Goal: Task Accomplishment & Management: Use online tool/utility

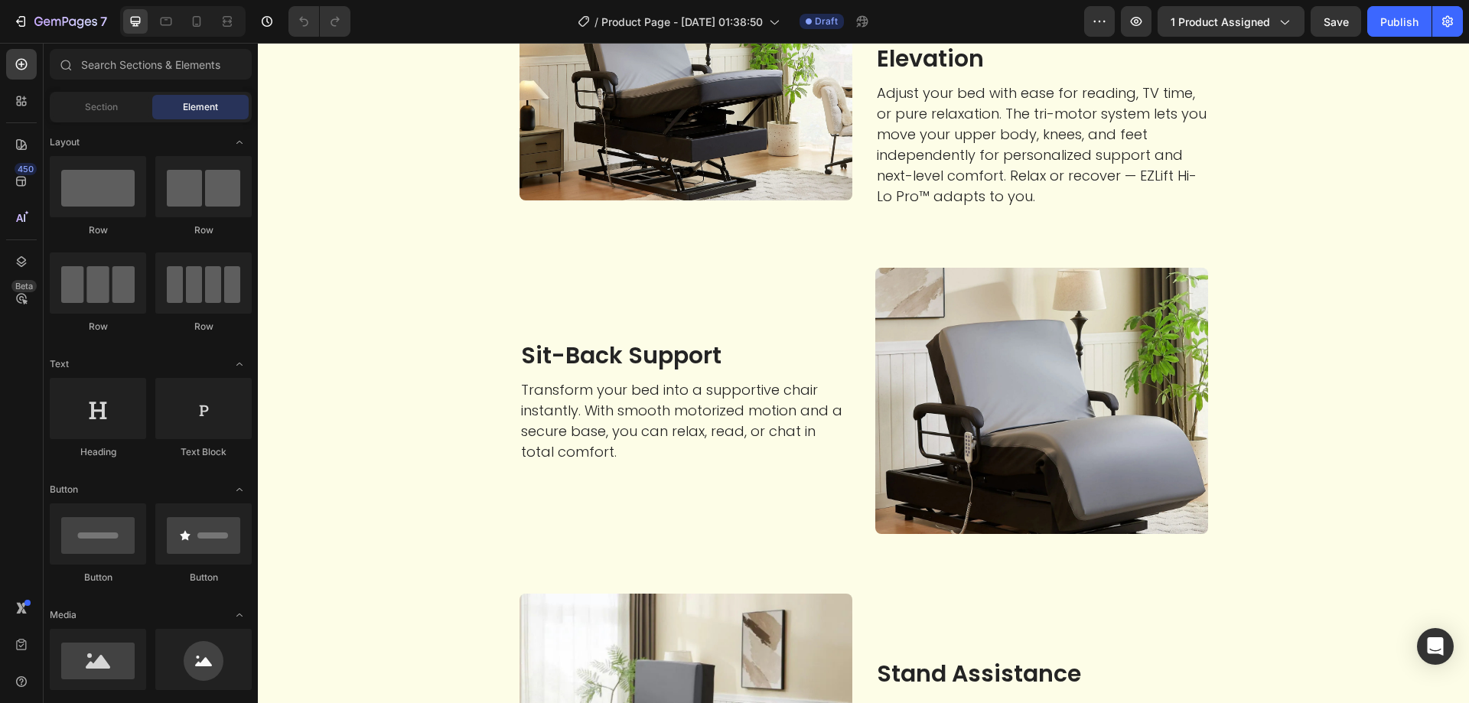
scroll to position [2525, 0]
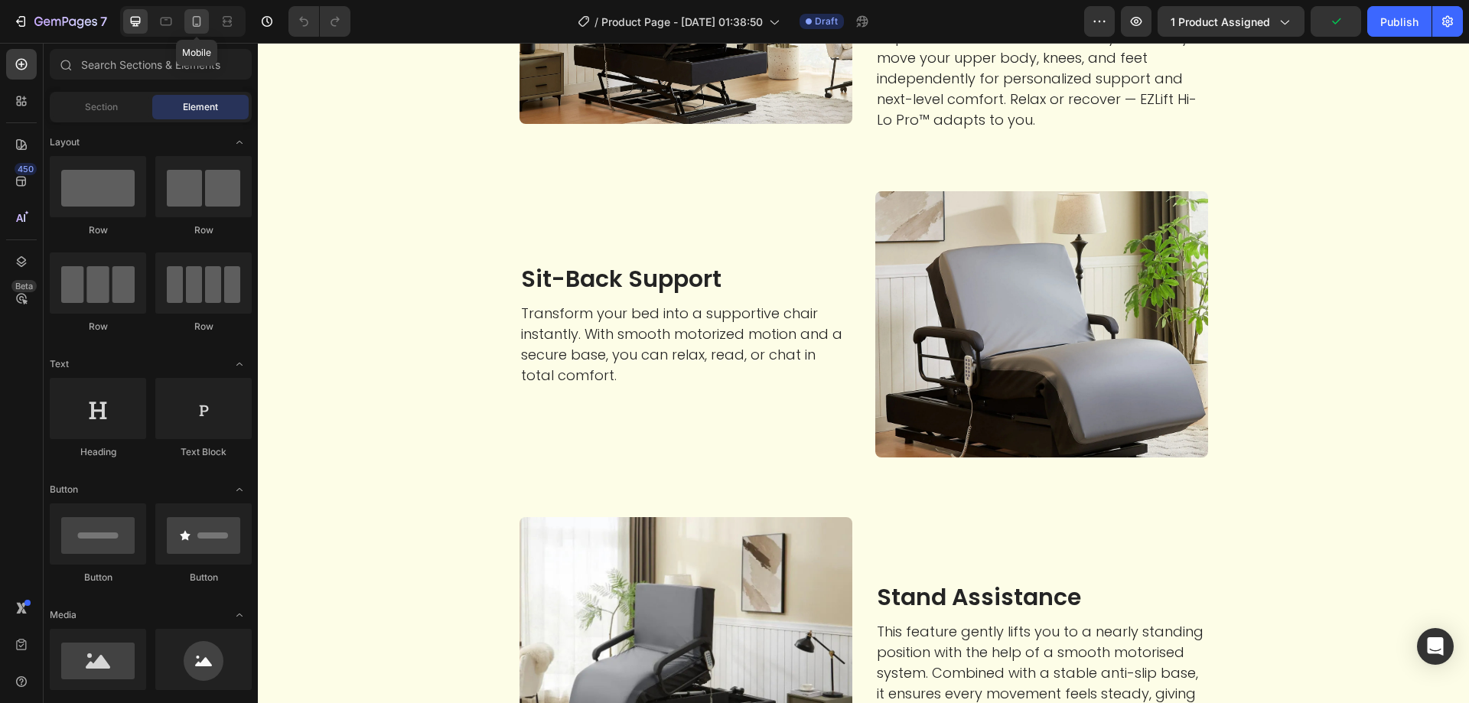
click at [190, 22] on icon at bounding box center [196, 21] width 15 height 15
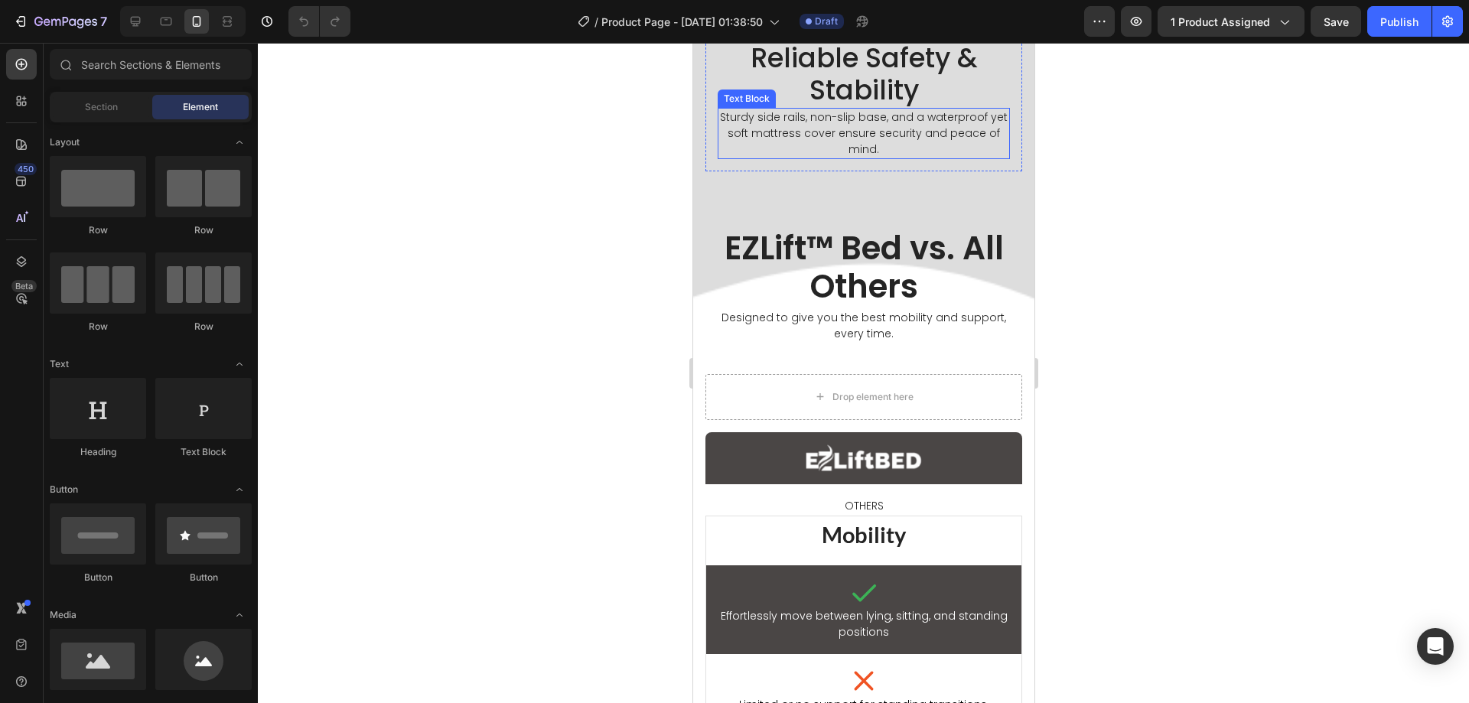
scroll to position [1711, 0]
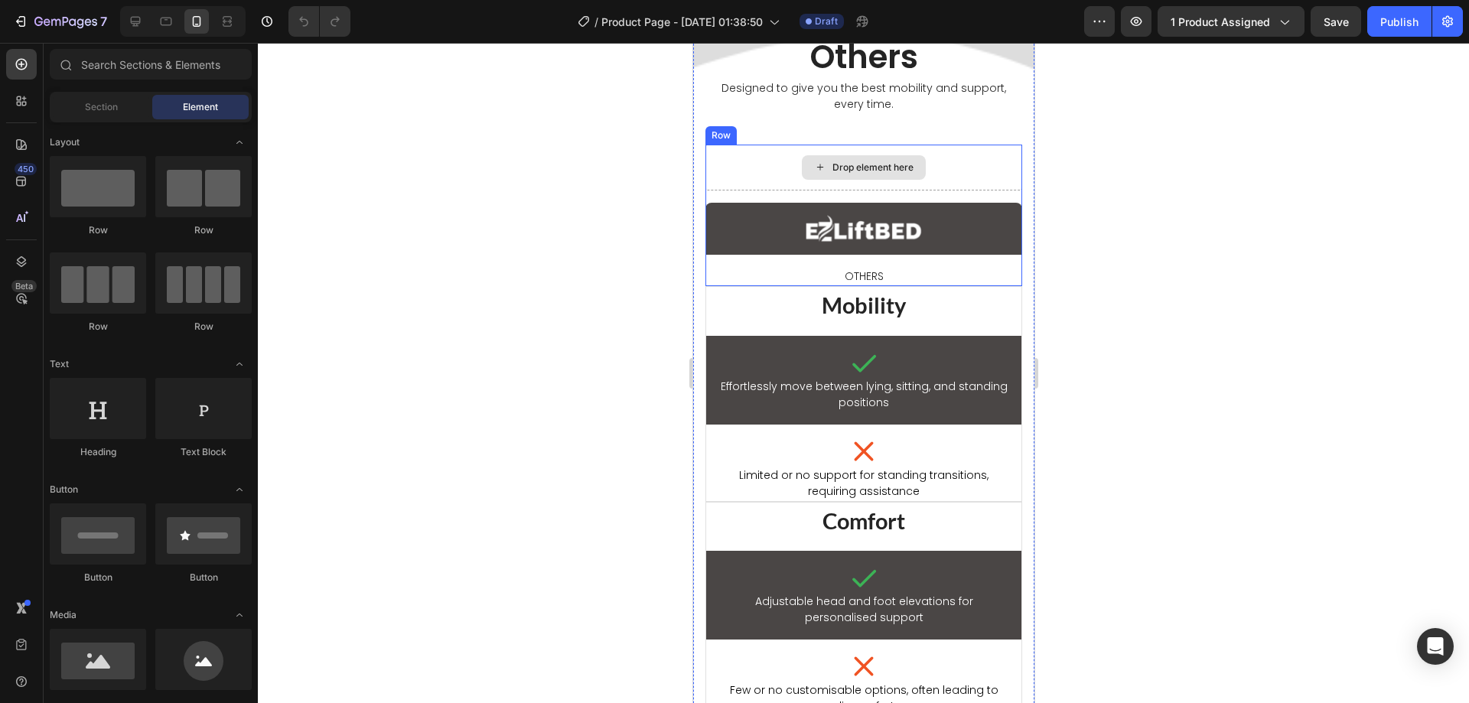
click at [708, 190] on div "Drop element here" at bounding box center [863, 168] width 317 height 46
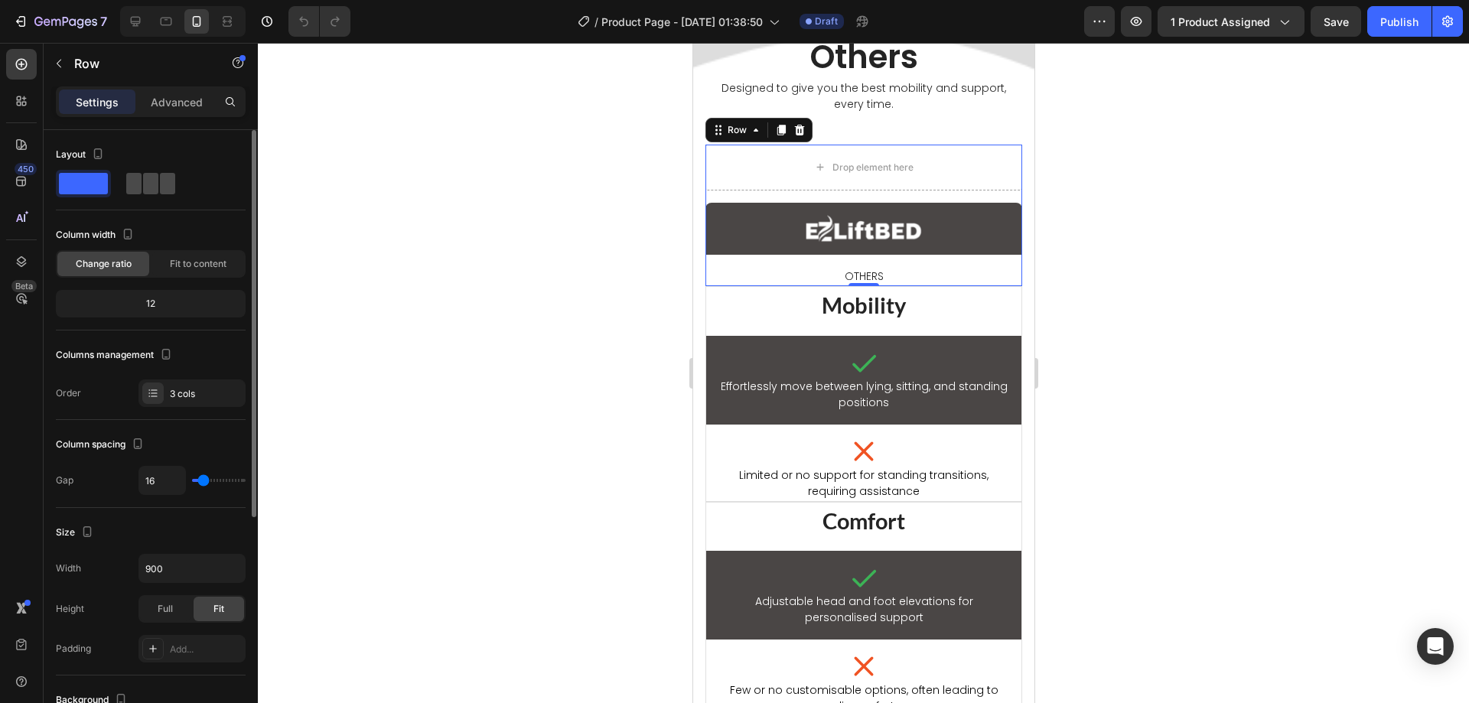
click at [160, 183] on span at bounding box center [167, 183] width 15 height 21
type input "0"
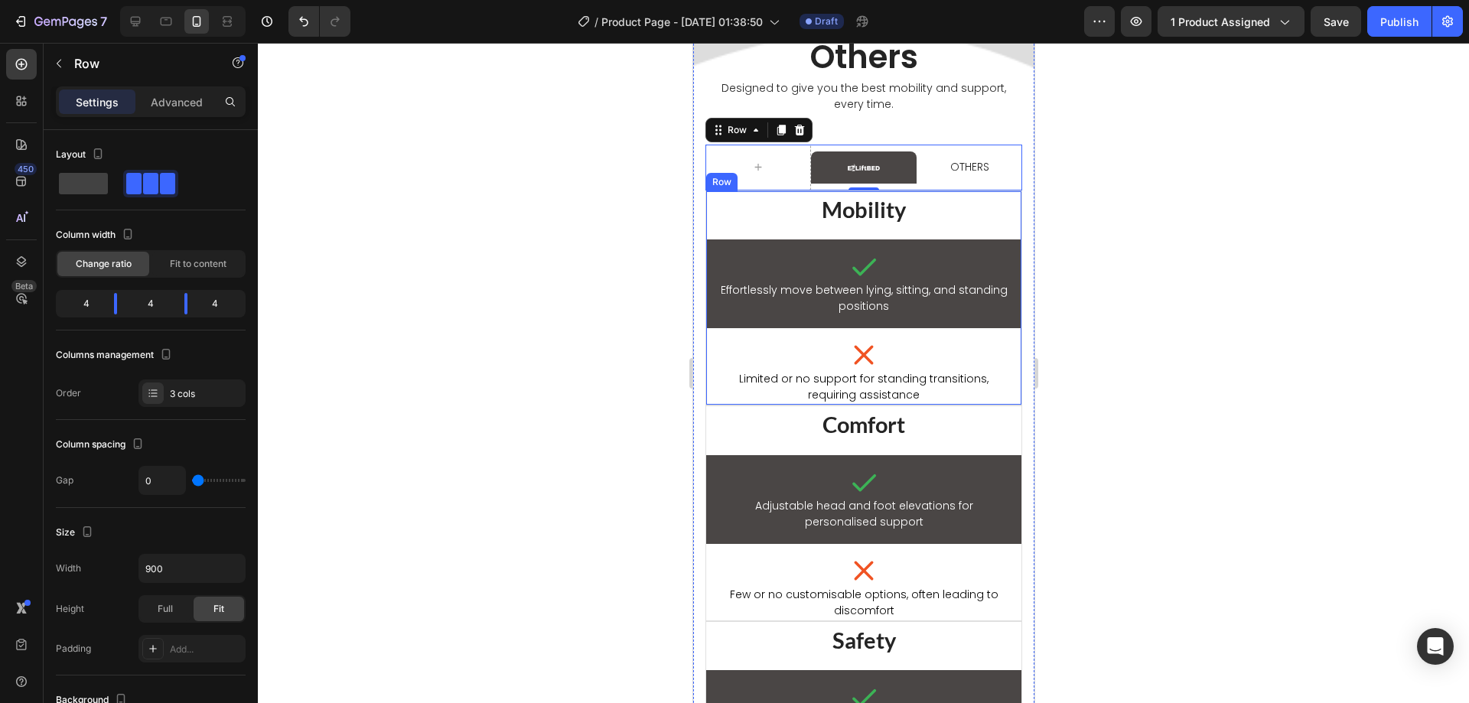
click at [784, 406] on div "Mobility Heading Icon Effortlessly move between lying, sitting, and standing po…" at bounding box center [863, 298] width 317 height 216
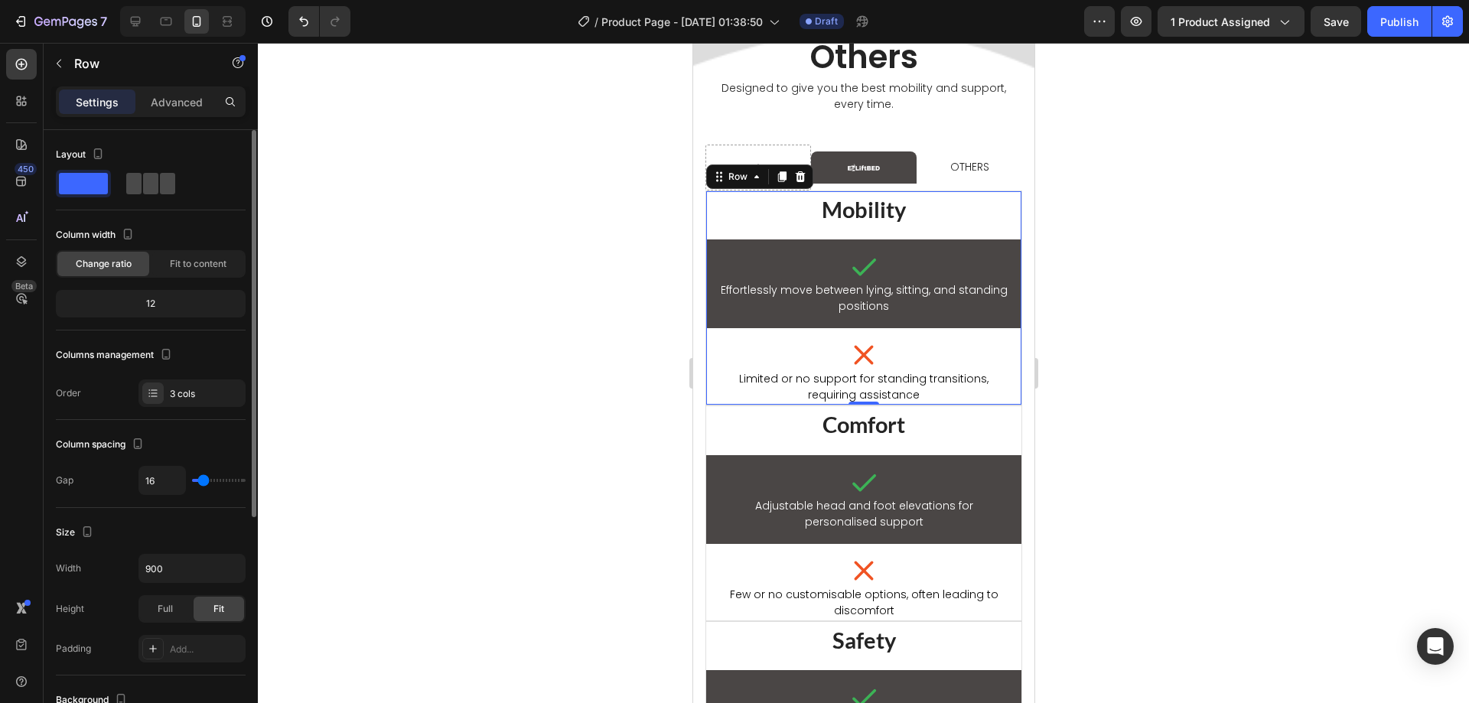
click at [163, 187] on span at bounding box center [167, 183] width 15 height 21
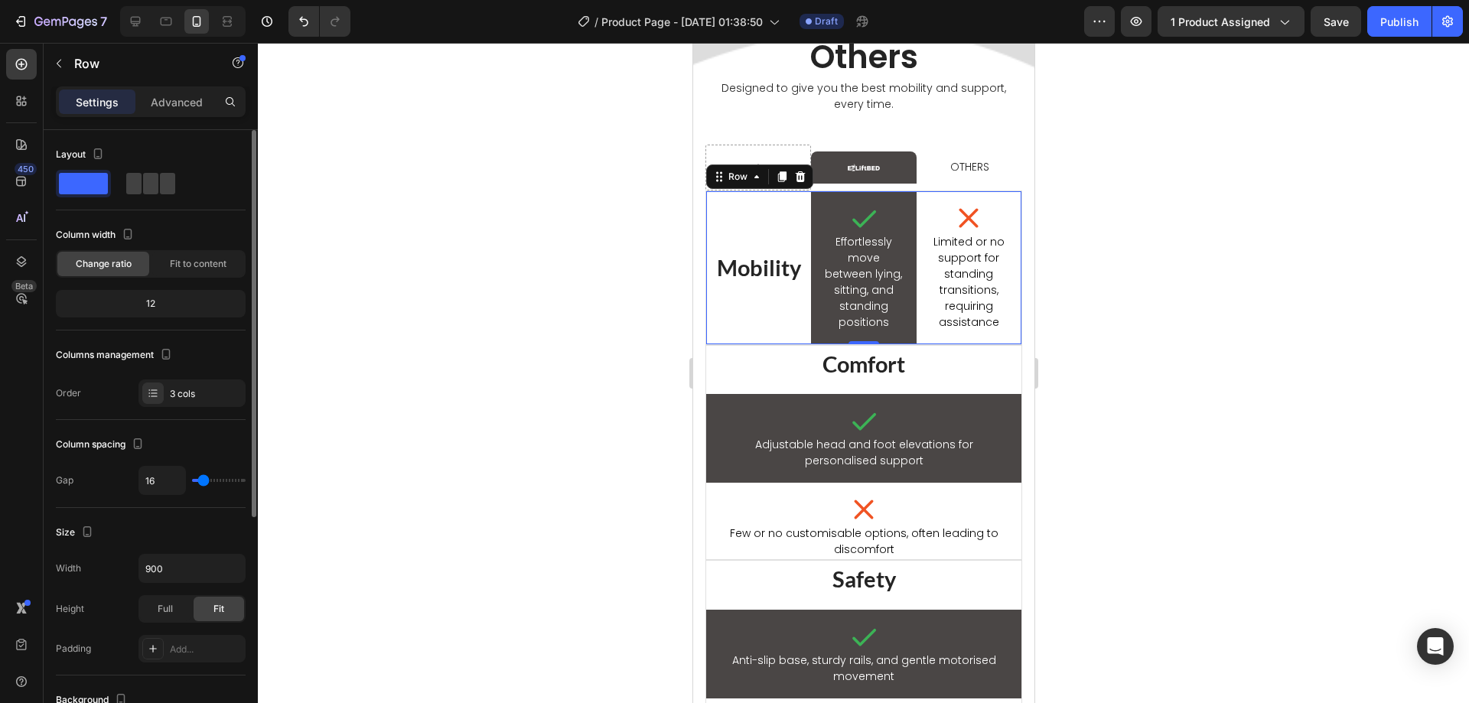
type input "0"
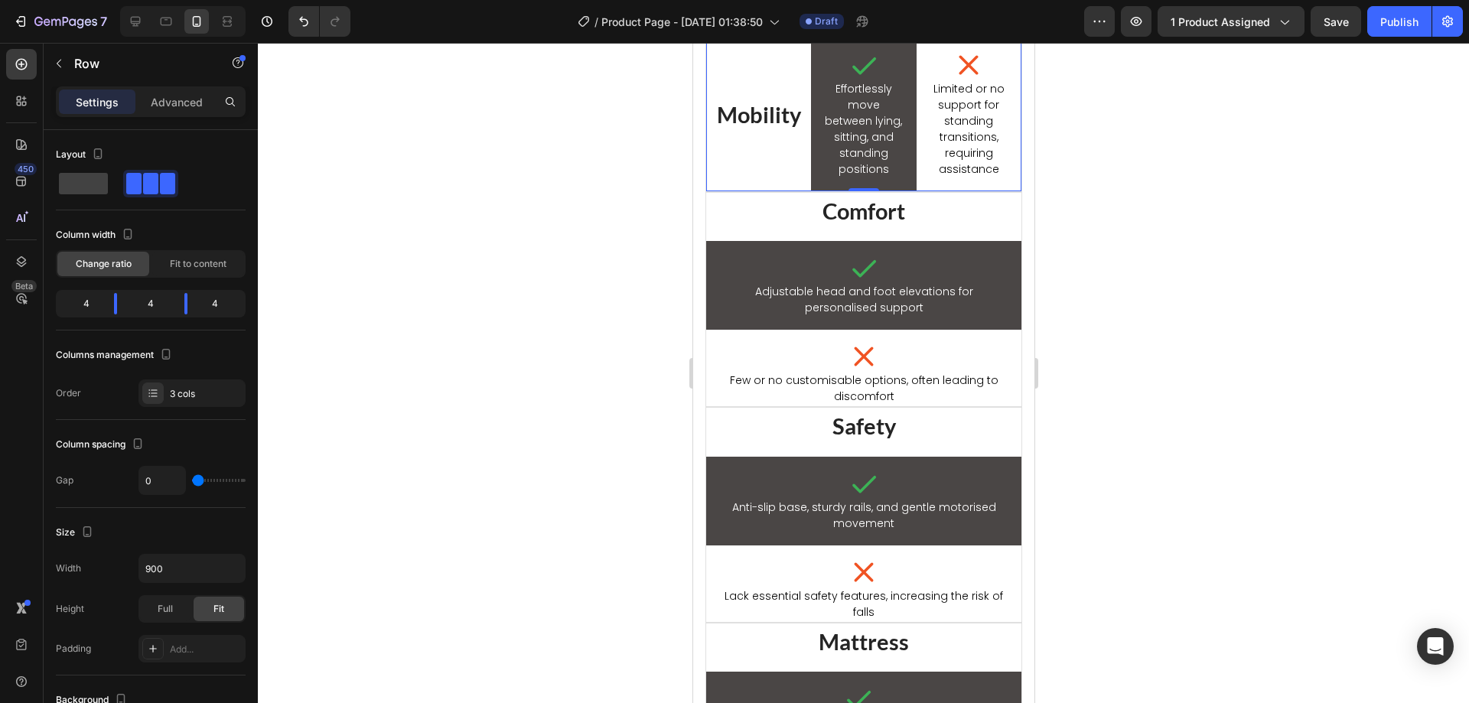
click at [774, 133] on h2 "Mobility" at bounding box center [757, 114] width 105 height 37
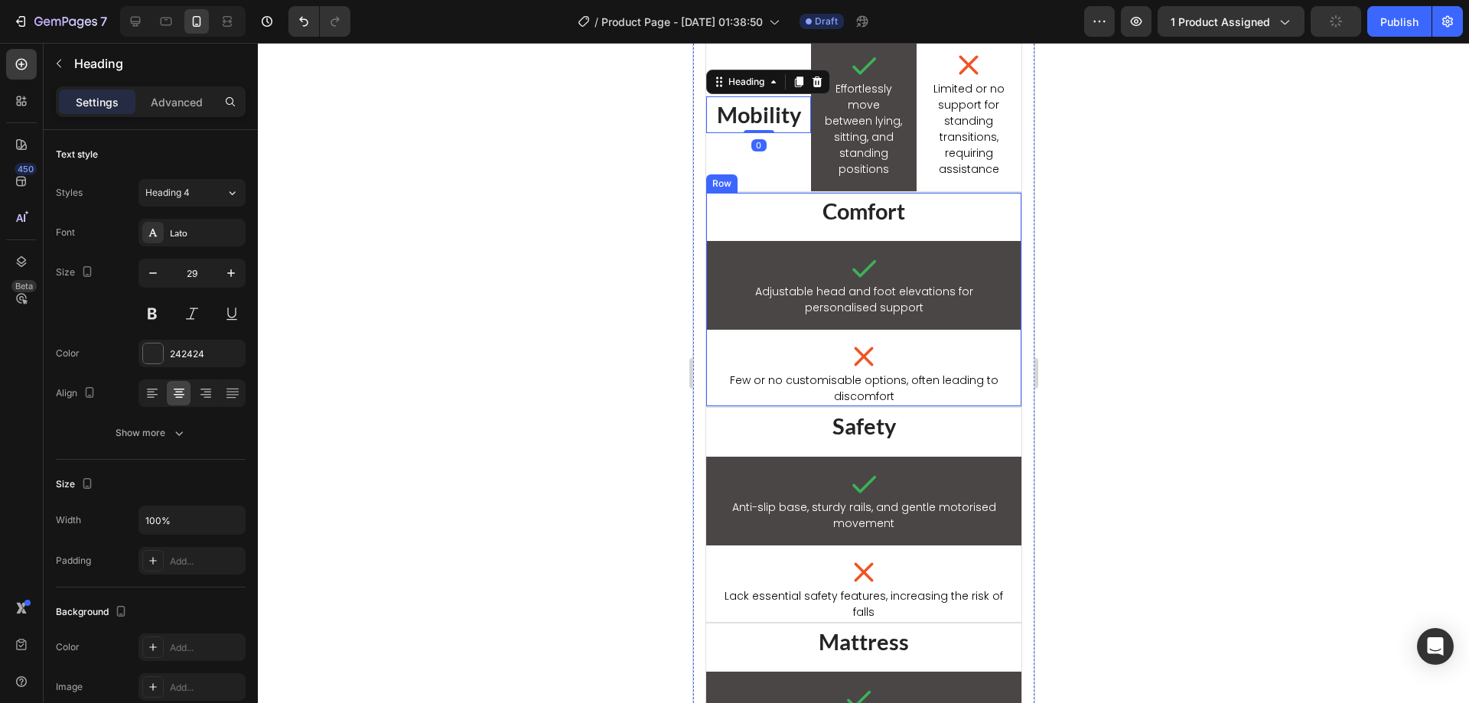
click at [800, 408] on div "Comfort Heading Icon Adjustable head and foot elevations for personalised suppo…" at bounding box center [863, 300] width 317 height 216
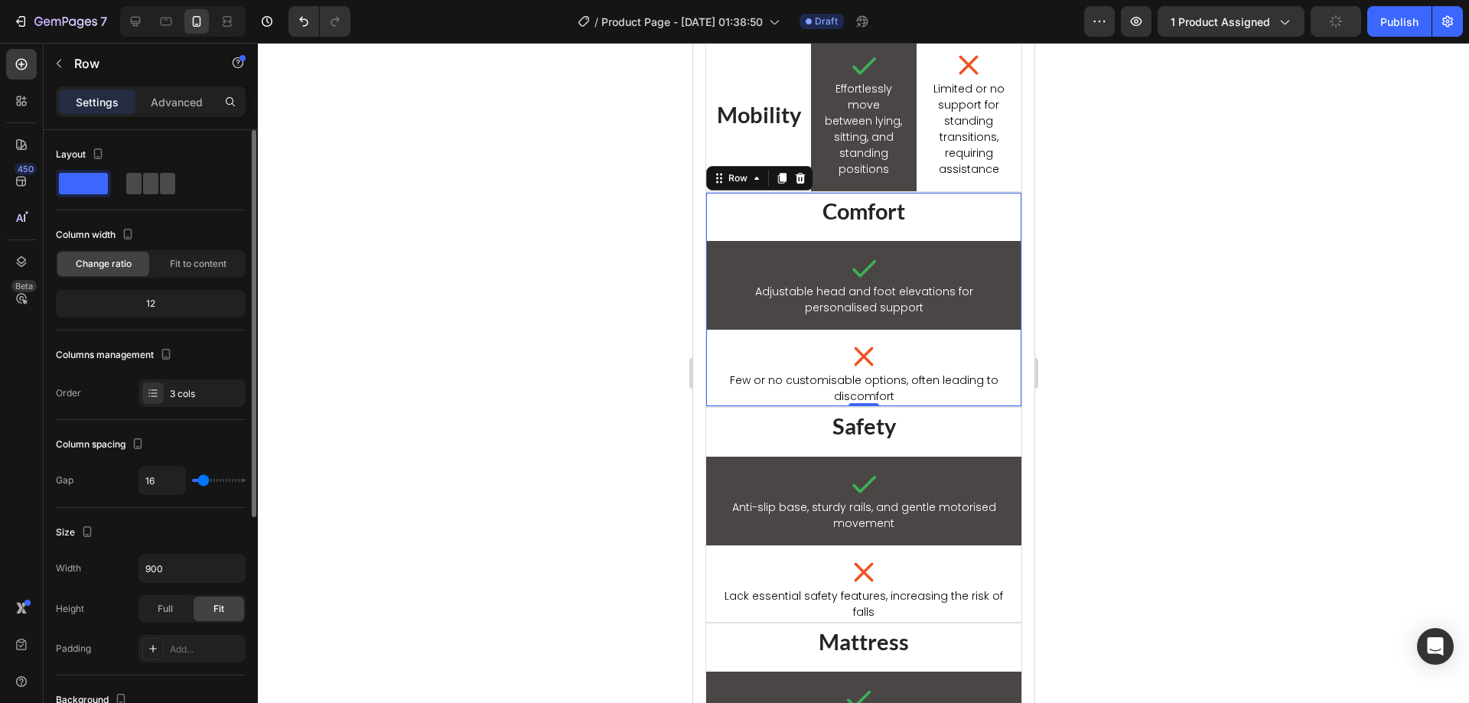
click at [160, 188] on span at bounding box center [167, 183] width 15 height 21
type input "0"
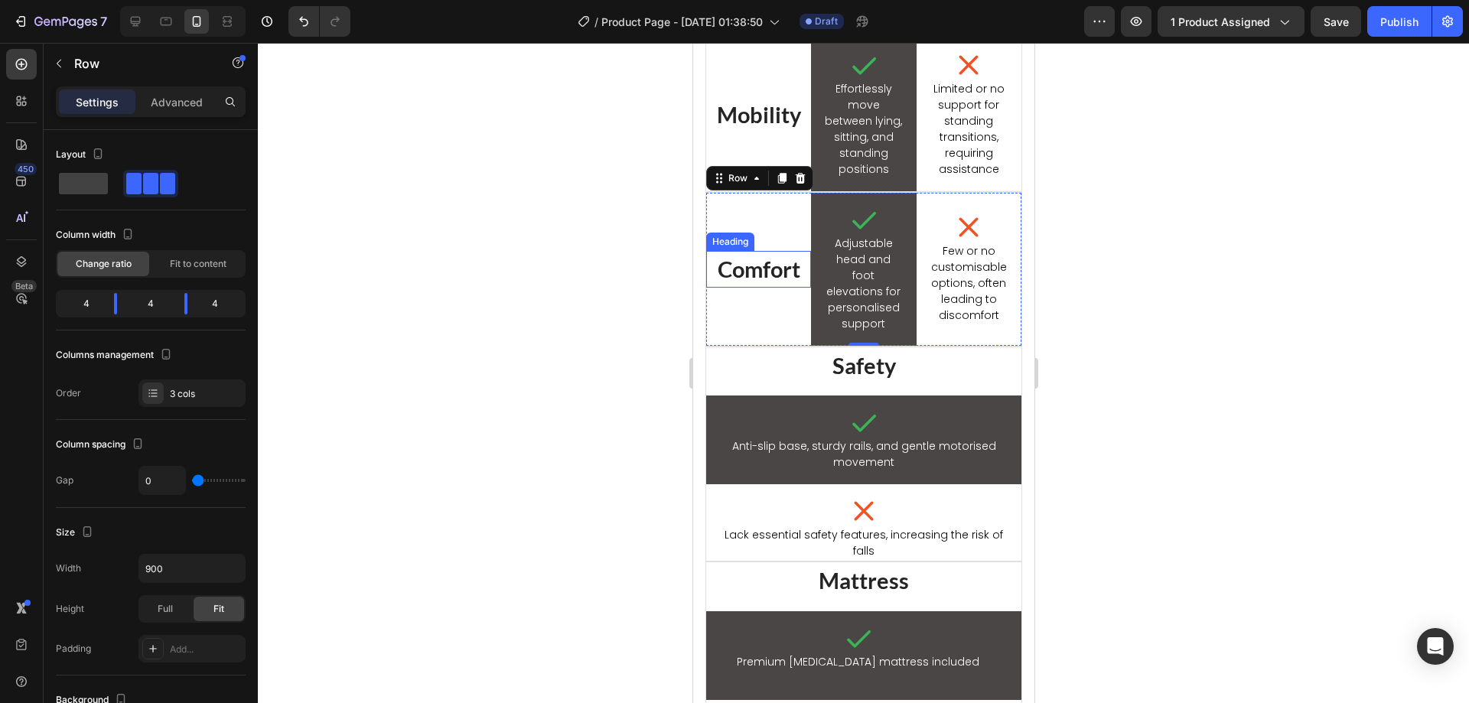
scroll to position [2017, 0]
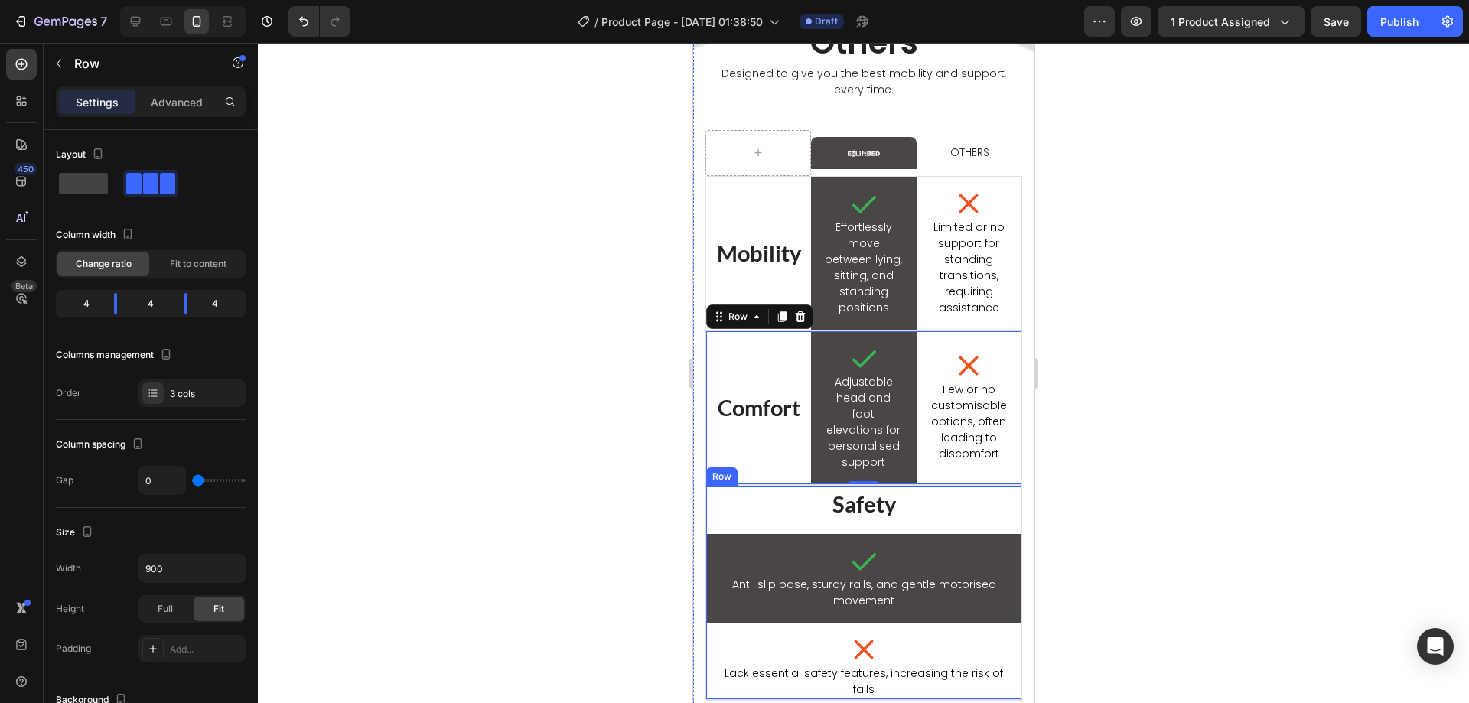
click at [793, 526] on div "Safety Heading Icon Anti-slip base, sturdy rails, and gentle motorised movement…" at bounding box center [863, 593] width 317 height 216
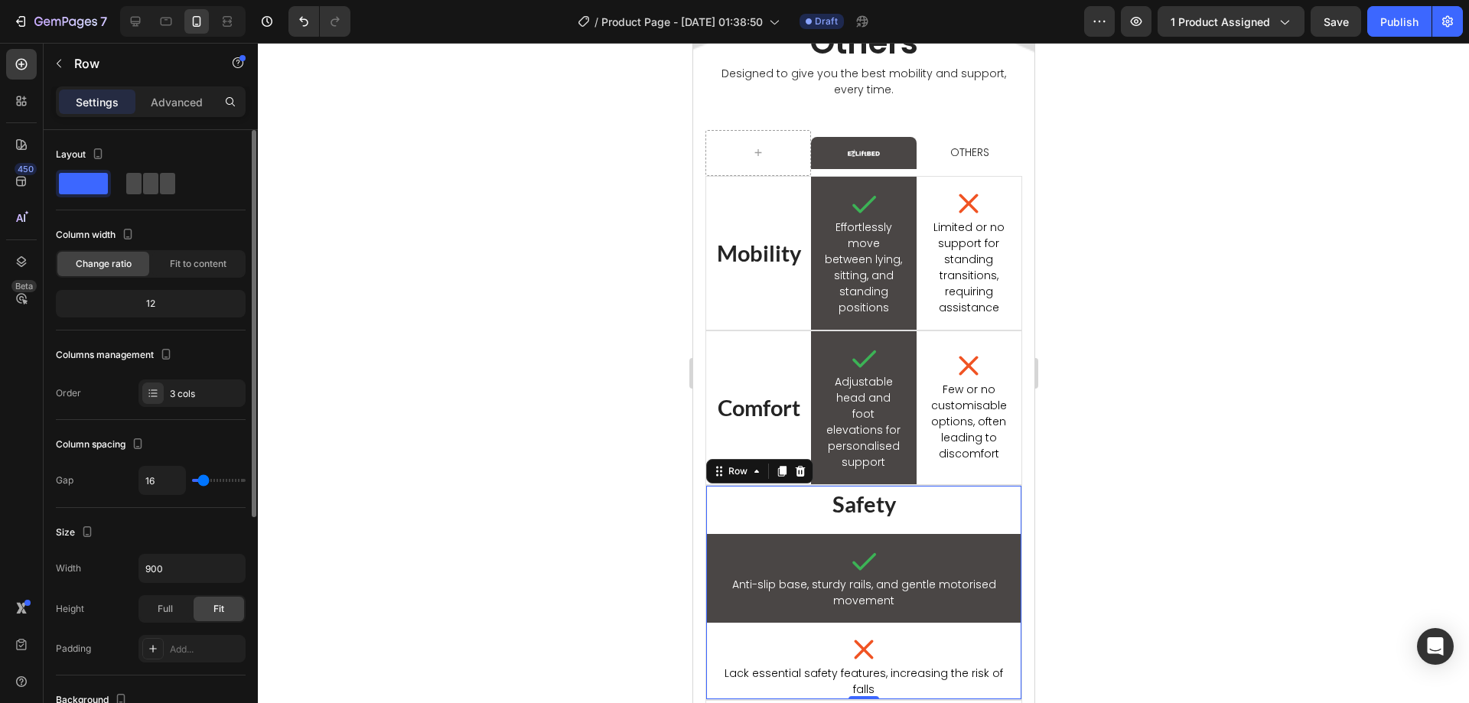
click at [169, 196] on div at bounding box center [150, 184] width 55 height 28
type input "0"
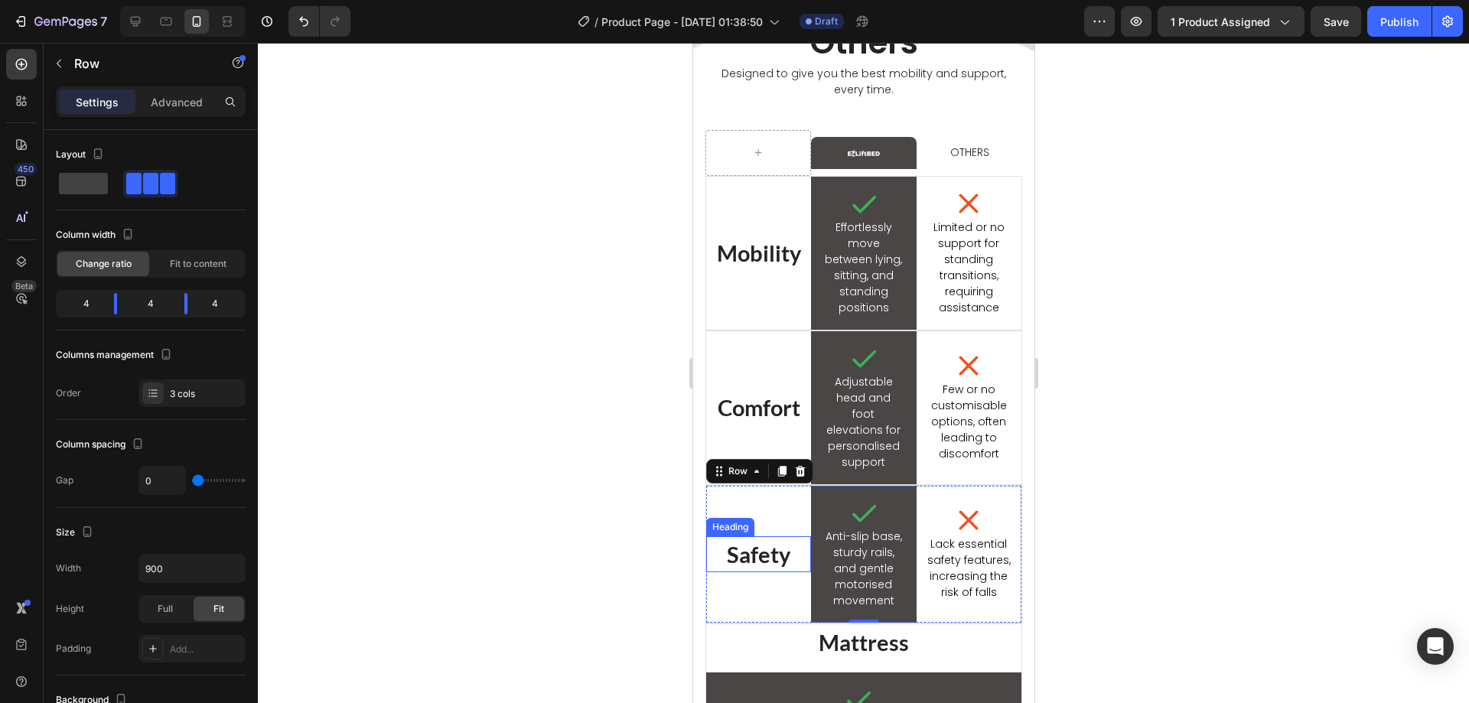
scroll to position [2094, 0]
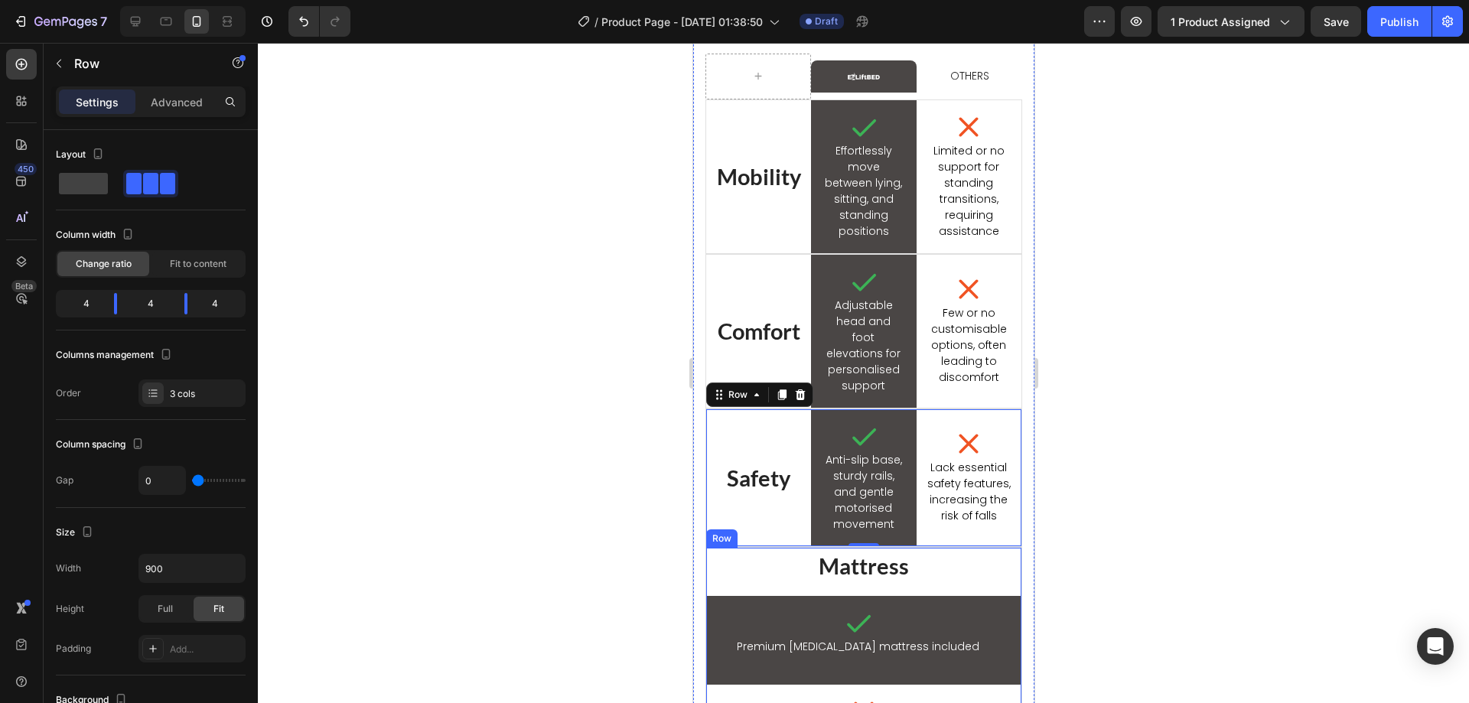
click at [801, 591] on div "Mattress Heading Icon Premium memory foam mattress included Text Block Row Icon…" at bounding box center [863, 647] width 317 height 200
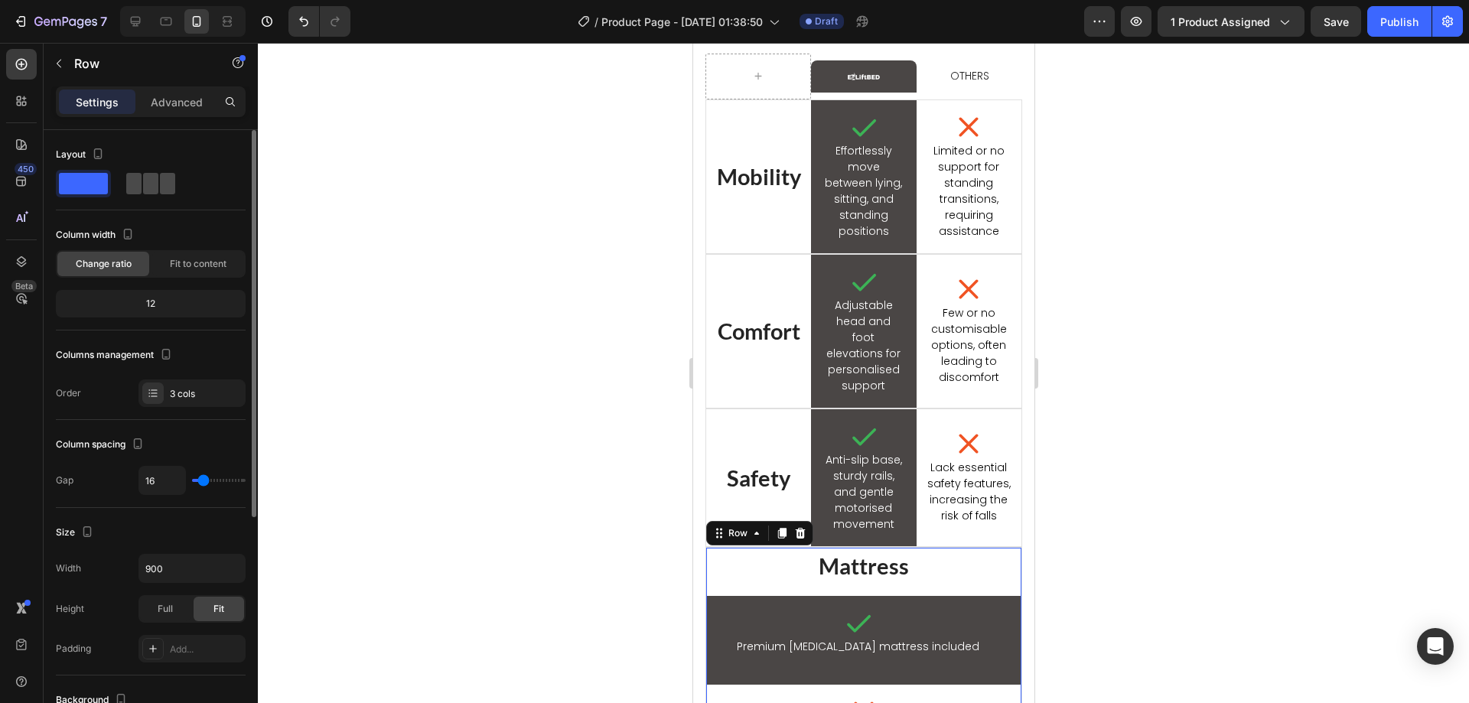
click at [163, 187] on span at bounding box center [167, 183] width 15 height 21
type input "0"
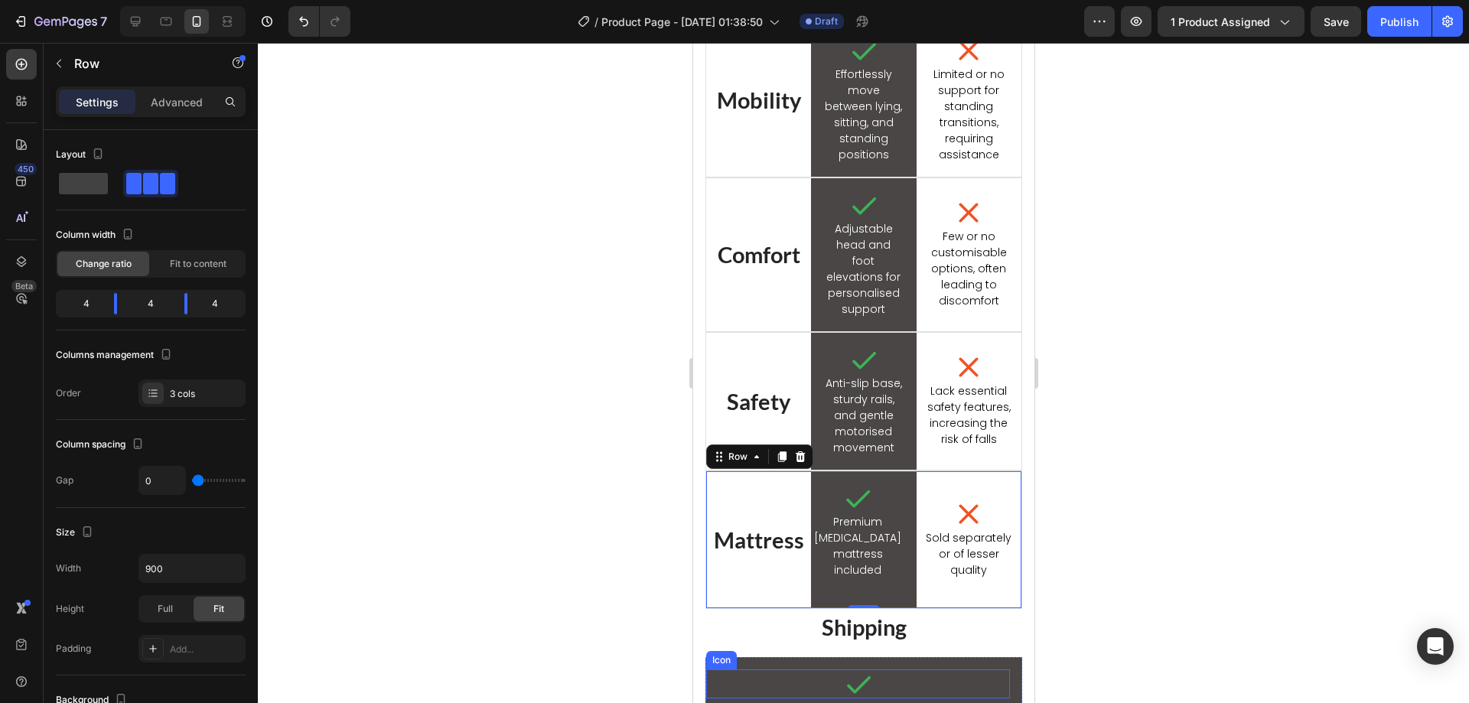
scroll to position [2247, 0]
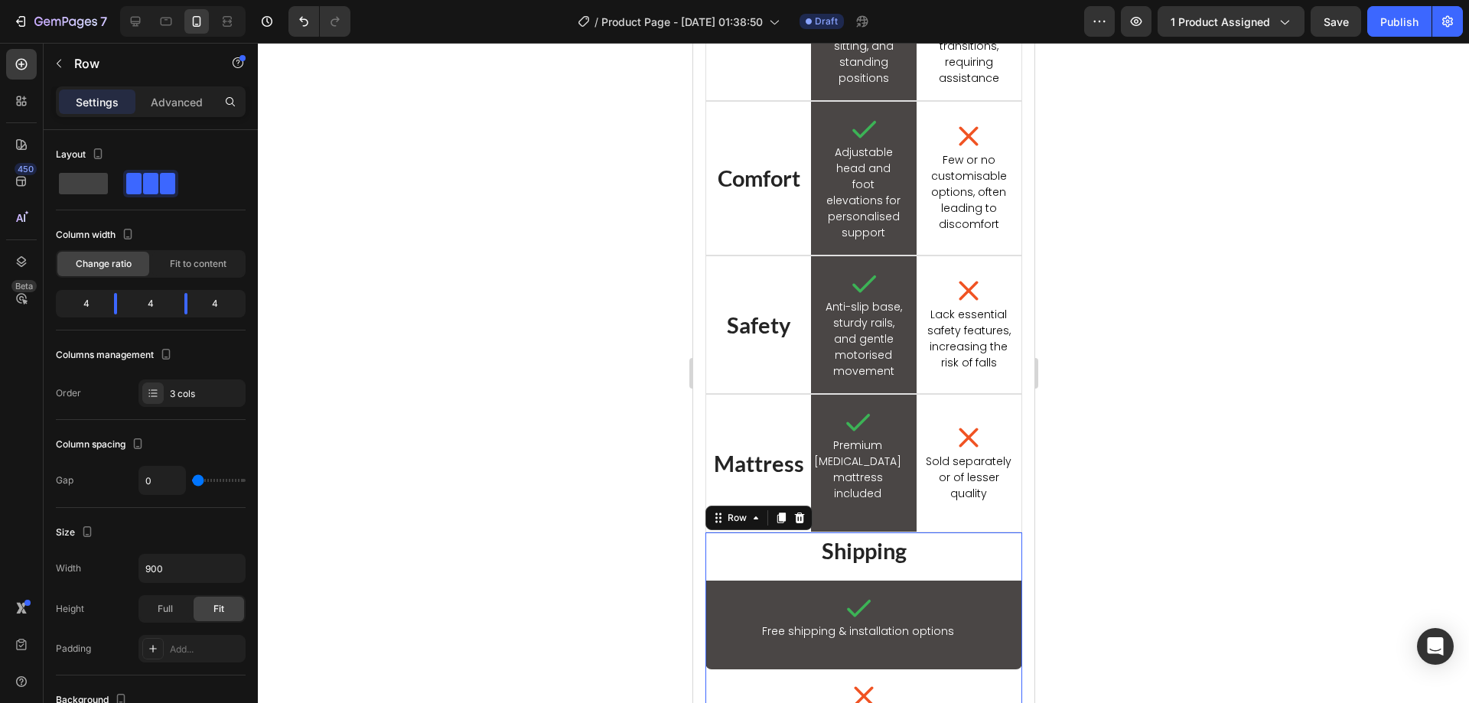
click at [809, 579] on div "Shipping Heading Icon Free shipping & installation options Text Block Row Icon …" at bounding box center [863, 631] width 317 height 198
click at [143, 185] on span at bounding box center [150, 183] width 15 height 21
type input "0"
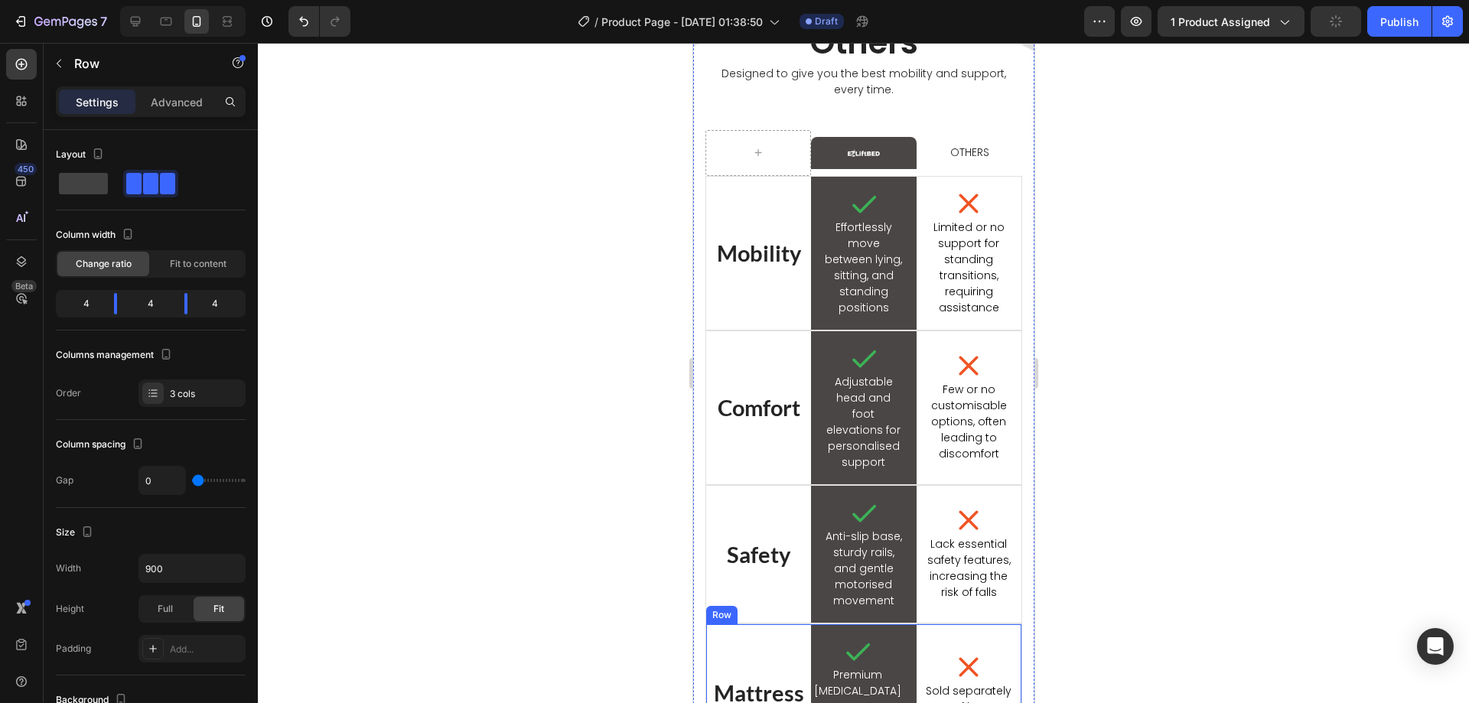
scroll to position [1941, 0]
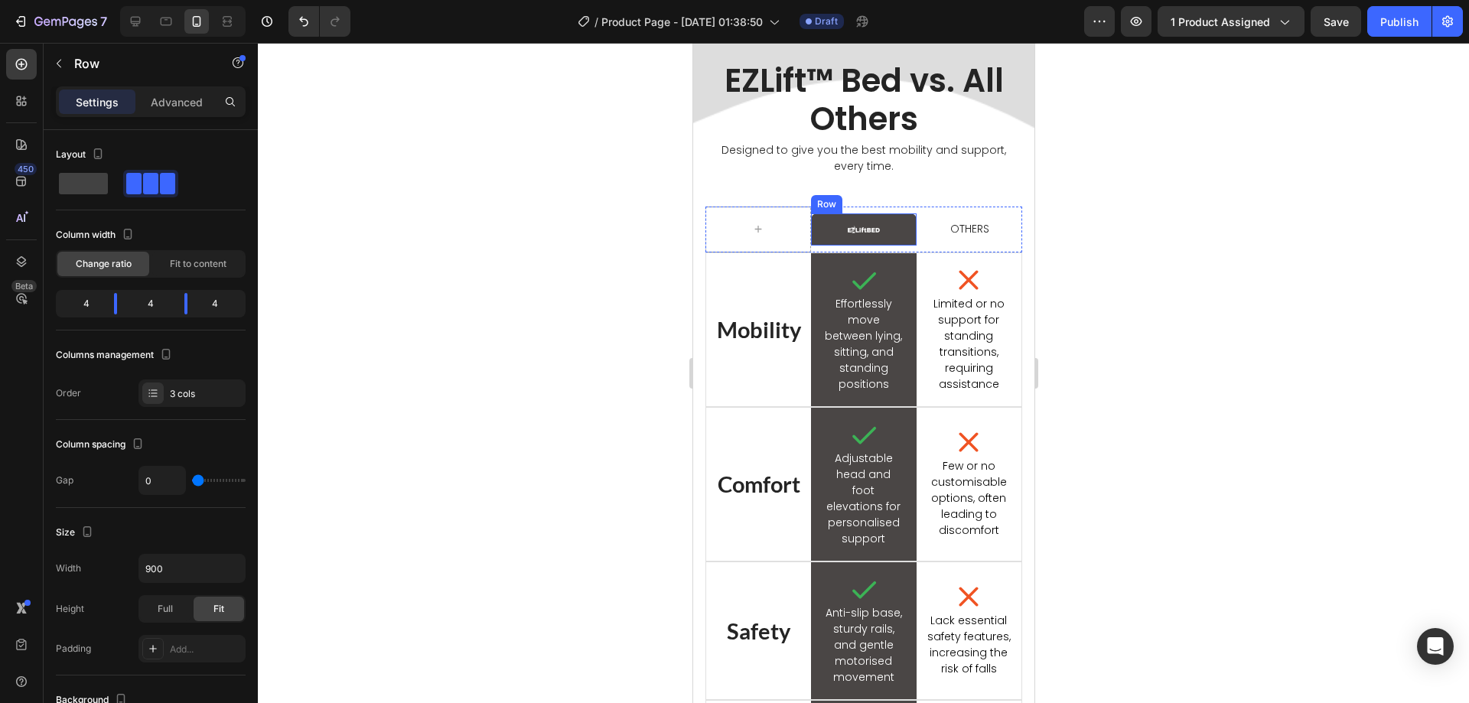
click at [858, 229] on img at bounding box center [863, 230] width 32 height 8
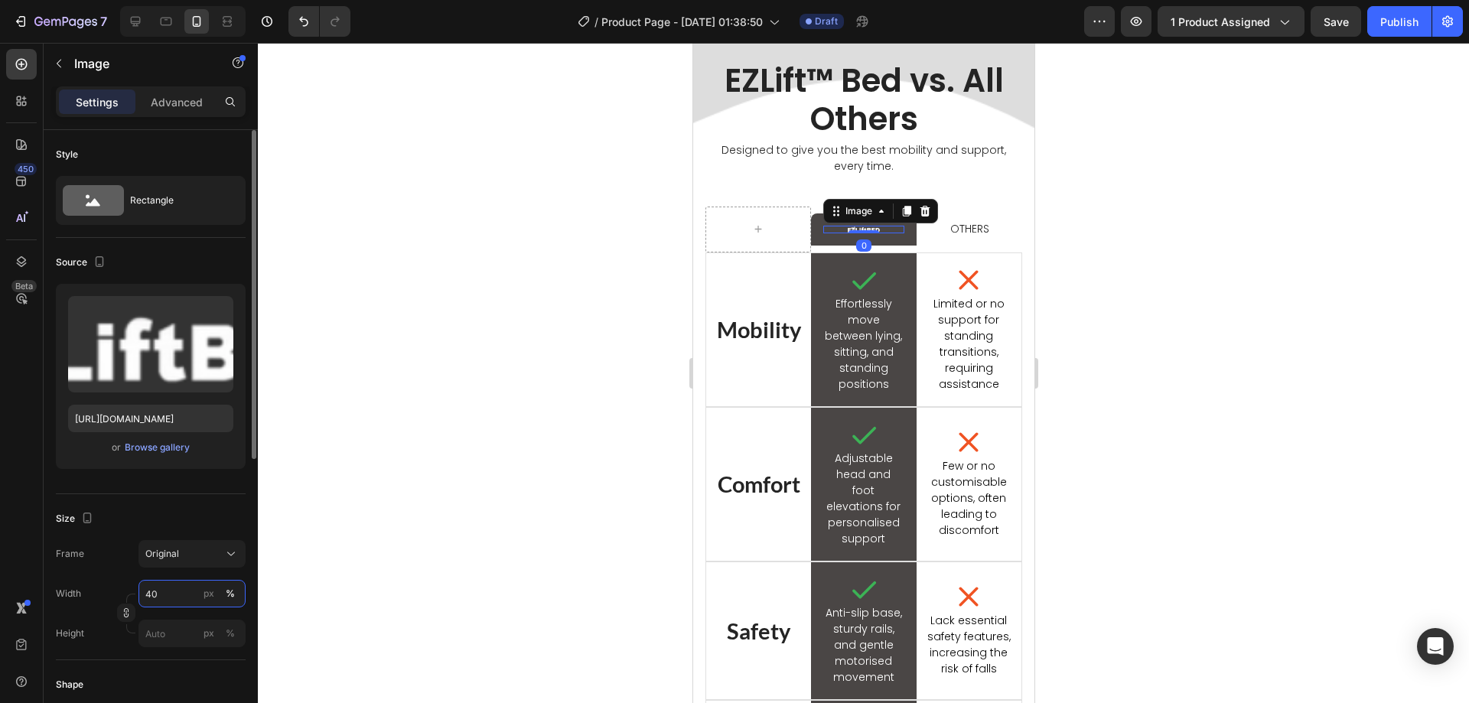
click at [162, 599] on input "40" at bounding box center [191, 594] width 107 height 28
type input "6"
type input "6100"
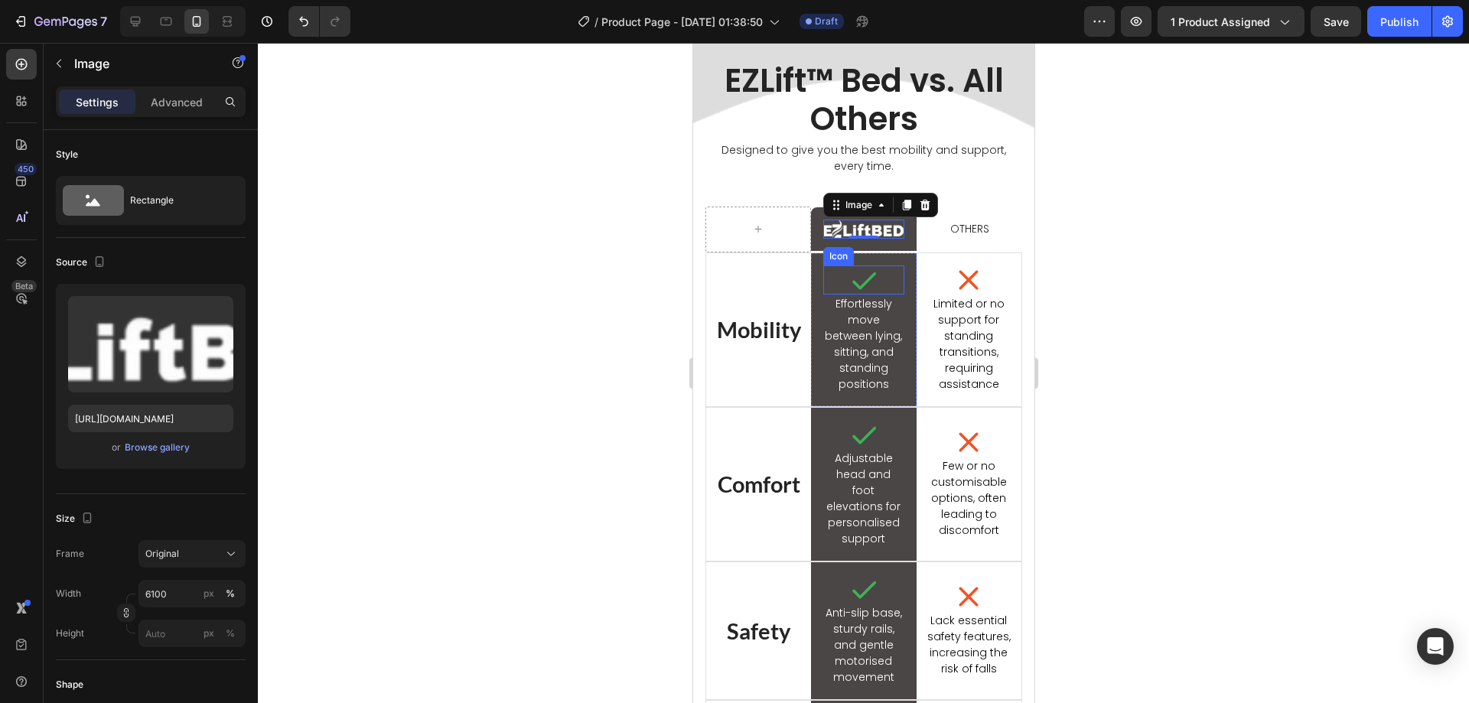
click at [863, 273] on icon at bounding box center [862, 279] width 29 height 29
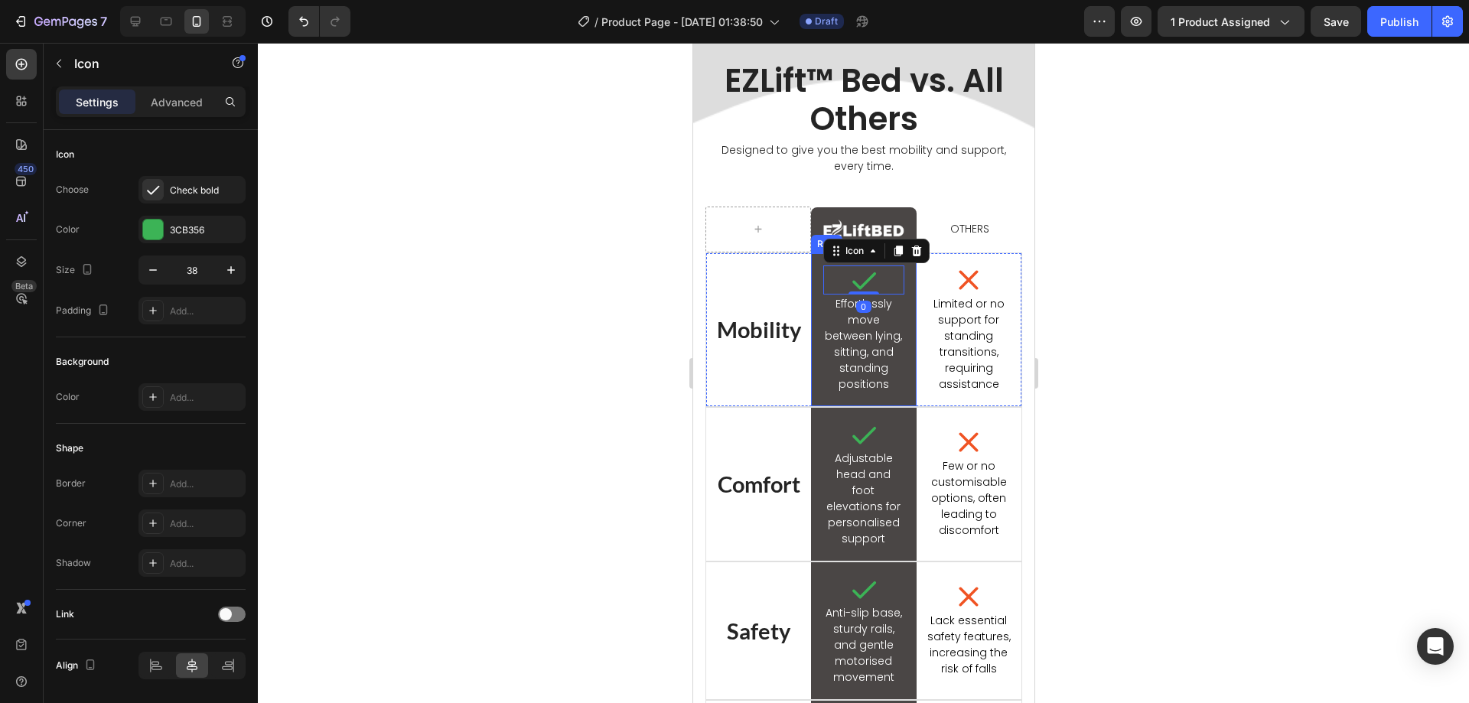
click at [848, 357] on p "Effortlessly move between lying, sitting, and standing positions" at bounding box center [862, 344] width 77 height 96
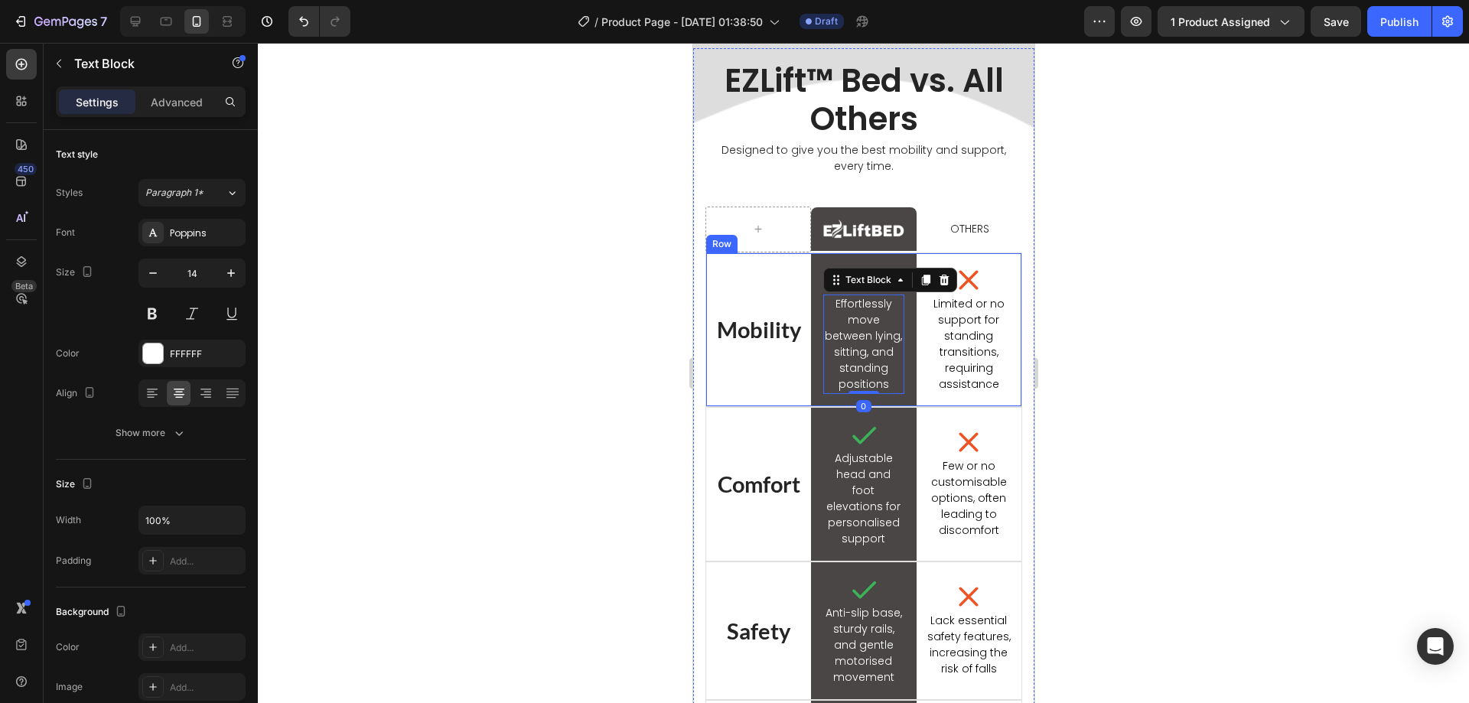
click at [766, 304] on div "Mobility Heading" at bounding box center [757, 329] width 105 height 153
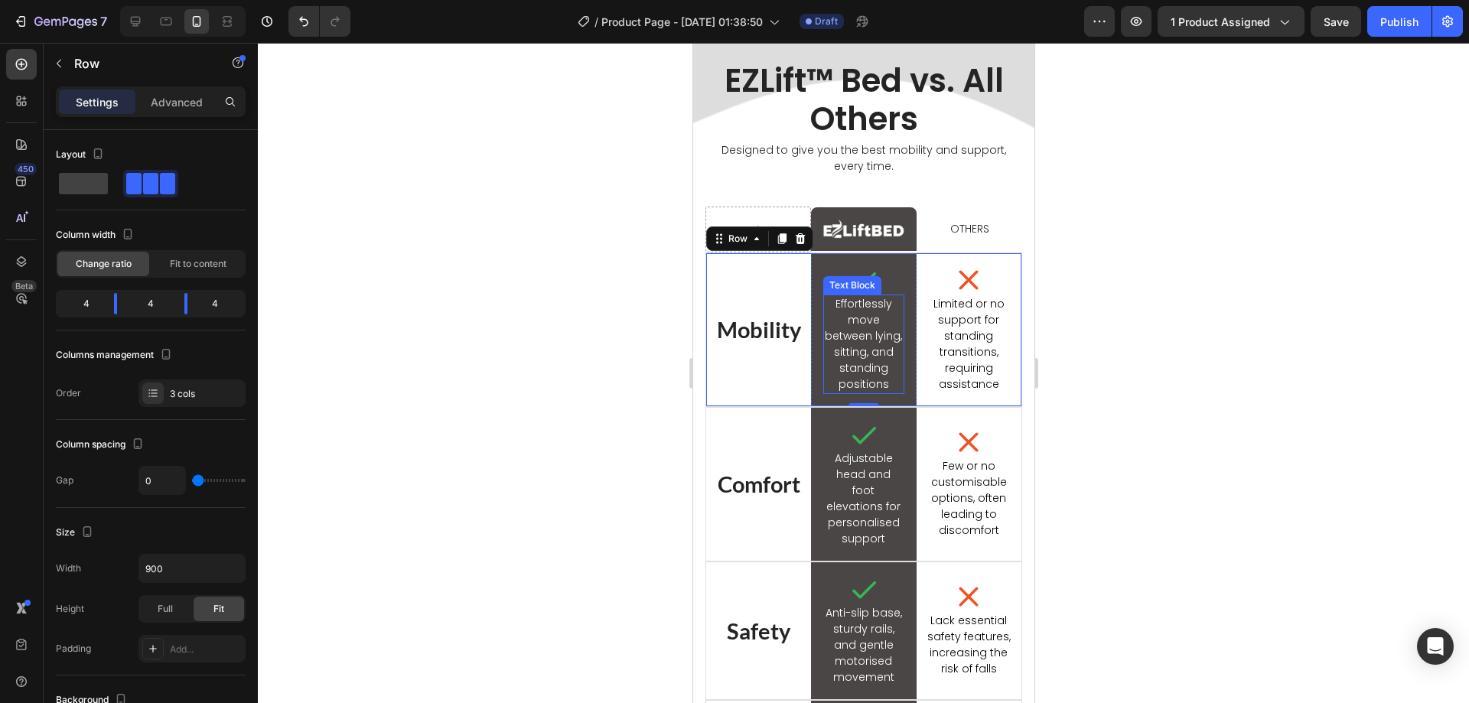
click at [865, 284] on div "Text Block" at bounding box center [851, 285] width 52 height 14
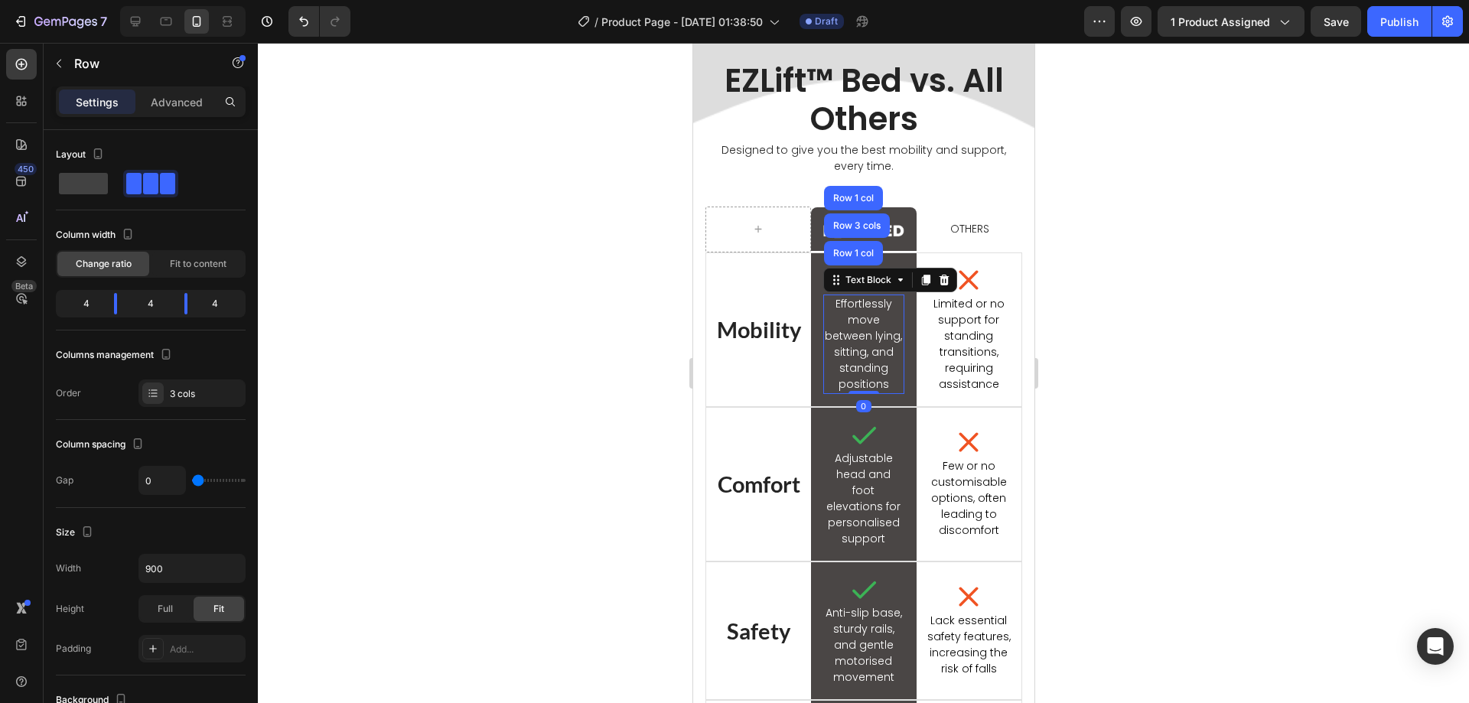
click at [783, 282] on div "Mobility Heading" at bounding box center [757, 329] width 105 height 153
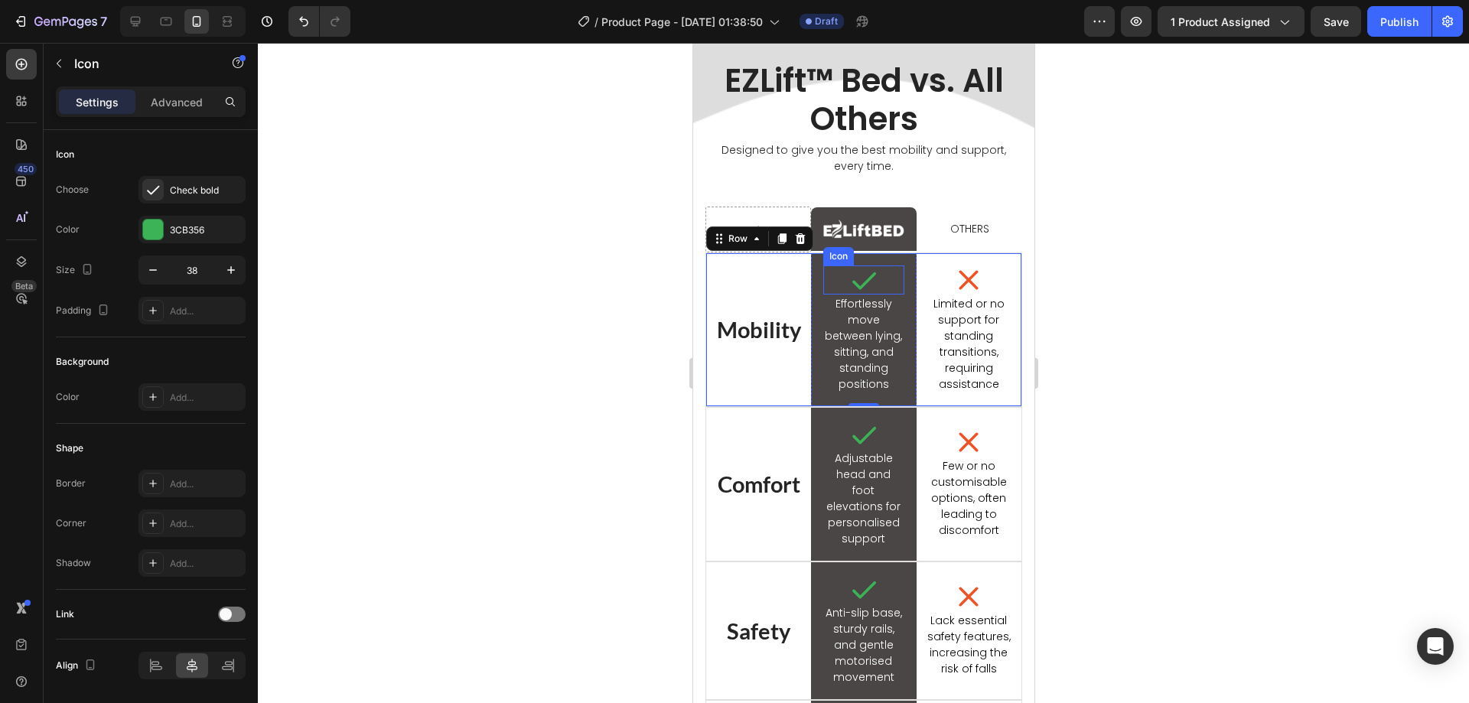
click at [859, 274] on icon at bounding box center [862, 279] width 29 height 29
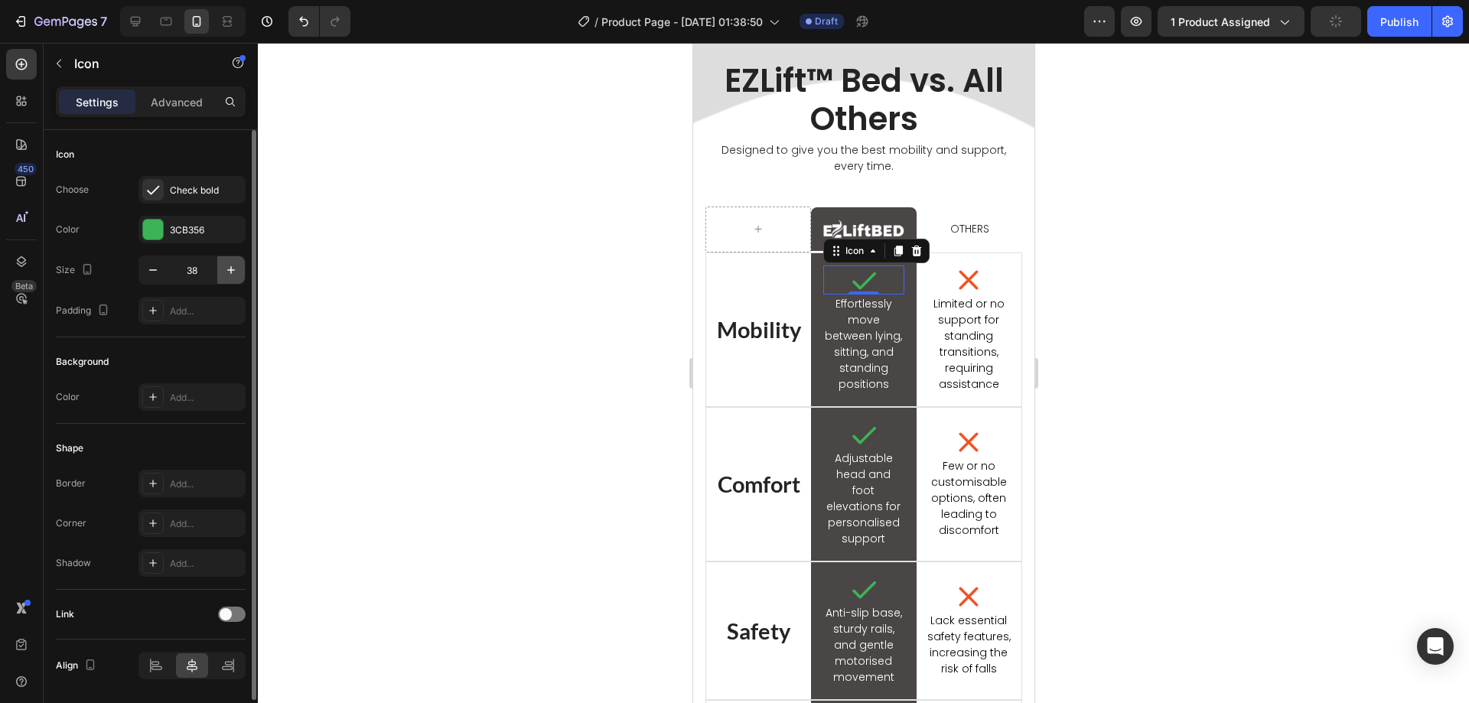
click at [239, 274] on button "button" at bounding box center [231, 270] width 28 height 28
type input "41"
click at [152, 272] on icon "button" at bounding box center [152, 269] width 15 height 15
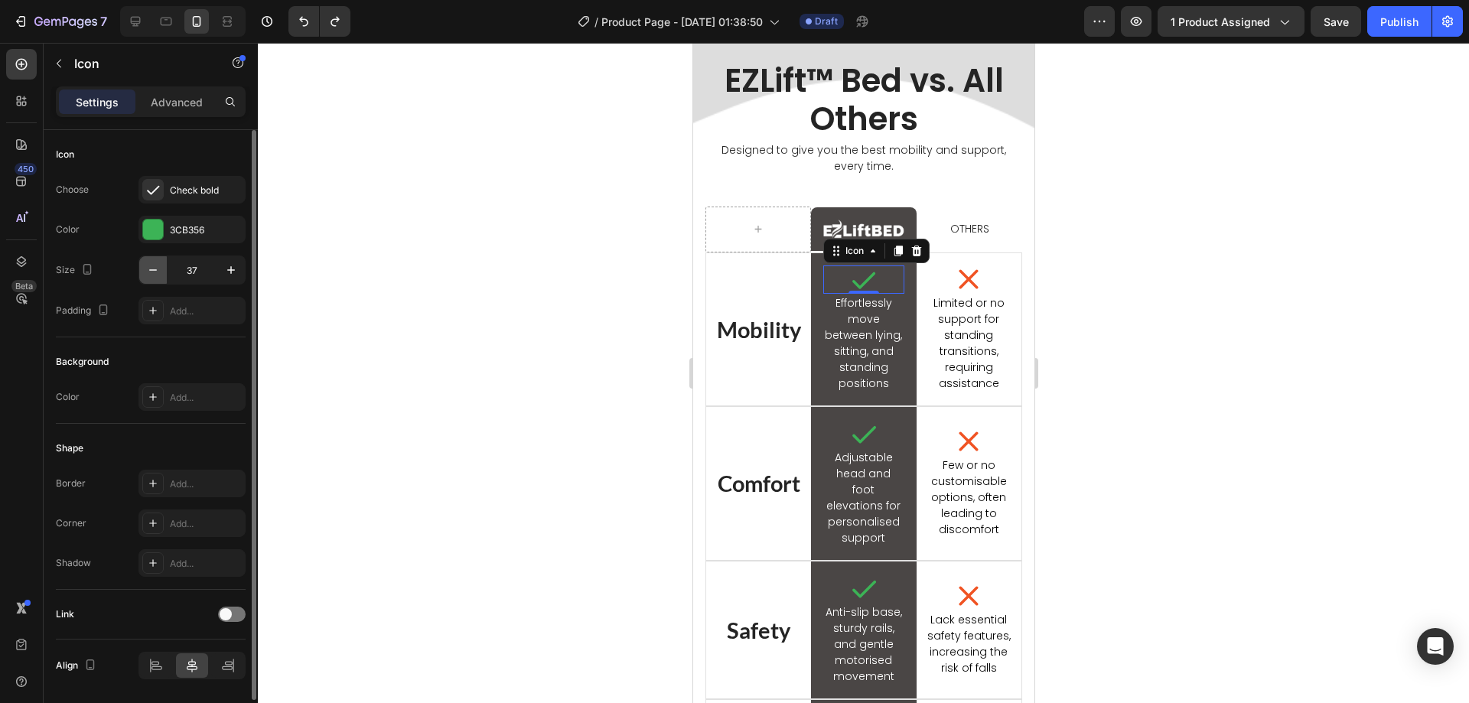
click at [152, 272] on icon "button" at bounding box center [152, 269] width 15 height 15
type input "35"
click at [246, 275] on div at bounding box center [251, 438] width 11 height 617
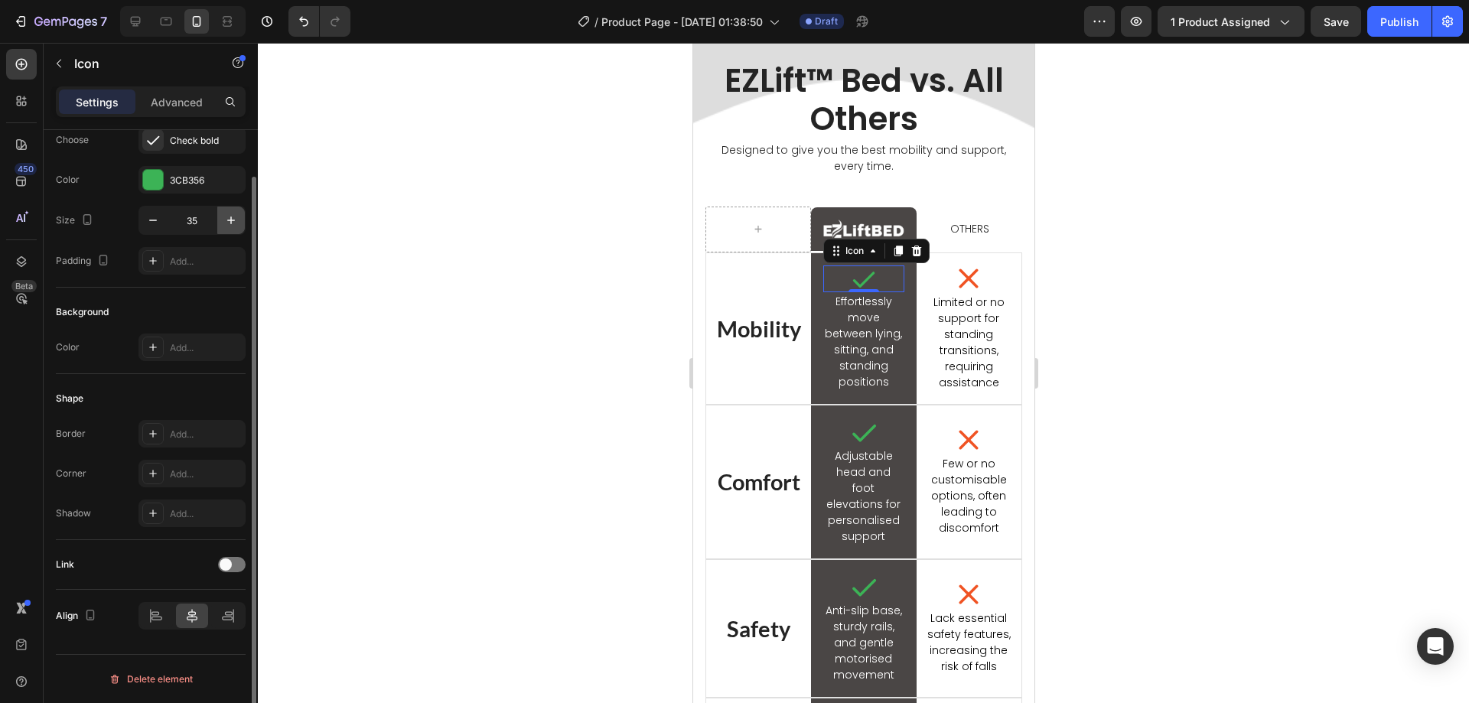
click at [233, 223] on icon "button" at bounding box center [230, 220] width 15 height 15
type input "38"
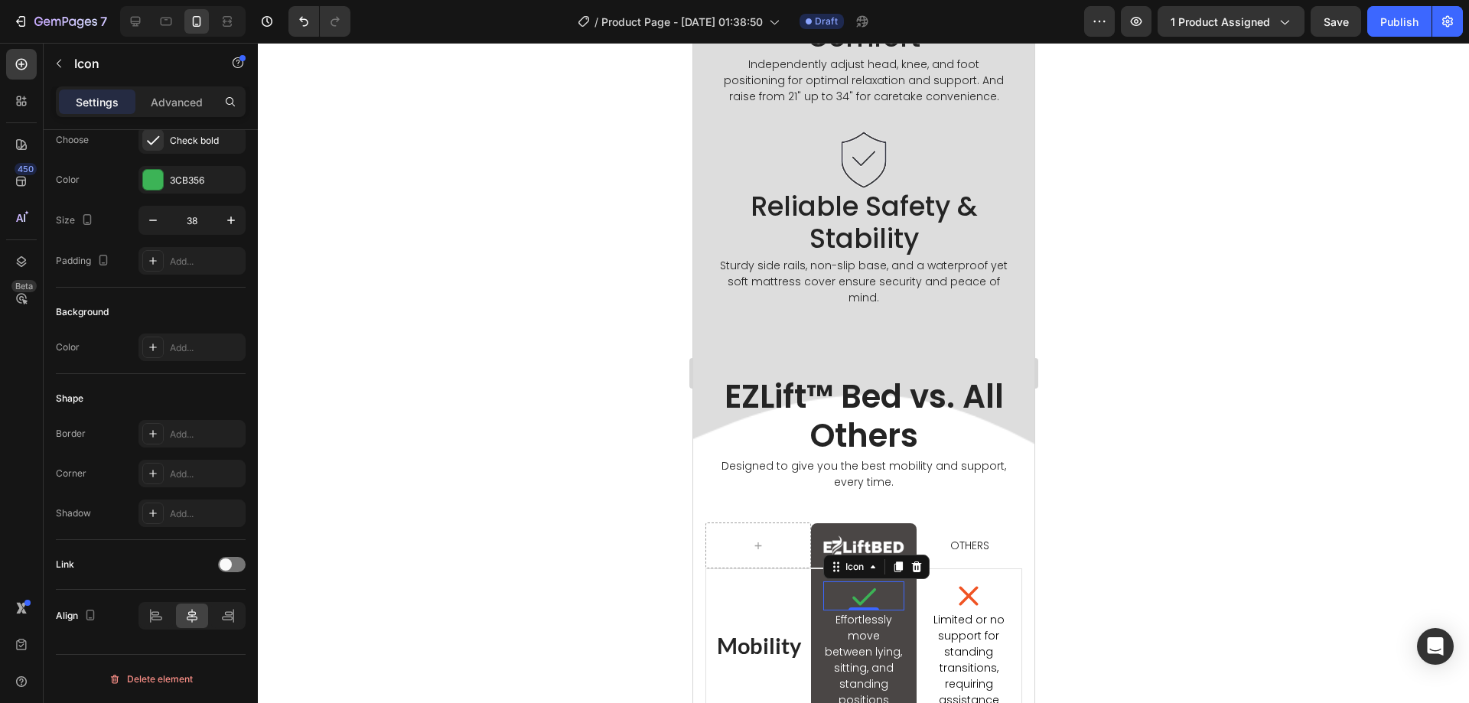
scroll to position [1796, 0]
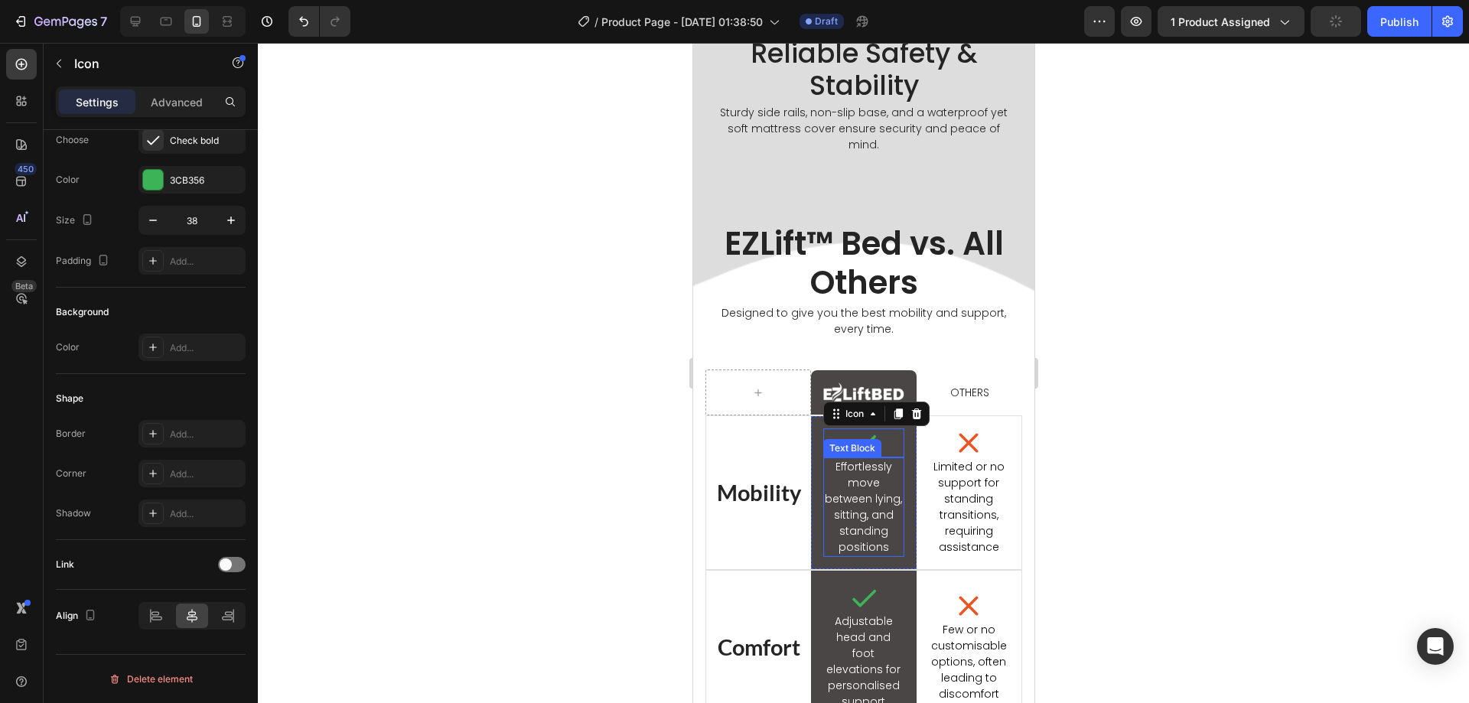
click at [874, 501] on p "Effortlessly move between lying, sitting, and standing positions" at bounding box center [862, 507] width 77 height 96
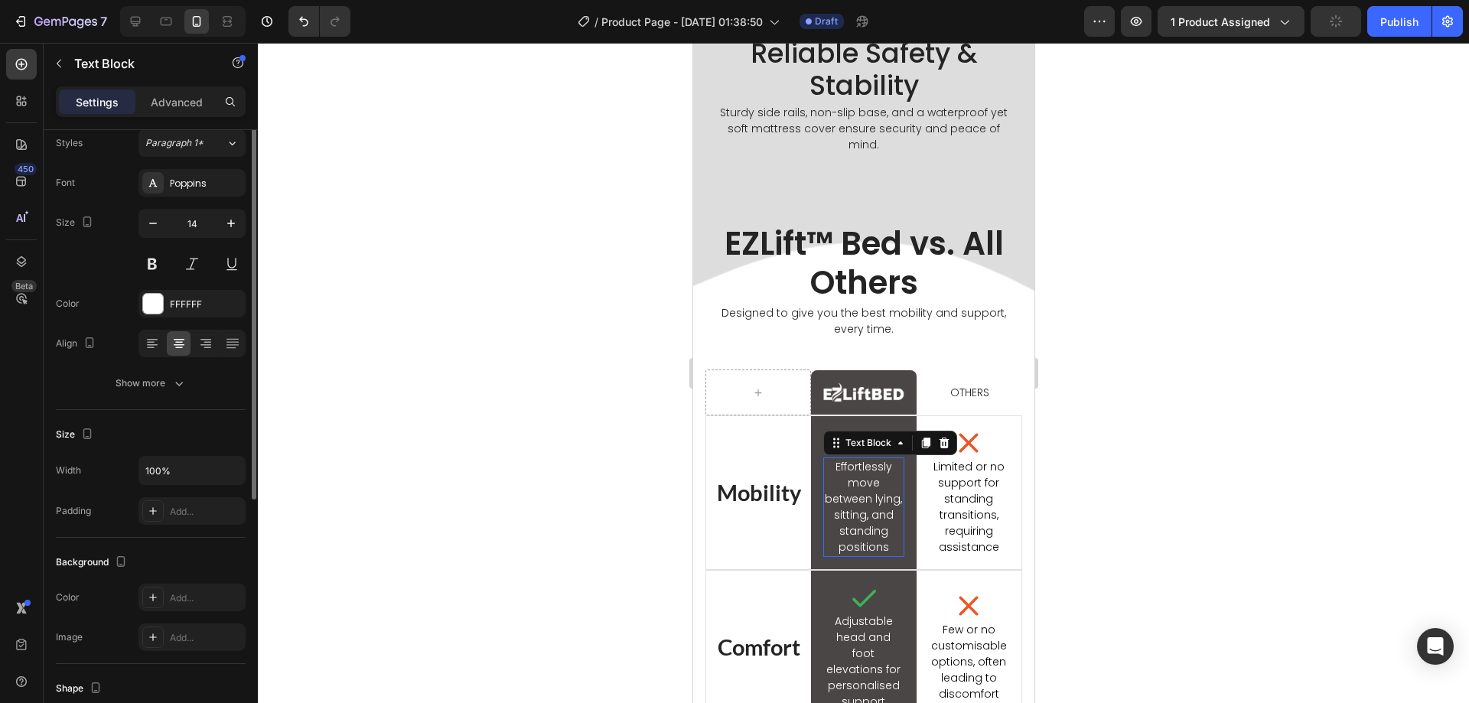
scroll to position [0, 0]
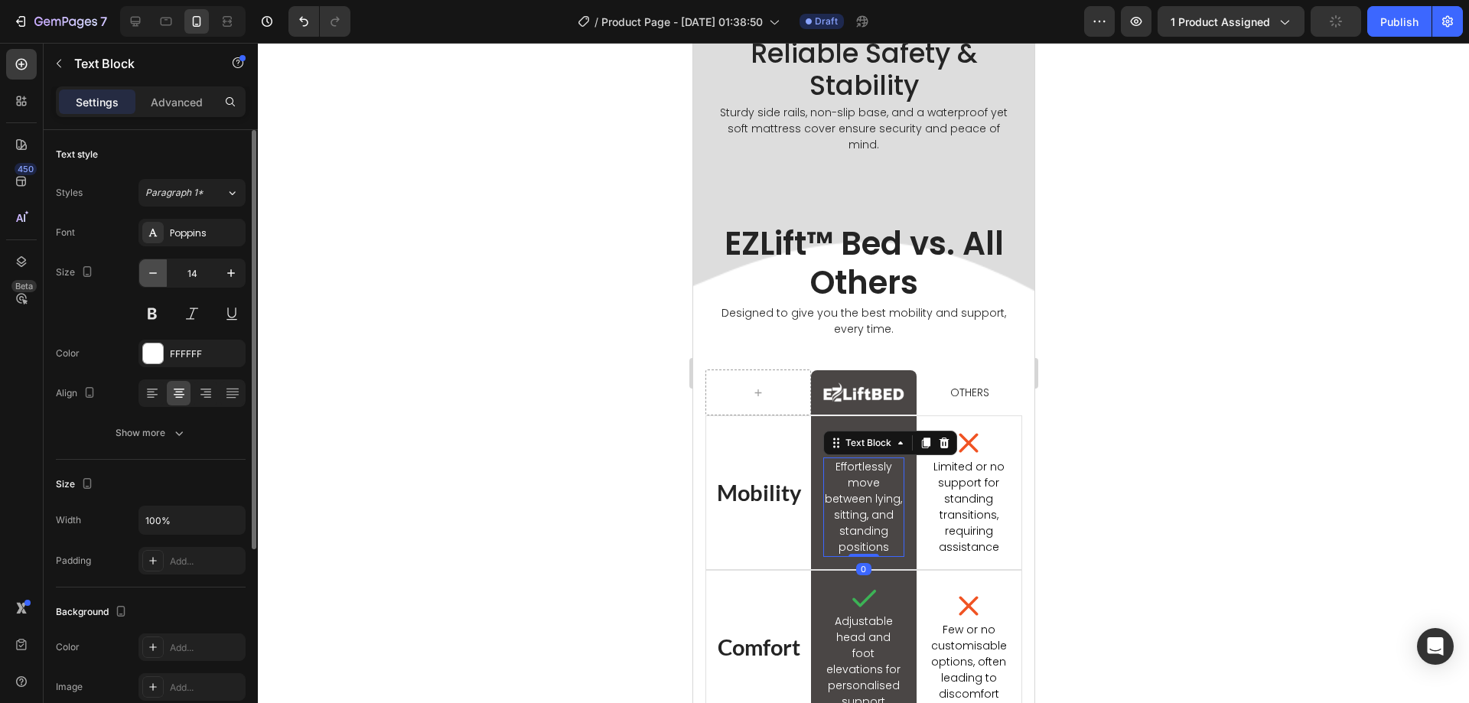
click at [148, 265] on button "button" at bounding box center [153, 273] width 28 height 28
type input "13"
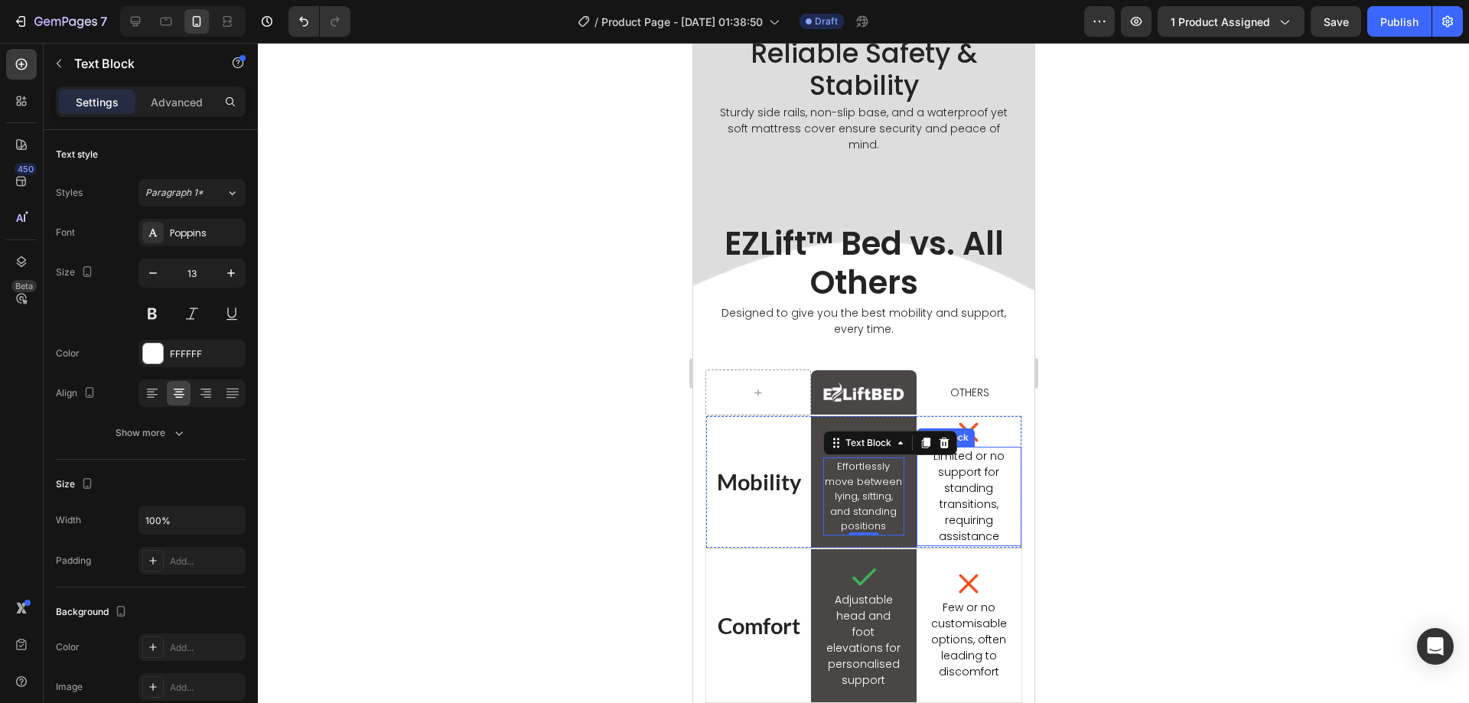
click at [947, 490] on p "Limited or no support for standing transitions, requiring assistance" at bounding box center [968, 496] width 86 height 96
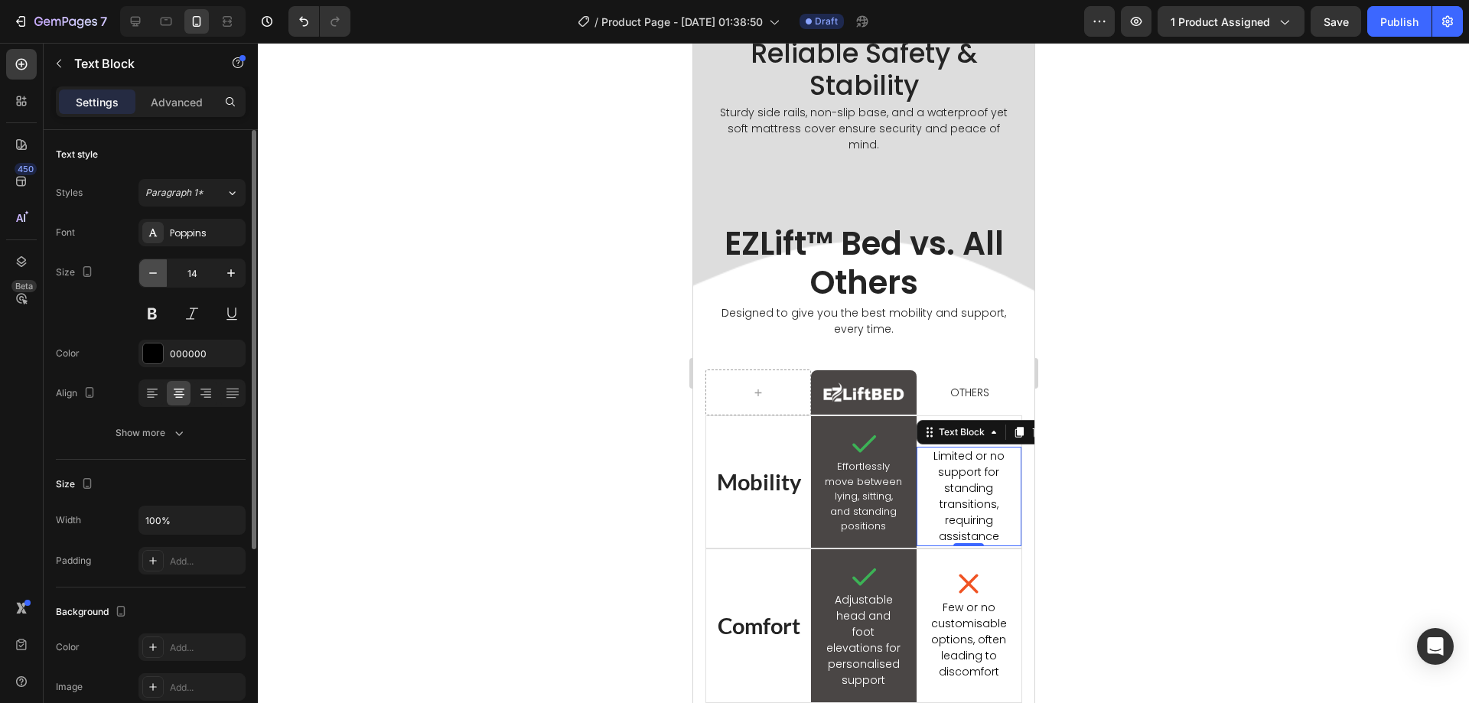
click at [151, 274] on icon "button" at bounding box center [152, 272] width 15 height 15
type input "13"
click at [814, 435] on div "Icon Effortlessly move between lying, sitting, and standing positions Text Bloc…" at bounding box center [862, 482] width 105 height 132
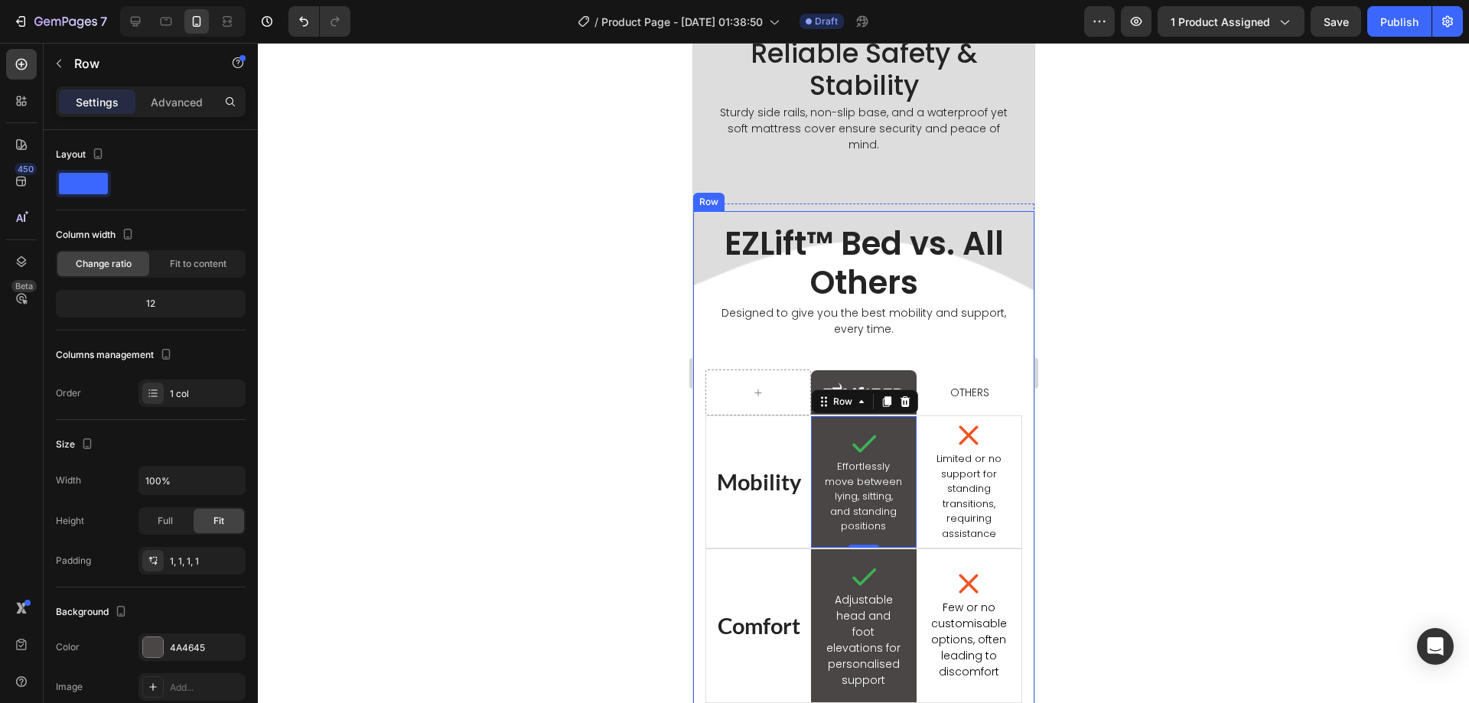
click at [650, 481] on div at bounding box center [863, 373] width 1211 height 660
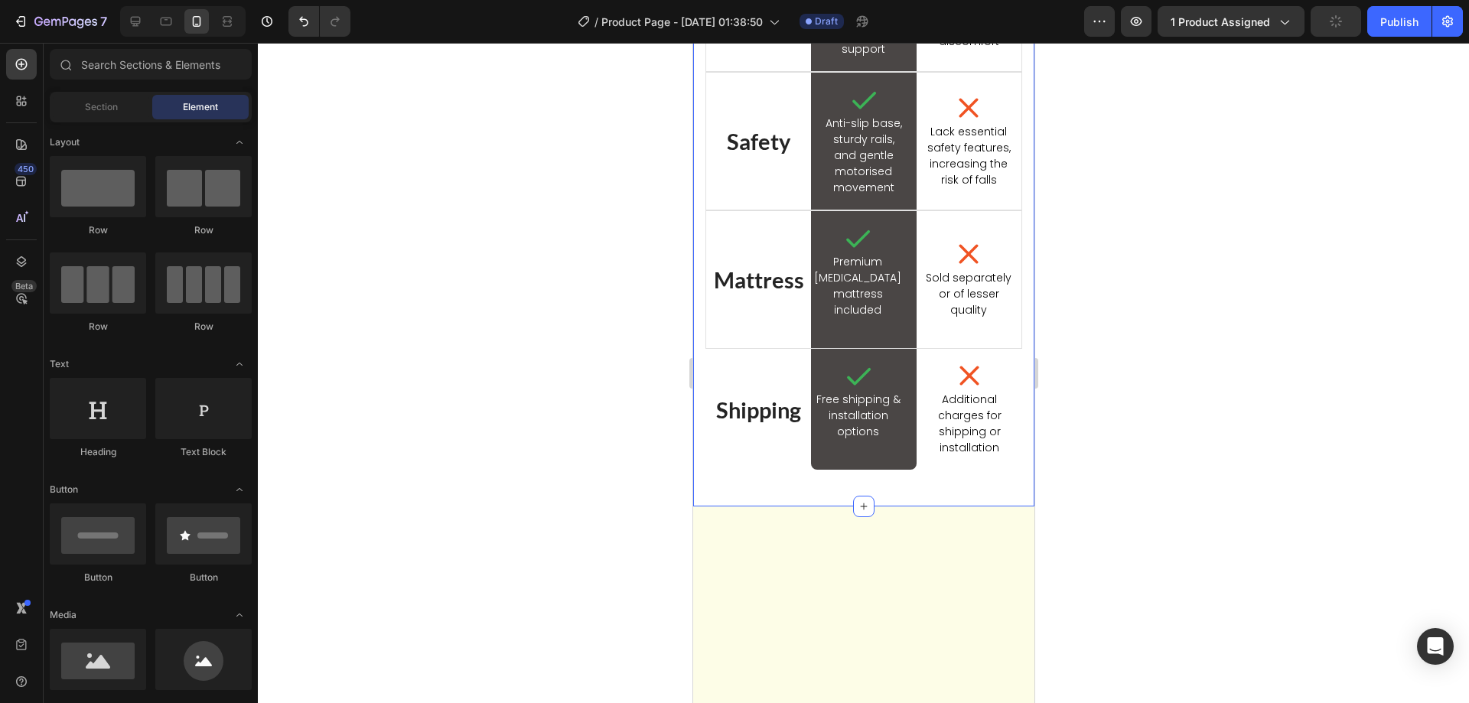
scroll to position [2102, 0]
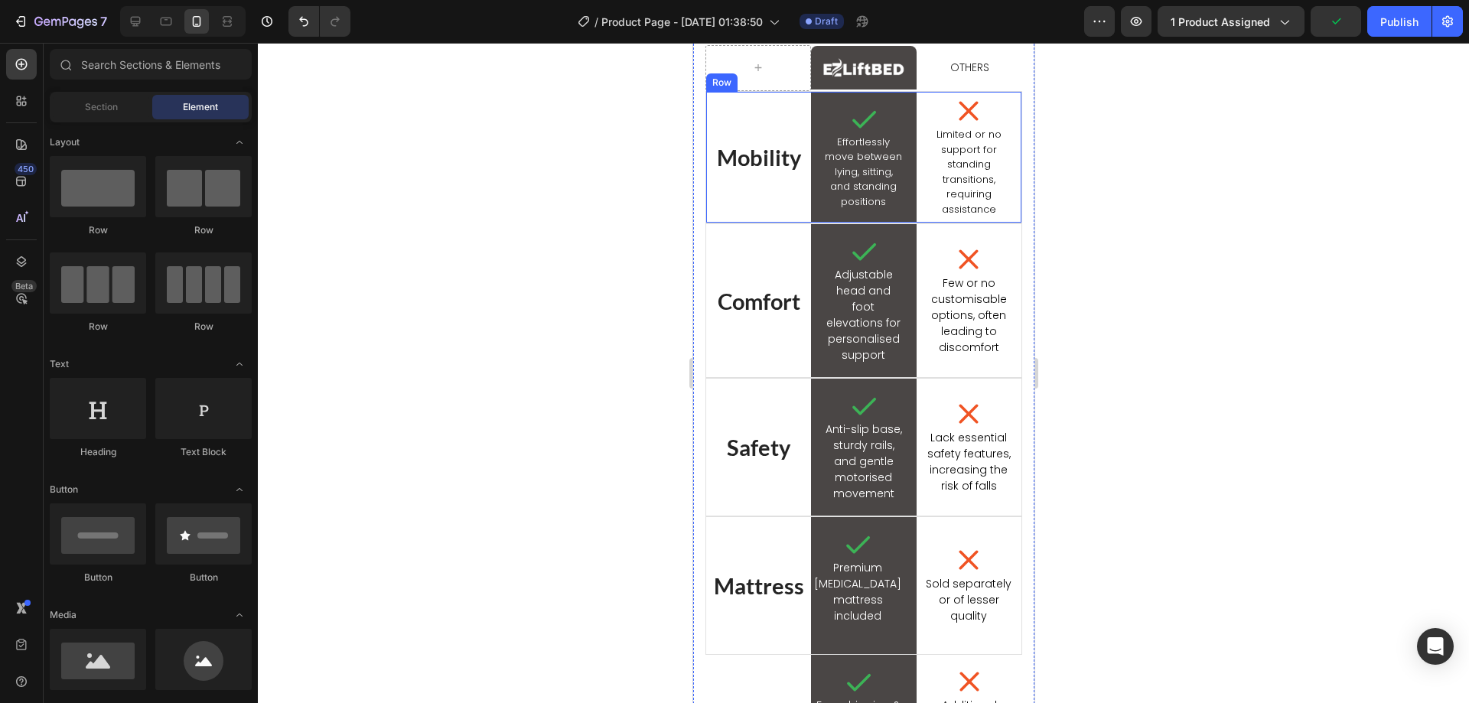
click at [741, 171] on h2 "Mobility" at bounding box center [757, 157] width 105 height 37
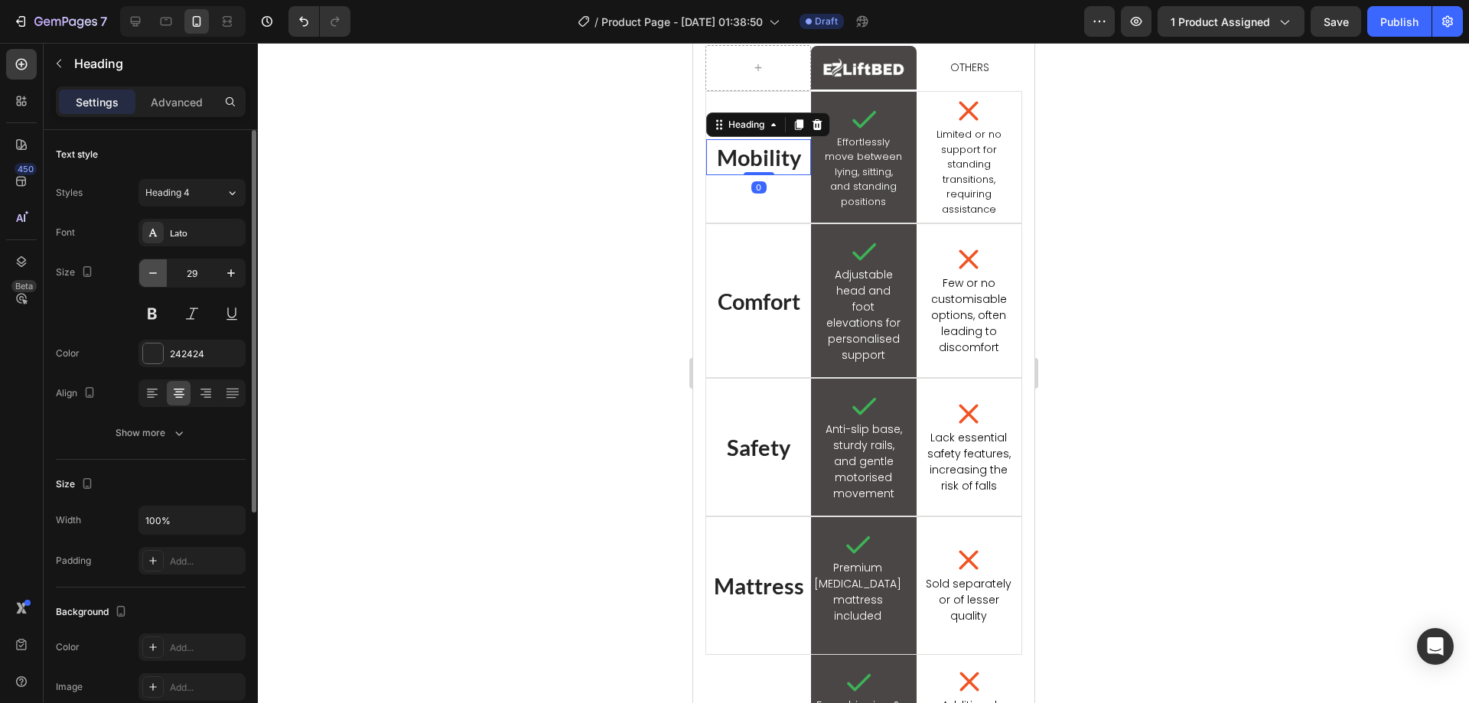
click at [155, 281] on button "button" at bounding box center [153, 273] width 28 height 28
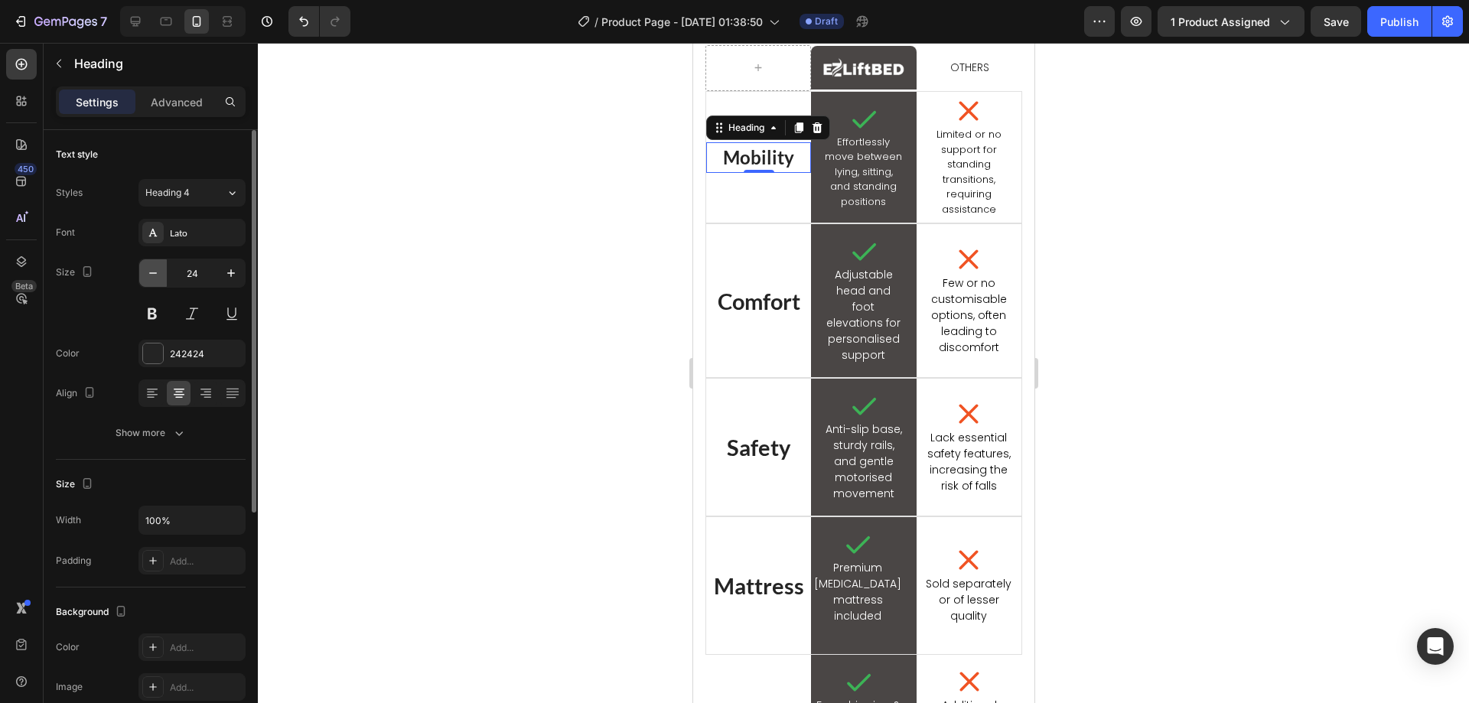
click at [155, 281] on button "button" at bounding box center [153, 273] width 28 height 28
type input "20"
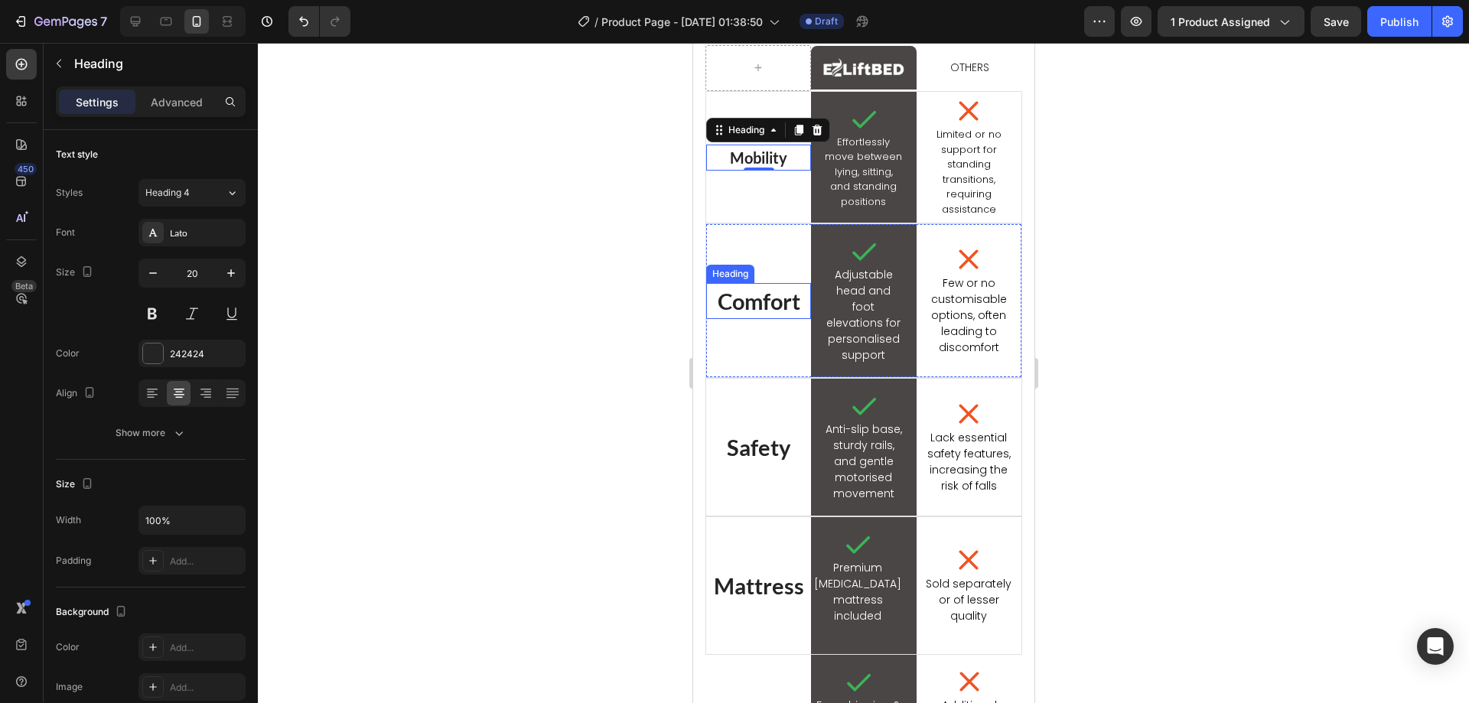
click at [741, 320] on h2 "Comfort" at bounding box center [757, 301] width 105 height 37
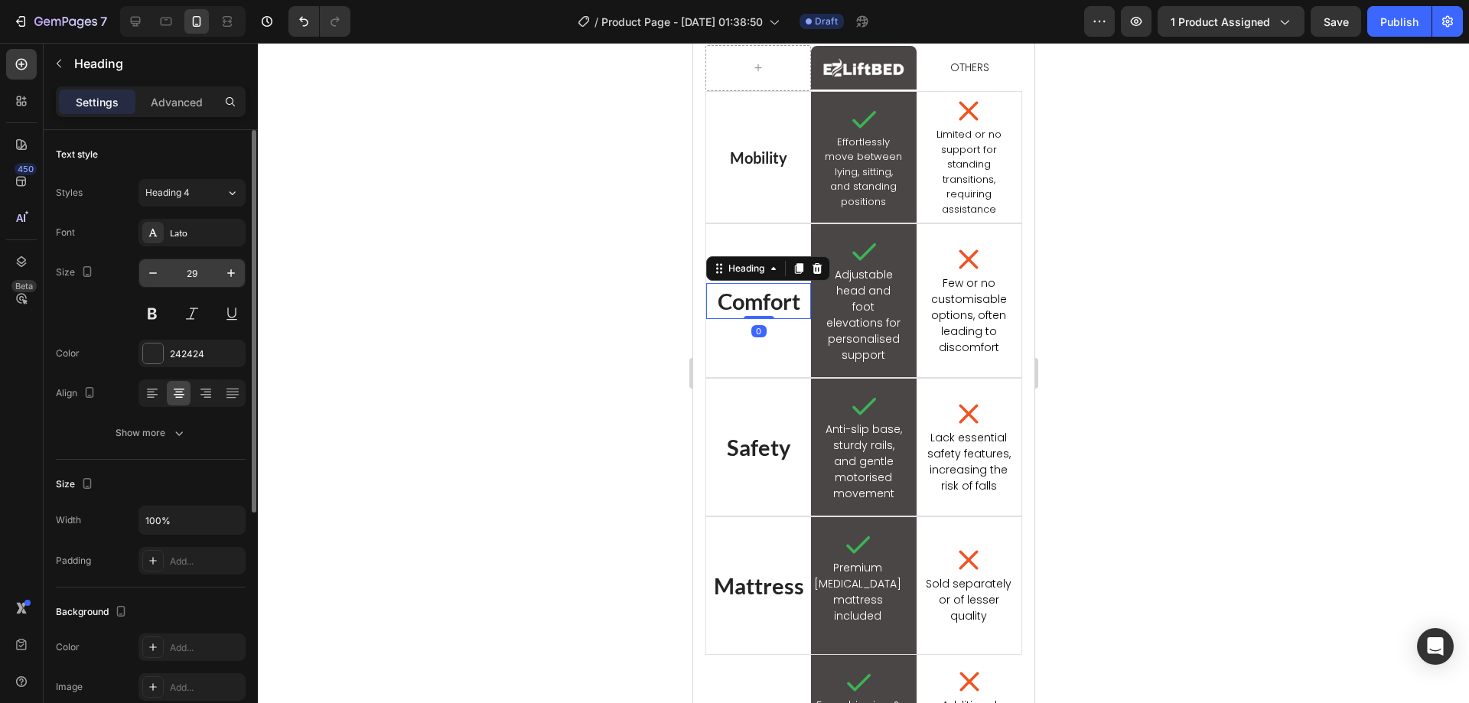
click at [212, 278] on input "29" at bounding box center [192, 273] width 50 height 28
type input "20"
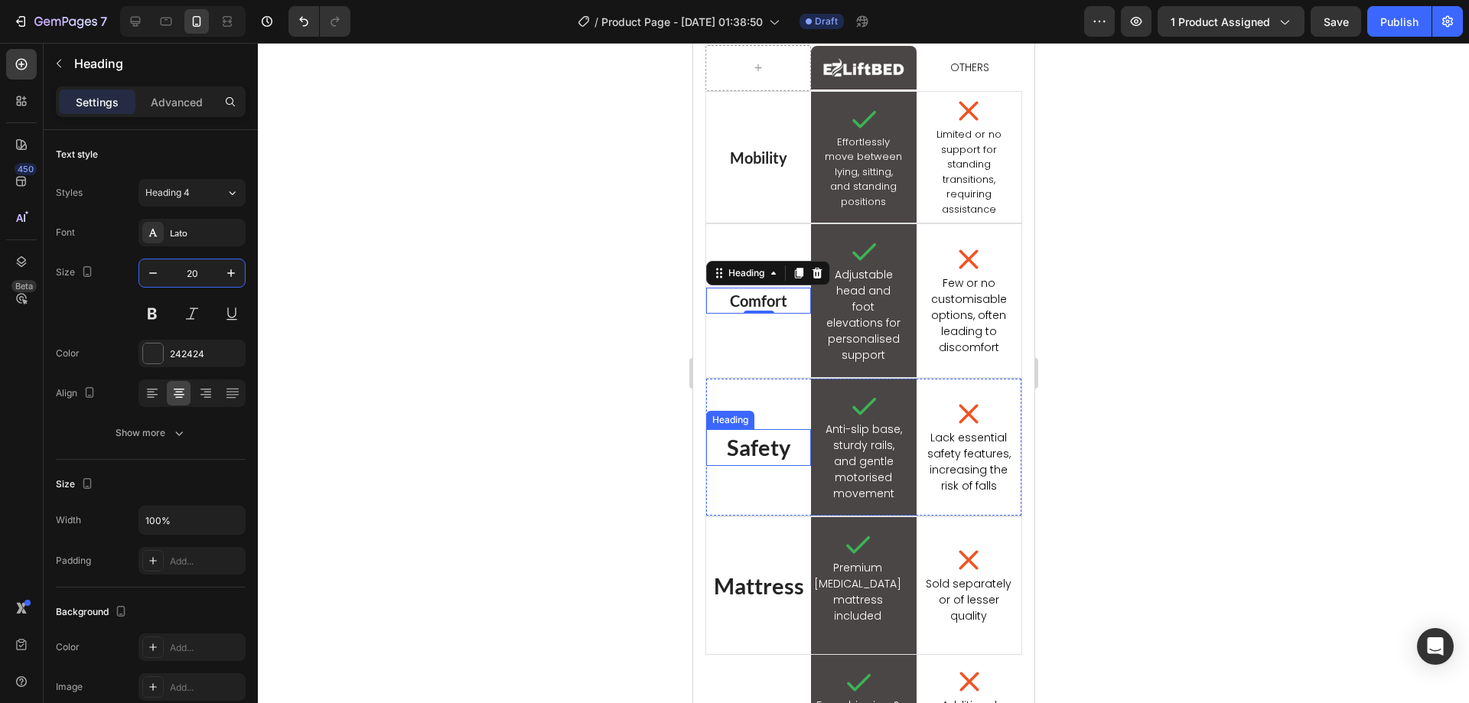
click at [786, 484] on div "Safety Heading" at bounding box center [757, 447] width 105 height 137
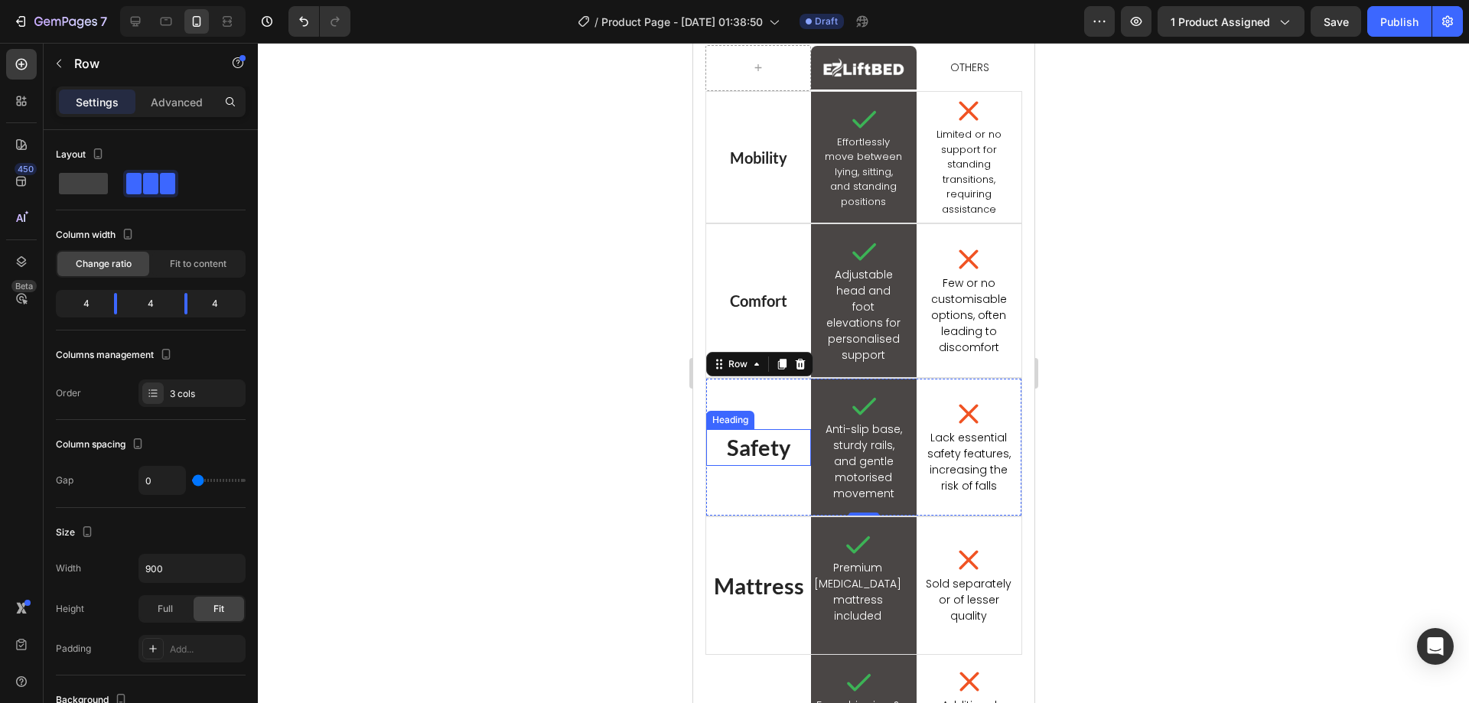
click at [772, 466] on h2 "Safety" at bounding box center [757, 447] width 105 height 37
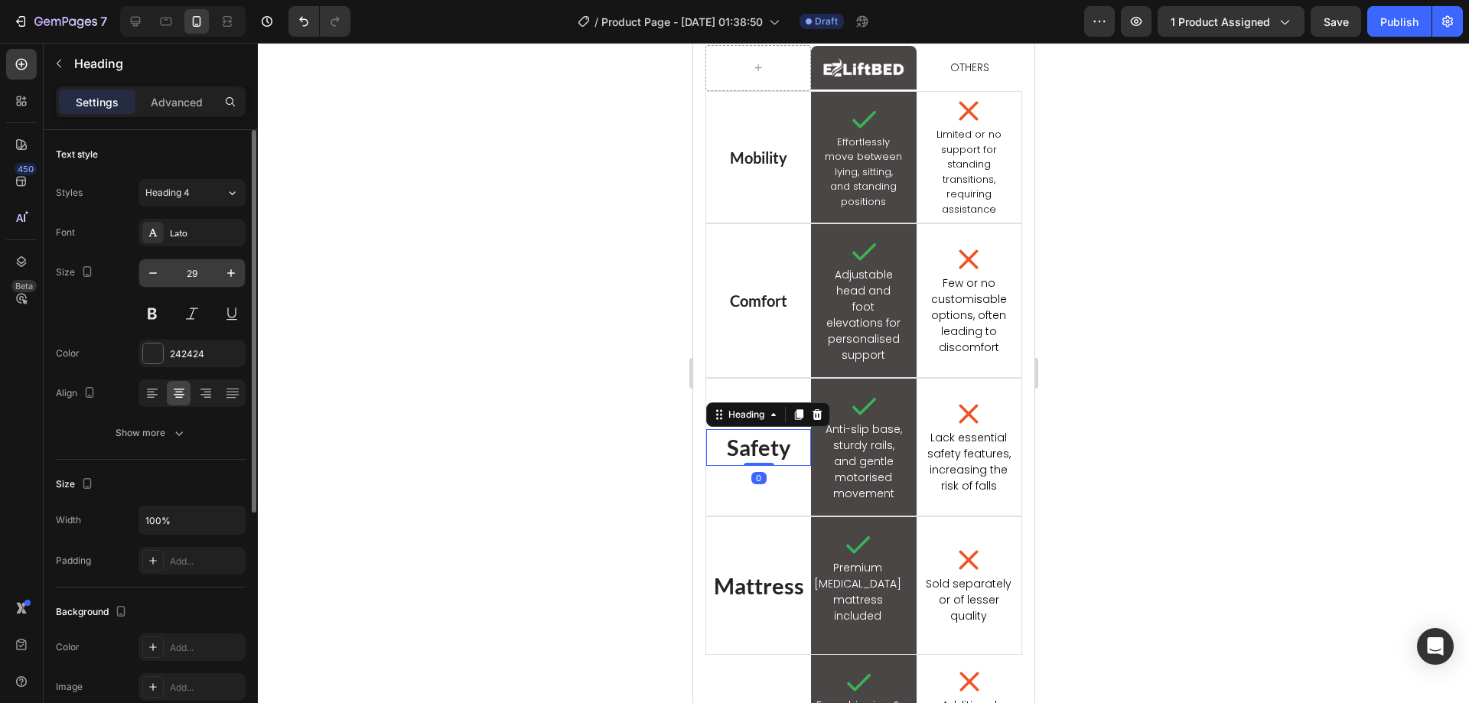
click at [195, 276] on input "29" at bounding box center [192, 273] width 50 height 28
type input "20"
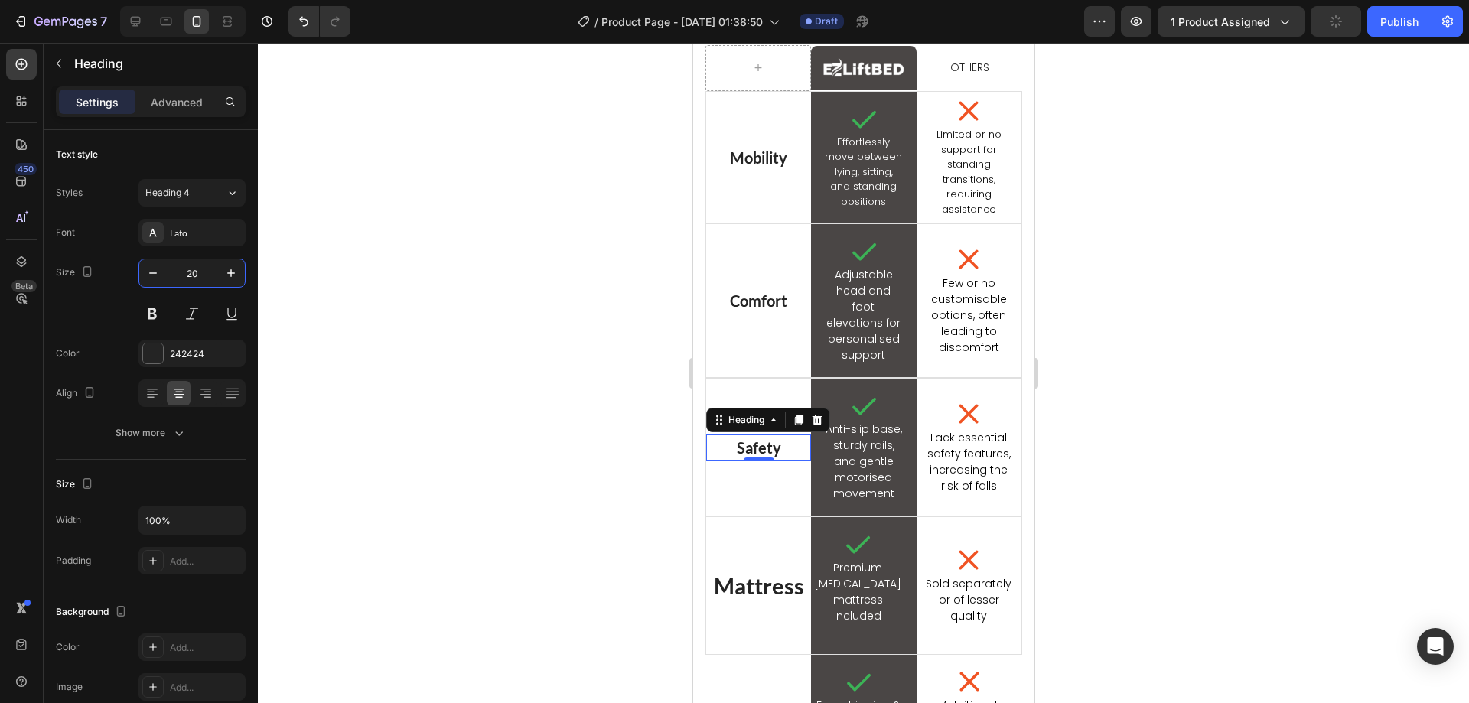
click at [725, 603] on h2 "Mattress" at bounding box center [757, 586] width 105 height 37
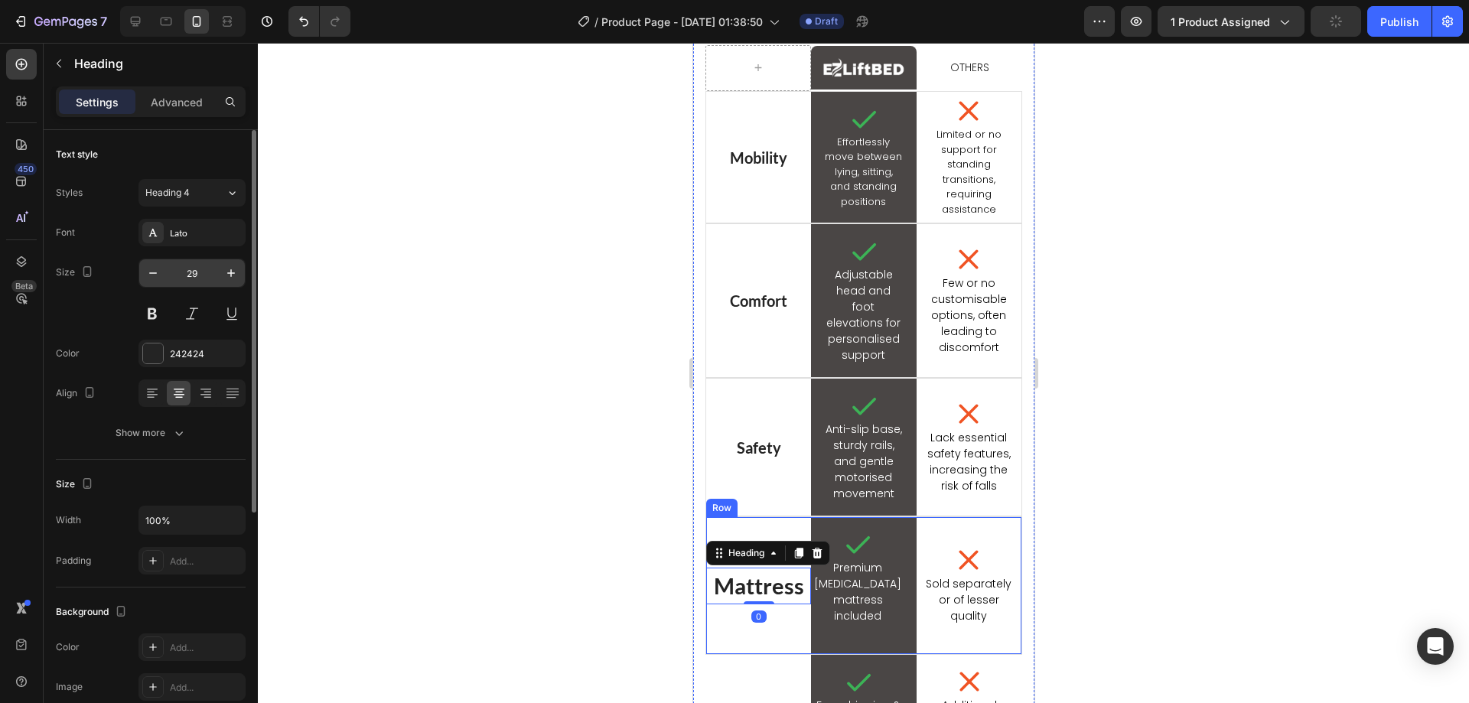
click at [179, 265] on input "29" at bounding box center [192, 273] width 50 height 28
type input "20"
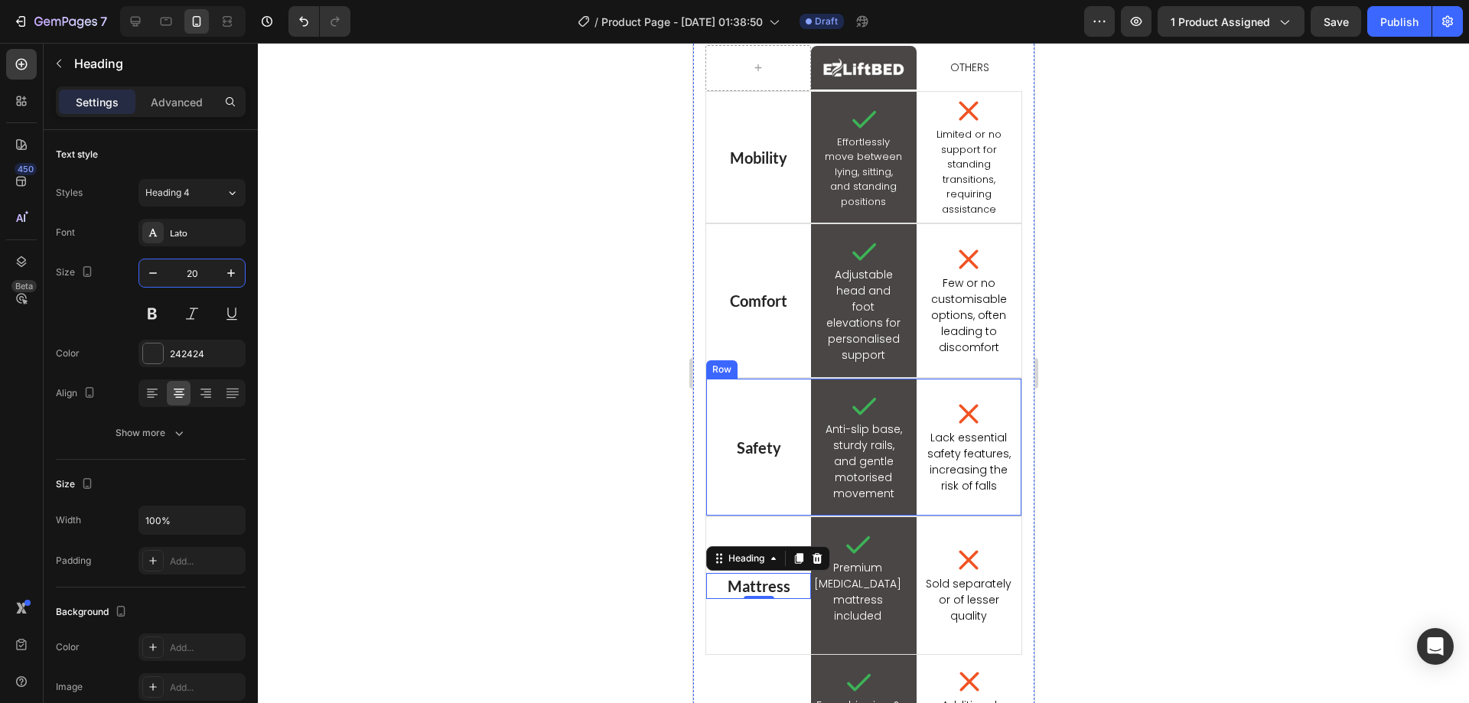
scroll to position [2255, 0]
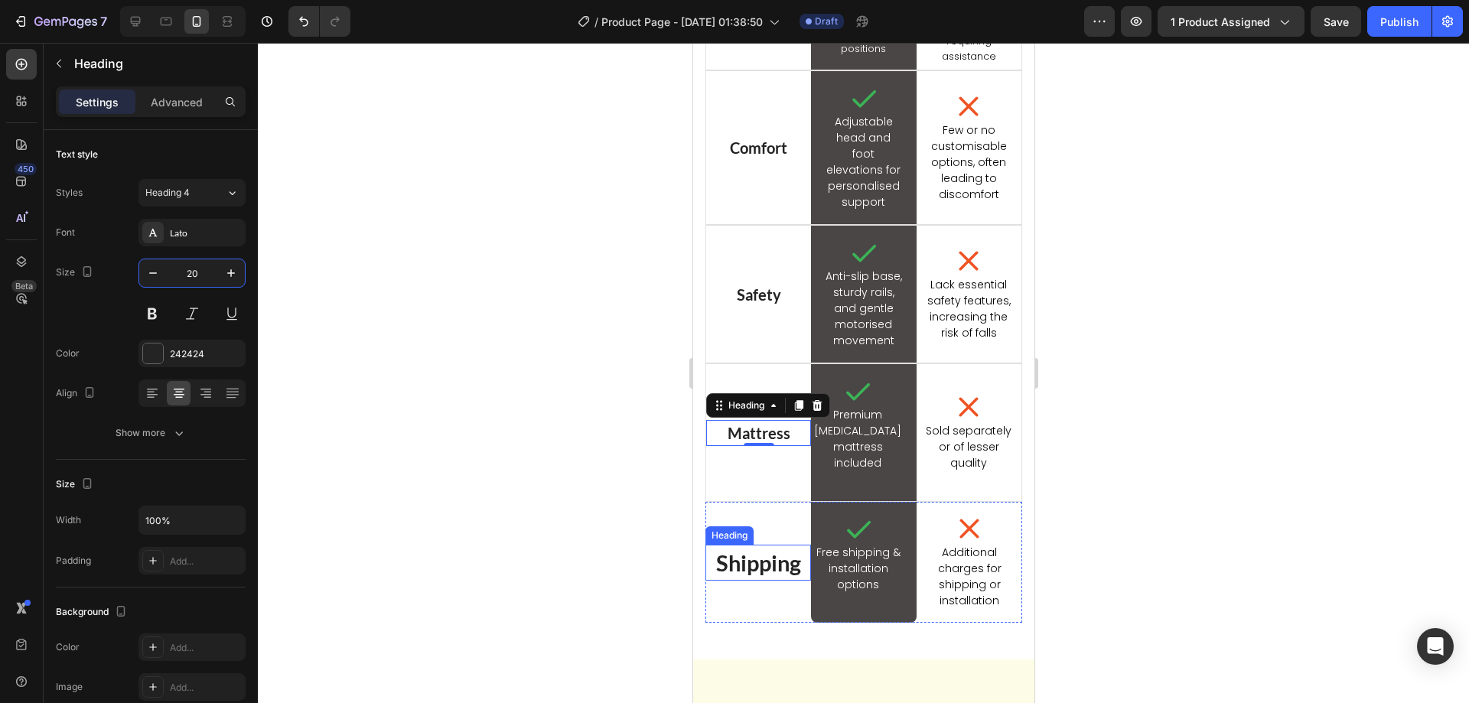
click at [756, 578] on h2 "Shipping" at bounding box center [758, 563] width 106 height 37
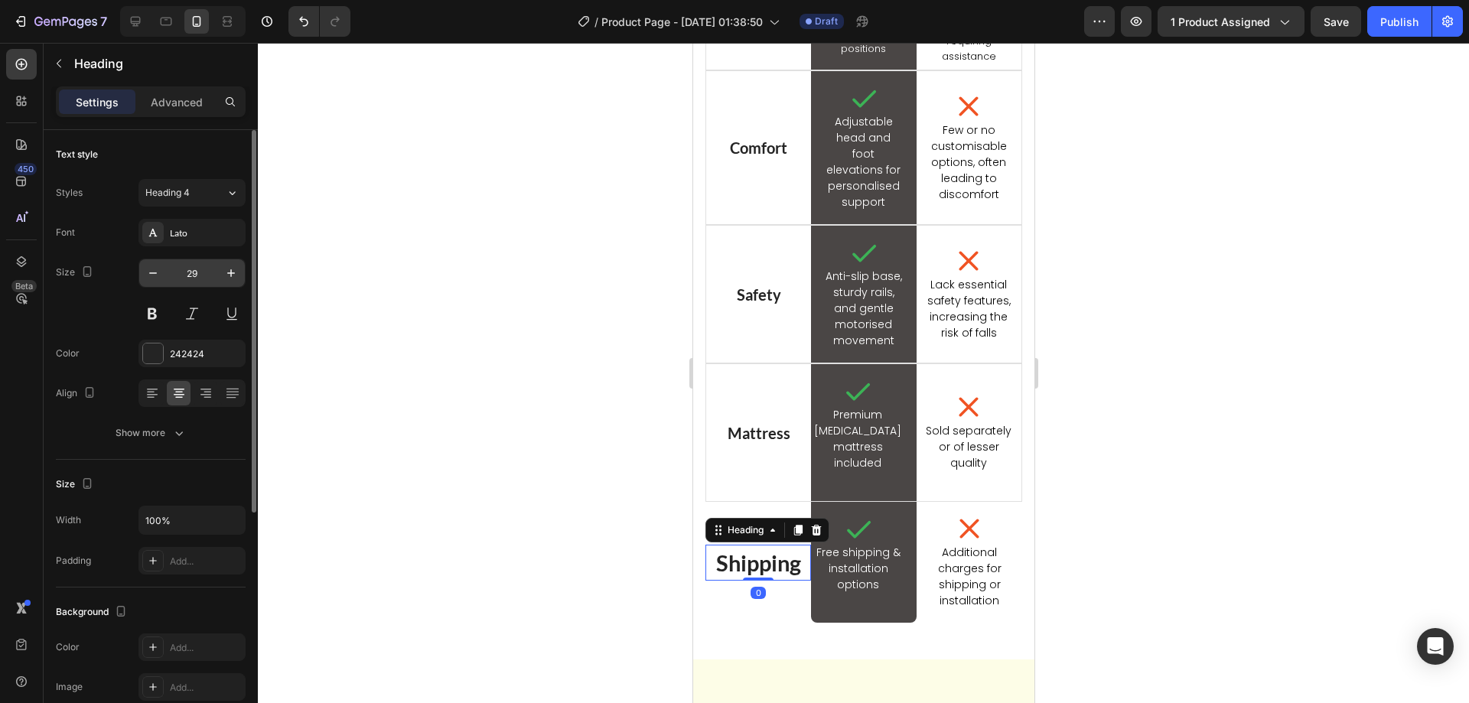
click at [196, 270] on input "29" at bounding box center [192, 273] width 50 height 28
type input "20"
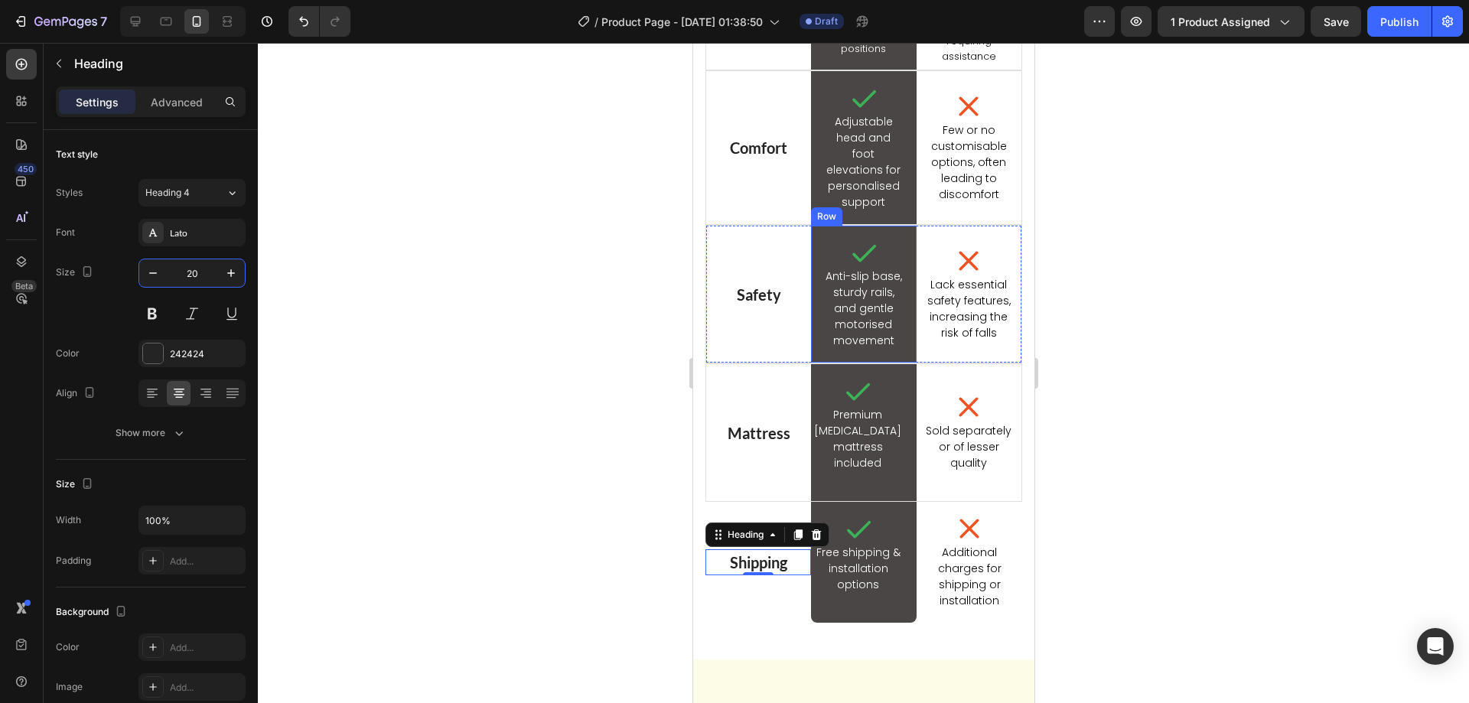
scroll to position [2026, 0]
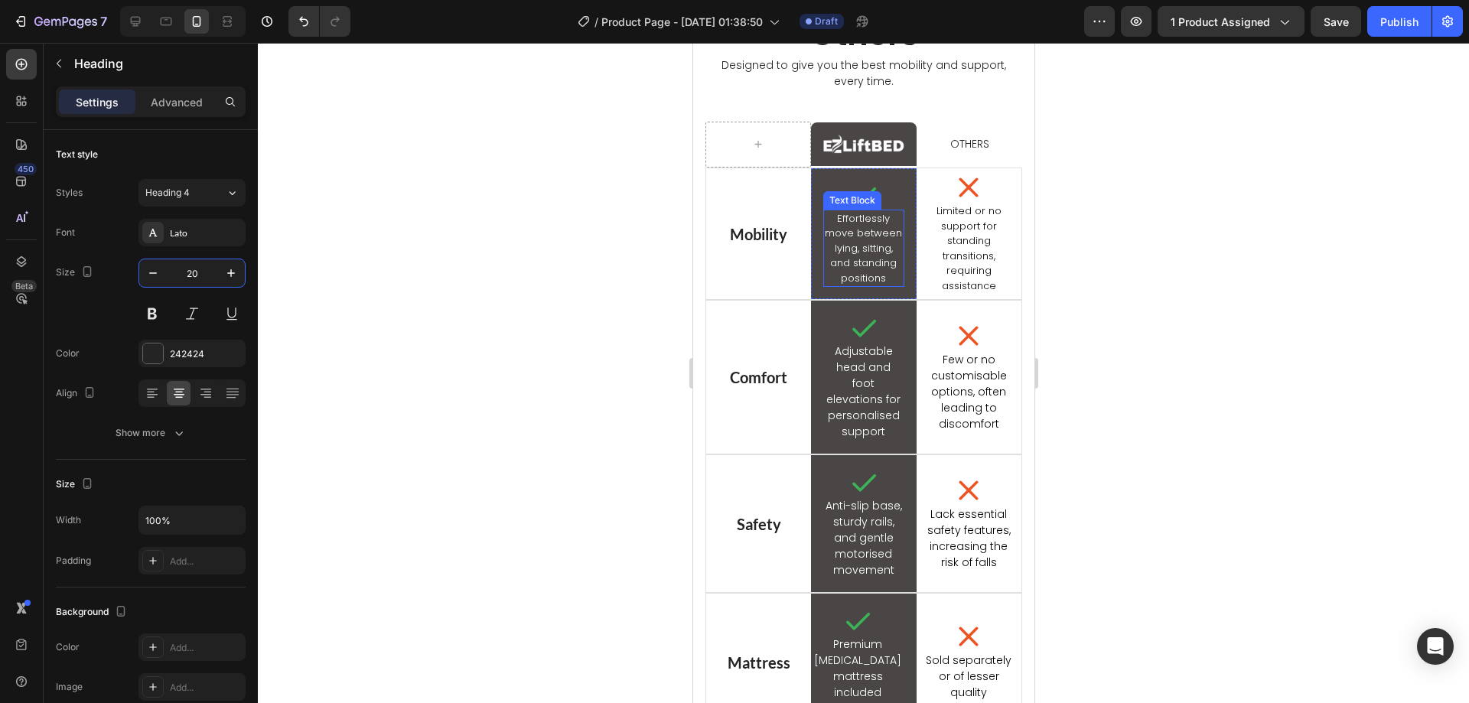
click at [838, 268] on p "Effortlessly move between lying, sitting, and standing positions" at bounding box center [862, 248] width 77 height 75
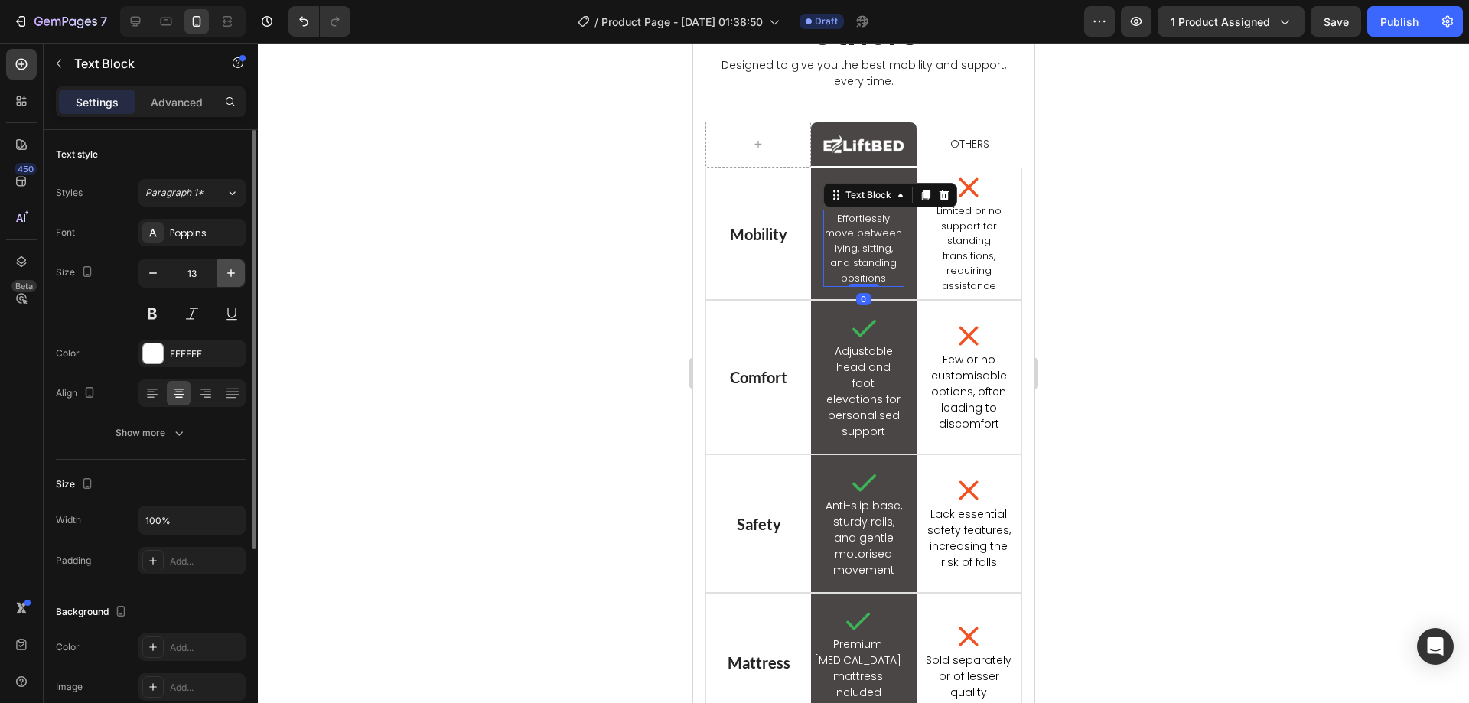
click at [226, 266] on icon "button" at bounding box center [230, 272] width 15 height 15
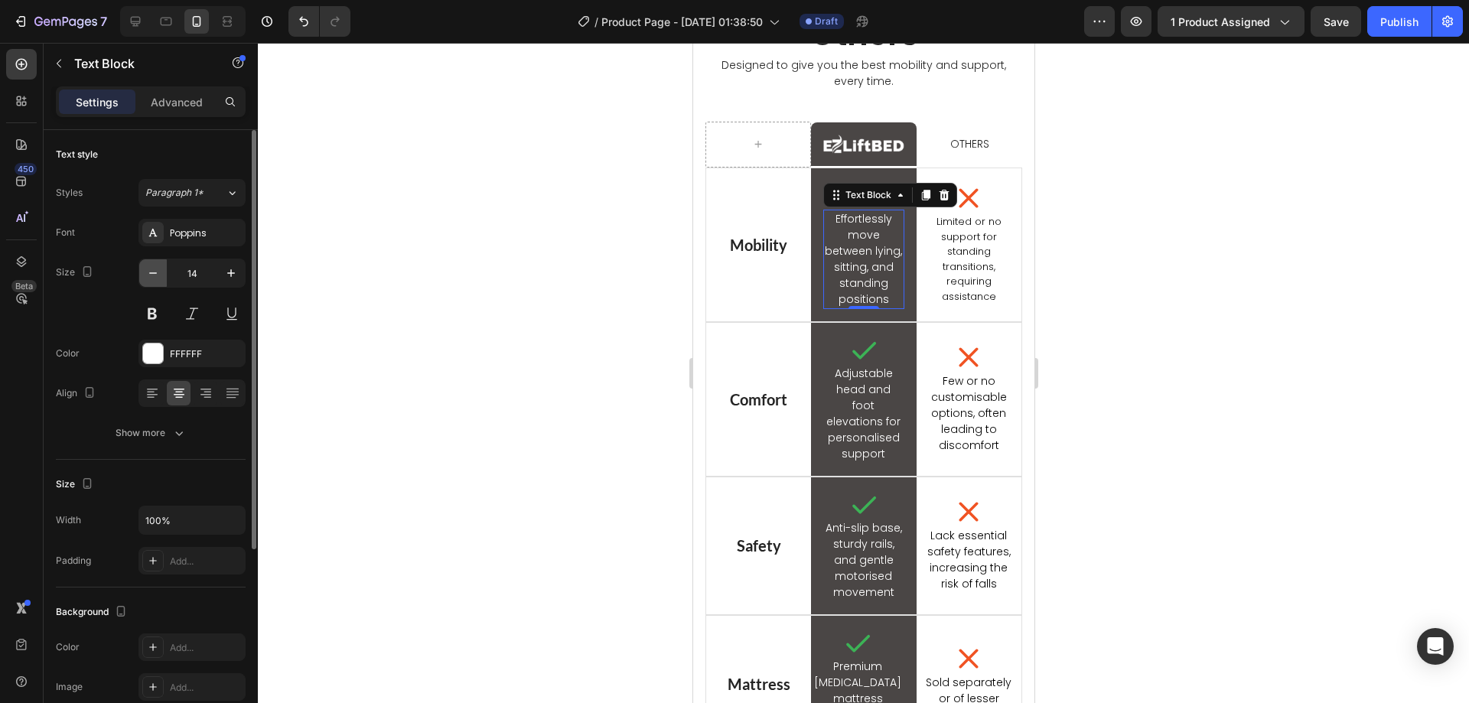
click at [154, 264] on button "button" at bounding box center [153, 273] width 28 height 28
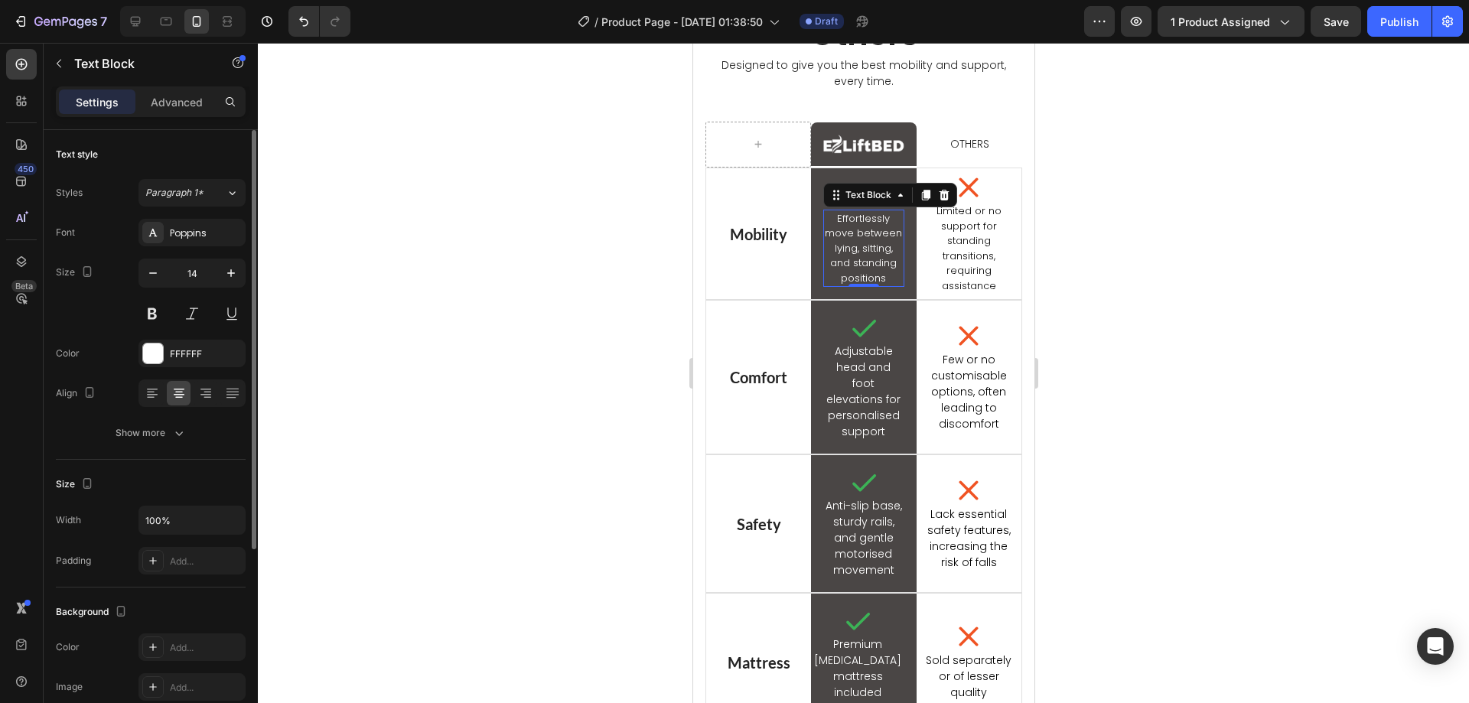
type input "13"
click at [942, 274] on p "Limited or no support for standing transitions, requiring assistance" at bounding box center [968, 249] width 86 height 90
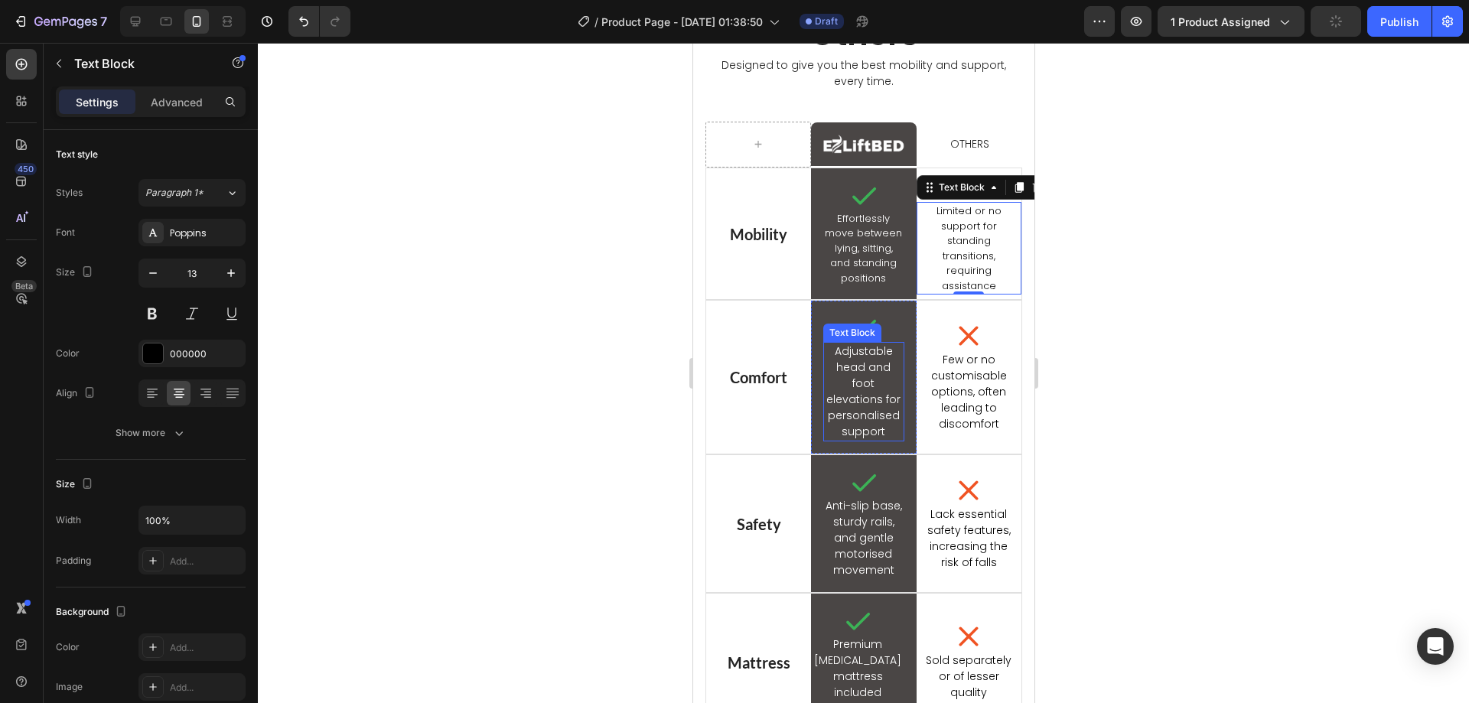
click at [856, 385] on p "Adjustable head and foot elevations for personalised support" at bounding box center [862, 392] width 77 height 96
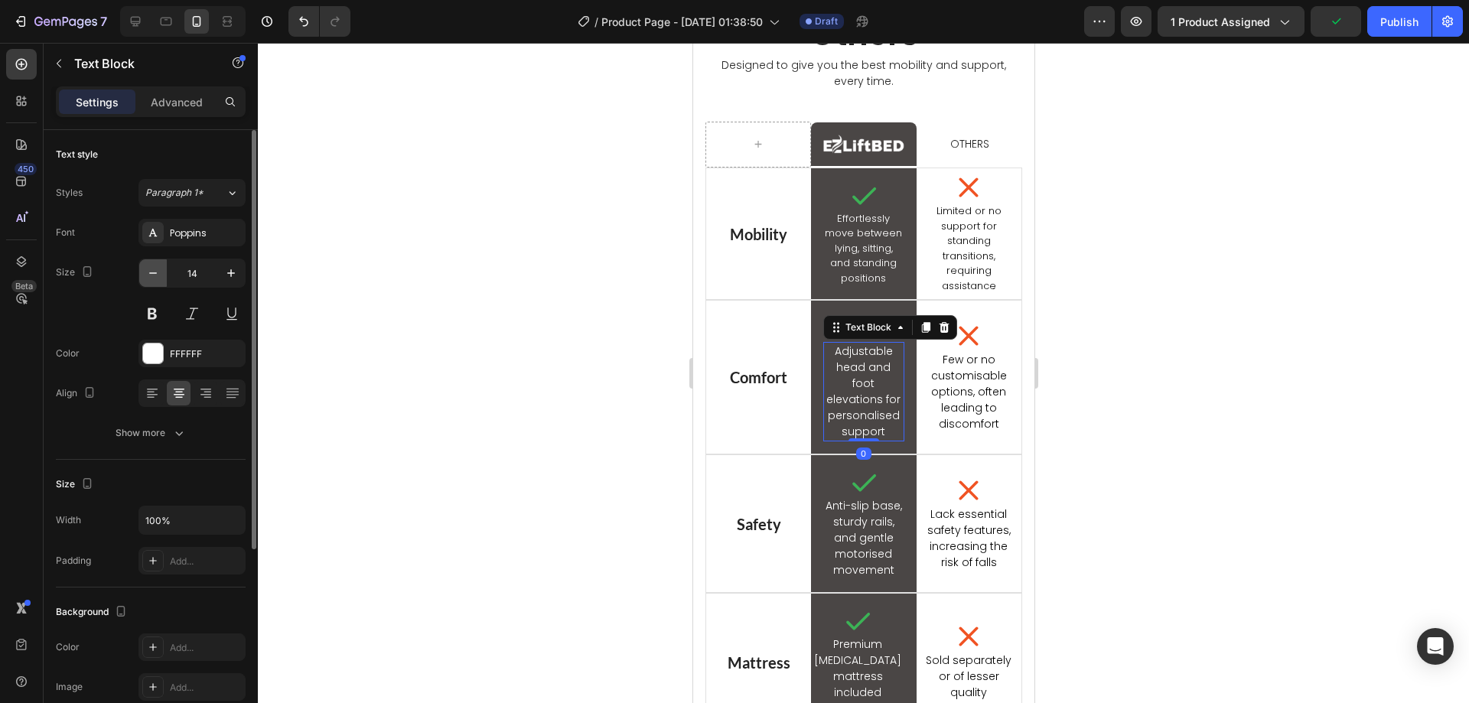
click at [155, 272] on icon "button" at bounding box center [152, 272] width 15 height 15
type input "13"
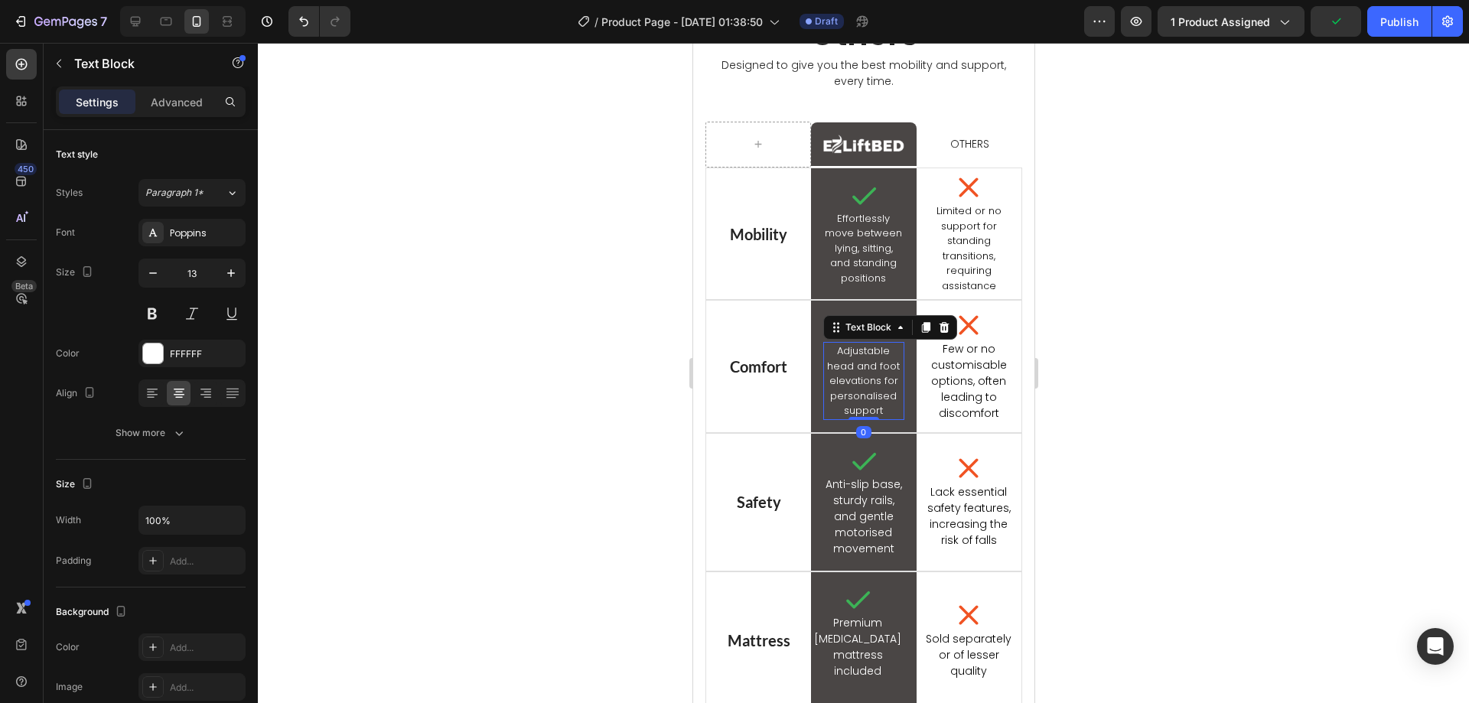
click at [960, 400] on p "Few or no customisable options, often leading to discomfort" at bounding box center [968, 381] width 86 height 80
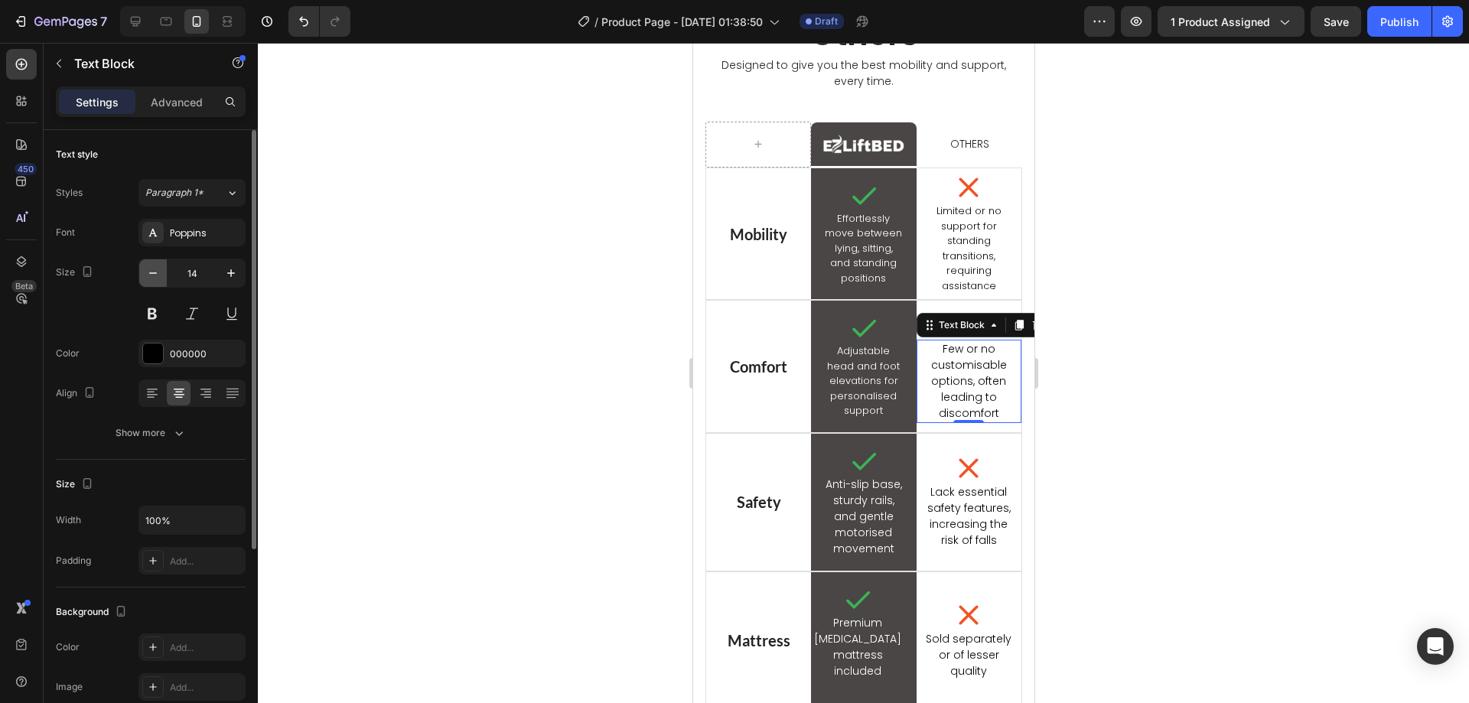
click at [152, 268] on icon "button" at bounding box center [152, 272] width 15 height 15
type input "13"
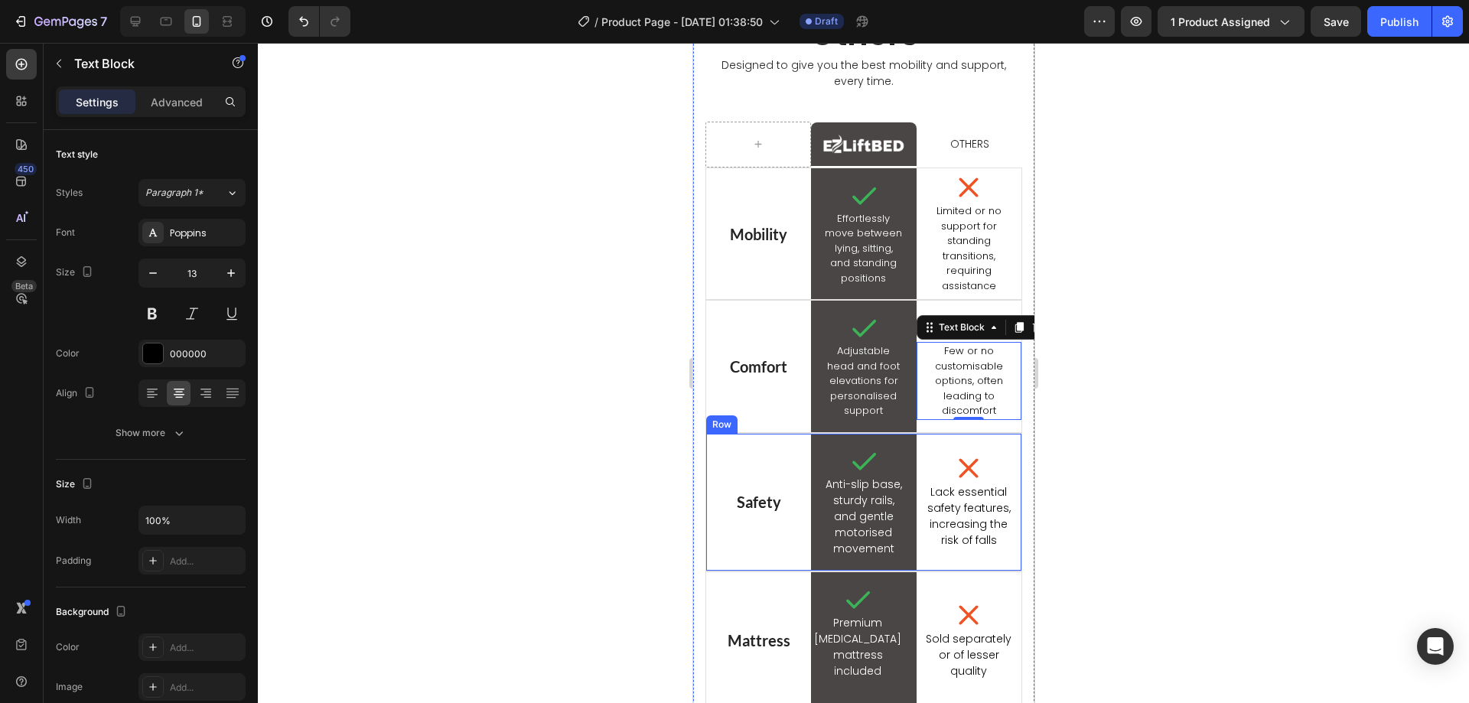
click at [845, 543] on p "Anti-slip base, sturdy rails, and gentle motorised movement" at bounding box center [862, 517] width 77 height 80
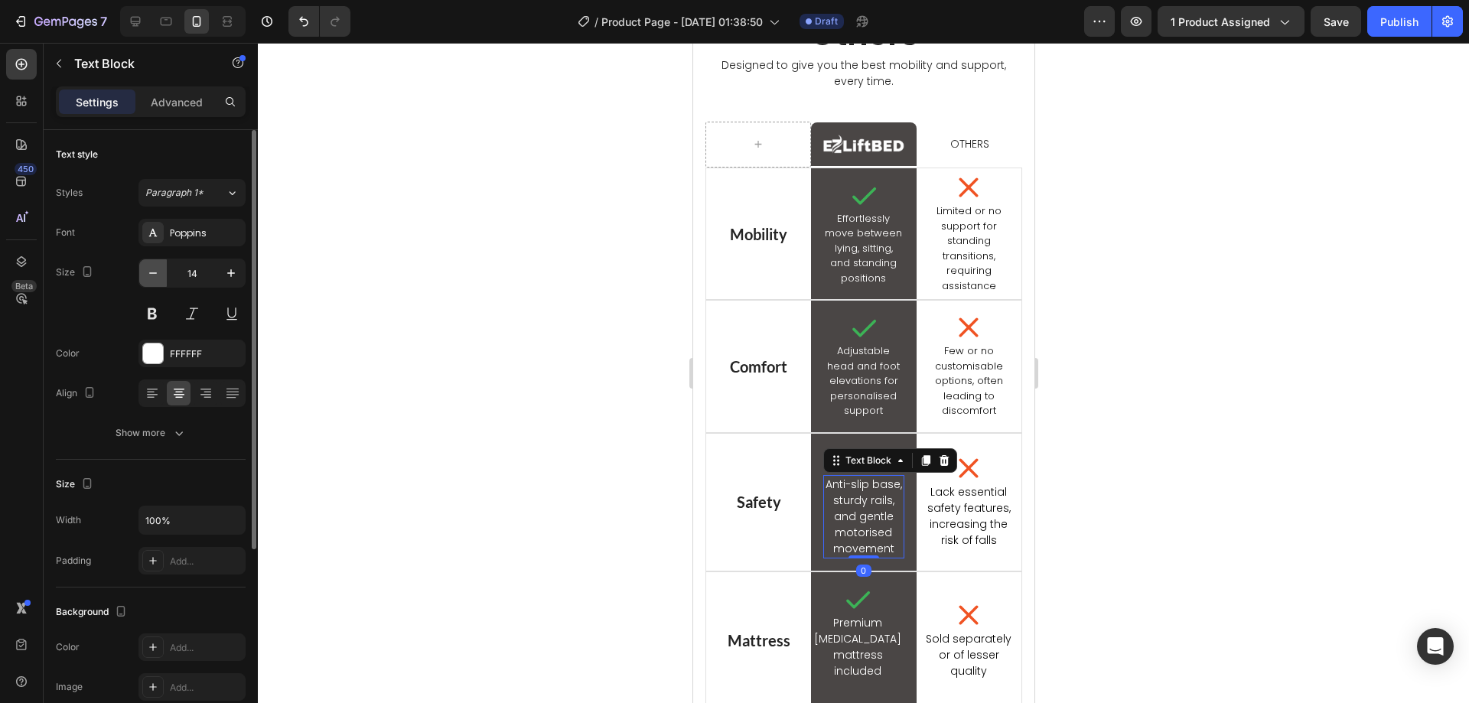
click at [157, 277] on icon "button" at bounding box center [152, 272] width 15 height 15
type input "13"
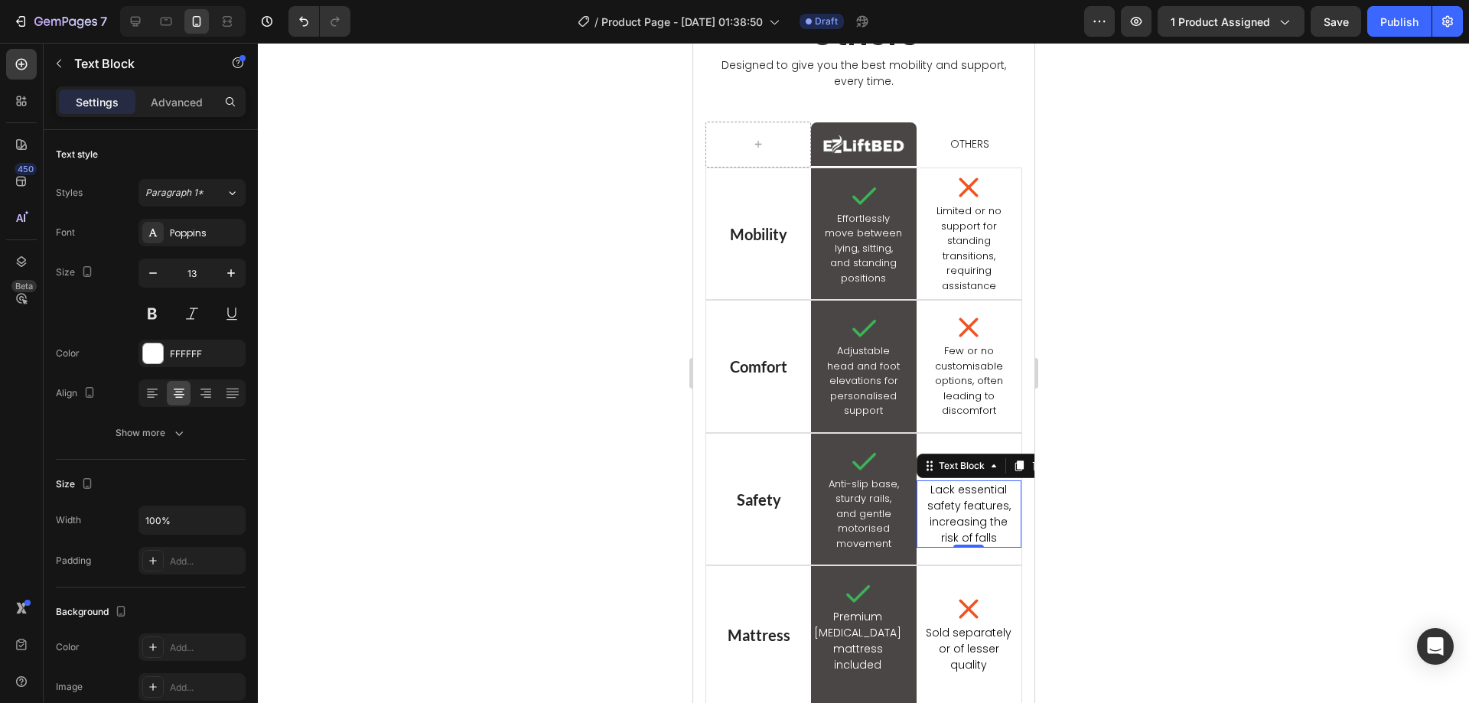
click at [948, 516] on p "Lack essential safety features, increasing the risk of falls" at bounding box center [968, 514] width 86 height 64
click at [149, 265] on button "button" at bounding box center [153, 273] width 28 height 28
type input "13"
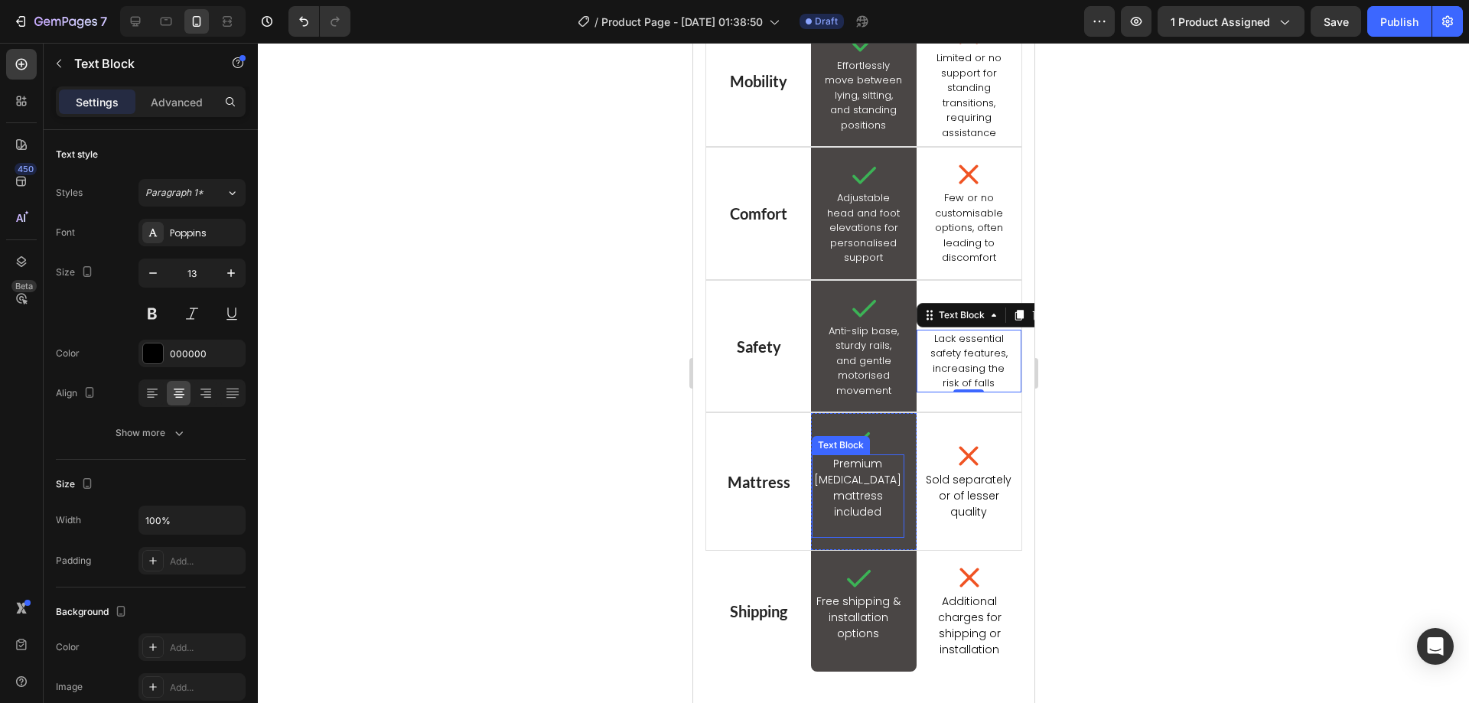
click at [874, 520] on p "Premium [MEDICAL_DATA] mattress included" at bounding box center [856, 488] width 89 height 64
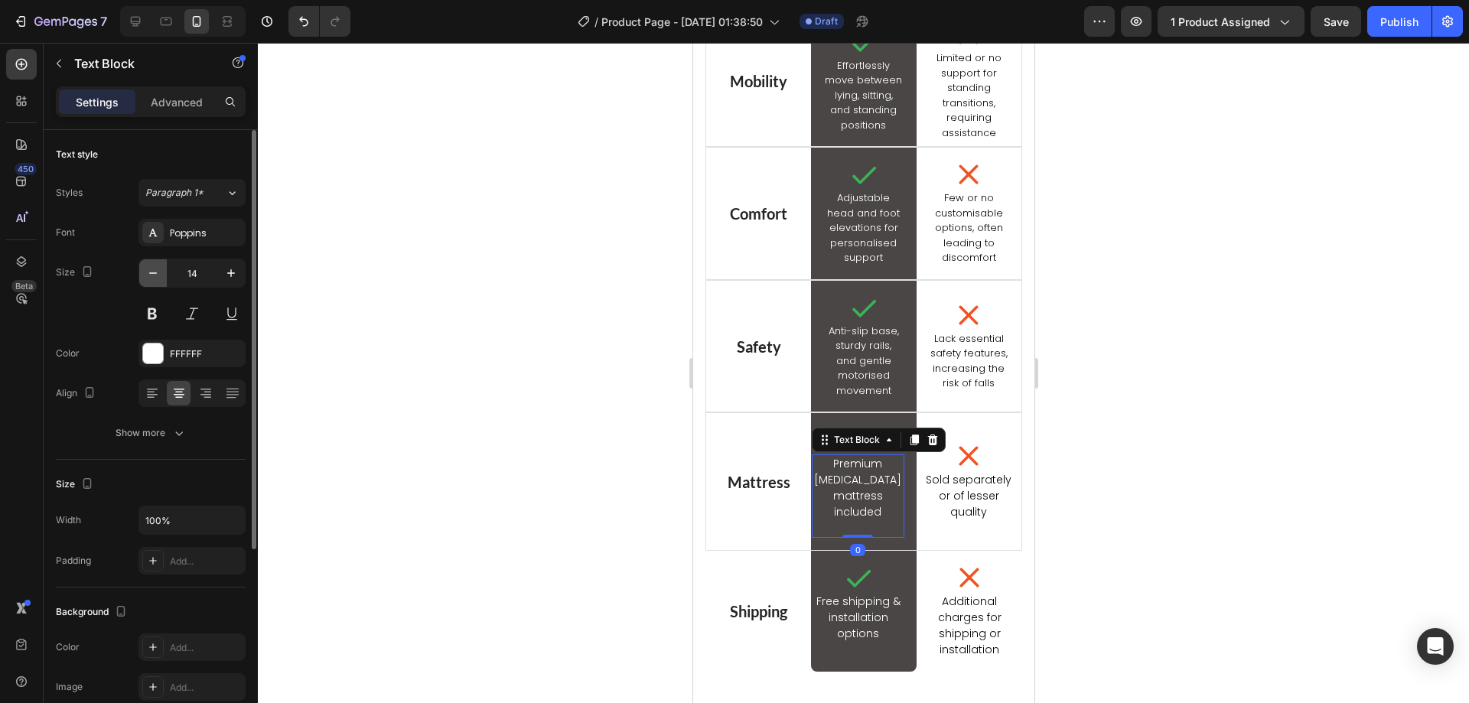
click at [149, 275] on icon "button" at bounding box center [152, 272] width 15 height 15
type input "13"
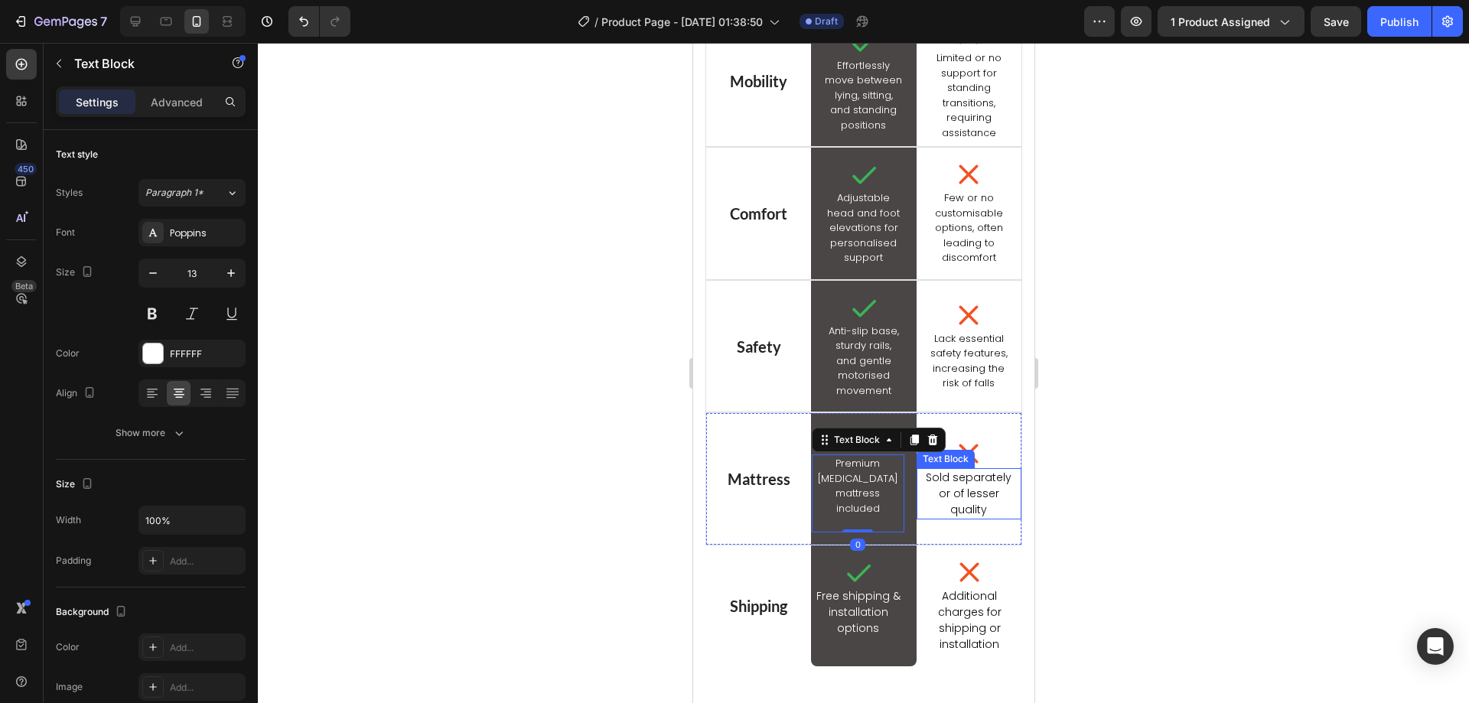
click at [961, 512] on p "Sold separately or of lesser quality" at bounding box center [968, 494] width 86 height 48
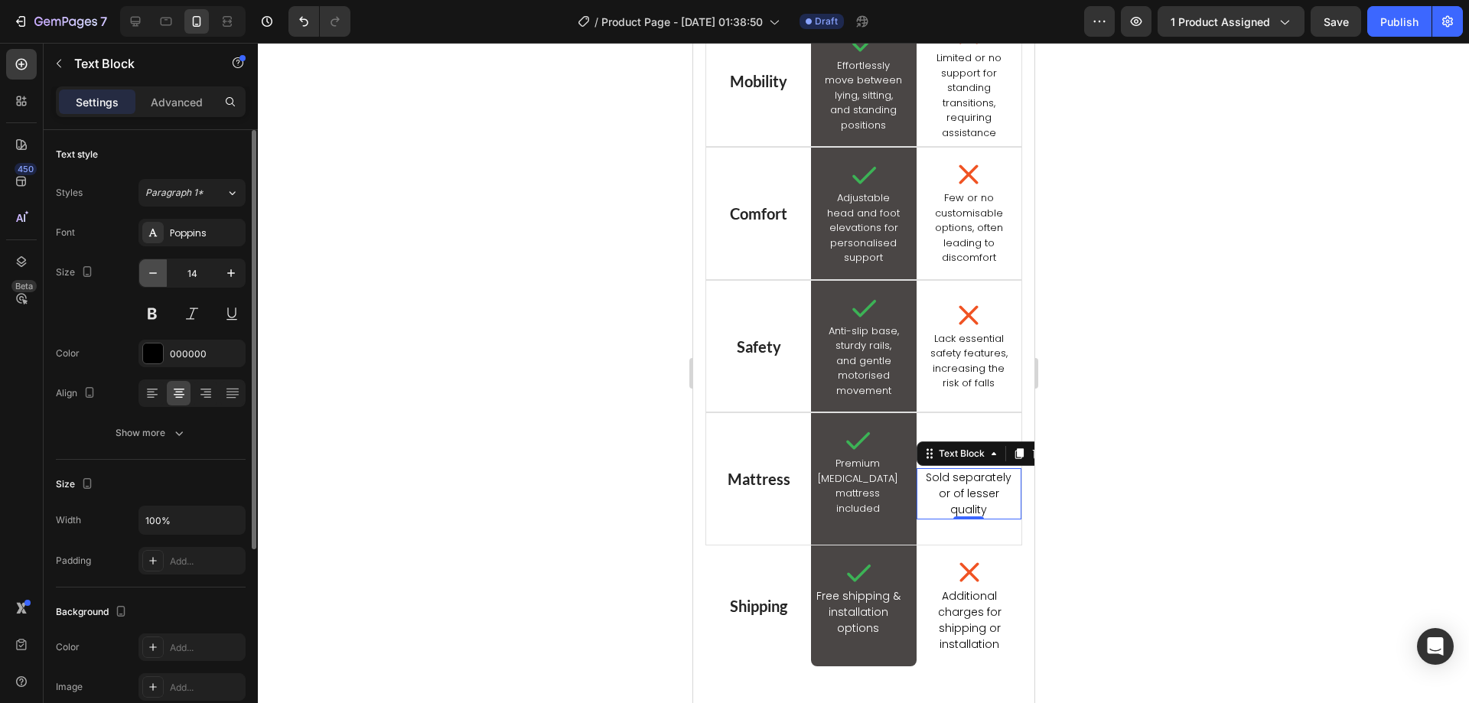
click at [161, 278] on button "button" at bounding box center [153, 273] width 28 height 28
type input "13"
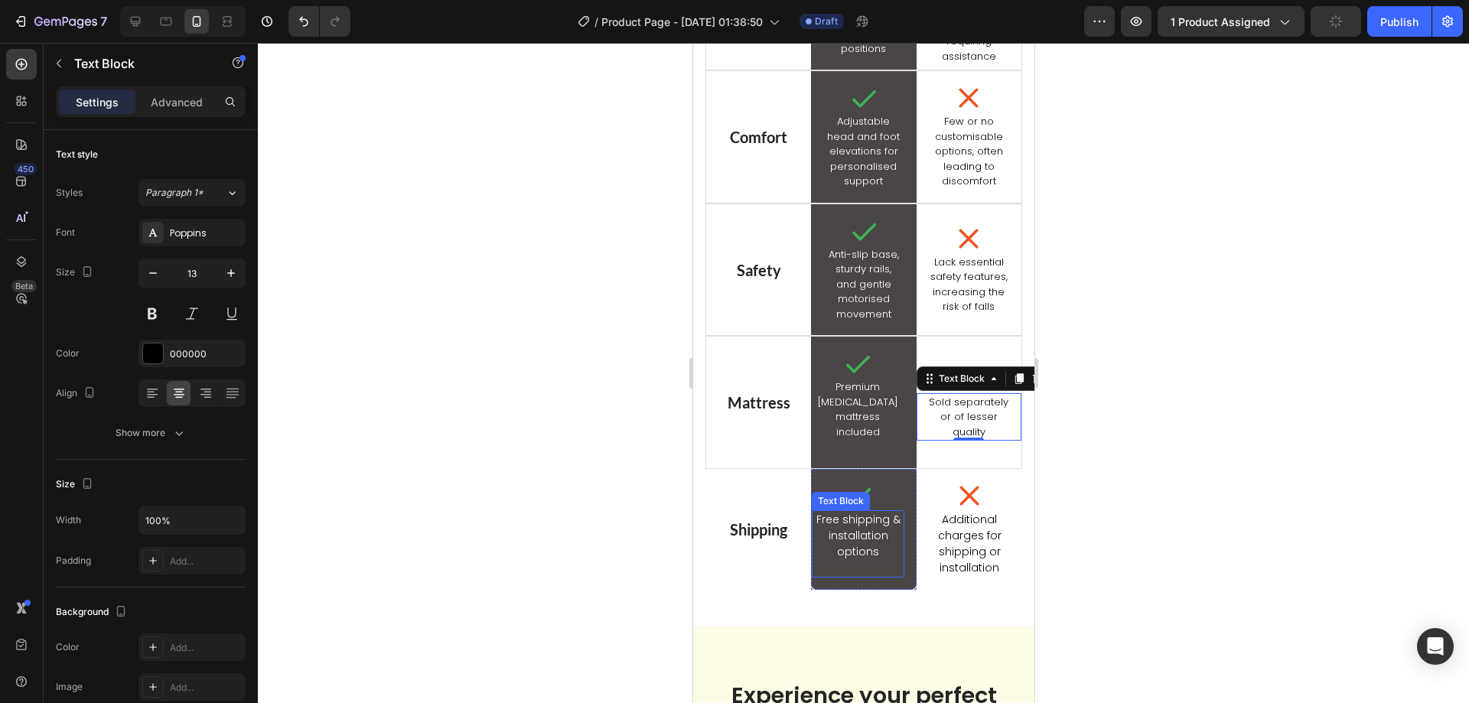
click at [875, 560] on p "Free shipping & installation options" at bounding box center [857, 536] width 90 height 48
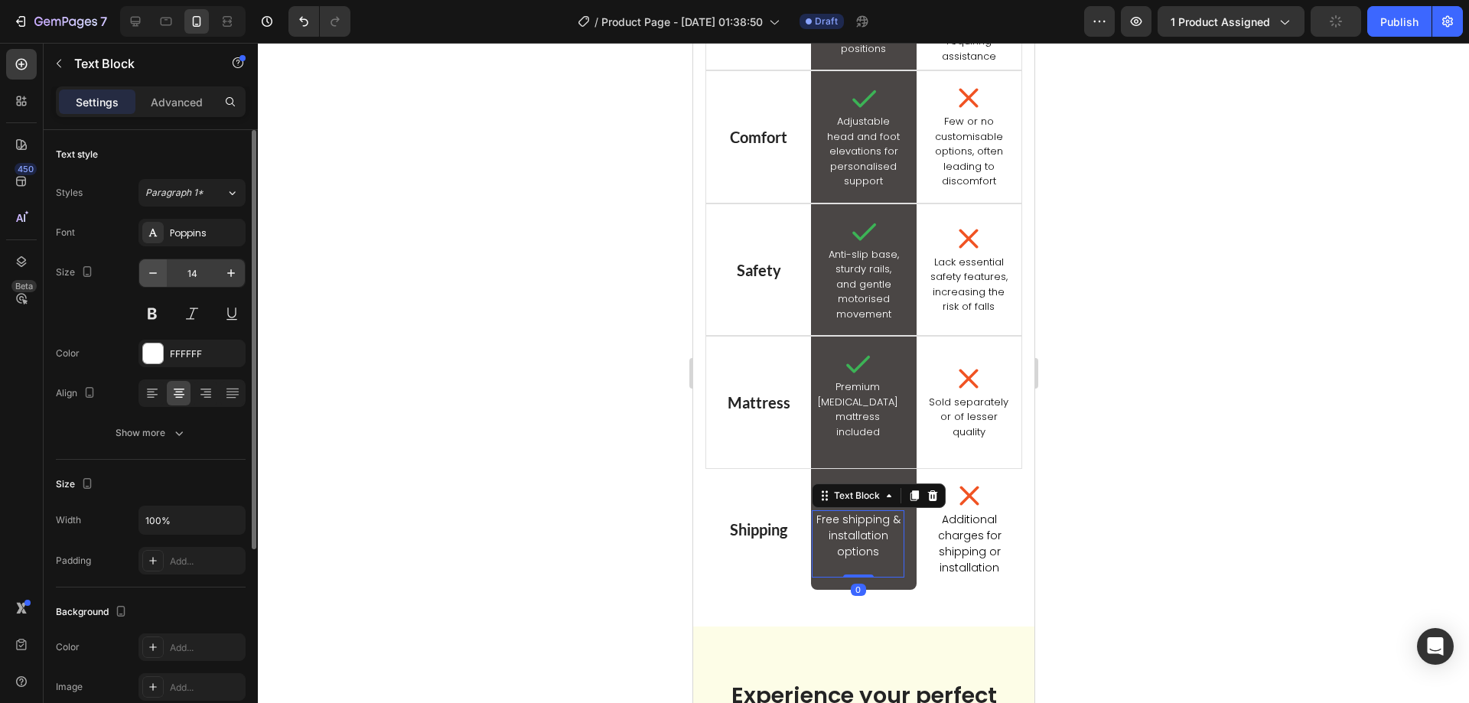
click at [150, 275] on icon "button" at bounding box center [152, 272] width 15 height 15
type input "13"
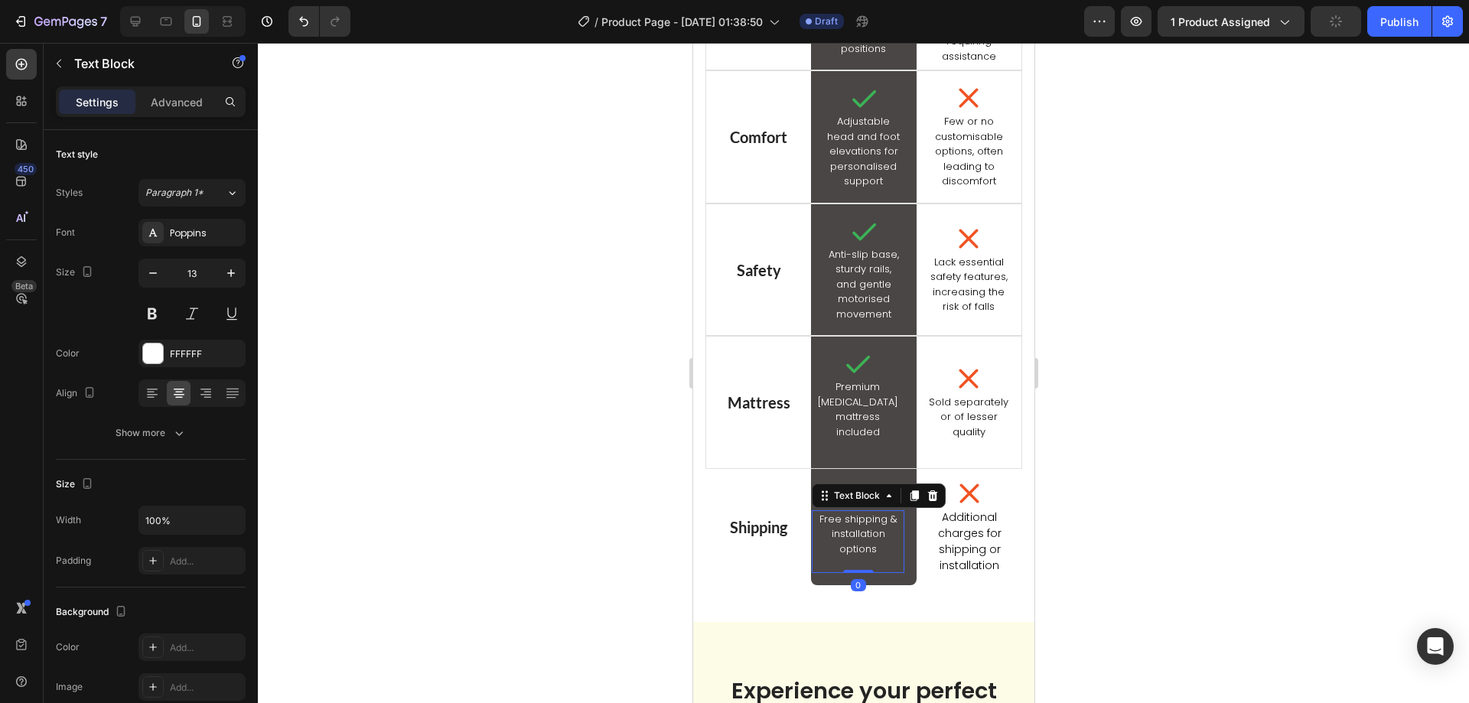
click at [933, 538] on p "Additional charges for shipping or installation" at bounding box center [968, 542] width 87 height 64
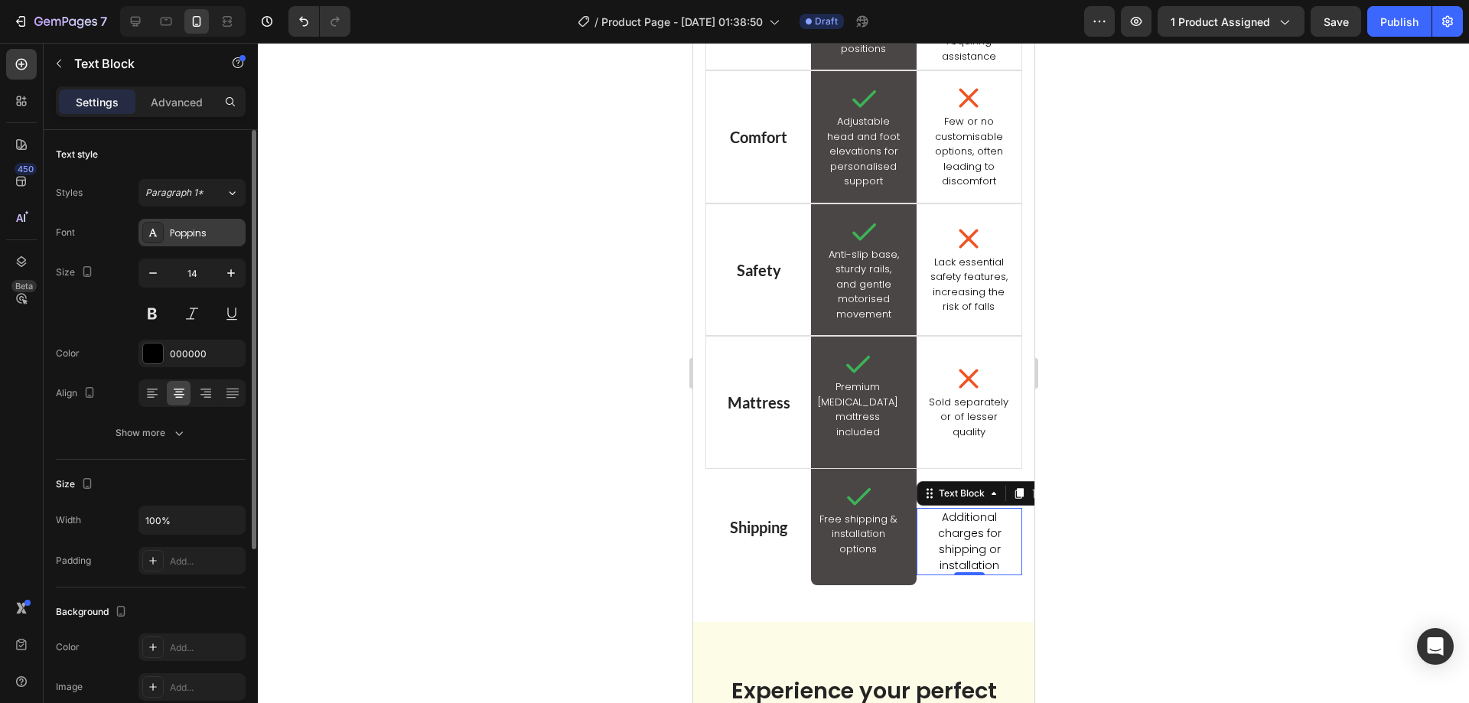
click at [156, 244] on div "Poppins" at bounding box center [191, 233] width 107 height 28
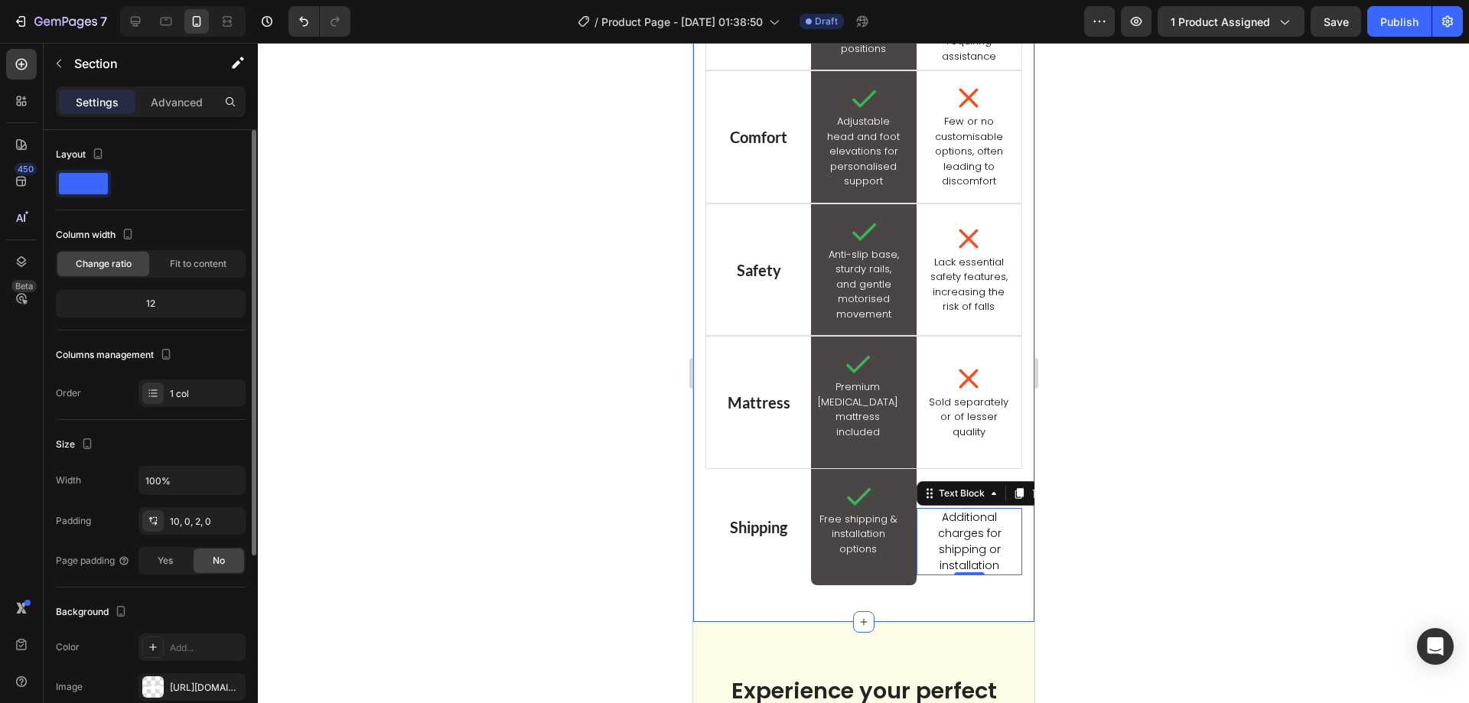
click at [917, 622] on div "EZLift™ Bed vs. All Others Heading Designed to give you the best mobility and s…" at bounding box center [862, 174] width 341 height 896
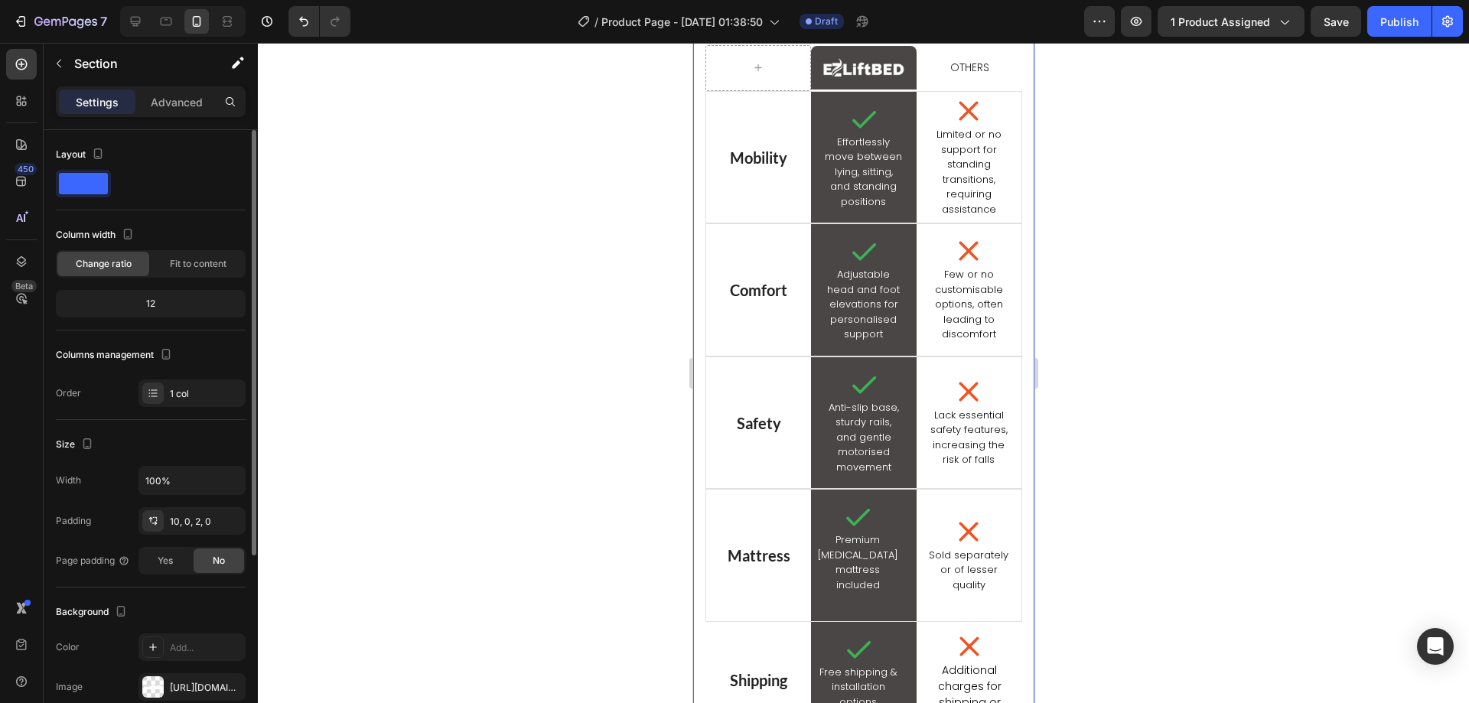
scroll to position [1949, 0]
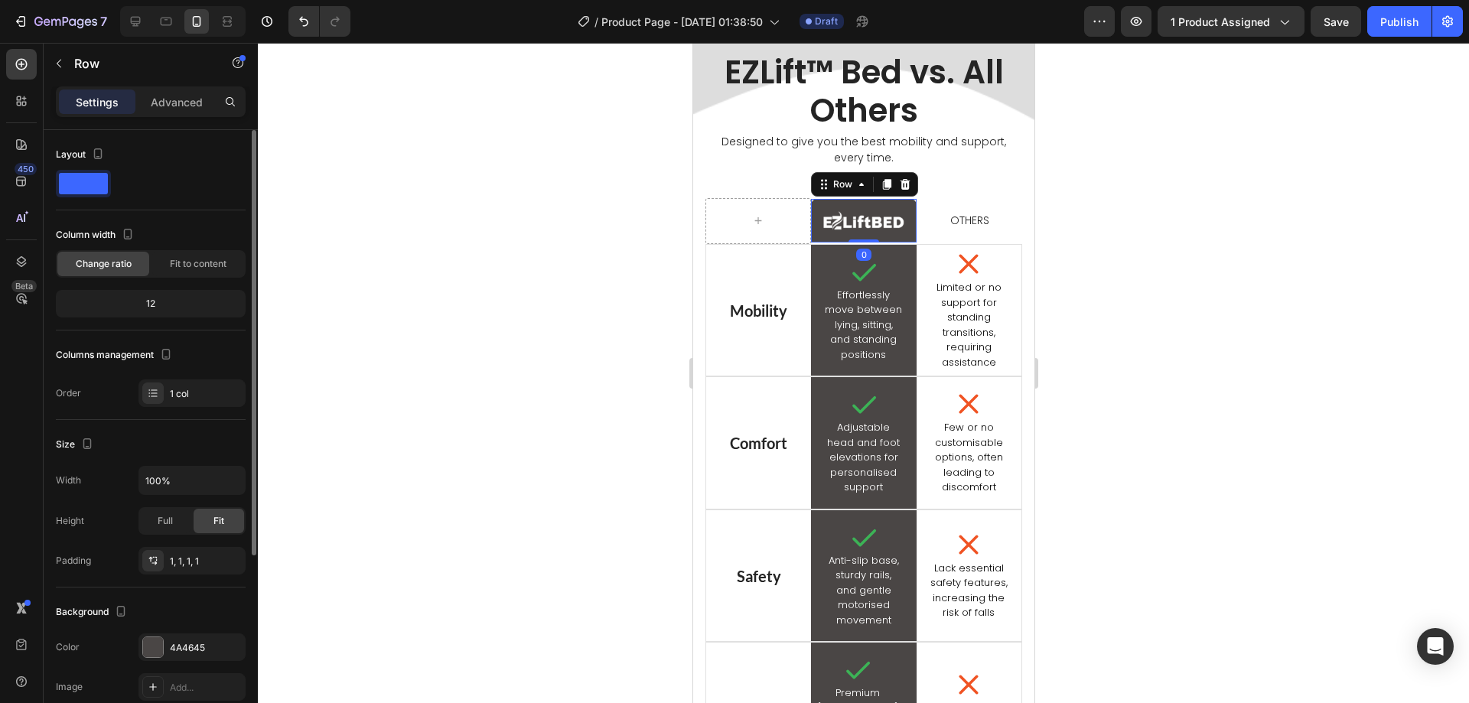
click at [850, 238] on div "Image Row 0" at bounding box center [863, 221] width 106 height 44
click at [177, 103] on p "Advanced" at bounding box center [177, 102] width 52 height 16
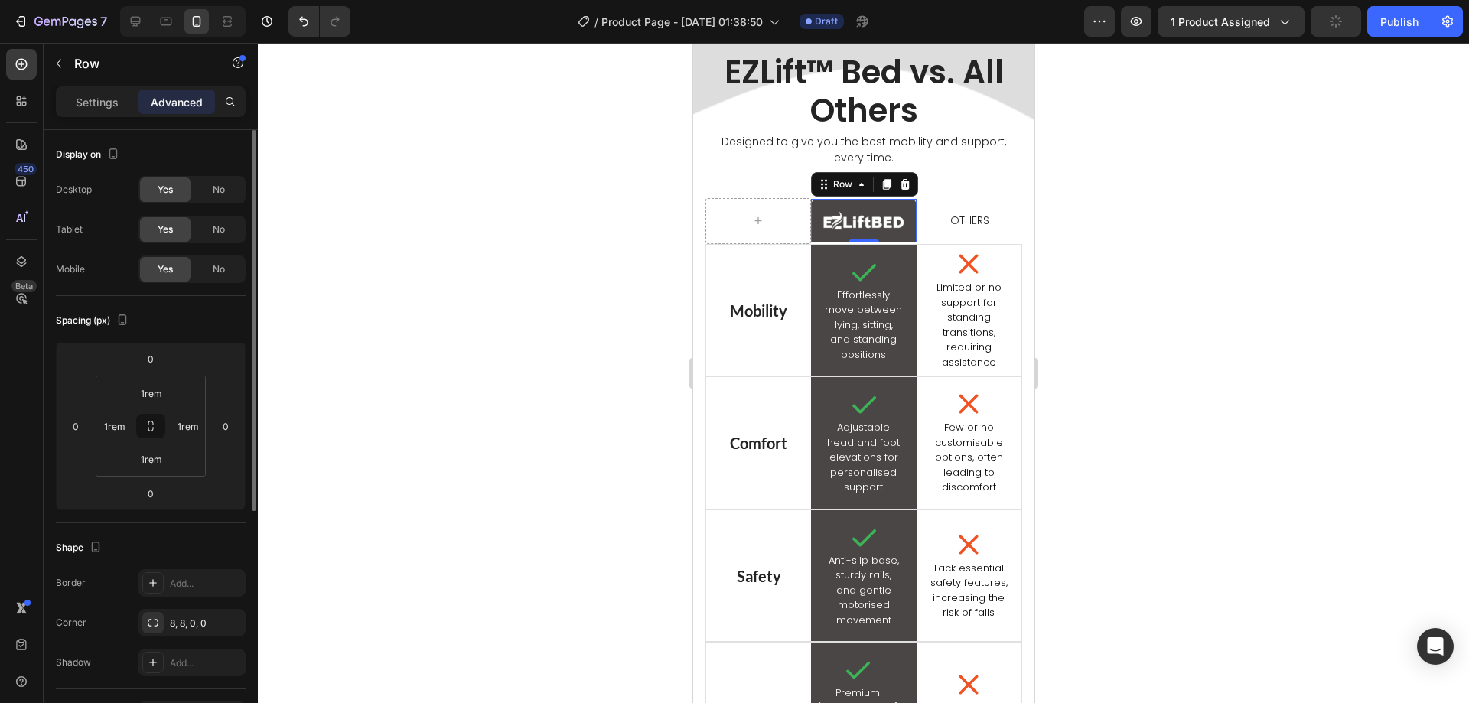
click at [518, 353] on div at bounding box center [863, 373] width 1211 height 660
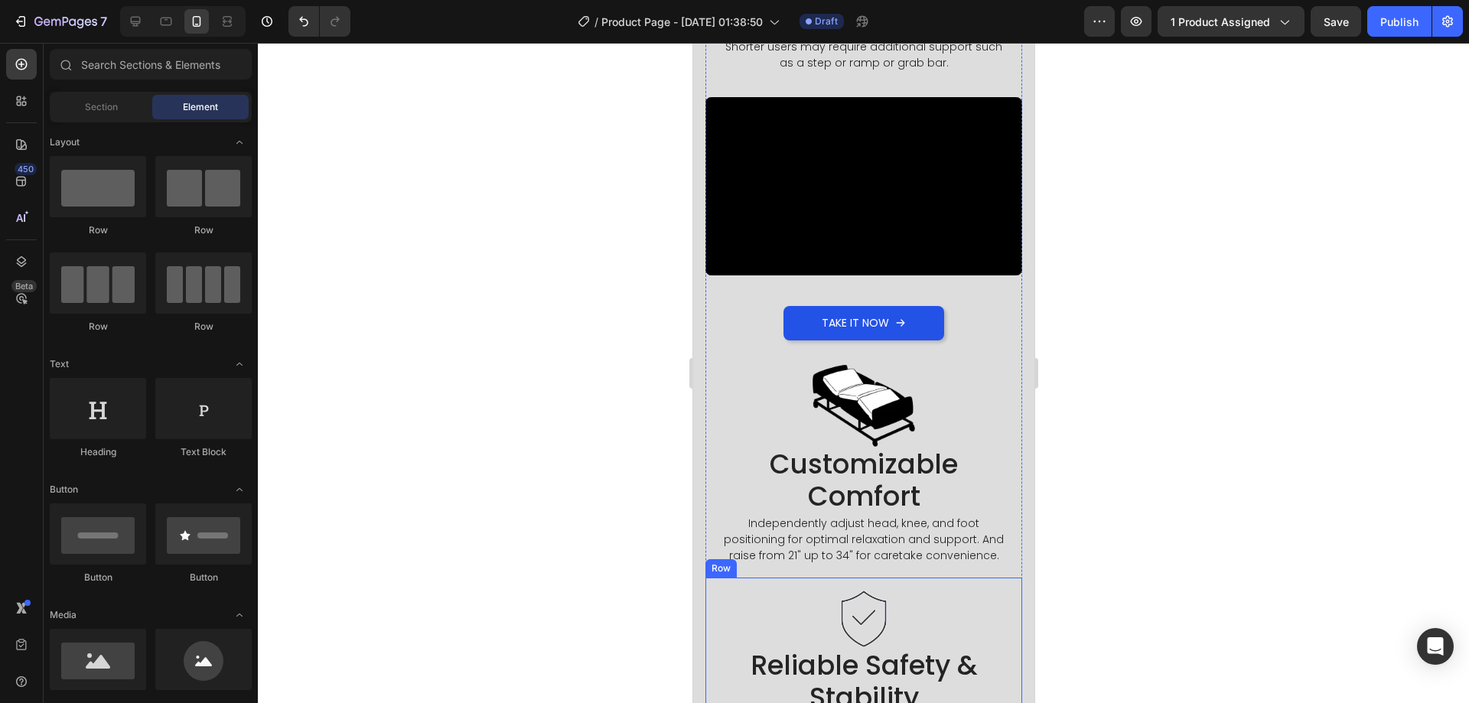
scroll to position [1337, 0]
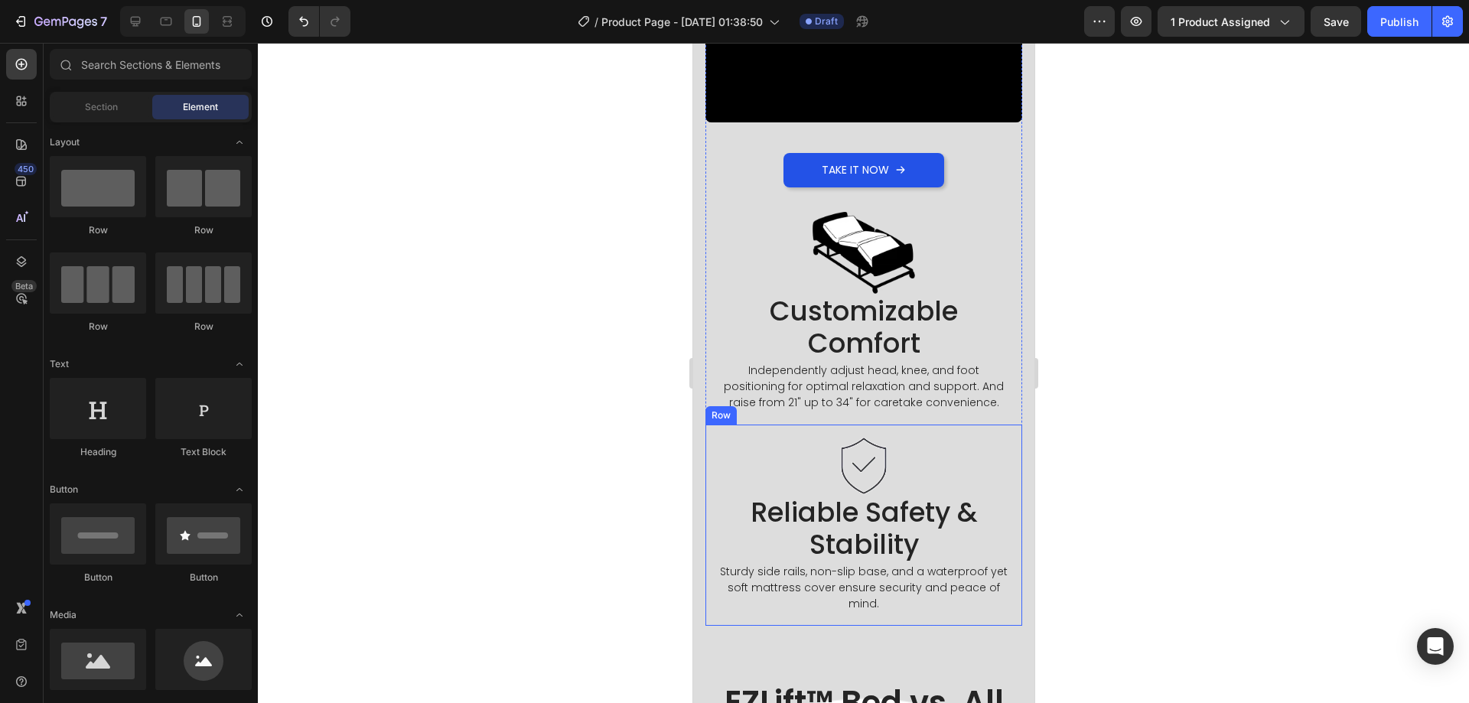
click at [707, 432] on div "Image Reliable Safety & Stability Heading Sturdy side rails, non-slip base, and…" at bounding box center [863, 525] width 317 height 201
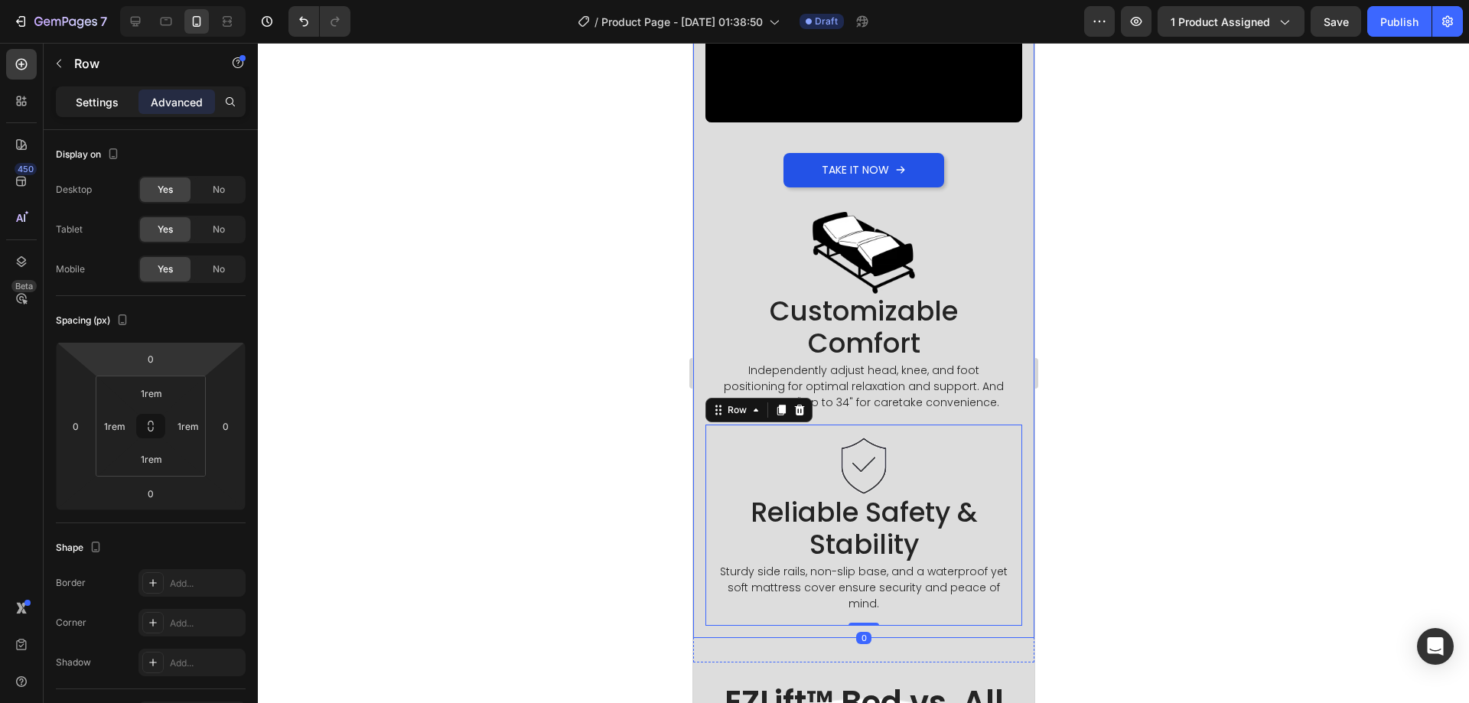
click at [80, 92] on div "Settings" at bounding box center [97, 102] width 77 height 24
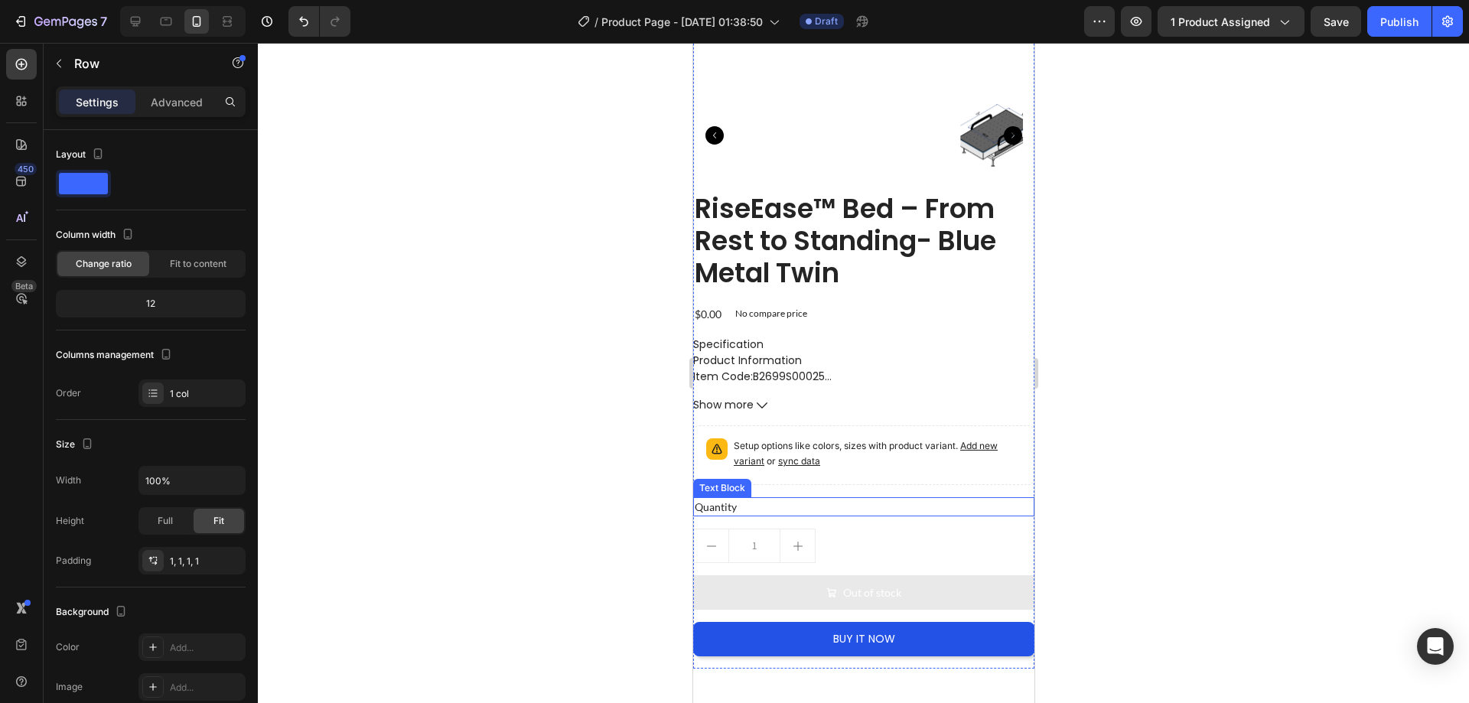
scroll to position [0, 0]
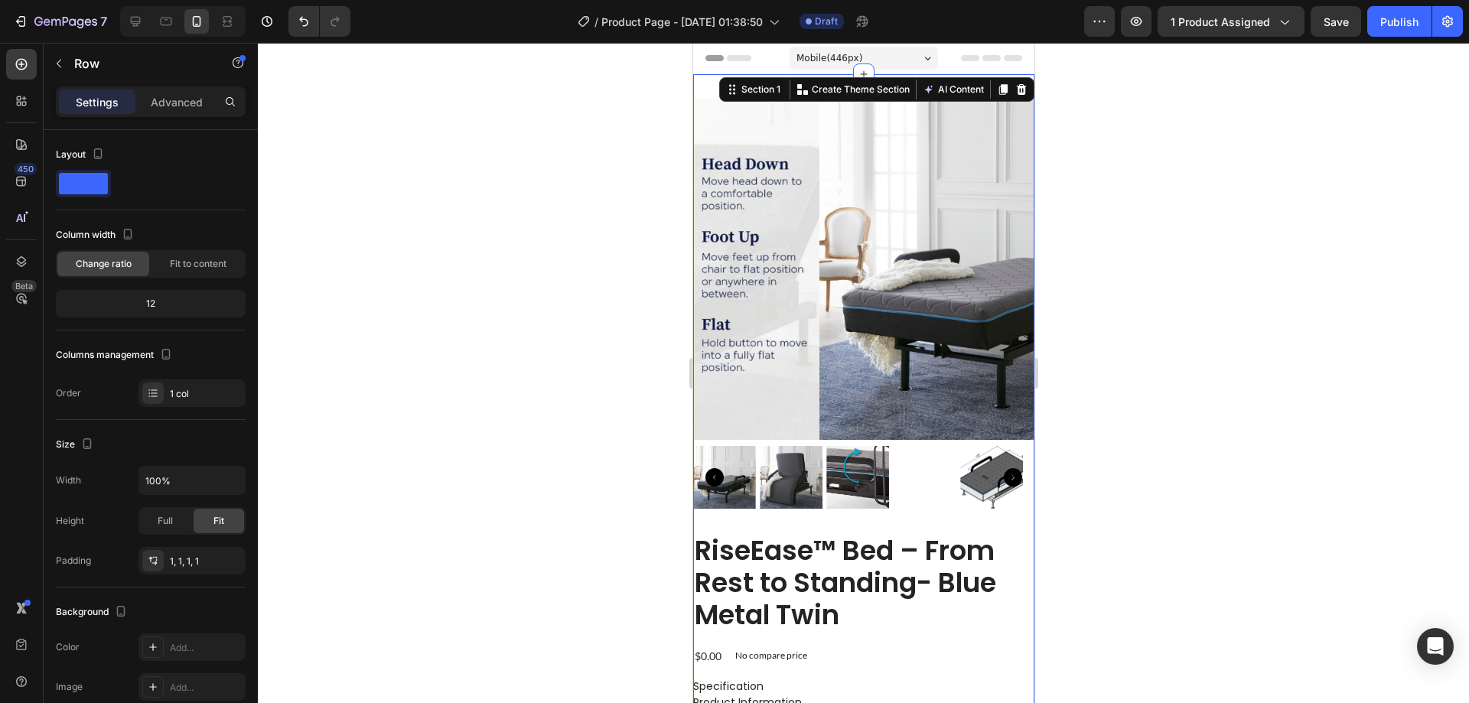
click at [786, 79] on div "Product Images RiseEase™ Bed – From Rest to Standing- Blue Metal Twin Product T…" at bounding box center [862, 560] width 341 height 973
click at [162, 99] on p "Advanced" at bounding box center [177, 102] width 52 height 16
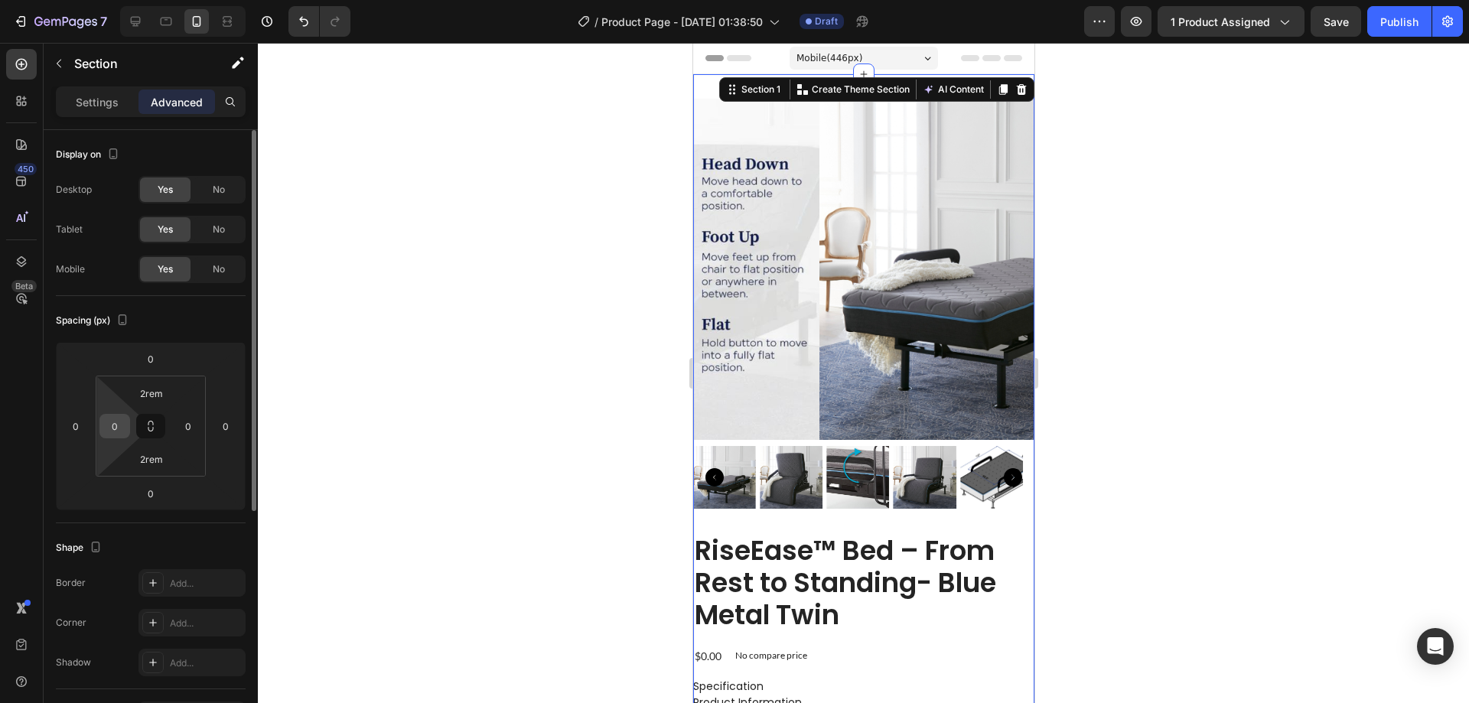
click at [114, 422] on input "0" at bounding box center [114, 426] width 23 height 23
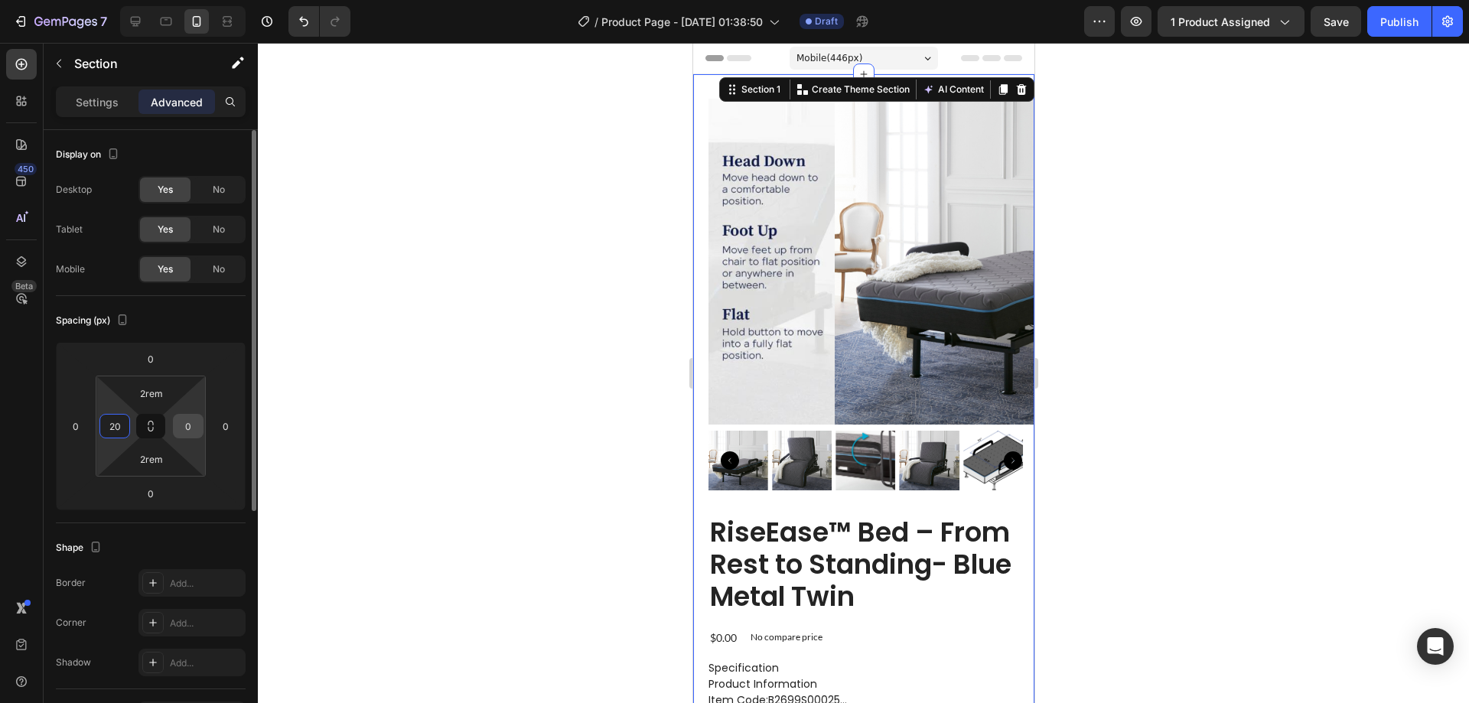
type input "20"
click at [183, 426] on input "0" at bounding box center [188, 426] width 23 height 23
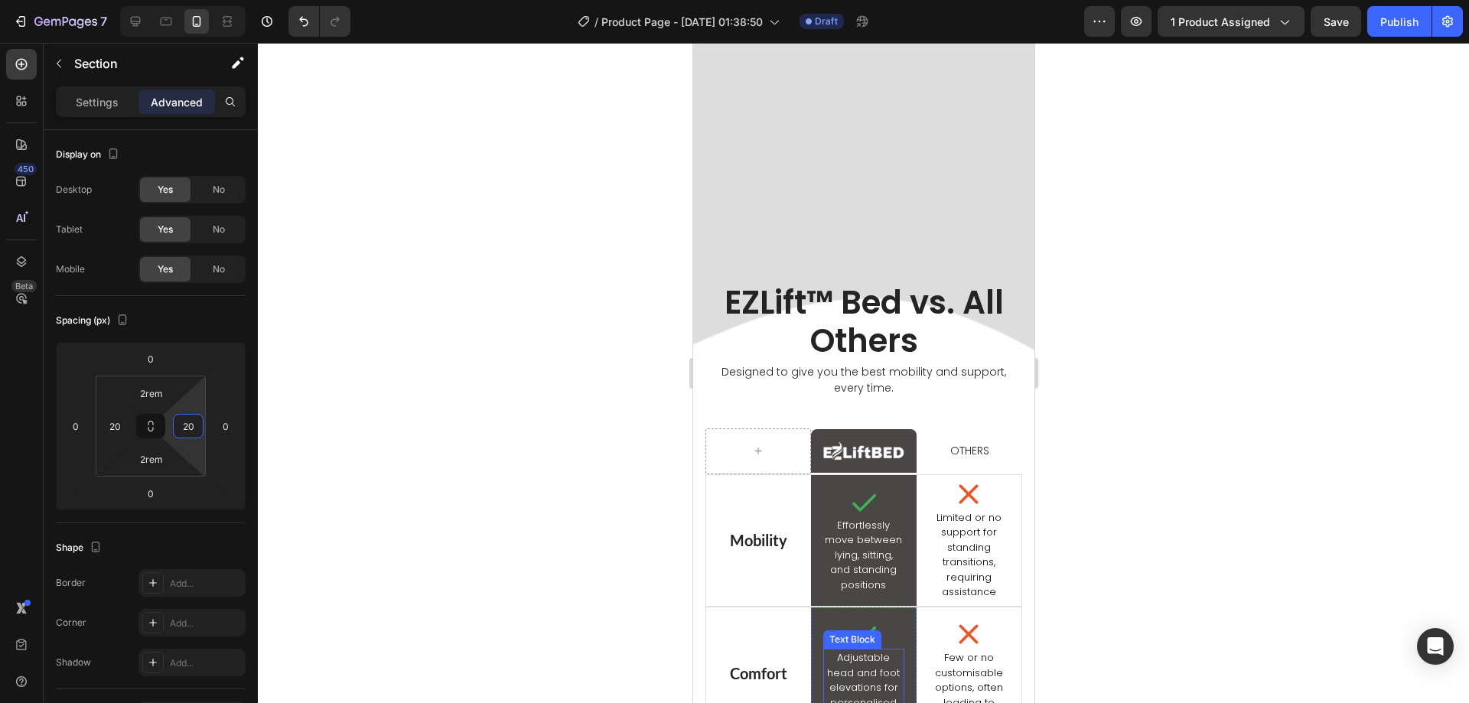
scroll to position [2448, 0]
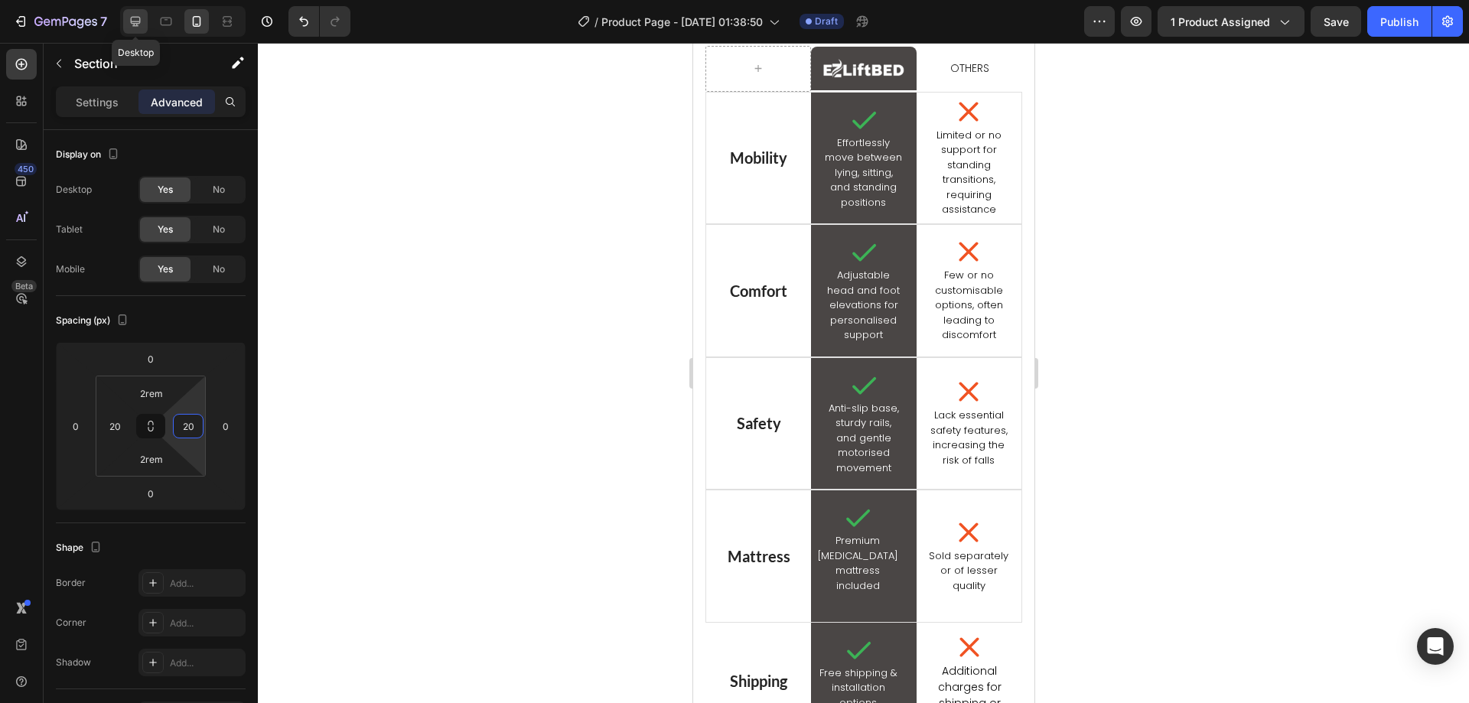
type input "20"
click at [132, 27] on icon at bounding box center [135, 21] width 15 height 15
type input "0"
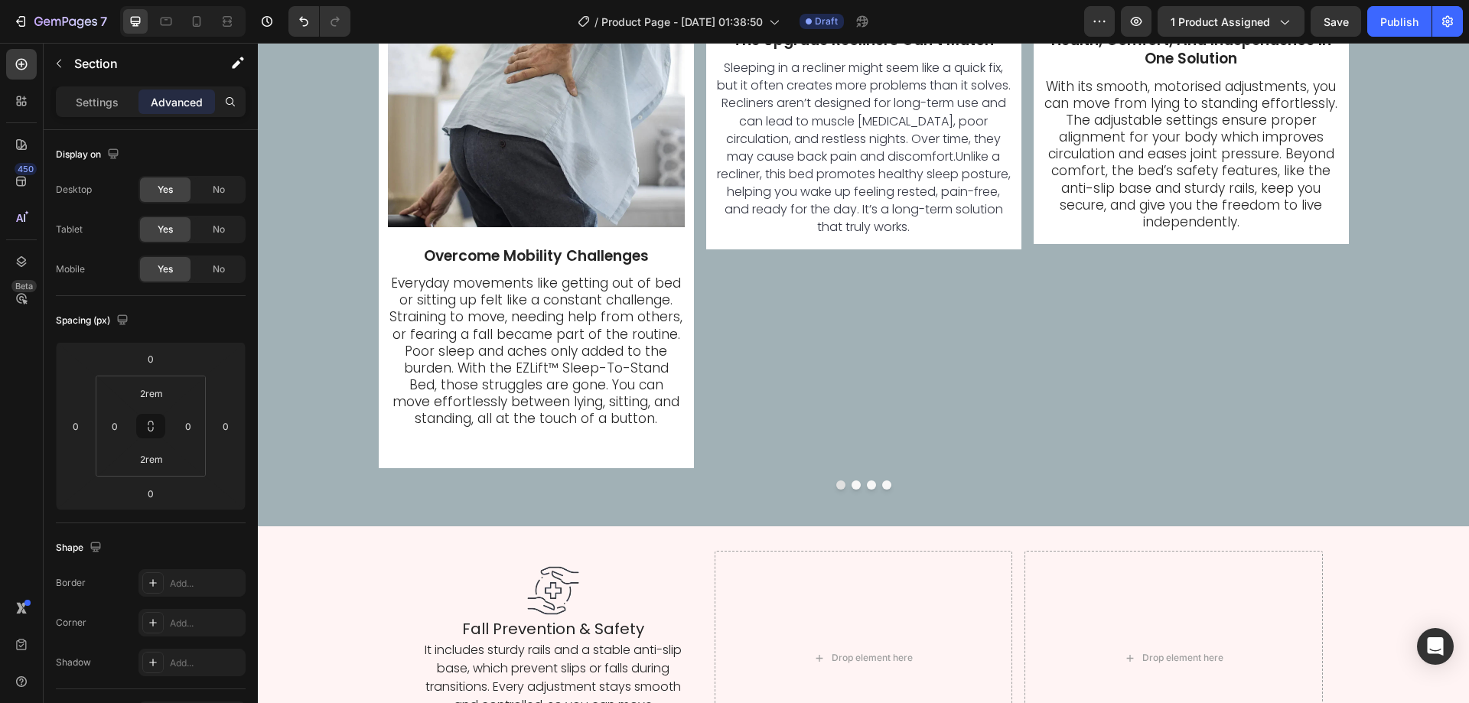
scroll to position [3978, 0]
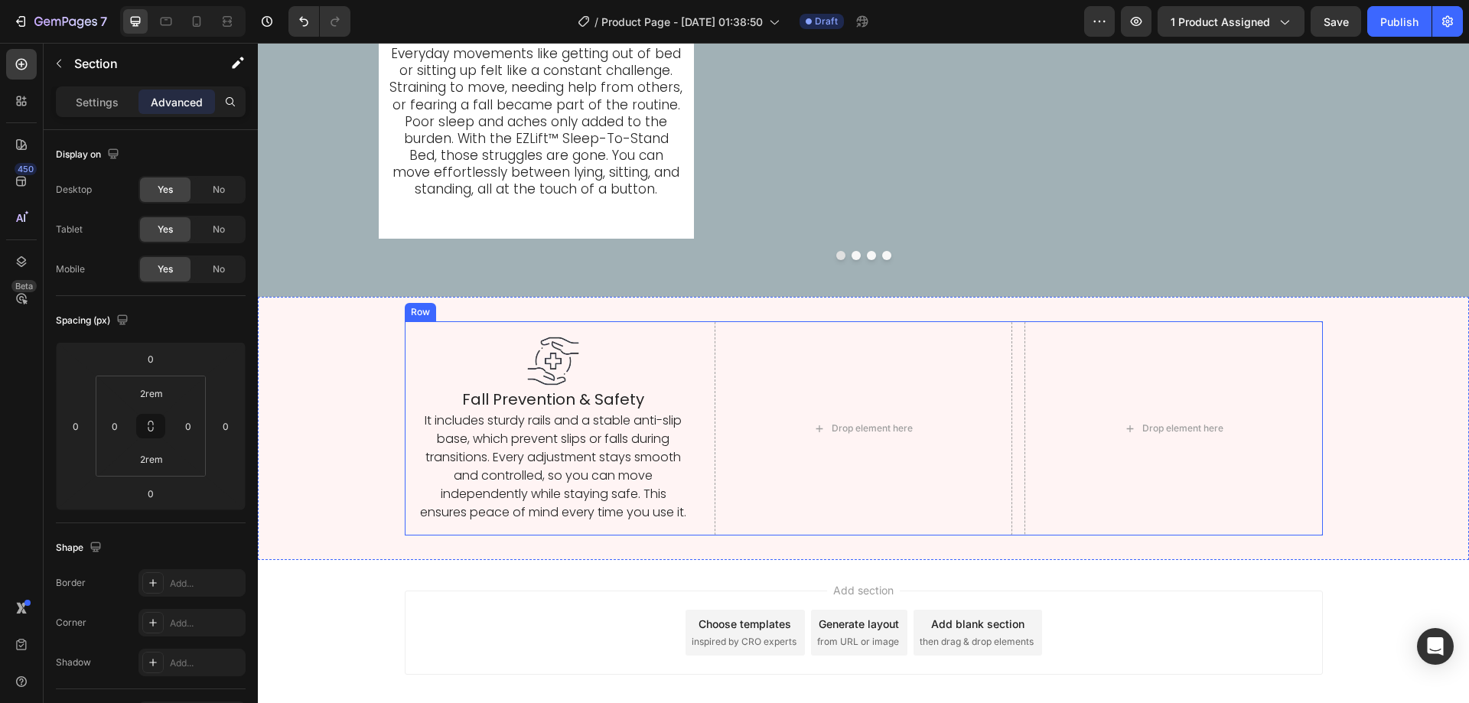
click at [630, 327] on div "Image Fall Prevention & Safety Heading It includes sturdy rails and a stable an…" at bounding box center [554, 427] width 298 height 213
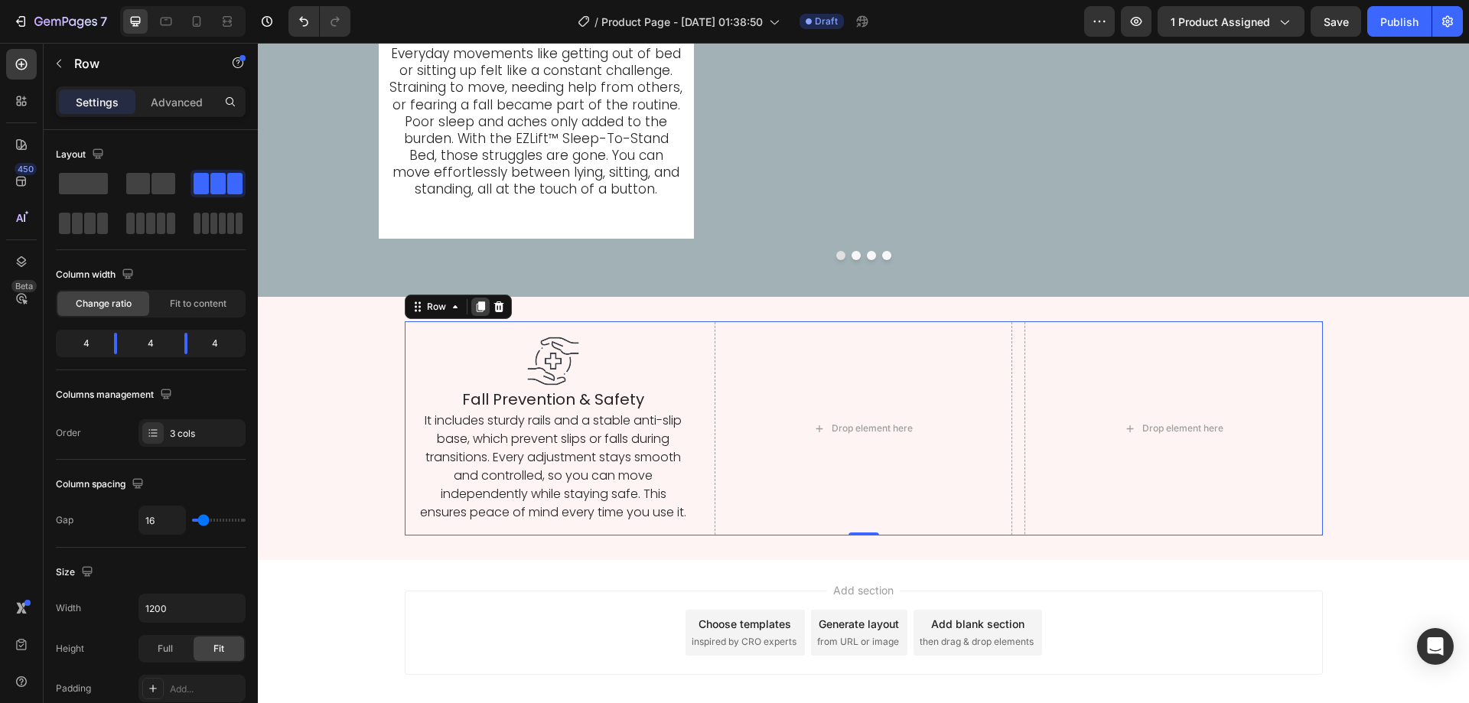
click at [474, 305] on icon at bounding box center [480, 307] width 12 height 12
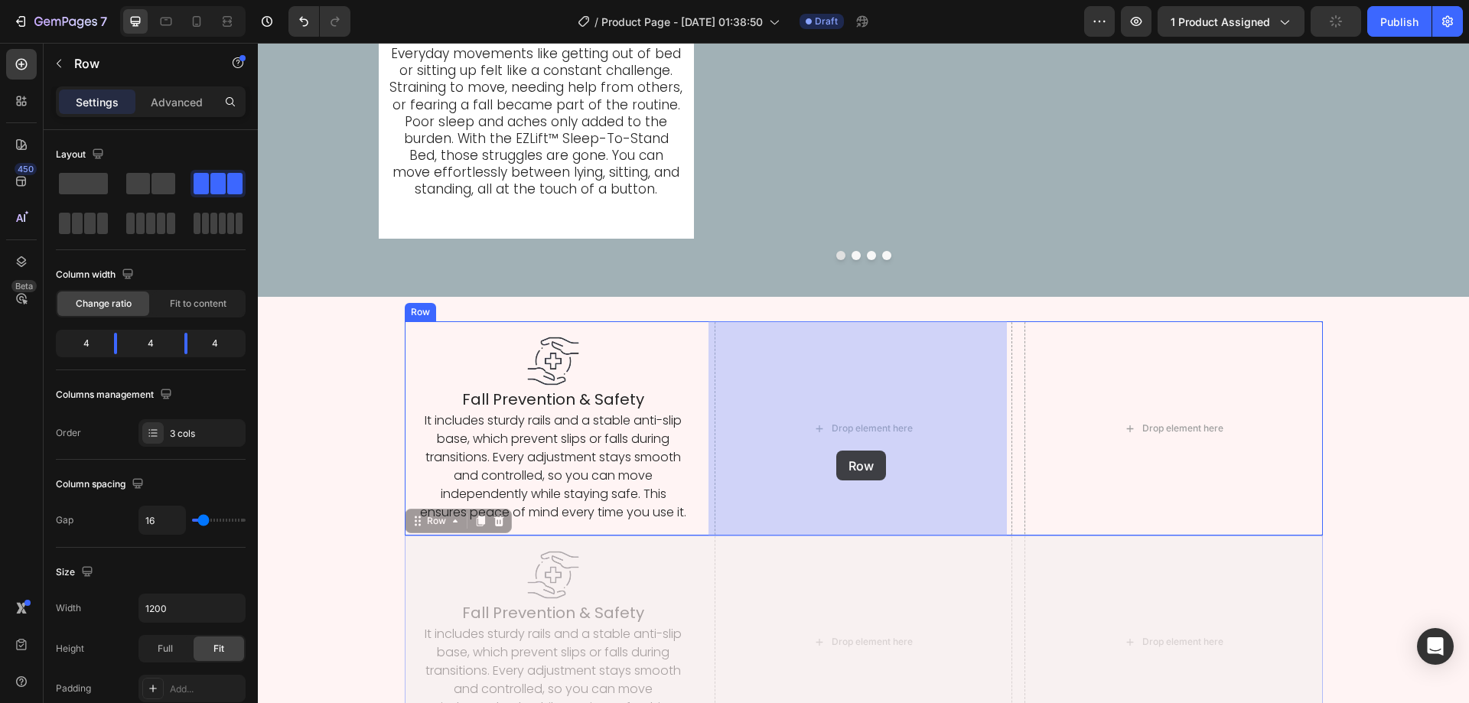
drag, startPoint x: 425, startPoint y: 519, endPoint x: 836, endPoint y: 451, distance: 416.6
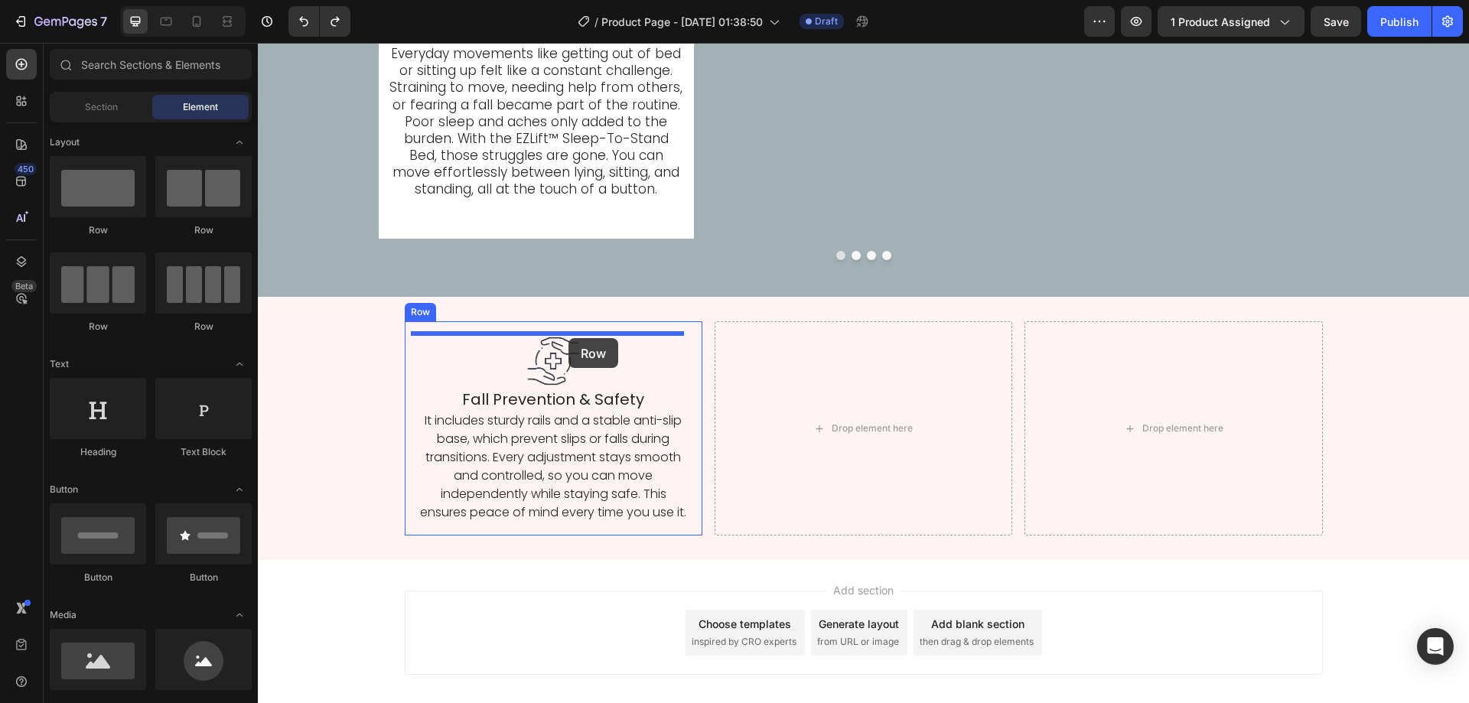
drag, startPoint x: 364, startPoint y: 230, endPoint x: 568, endPoint y: 338, distance: 231.0
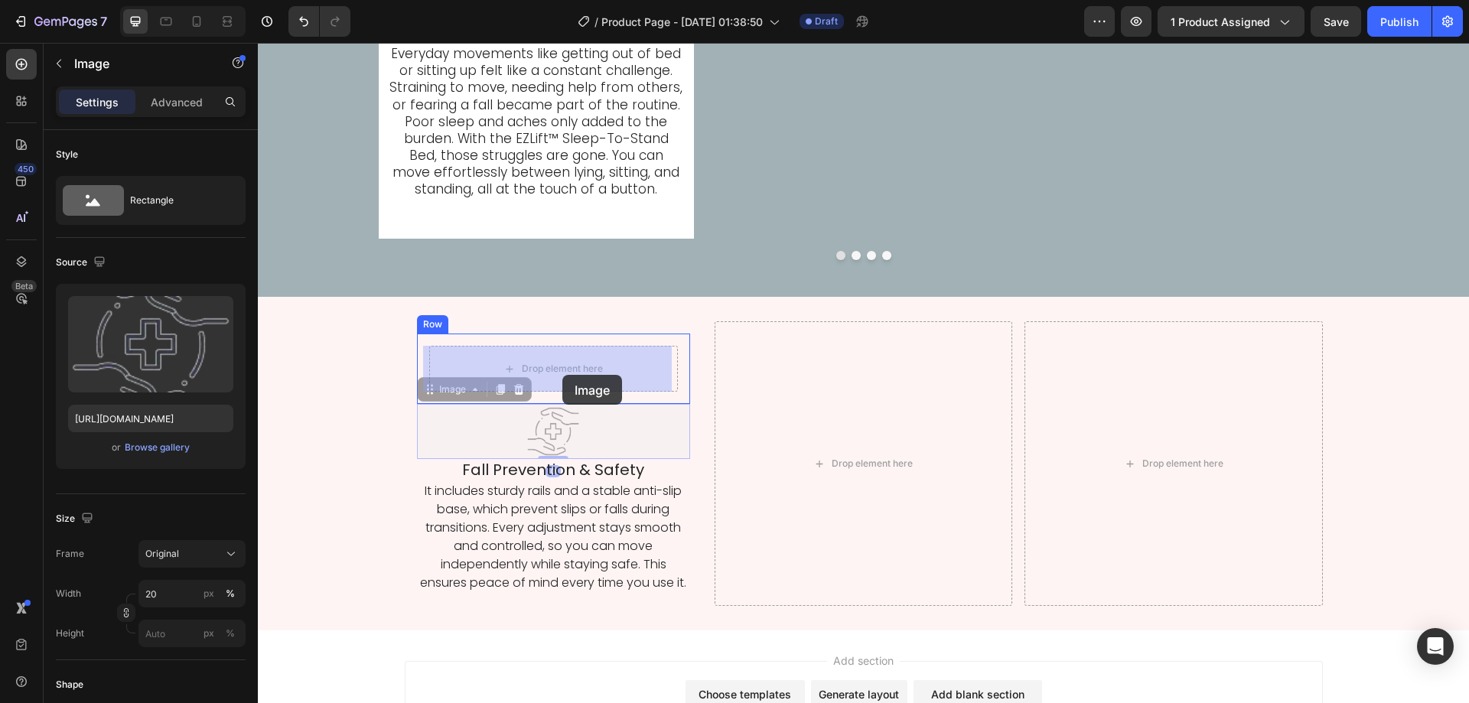
drag, startPoint x: 558, startPoint y: 435, endPoint x: 562, endPoint y: 373, distance: 61.3
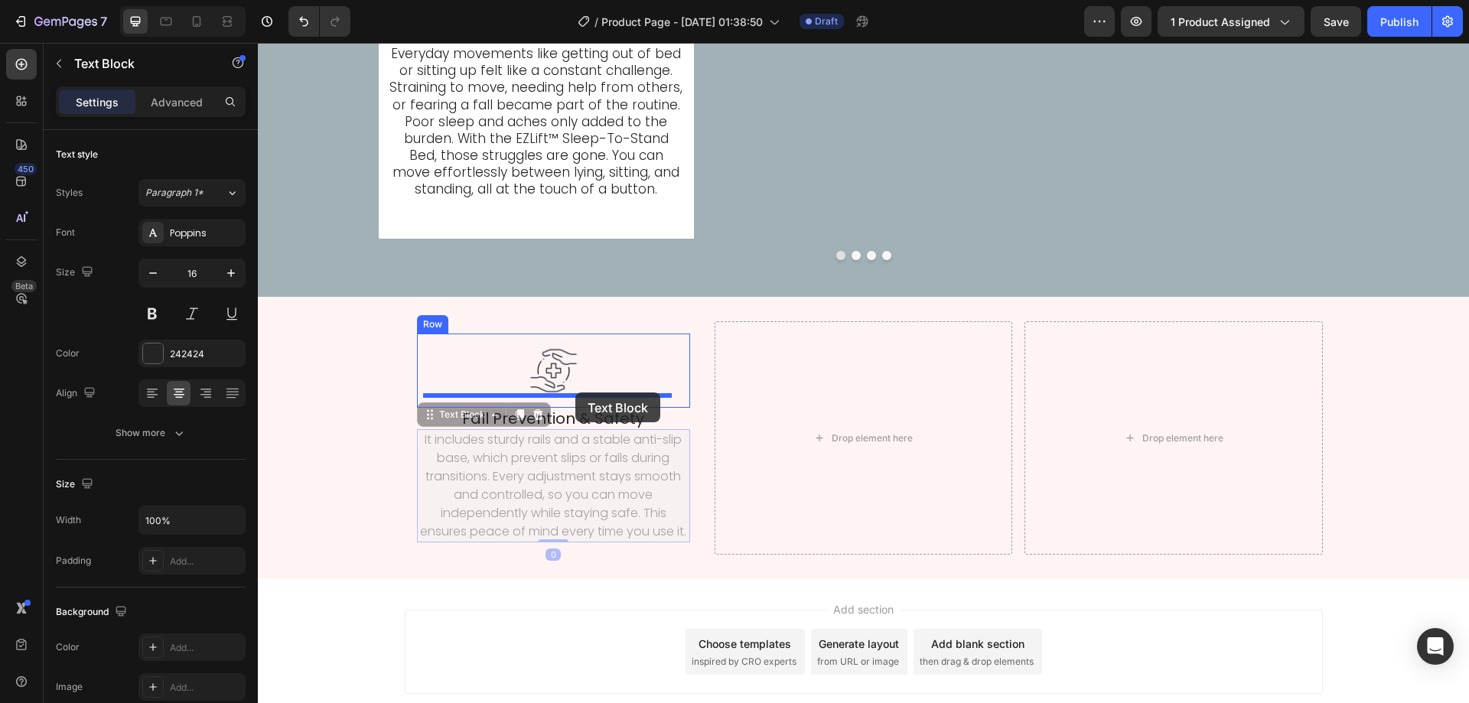
drag, startPoint x: 562, startPoint y: 438, endPoint x: 575, endPoint y: 392, distance: 47.2
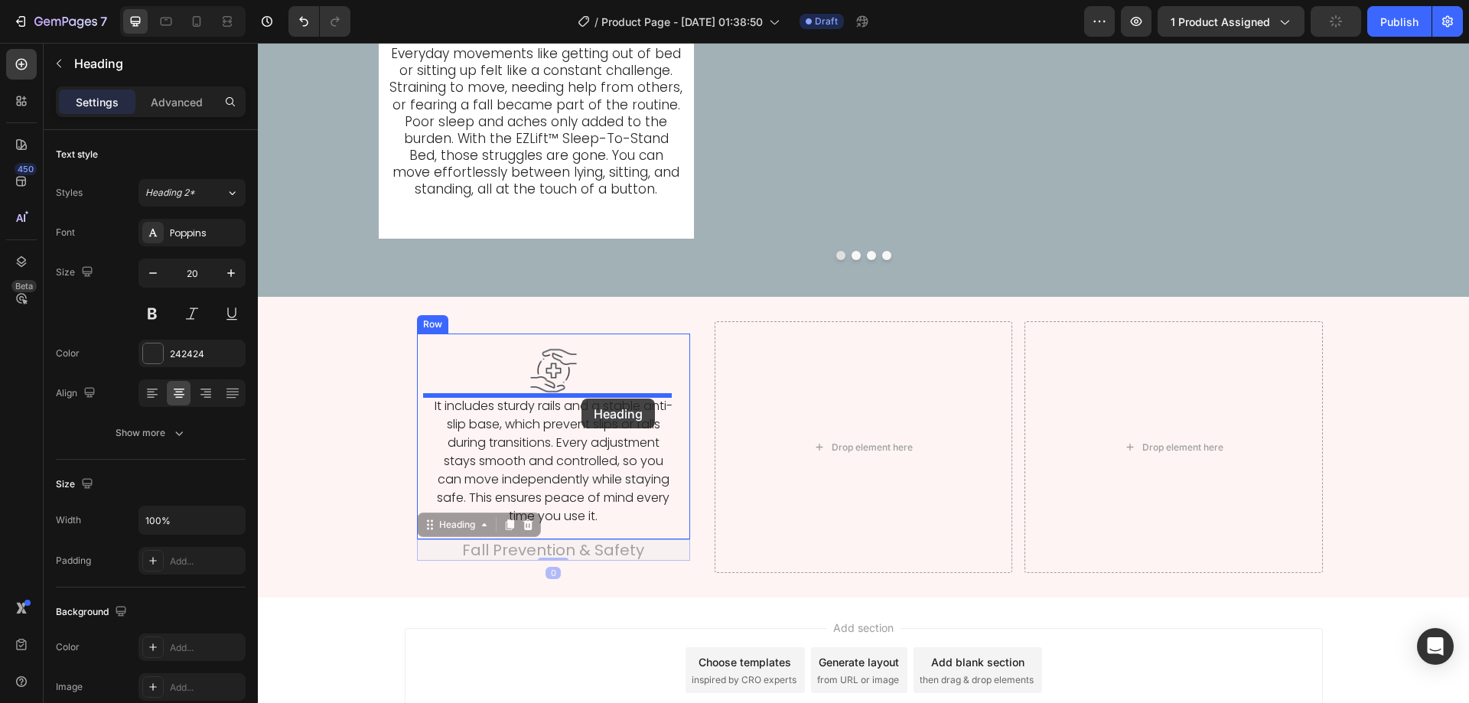
drag, startPoint x: 584, startPoint y: 546, endPoint x: 581, endPoint y: 399, distance: 147.7
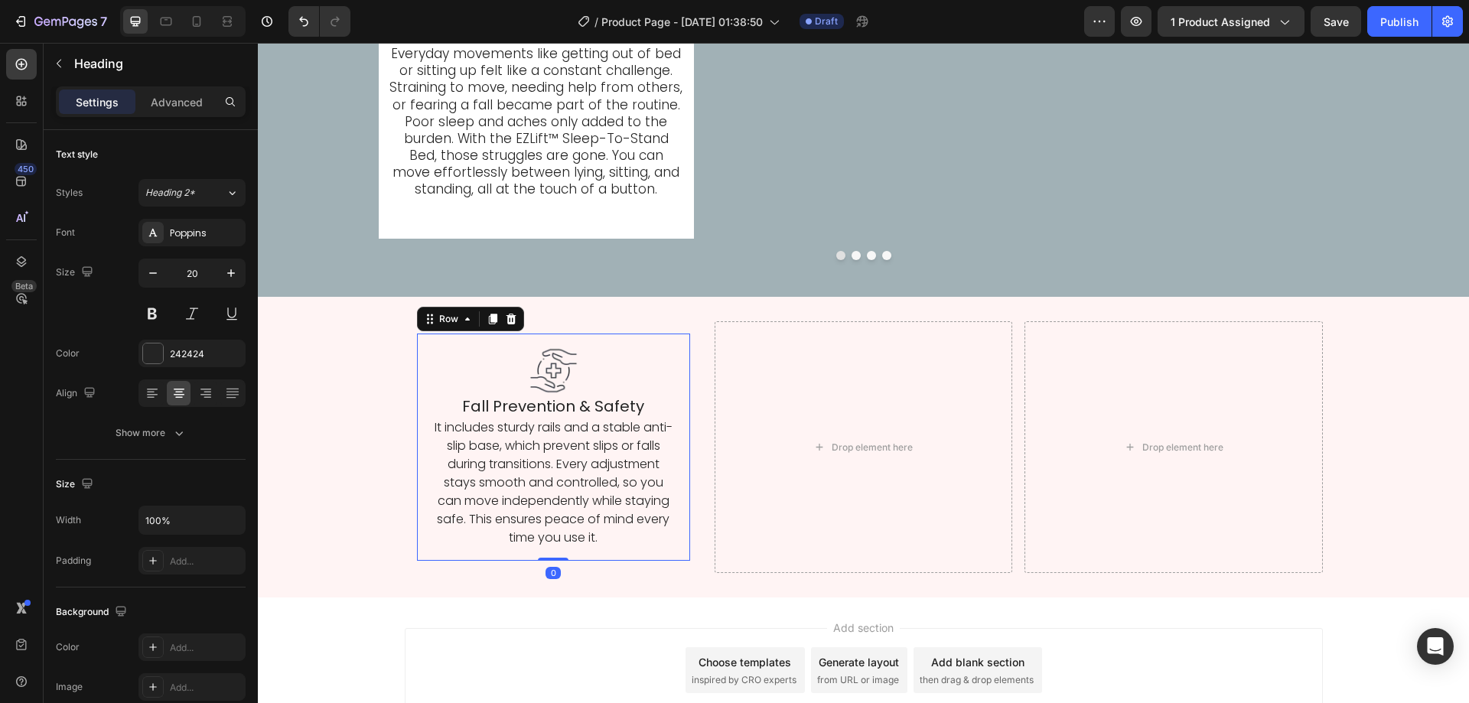
click at [417, 350] on div "Image Fall Prevention & Safety Heading It includes sturdy rails and a stable an…" at bounding box center [553, 447] width 273 height 227
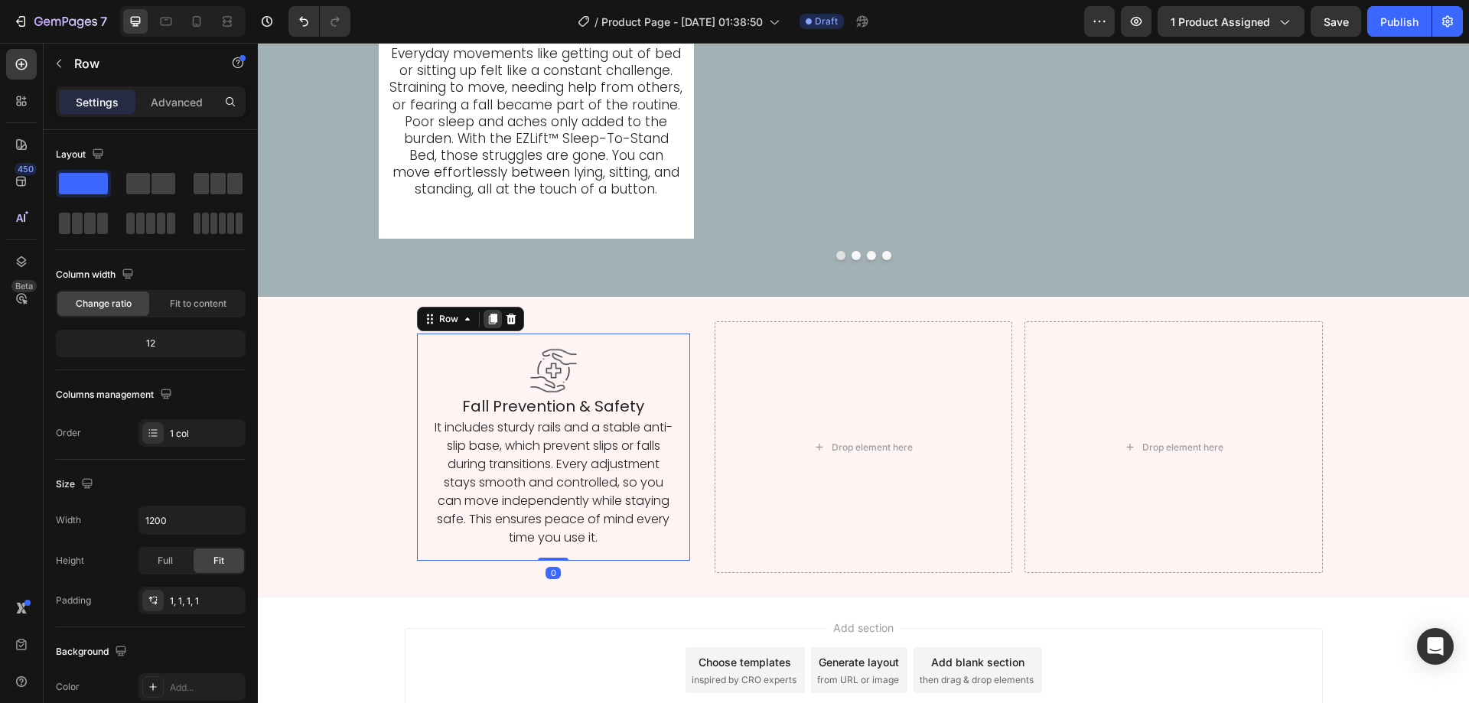
click at [487, 323] on icon at bounding box center [493, 319] width 12 height 12
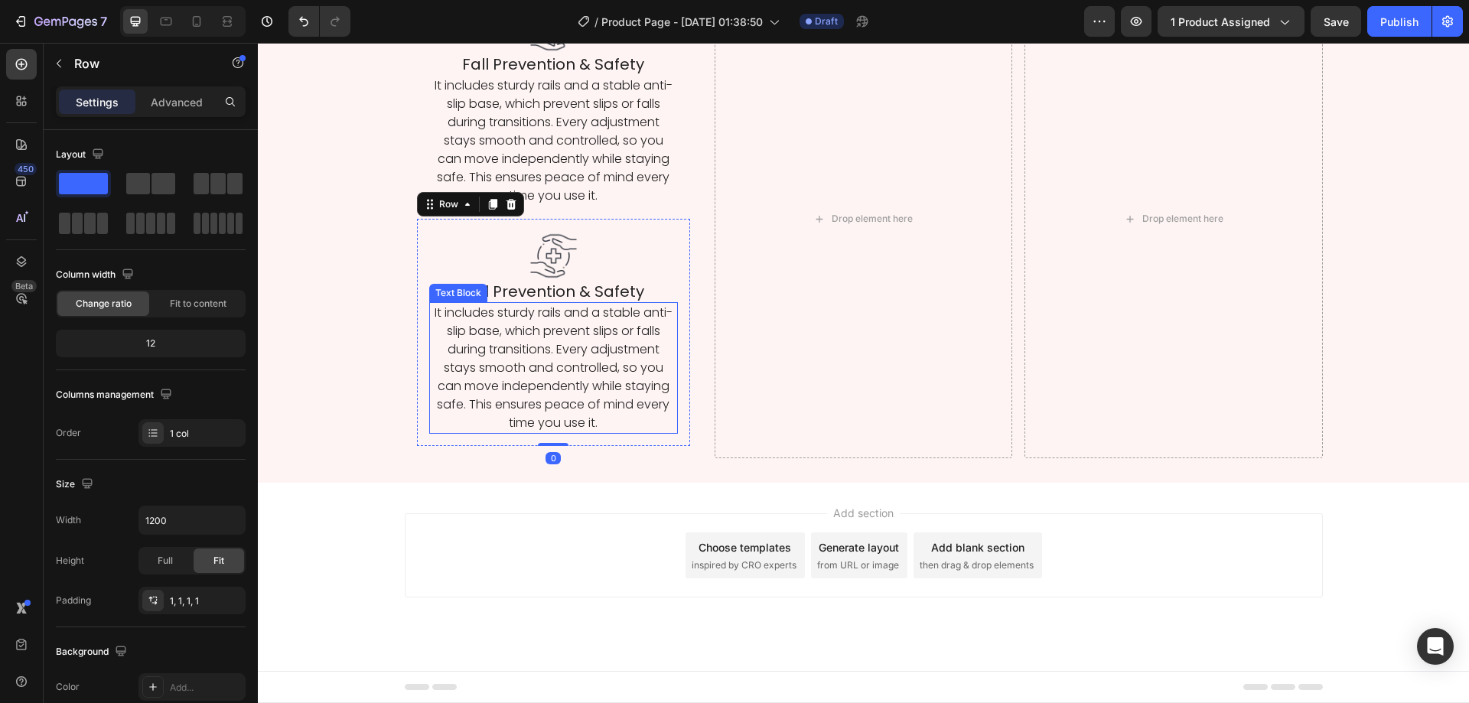
scroll to position [4091, 0]
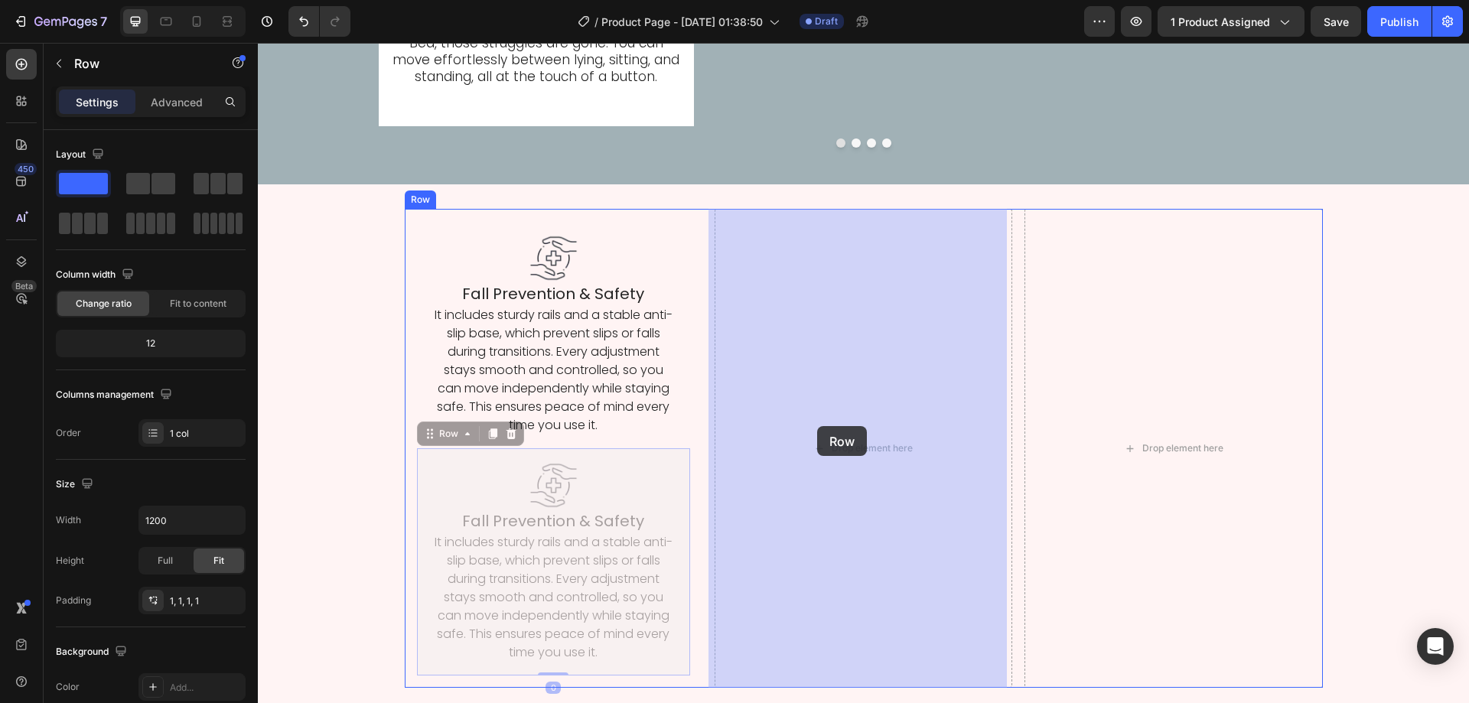
drag, startPoint x: 452, startPoint y: 428, endPoint x: 810, endPoint y: 426, distance: 358.0
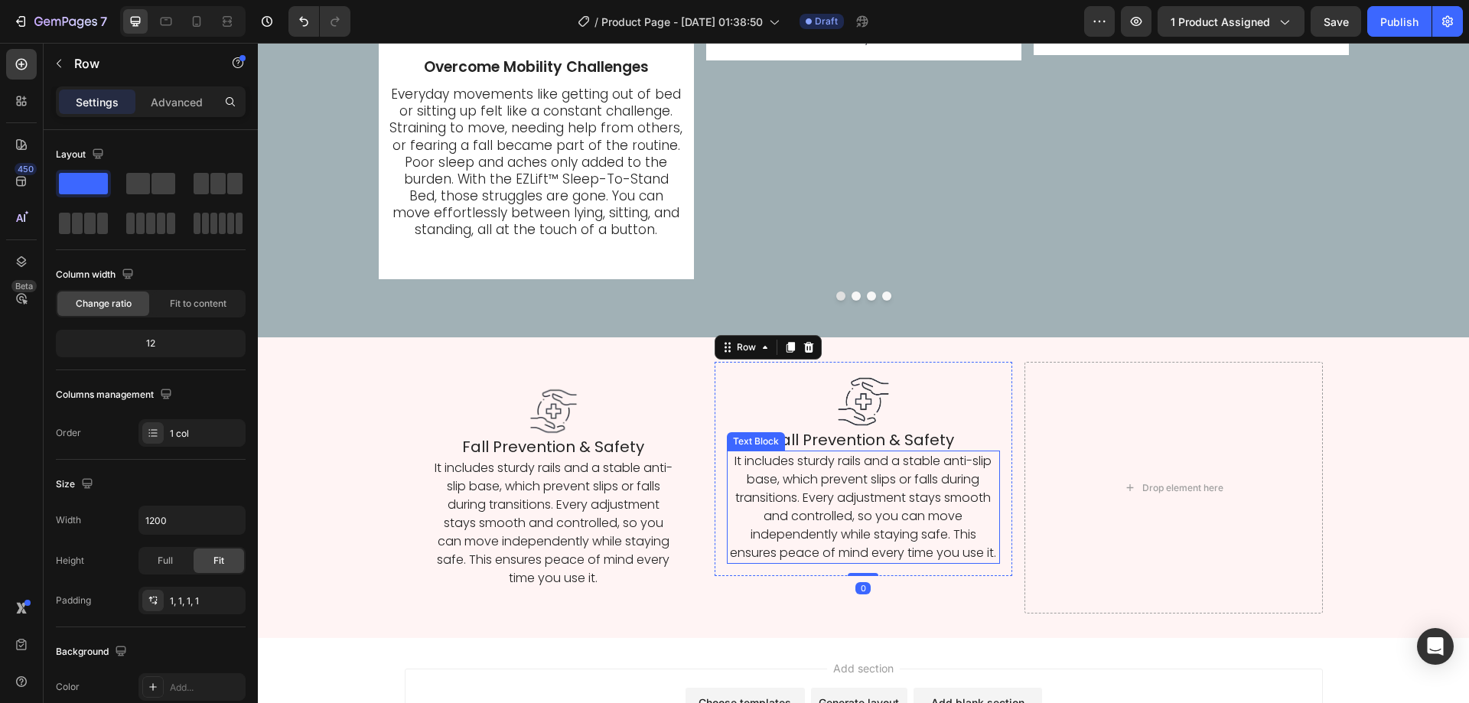
scroll to position [3861, 0]
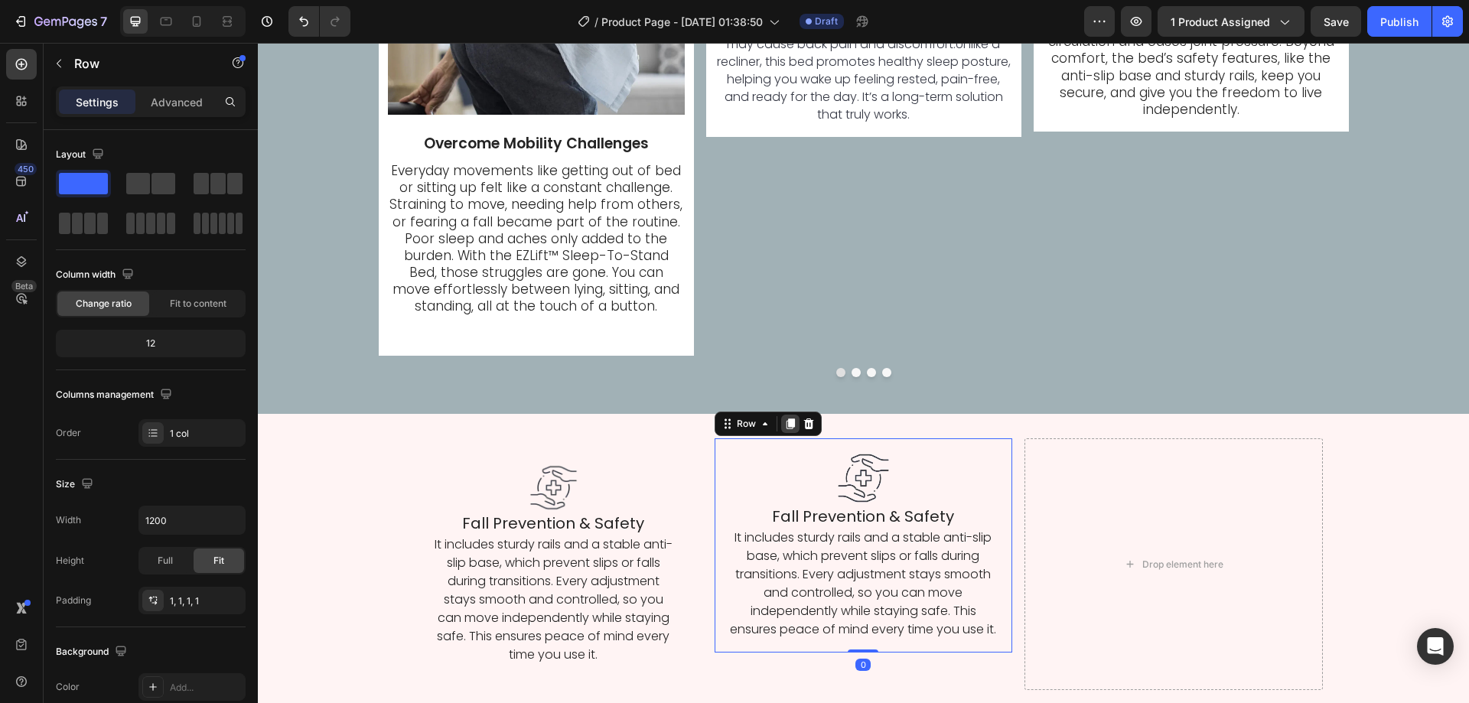
click at [784, 418] on icon at bounding box center [790, 424] width 12 height 12
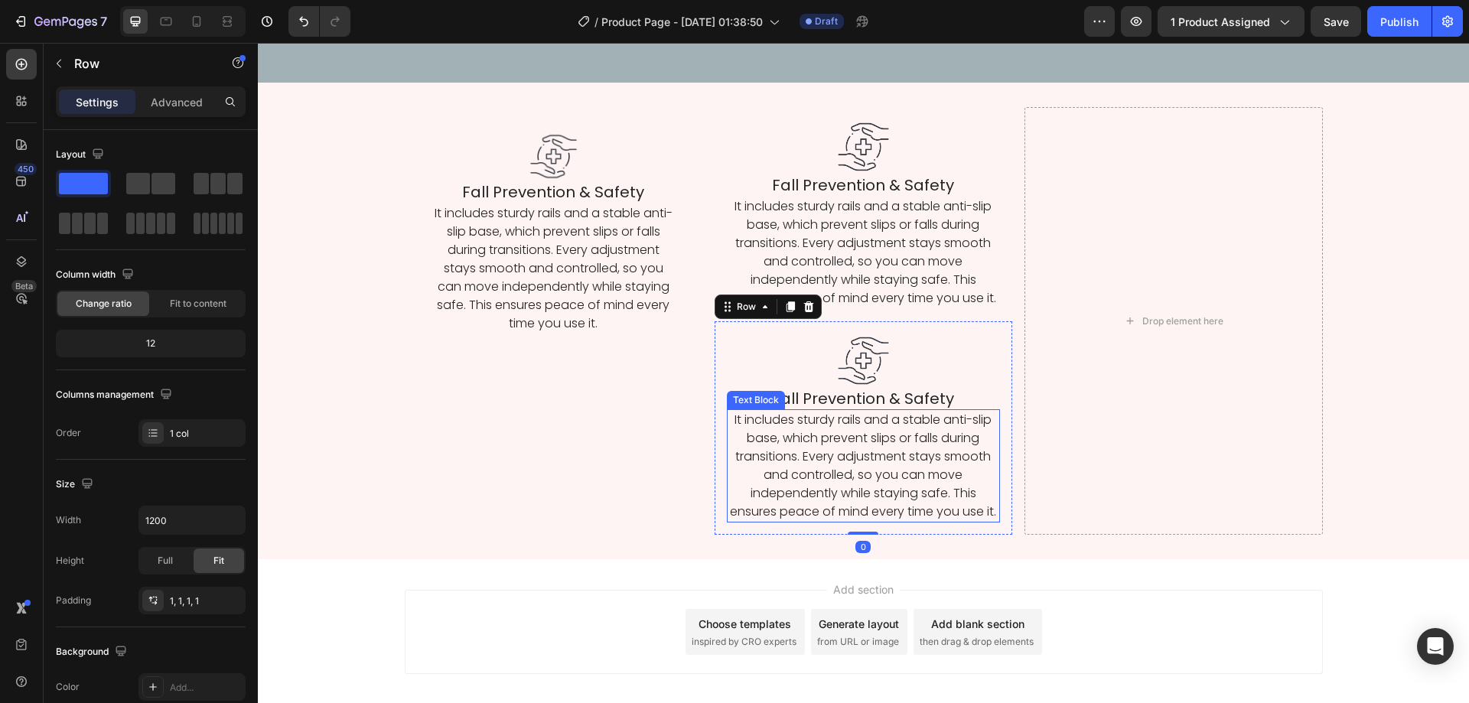
scroll to position [4039, 0]
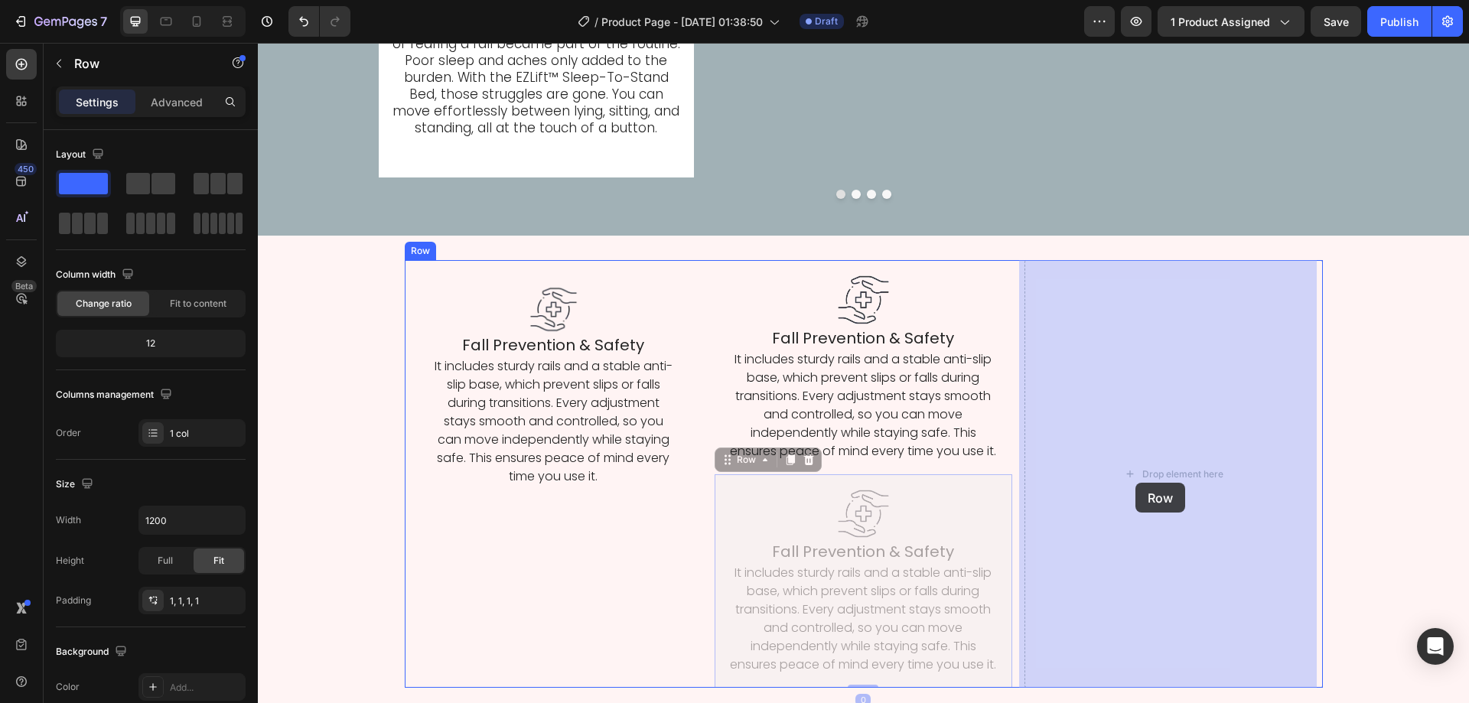
drag, startPoint x: 728, startPoint y: 460, endPoint x: 1118, endPoint y: 483, distance: 390.8
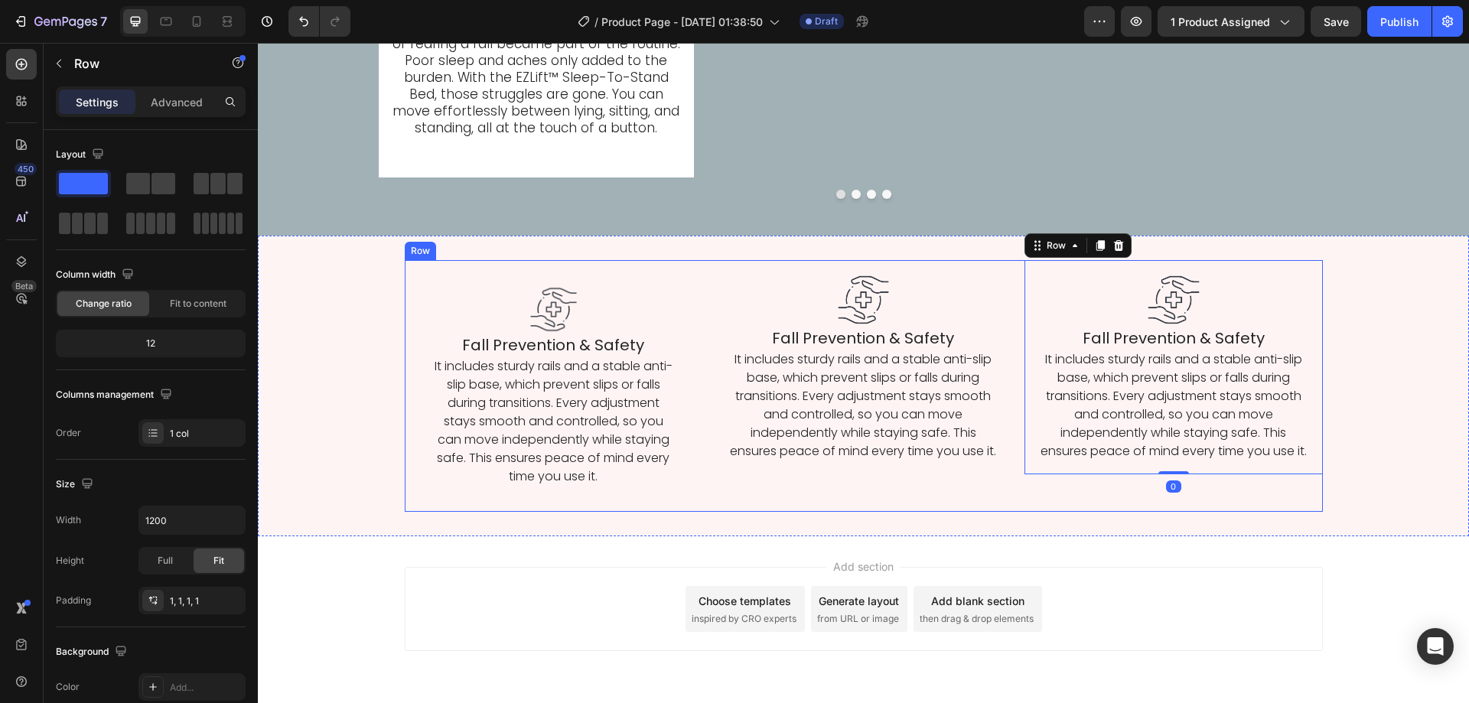
scroll to position [3886, 0]
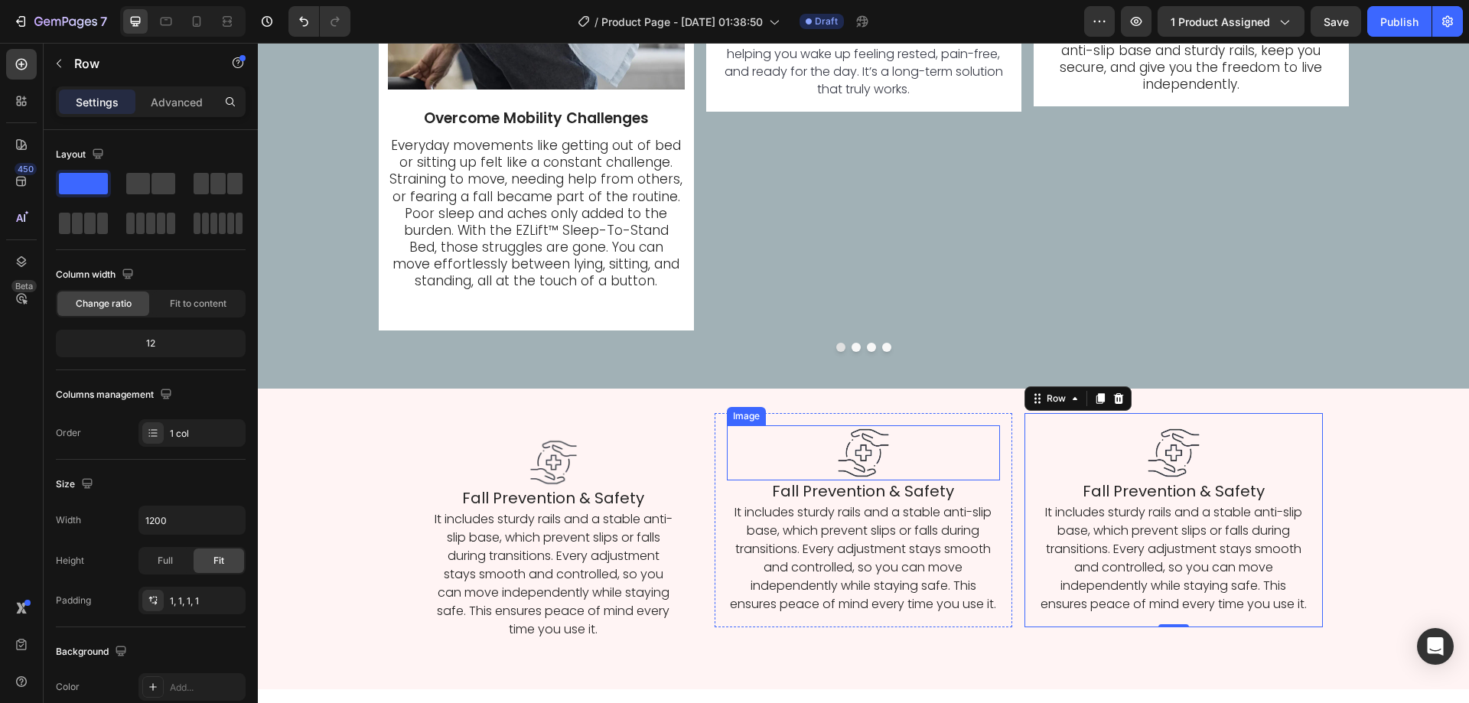
click at [880, 453] on img at bounding box center [863, 452] width 54 height 54
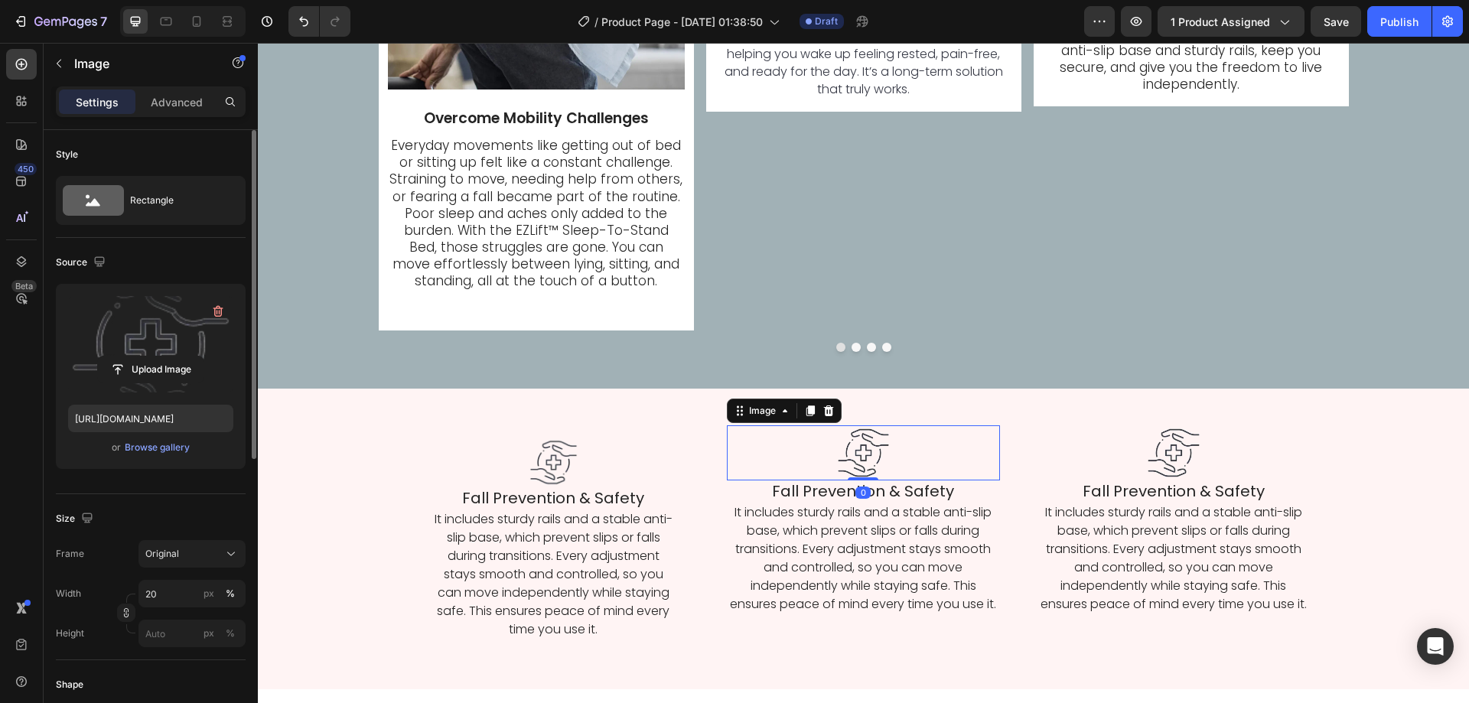
click at [185, 313] on label at bounding box center [150, 344] width 165 height 96
click at [185, 357] on input "file" at bounding box center [151, 370] width 106 height 26
click at [106, 341] on label at bounding box center [150, 344] width 165 height 96
click at [106, 357] on input "file" at bounding box center [151, 370] width 106 height 26
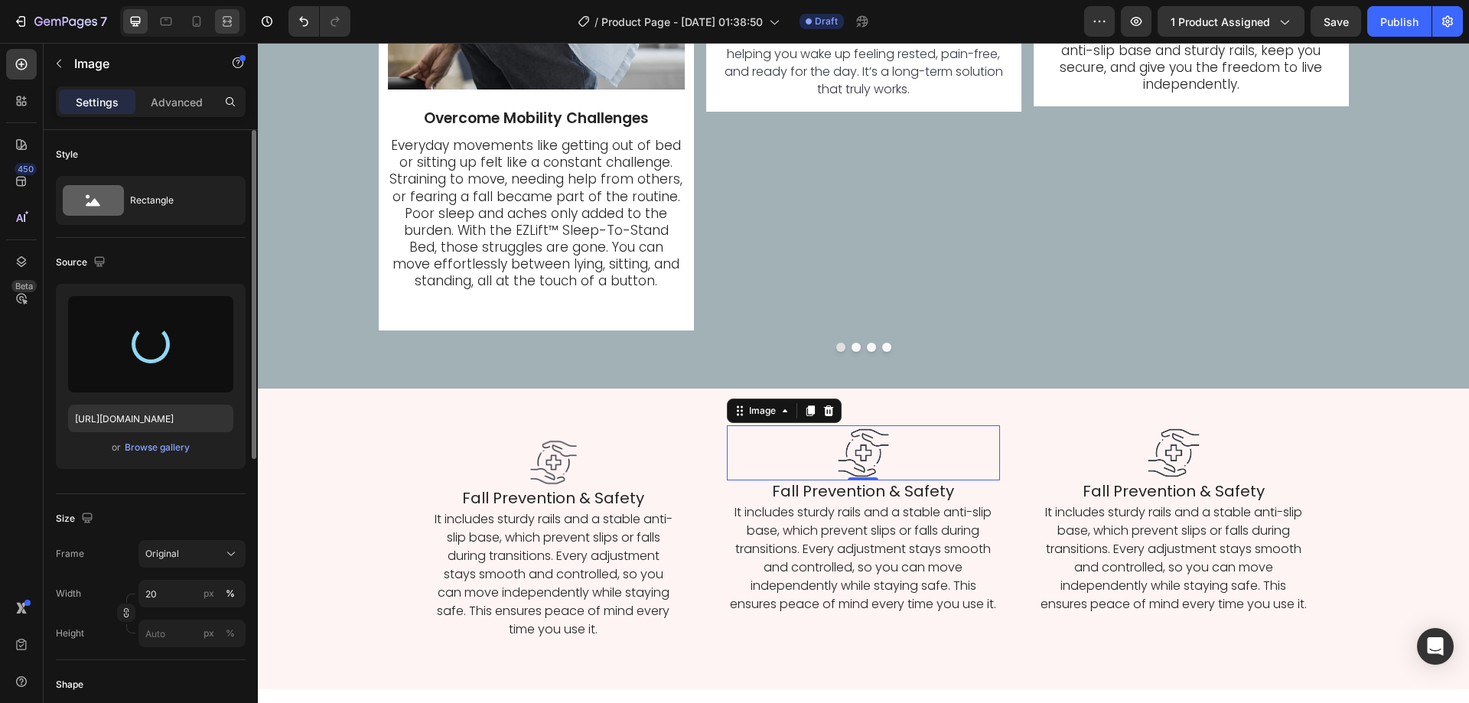
type input "https://cdn.shopify.com/s/files/1/0424/7289/8710/files/gempages_444032754925962…"
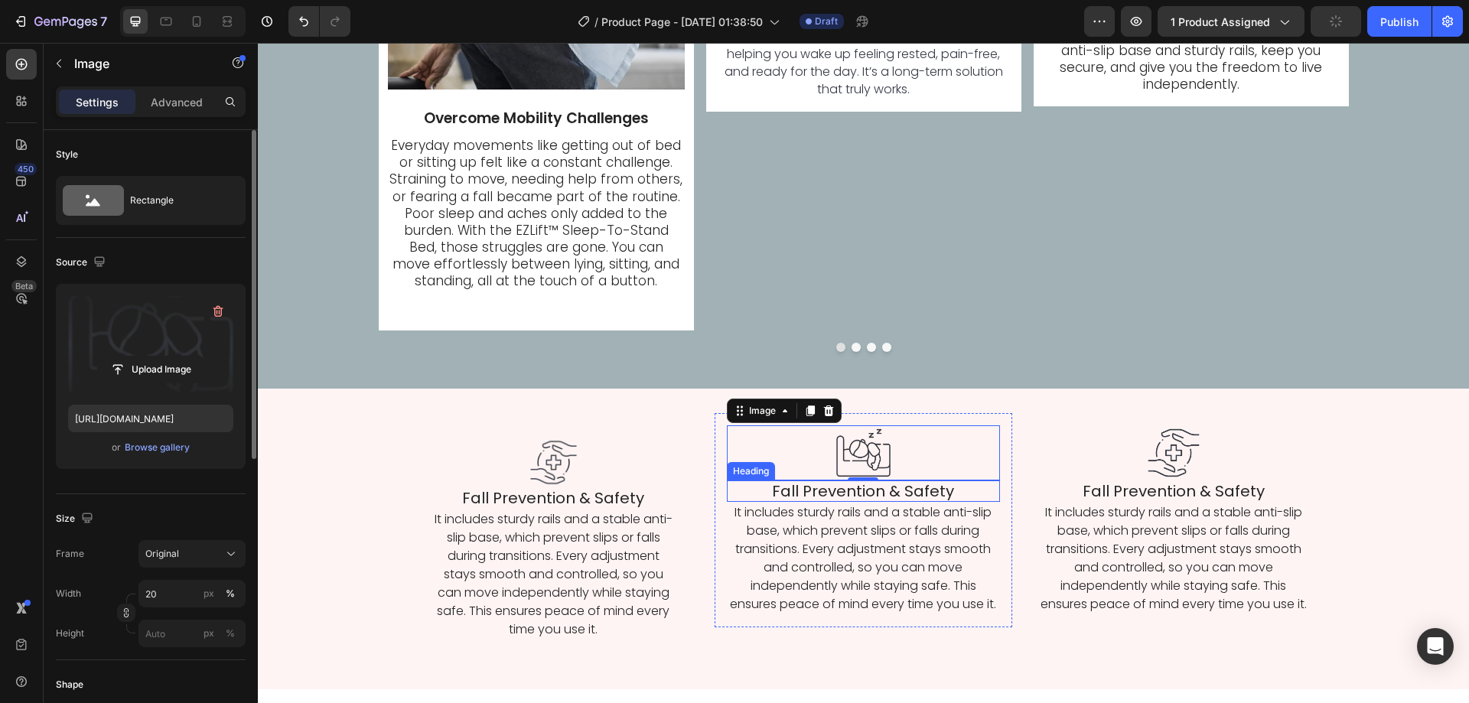
click at [809, 489] on h2 "Fall Prevention & Safety" at bounding box center [863, 490] width 273 height 21
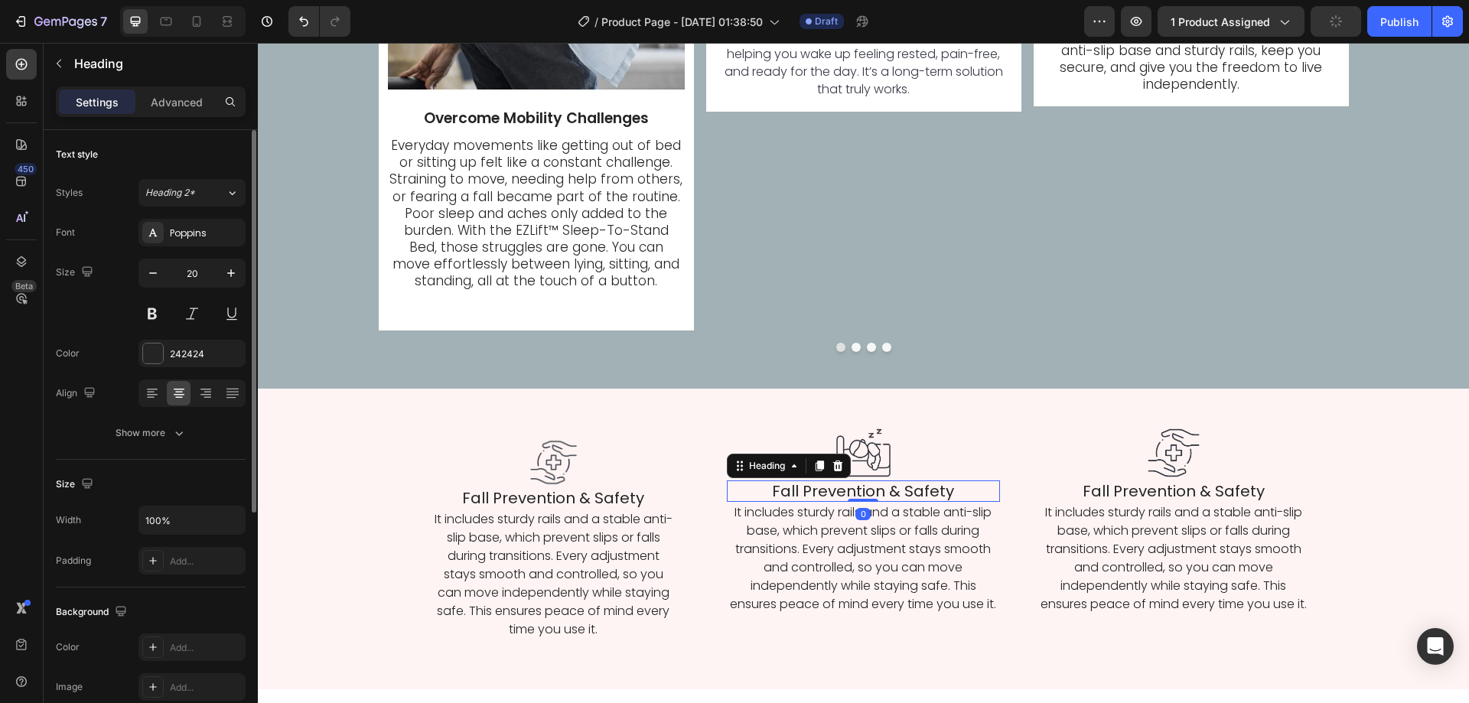
click at [809, 489] on h2 "Fall Prevention & Safety" at bounding box center [863, 490] width 273 height 21
click at [809, 489] on p "Fall Prevention & Safety" at bounding box center [863, 491] width 270 height 18
click at [823, 584] on p "It includes sturdy rails and a stable anti-slip base, which prevent slips or fa…" at bounding box center [863, 558] width 270 height 110
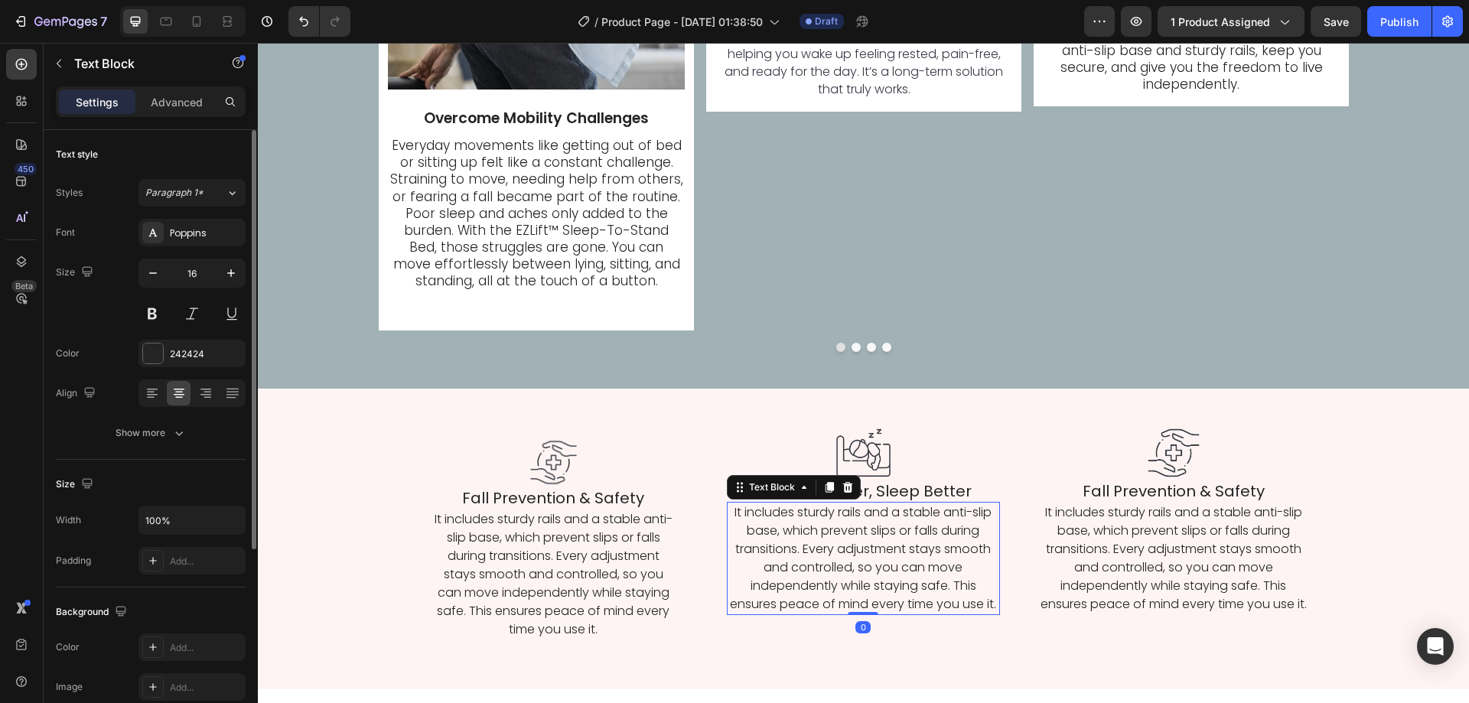
click at [823, 584] on p "It includes sturdy rails and a stable anti-slip base, which prevent slips or fa…" at bounding box center [863, 558] width 270 height 110
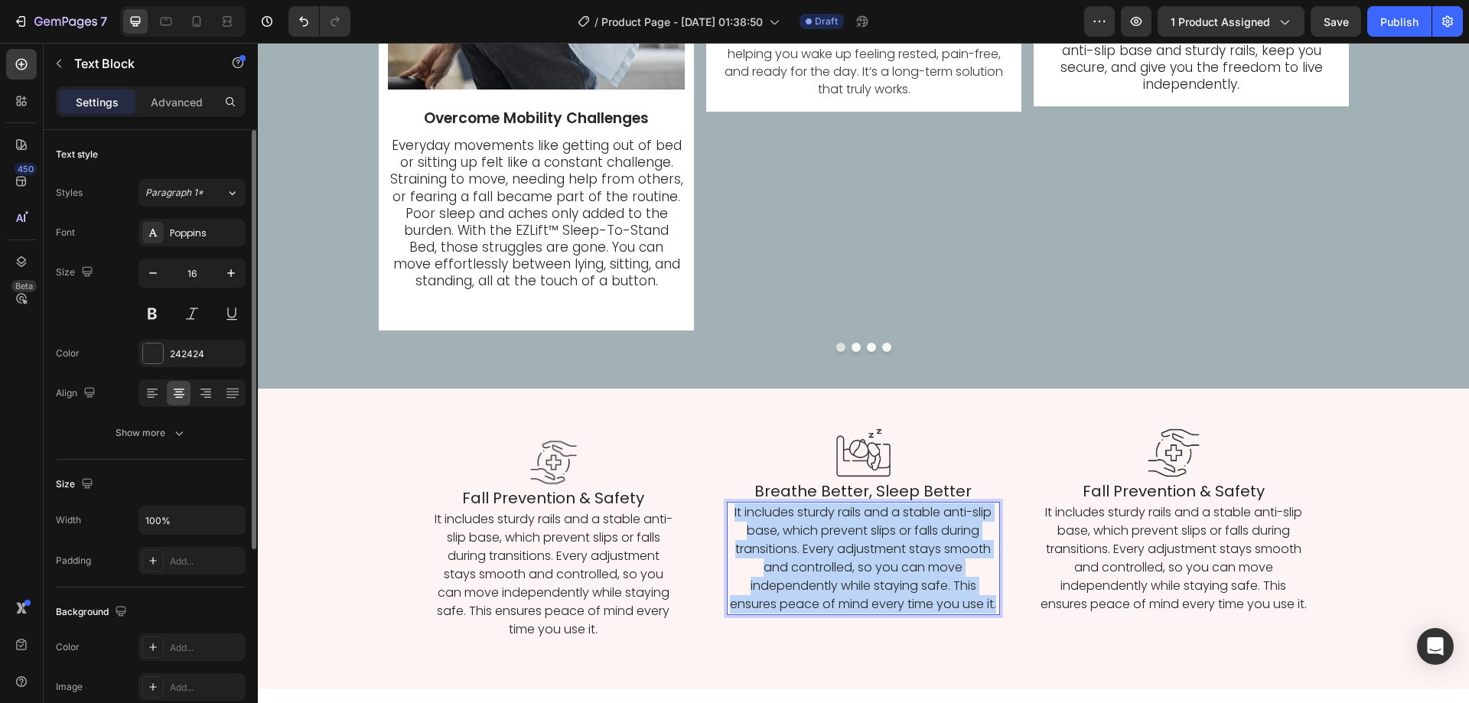
click at [823, 584] on p "It includes sturdy rails and a stable anti-slip base, which prevent slips or fa…" at bounding box center [863, 558] width 270 height 110
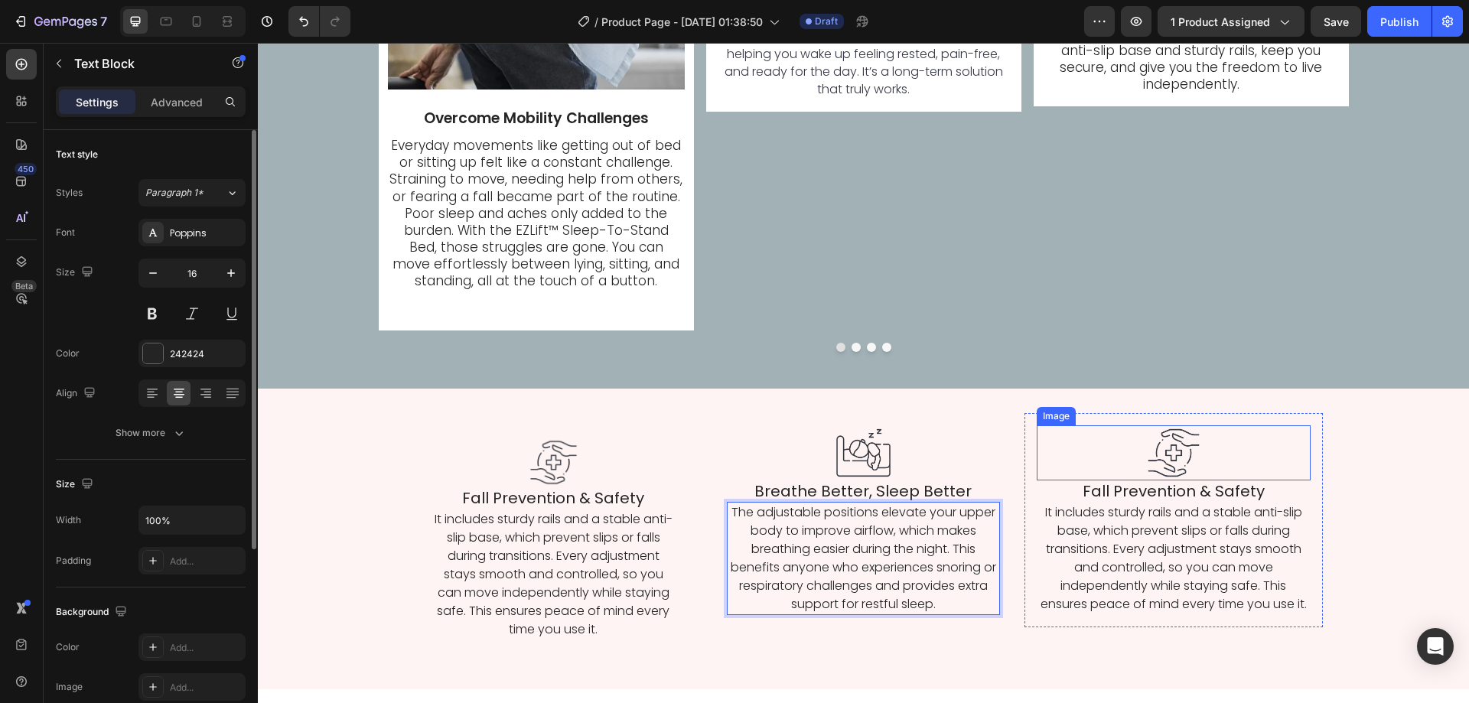
click at [1141, 482] on h2 "Fall Prevention & Safety" at bounding box center [1173, 490] width 273 height 21
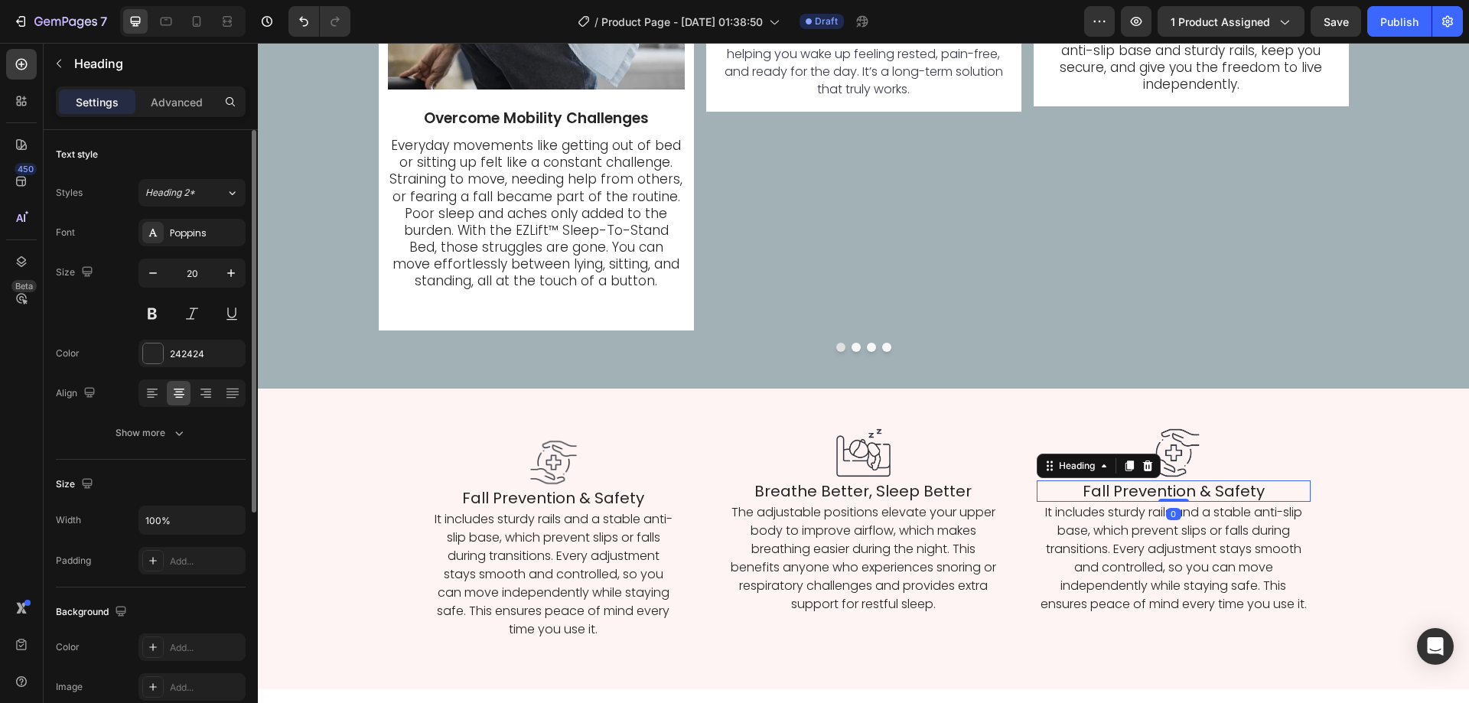
click at [1141, 482] on h2 "Fall Prevention & Safety" at bounding box center [1173, 490] width 273 height 21
click at [1141, 482] on p "Fall Prevention & Safety" at bounding box center [1173, 491] width 270 height 18
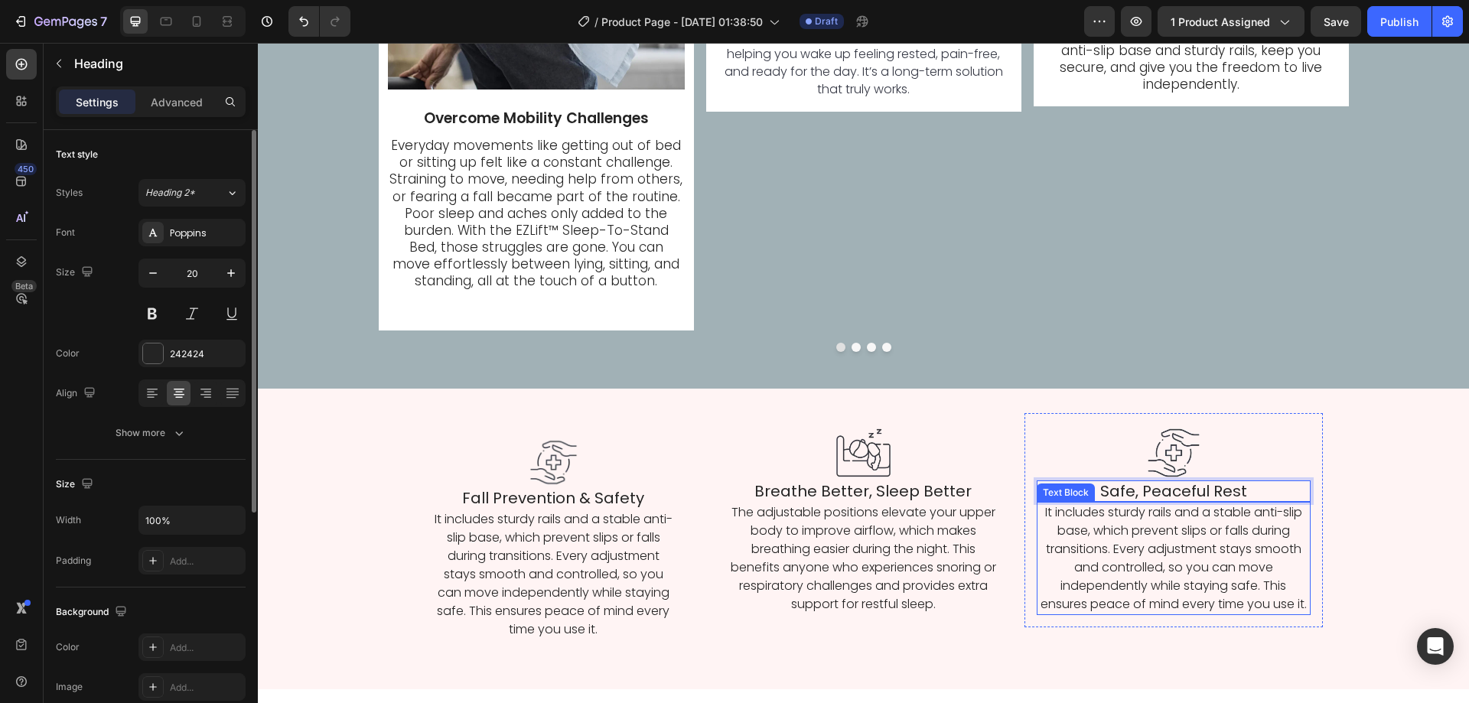
click at [1186, 598] on p "It includes sturdy rails and a stable anti-slip base, which prevent slips or fa…" at bounding box center [1173, 558] width 270 height 110
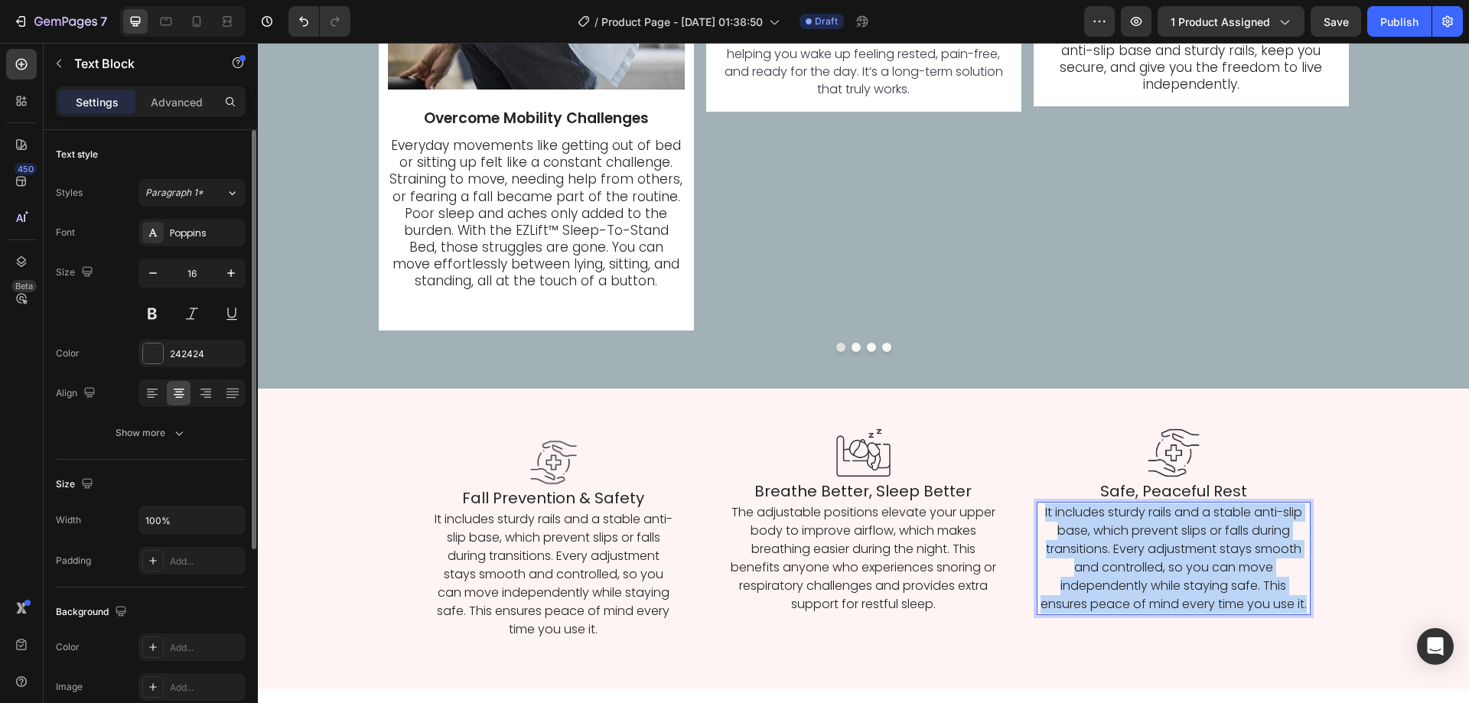
click at [1186, 598] on p "It includes sturdy rails and a stable anti-slip base, which prevent slips or fa…" at bounding box center [1173, 558] width 270 height 110
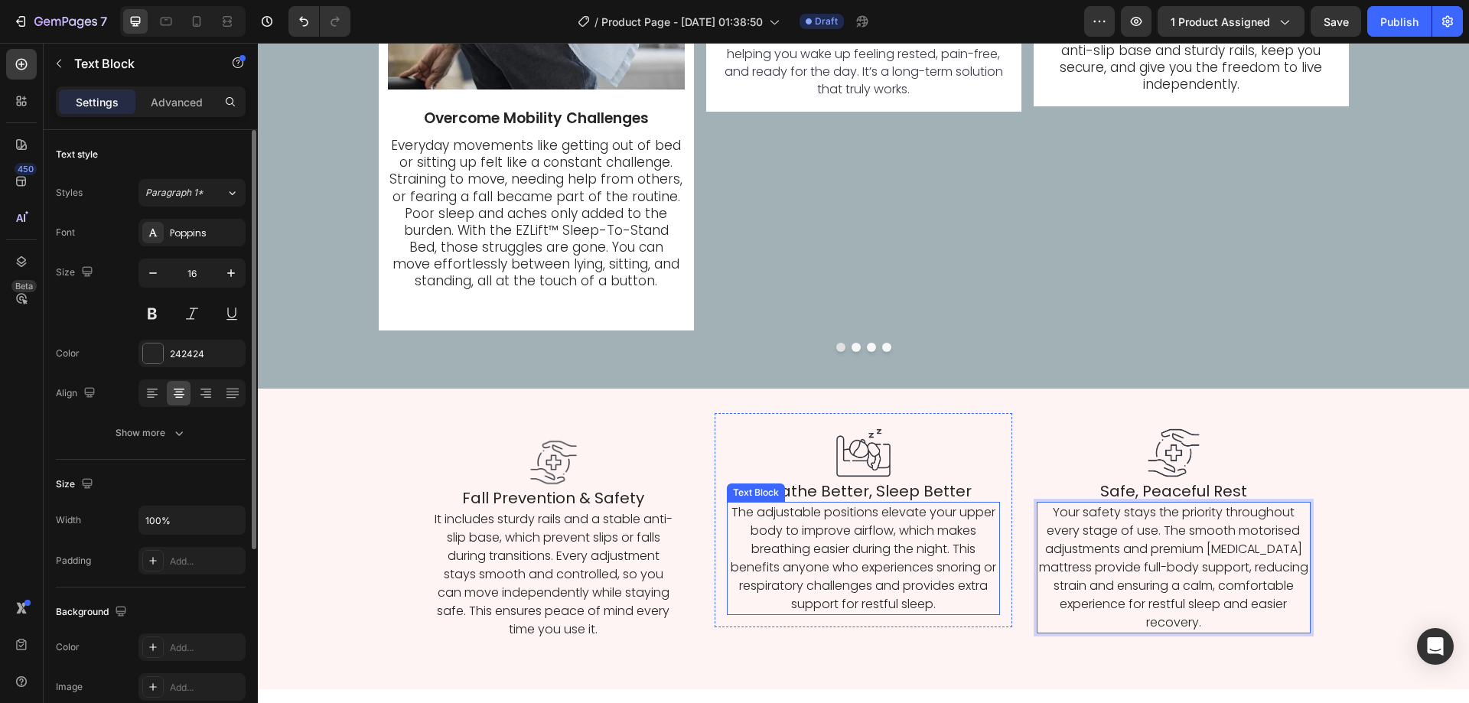
scroll to position [4093, 0]
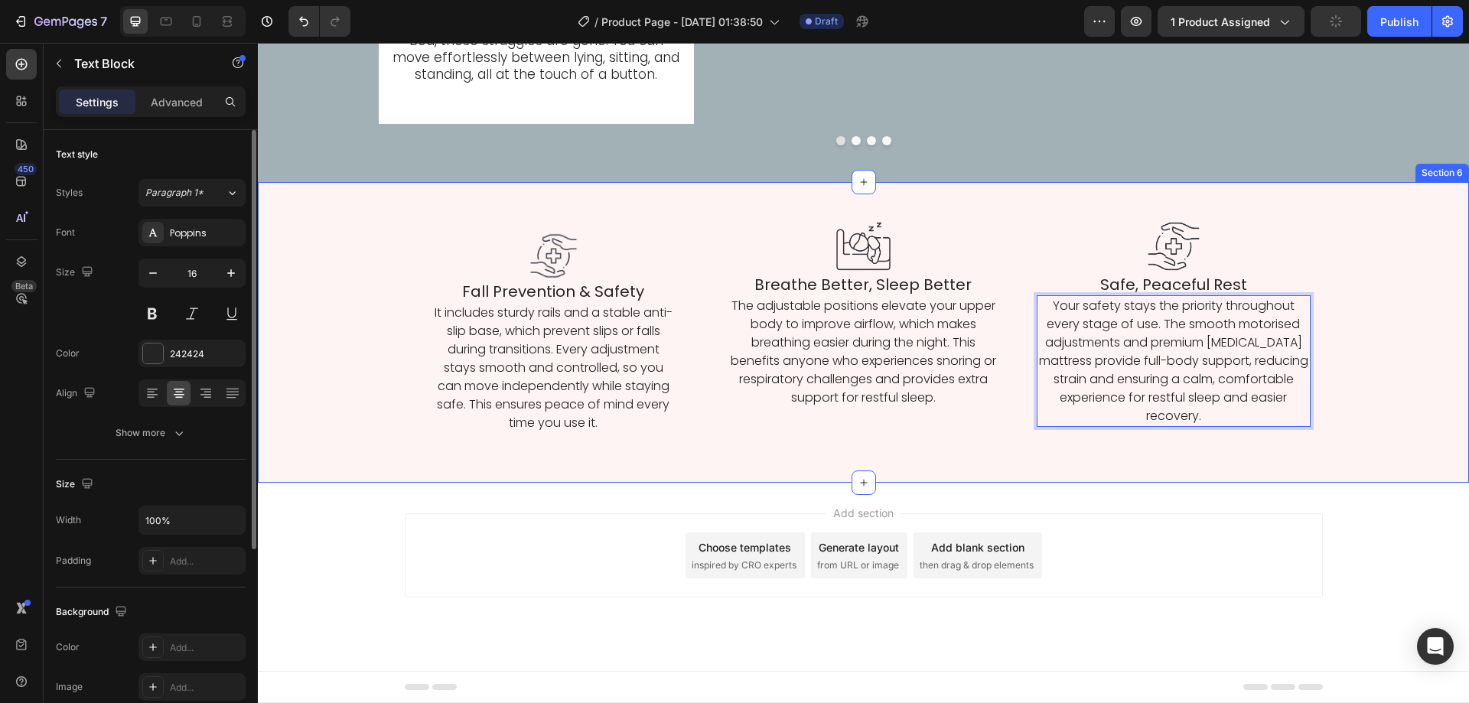
click at [690, 450] on div "Image Fall Prevention & Safety Heading It includes sturdy rails and a stable an…" at bounding box center [554, 333] width 298 height 252
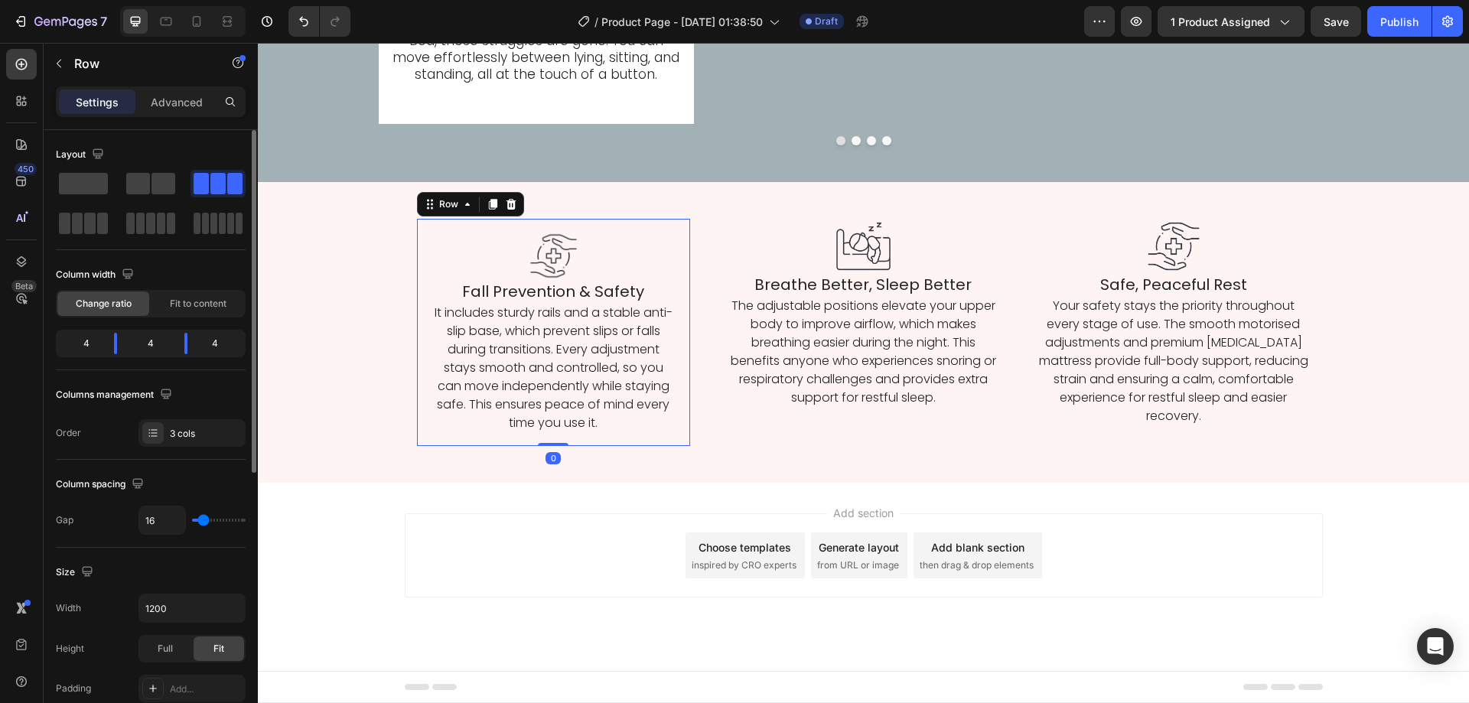
click at [418, 264] on div "Image Fall Prevention & Safety Heading It includes sturdy rails and a stable an…" at bounding box center [553, 332] width 273 height 227
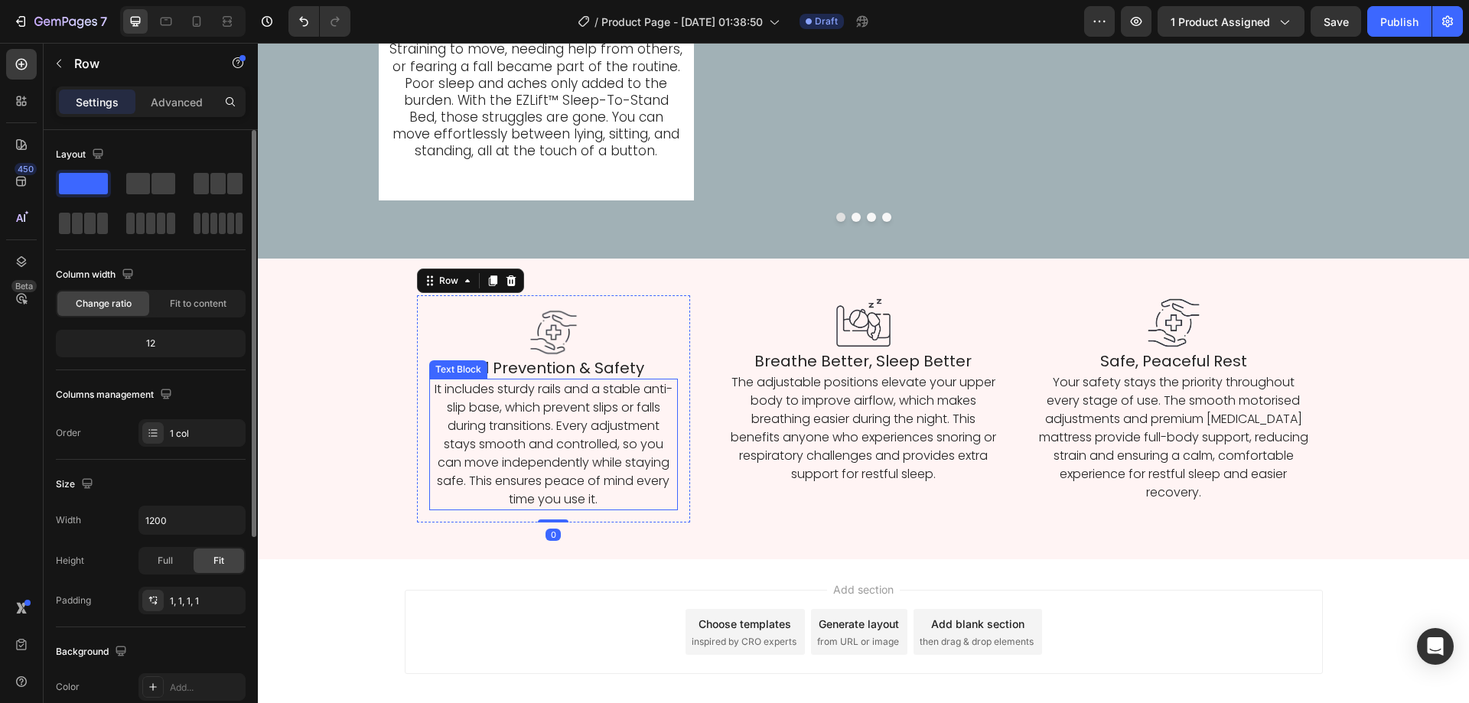
scroll to position [3940, 0]
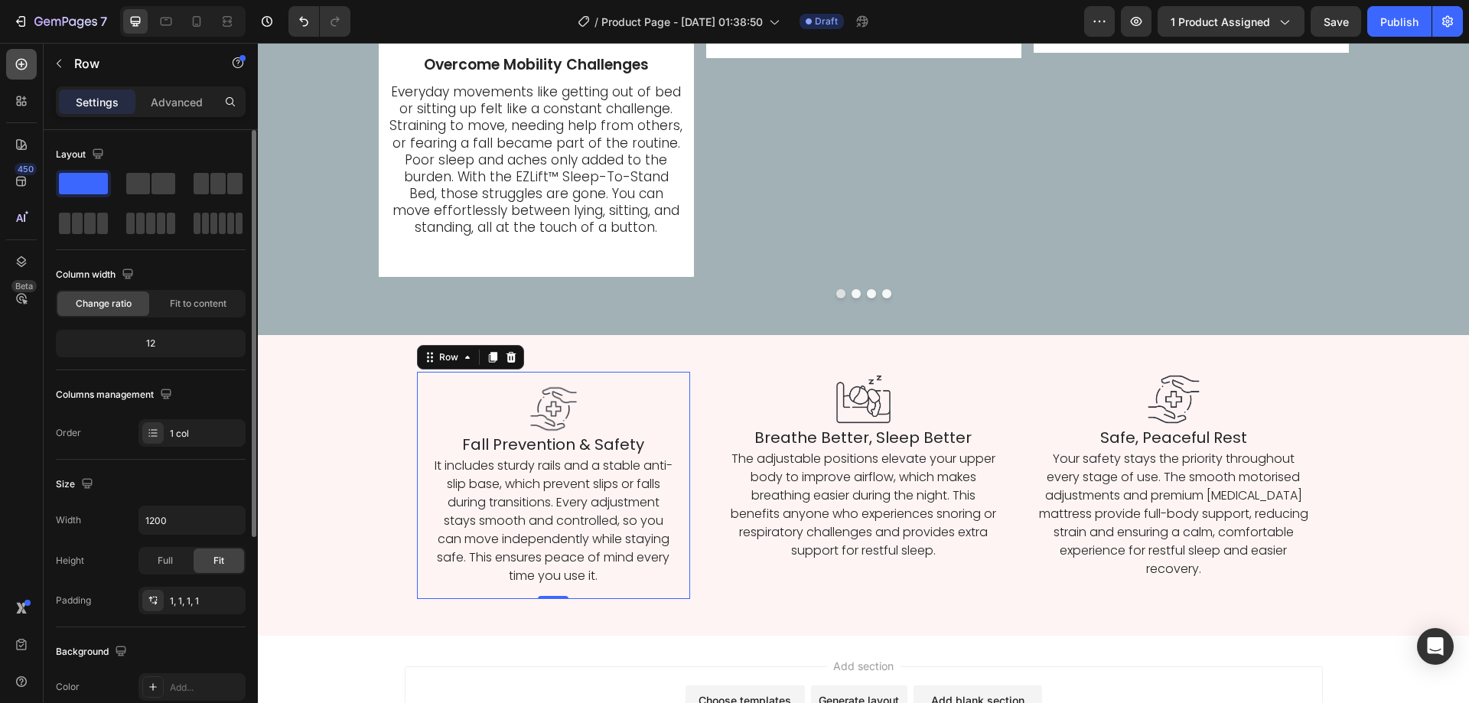
click at [28, 67] on icon at bounding box center [21, 64] width 15 height 15
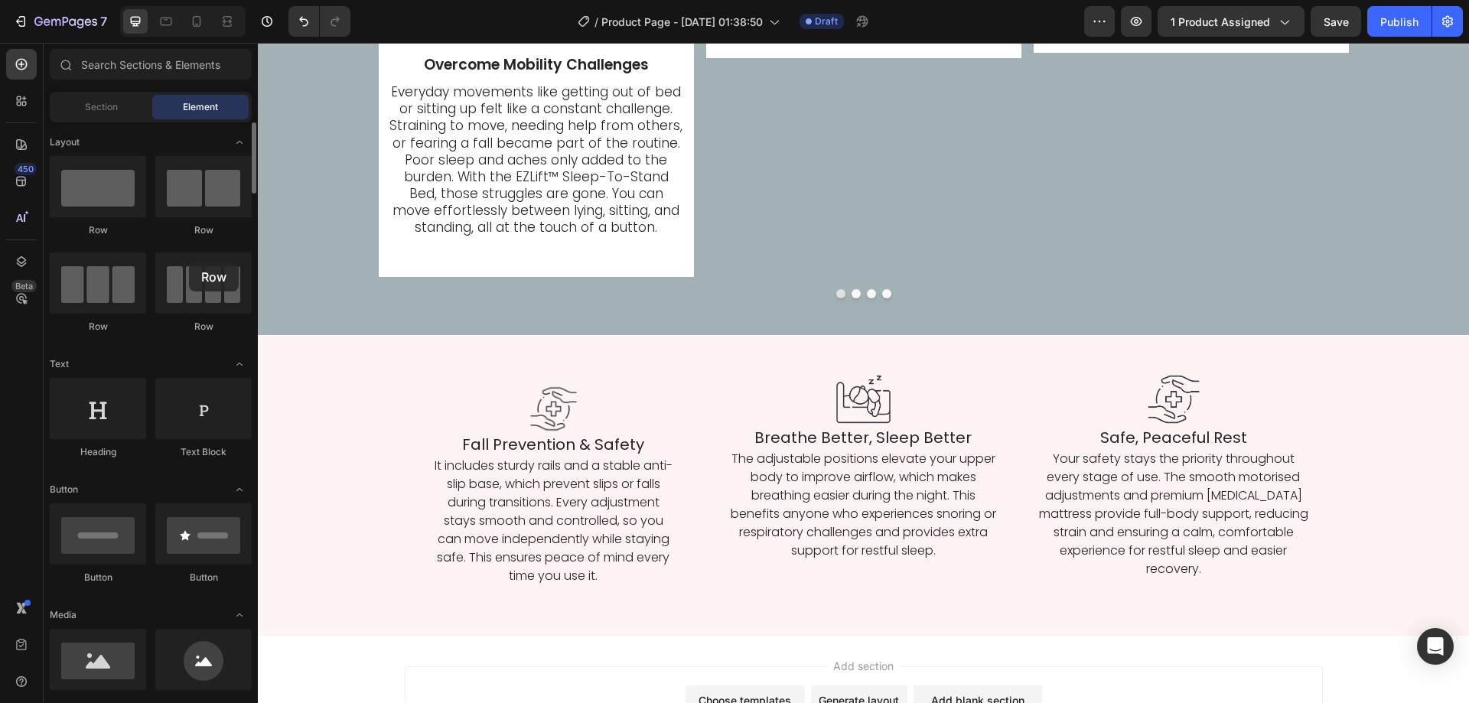
drag, startPoint x: 109, startPoint y: 201, endPoint x: 118, endPoint y: 226, distance: 26.6
click at [119, 378] on div "Row Row Row Row" at bounding box center [151, 425] width 202 height 95
click at [175, 69] on input "text" at bounding box center [151, 64] width 202 height 31
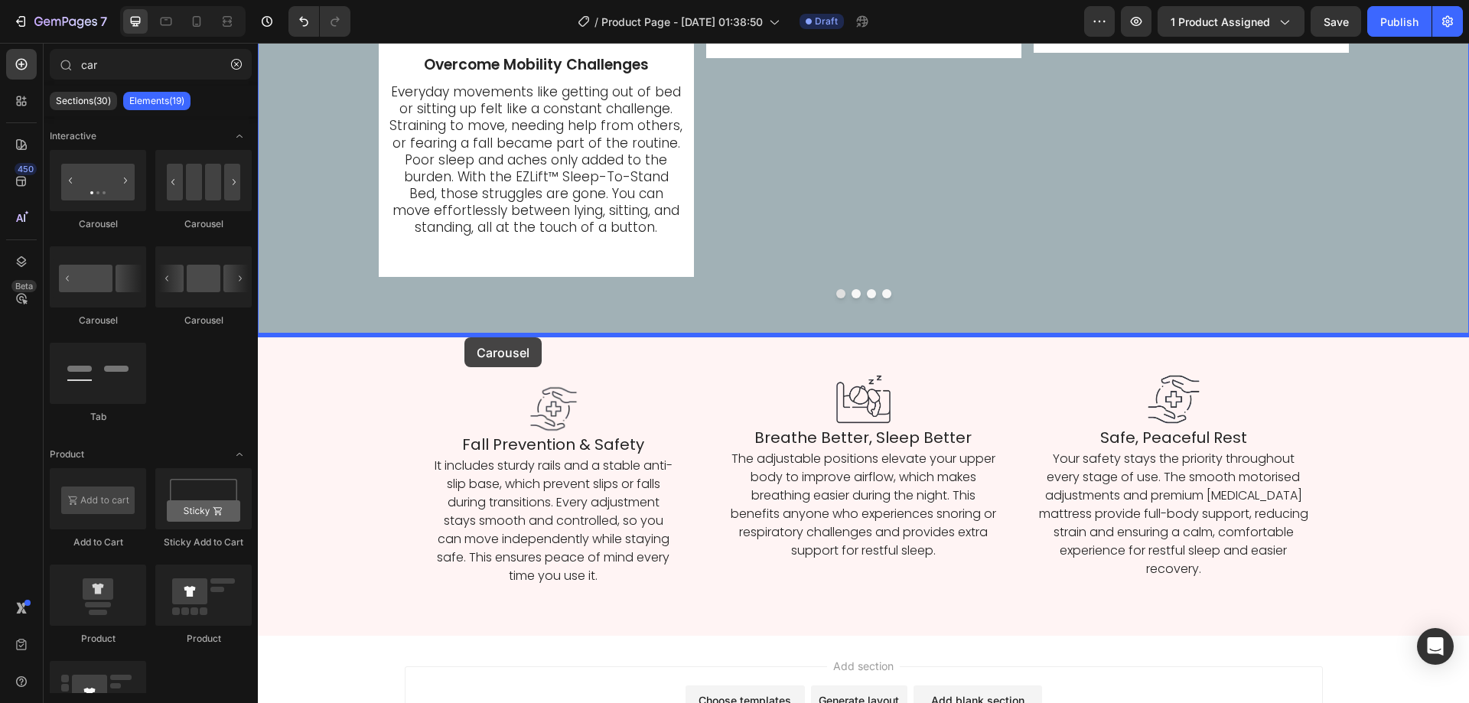
drag, startPoint x: 509, startPoint y: 327, endPoint x: 460, endPoint y: 336, distance: 49.8
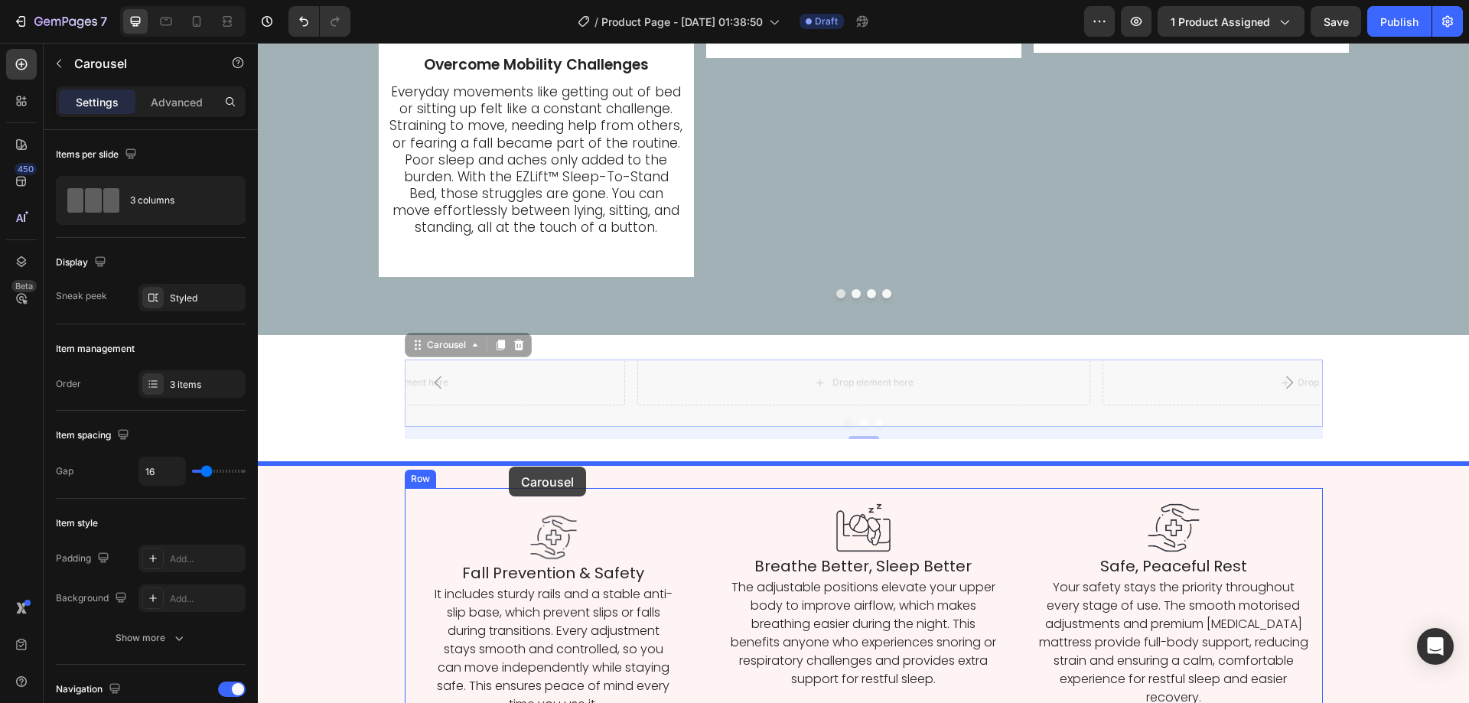
drag, startPoint x: 447, startPoint y: 389, endPoint x: 509, endPoint y: 467, distance: 99.6
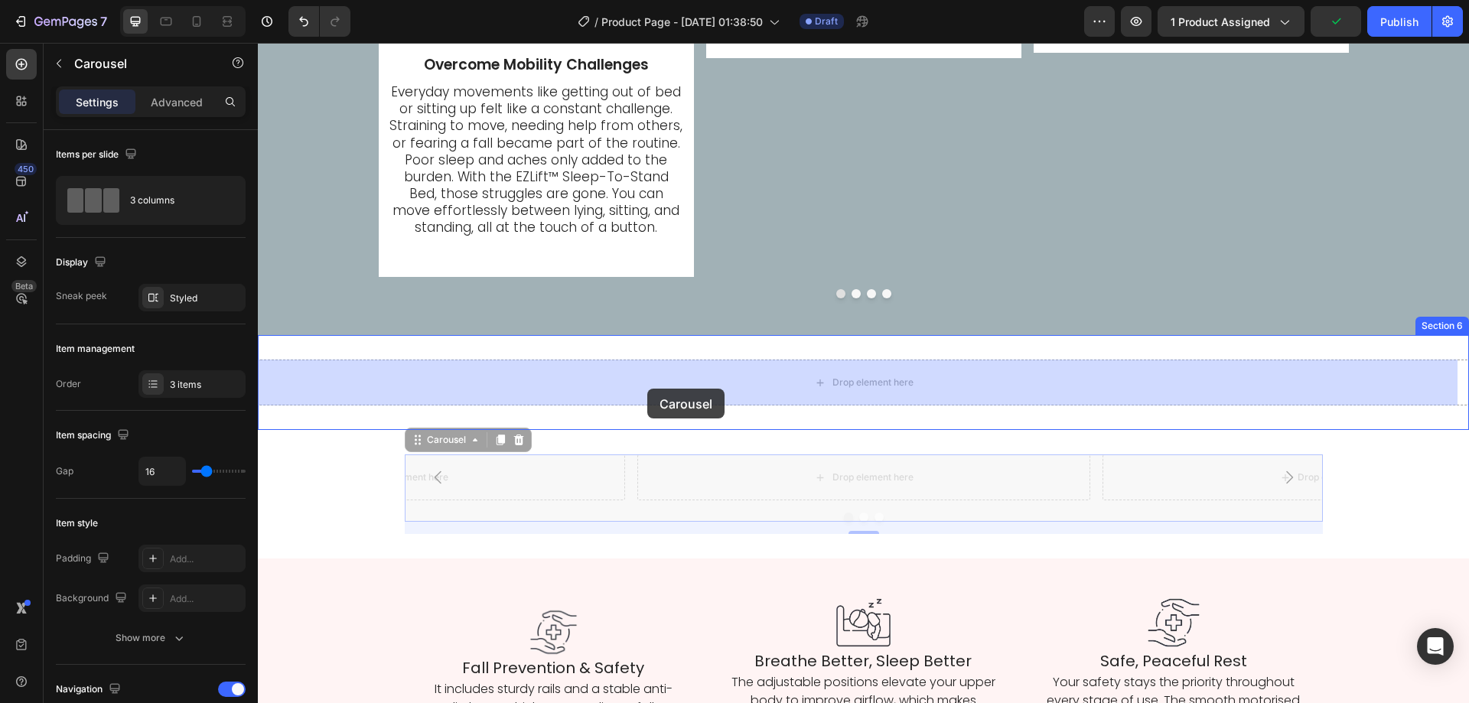
drag, startPoint x: 628, startPoint y: 491, endPoint x: 648, endPoint y: 387, distance: 105.9
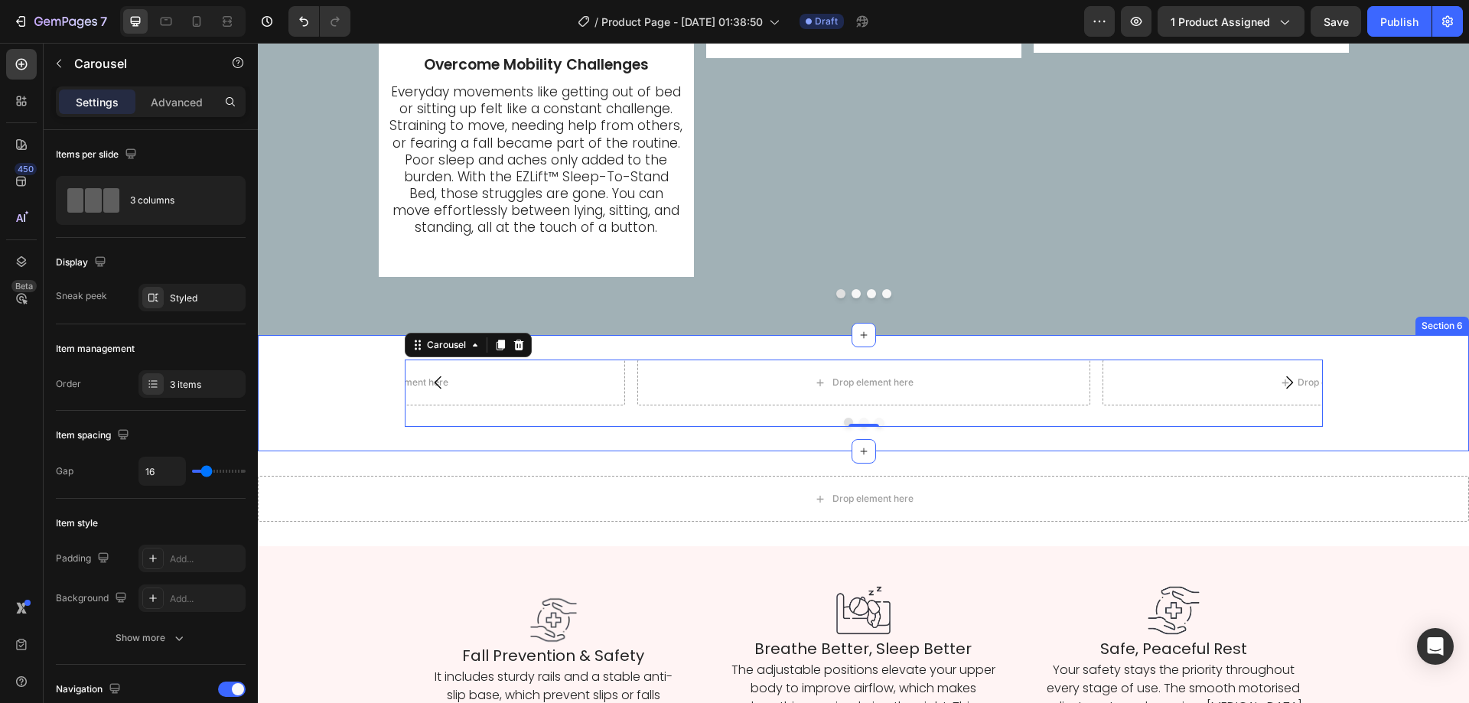
click at [1369, 355] on div "Drop element here Drop element here Drop element here Carousel 0 Section 6" at bounding box center [863, 393] width 1211 height 116
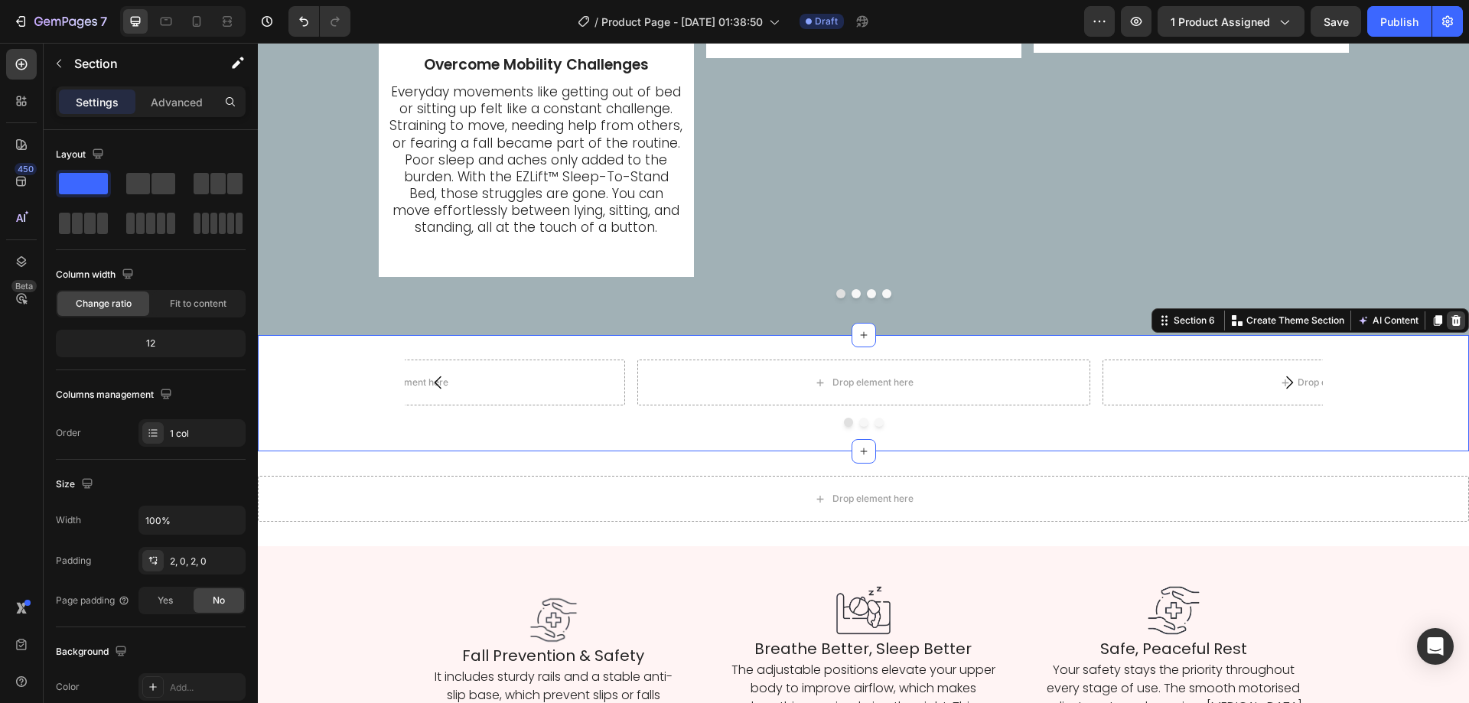
click at [1447, 320] on div at bounding box center [1456, 320] width 18 height 18
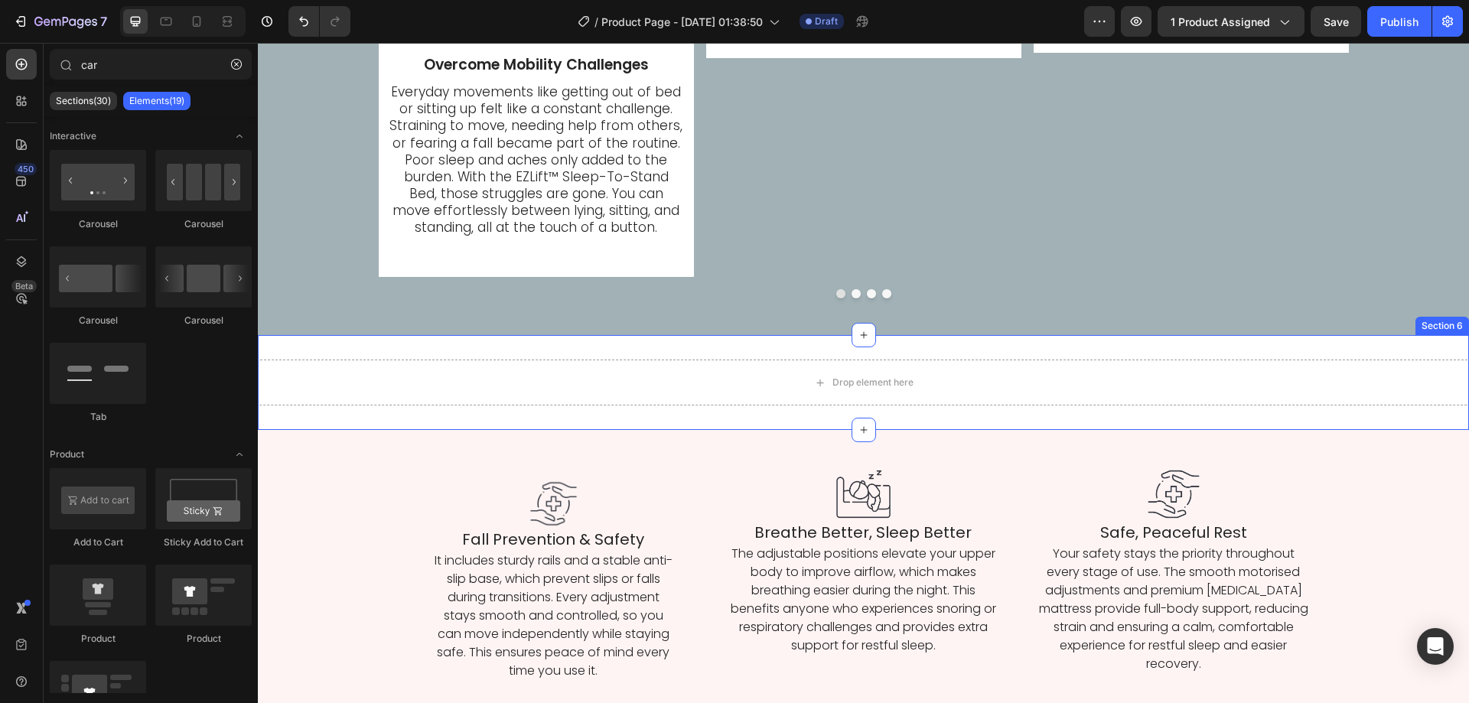
click at [1416, 341] on div "Drop element here Section 6" at bounding box center [863, 382] width 1211 height 95
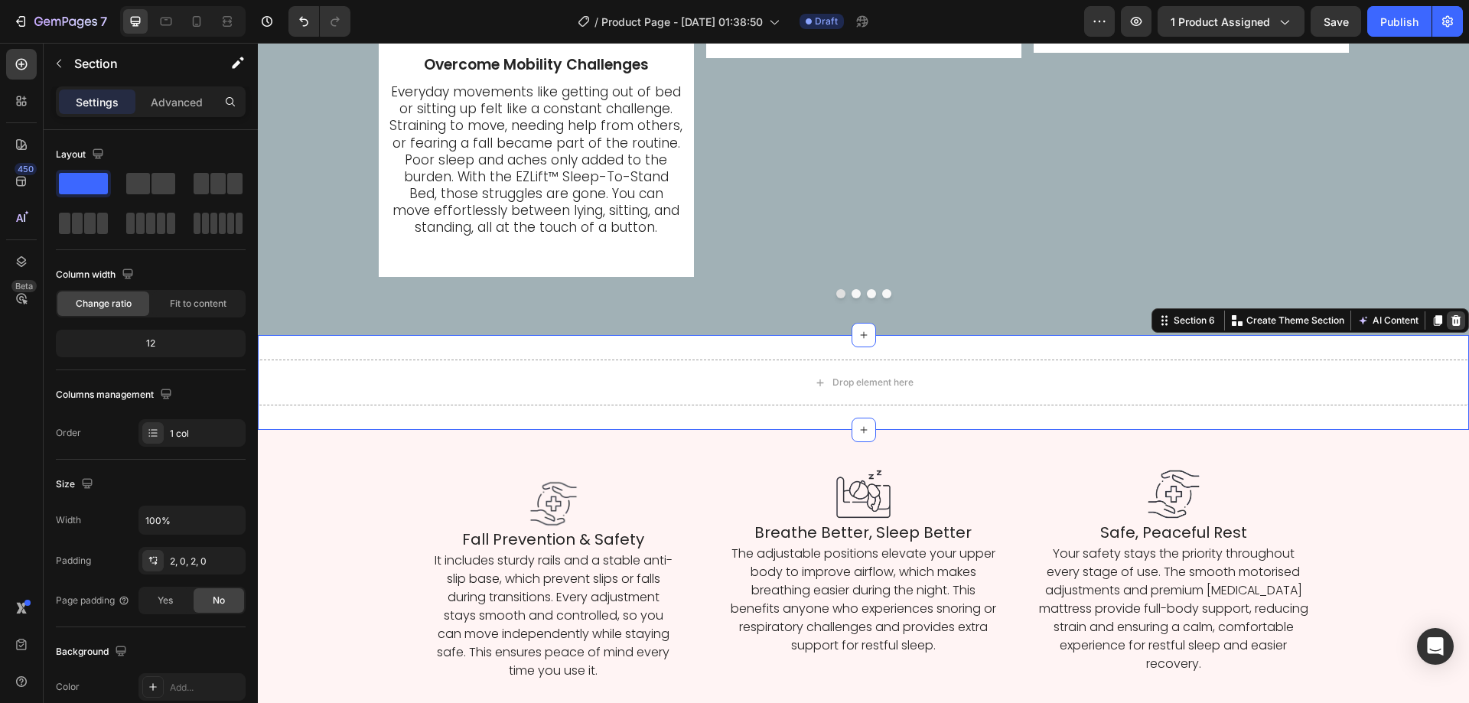
click at [1451, 324] on icon at bounding box center [1456, 320] width 10 height 11
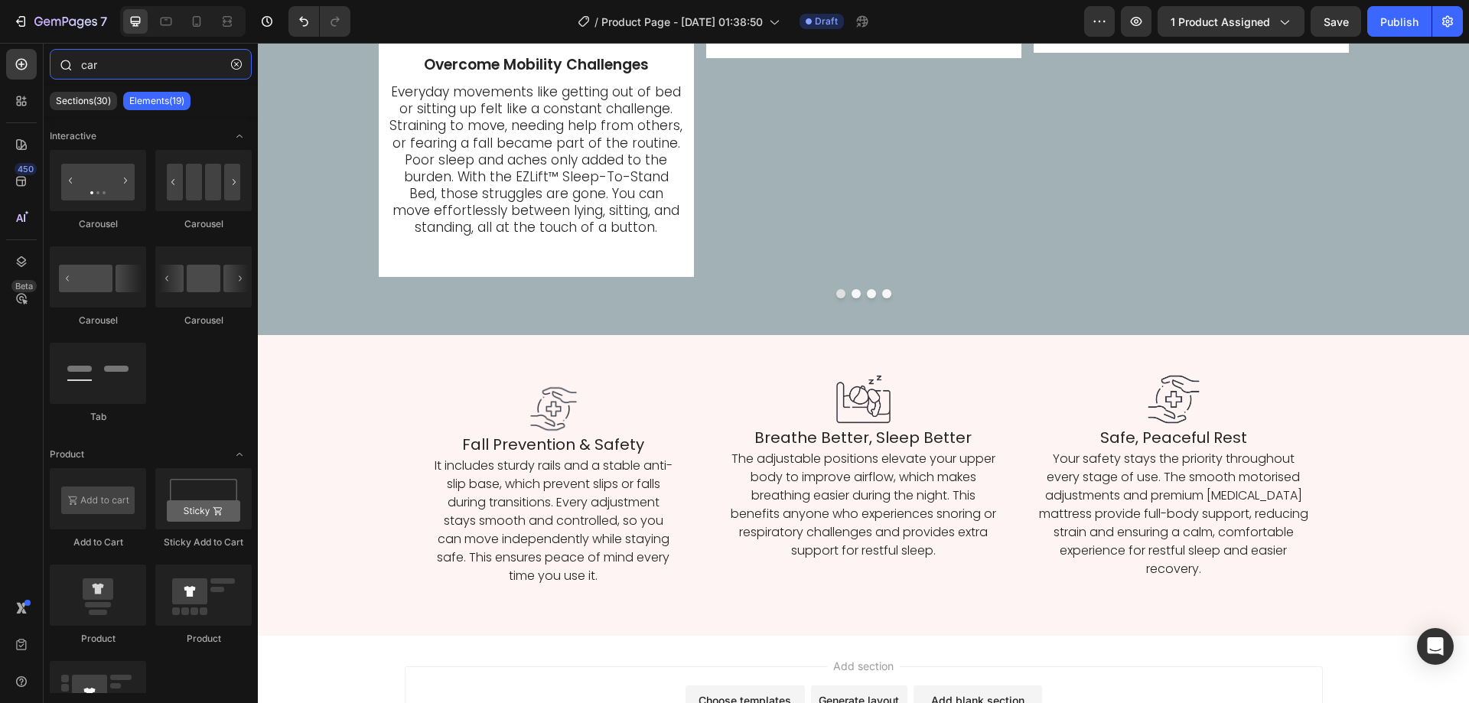
click at [105, 54] on input "car" at bounding box center [151, 64] width 202 height 31
type input "car"
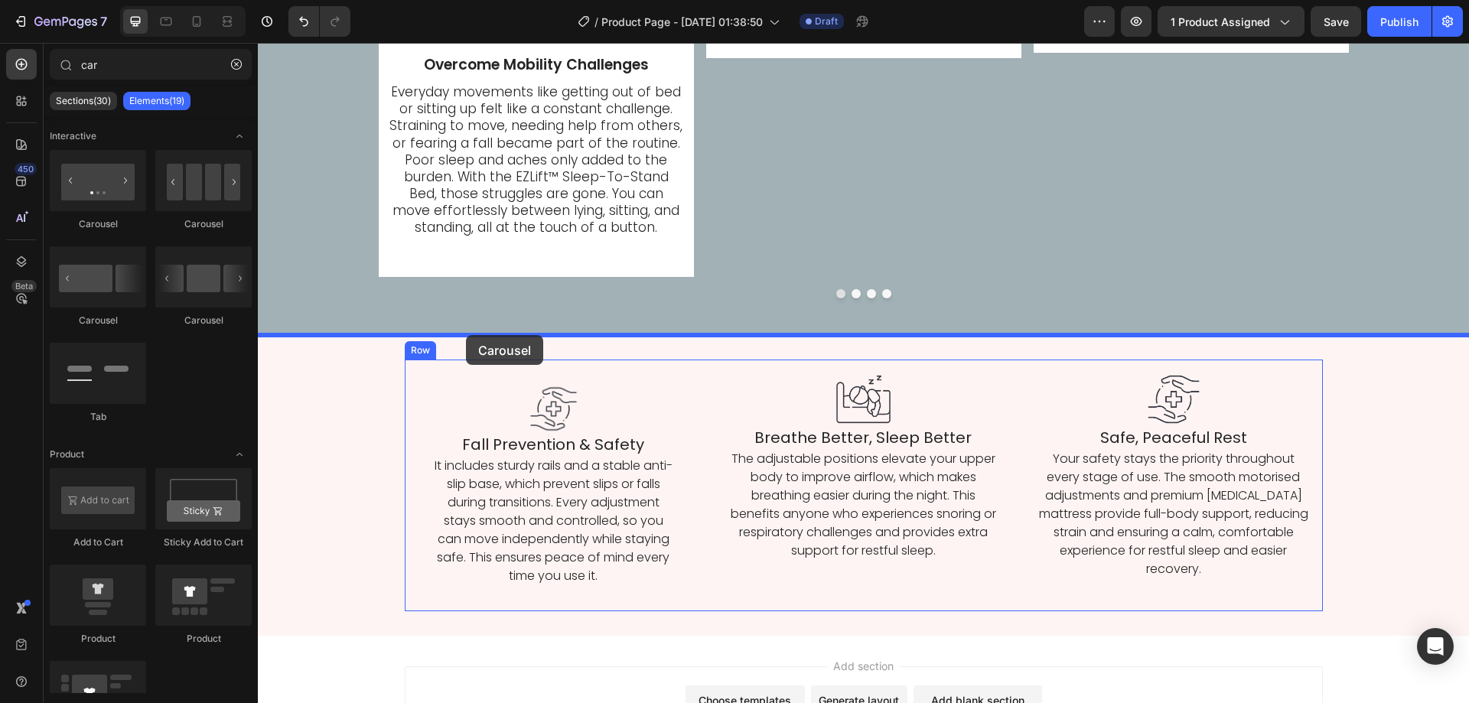
drag, startPoint x: 449, startPoint y: 330, endPoint x: 466, endPoint y: 335, distance: 17.4
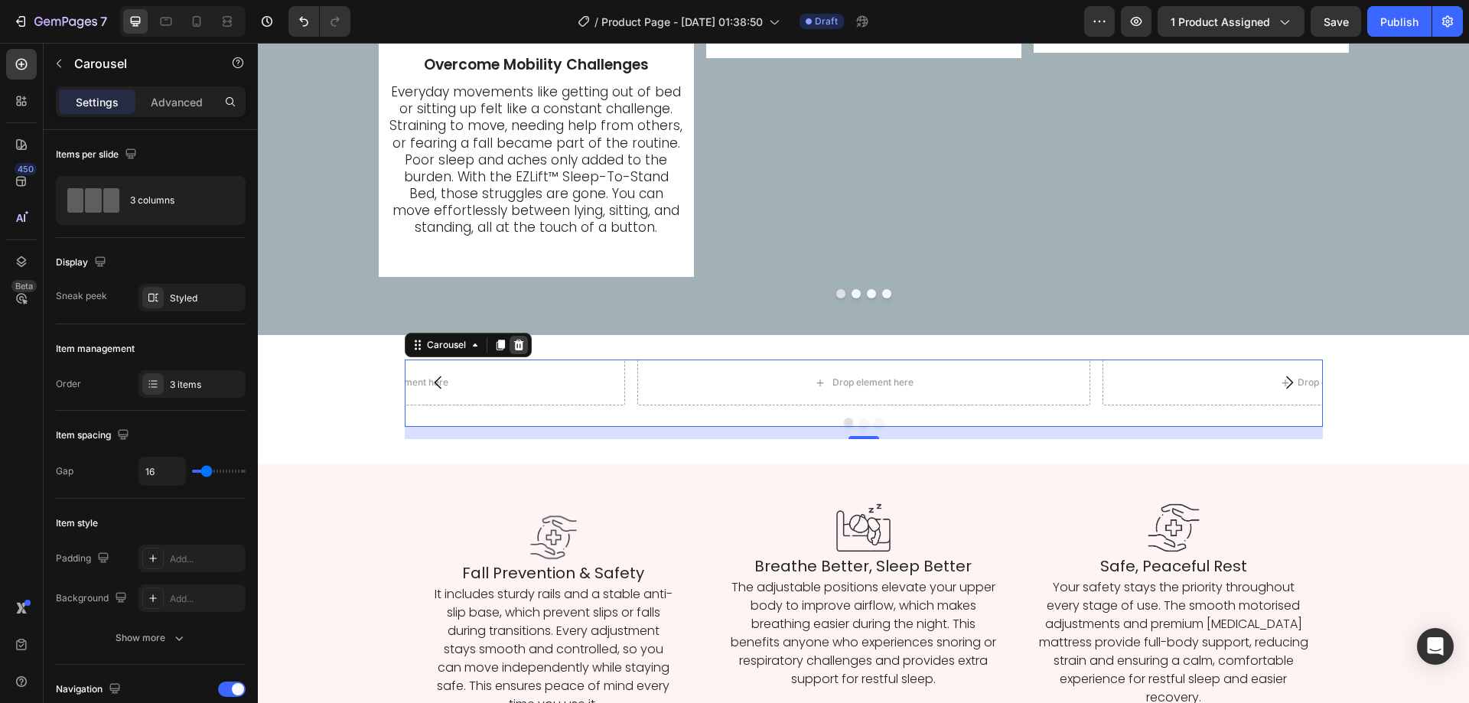
click at [521, 349] on div at bounding box center [519, 345] width 18 height 18
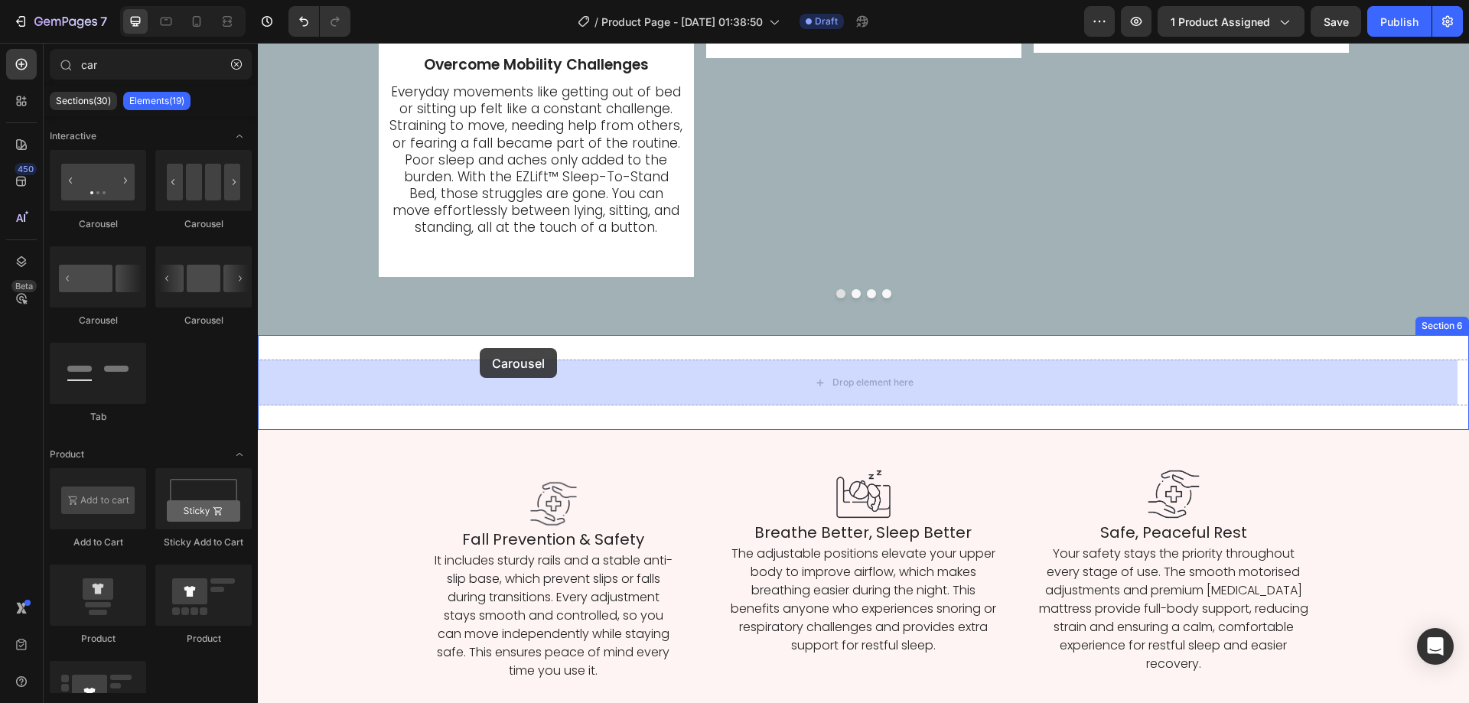
drag, startPoint x: 458, startPoint y: 243, endPoint x: 480, endPoint y: 348, distance: 107.0
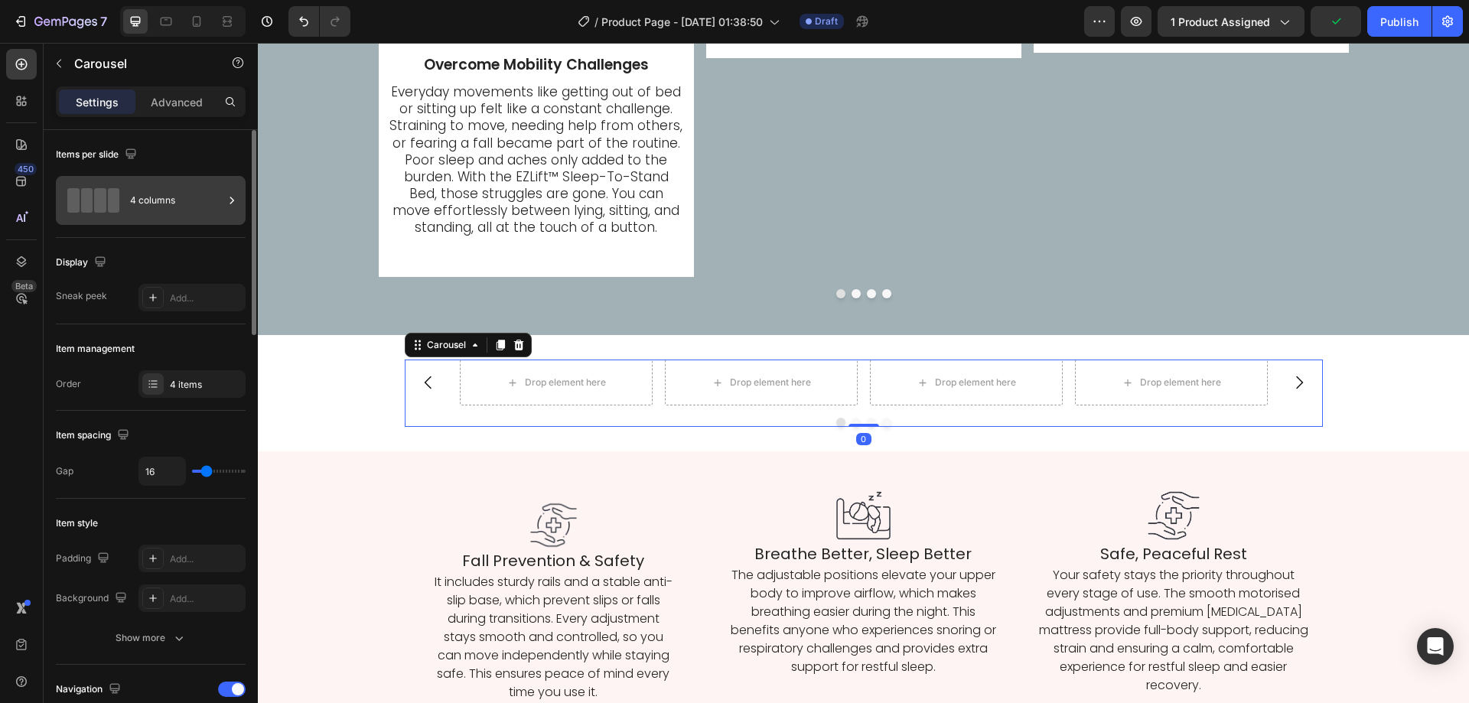
click at [138, 178] on div "4 columns" at bounding box center [151, 200] width 190 height 49
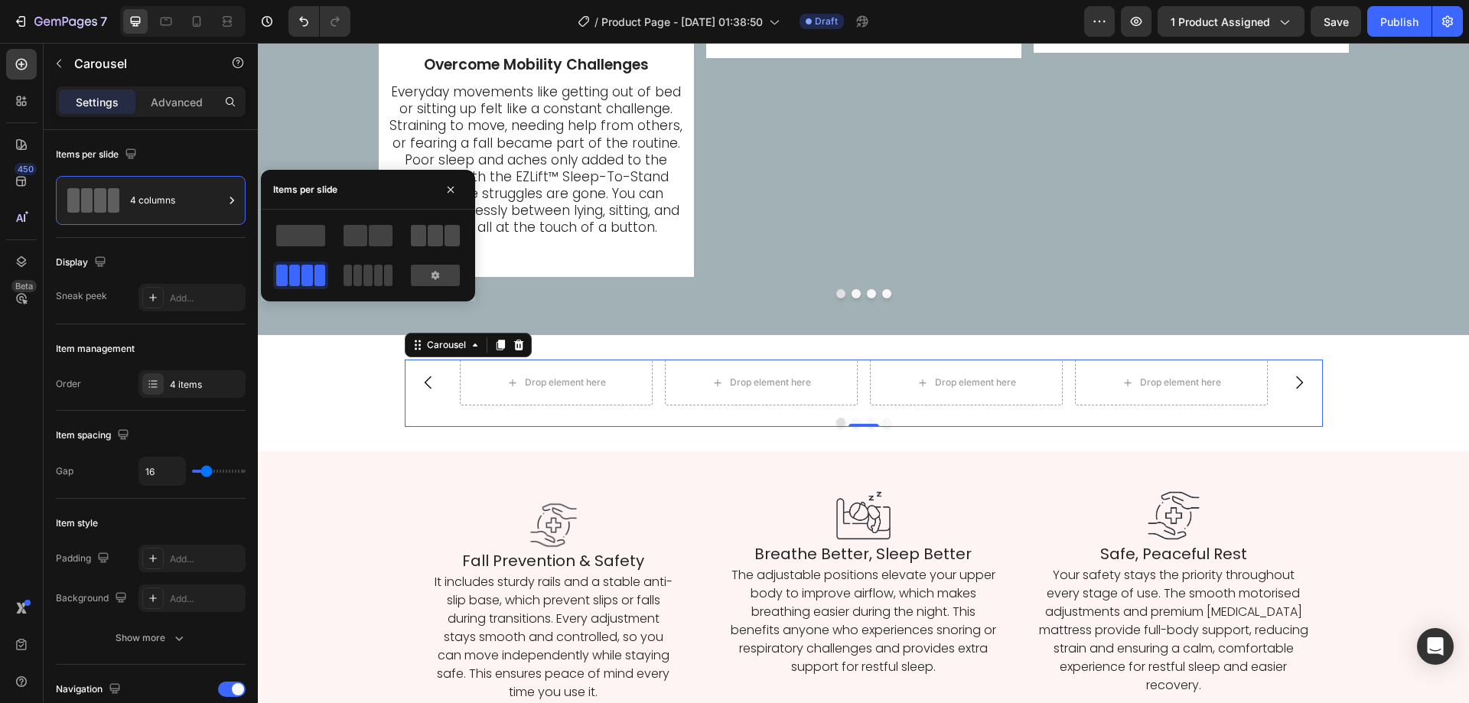
click at [436, 245] on span at bounding box center [435, 235] width 15 height 21
click at [194, 386] on div "4 items" at bounding box center [206, 385] width 72 height 14
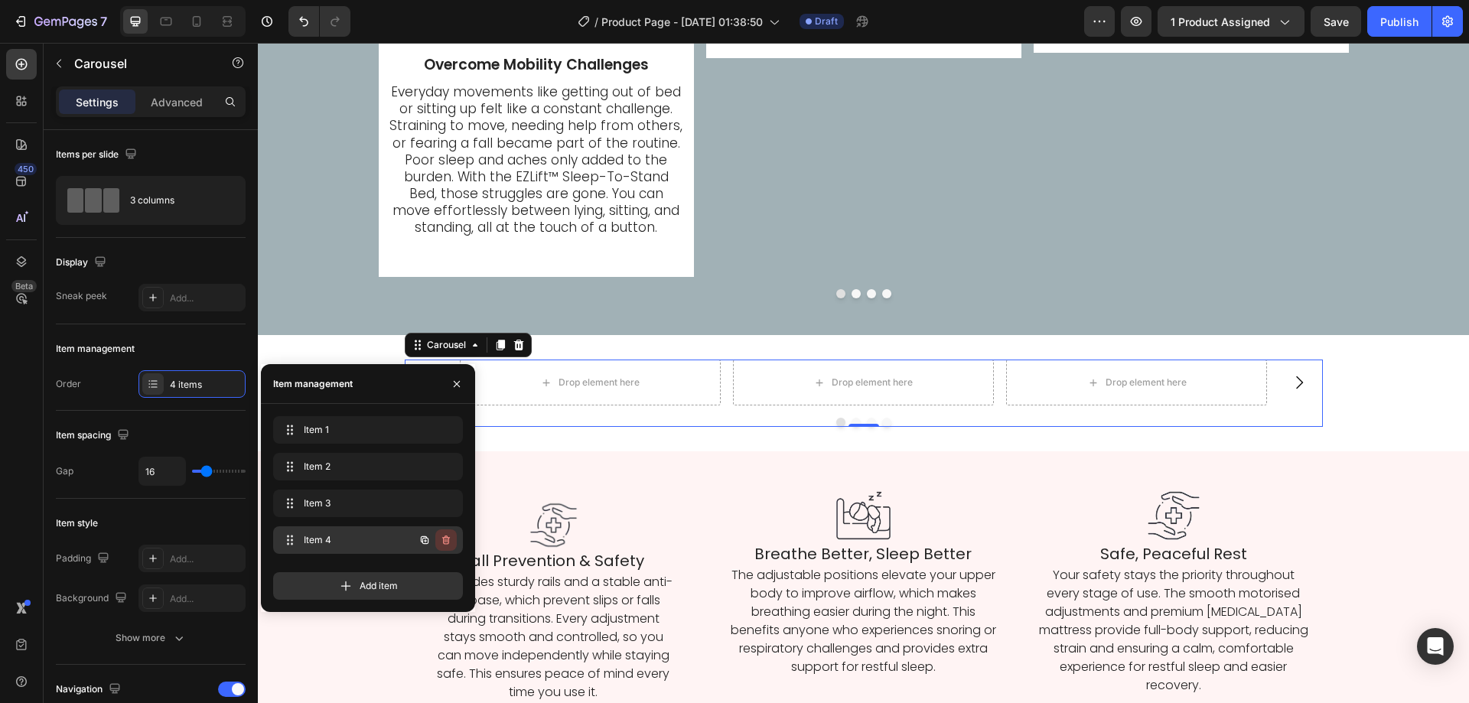
click at [452, 540] on button "button" at bounding box center [445, 539] width 21 height 21
click at [452, 540] on button "Delete" at bounding box center [436, 539] width 42 height 21
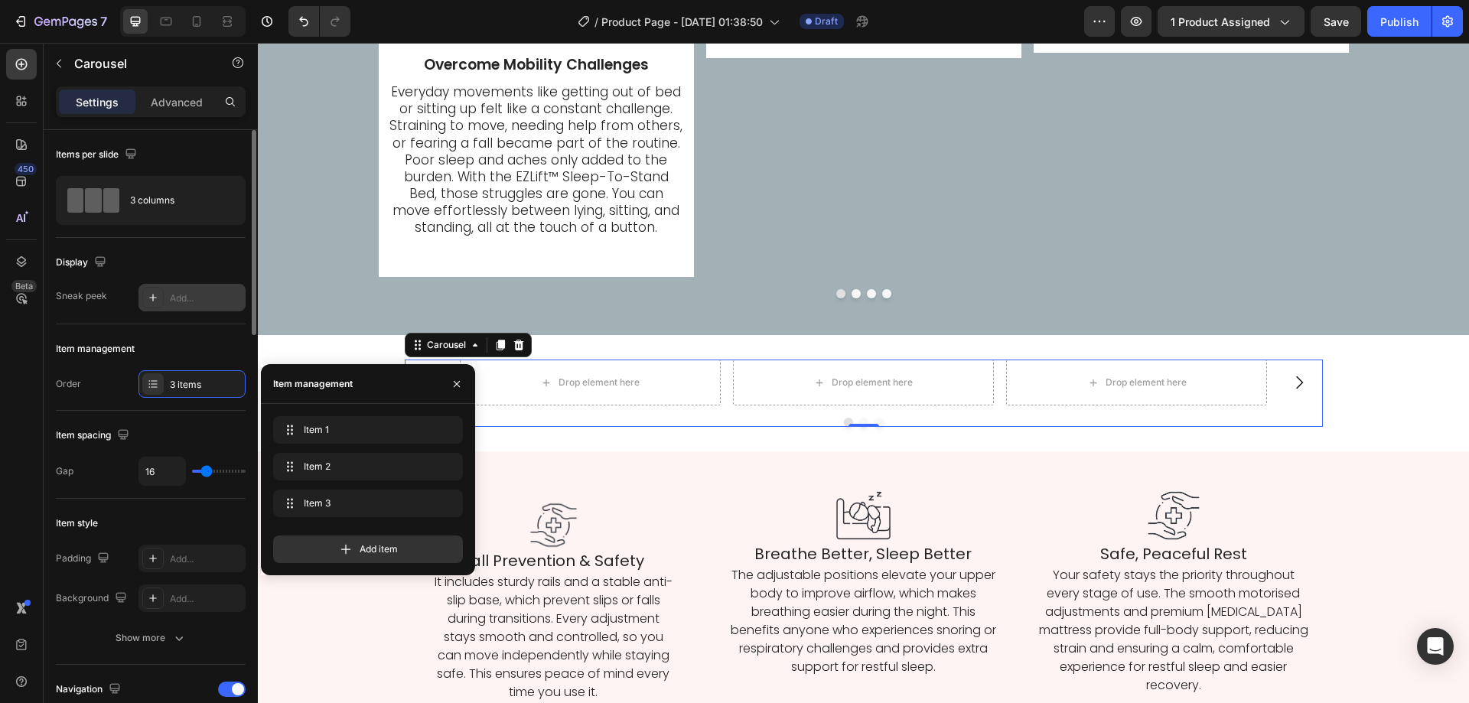
click at [187, 291] on div "Add..." at bounding box center [206, 298] width 72 height 14
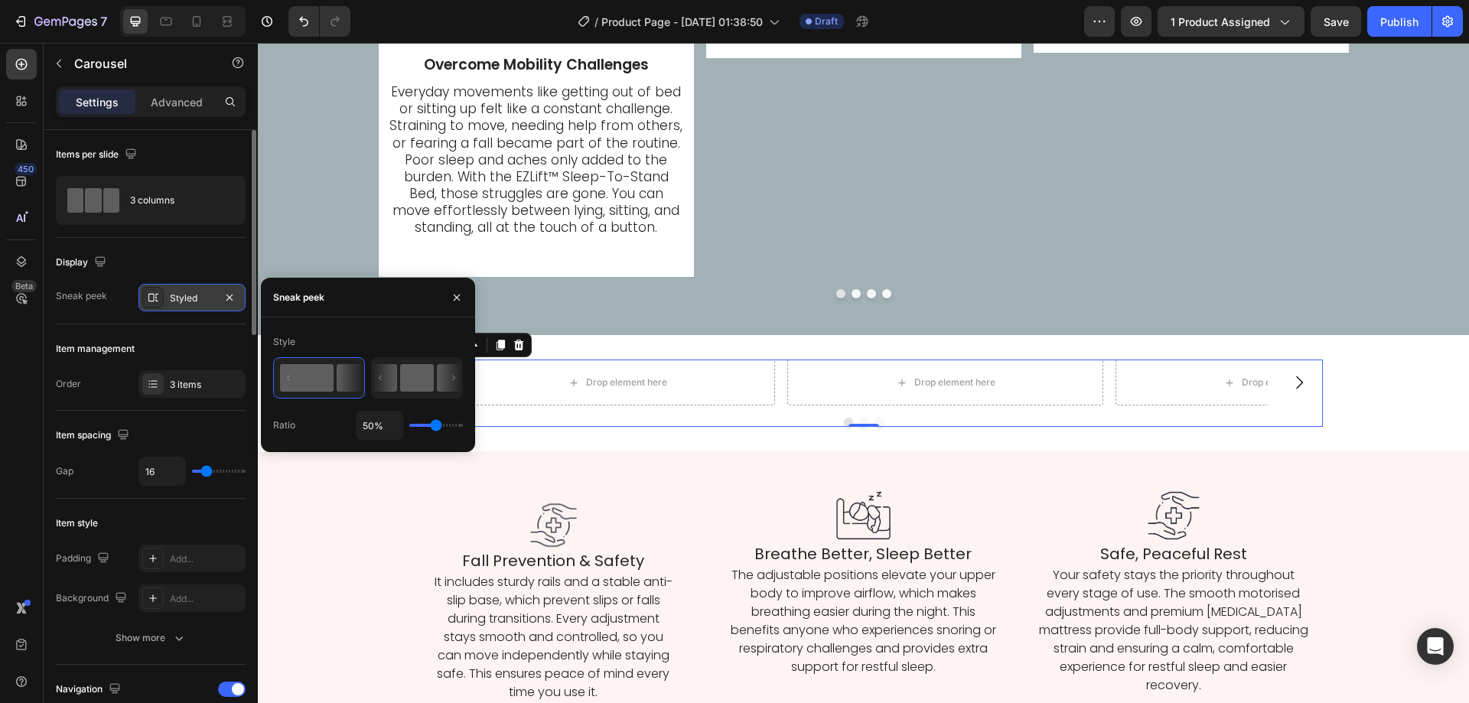
click at [386, 373] on icon at bounding box center [384, 378] width 25 height 28
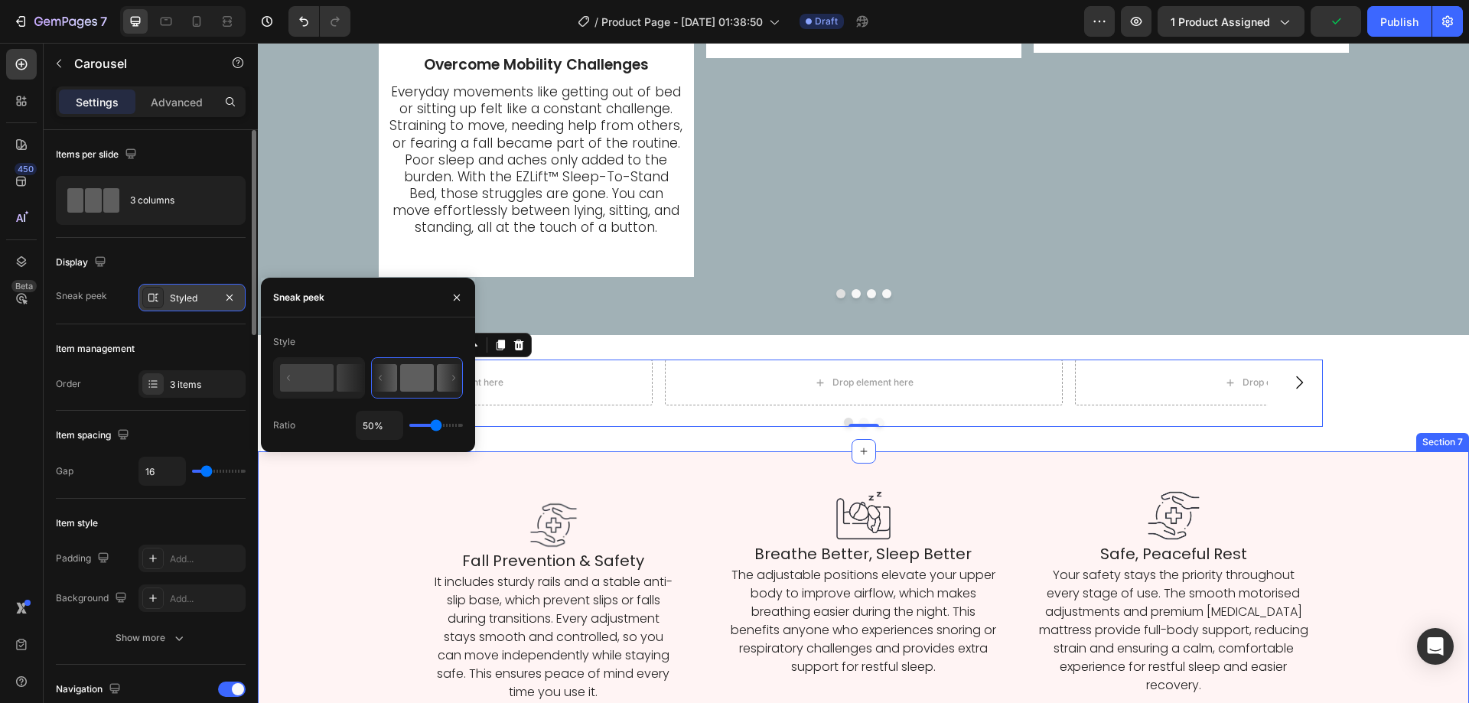
click at [584, 474] on div "Image Fall Prevention & Safety Heading It includes sturdy rails and a stable an…" at bounding box center [863, 601] width 1211 height 301
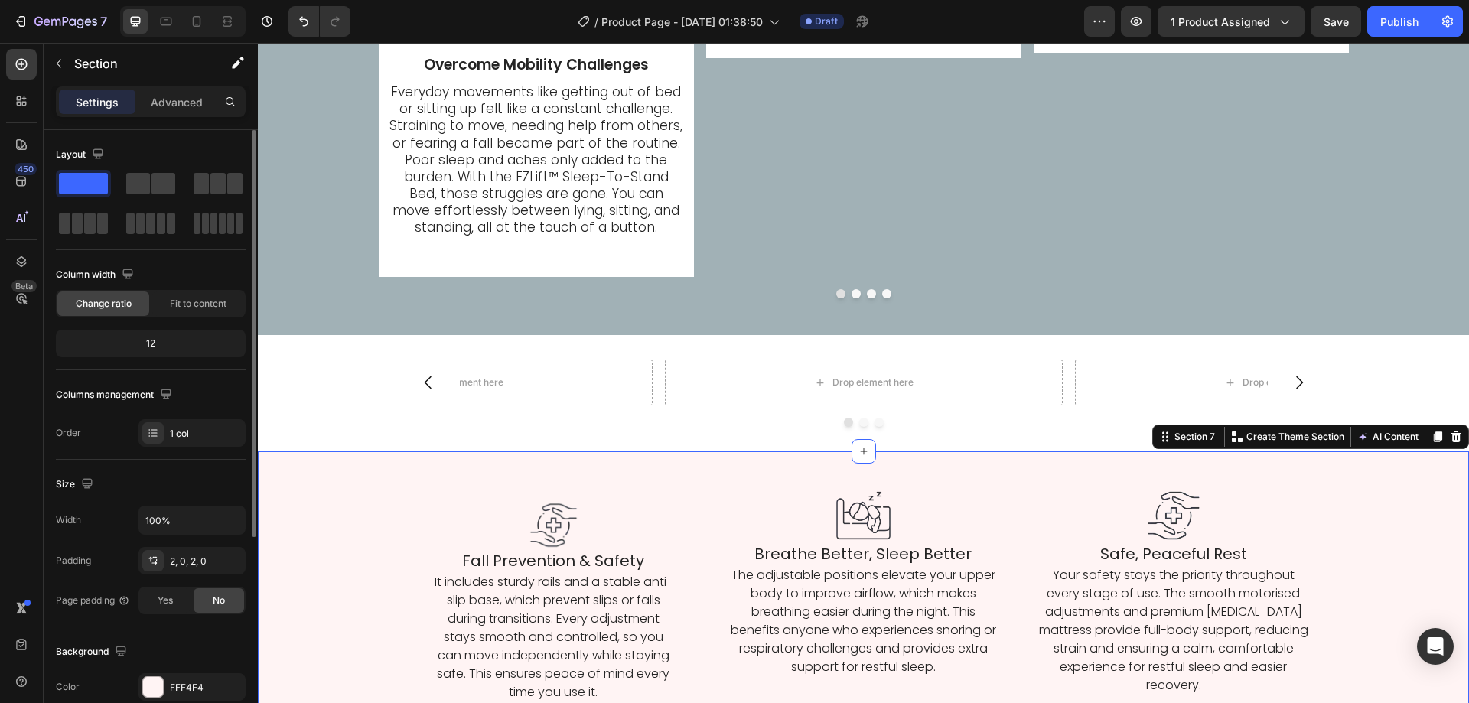
click at [282, 467] on div "Image Fall Prevention & Safety Heading It includes sturdy rails and a stable an…" at bounding box center [863, 601] width 1211 height 301
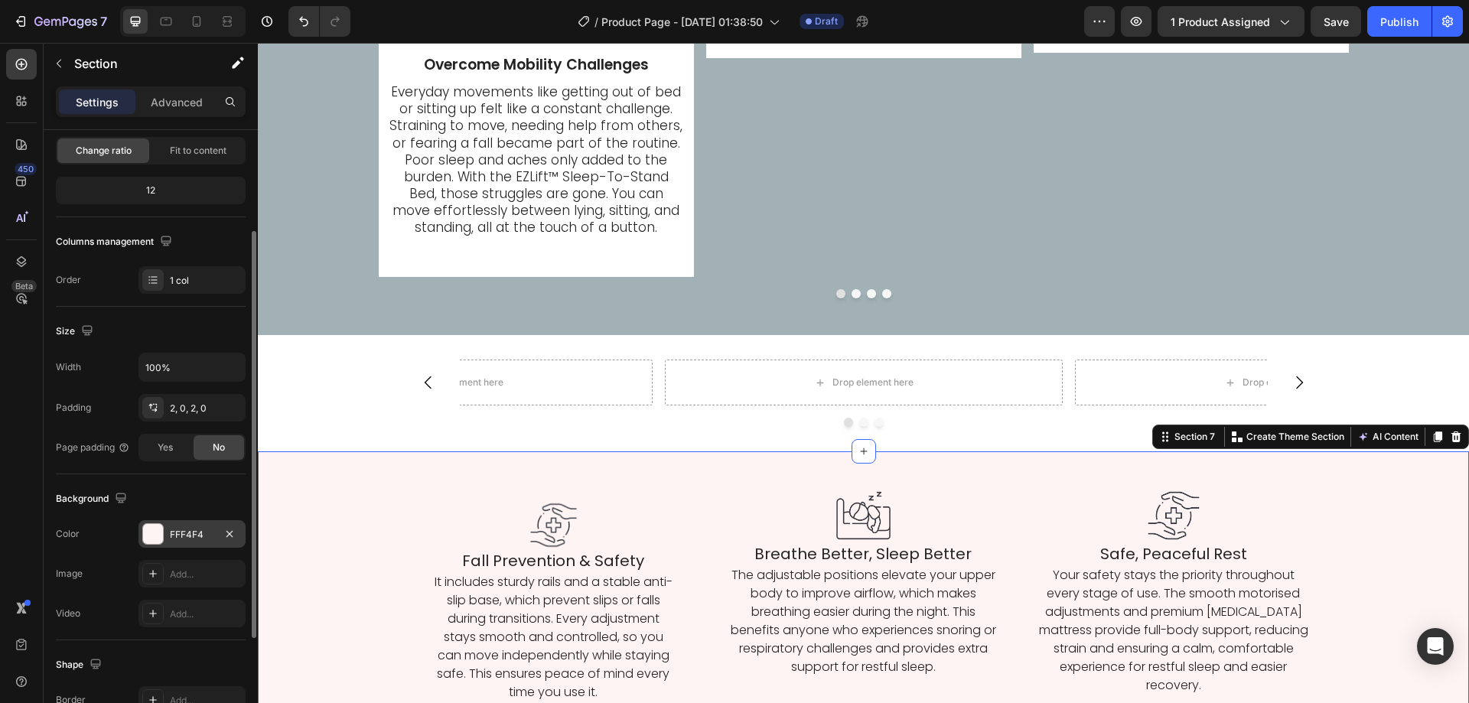
click at [185, 534] on div "FFF4F4" at bounding box center [192, 535] width 44 height 14
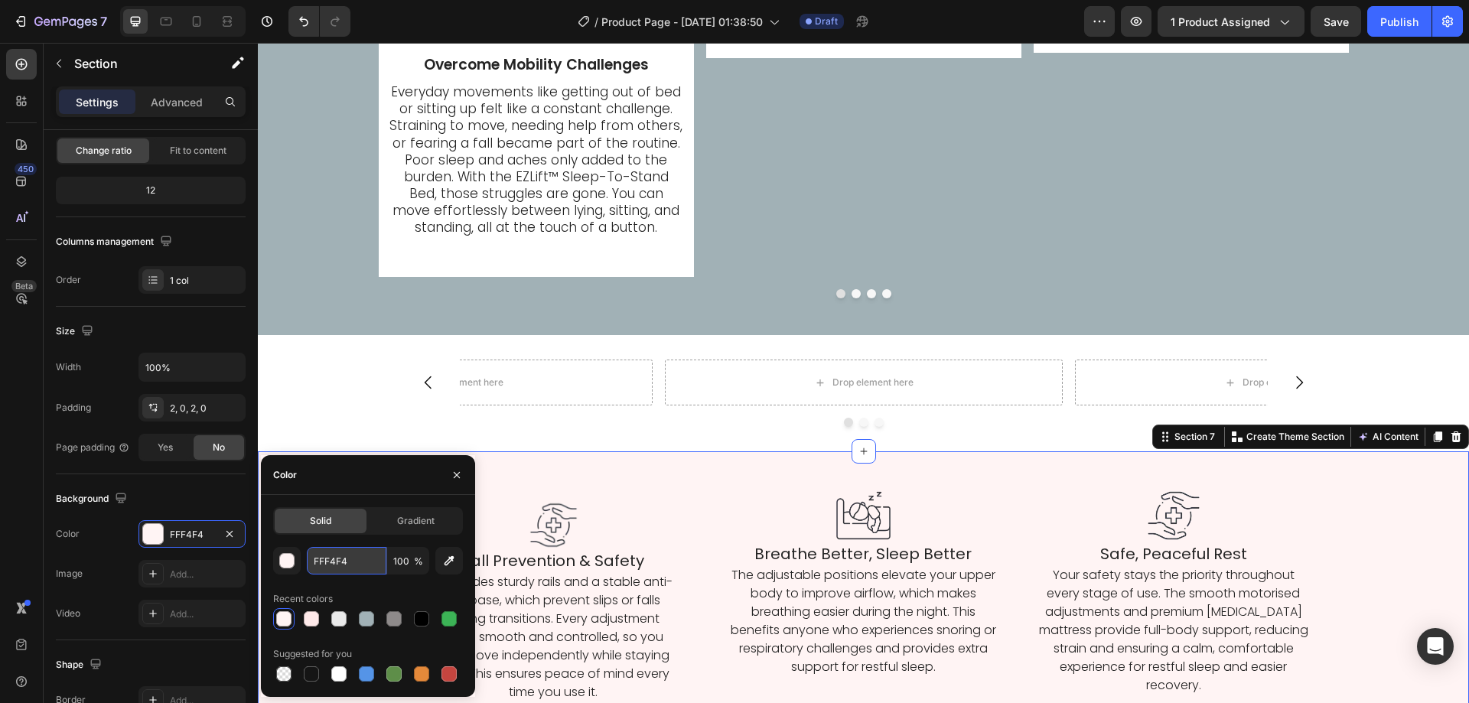
click at [339, 556] on input "FFF4F4" at bounding box center [347, 561] width 80 height 28
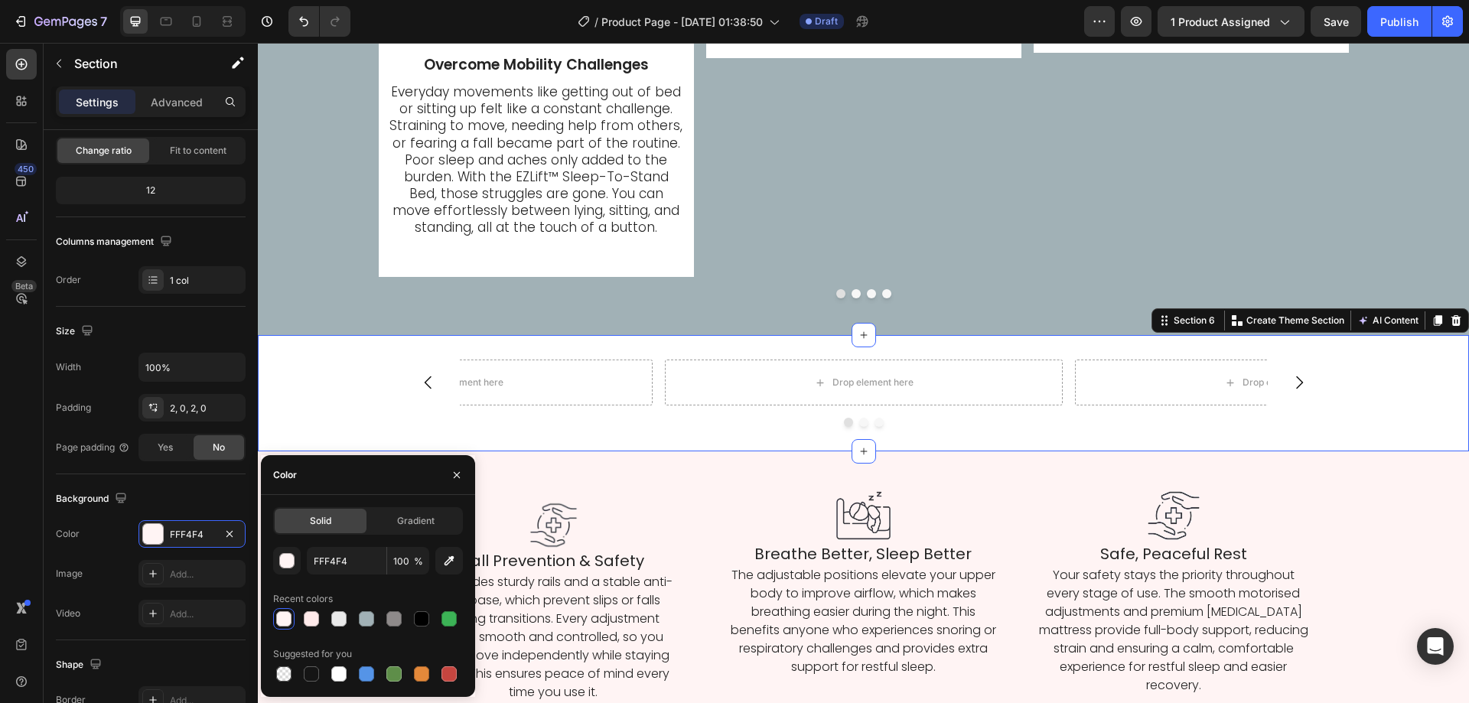
click at [334, 346] on div "Drop element here Drop element here Drop element here Carousel Section 6 Create…" at bounding box center [863, 393] width 1211 height 116
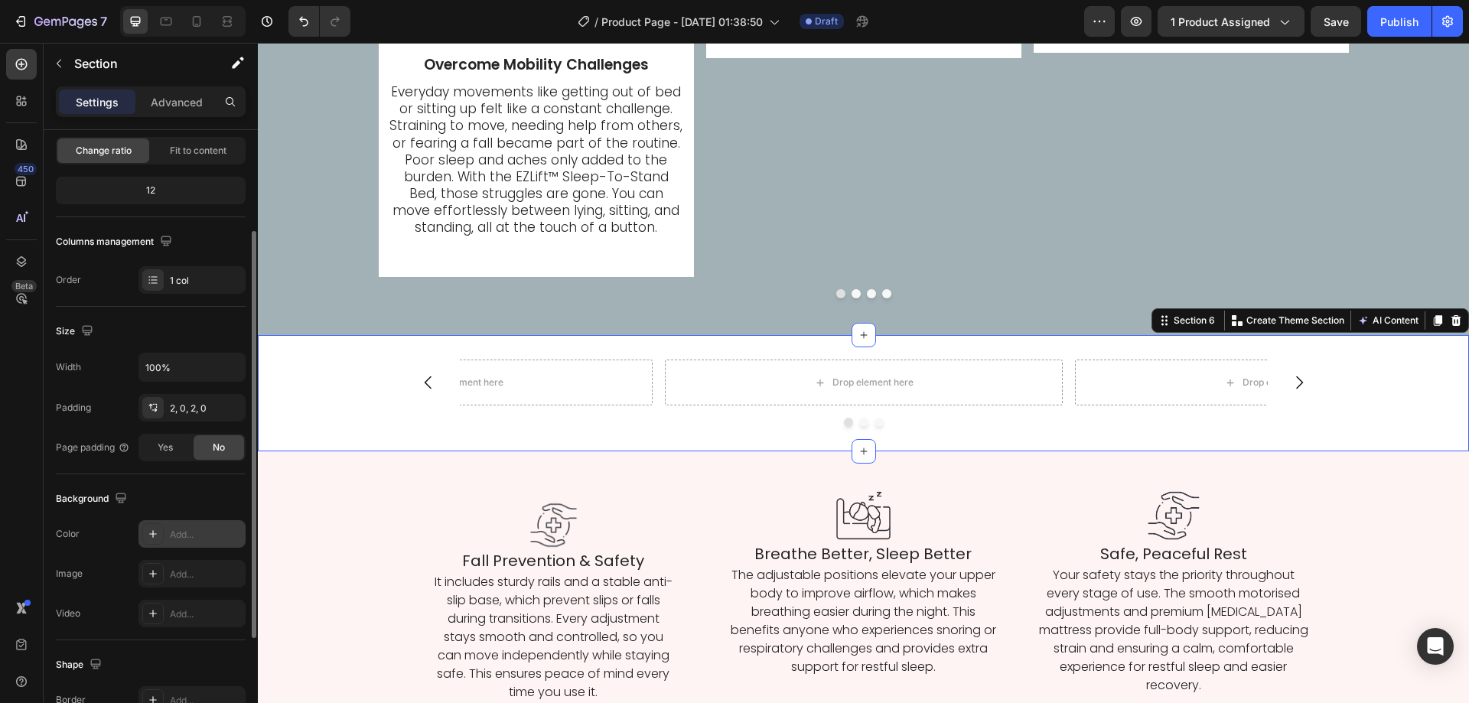
click at [212, 542] on div "Add..." at bounding box center [191, 534] width 107 height 28
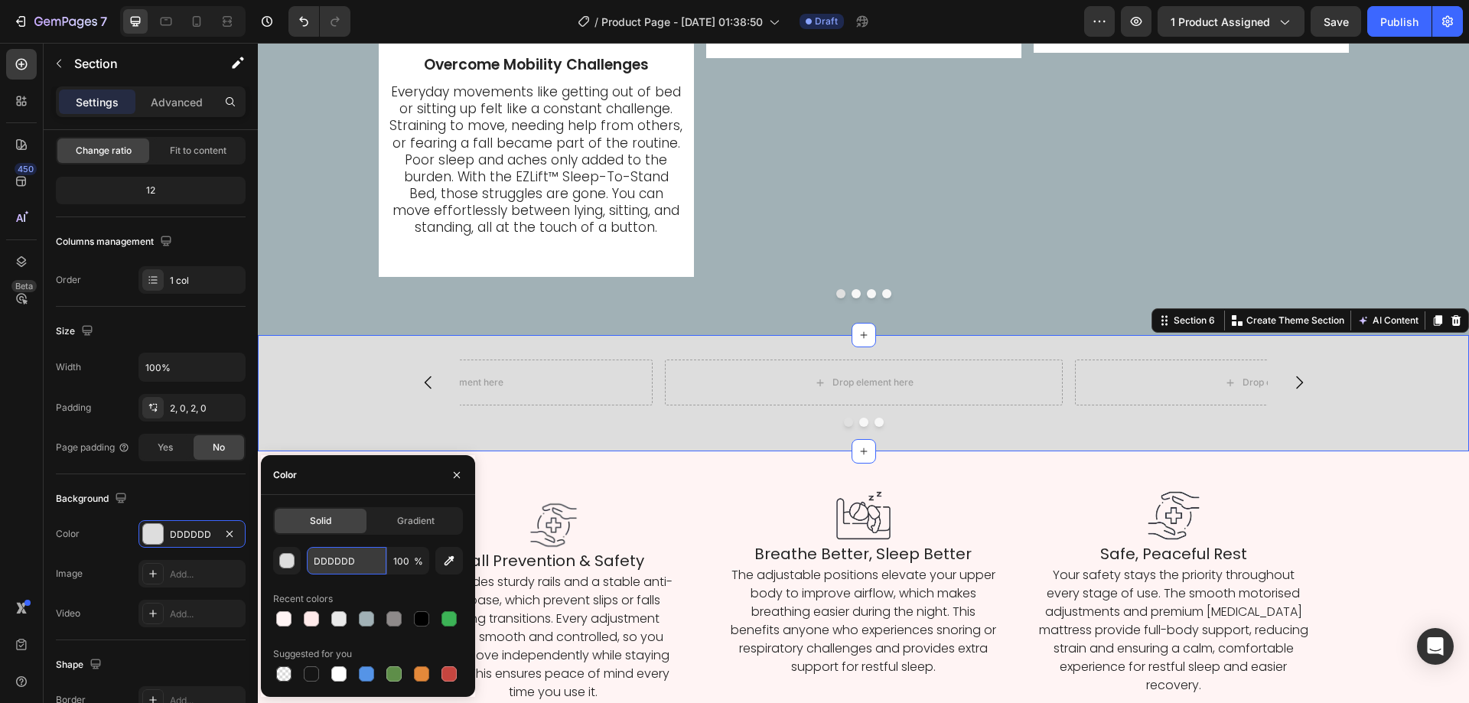
click at [338, 558] on input "DDDDDD" at bounding box center [347, 561] width 80 height 28
paste input "FFF4F4"
type input "FFF4F4"
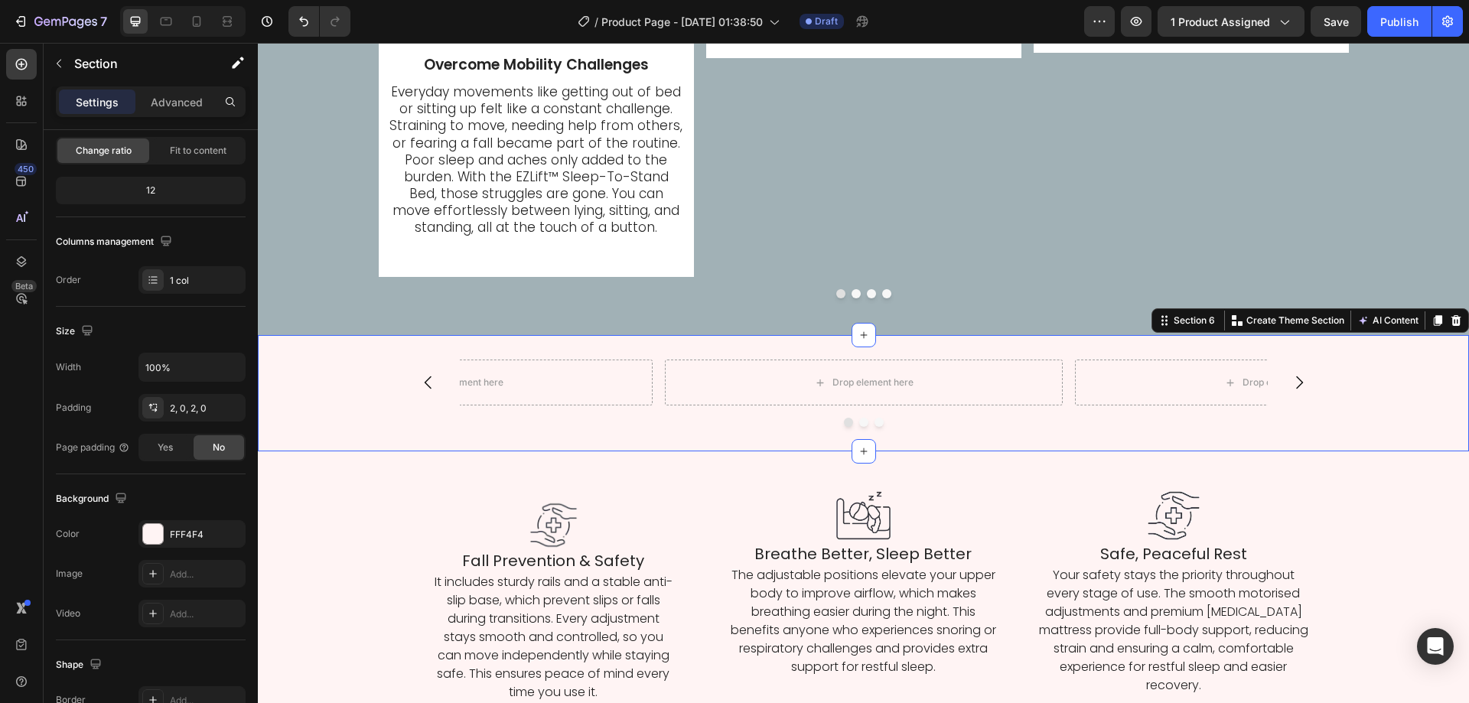
click at [395, 417] on div "Drop element here Drop element here Drop element here Carousel" at bounding box center [863, 393] width 1211 height 67
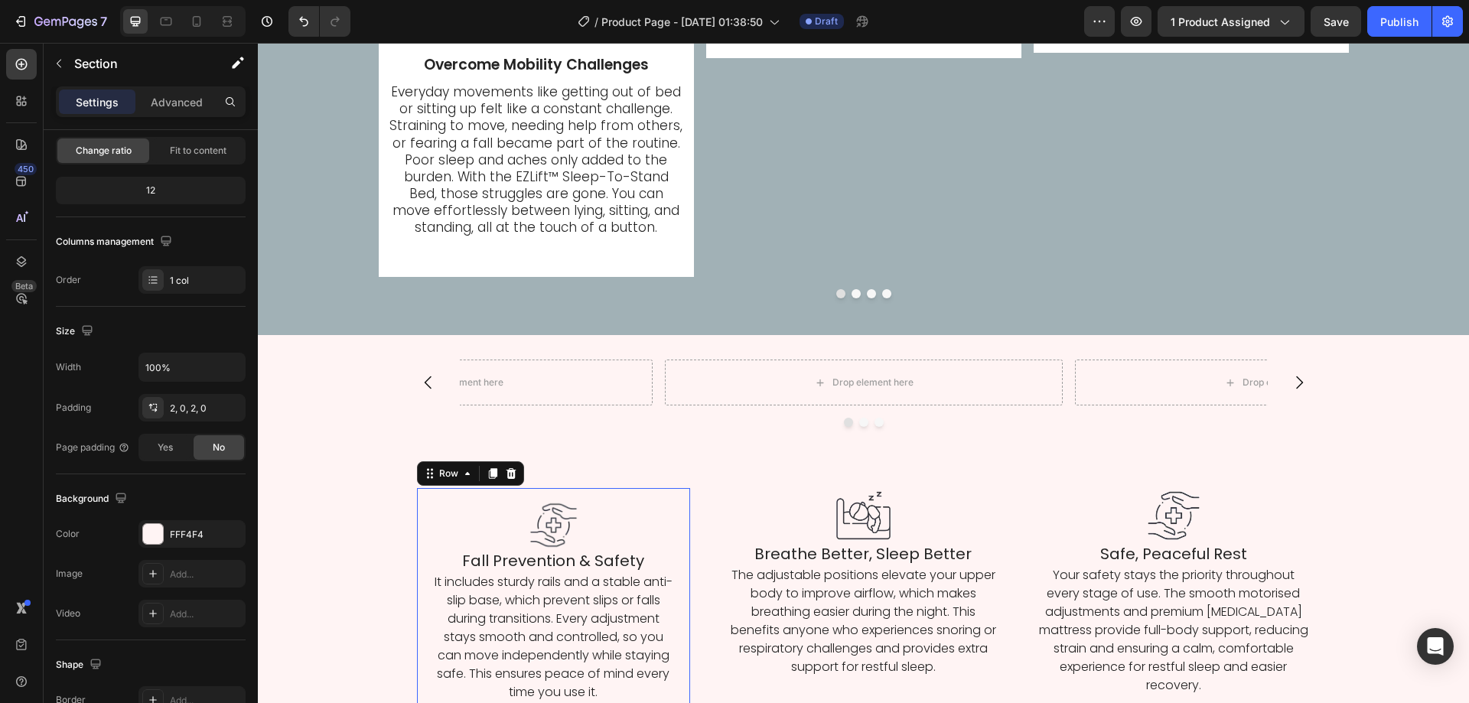
scroll to position [0, 0]
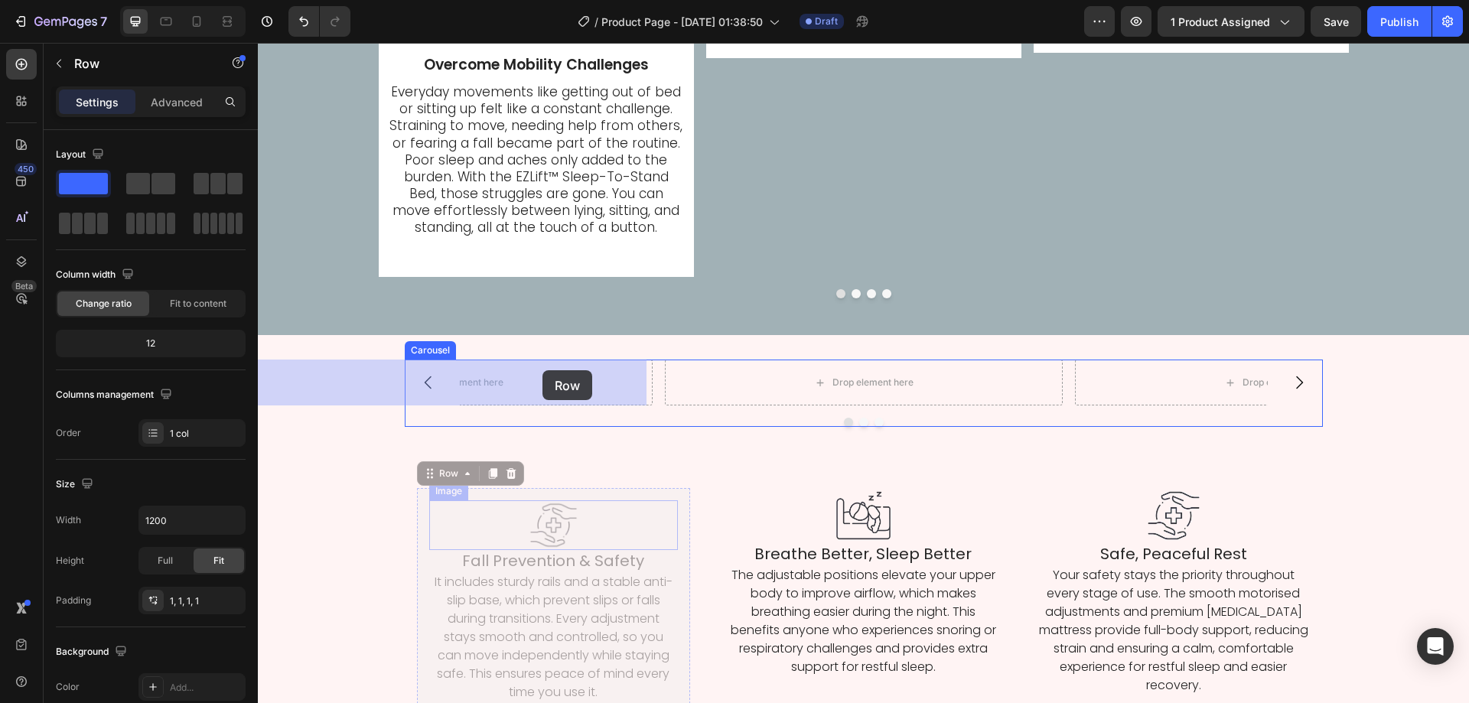
drag, startPoint x: 415, startPoint y: 532, endPoint x: 542, endPoint y: 370, distance: 205.9
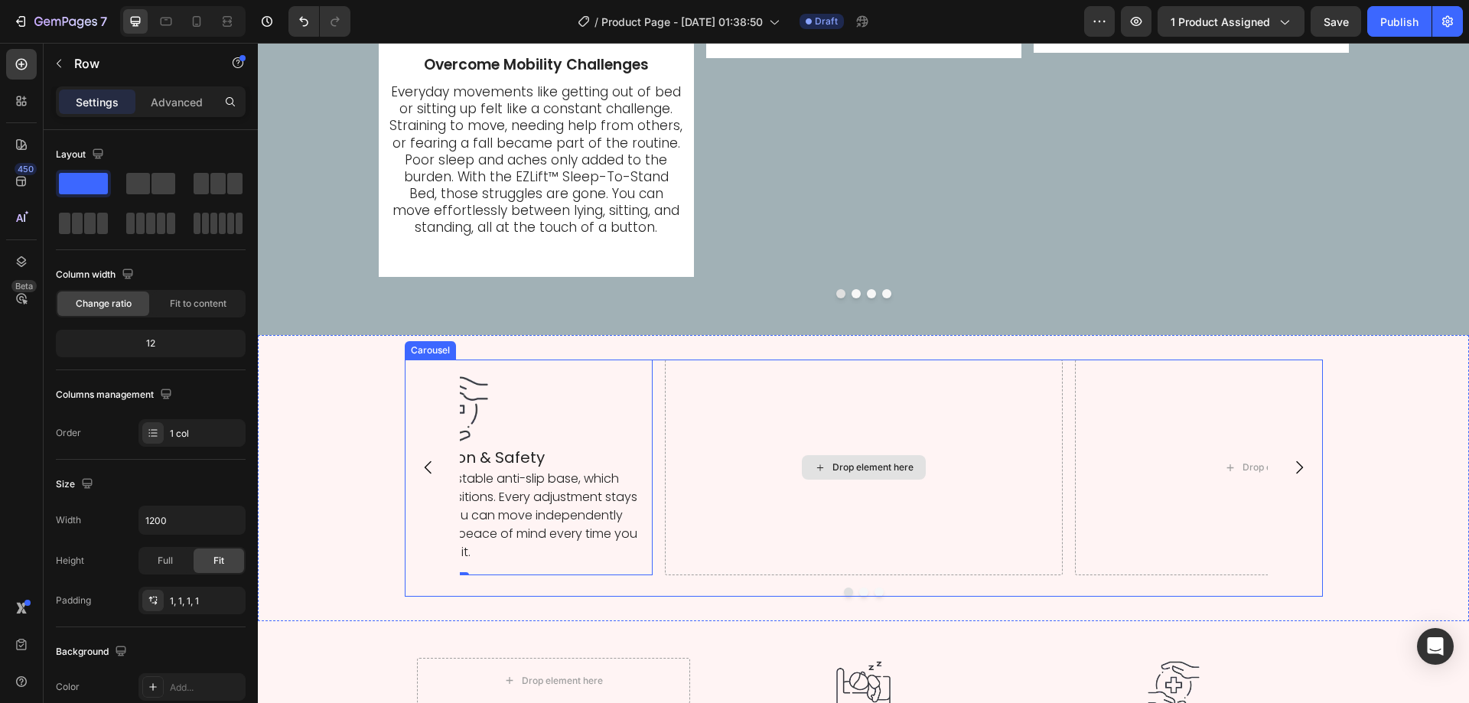
scroll to position [4016, 0]
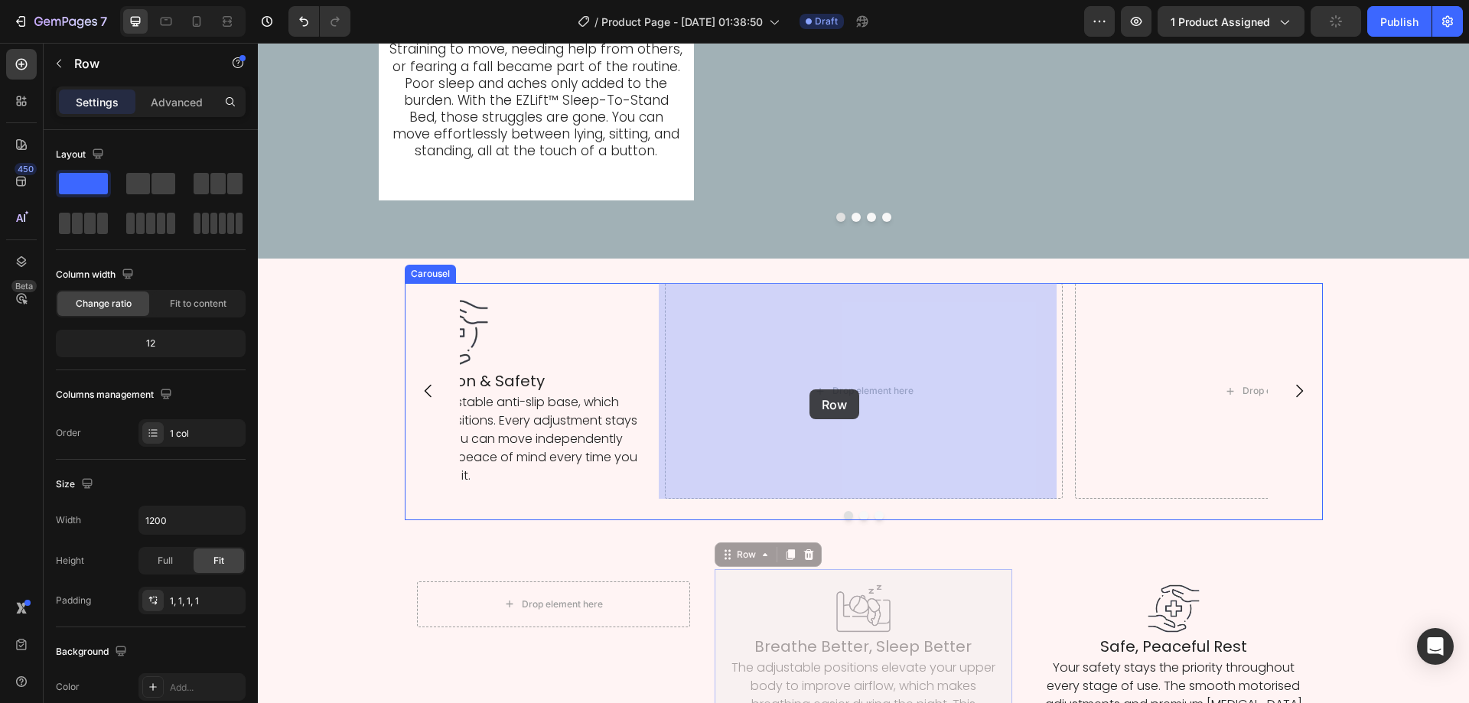
drag, startPoint x: 717, startPoint y: 604, endPoint x: 809, endPoint y: 389, distance: 234.1
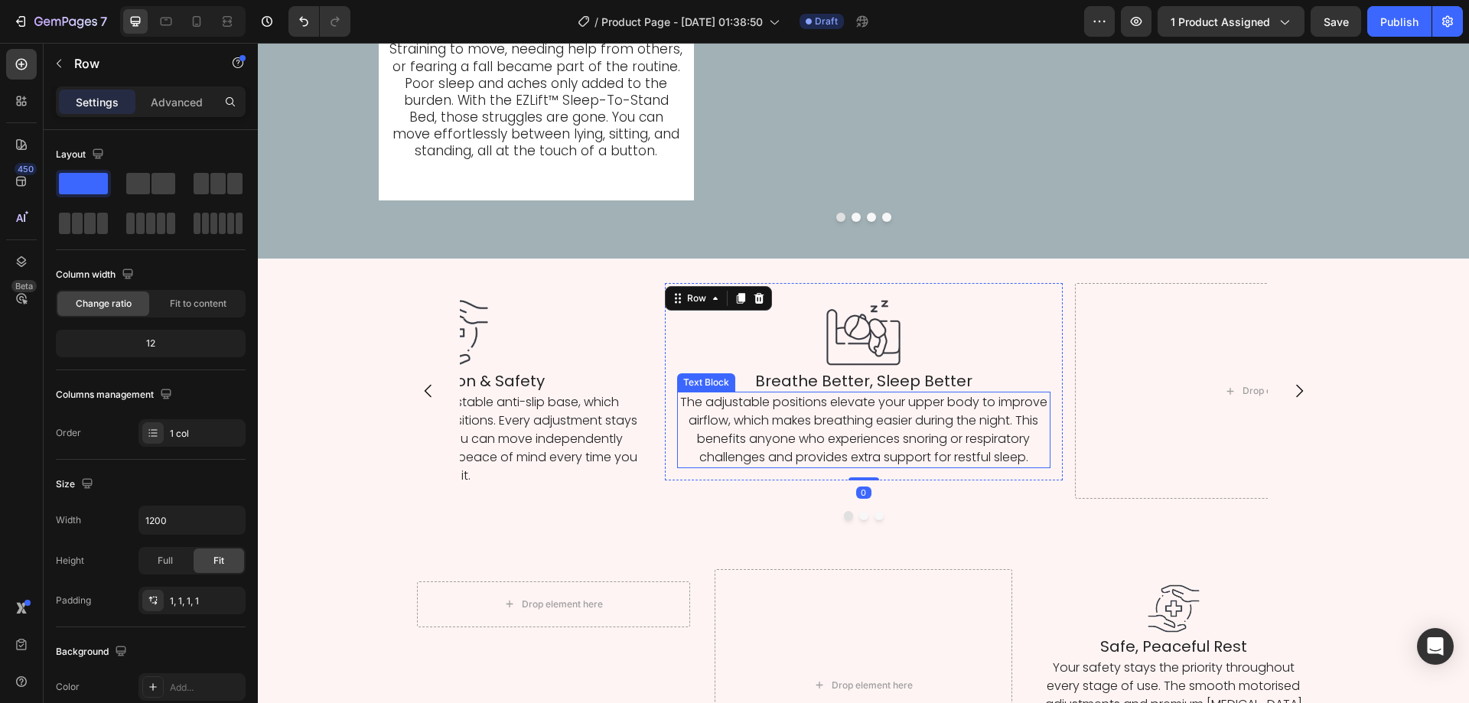
scroll to position [4169, 0]
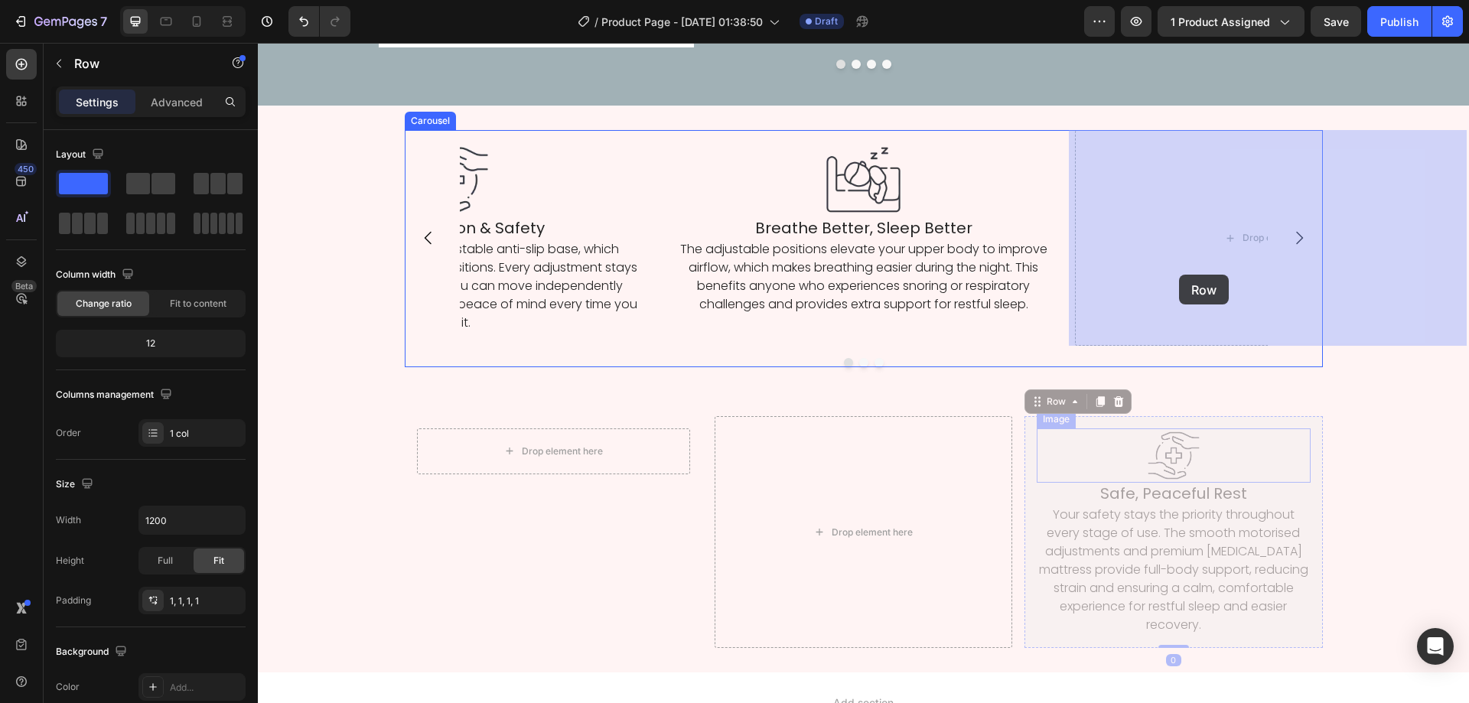
drag, startPoint x: 1027, startPoint y: 451, endPoint x: 1009, endPoint y: 360, distance: 92.7
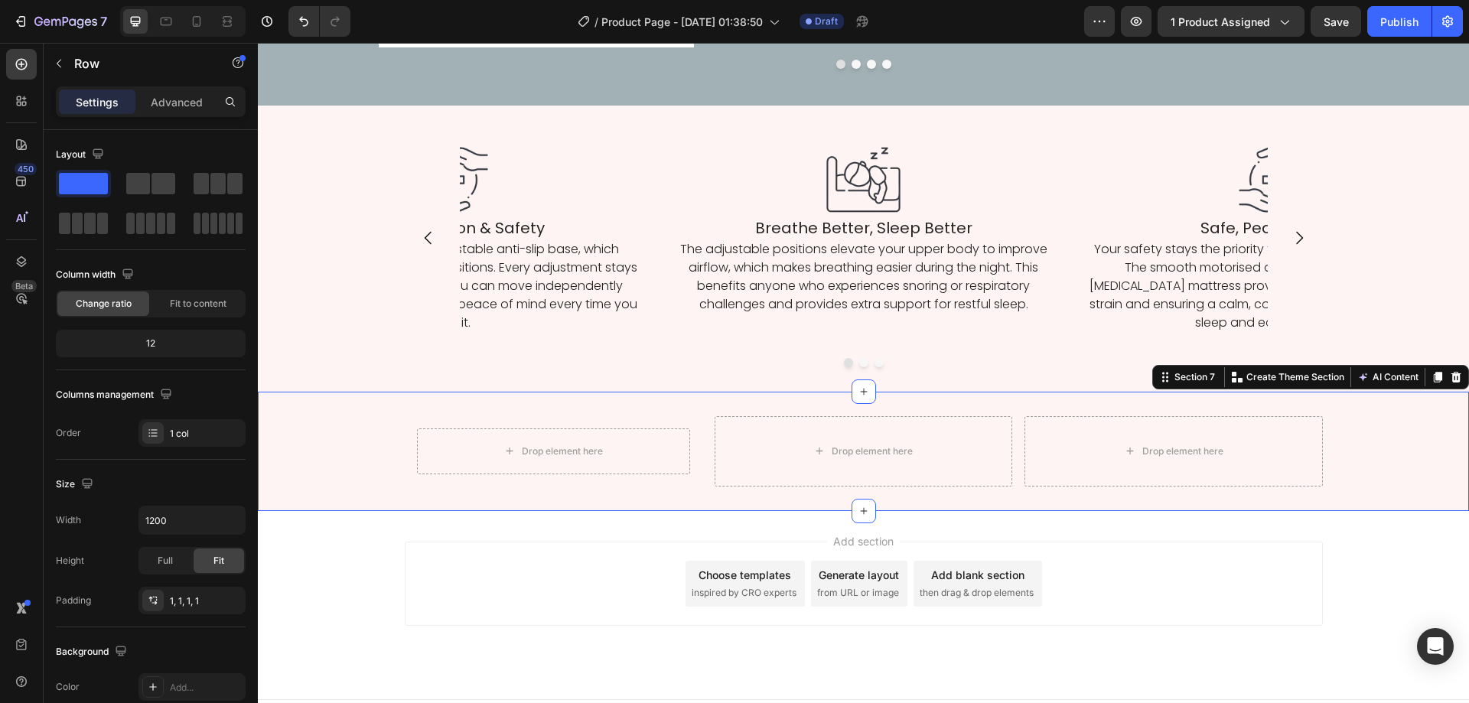
click at [956, 398] on div "Drop element here Row Drop element here Drop element here Row Section 7 Create …" at bounding box center [863, 451] width 1211 height 119
click at [1450, 371] on icon at bounding box center [1456, 377] width 12 height 12
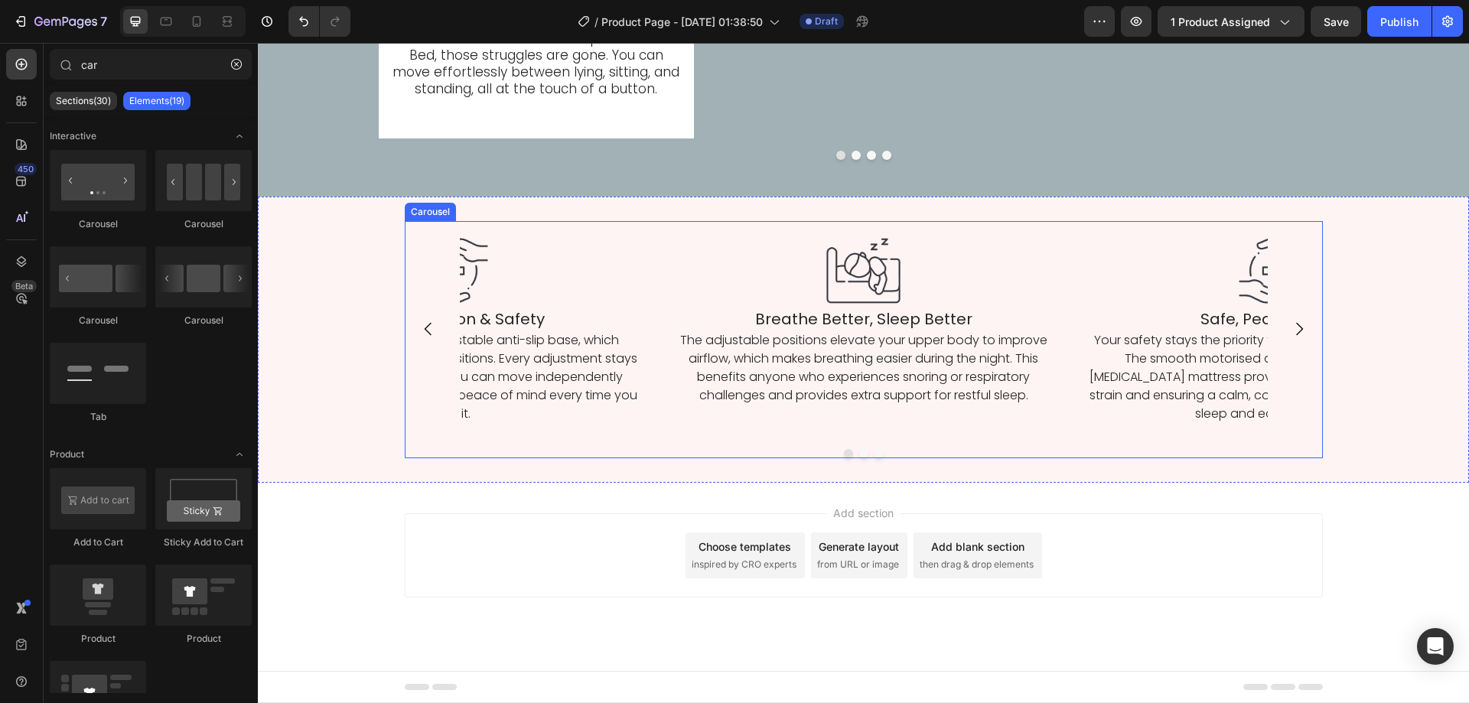
click at [1063, 436] on div "Image Breathe Better, Sleep Better Heading The adjustable positions elevate you…" at bounding box center [864, 329] width 808 height 216
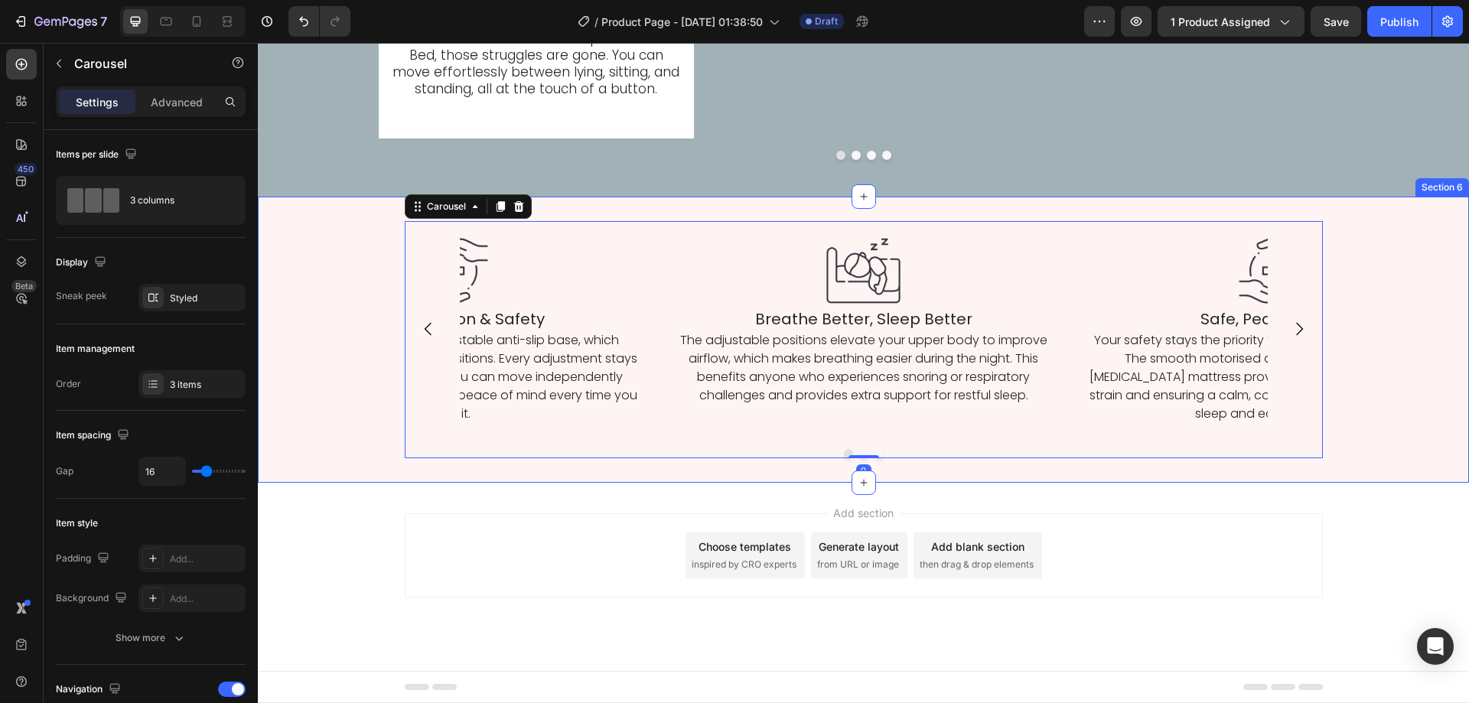
scroll to position [4002, 0]
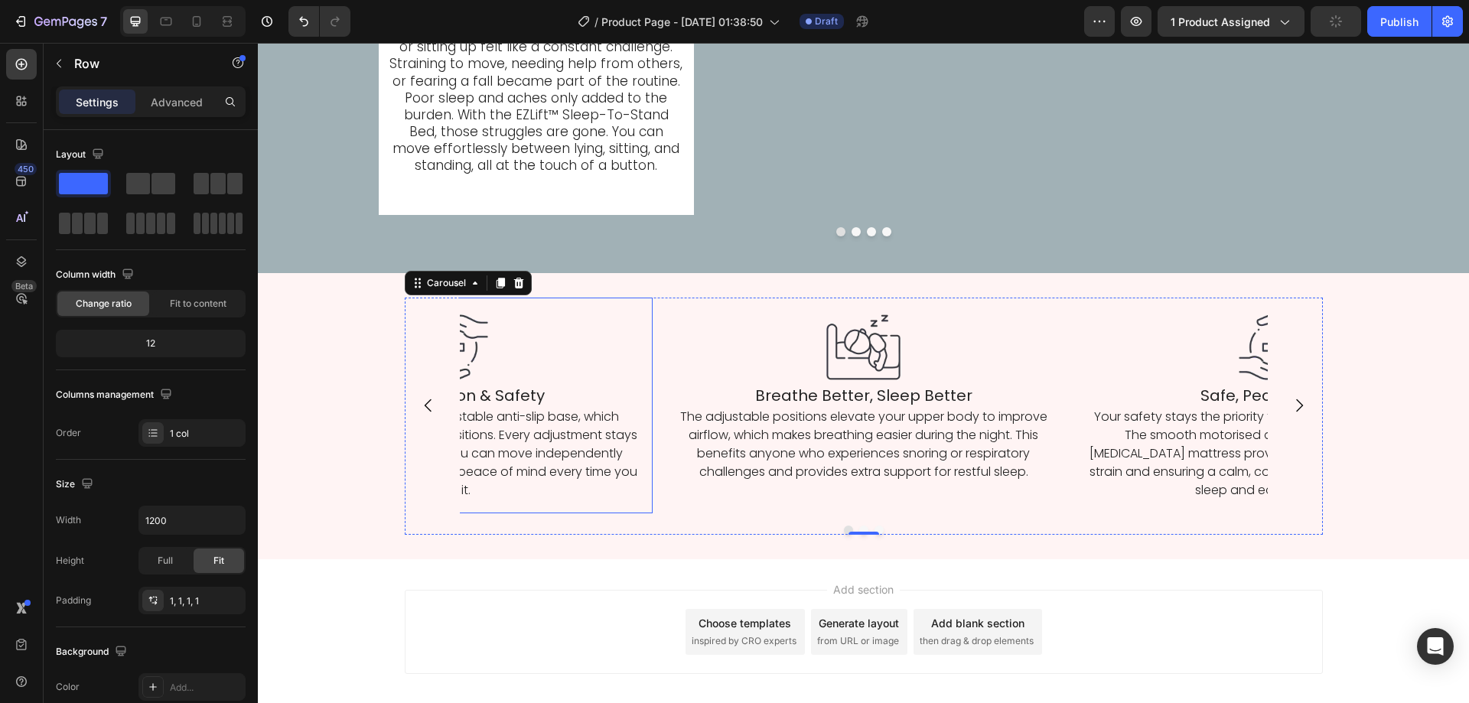
click at [643, 440] on div "Image Fall Prevention & Safety Heading It includes sturdy rails and a stable an…" at bounding box center [454, 406] width 398 height 216
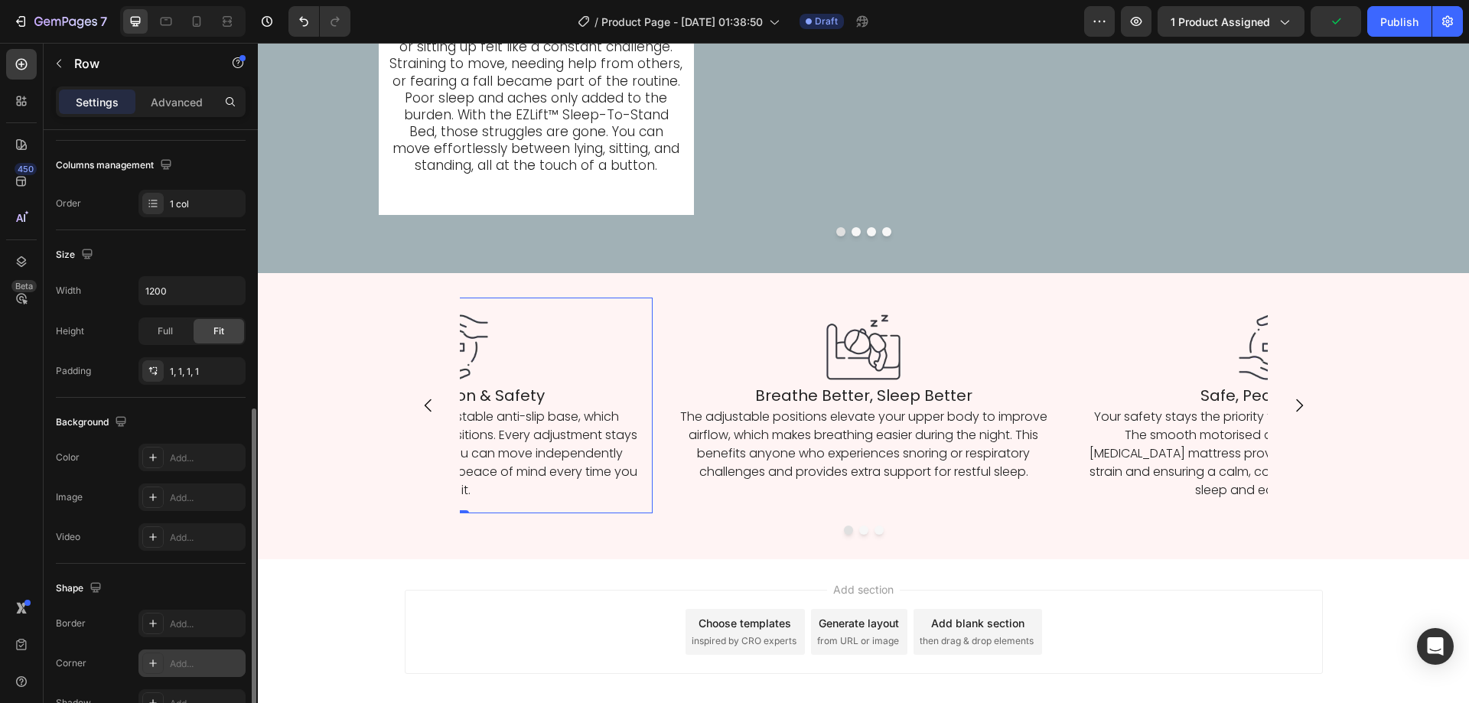
scroll to position [306, 0]
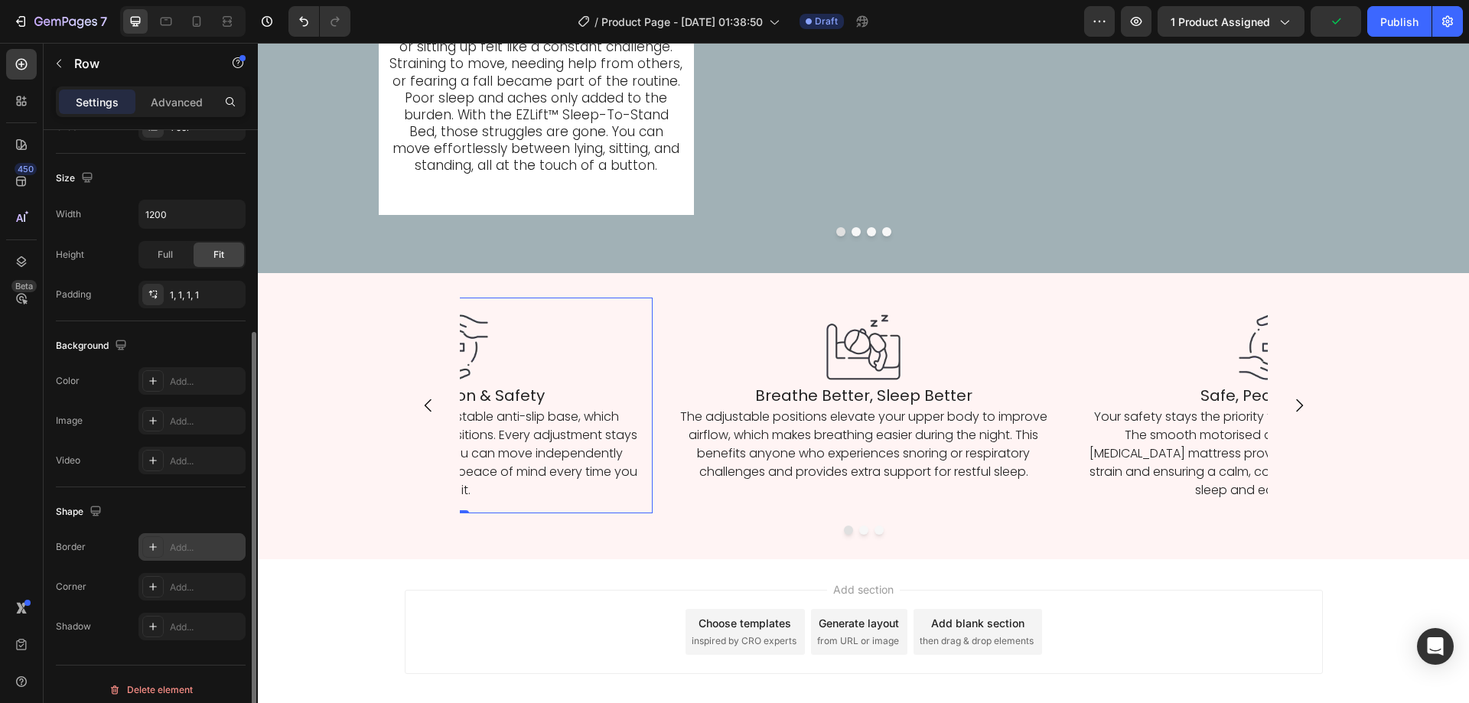
click at [197, 548] on div "Add..." at bounding box center [206, 548] width 72 height 14
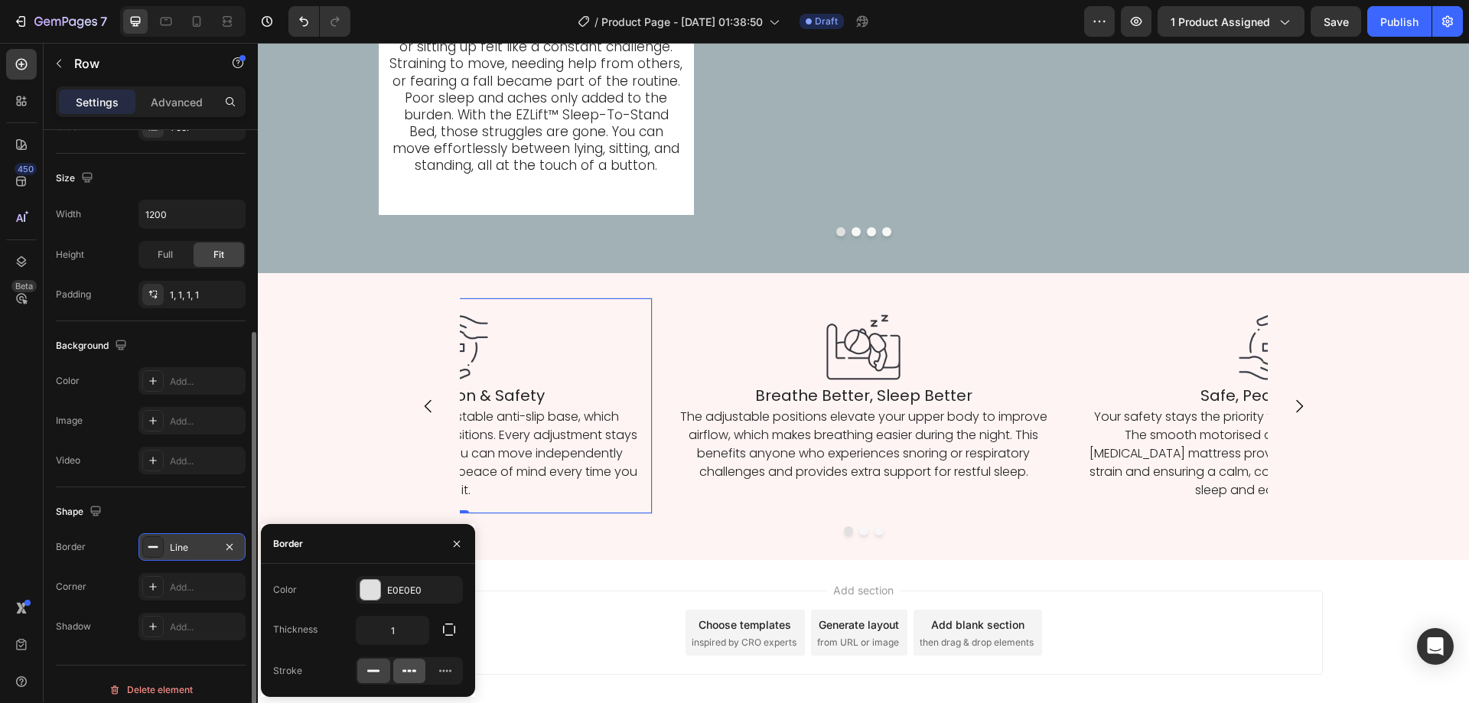
click at [411, 673] on icon at bounding box center [409, 670] width 15 height 15
click at [372, 591] on div at bounding box center [370, 590] width 20 height 20
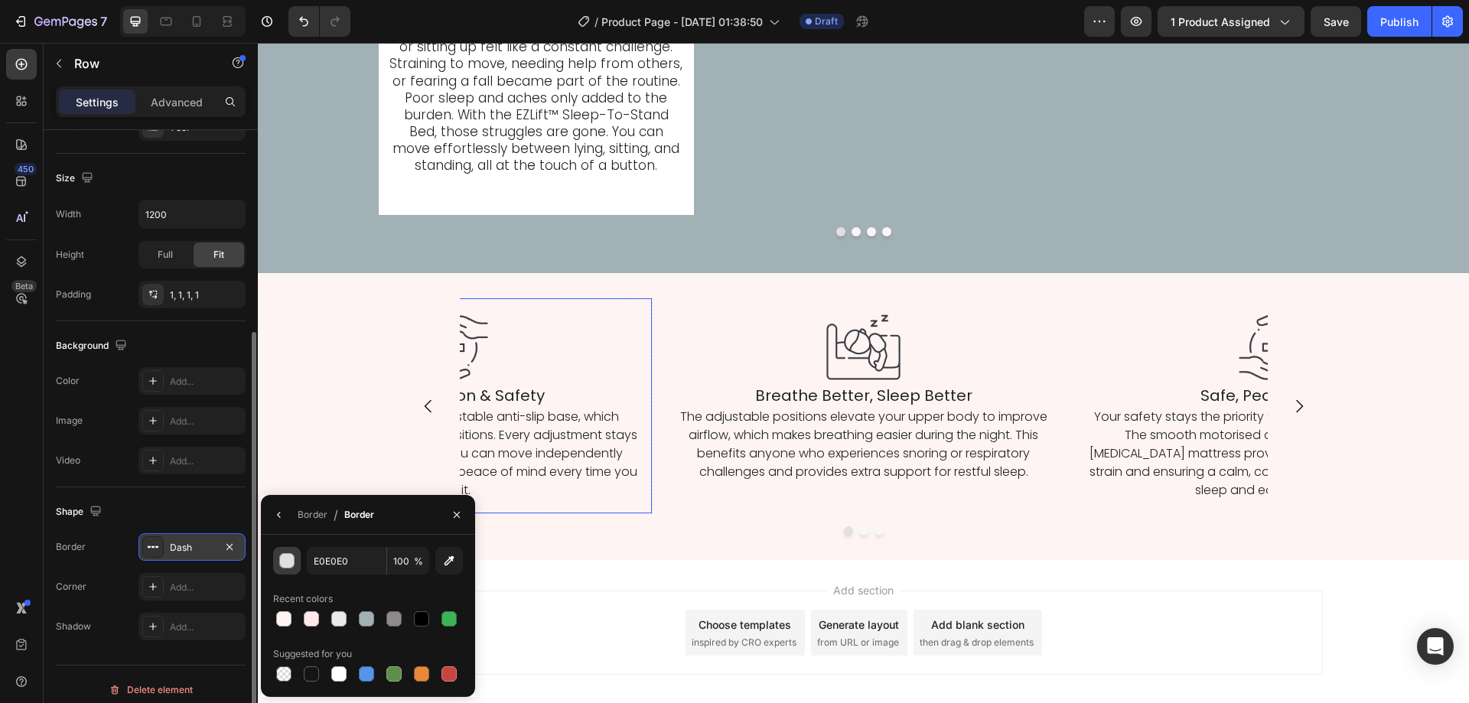
click at [288, 565] on div "button" at bounding box center [287, 561] width 15 height 15
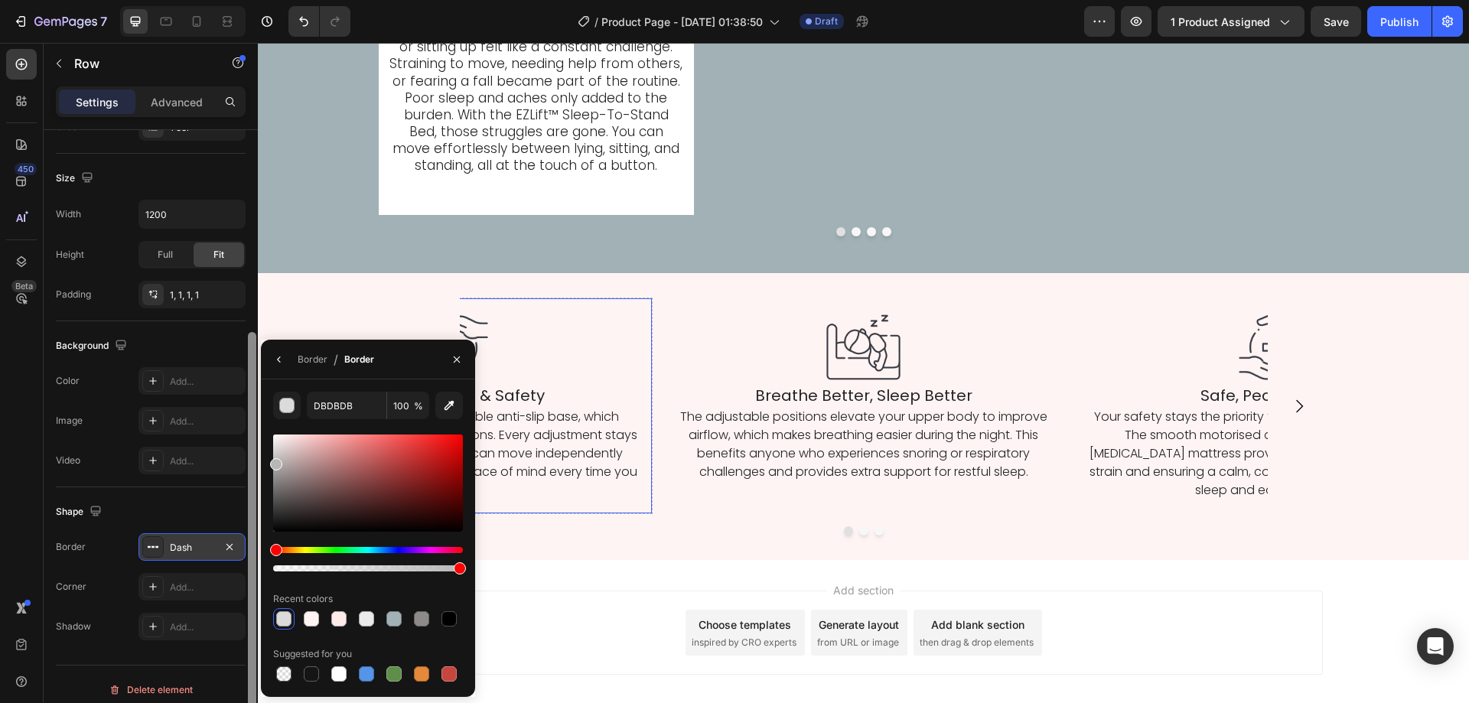
drag, startPoint x: 291, startPoint y: 464, endPoint x: 256, endPoint y: 461, distance: 35.3
click at [256, 461] on div "450 Beta car Sections(30) Elements(19) Interactive Carousel Carousel Carousel C…" at bounding box center [129, 373] width 258 height 660
type input "B7B7B7"
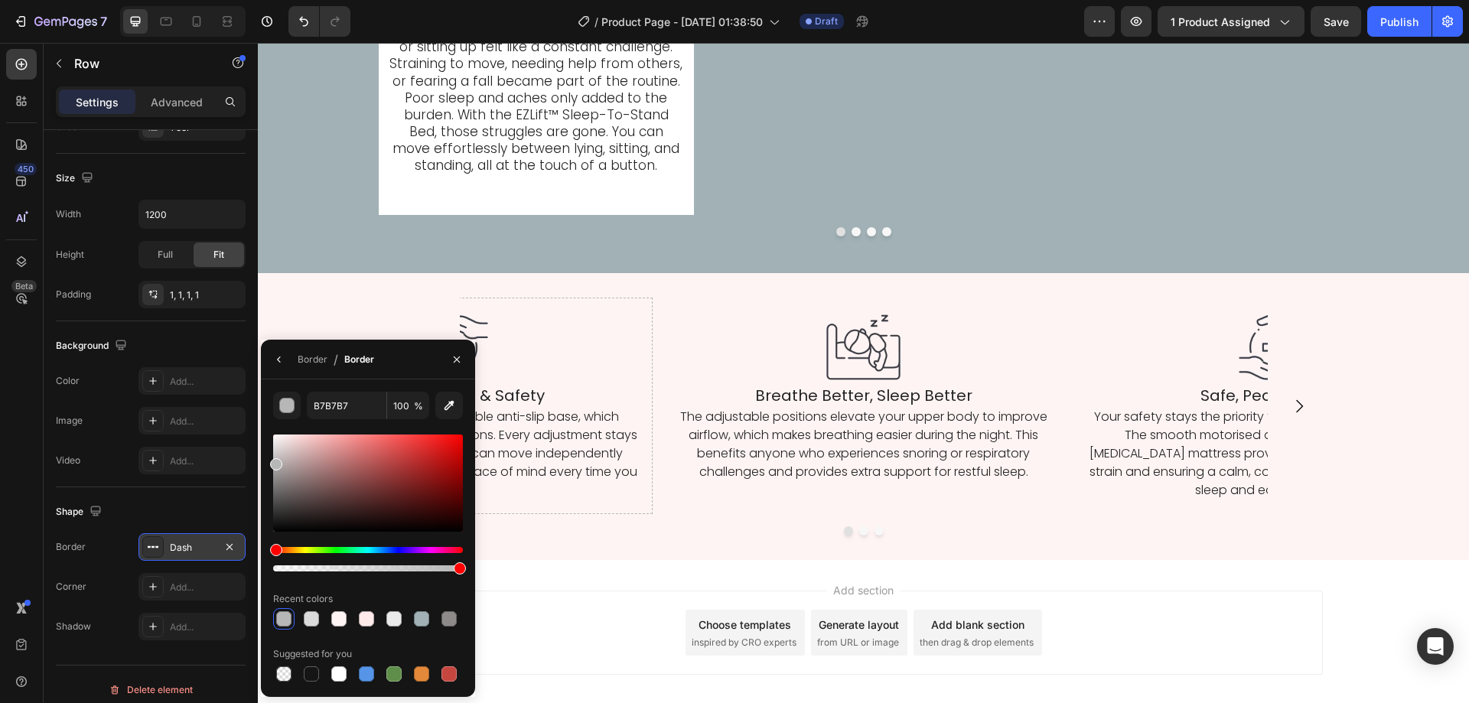
click at [561, 571] on div "Add section Choose templates inspired by CRO experts Generate layout from URL o…" at bounding box center [863, 654] width 1211 height 188
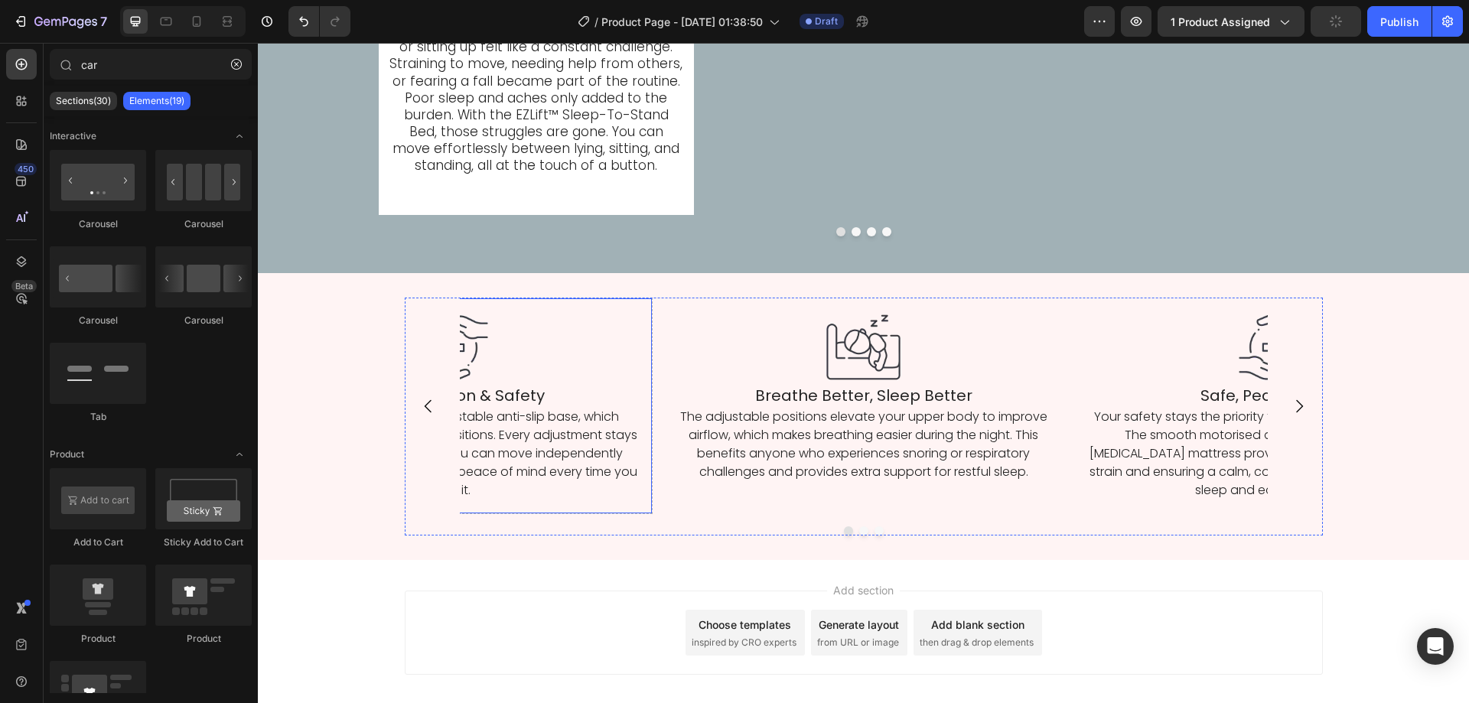
click at [617, 511] on div "Image Fall Prevention & Safety Heading It includes sturdy rails and a stable an…" at bounding box center [454, 406] width 398 height 217
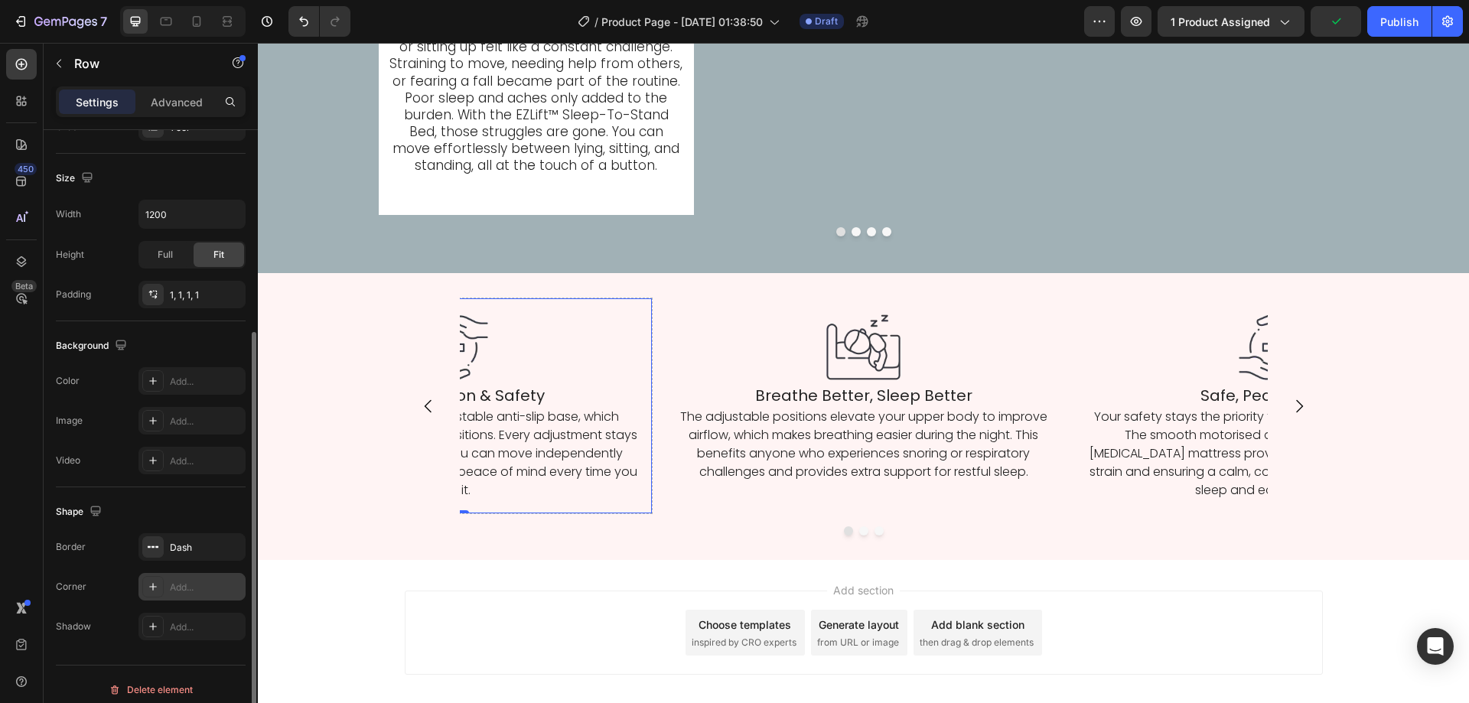
click at [200, 592] on div "Add..." at bounding box center [206, 588] width 72 height 14
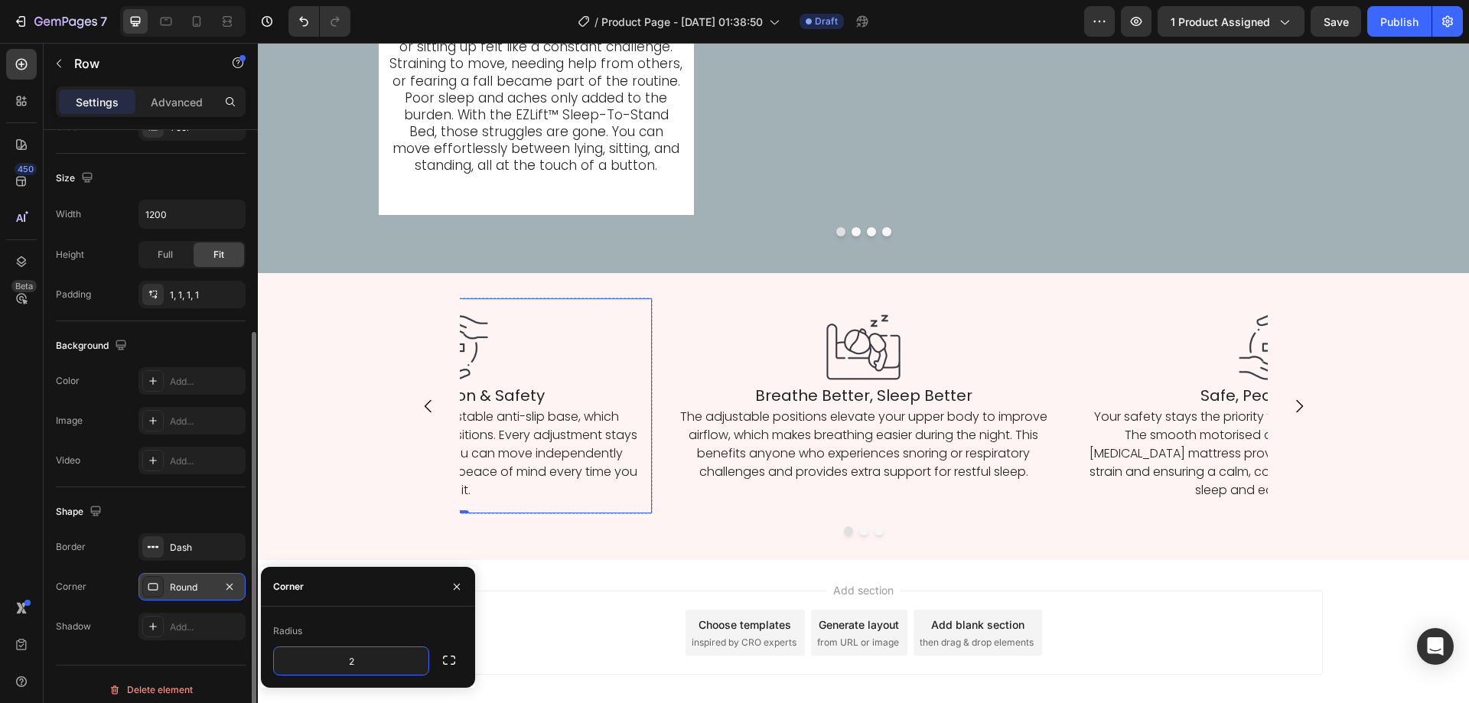
type input "20"
click at [532, 530] on div at bounding box center [864, 530] width 918 height 9
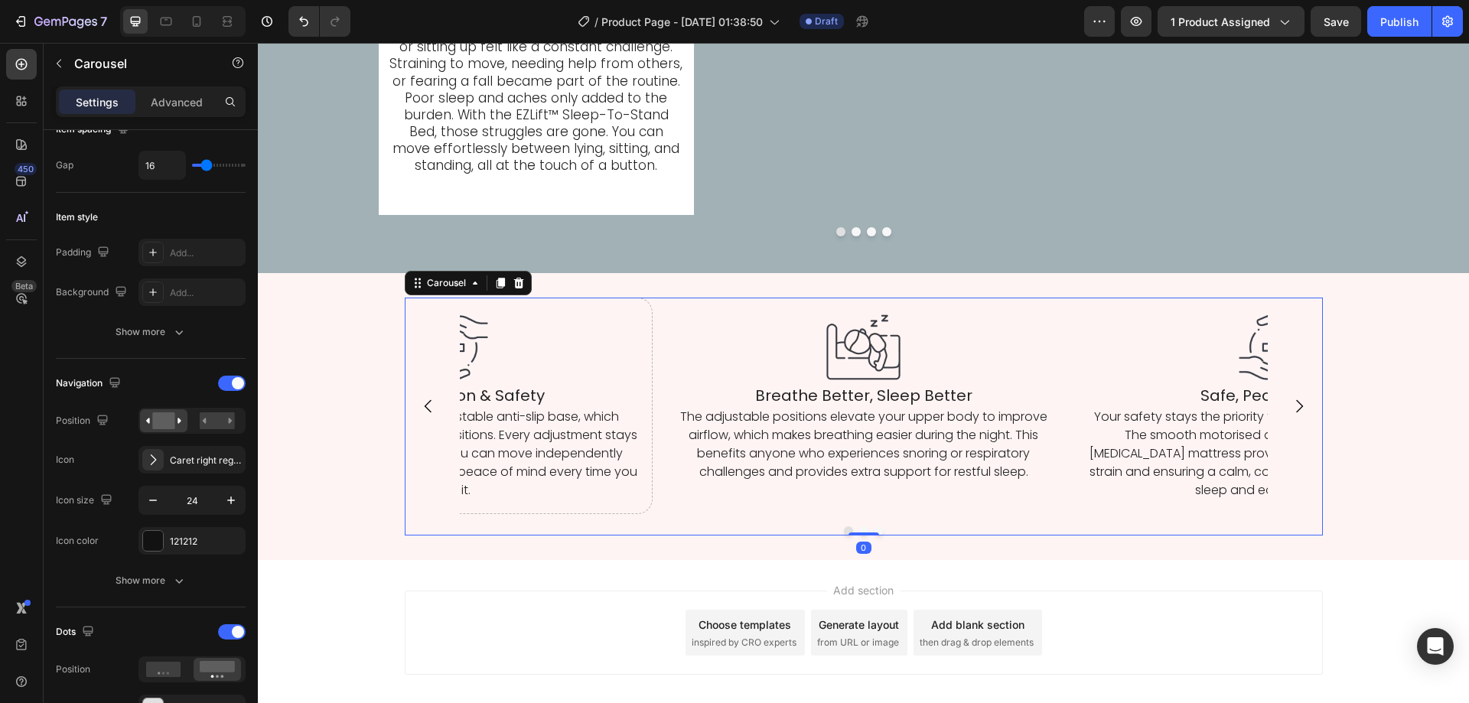
scroll to position [0, 0]
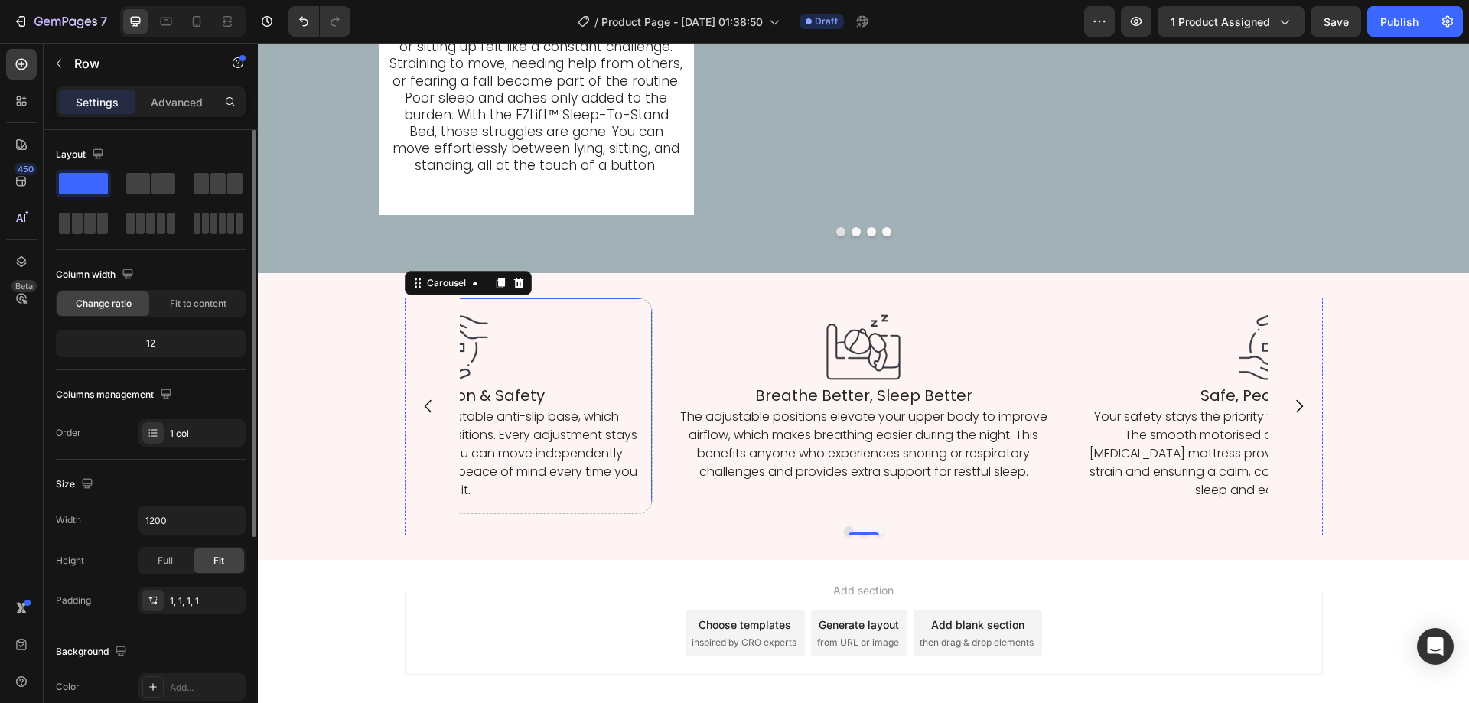
click at [628, 510] on div "Image Fall Prevention & Safety Heading It includes sturdy rails and a stable an…" at bounding box center [454, 406] width 398 height 217
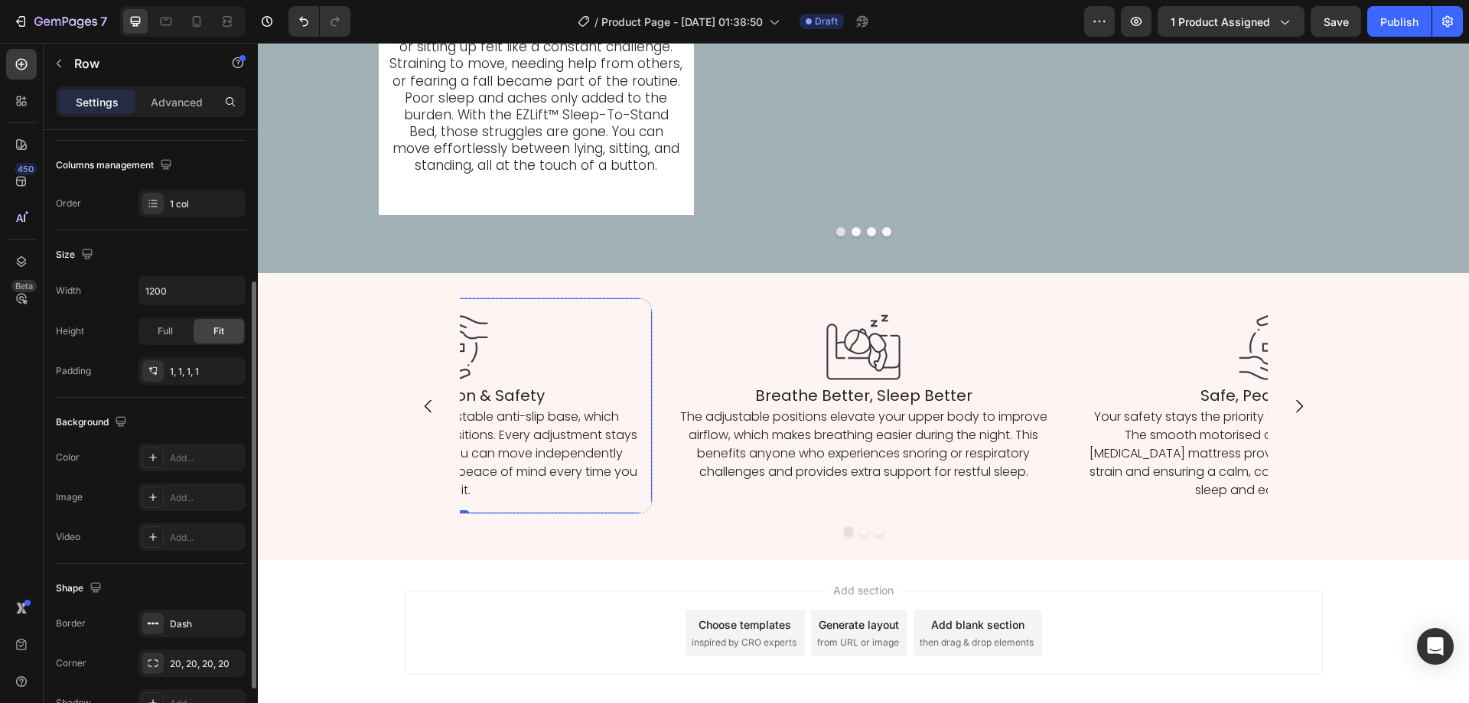
scroll to position [306, 0]
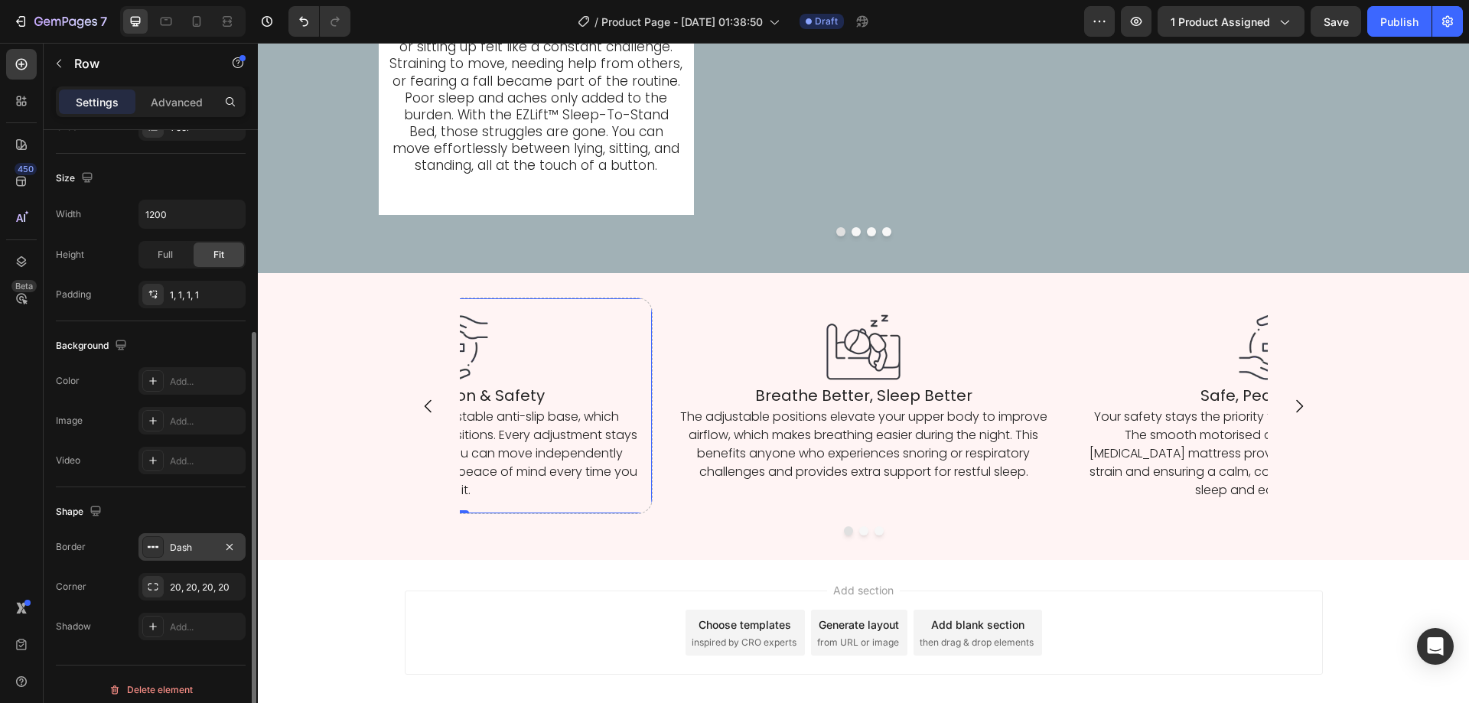
click at [194, 552] on div "Dash" at bounding box center [192, 548] width 44 height 14
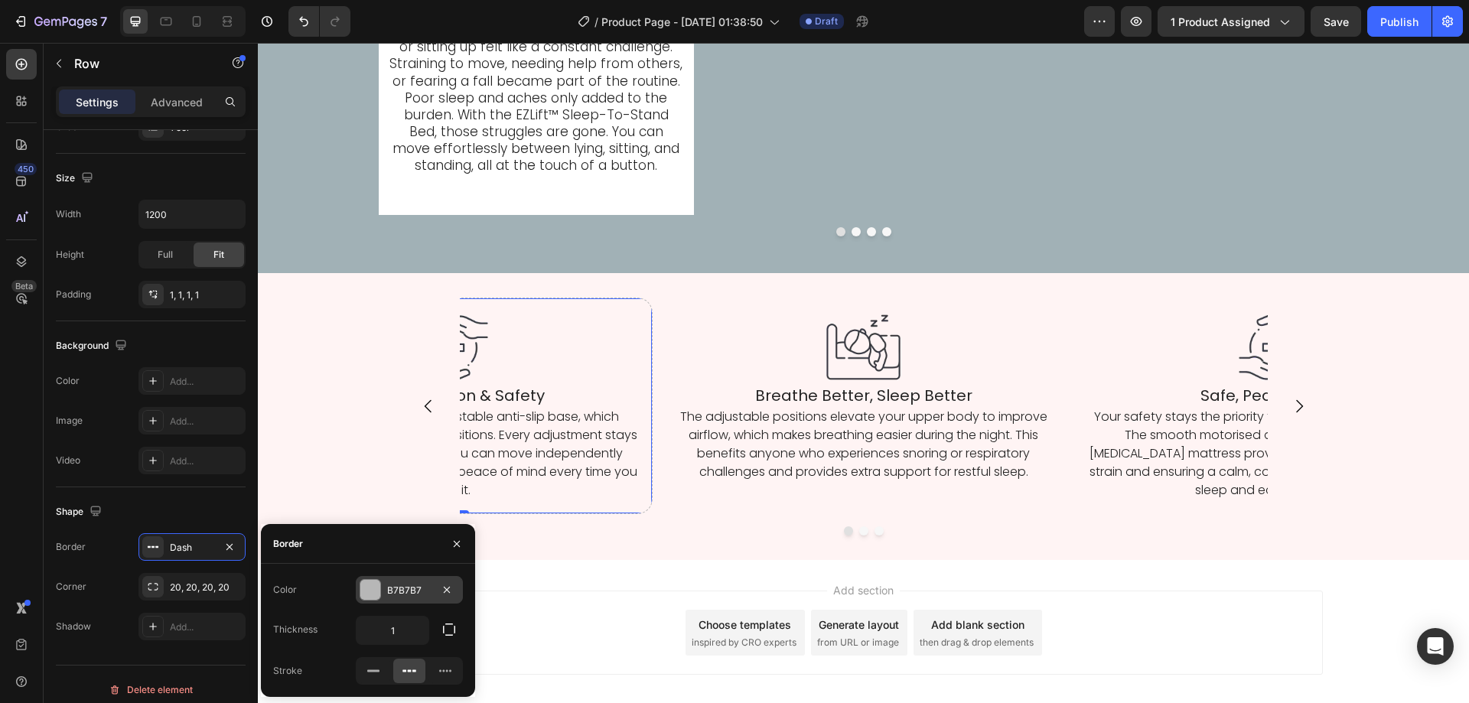
click at [405, 598] on div "B7B7B7" at bounding box center [409, 590] width 107 height 28
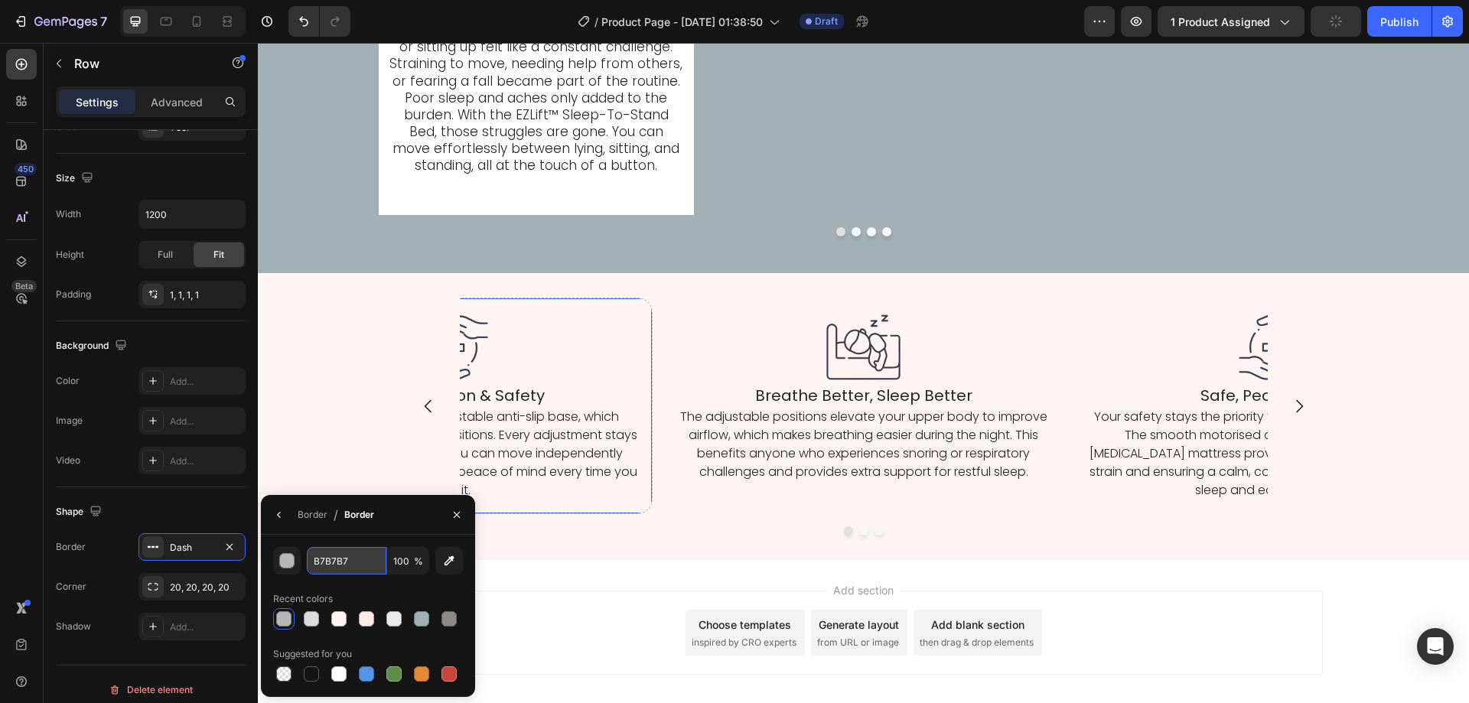
click at [316, 567] on input "B7B7B7" at bounding box center [347, 561] width 80 height 28
click at [658, 438] on div "Image Breathe Better, Sleep Better Heading The adjustable positions elevate you…" at bounding box center [864, 406] width 808 height 217
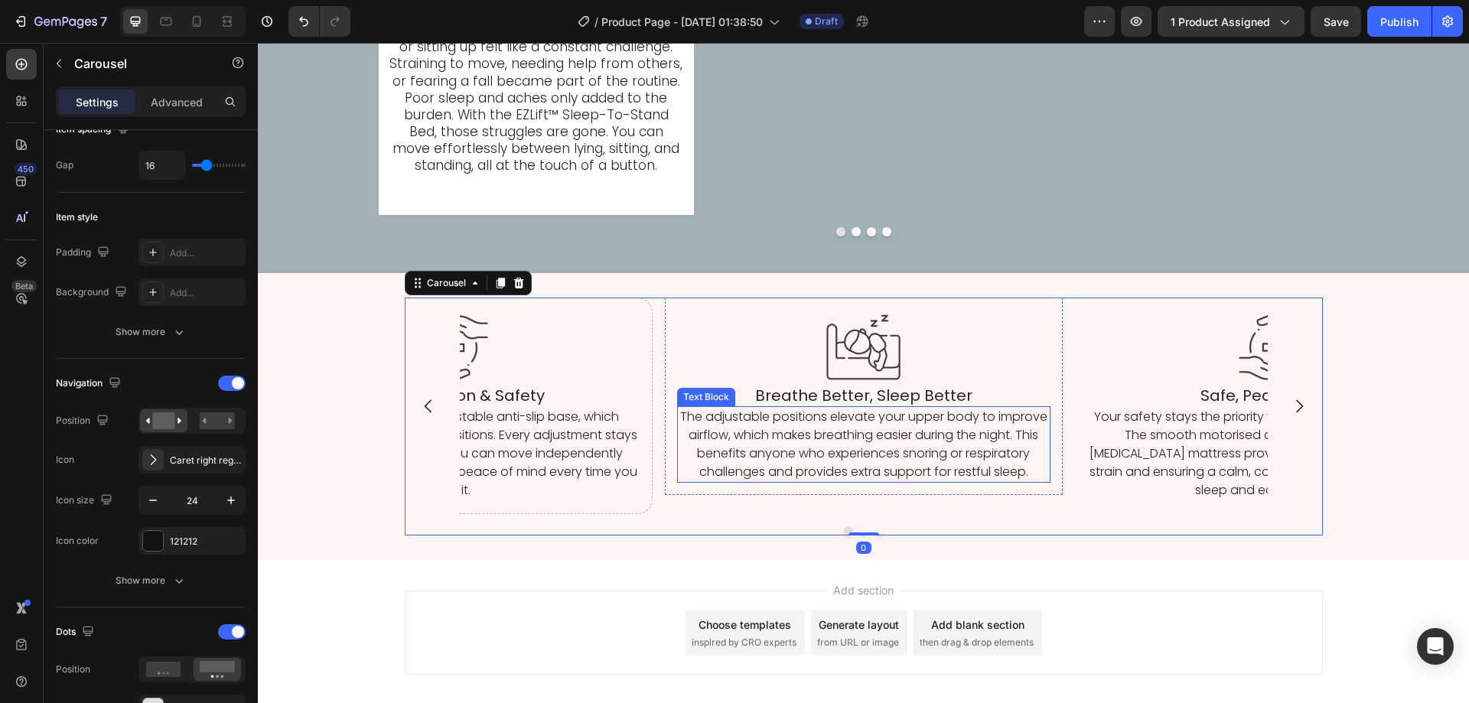
scroll to position [0, 0]
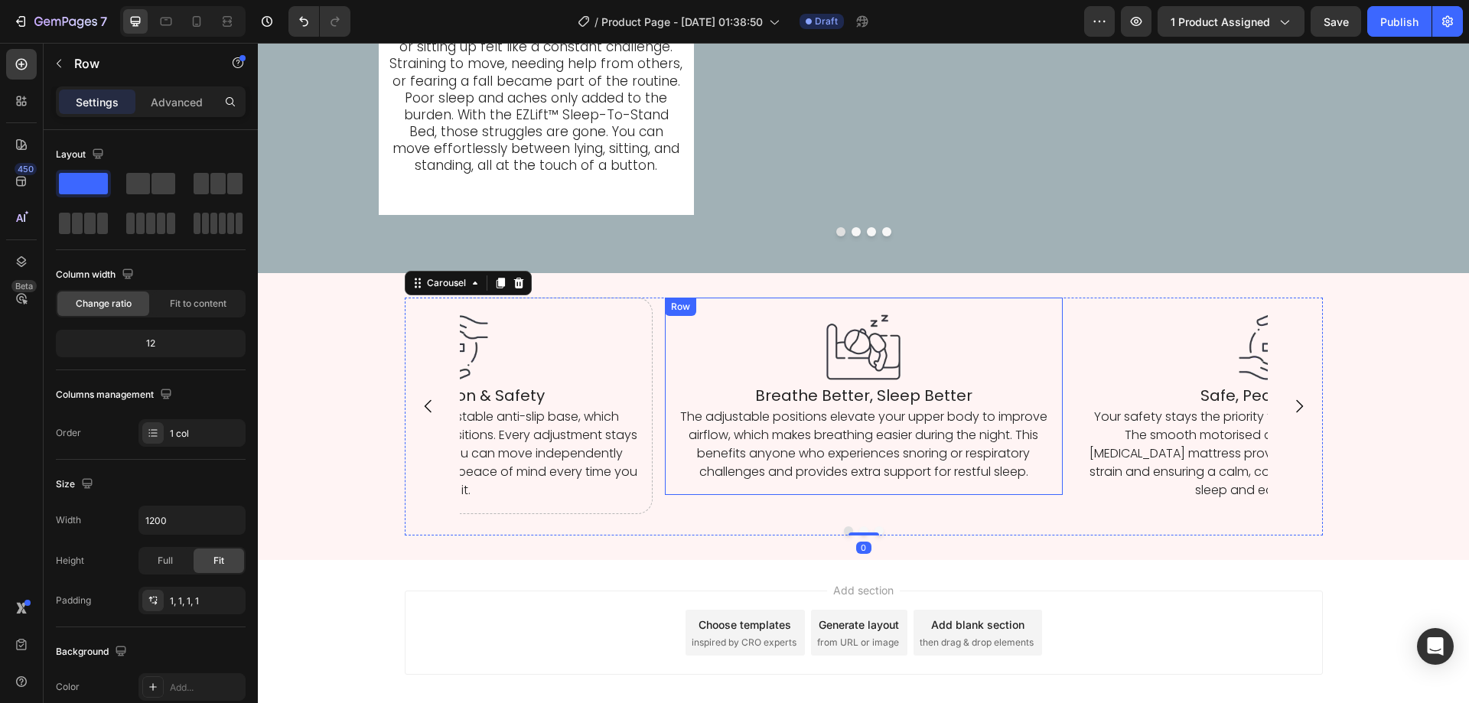
click at [666, 403] on div "Image Breathe Better, Sleep Better Heading The adjustable positions elevate you…" at bounding box center [864, 396] width 398 height 197
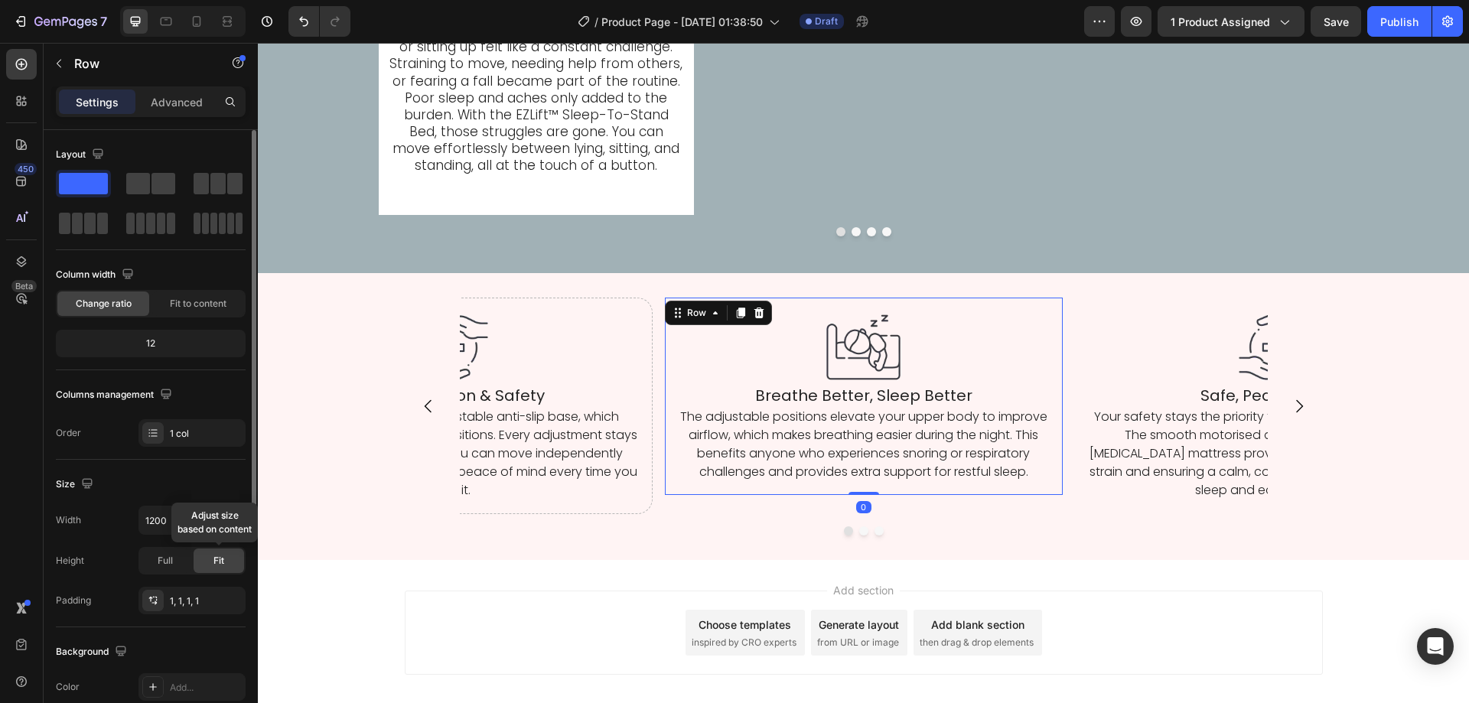
scroll to position [230, 0]
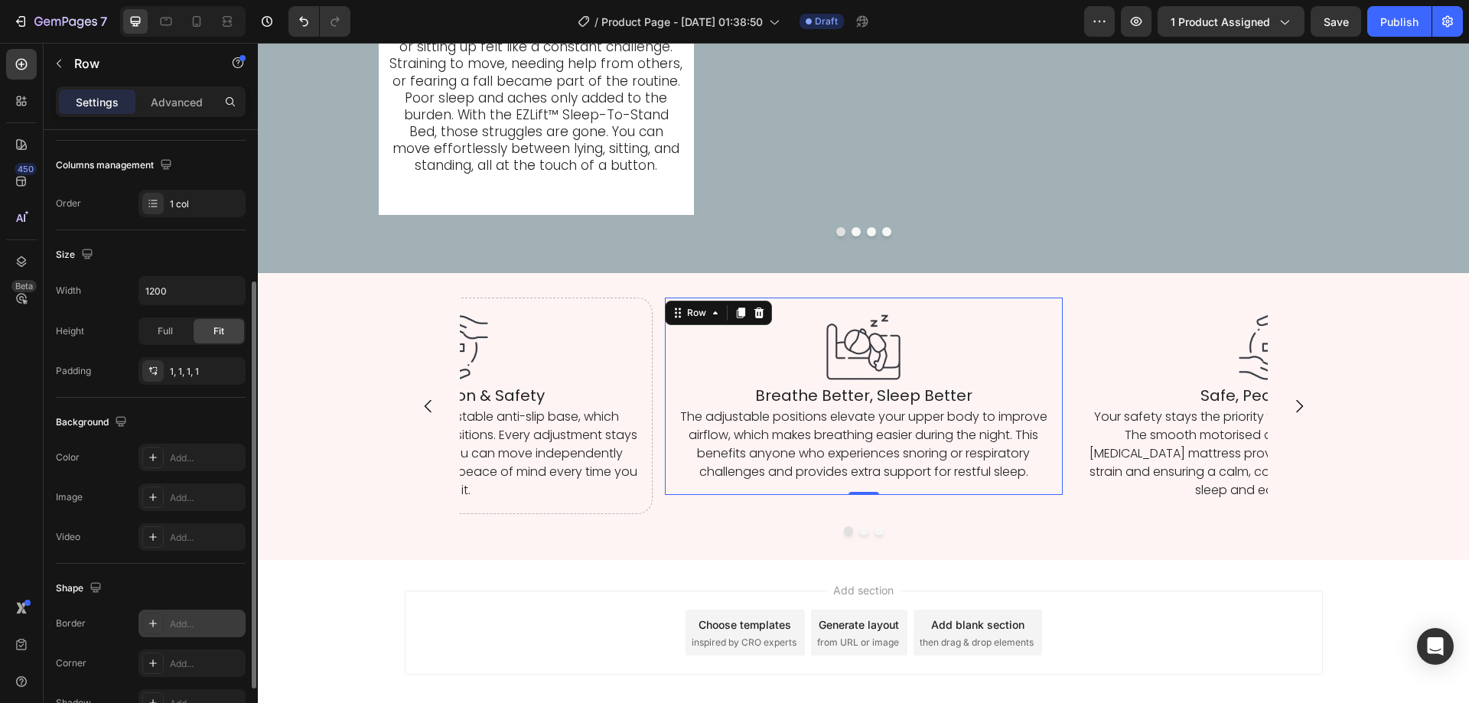
click at [185, 624] on div "Add..." at bounding box center [206, 624] width 72 height 14
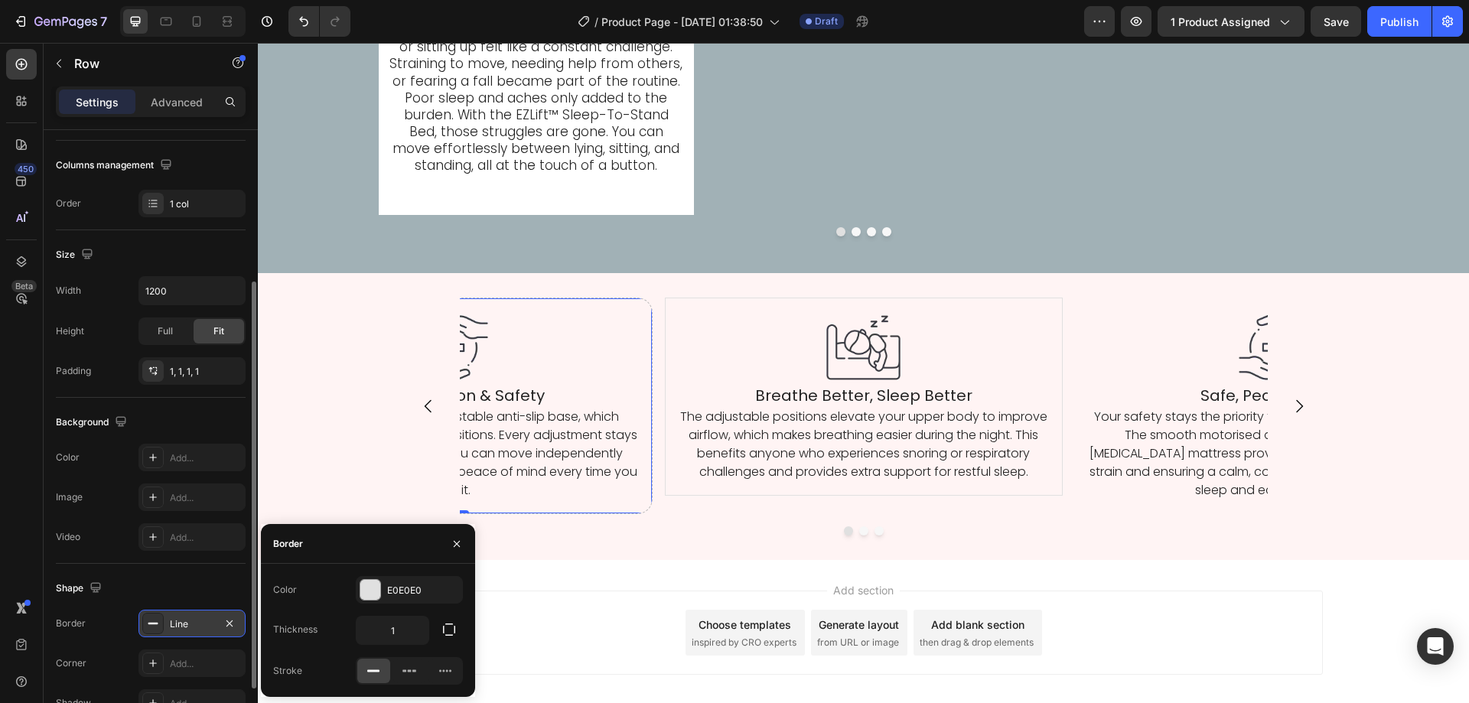
click at [563, 509] on div "Image Fall Prevention & Safety Heading It includes sturdy rails and a stable an…" at bounding box center [454, 406] width 398 height 217
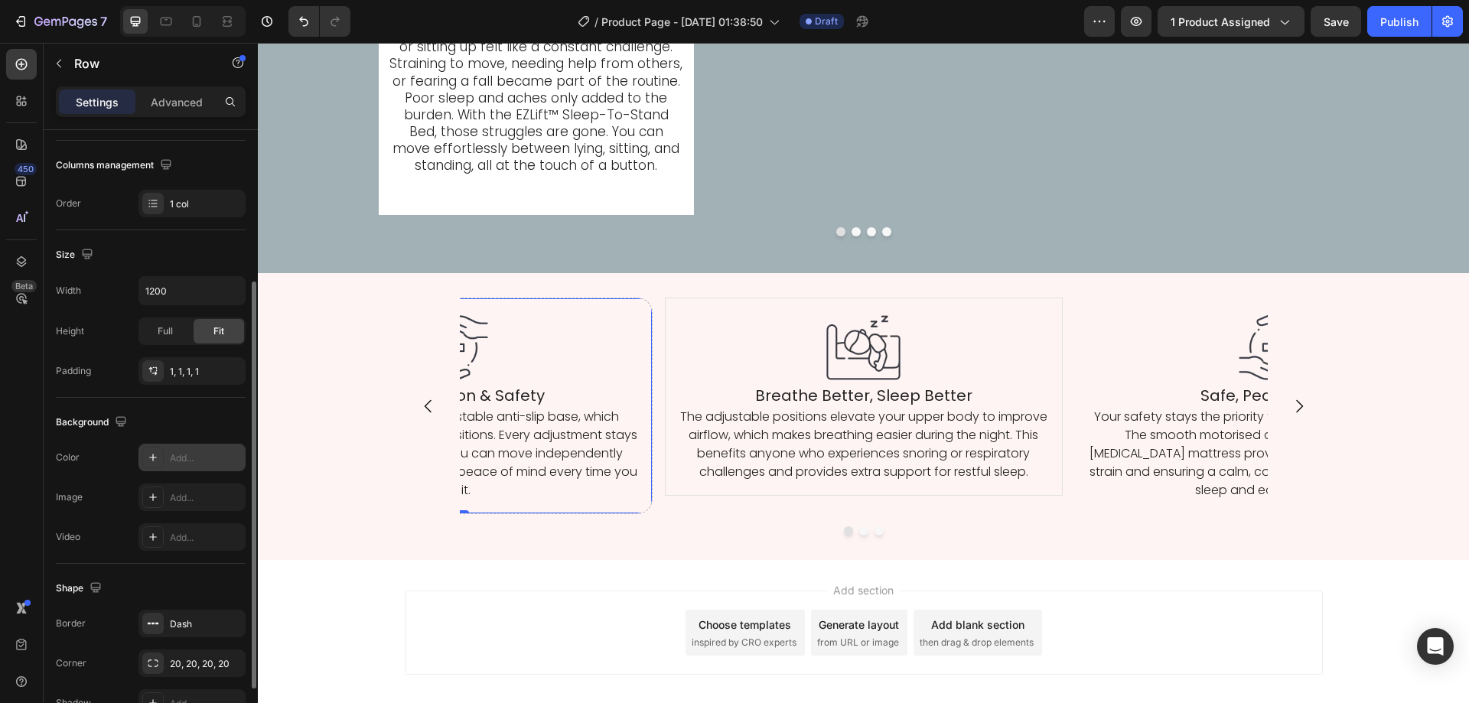
click at [204, 461] on div "Add..." at bounding box center [206, 458] width 72 height 14
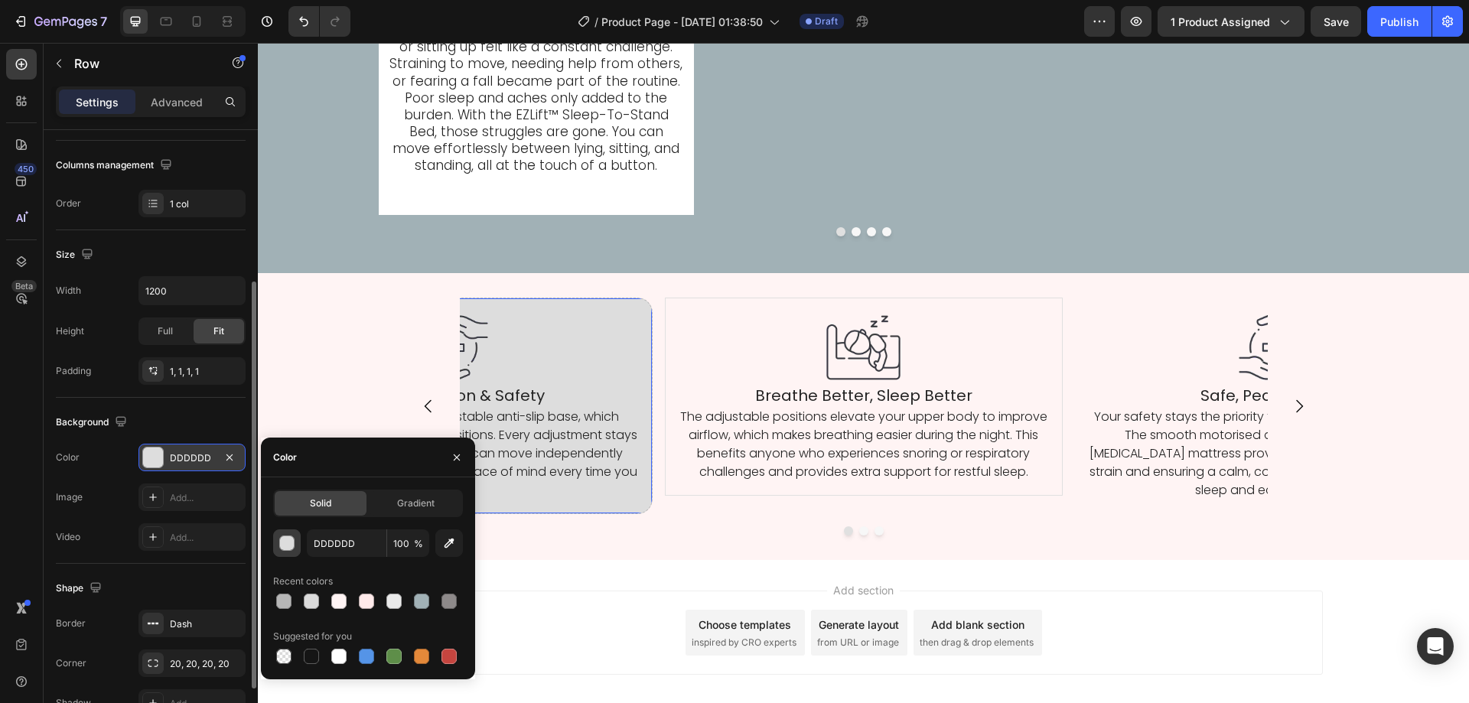
click at [290, 540] on div "button" at bounding box center [287, 543] width 15 height 15
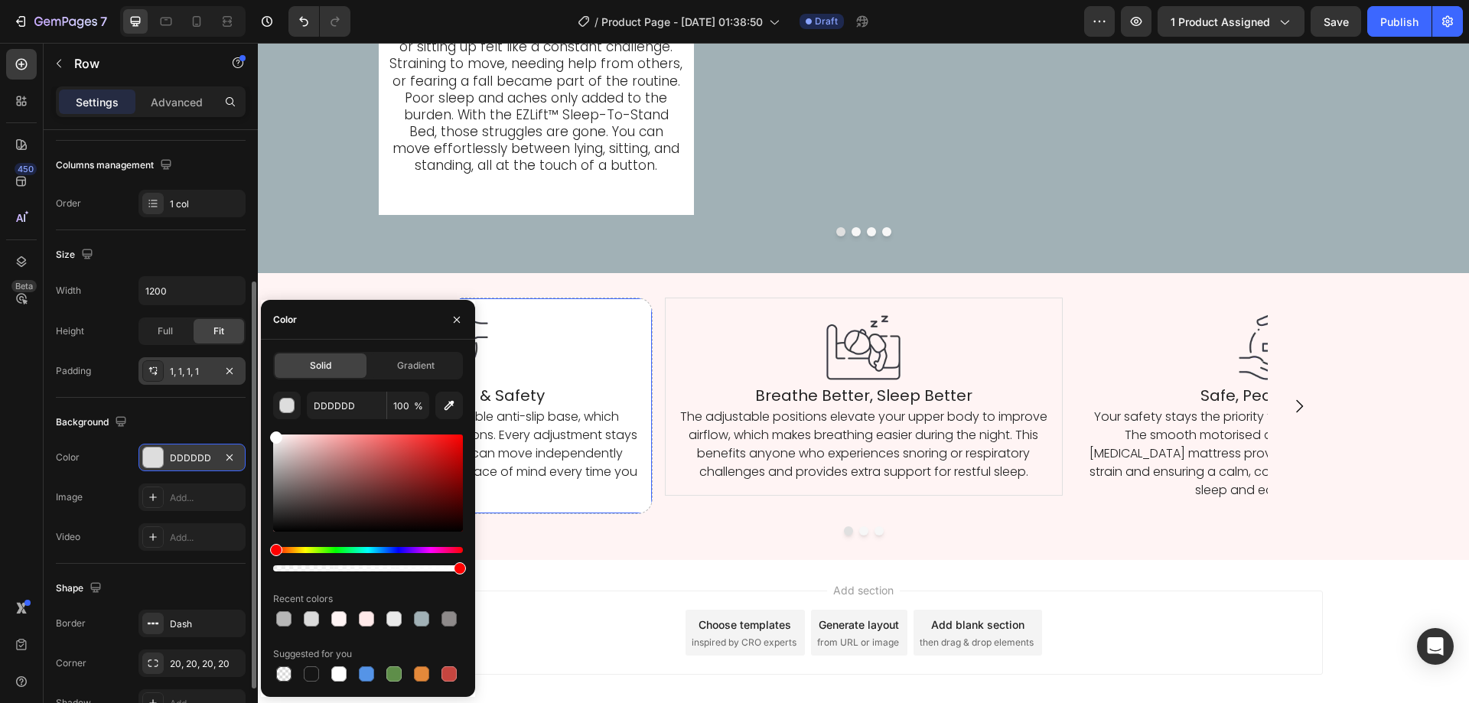
drag, startPoint x: 319, startPoint y: 501, endPoint x: 174, endPoint y: 358, distance: 203.4
click at [175, 359] on div "450 Beta car Sections(30) Elements(19) Interactive Carousel Carousel Carousel C…" at bounding box center [129, 373] width 258 height 660
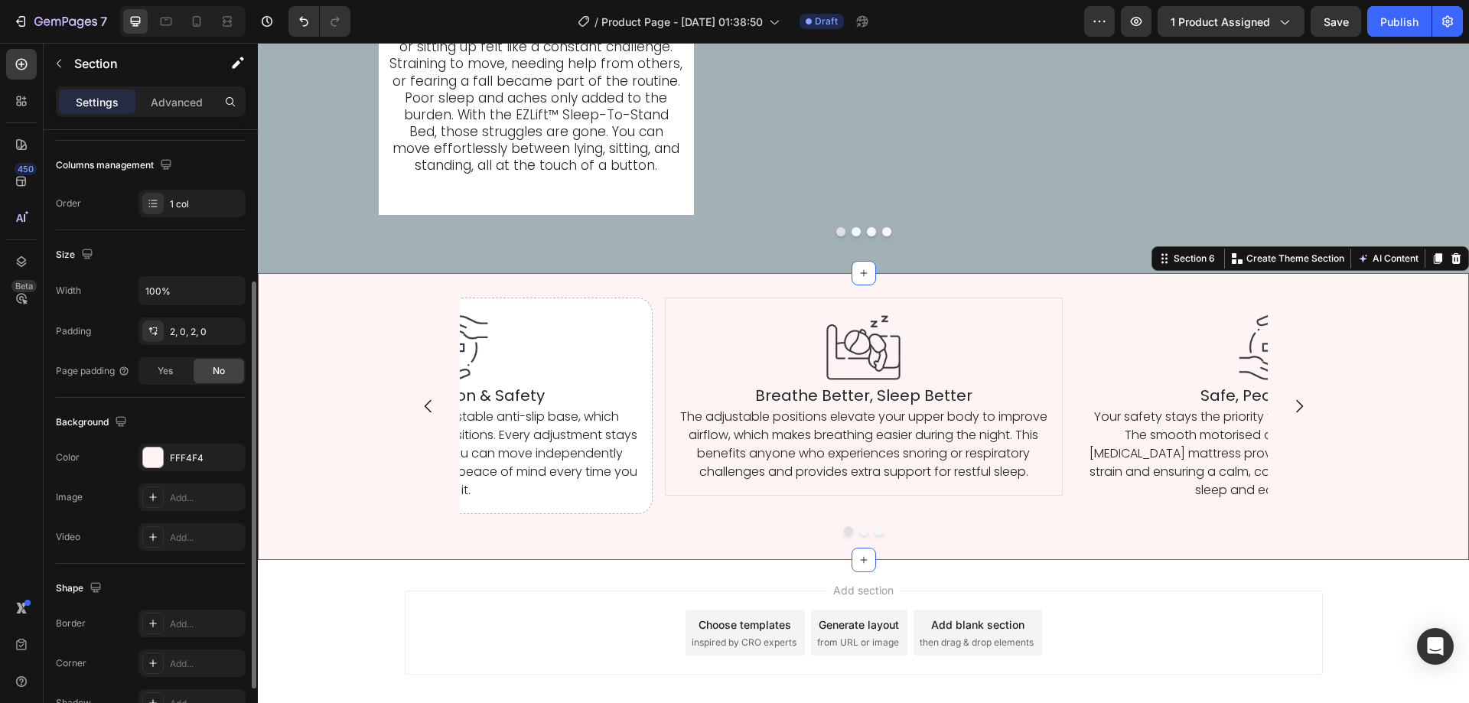
click at [622, 560] on div "Image Breathe Better, Sleep Better Heading The adjustable positions elevate you…" at bounding box center [863, 416] width 1211 height 287
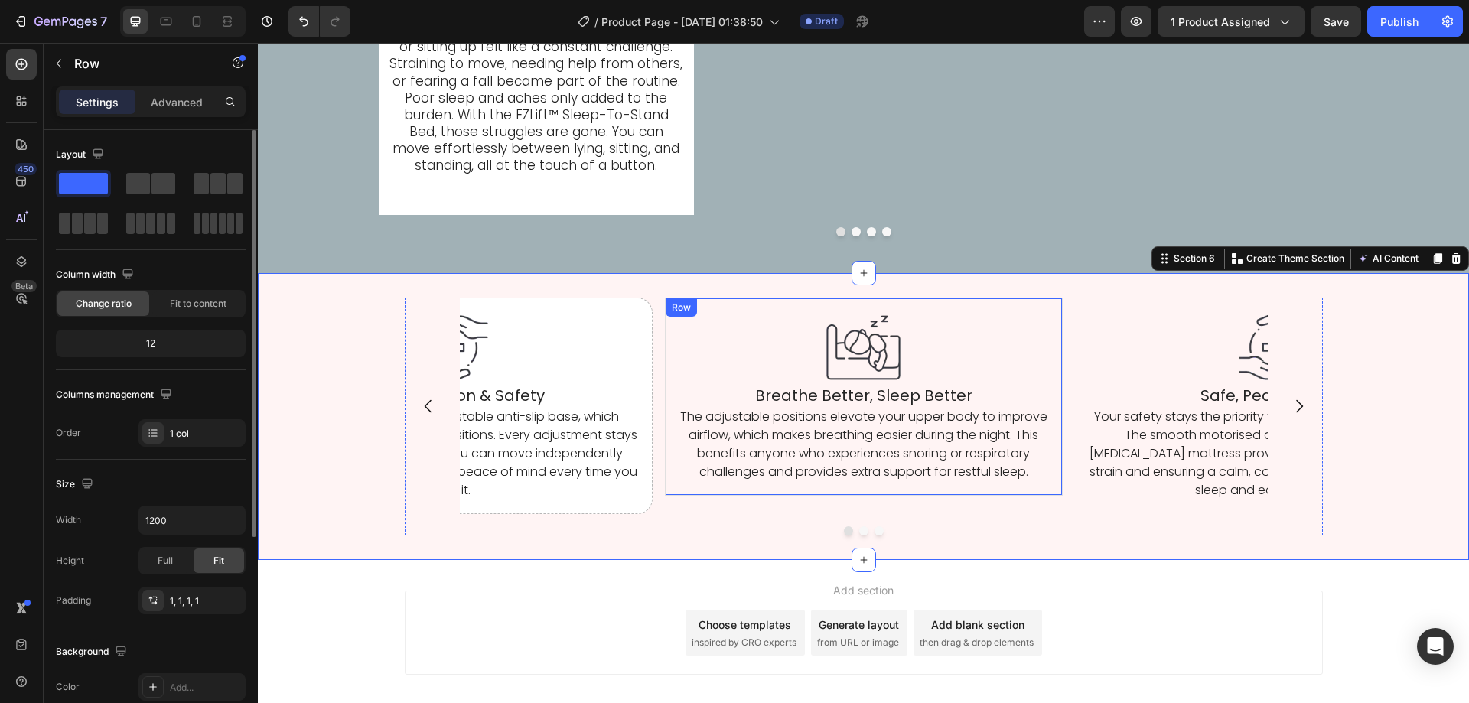
click at [677, 496] on div "Image Breathe Better, Sleep Better Heading The adjustable positions elevate you…" at bounding box center [864, 397] width 398 height 198
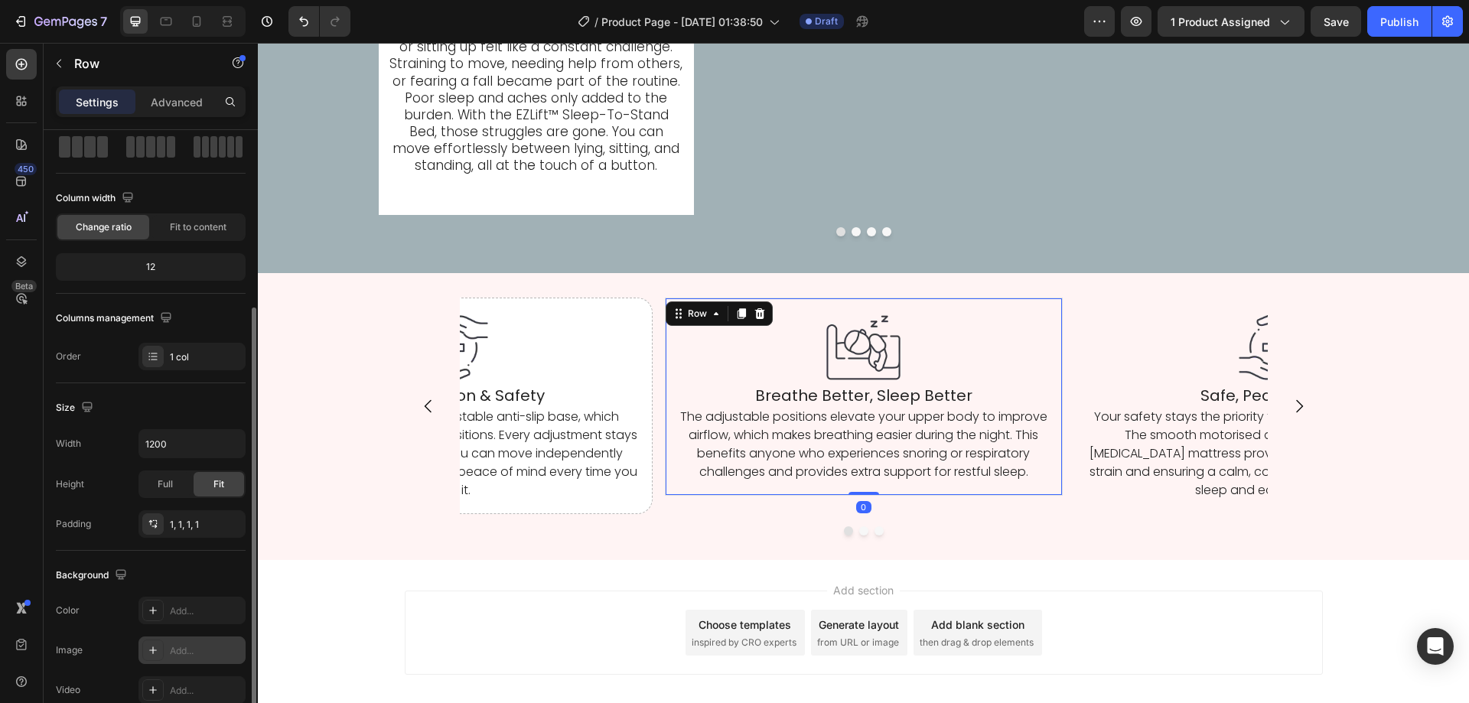
scroll to position [153, 0]
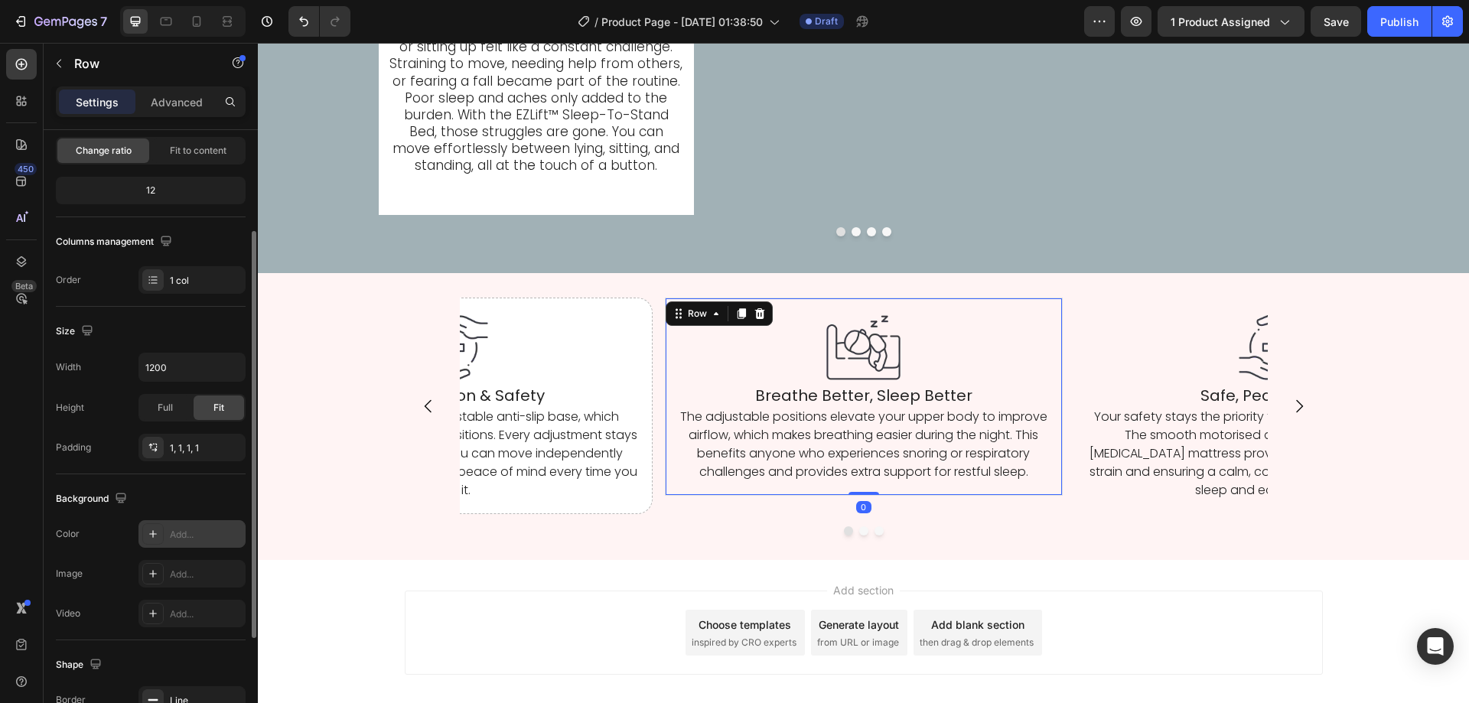
click at [208, 526] on div "Add..." at bounding box center [191, 534] width 107 height 28
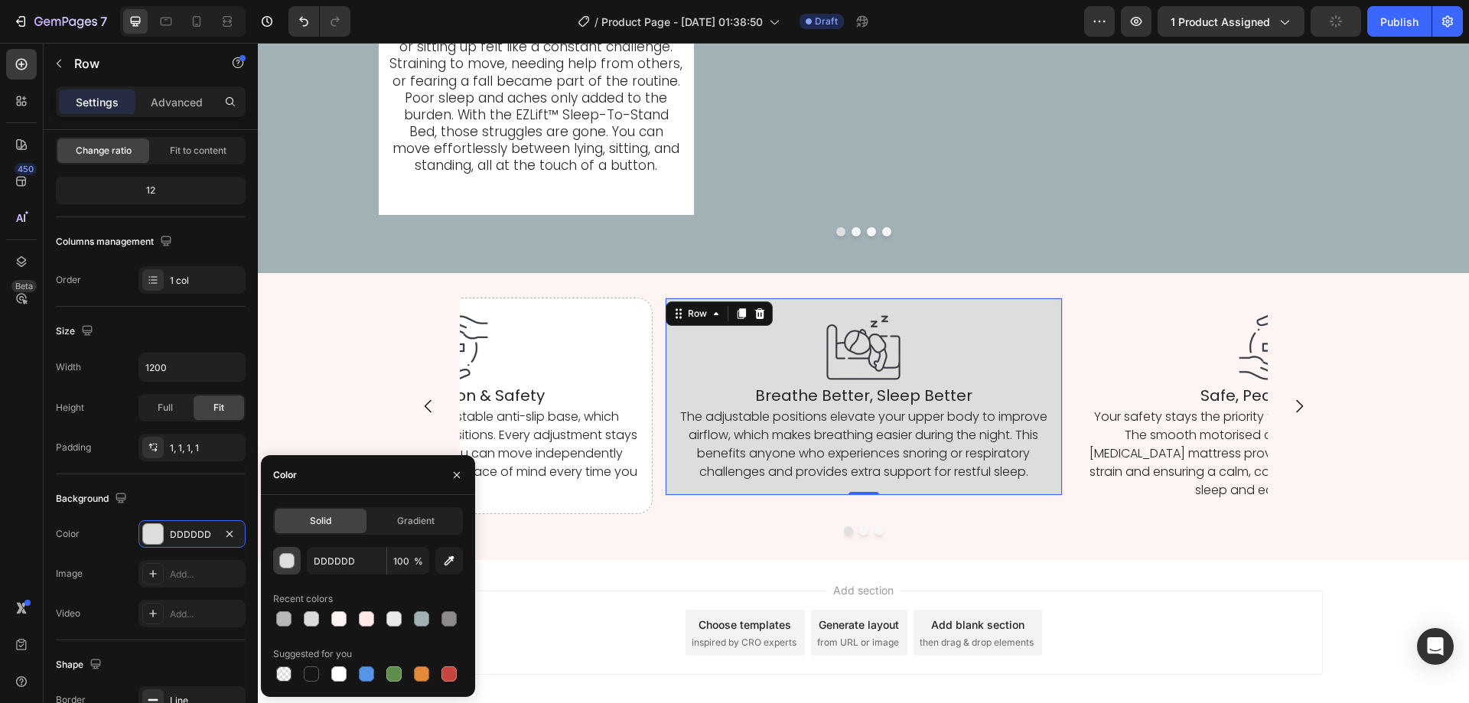
click at [284, 554] on div "button" at bounding box center [287, 561] width 15 height 15
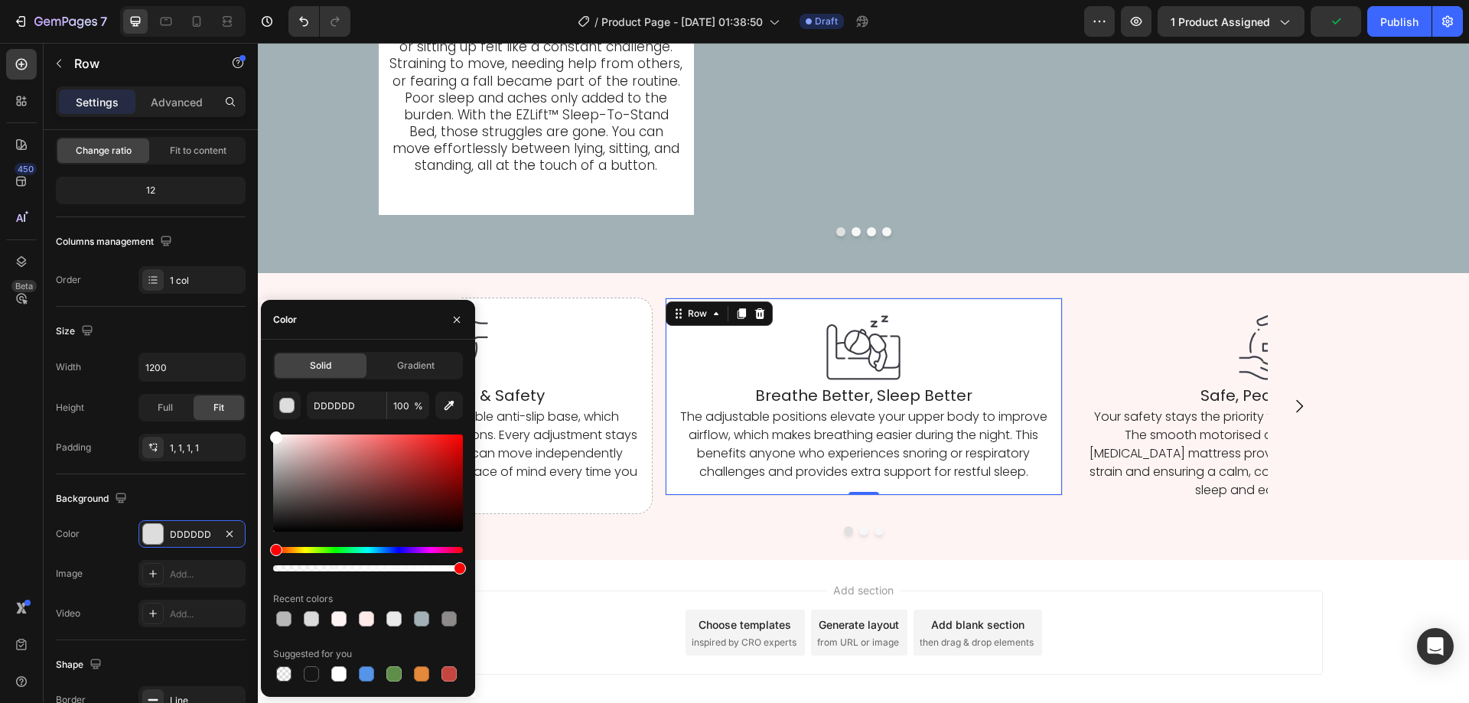
drag, startPoint x: 311, startPoint y: 525, endPoint x: 139, endPoint y: 311, distance: 274.2
click at [141, 313] on div "450 Beta car Sections(30) Elements(19) Interactive Carousel Carousel Carousel C…" at bounding box center [129, 373] width 258 height 660
type input "FFFFFF"
click at [190, 660] on div "Shape" at bounding box center [151, 665] width 190 height 24
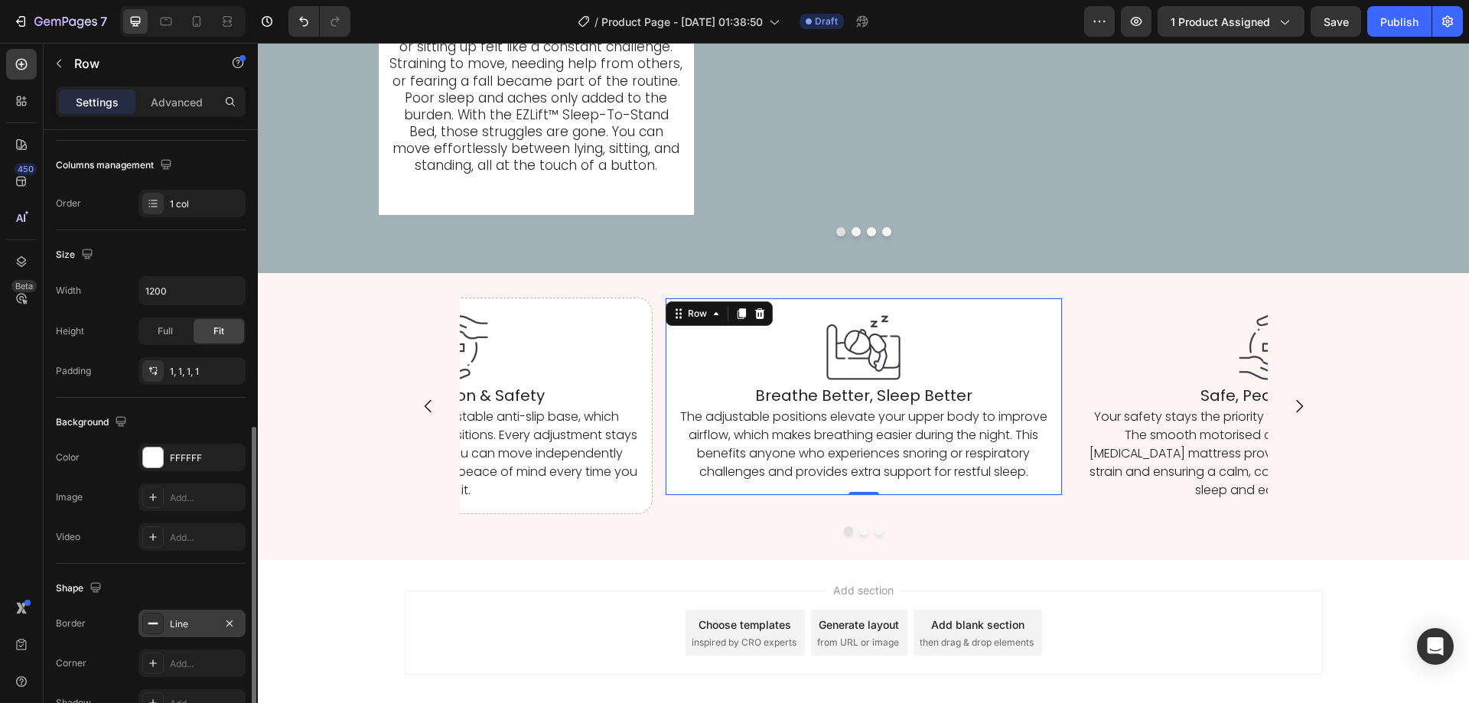
scroll to position [317, 0]
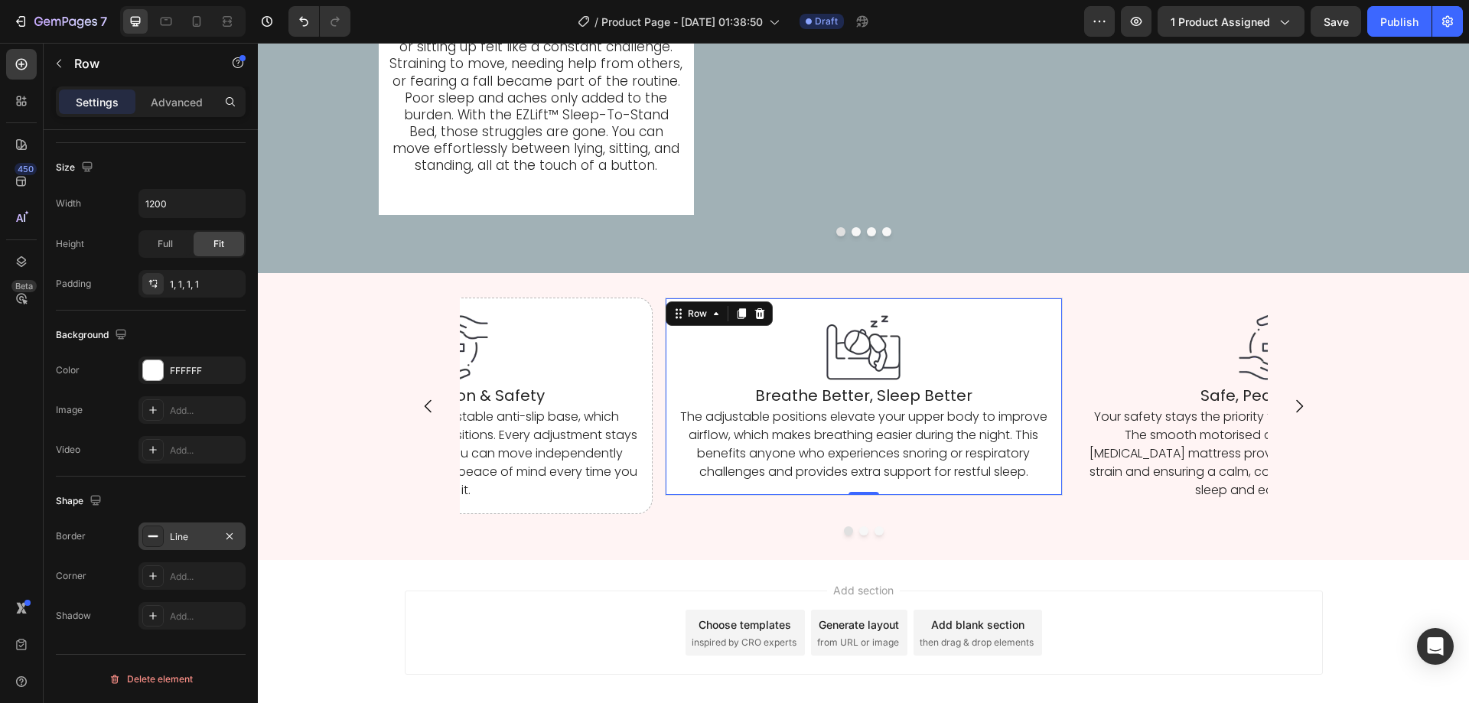
click at [214, 539] on div "Line" at bounding box center [191, 537] width 107 height 28
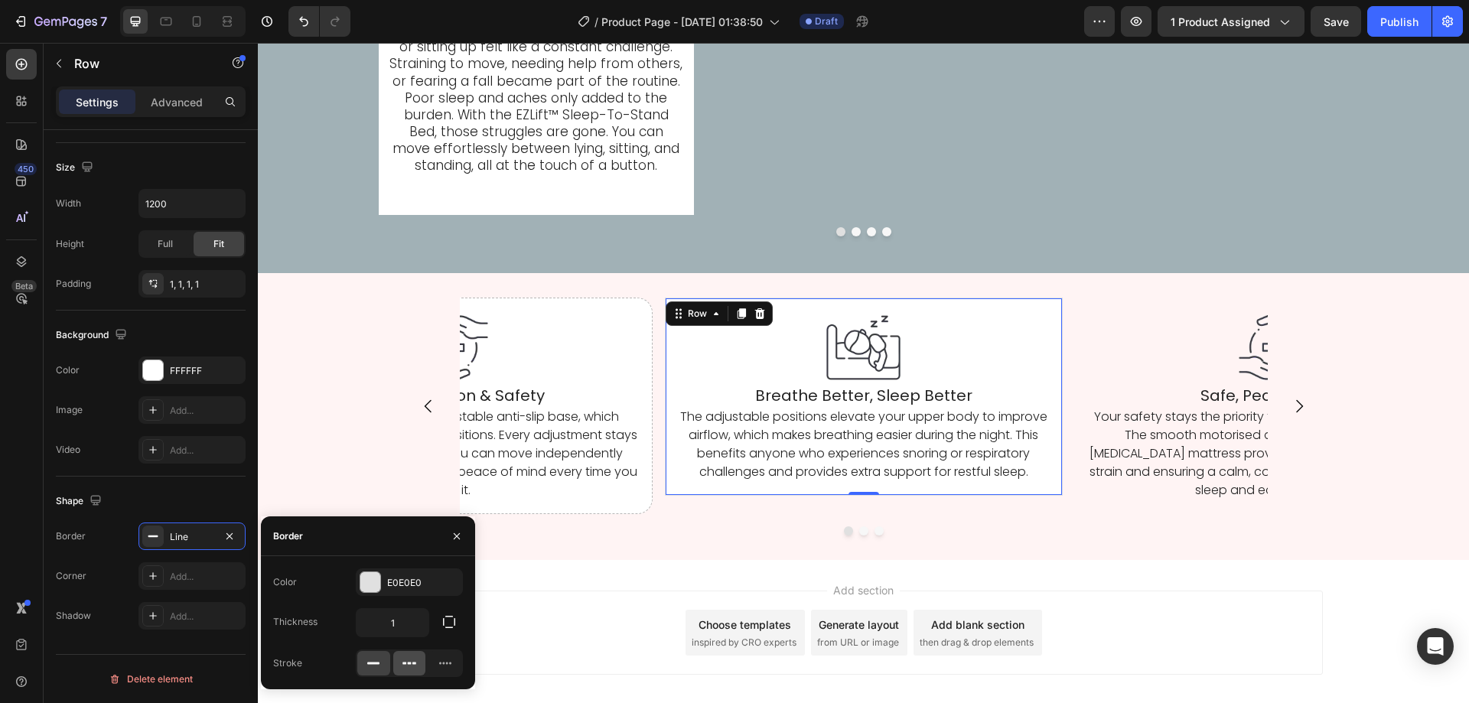
click at [399, 660] on div at bounding box center [409, 663] width 33 height 24
click at [194, 576] on div "Add..." at bounding box center [206, 577] width 72 height 14
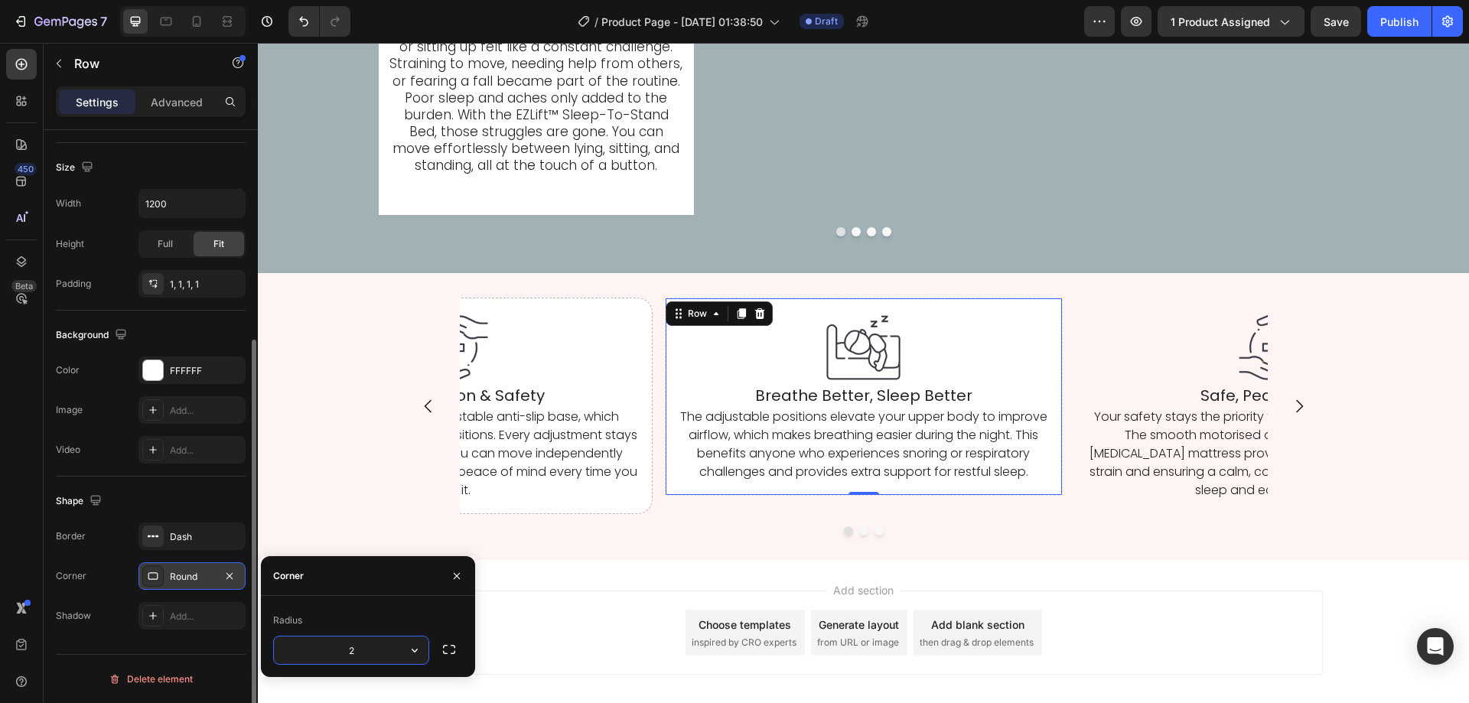
type input "20"
click at [197, 546] on div "Dash" at bounding box center [191, 537] width 107 height 28
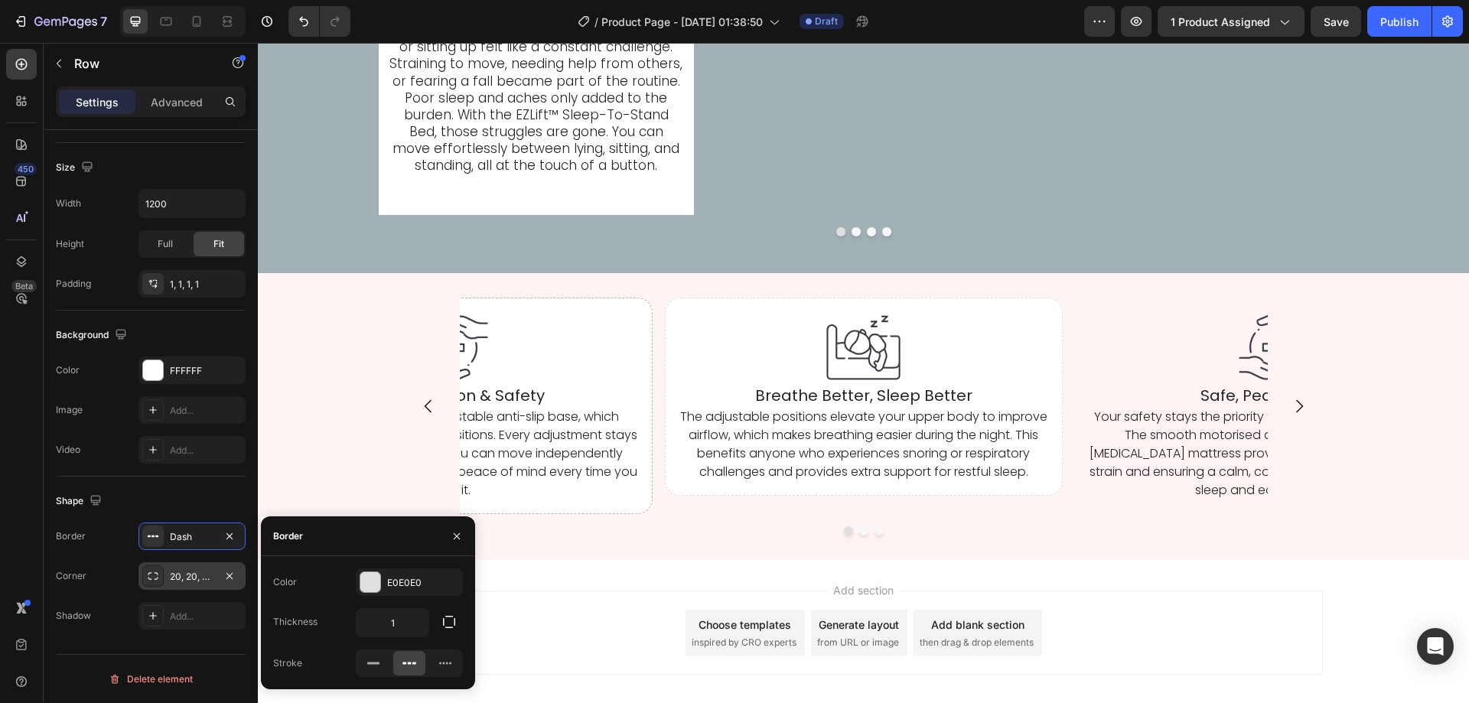
click at [583, 580] on div "Add section Choose templates inspired by CRO experts Generate layout from URL o…" at bounding box center [863, 654] width 1211 height 188
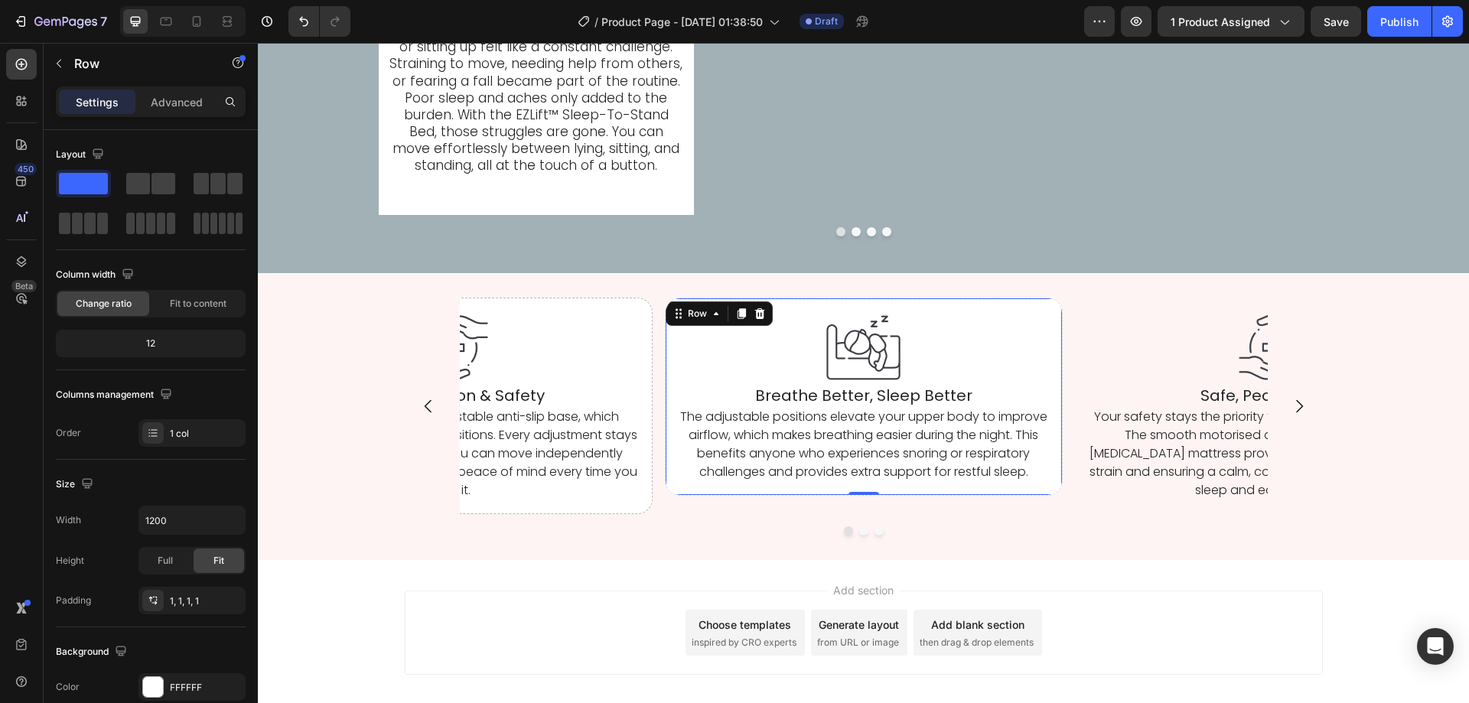
click at [674, 496] on div "Image Breathe Better, Sleep Better Heading The adjustable positions elevate you…" at bounding box center [864, 397] width 398 height 198
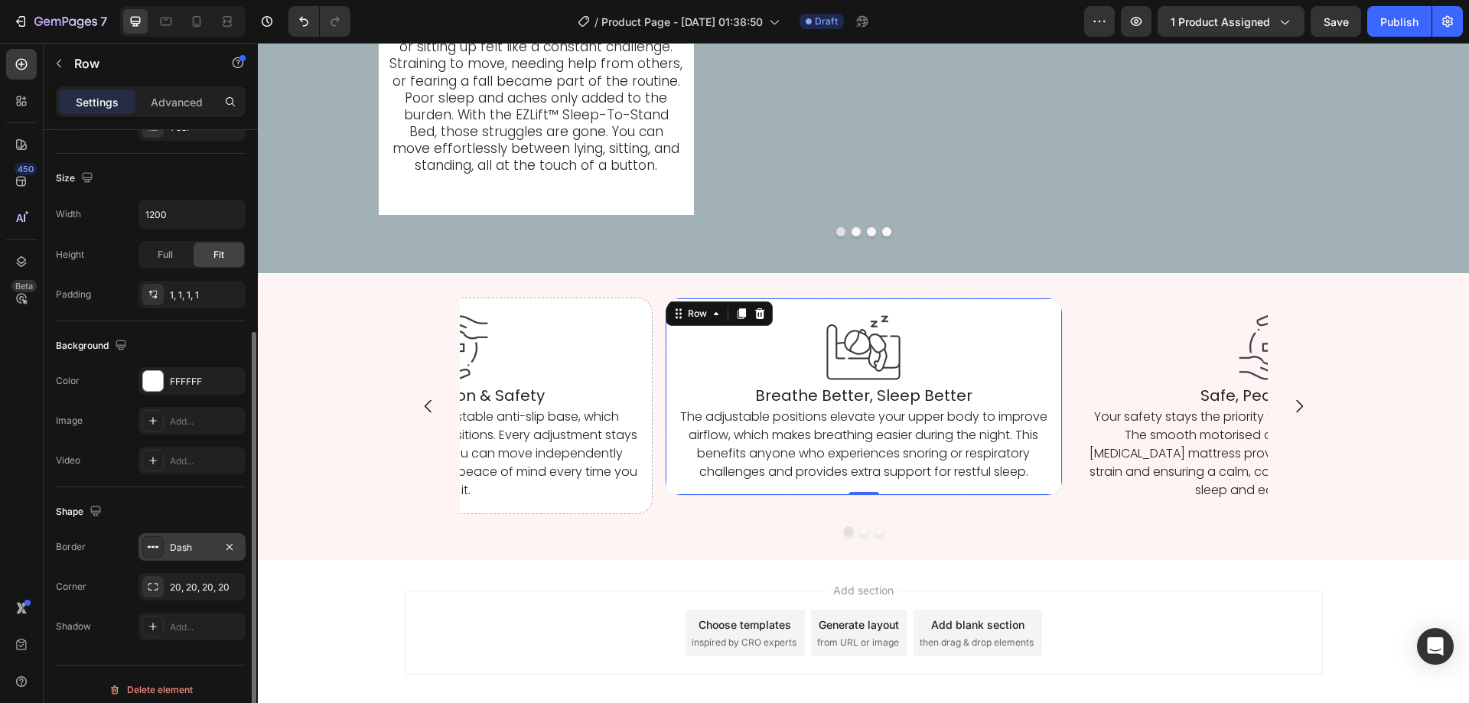
click at [195, 546] on div "Dash" at bounding box center [192, 548] width 44 height 14
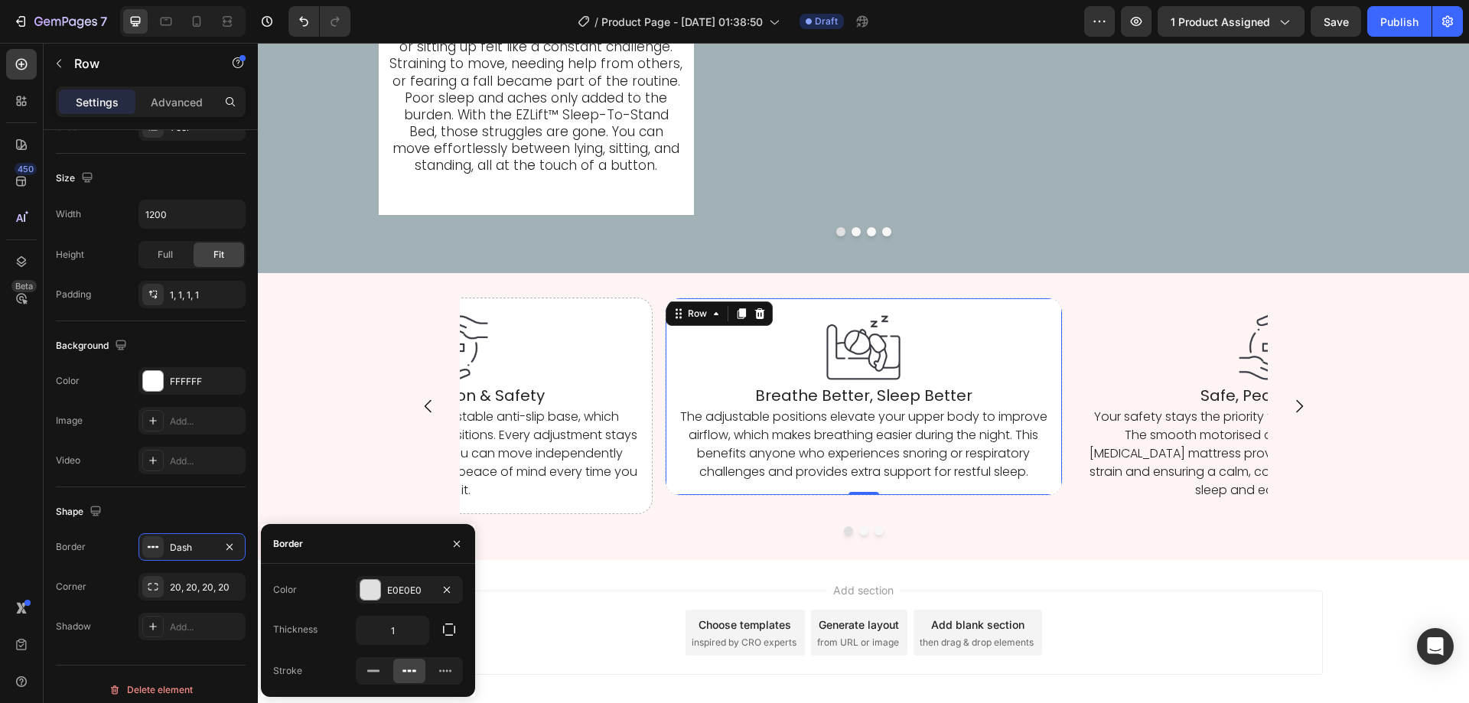
click at [356, 576] on div "E0E0E0" at bounding box center [409, 590] width 107 height 28
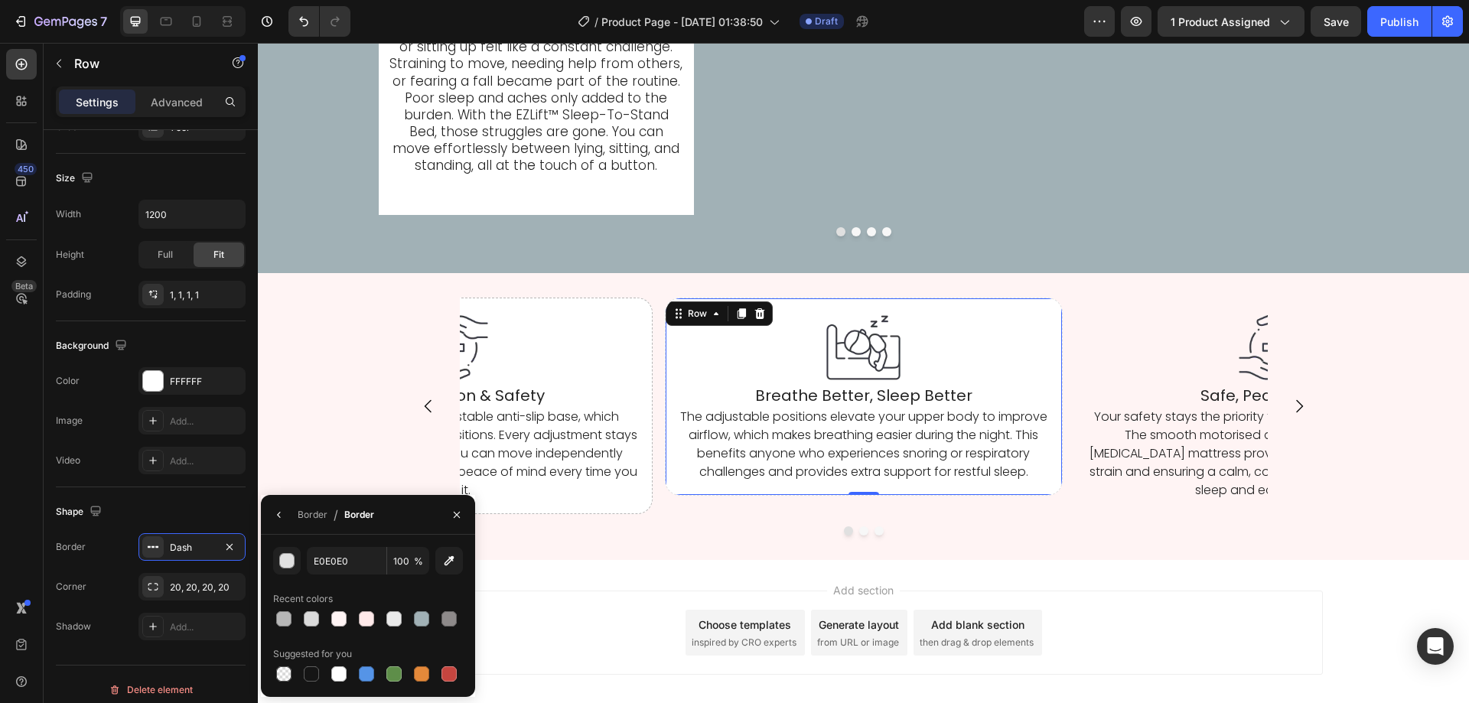
click at [382, 590] on div "Recent colors" at bounding box center [368, 599] width 190 height 24
click at [342, 563] on input "E0E0E0" at bounding box center [347, 561] width 80 height 28
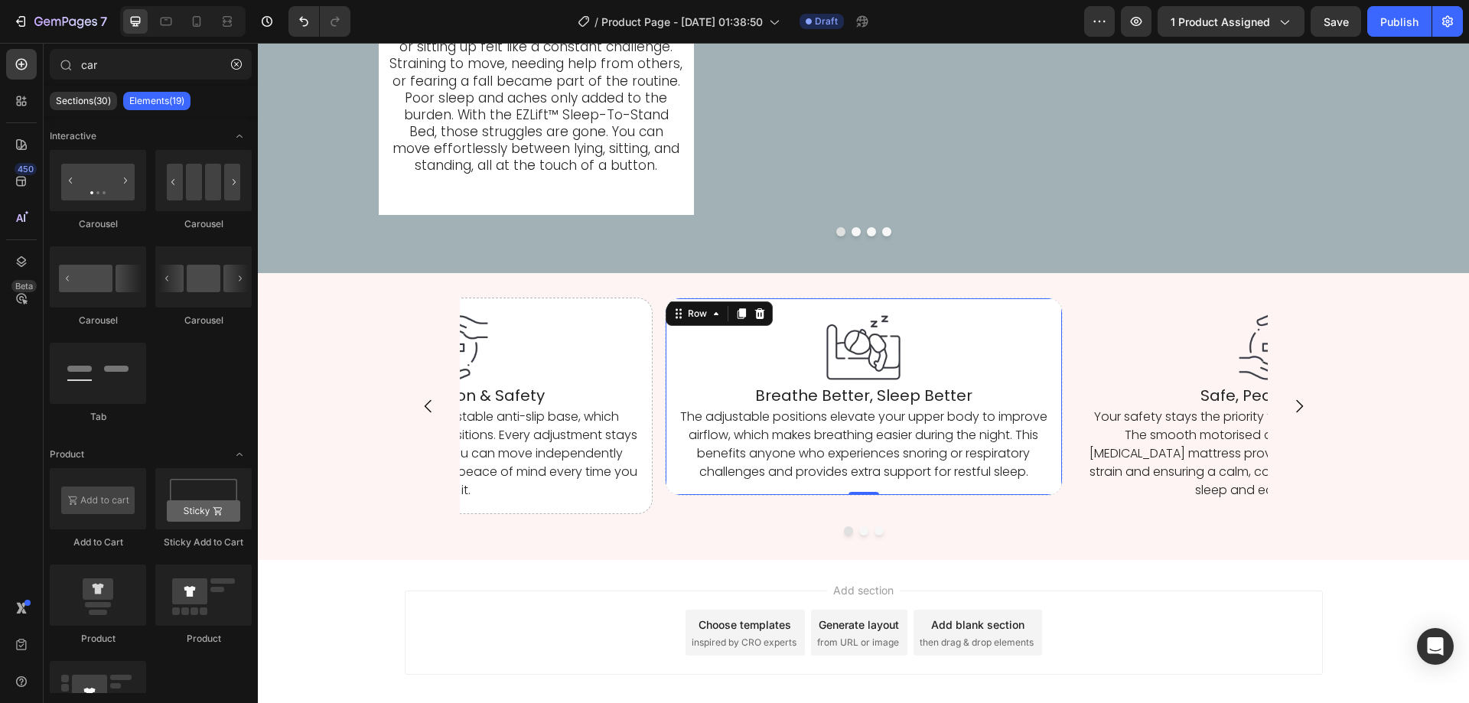
click at [529, 570] on div "Add section Choose templates inspired by CRO experts Generate layout from URL o…" at bounding box center [863, 654] width 1211 height 188
click at [582, 510] on div "Image Fall Prevention & Safety Heading It includes sturdy rails and a stable an…" at bounding box center [454, 406] width 398 height 217
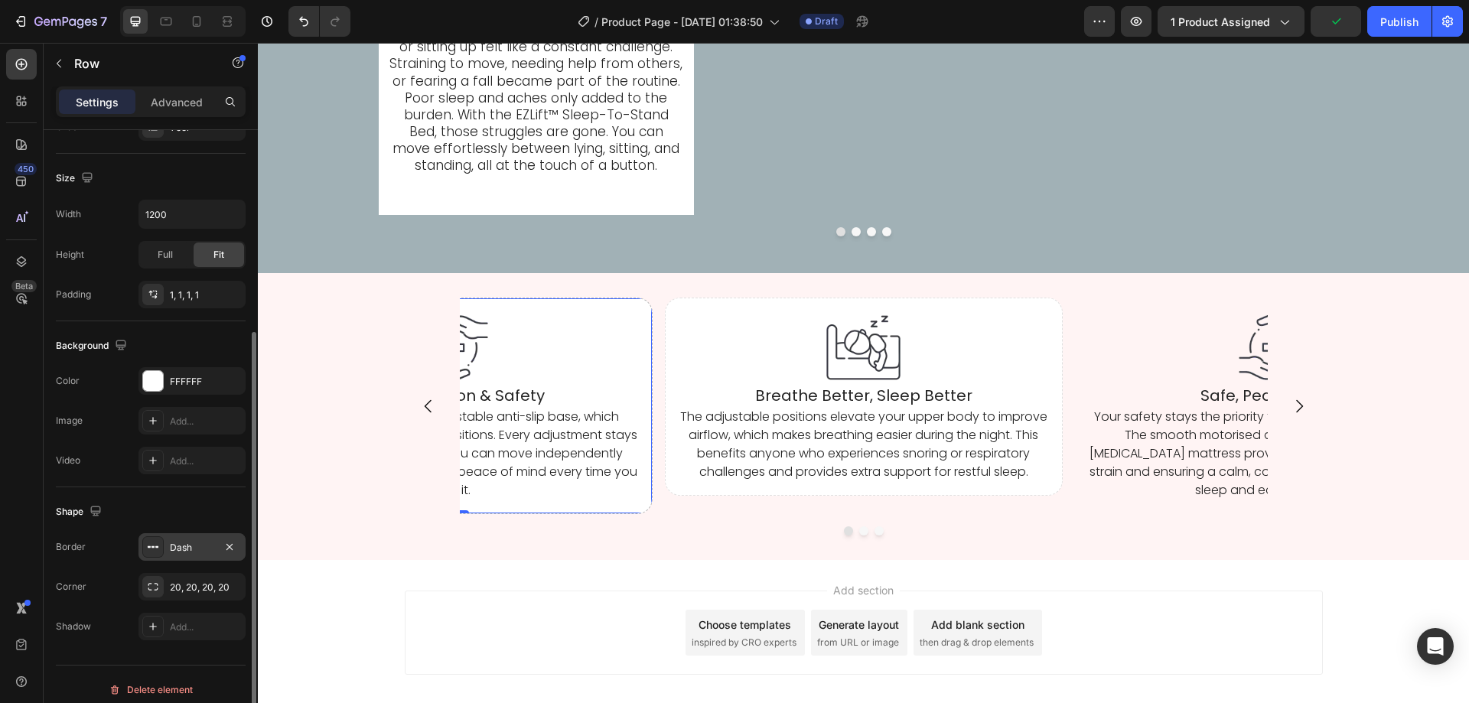
click at [194, 551] on div "Dash" at bounding box center [192, 548] width 44 height 14
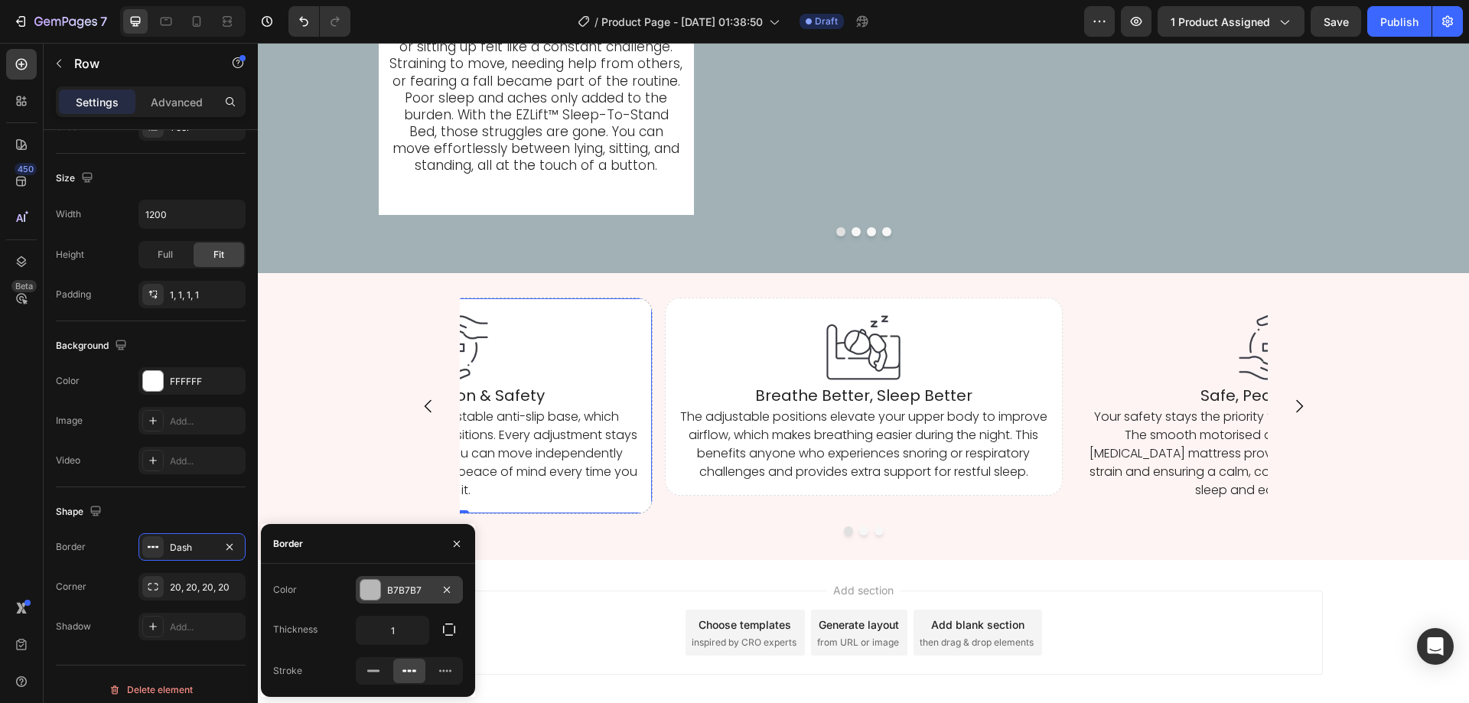
click at [383, 592] on div "B7B7B7" at bounding box center [409, 590] width 107 height 28
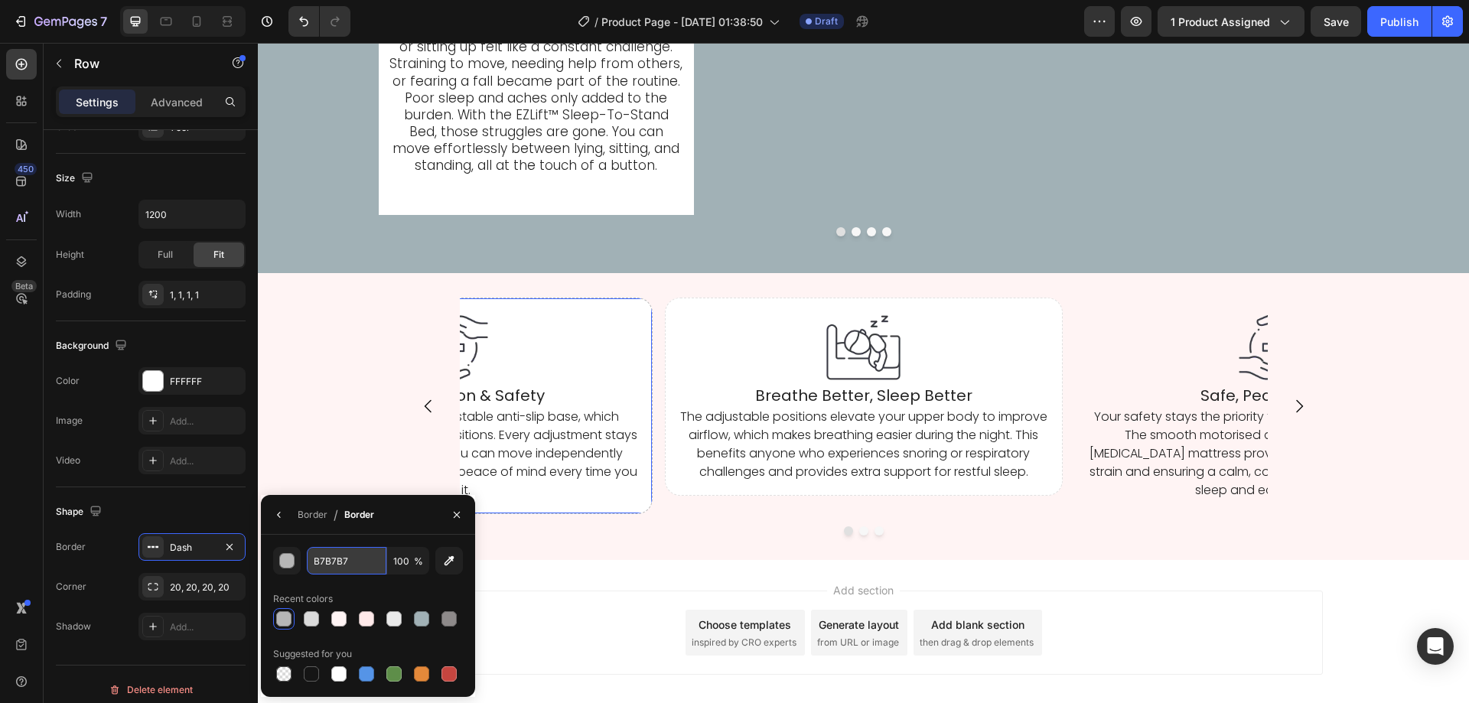
click at [344, 565] on input "B7B7B7" at bounding box center [347, 561] width 80 height 28
click at [676, 496] on div "Image Breathe Better, Sleep Better Heading The adjustable positions elevate you…" at bounding box center [864, 397] width 398 height 198
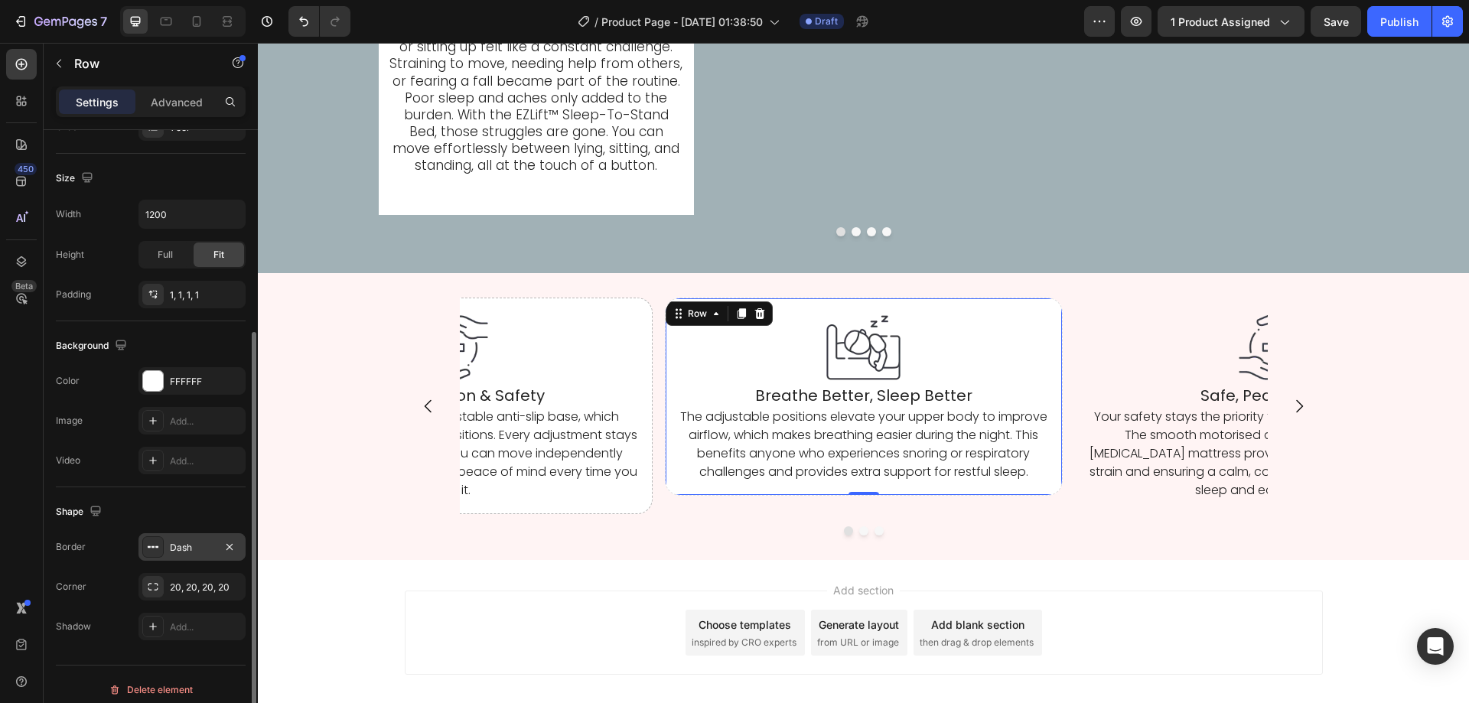
click at [189, 542] on div "Dash" at bounding box center [192, 548] width 44 height 14
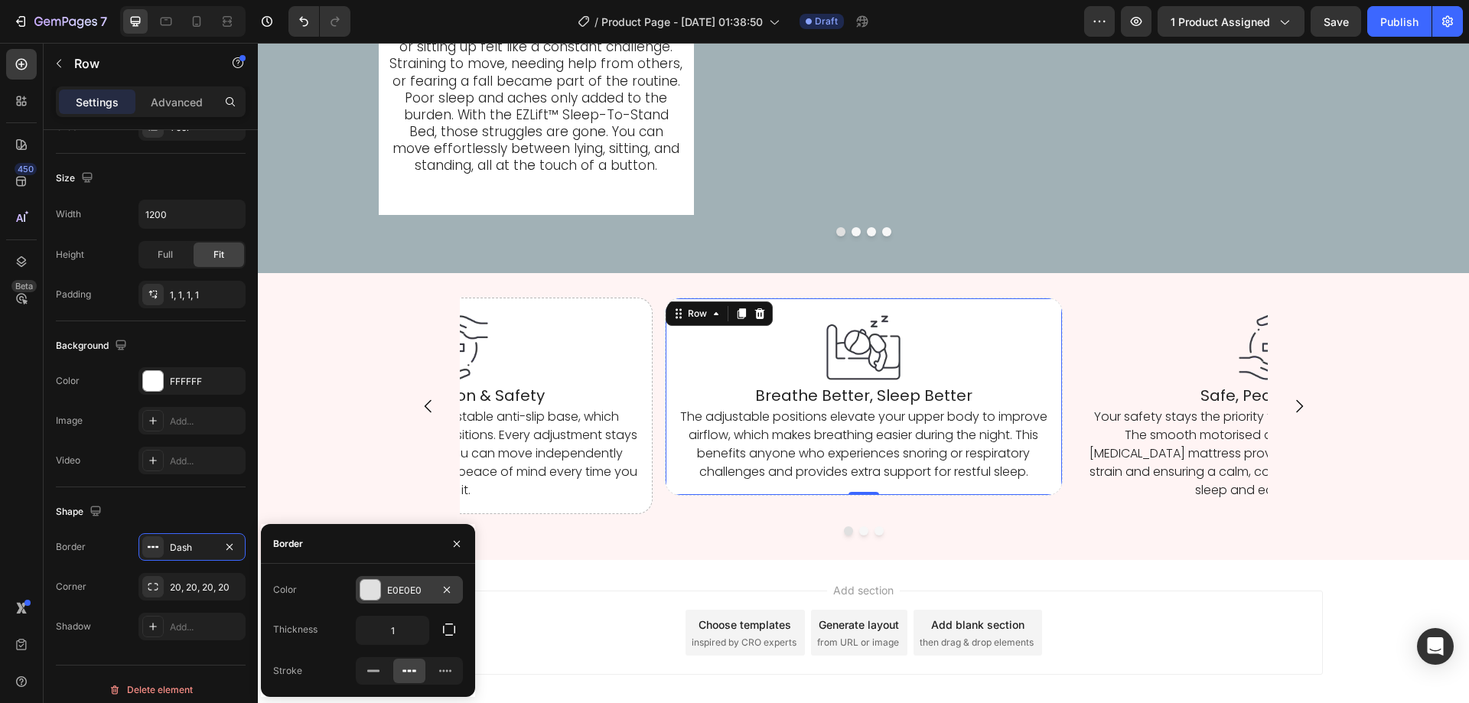
click at [408, 590] on div "E0E0E0" at bounding box center [409, 591] width 44 height 14
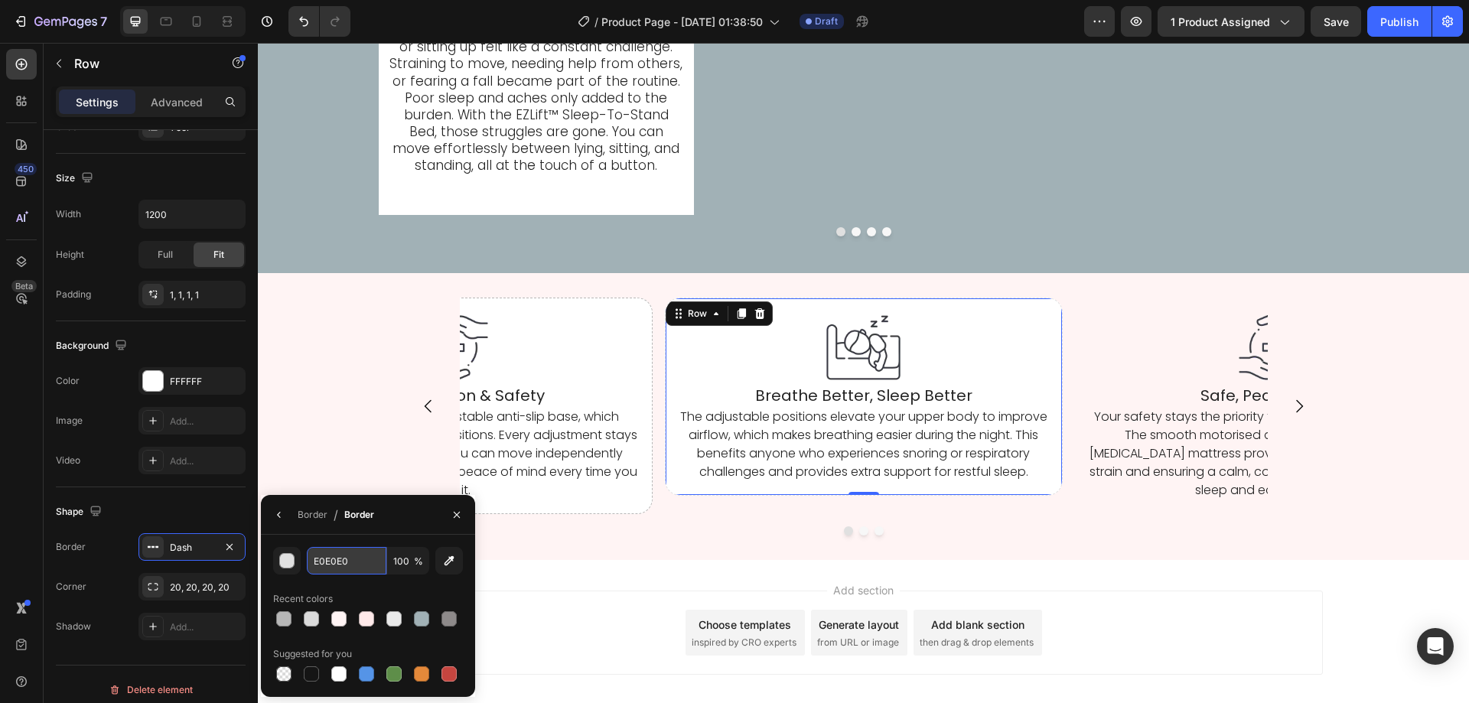
click at [348, 564] on input "E0E0E0" at bounding box center [347, 561] width 80 height 28
paste input "B7B7B7"
type input "B7B7B7"
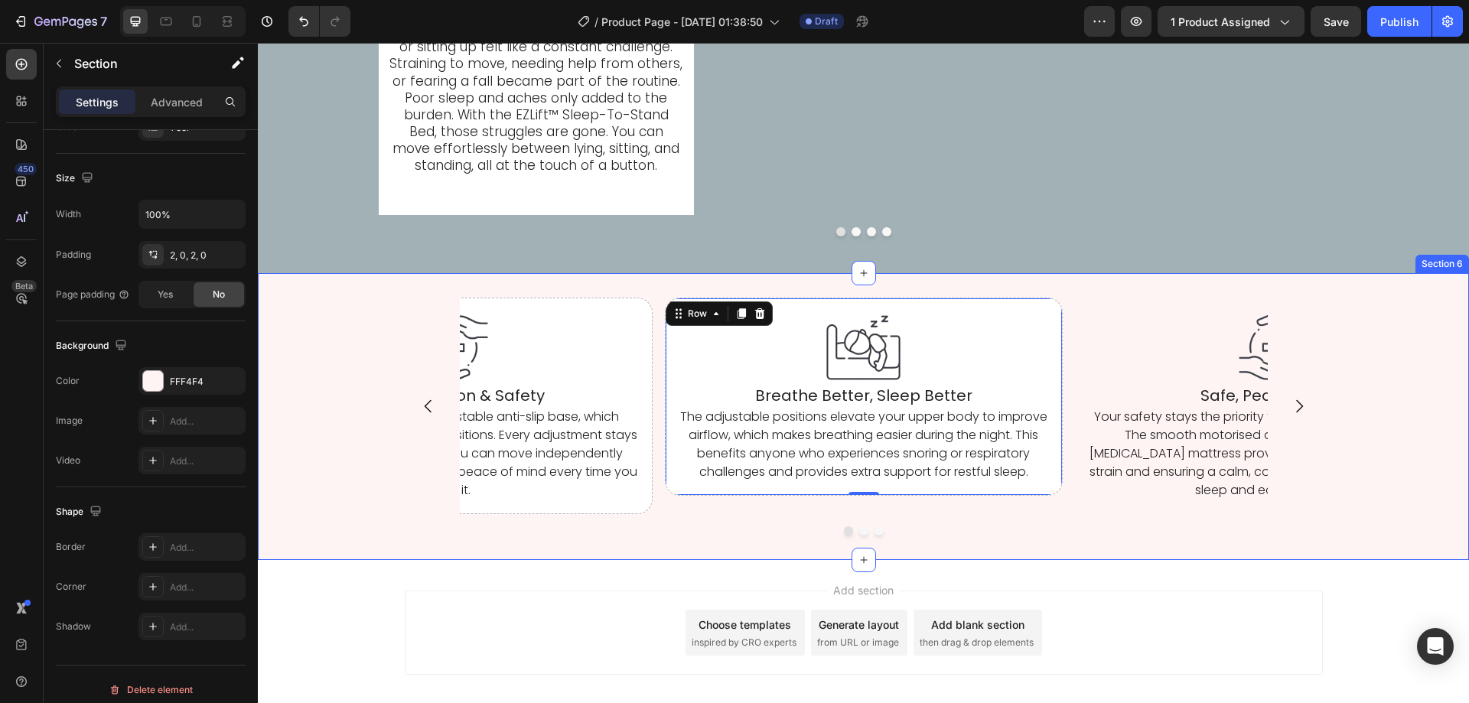
click at [602, 557] on div "Image Breathe Better, Sleep Better Heading The adjustable positions elevate you…" at bounding box center [863, 416] width 1211 height 287
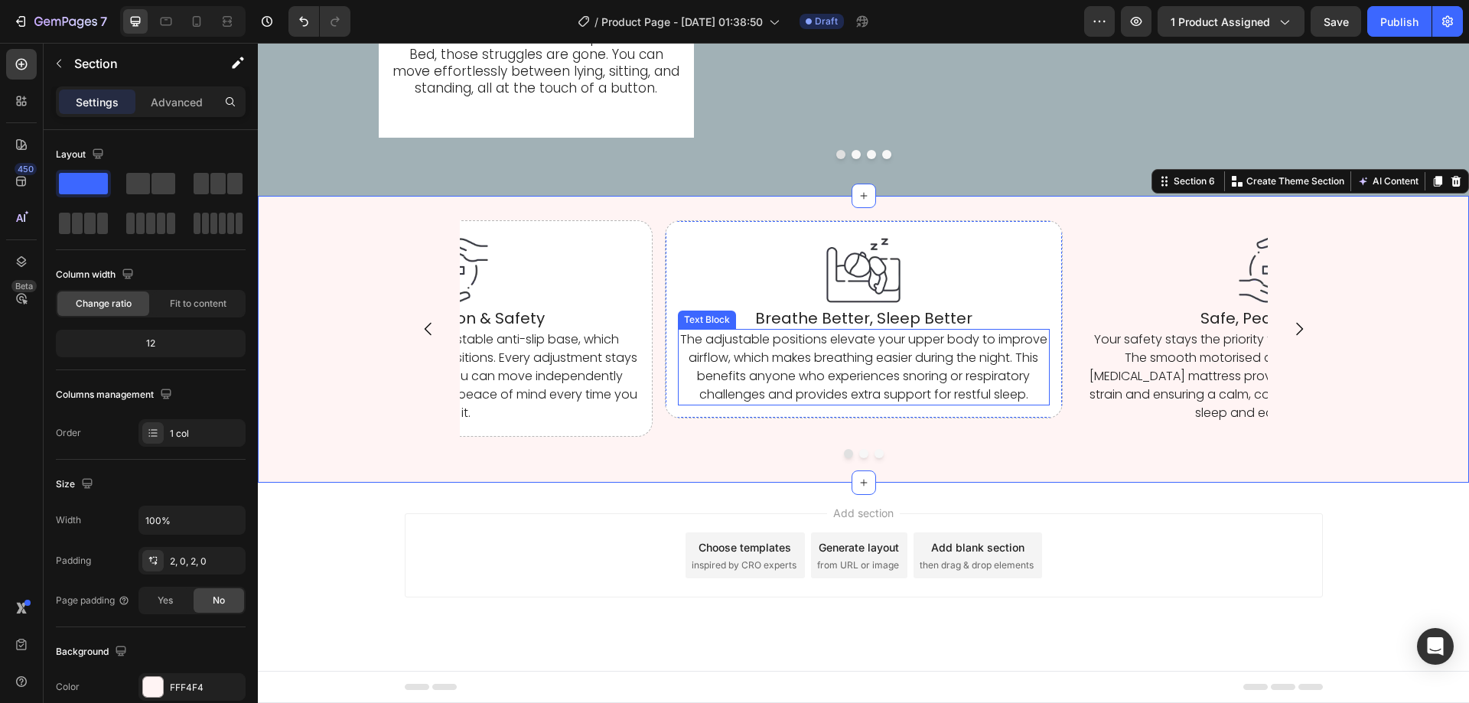
scroll to position [3927, 0]
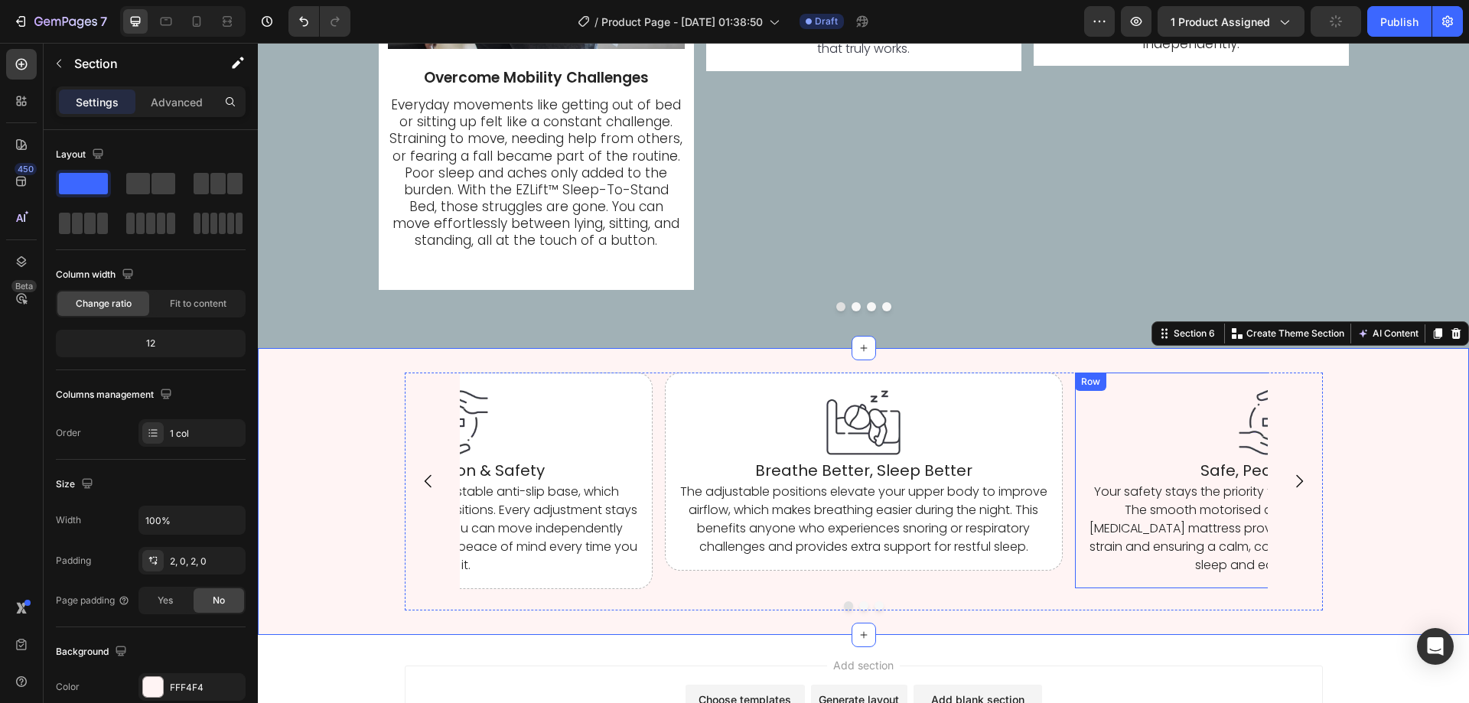
click at [1097, 582] on div "Image Safe, Peaceful Rest Heading Your safety stays the priority throughout eve…" at bounding box center [1274, 481] width 398 height 216
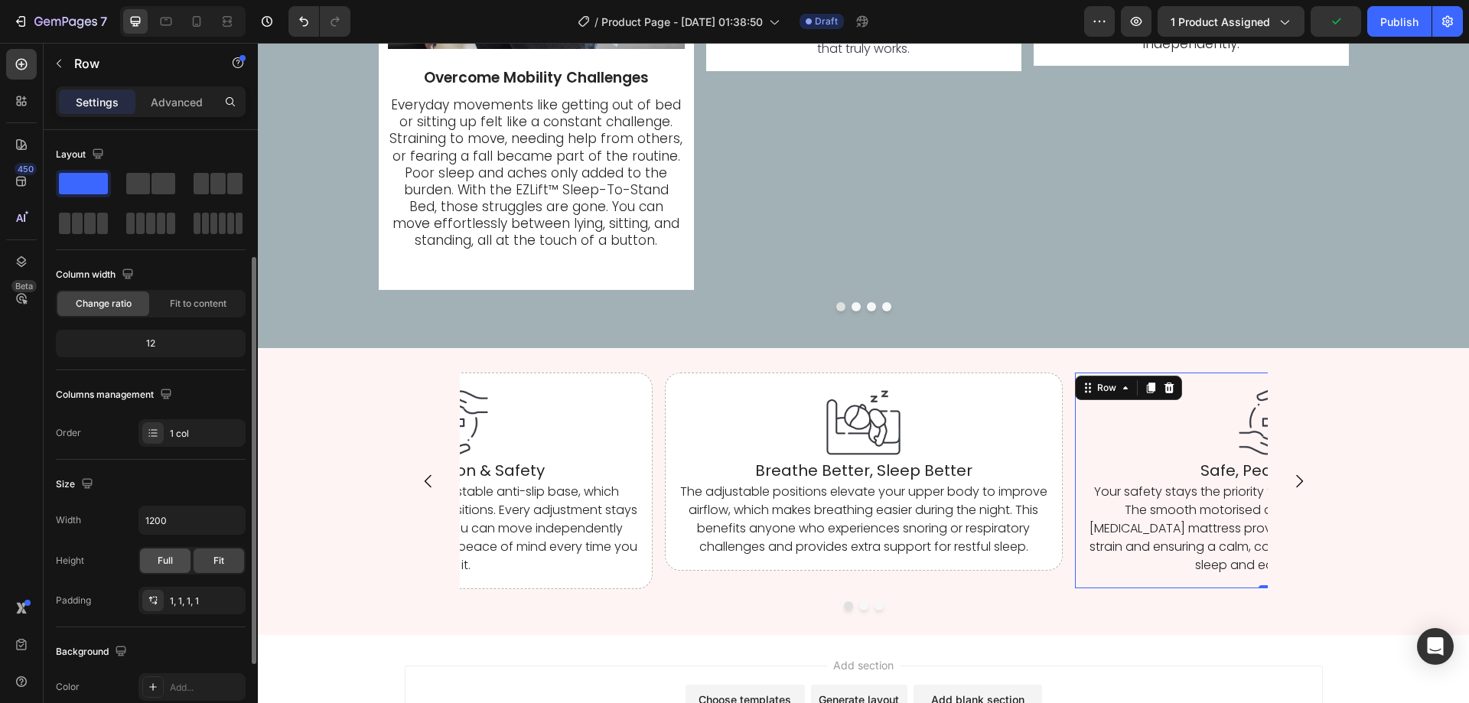
scroll to position [230, 0]
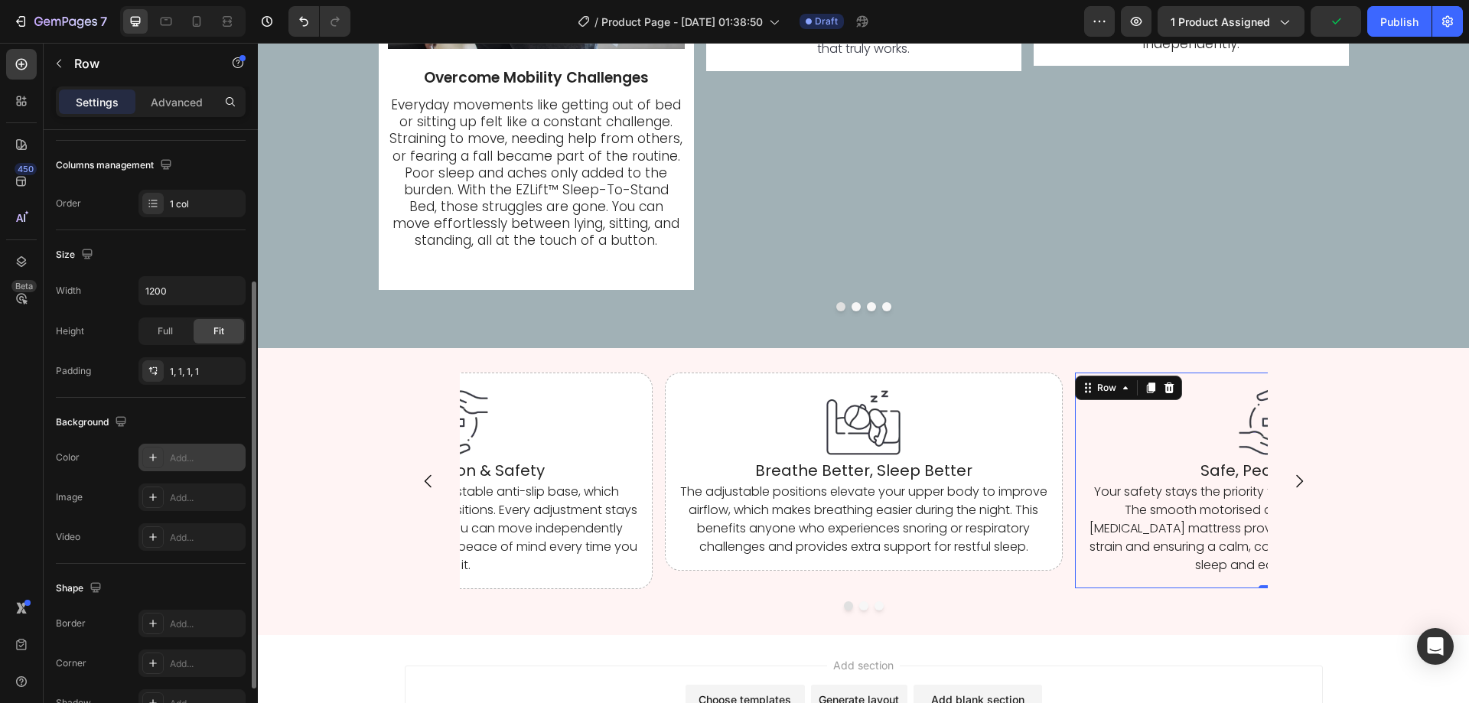
click at [202, 467] on div "Add..." at bounding box center [191, 458] width 107 height 28
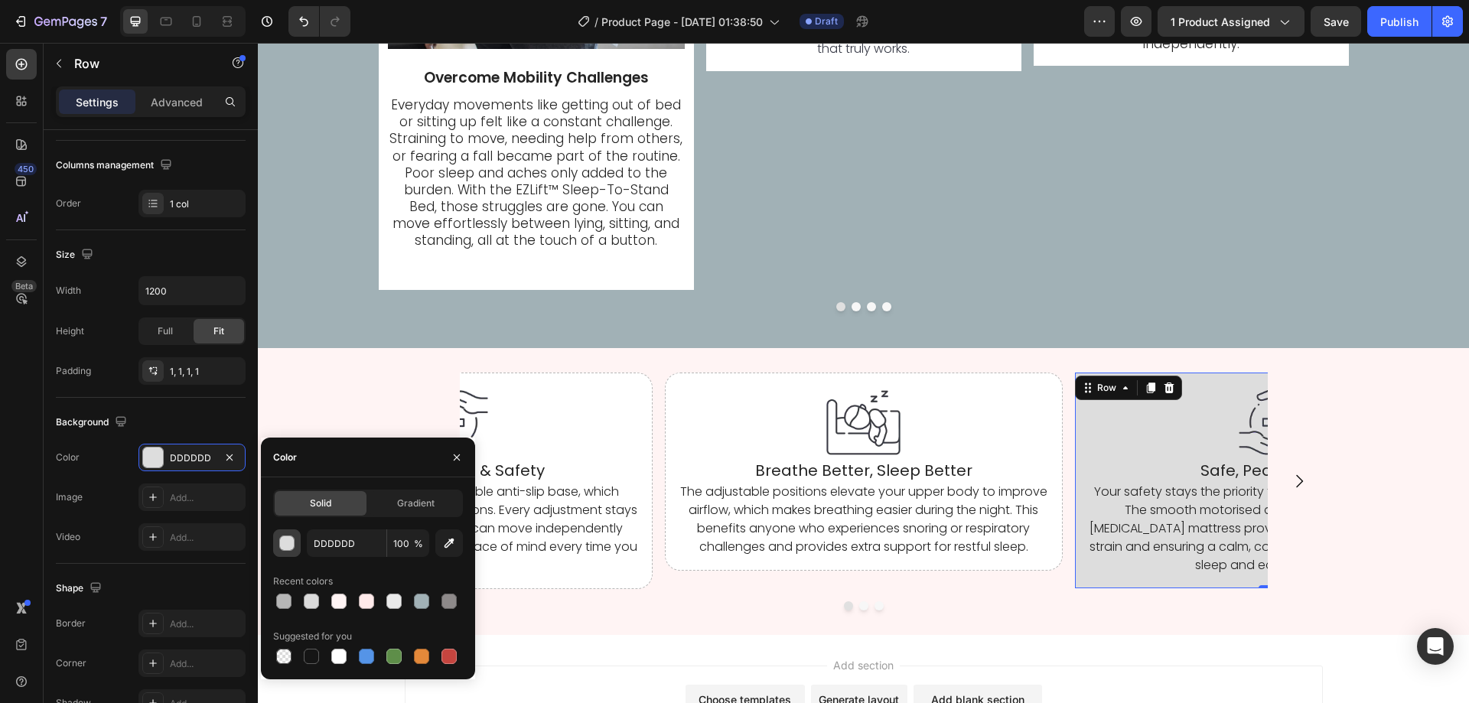
click at [287, 544] on div "button" at bounding box center [287, 543] width 15 height 15
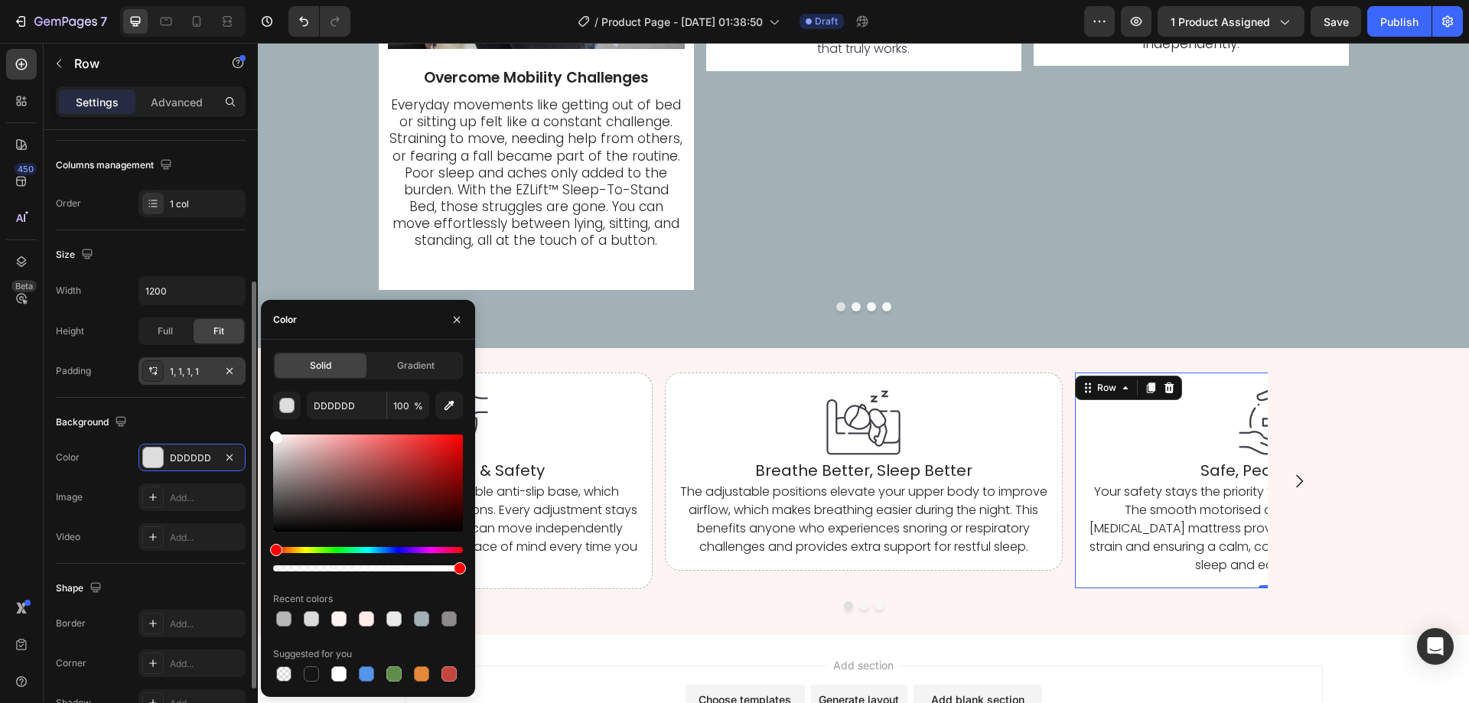
drag, startPoint x: 334, startPoint y: 496, endPoint x: 189, endPoint y: 372, distance: 190.4
click at [190, 373] on div "450 Beta car Sections(30) Elements(19) Interactive Carousel Carousel Carousel C…" at bounding box center [129, 373] width 258 height 660
type input "FFFFFF"
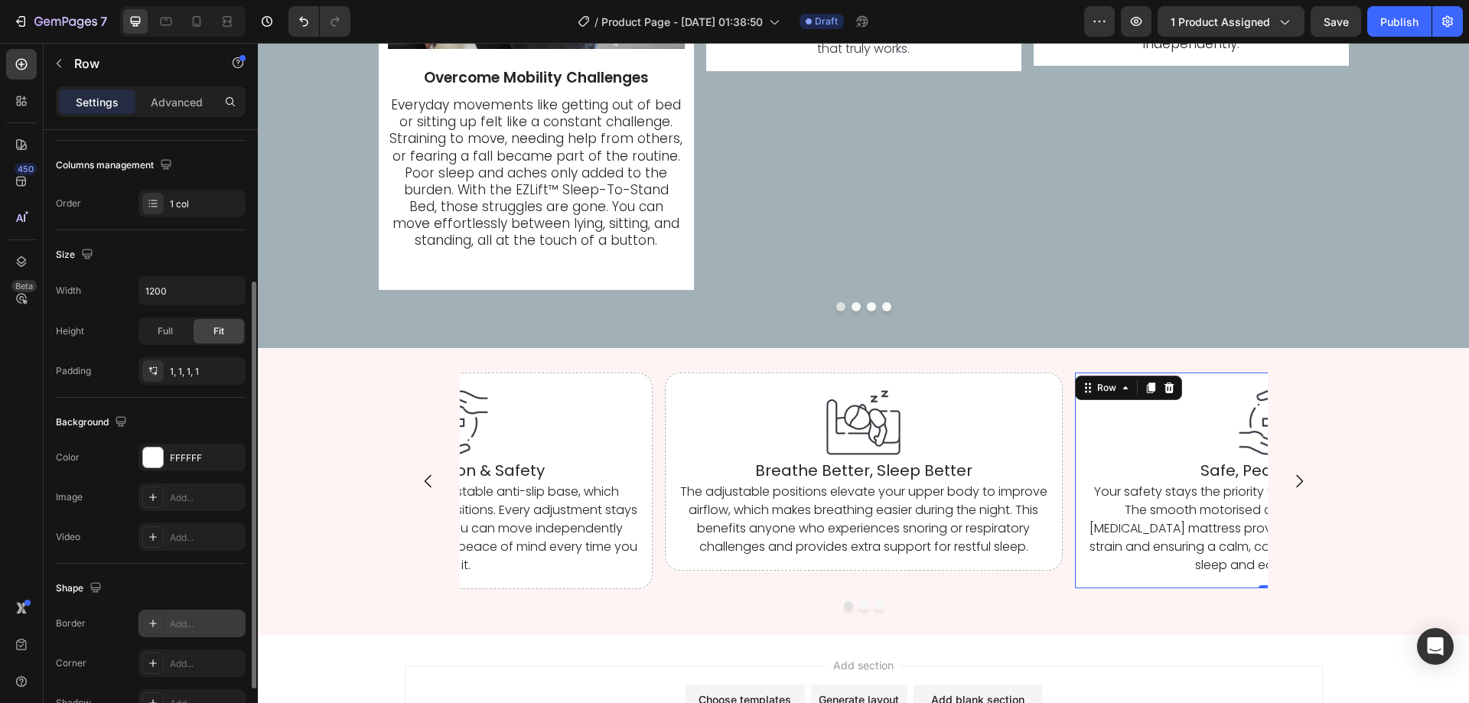
click at [197, 635] on div "Add..." at bounding box center [191, 624] width 107 height 28
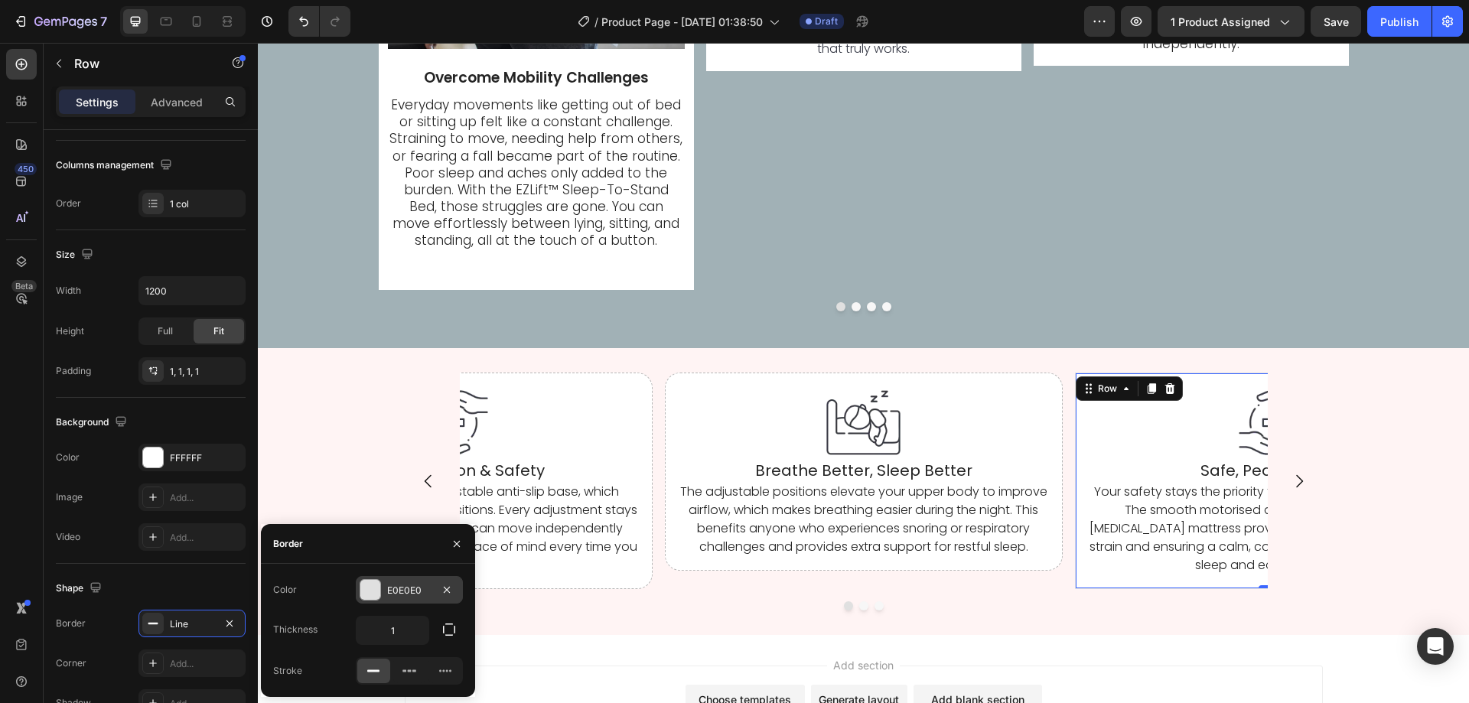
click at [409, 593] on div "E0E0E0" at bounding box center [409, 591] width 44 height 14
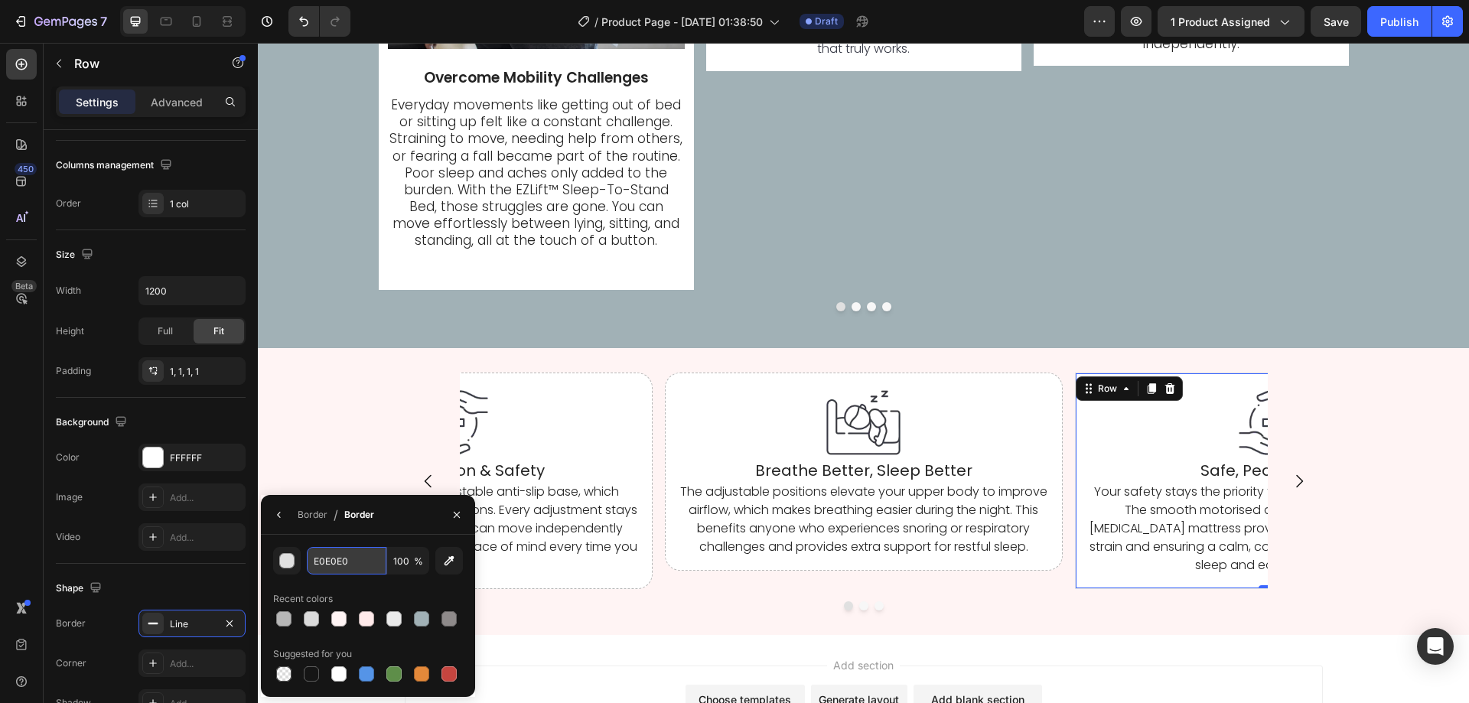
click at [0, 0] on input "E0E0E0" at bounding box center [0, 0] width 0 height 0
paste input "B7B7B7"
type input "B7B7B7"
click at [308, 513] on div "Border" at bounding box center [313, 515] width 30 height 14
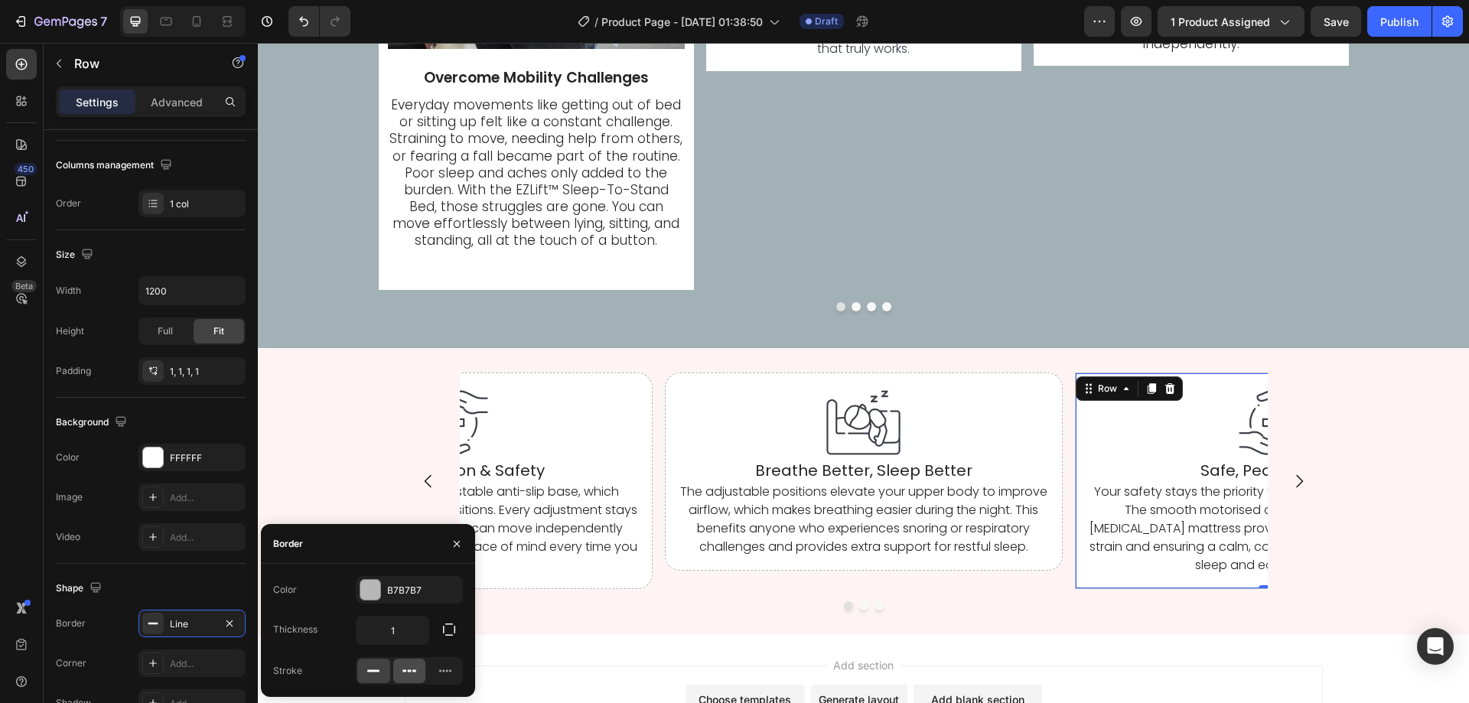
click at [407, 670] on icon at bounding box center [409, 670] width 15 height 15
click at [192, 656] on div "Add..." at bounding box center [191, 664] width 107 height 28
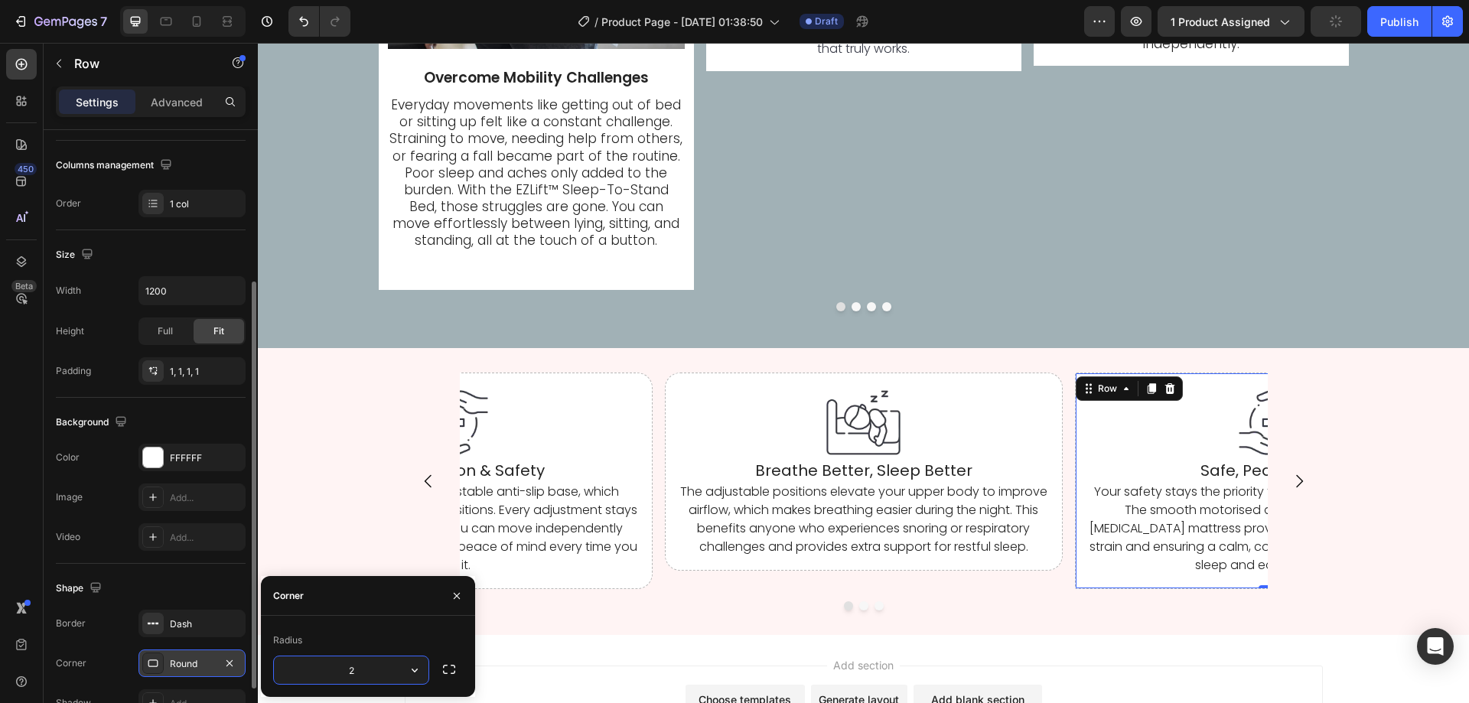
type input "20"
click at [633, 610] on div at bounding box center [864, 605] width 918 height 9
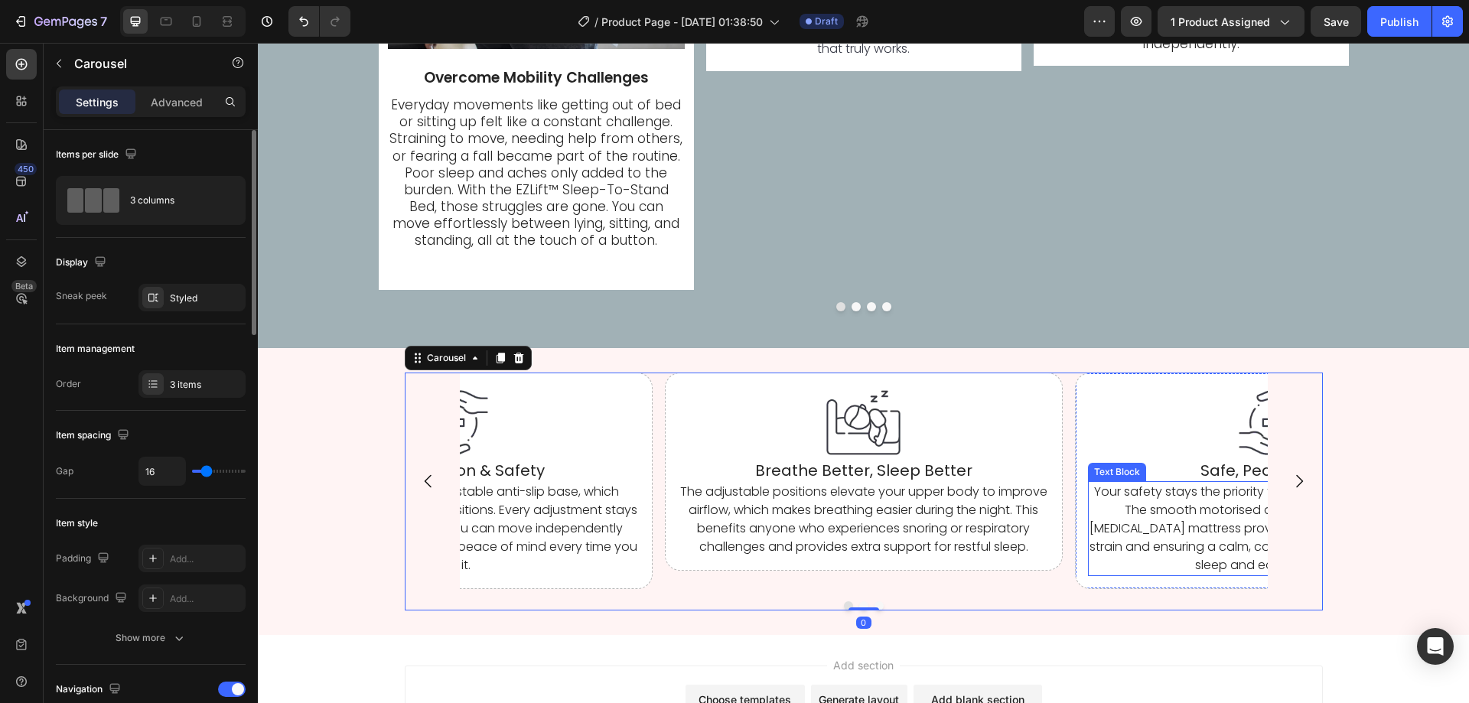
scroll to position [3774, 0]
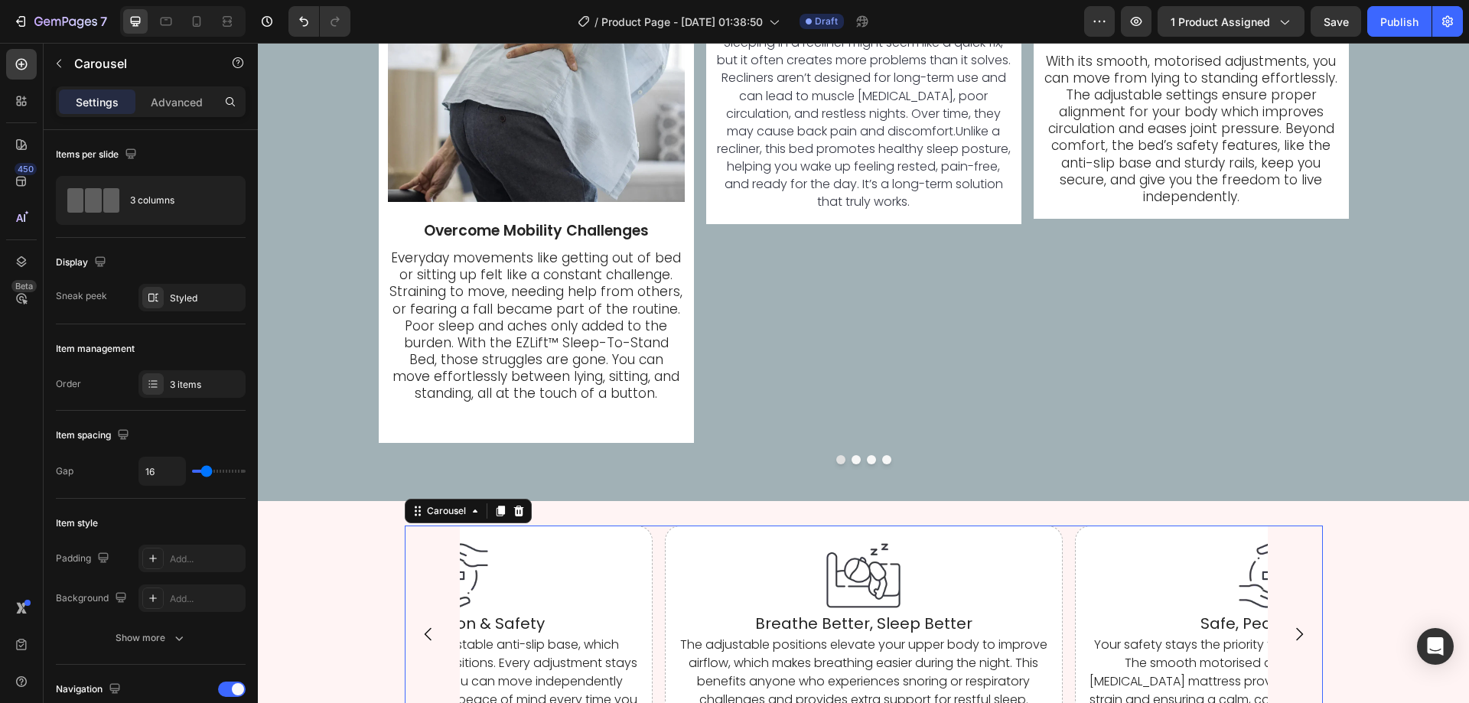
click at [652, 620] on div "Image Breathe Better, Sleep Better Heading The adjustable positions elevate you…" at bounding box center [864, 634] width 808 height 217
click at [179, 287] on div "Styled" at bounding box center [191, 298] width 107 height 28
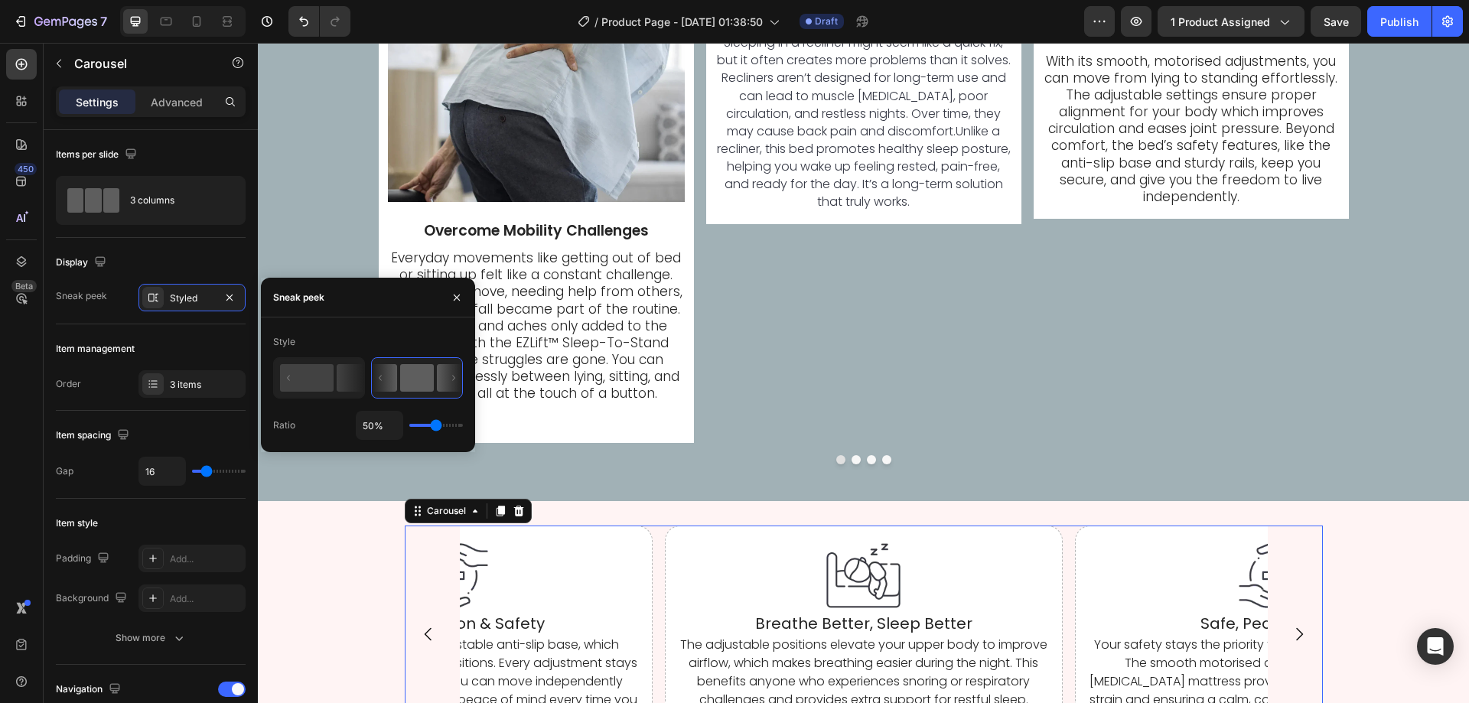
type input "21%"
type input "21"
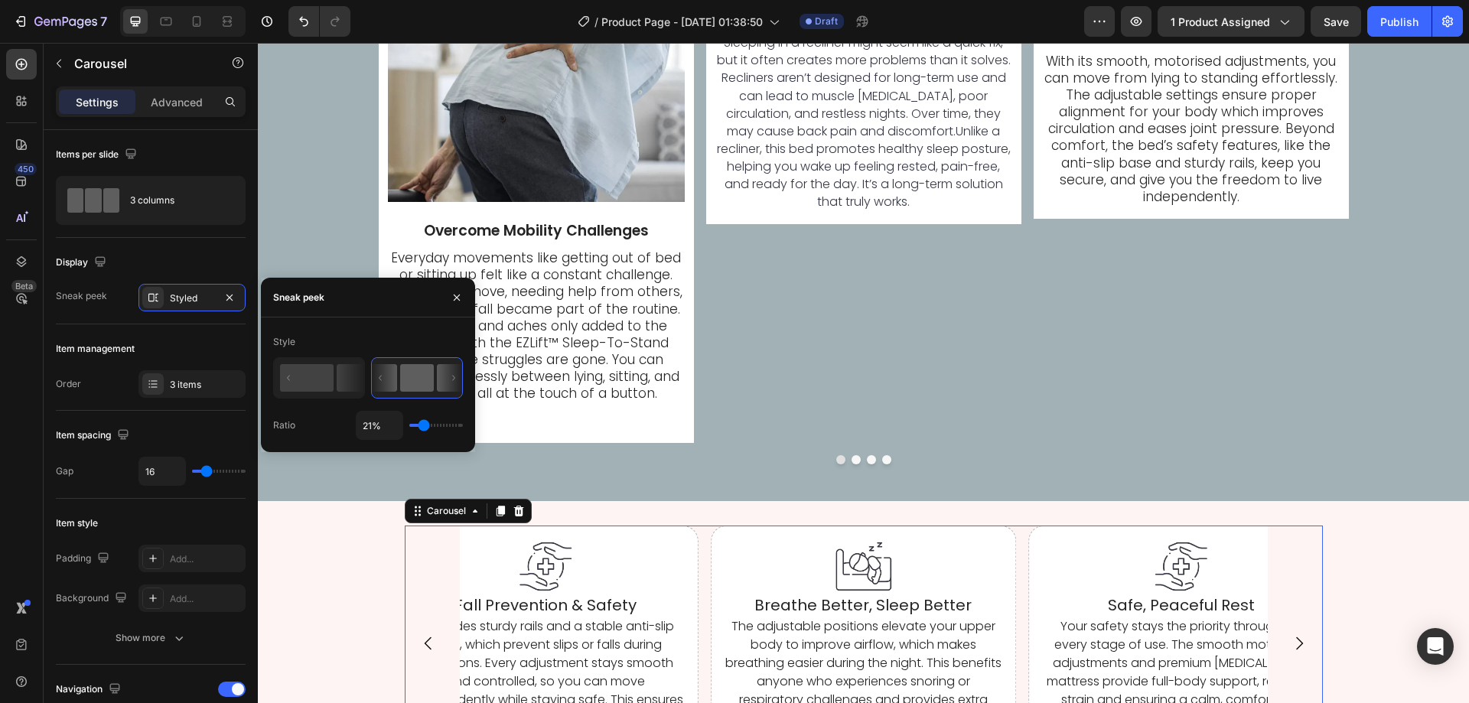
type input "23%"
type input "23"
click at [425, 427] on input "range" at bounding box center [436, 425] width 54 height 3
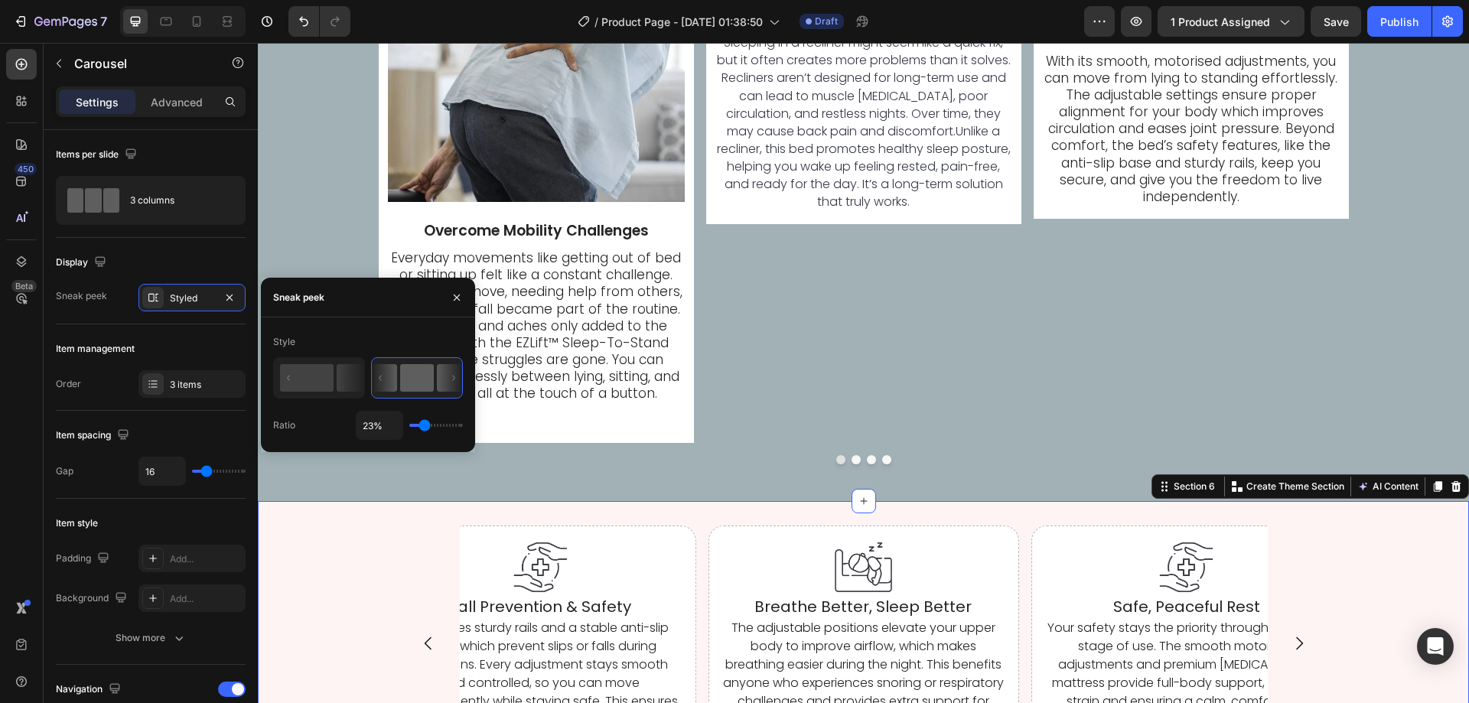
click at [339, 534] on div "Image Breathe Better, Sleep Better Heading The adjustable positions elevate you…" at bounding box center [863, 654] width 1211 height 257
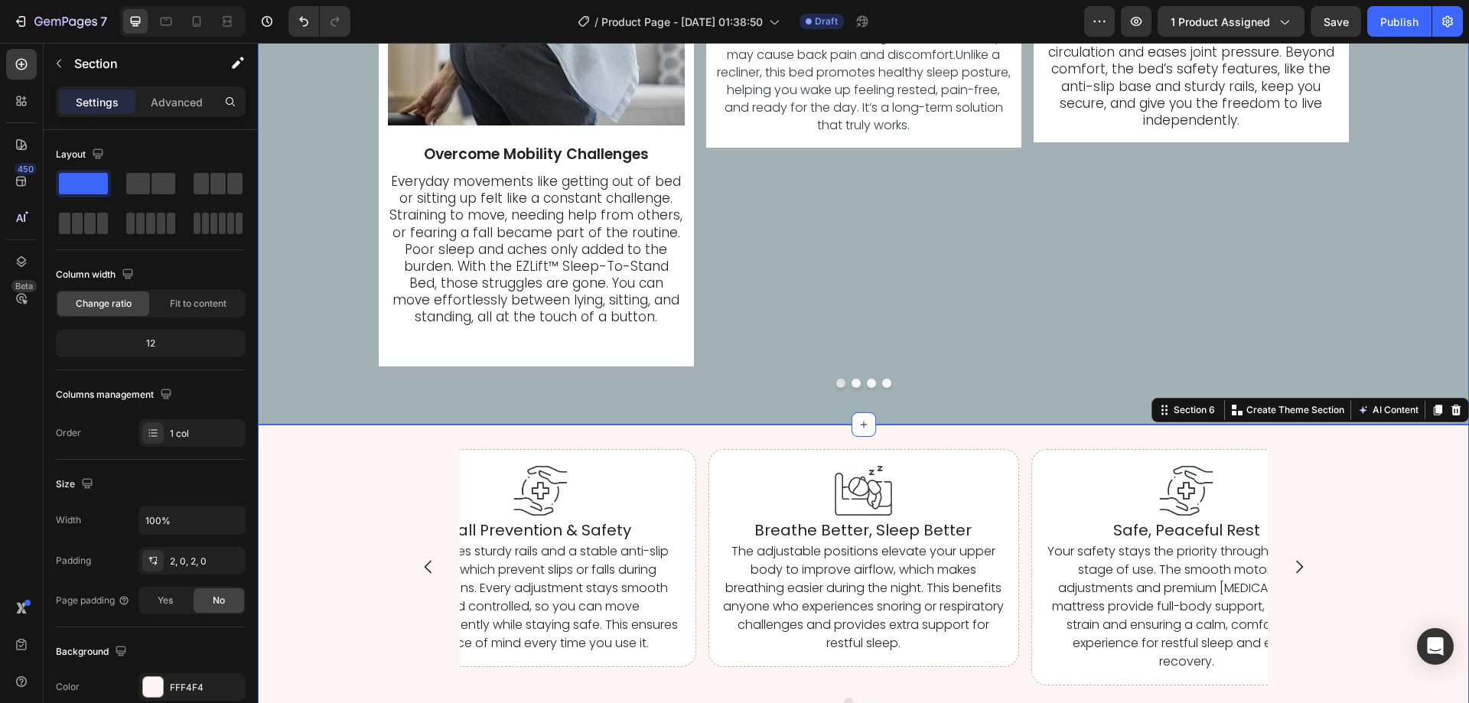
scroll to position [3927, 0]
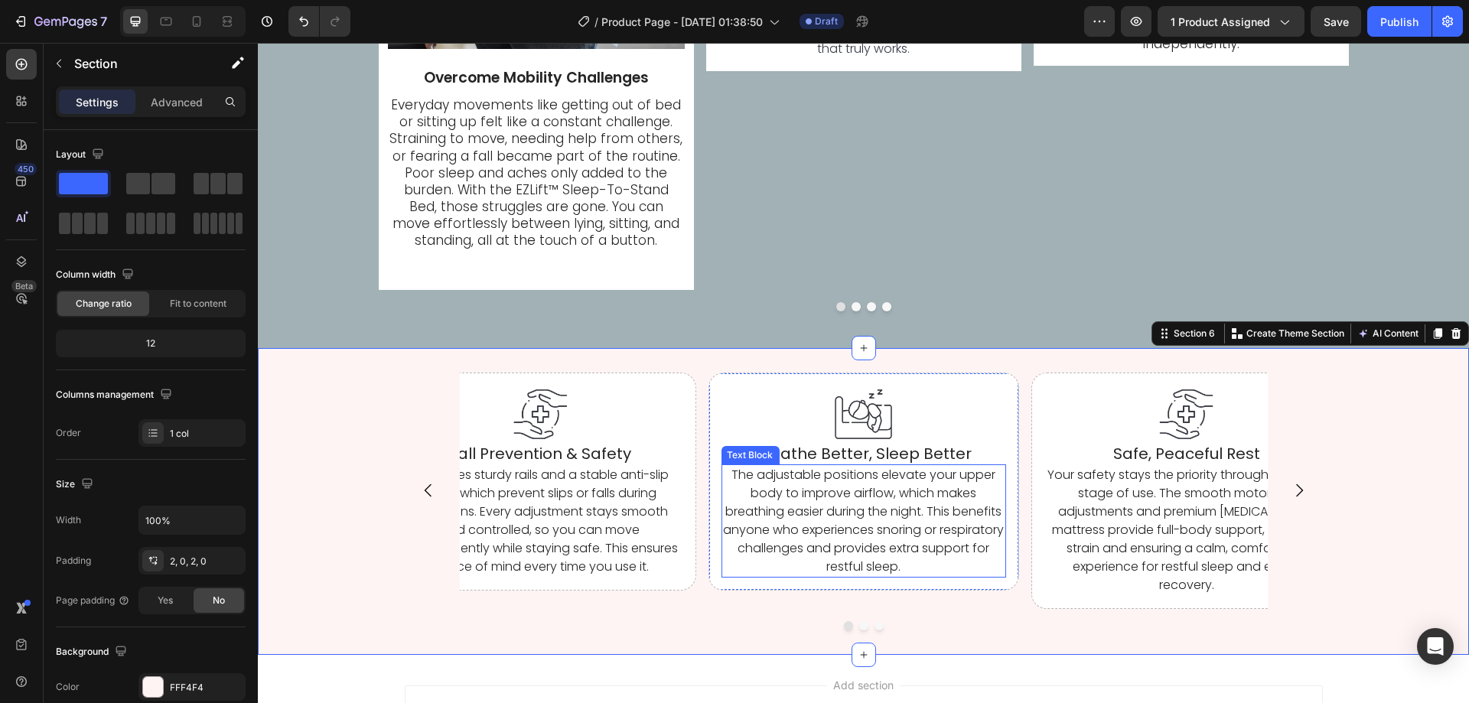
click at [963, 569] on p "The adjustable positions elevate your upper body to improve airflow, which make…" at bounding box center [863, 521] width 282 height 110
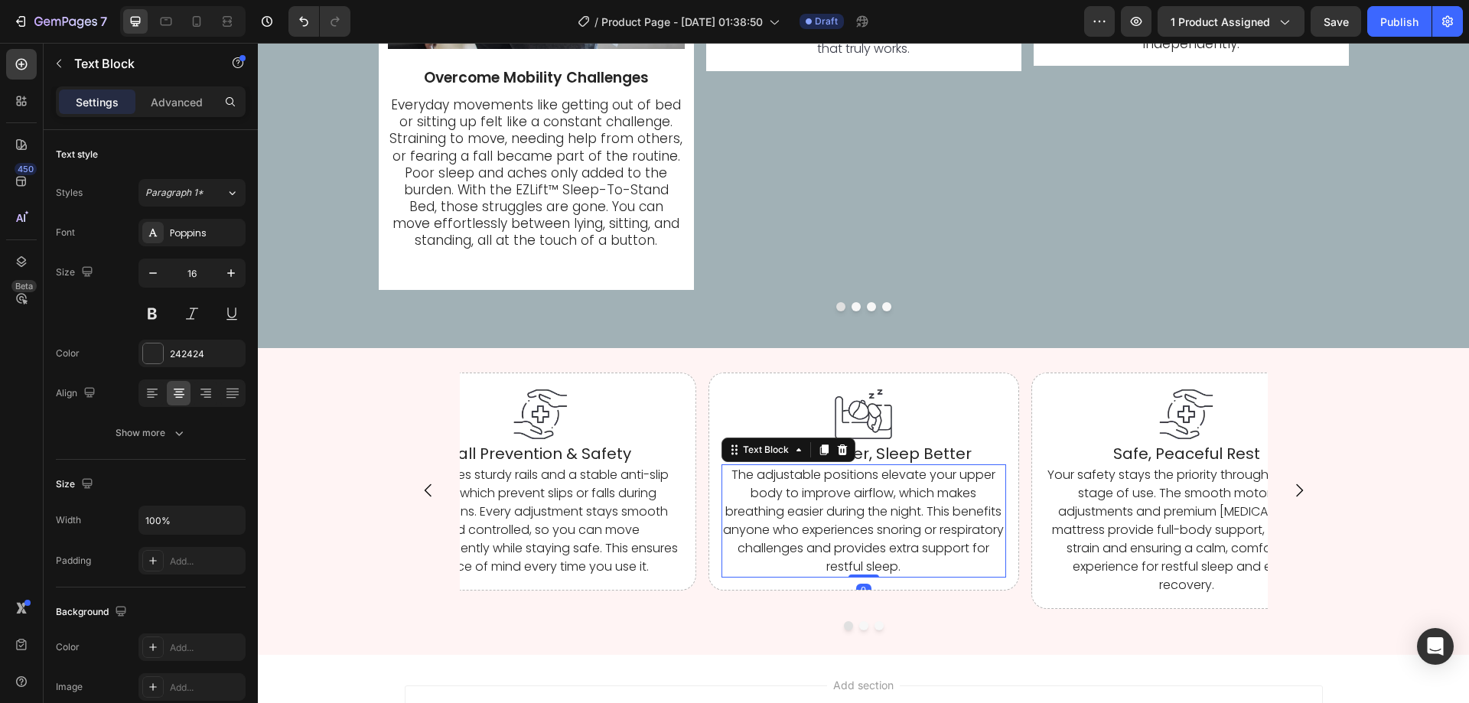
click at [963, 569] on p "The adjustable positions elevate your upper body to improve airflow, which make…" at bounding box center [863, 521] width 282 height 110
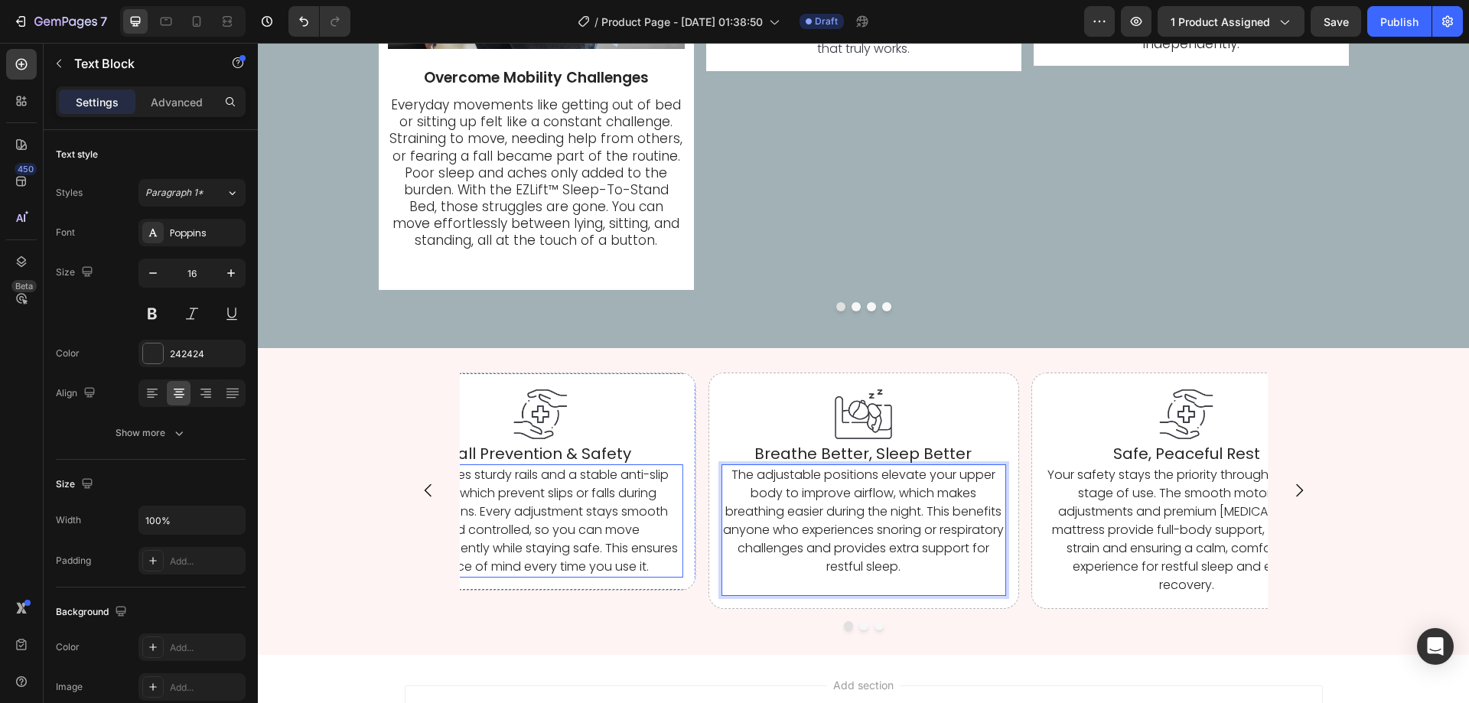
click at [649, 564] on p "It includes sturdy rails and a stable anti-slip base, which prevent slips or fa…" at bounding box center [540, 521] width 282 height 110
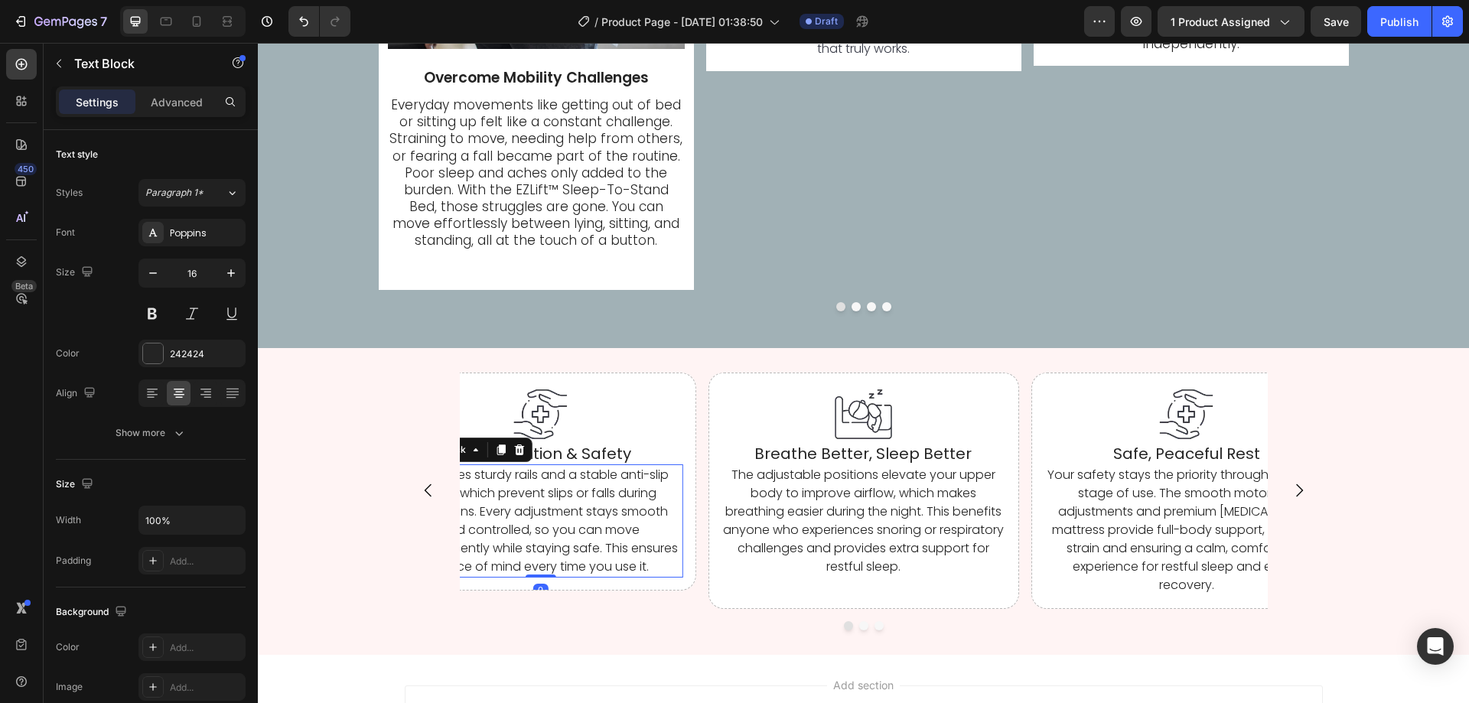
click at [649, 564] on p "It includes sturdy rails and a stable anti-slip base, which prevent slips or fa…" at bounding box center [540, 521] width 282 height 110
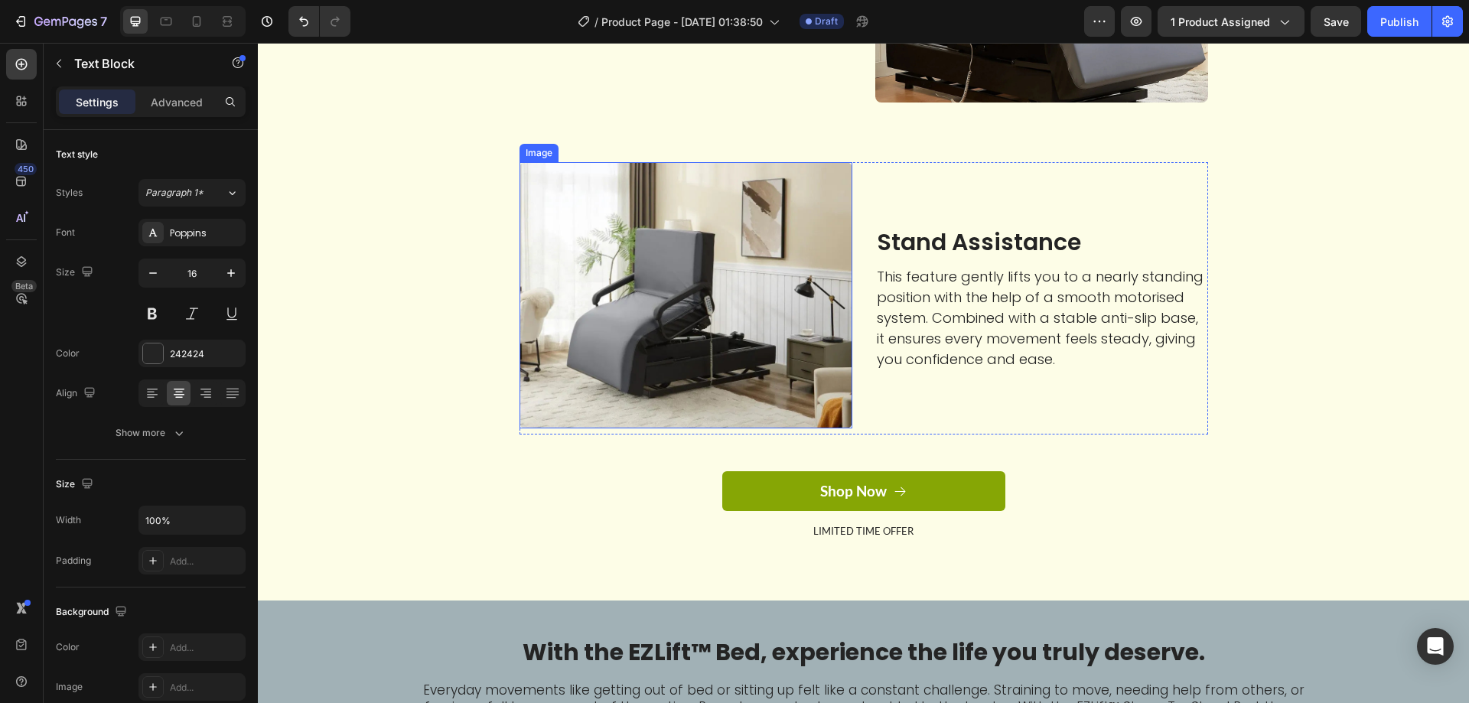
scroll to position [3033, 0]
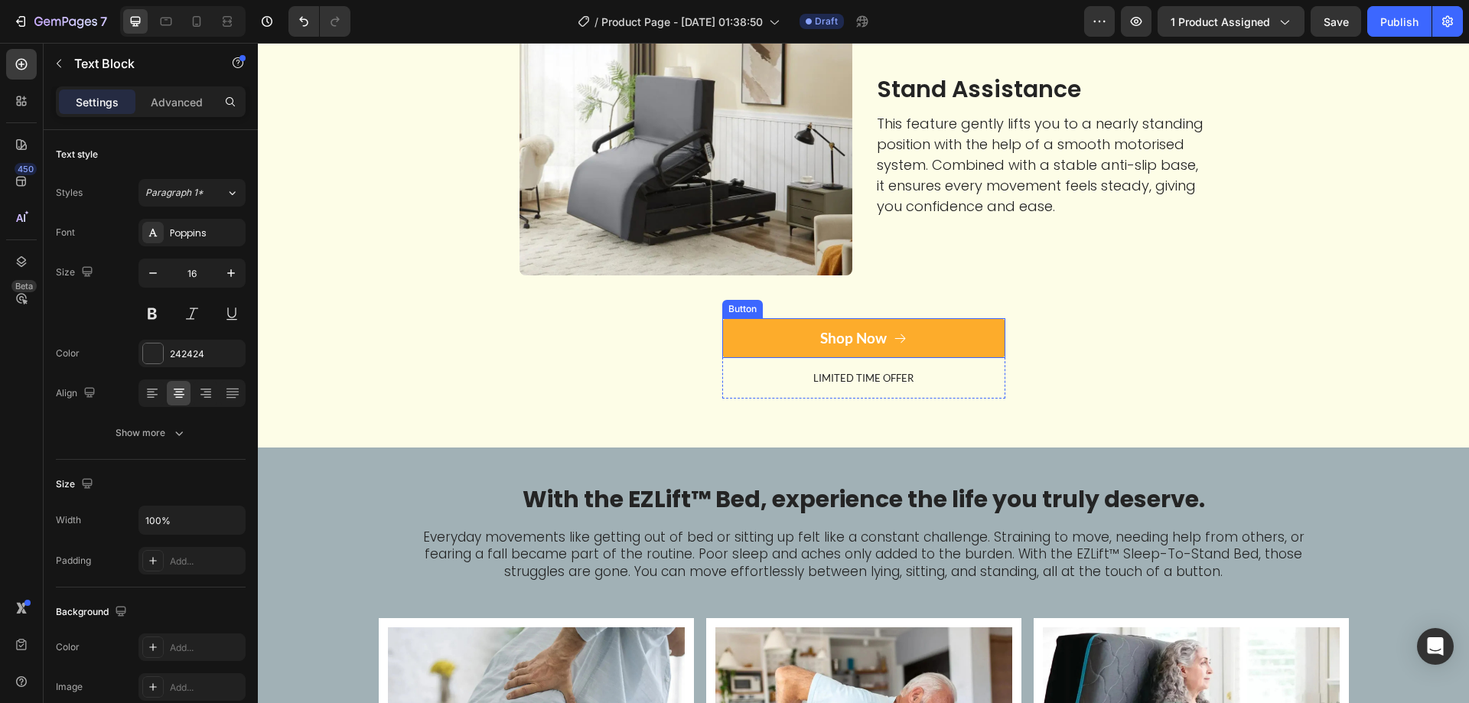
click at [958, 359] on button "Shop Now" at bounding box center [863, 338] width 283 height 41
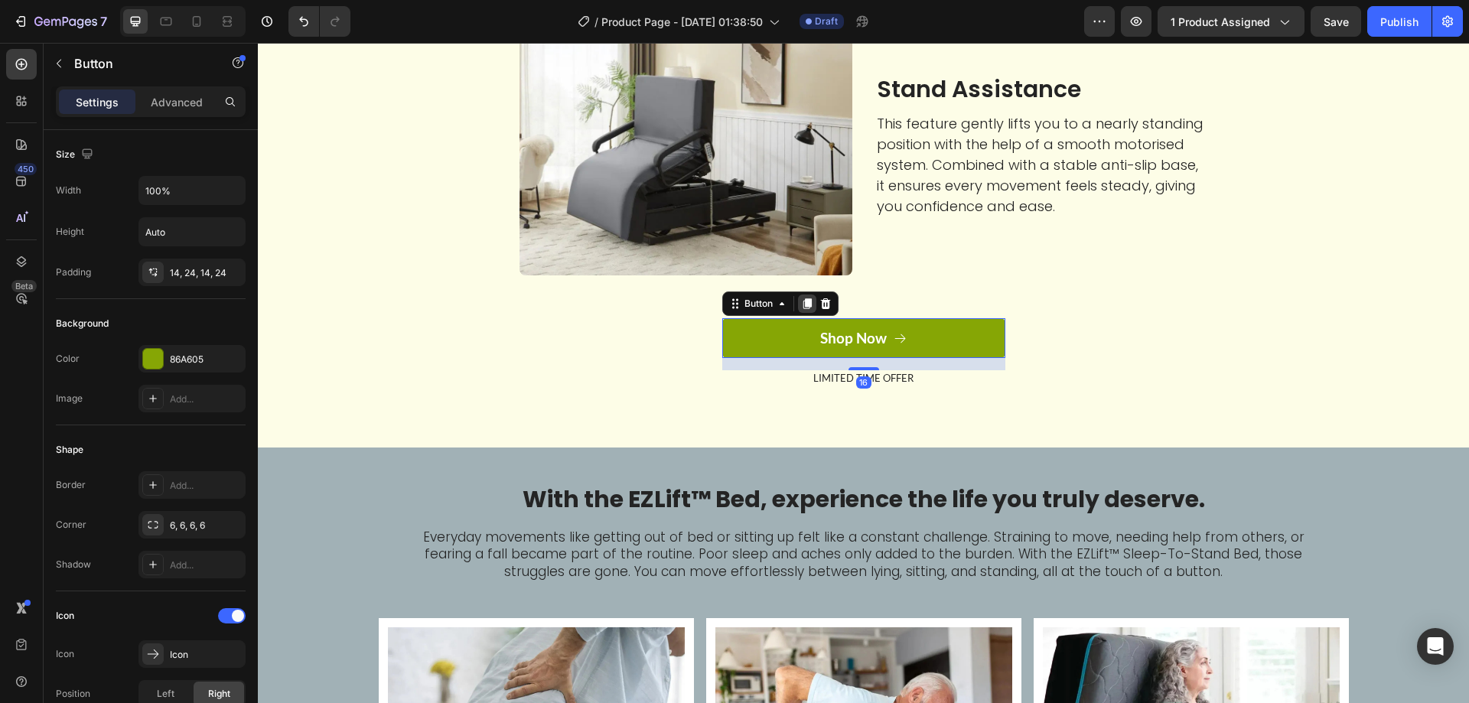
click at [803, 309] on icon at bounding box center [807, 303] width 8 height 11
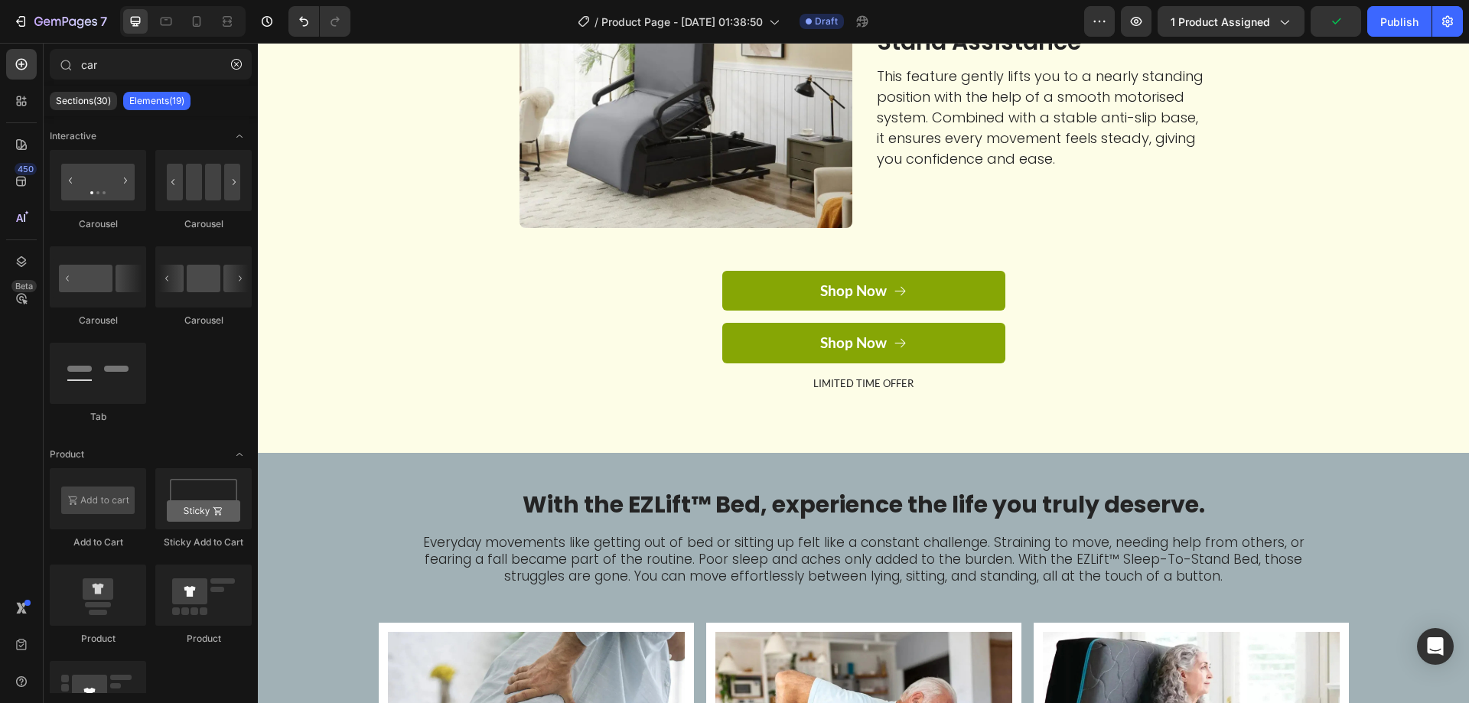
scroll to position [3004, 0]
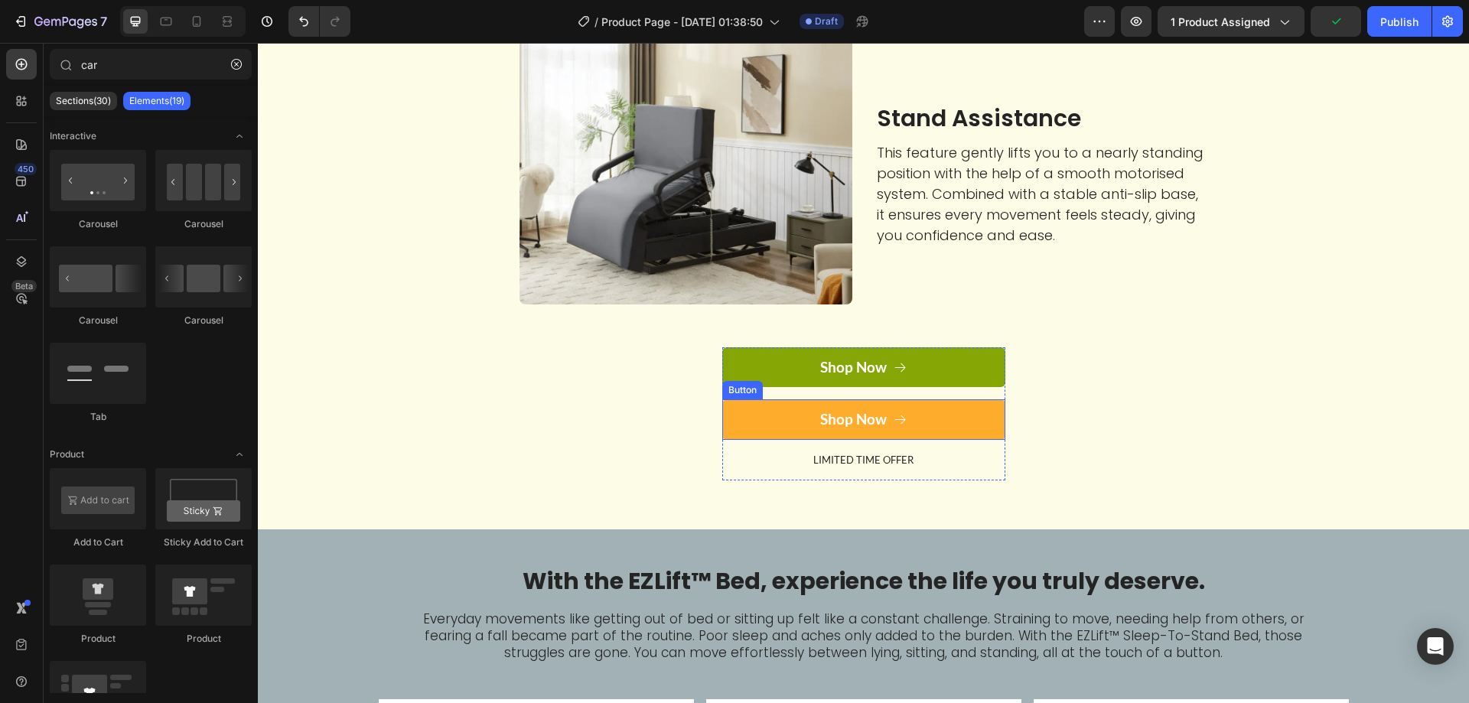
click at [962, 440] on button "Shop Now" at bounding box center [863, 419] width 283 height 41
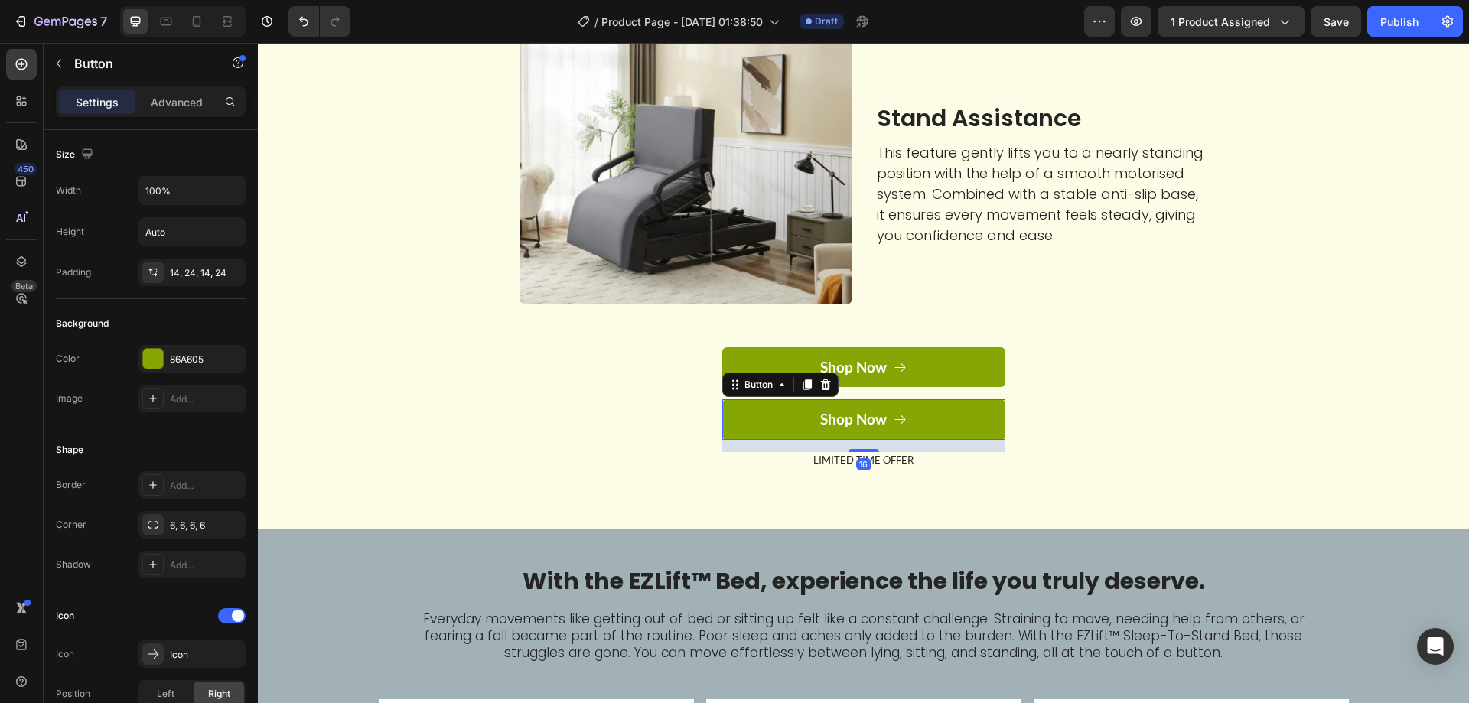
click at [827, 394] on div at bounding box center [825, 385] width 18 height 18
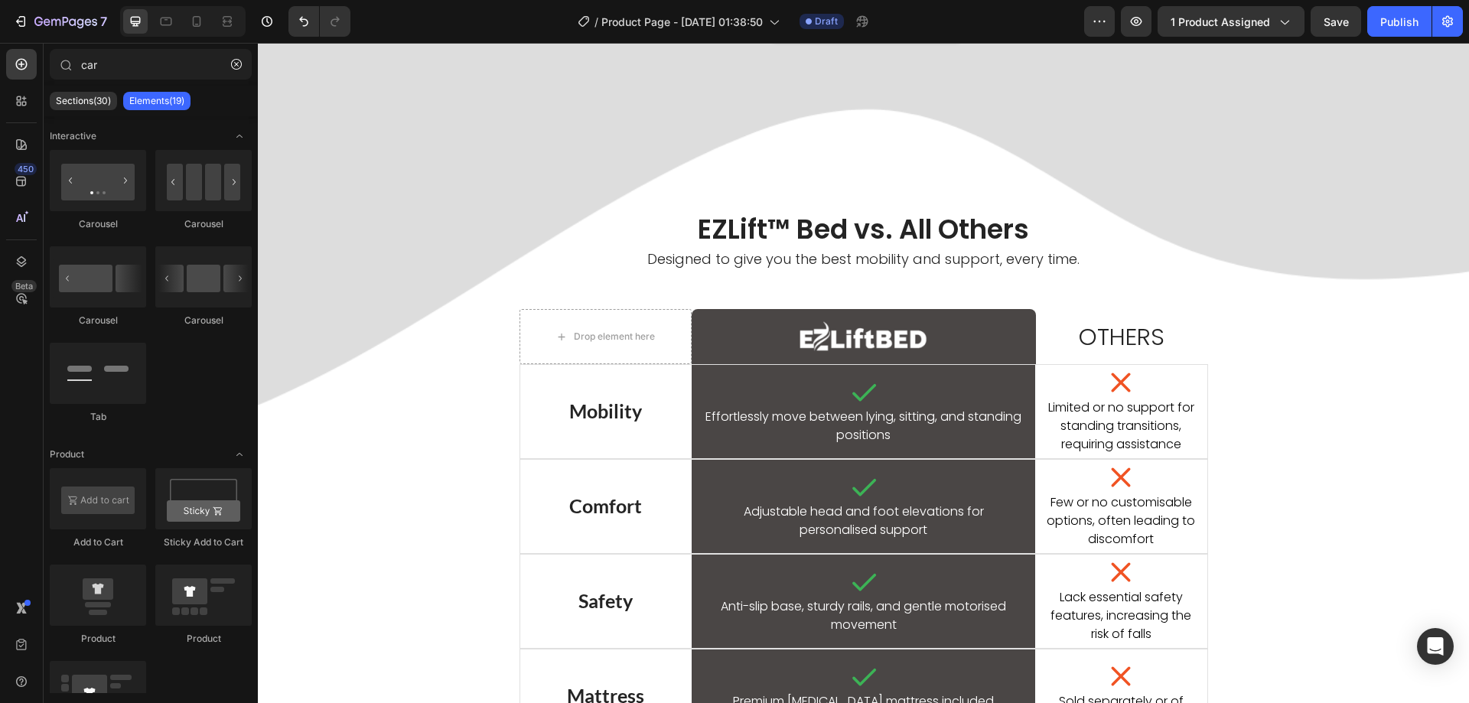
scroll to position [794, 0]
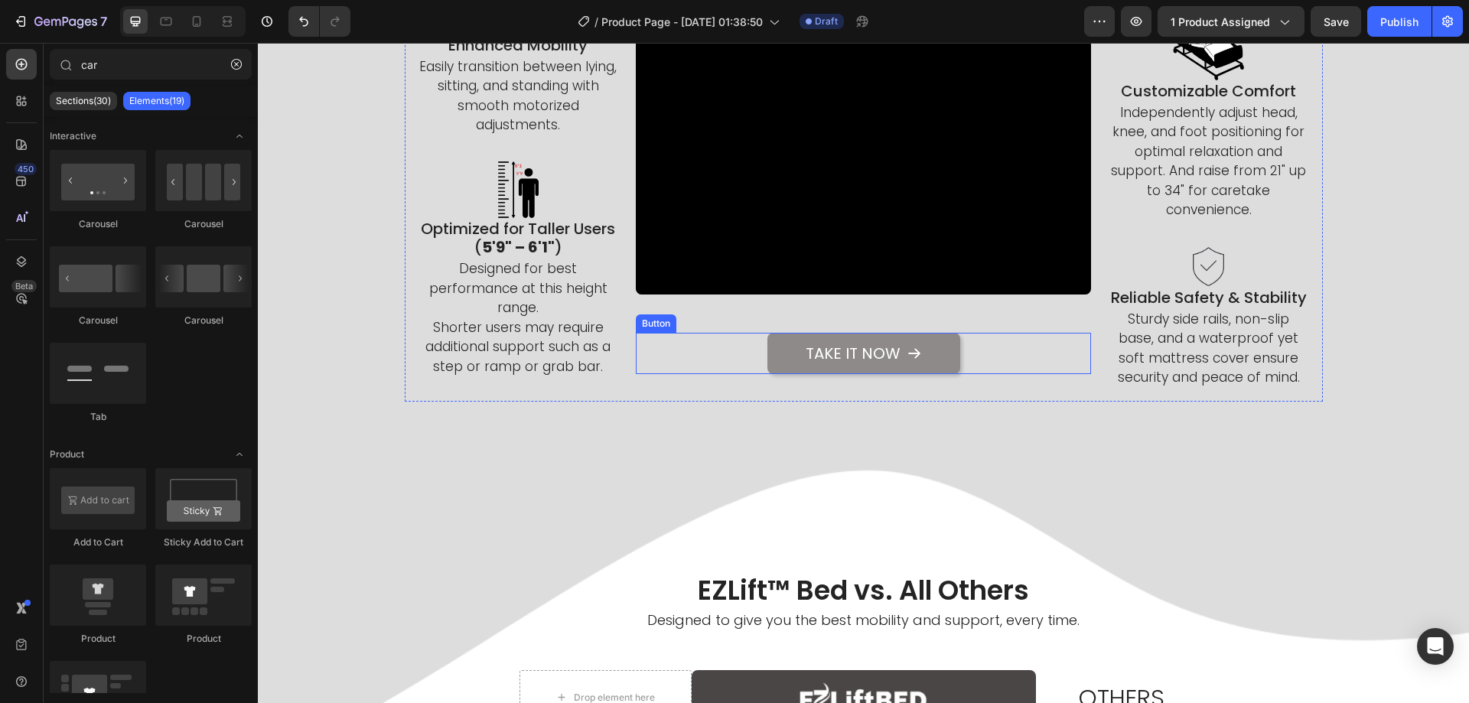
click at [946, 366] on button "Take It Now" at bounding box center [863, 353] width 193 height 41
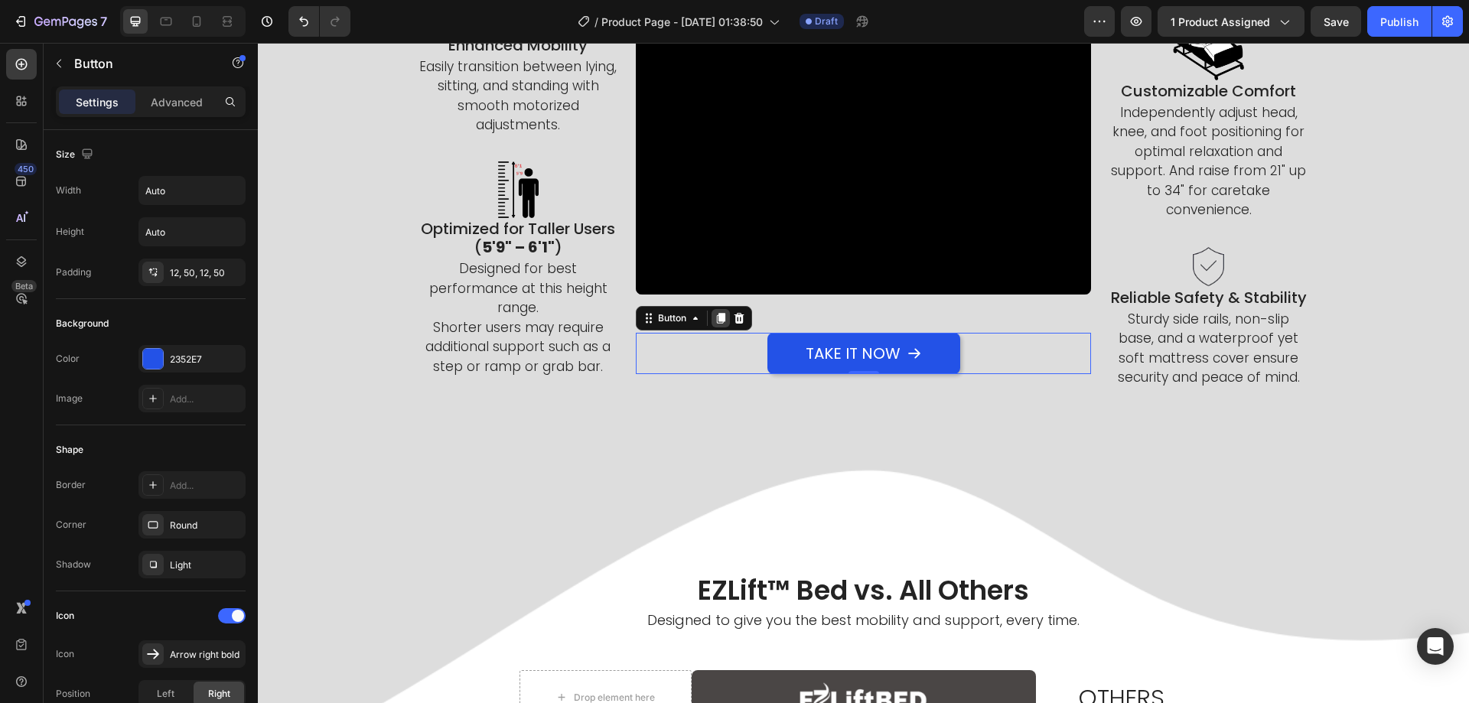
click at [715, 324] on icon at bounding box center [721, 318] width 12 height 12
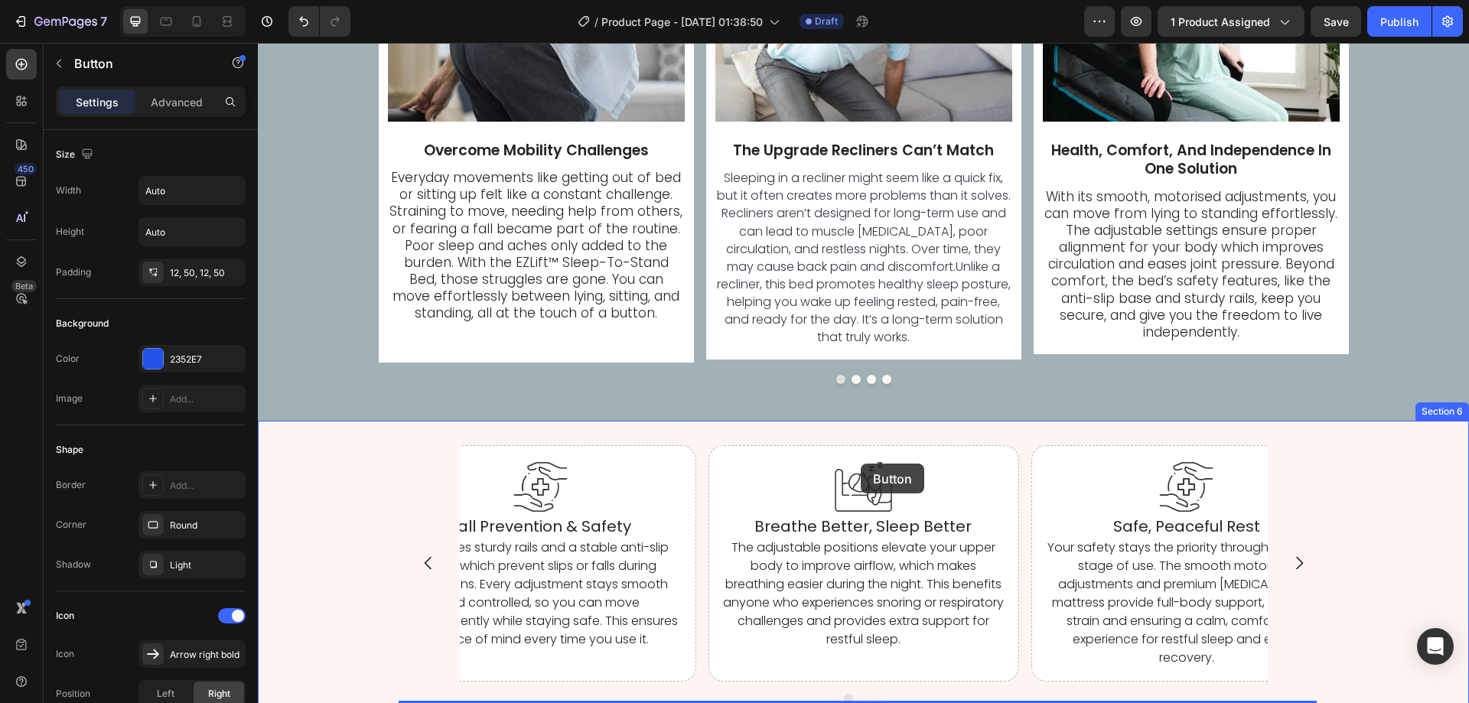
scroll to position [4099, 0]
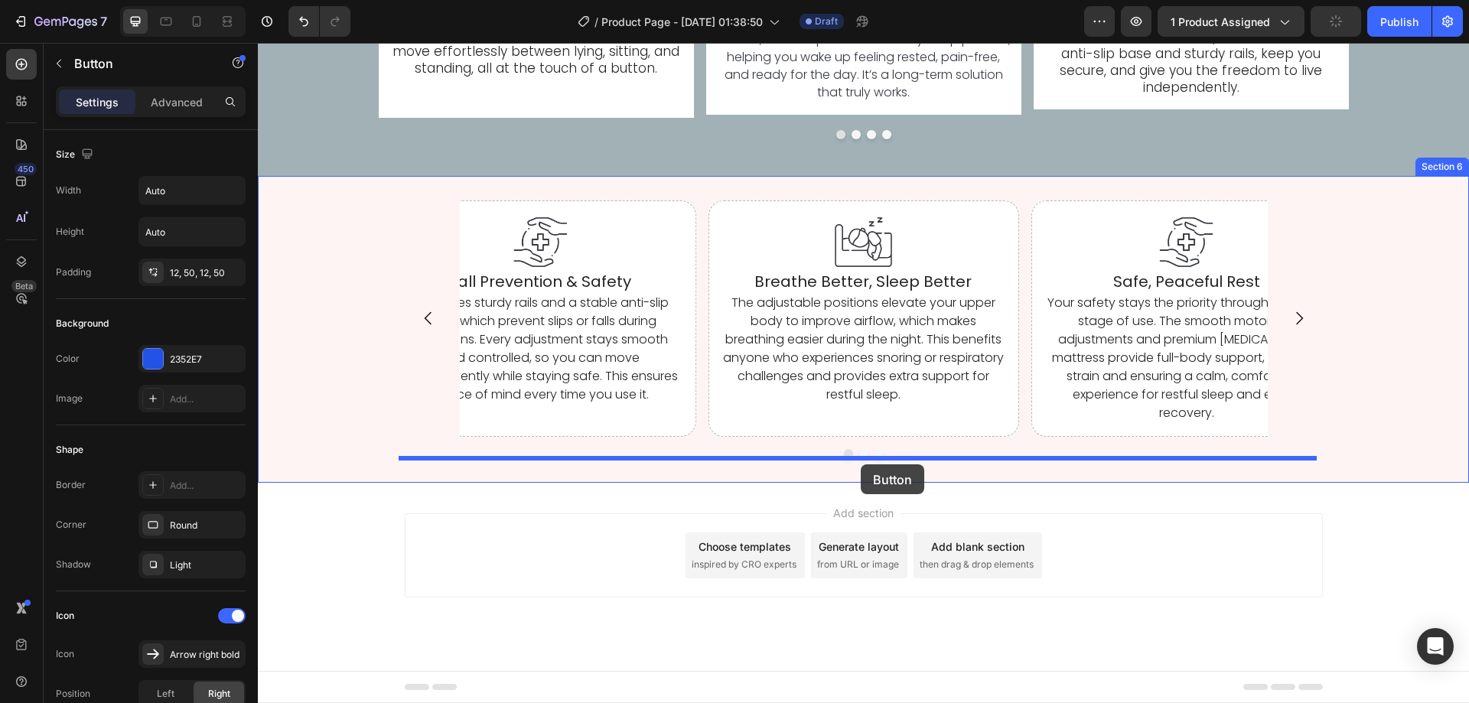
drag, startPoint x: 642, startPoint y: 379, endPoint x: 861, endPoint y: 464, distance: 235.0
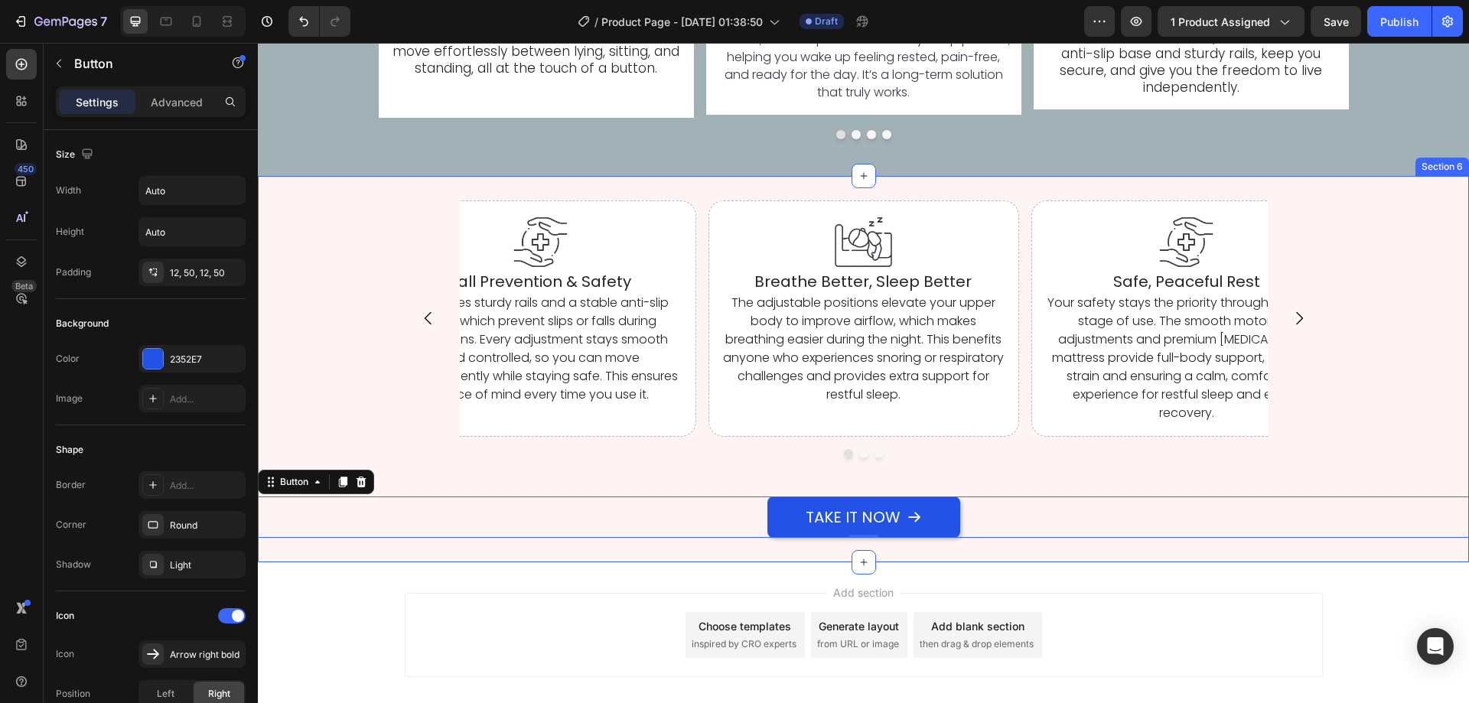
click at [592, 558] on div "Image Breathe Better, Sleep Better Heading The adjustable positions elevate you…" at bounding box center [863, 369] width 1211 height 386
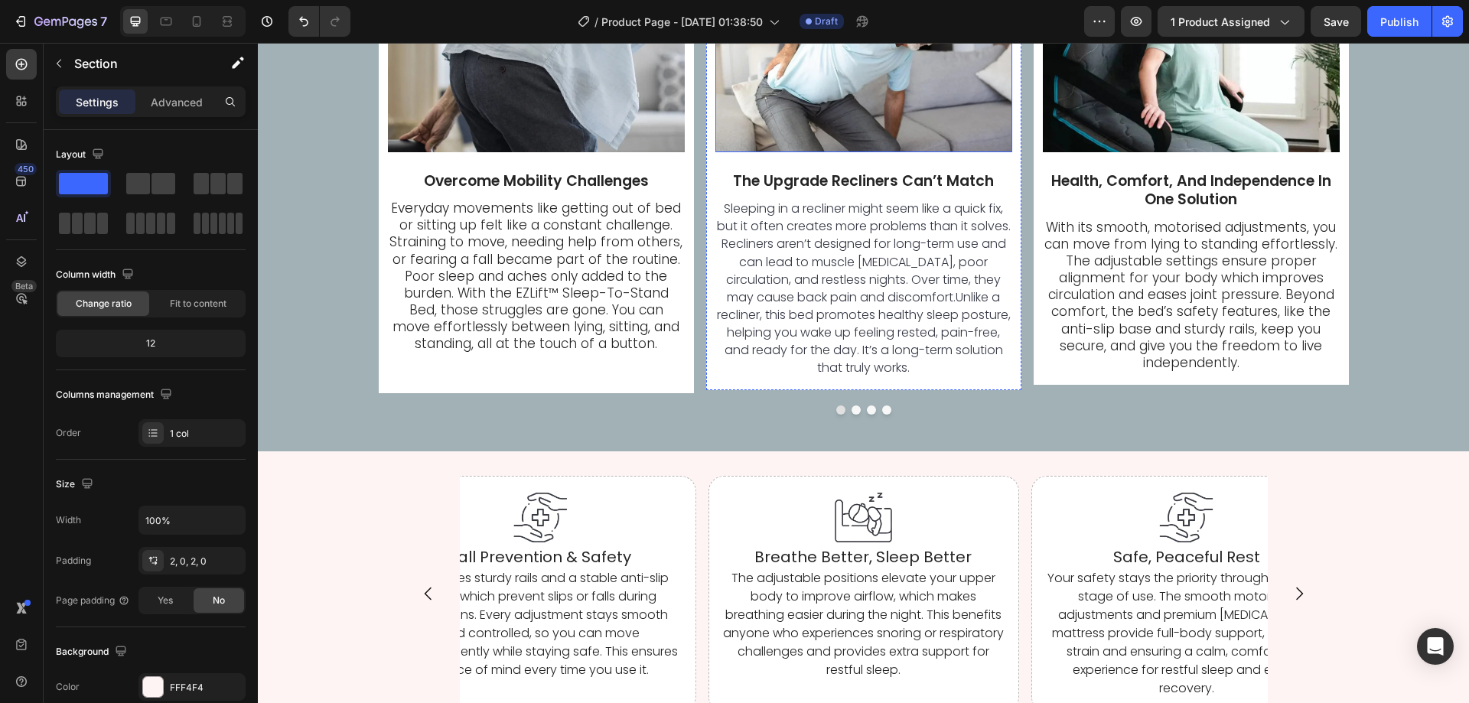
scroll to position [4130, 0]
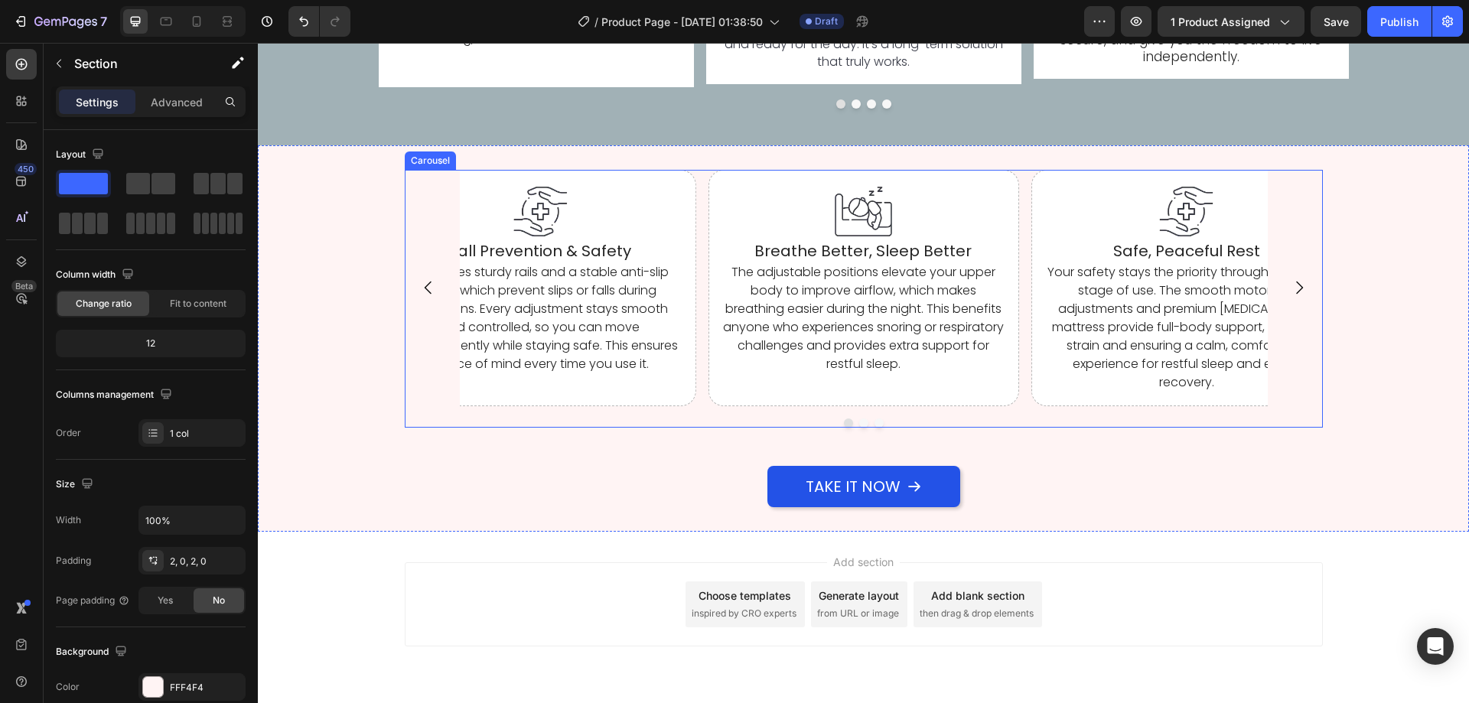
click at [693, 340] on div "Image Breathe Better, Sleep Better Heading The adjustable positions elevate you…" at bounding box center [864, 288] width 808 height 236
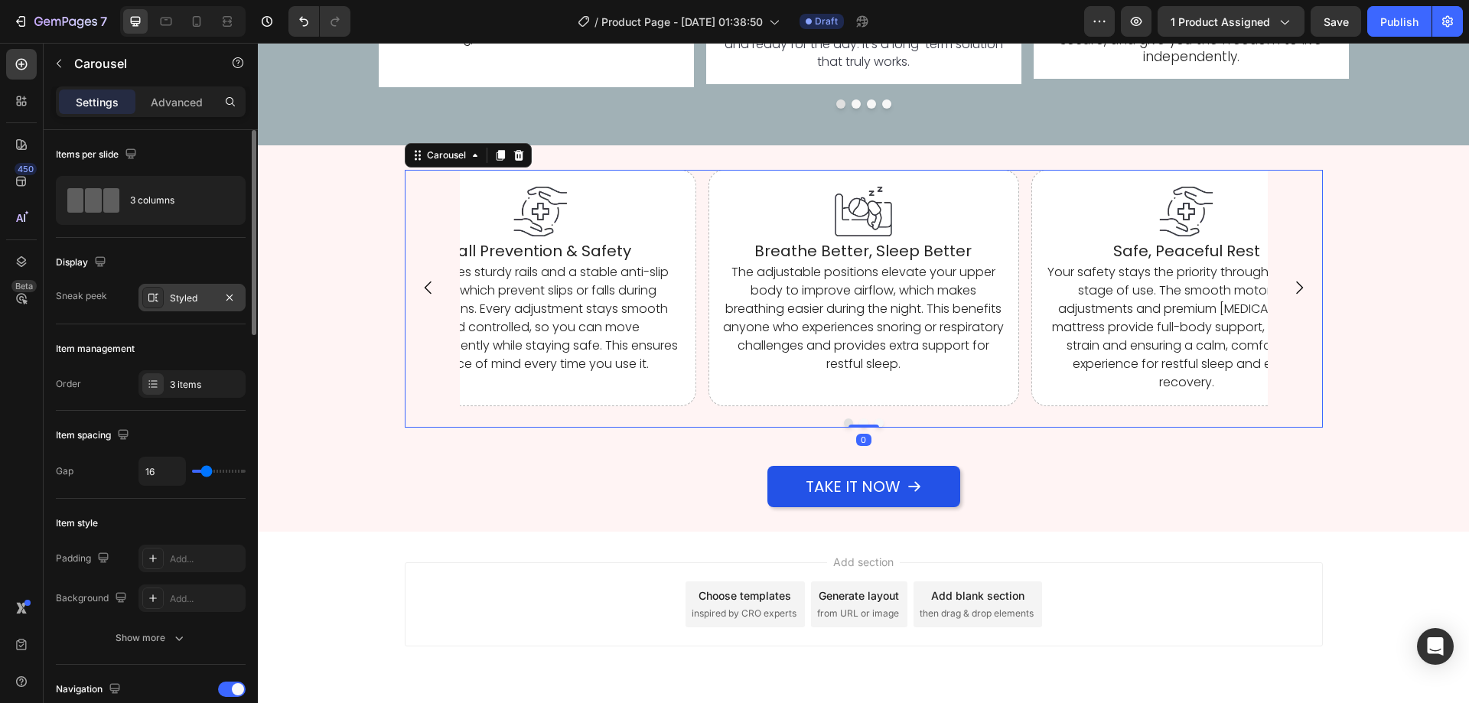
click at [162, 299] on div at bounding box center [152, 297] width 21 height 21
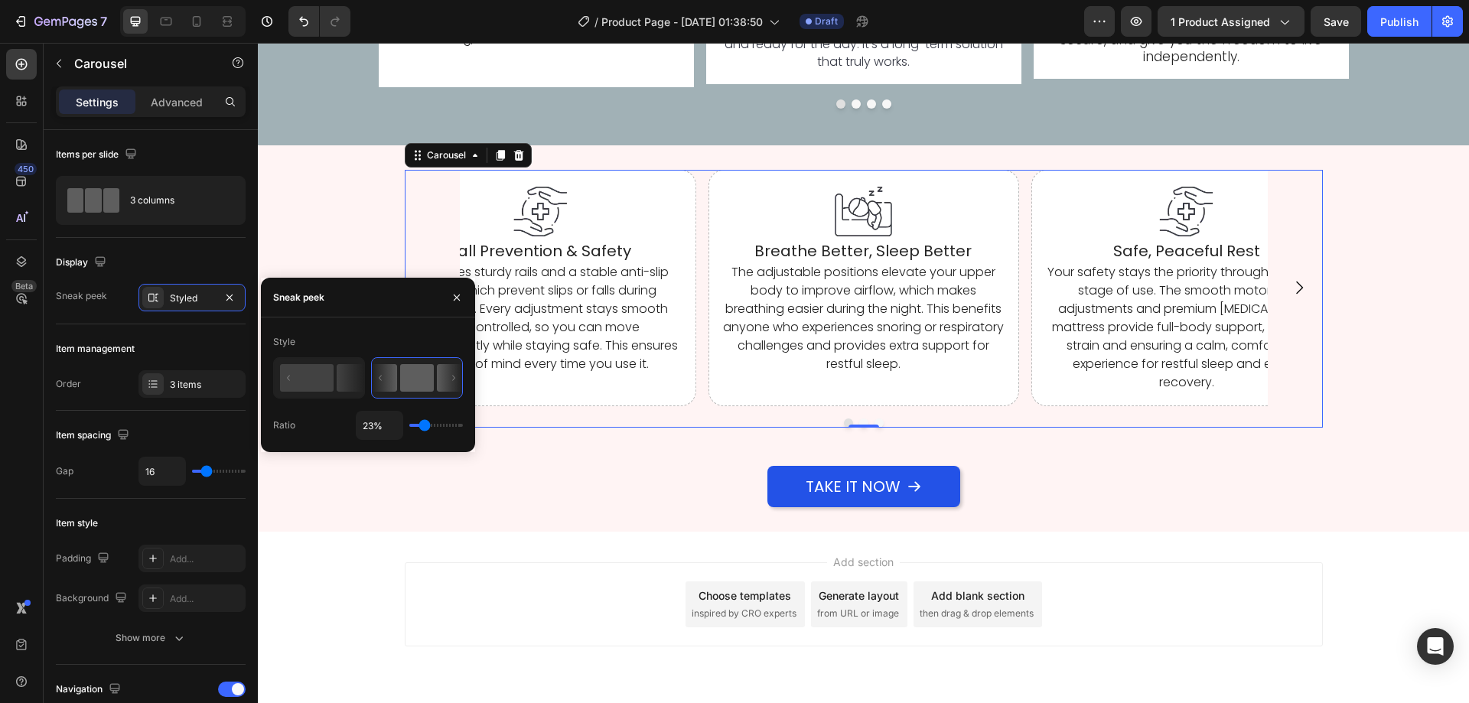
type input "34%"
type input "34"
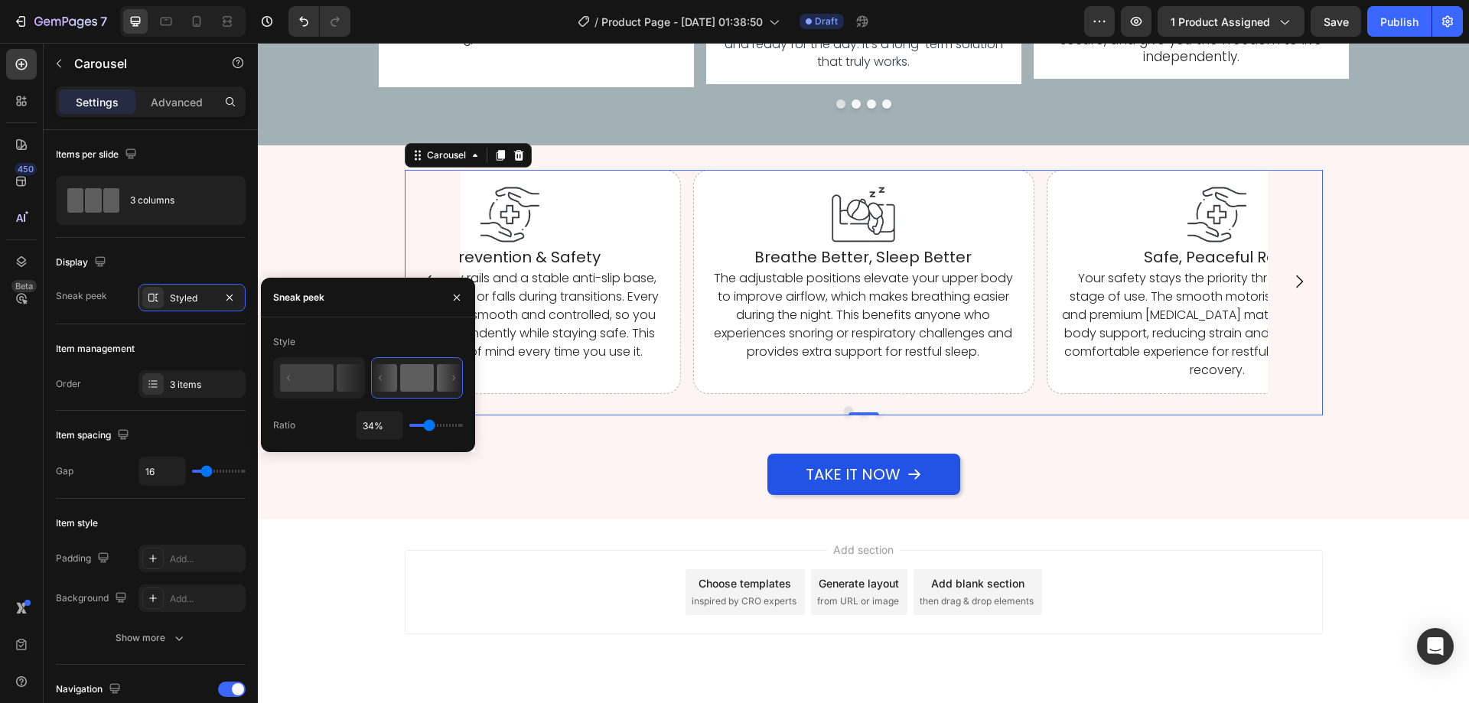
type input "1%"
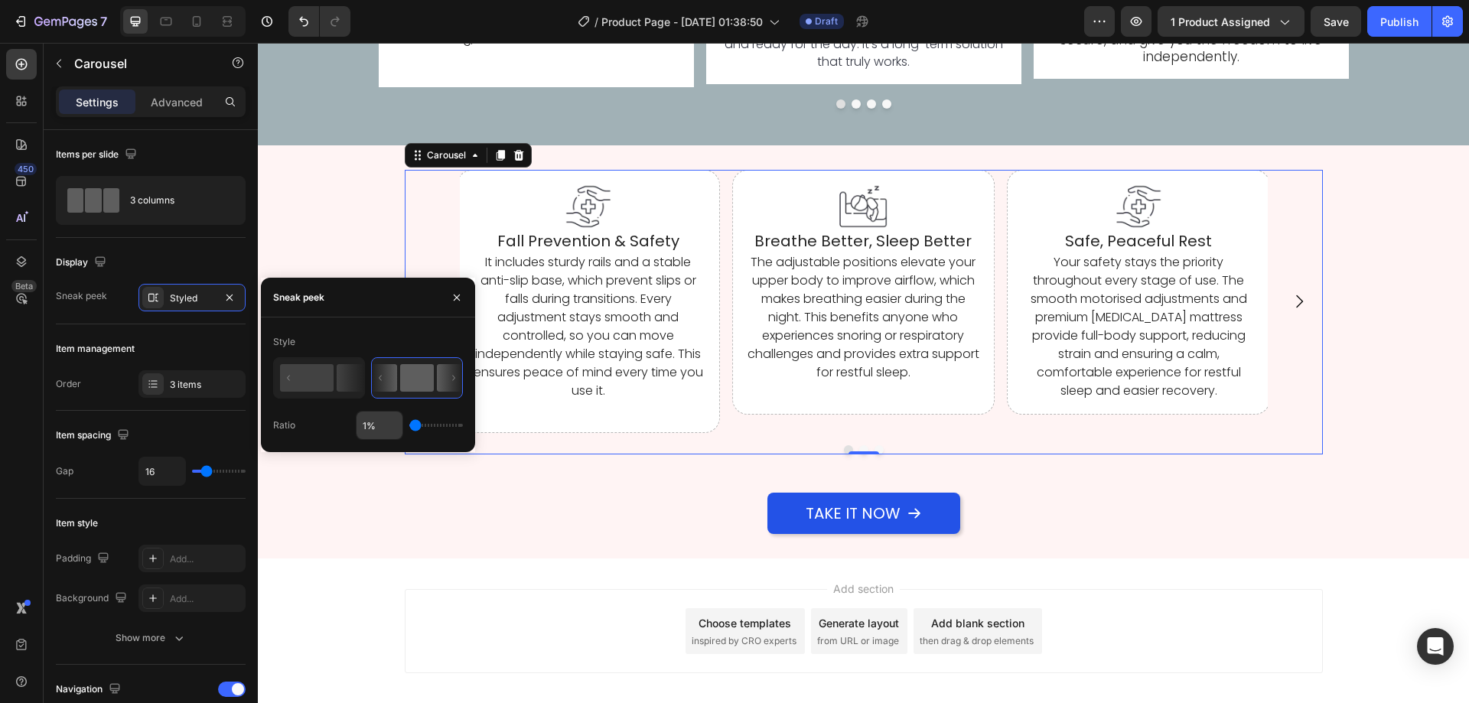
drag, startPoint x: 424, startPoint y: 426, endPoint x: 384, endPoint y: 427, distance: 39.8
type input "1"
click at [409, 426] on input "range" at bounding box center [436, 425] width 54 height 3
drag, startPoint x: 402, startPoint y: 426, endPoint x: 388, endPoint y: 428, distance: 14.7
click at [409, 427] on input "range" at bounding box center [436, 425] width 54 height 3
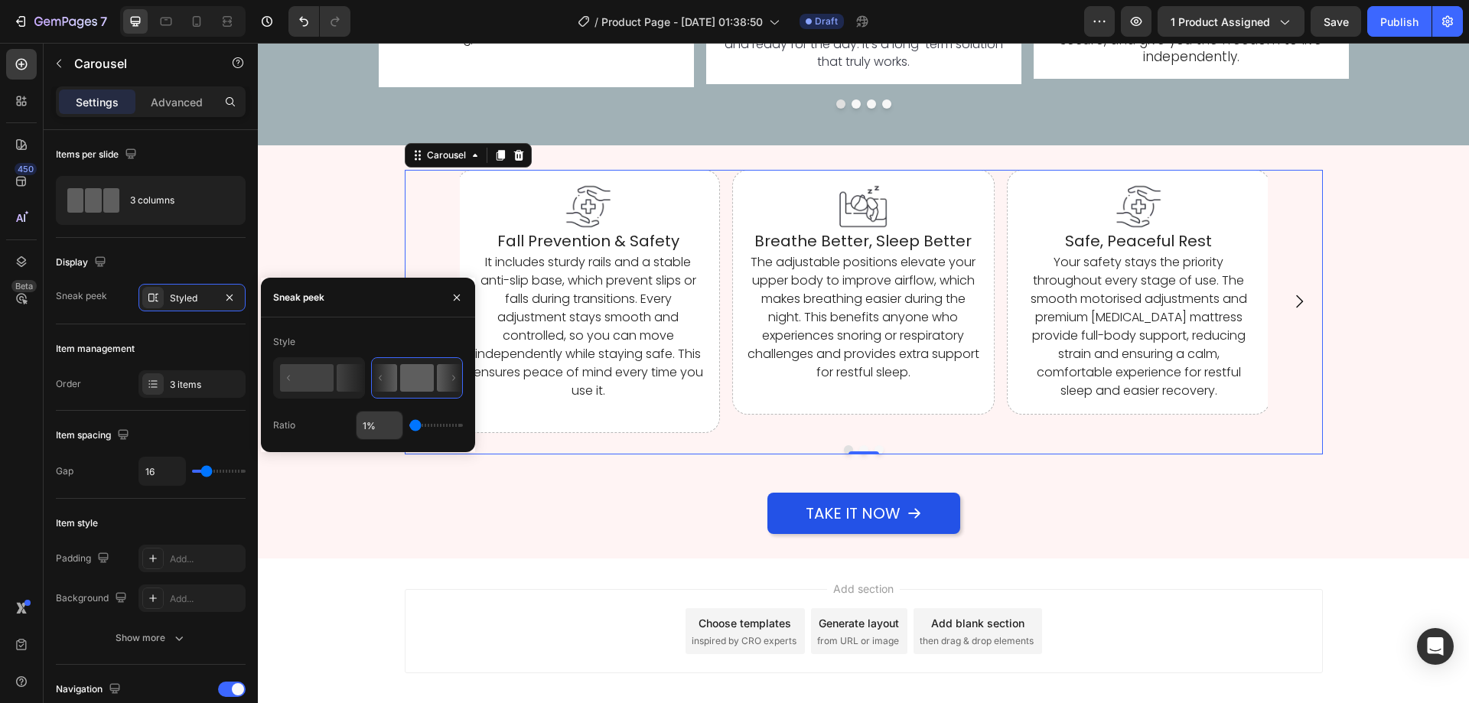
click at [381, 428] on input "1%" at bounding box center [380, 426] width 46 height 28
type input "0%"
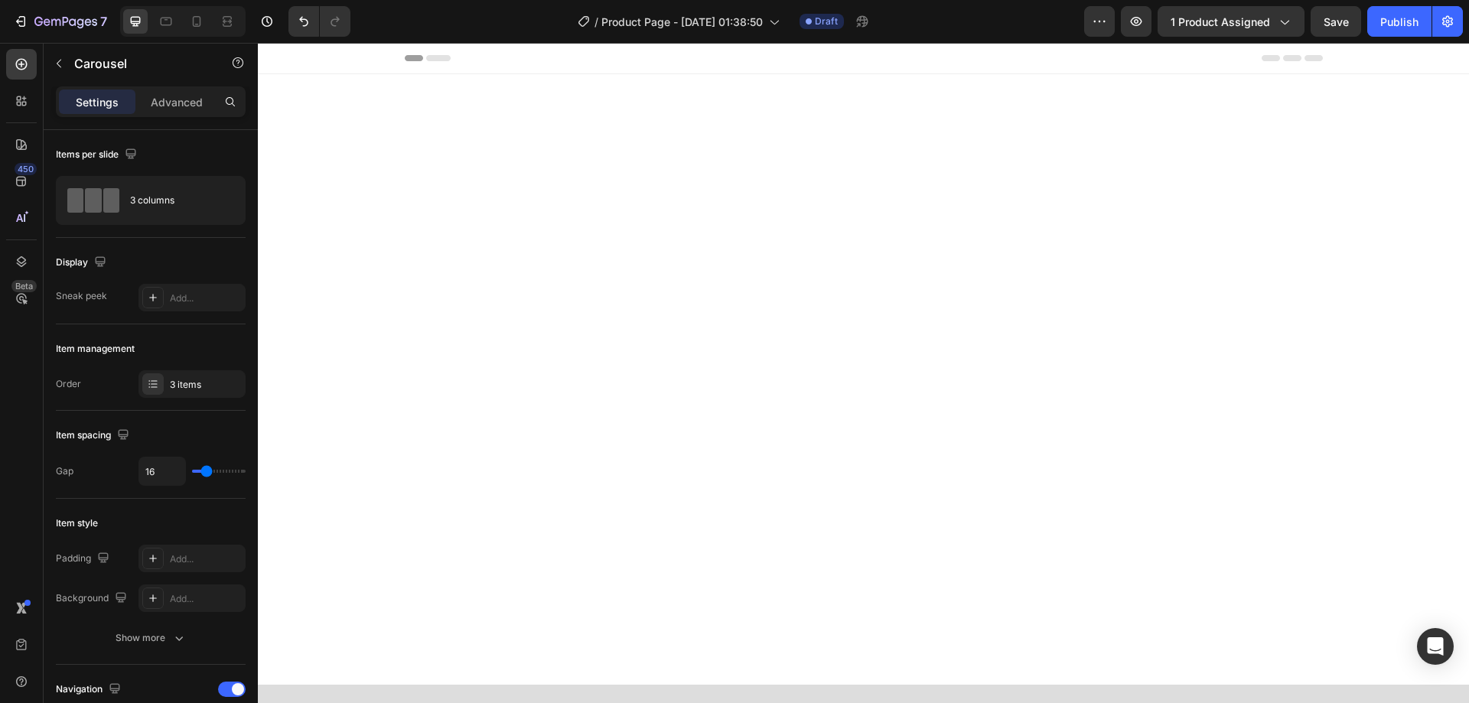
scroll to position [4130, 0]
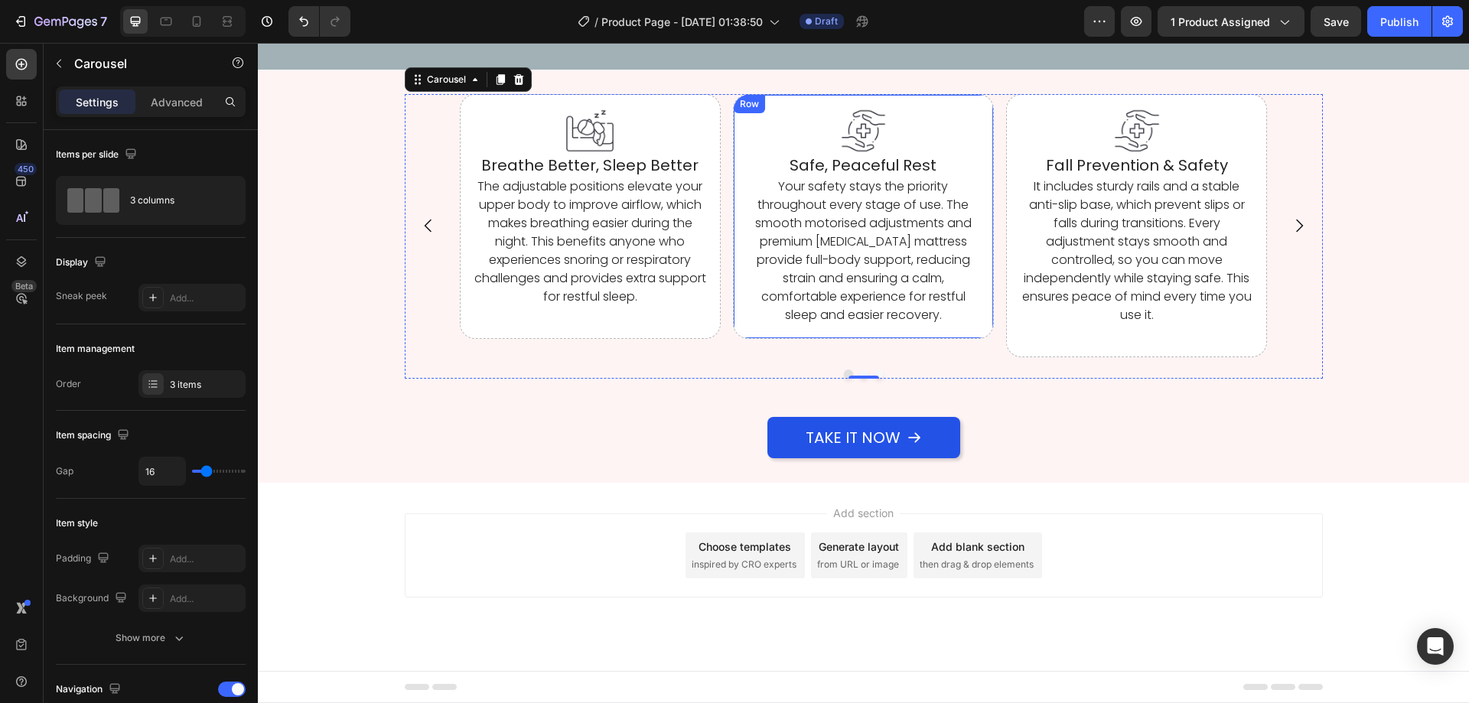
click at [947, 338] on div "Image Safe, Peaceful Rest Heading Your safety stays the priority throughout eve…" at bounding box center [863, 216] width 261 height 244
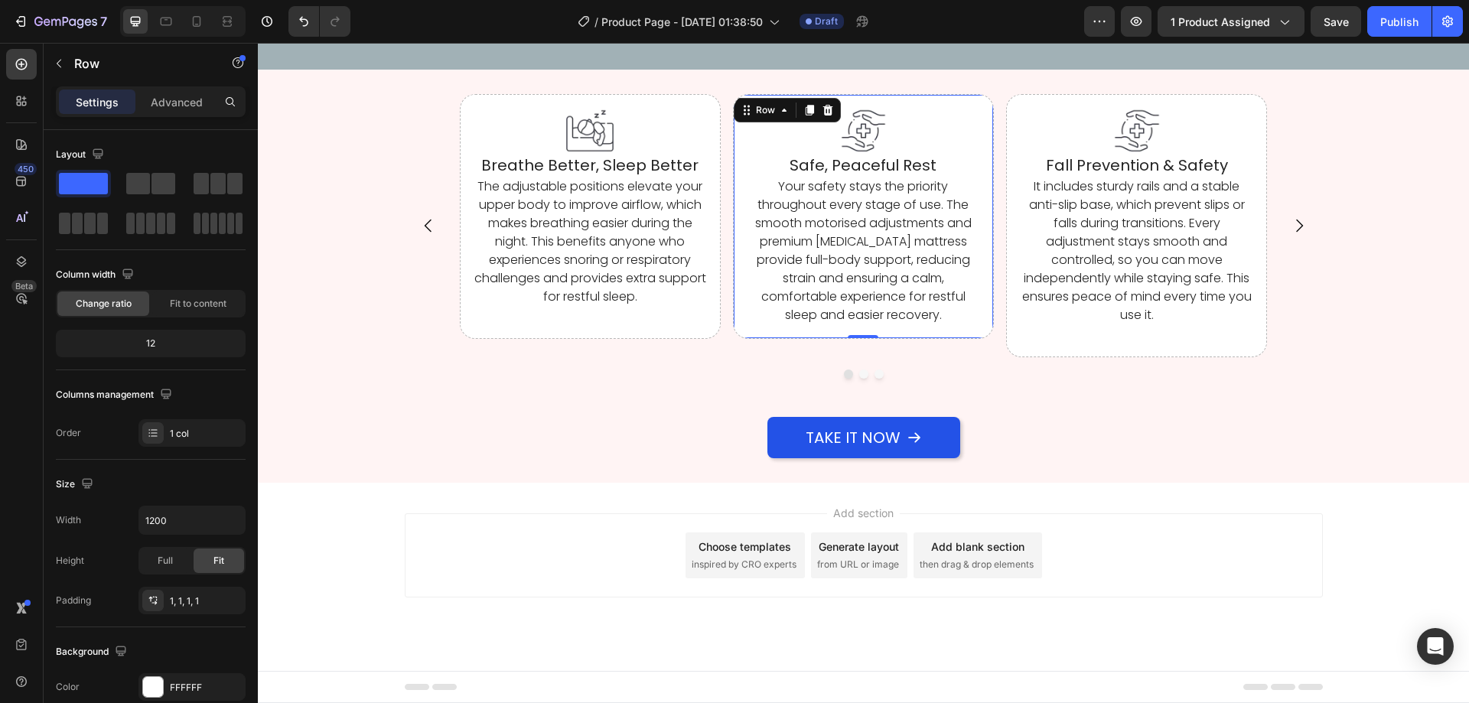
click at [948, 338] on div "Image Safe, Peaceful Rest Heading Your safety stays the priority throughout eve…" at bounding box center [863, 216] width 261 height 244
click at [951, 324] on p "Your safety stays the priority throughout every stage of use. The smooth motori…" at bounding box center [863, 250] width 232 height 147
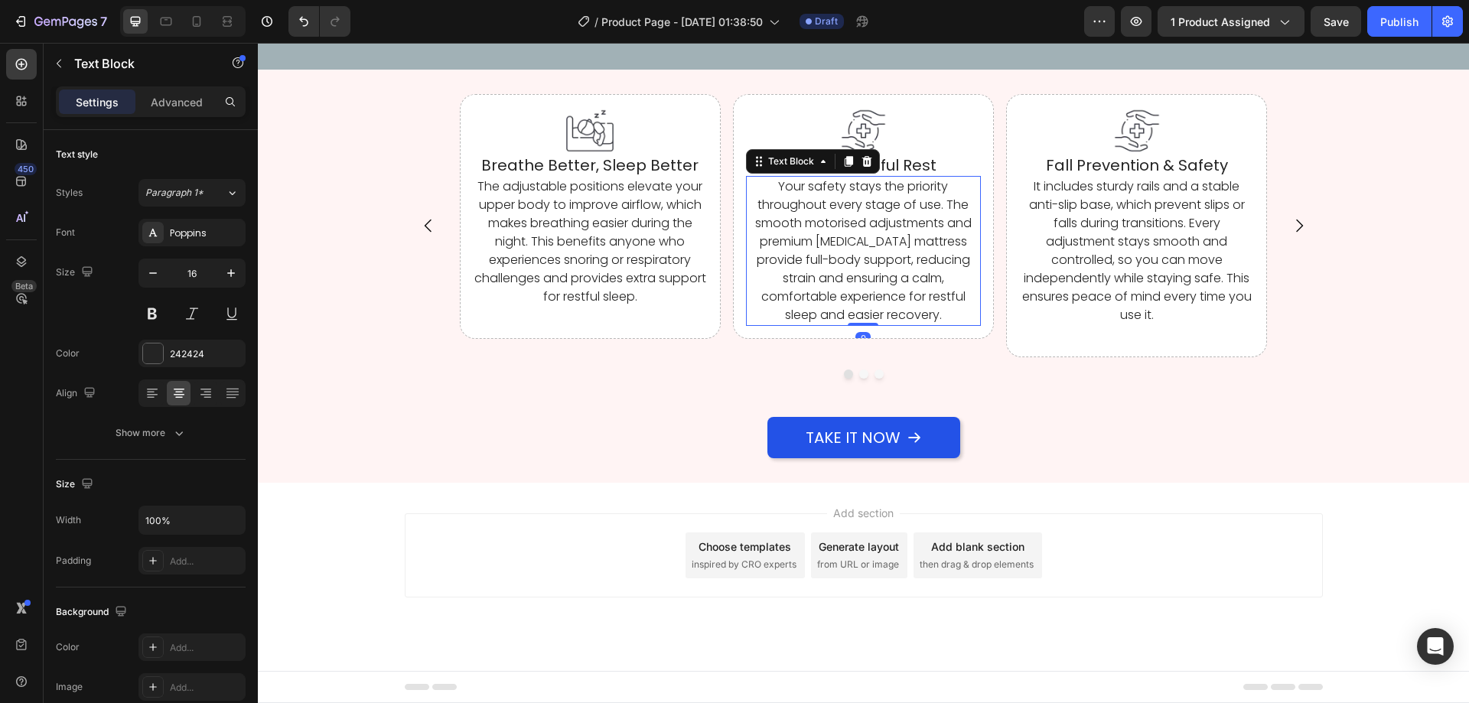
click at [951, 324] on p "Your safety stays the priority throughout every stage of use. The smooth motori…" at bounding box center [863, 250] width 232 height 147
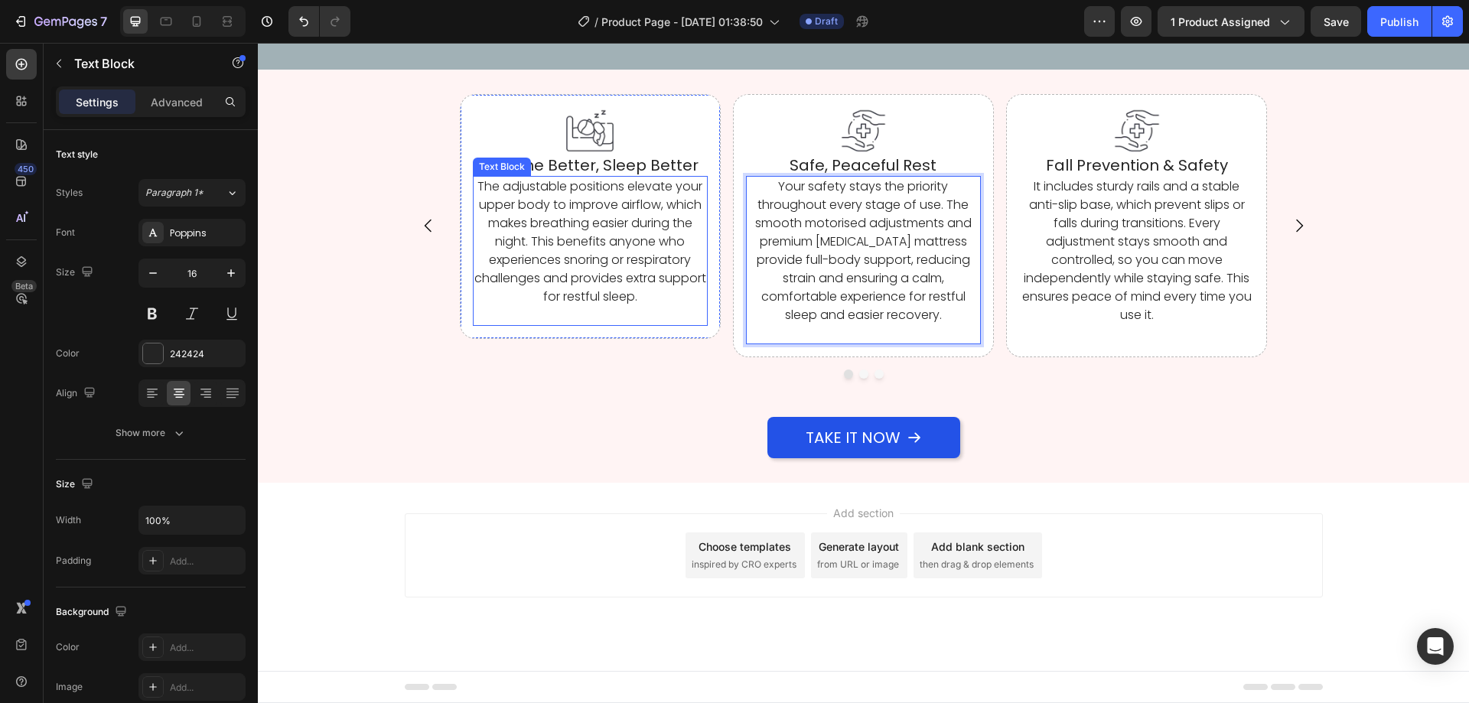
click at [680, 306] on p "The adjustable positions elevate your upper body to improve airflow, which make…" at bounding box center [590, 241] width 232 height 129
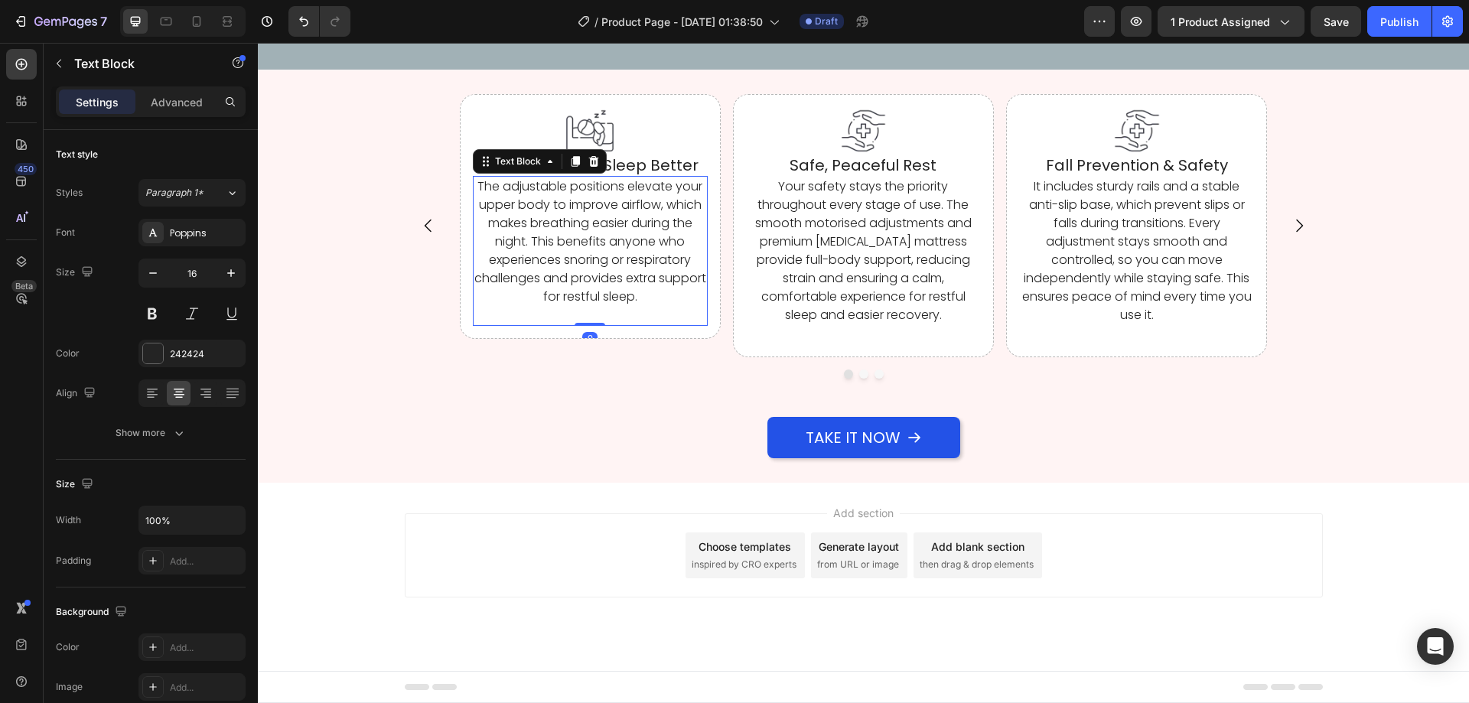
click at [680, 306] on p "The adjustable positions elevate your upper body to improve airflow, which make…" at bounding box center [590, 241] width 232 height 129
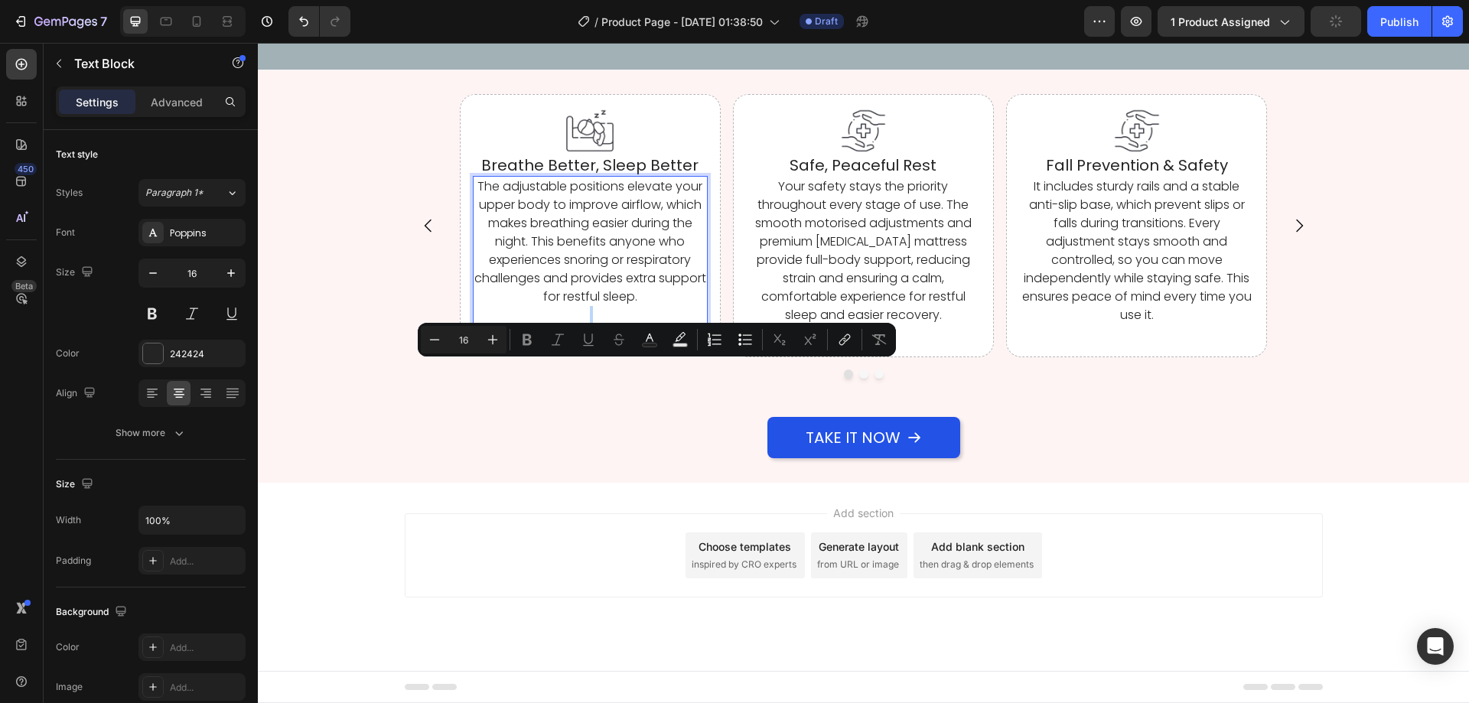
click at [672, 306] on p "The adjustable positions elevate your upper body to improve airflow, which make…" at bounding box center [590, 241] width 232 height 129
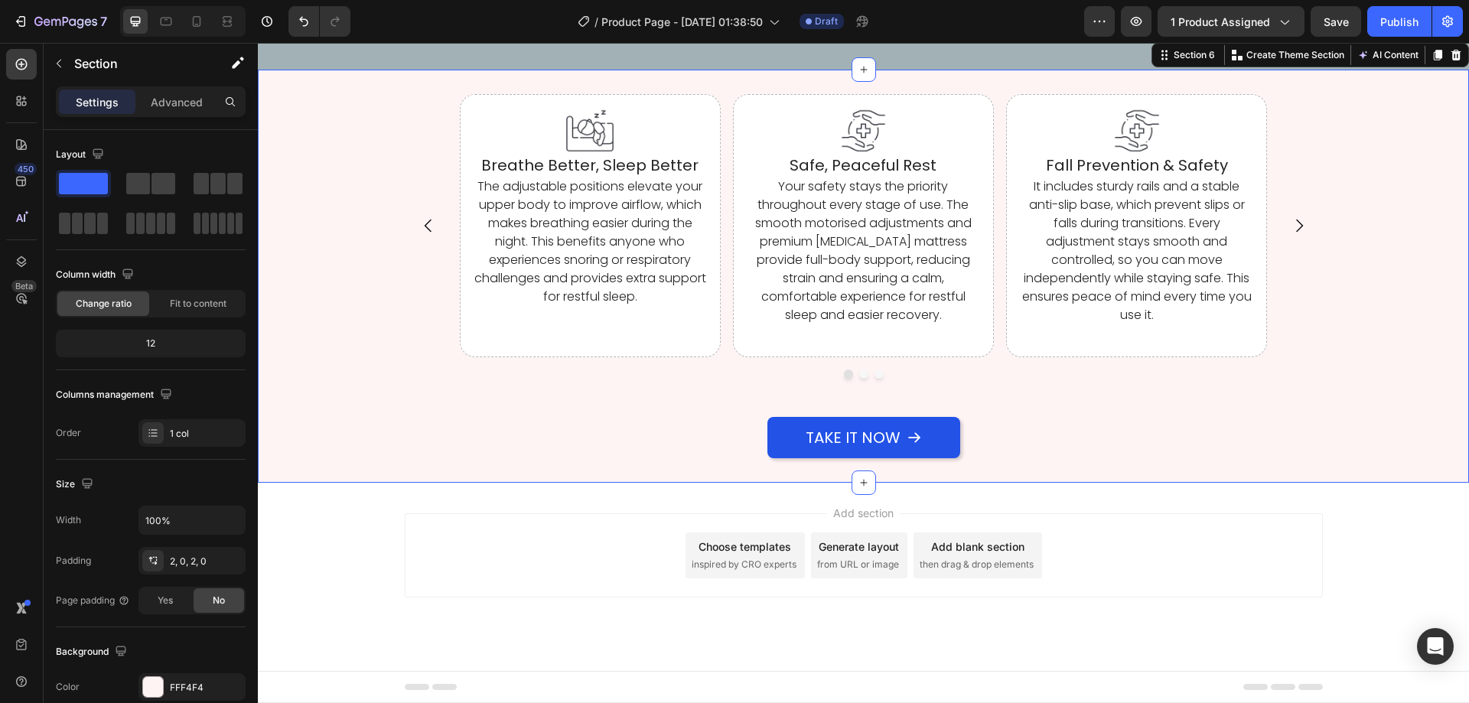
click at [643, 454] on div "Take It Now Button" at bounding box center [863, 419] width 1211 height 80
click at [852, 154] on img at bounding box center [863, 130] width 47 height 47
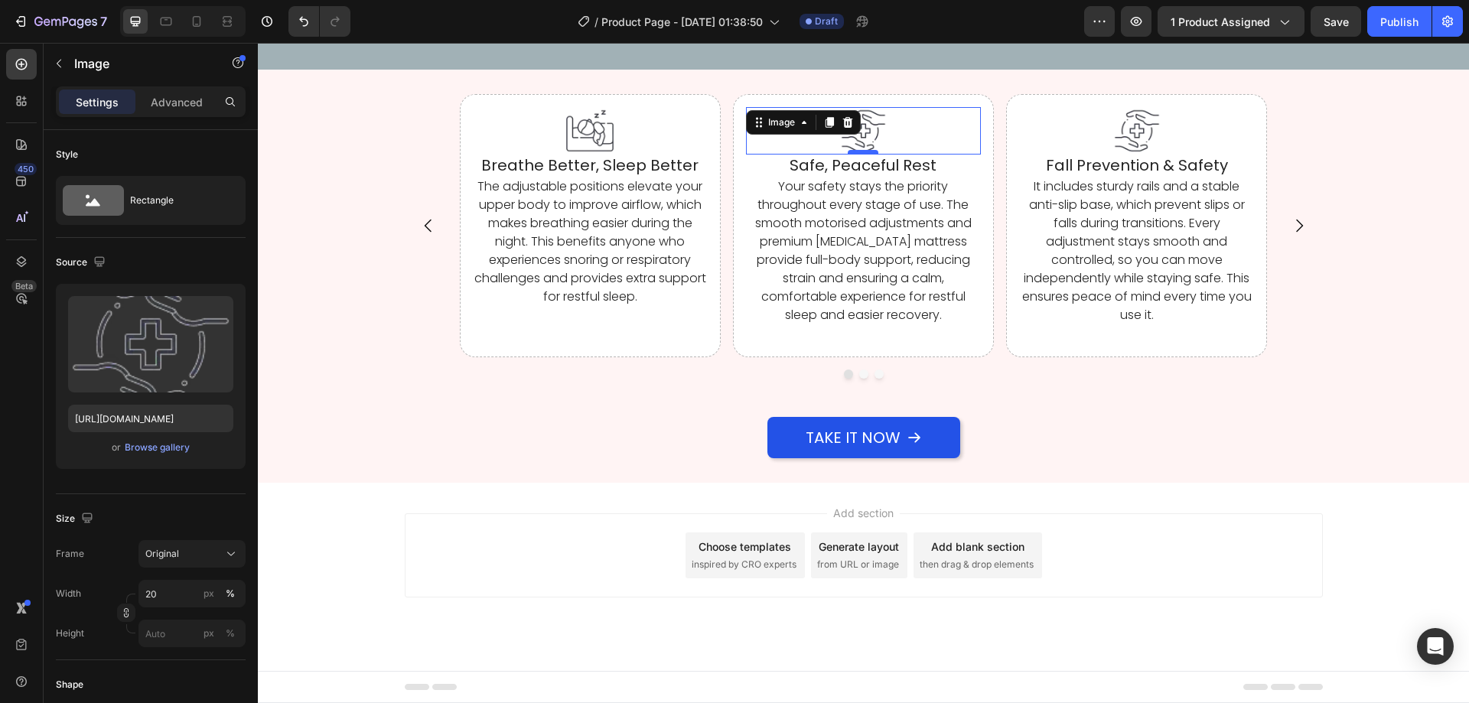
click at [855, 155] on div at bounding box center [863, 152] width 31 height 5
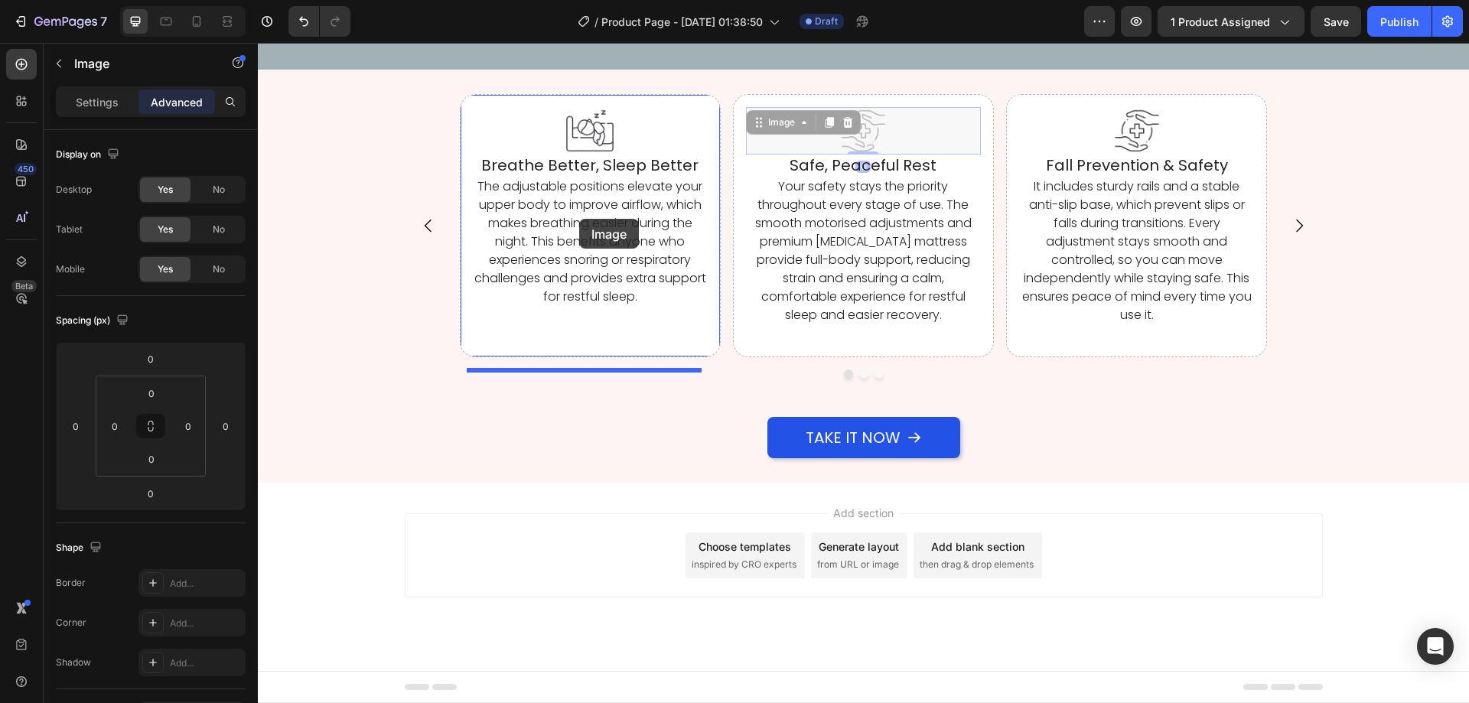
drag, startPoint x: 856, startPoint y: 214, endPoint x: 579, endPoint y: 219, distance: 277.0
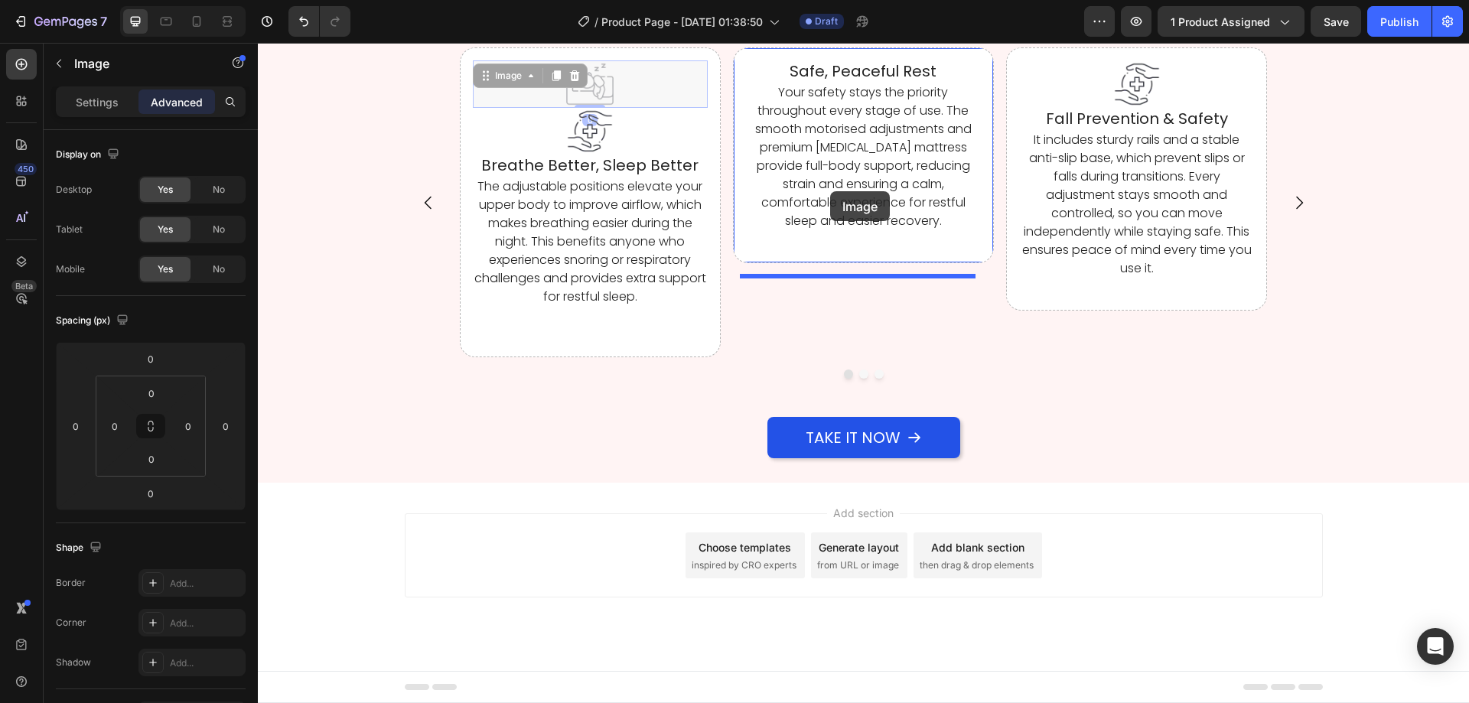
drag, startPoint x: 679, startPoint y: 212, endPoint x: 830, endPoint y: 191, distance: 152.9
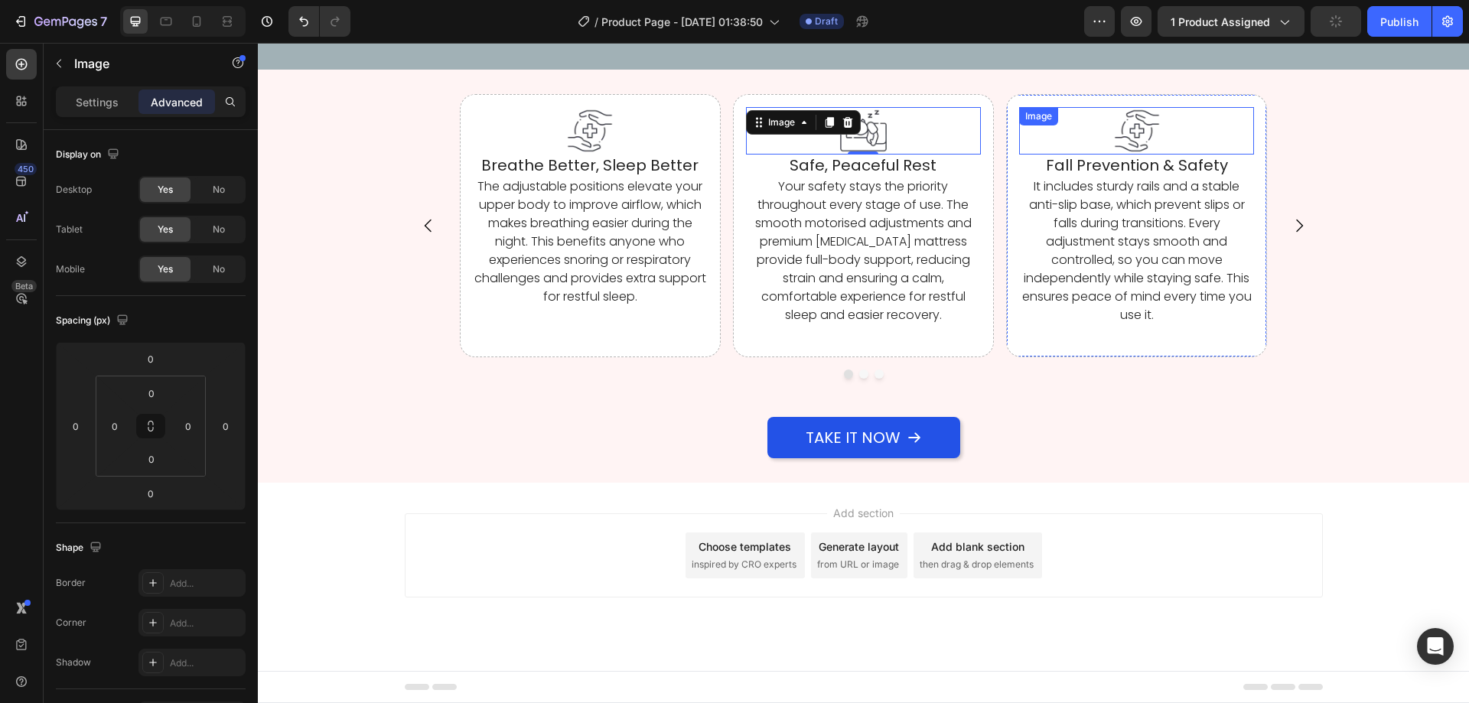
click at [1113, 154] on img at bounding box center [1136, 130] width 47 height 47
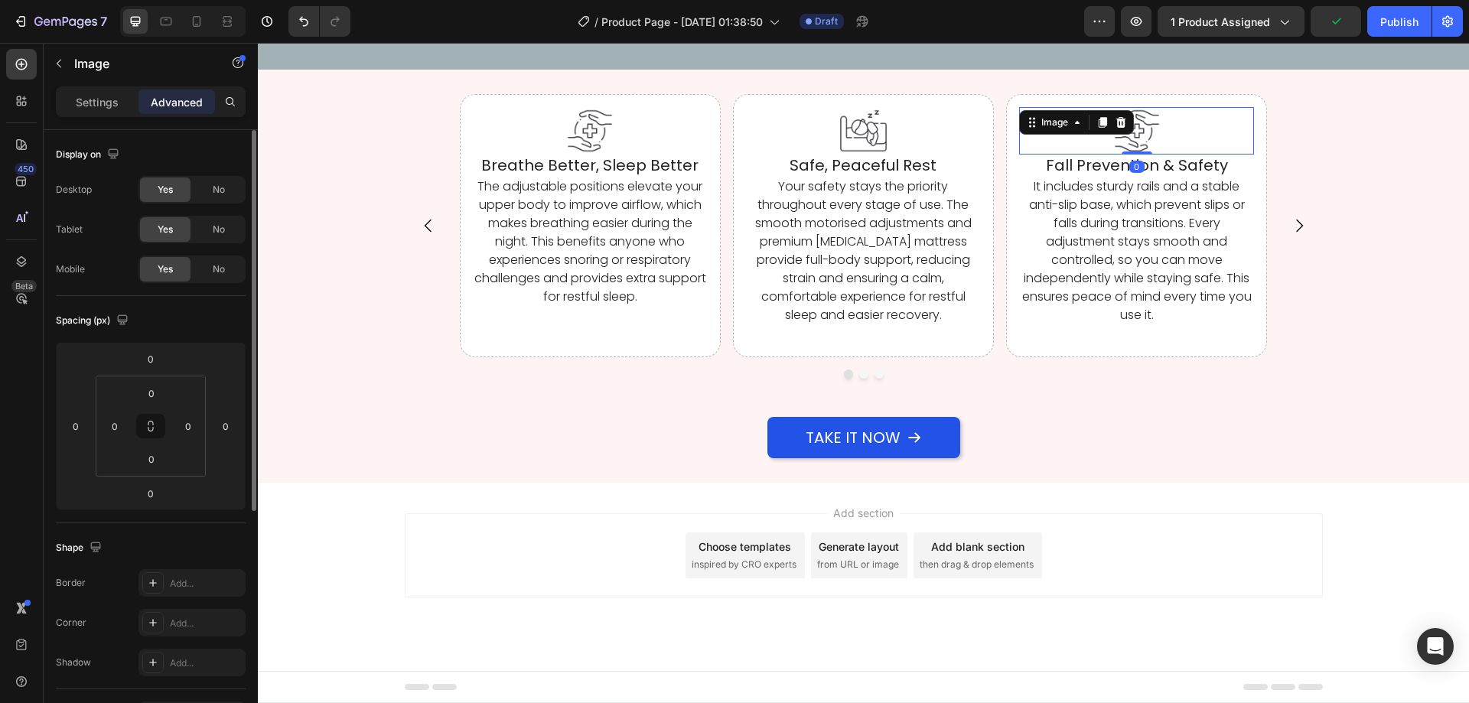
click at [119, 99] on div "Settings" at bounding box center [97, 102] width 77 height 24
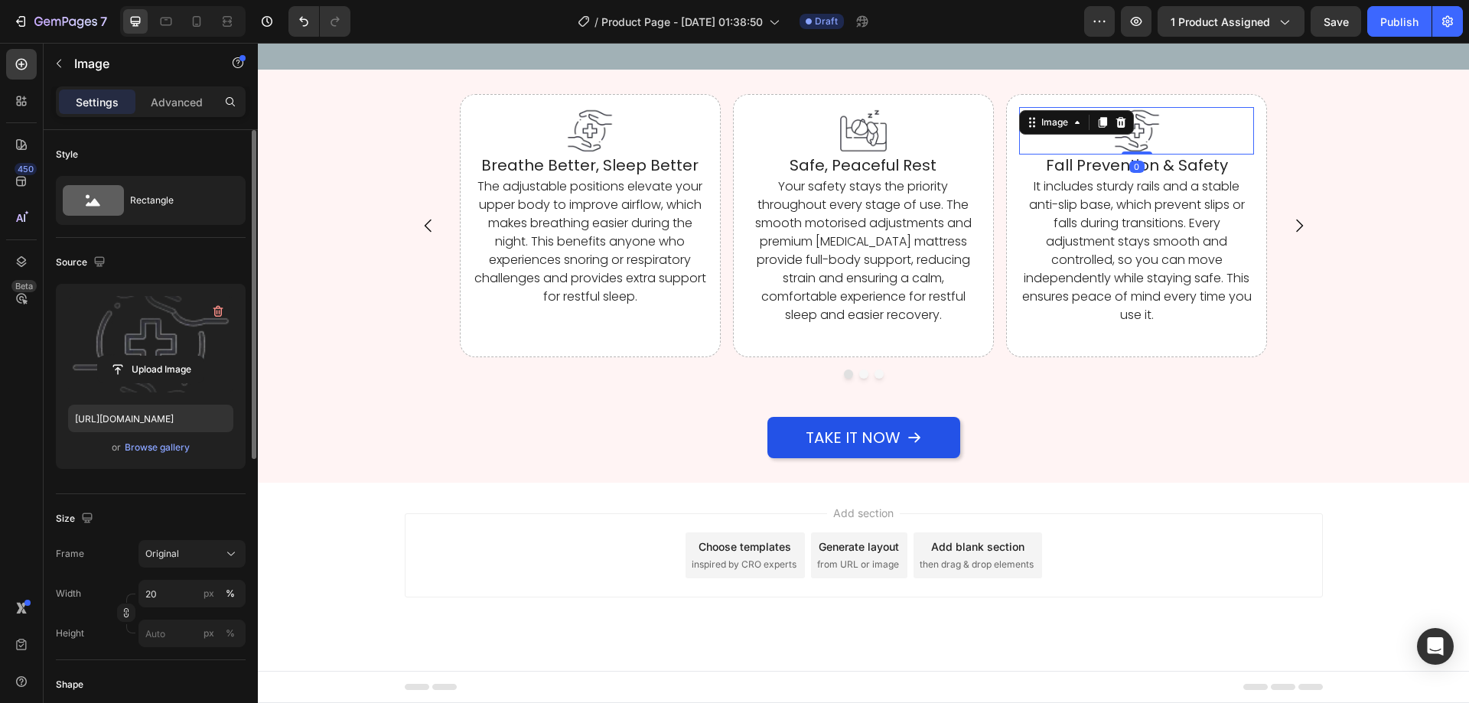
click at [129, 334] on label at bounding box center [150, 344] width 165 height 96
click at [129, 357] on input "file" at bounding box center [151, 370] width 106 height 26
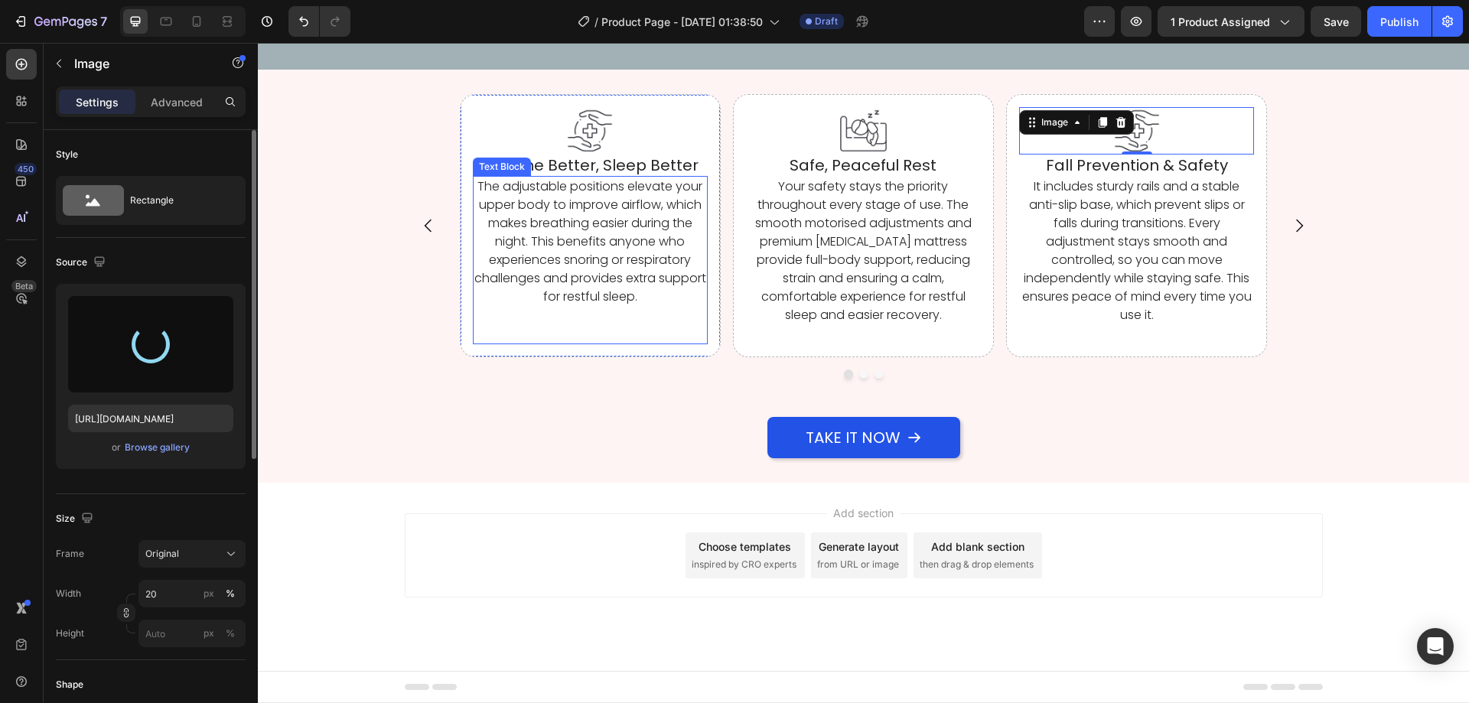
type input "[URL][DOMAIN_NAME]"
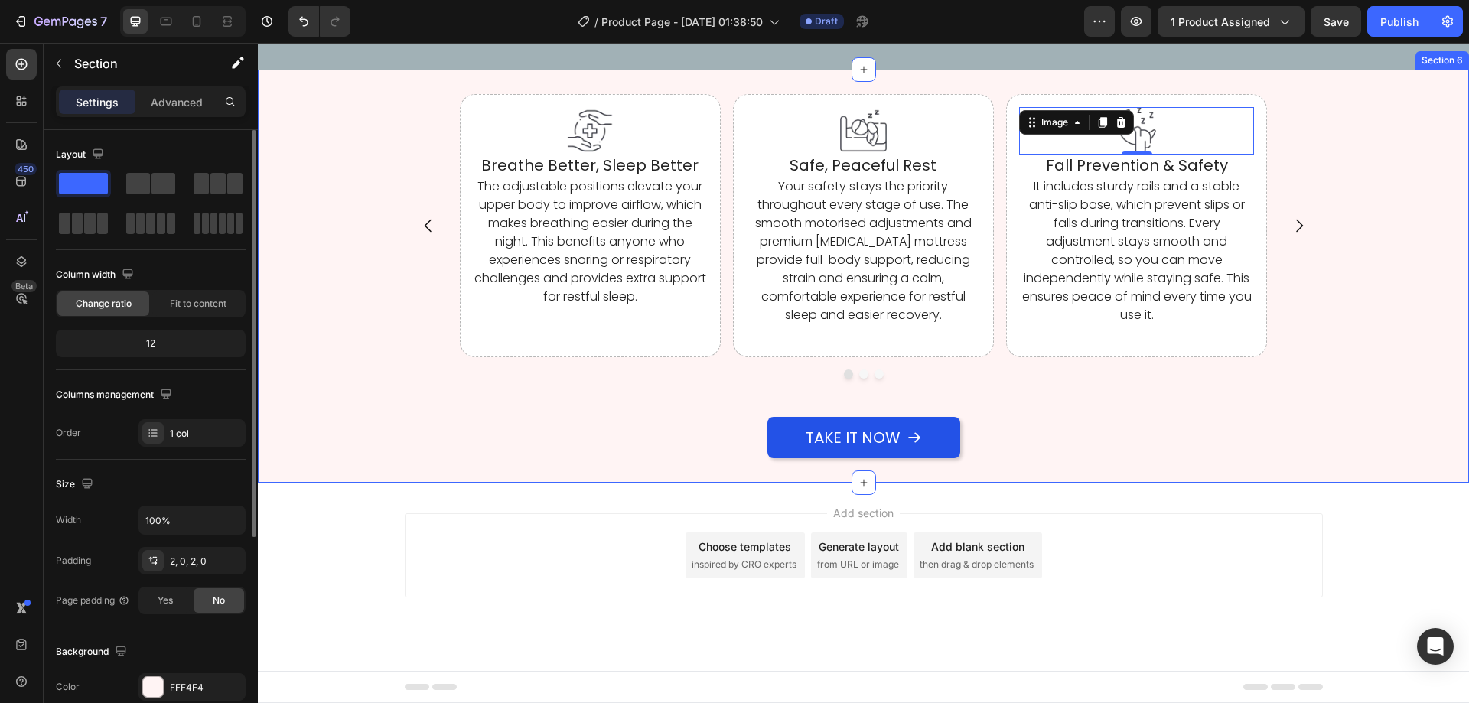
click at [614, 458] on div "Take It Now Button" at bounding box center [863, 419] width 1211 height 80
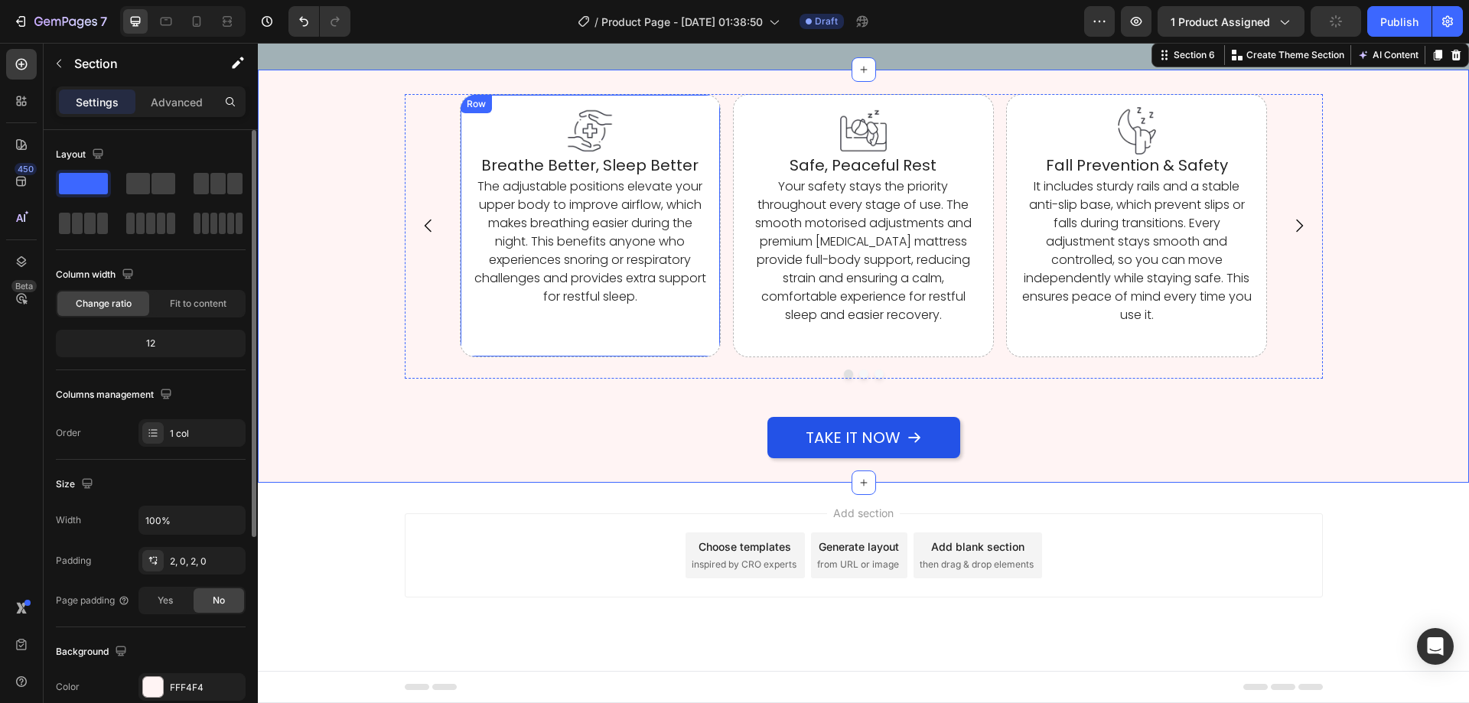
click at [502, 357] on div "Image Breathe Better, Sleep Better Heading The adjustable positions elevate you…" at bounding box center [590, 225] width 261 height 262
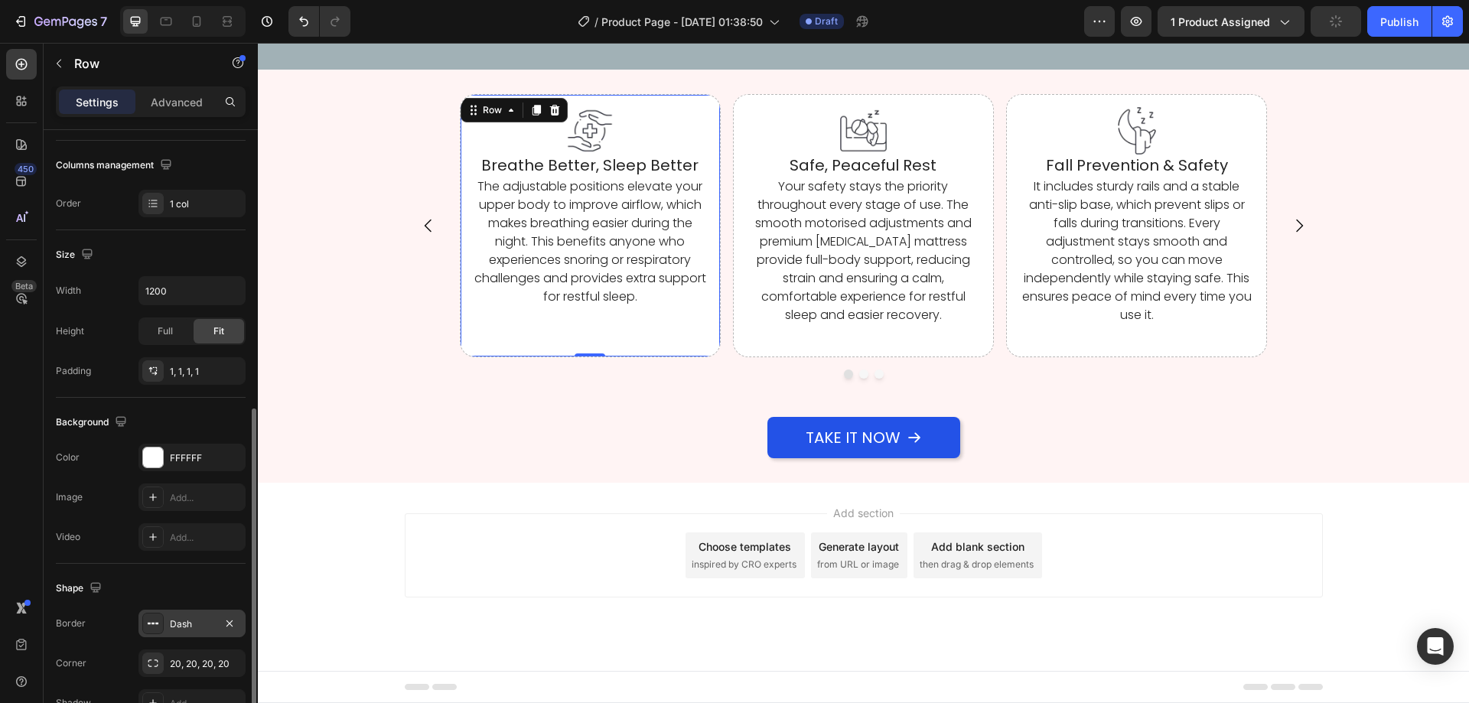
scroll to position [306, 0]
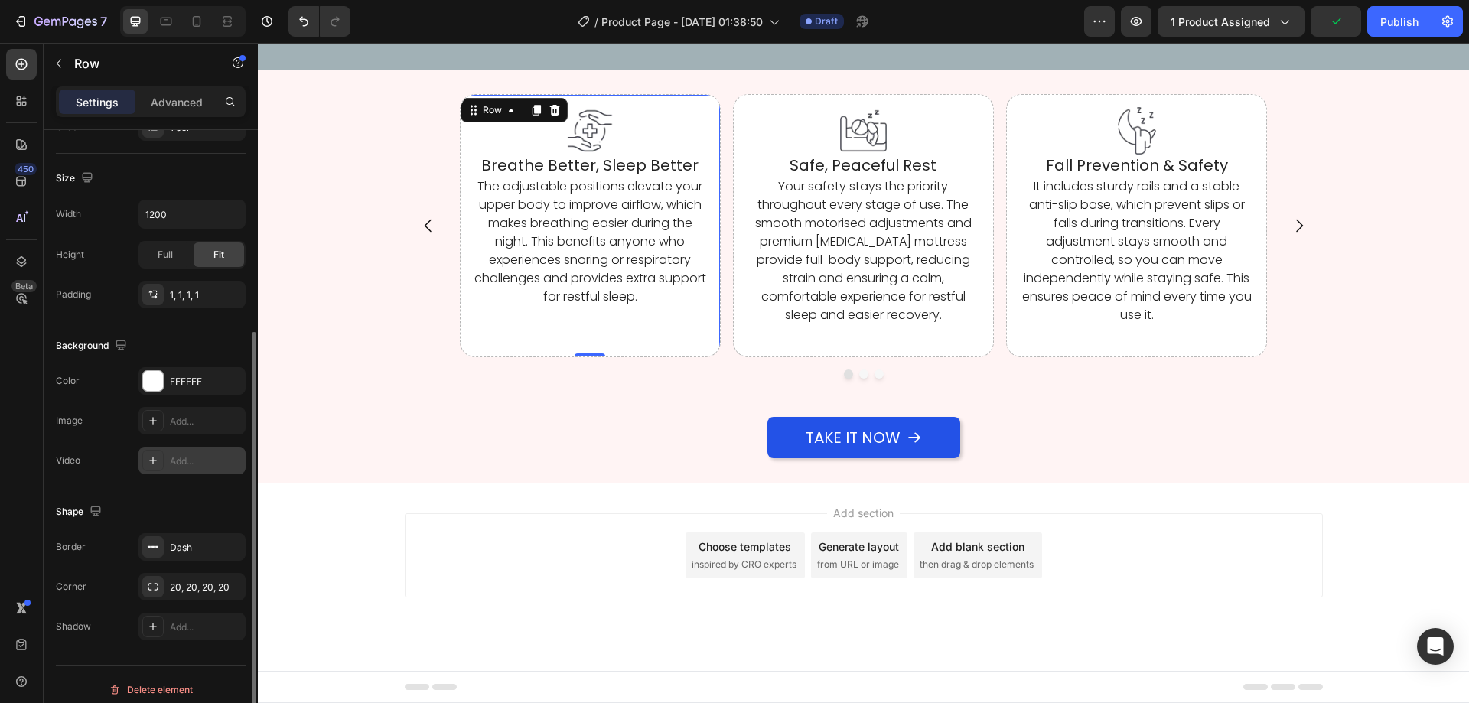
click at [207, 463] on div "Add..." at bounding box center [206, 461] width 72 height 14
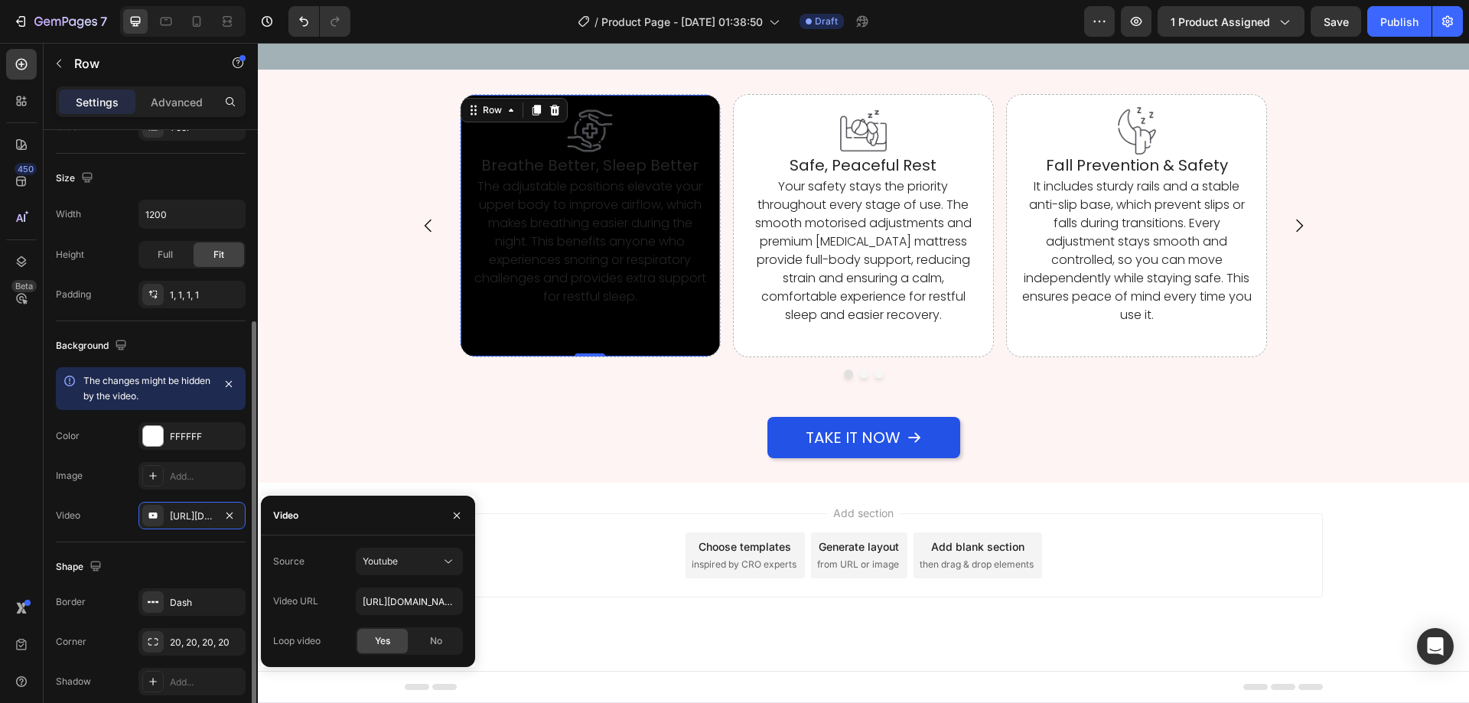
click at [226, 514] on icon "button" at bounding box center [229, 516] width 12 height 12
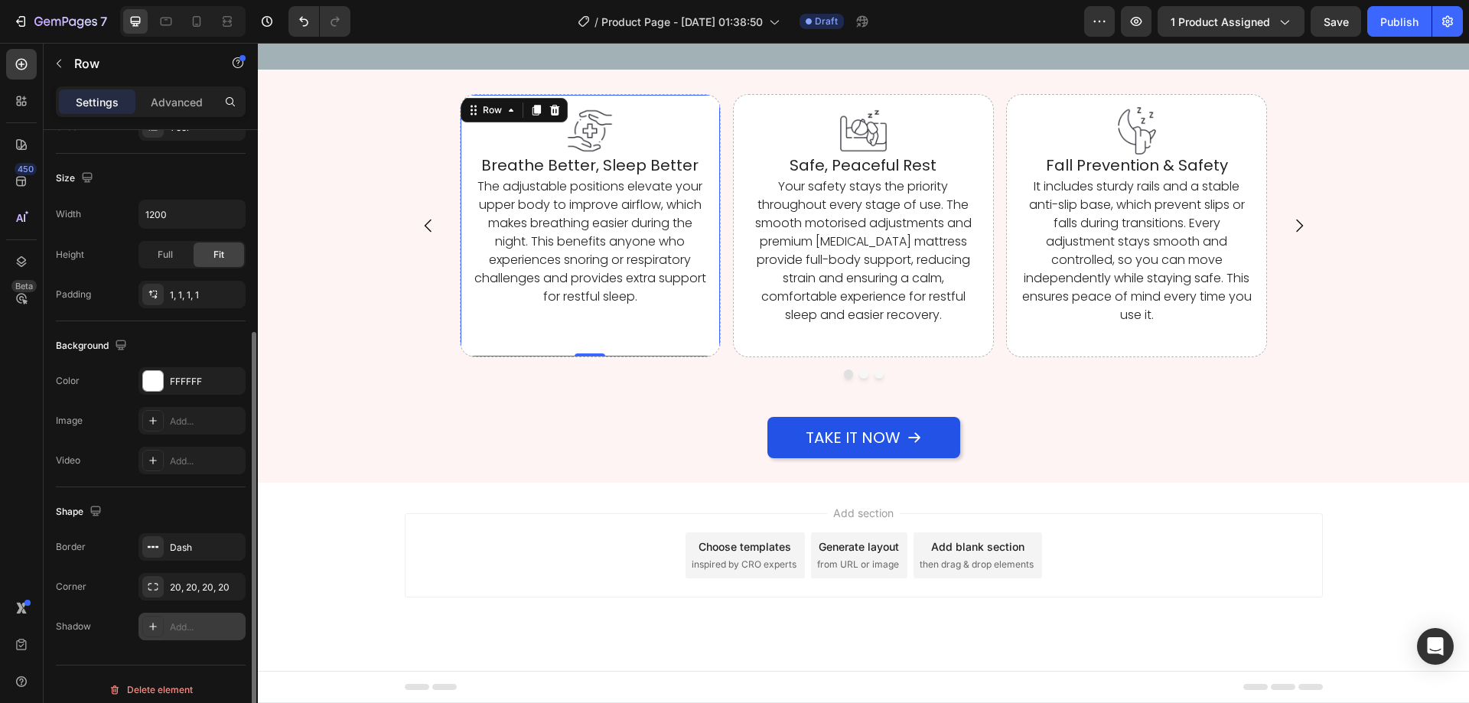
click at [184, 621] on div "Add..." at bounding box center [206, 627] width 72 height 14
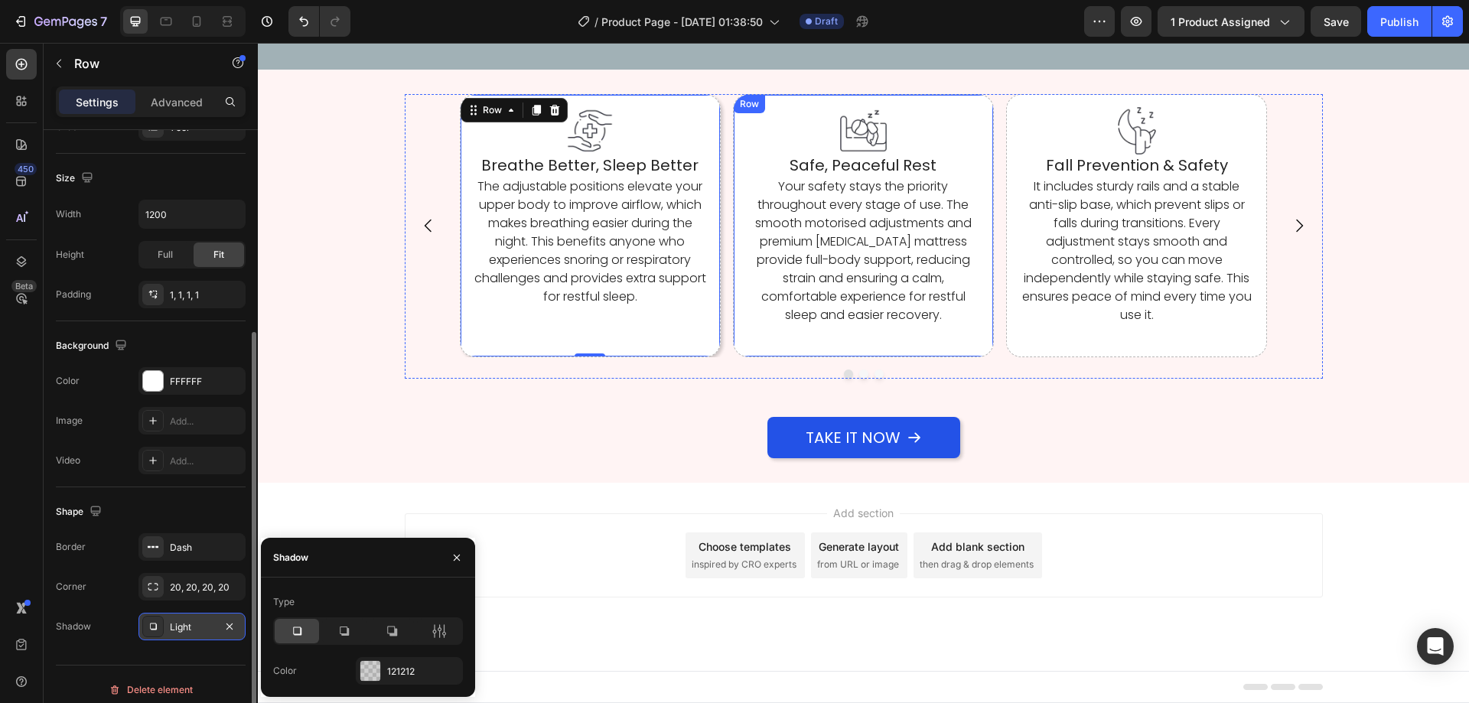
click at [740, 357] on div "Image Safe, Peaceful Rest Heading Your safety stays the priority throughout eve…" at bounding box center [863, 225] width 261 height 262
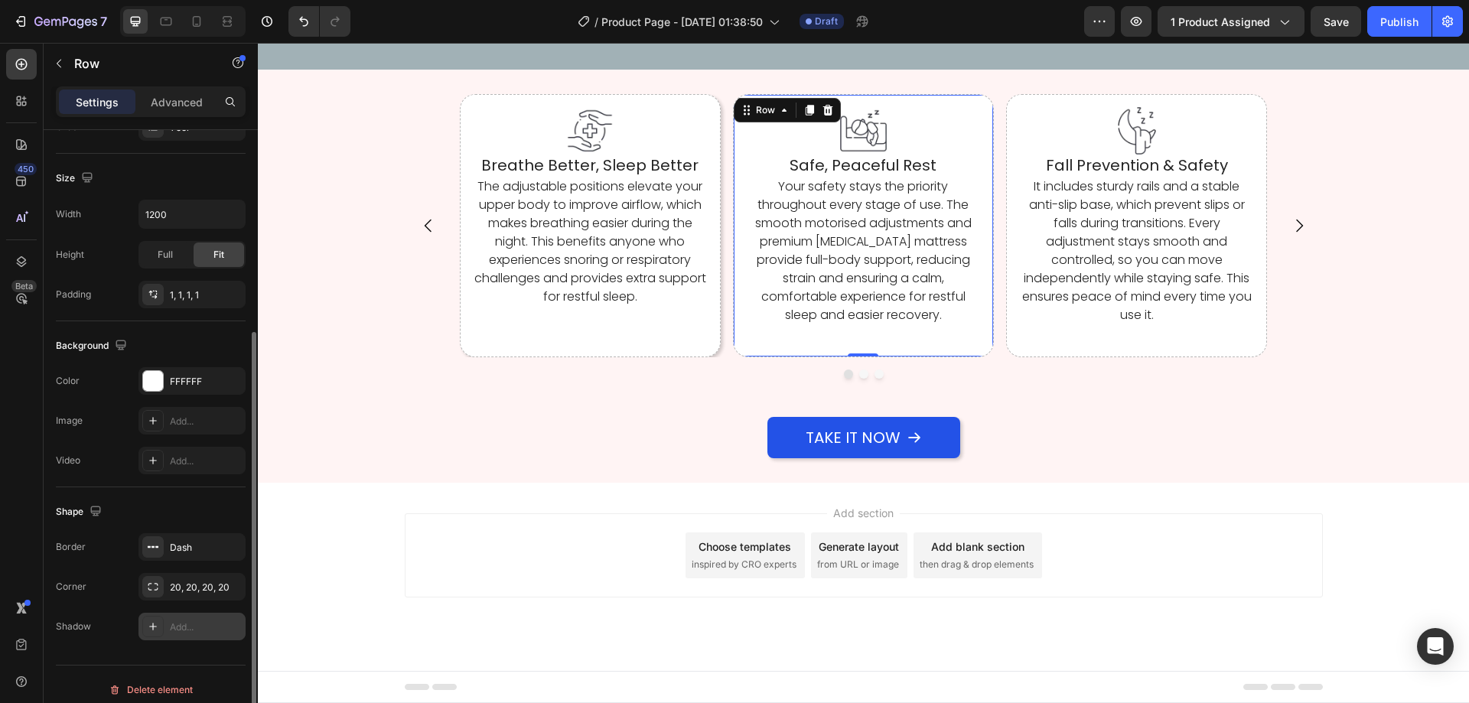
click at [169, 620] on div "Add..." at bounding box center [191, 627] width 107 height 28
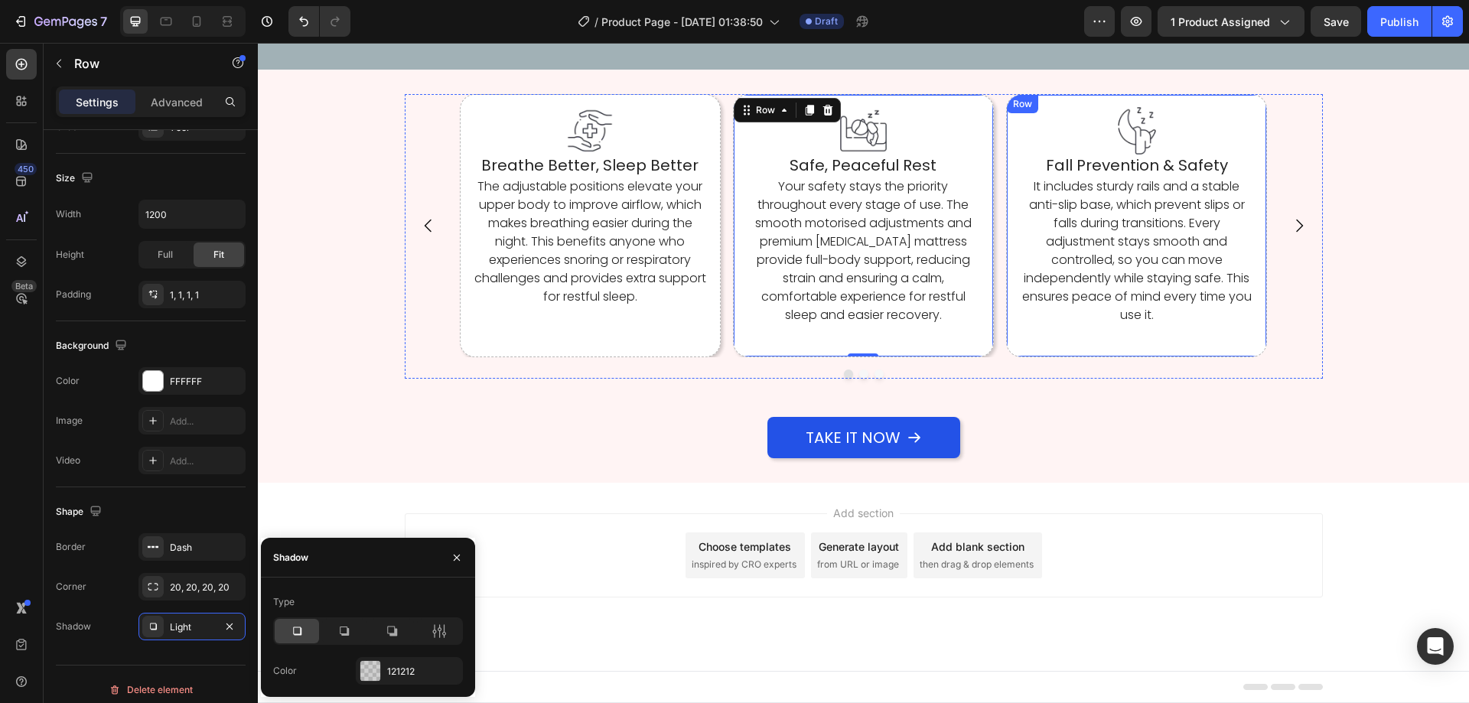
click at [1016, 357] on div "Image Fall Prevention & Safety Heading It includes sturdy rails and a stable an…" at bounding box center [1136, 225] width 261 height 262
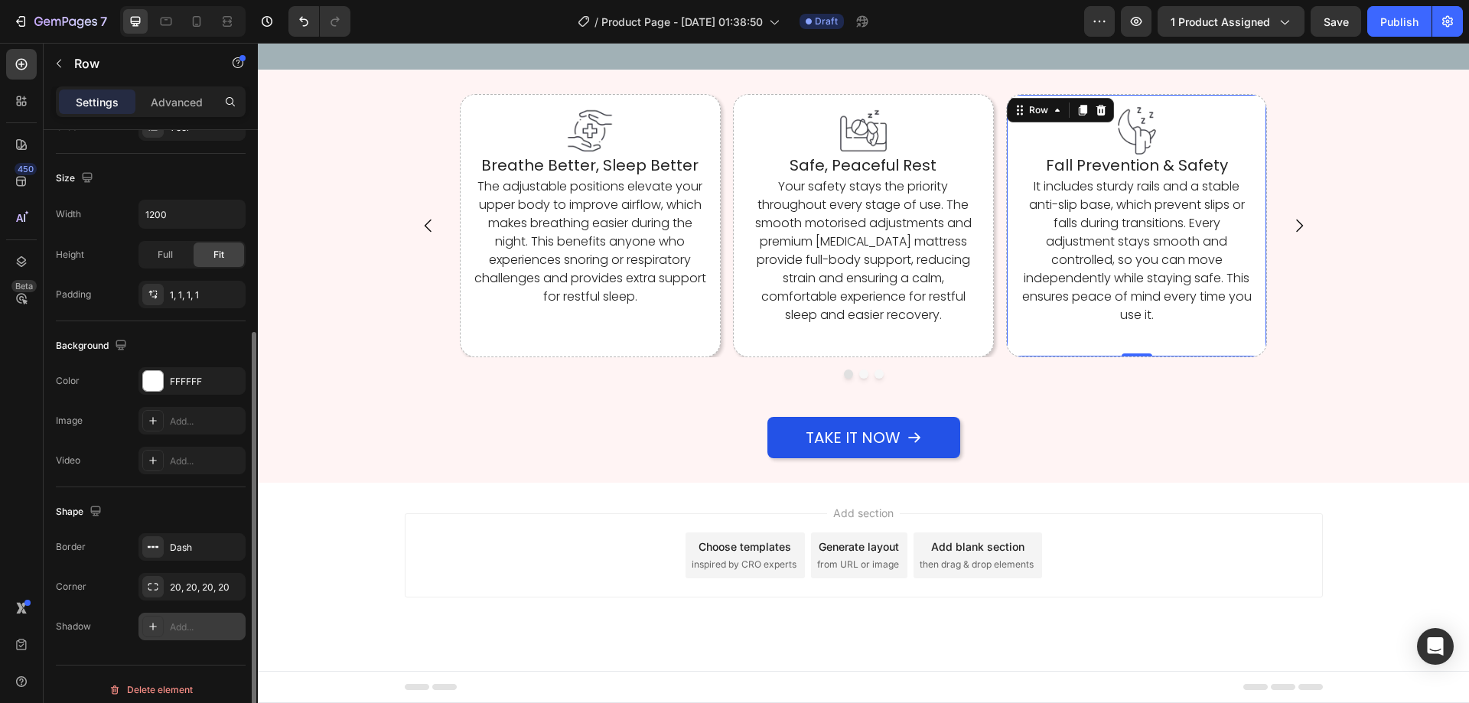
click at [224, 633] on div "Add..." at bounding box center [206, 627] width 72 height 14
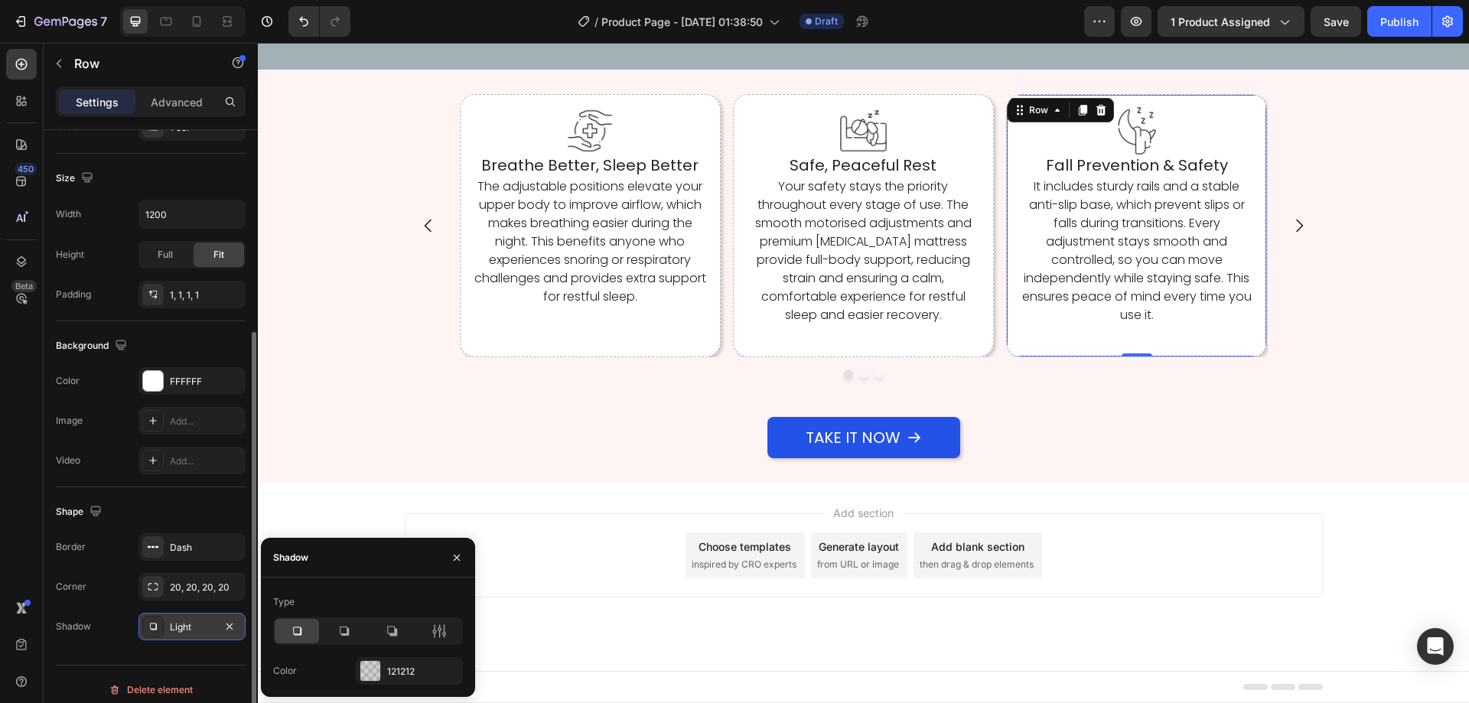
click at [511, 458] on div "Take It Now Button" at bounding box center [863, 437] width 1211 height 41
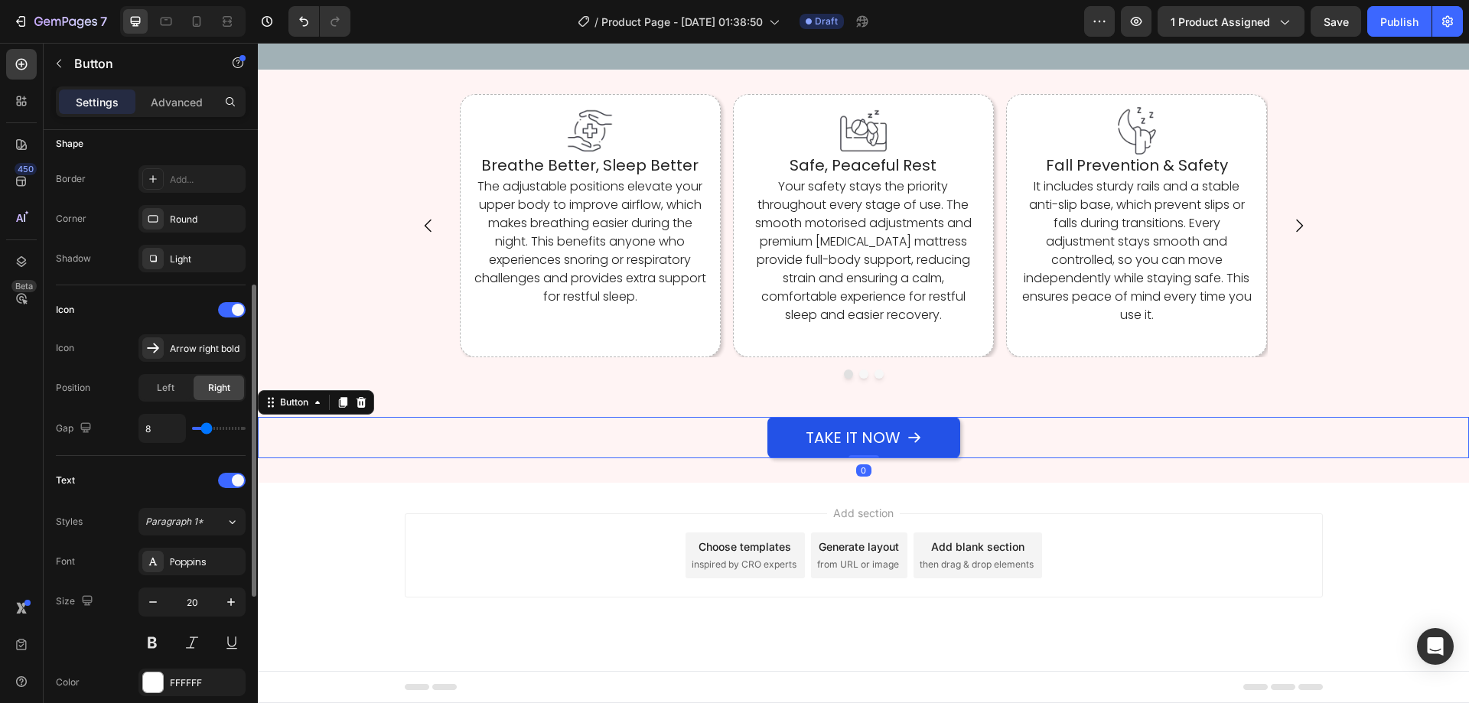
scroll to position [0, 0]
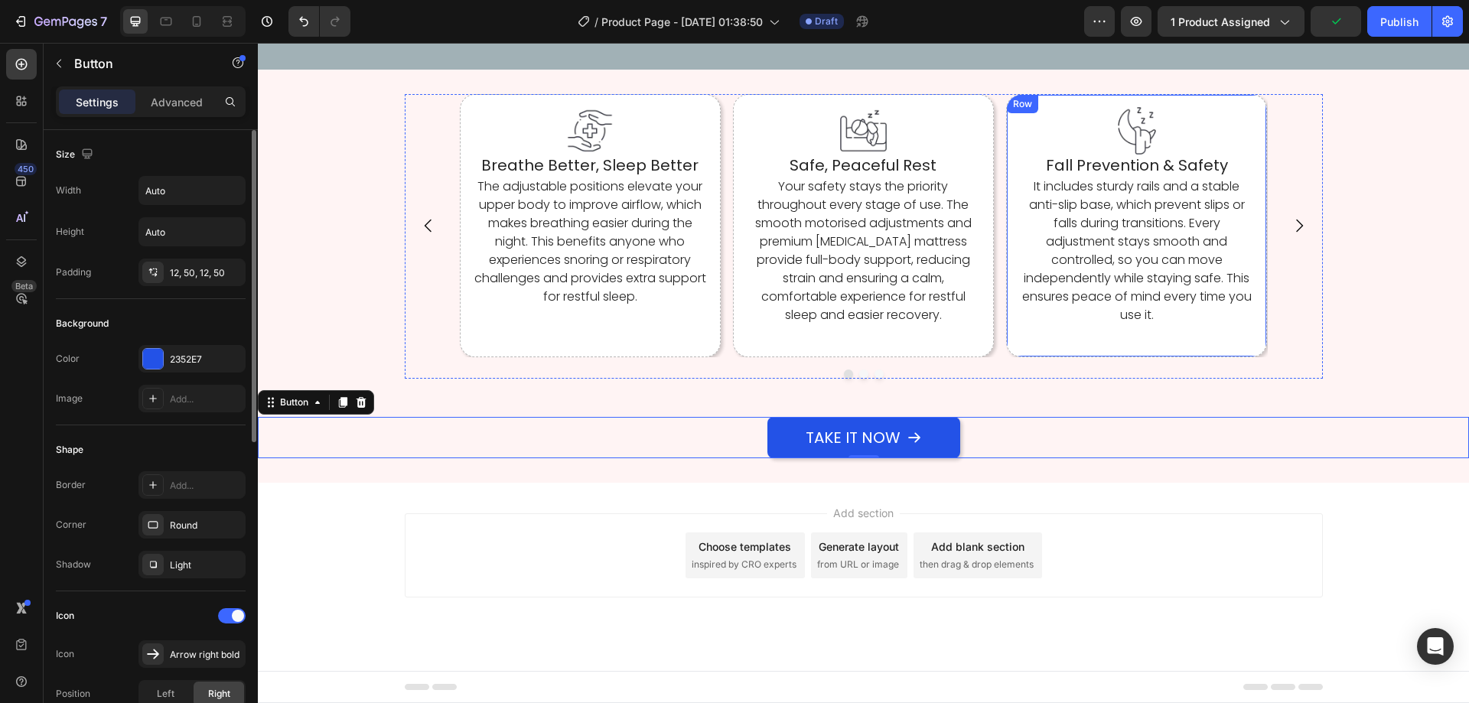
click at [1014, 357] on div "Image Fall Prevention & Safety Heading It includes sturdy rails and a stable an…" at bounding box center [1136, 225] width 261 height 262
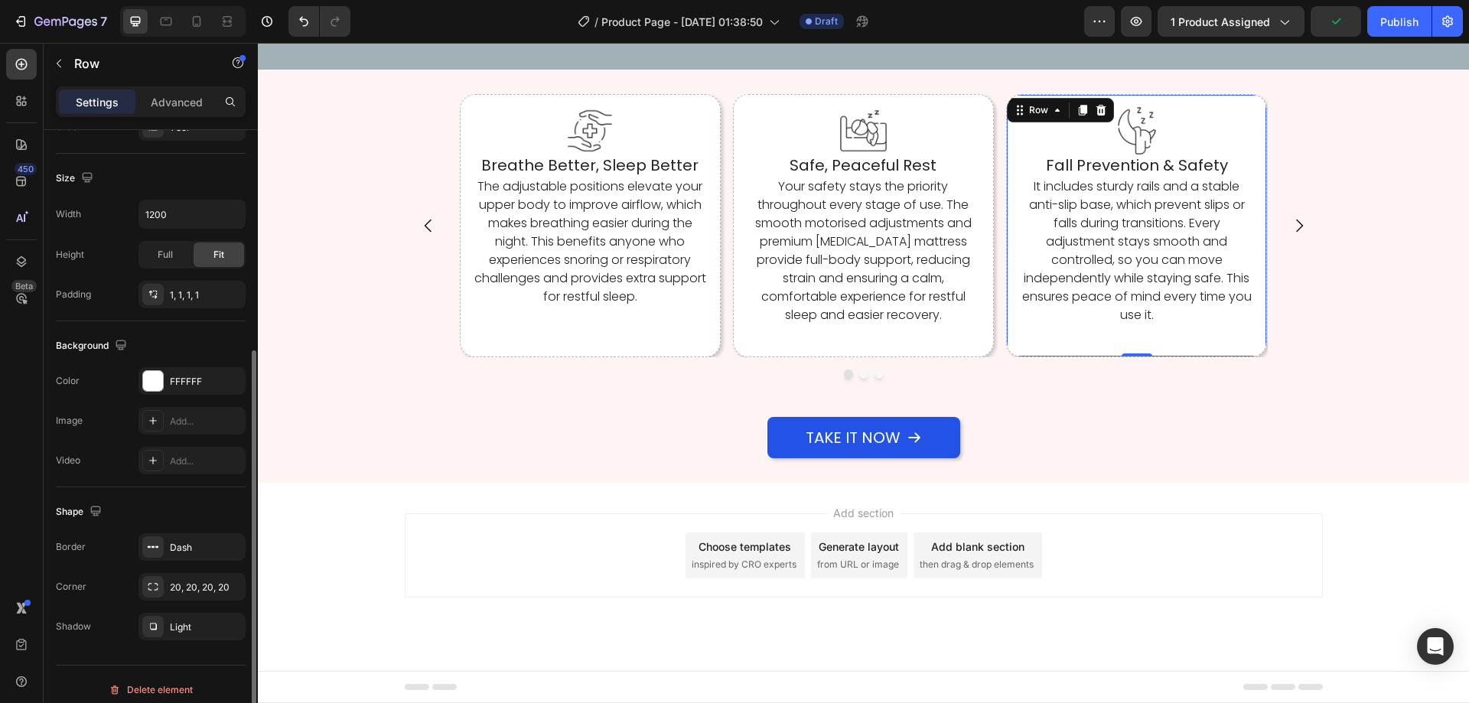
scroll to position [317, 0]
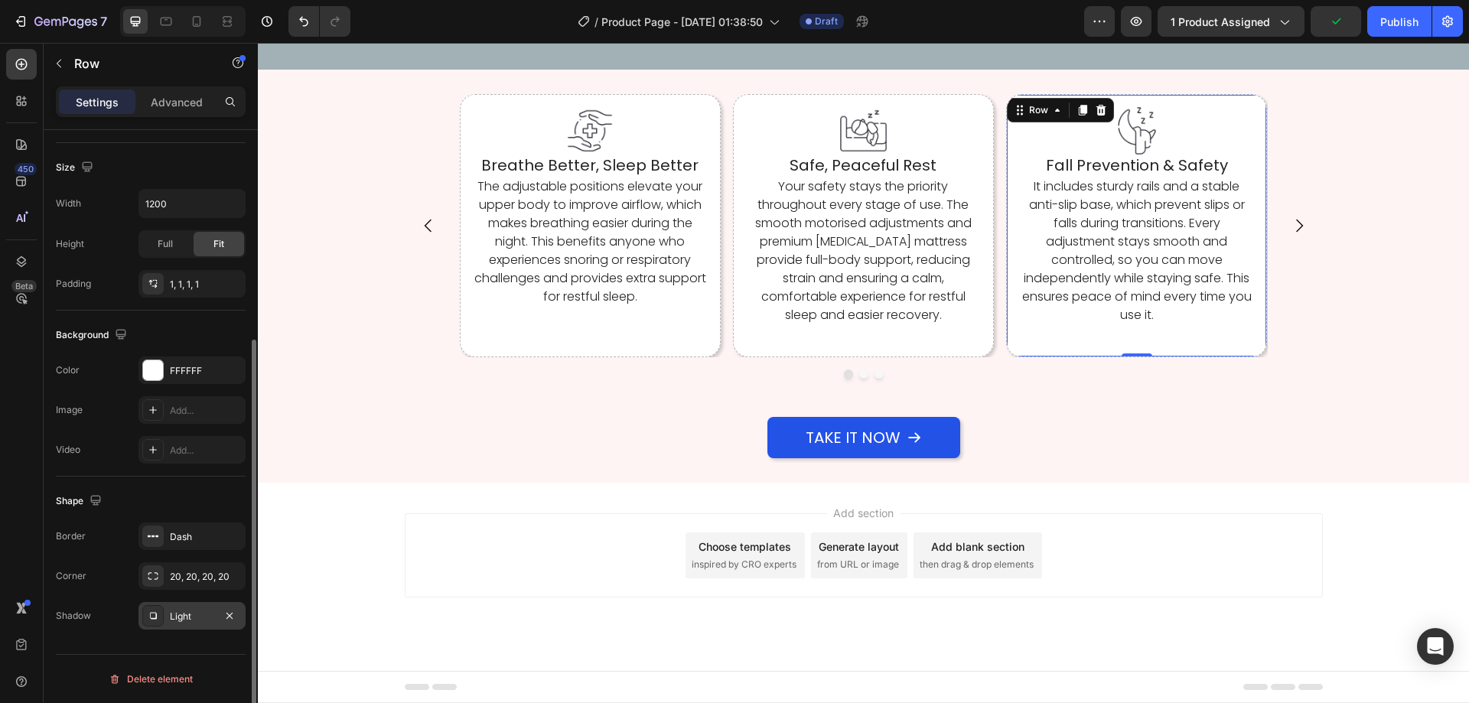
click at [181, 616] on div "Light" at bounding box center [192, 617] width 44 height 14
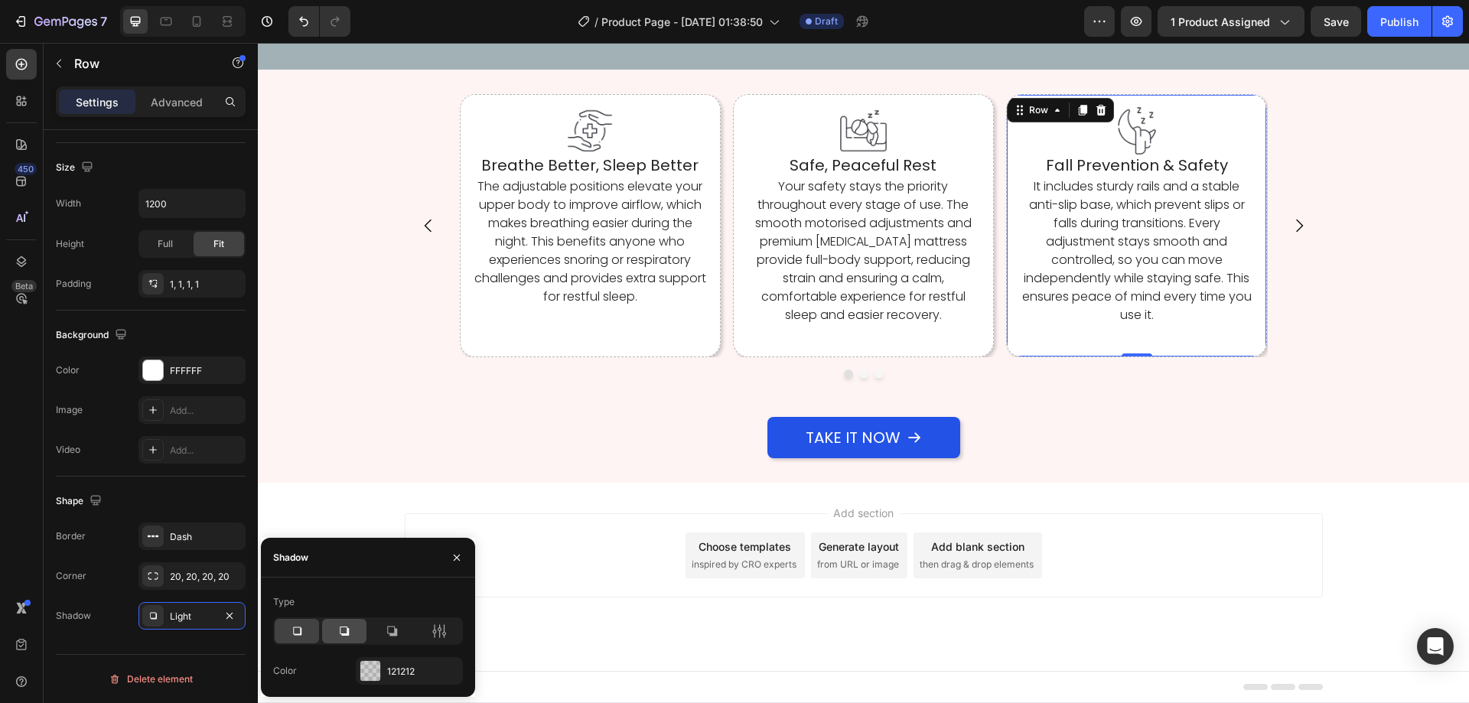
click at [344, 633] on icon at bounding box center [344, 631] width 15 height 15
click at [294, 633] on icon at bounding box center [297, 631] width 8 height 8
click at [430, 633] on div at bounding box center [439, 631] width 44 height 24
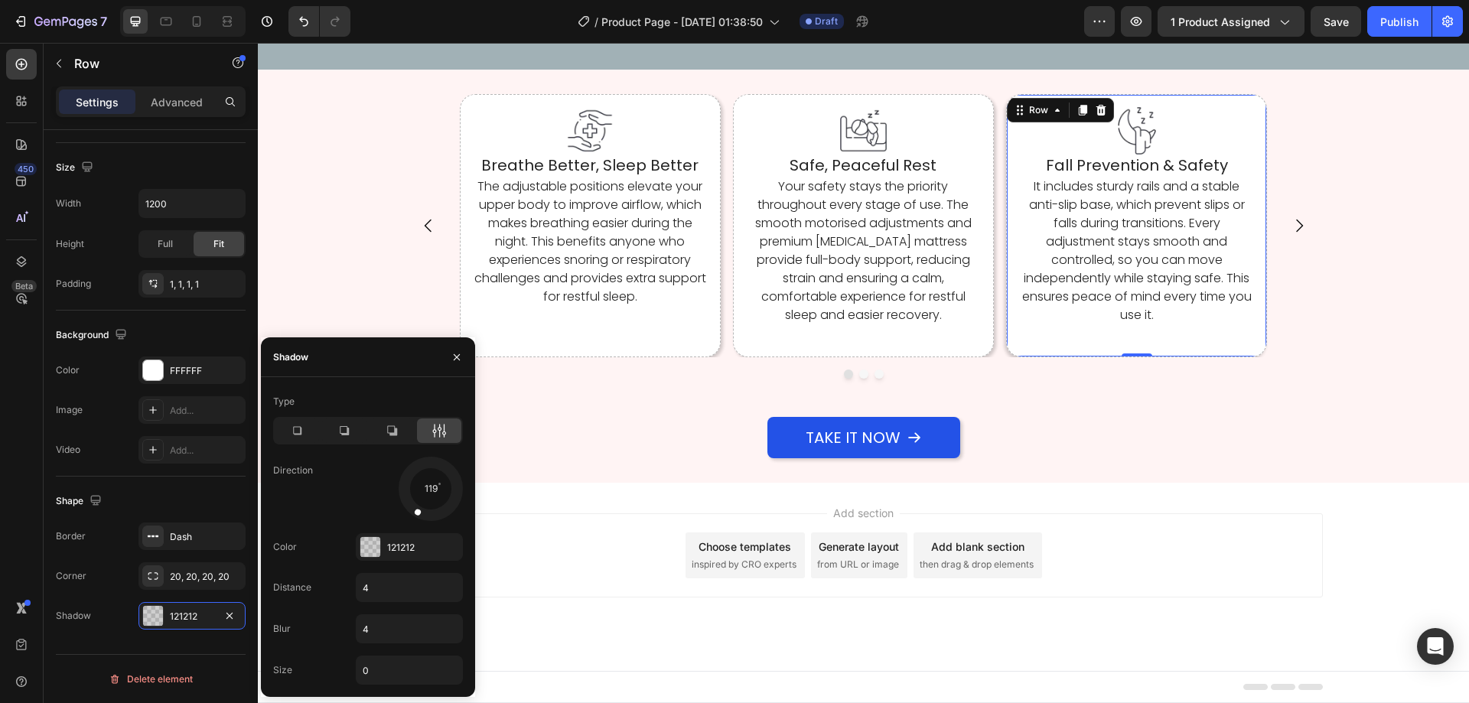
drag, startPoint x: 445, startPoint y: 509, endPoint x: 399, endPoint y: 532, distance: 52.0
click at [399, 532] on div "Type Direction 119 Color 121212 Distance 4 Blur 4 Size 0" at bounding box center [368, 536] width 214 height 295
drag, startPoint x: 416, startPoint y: 513, endPoint x: 401, endPoint y: 523, distance: 18.7
click at [401, 523] on div "Type Direction 126 Color 121212 Distance 4 Blur 4 Size 0" at bounding box center [368, 536] width 214 height 295
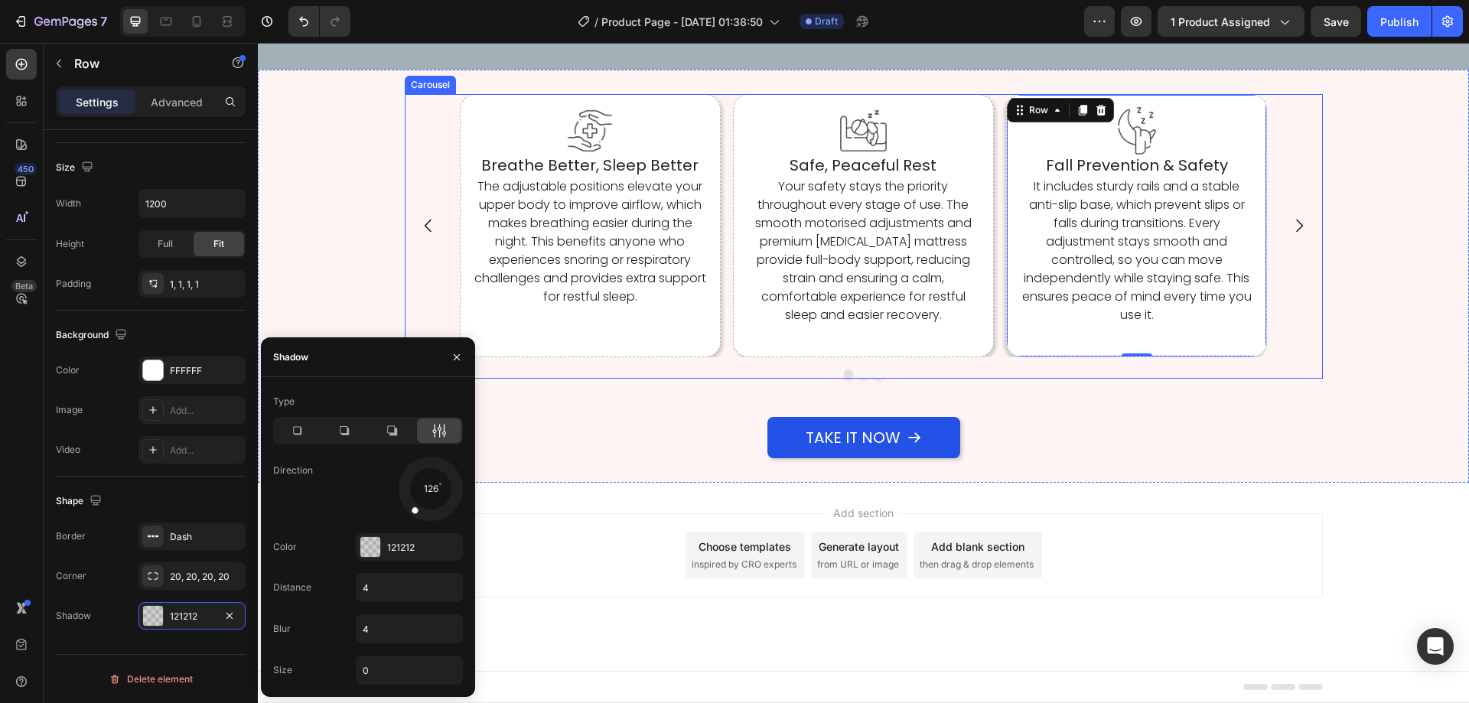
click at [724, 378] on div "Image Breathe Better, Sleep Better Heading The adjustable positions elevate you…" at bounding box center [864, 236] width 918 height 284
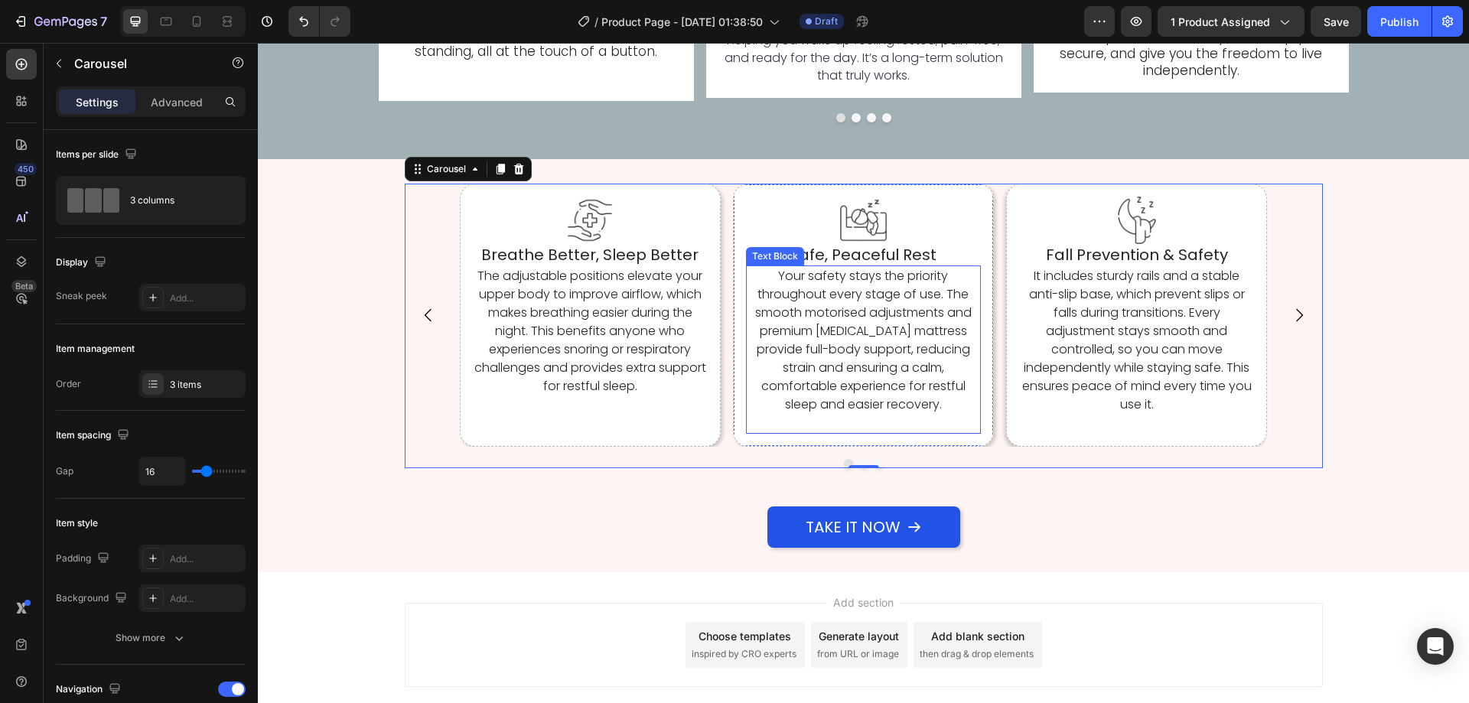
scroll to position [4130, 0]
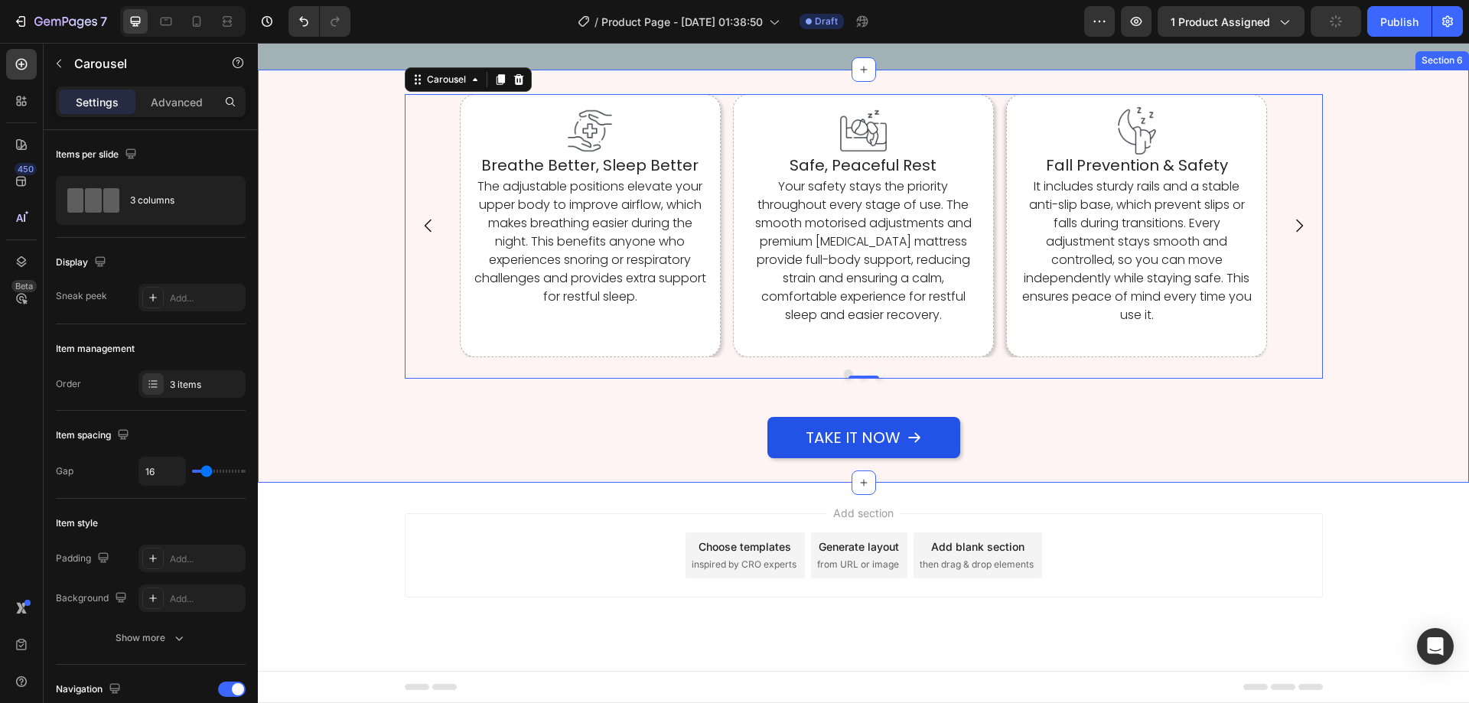
click at [1122, 482] on div "Image Breathe Better, Sleep Better Heading The adjustable positions elevate you…" at bounding box center [863, 276] width 1211 height 412
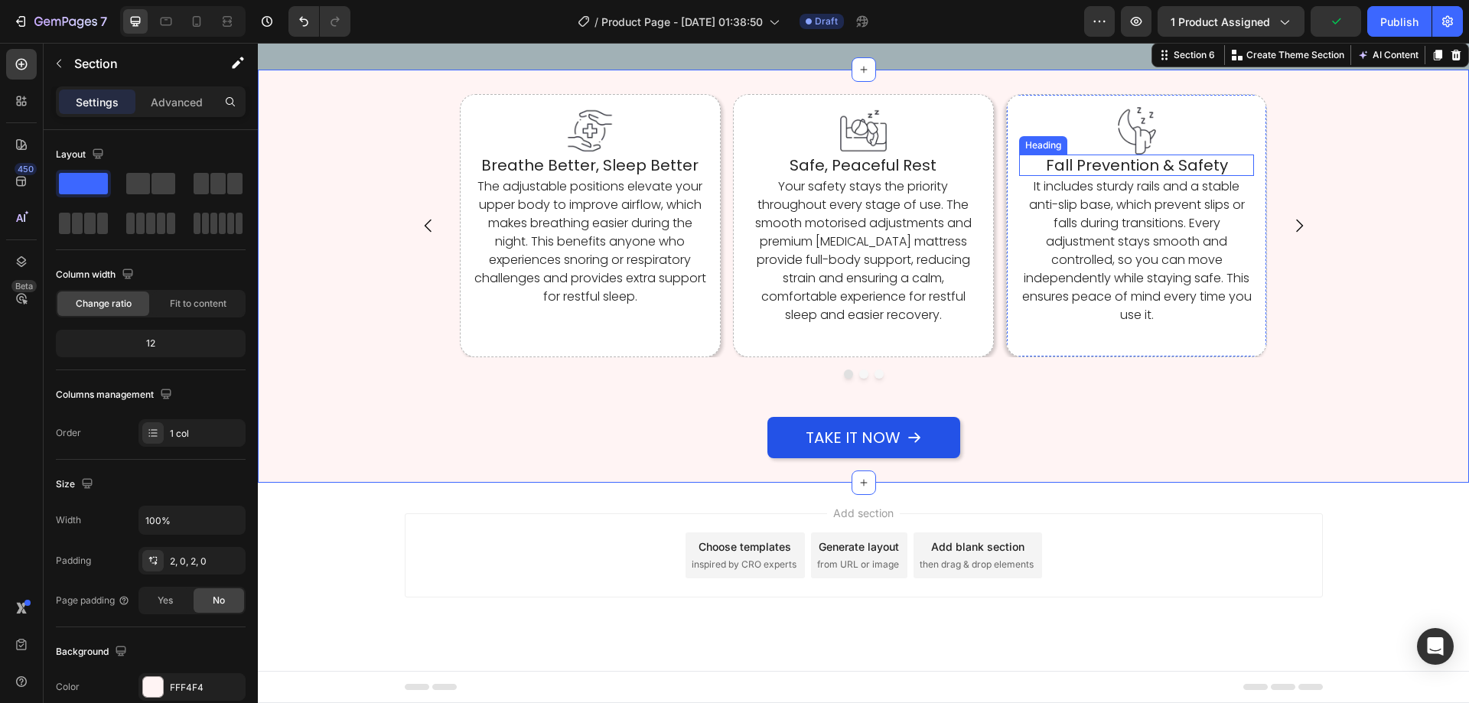
click at [1077, 176] on h2 "Fall Prevention & Safety" at bounding box center [1136, 165] width 235 height 21
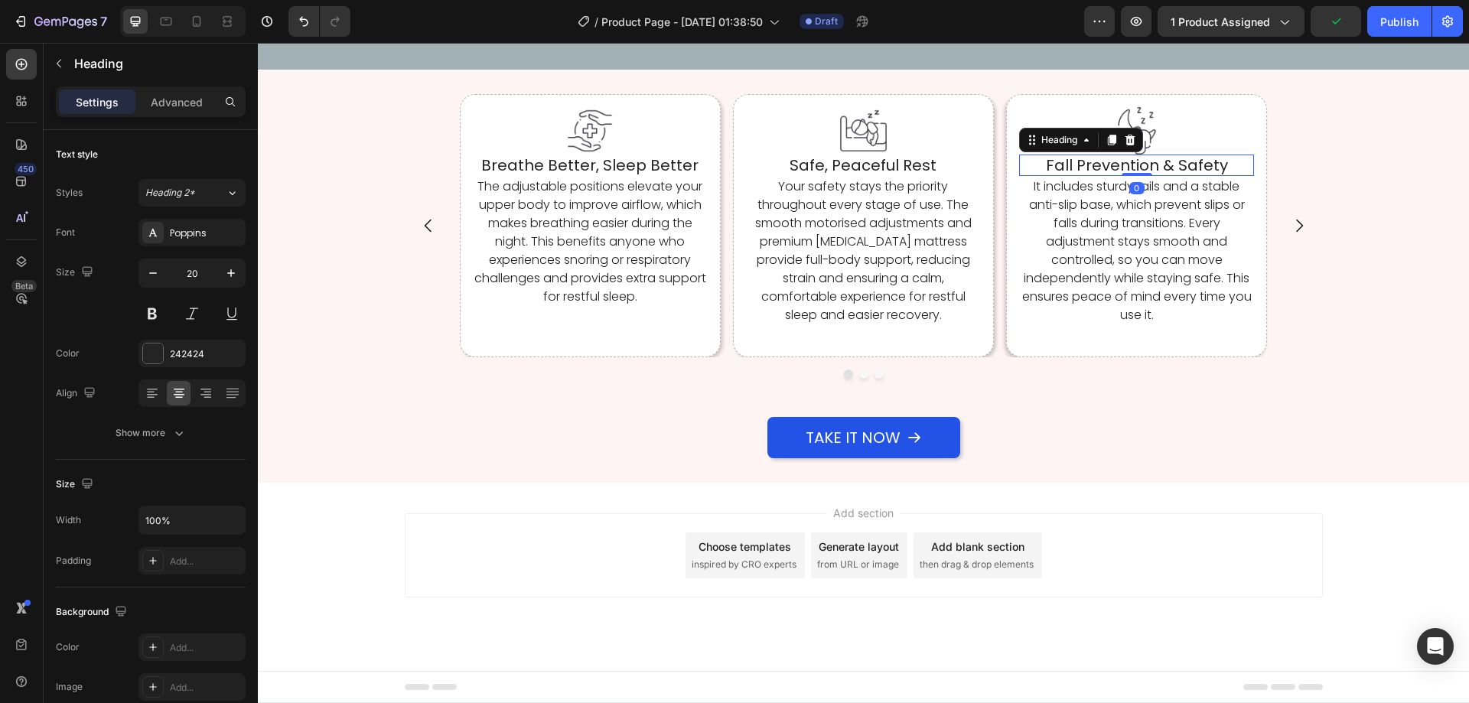
click at [1077, 176] on h2 "Fall Prevention & Safety" at bounding box center [1136, 165] width 235 height 21
click at [1077, 174] on p "Fall Prevention & Safety" at bounding box center [1137, 165] width 232 height 18
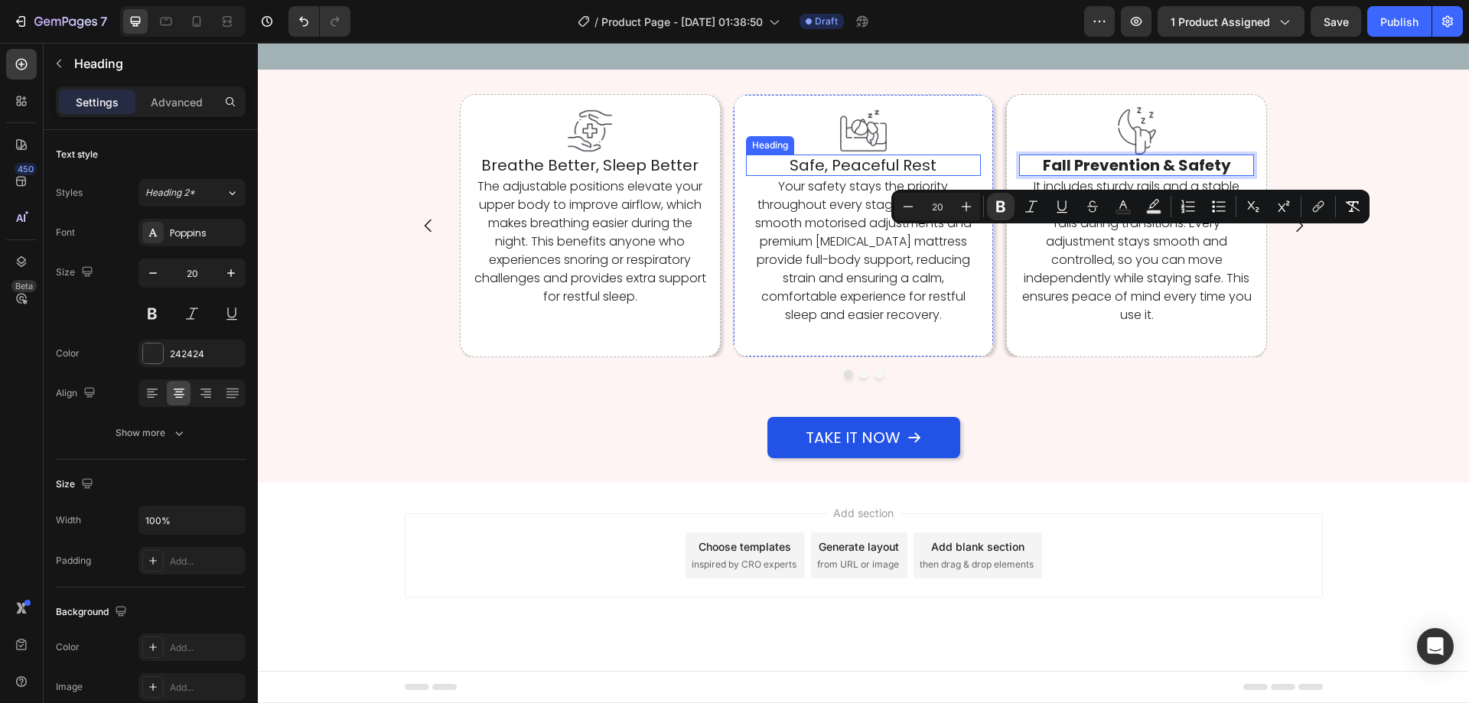
click at [894, 176] on h2 "Safe, Peaceful Rest" at bounding box center [863, 165] width 235 height 21
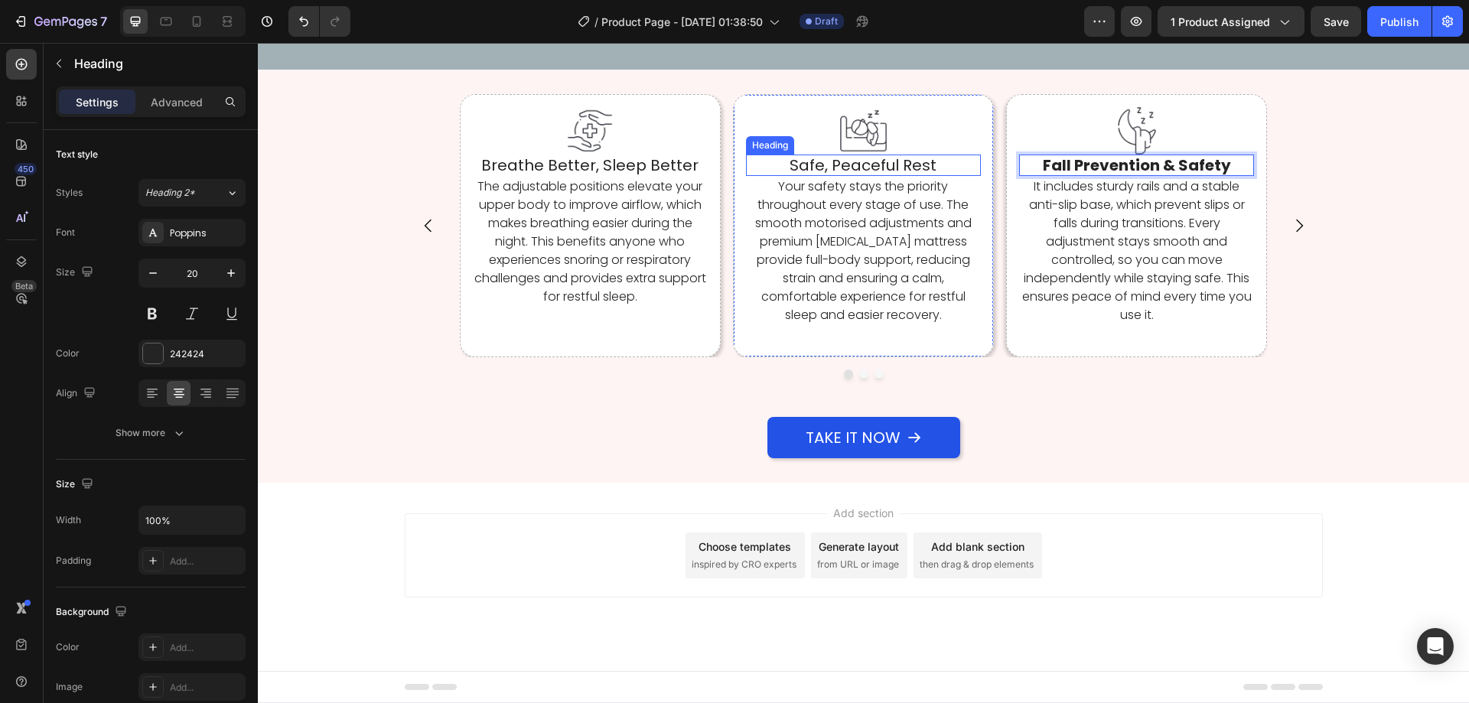
click at [894, 176] on h2 "Safe, Peaceful Rest" at bounding box center [863, 165] width 235 height 21
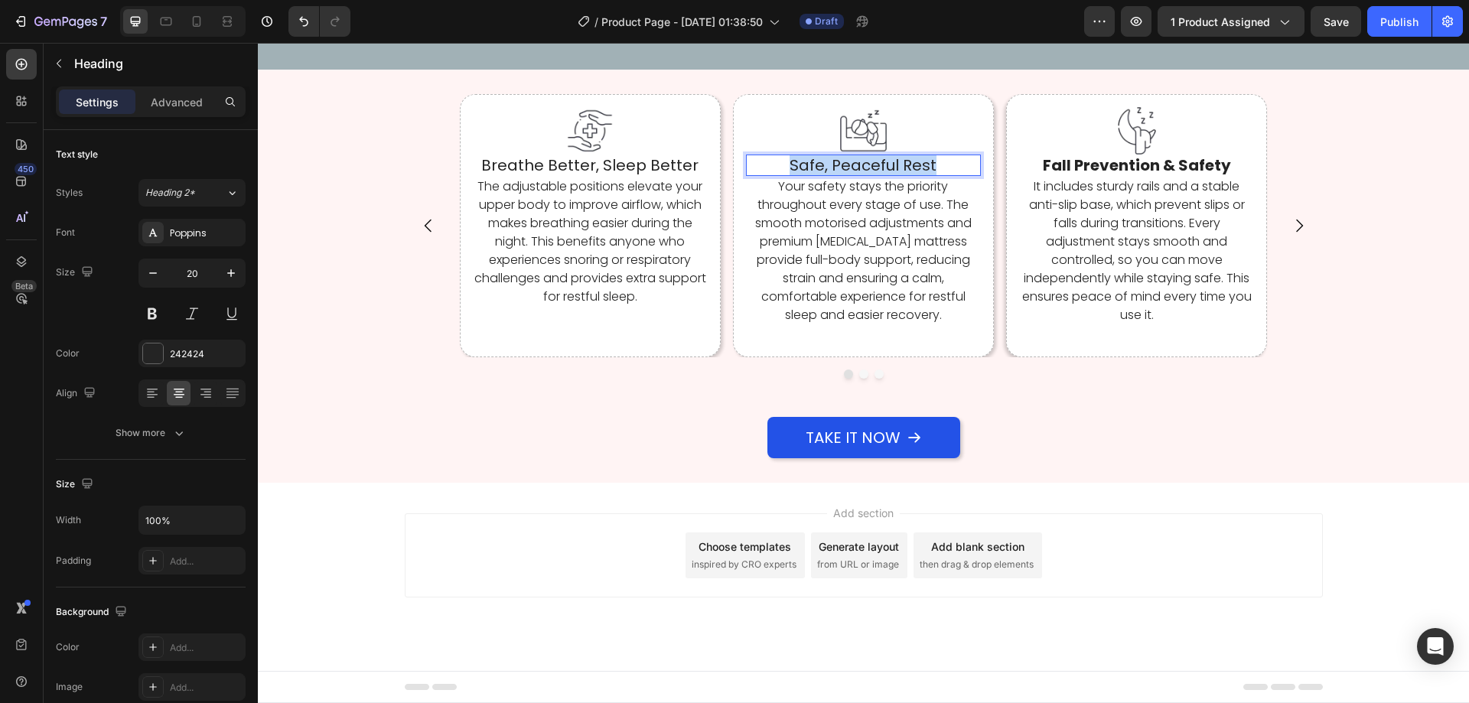
click at [894, 174] on p "Safe, Peaceful Rest" at bounding box center [863, 165] width 232 height 18
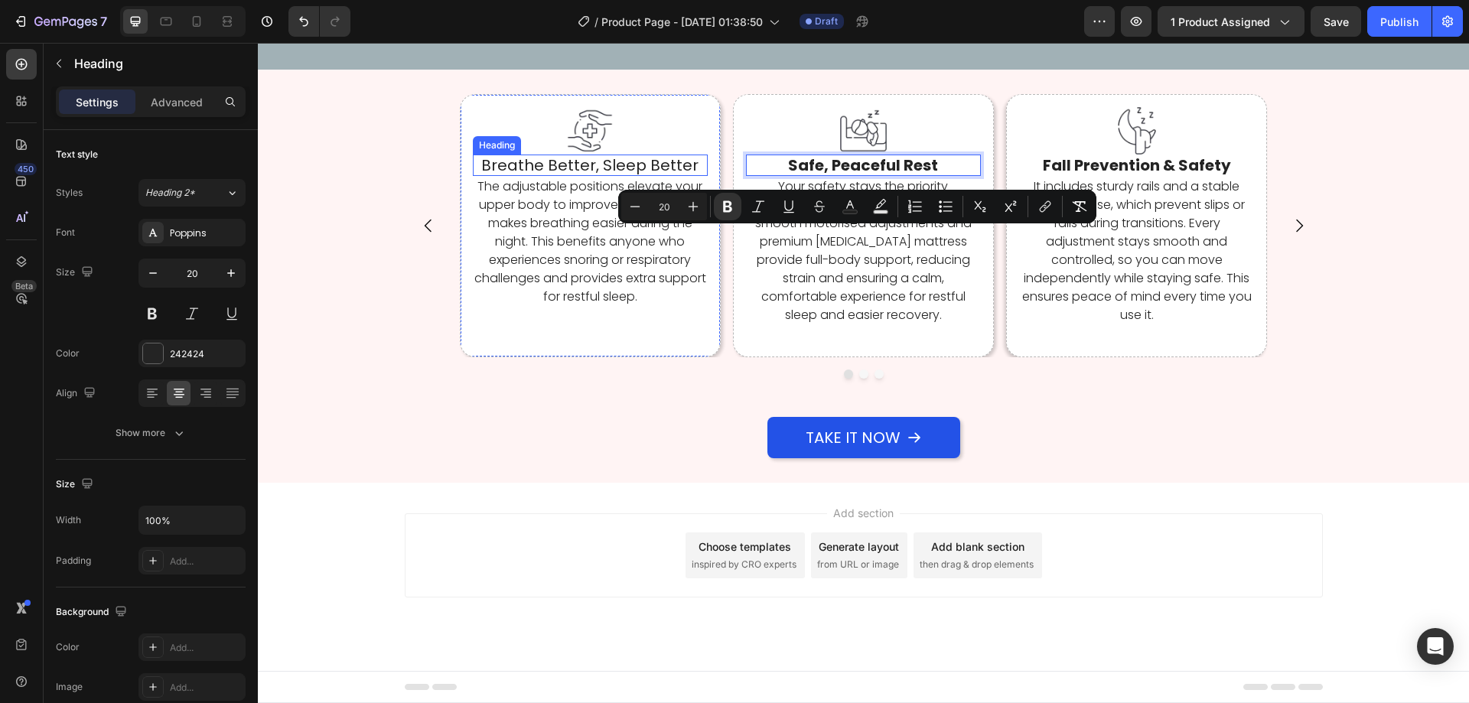
click at [612, 176] on h2 "Breathe Better, Sleep Better" at bounding box center [590, 165] width 235 height 21
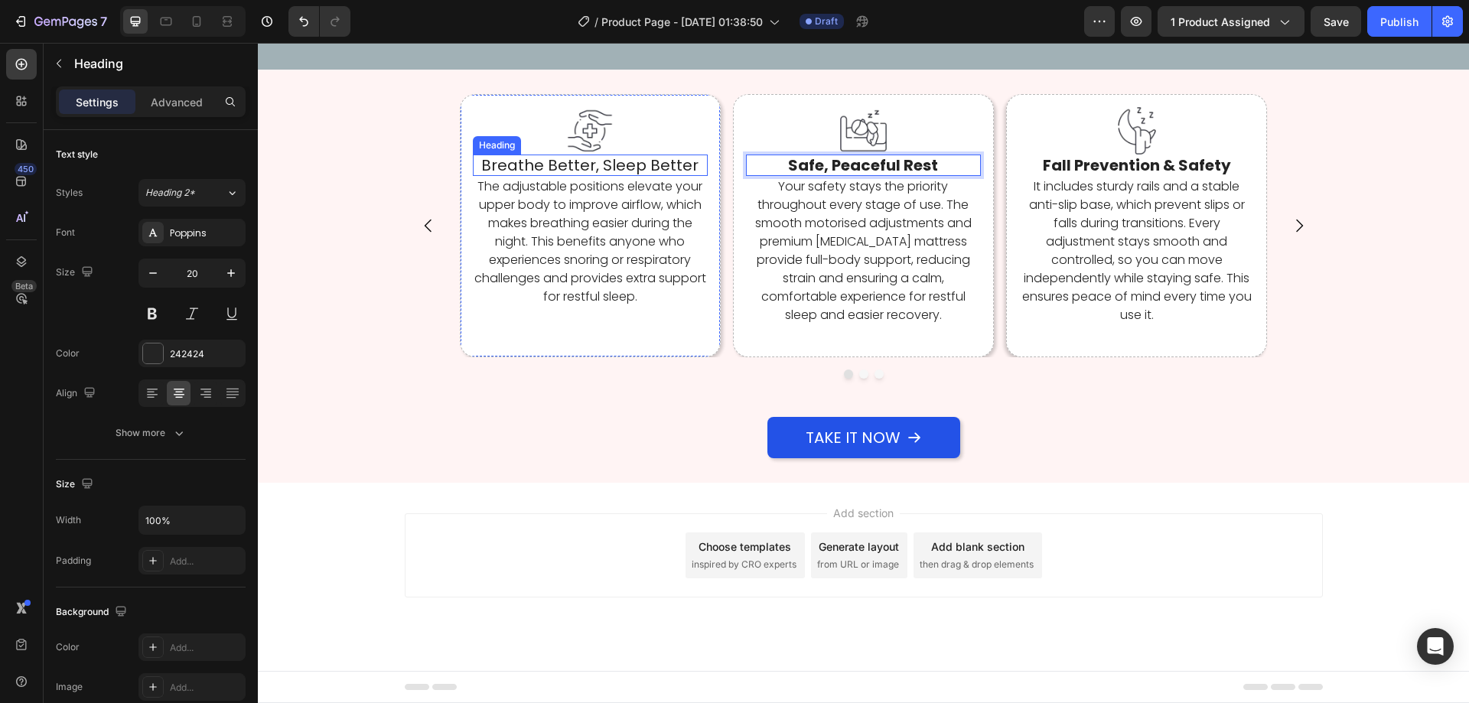
click at [612, 176] on h2 "Breathe Better, Sleep Better" at bounding box center [590, 165] width 235 height 21
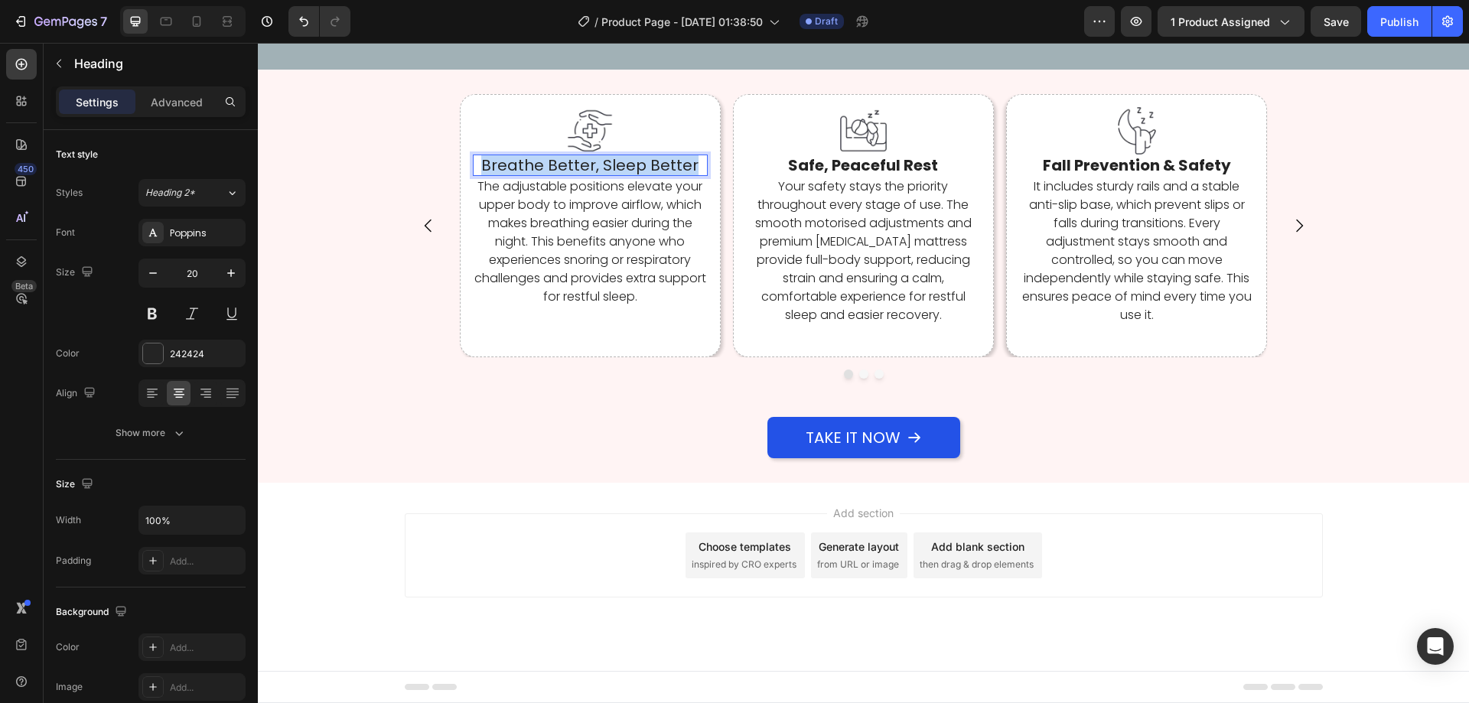
click at [612, 174] on p "Breathe Better, Sleep Better" at bounding box center [590, 165] width 232 height 18
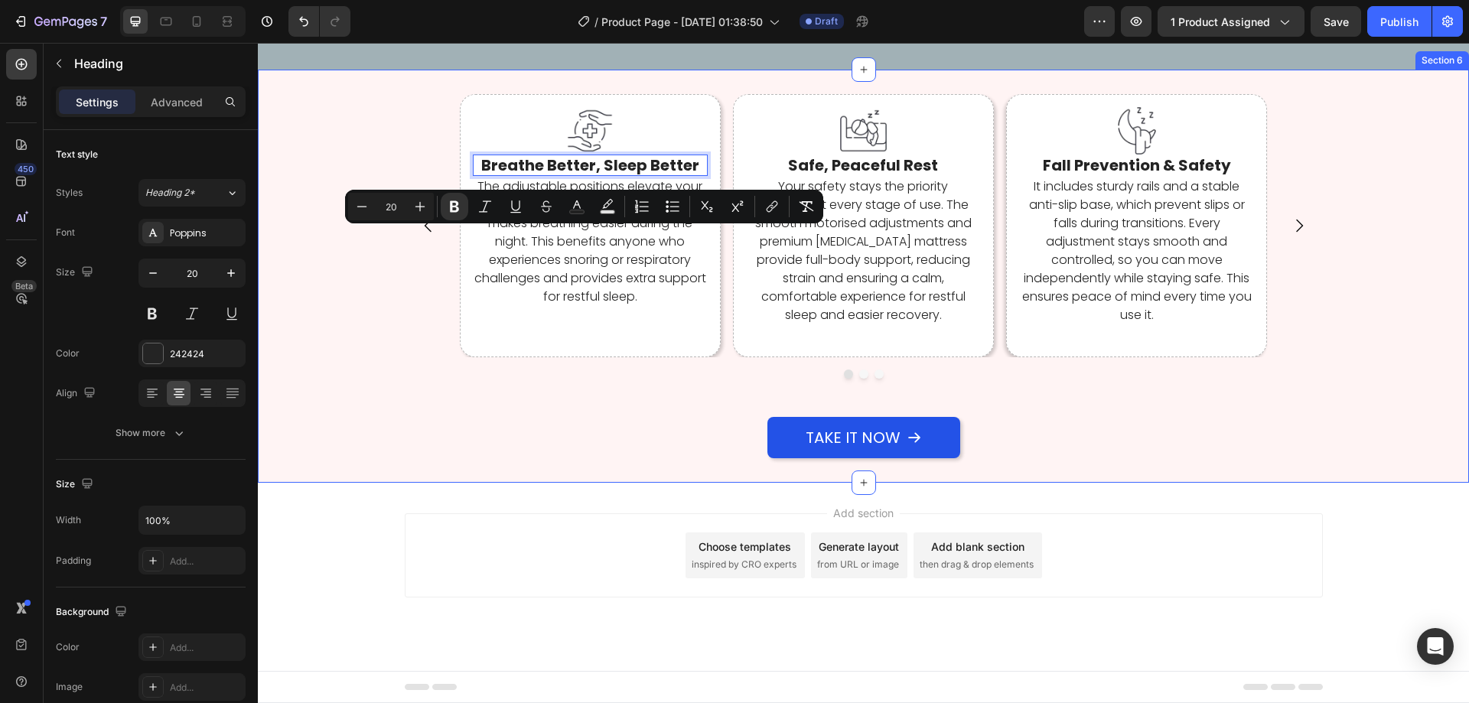
click at [523, 458] on div "Take It Now Button" at bounding box center [863, 437] width 1211 height 41
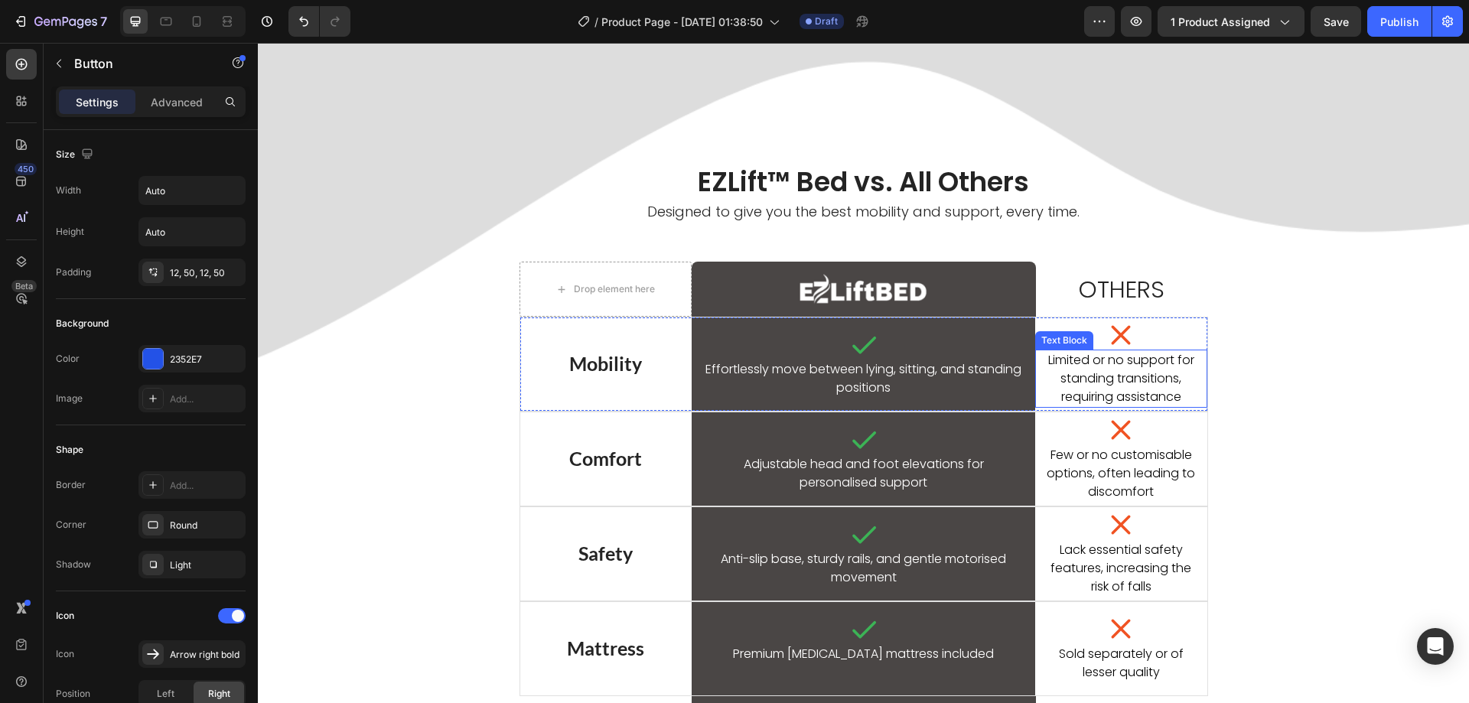
scroll to position [1224, 0]
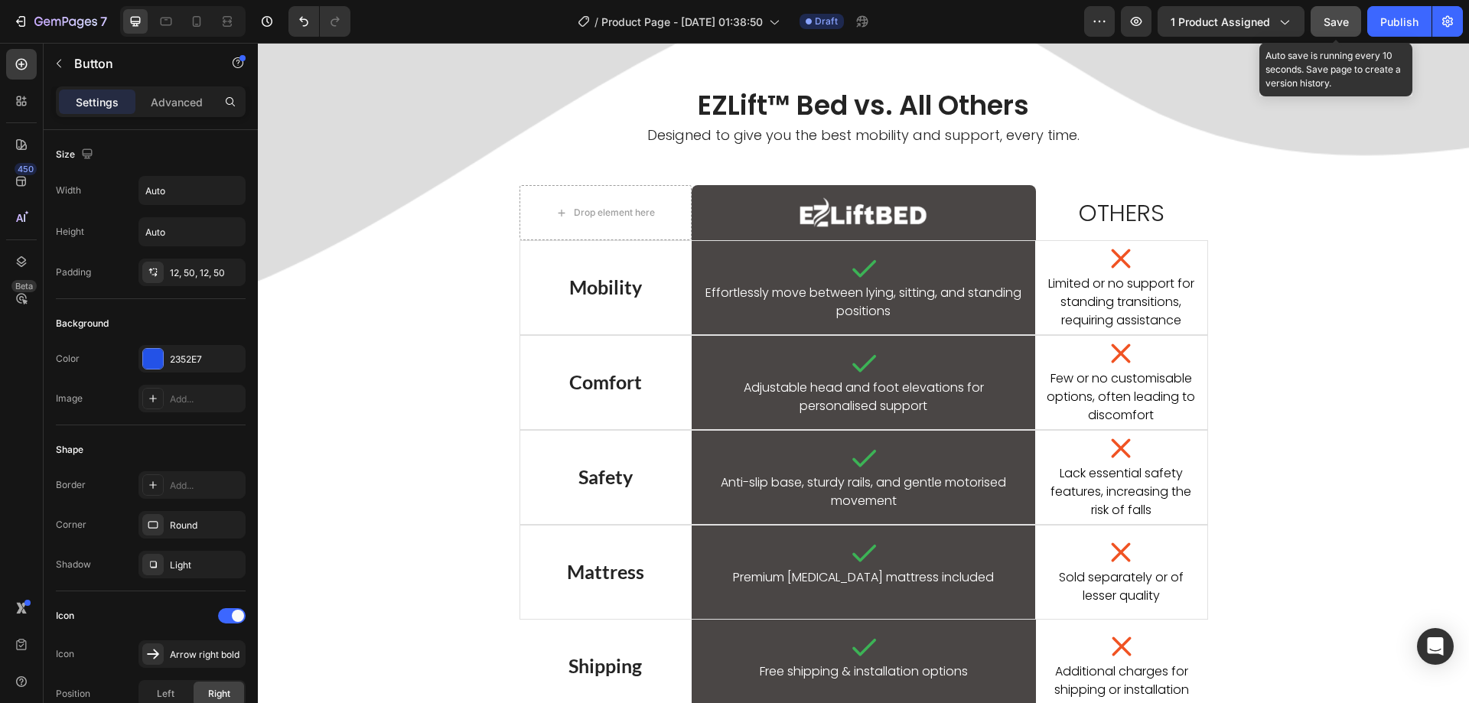
click at [1318, 7] on button "Save" at bounding box center [1336, 21] width 50 height 31
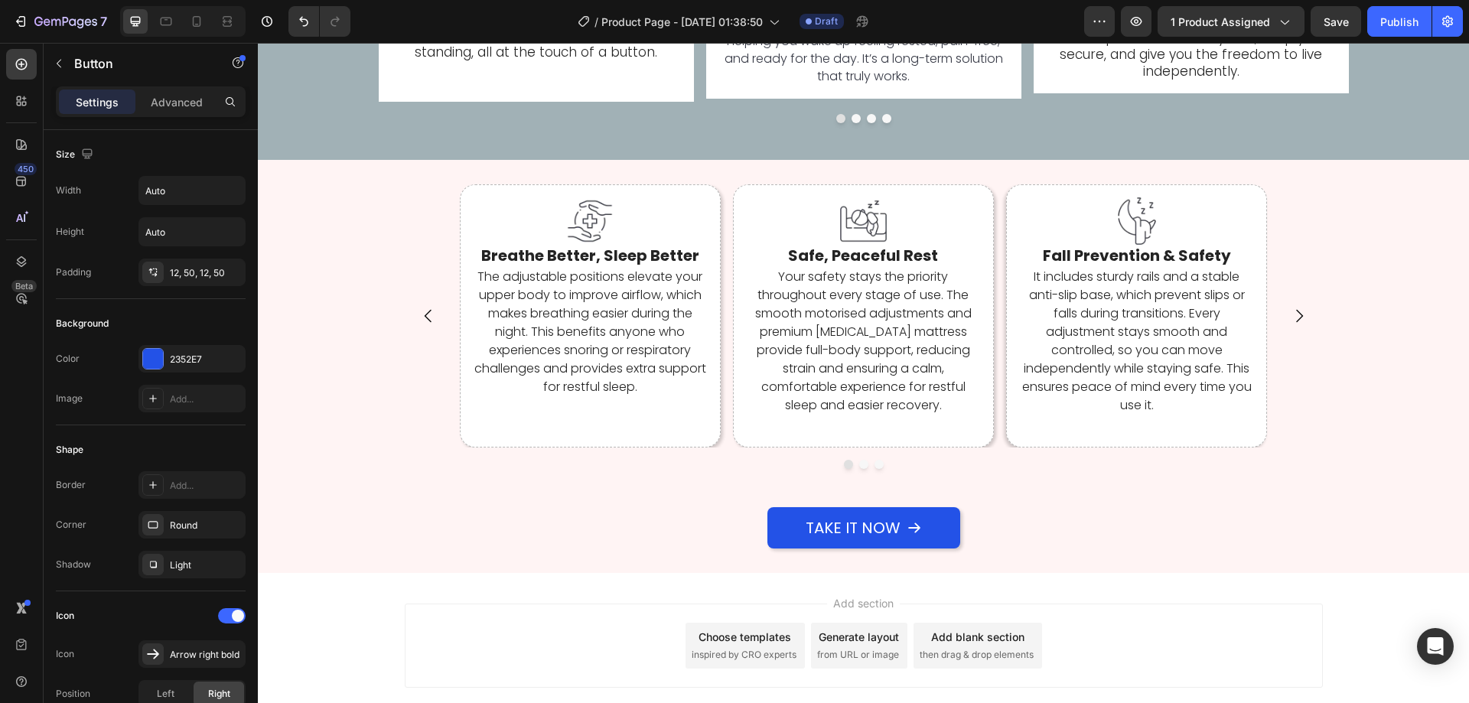
scroll to position [4205, 0]
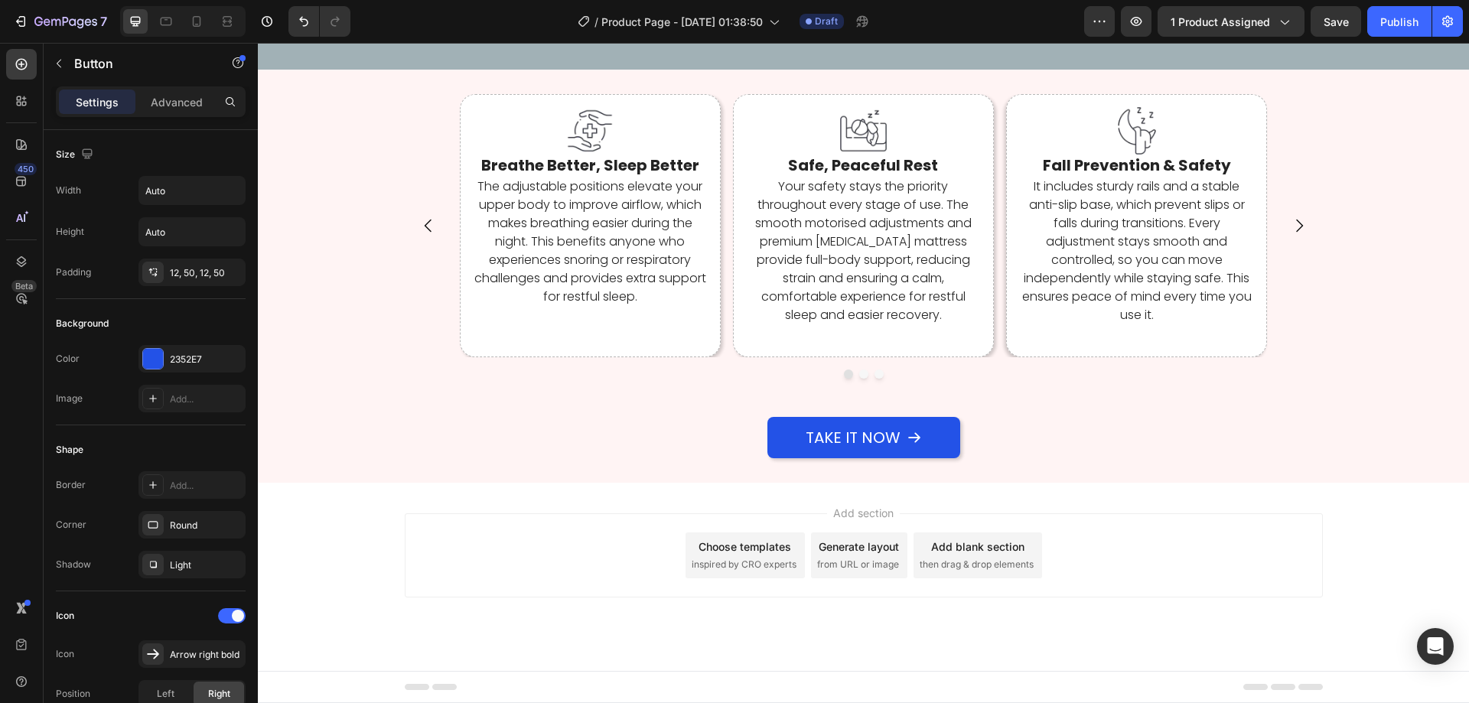
click at [662, 611] on div "Add section Choose templates inspired by CRO experts Generate layout from URL o…" at bounding box center [863, 577] width 1211 height 188
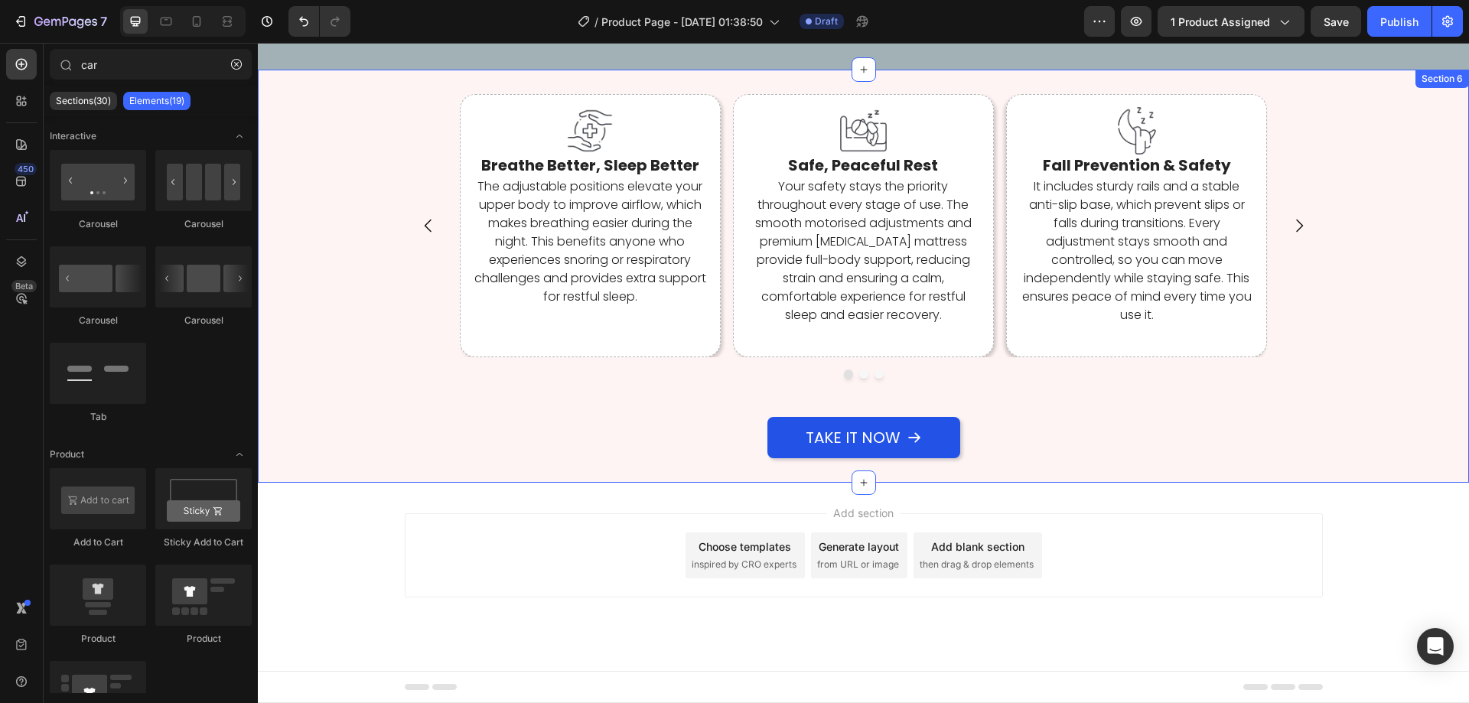
click at [285, 87] on div "Image Breathe Better, Sleep Better Heading The adjustable positions elevate you…" at bounding box center [863, 276] width 1211 height 412
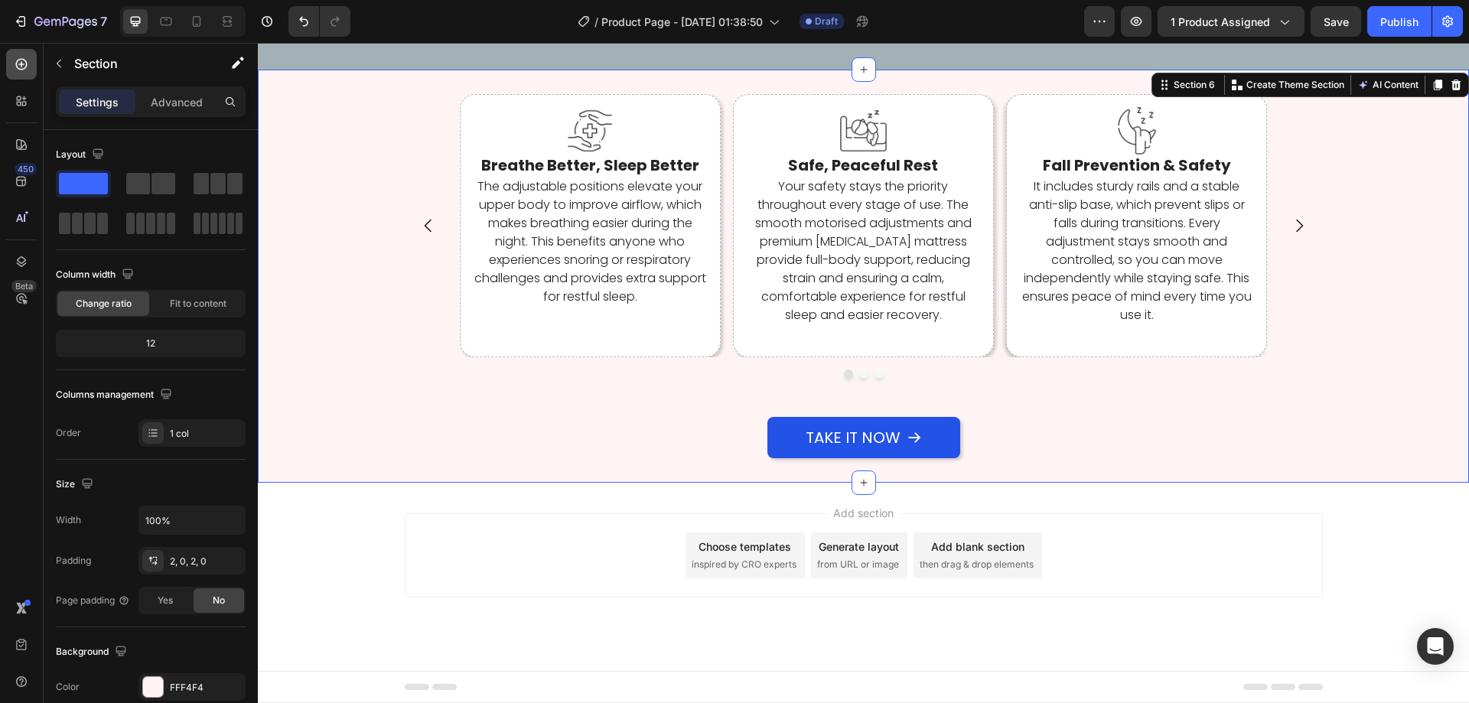
click at [21, 61] on icon at bounding box center [21, 64] width 11 height 11
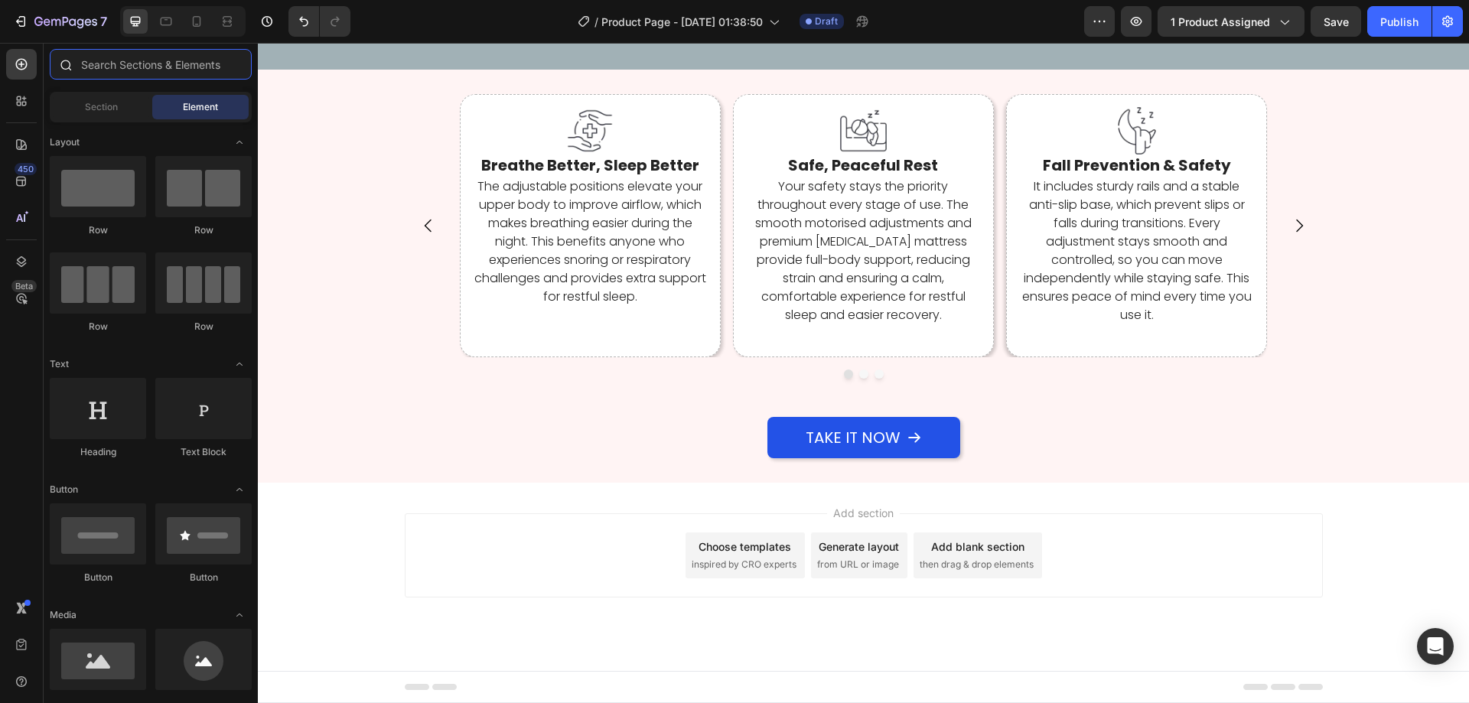
click at [138, 60] on input "text" at bounding box center [151, 64] width 202 height 31
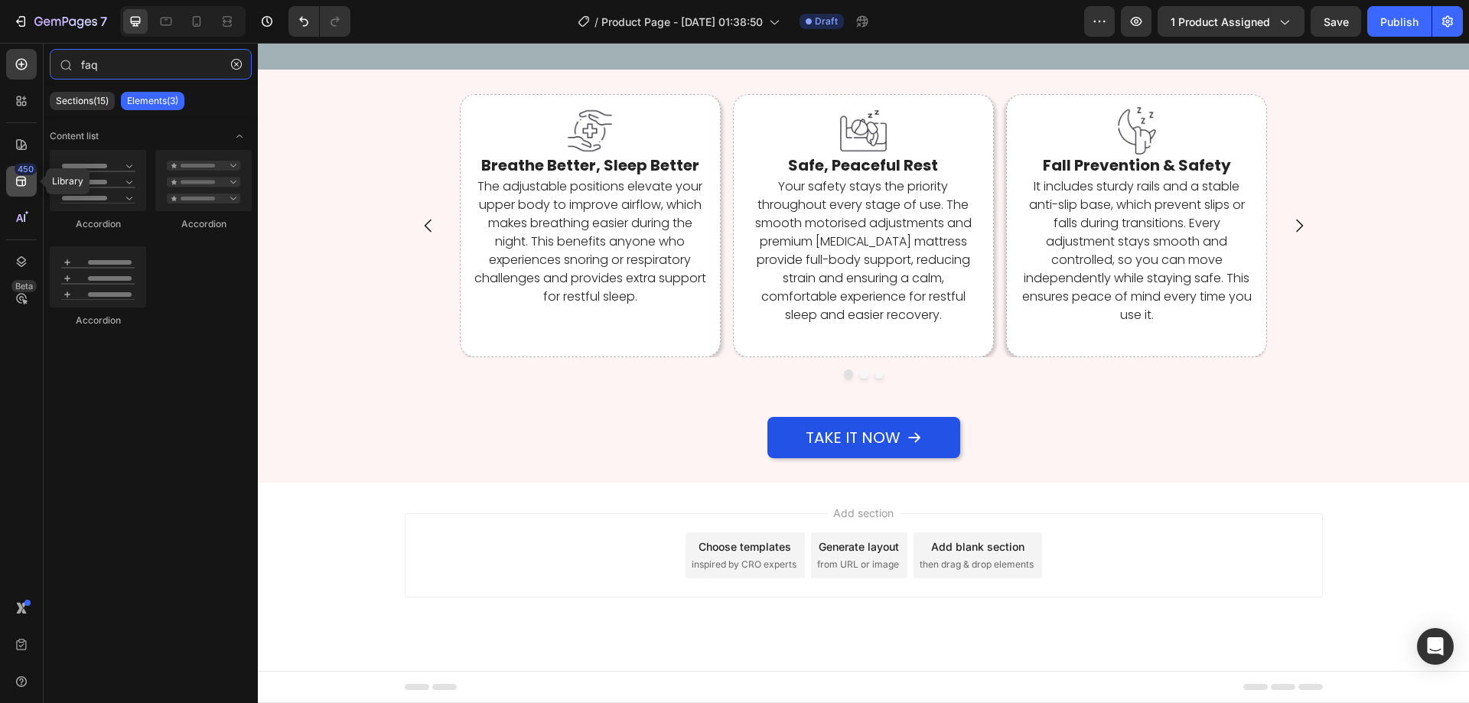
type input "faq"
click at [19, 171] on div "450" at bounding box center [26, 169] width 22 height 12
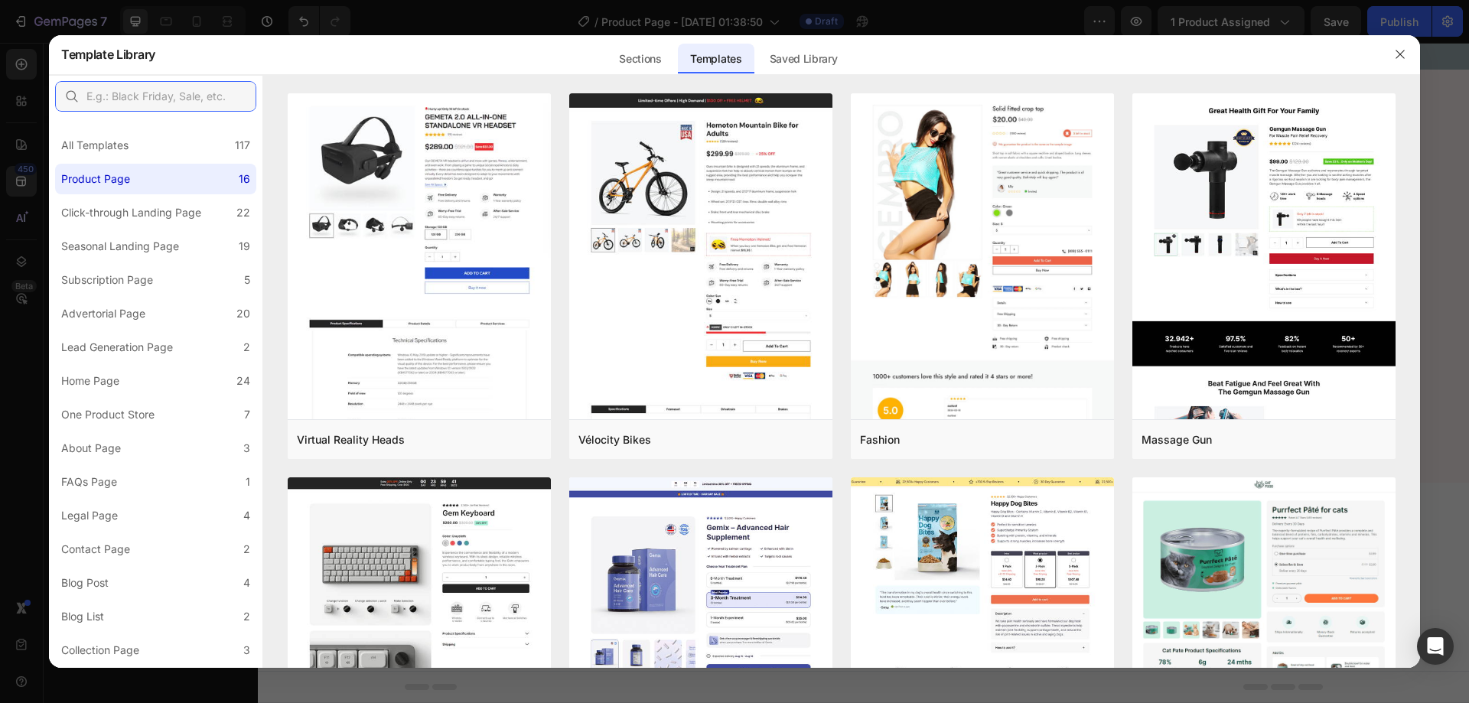
click at [161, 98] on input "text" at bounding box center [155, 96] width 201 height 31
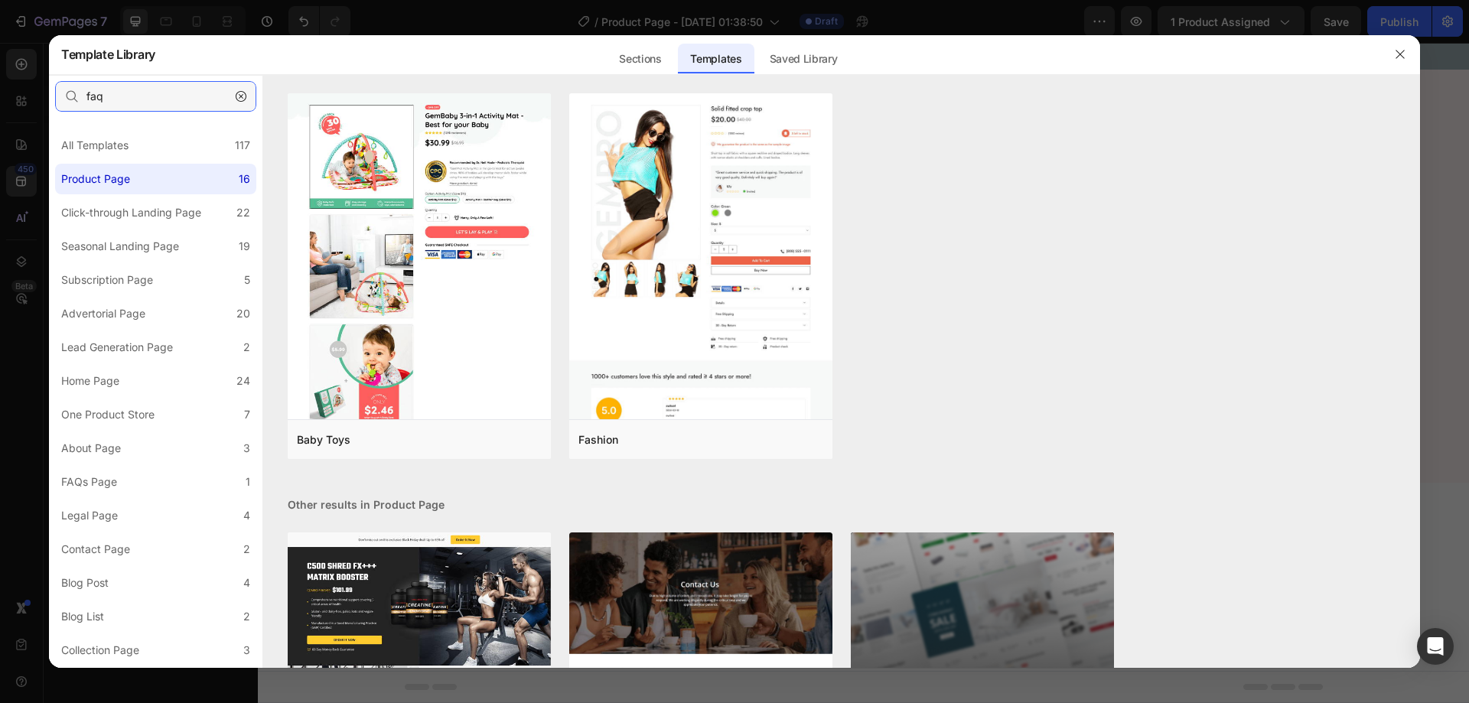
type input "faq"
click at [152, 485] on label "FAQs Page 1" at bounding box center [155, 482] width 201 height 31
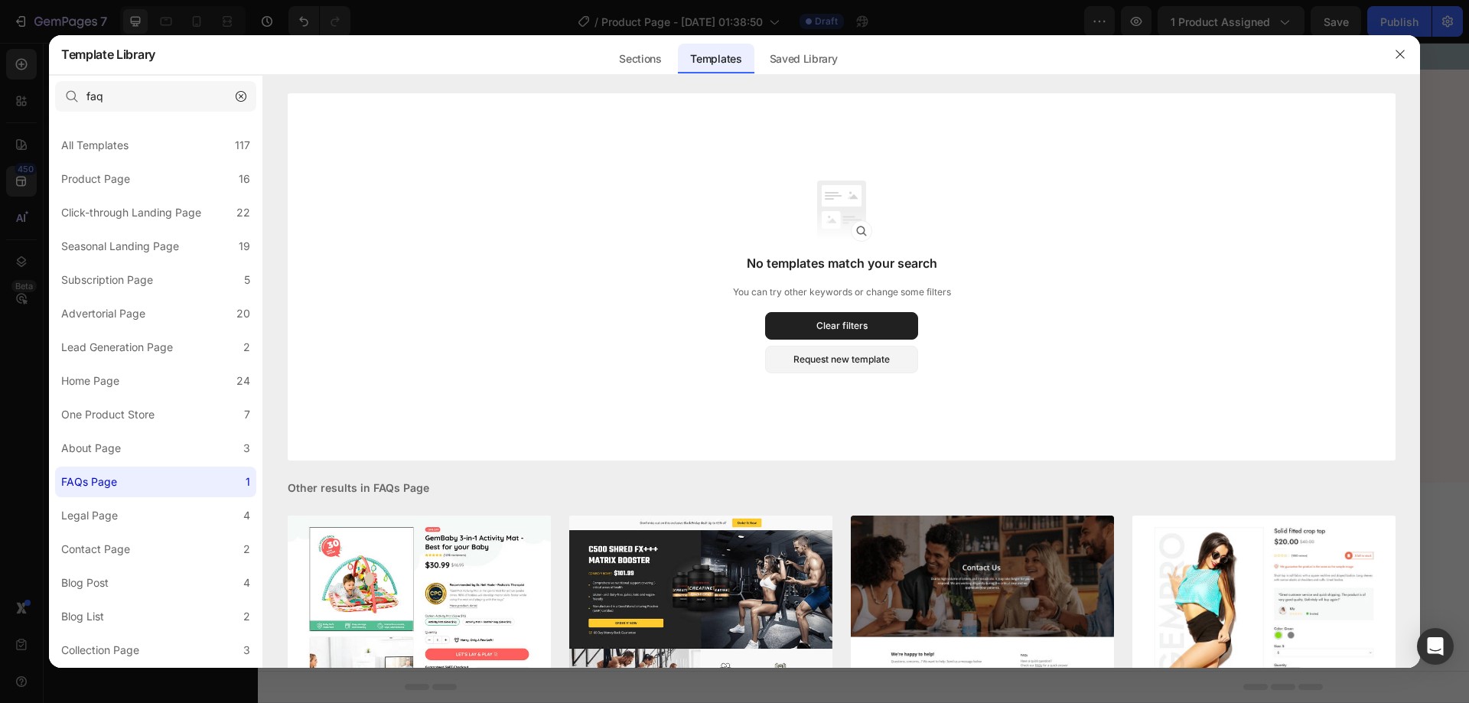
drag, startPoint x: 252, startPoint y: 85, endPoint x: 245, endPoint y: 90, distance: 8.3
click at [250, 85] on div at bounding box center [241, 96] width 24 height 24
click at [243, 93] on icon "button" at bounding box center [241, 96] width 11 height 11
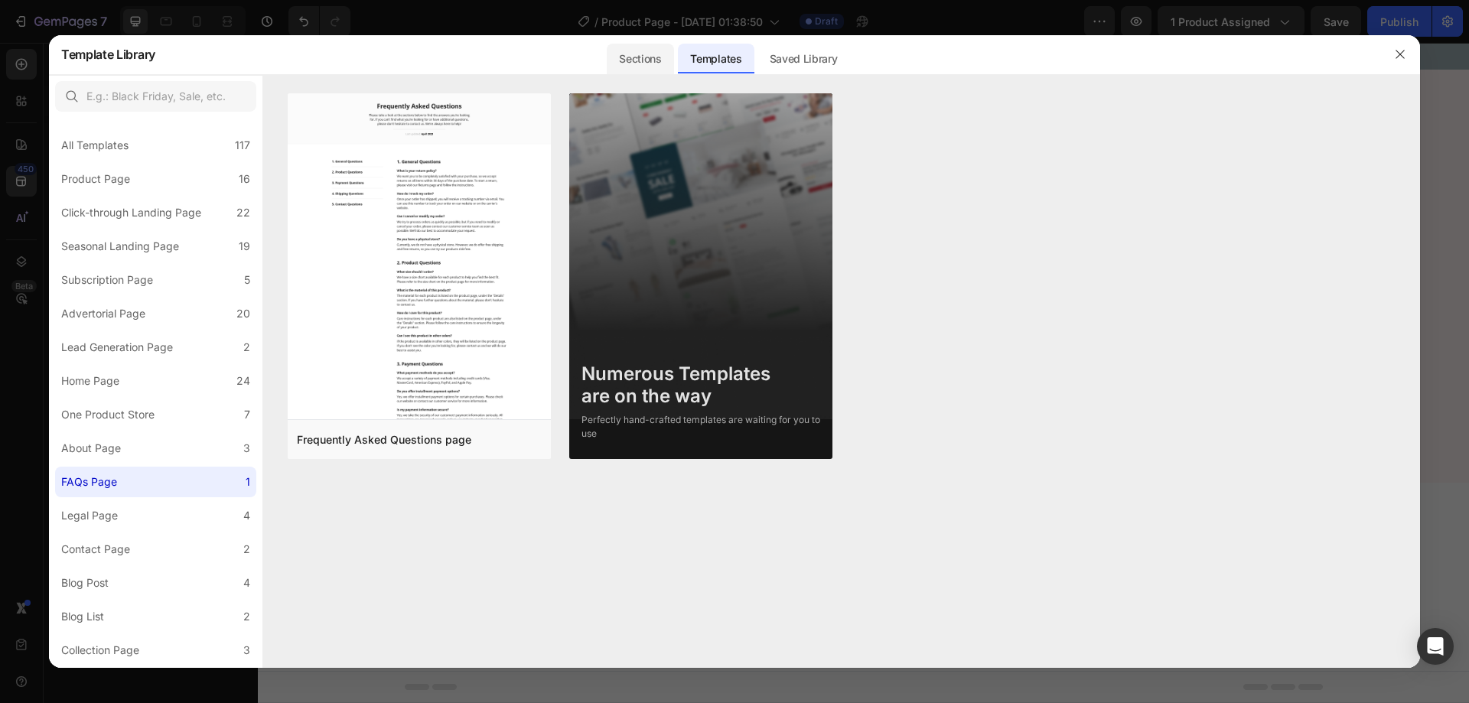
click at [611, 62] on div "Sections" at bounding box center [640, 59] width 67 height 31
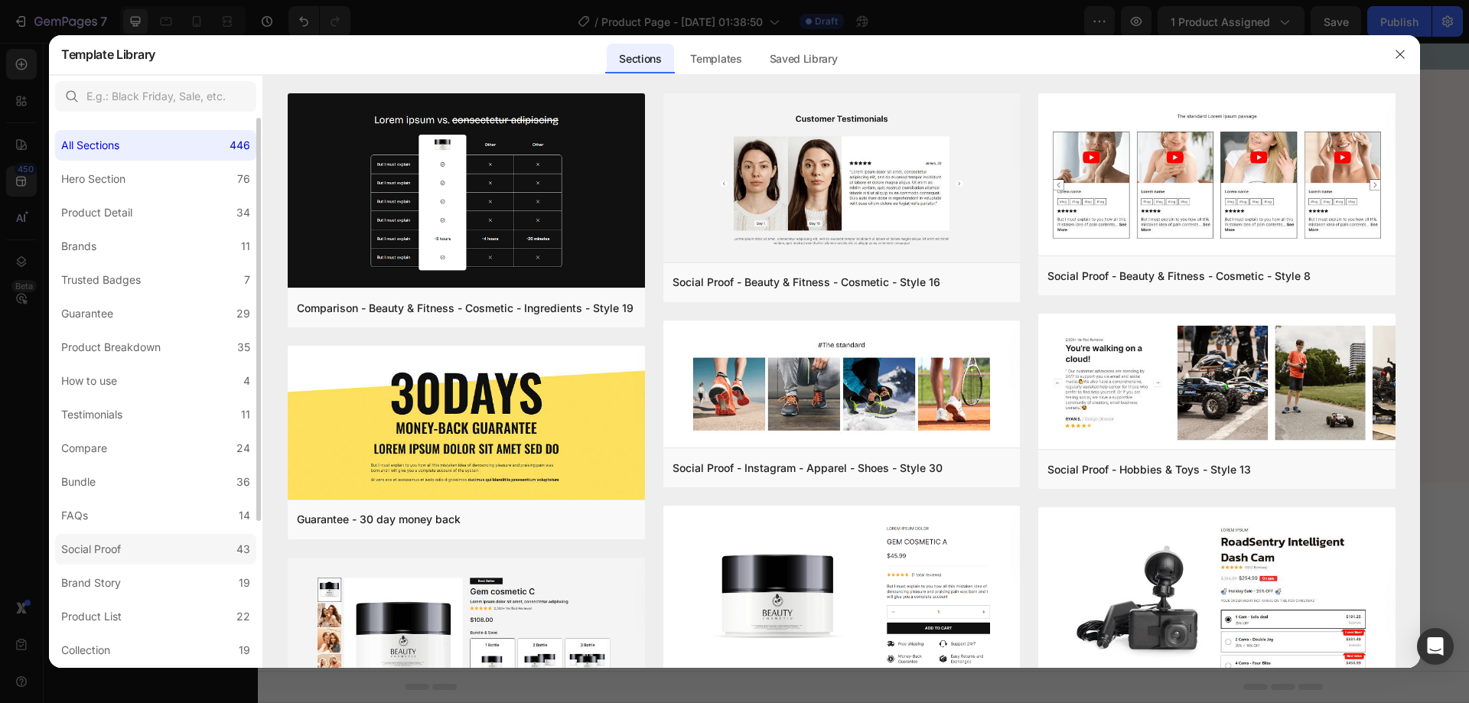
click at [145, 535] on label "Social Proof 43" at bounding box center [155, 549] width 201 height 31
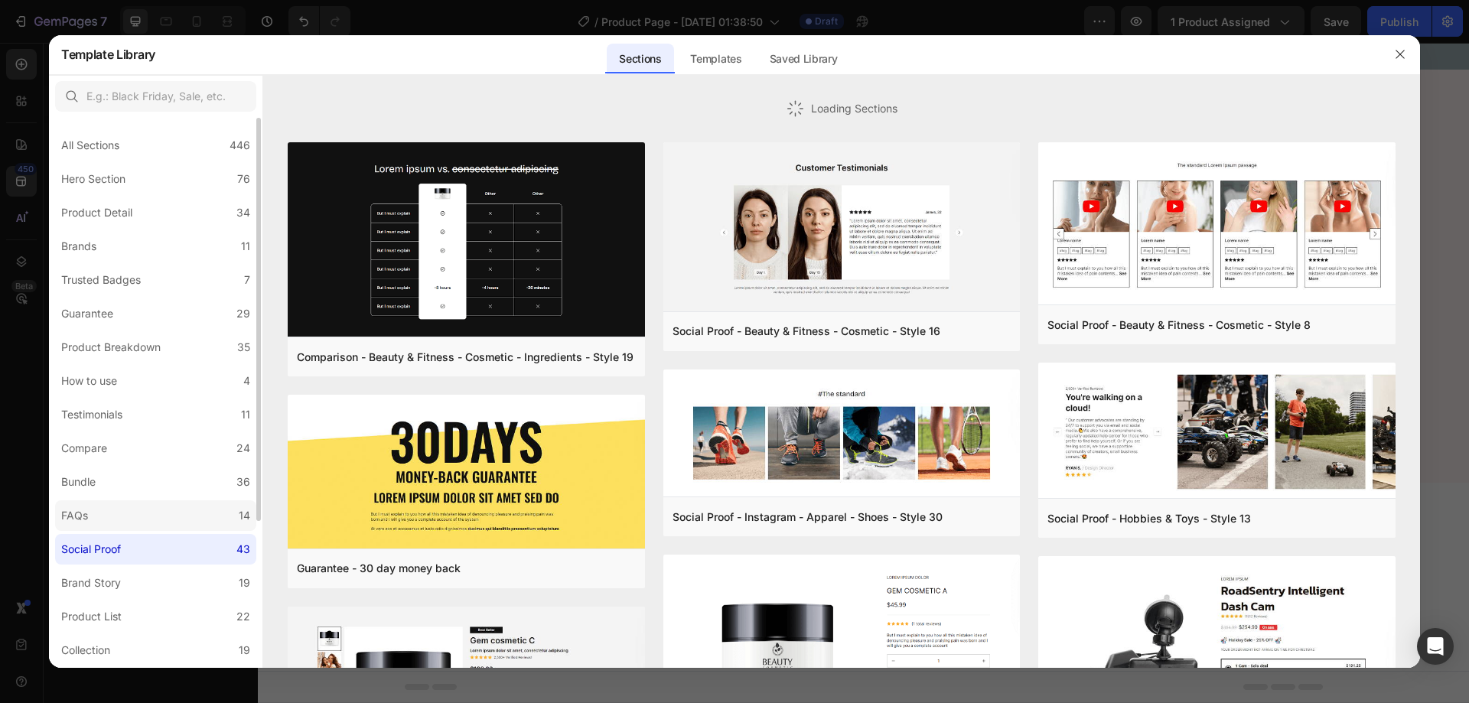
click at [147, 519] on label "FAQs 14" at bounding box center [155, 515] width 201 height 31
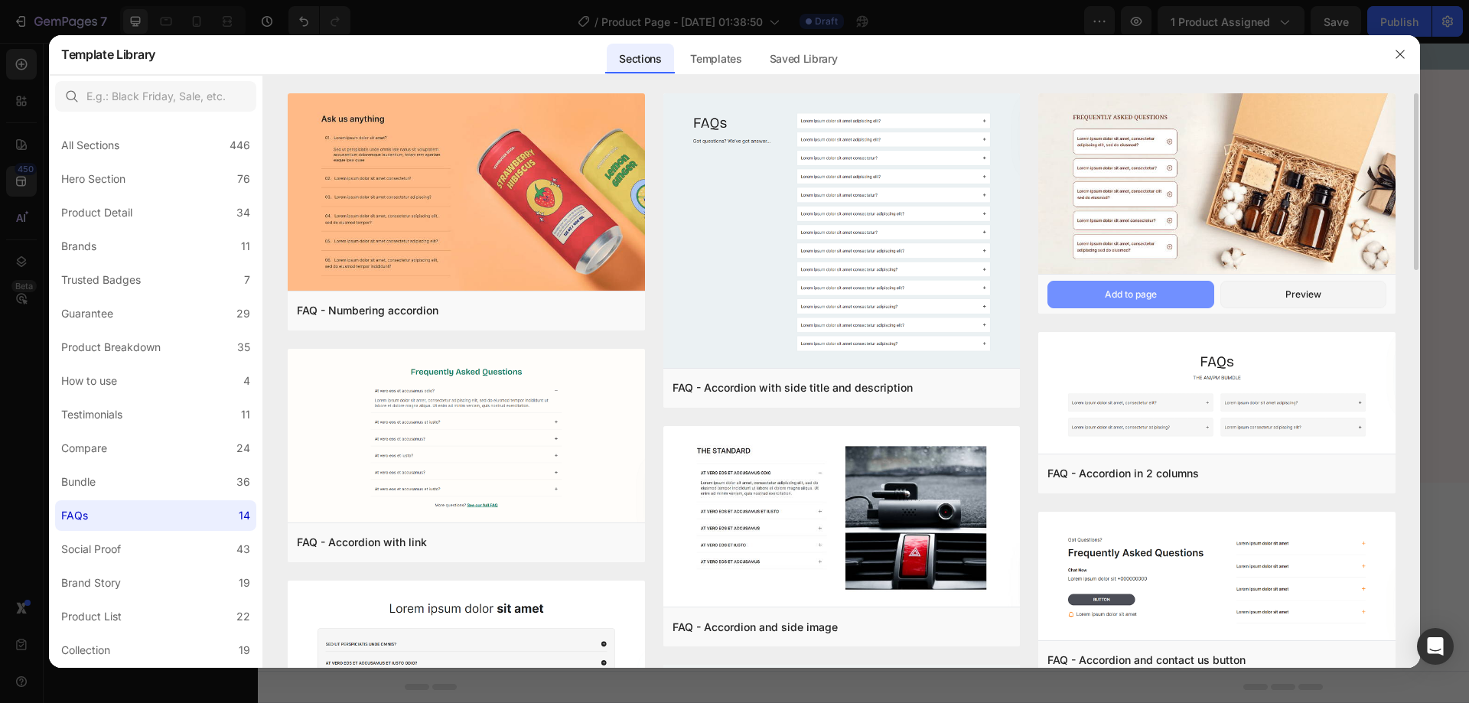
click at [1162, 296] on button "Add to page" at bounding box center [1130, 295] width 166 height 28
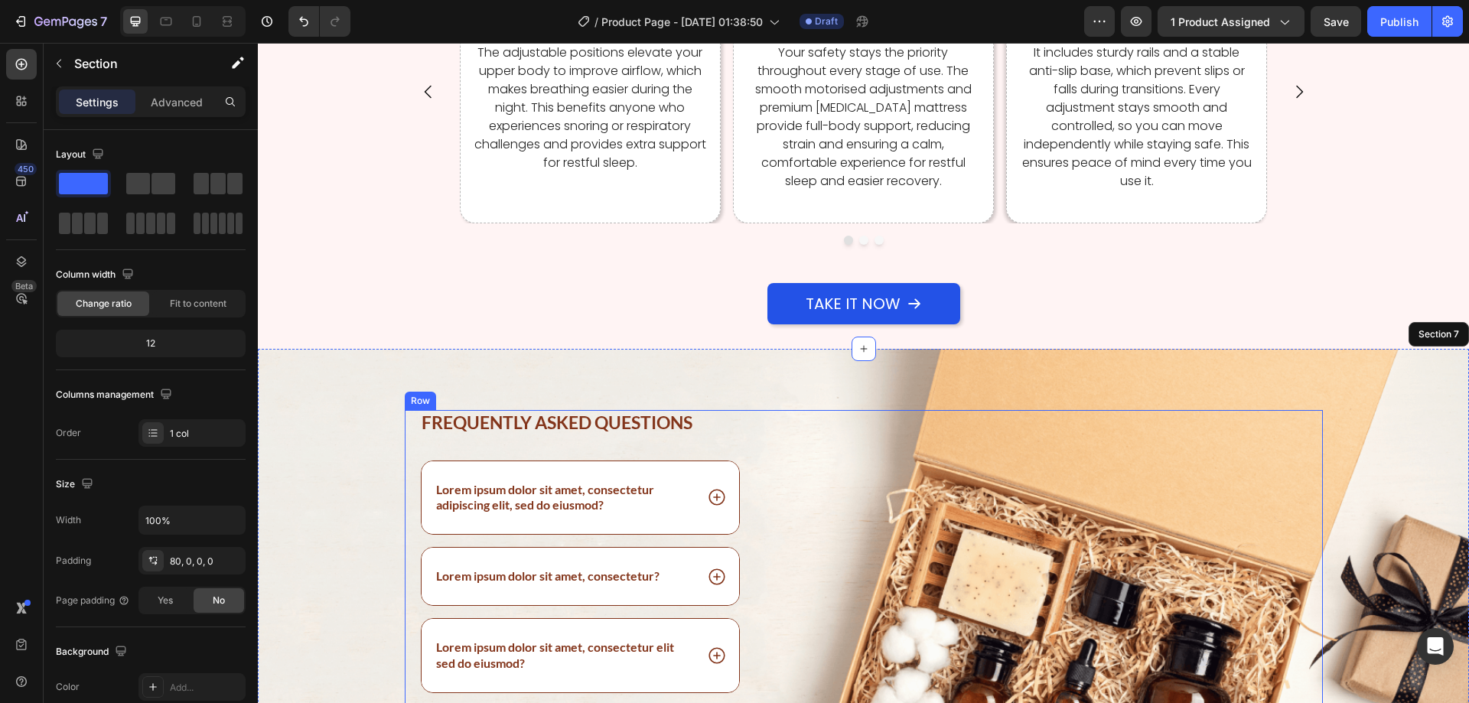
scroll to position [4263, 0]
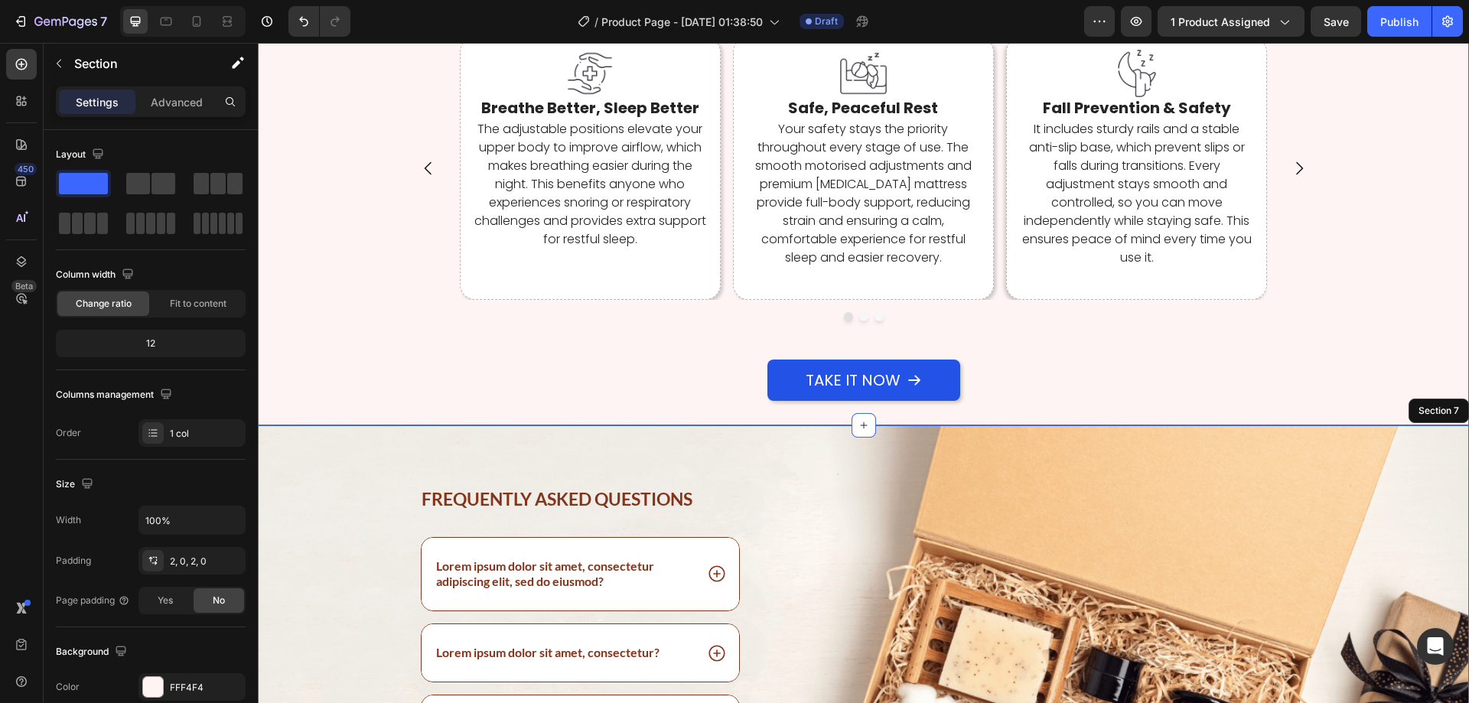
click at [520, 337] on div "Take It Now Button" at bounding box center [863, 361] width 1211 height 80
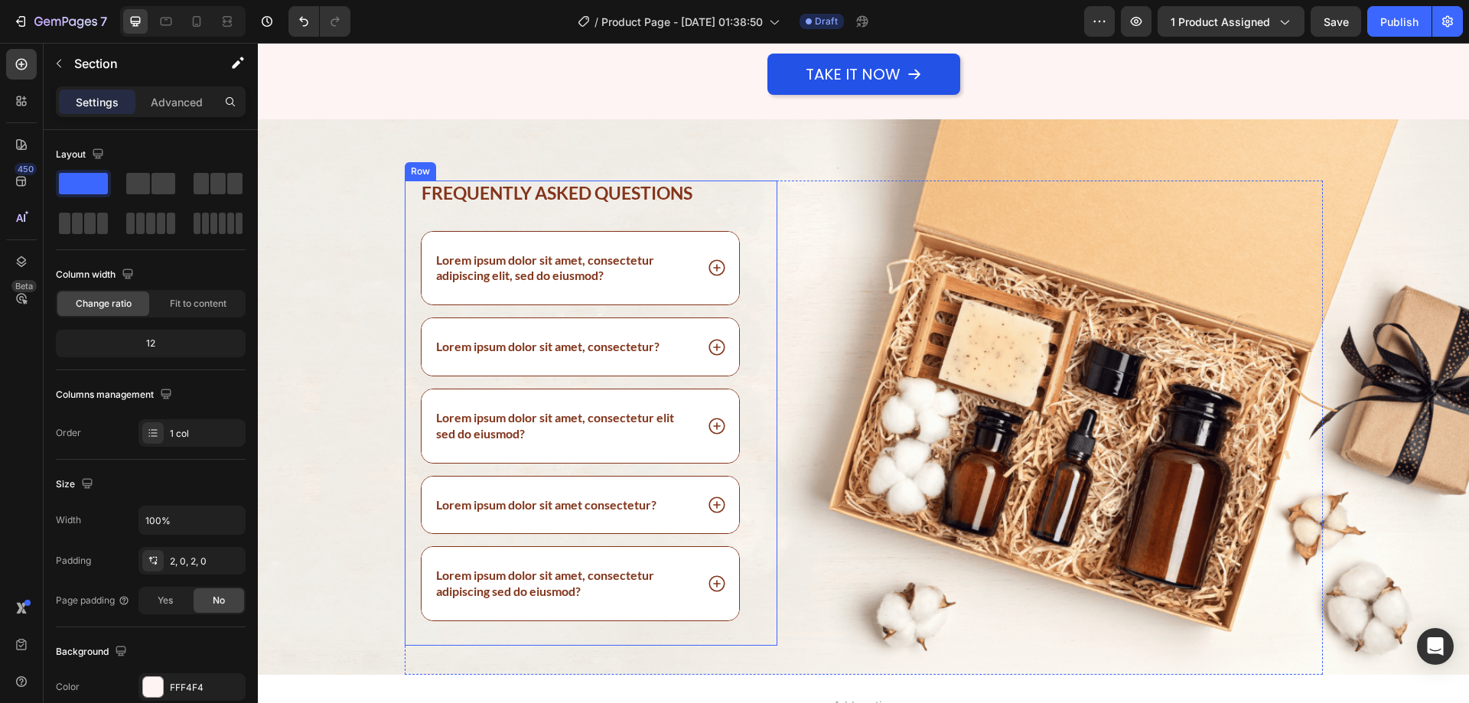
scroll to position [4416, 0]
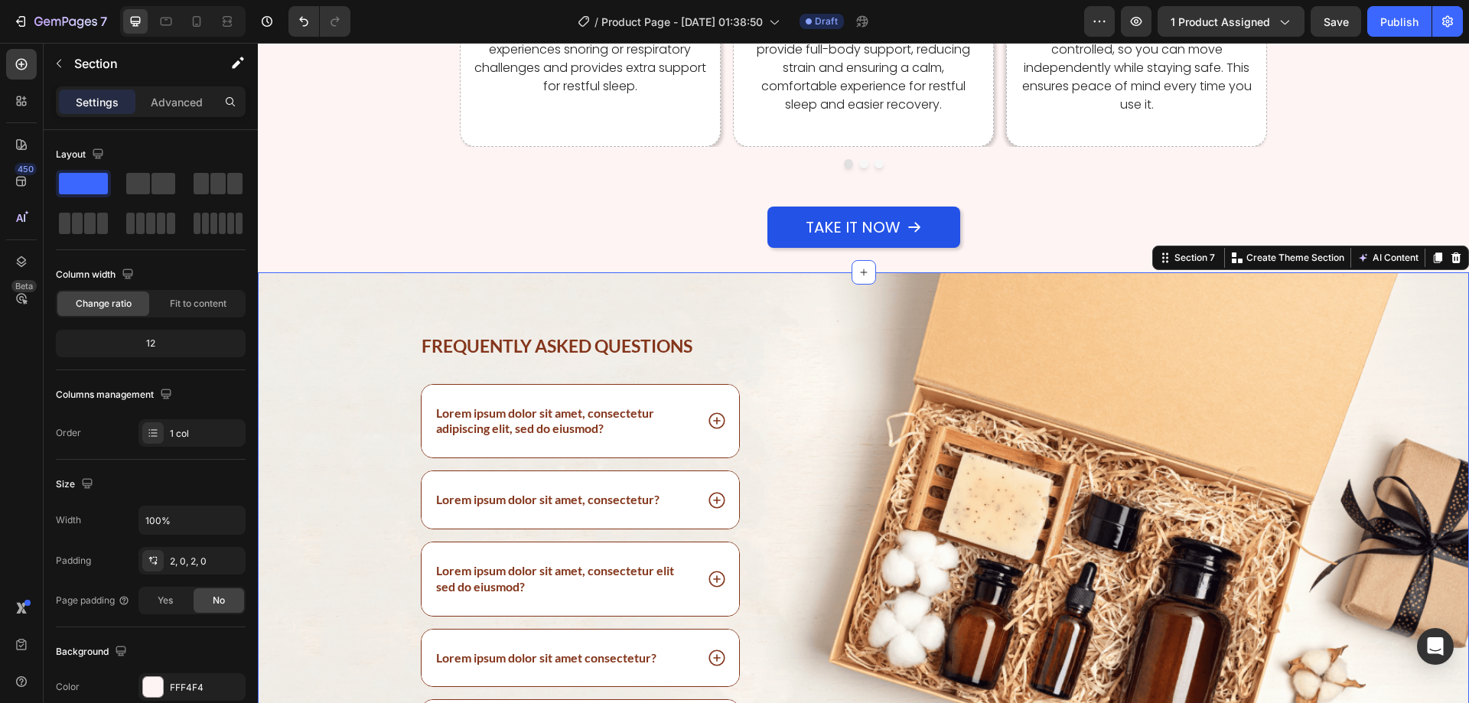
click at [724, 289] on div "Frequently asked questions Heading Lorem ipsum dolor sit amet, consectetur adip…" at bounding box center [863, 549] width 1211 height 555
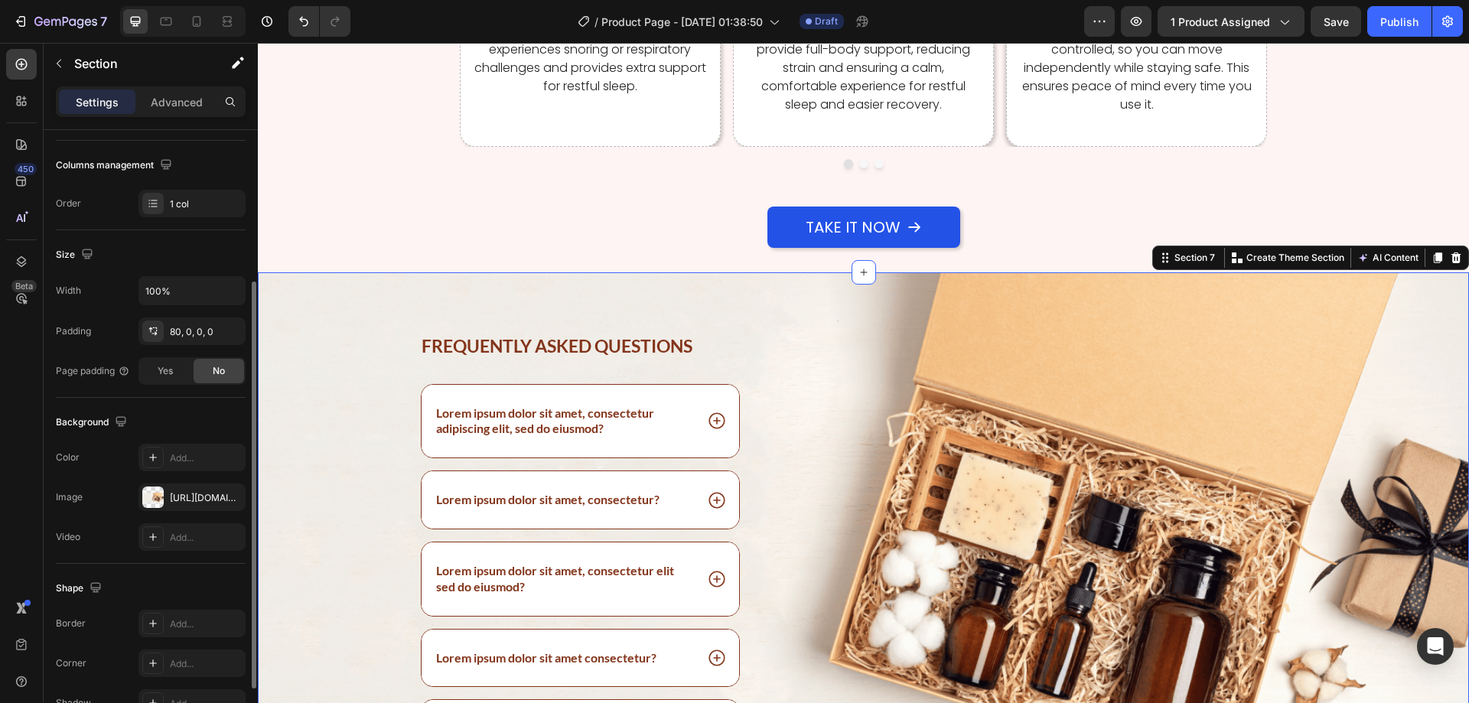
scroll to position [317, 0]
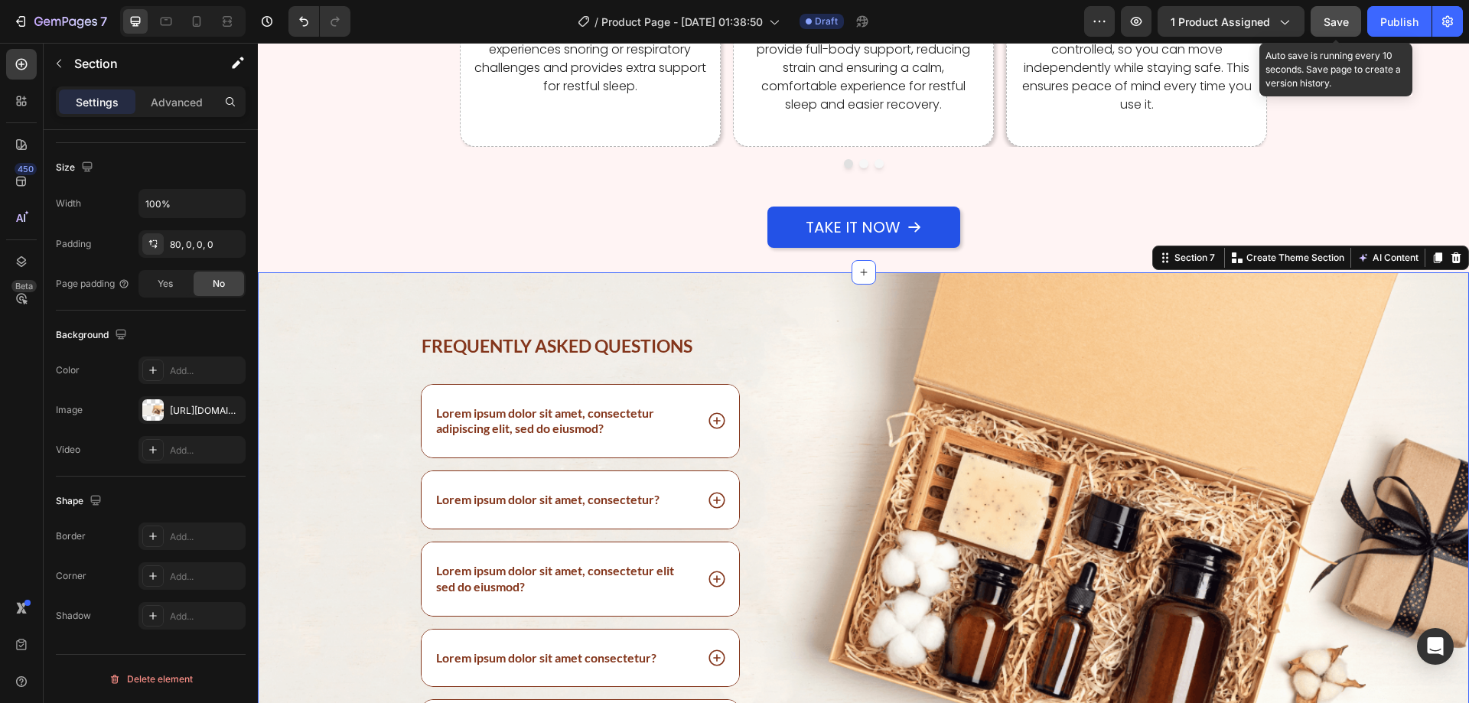
click at [1344, 24] on span "Save" at bounding box center [1336, 21] width 25 height 13
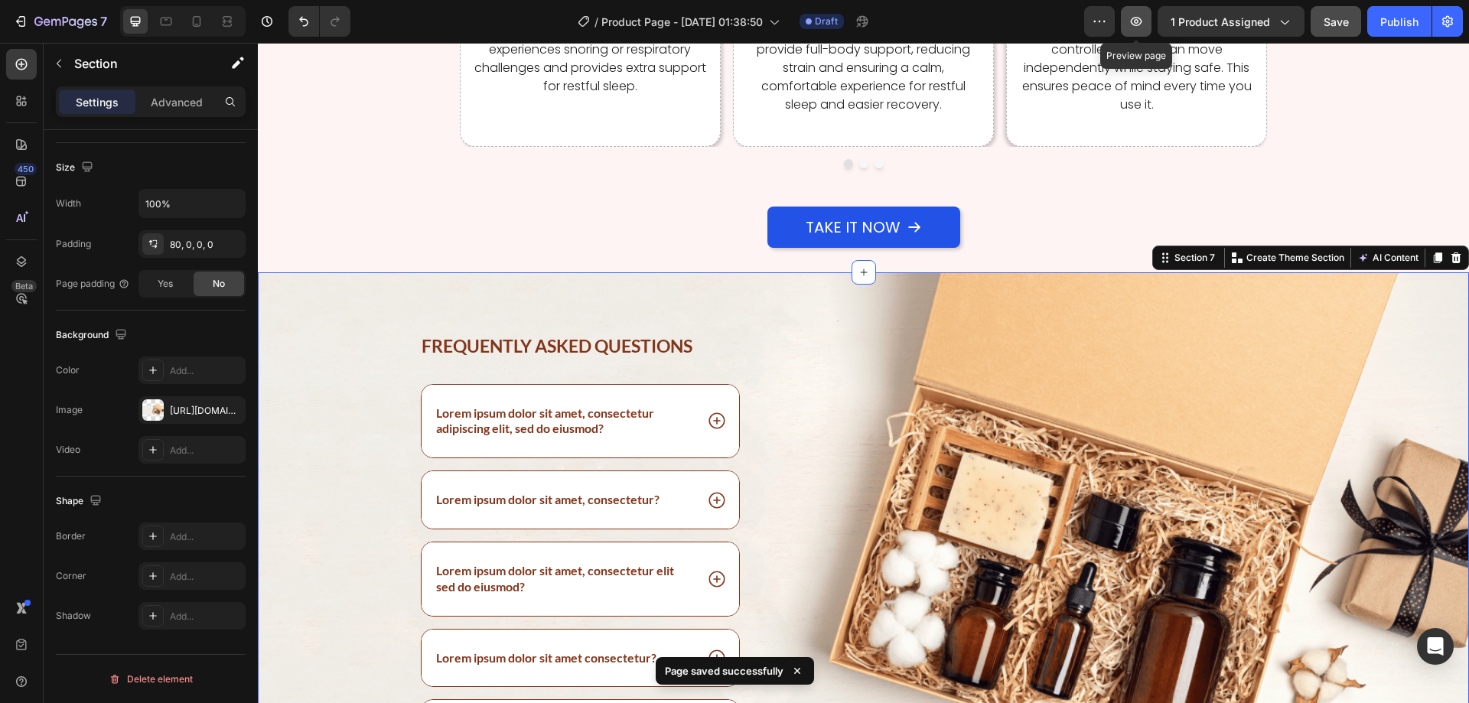
click at [1139, 21] on icon "button" at bounding box center [1135, 21] width 15 height 15
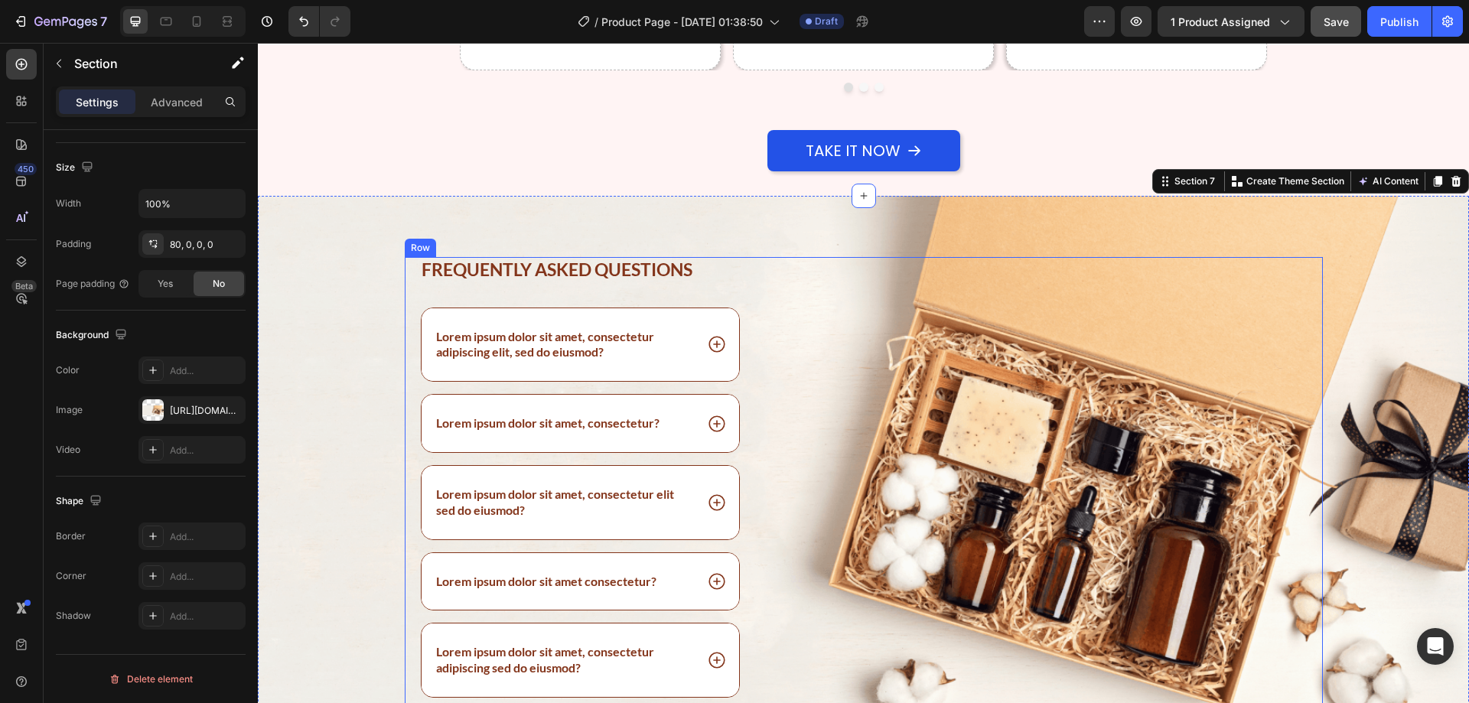
scroll to position [4569, 0]
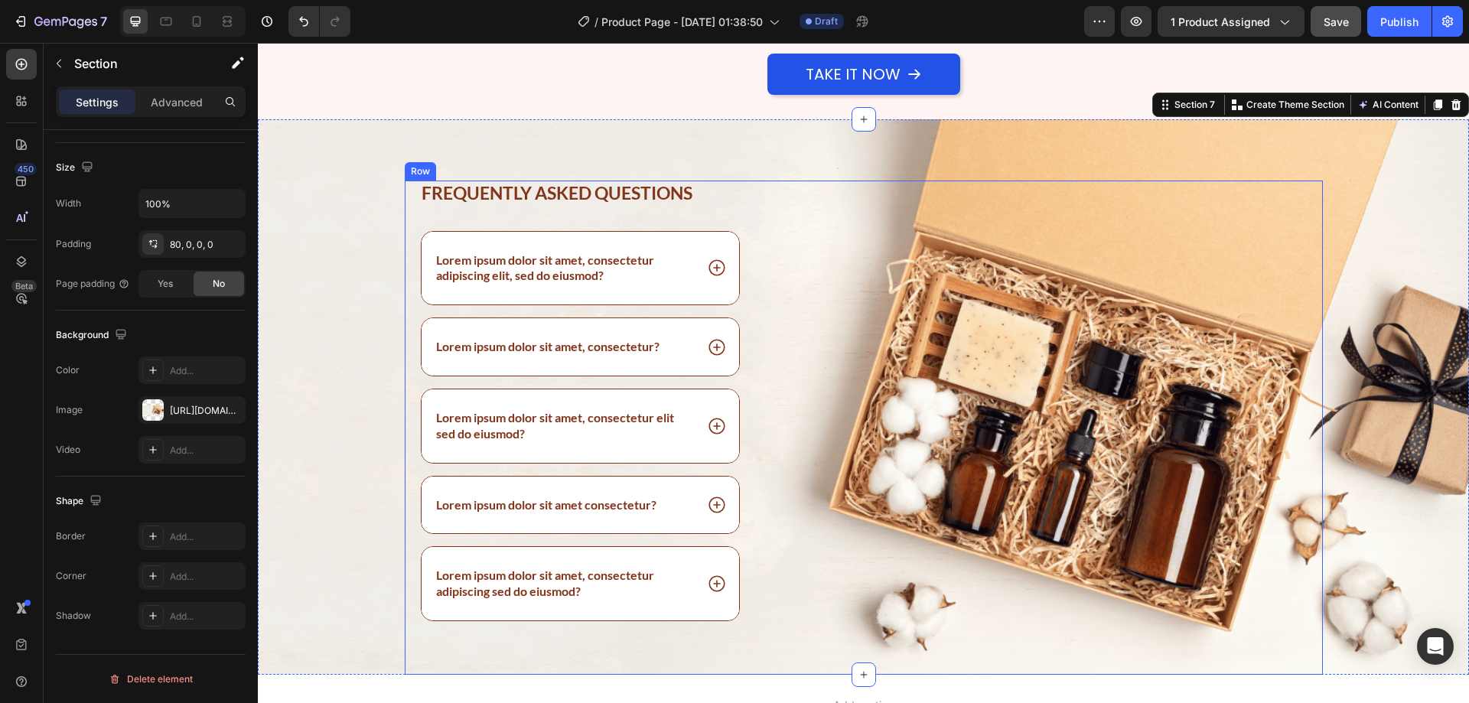
click at [824, 301] on div "Image" at bounding box center [1061, 428] width 523 height 494
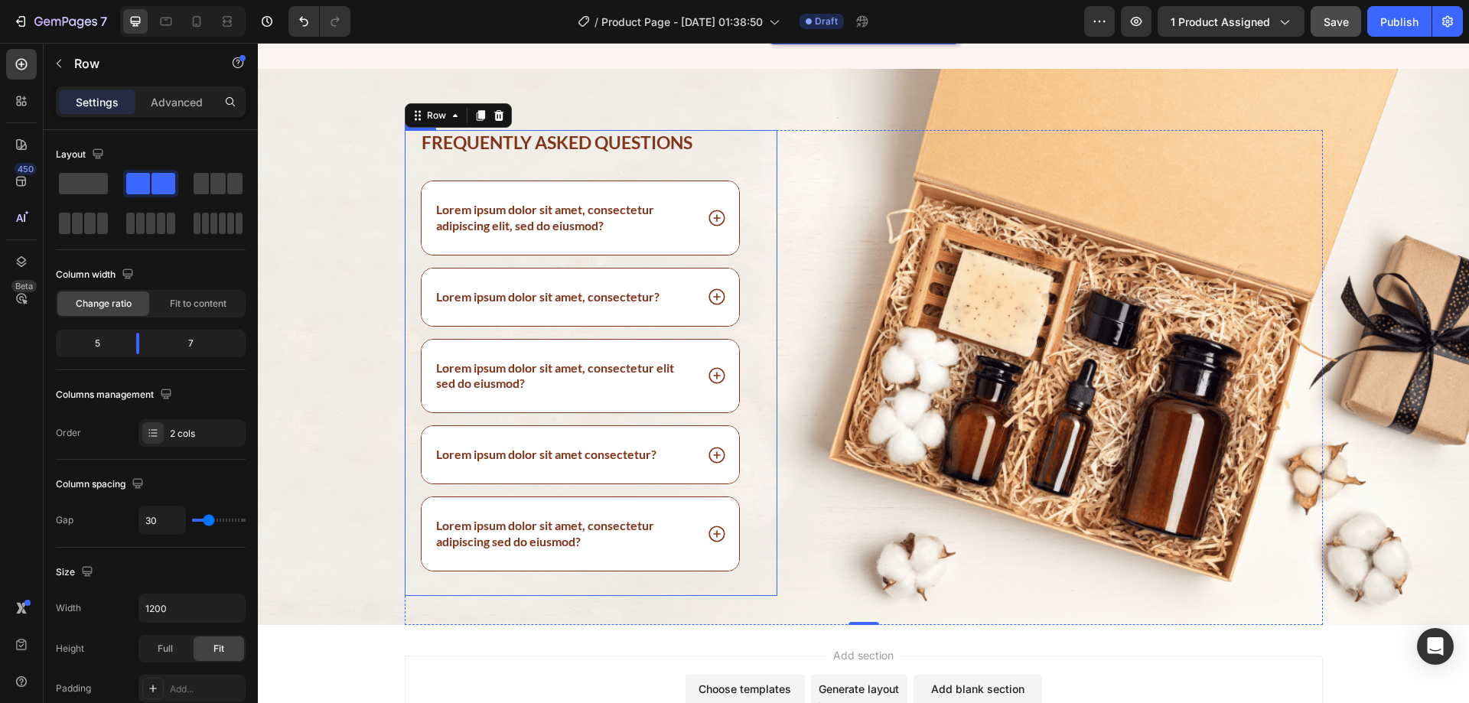
scroll to position [4384, 0]
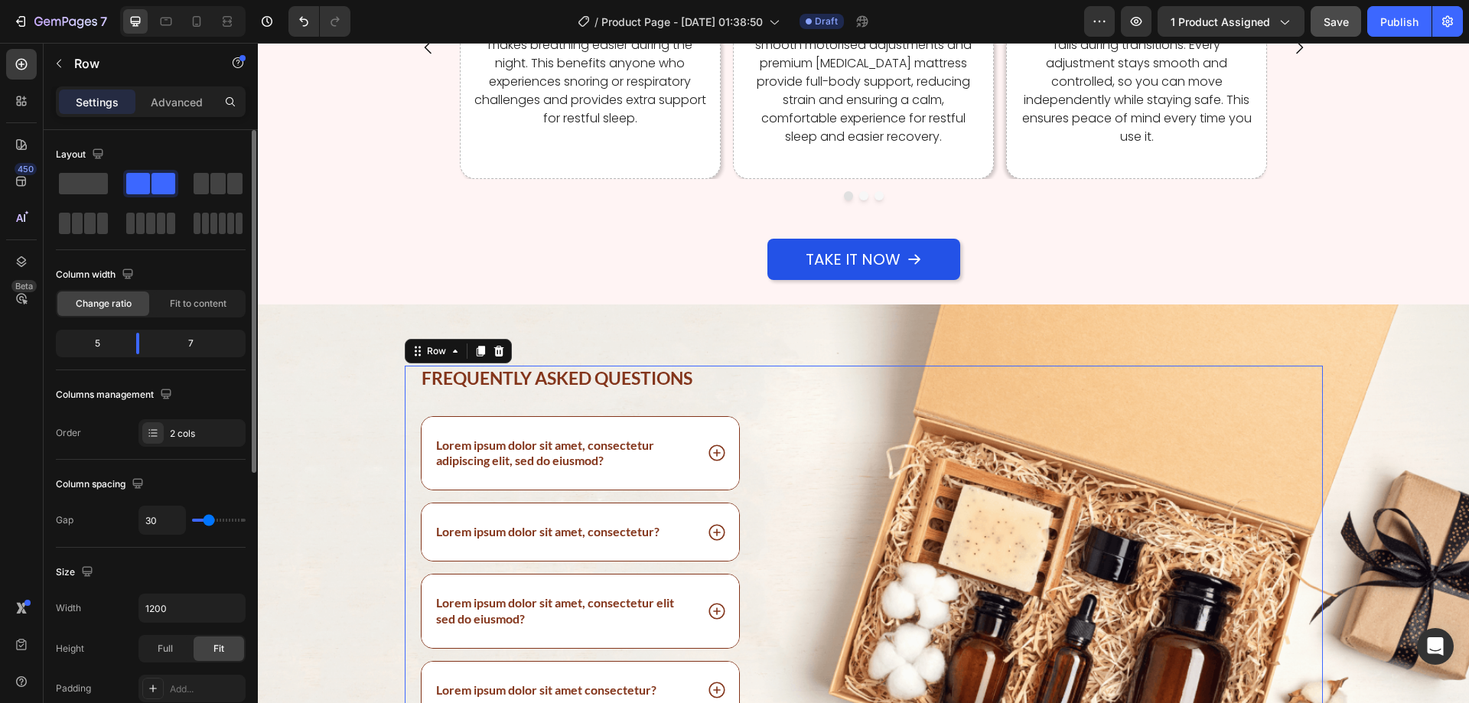
click at [75, 187] on span at bounding box center [83, 183] width 49 height 21
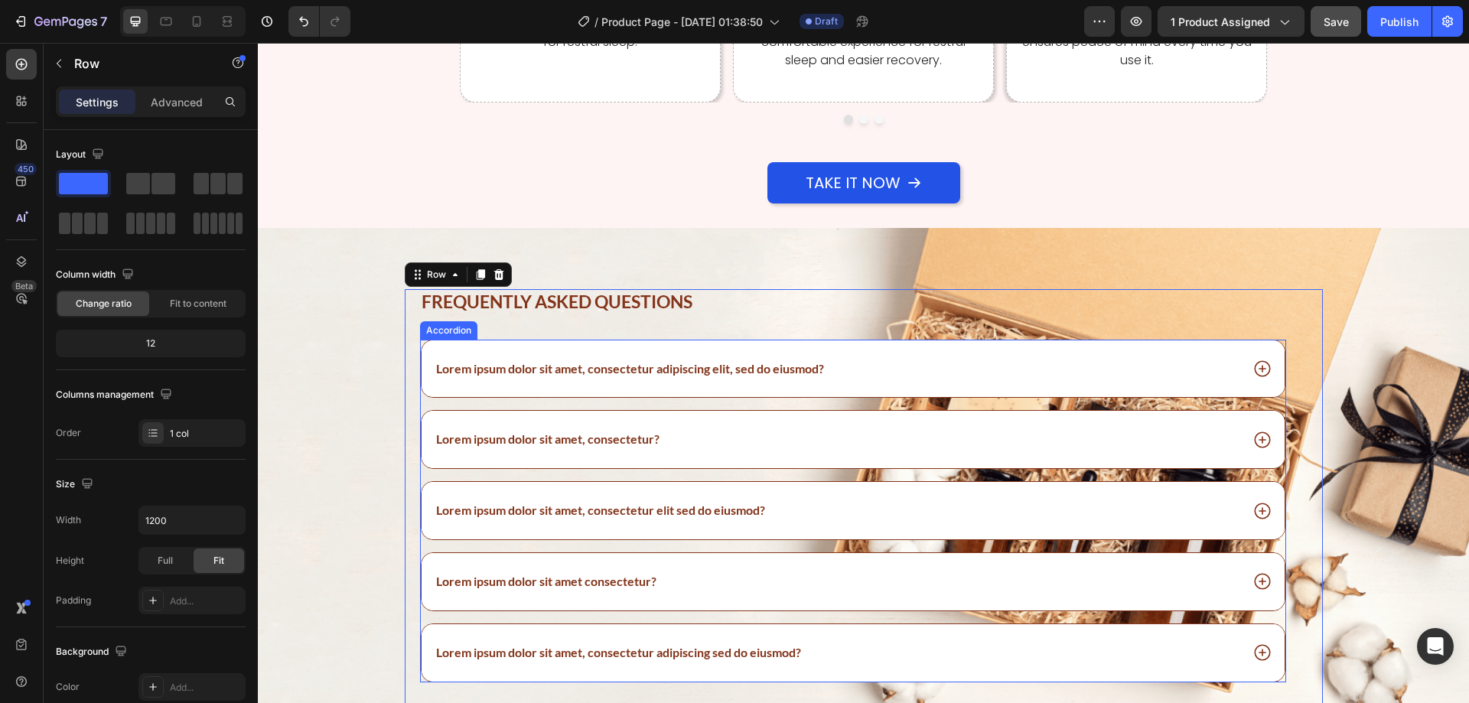
scroll to position [4537, 0]
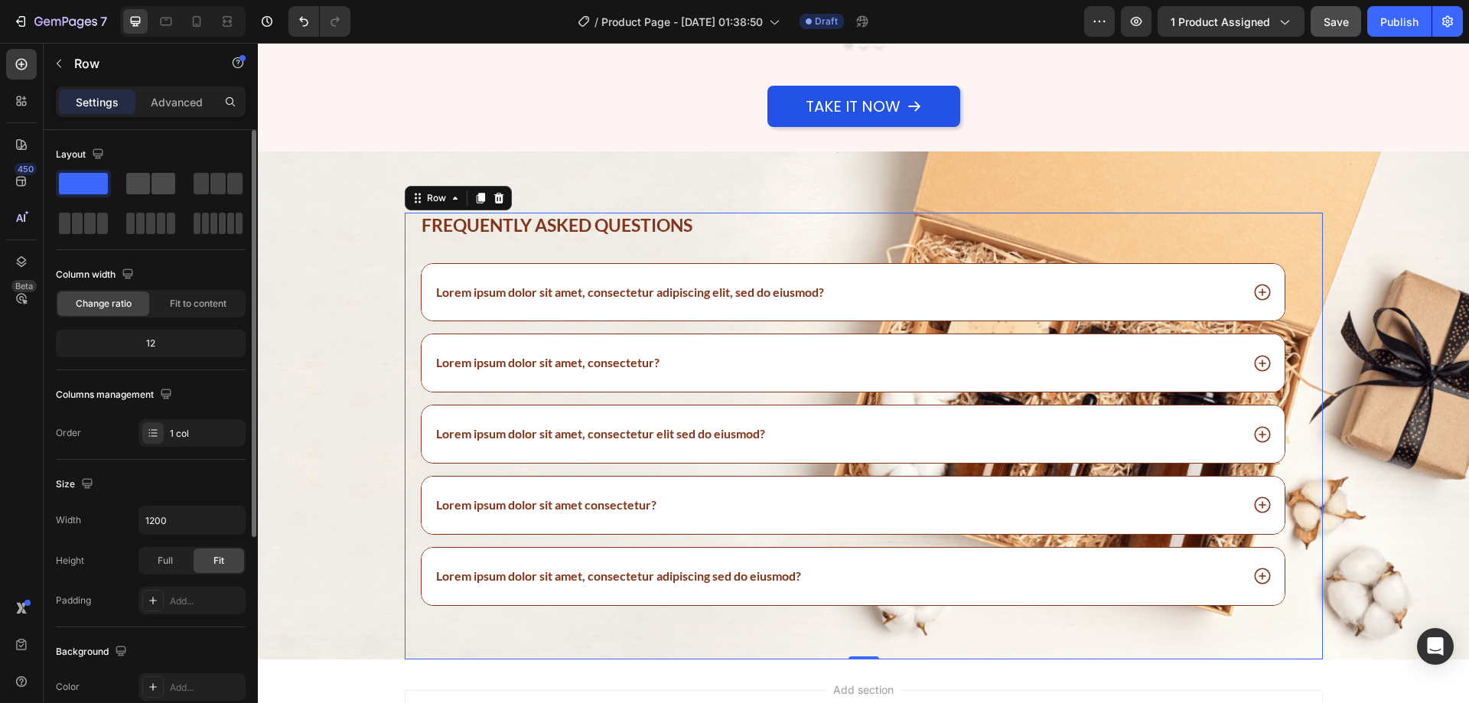
click at [155, 184] on span at bounding box center [163, 183] width 24 height 21
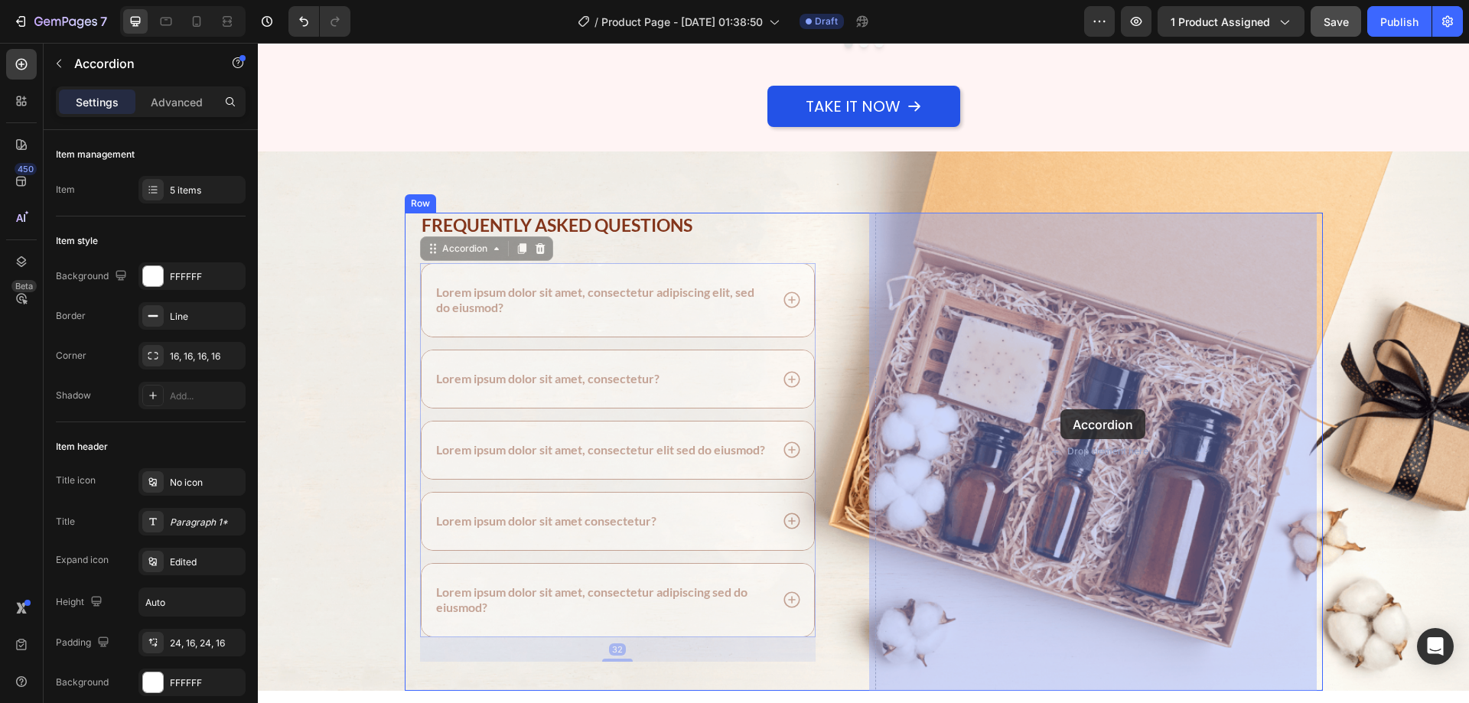
drag, startPoint x: 799, startPoint y: 342, endPoint x: 1060, endPoint y: 409, distance: 270.2
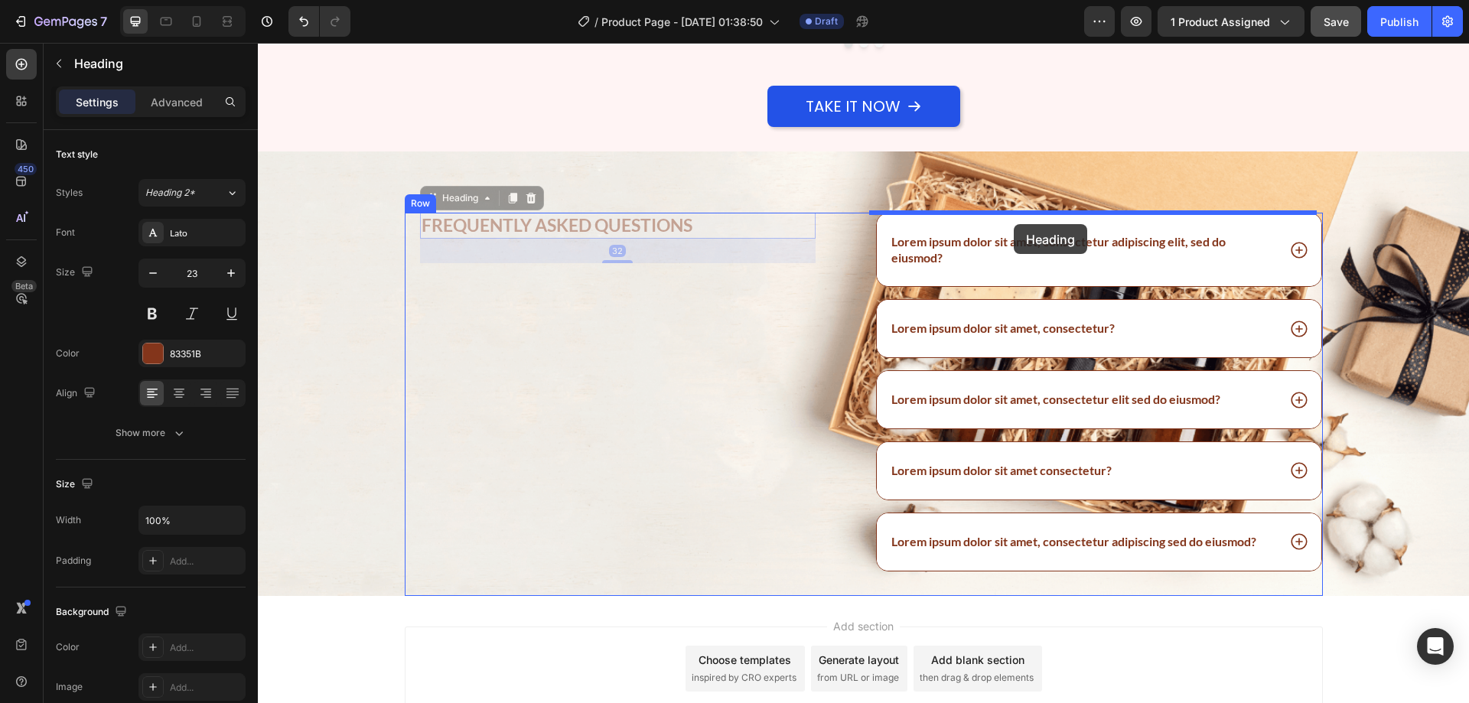
drag, startPoint x: 790, startPoint y: 233, endPoint x: 1014, endPoint y: 224, distance: 223.6
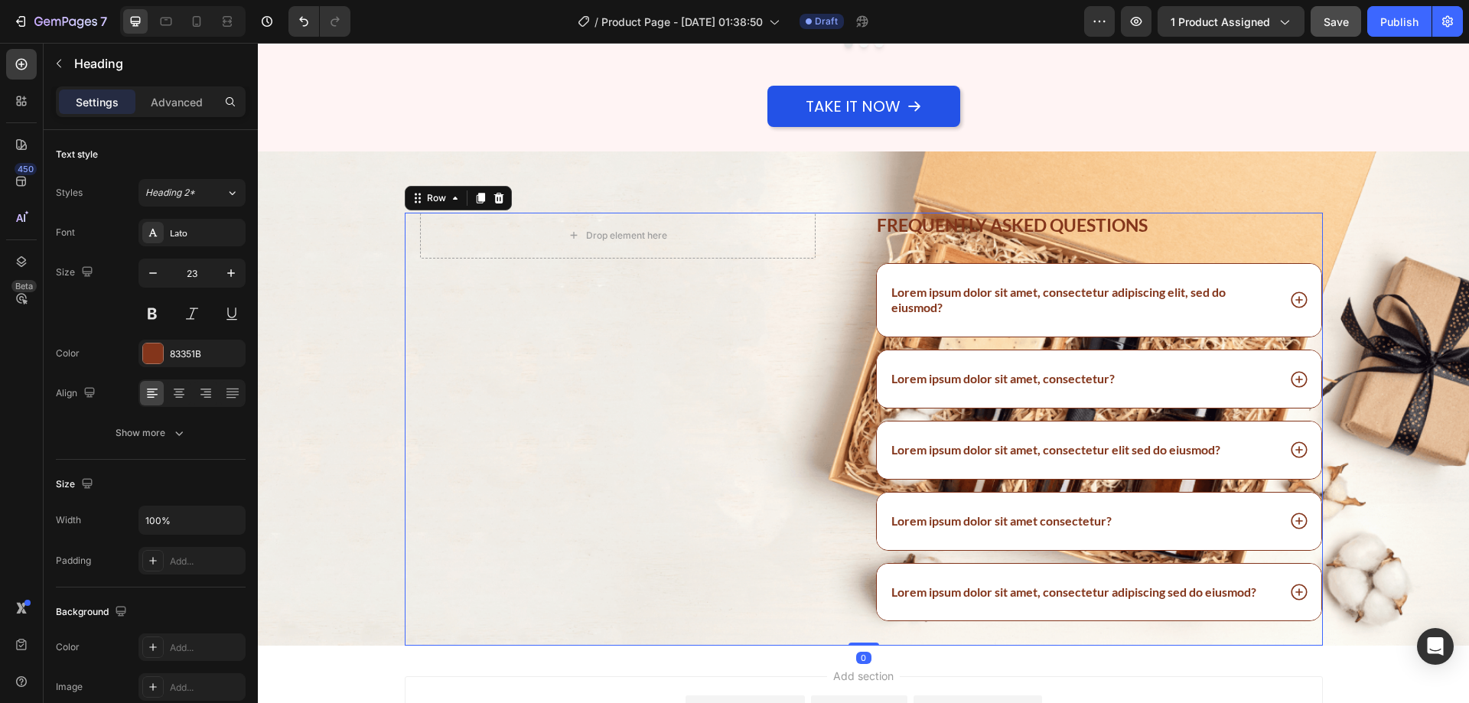
click at [806, 337] on div "Drop element here Row Image" at bounding box center [629, 430] width 448 height 434
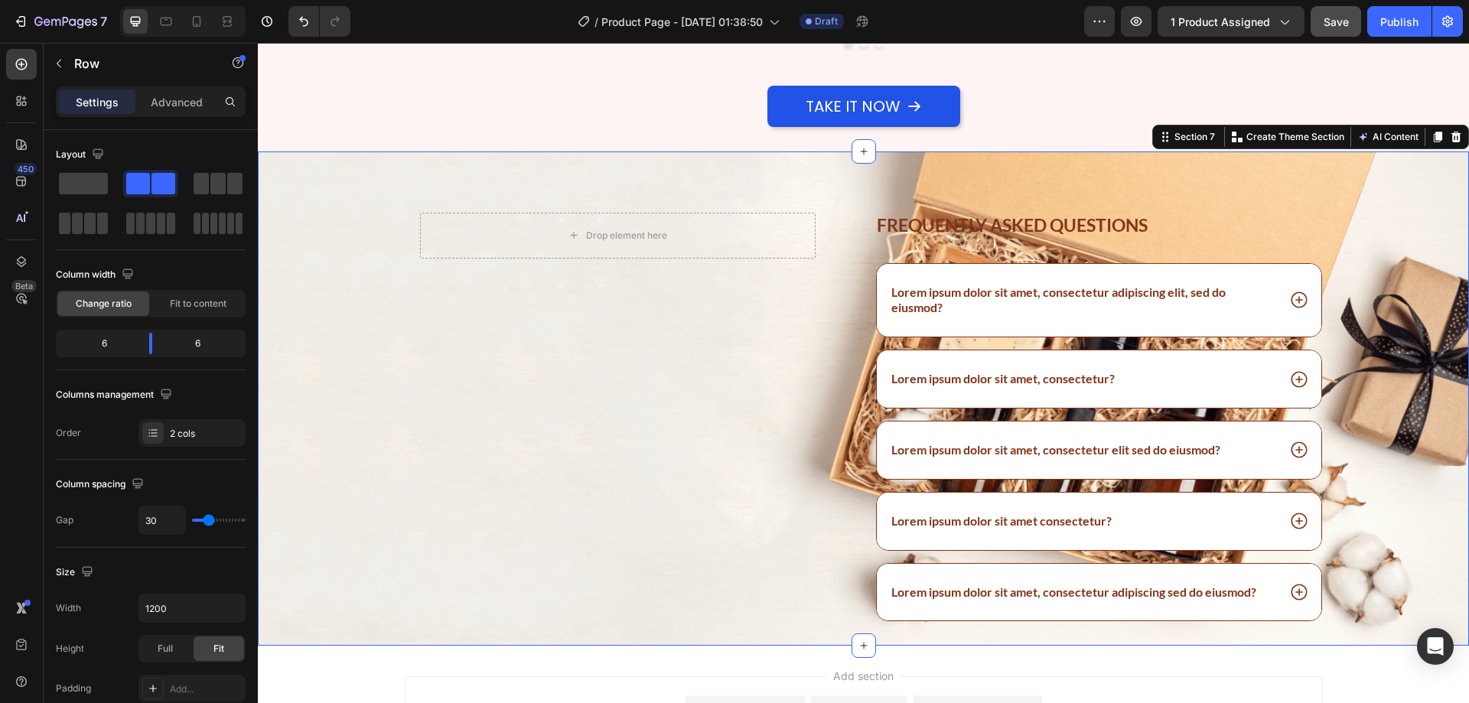
click at [552, 168] on div "Drop element here Row Image Frequently asked questions Heading Lorem ipsum dolo…" at bounding box center [863, 398] width 1211 height 495
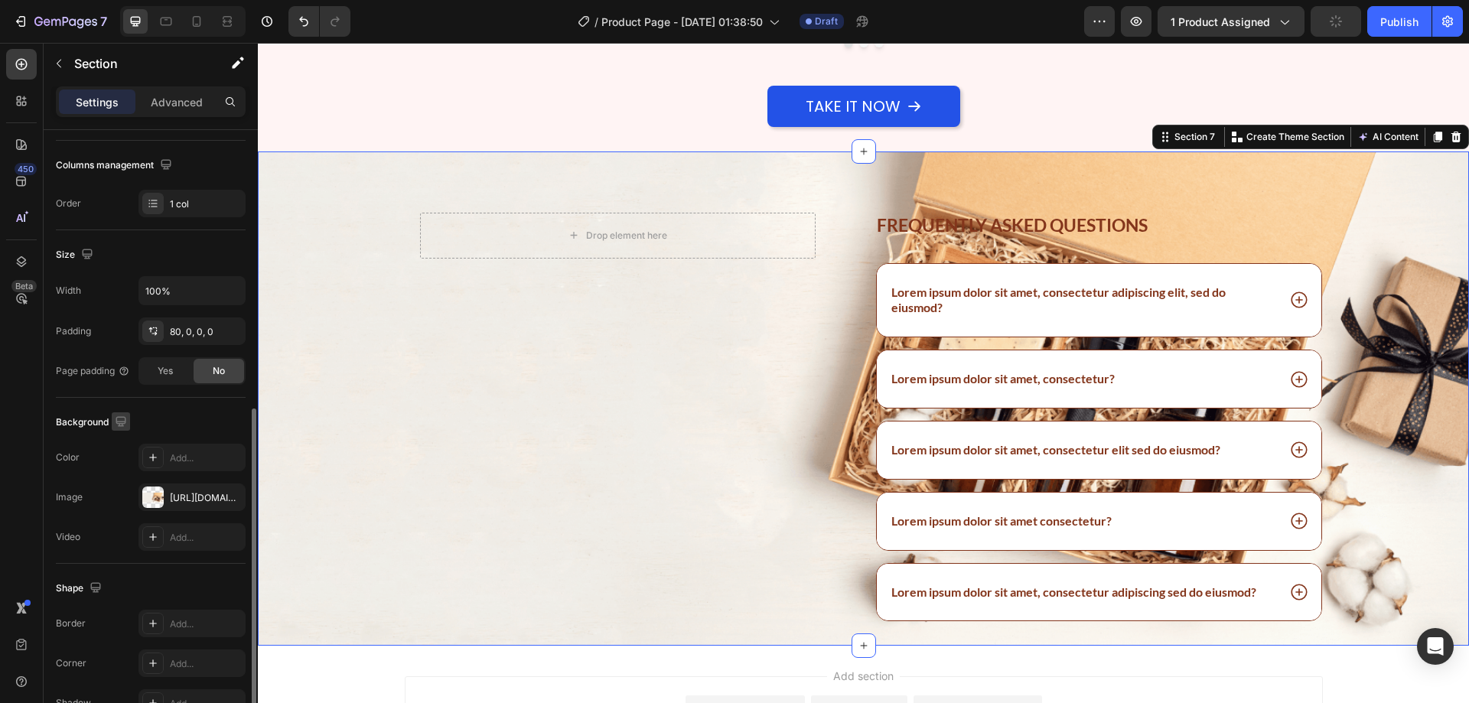
scroll to position [306, 0]
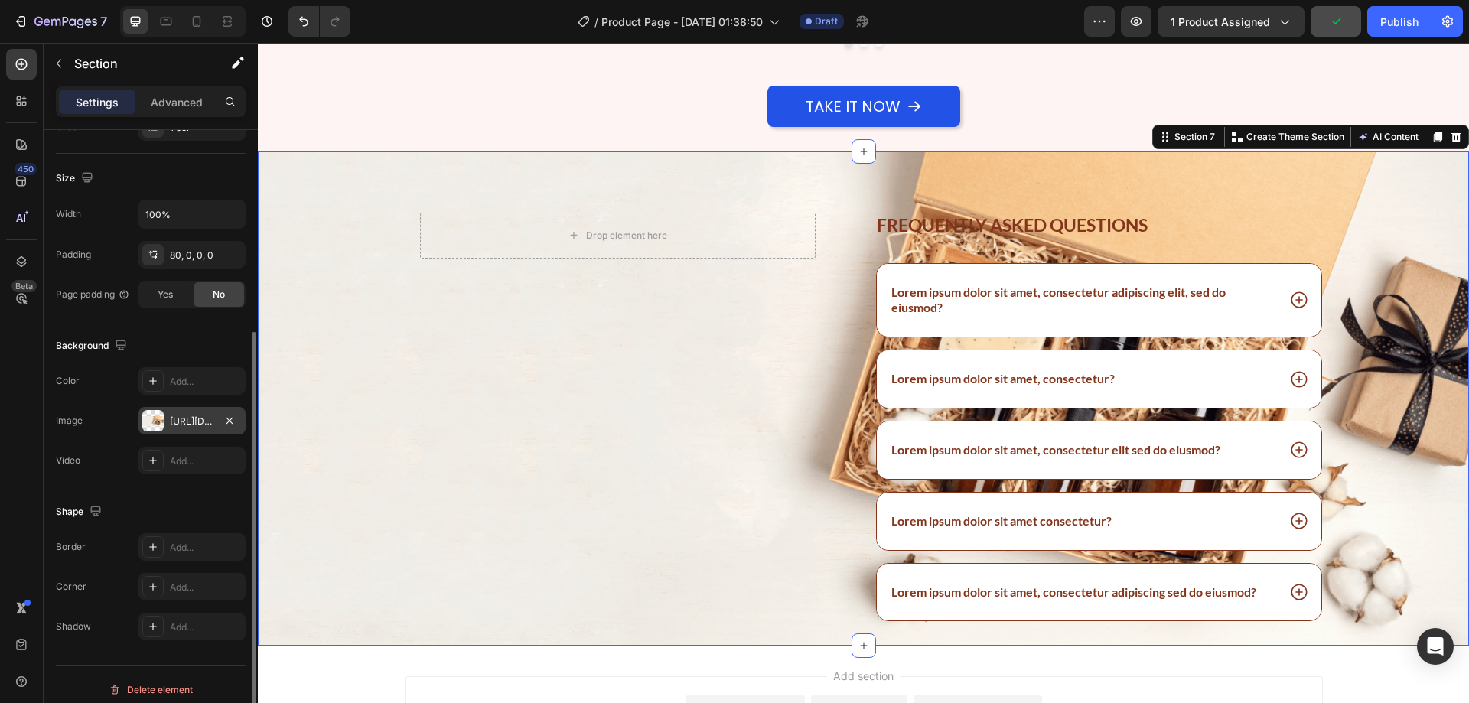
click at [181, 418] on div "[URL][DOMAIN_NAME]" at bounding box center [192, 422] width 44 height 14
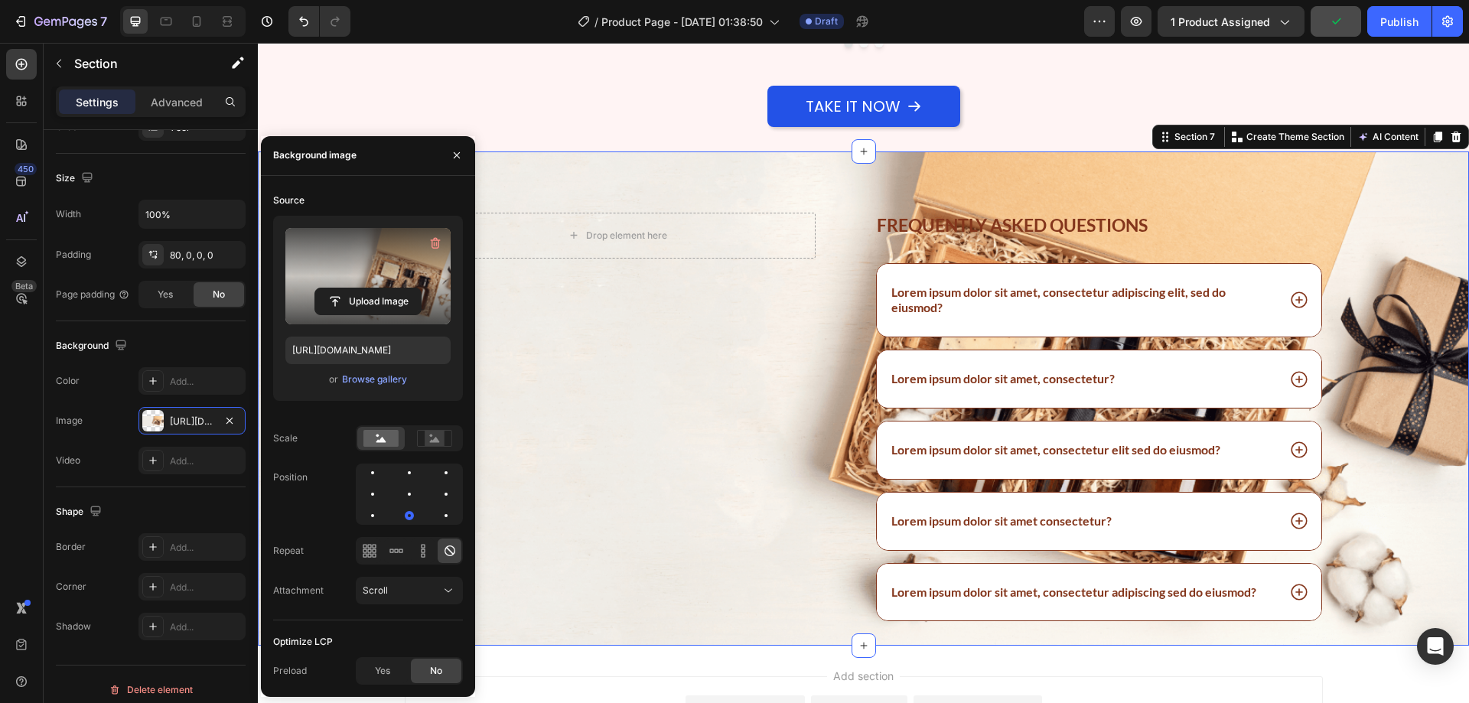
click at [347, 275] on label at bounding box center [367, 276] width 165 height 96
click at [347, 288] on input "file" at bounding box center [368, 301] width 106 height 26
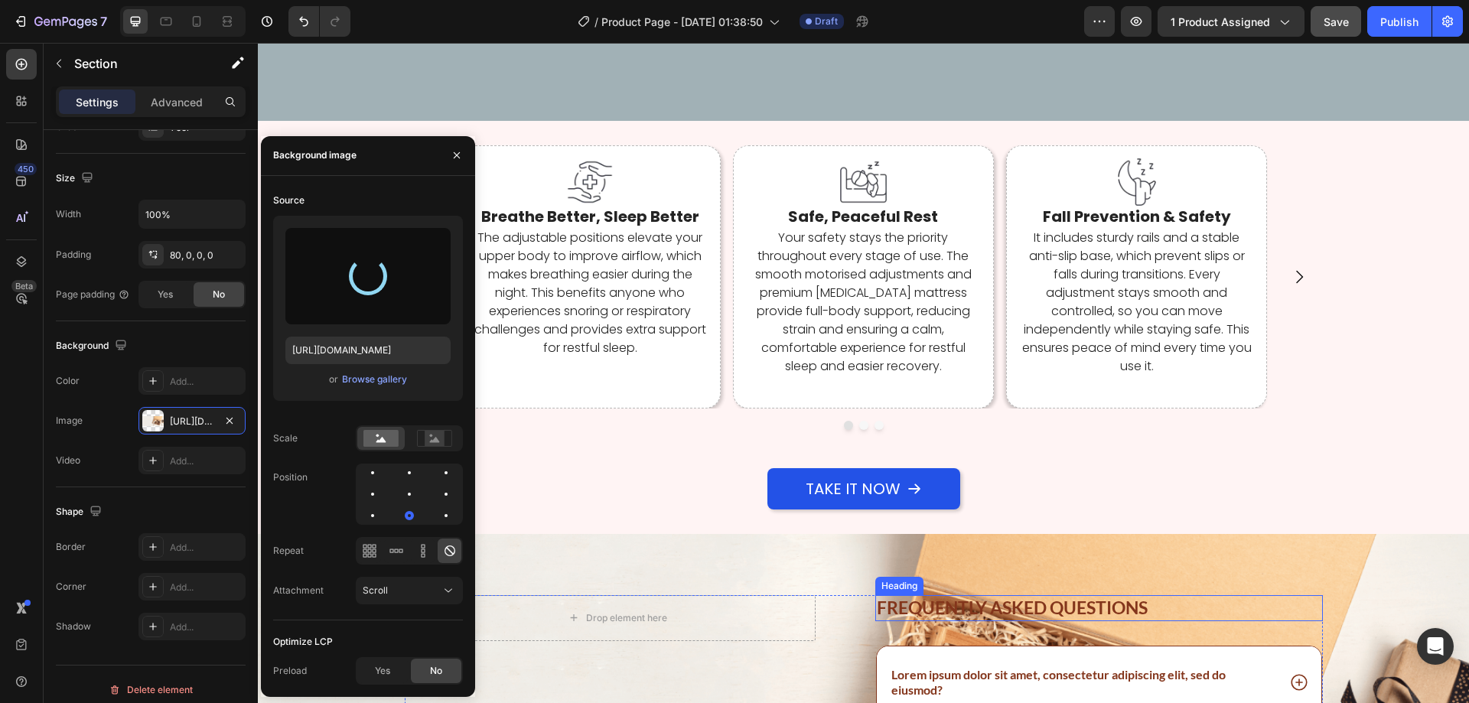
scroll to position [4384, 0]
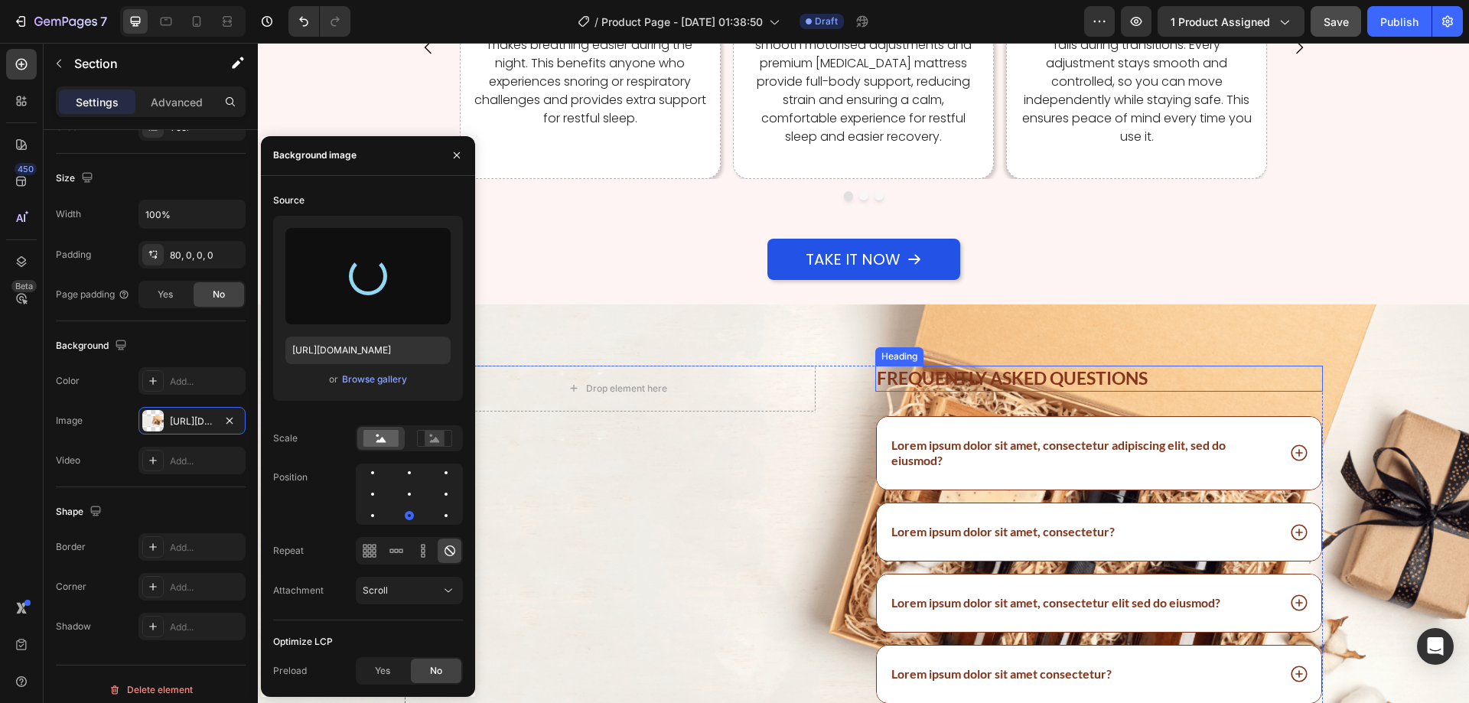
type input "[URL][DOMAIN_NAME]"
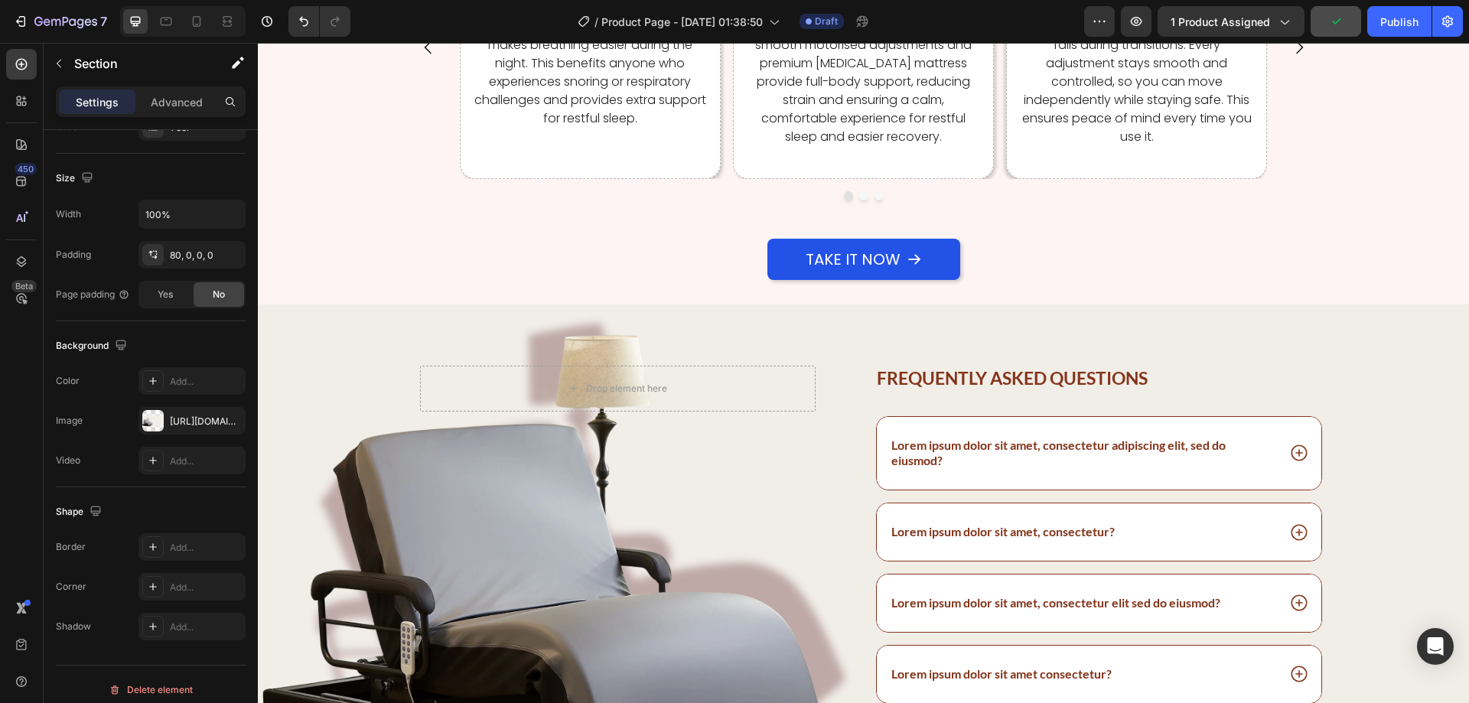
click at [1214, 337] on div "Drop element here Row Image Frequently asked questions Heading Lorem ipsum dolo…" at bounding box center [863, 551] width 1211 height 495
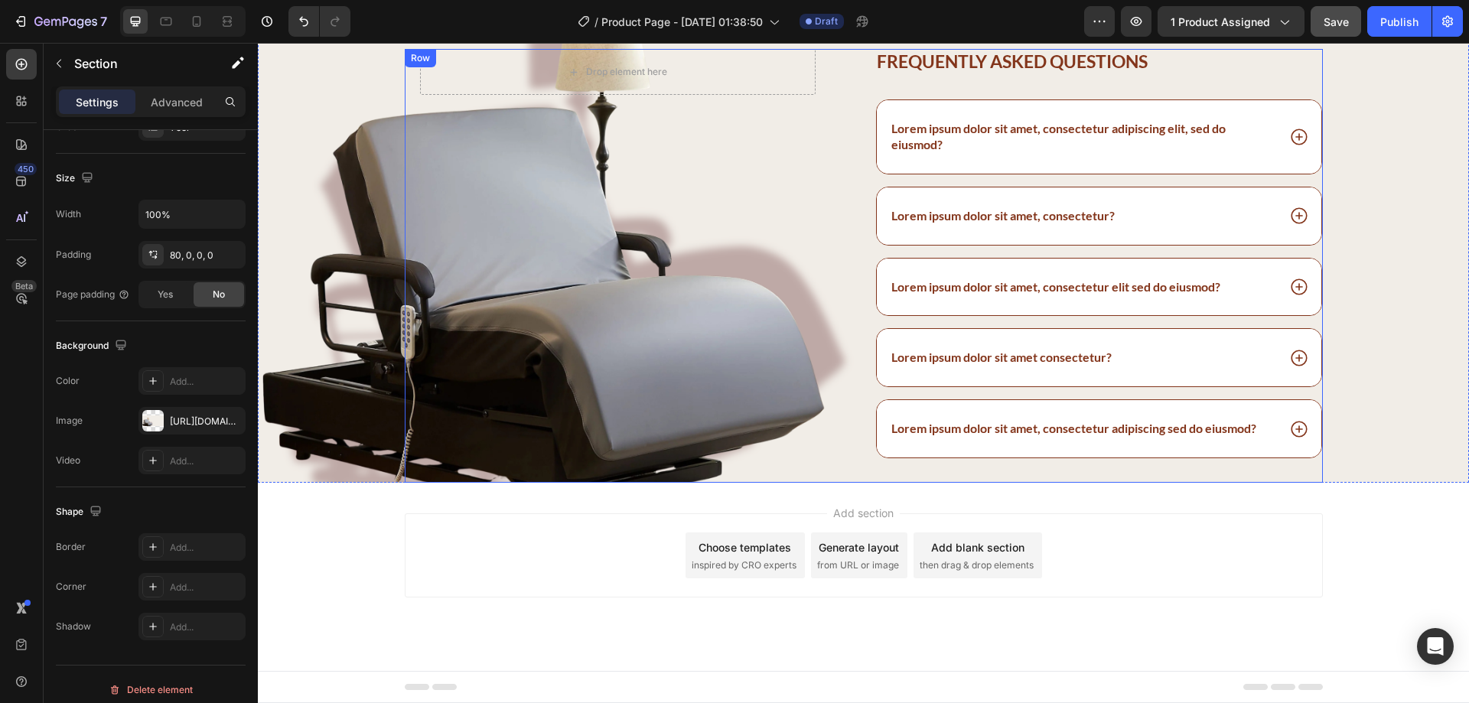
scroll to position [4394, 0]
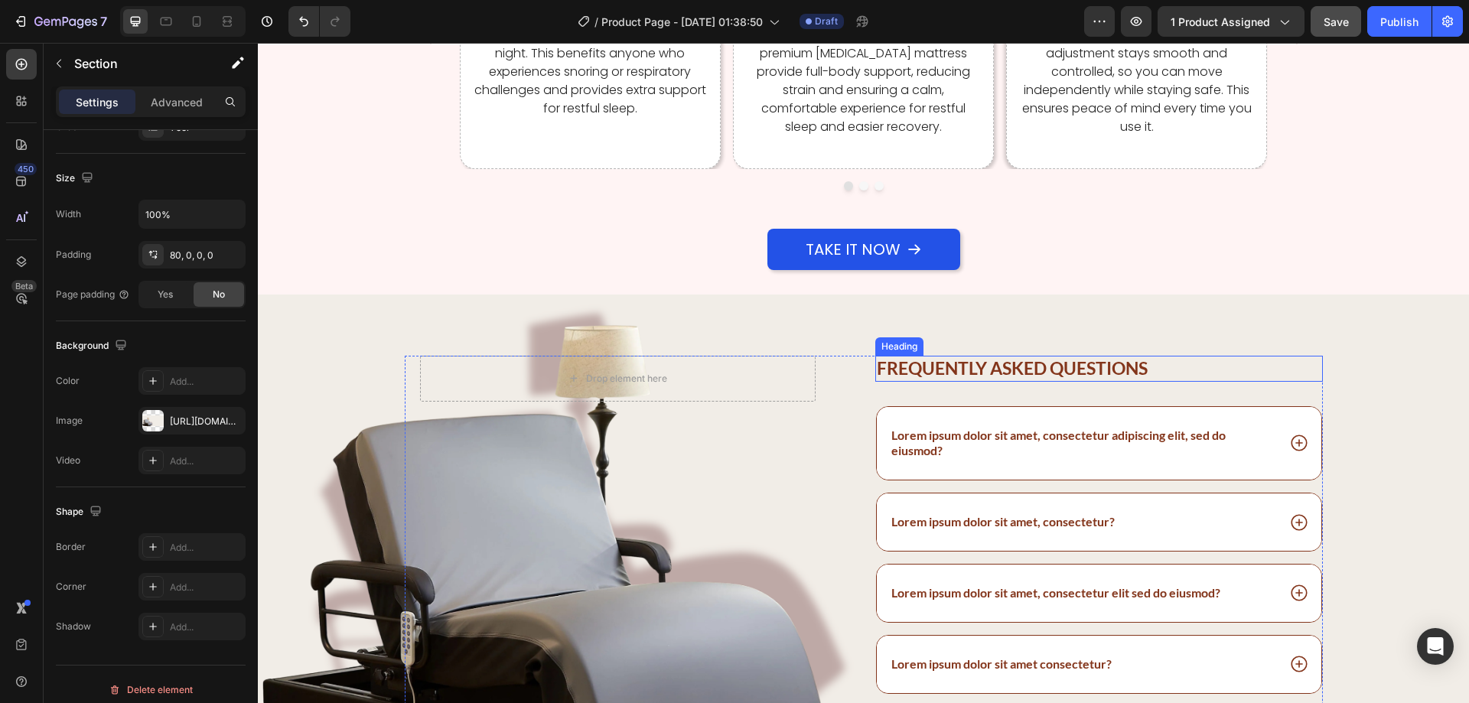
click at [917, 371] on h2 "Frequently asked questions" at bounding box center [1099, 369] width 448 height 26
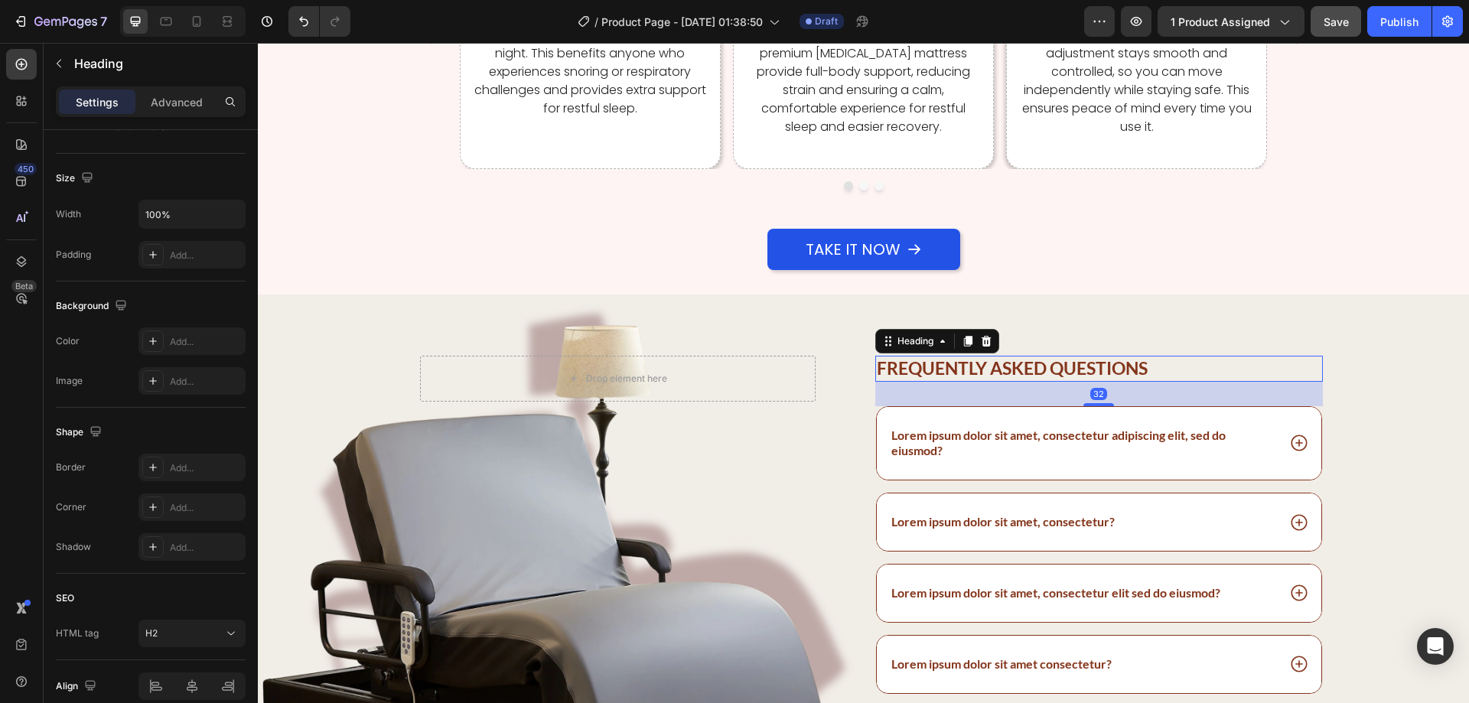
scroll to position [0, 0]
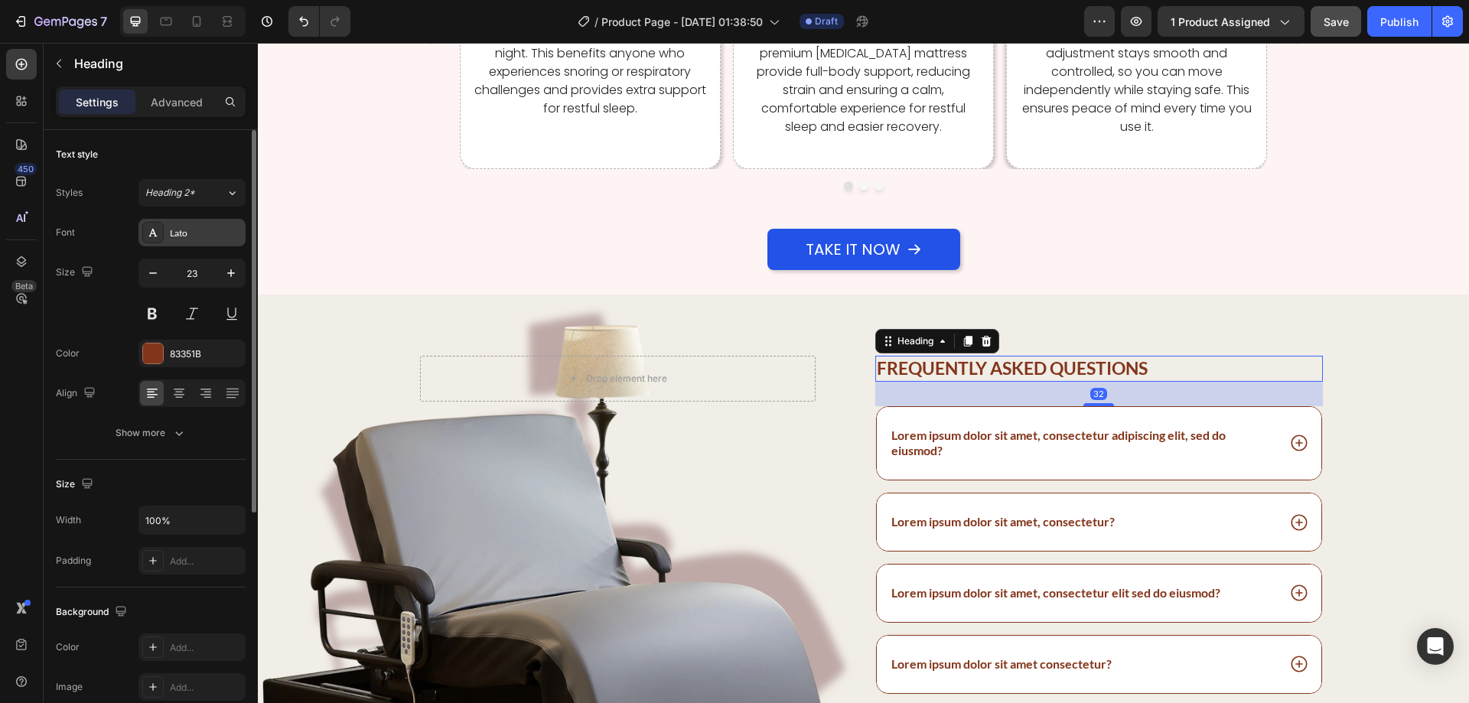
click at [192, 238] on div "Lato" at bounding box center [206, 233] width 72 height 14
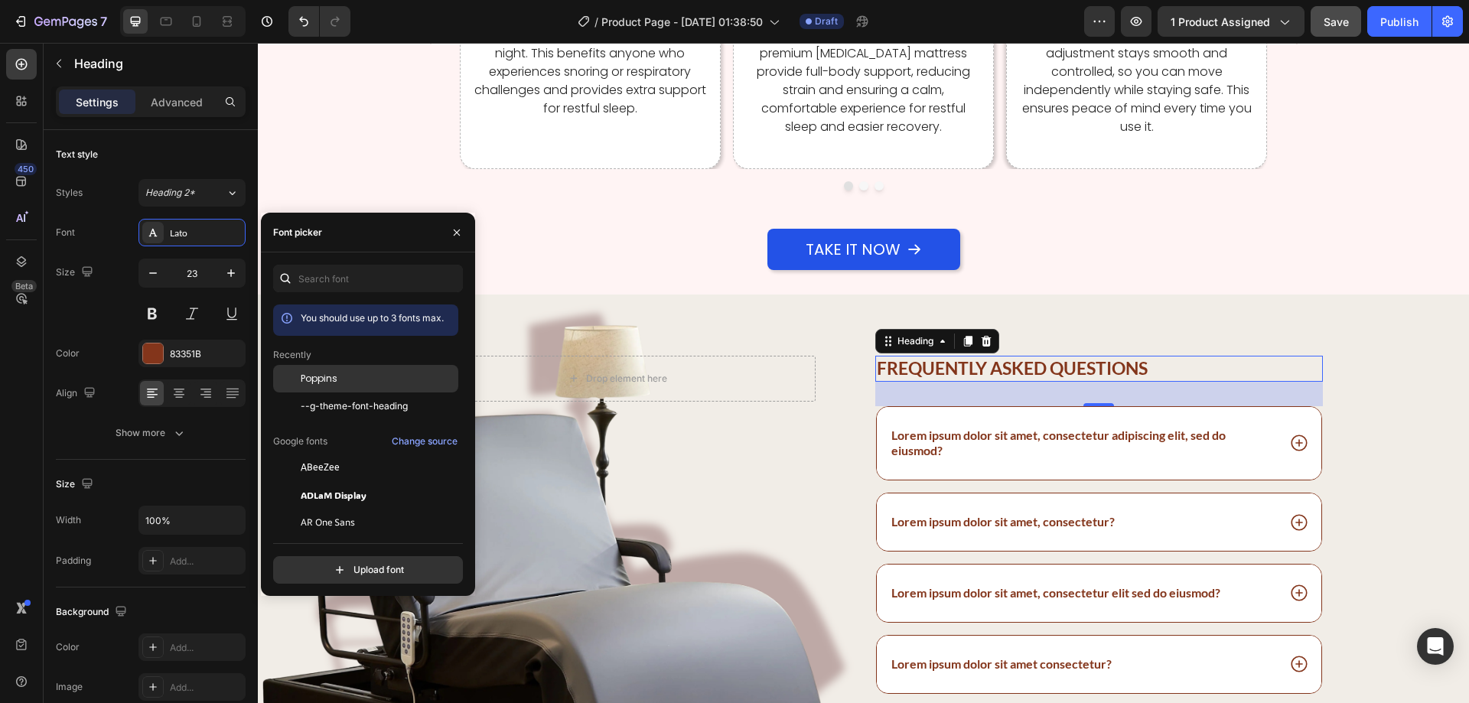
click at [336, 380] on span "Poppins" at bounding box center [319, 379] width 37 height 14
click at [233, 279] on icon "button" at bounding box center [230, 272] width 15 height 15
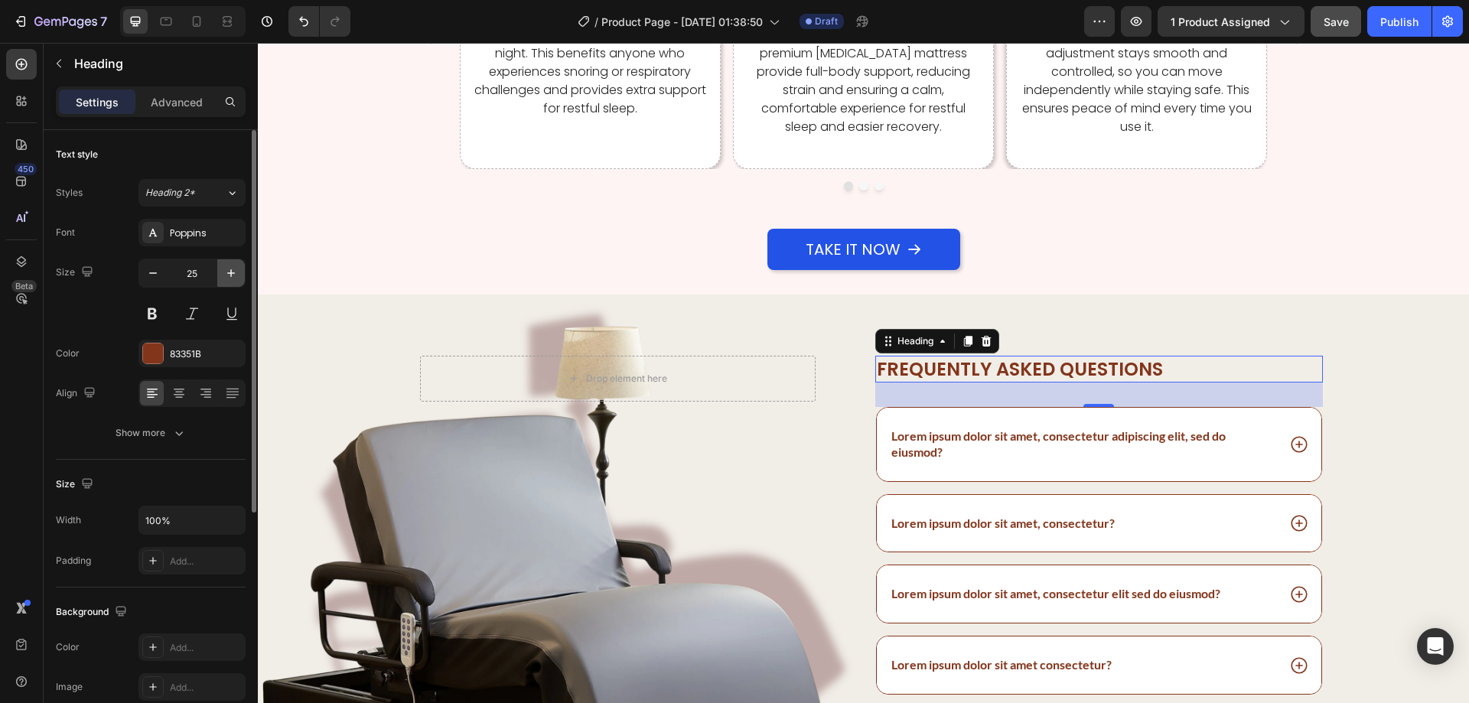
click at [233, 279] on icon "button" at bounding box center [230, 272] width 15 height 15
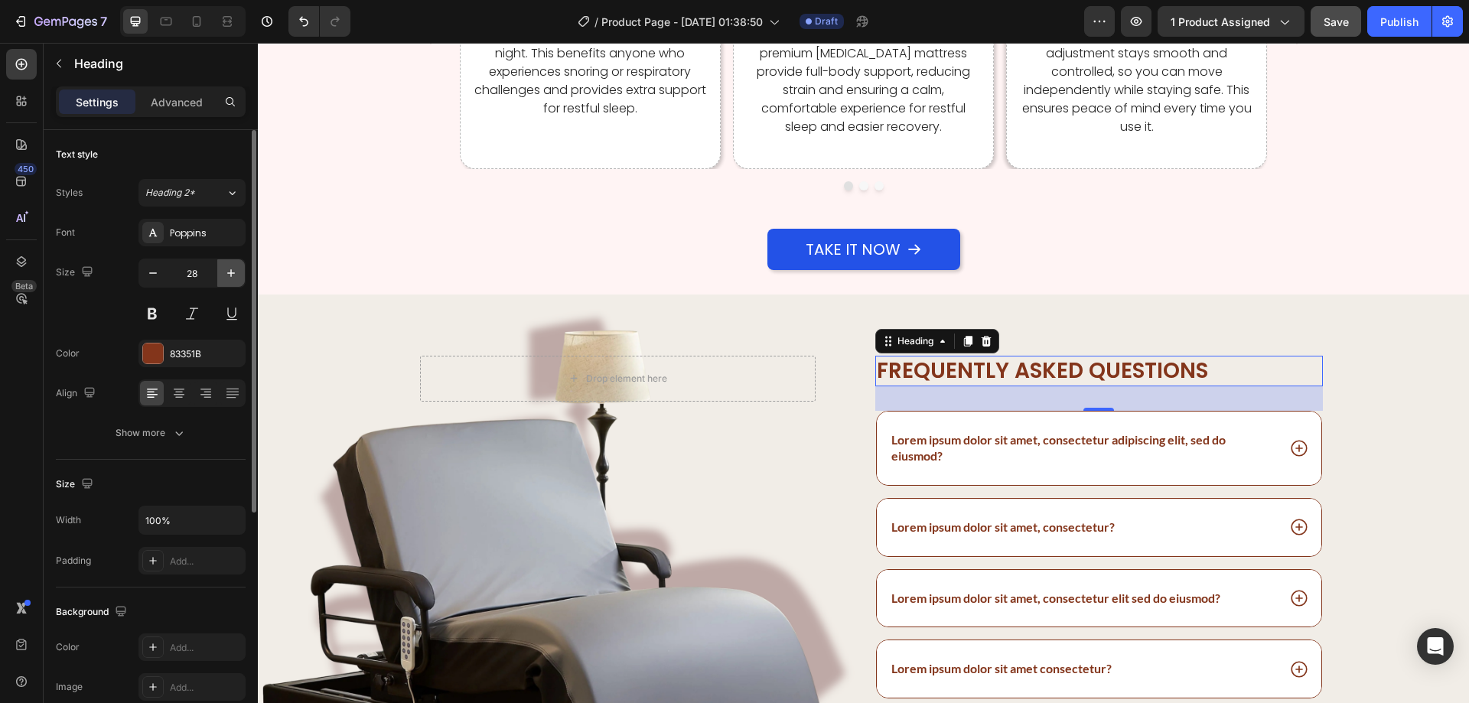
click at [233, 279] on icon "button" at bounding box center [230, 272] width 15 height 15
type input "29"
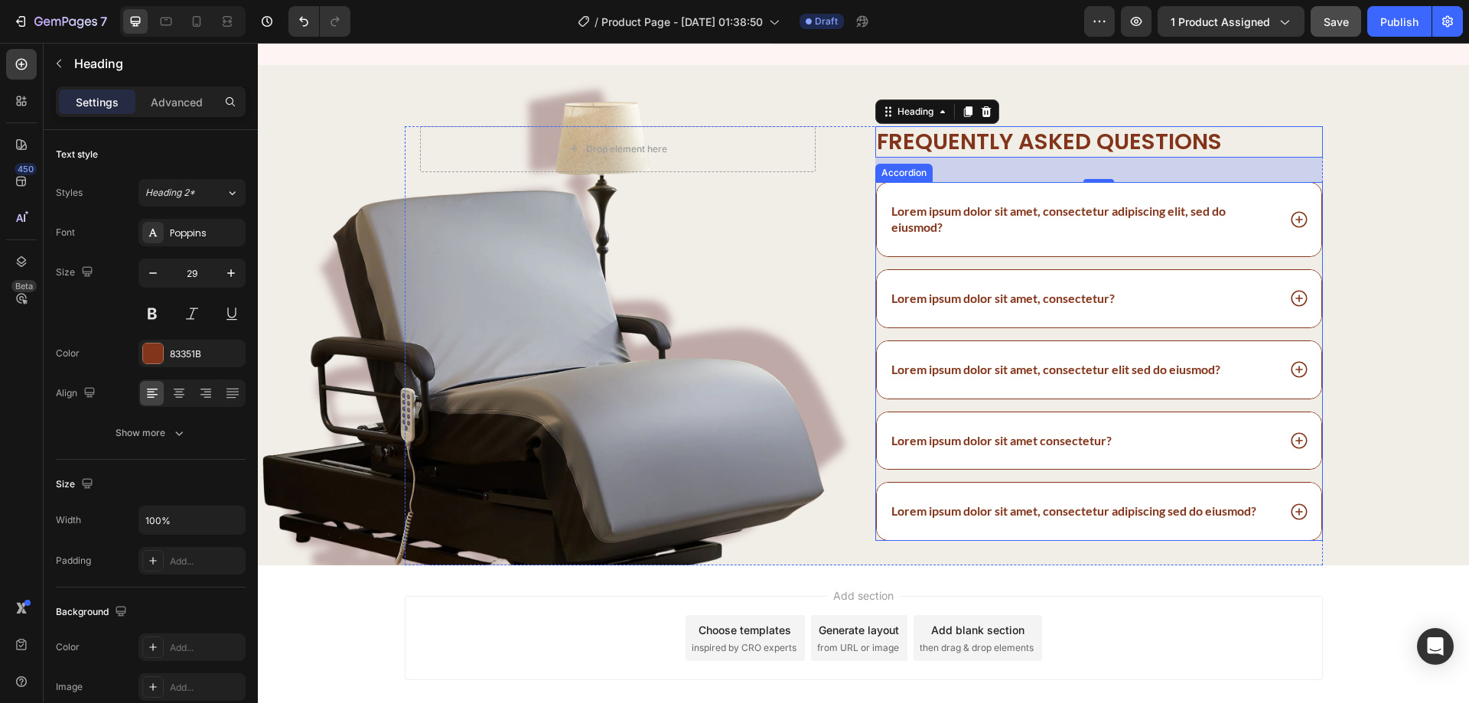
click at [1299, 402] on div "Lorem ipsum dolor sit amet, consectetur adipiscing elit, sed do eiusmod? Lorem …" at bounding box center [1099, 361] width 448 height 359
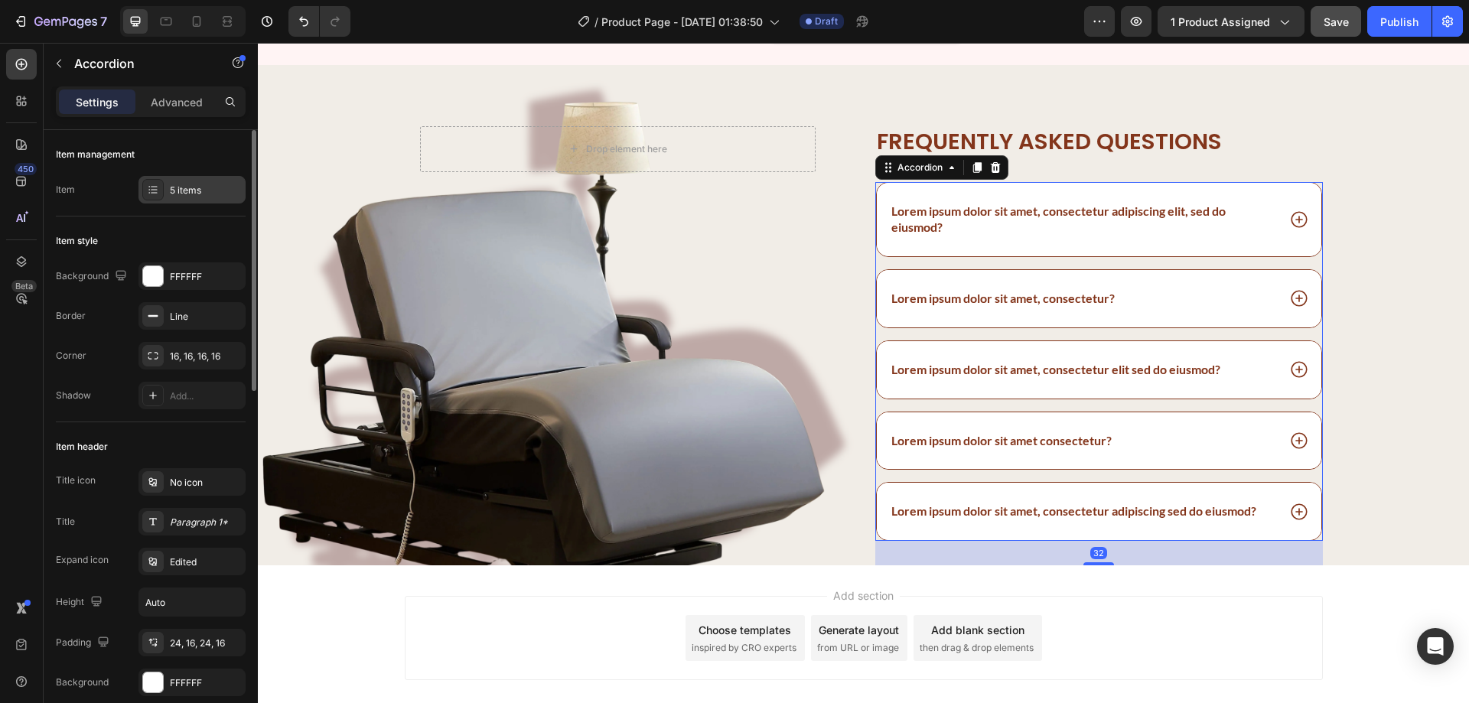
click at [197, 176] on div "5 items" at bounding box center [191, 190] width 107 height 28
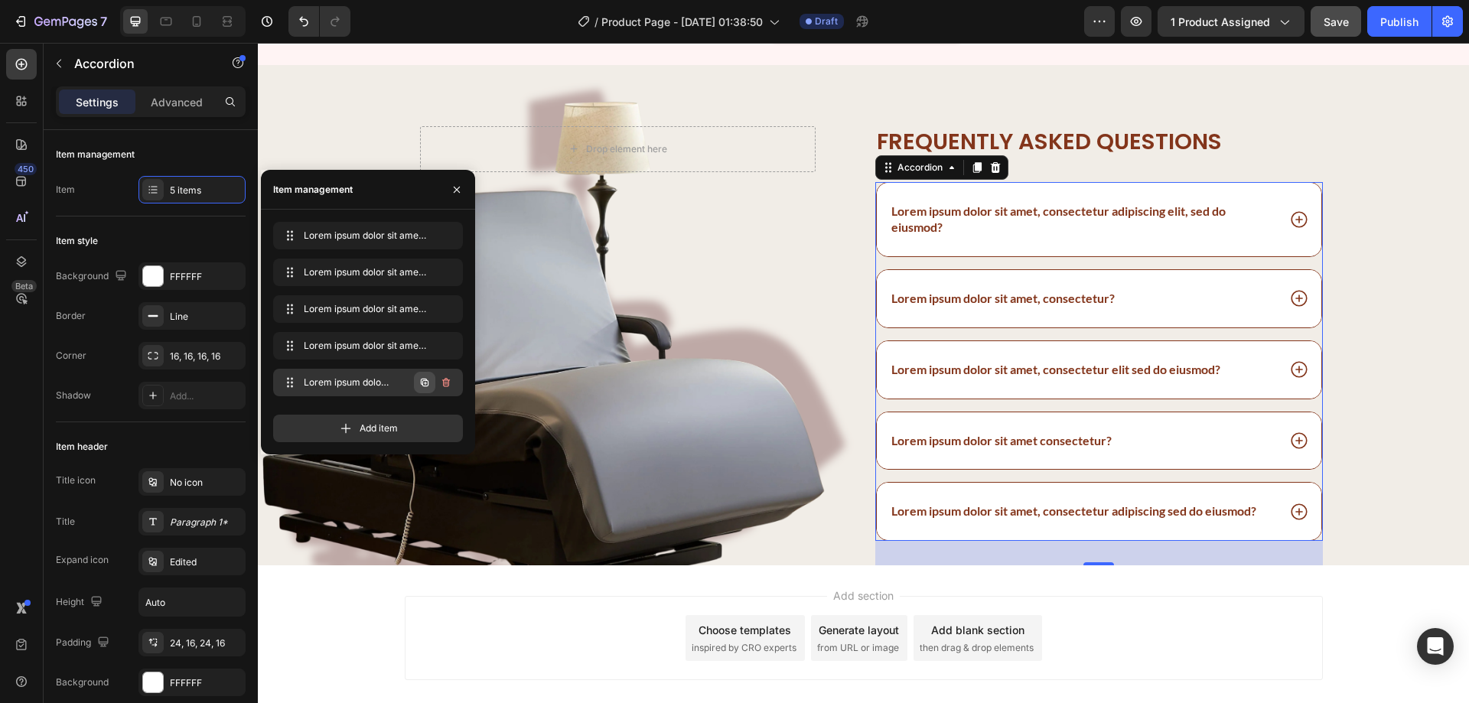
click at [430, 383] on icon "button" at bounding box center [424, 382] width 12 height 12
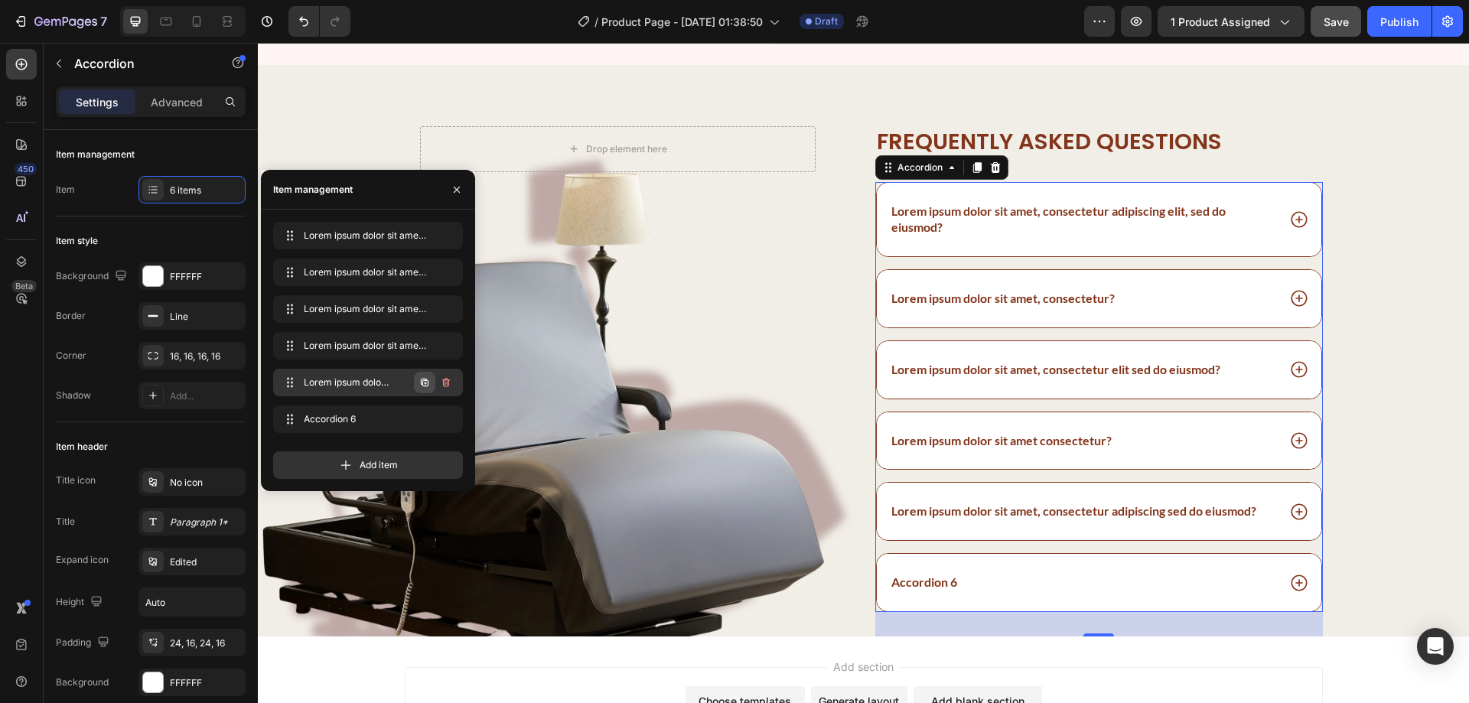
click at [425, 385] on icon "button" at bounding box center [424, 382] width 12 height 12
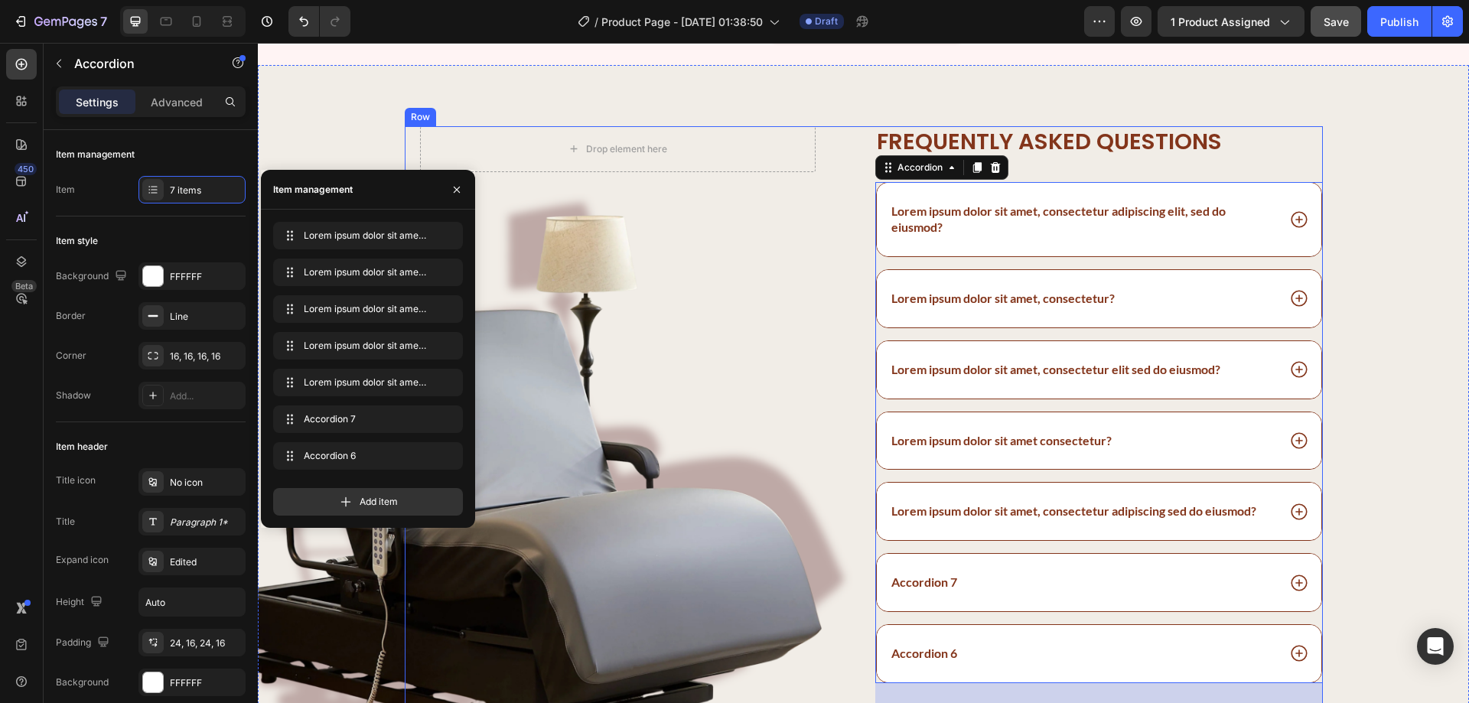
click at [846, 349] on div "Drop element here Row Image Frequently asked questions Heading Lorem ipsum dolo…" at bounding box center [864, 416] width 918 height 581
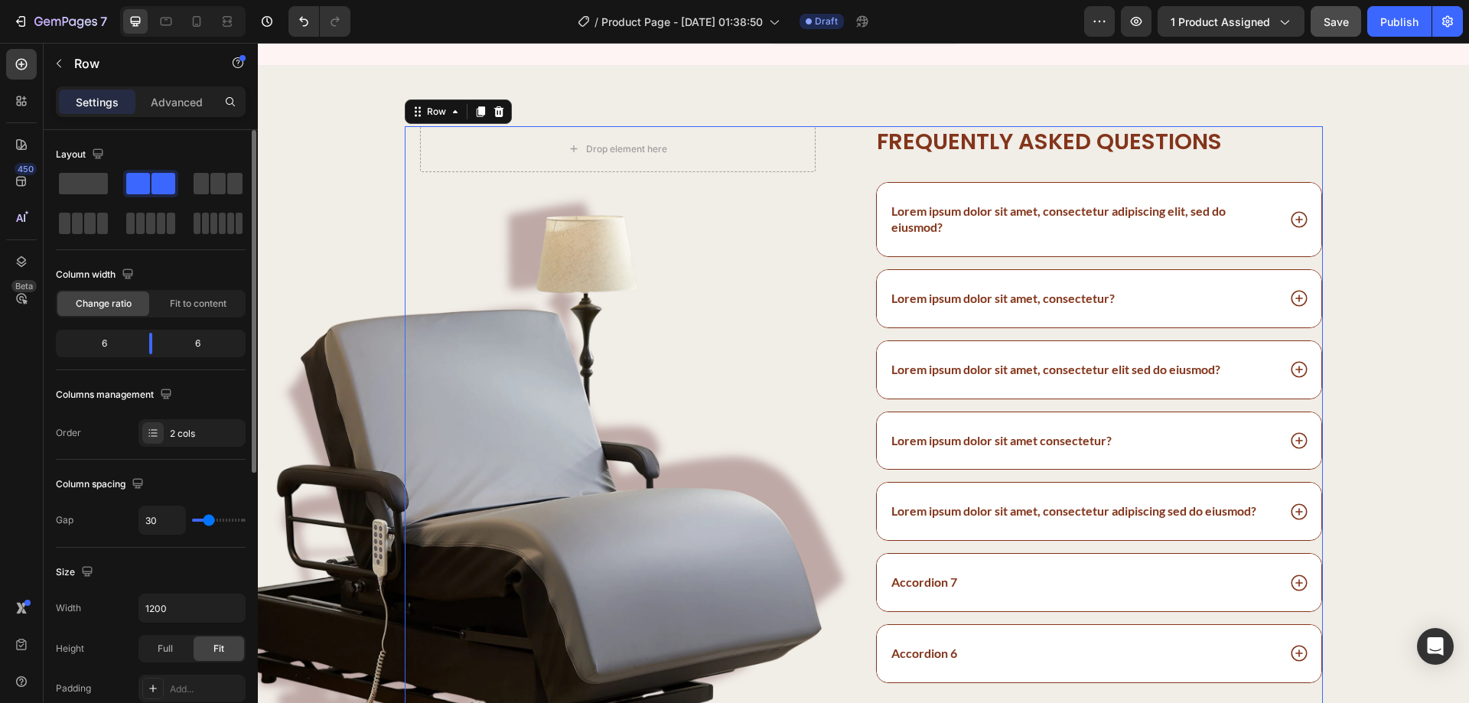
type input "22"
type input "20"
type input "18"
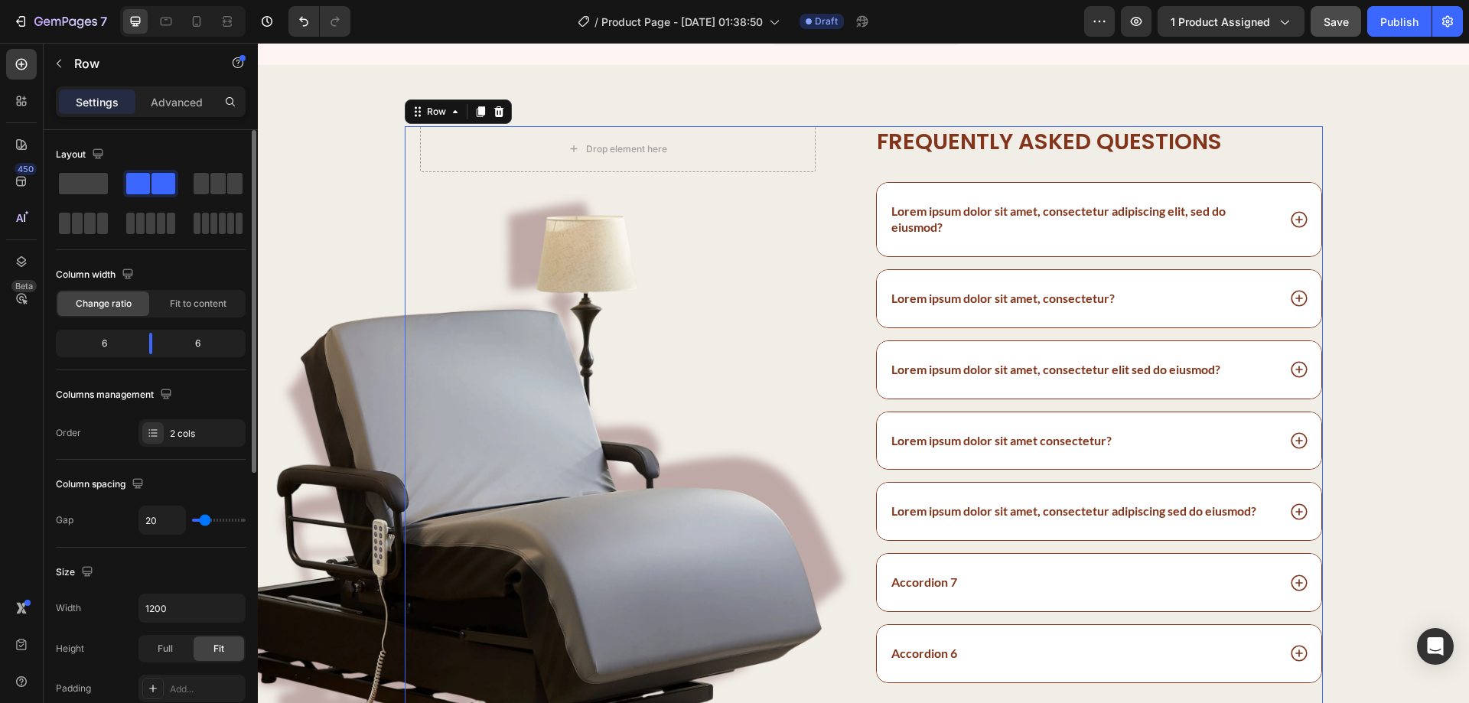
type input "18"
type input "16"
type input "13"
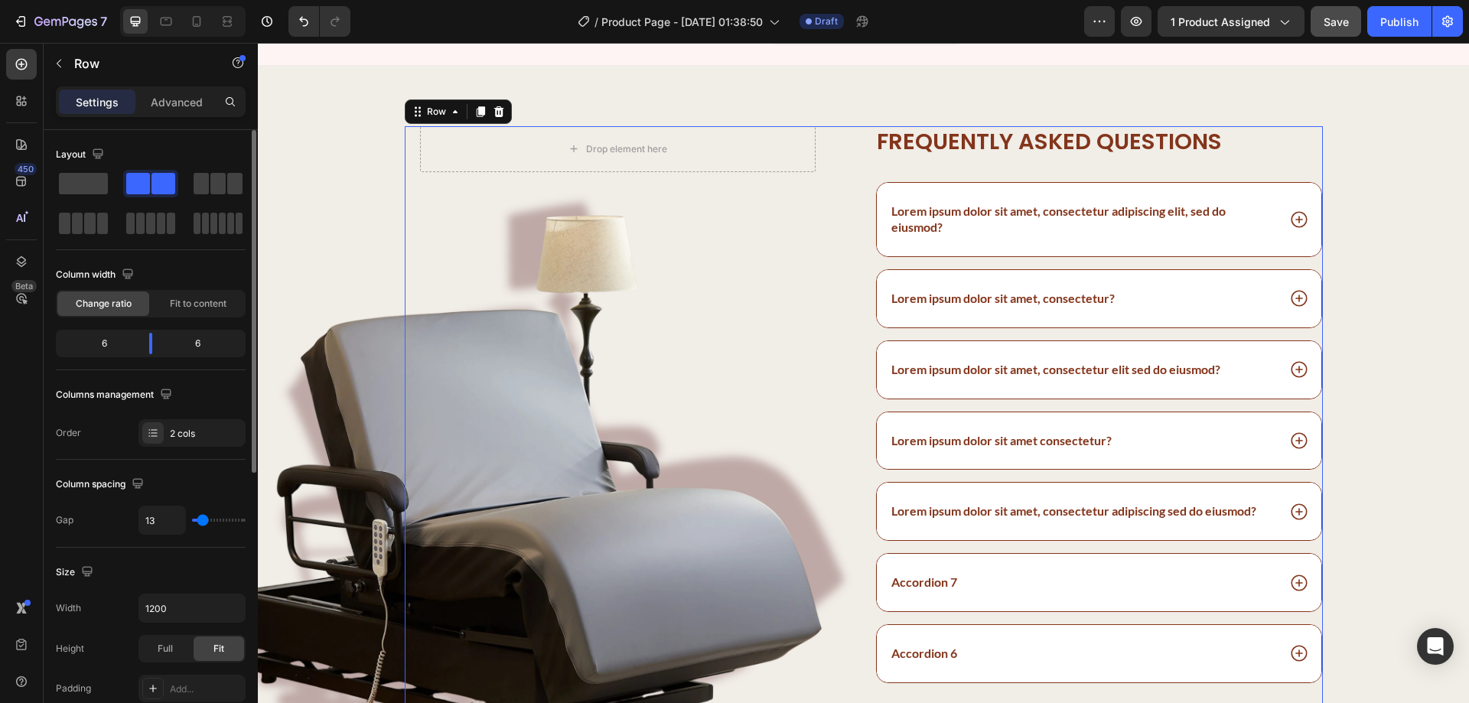
type input "11"
type input "9"
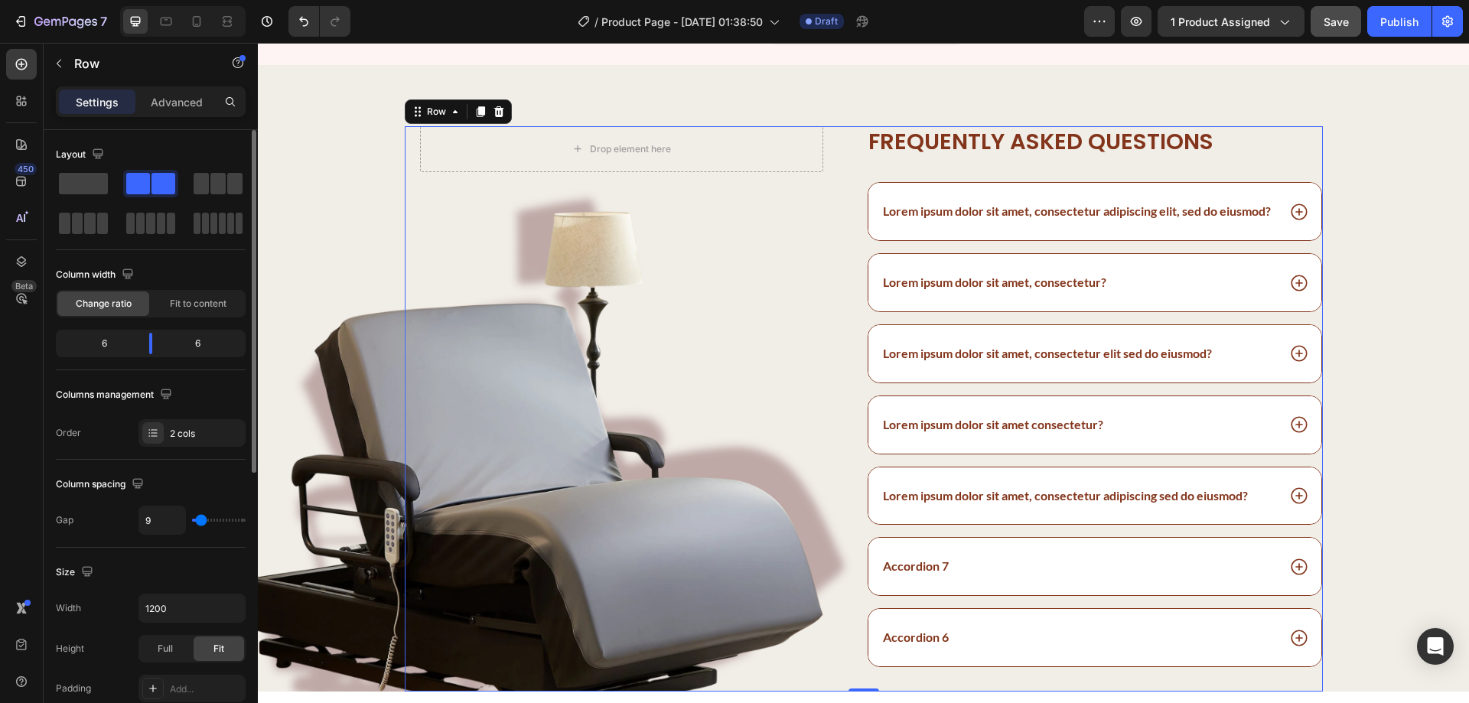
type input "7"
type input "4"
type input "0"
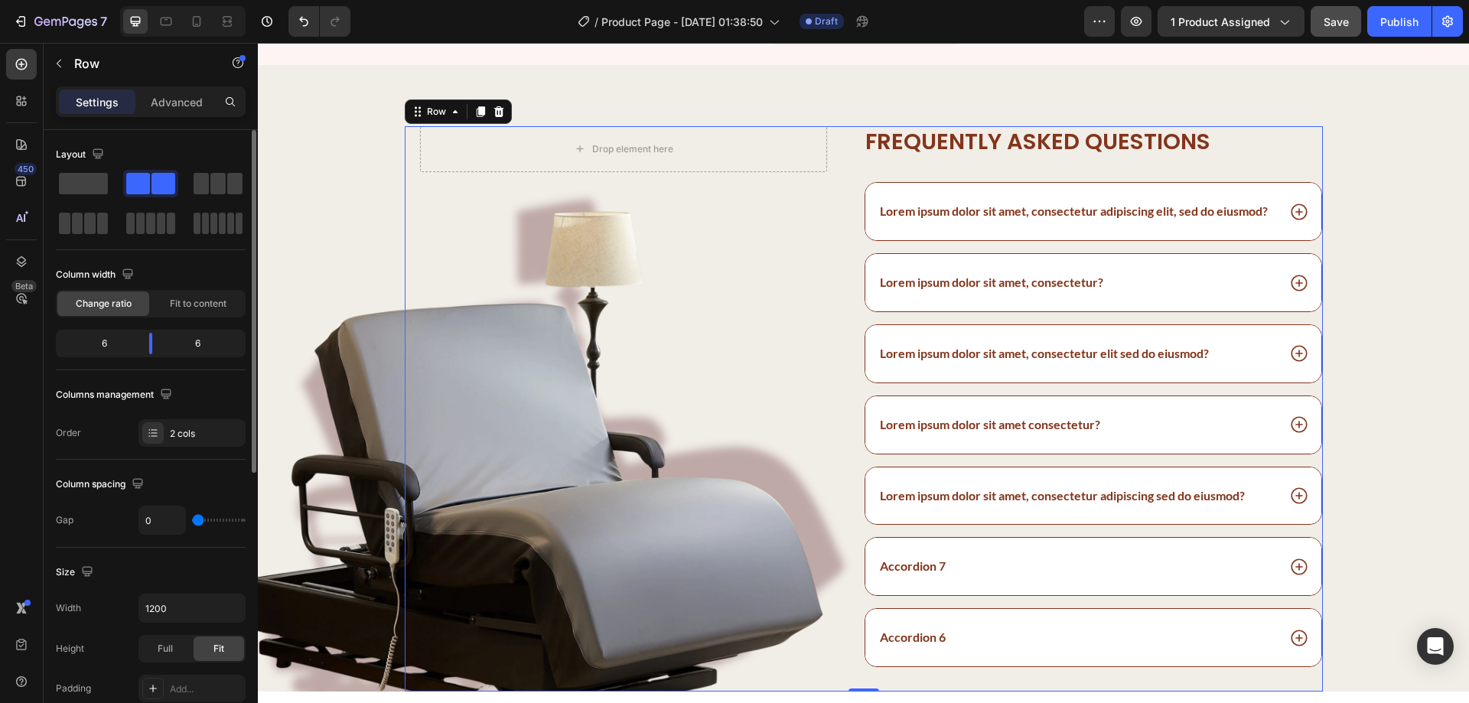
drag, startPoint x: 207, startPoint y: 523, endPoint x: 181, endPoint y: 519, distance: 27.0
type input "0"
click at [192, 519] on input "range" at bounding box center [219, 520] width 54 height 3
click at [575, 362] on div "Drop element here Row Image" at bounding box center [634, 408] width 459 height 565
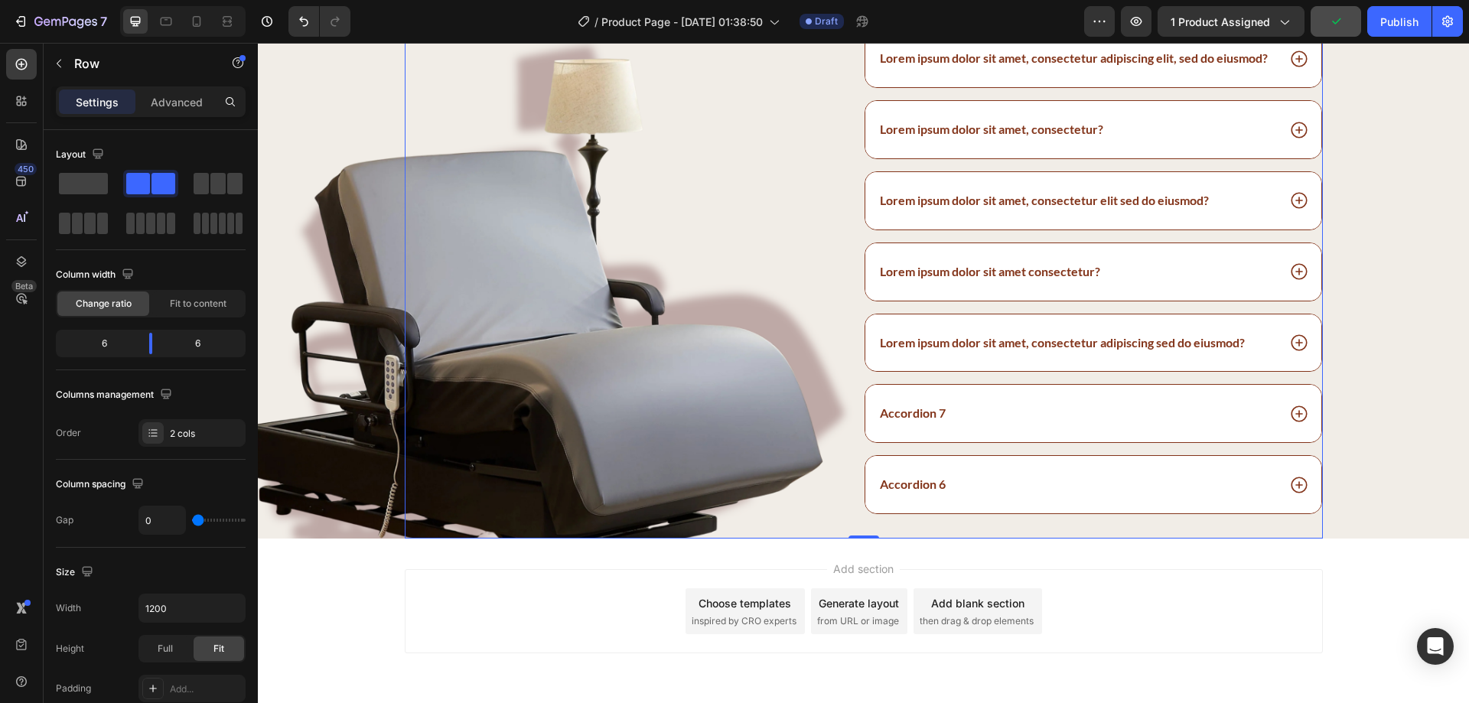
scroll to position [4251, 0]
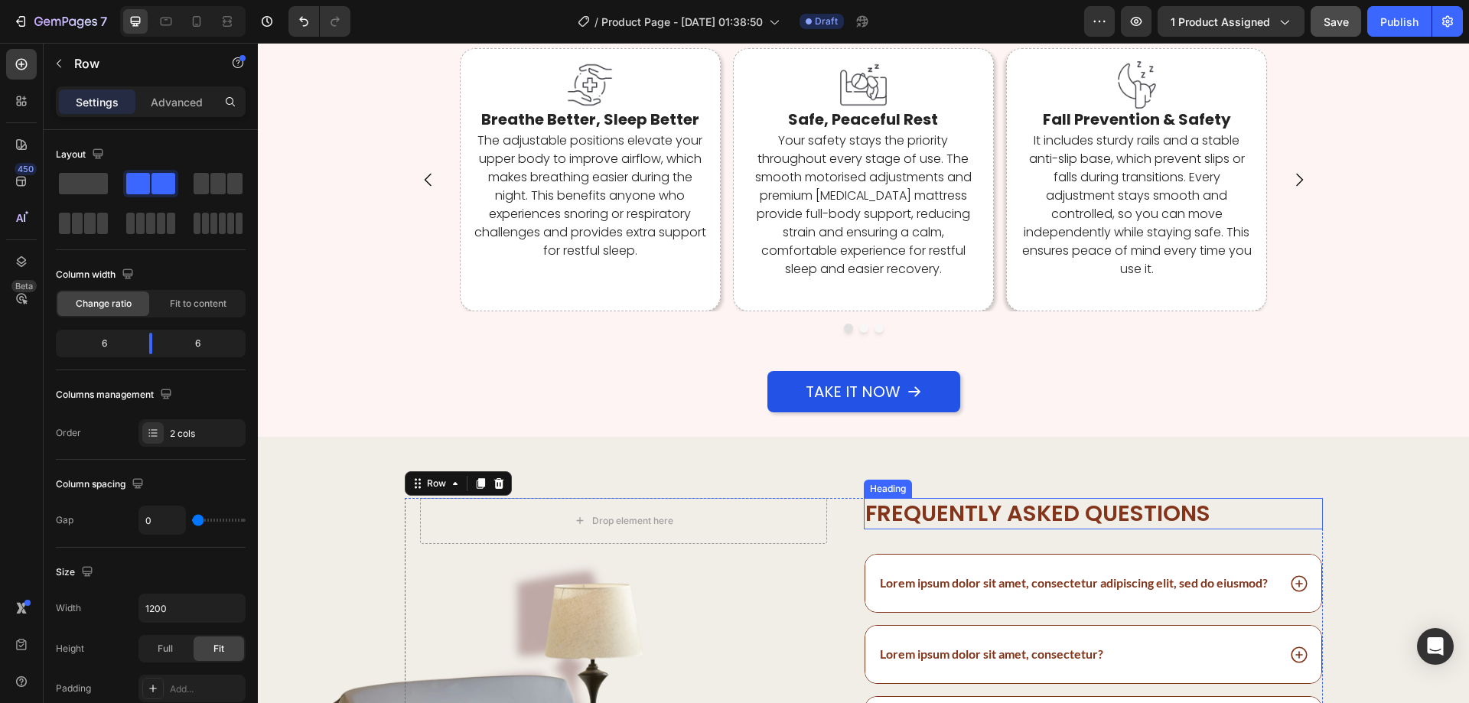
click at [958, 512] on h2 "Frequently asked questions" at bounding box center [1093, 514] width 459 height 32
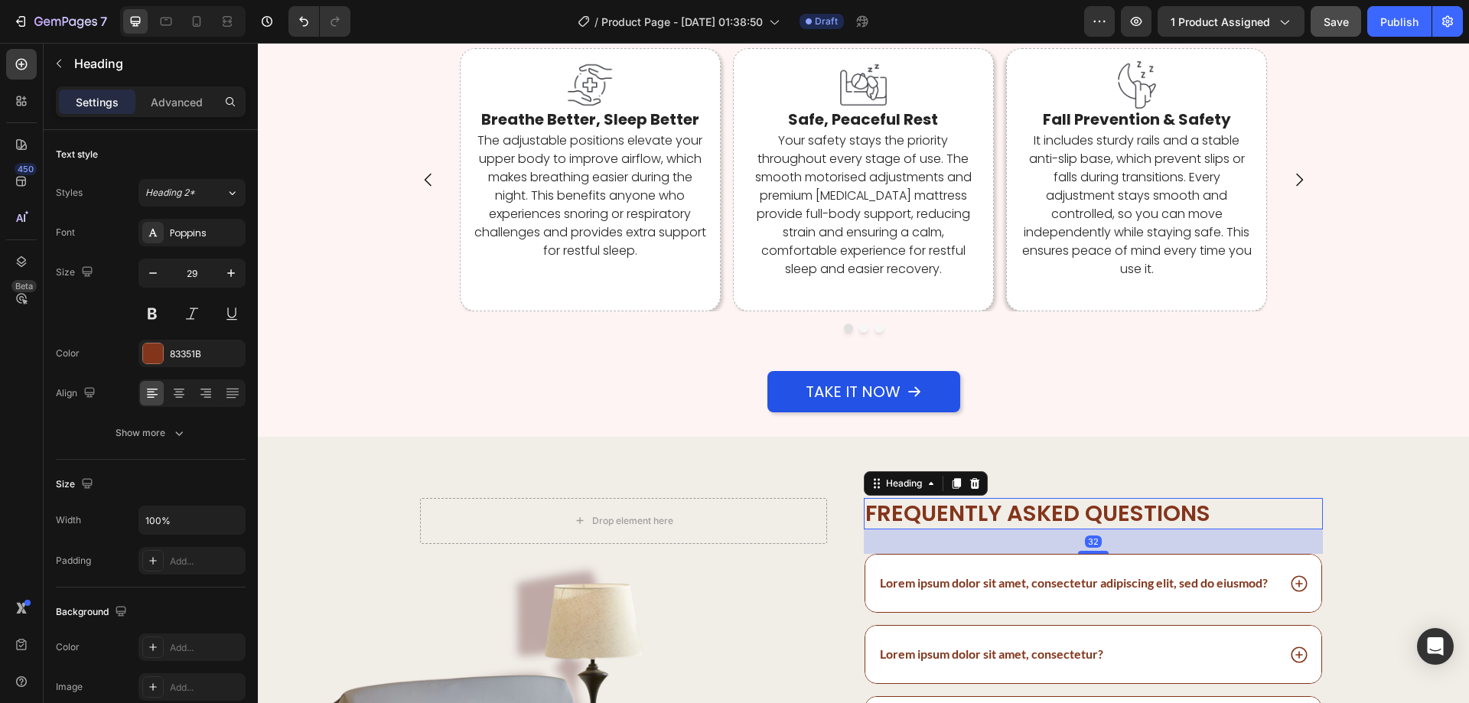
scroll to position [4404, 0]
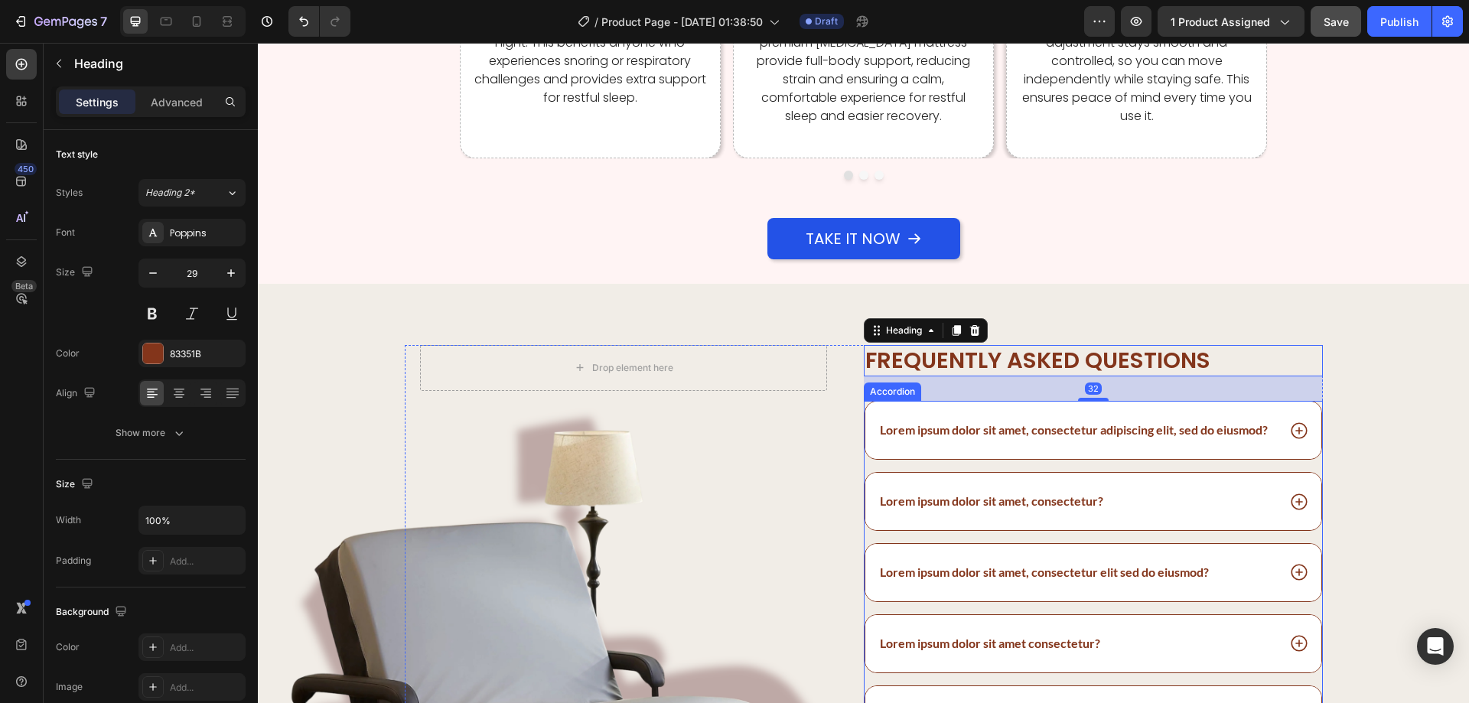
click at [972, 429] on p "Lorem ipsum dolor sit amet, consectetur adipiscing elit, sed do eiusmod?" at bounding box center [1074, 430] width 388 height 16
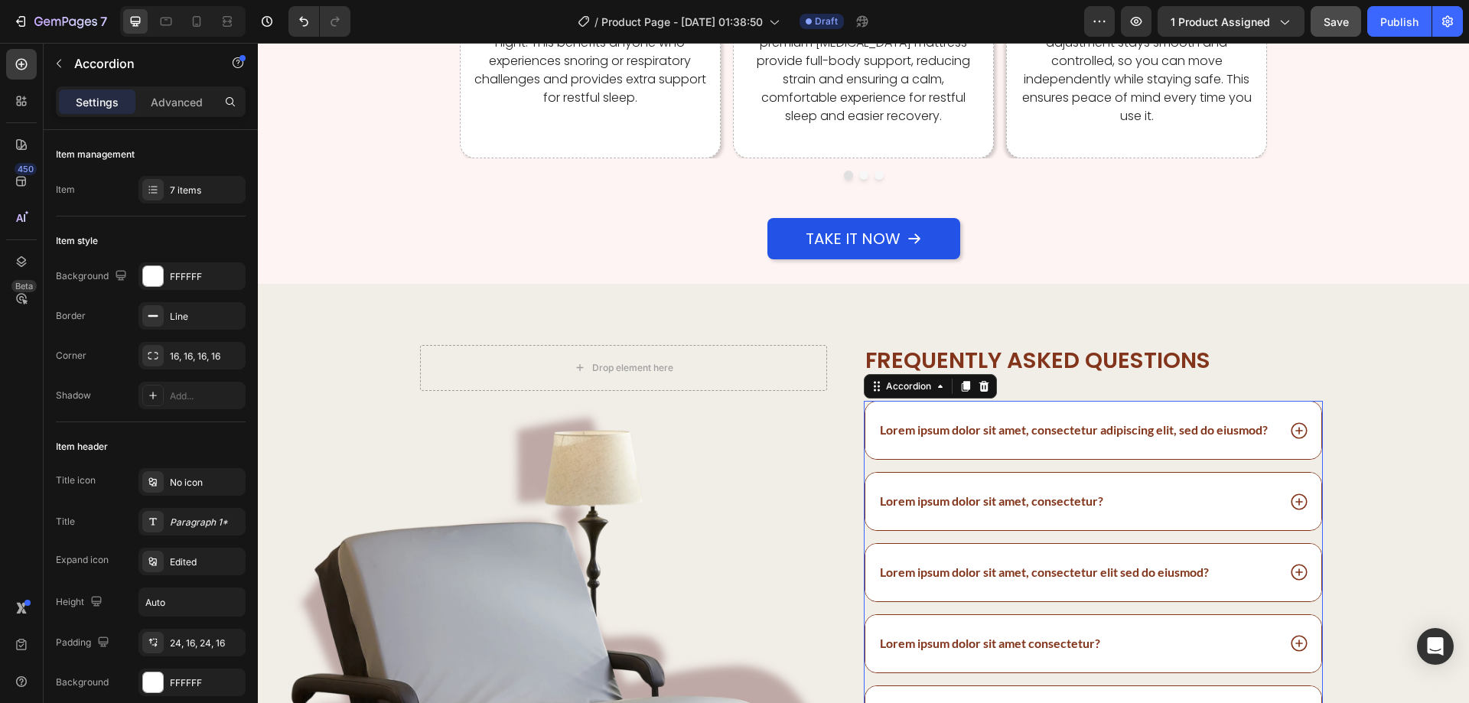
click at [986, 471] on div "Lorem ipsum dolor sit amet, consectetur adipiscing elit, sed do eiusmod? Lorem …" at bounding box center [1093, 643] width 459 height 485
click at [988, 466] on div "Lorem ipsum dolor sit amet, consectetur adipiscing elit, sed do eiusmod? Lorem …" at bounding box center [1093, 643] width 459 height 485
click at [213, 538] on div "Title icon No icon Title Paragraph 1* Expand icon Edited Height Auto Padding 24…" at bounding box center [151, 582] width 190 height 228
click at [213, 526] on div "Paragraph 1*" at bounding box center [206, 523] width 72 height 14
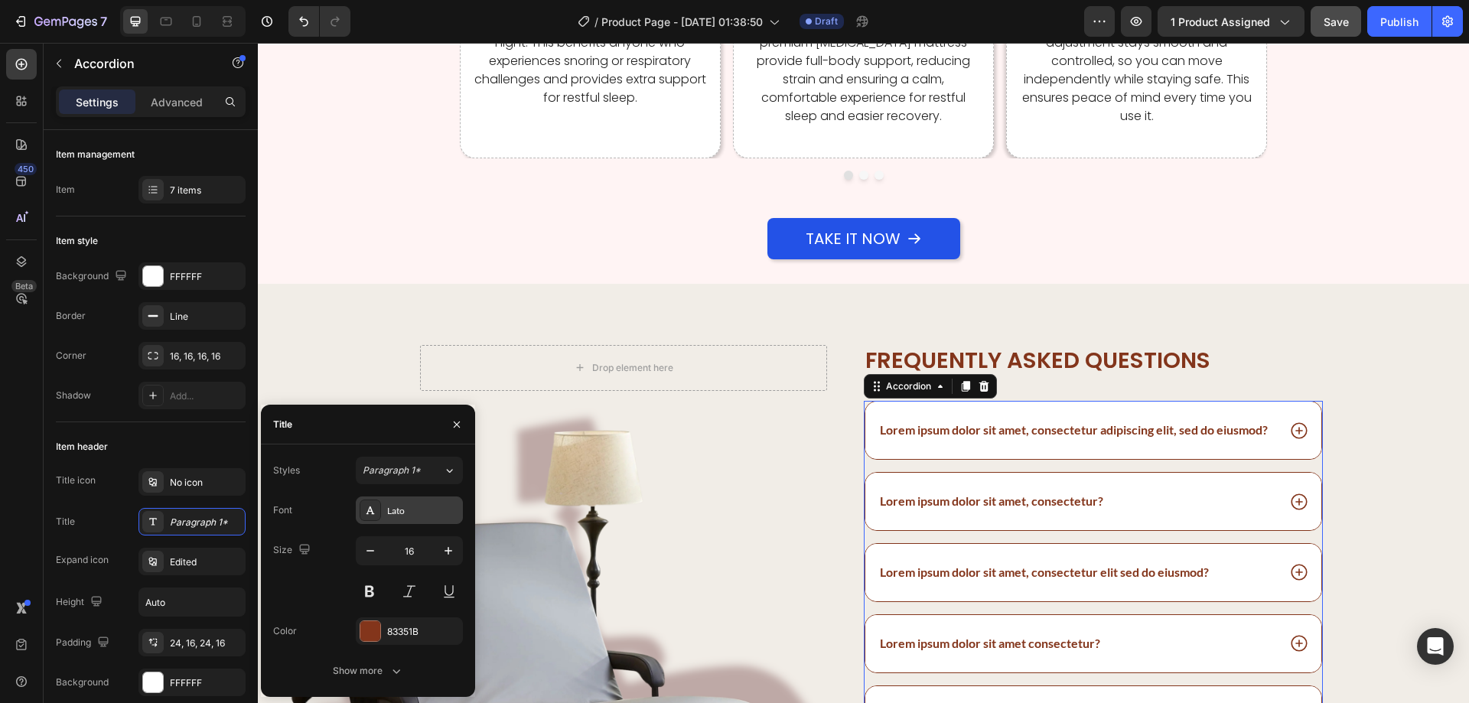
click at [410, 513] on div "Lato" at bounding box center [423, 511] width 72 height 14
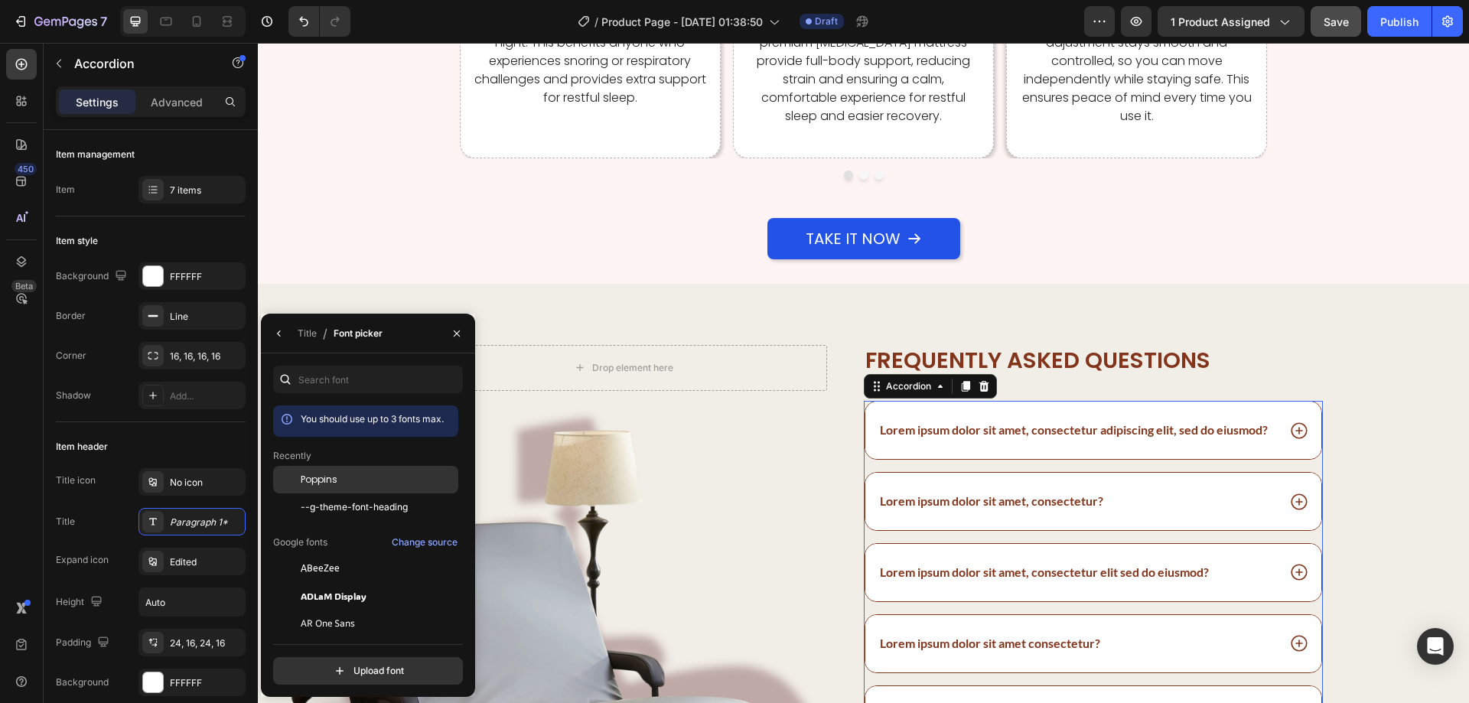
click at [372, 483] on div "Poppins" at bounding box center [378, 480] width 155 height 14
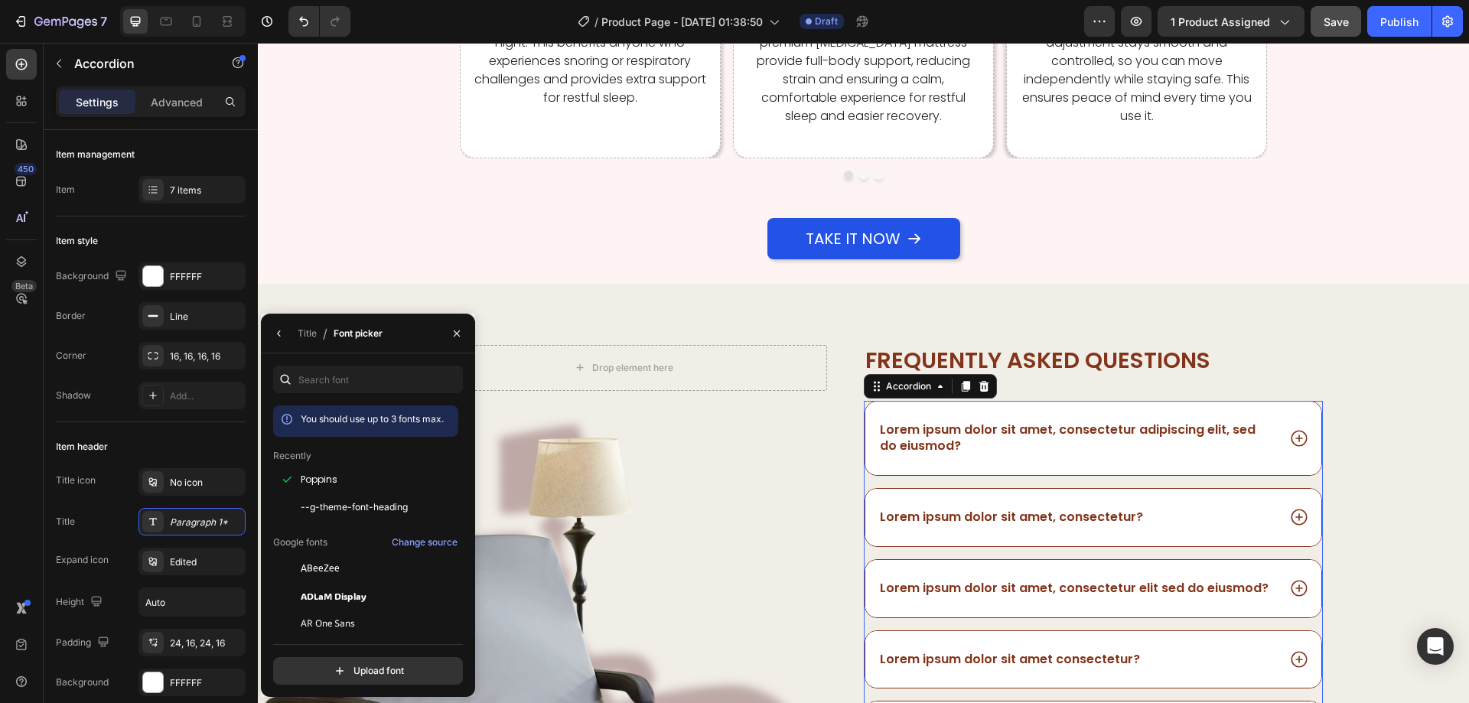
click at [321, 330] on div "Title / Font picker" at bounding box center [325, 333] width 128 height 39
click at [314, 330] on div "Title" at bounding box center [307, 334] width 19 height 14
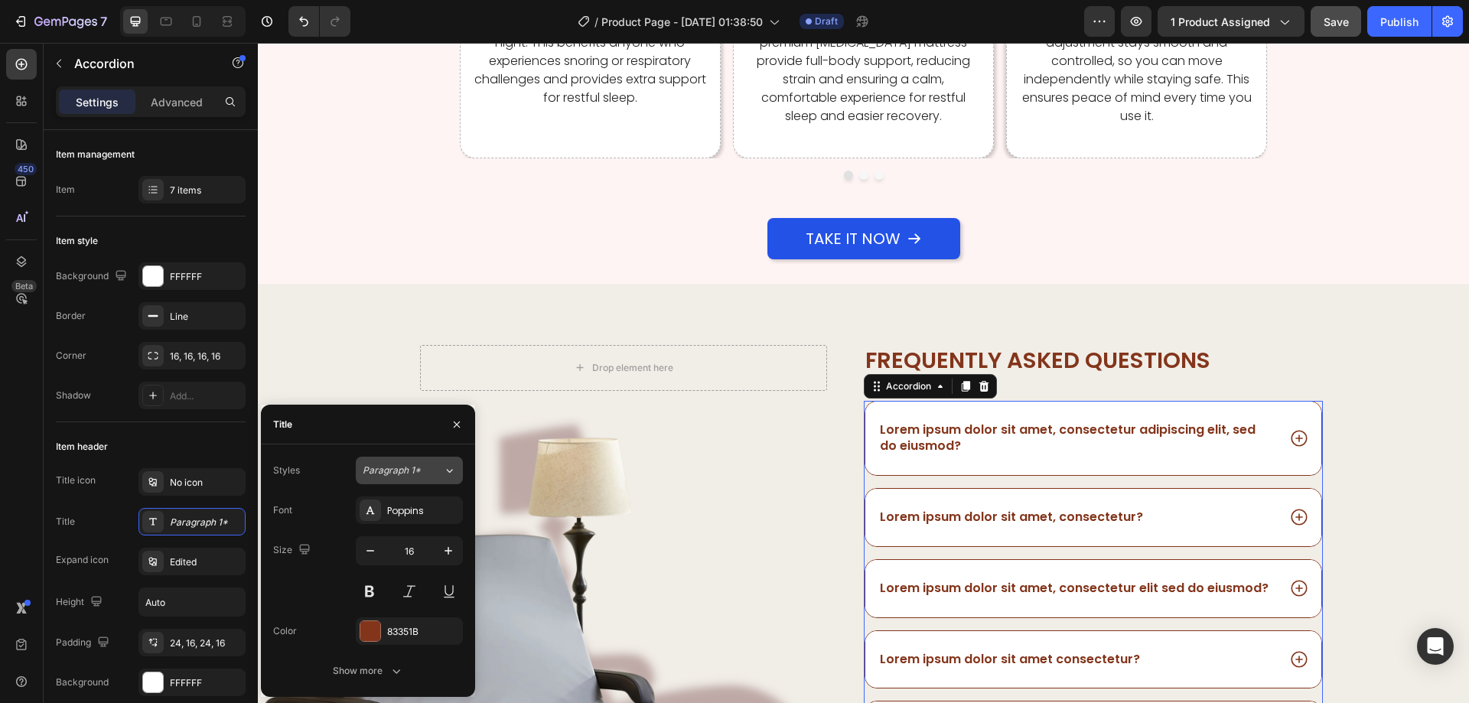
scroll to position [4557, 0]
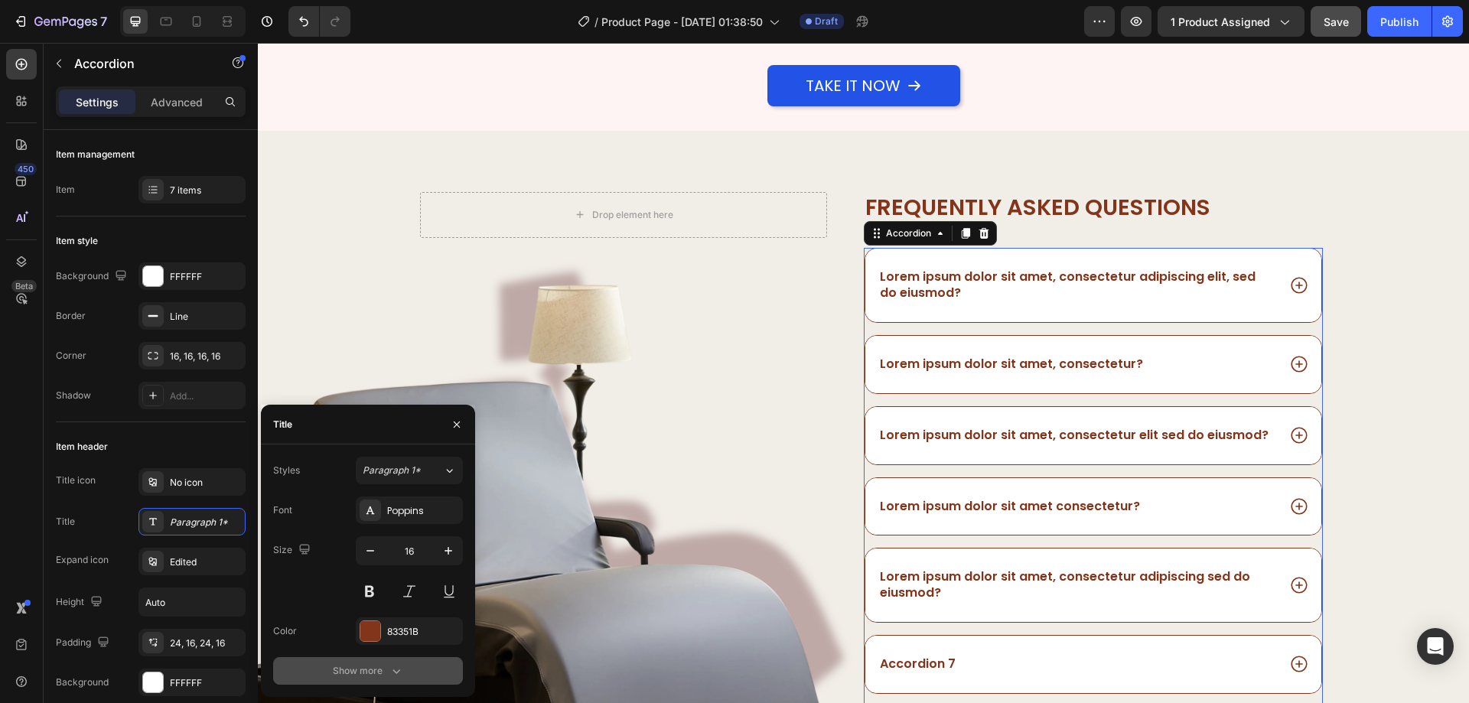
click at [392, 665] on icon "button" at bounding box center [396, 670] width 15 height 15
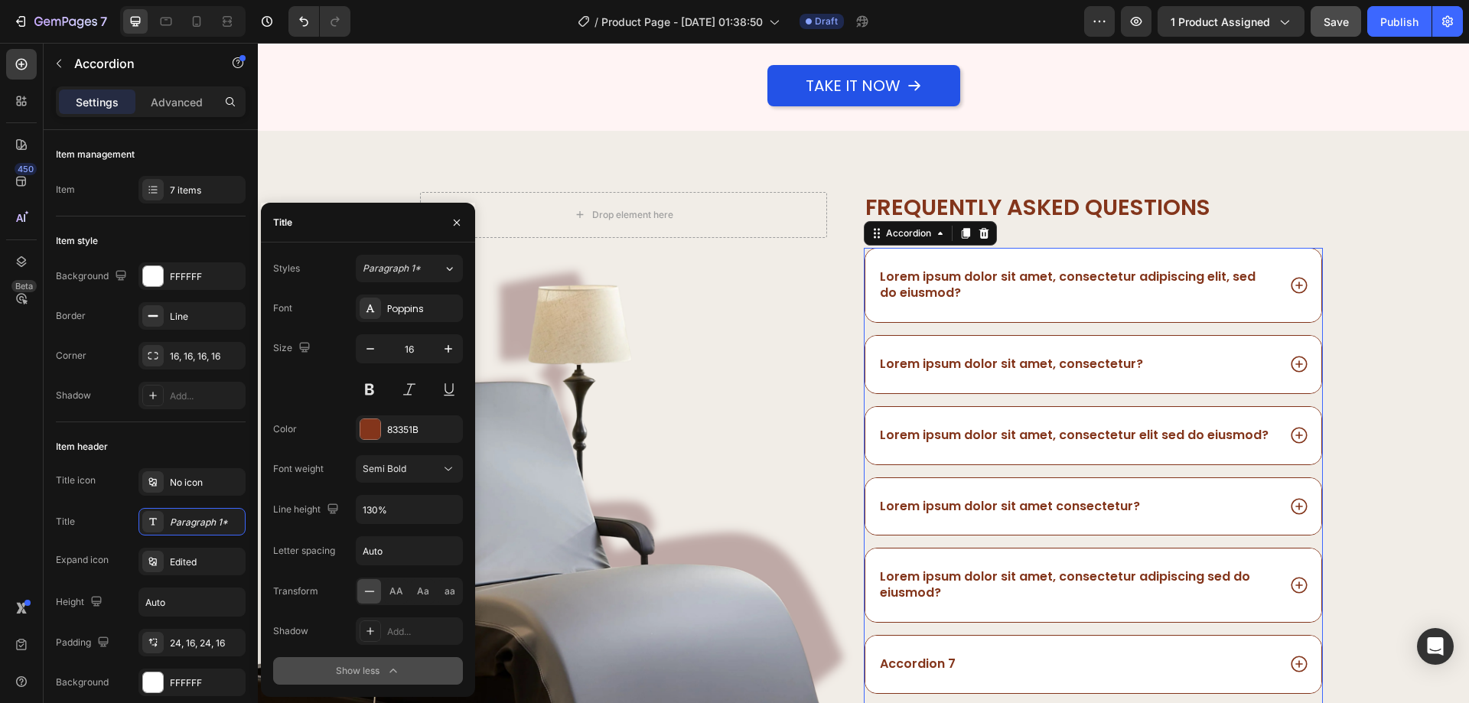
scroll to position [4710, 0]
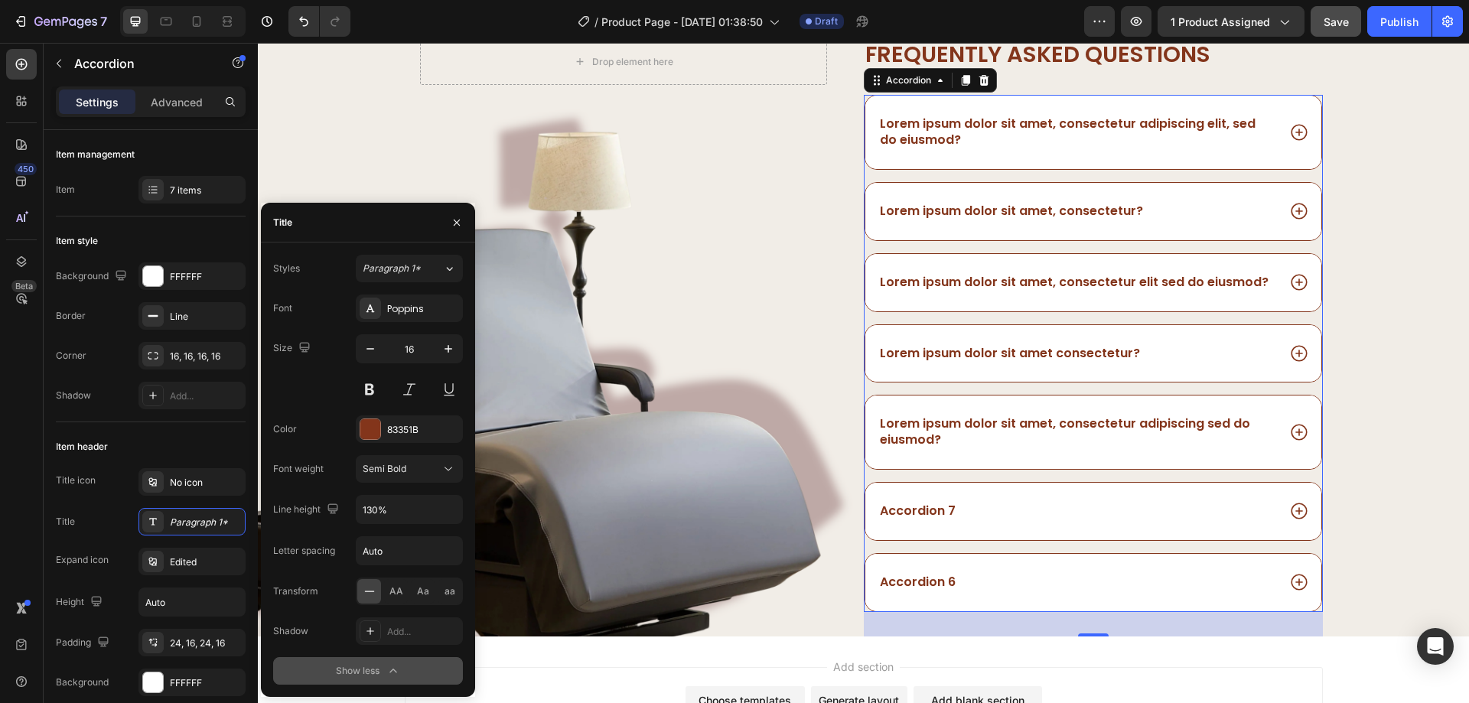
click at [405, 659] on button "Show less" at bounding box center [368, 671] width 190 height 28
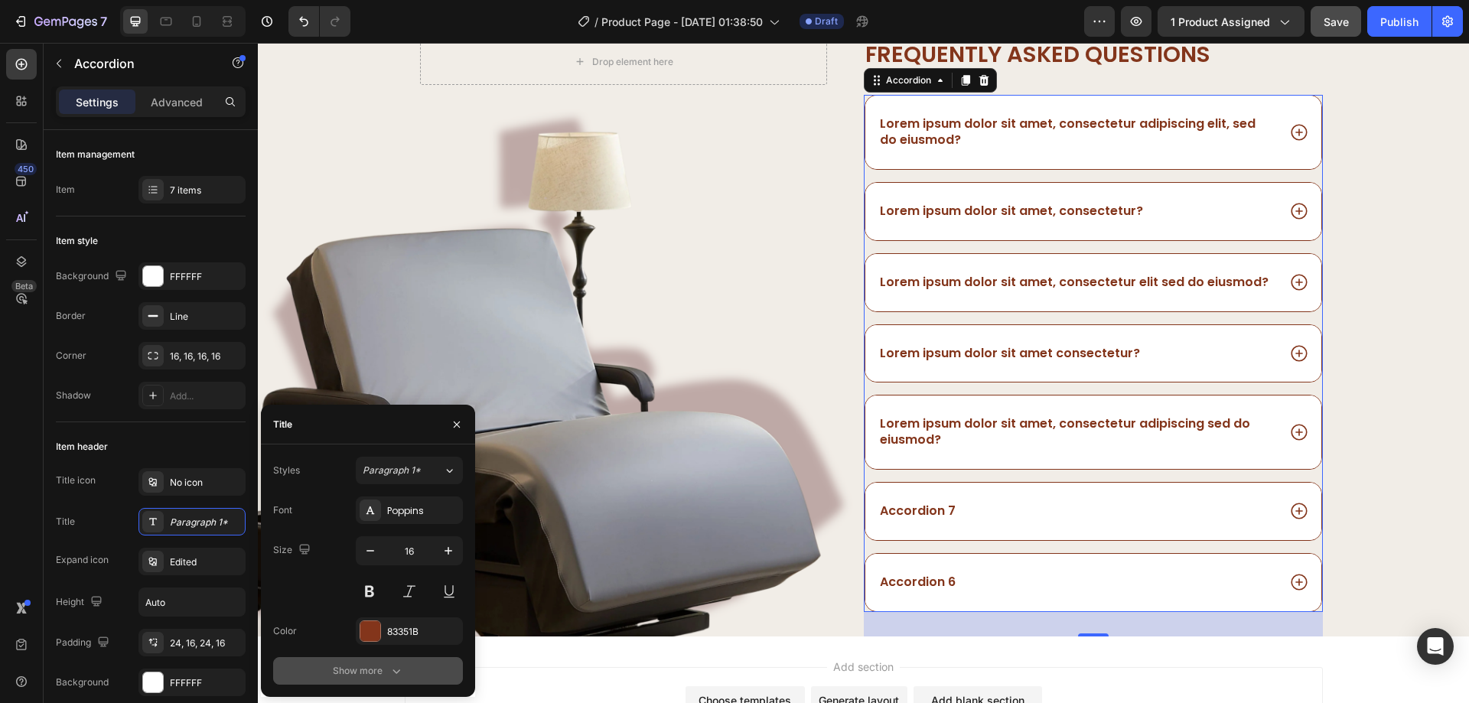
click at [405, 659] on button "Show more" at bounding box center [368, 671] width 190 height 28
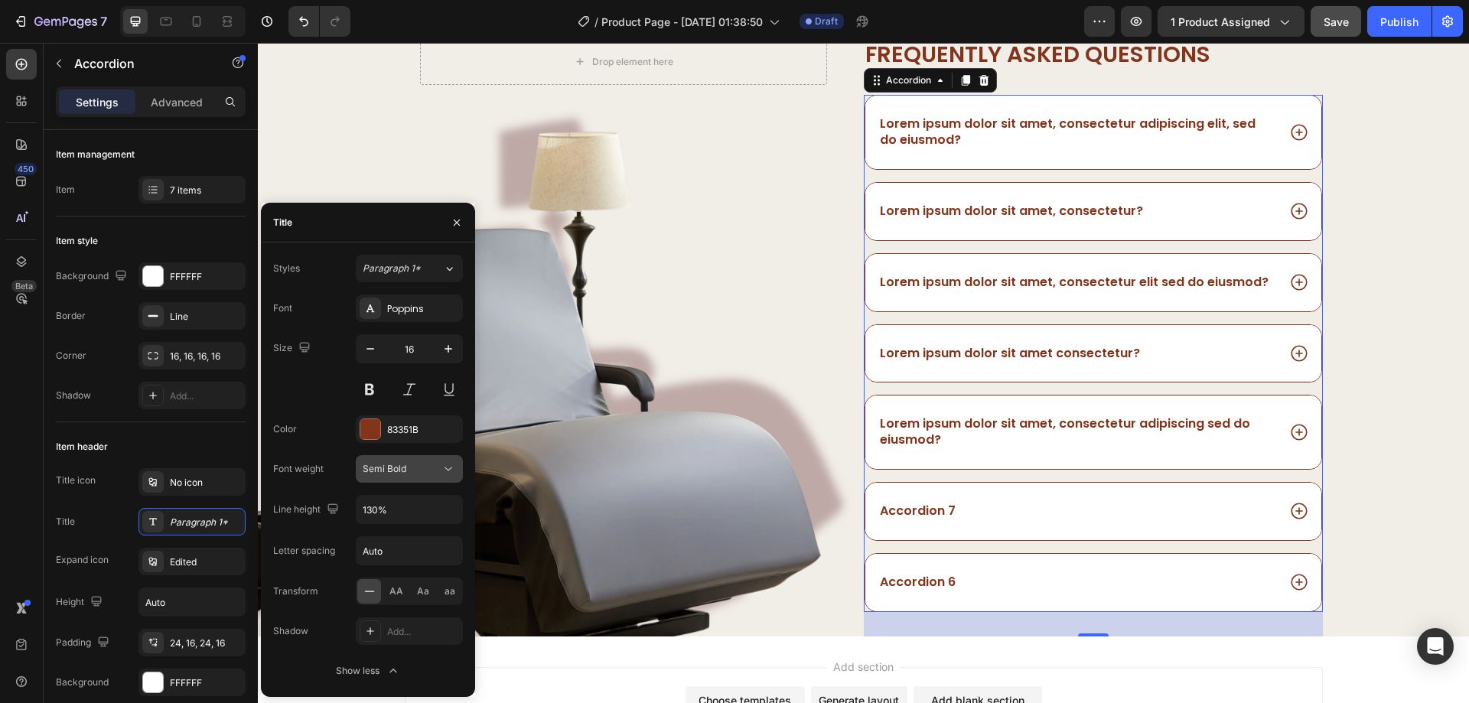
click at [404, 463] on span "Semi Bold" at bounding box center [385, 468] width 44 height 11
click at [392, 559] on div "Medium" at bounding box center [390, 567] width 119 height 29
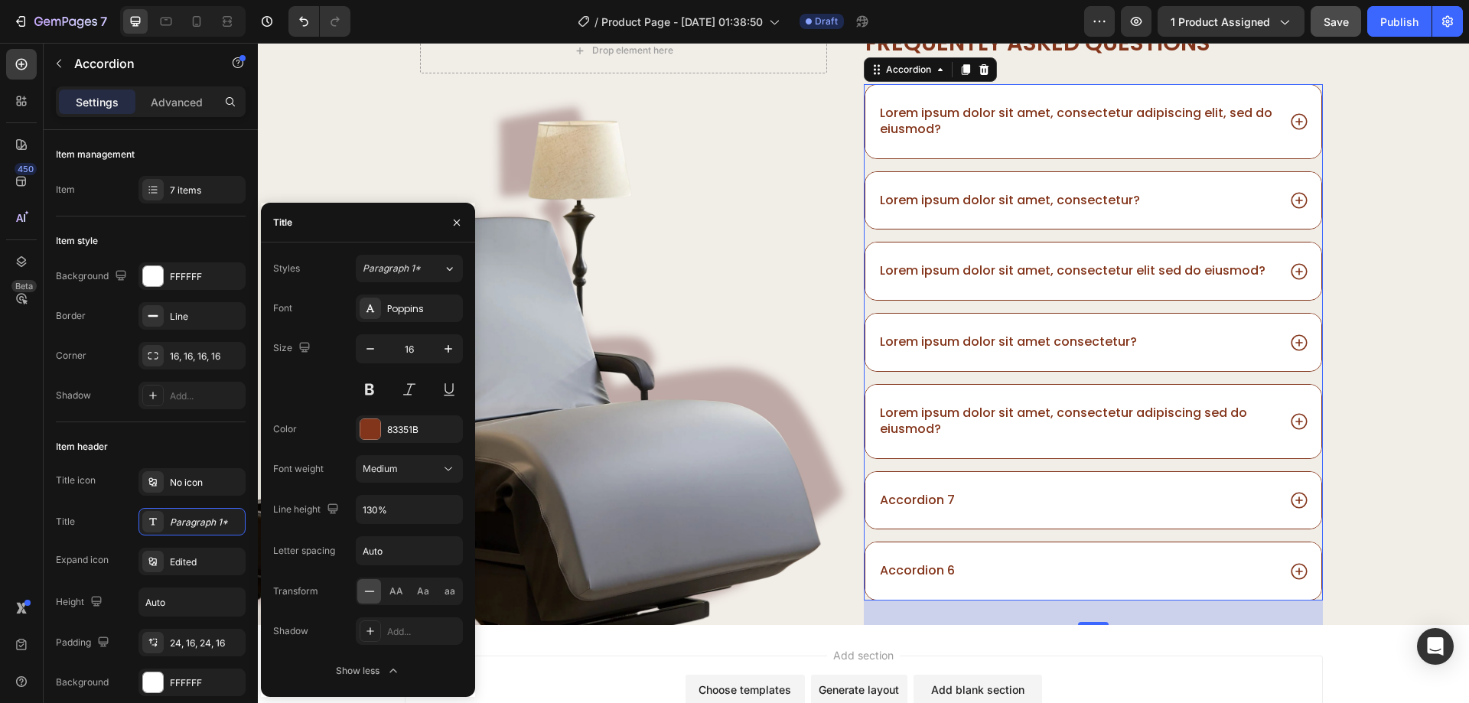
scroll to position [4481, 0]
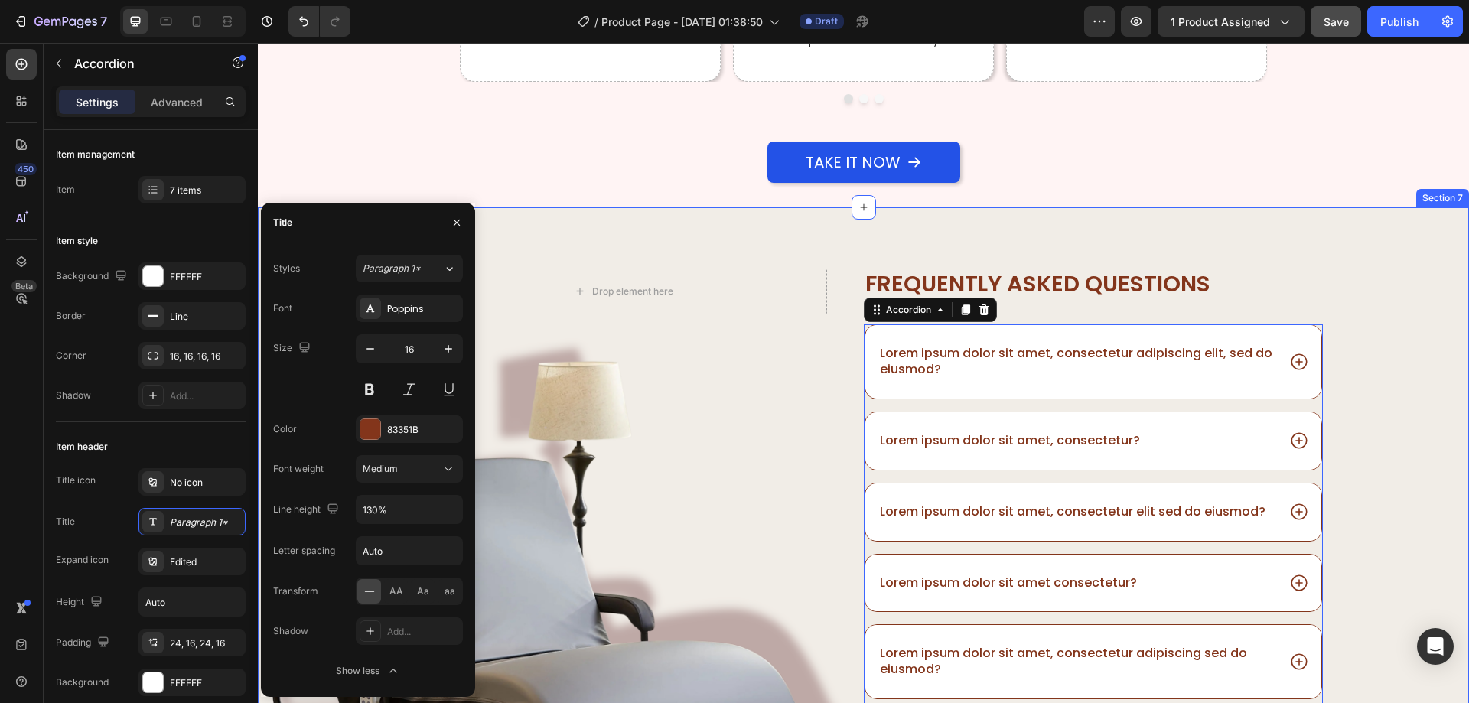
click at [1394, 325] on div "Drop element here Row Image Frequently asked questions Heading Lorem ipsum dolo…" at bounding box center [863, 568] width 1211 height 598
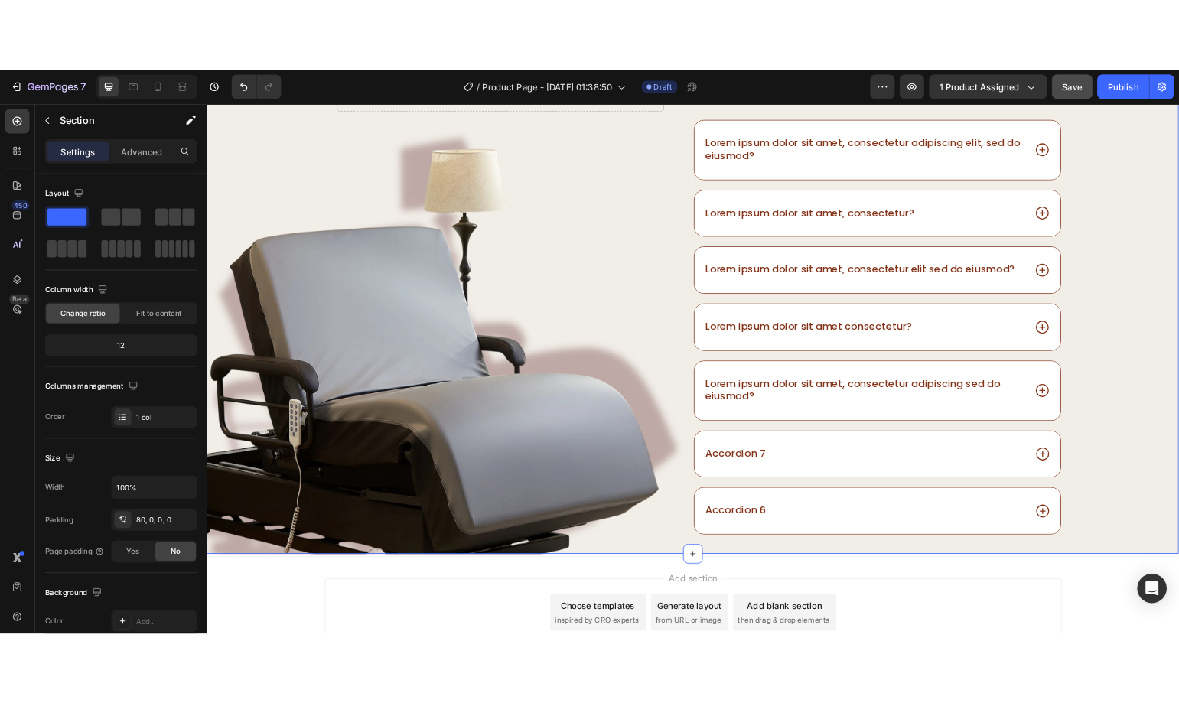
scroll to position [4634, 0]
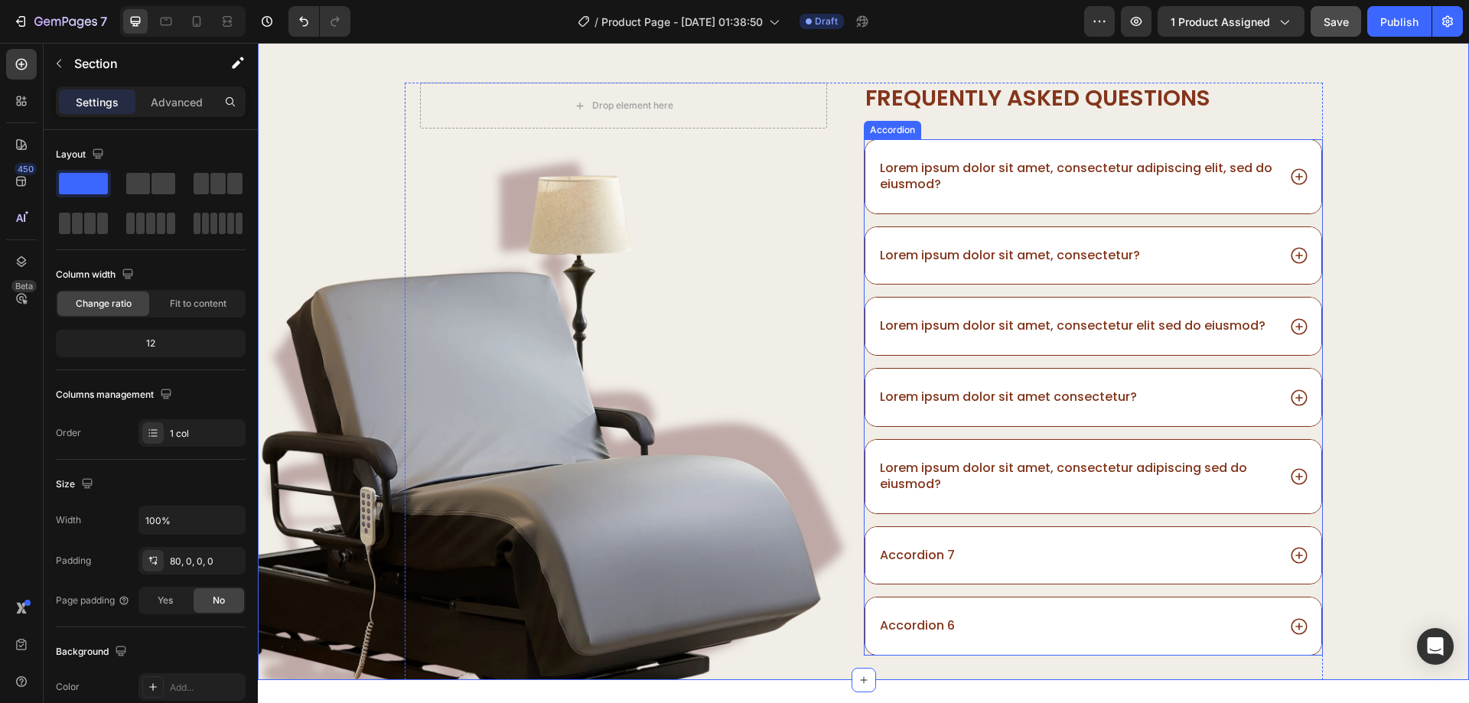
click at [923, 171] on p "Lorem ipsum dolor sit amet, consectetur adipiscing elit, sed do eiusmod?" at bounding box center [1077, 177] width 395 height 32
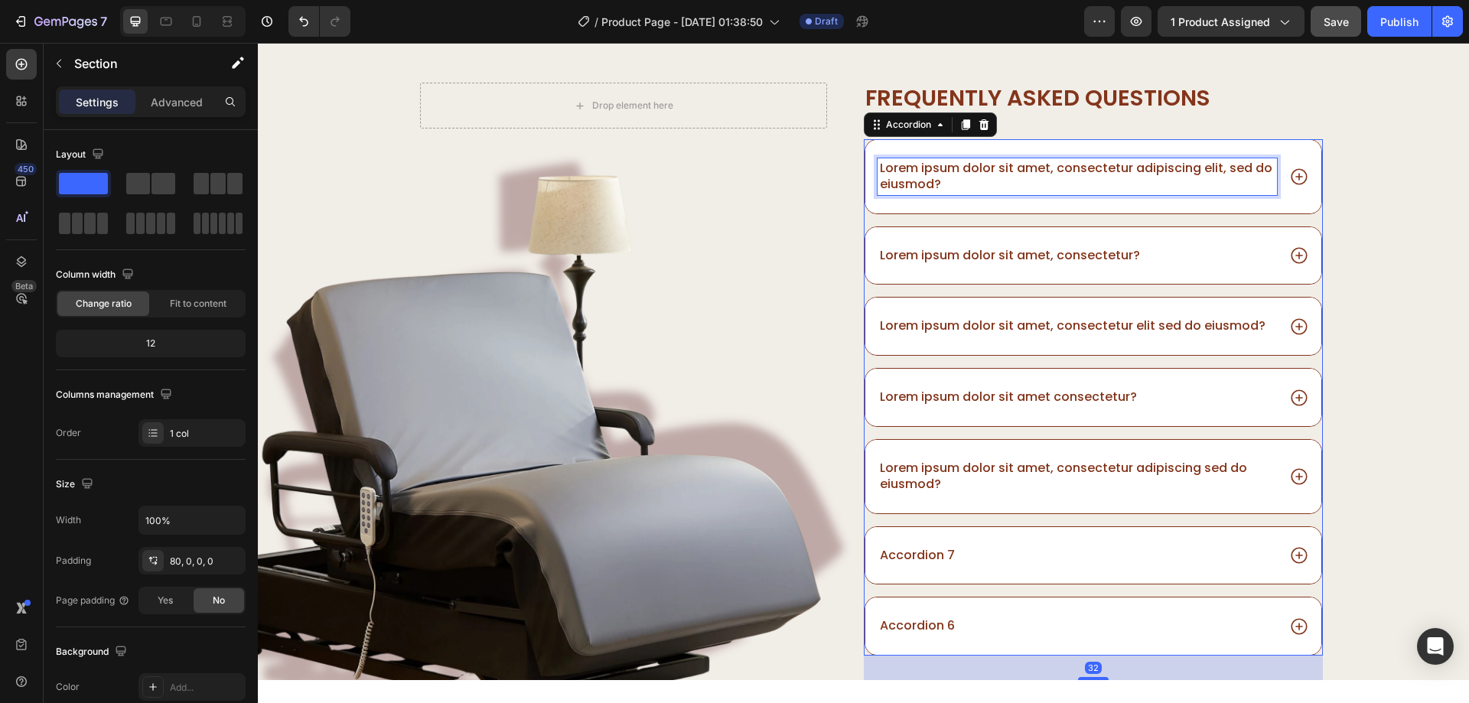
click at [923, 171] on p "Lorem ipsum dolor sit amet, consectetur adipiscing elit, sed do eiusmod?" at bounding box center [1077, 177] width 395 height 32
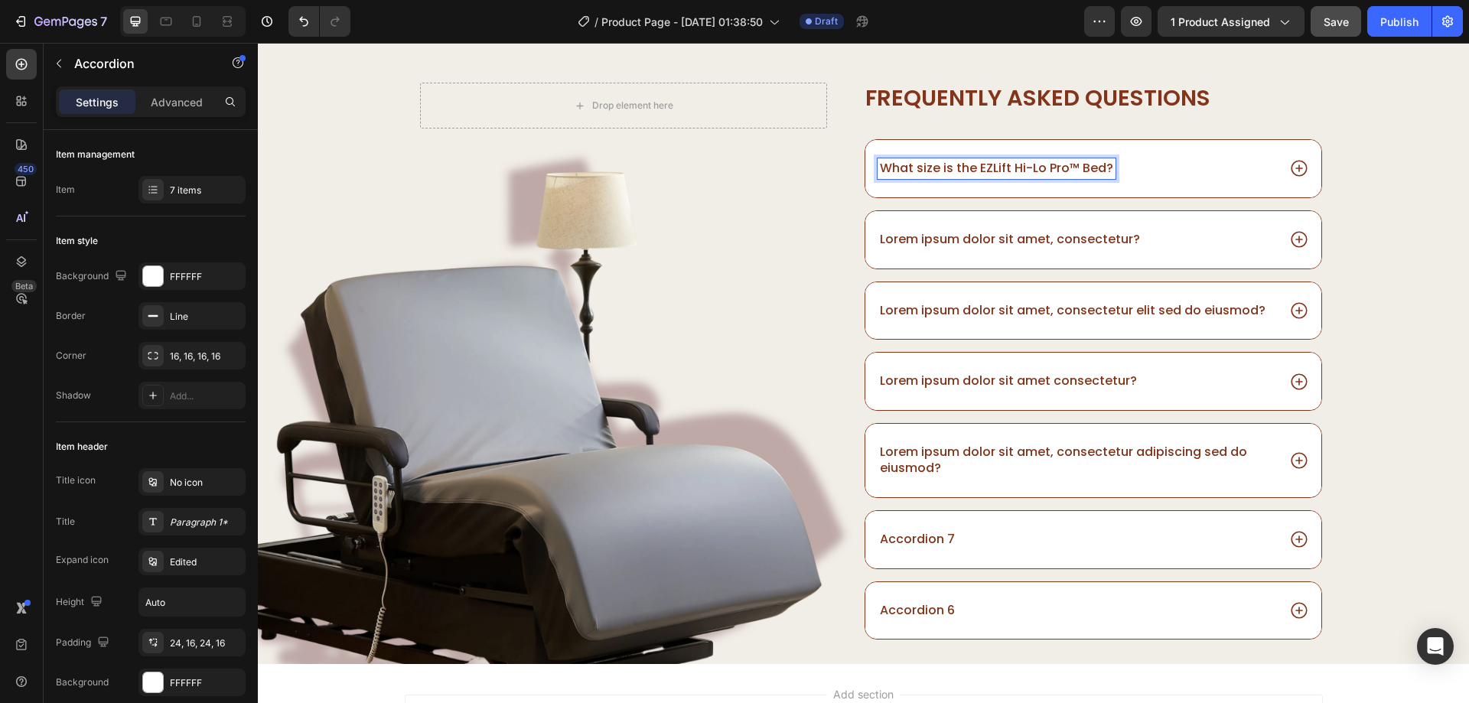
click at [946, 237] on p "Lorem ipsum dolor sit amet, consectetur?" at bounding box center [1010, 240] width 260 height 16
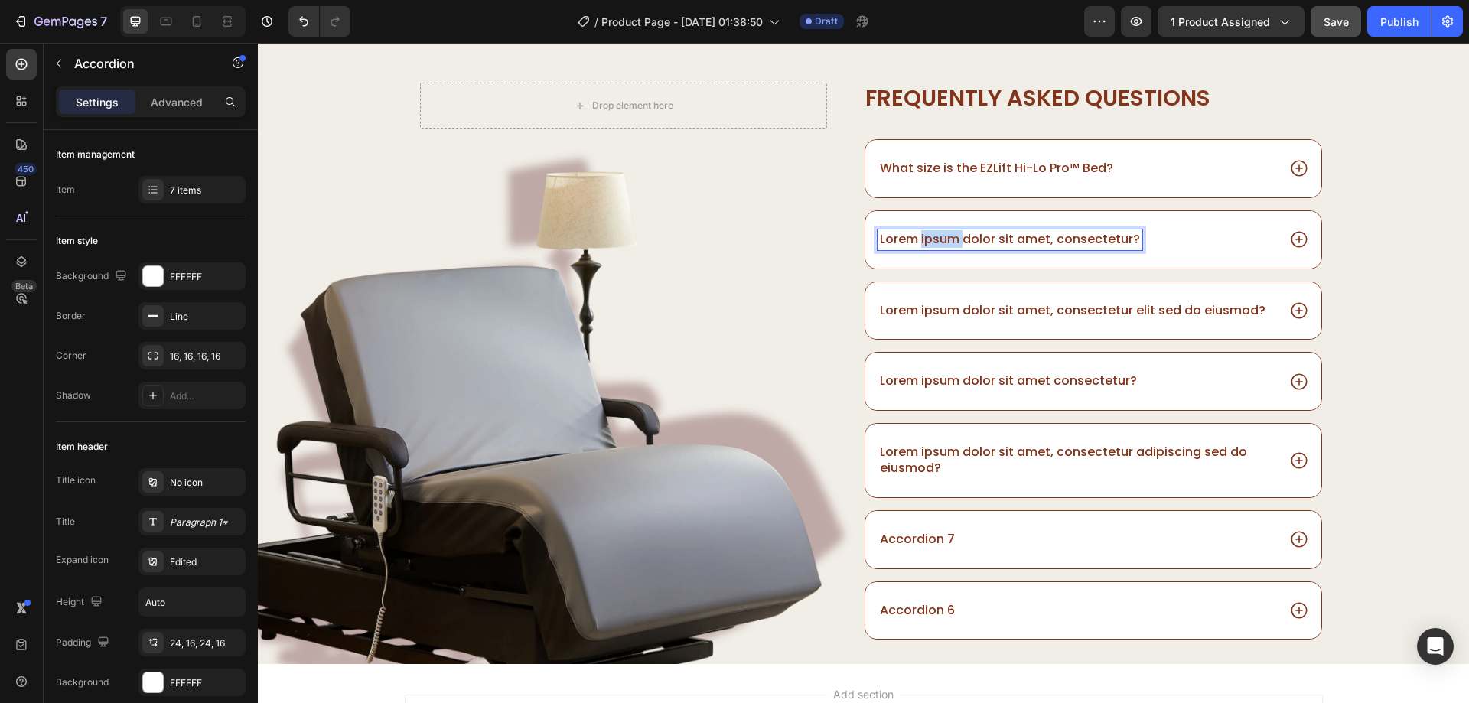
click at [946, 237] on p "Lorem ipsum dolor sit amet, consectetur?" at bounding box center [1010, 240] width 260 height 16
click at [985, 288] on div "Lorem ipsum dolor sit amet, consectetur elit sed do eiusmod?" at bounding box center [1093, 311] width 456 height 57
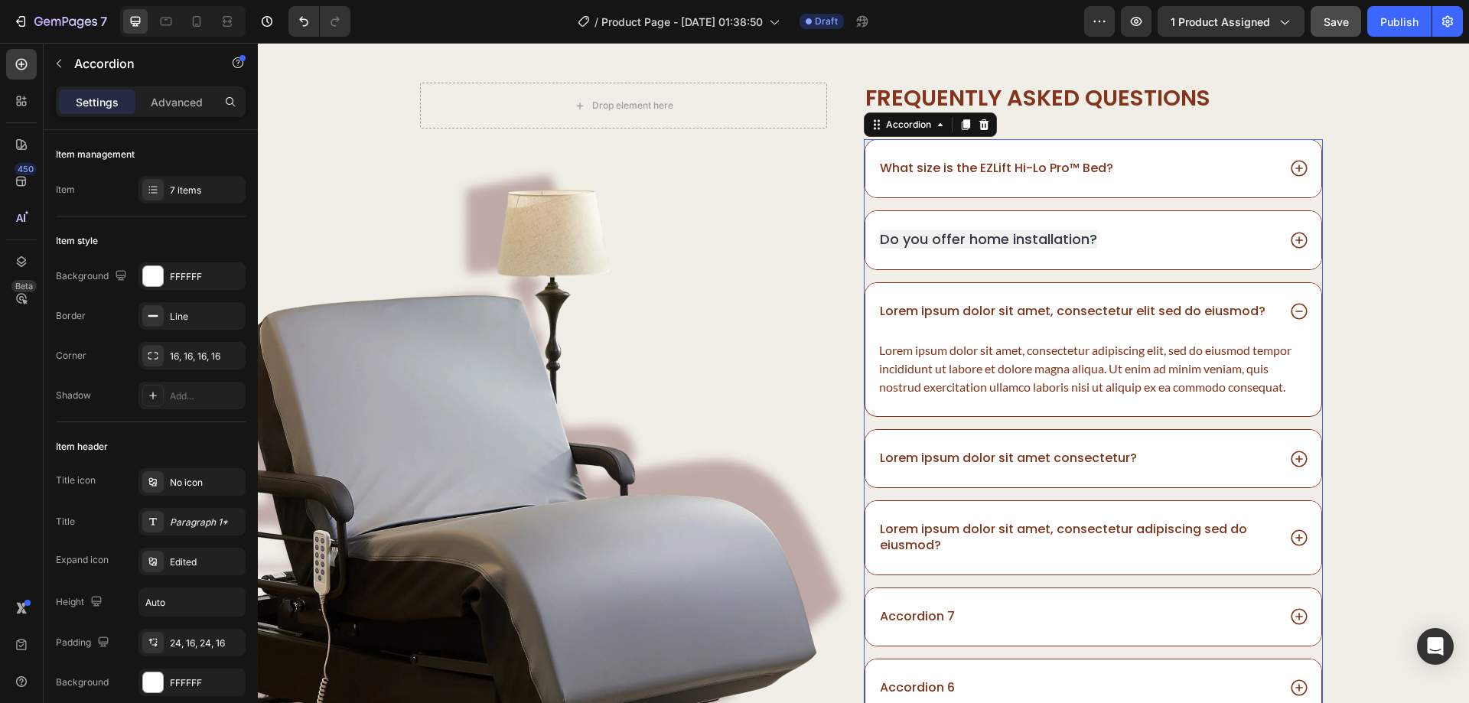
click at [1002, 243] on span "Do you offer home installation?" at bounding box center [988, 239] width 217 height 19
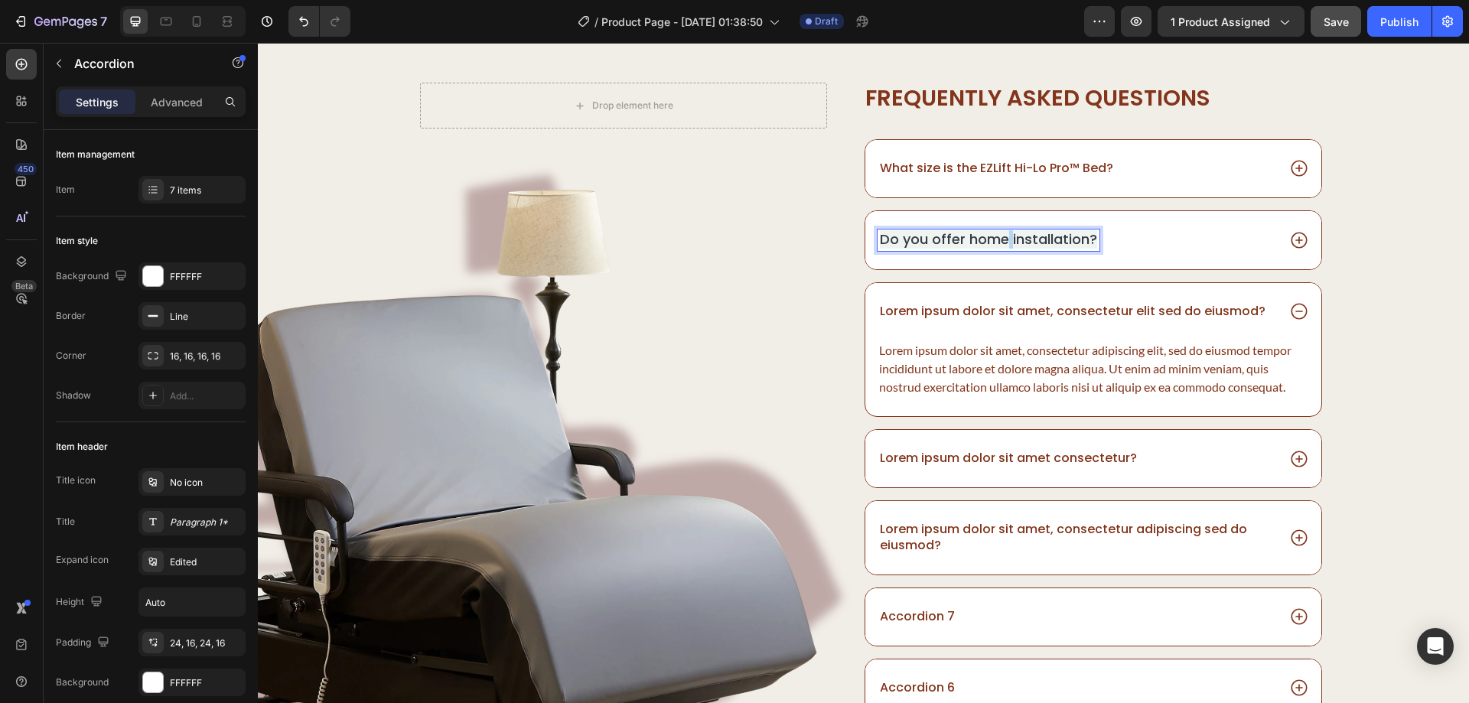
click at [1002, 243] on span "Do you offer home installation?" at bounding box center [988, 239] width 217 height 19
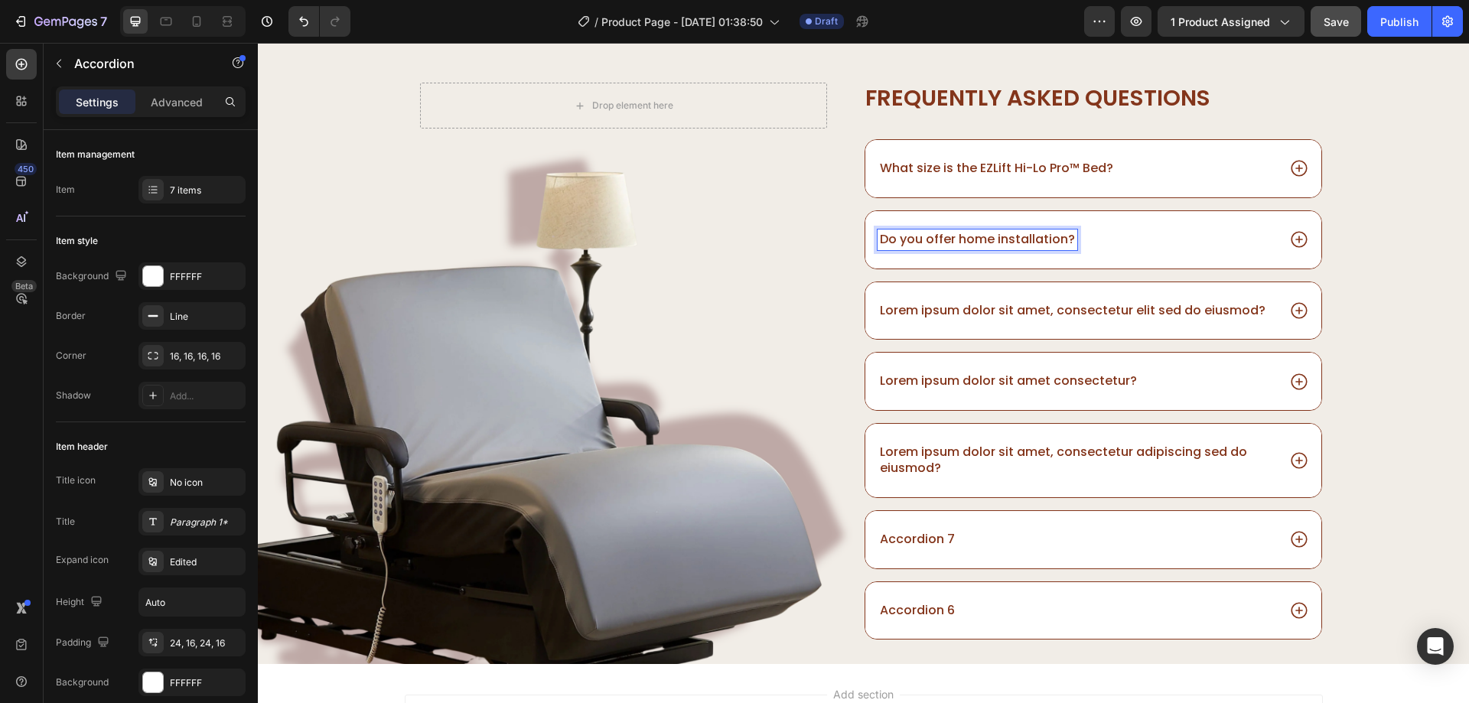
click at [1132, 317] on p "Lorem ipsum dolor sit amet, consectetur elit sed do eiusmod?" at bounding box center [1073, 311] width 386 height 16
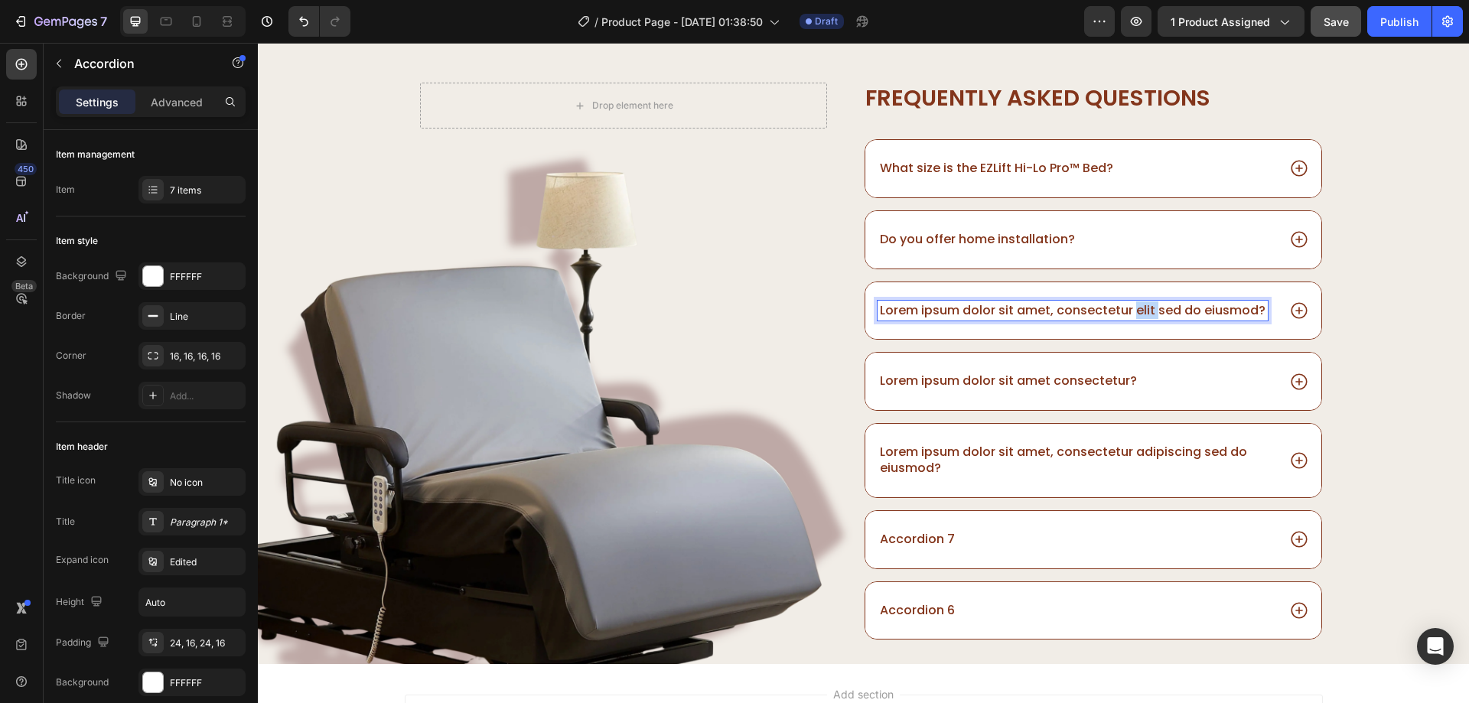
click at [1132, 317] on p "Lorem ipsum dolor sit amet, consectetur elit sed do eiusmod?" at bounding box center [1073, 311] width 386 height 16
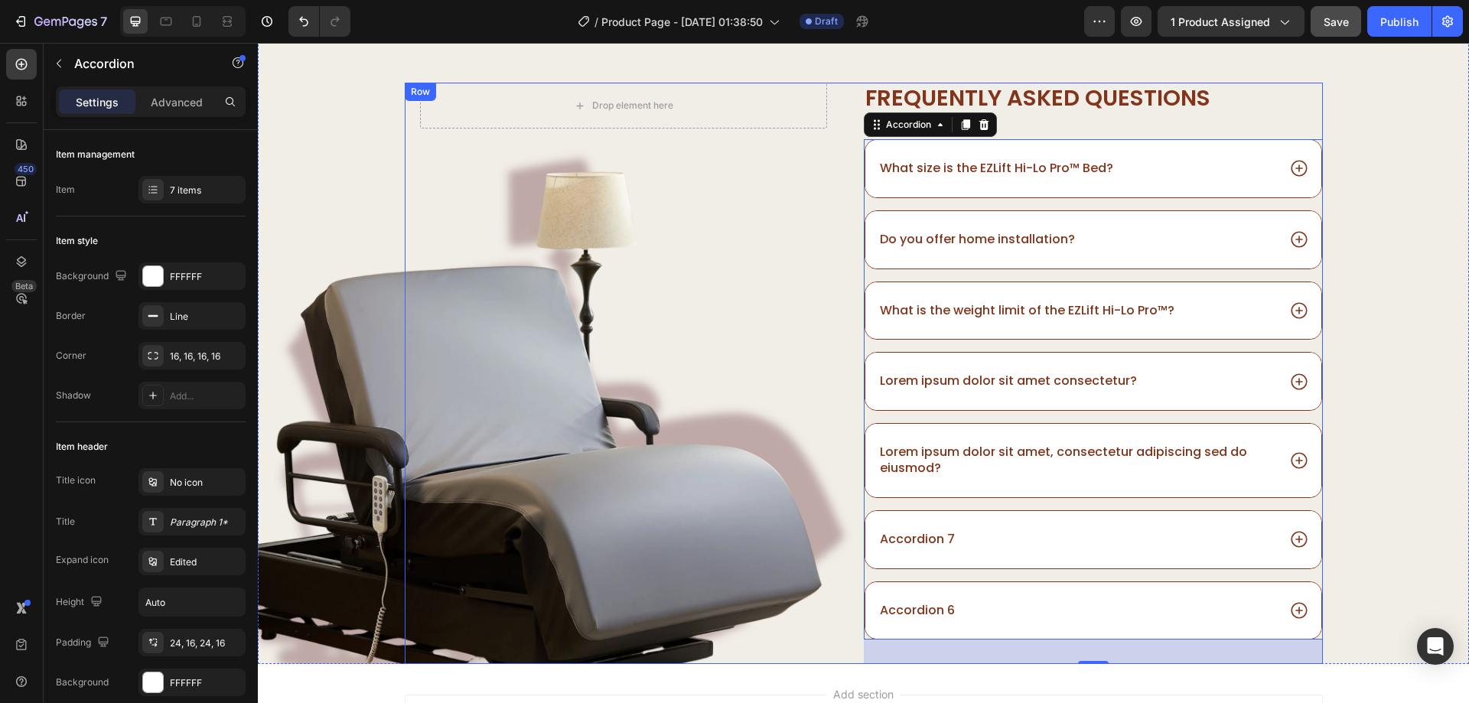
click at [842, 224] on div "Drop element here Row Image" at bounding box center [634, 373] width 459 height 581
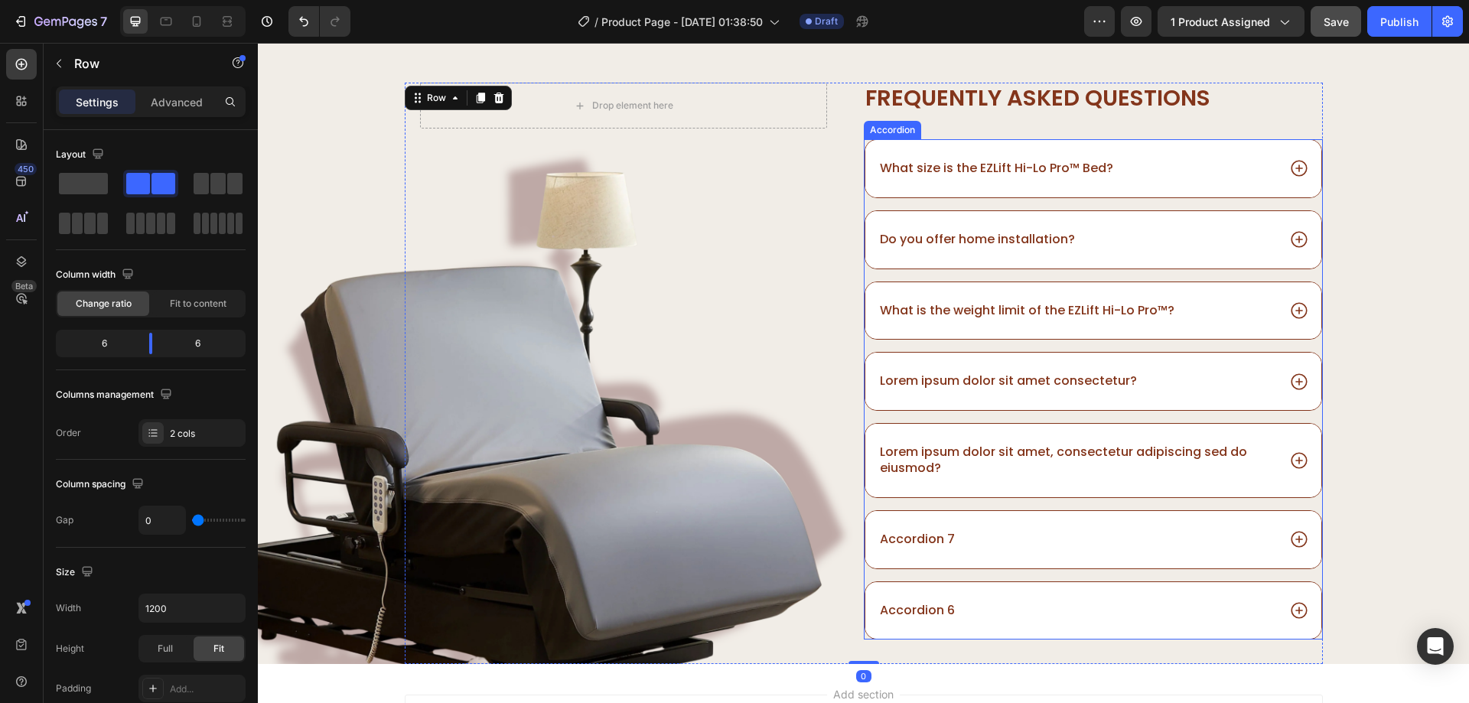
click at [993, 379] on p "Lorem ipsum dolor sit amet consectetur?" at bounding box center [1008, 381] width 257 height 16
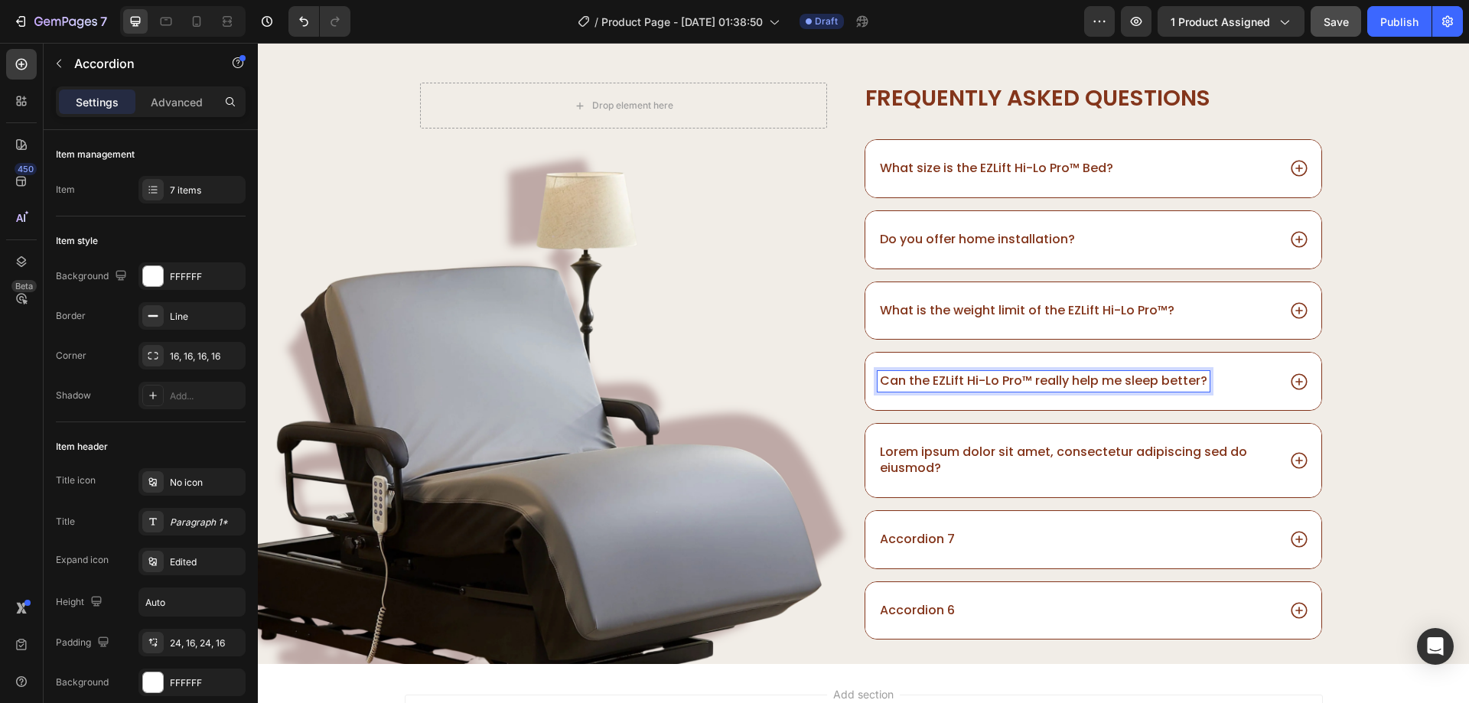
click at [936, 474] on p "Lorem ipsum dolor sit amet, consectetur adipiscing sed do eiusmod?" at bounding box center [1077, 460] width 395 height 32
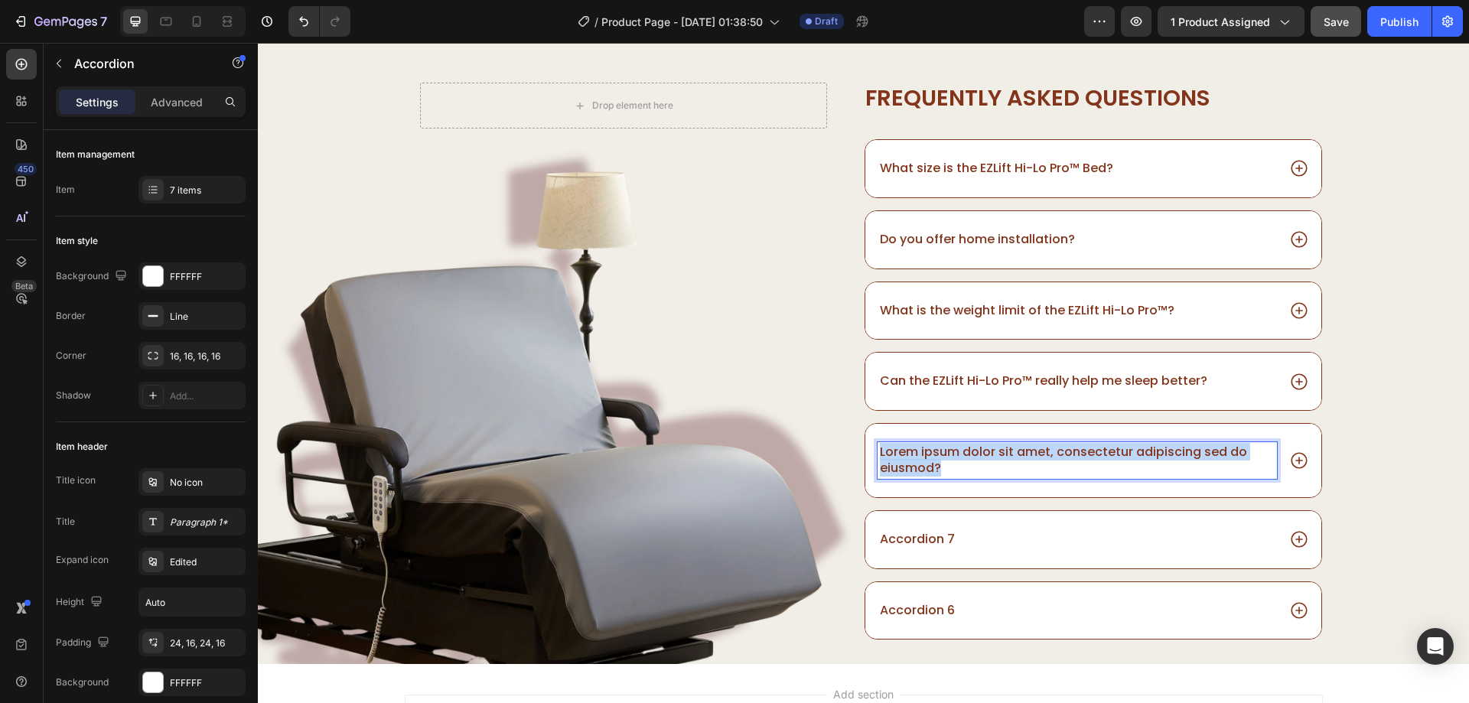
click at [936, 474] on p "Lorem ipsum dolor sit amet, consectetur adipiscing sed do eiusmod?" at bounding box center [1077, 460] width 395 height 32
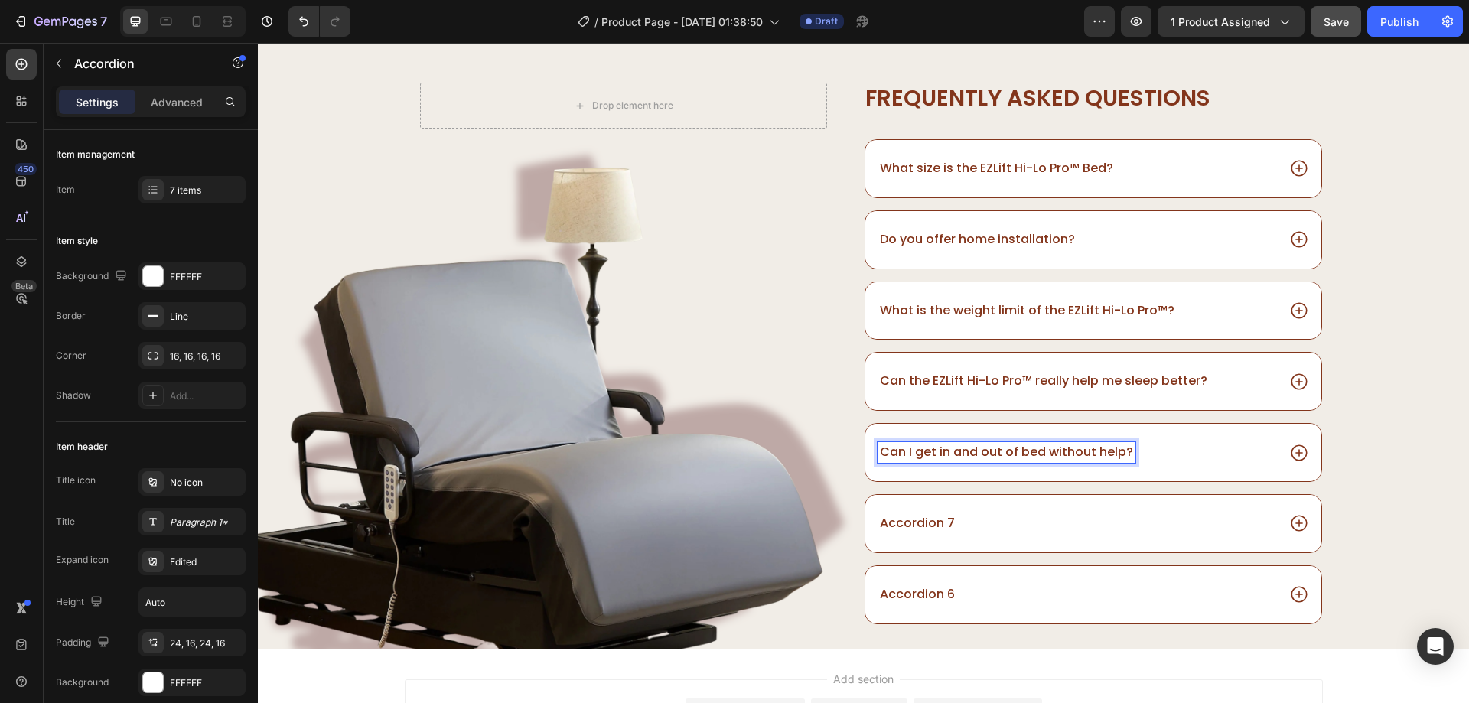
click at [943, 527] on p "Accordion 7" at bounding box center [917, 524] width 75 height 16
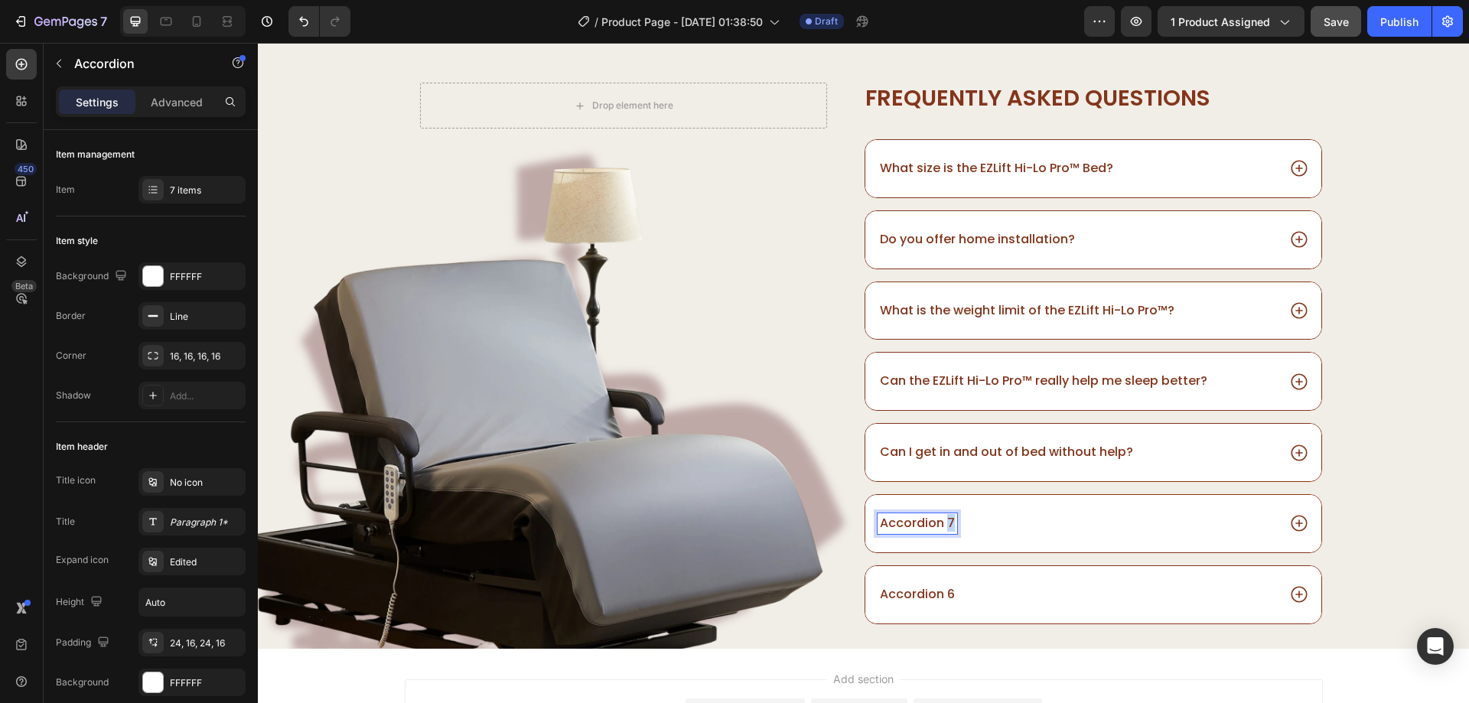
click at [943, 527] on p "Accordion 7" at bounding box center [917, 524] width 75 height 16
click at [936, 597] on p "Accordion 6" at bounding box center [917, 595] width 75 height 16
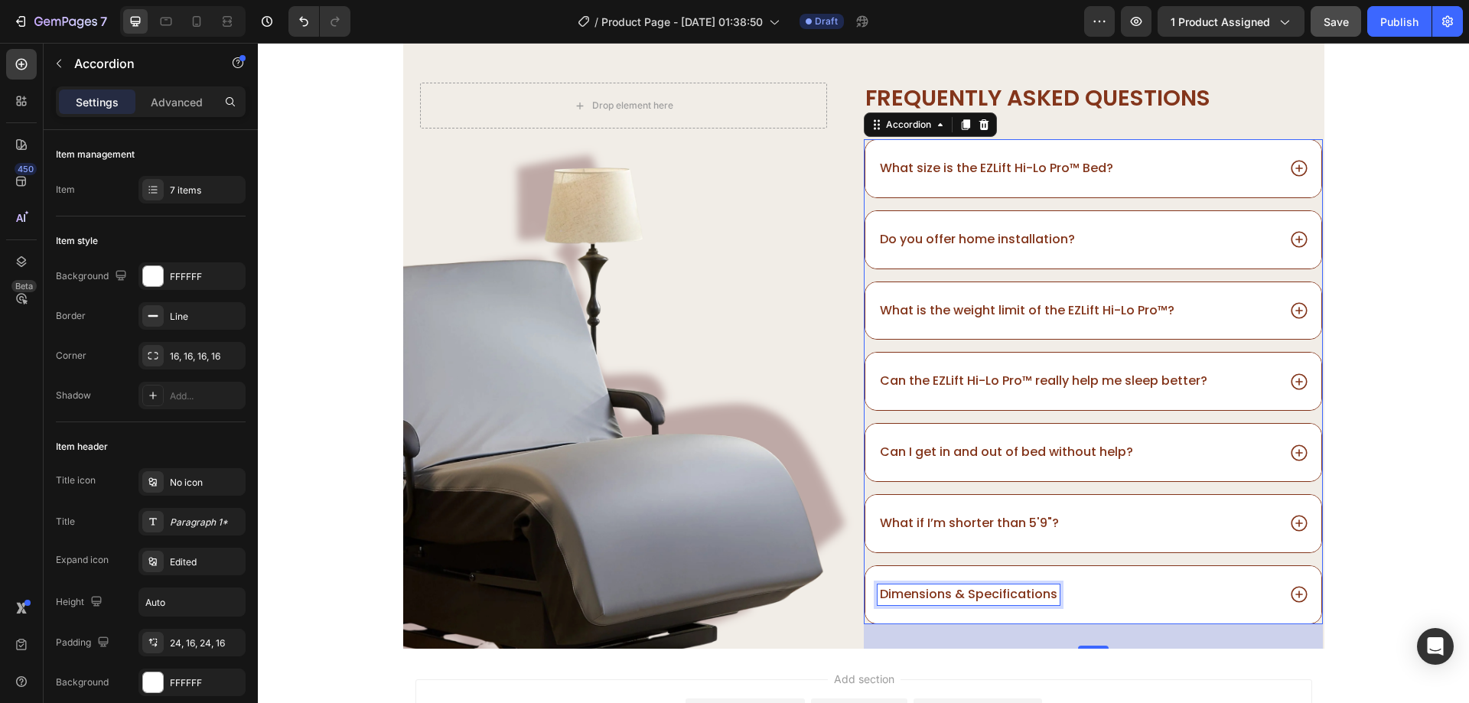
scroll to position [4710, 0]
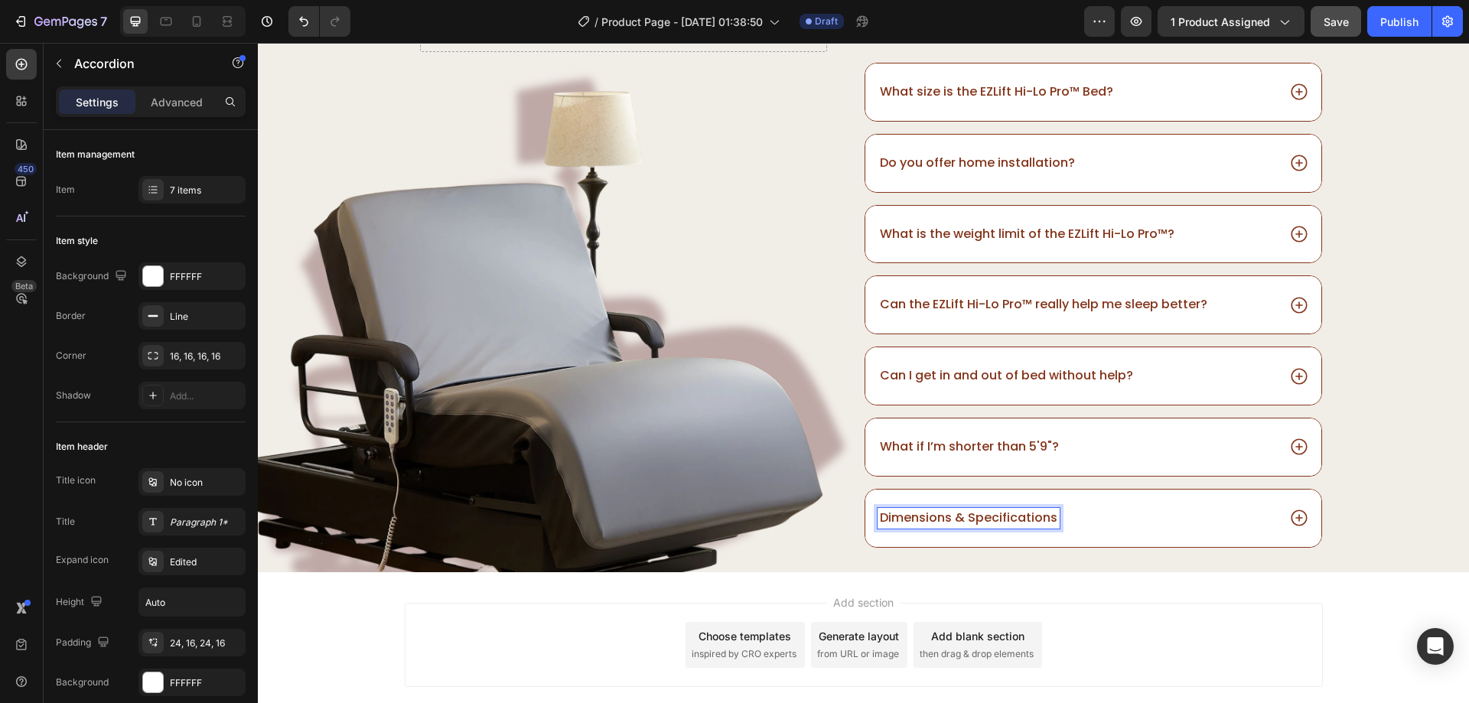
click at [1084, 478] on div "What size is the EZLift Hi-Lo Pro™ Bed? Do you offer home installation? What is…" at bounding box center [1093, 305] width 459 height 485
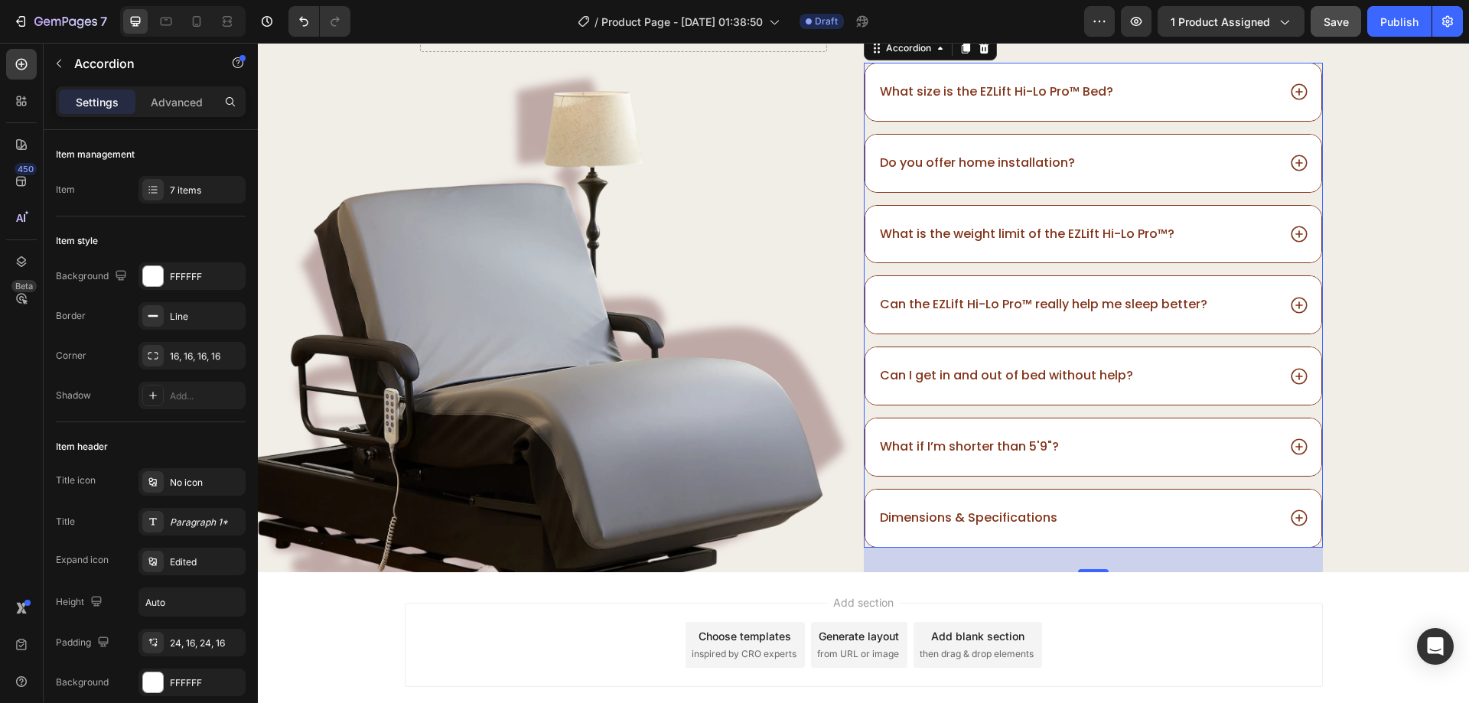
click at [1083, 485] on div "What size is the EZLift Hi-Lo Pro™ Bed? Do you offer home installation? What is…" at bounding box center [1093, 305] width 459 height 485
click at [184, 185] on div "7 items" at bounding box center [206, 191] width 72 height 14
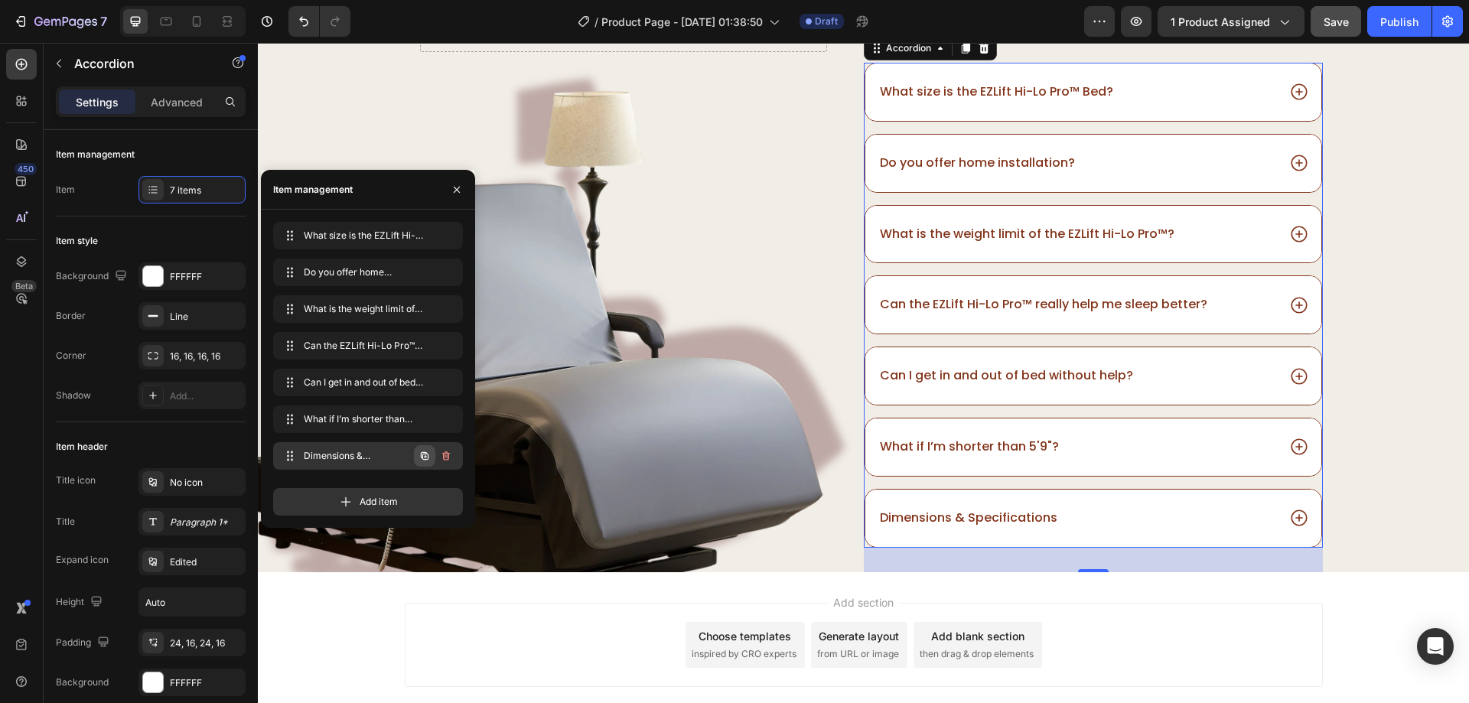
click at [428, 454] on icon "button" at bounding box center [424, 456] width 12 height 12
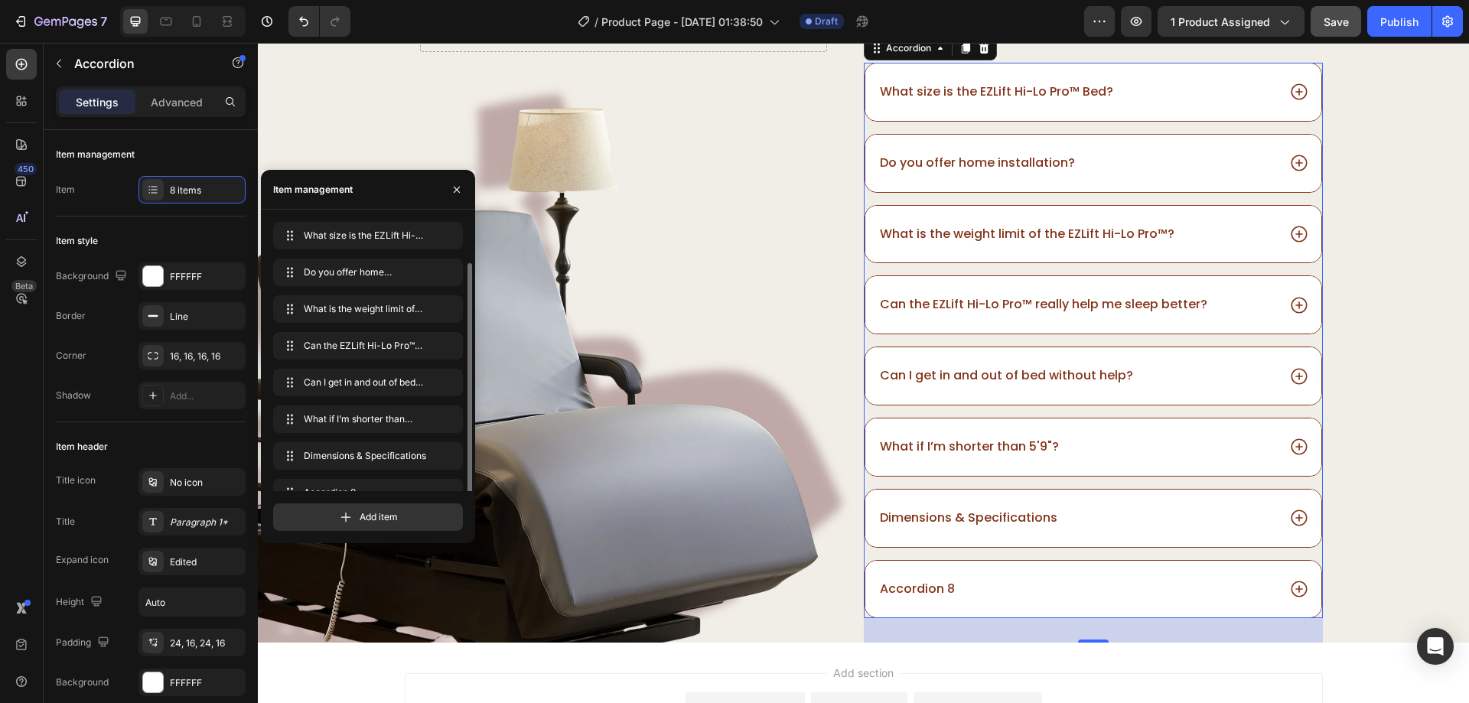
scroll to position [21, 0]
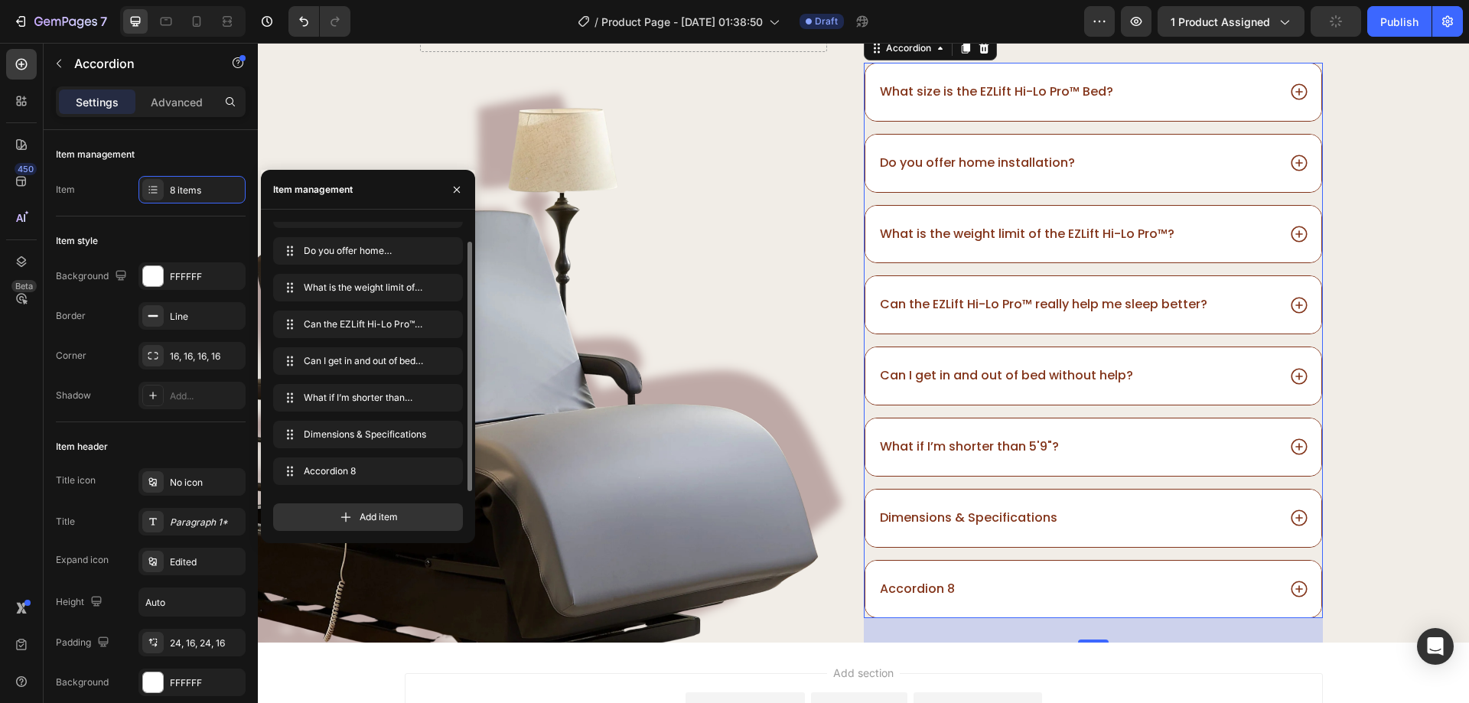
click at [939, 578] on div "Accordion 8" at bounding box center [1093, 589] width 456 height 57
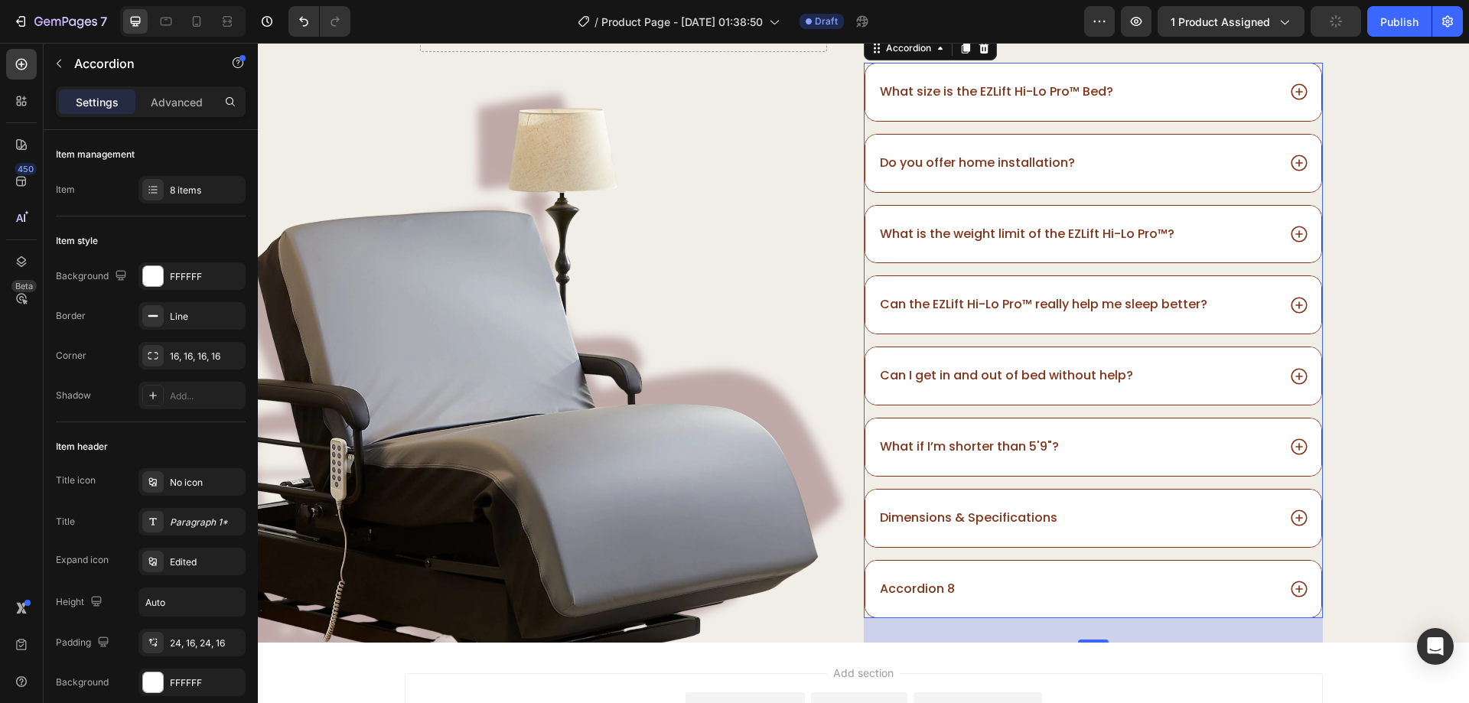
click at [939, 578] on div "Accordion 8" at bounding box center [1093, 589] width 456 height 57
click at [926, 581] on div "Accordion 8" at bounding box center [918, 589] width 80 height 21
click at [926, 581] on p "Accordion 8" at bounding box center [917, 589] width 75 height 16
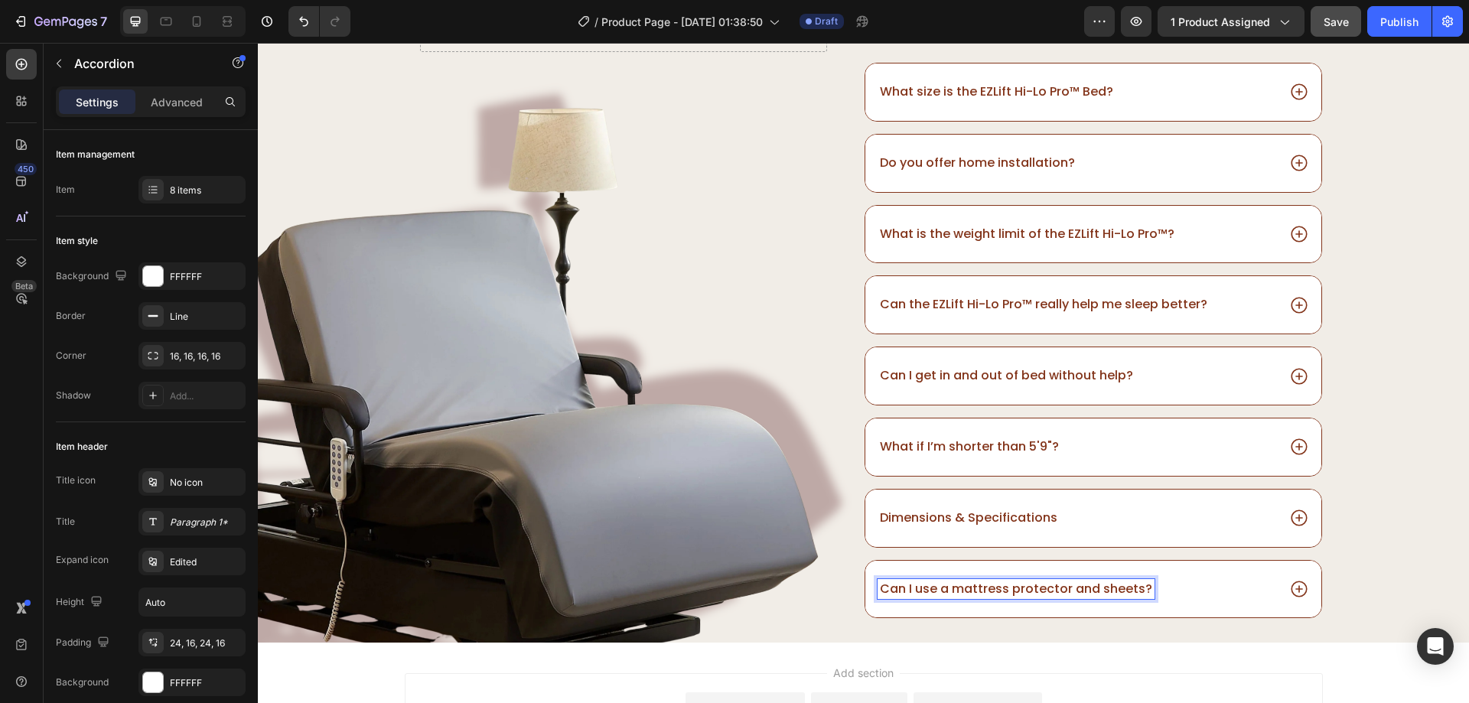
click at [1244, 598] on div "Can I use a mattress protector and sheets?" at bounding box center [1077, 589] width 399 height 21
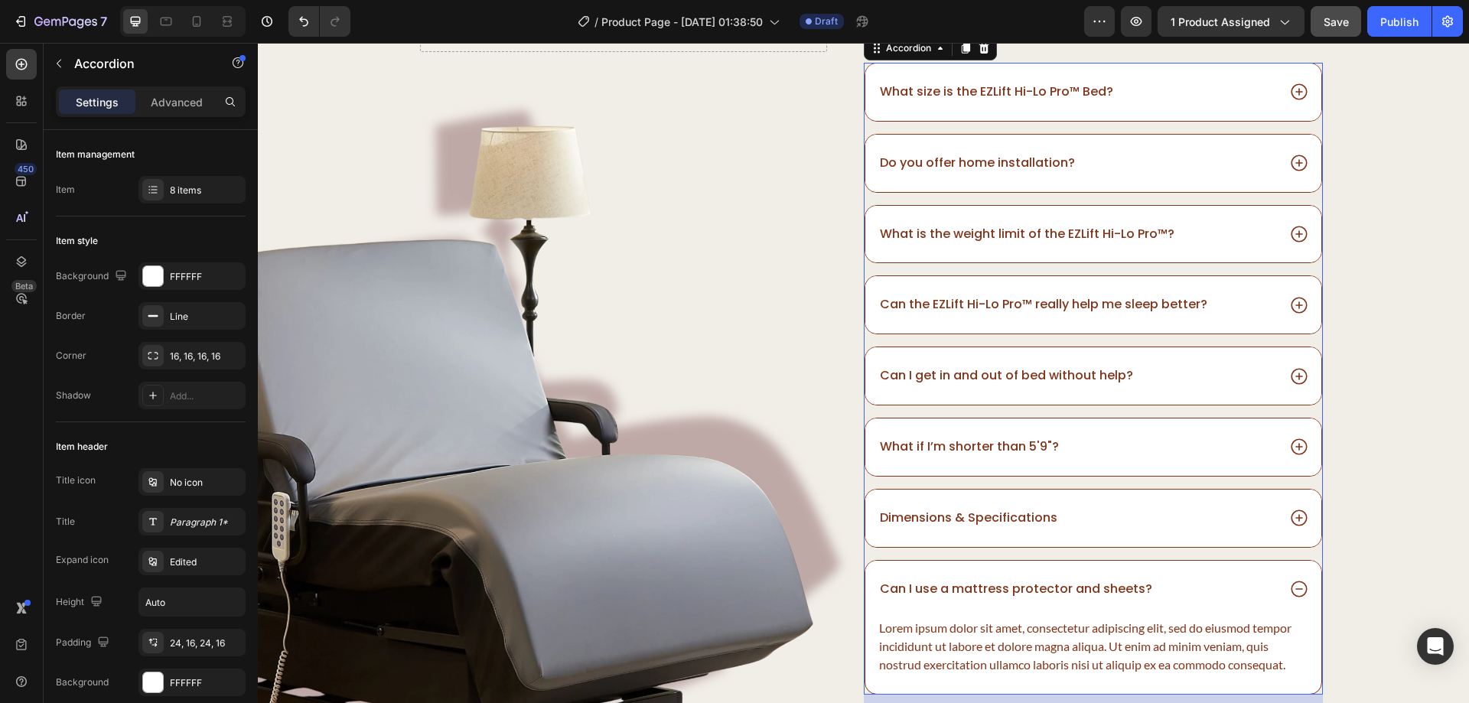
click at [1210, 635] on div "Lorem ipsum dolor sit amet, consectetur adipiscing elit, sed do eiusmod tempor …" at bounding box center [1093, 646] width 431 height 58
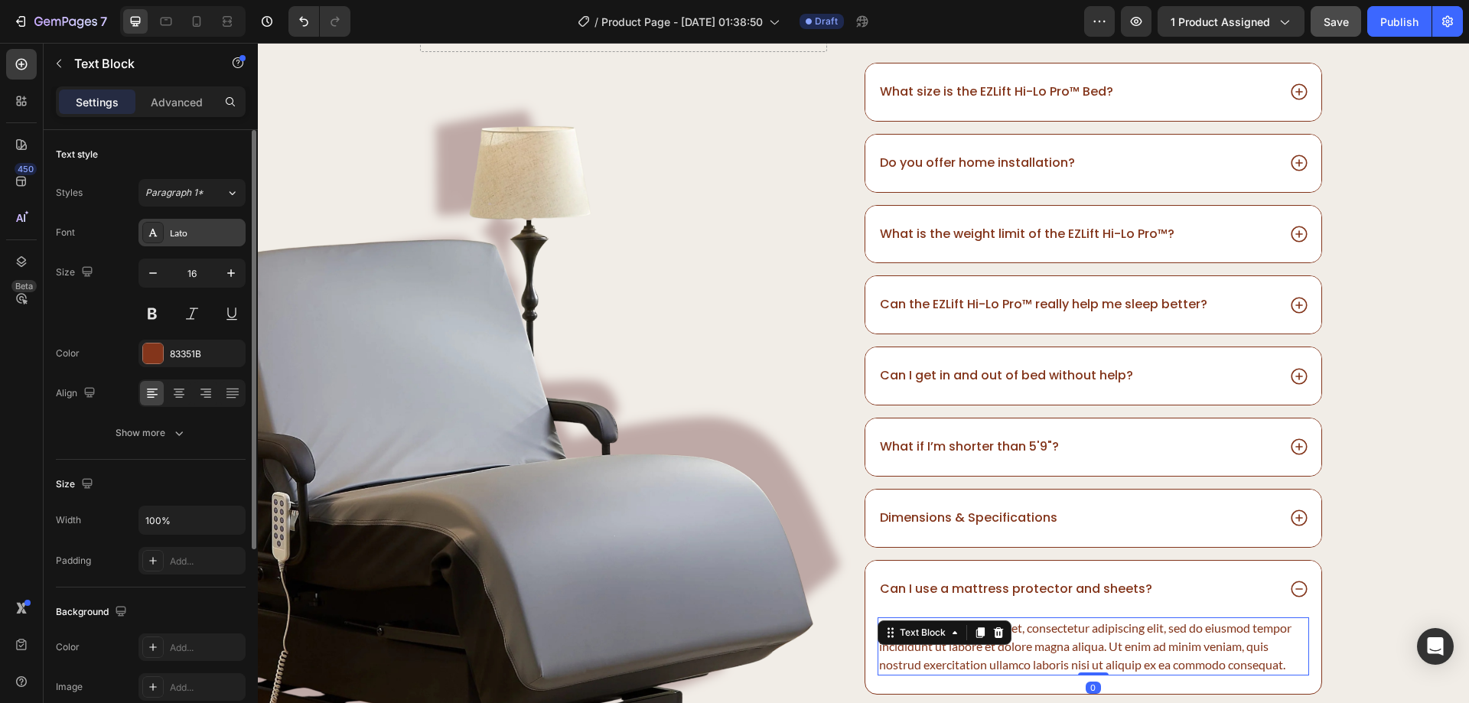
click at [180, 233] on div "Lato" at bounding box center [206, 233] width 72 height 14
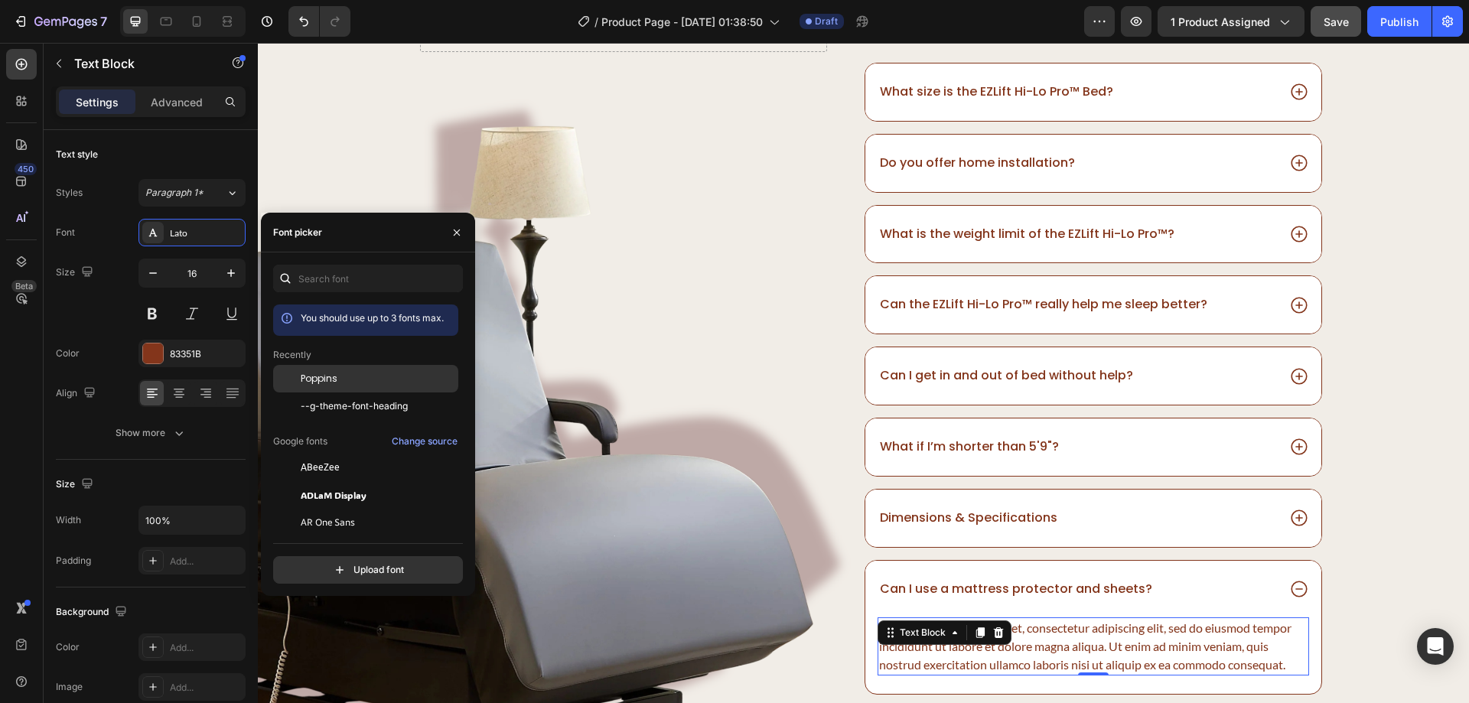
click at [331, 376] on span "Poppins" at bounding box center [319, 379] width 37 height 14
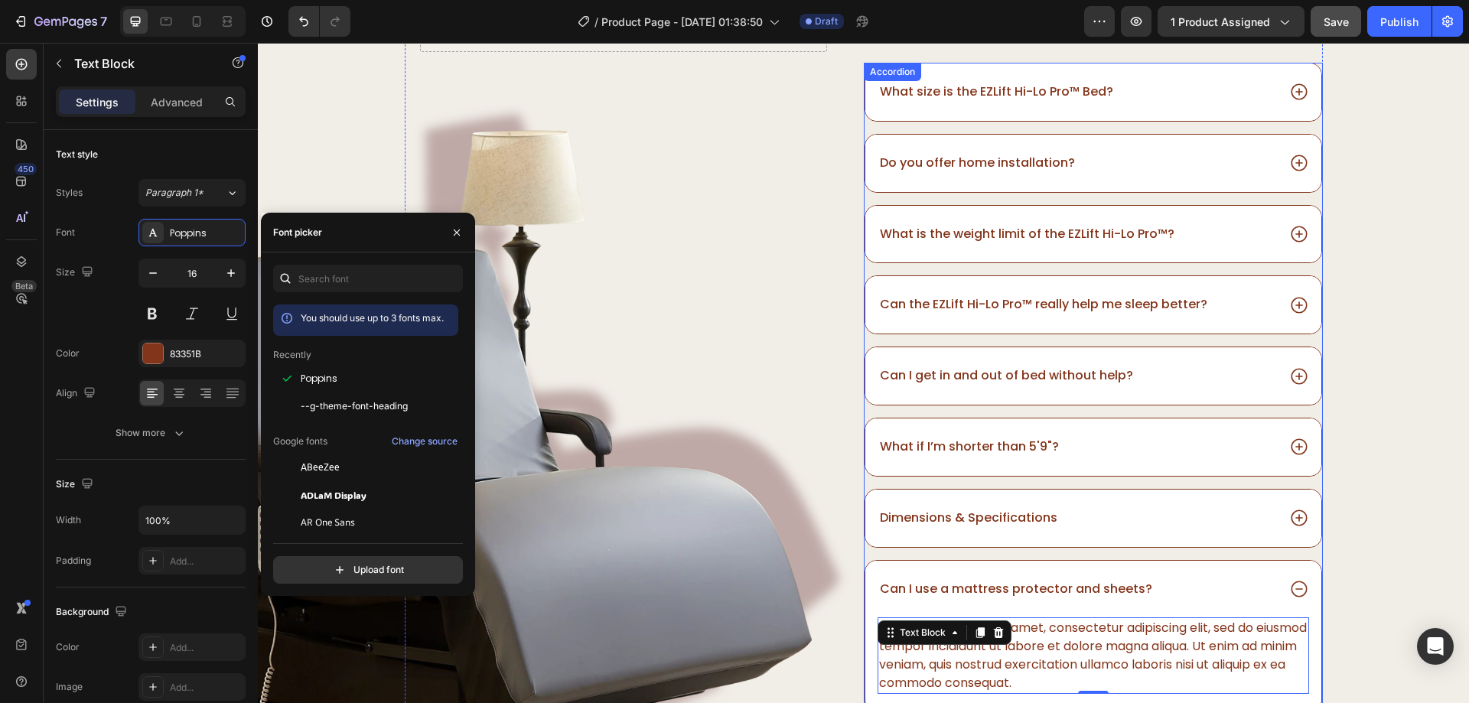
click at [1061, 519] on div "Dimensions & Specifications" at bounding box center [1077, 518] width 399 height 21
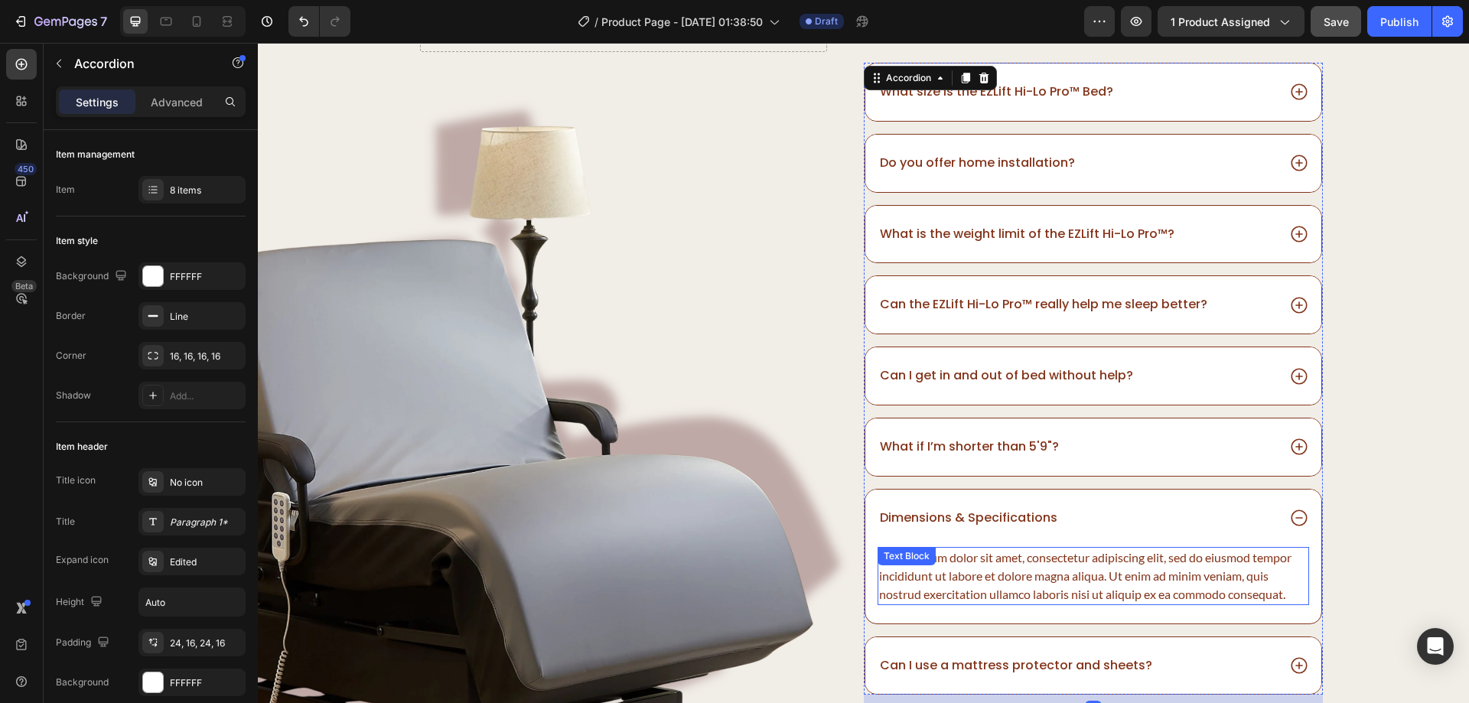
click at [957, 590] on div "Lorem ipsum dolor sit amet, consectetur adipiscing elit, sed do eiusmod tempor …" at bounding box center [1093, 576] width 431 height 58
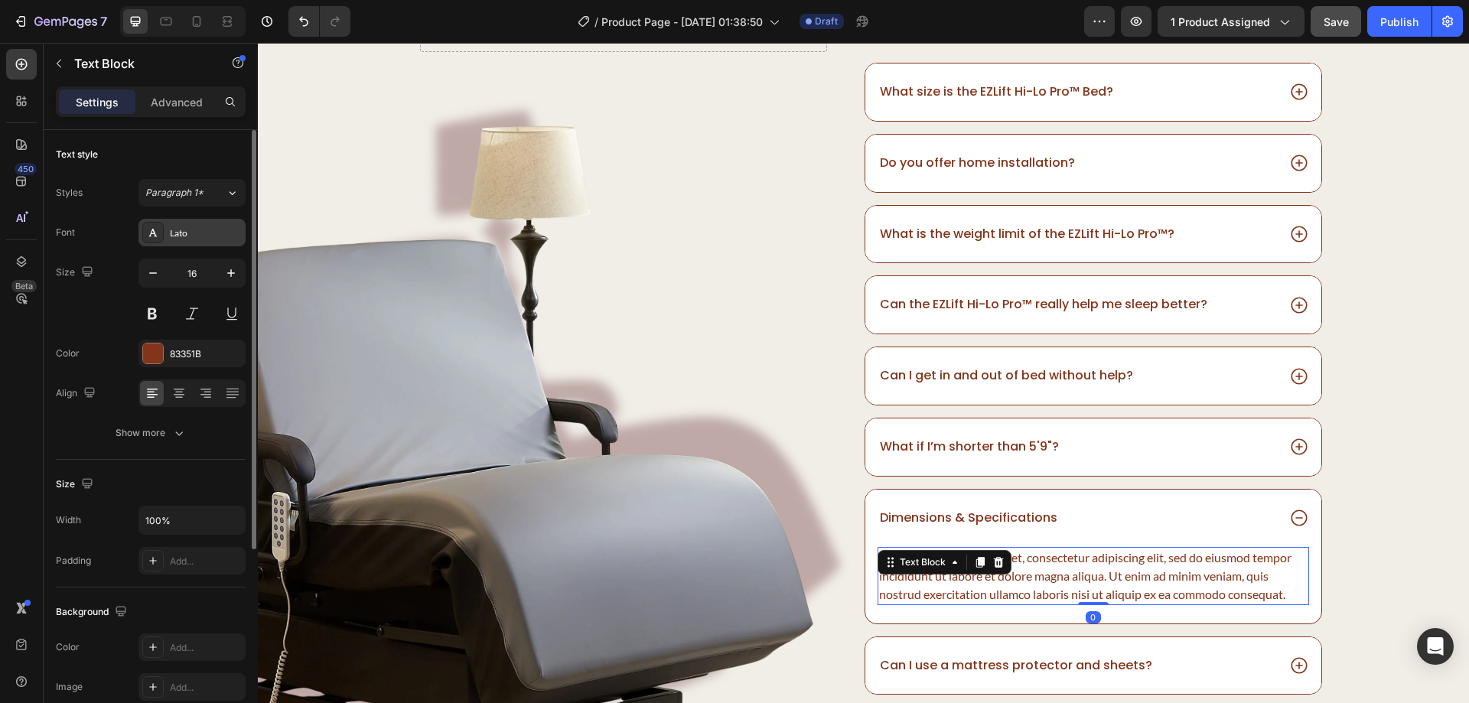
click at [171, 233] on div "Lato" at bounding box center [206, 233] width 72 height 14
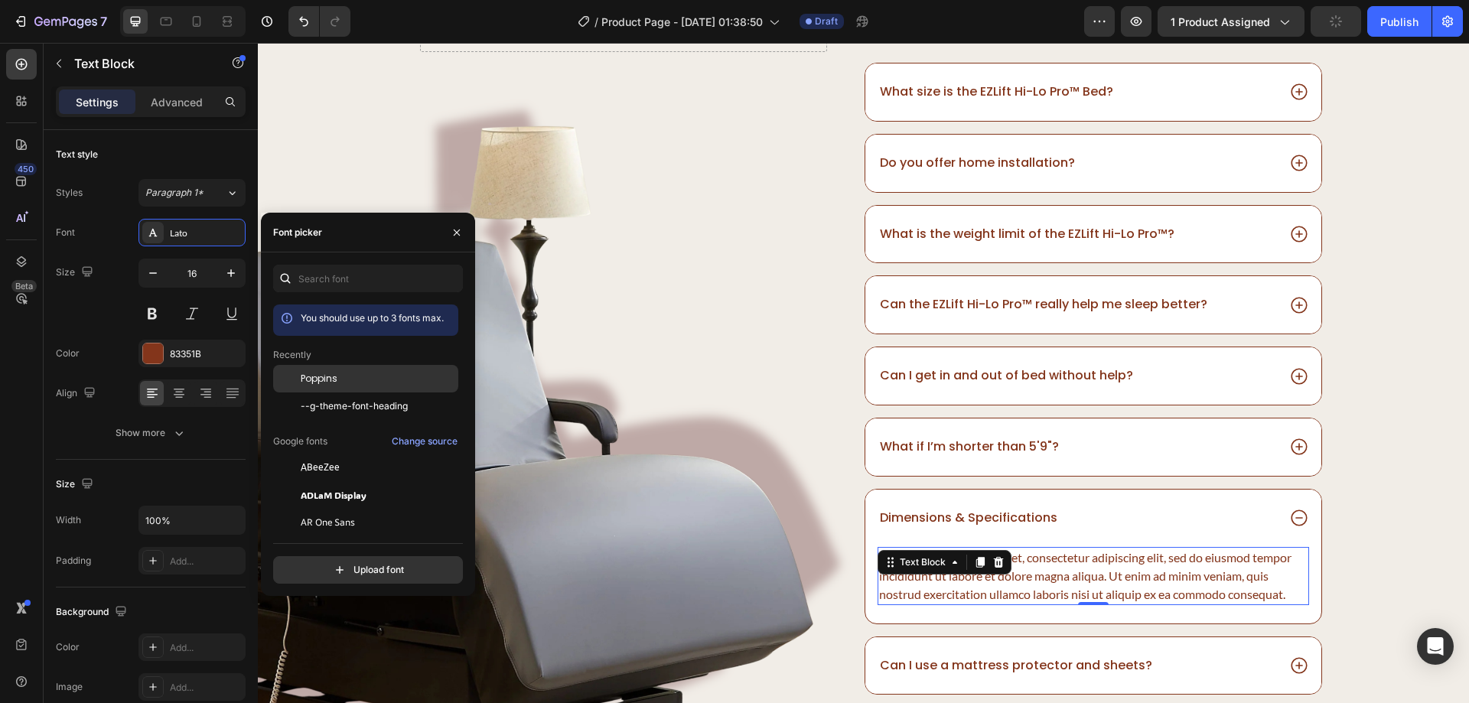
click at [327, 378] on span "Poppins" at bounding box center [319, 379] width 37 height 14
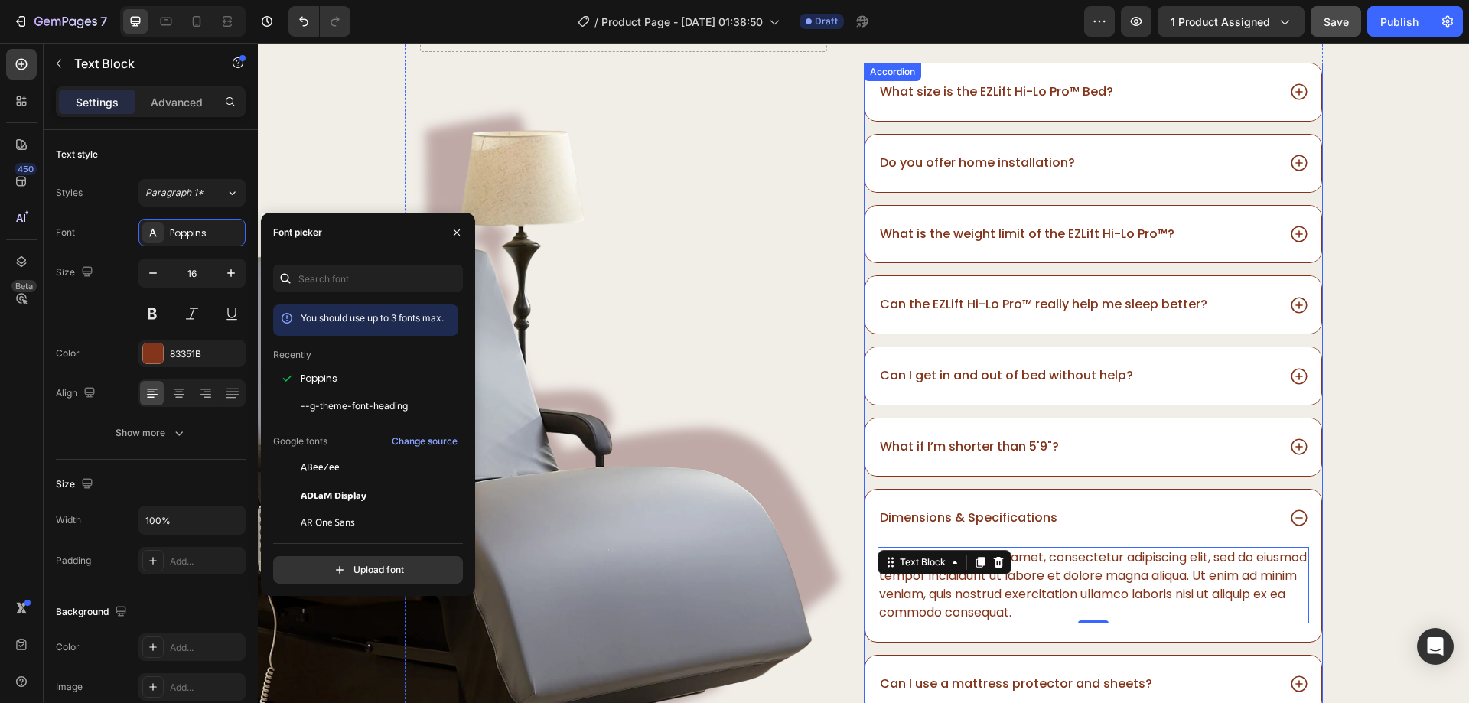
click at [1086, 455] on div "What if I’m shorter than 5'9"?" at bounding box center [1077, 447] width 399 height 21
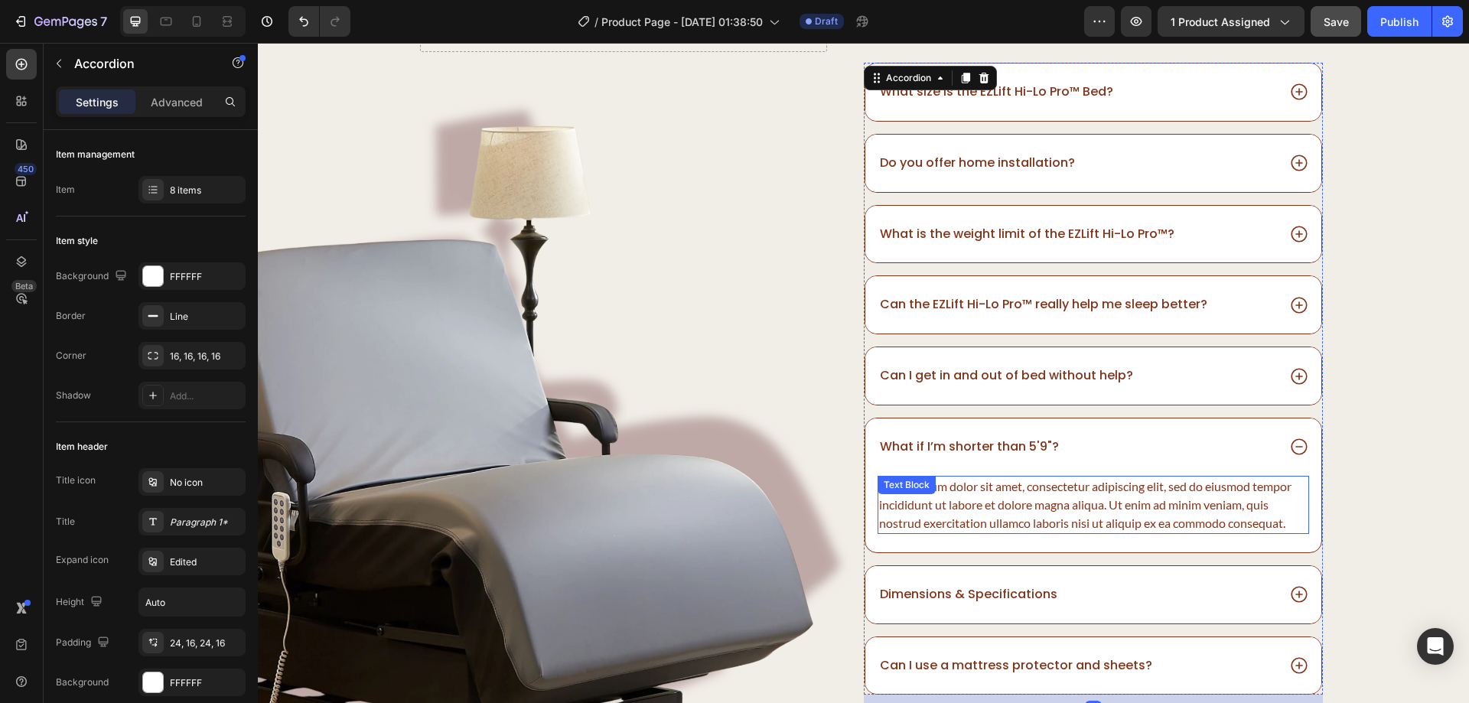
click at [978, 509] on div "Lorem ipsum dolor sit amet, consectetur adipiscing elit, sed do eiusmod tempor …" at bounding box center [1093, 505] width 431 height 58
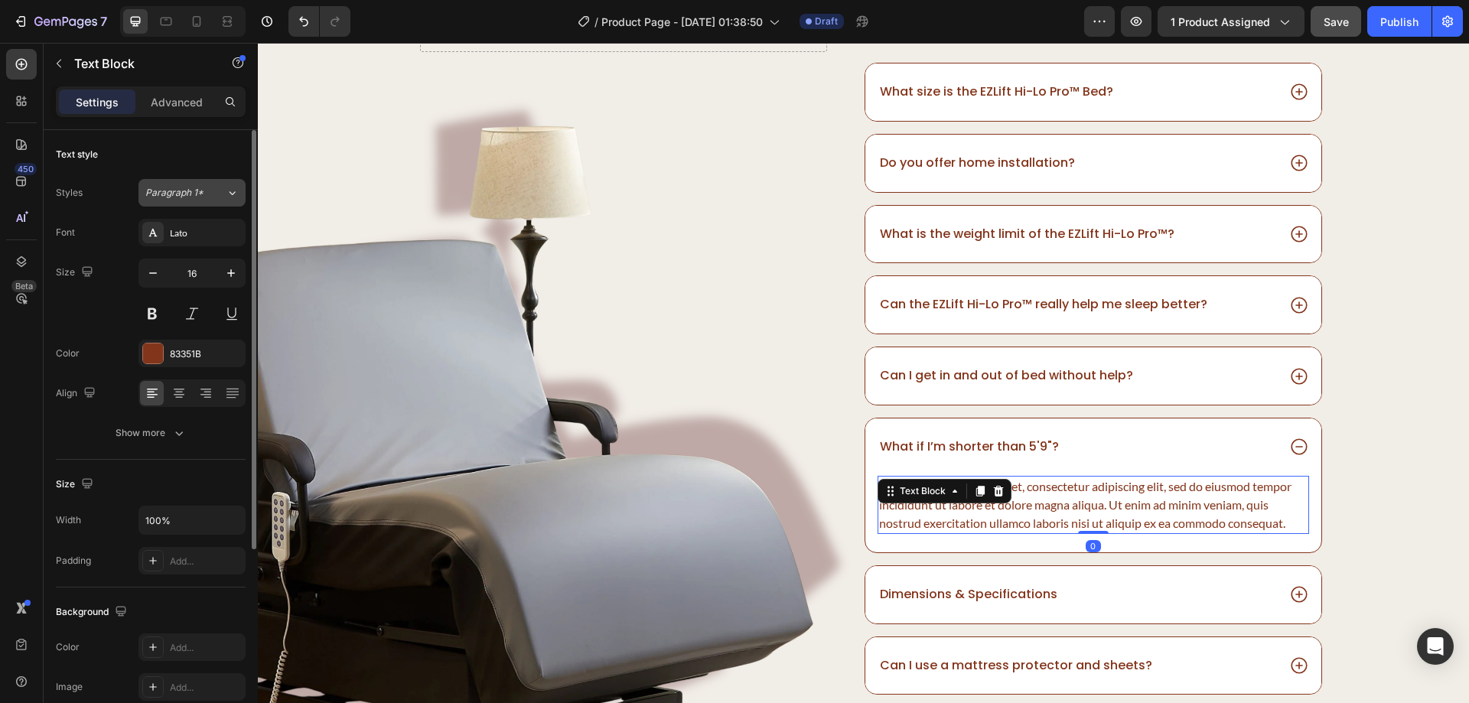
click at [206, 196] on div "Paragraph 1*" at bounding box center [176, 193] width 62 height 14
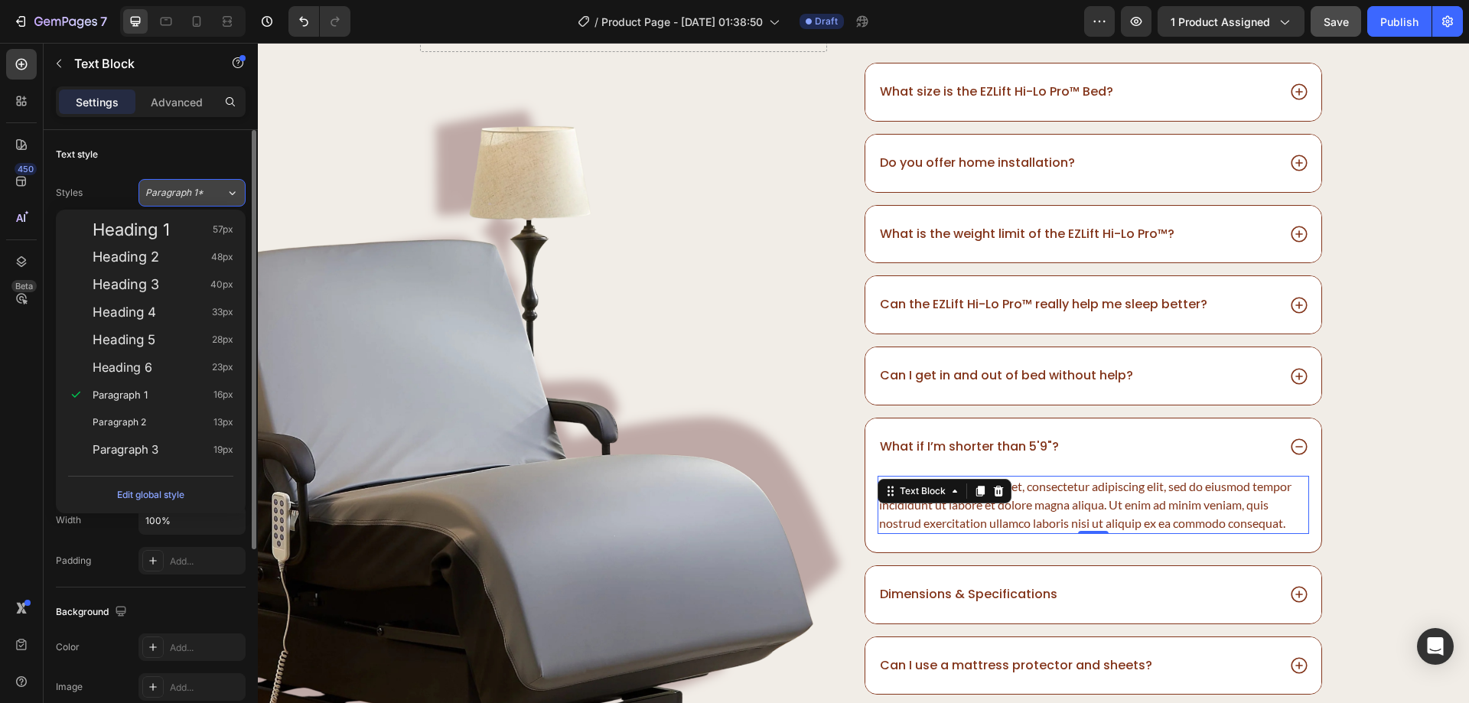
click at [204, 196] on div "Paragraph 1*" at bounding box center [176, 193] width 62 height 14
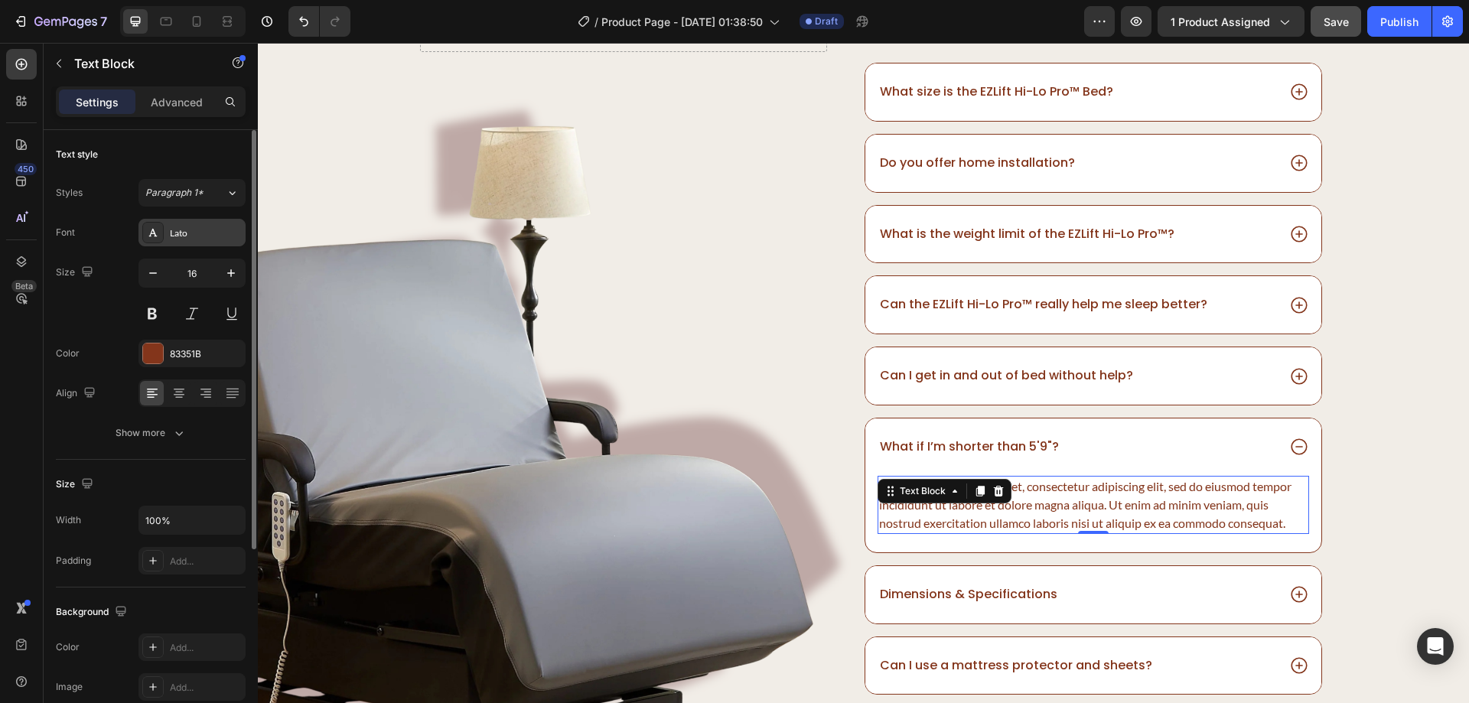
click at [192, 237] on div "Lato" at bounding box center [206, 233] width 72 height 14
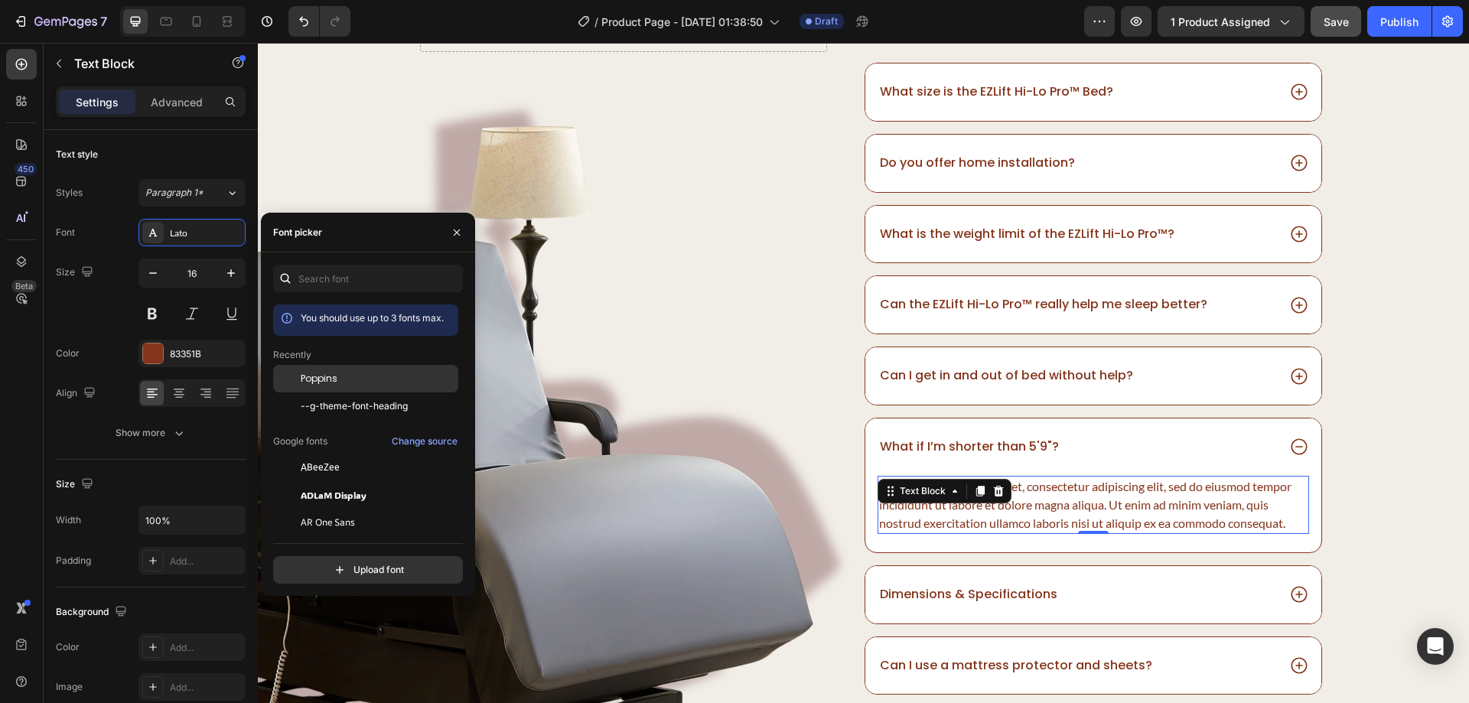
click at [317, 375] on span "Poppins" at bounding box center [319, 379] width 37 height 14
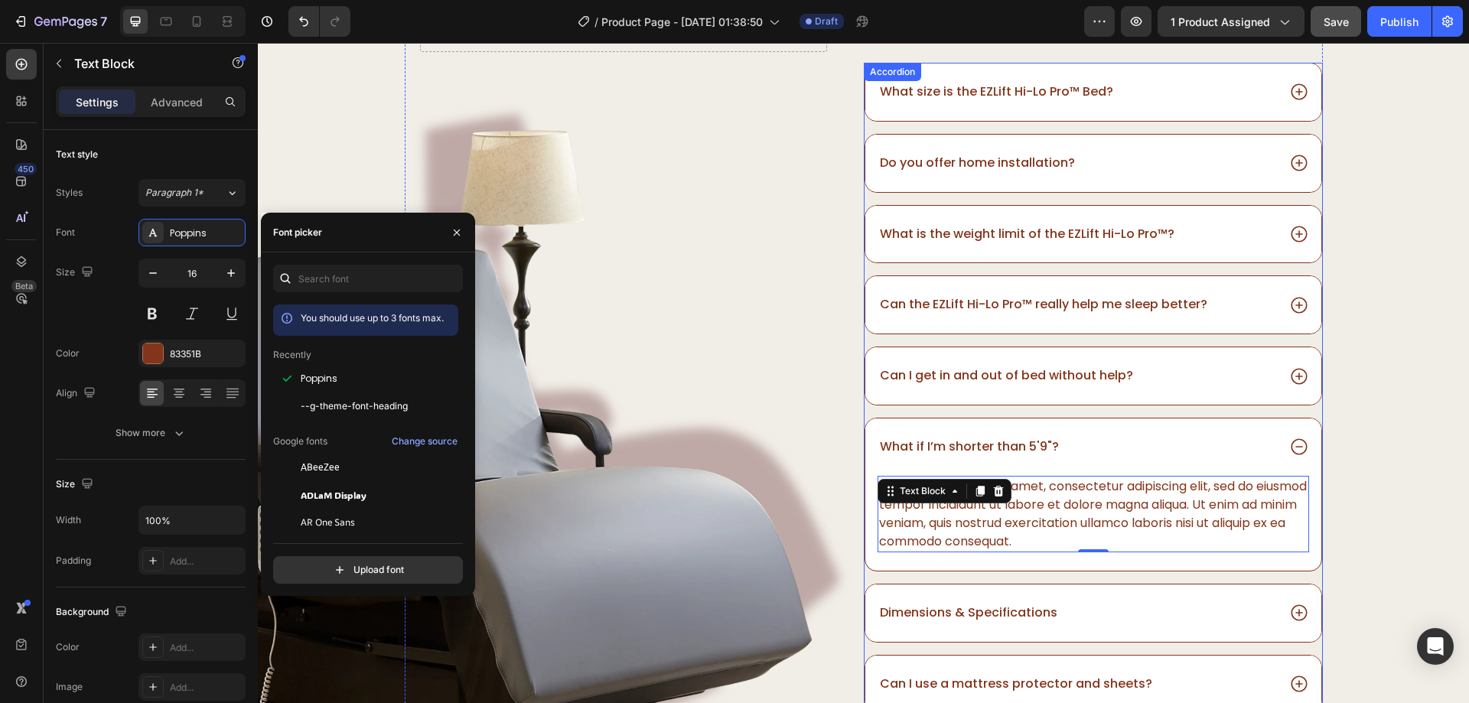
click at [1151, 383] on div "Can I get in and out of bed without help?" at bounding box center [1077, 376] width 399 height 21
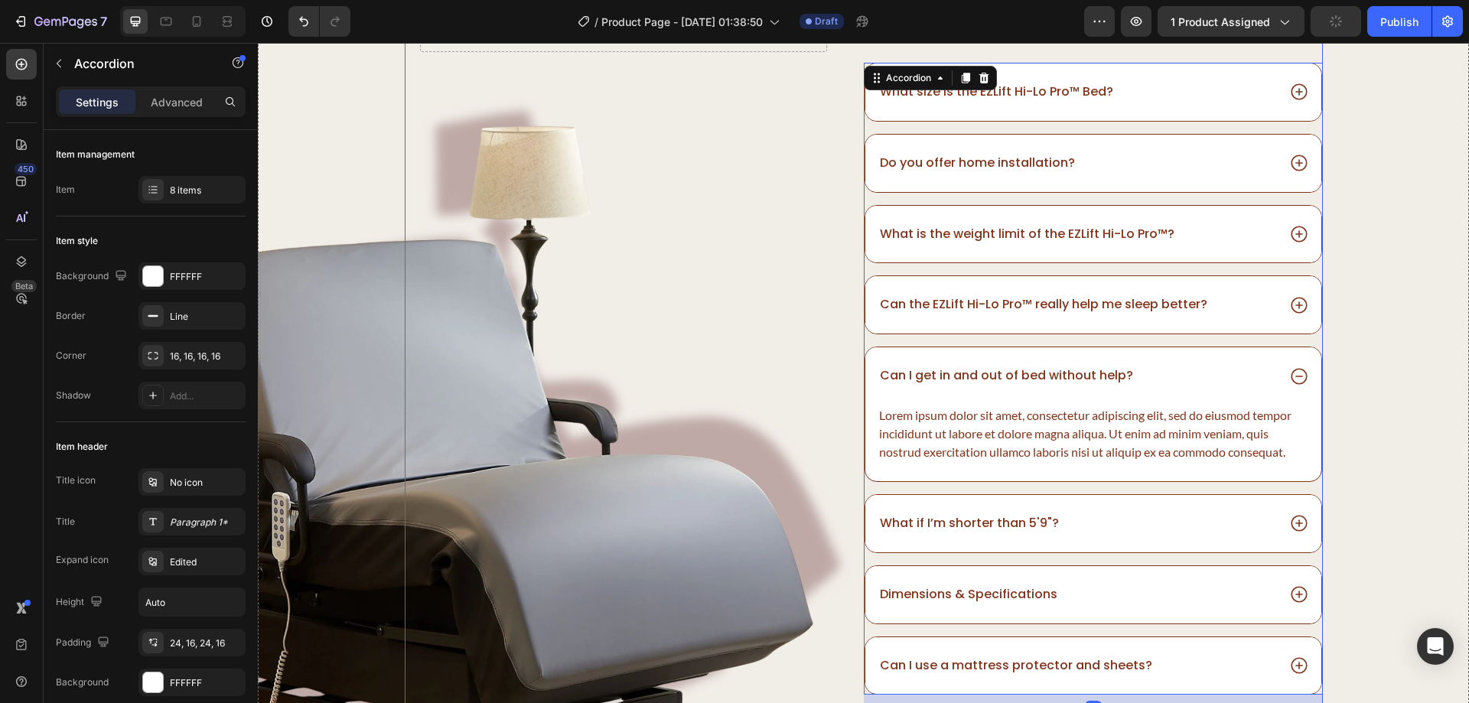
click at [908, 438] on div "Lorem ipsum dolor sit amet, consectetur adipiscing elit, sed do eiusmod tempor …" at bounding box center [1093, 434] width 431 height 58
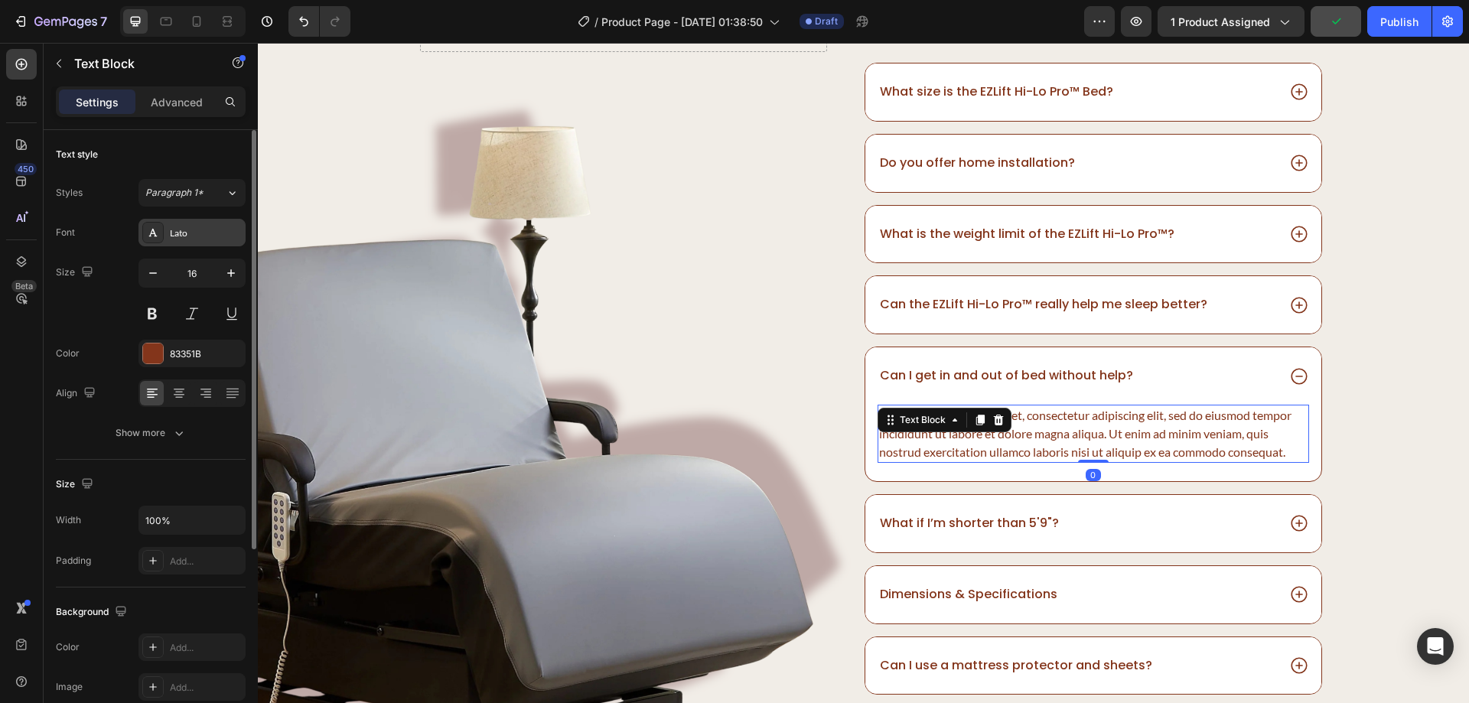
click at [190, 231] on div "Lato" at bounding box center [206, 233] width 72 height 14
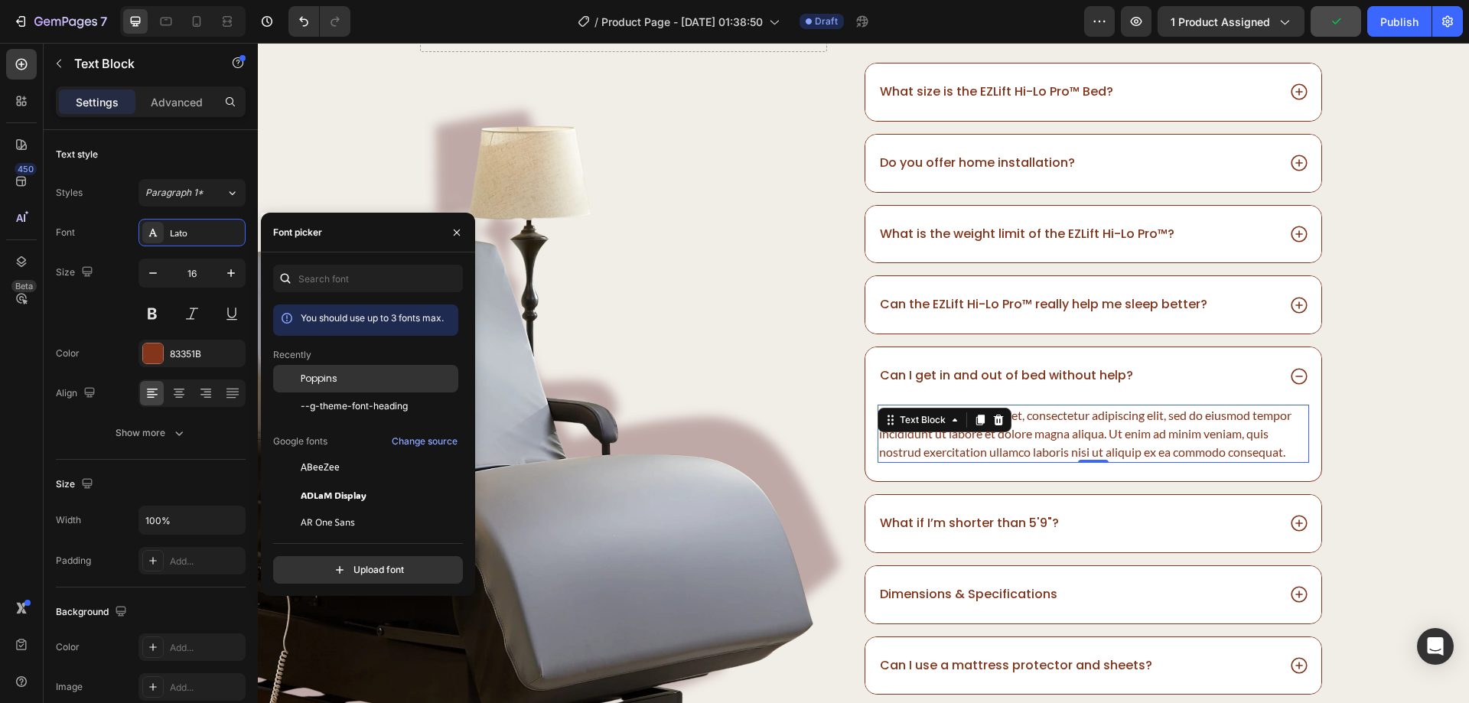
click at [336, 378] on span "Poppins" at bounding box center [319, 379] width 37 height 14
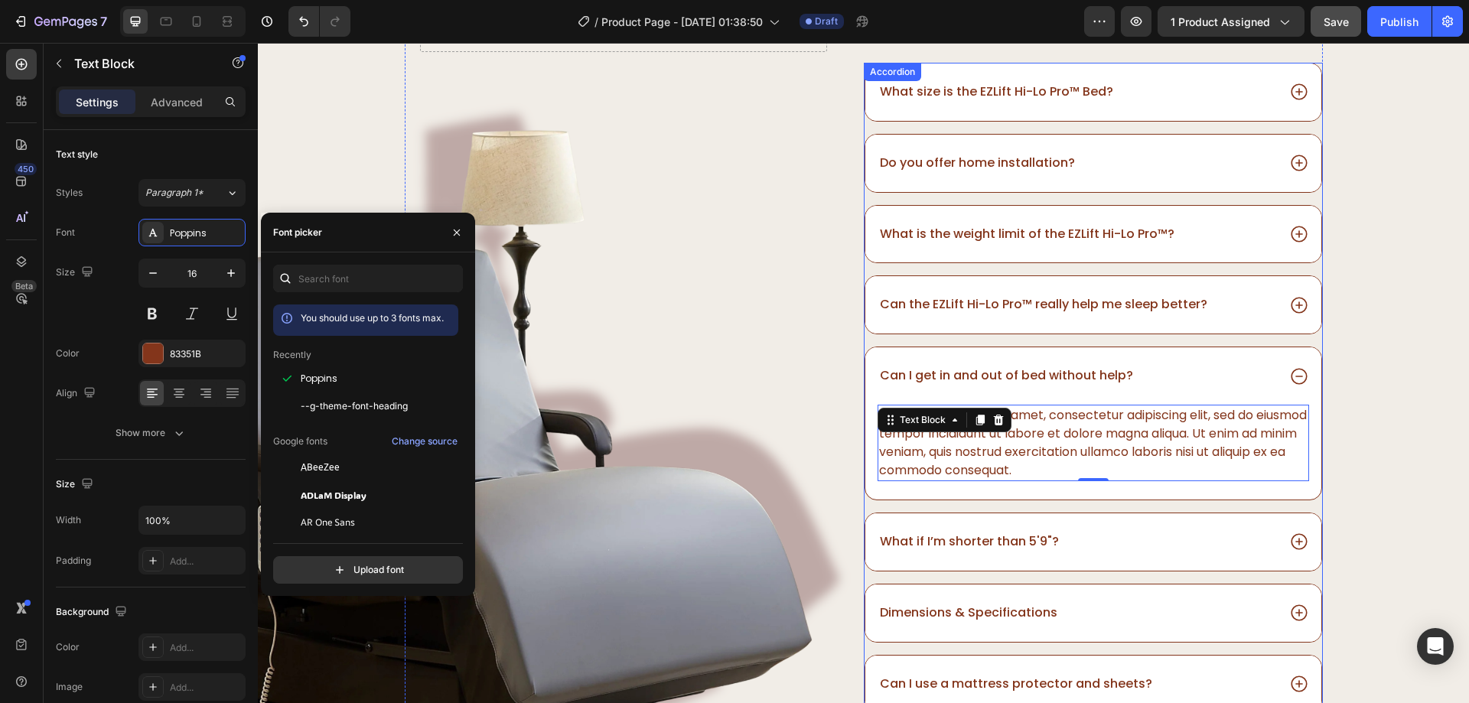
click at [927, 307] on p "Can the EZLift Hi-Lo Pro™ really help me sleep better?" at bounding box center [1043, 305] width 327 height 16
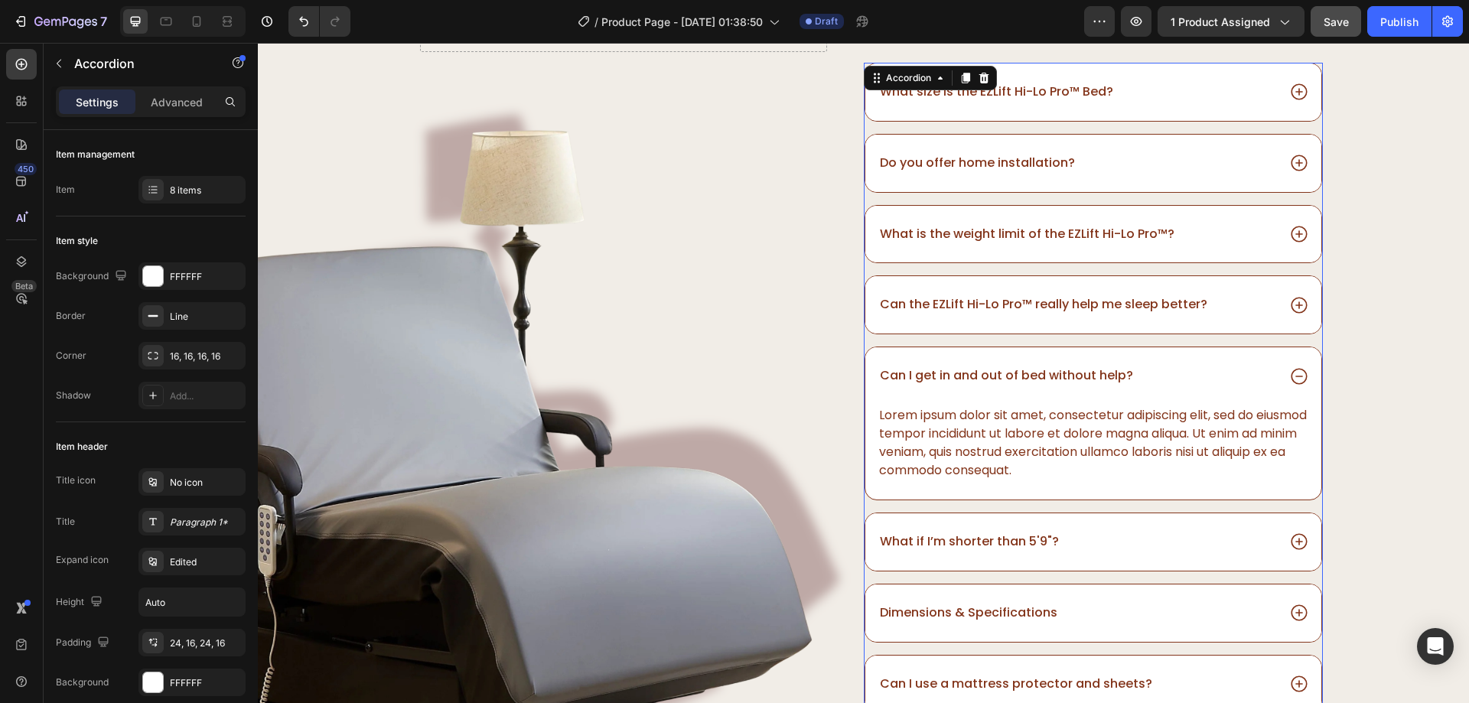
click at [1213, 309] on div "Can the EZLift Hi-Lo Pro™ really help me sleep better?" at bounding box center [1077, 305] width 399 height 21
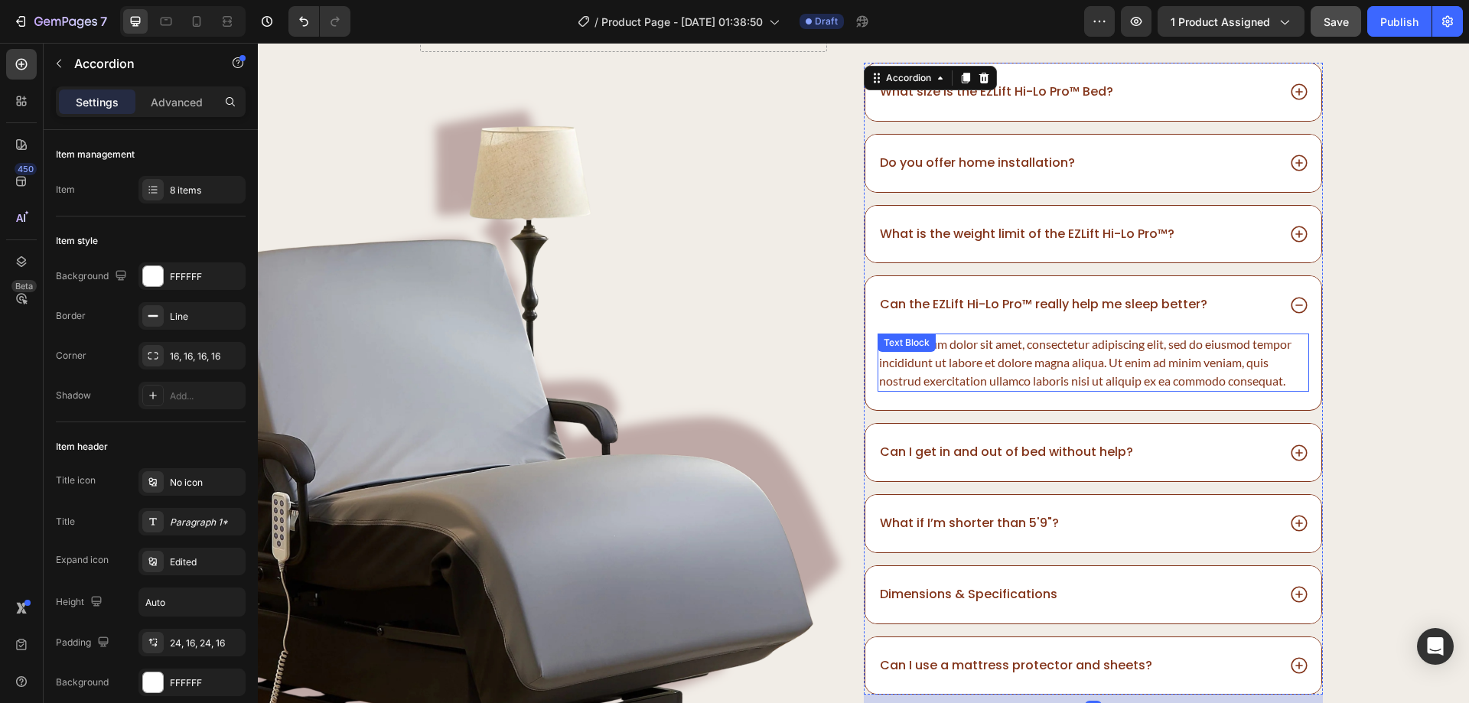
click at [965, 366] on div "Lorem ipsum dolor sit amet, consectetur adipiscing elit, sed do eiusmod tempor …" at bounding box center [1093, 363] width 431 height 58
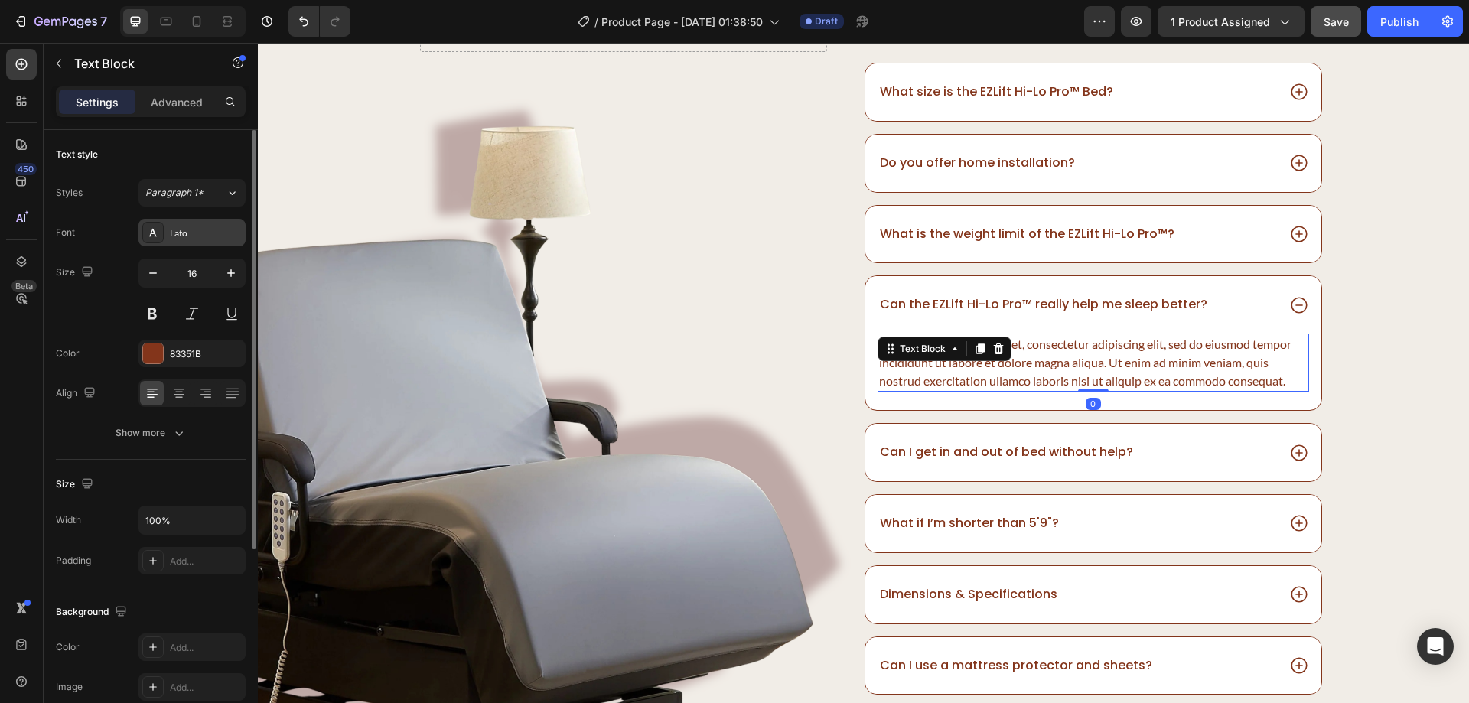
click at [179, 230] on div "Lato" at bounding box center [206, 233] width 72 height 14
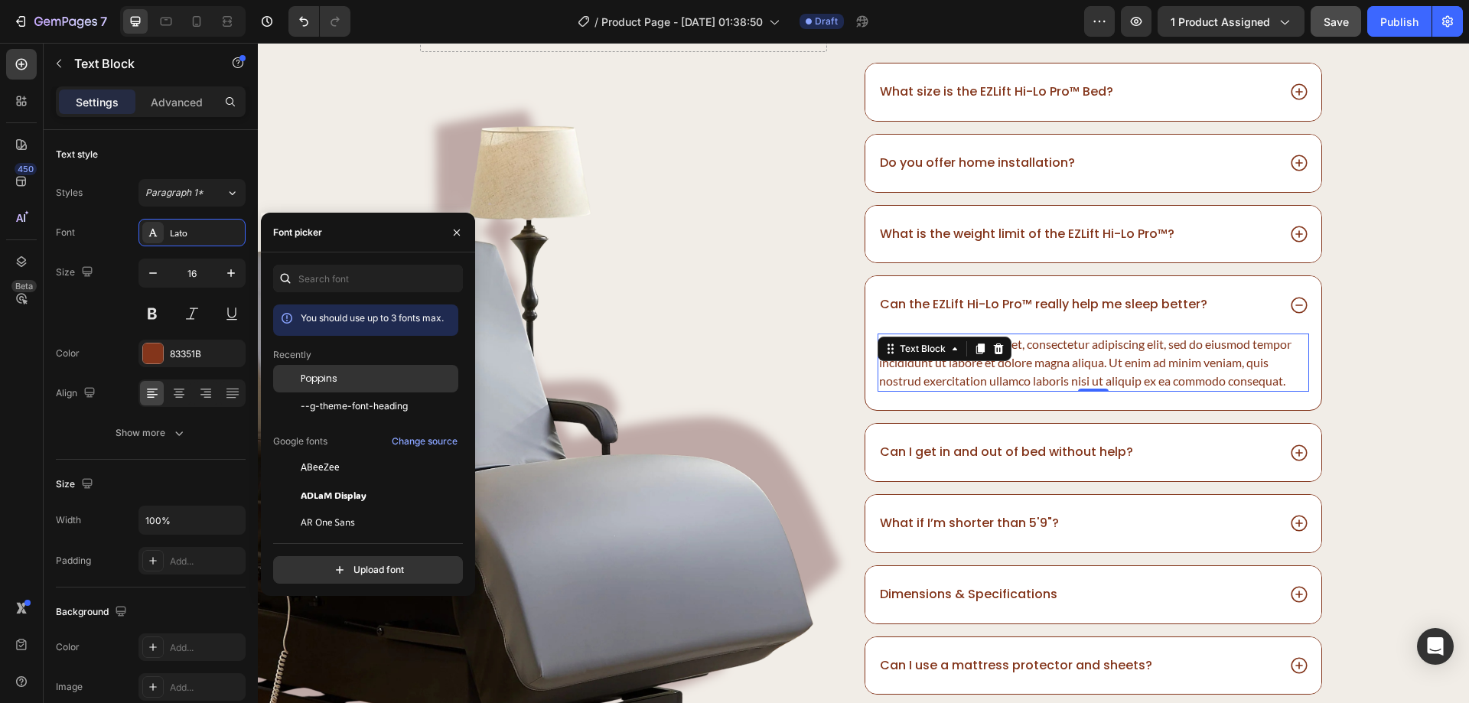
click at [330, 374] on span "Poppins" at bounding box center [319, 379] width 37 height 14
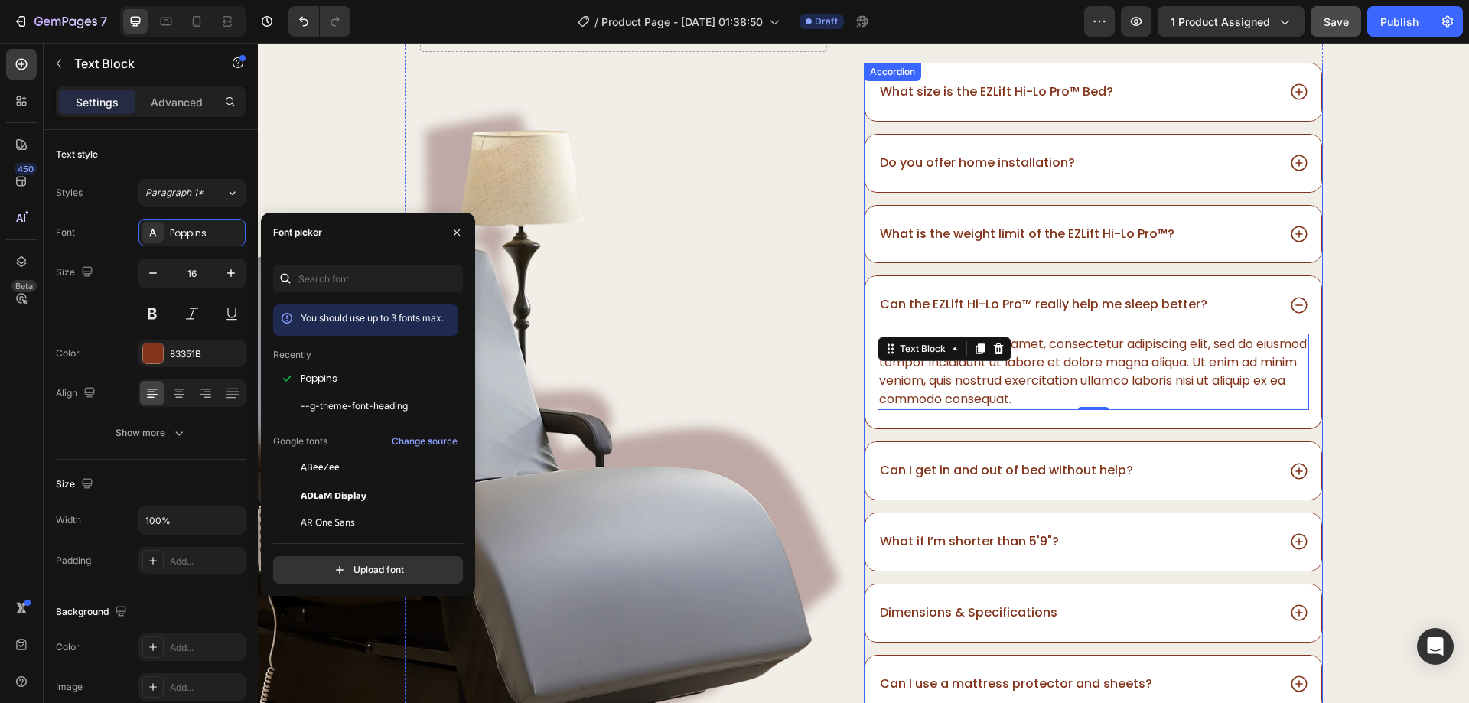
click at [1198, 234] on div "What is the weight limit of the EZLift Hi-Lo Pro™?" at bounding box center [1077, 234] width 399 height 21
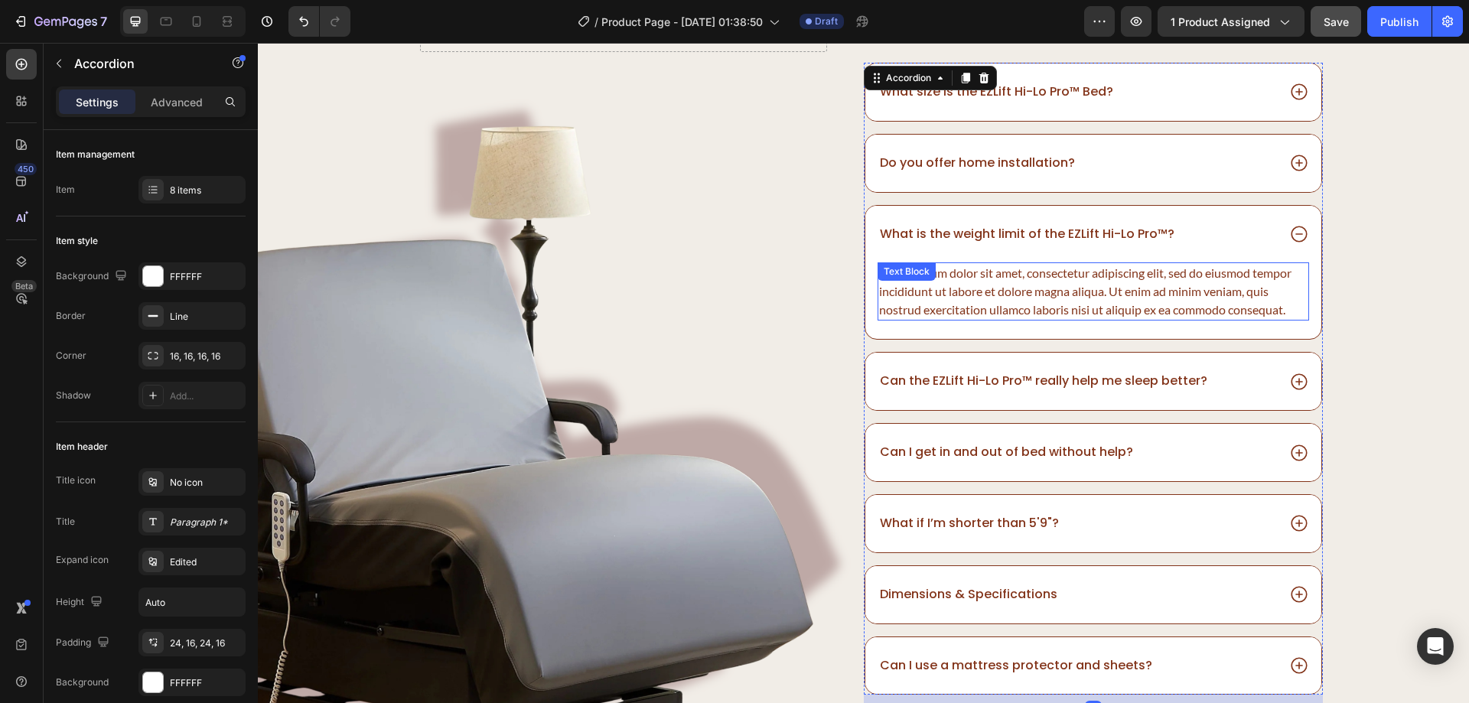
click at [963, 291] on div "Lorem ipsum dolor sit amet, consectetur adipiscing elit, sed do eiusmod tempor …" at bounding box center [1093, 291] width 431 height 58
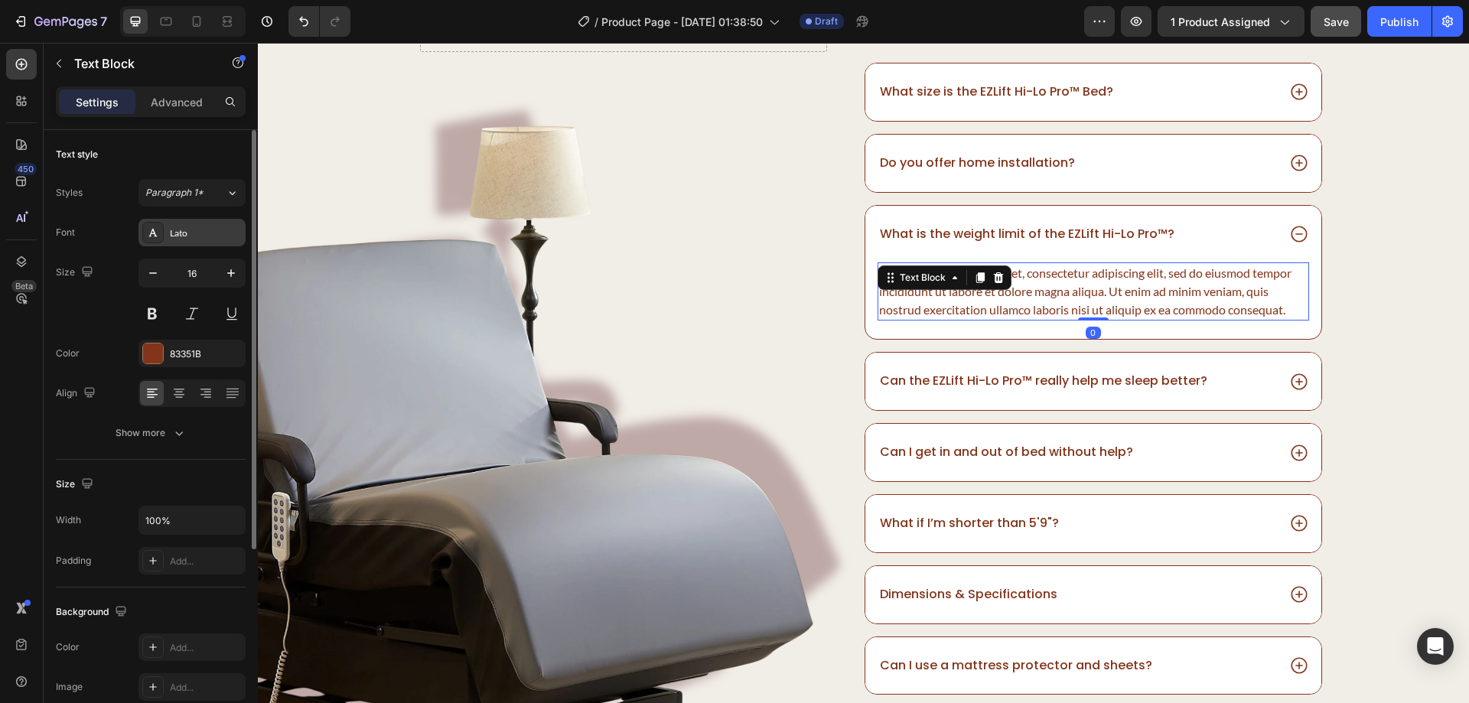
click at [169, 221] on div "Lato" at bounding box center [191, 233] width 107 height 28
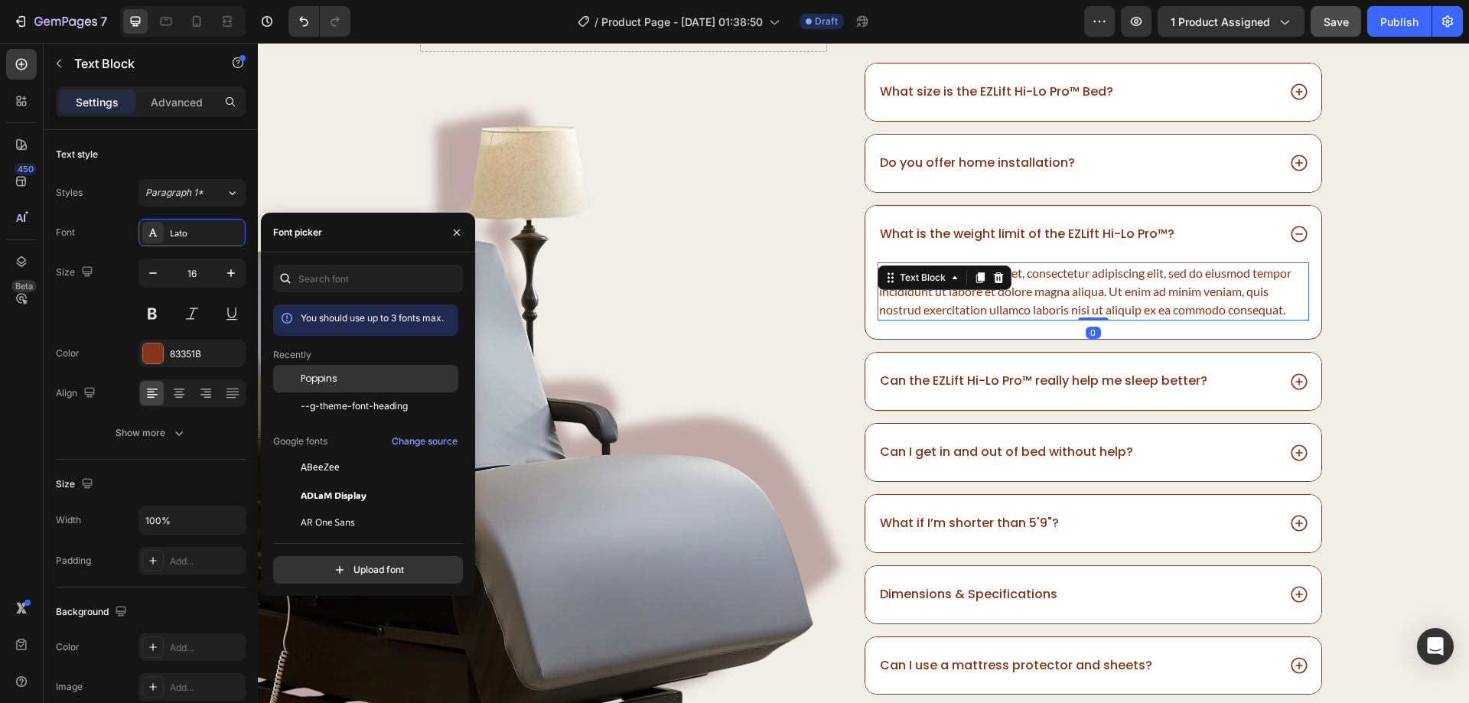
click at [374, 375] on div "Poppins" at bounding box center [378, 379] width 155 height 14
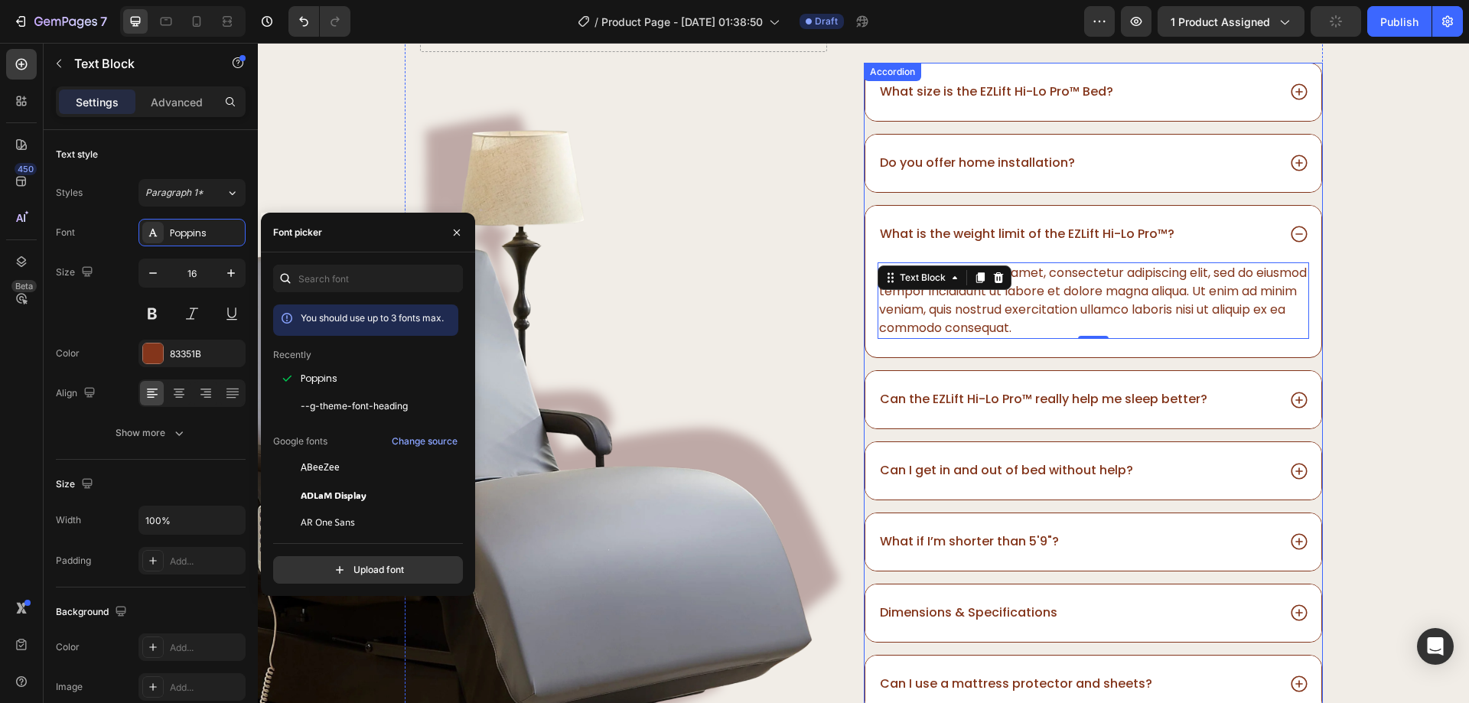
click at [1141, 157] on div "Do you offer home installation?" at bounding box center [1077, 163] width 399 height 21
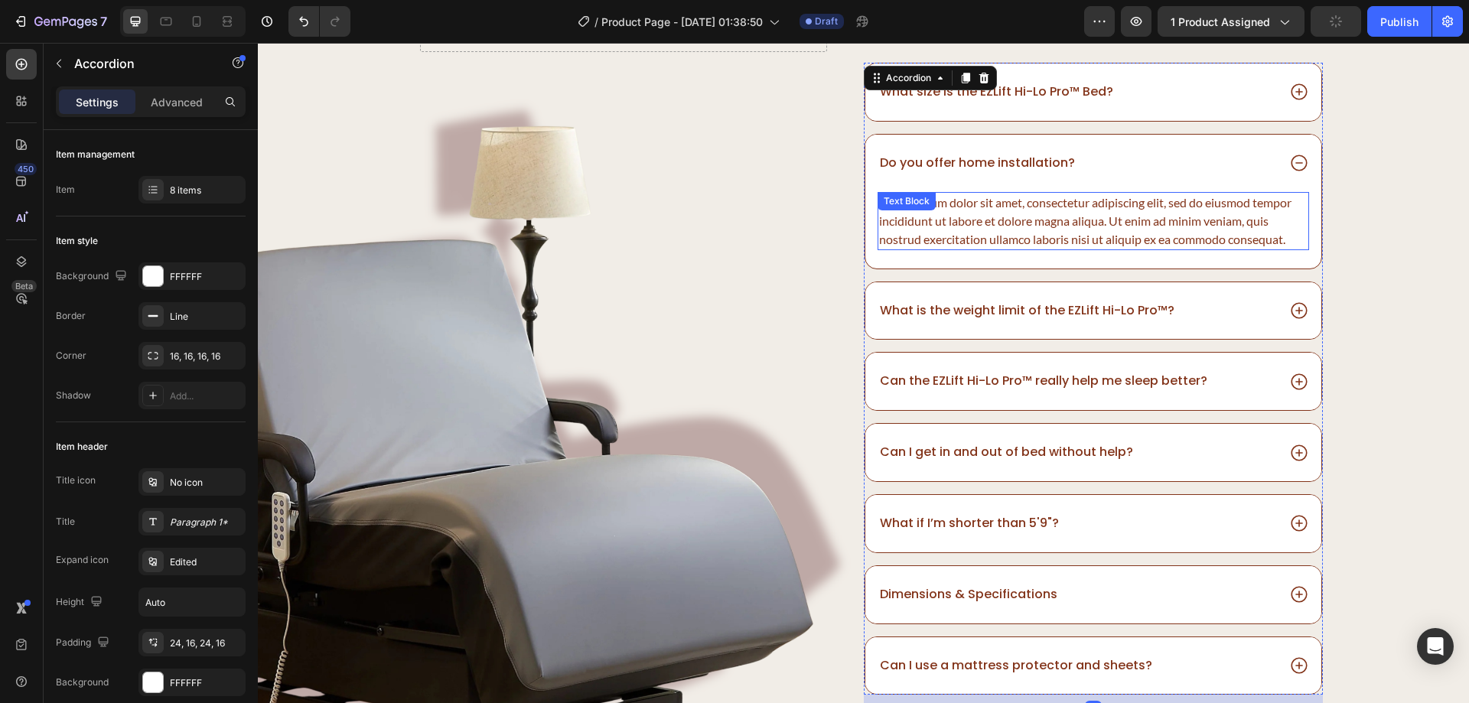
click at [1101, 213] on div "Lorem ipsum dolor sit amet, consectetur adipiscing elit, sed do eiusmod tempor …" at bounding box center [1093, 221] width 431 height 58
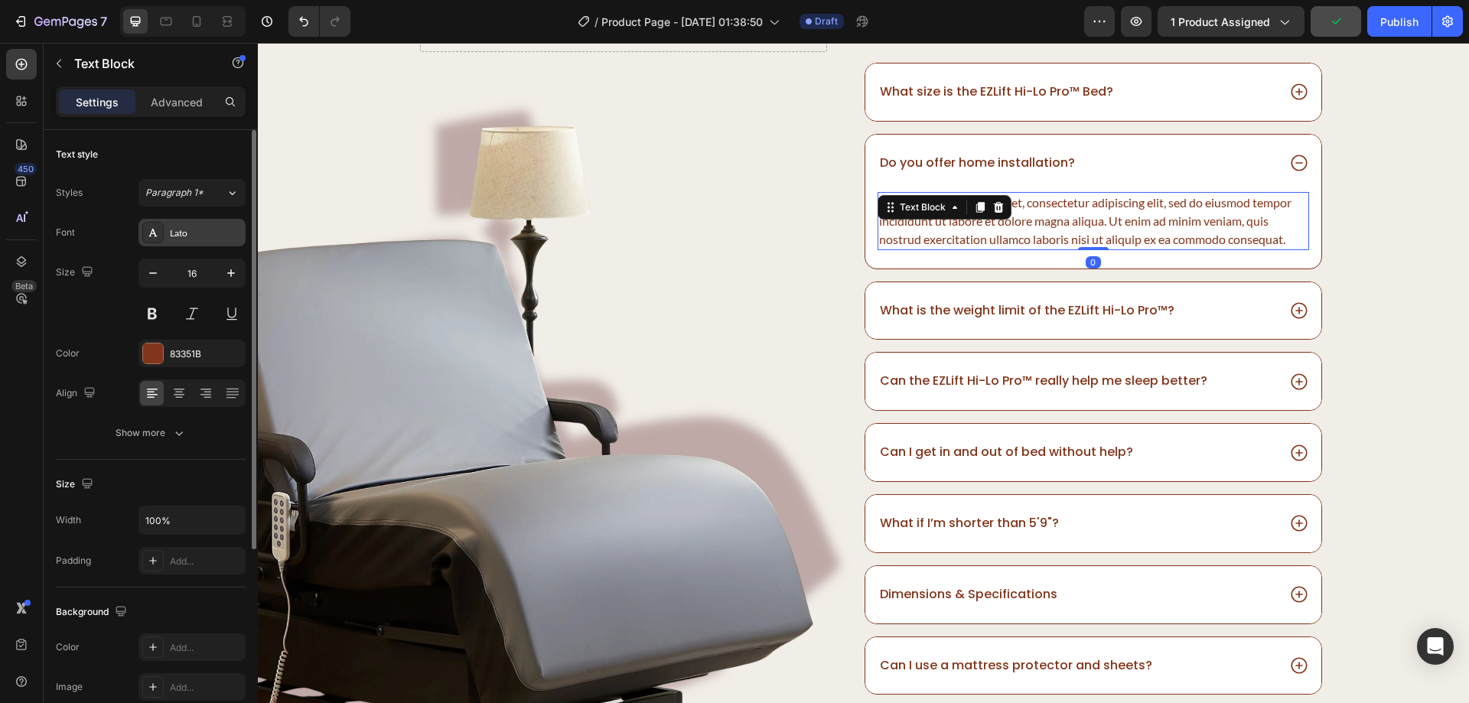
click at [204, 226] on div "Lato" at bounding box center [206, 233] width 72 height 14
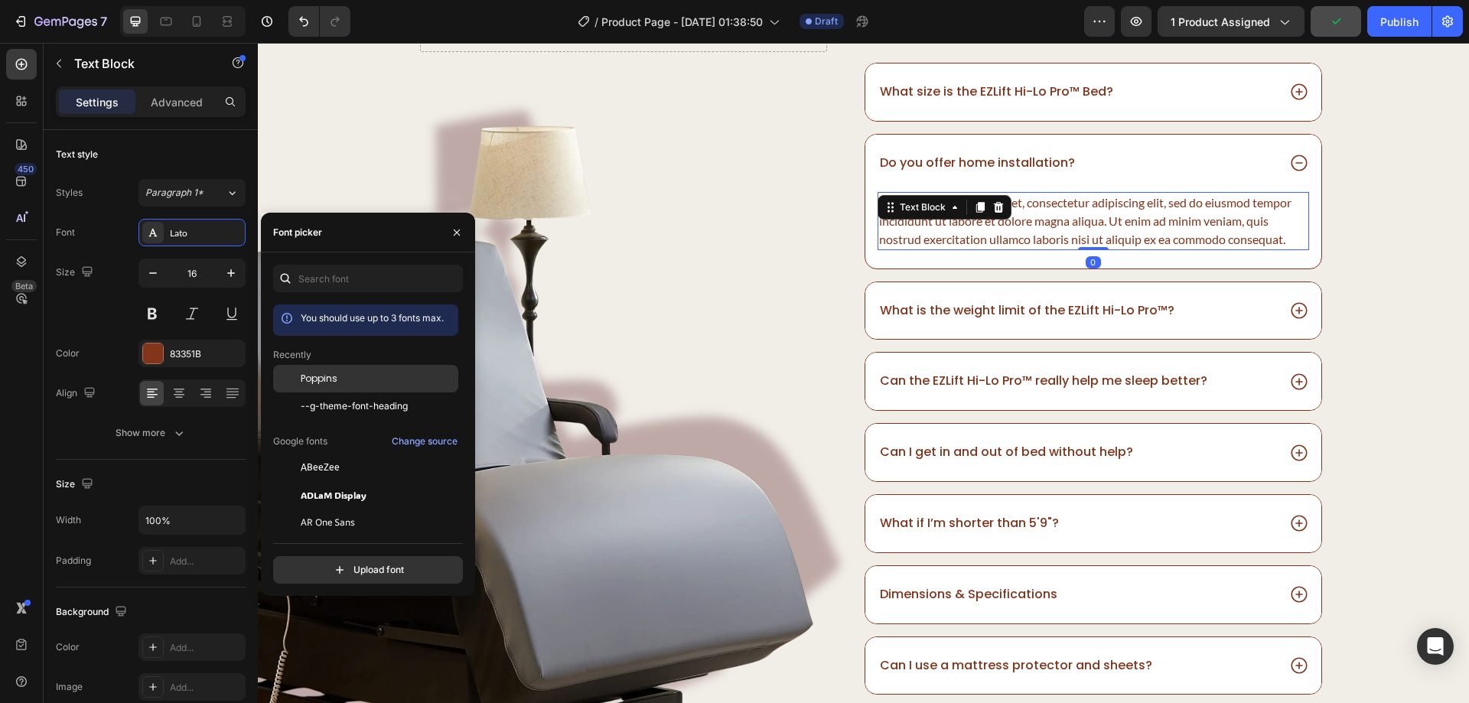
click at [315, 379] on span "Poppins" at bounding box center [319, 379] width 37 height 14
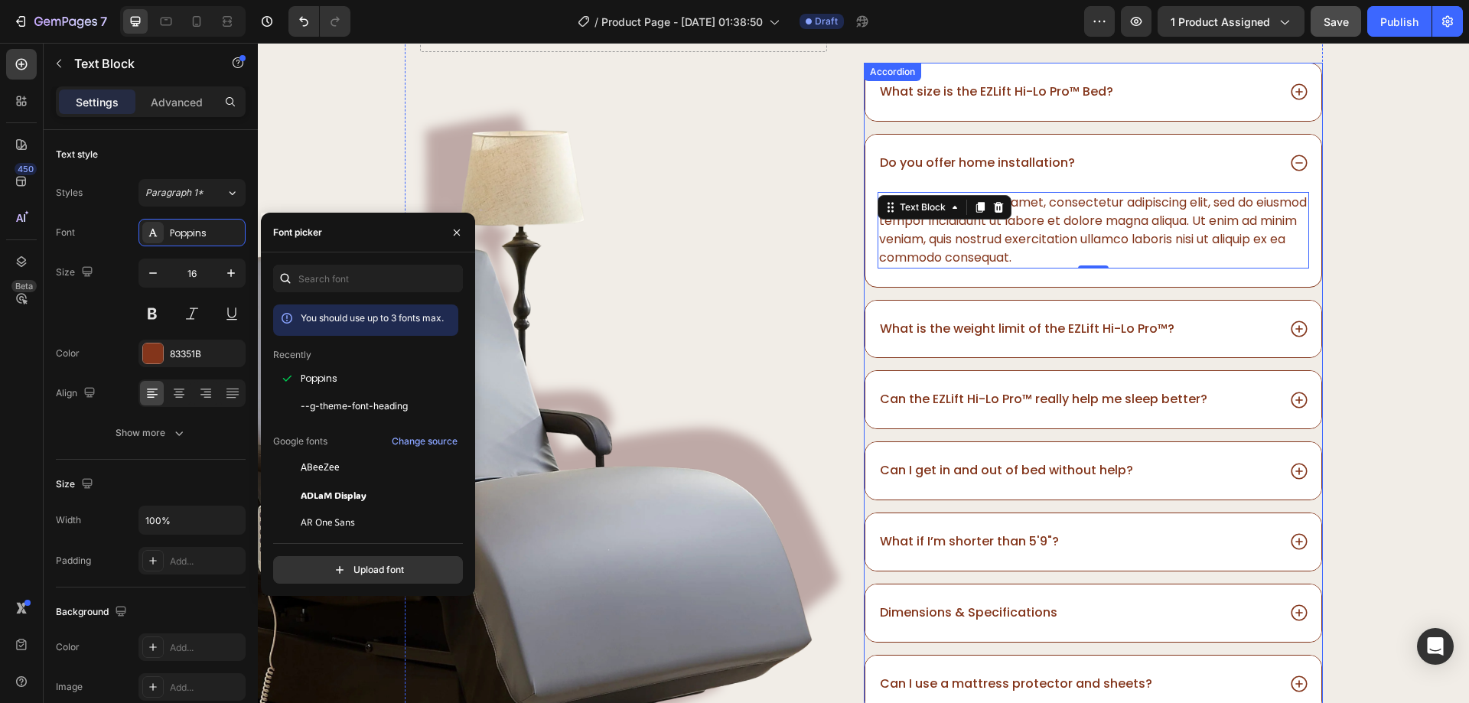
click at [1148, 96] on div "What size is the EZLift Hi-Lo Pro™ Bed?" at bounding box center [1077, 92] width 399 height 21
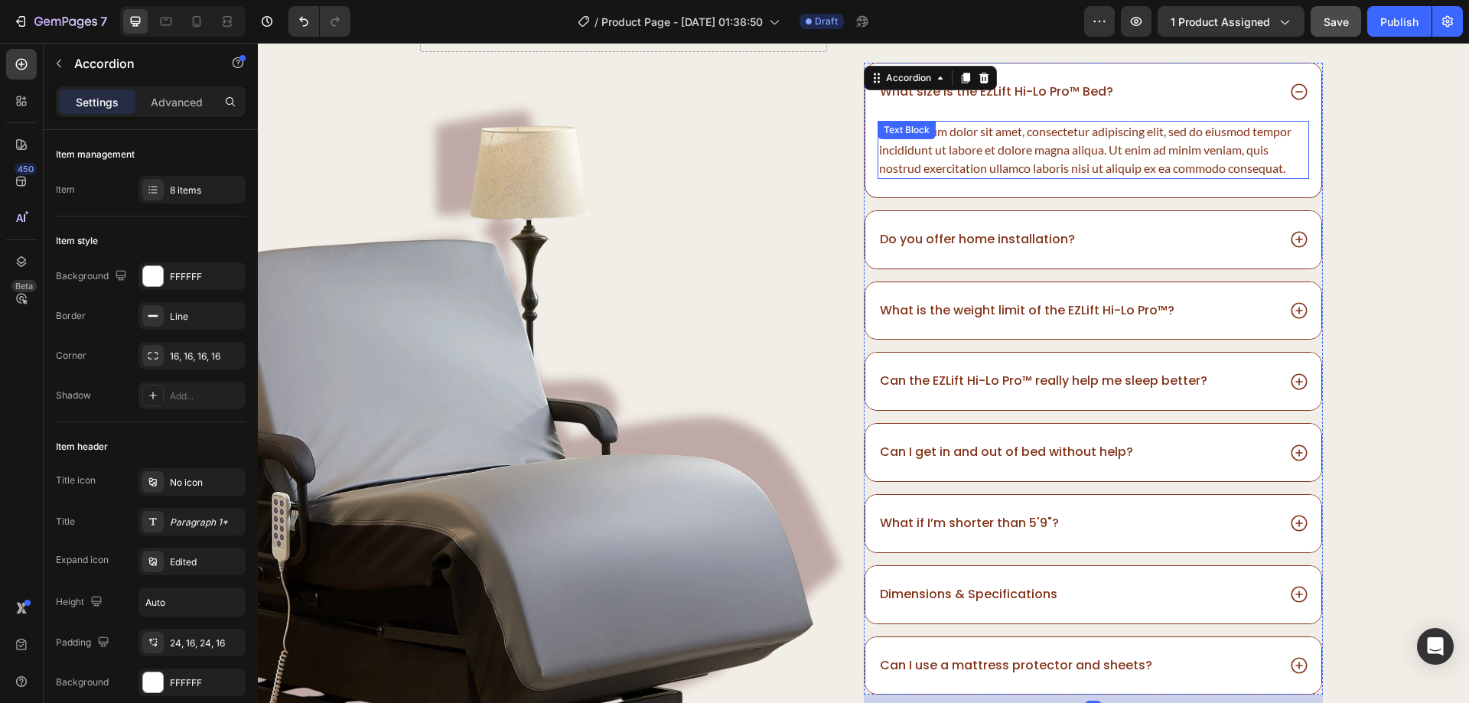
click at [1120, 146] on div "Lorem ipsum dolor sit amet, consectetur adipiscing elit, sed do eiusmod tempor …" at bounding box center [1093, 150] width 431 height 58
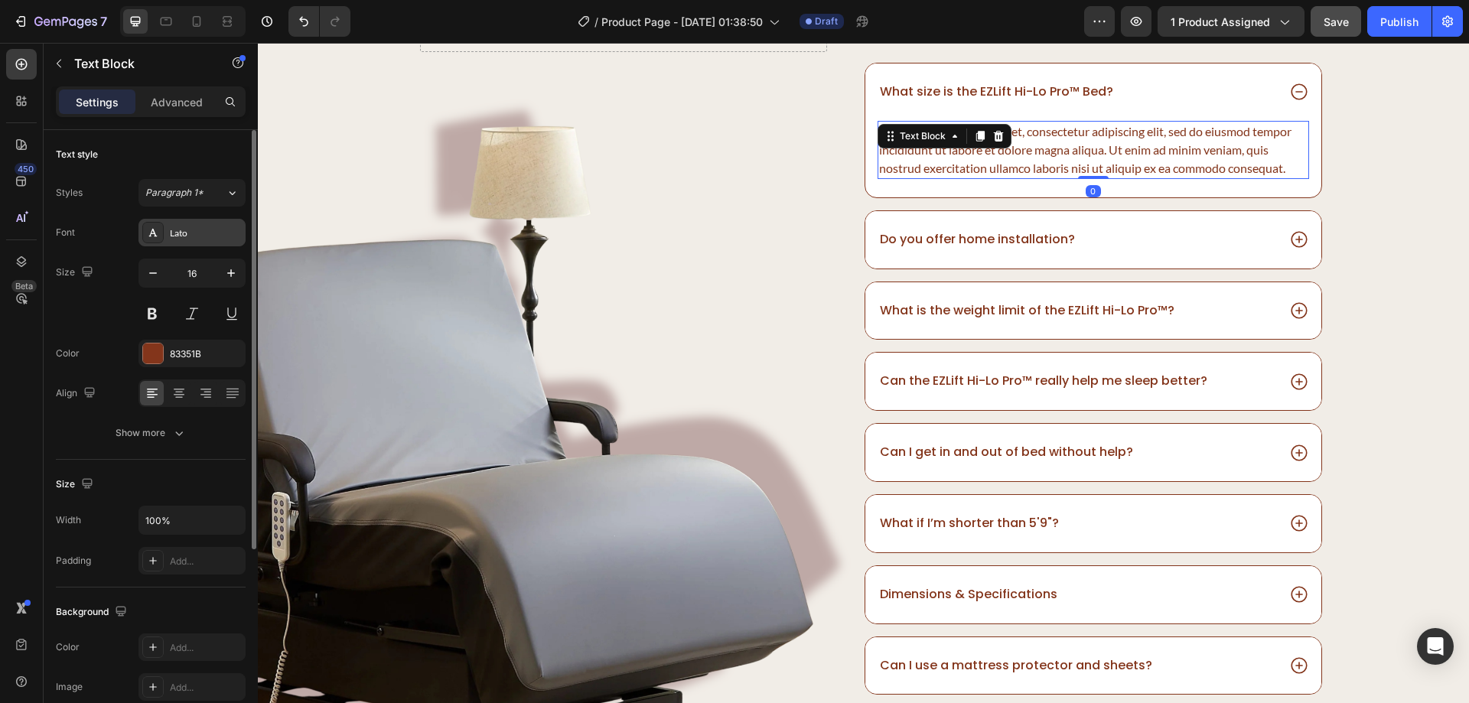
click at [177, 239] on div "Lato" at bounding box center [206, 233] width 72 height 14
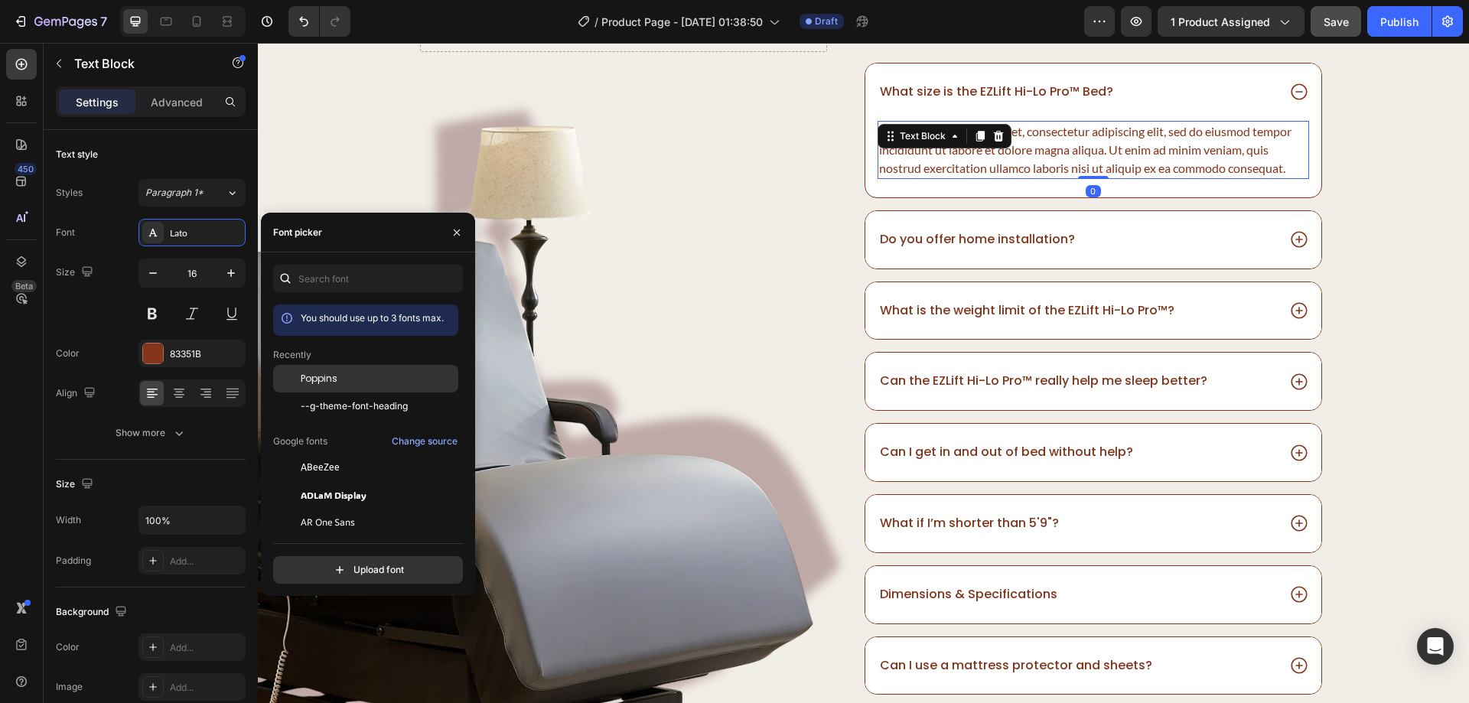
click at [331, 383] on span "Poppins" at bounding box center [319, 379] width 37 height 14
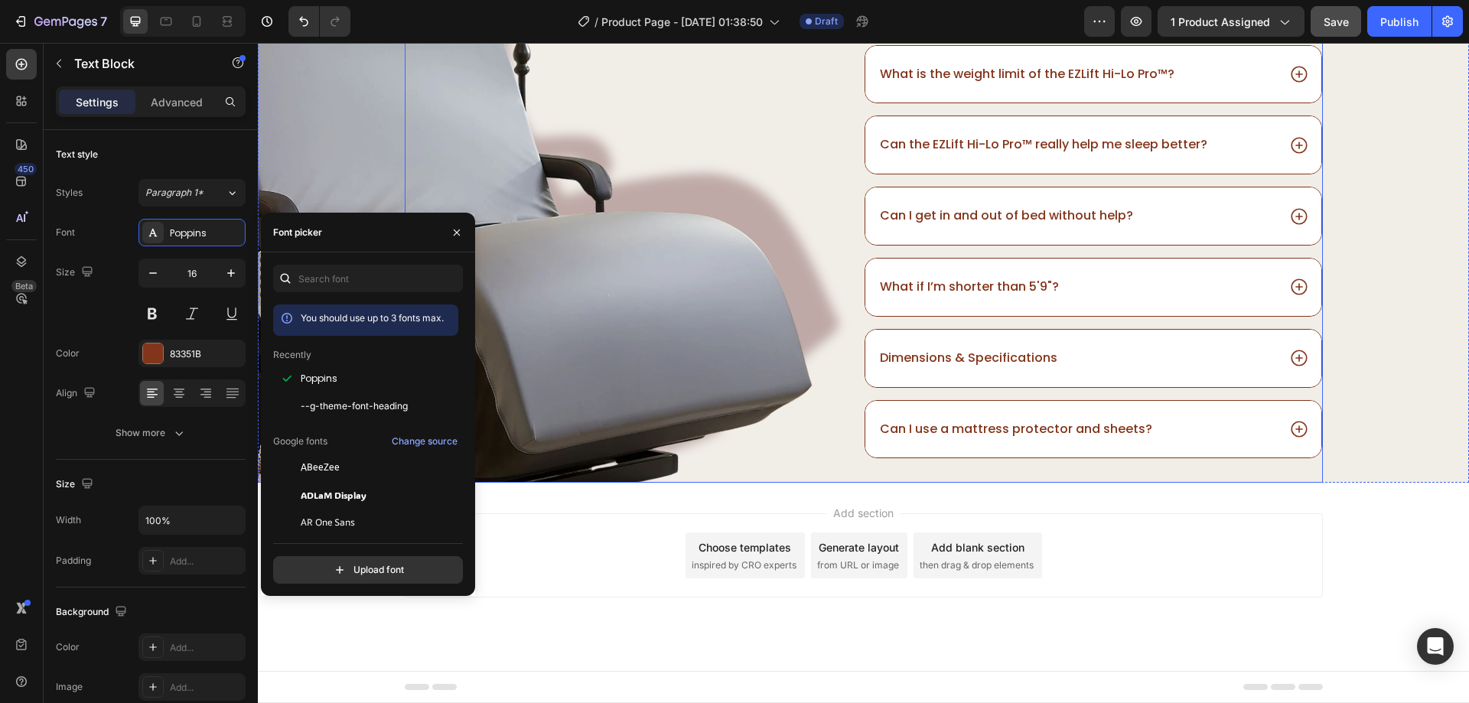
scroll to position [4736, 0]
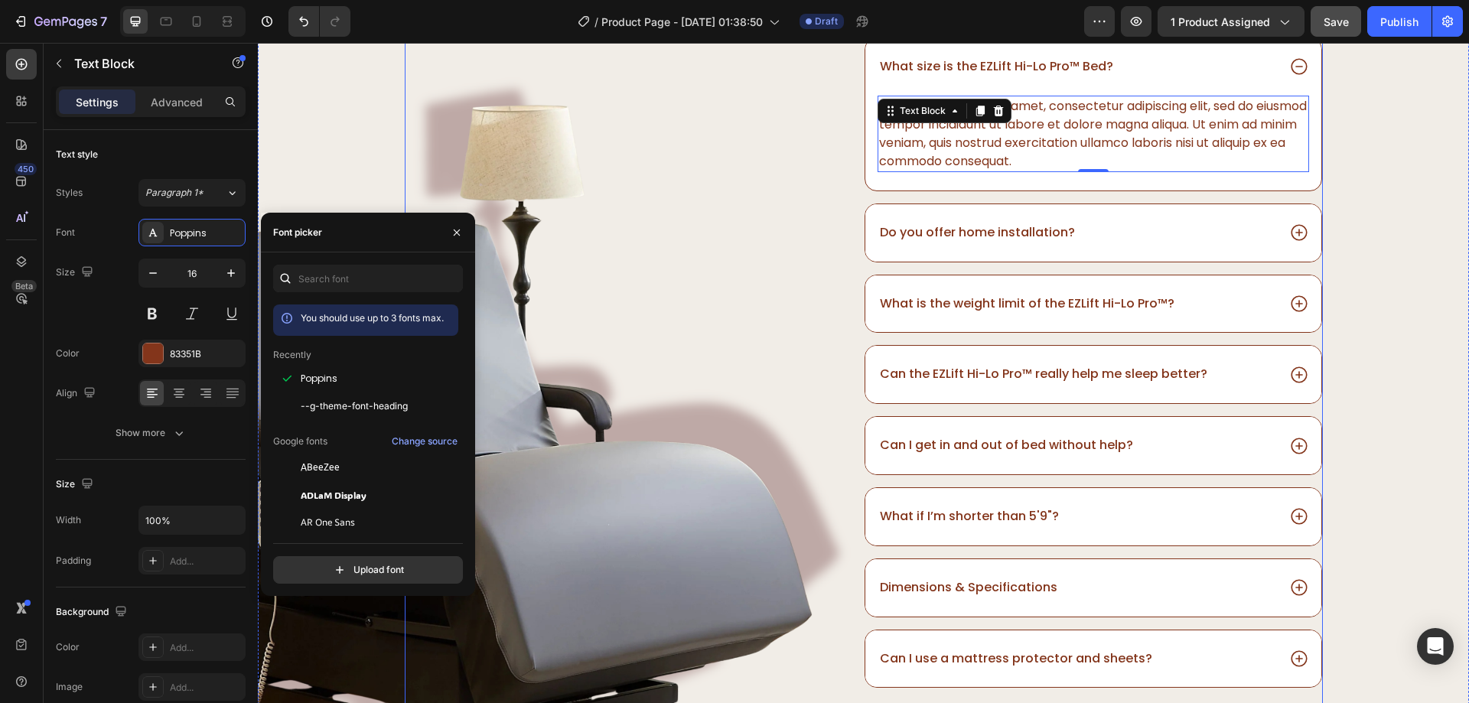
click at [728, 392] on div "Drop element here Row Image" at bounding box center [634, 346] width 459 height 731
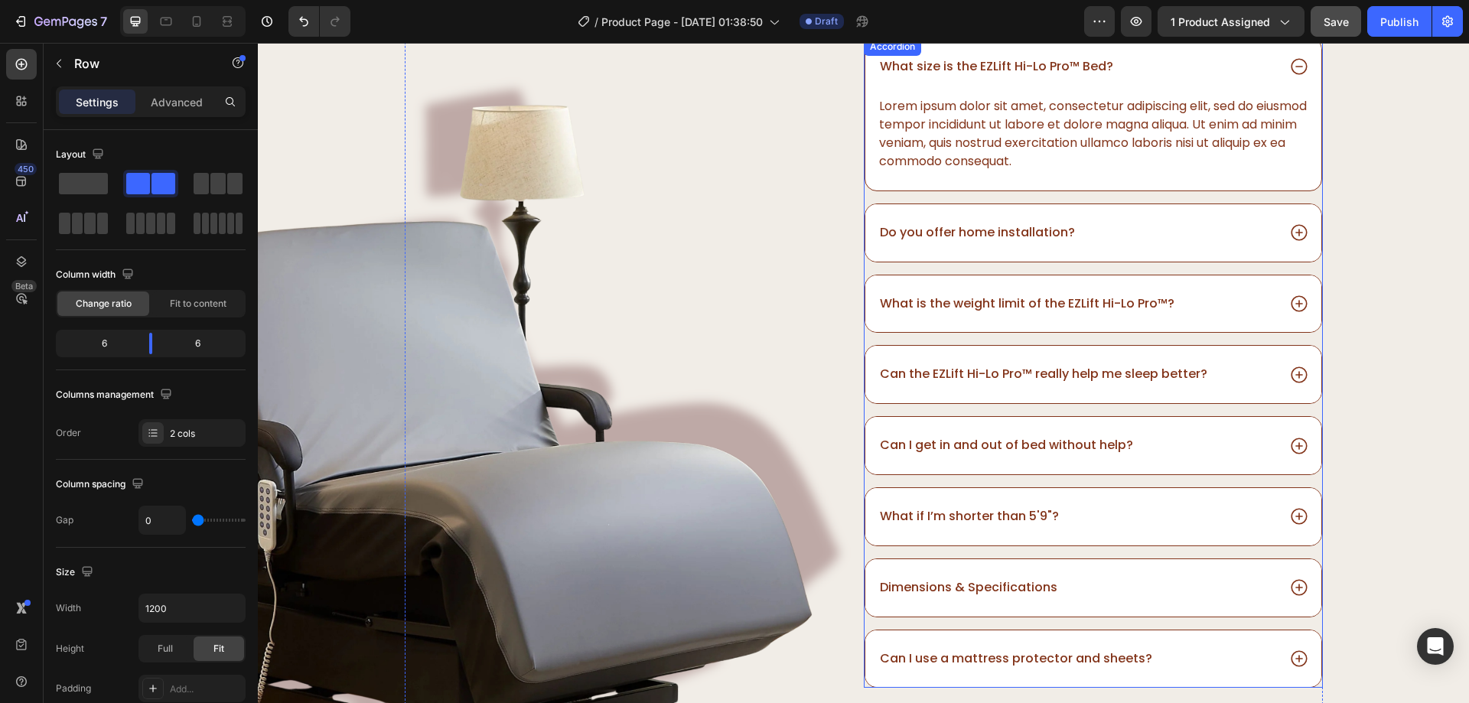
click at [1289, 74] on icon at bounding box center [1299, 67] width 20 height 20
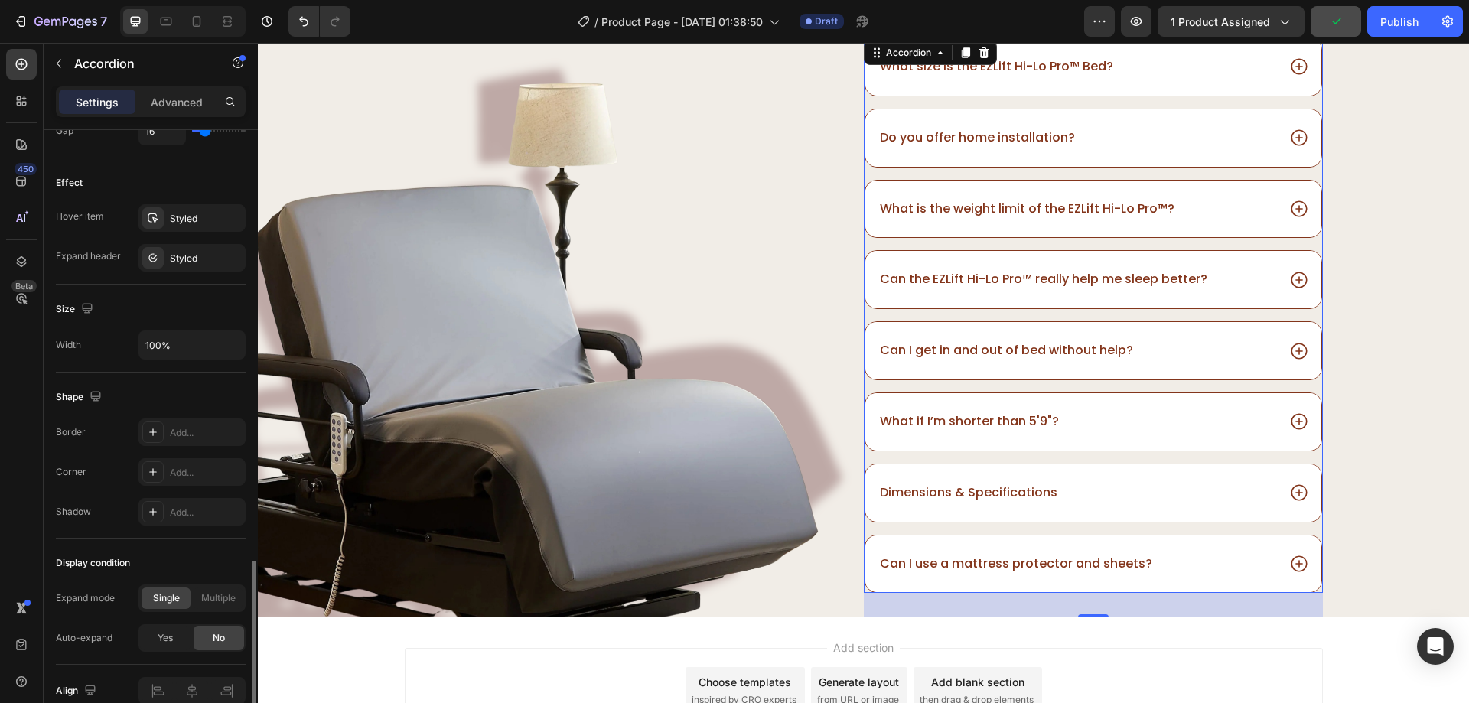
scroll to position [840, 0]
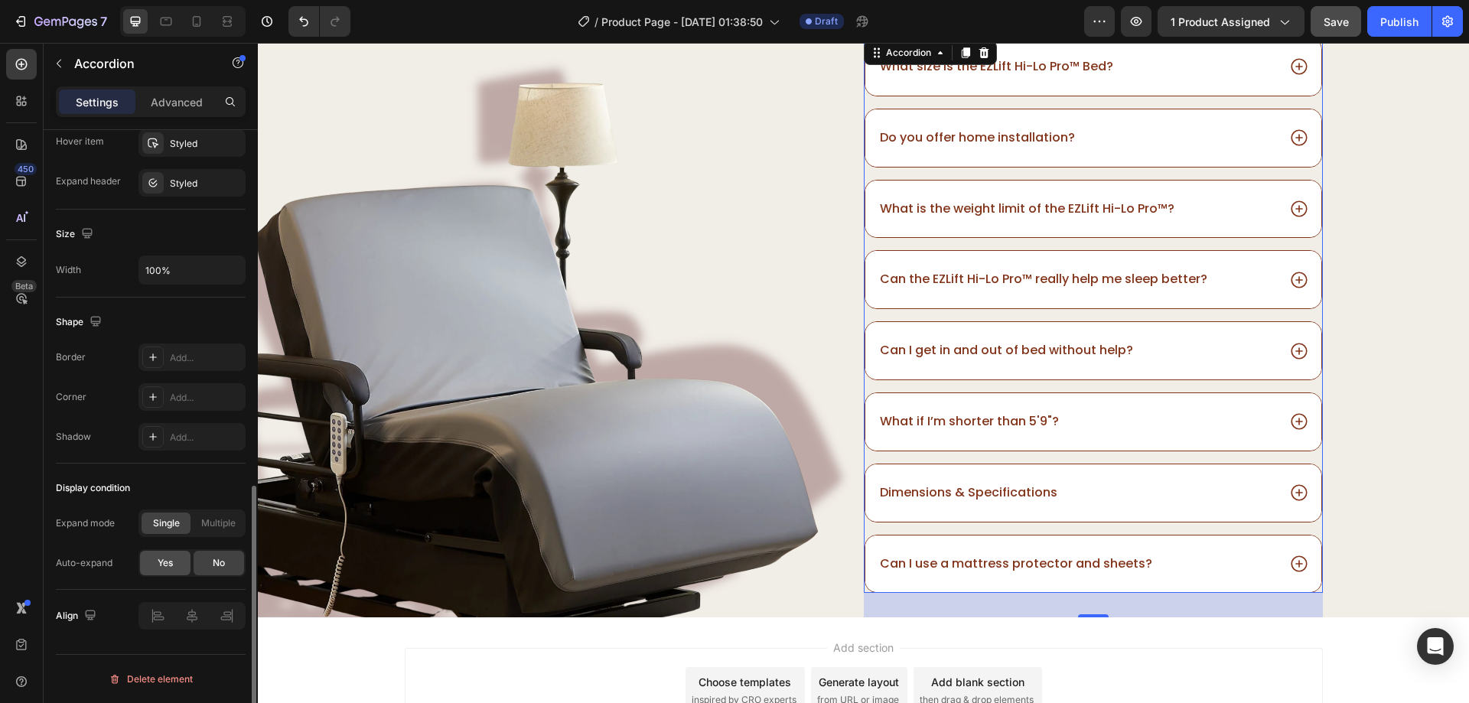
click at [158, 562] on span "Yes" at bounding box center [165, 563] width 15 height 14
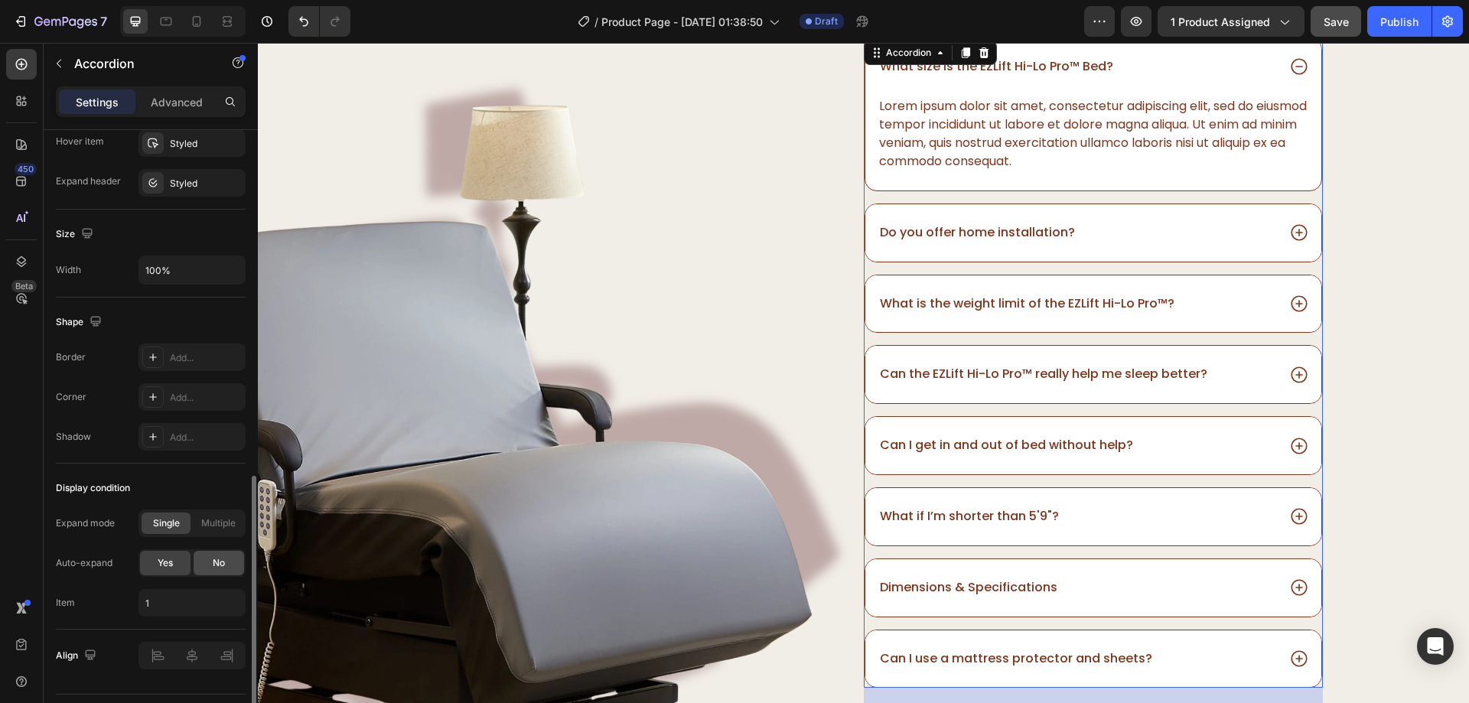
click at [242, 563] on div "No" at bounding box center [219, 563] width 50 height 24
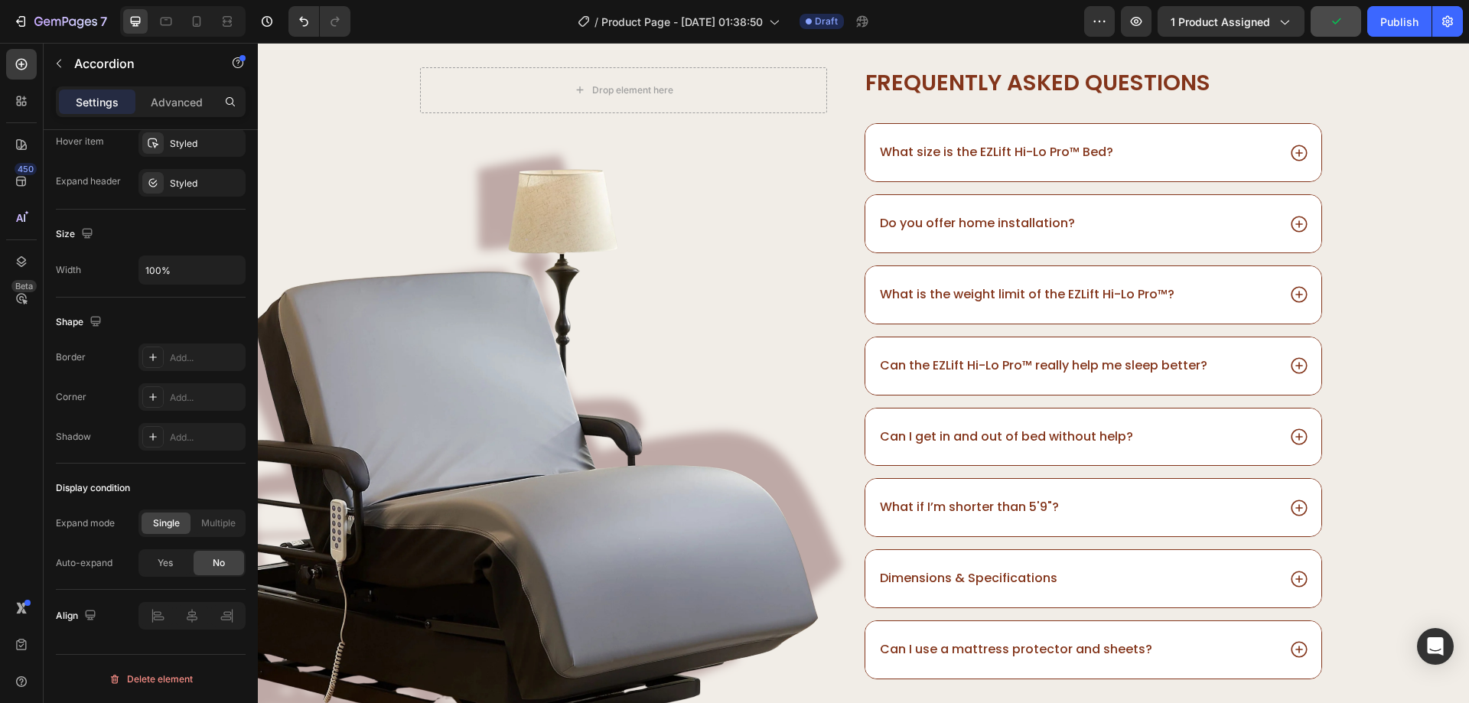
scroll to position [4160, 0]
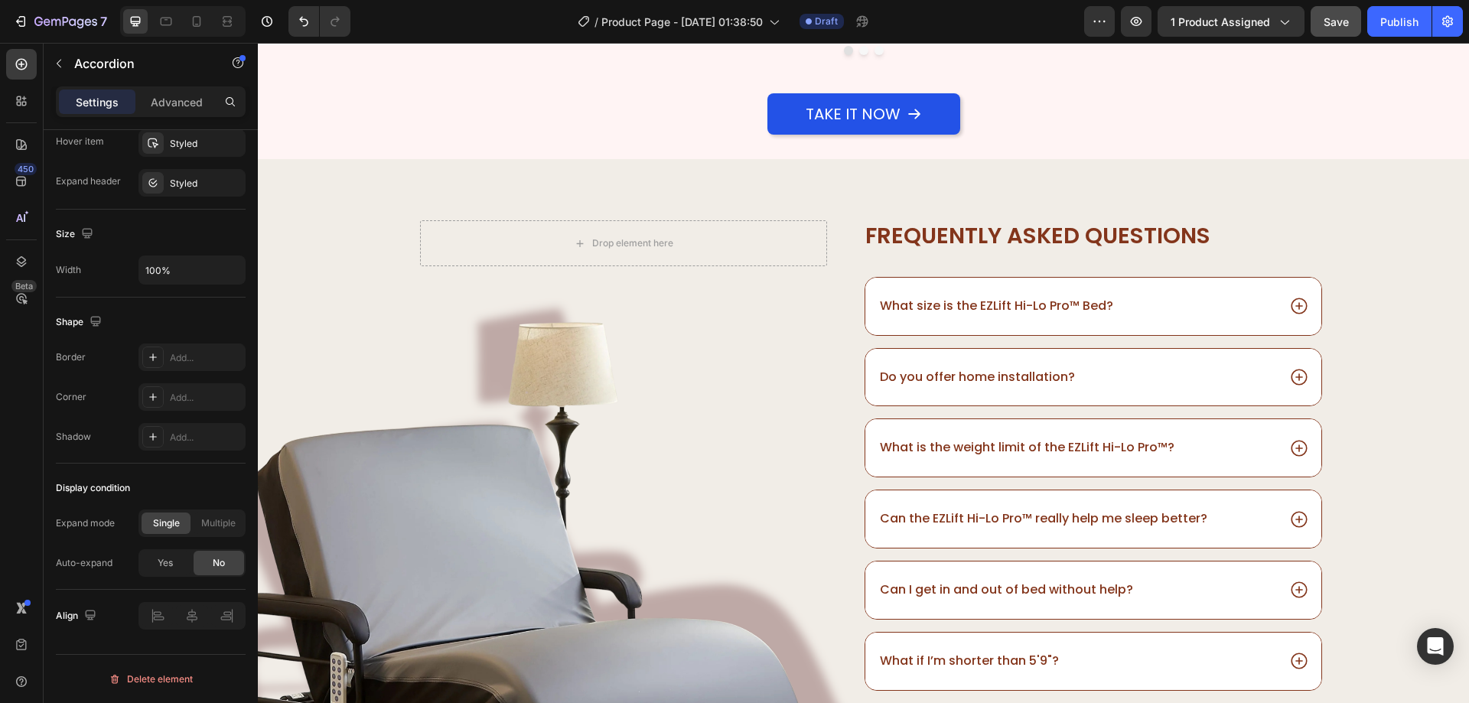
click at [1146, 300] on div "What size is the EZLift Hi-Lo Pro™ Bed?" at bounding box center [1077, 306] width 399 height 21
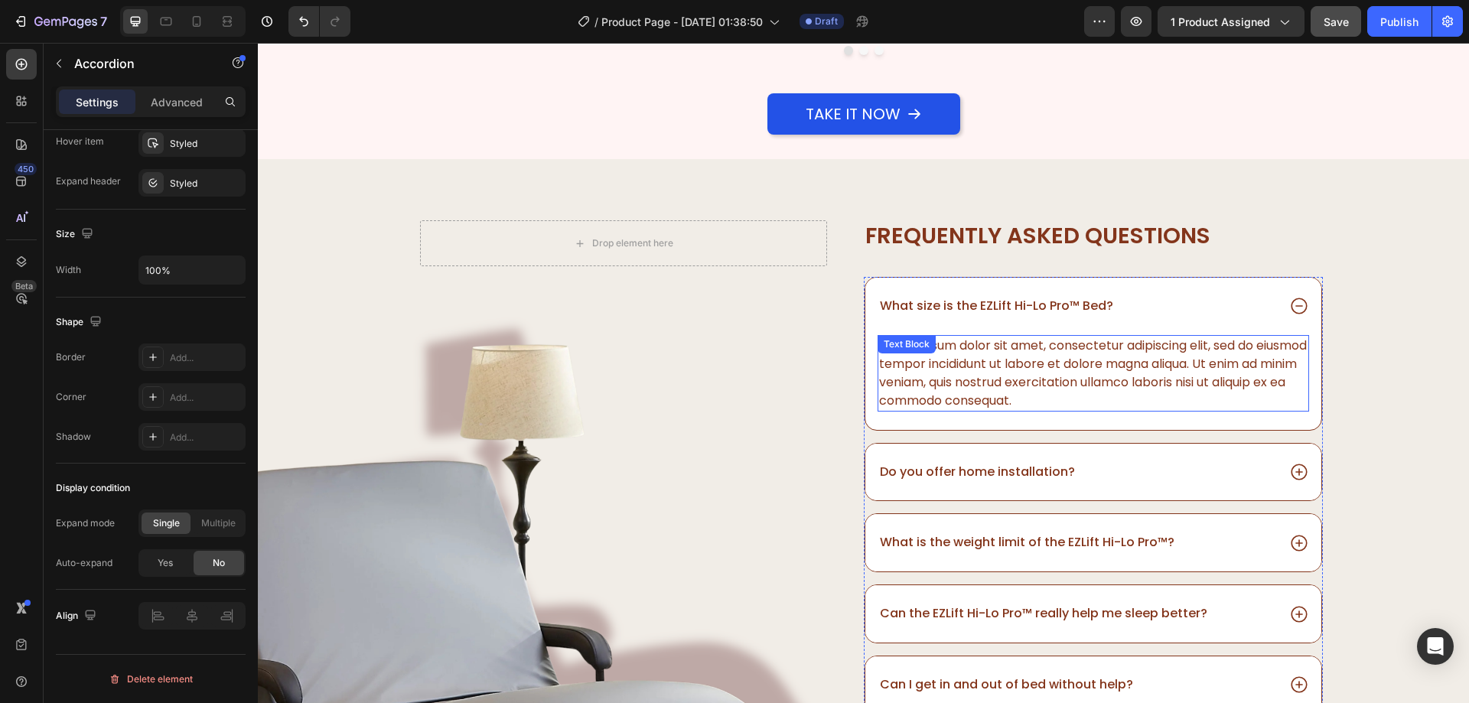
click at [1204, 345] on div "Lorem ipsum dolor sit amet, consectetur adipiscing elit, sed do eiusmod tempor …" at bounding box center [1093, 373] width 431 height 77
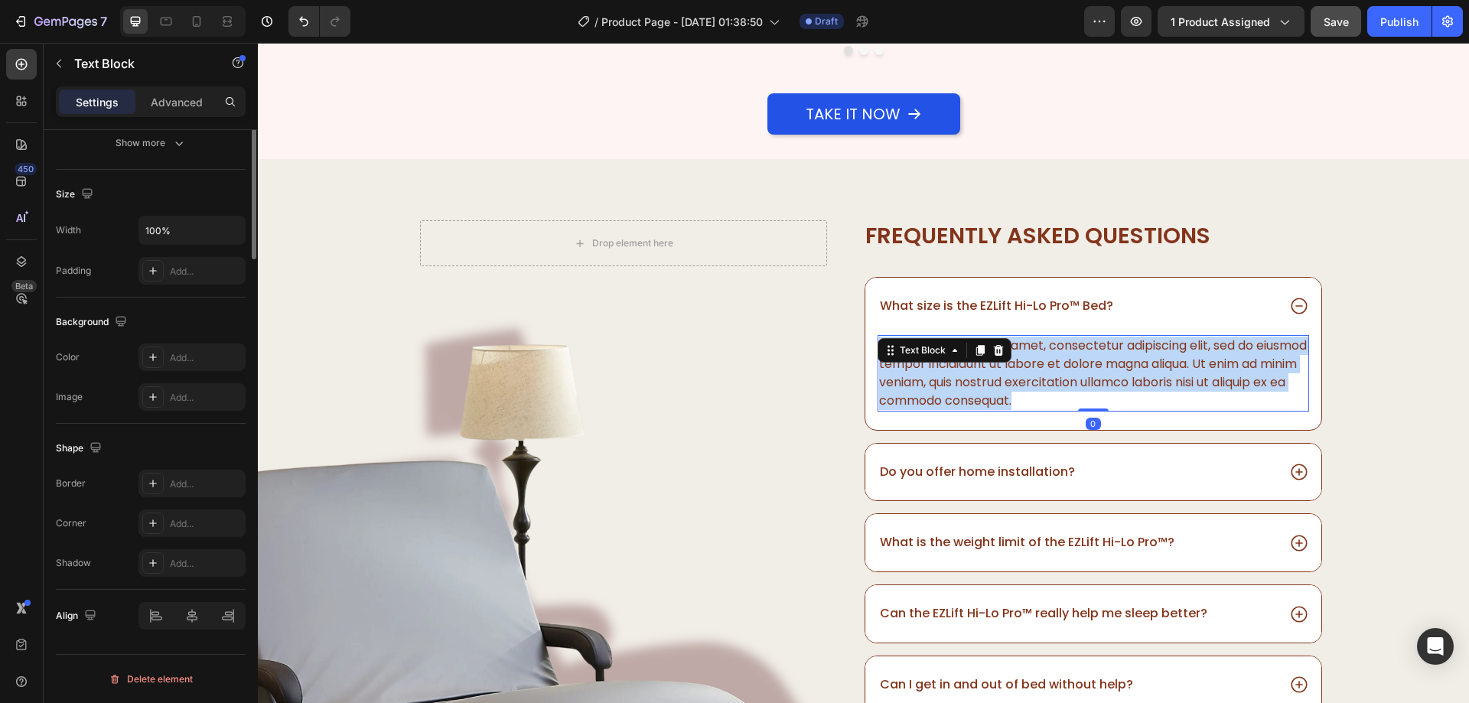
scroll to position [0, 0]
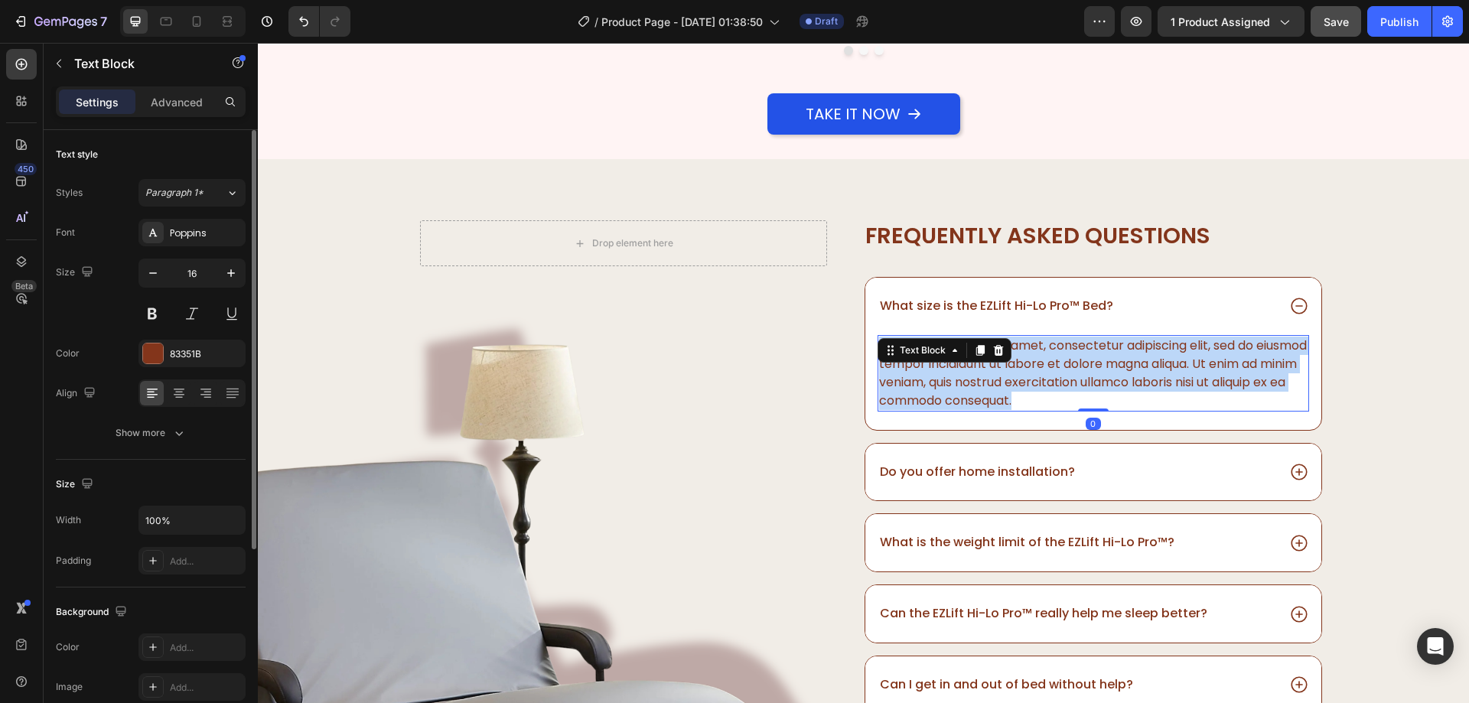
click at [1204, 345] on p "Lorem ipsum dolor sit amet, consectetur adipiscing elit, sed do eiusmod tempor …" at bounding box center [1093, 373] width 428 height 73
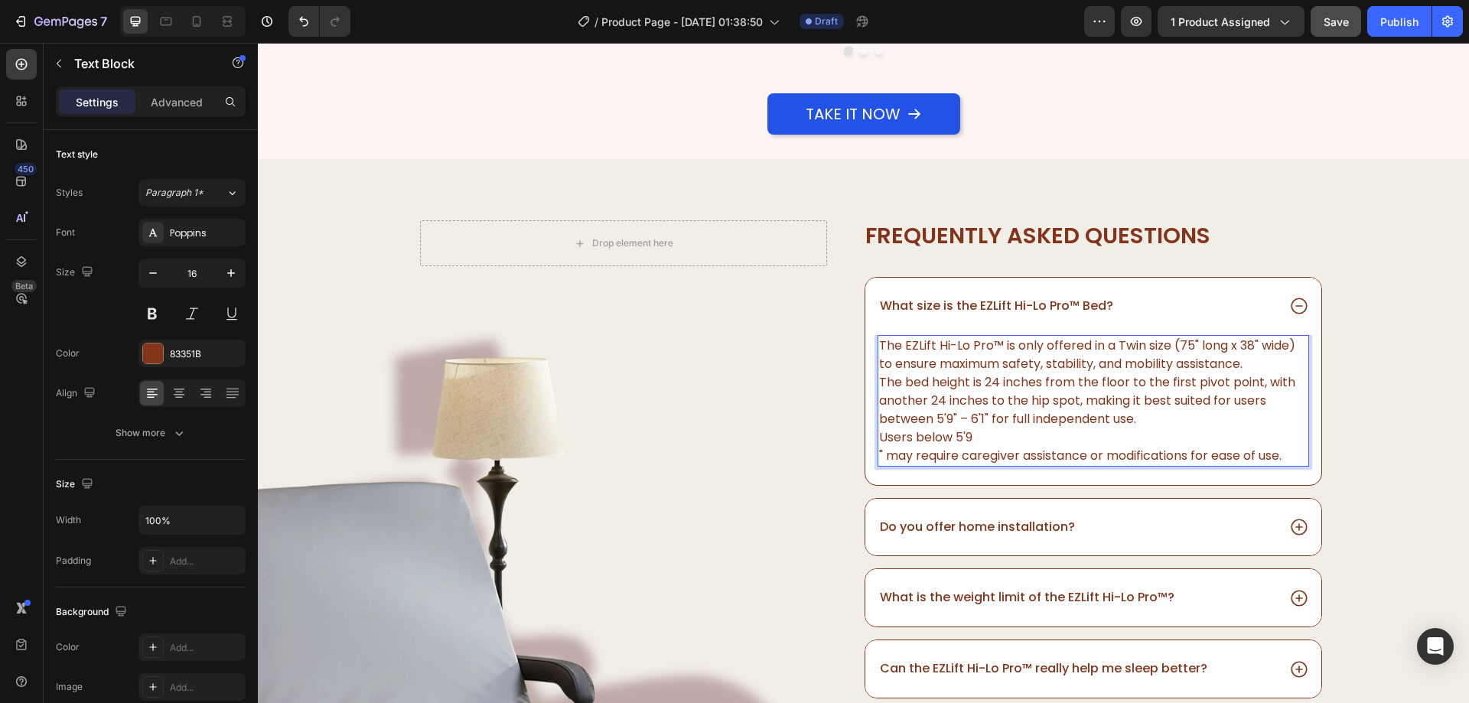
click at [879, 385] on p "The bed height is 24 inches from the floor to the first pivot point, with anoth…" at bounding box center [1093, 419] width 428 height 92
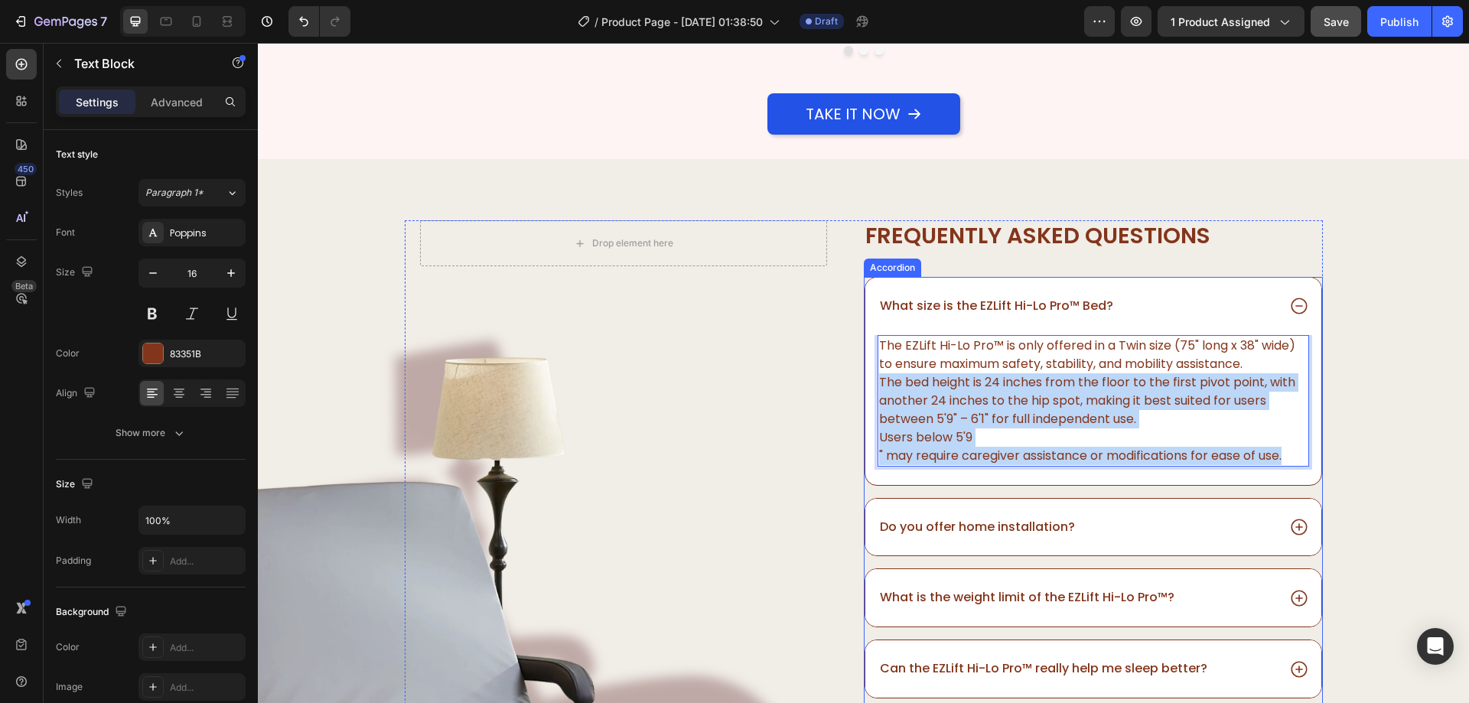
drag, startPoint x: 874, startPoint y: 385, endPoint x: 1307, endPoint y: 494, distance: 446.6
click at [1307, 494] on div "What size is the EZLift Hi-Lo Pro™ Bed? The EZLift Hi-Lo Pro™ is only offered i…" at bounding box center [1093, 629] width 459 height 705
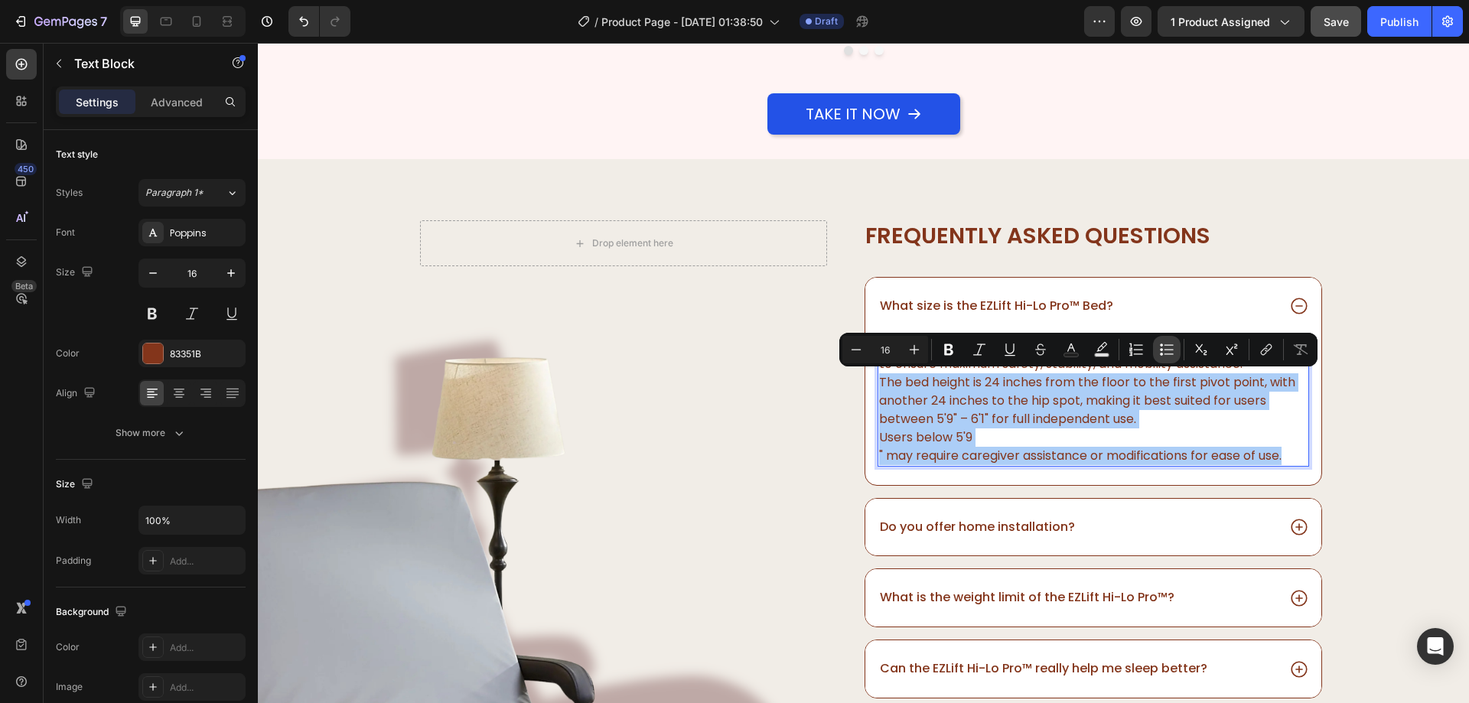
click at [1163, 339] on button "Bulleted List" at bounding box center [1167, 350] width 28 height 28
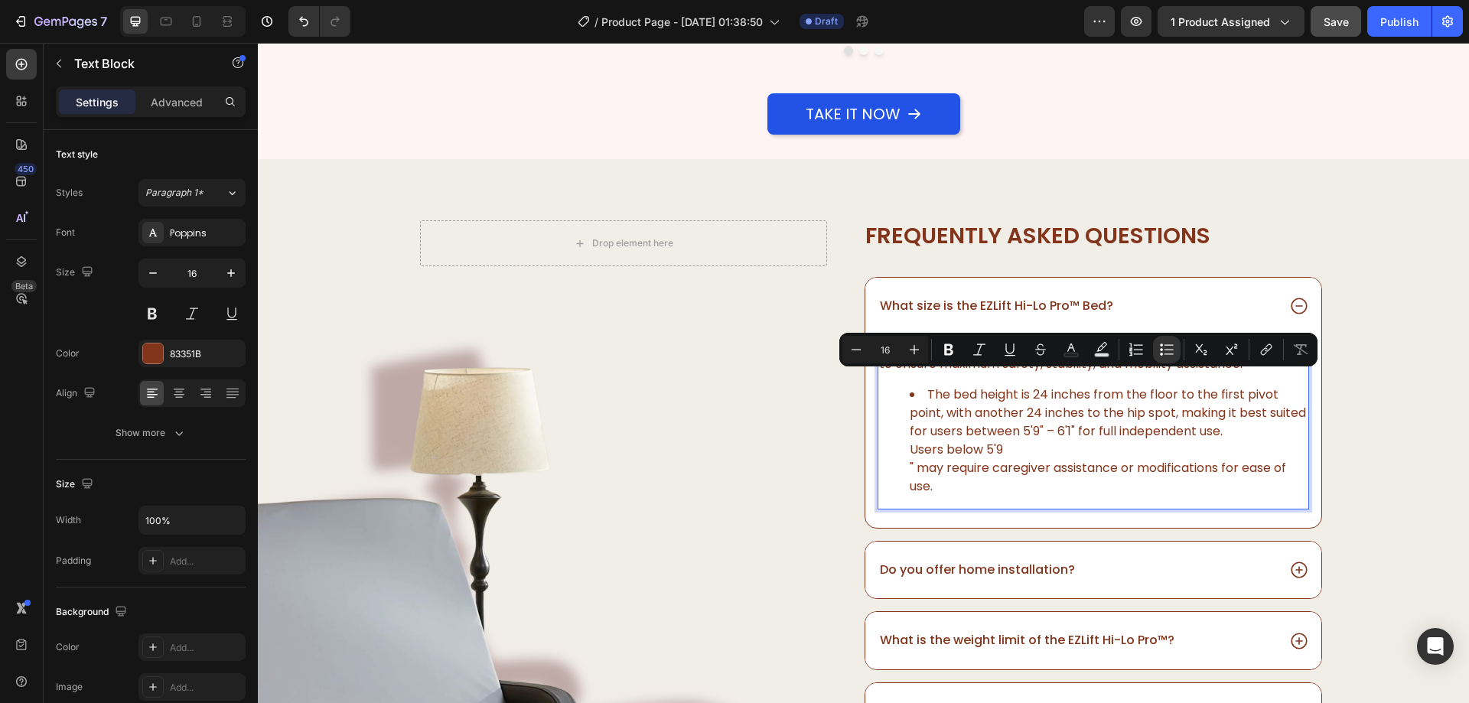
click at [1098, 439] on li "The bed height is 24 inches from the floor to the first pivot point, with anoth…" at bounding box center [1109, 441] width 398 height 110
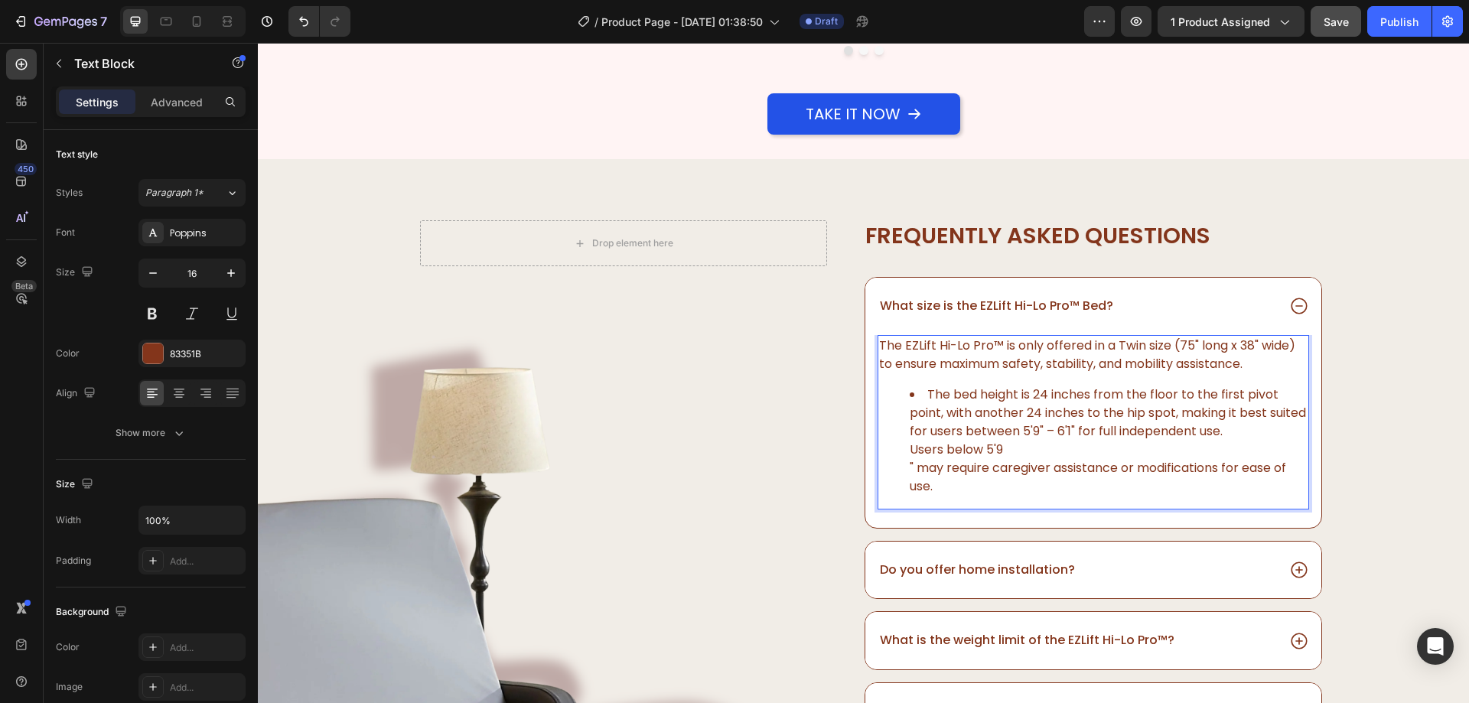
click at [910, 450] on li "The bed height is 24 inches from the floor to the first pivot point, with anoth…" at bounding box center [1109, 441] width 398 height 110
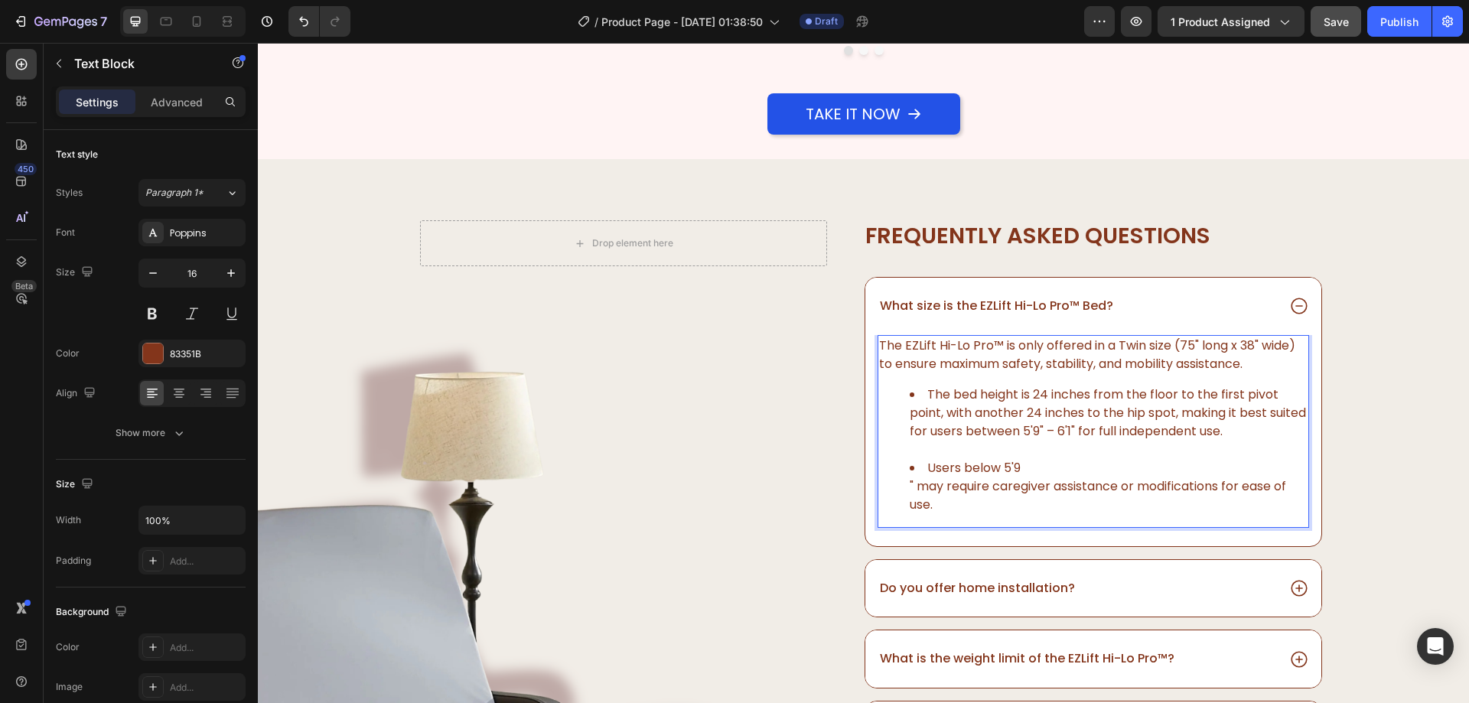
click at [910, 450] on li "The bed height is 24 inches from the floor to the first pivot point, with anoth…" at bounding box center [1109, 422] width 398 height 73
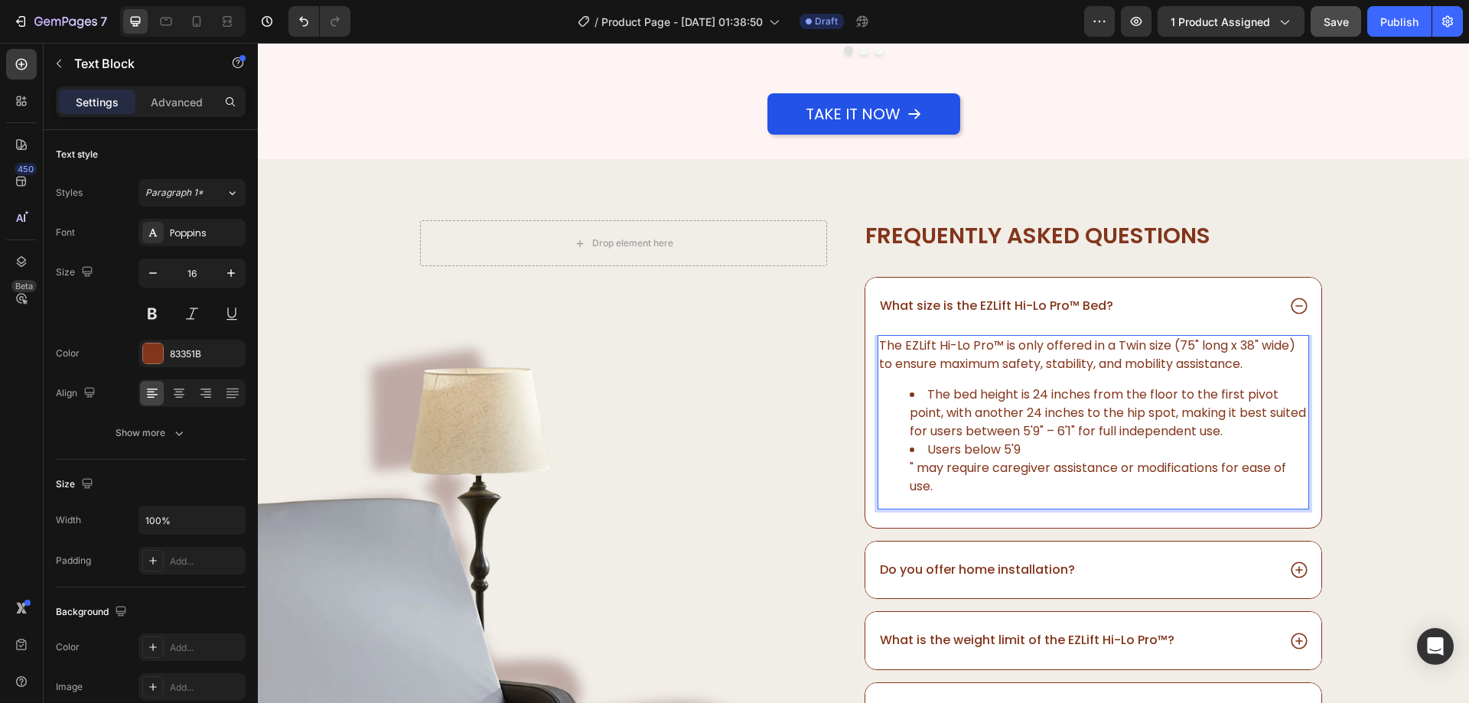
click at [910, 467] on li "Users below 5'9 " may require caregiver assistance or modifications for ease of…" at bounding box center [1109, 468] width 398 height 55
click at [910, 468] on li "Users below 5'9 " may require caregiver assistance or modifications for ease of…" at bounding box center [1109, 468] width 398 height 55
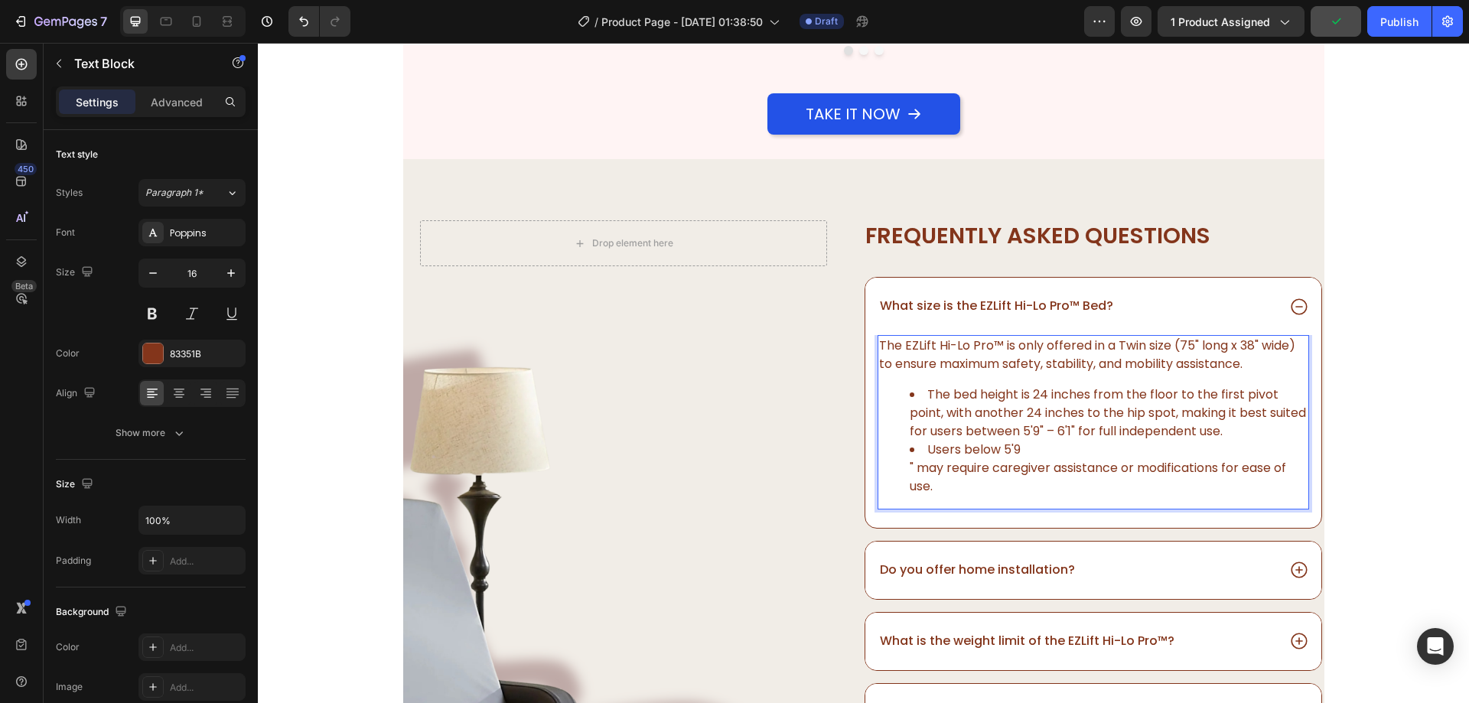
scroll to position [4160, 0]
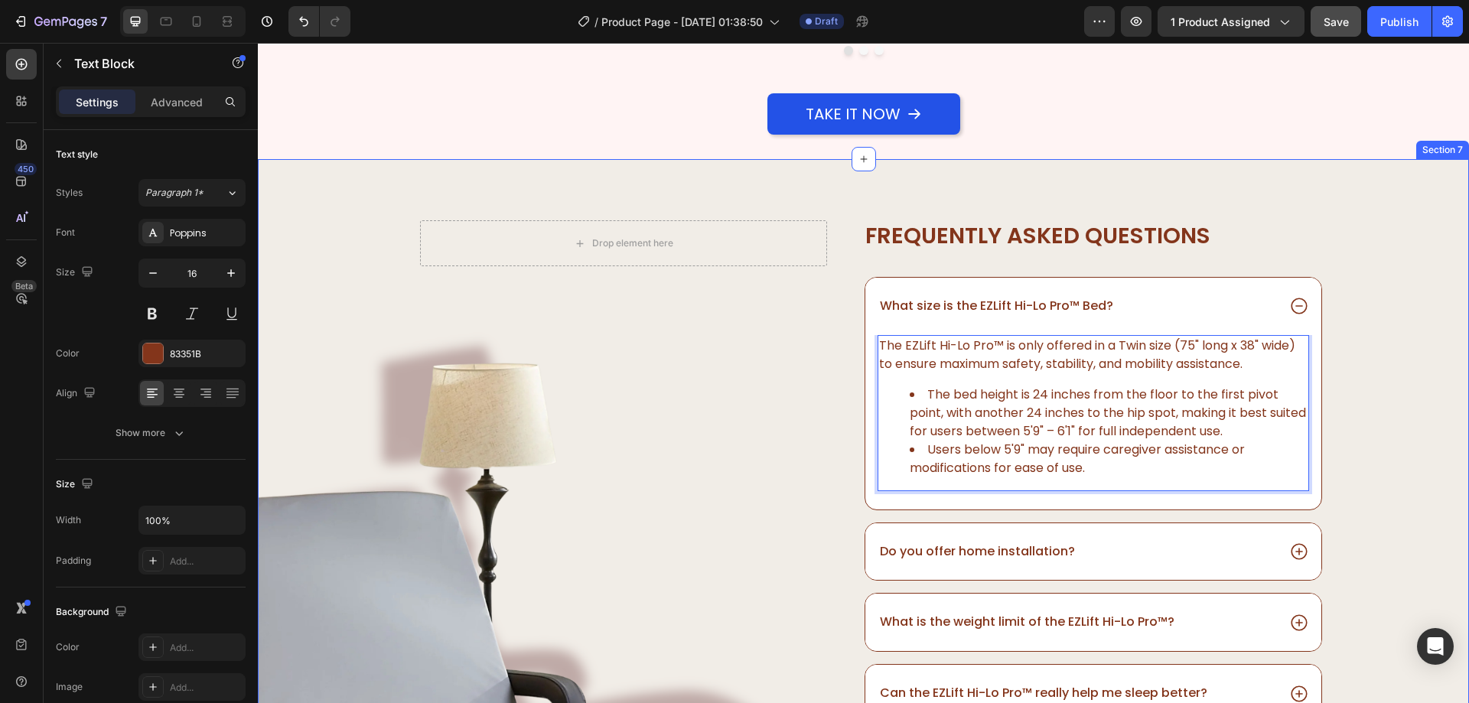
click at [1385, 447] on div "Drop element here Row Image Frequently asked questions Heading What size is the…" at bounding box center [863, 625] width 1211 height 811
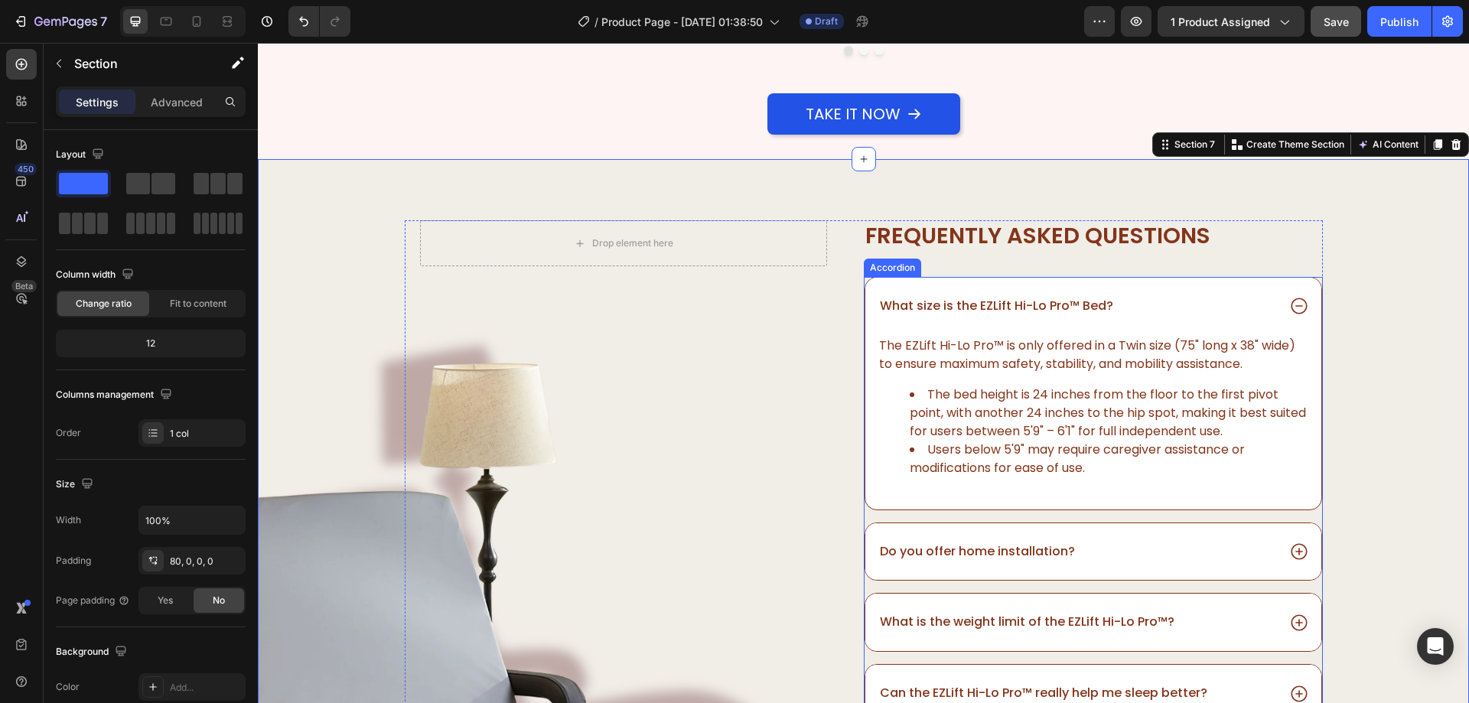
click at [1293, 299] on icon at bounding box center [1299, 306] width 16 height 16
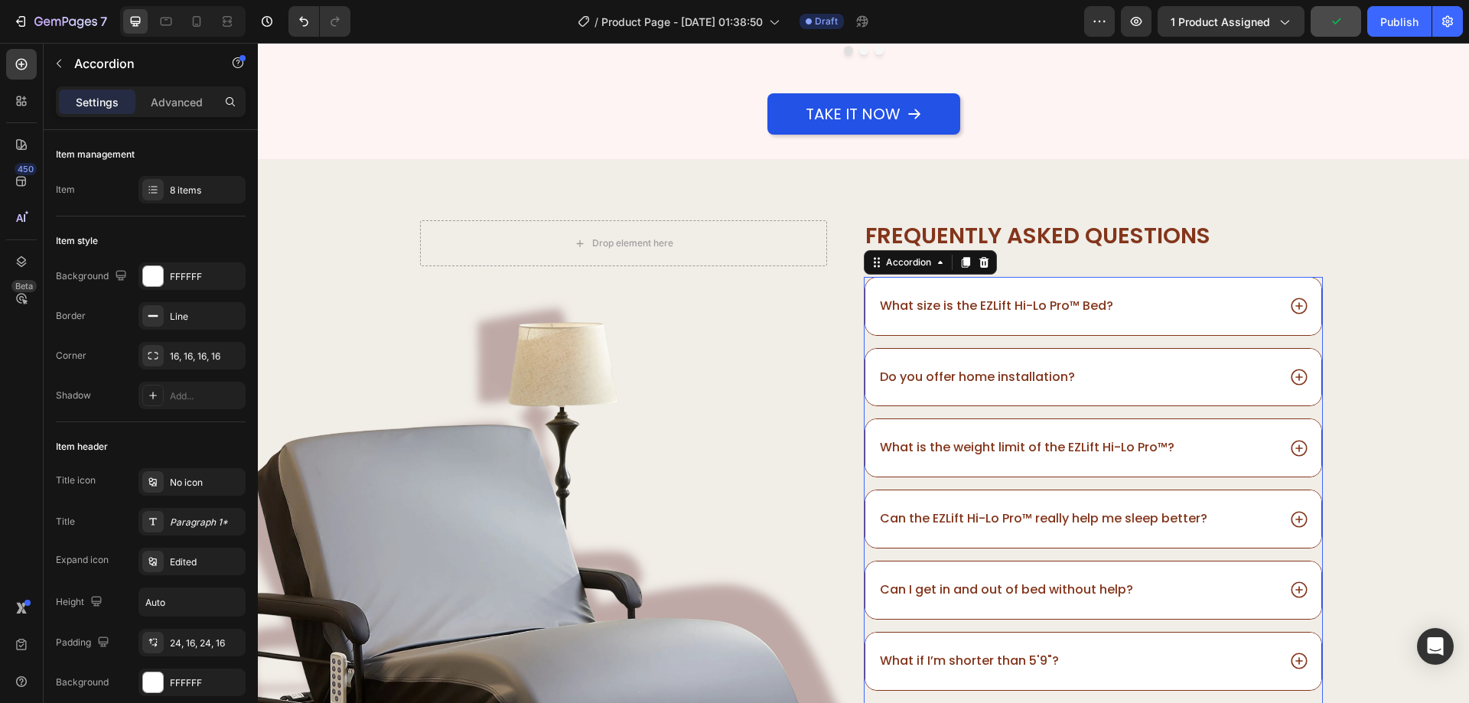
click at [1208, 391] on div "Do you offer home installation?" at bounding box center [1093, 377] width 456 height 57
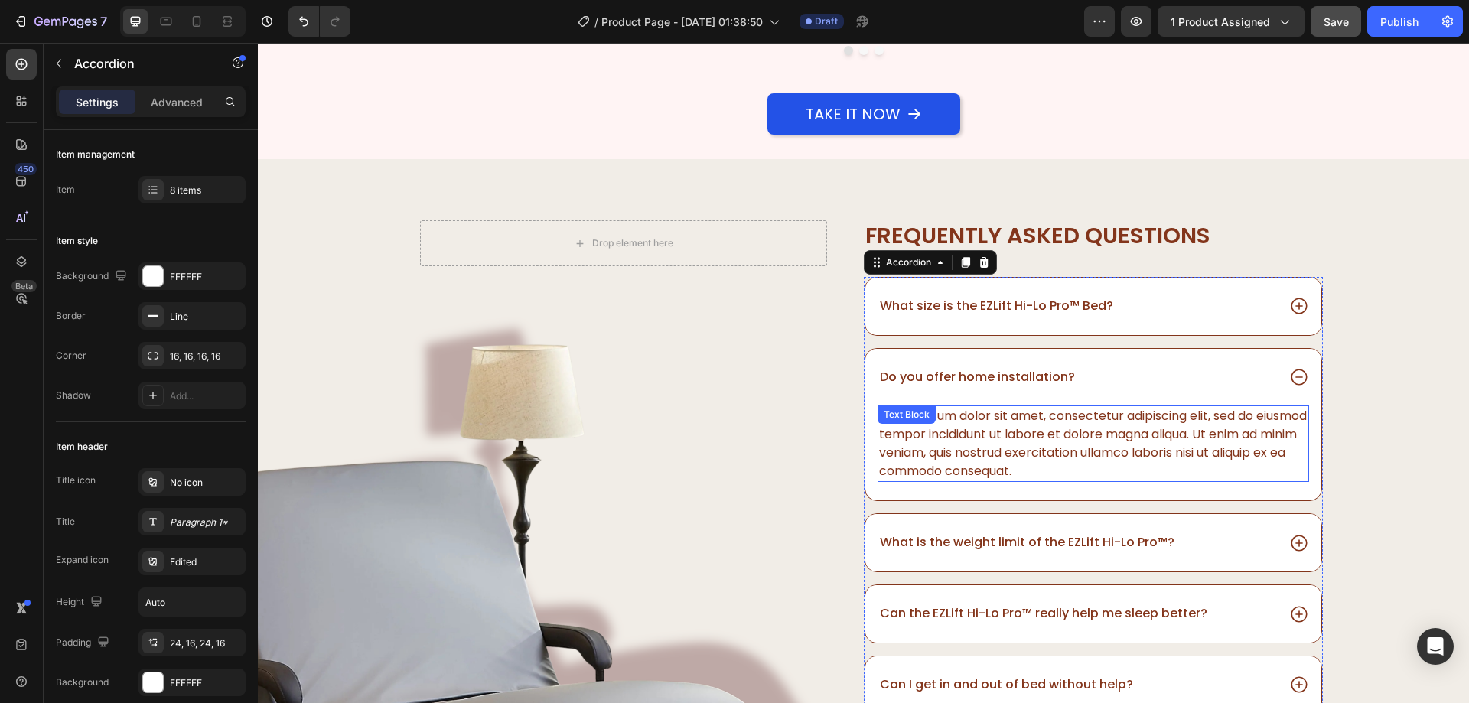
click at [1053, 450] on div "Lorem ipsum dolor sit amet, consectetur adipiscing elit, sed do eiusmod tempor …" at bounding box center [1093, 443] width 431 height 77
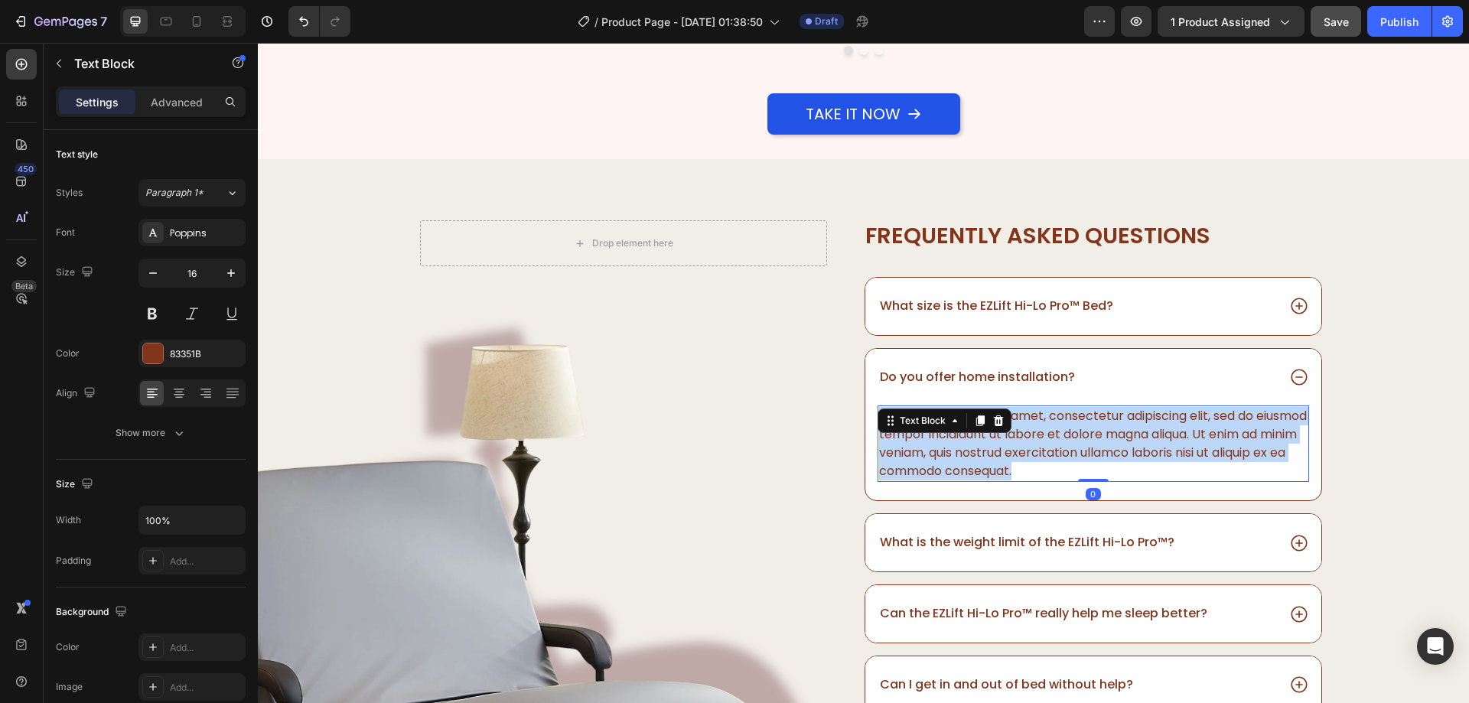
click at [1053, 450] on p "Lorem ipsum dolor sit amet, consectetur adipiscing elit, sed do eiusmod tempor …" at bounding box center [1093, 443] width 428 height 73
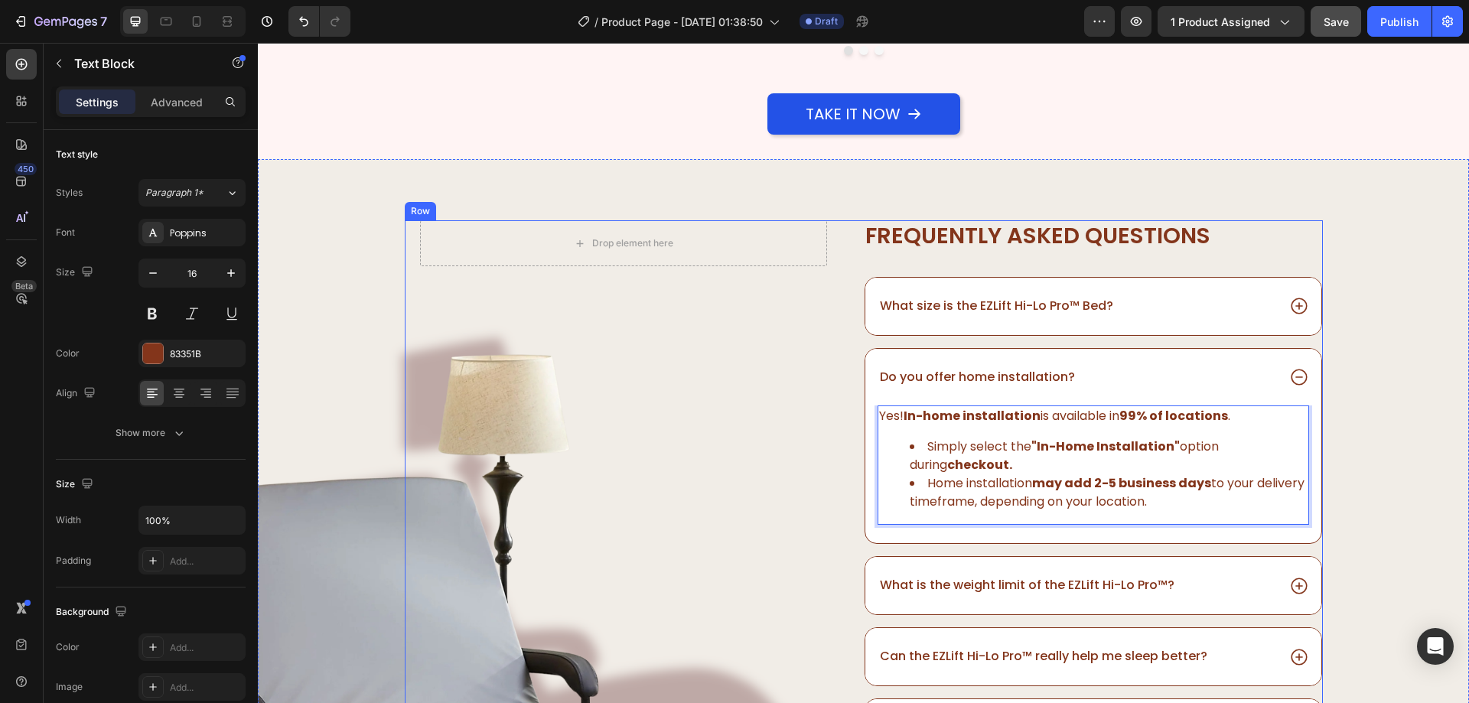
click at [825, 530] on div "Drop element here Row Image" at bounding box center [634, 607] width 459 height 774
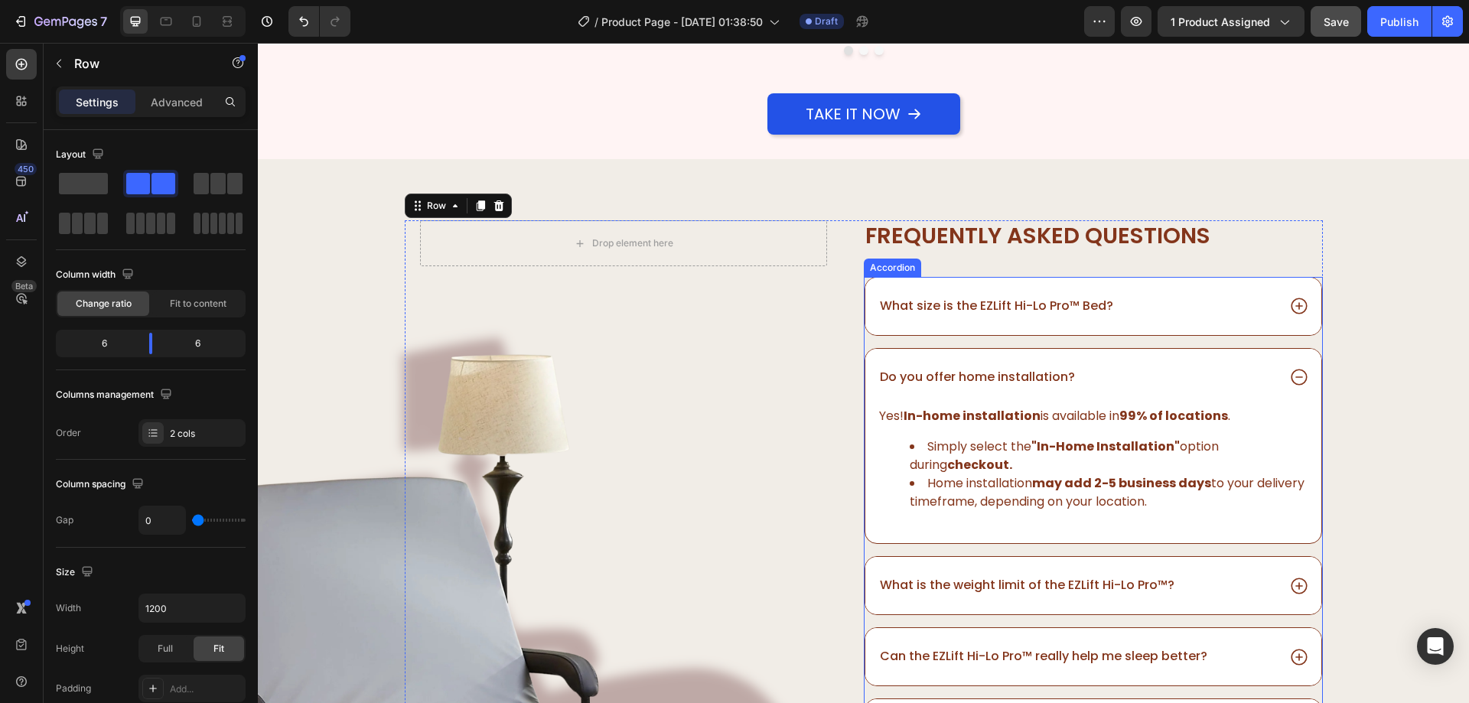
scroll to position [4237, 0]
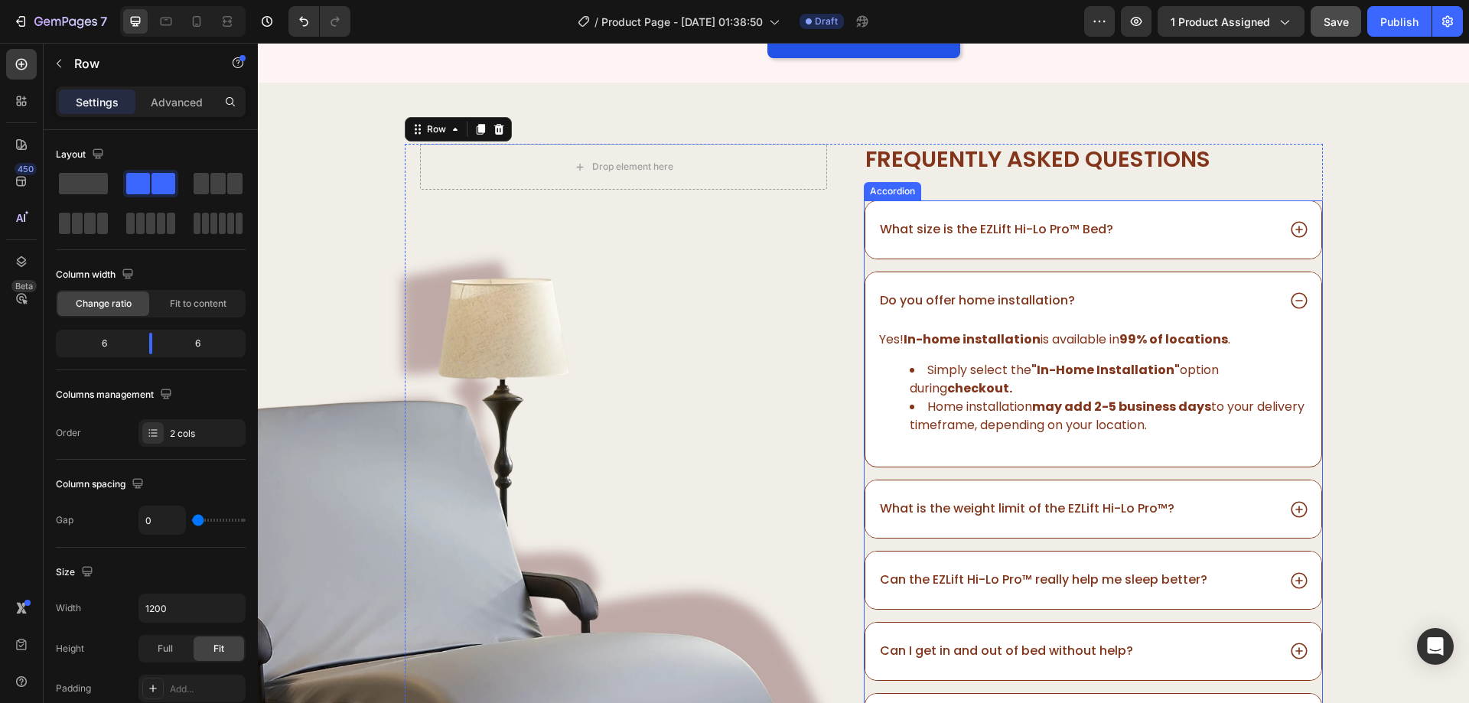
click at [1013, 519] on div "What is the weight limit of the EZLift Hi-Lo Pro™?" at bounding box center [1027, 509] width 299 height 21
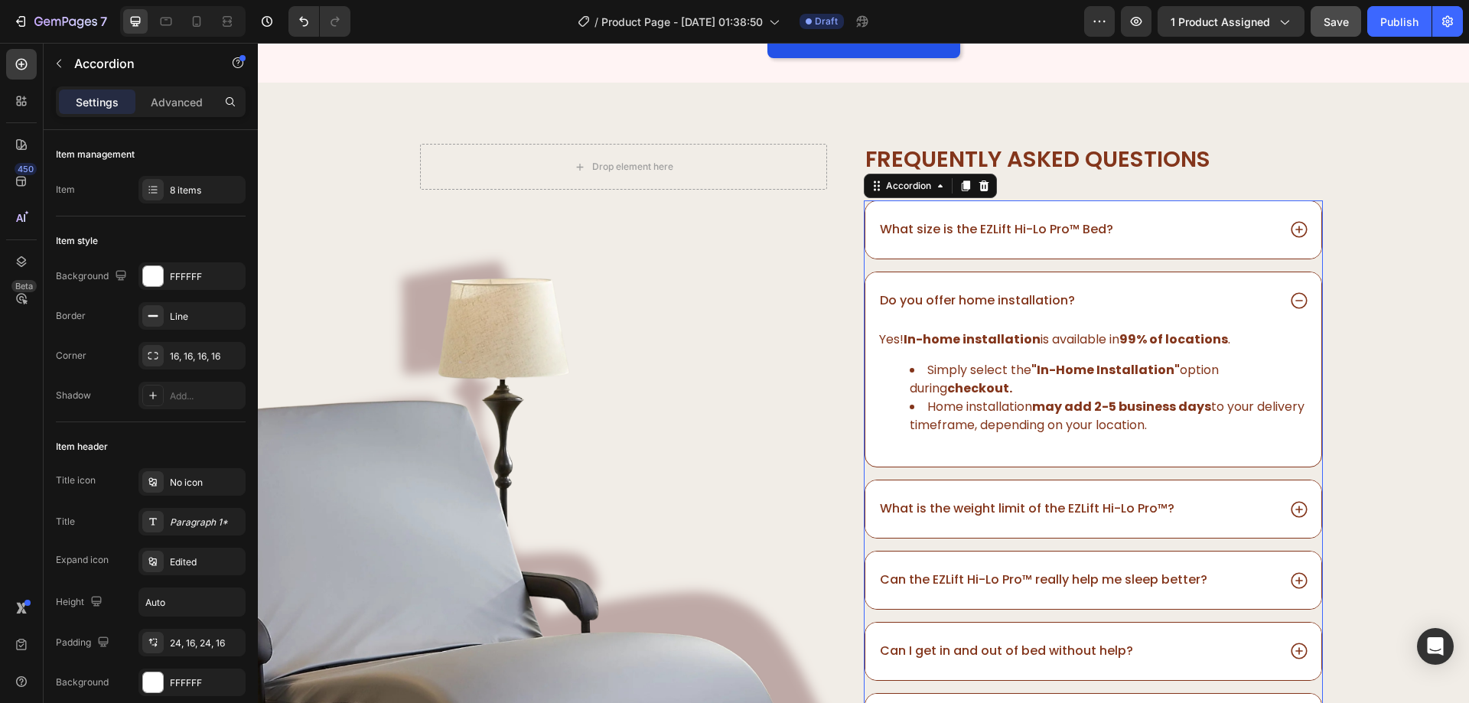
click at [1195, 523] on div "What is the weight limit of the EZLift Hi-Lo Pro™?" at bounding box center [1093, 508] width 456 height 57
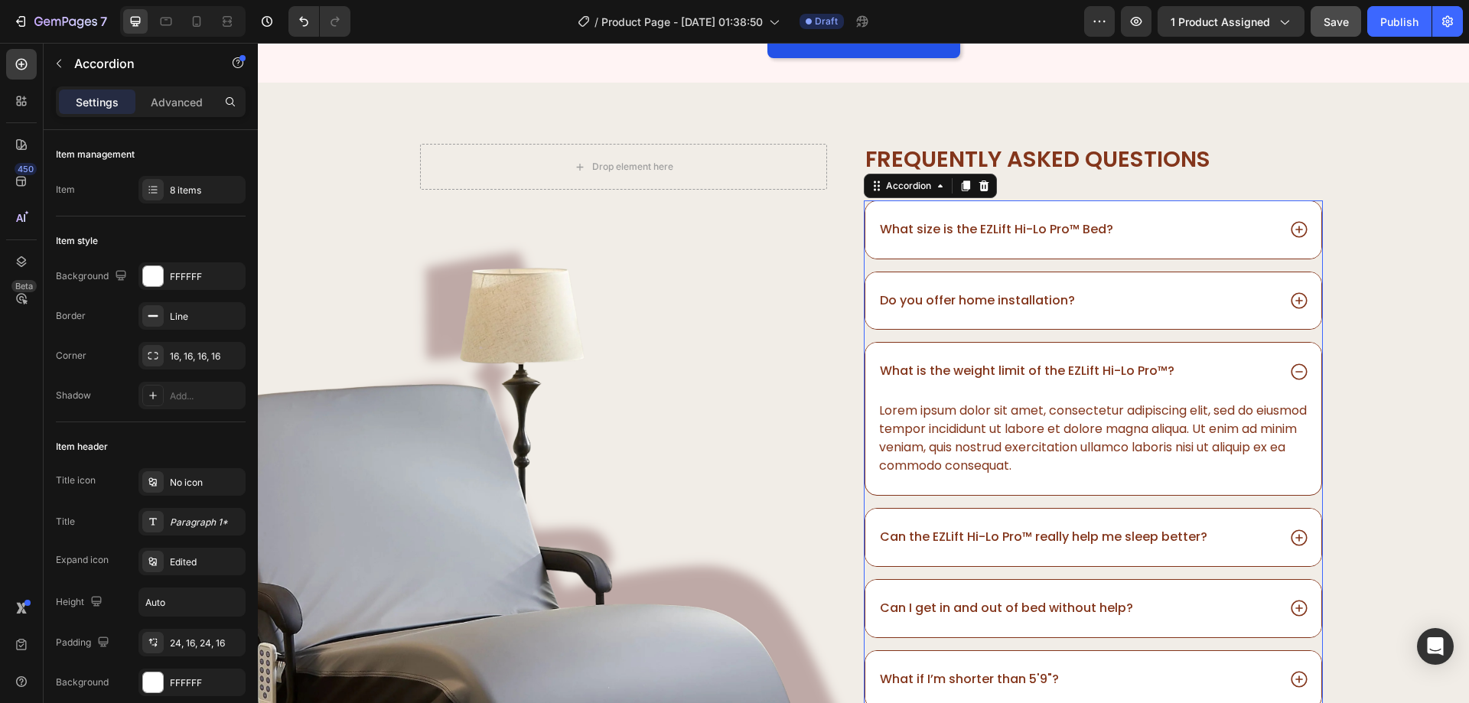
click at [1125, 460] on div "Lorem ipsum dolor sit amet, consectetur adipiscing elit, sed do eiusmod tempor …" at bounding box center [1093, 438] width 431 height 77
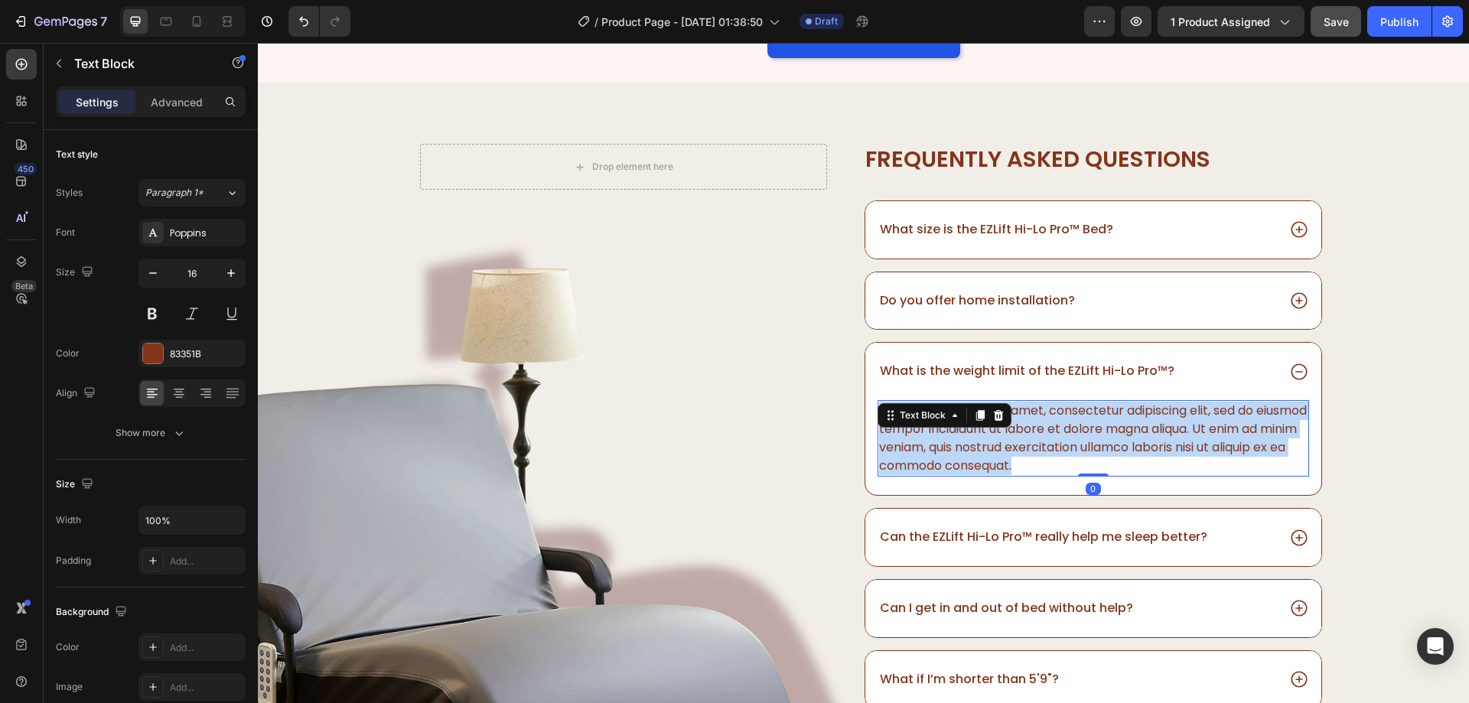
click at [1125, 460] on p "Lorem ipsum dolor sit amet, consectetur adipiscing elit, sed do eiusmod tempor …" at bounding box center [1093, 438] width 428 height 73
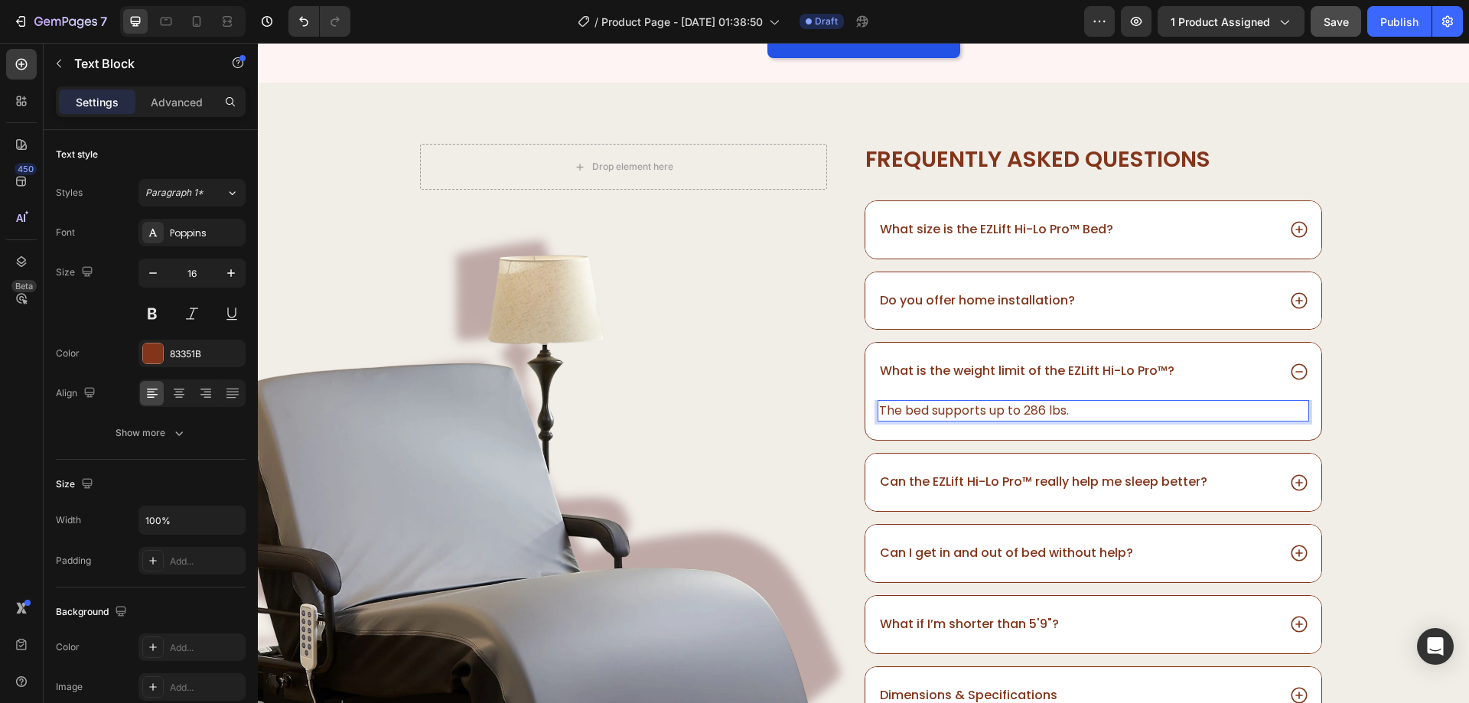
click at [1058, 408] on p "The bed supports up to 286 lbs." at bounding box center [1093, 411] width 428 height 18
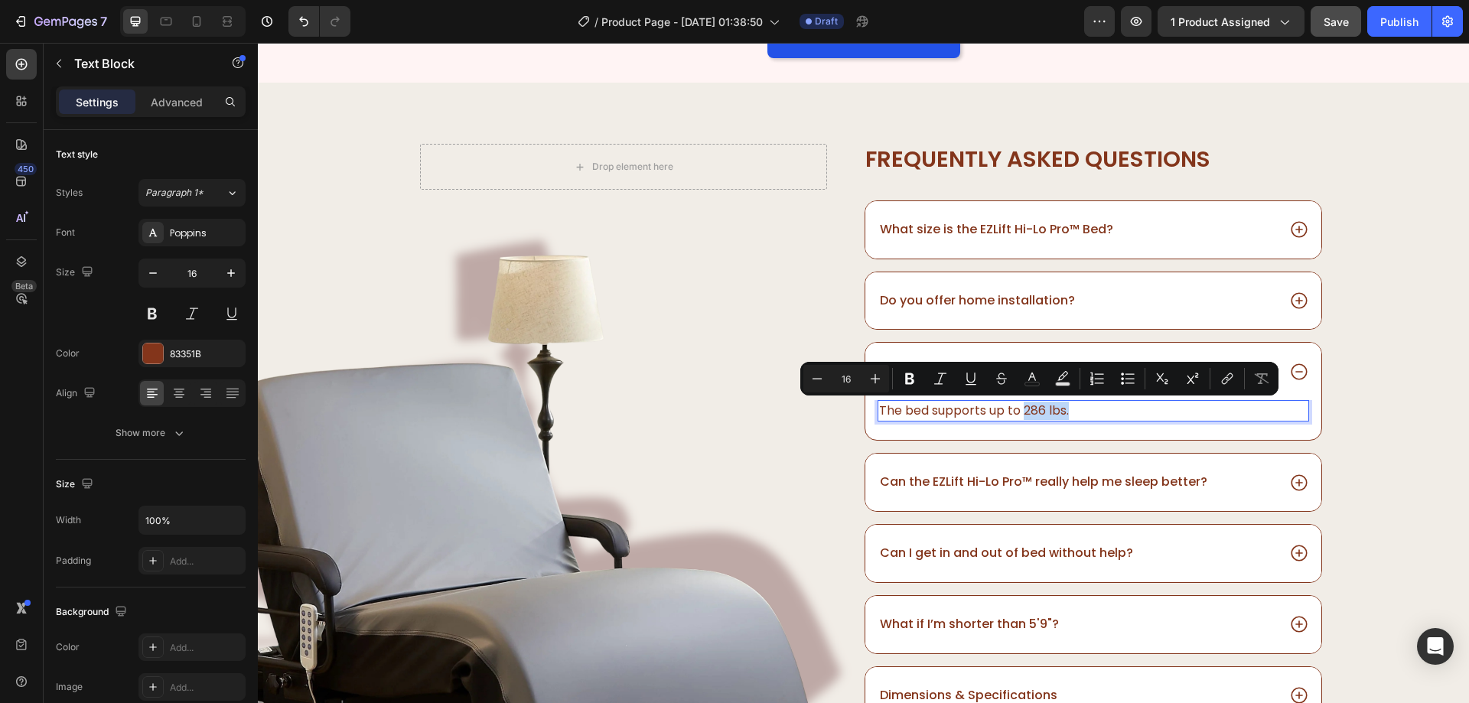
drag, startPoint x: 1063, startPoint y: 409, endPoint x: 1018, endPoint y: 415, distance: 45.5
click at [1018, 415] on p "The bed supports up to 286 lbs." at bounding box center [1093, 411] width 428 height 18
click at [1046, 445] on div "What size is the EZLift Hi-Lo Pro™ Bed? Do you offer home installation? What is…" at bounding box center [1093, 497] width 459 height 595
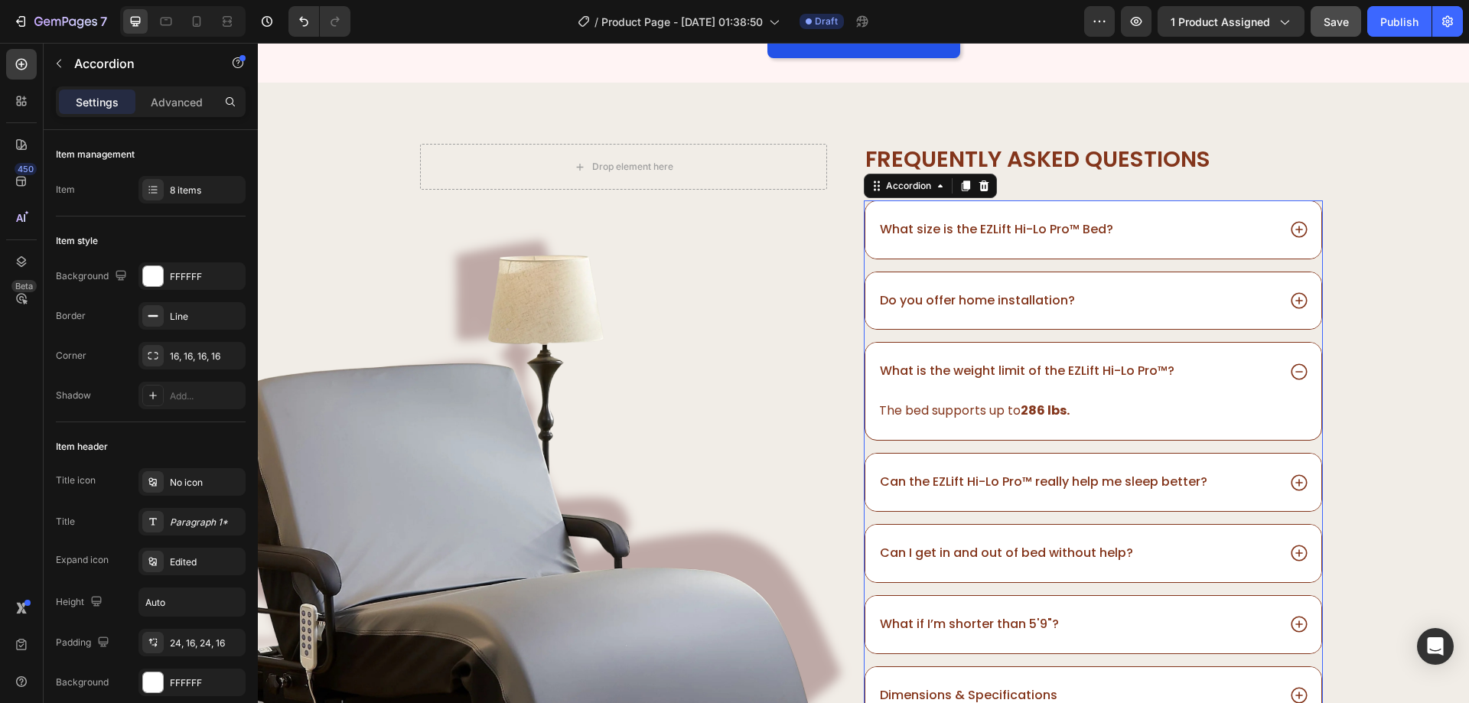
click at [1236, 368] on div "What is the weight limit of the EZLift Hi-Lo Pro™?" at bounding box center [1077, 371] width 399 height 21
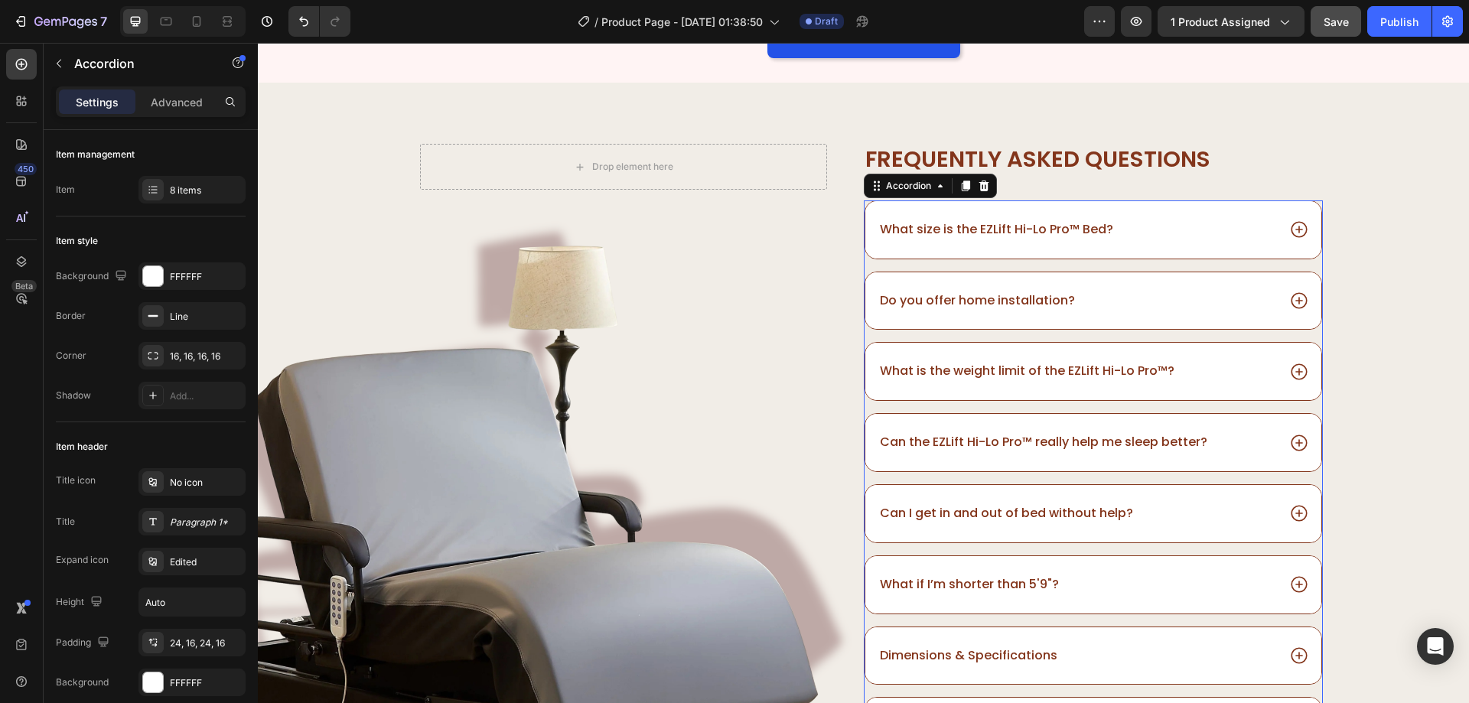
click at [1272, 447] on div "Can the EZLift Hi-Lo Pro™ really help me sleep better?" at bounding box center [1093, 442] width 456 height 57
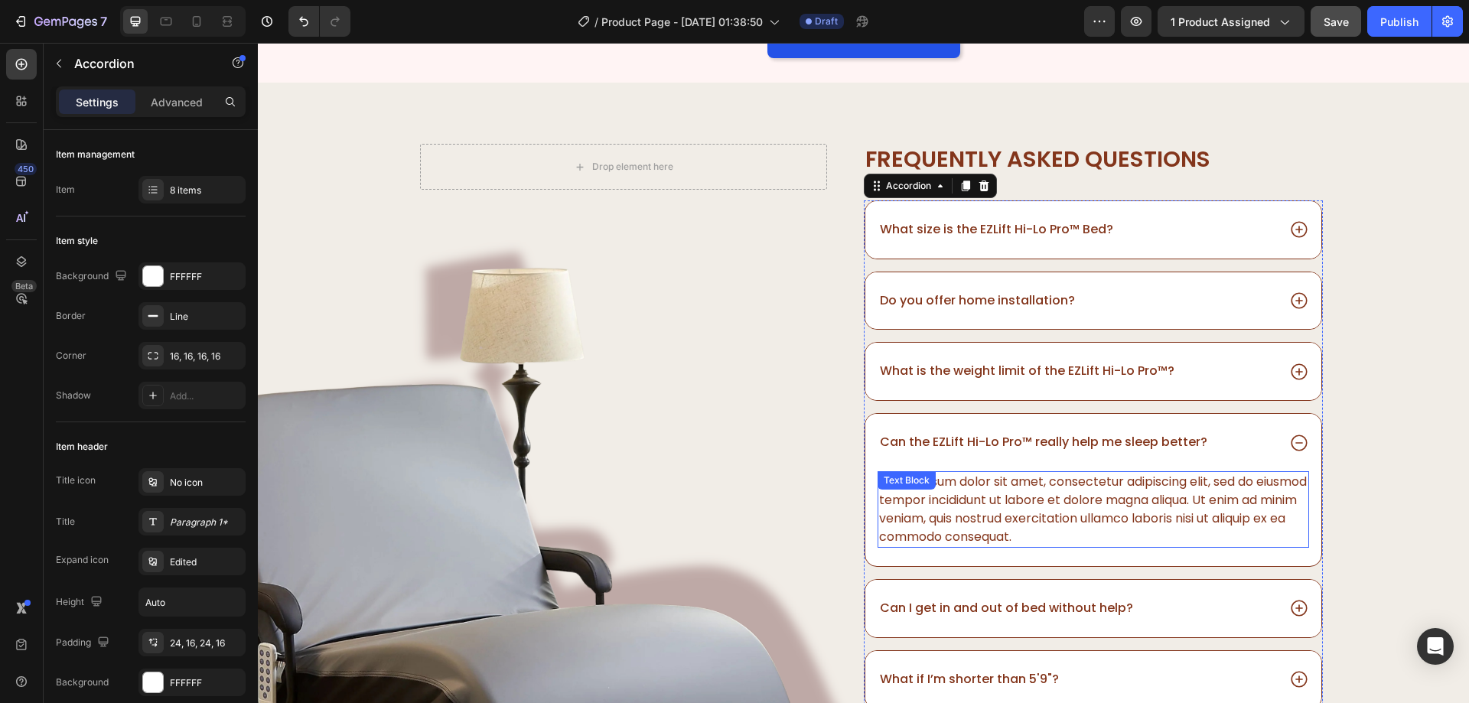
click at [1008, 523] on div "Lorem ipsum dolor sit amet, consectetur adipiscing elit, sed do eiusmod tempor …" at bounding box center [1093, 509] width 431 height 77
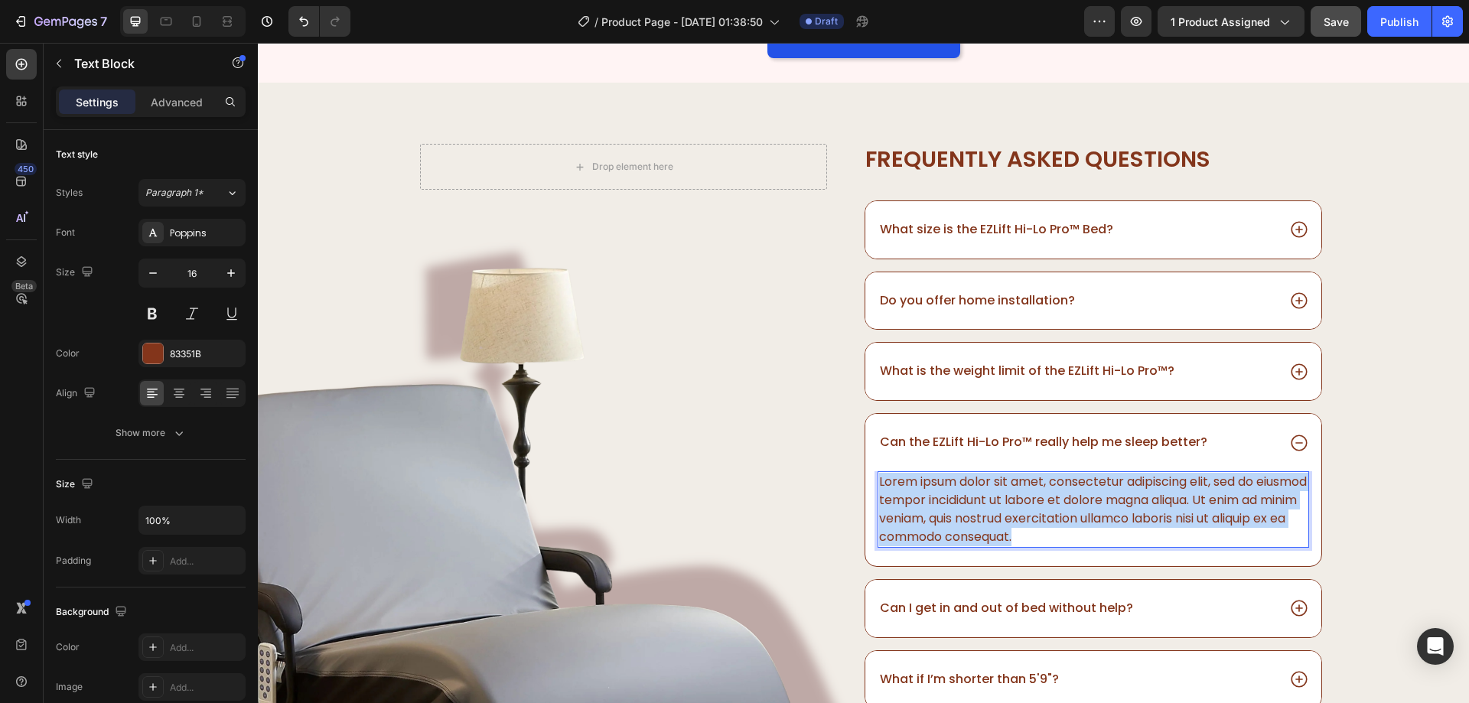
click at [1008, 523] on p "Lorem ipsum dolor sit amet, consectetur adipiscing elit, sed do eiusmod tempor …" at bounding box center [1093, 509] width 428 height 73
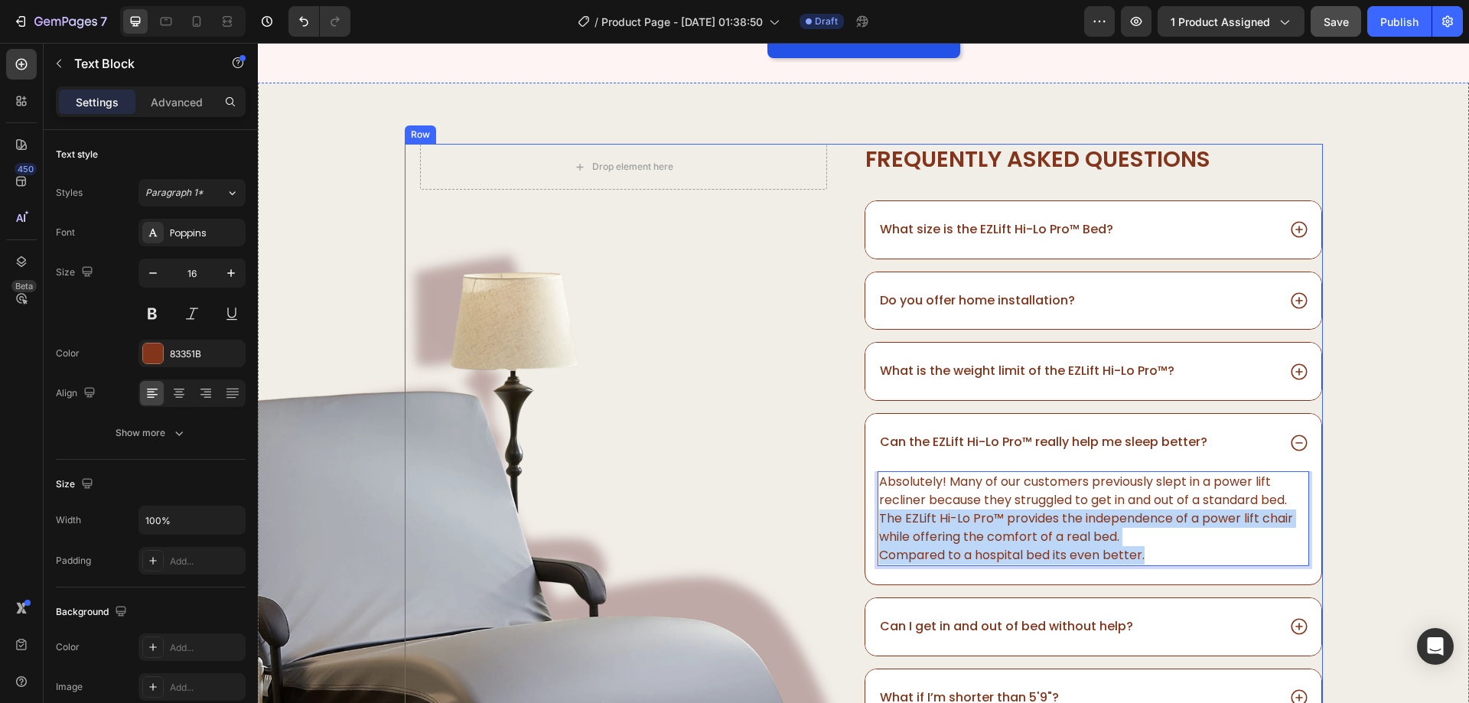
drag, startPoint x: 1158, startPoint y: 558, endPoint x: 838, endPoint y: 519, distance: 322.2
click at [838, 519] on div "Drop element here Row Image Frequently asked questions Heading What size is the…" at bounding box center [864, 519] width 918 height 750
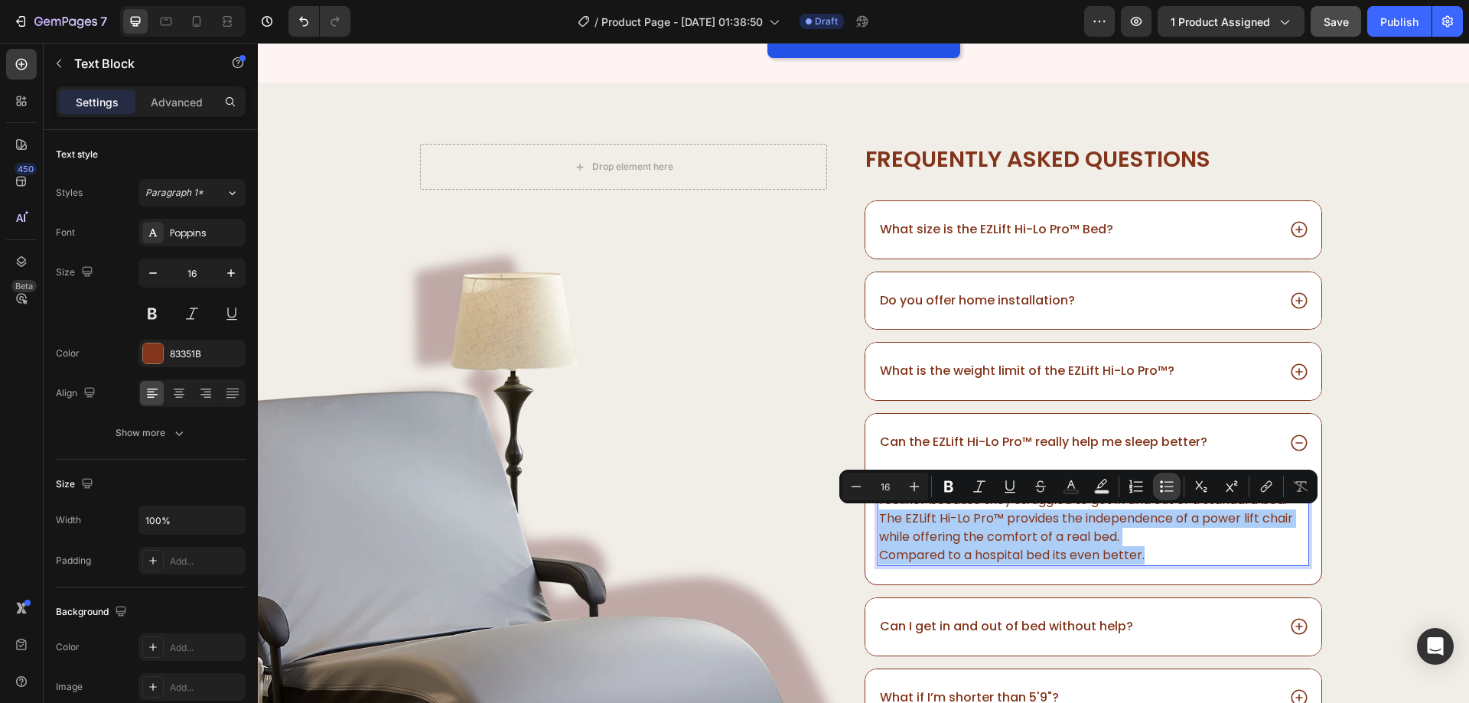
click at [1165, 481] on icon "Editor contextual toolbar" at bounding box center [1166, 486] width 15 height 15
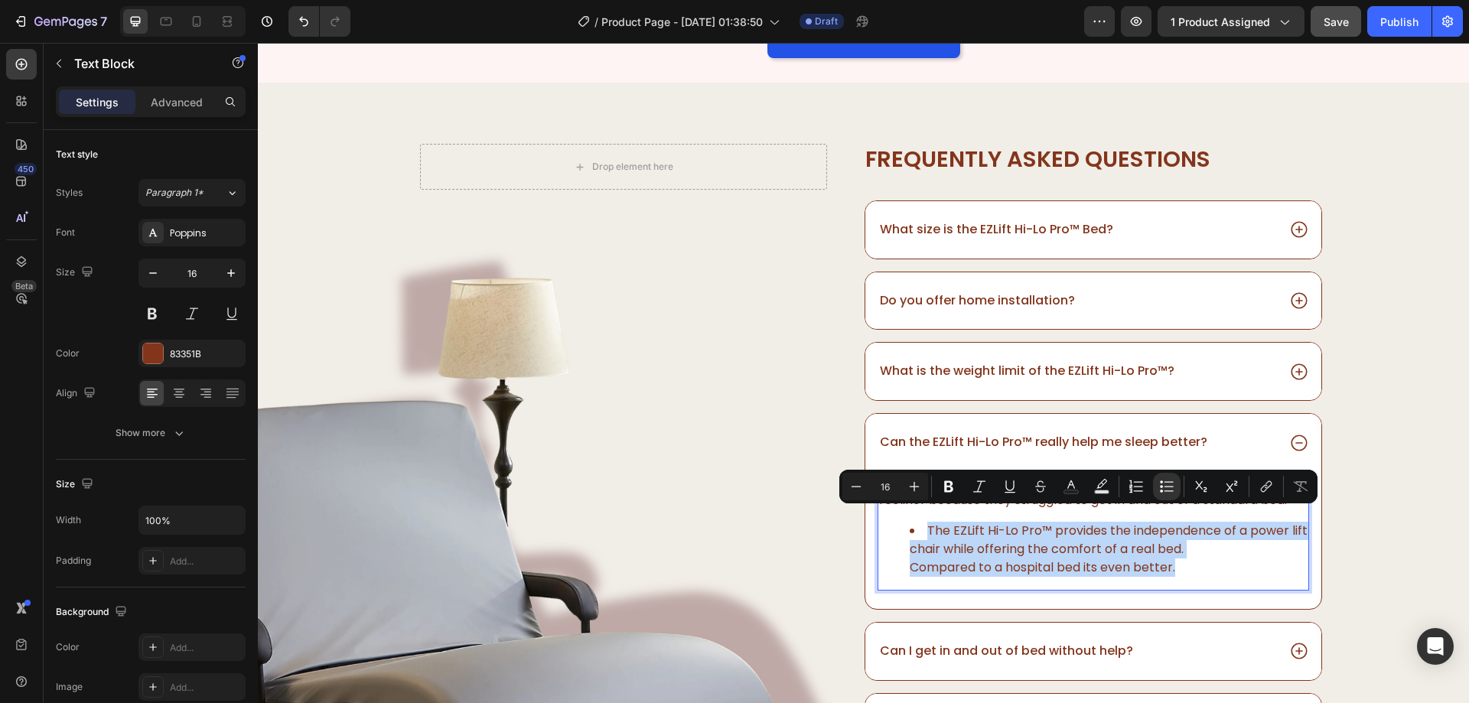
click at [1168, 536] on li "The EZLift Hi-Lo Pro™ provides the independence of a power lift chair while off…" at bounding box center [1109, 549] width 398 height 55
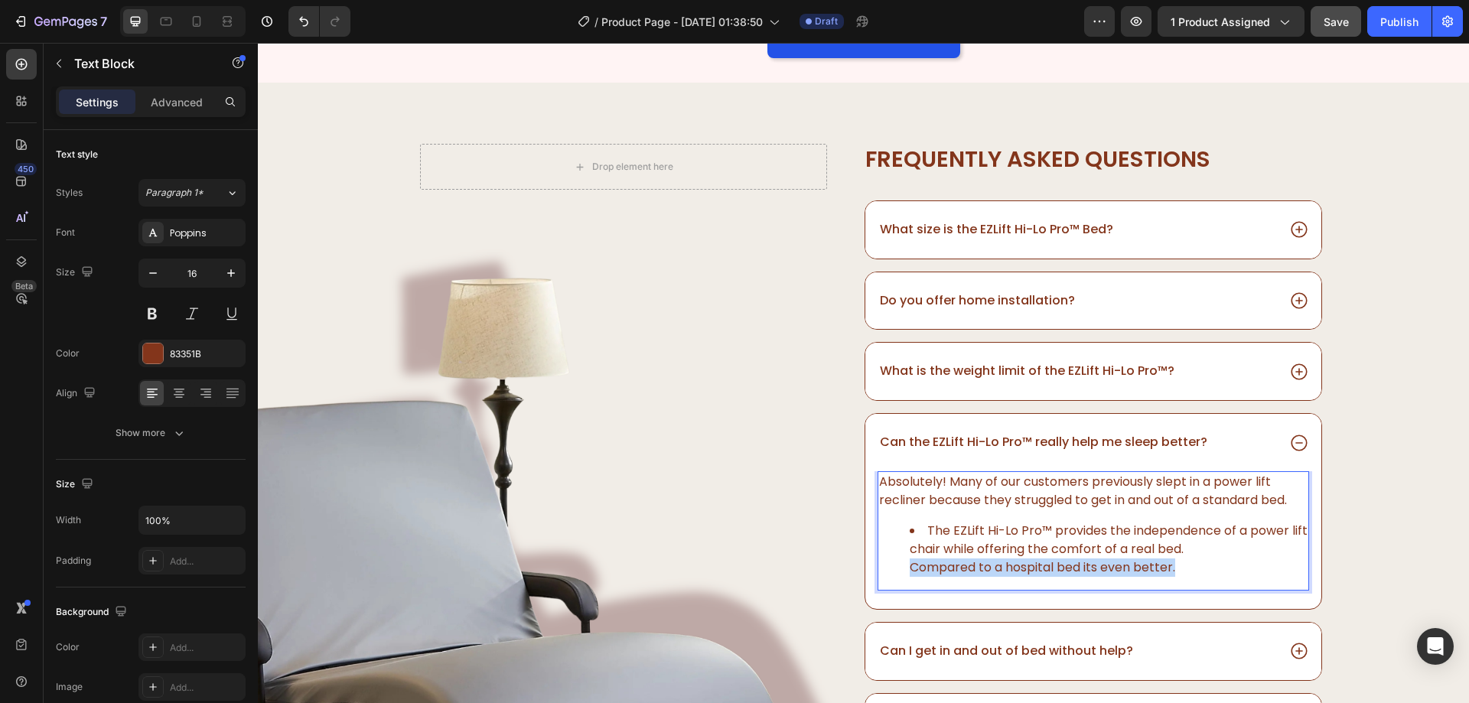
drag, startPoint x: 1190, startPoint y: 565, endPoint x: 904, endPoint y: 568, distance: 286.1
click at [910, 568] on li "The EZLift Hi-Lo Pro™ provides the independence of a power lift chair while off…" at bounding box center [1109, 549] width 398 height 55
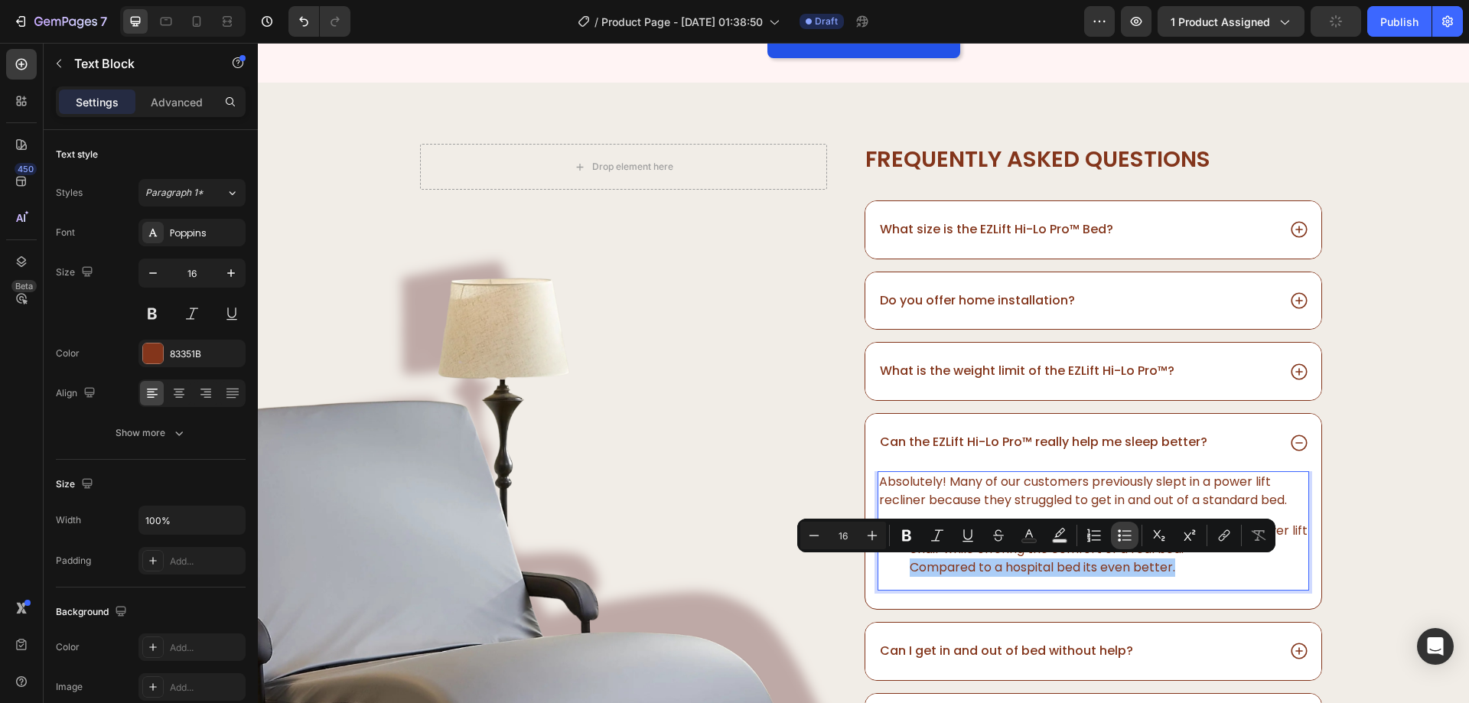
click at [1122, 539] on icon "Editor contextual toolbar" at bounding box center [1124, 535] width 15 height 15
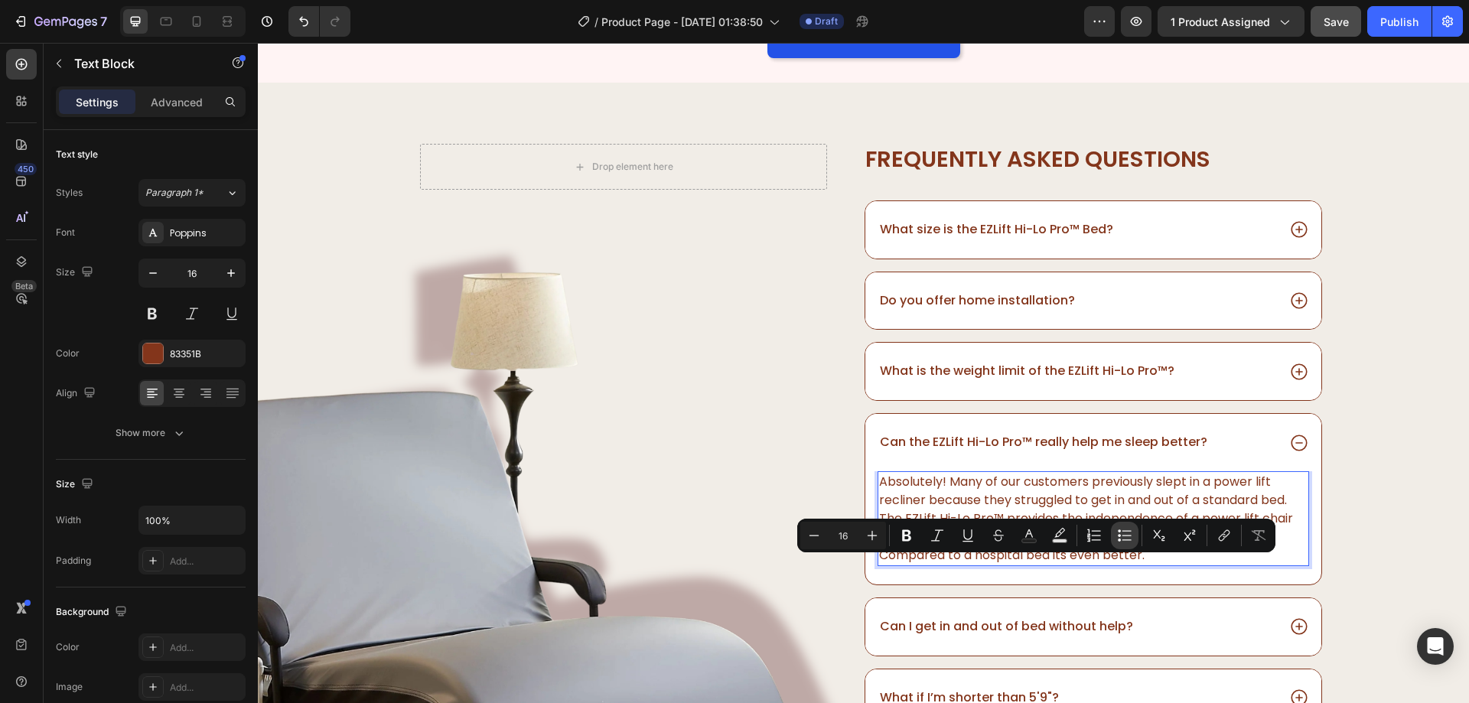
click at [1122, 539] on icon "Editor contextual toolbar" at bounding box center [1124, 535] width 15 height 15
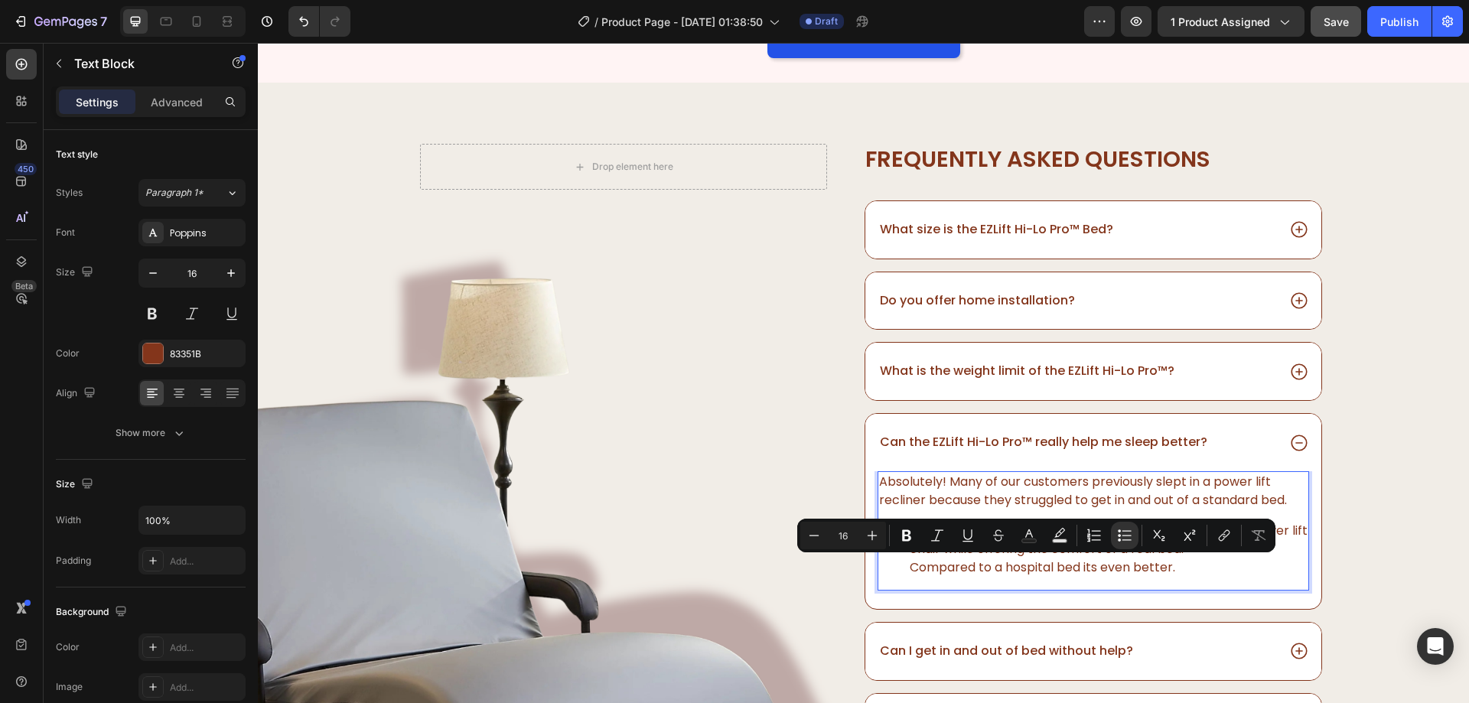
click at [1120, 570] on li "The EZLift Hi-Lo Pro™ provides the independence of a power lift chair while off…" at bounding box center [1109, 549] width 398 height 55
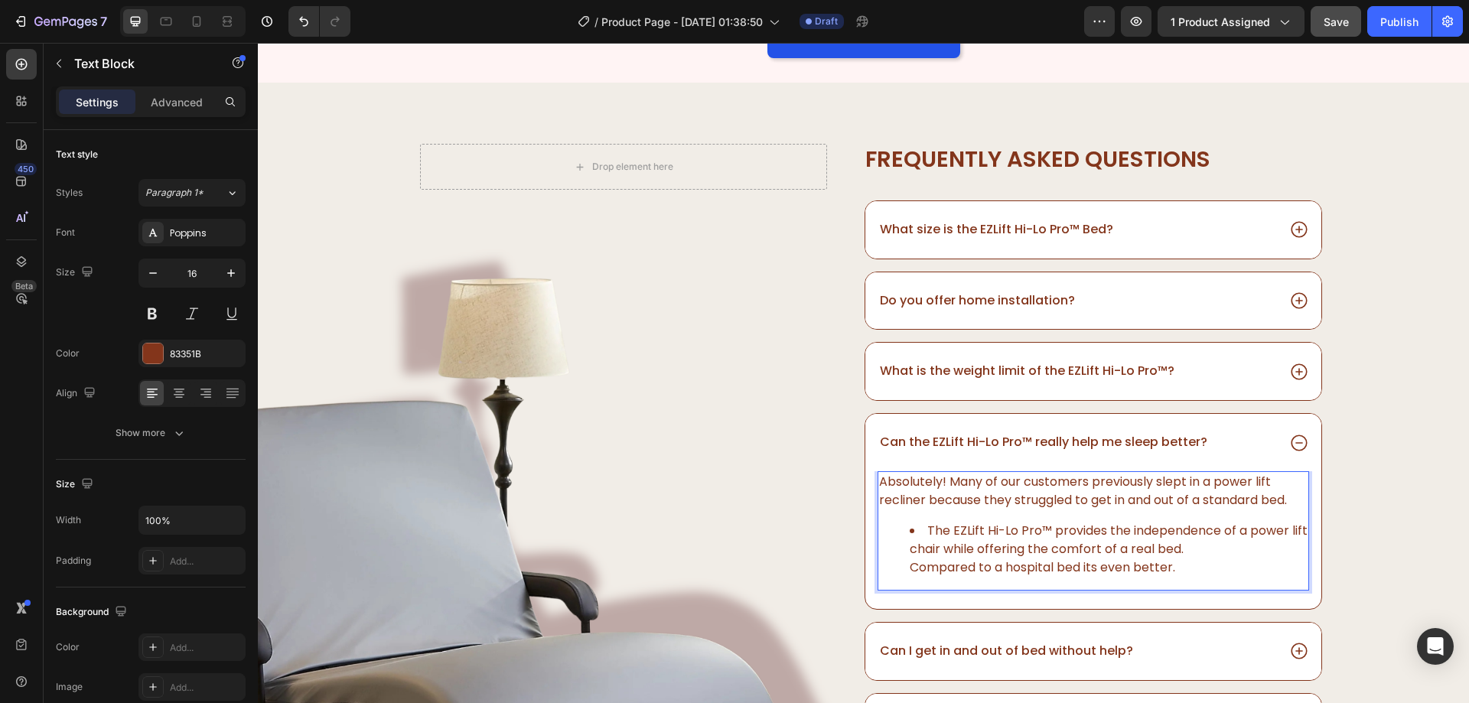
click at [1183, 547] on li "The EZLift Hi-Lo Pro™ provides the independence of a power lift chair while off…" at bounding box center [1109, 549] width 398 height 55
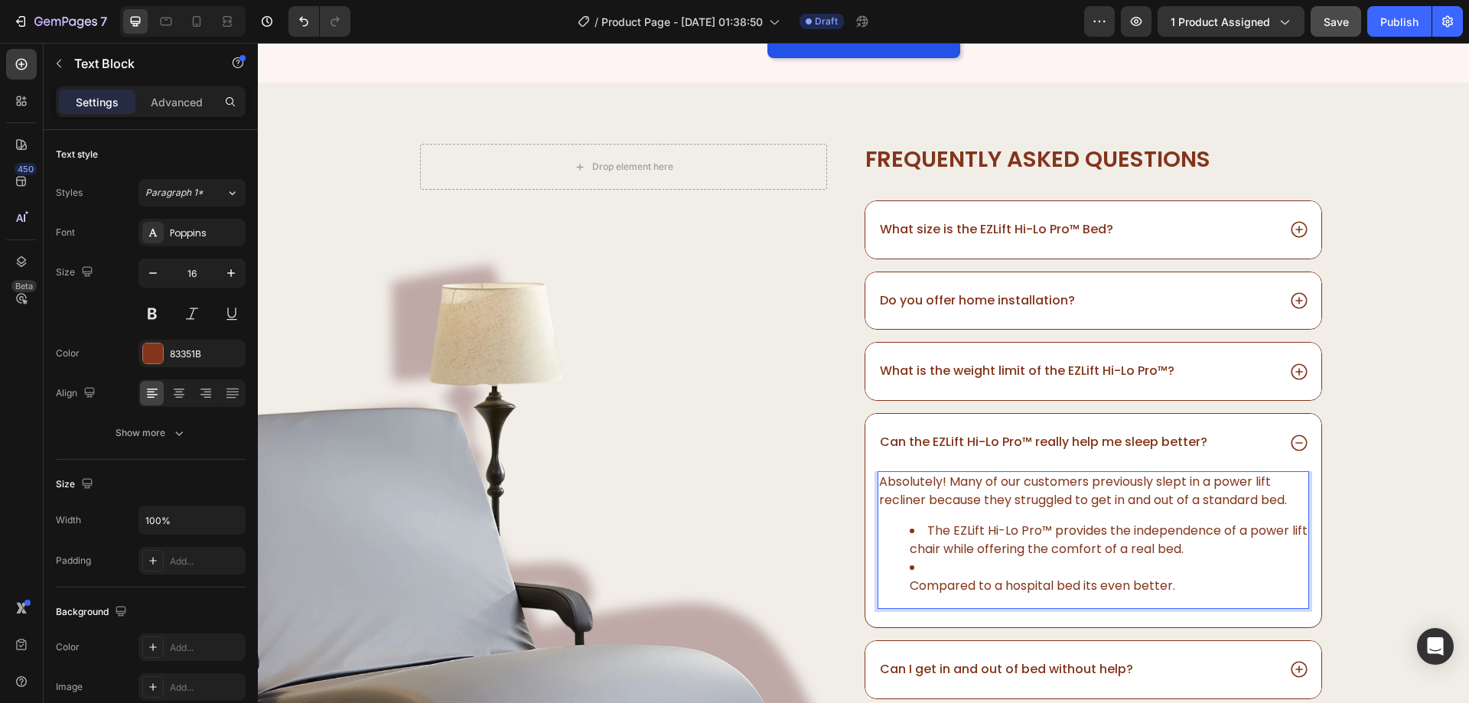
click at [910, 590] on li "⁠⁠⁠⁠⁠⁠⁠ Compared to a hospital bed its even better." at bounding box center [1109, 576] width 398 height 37
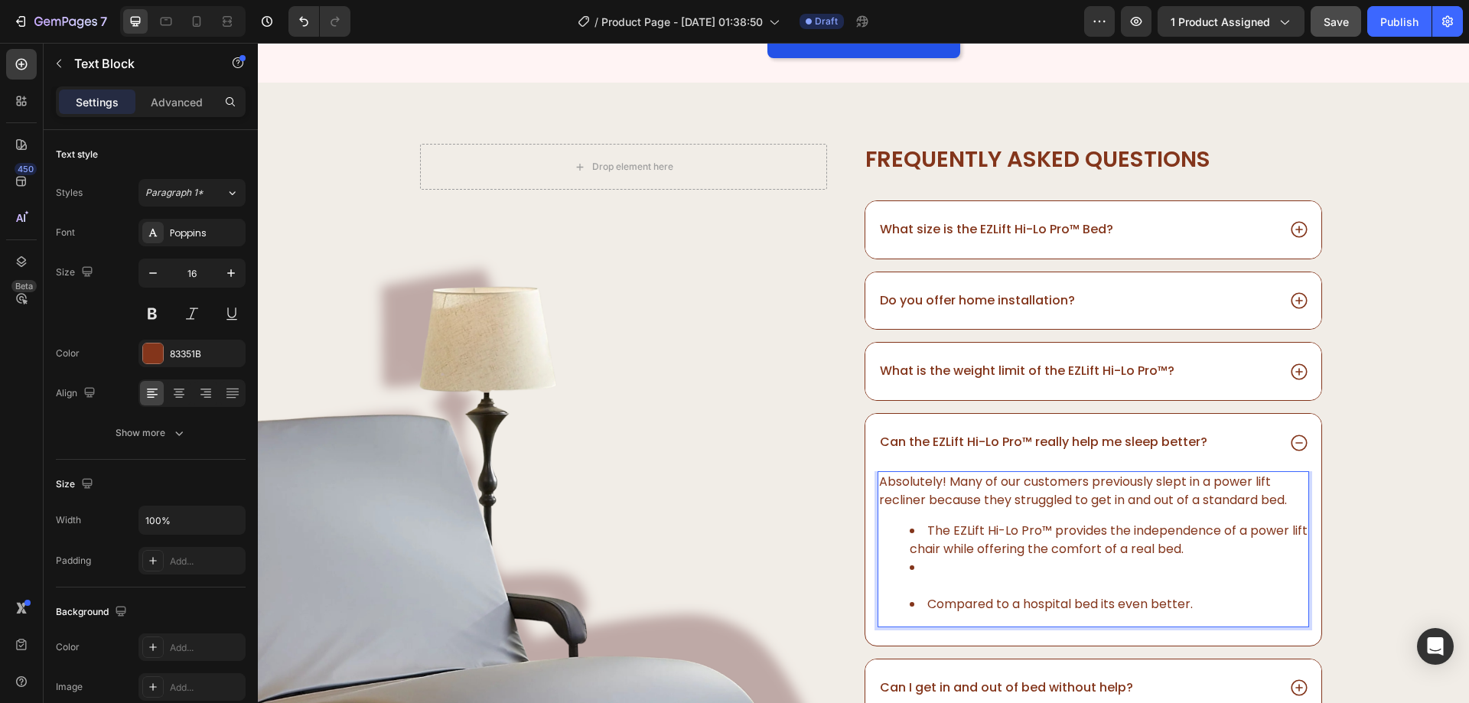
click at [923, 582] on li "Rich Text Editor. Editing area: main" at bounding box center [1109, 576] width 398 height 37
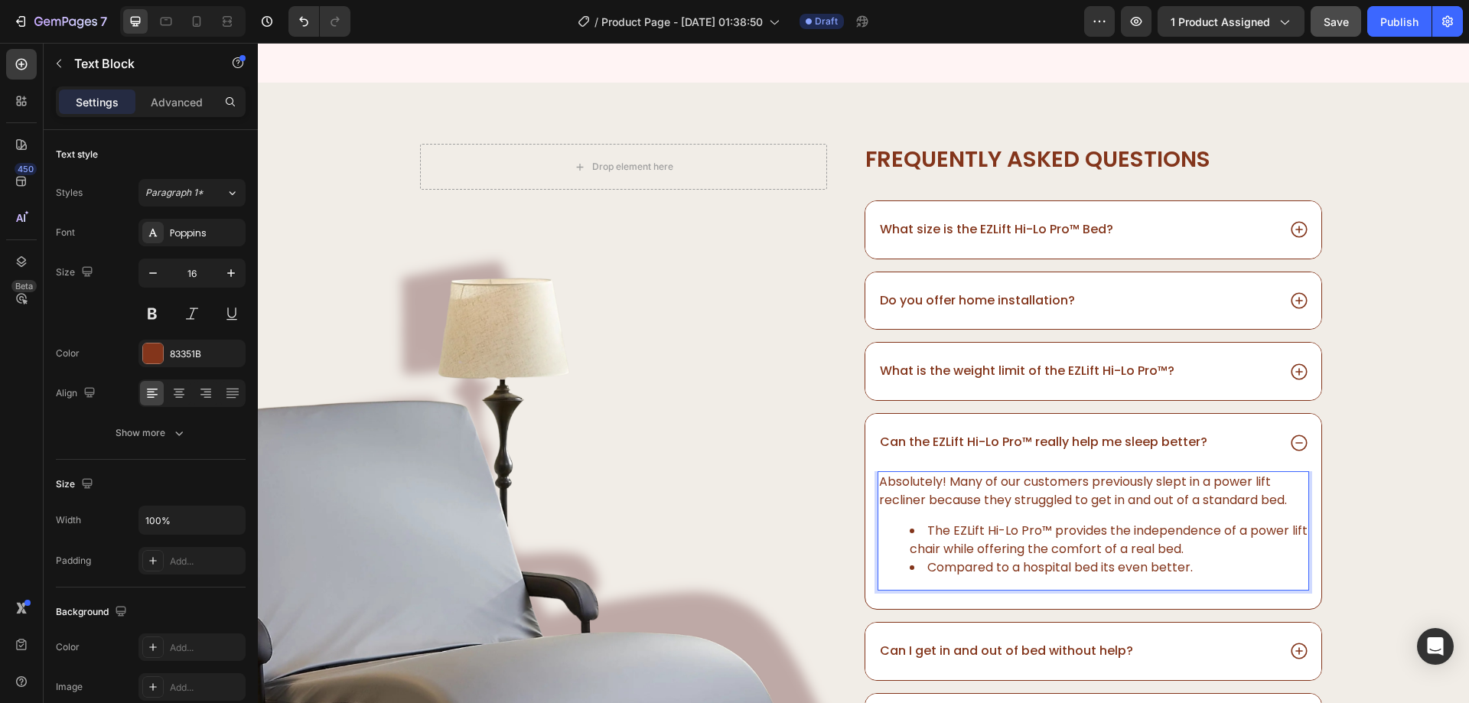
scroll to position [4466, 0]
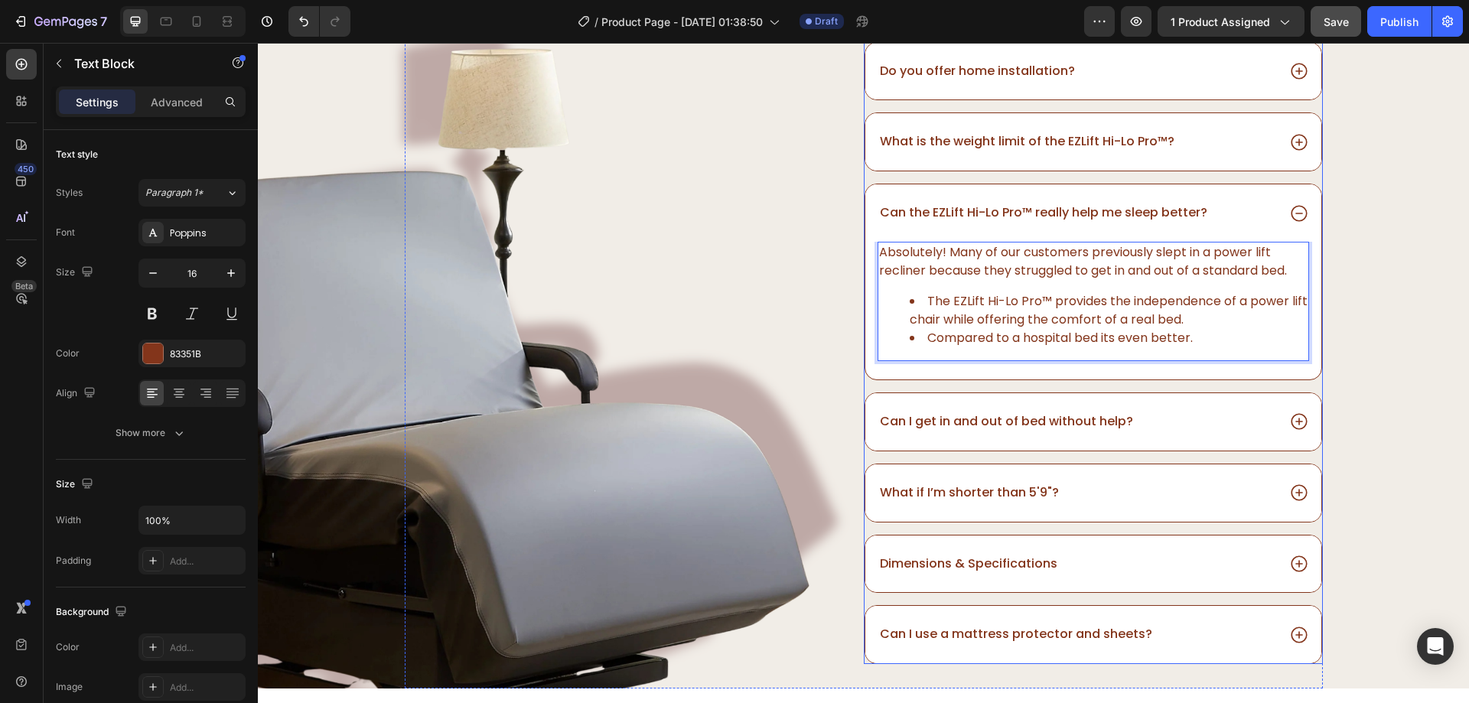
click at [1213, 432] on div "Can I get in and out of bed without help?" at bounding box center [1093, 421] width 456 height 57
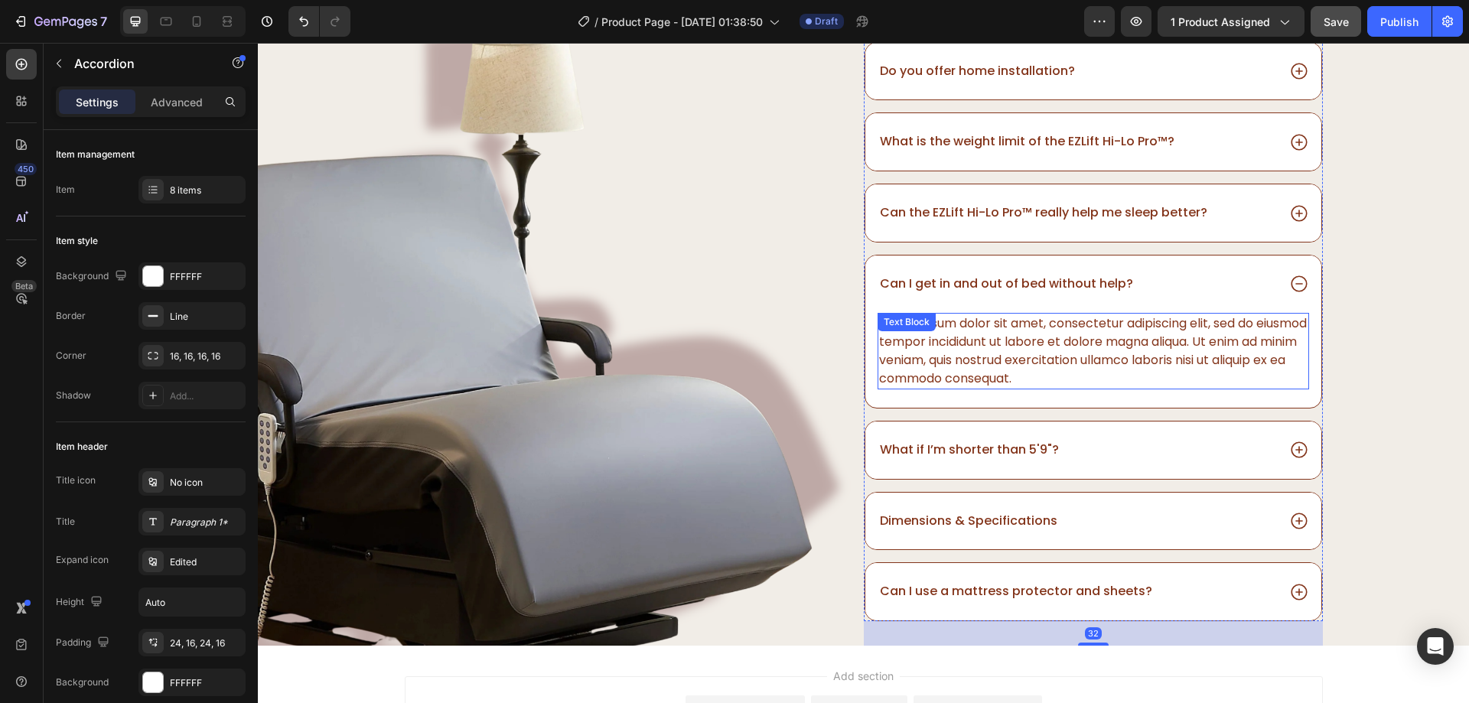
click at [1158, 360] on div "Lorem ipsum dolor sit amet, consectetur adipiscing elit, sed do eiusmod tempor …" at bounding box center [1093, 351] width 431 height 77
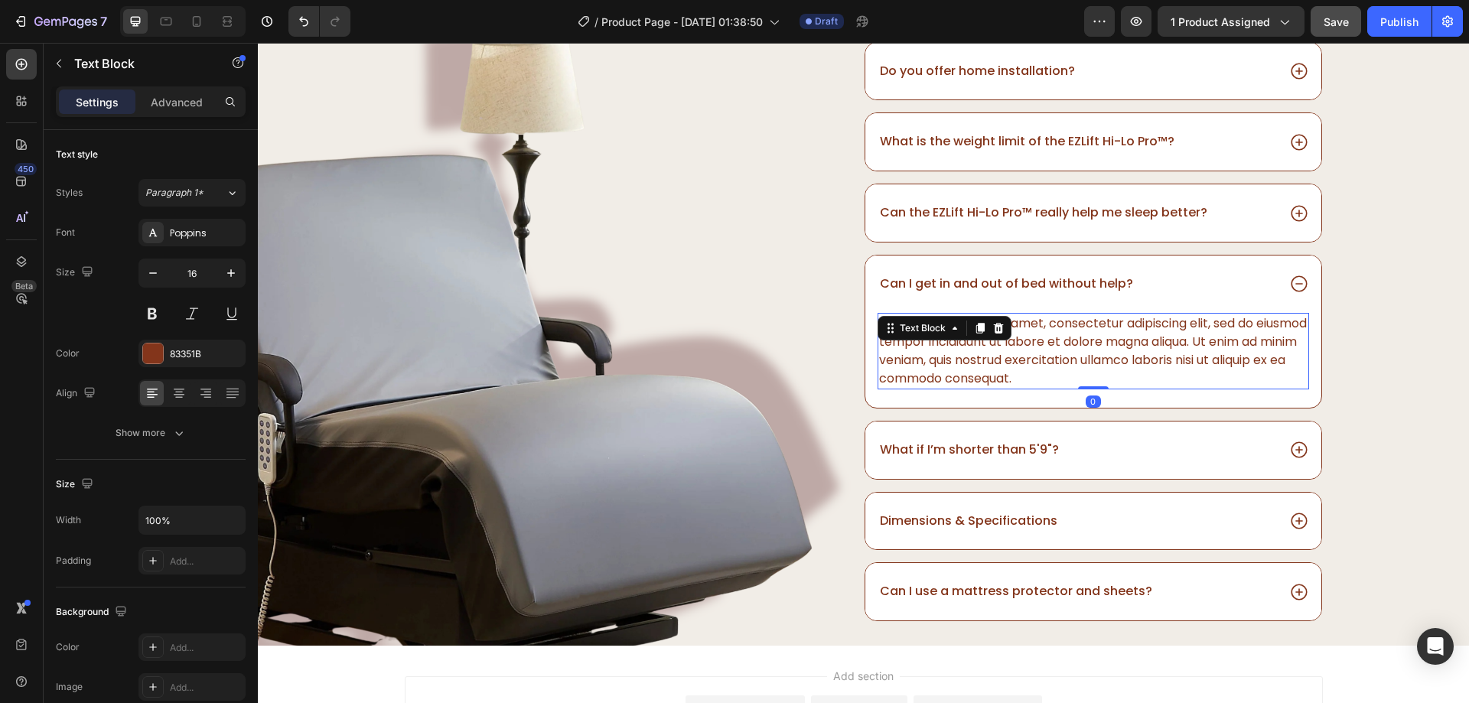
click at [1158, 360] on div "Lorem ipsum dolor sit amet, consectetur adipiscing elit, sed do eiusmod tempor …" at bounding box center [1093, 351] width 431 height 77
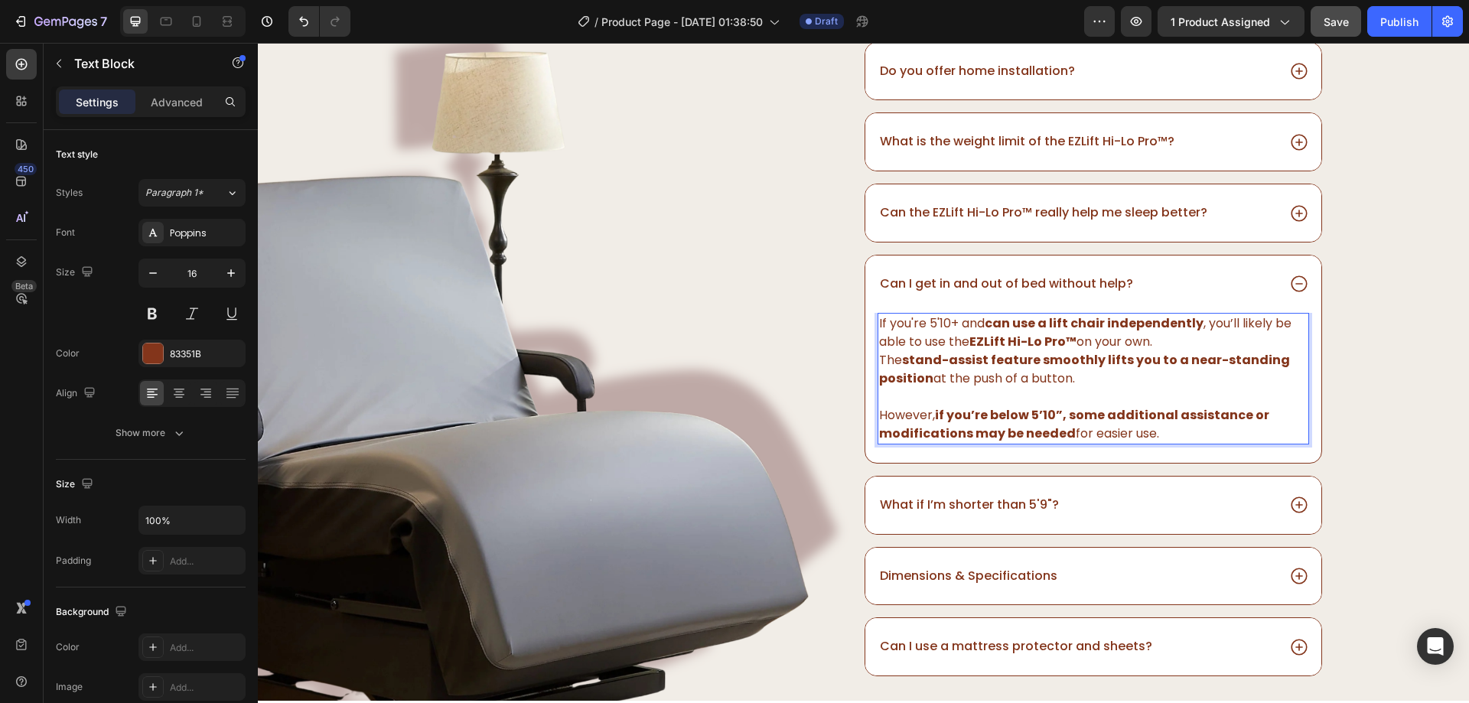
click at [1173, 346] on p "If you're 5'10+ and can use a lift chair independently , you’ll likely be able …" at bounding box center [1093, 332] width 428 height 37
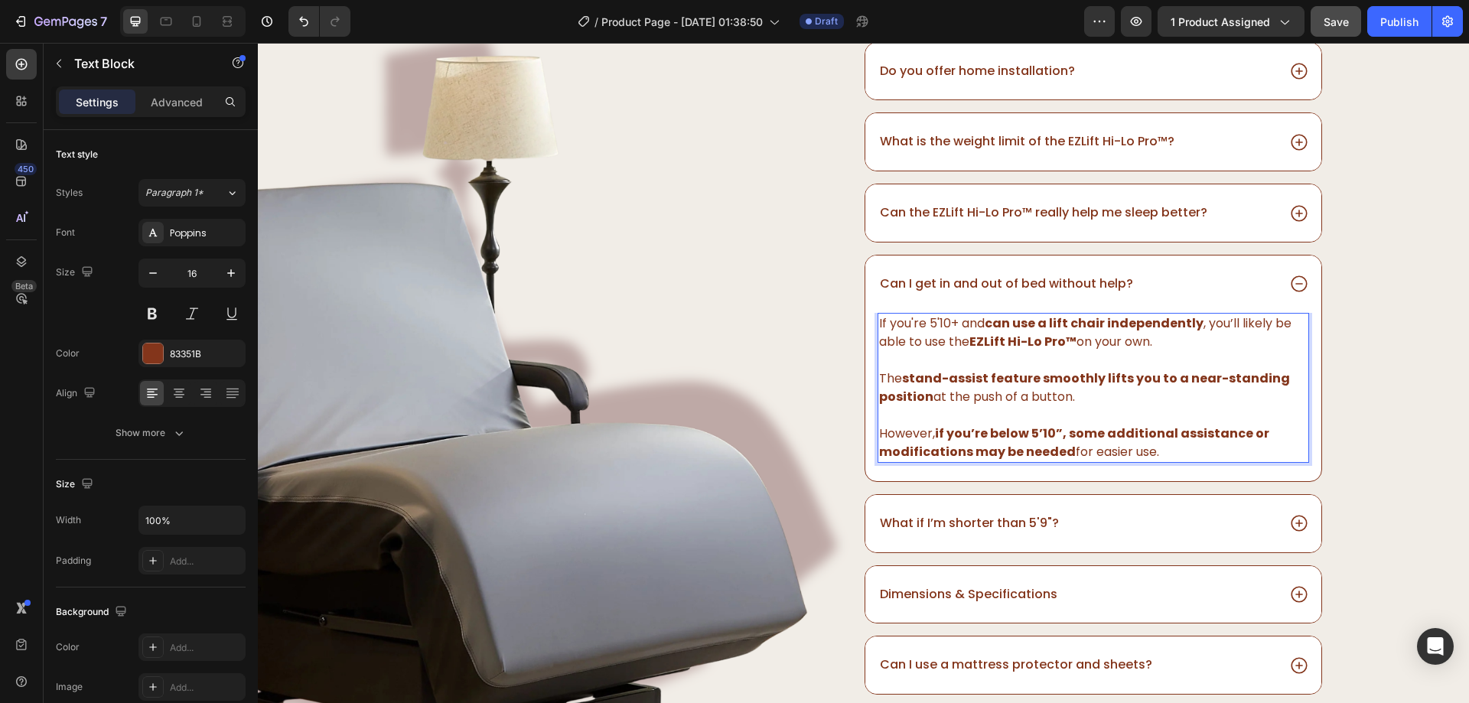
click at [1091, 392] on p "The stand-assist feature smoothly lifts you to a near-standing position at the …" at bounding box center [1093, 416] width 428 height 92
click at [1083, 524] on div "What if I’m shorter than 5'9"?" at bounding box center [1077, 523] width 399 height 21
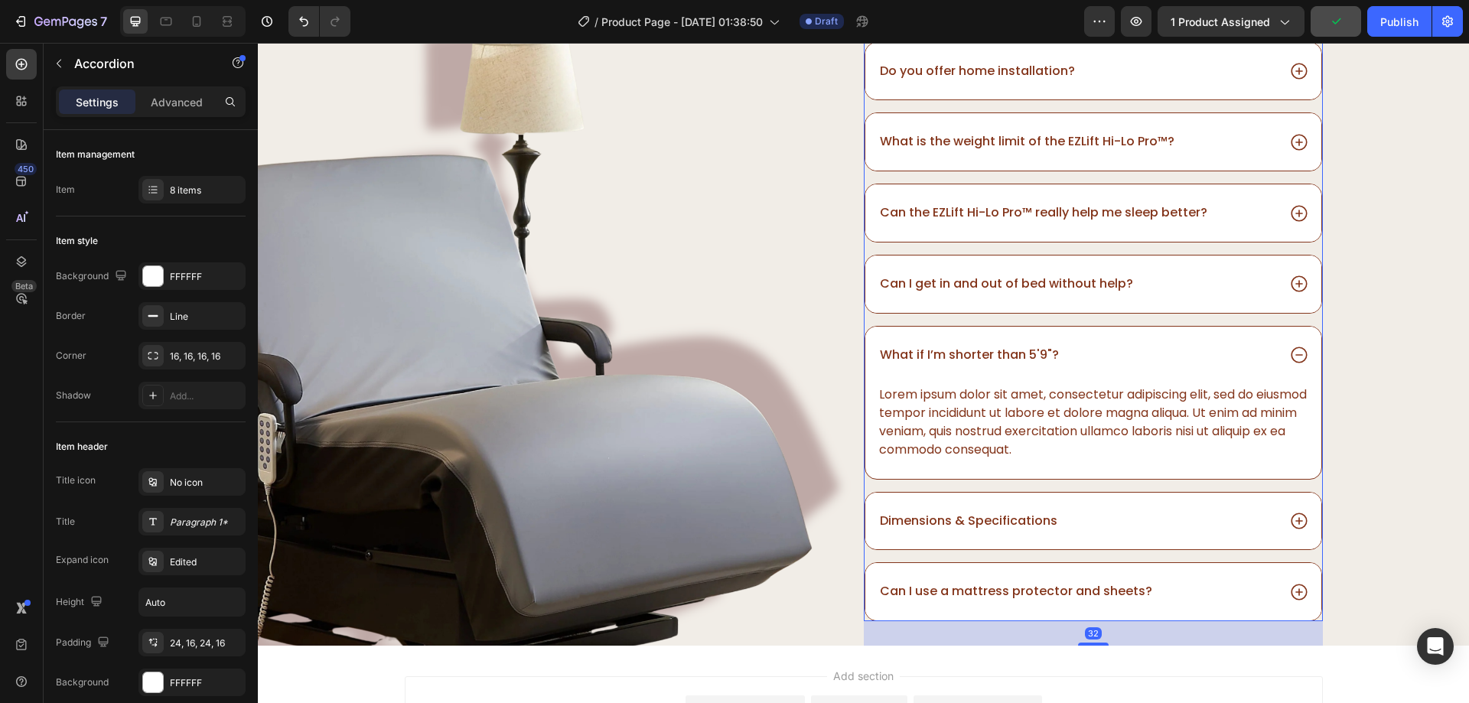
click at [1076, 535] on div "Dimensions & Specifications" at bounding box center [1093, 521] width 456 height 57
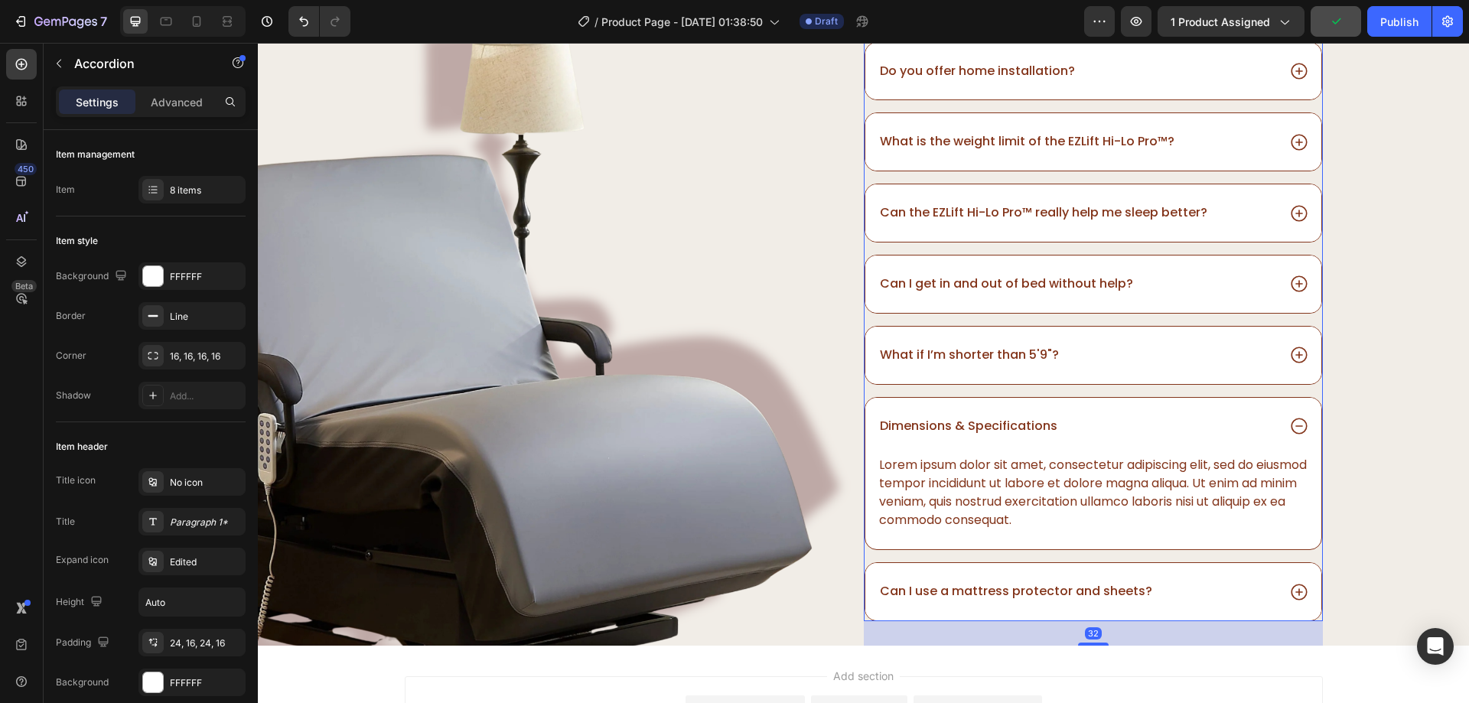
click at [1072, 455] on div "Dimensions & Specifications" at bounding box center [1093, 426] width 456 height 57
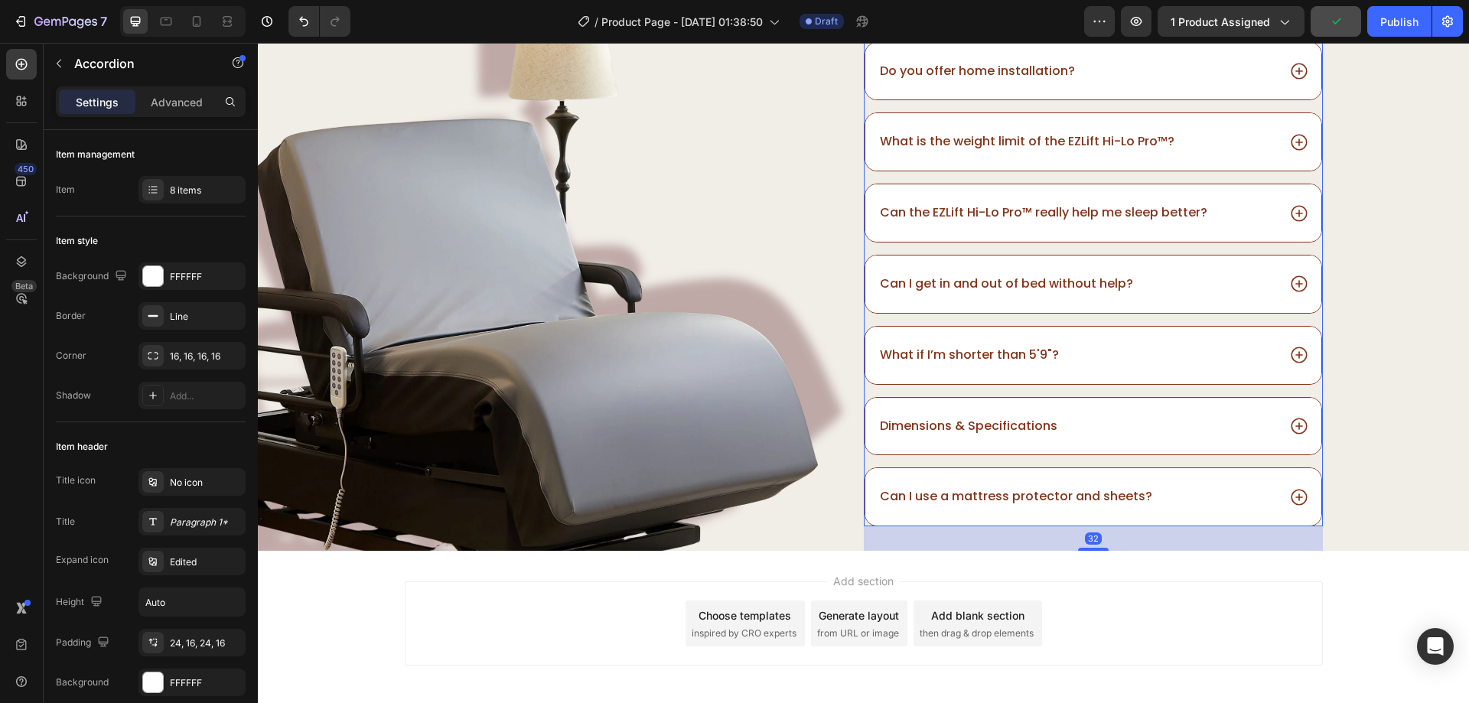
click at [1082, 345] on div "What if I’m shorter than 5'9"?" at bounding box center [1077, 355] width 399 height 21
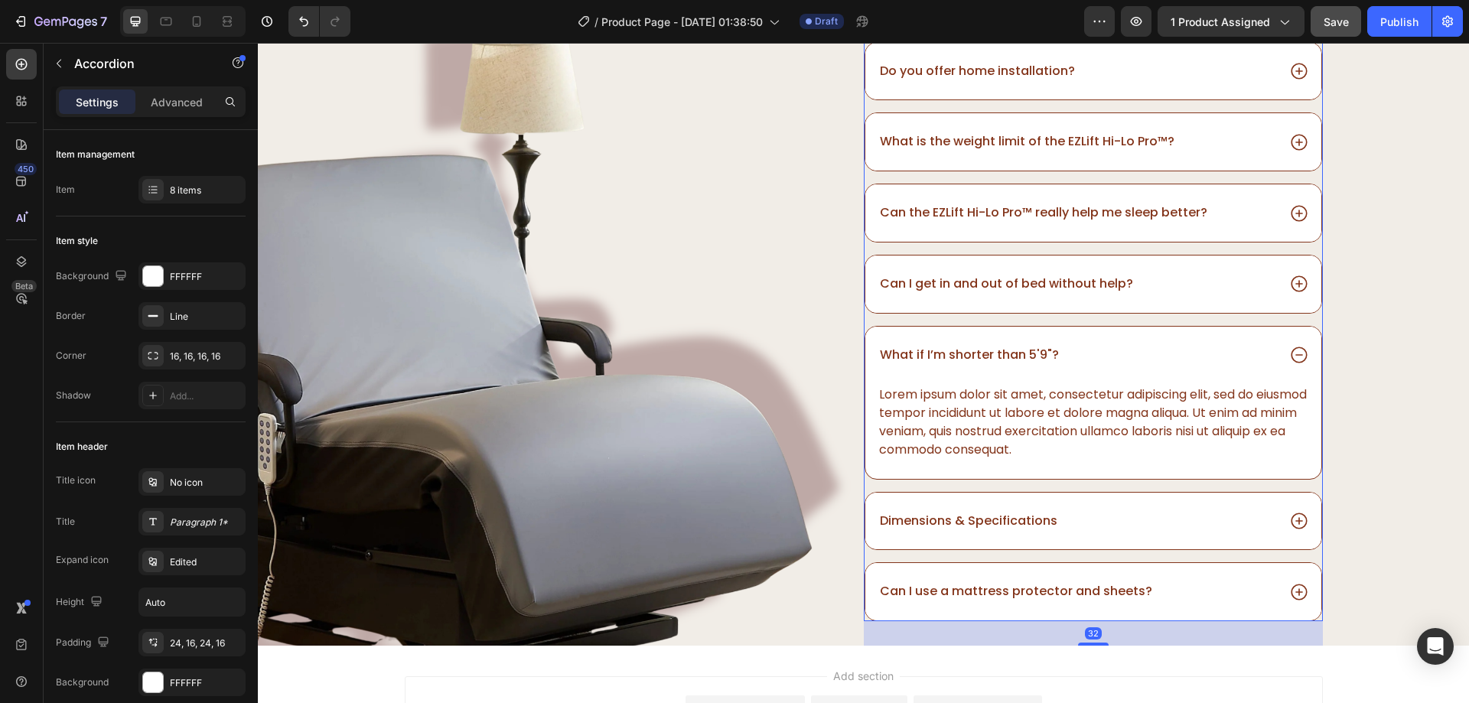
click at [1067, 404] on div "Lorem ipsum dolor sit amet, consectetur adipiscing elit, sed do eiusmod tempor …" at bounding box center [1093, 422] width 431 height 77
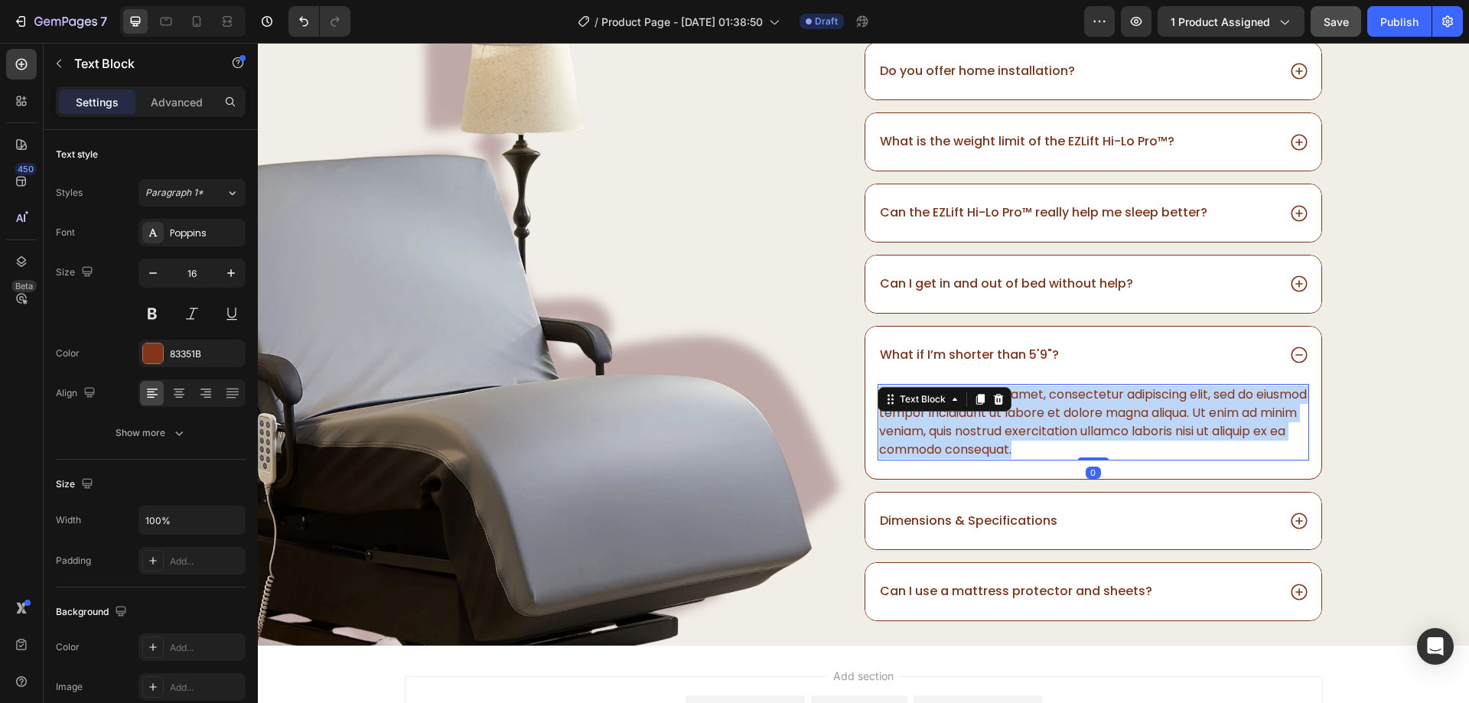
click at [1067, 404] on p "Lorem ipsum dolor sit amet, consectetur adipiscing elit, sed do eiusmod tempor …" at bounding box center [1093, 422] width 428 height 73
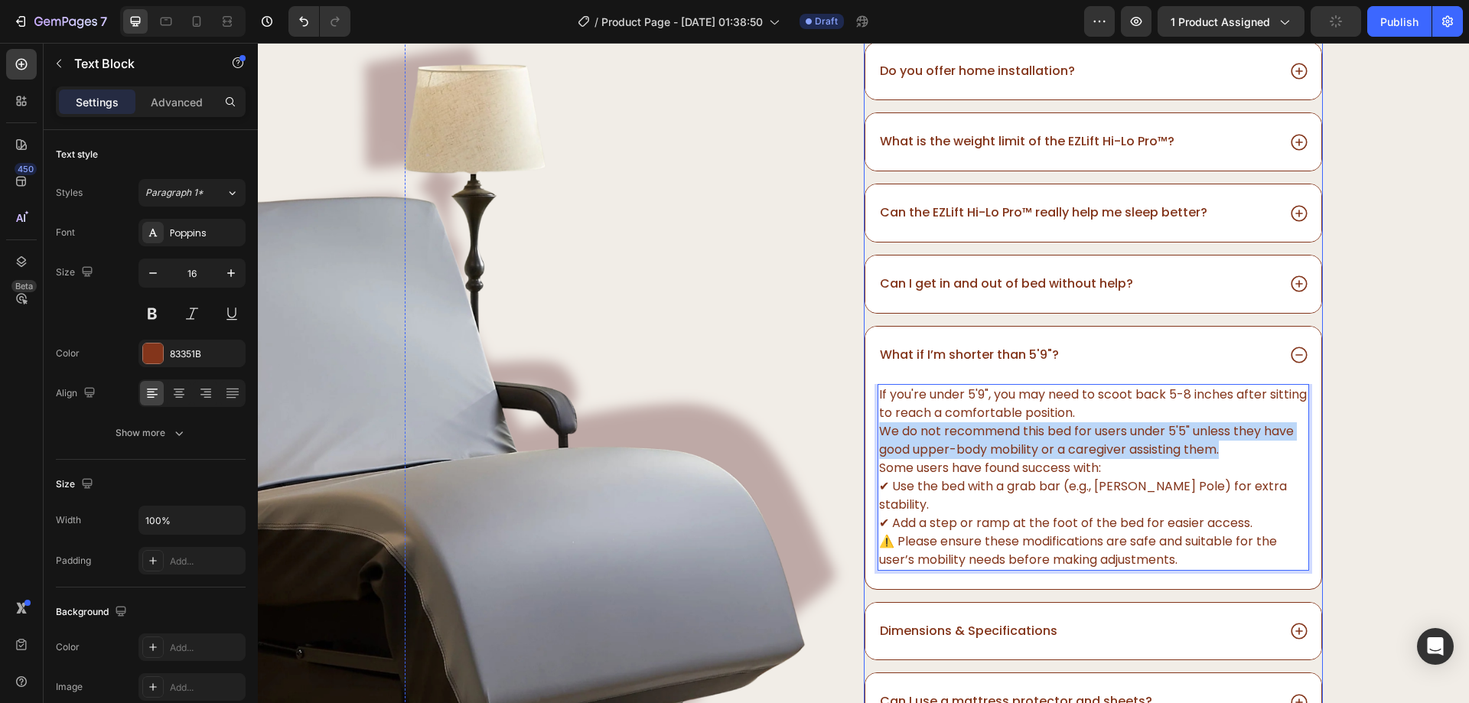
drag, startPoint x: 1212, startPoint y: 451, endPoint x: 864, endPoint y: 438, distance: 348.3
click at [865, 438] on div "If you're under 5'9", you may need to scoot back 5-8 inches after sitting to re…" at bounding box center [1093, 486] width 456 height 205
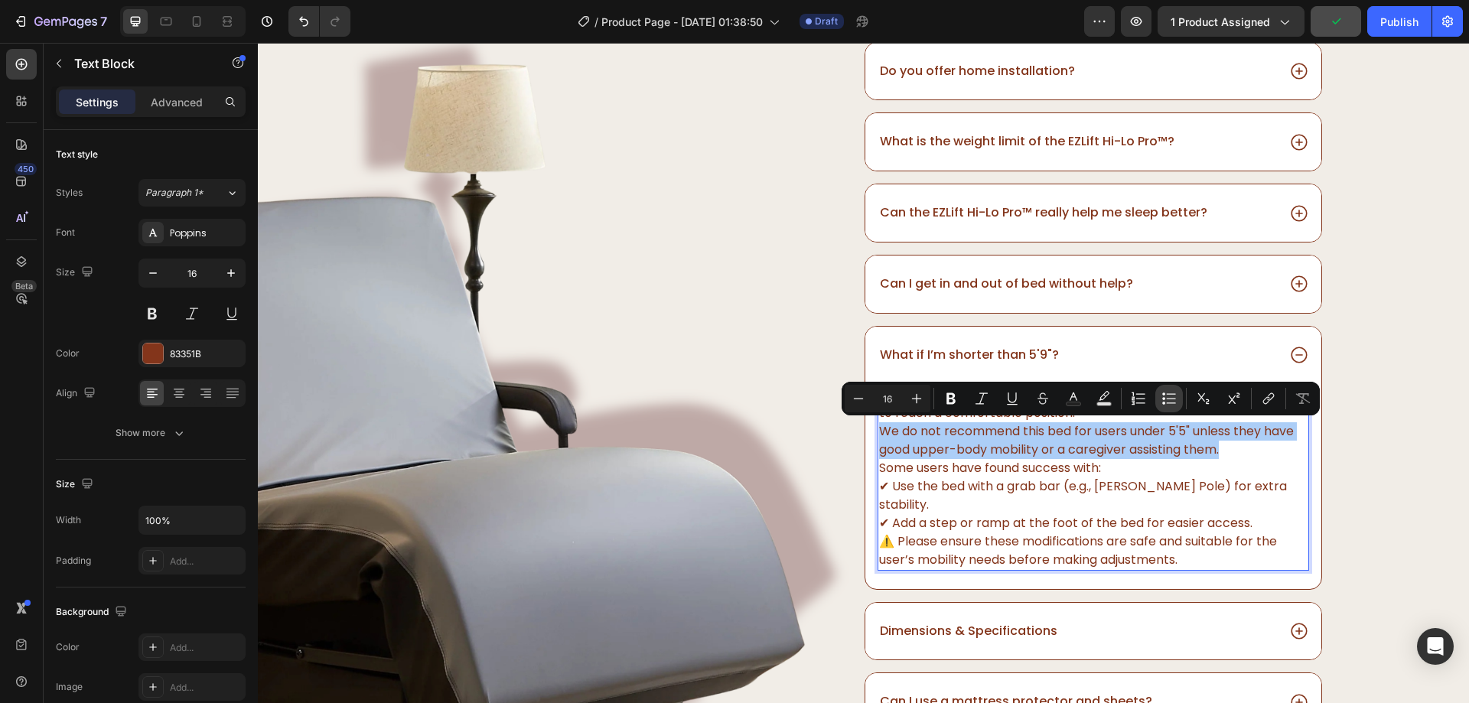
click at [1169, 401] on icon "Editor contextual toolbar" at bounding box center [1168, 398] width 15 height 15
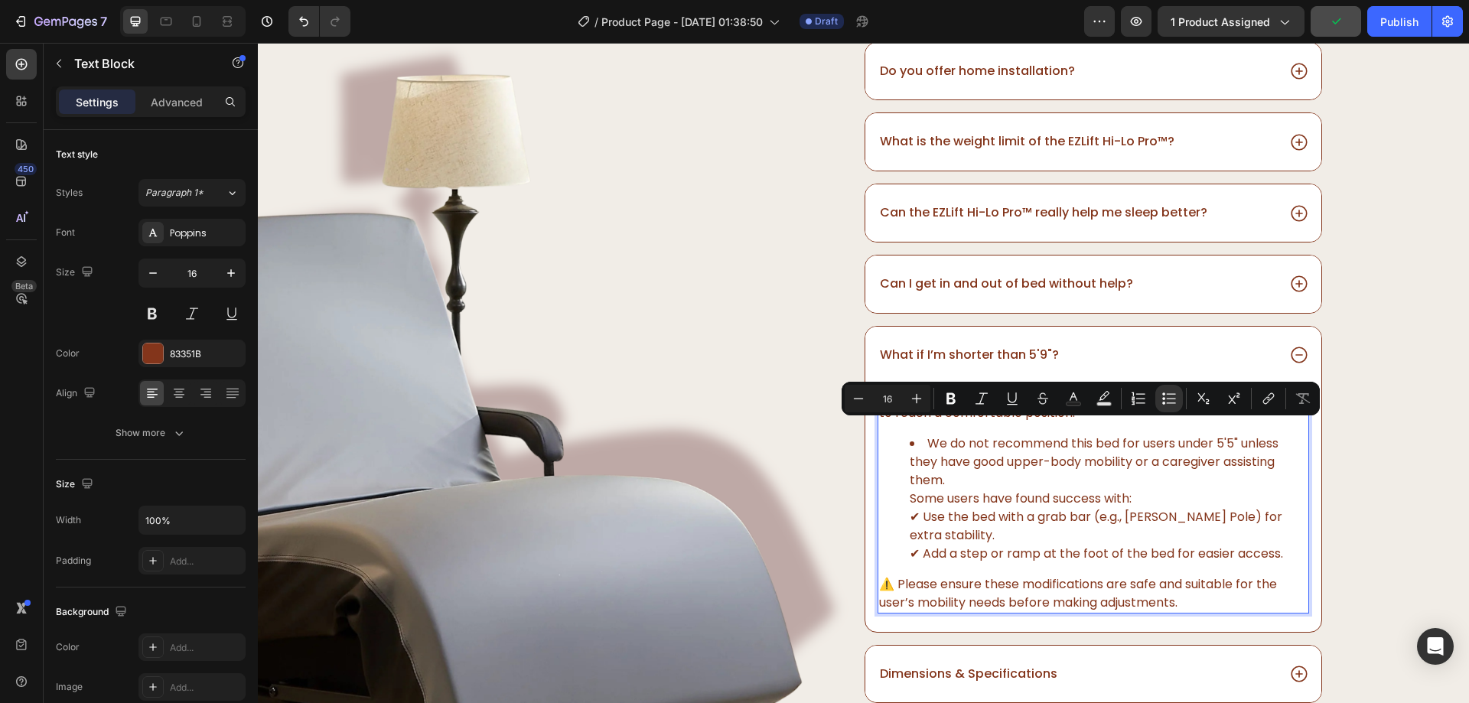
click at [1130, 533] on li "We do not recommend this bed for users under 5'5" unless they have good upper-b…" at bounding box center [1109, 499] width 398 height 129
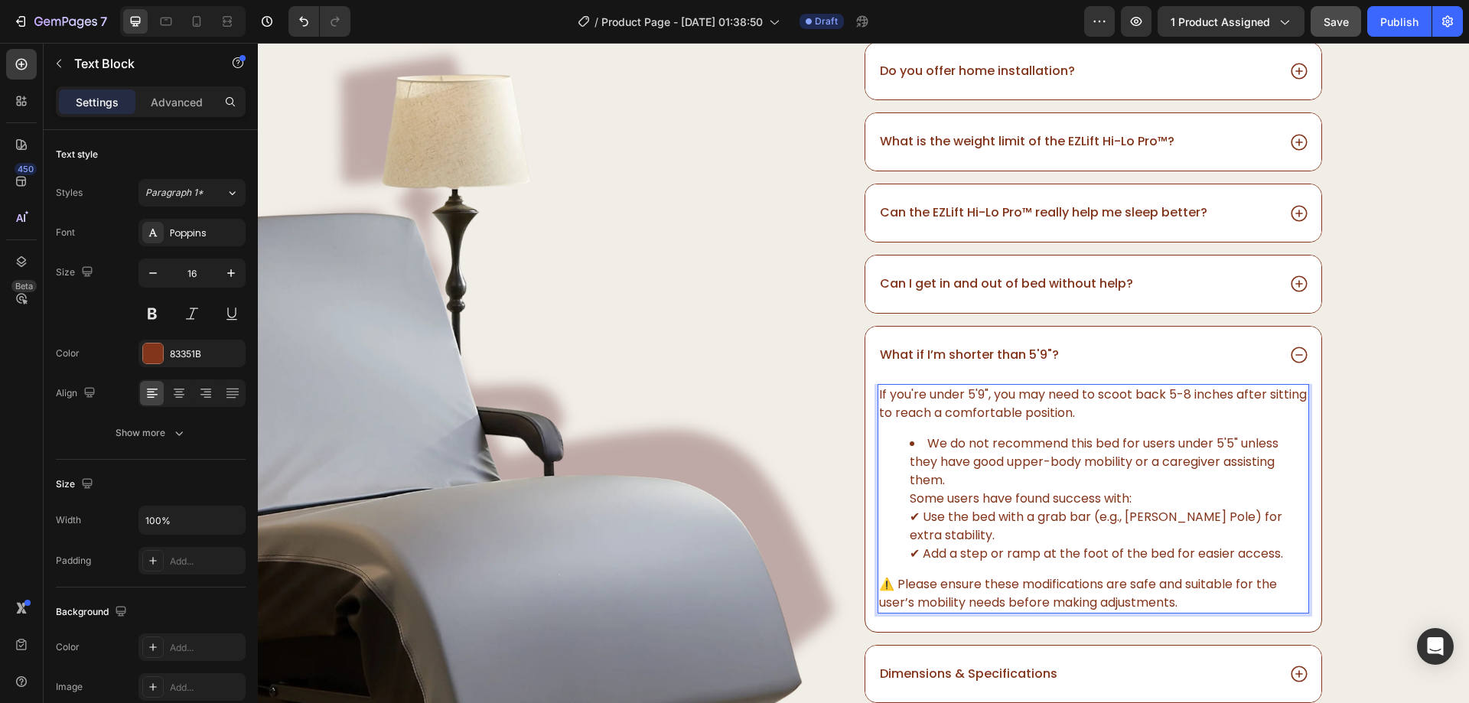
click at [910, 500] on li "We do not recommend this bed for users under 5'5" unless they have good upper-b…" at bounding box center [1109, 499] width 398 height 129
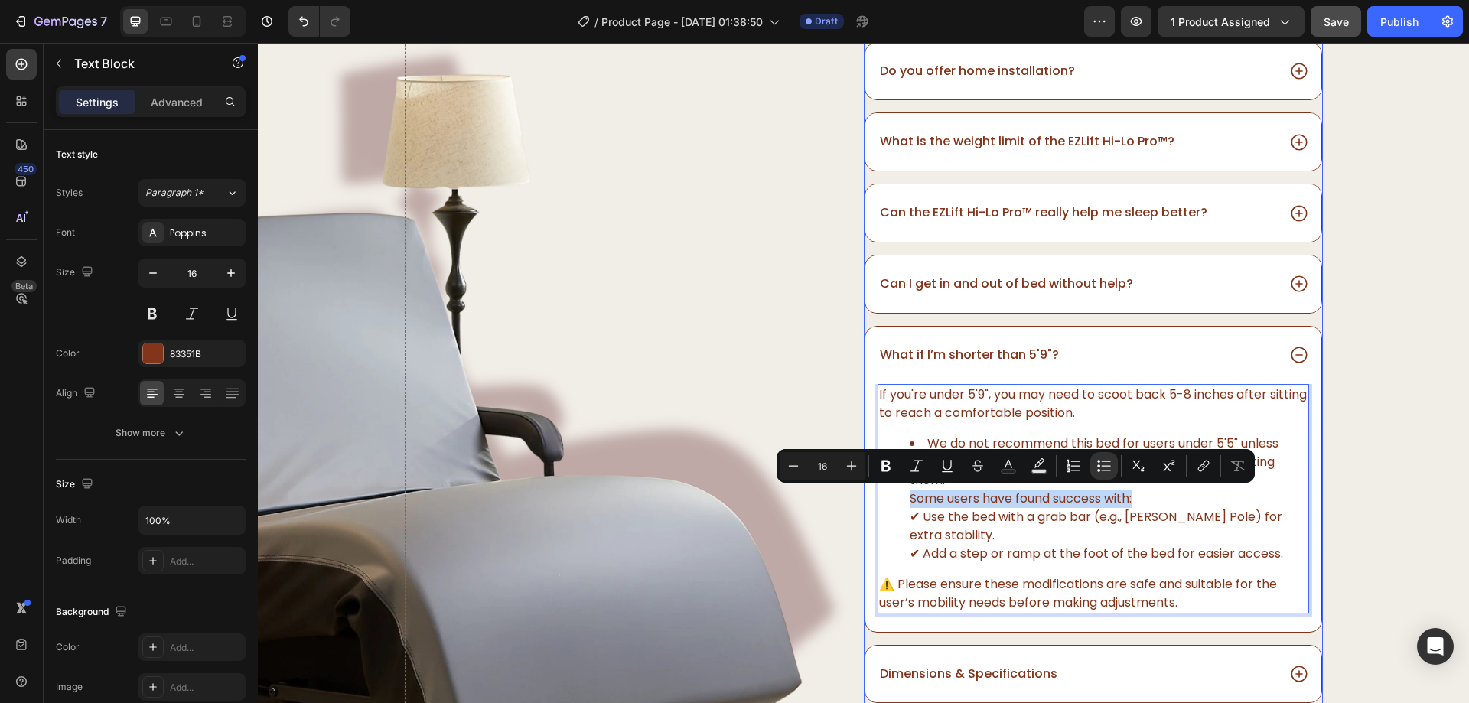
drag, startPoint x: 1158, startPoint y: 504, endPoint x: 866, endPoint y: 496, distance: 291.6
click at [866, 496] on div "If you're under 5'9", you may need to scoot back 5-8 inches after sitting to re…" at bounding box center [1093, 508] width 456 height 248
click at [933, 513] on li "We do not recommend this bed for users under 5'5" unless they have good upper-b…" at bounding box center [1109, 499] width 398 height 129
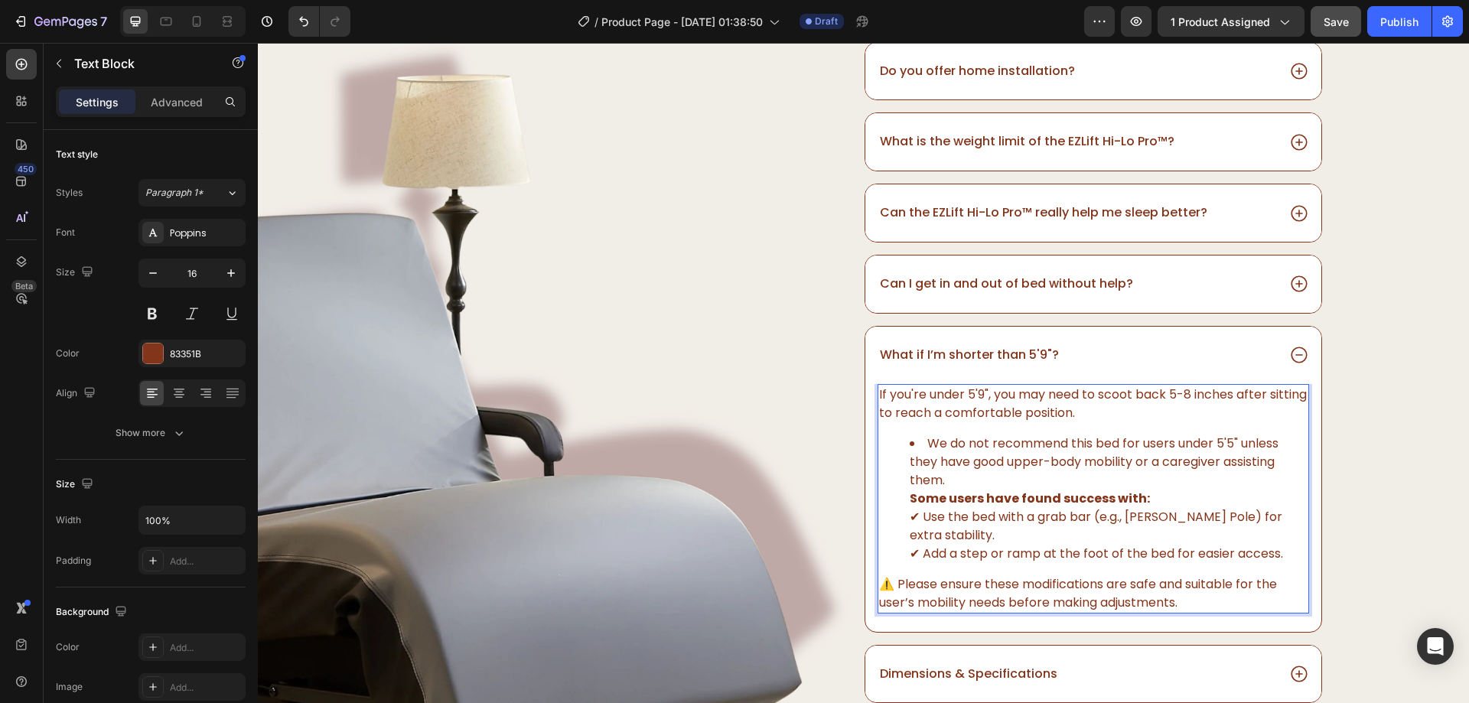
click at [958, 487] on li "We do not recommend this bed for users under 5'5" unless they have good upper-b…" at bounding box center [1109, 499] width 398 height 129
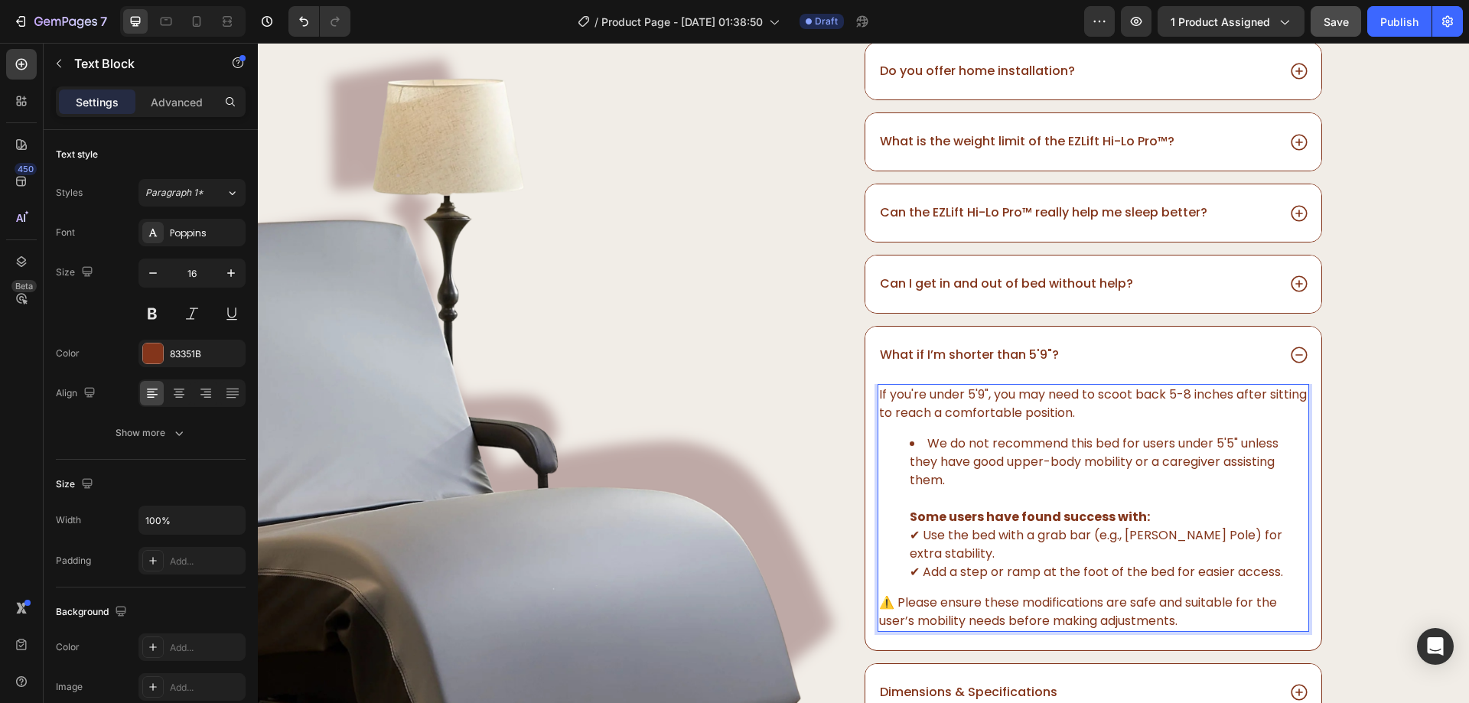
click at [1165, 523] on li "We do not recommend this bed for users under 5'5" unless they have good upper-b…" at bounding box center [1109, 508] width 398 height 147
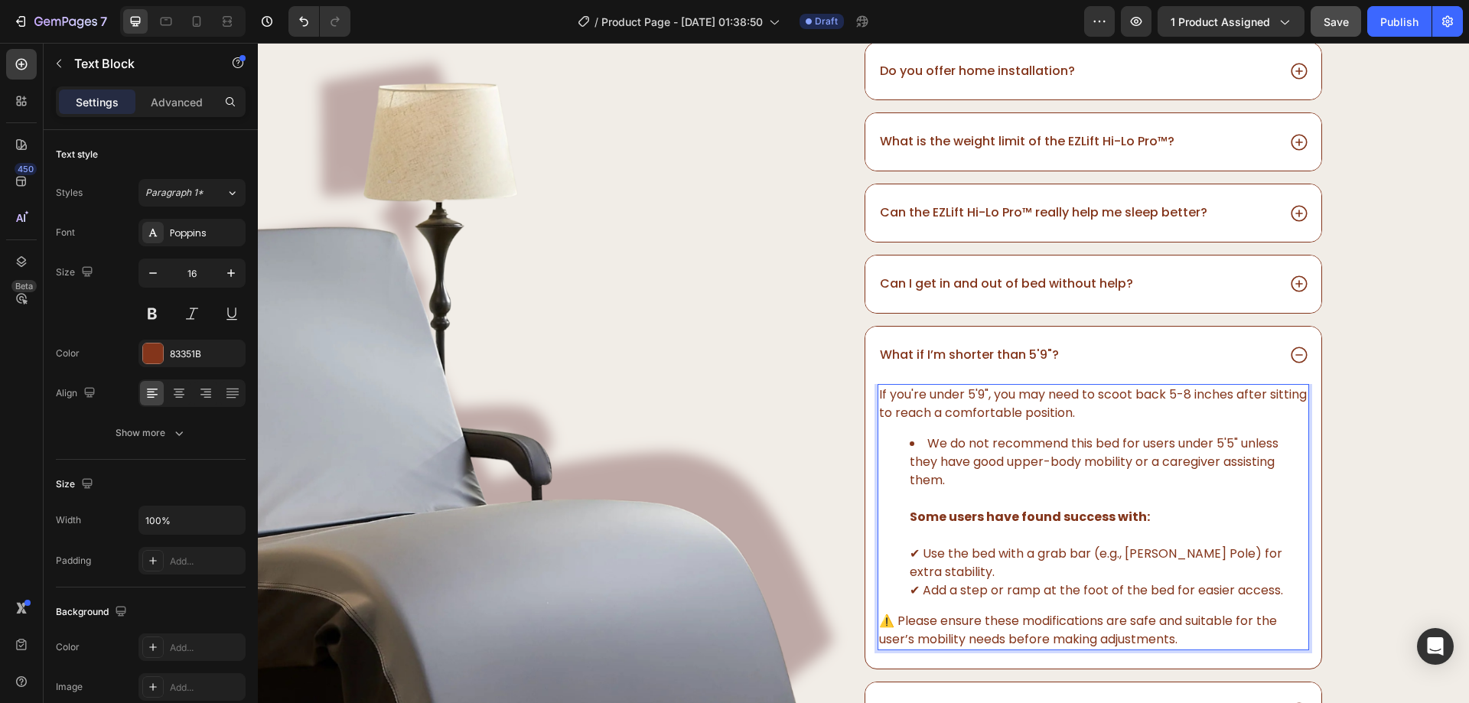
click at [1267, 594] on li "We do not recommend this bed for users under 5'5" unless they have good upper-b…" at bounding box center [1109, 517] width 398 height 165
click at [1275, 595] on li "We do not recommend this bed for users under 5'5" unless they have good upper-b…" at bounding box center [1109, 517] width 398 height 165
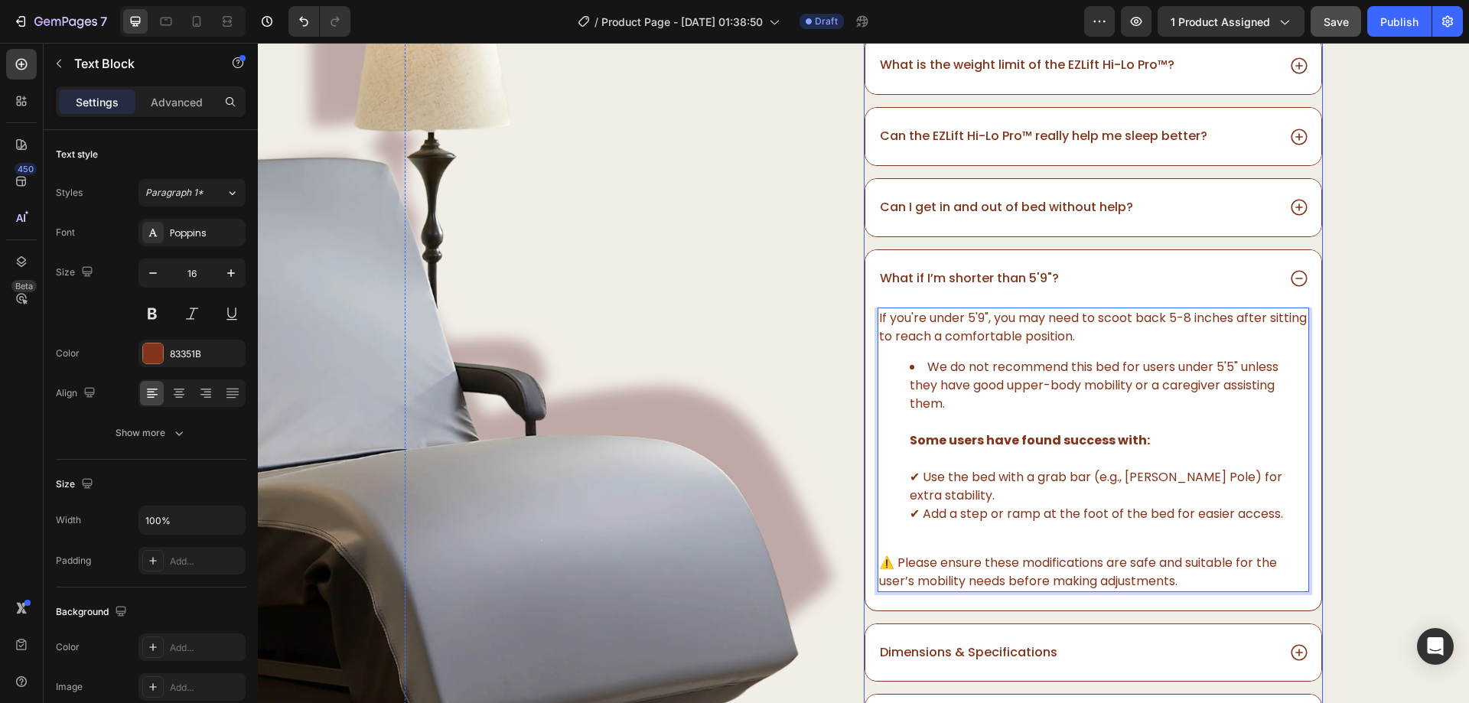
scroll to position [4772, 0]
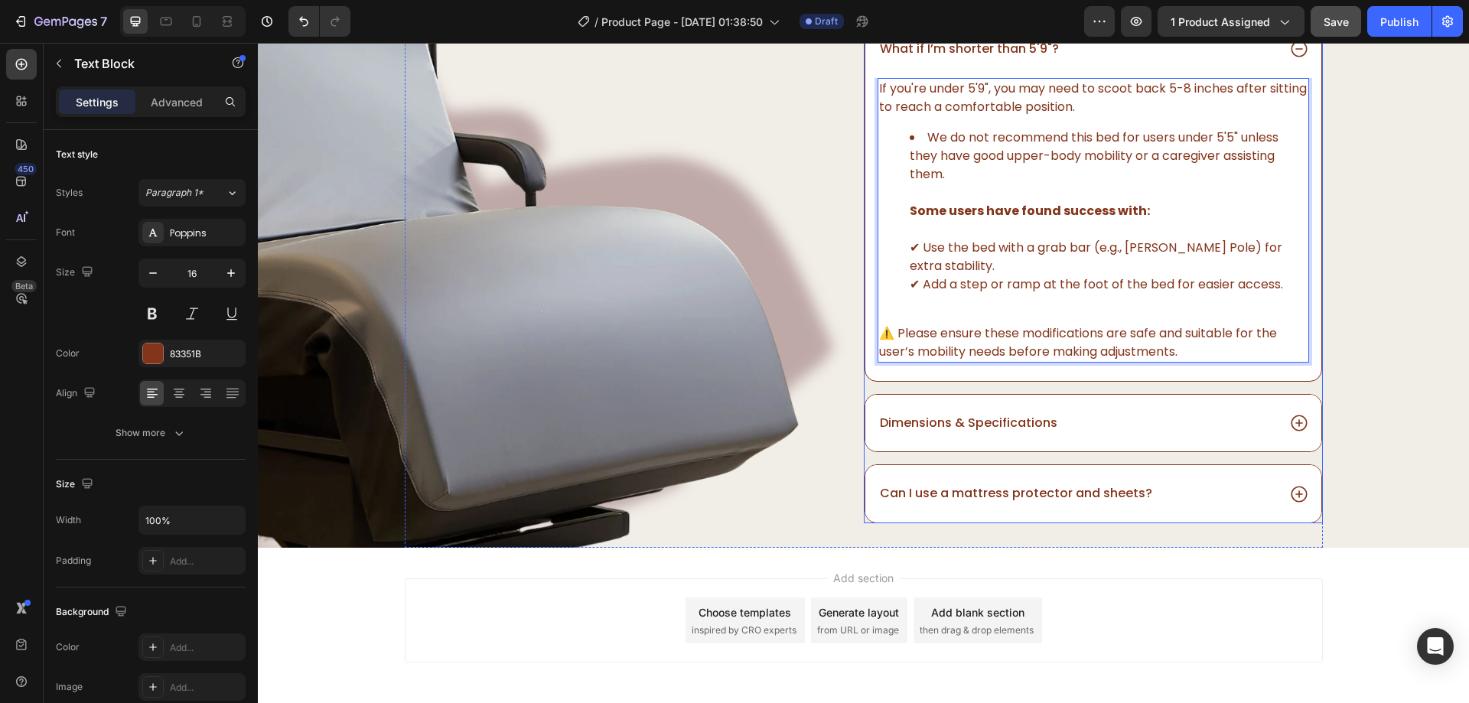
click at [1146, 419] on div "Dimensions & Specifications" at bounding box center [1077, 423] width 399 height 21
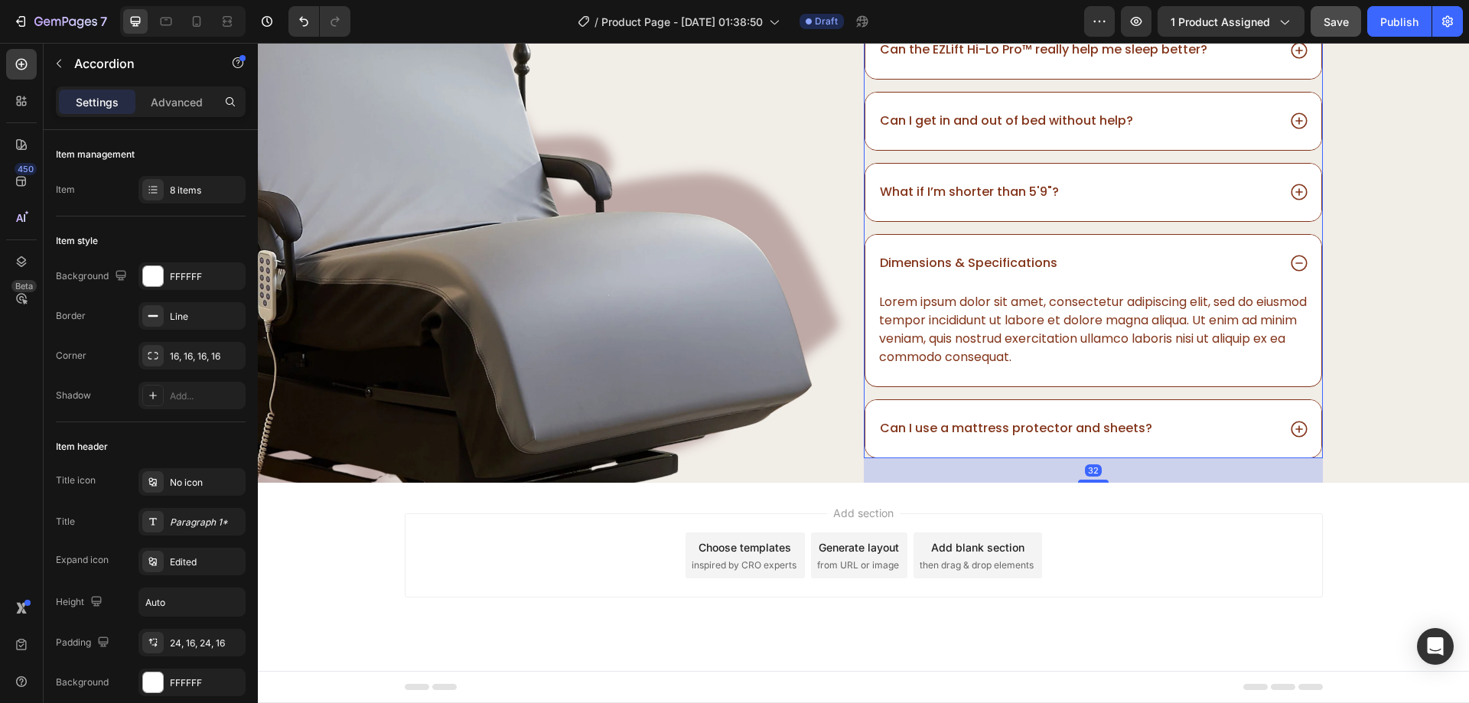
scroll to position [4629, 0]
click at [1007, 337] on div "Lorem ipsum dolor sit amet, consectetur adipiscing elit, sed do eiusmod tempor …" at bounding box center [1093, 329] width 431 height 77
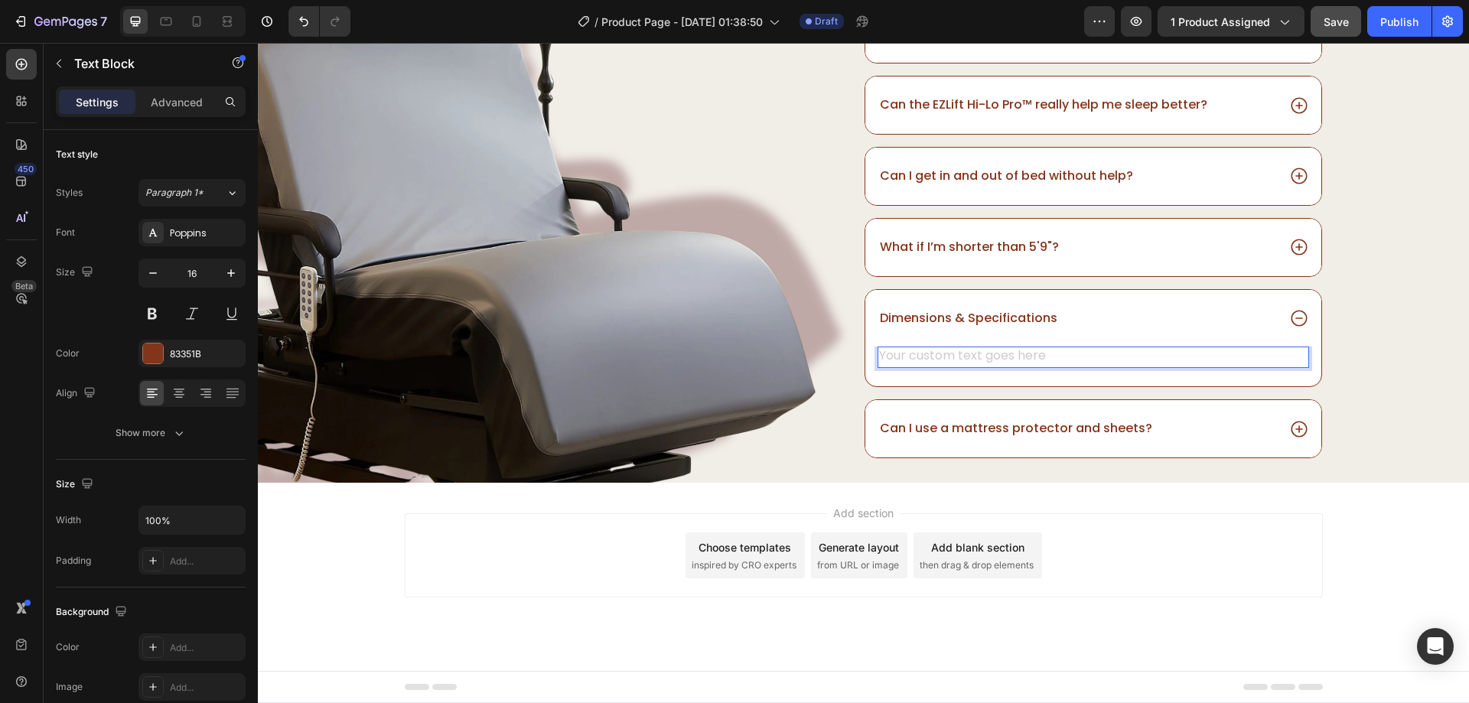
scroll to position [4574, 0]
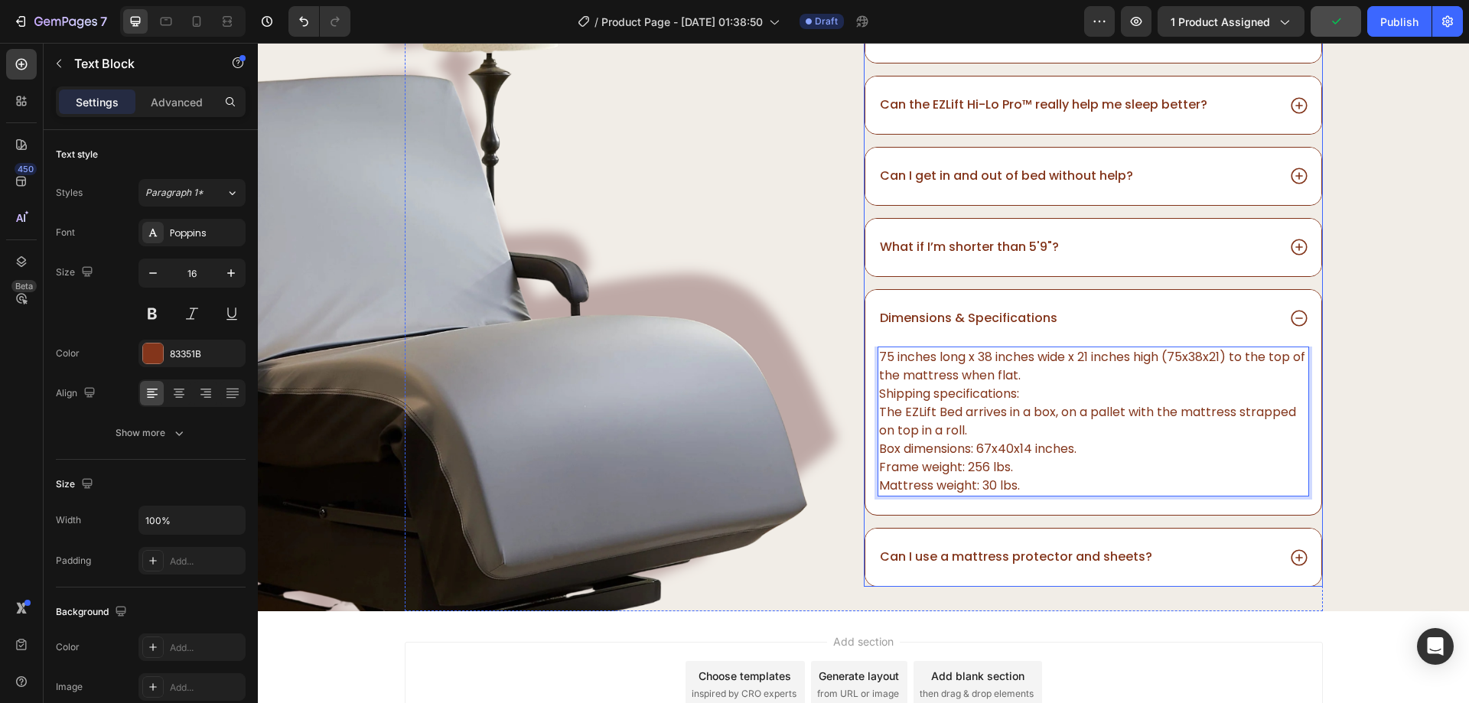
click at [1156, 561] on div "Can I use a mattress protector and sheets?" at bounding box center [1077, 557] width 399 height 21
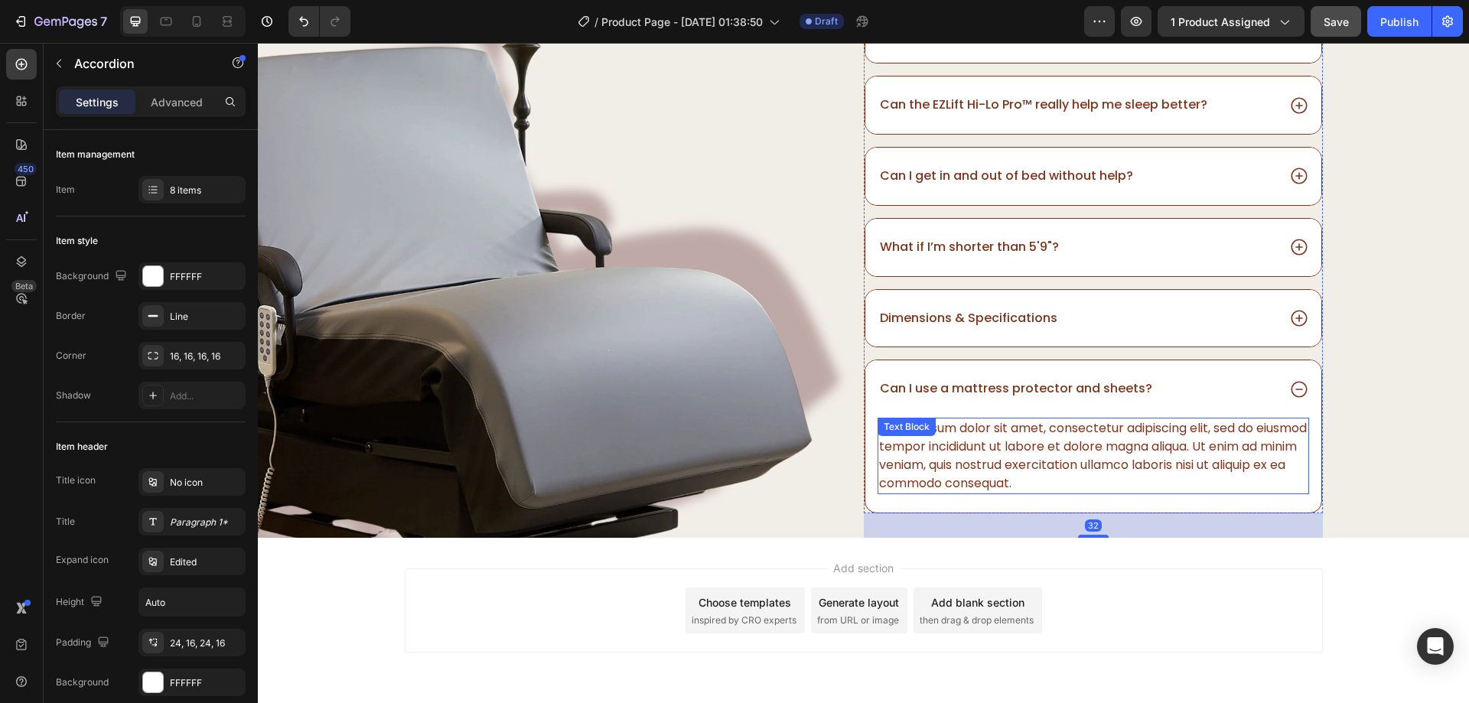
click at [1052, 448] on div "Lorem ipsum dolor sit amet, consectetur adipiscing elit, sed do eiusmod tempor …" at bounding box center [1093, 456] width 431 height 77
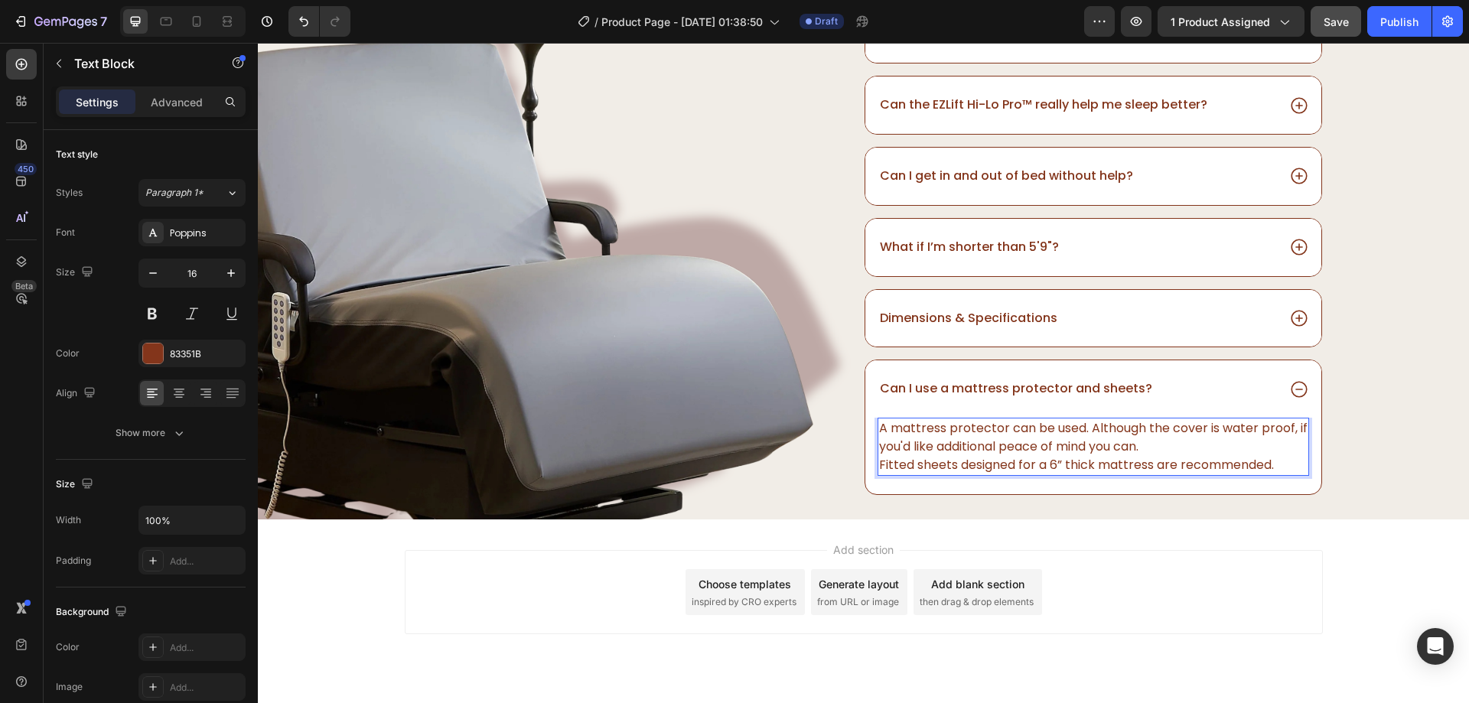
click at [1283, 509] on div "Frequently asked questions Heading What size is the EZLift Hi-Lo Pro™ Bed? Do y…" at bounding box center [1093, 162] width 459 height 713
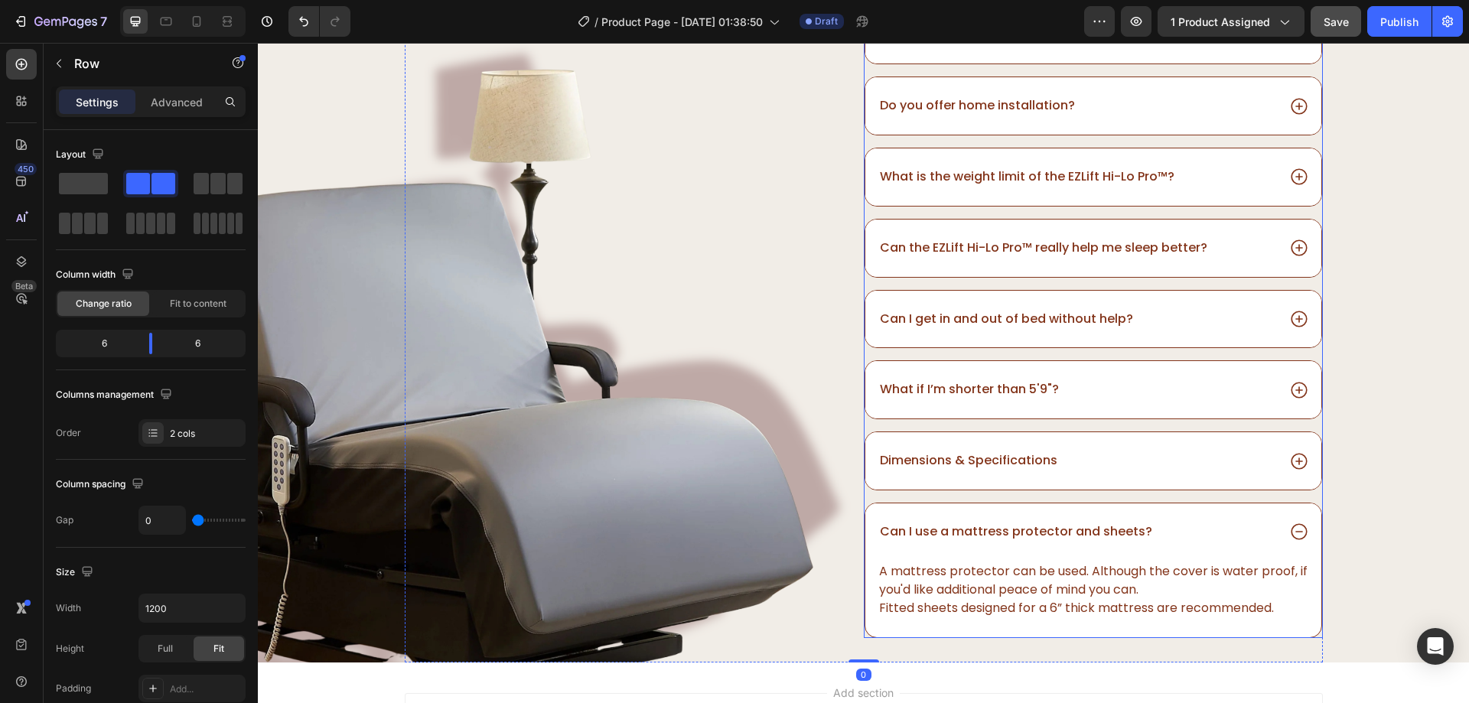
scroll to position [4192, 0]
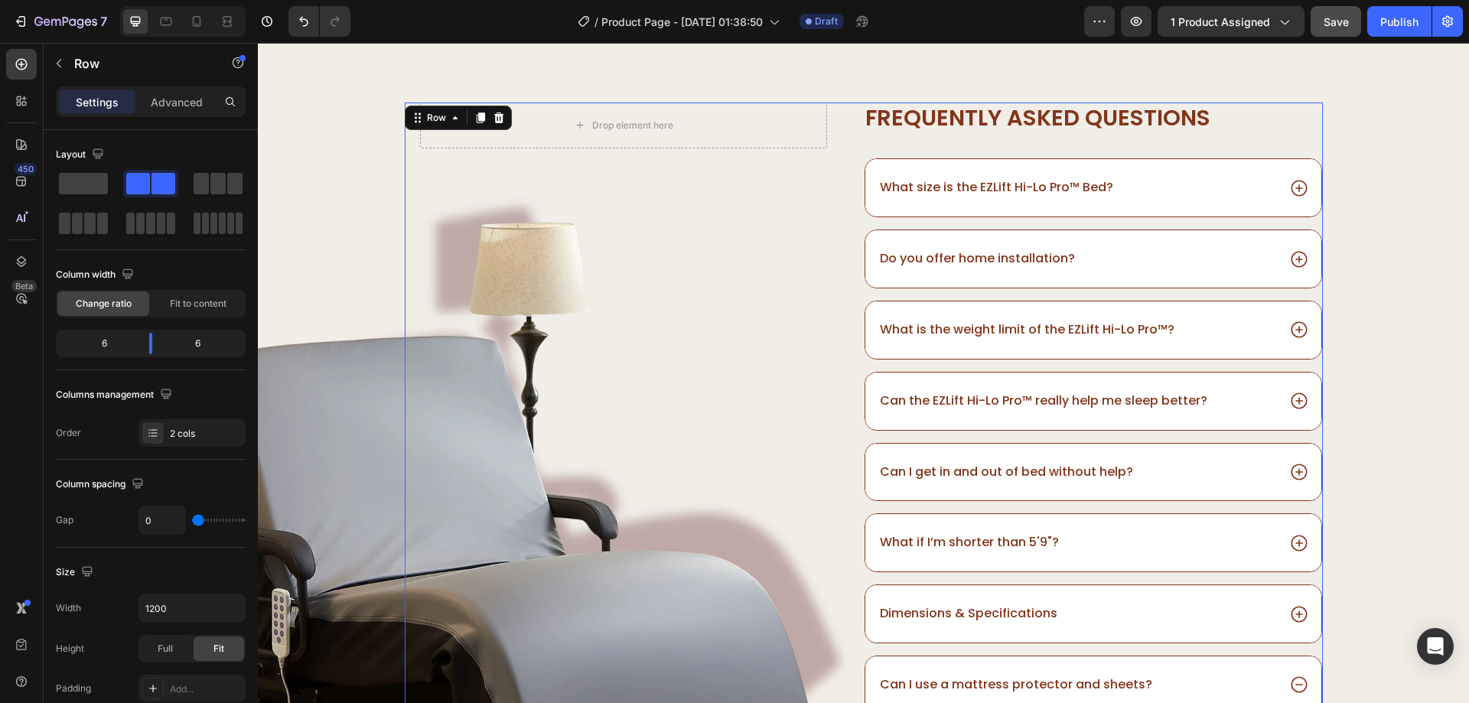
click at [1321, 30] on button "Save" at bounding box center [1336, 21] width 50 height 31
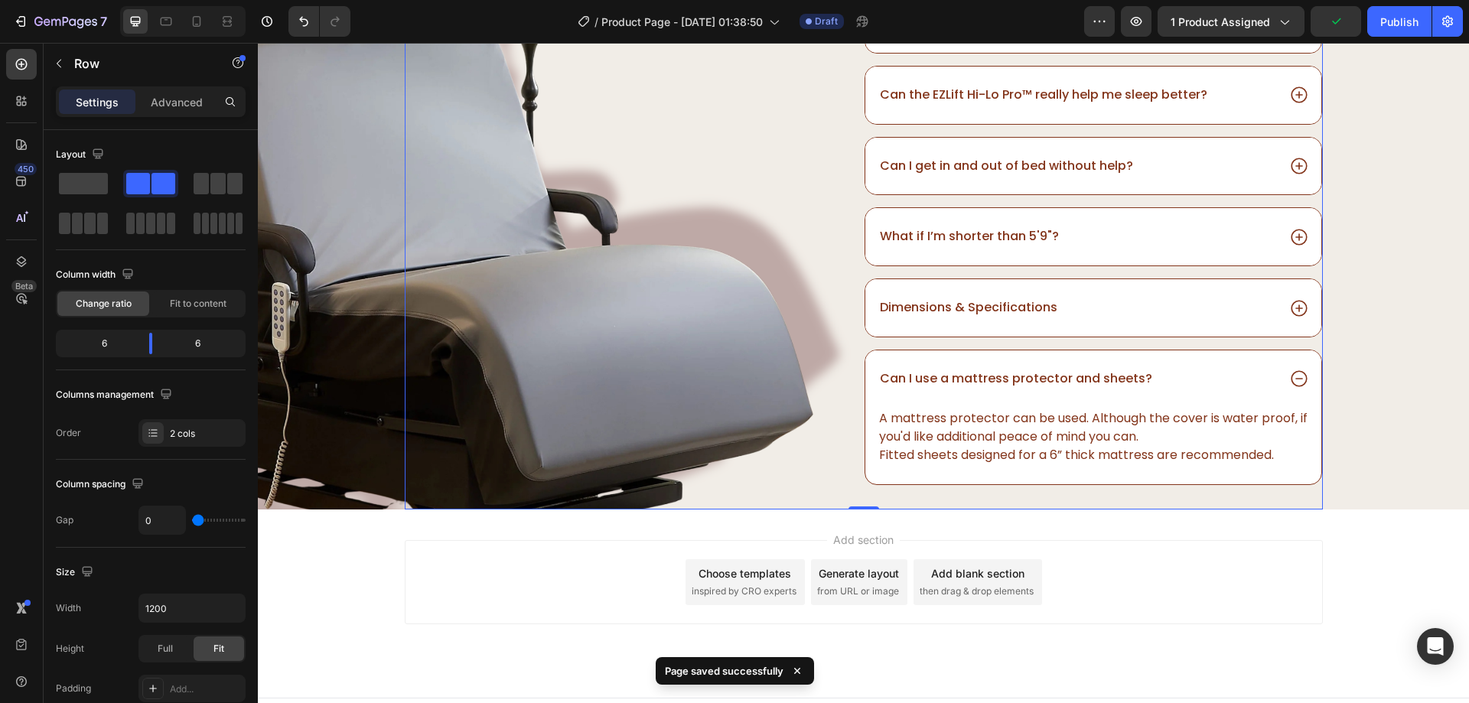
scroll to position [4421, 0]
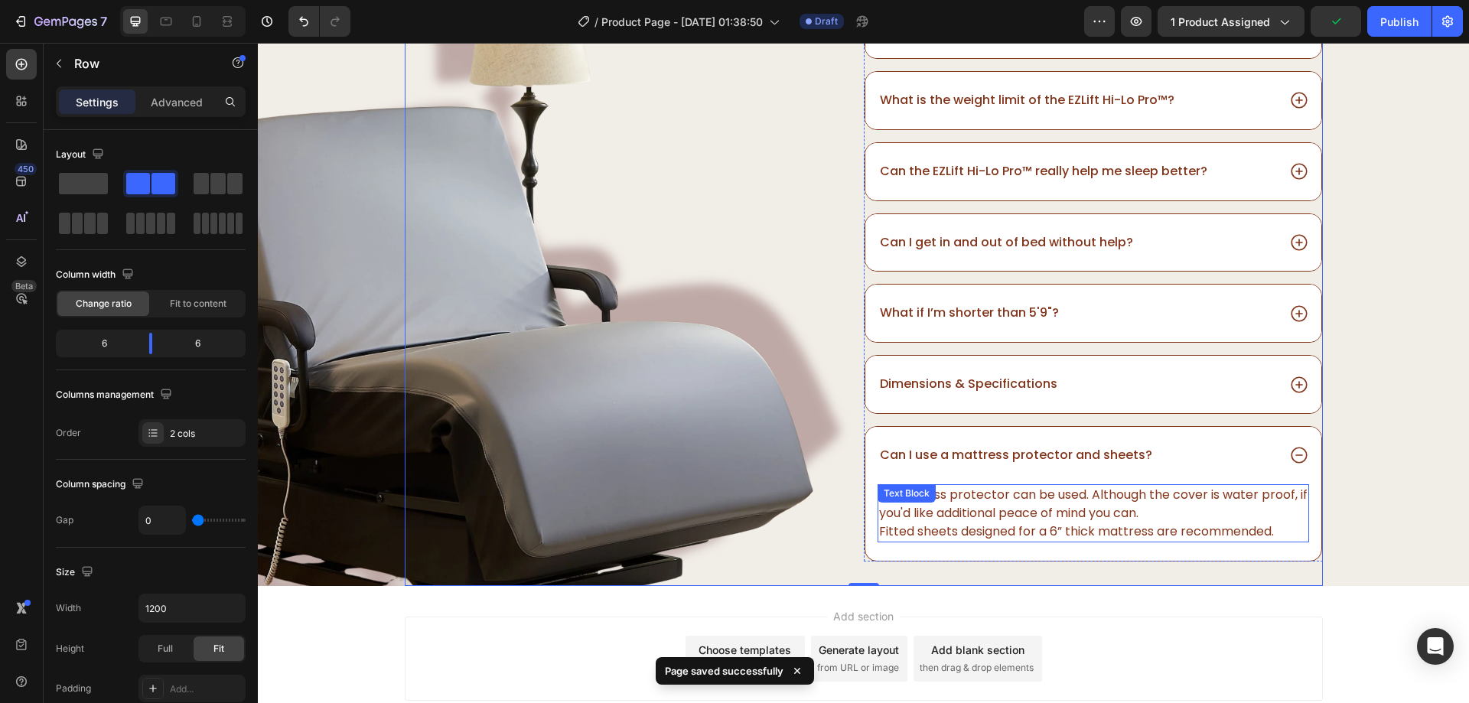
click at [1220, 463] on div "Can I use a mattress protector and sheets?" at bounding box center [1077, 455] width 399 height 21
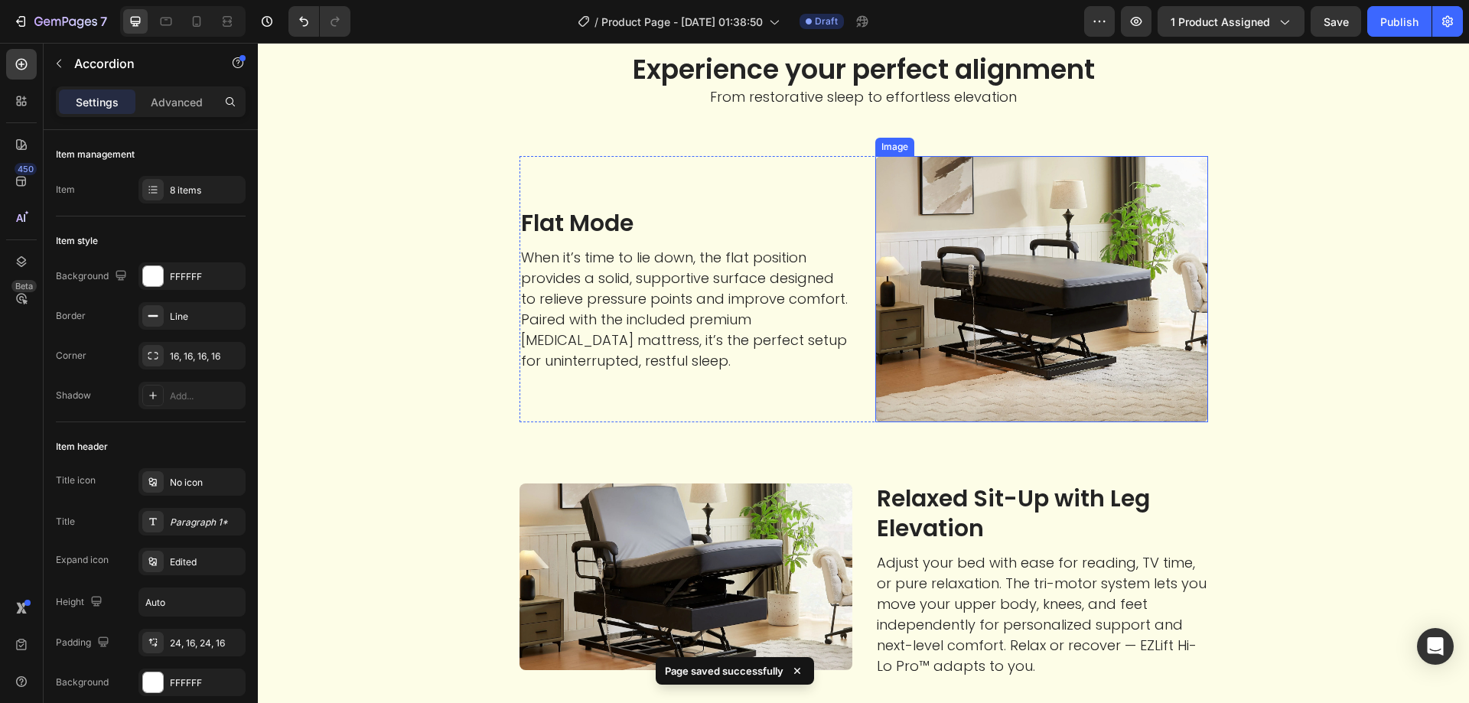
scroll to position [1782, 0]
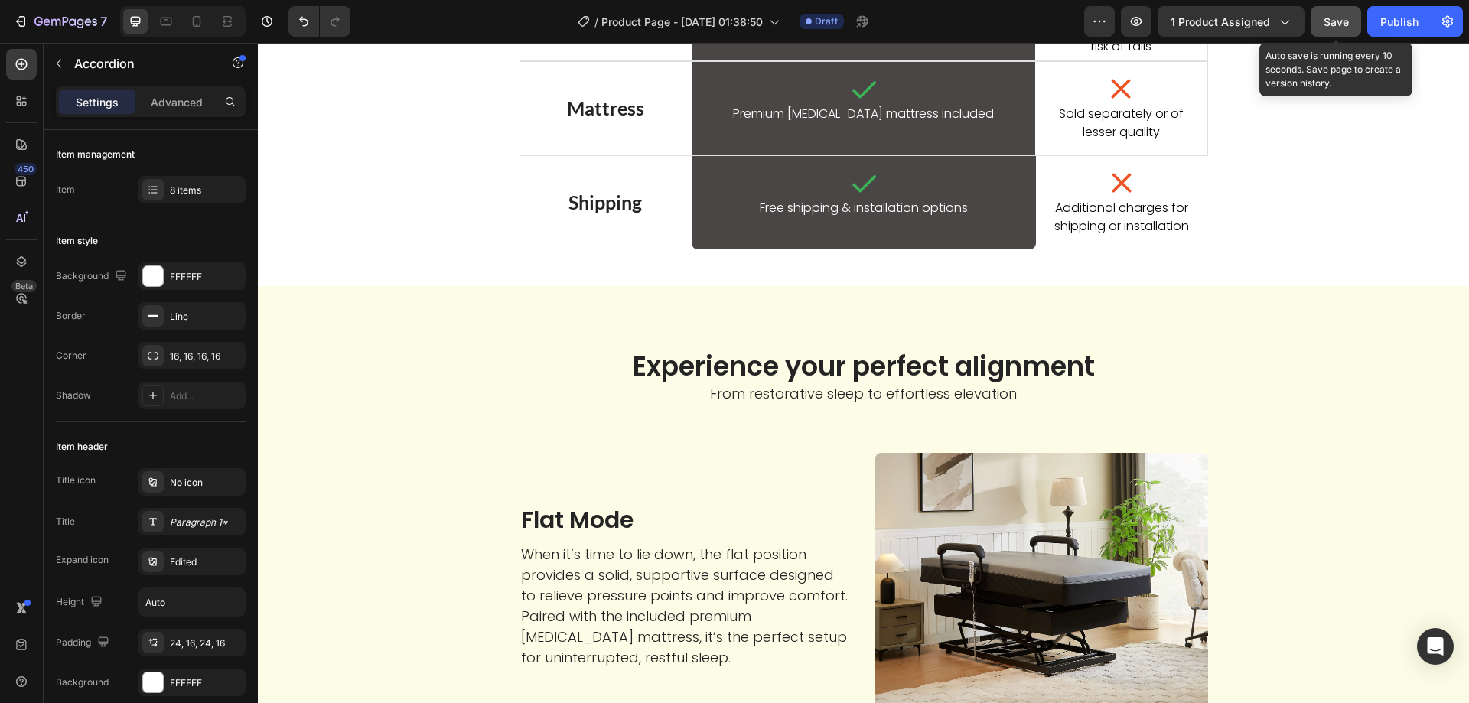
click at [1340, 11] on button "Save" at bounding box center [1336, 21] width 50 height 31
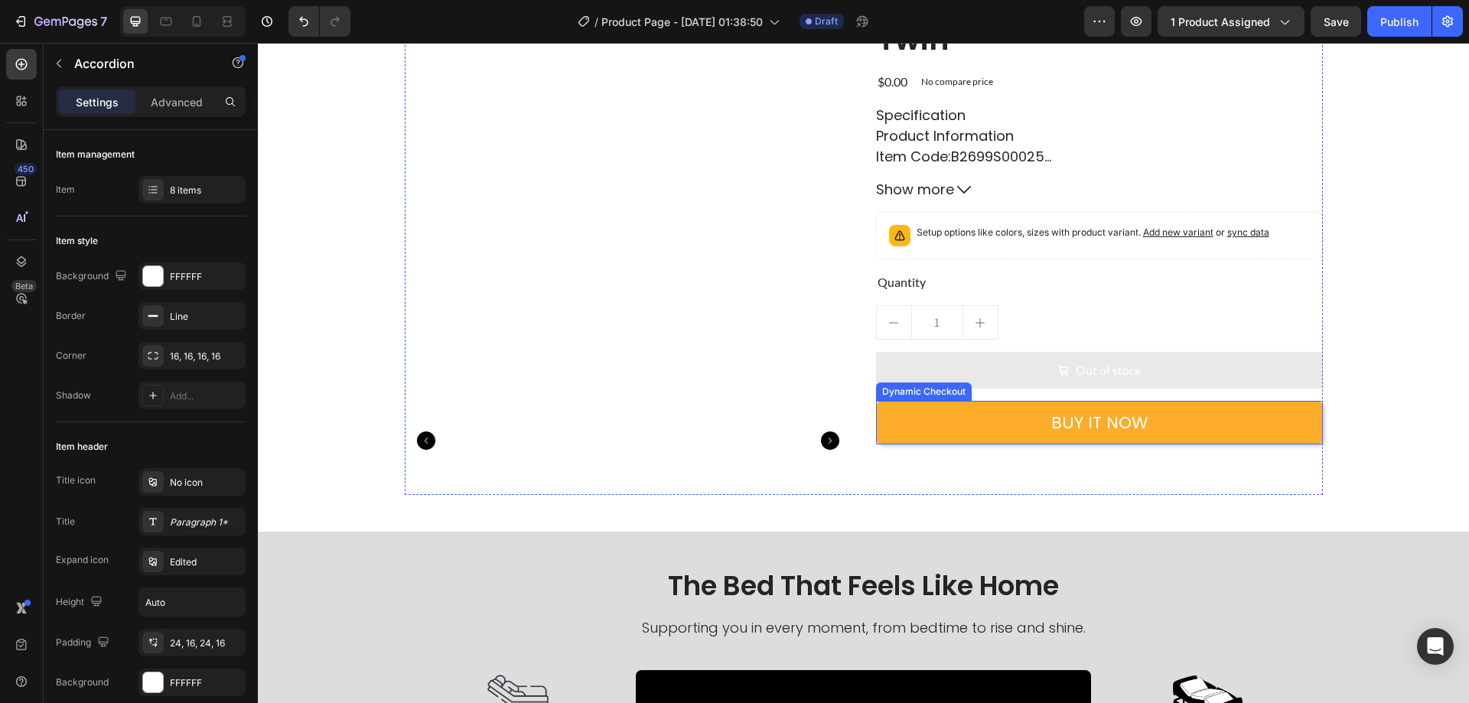
scroll to position [0, 0]
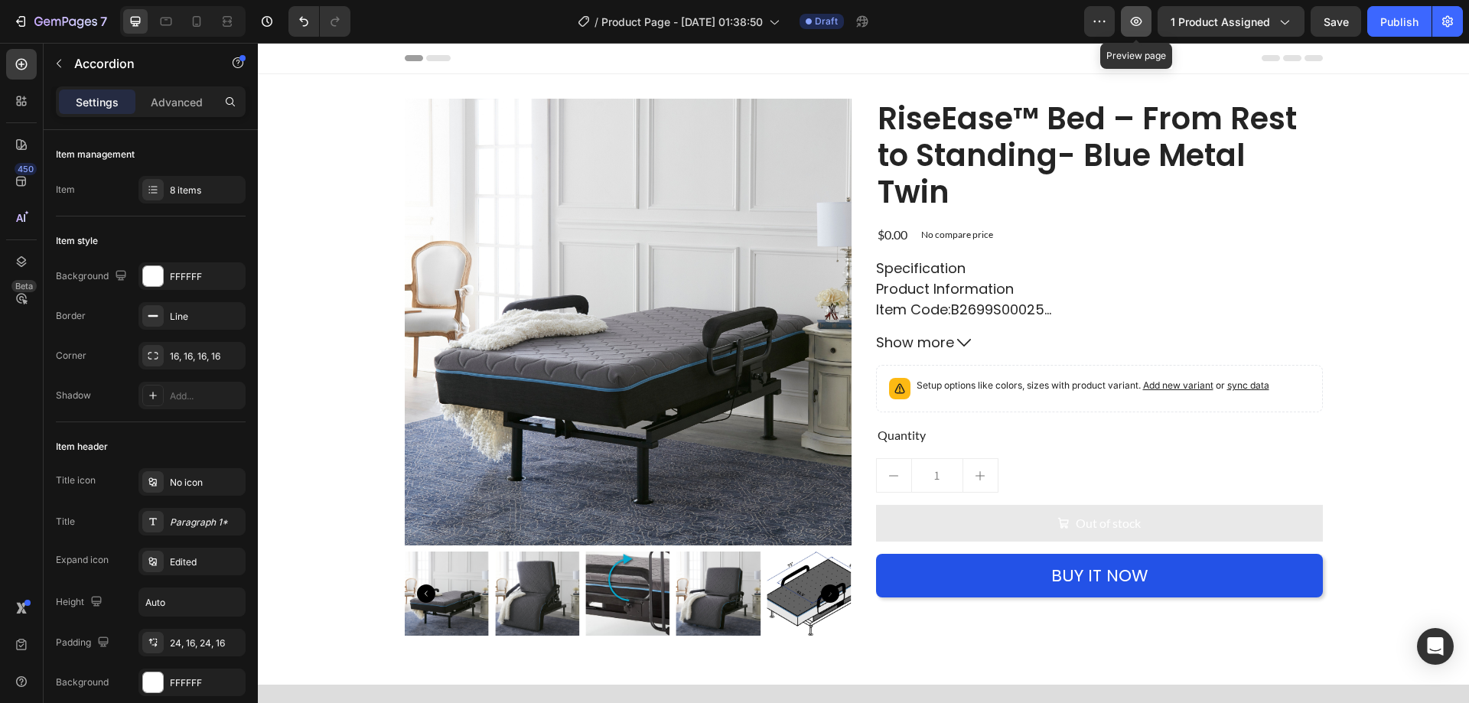
click at [1140, 26] on icon "button" at bounding box center [1135, 21] width 15 height 15
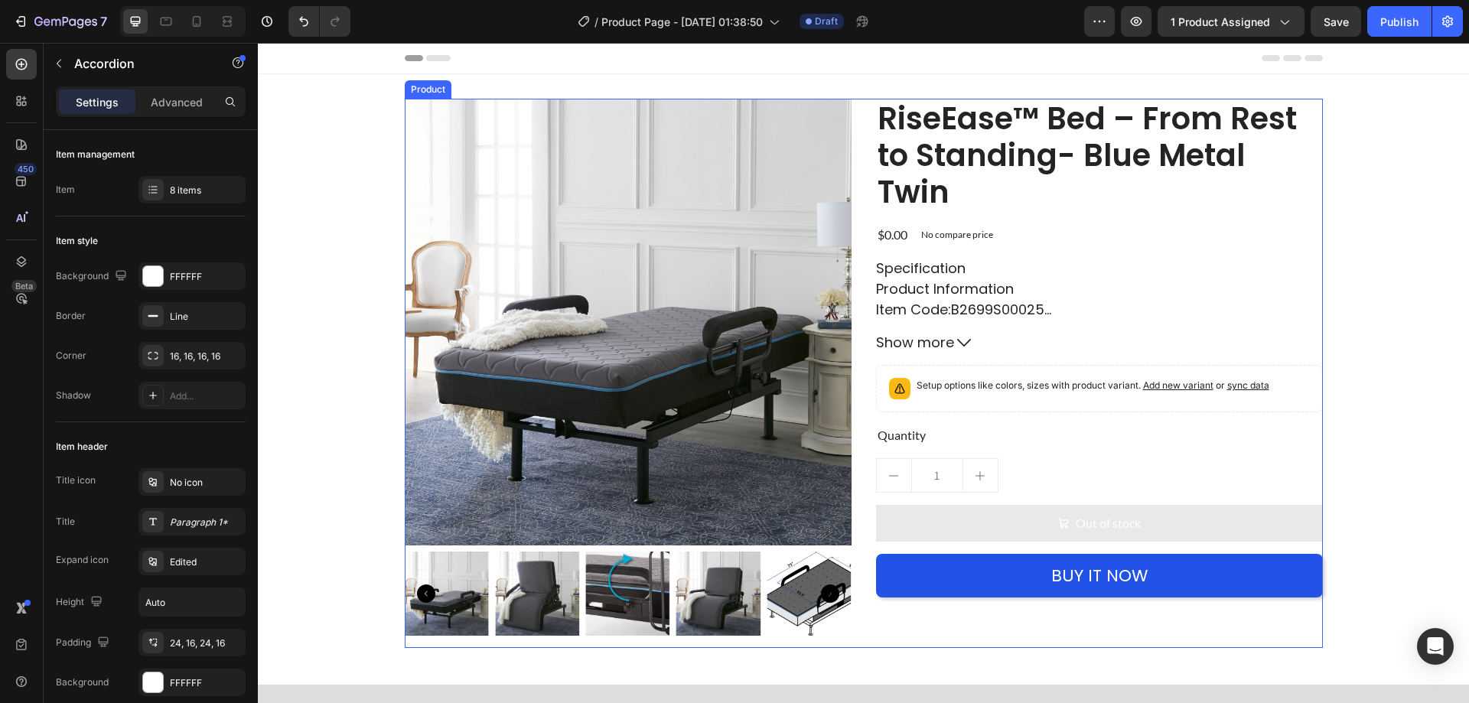
scroll to position [383, 0]
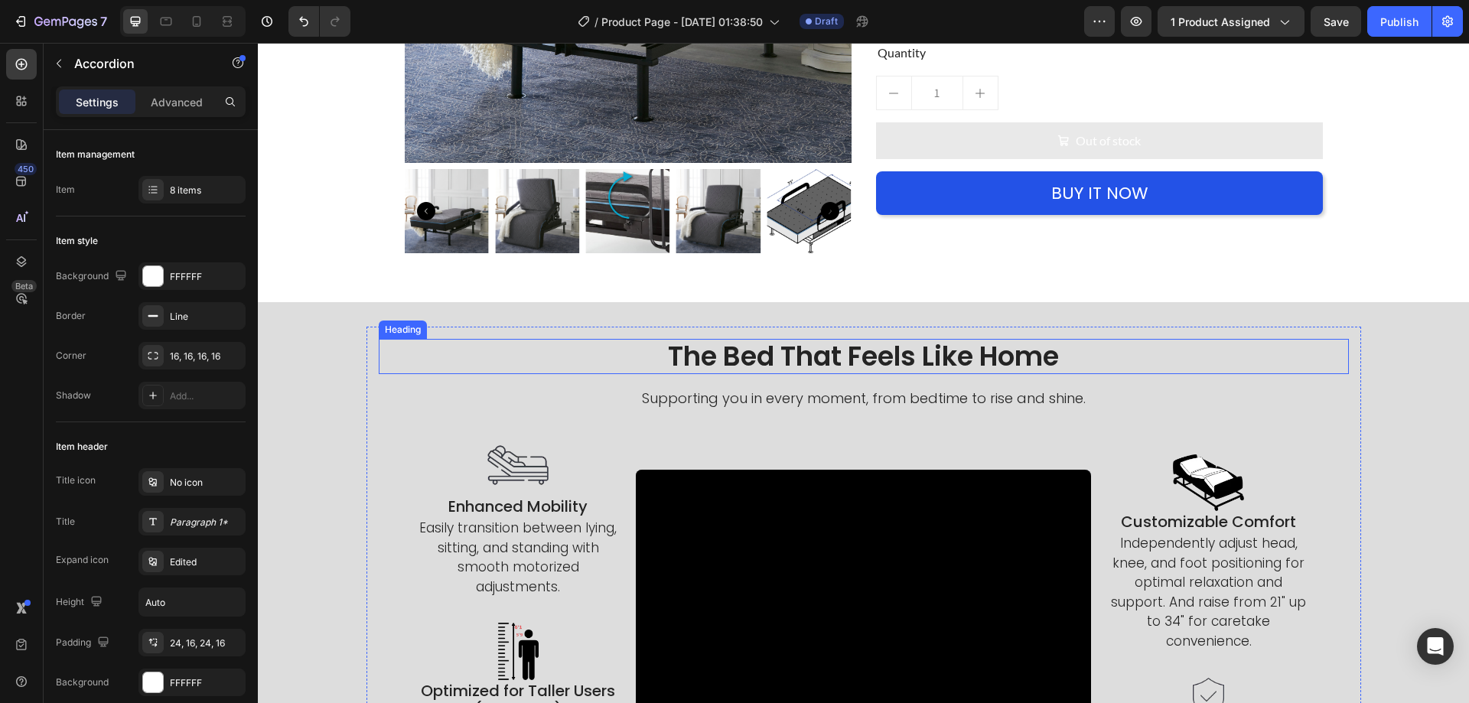
click at [884, 355] on h2 "The Bed That Feels Like Home" at bounding box center [864, 356] width 970 height 35
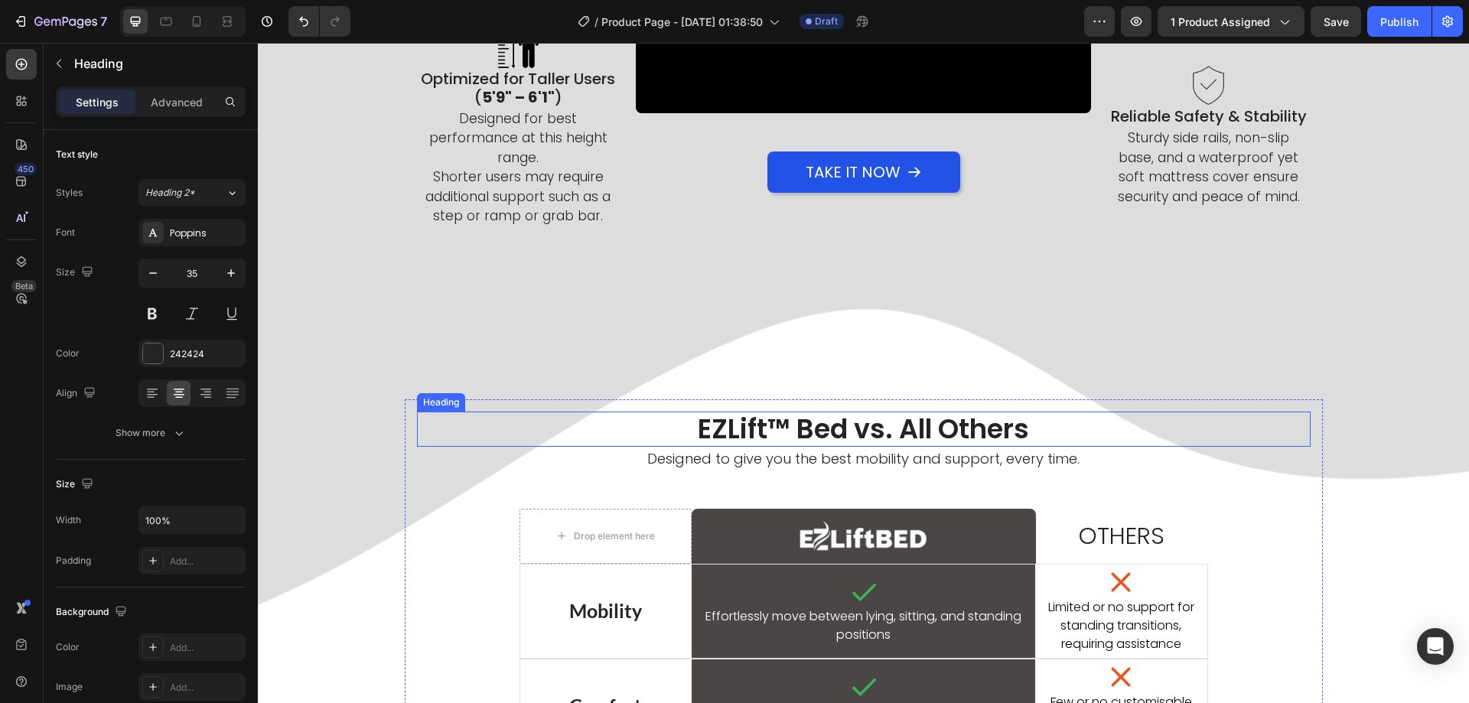
scroll to position [842, 0]
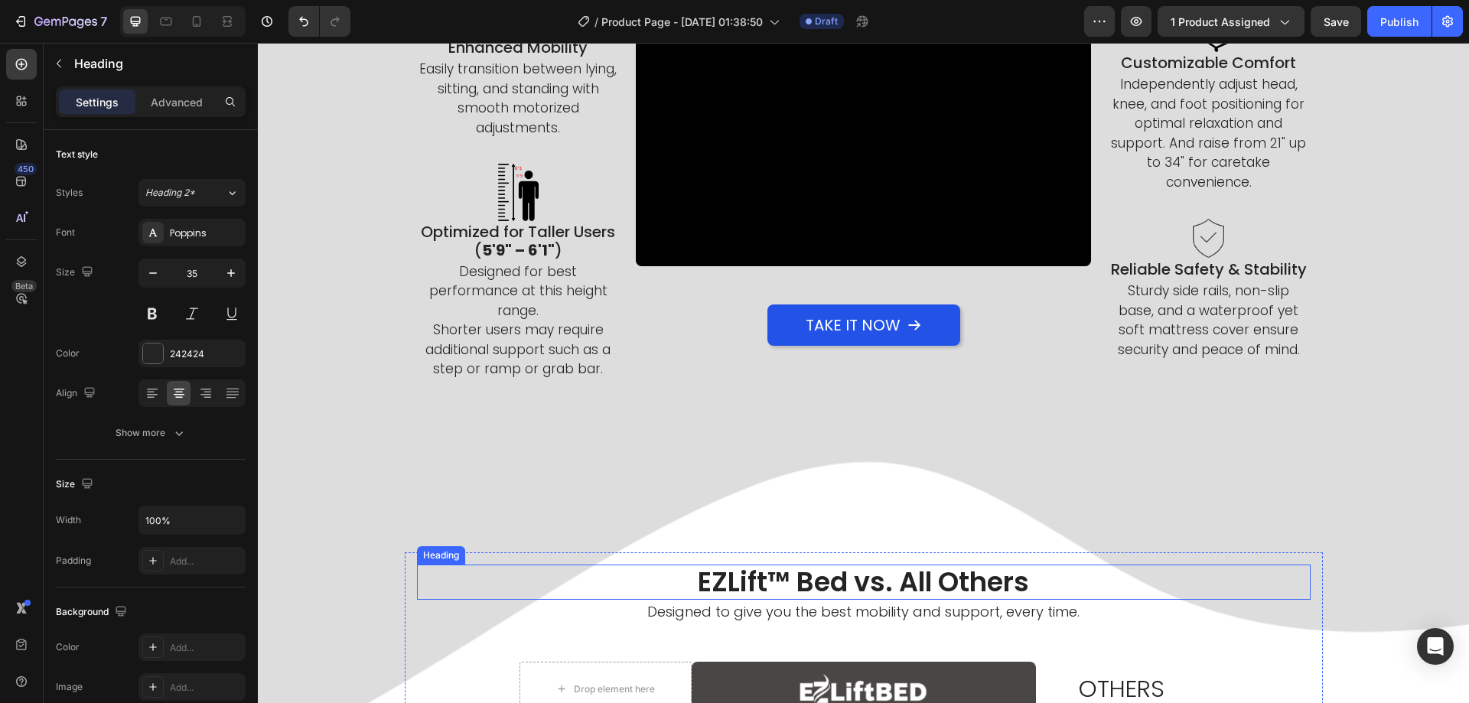
click at [804, 601] on p "Designed to give you the best mobility and support, every time." at bounding box center [863, 611] width 891 height 21
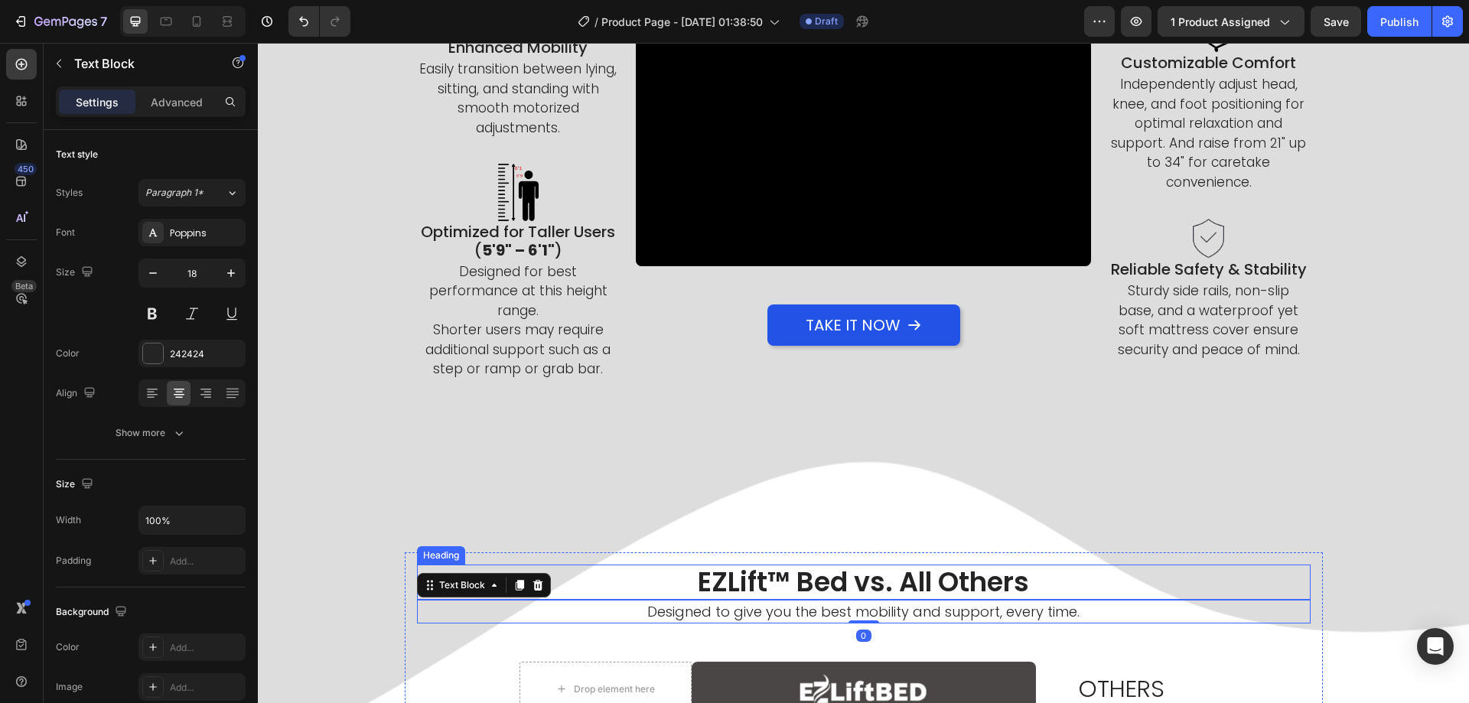
click at [770, 582] on h2 "EZLift™ Bed vs. All Others" at bounding box center [864, 582] width 894 height 35
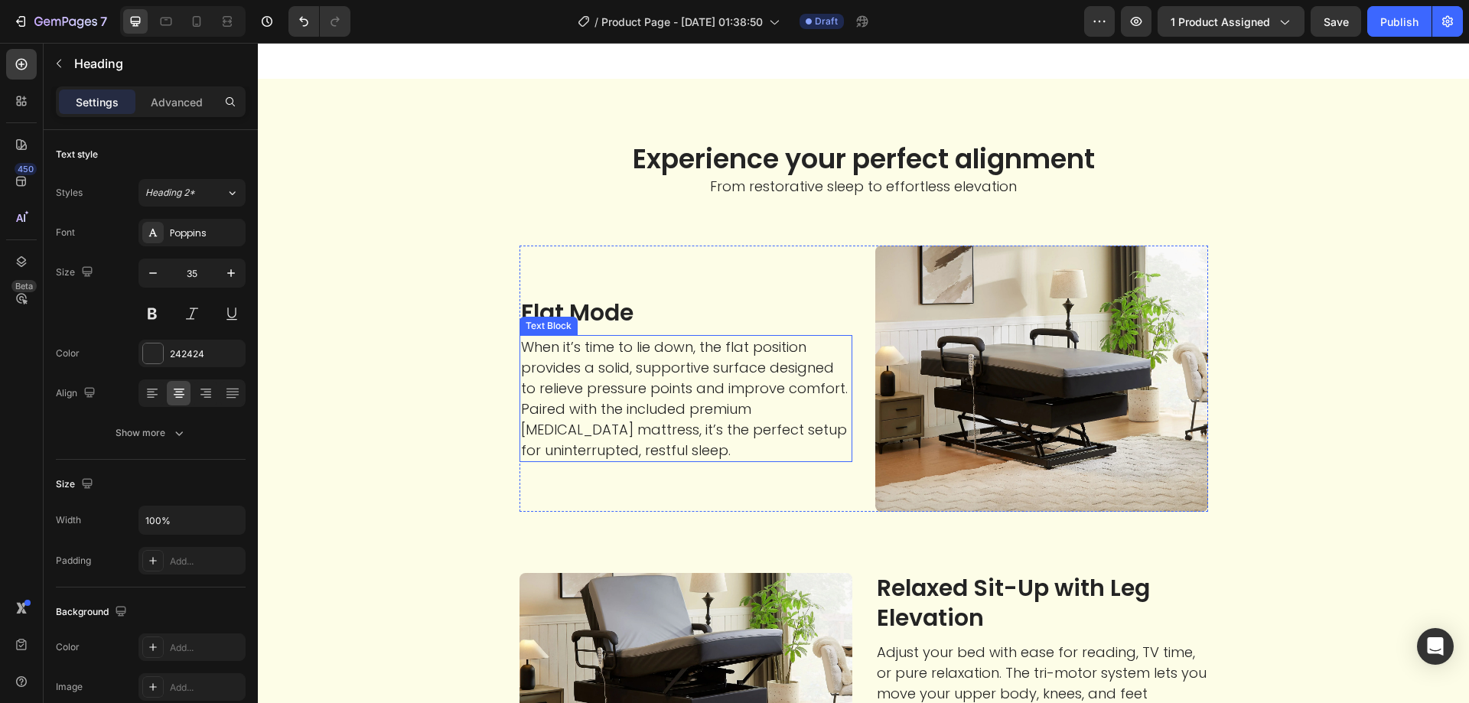
scroll to position [1913, 0]
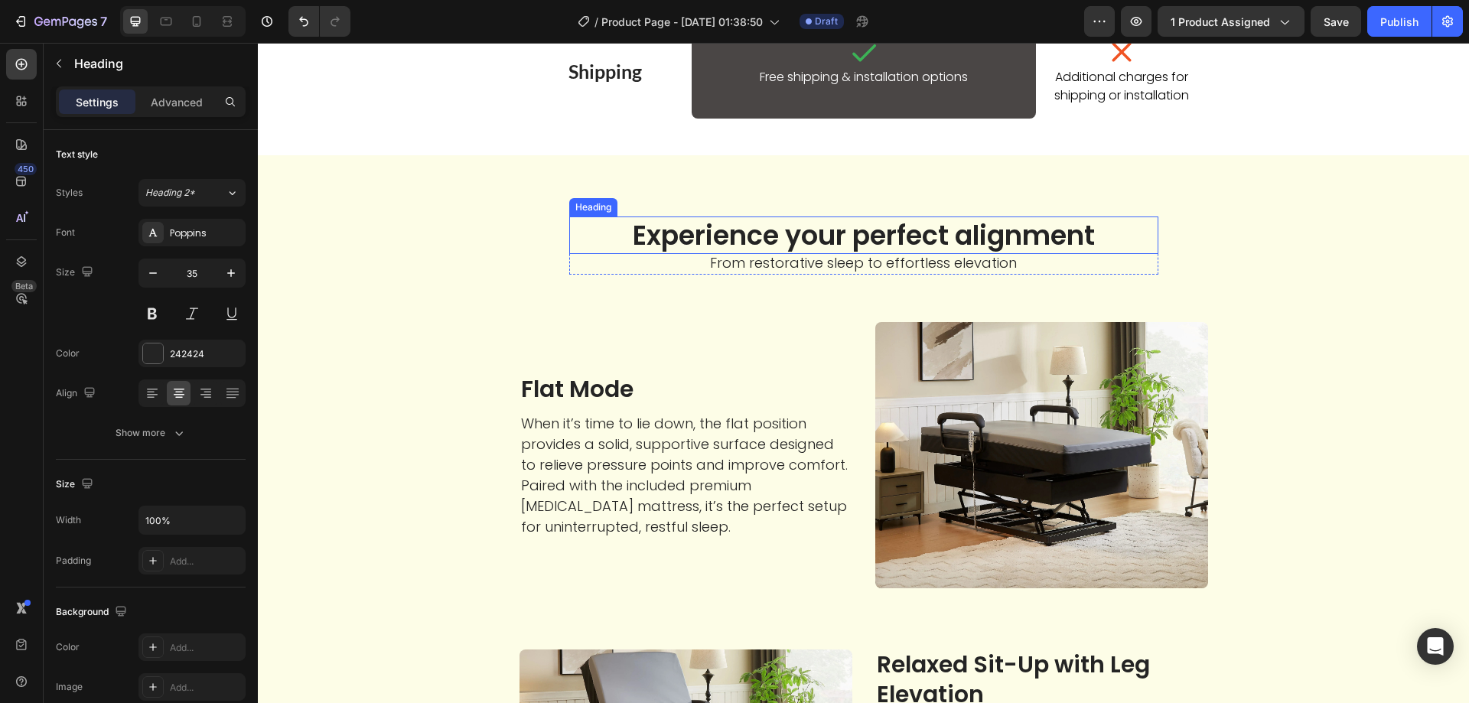
click at [807, 228] on h2 "Experience your perfect alignment" at bounding box center [863, 236] width 589 height 38
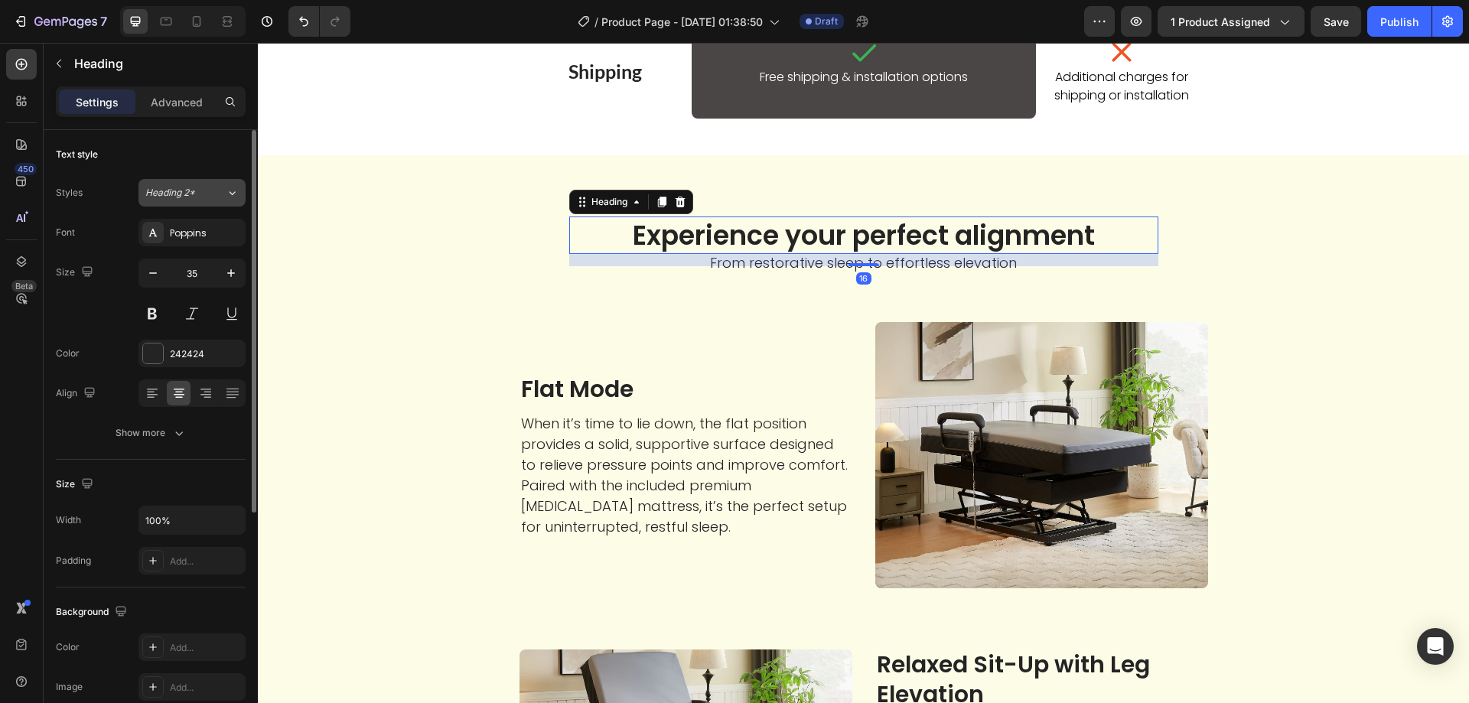
click at [181, 193] on span "Heading 2*" at bounding box center [170, 193] width 50 height 14
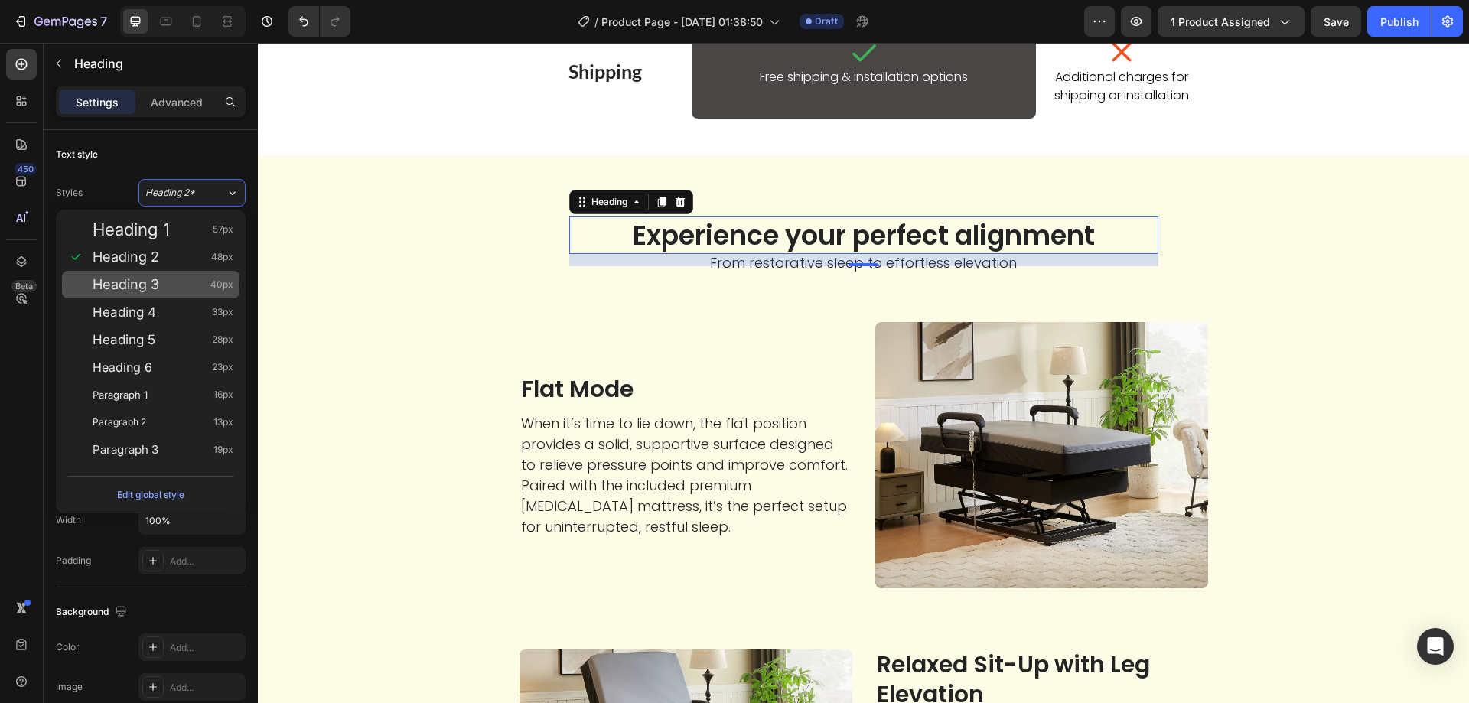
click at [158, 282] on span "Heading 3" at bounding box center [126, 284] width 67 height 15
type input "40"
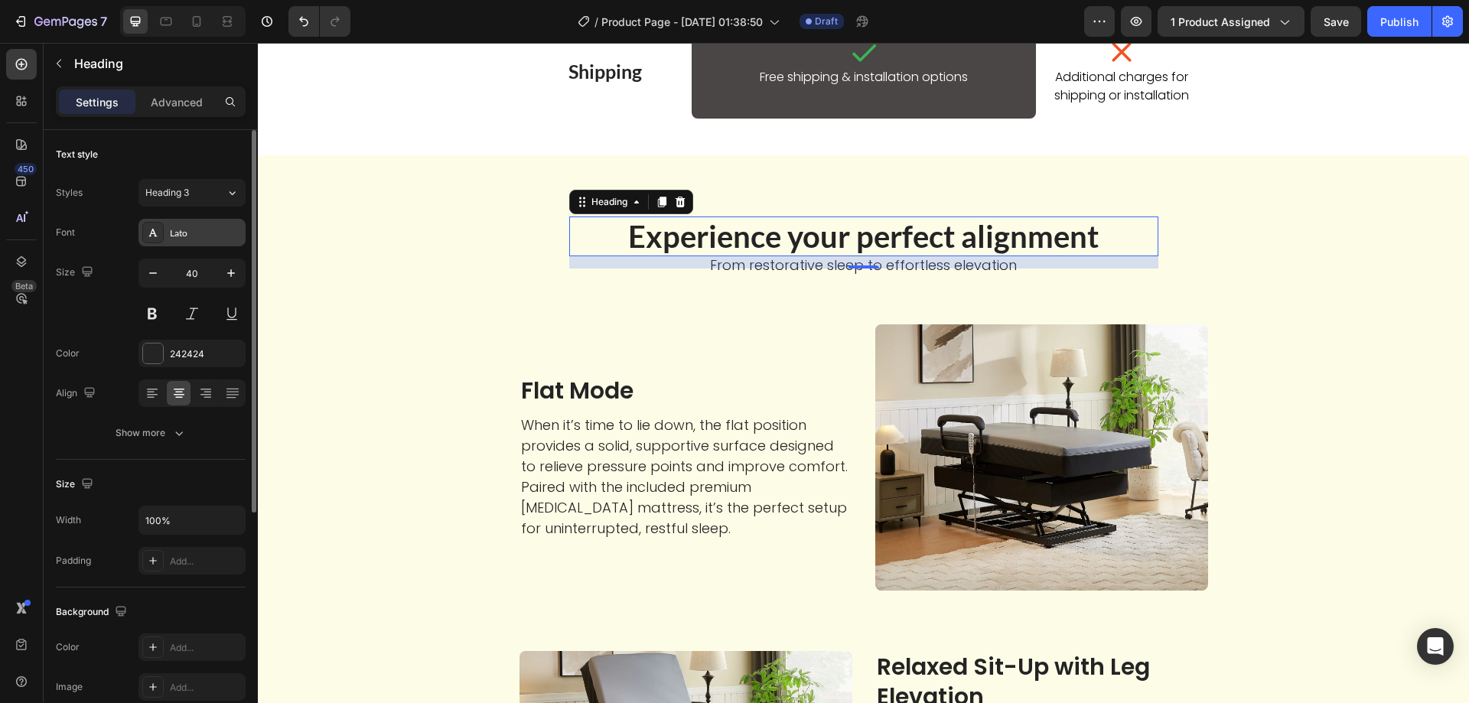
click at [190, 238] on div "Lato" at bounding box center [206, 233] width 72 height 14
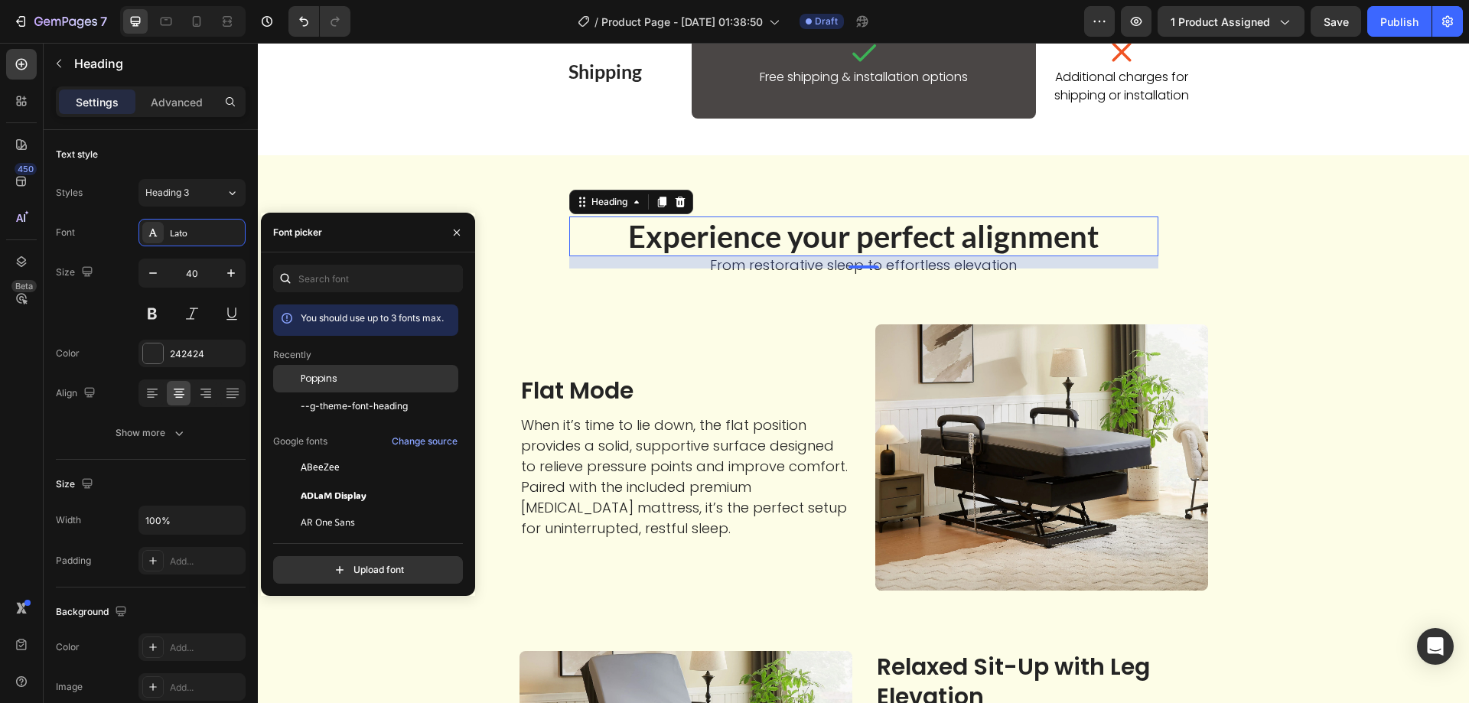
click at [305, 372] on span "Poppins" at bounding box center [319, 379] width 37 height 14
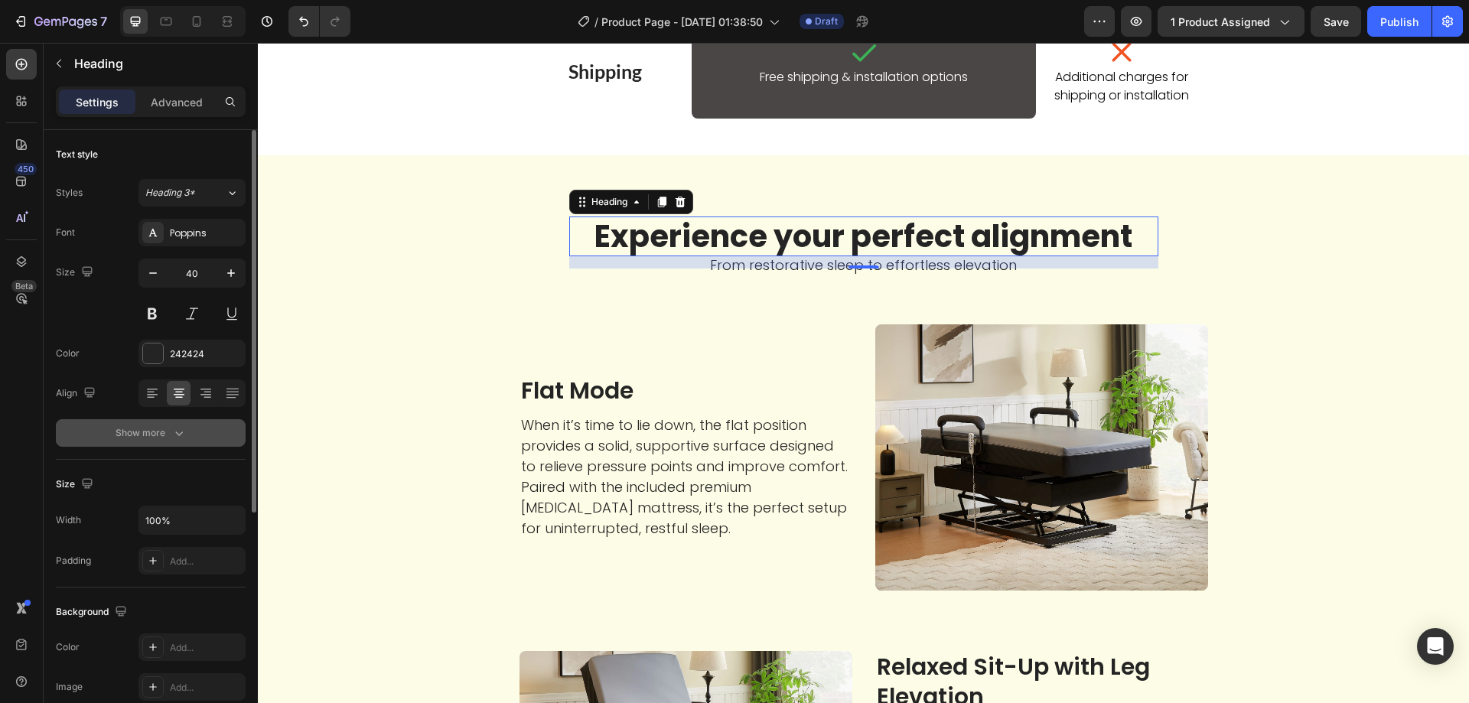
click at [183, 439] on icon "button" at bounding box center [178, 432] width 15 height 15
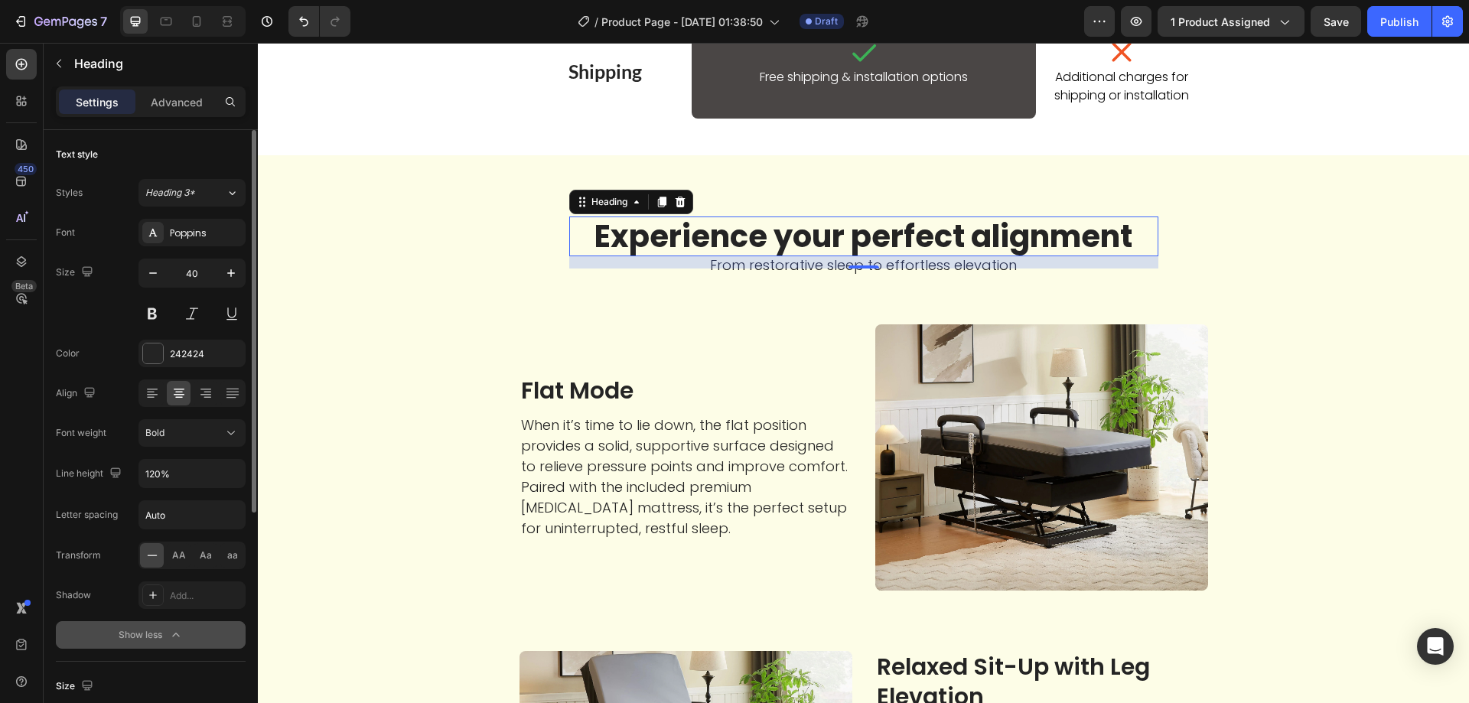
click at [183, 439] on div "Bold" at bounding box center [184, 433] width 78 height 14
click at [177, 523] on div "Semi Bold" at bounding box center [173, 533] width 119 height 29
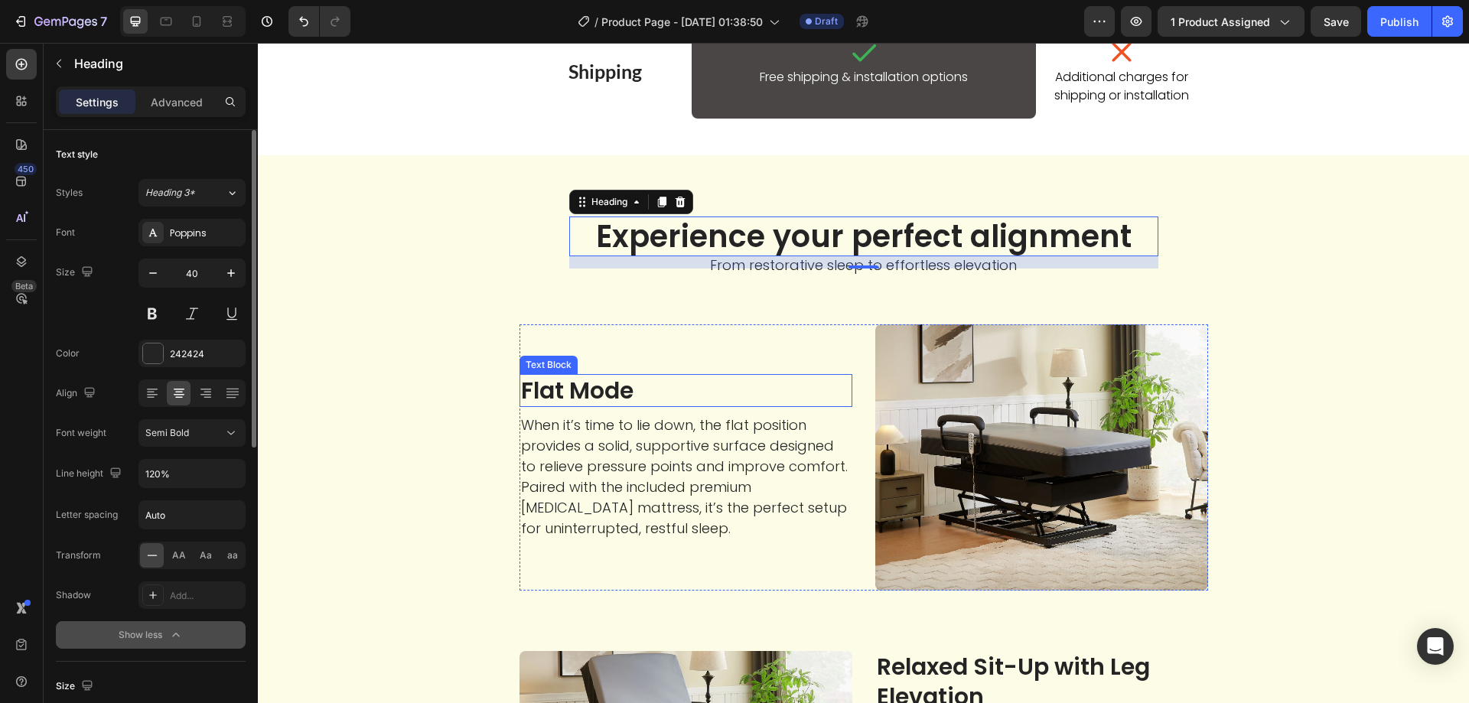
click at [562, 389] on p "Flat Mode" at bounding box center [686, 391] width 330 height 30
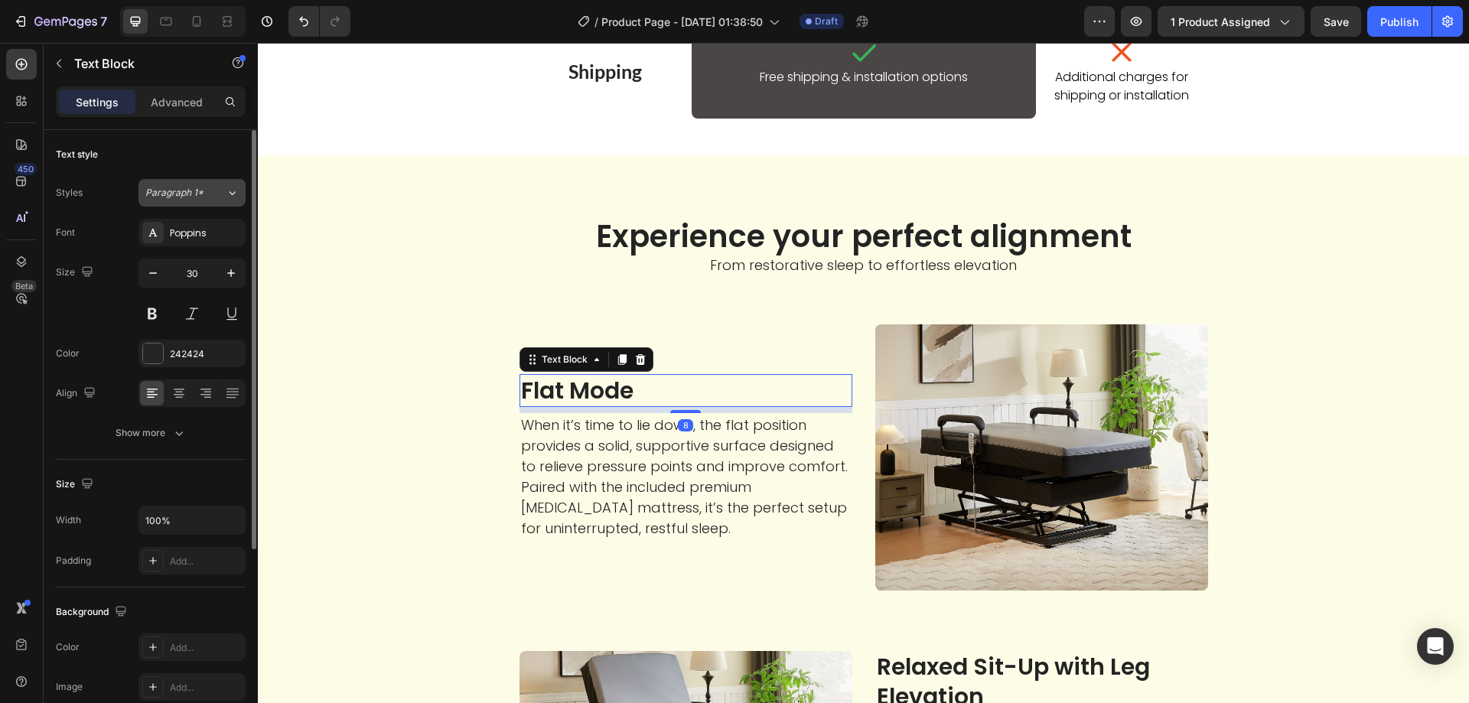
click at [184, 188] on span "Paragraph 1*" at bounding box center [174, 193] width 58 height 14
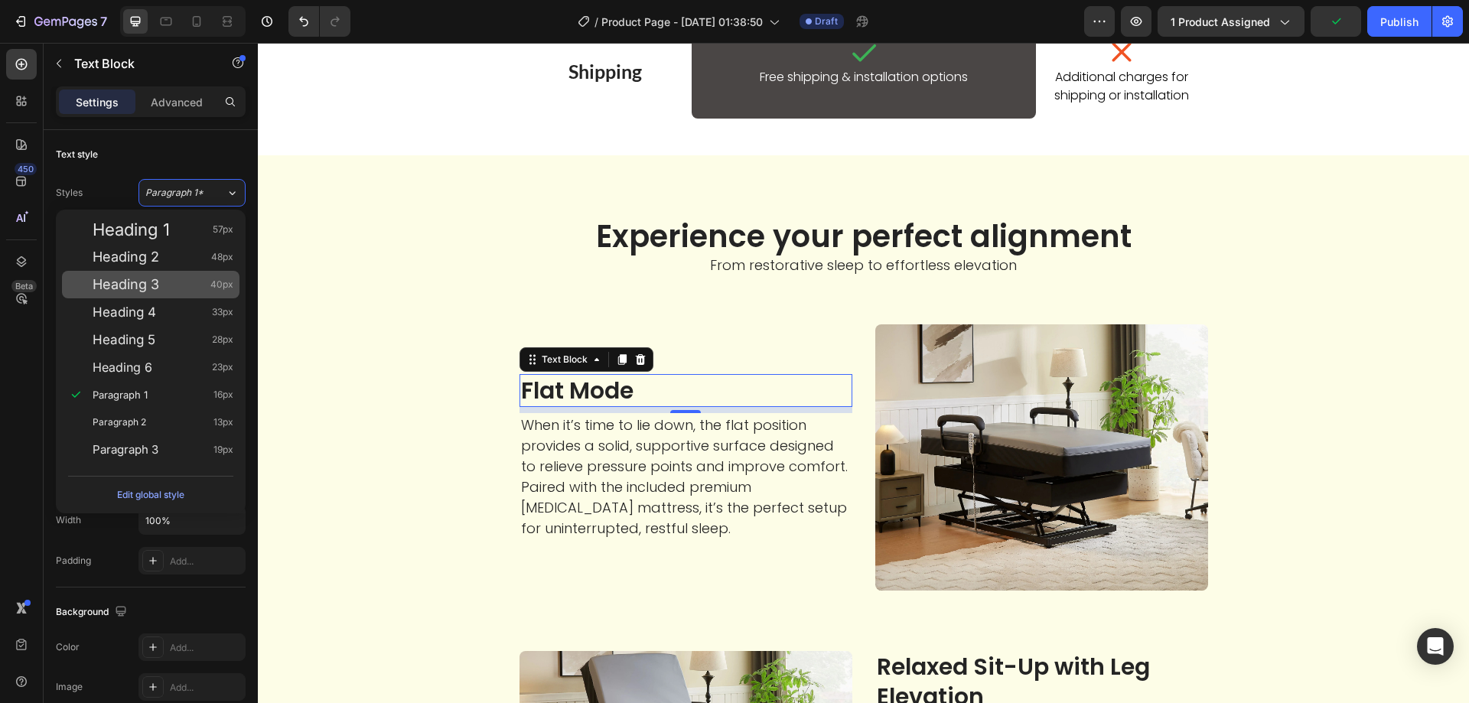
click at [140, 289] on span "Heading 3" at bounding box center [126, 284] width 67 height 15
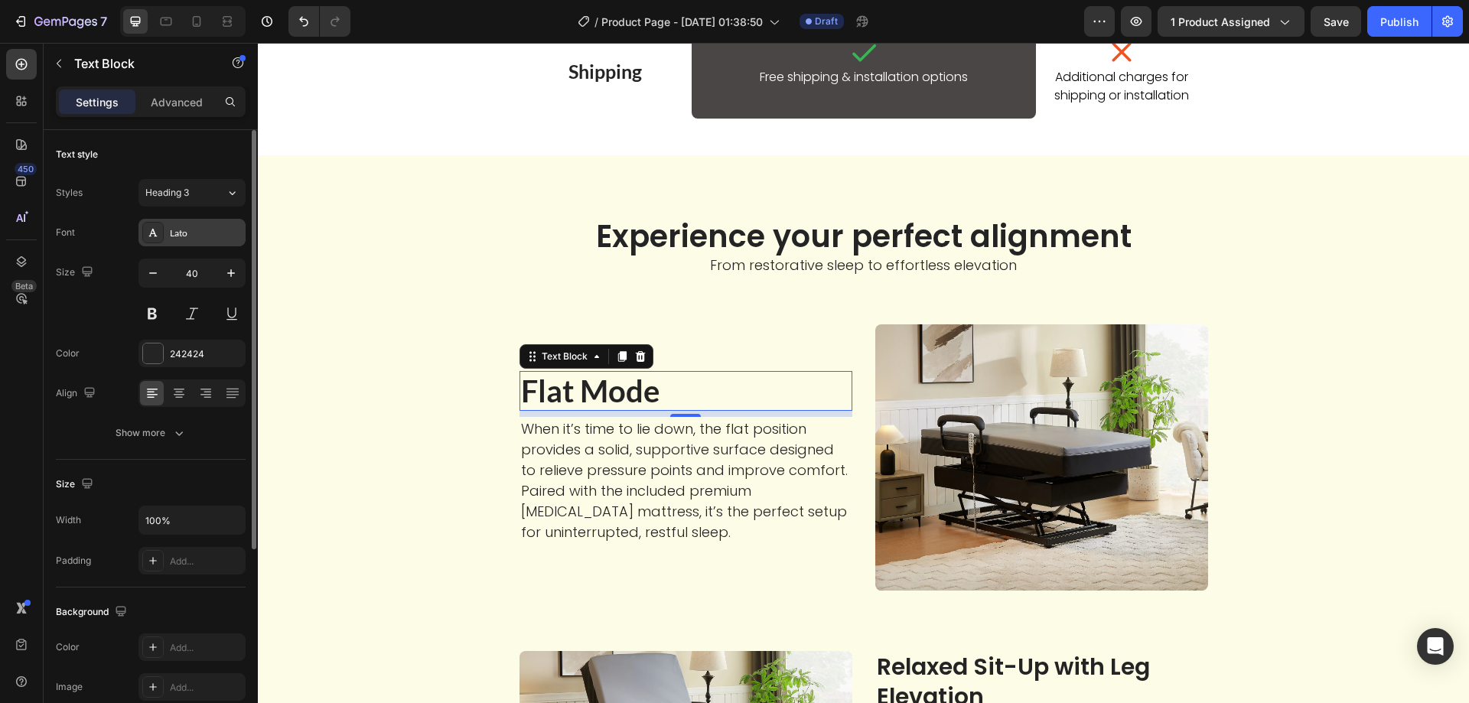
click at [192, 237] on div "Lato" at bounding box center [206, 233] width 72 height 14
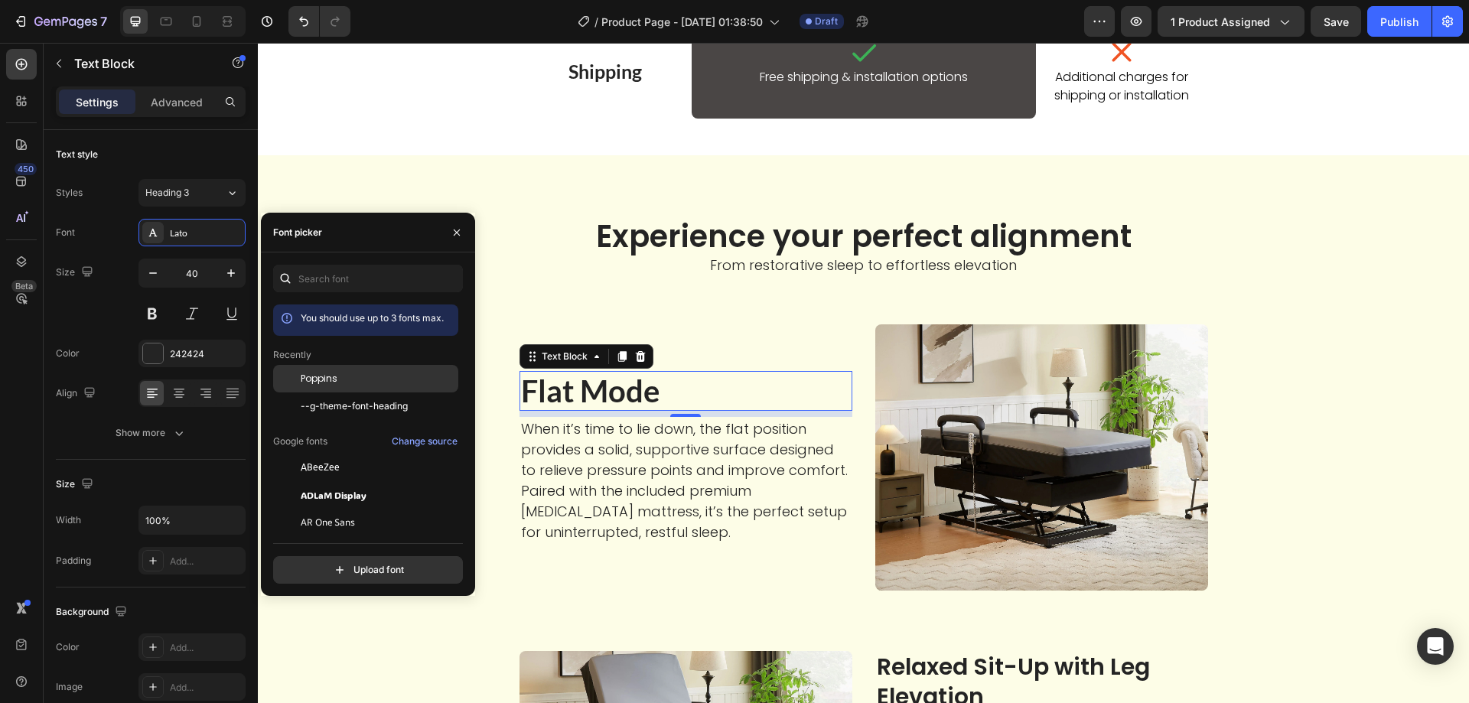
click at [331, 376] on span "Poppins" at bounding box center [319, 379] width 37 height 14
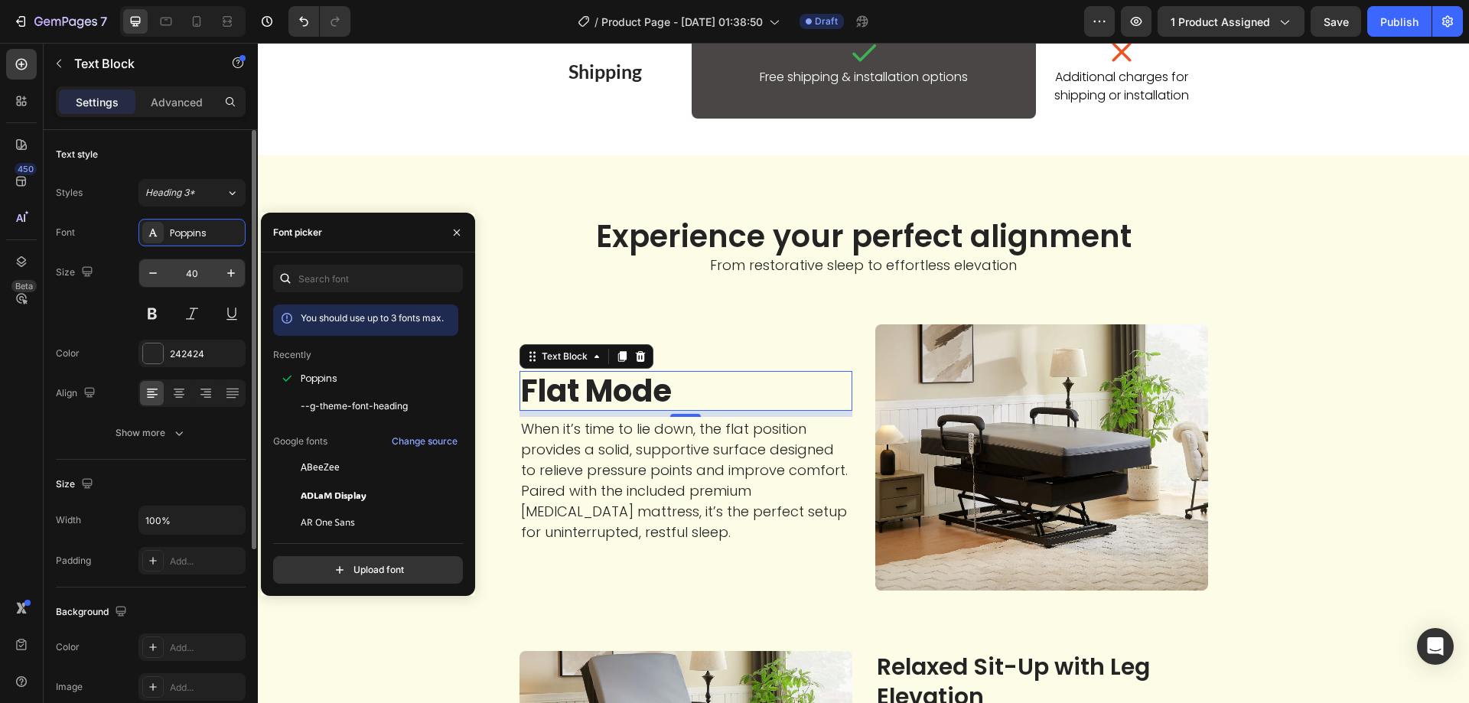
click at [190, 282] on input "40" at bounding box center [192, 273] width 50 height 28
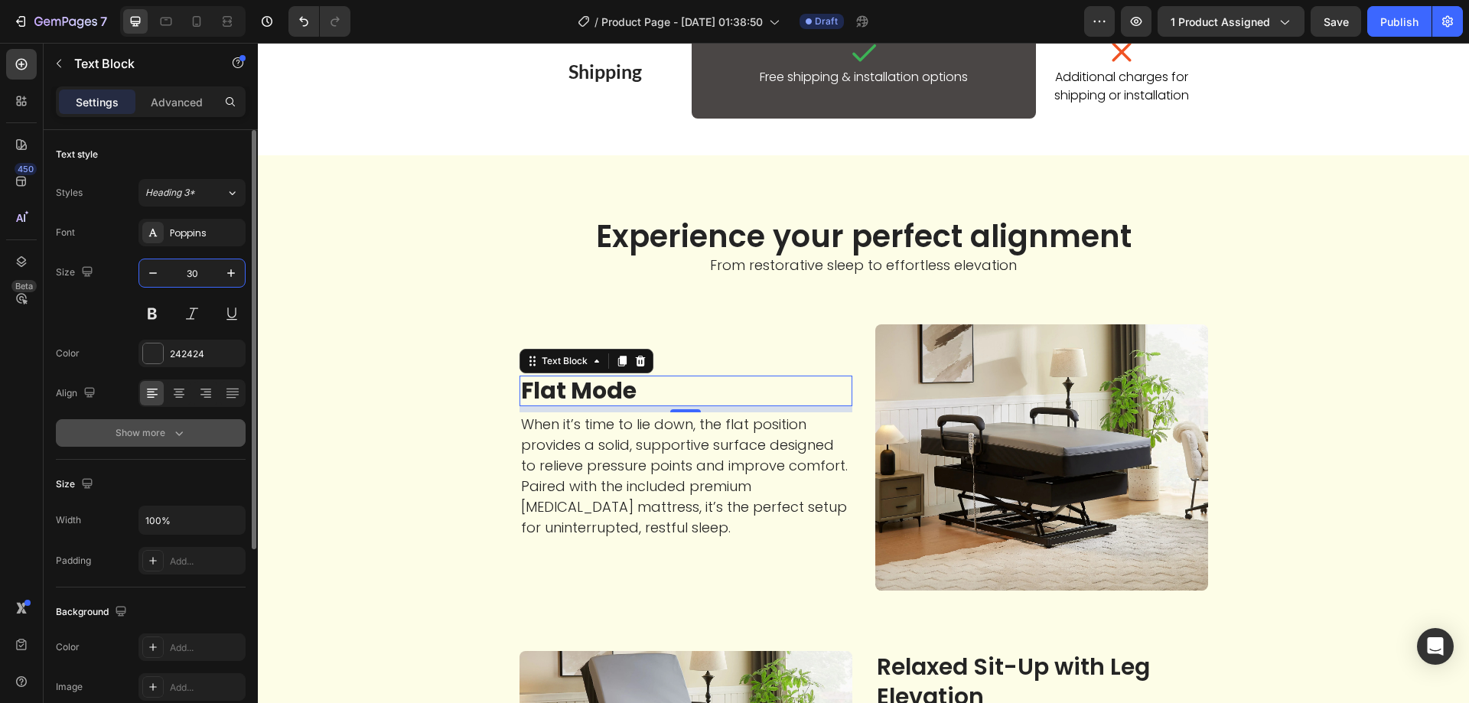
type input "30"
click at [179, 433] on icon "button" at bounding box center [178, 432] width 15 height 15
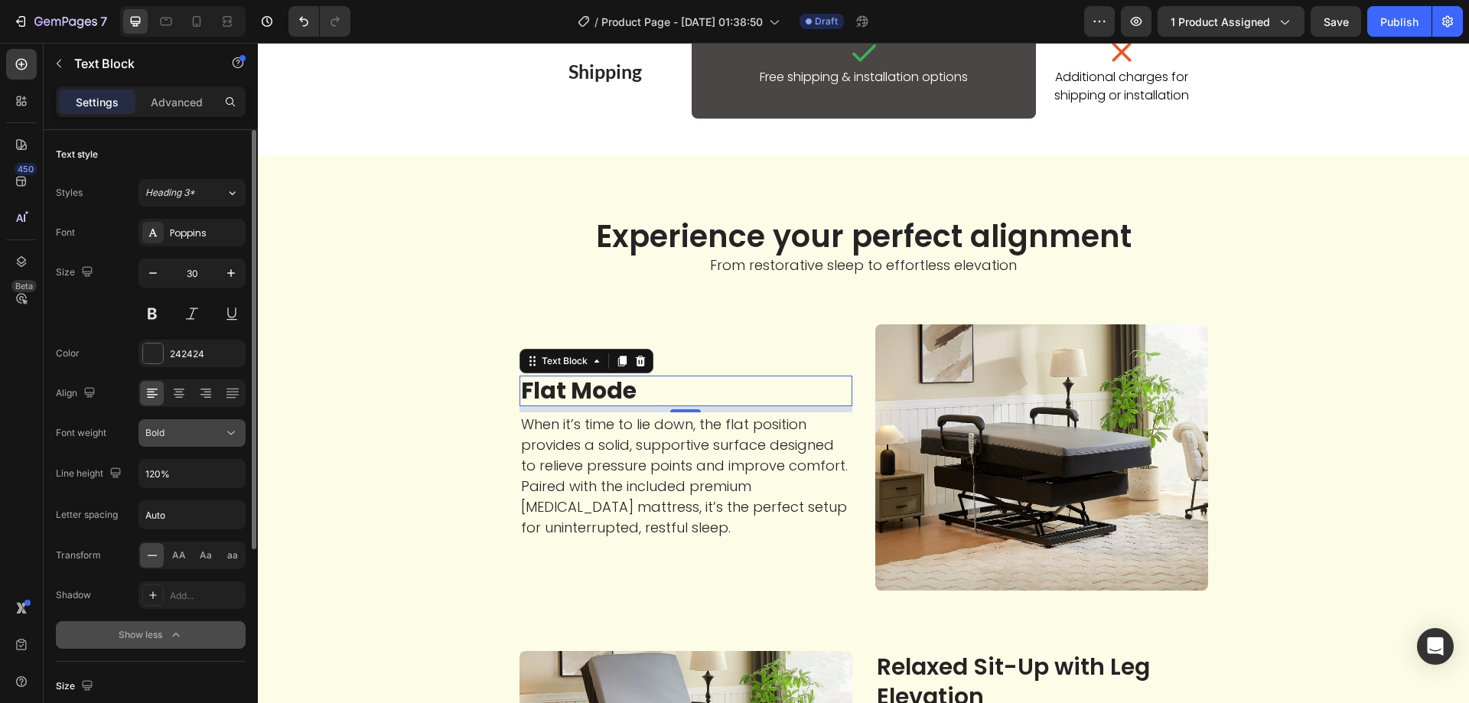
click at [203, 435] on div "Bold" at bounding box center [184, 433] width 78 height 14
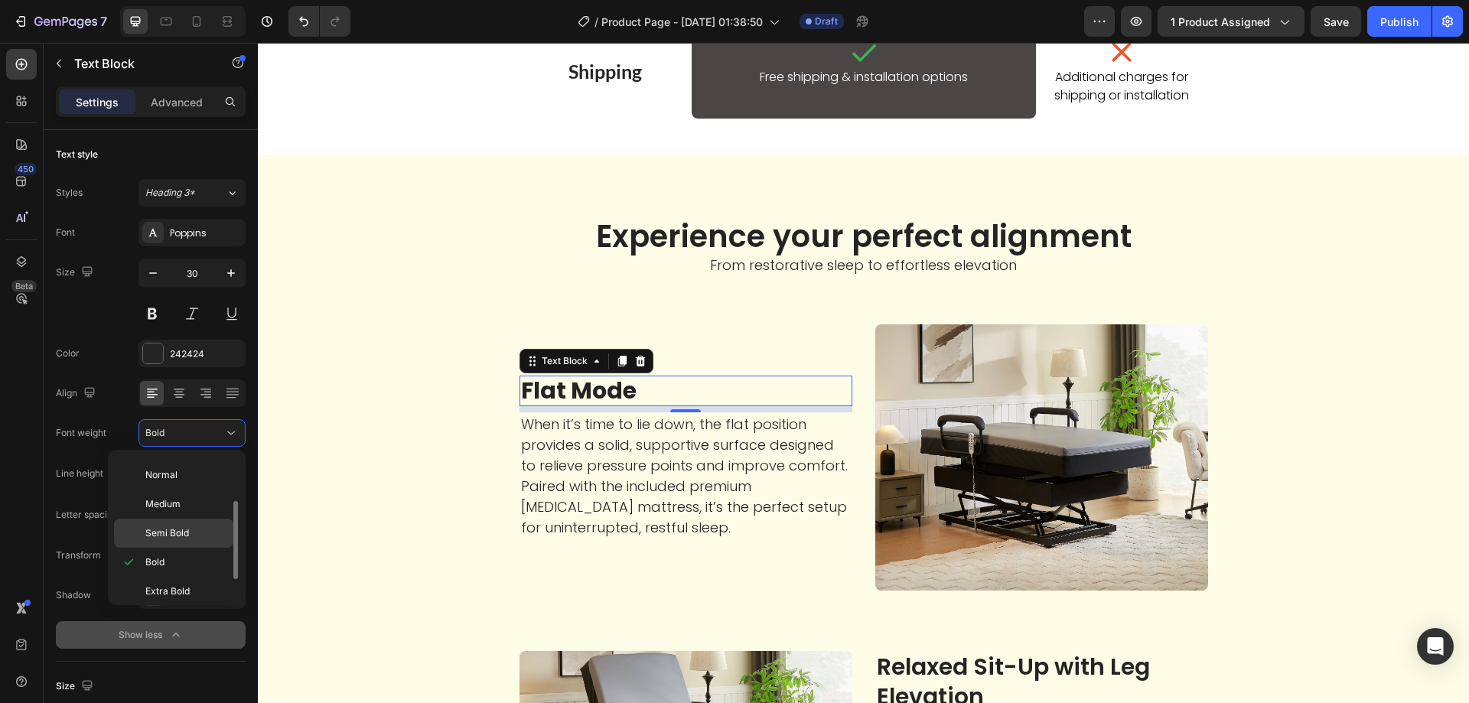
click at [179, 538] on span "Semi Bold" at bounding box center [167, 533] width 44 height 14
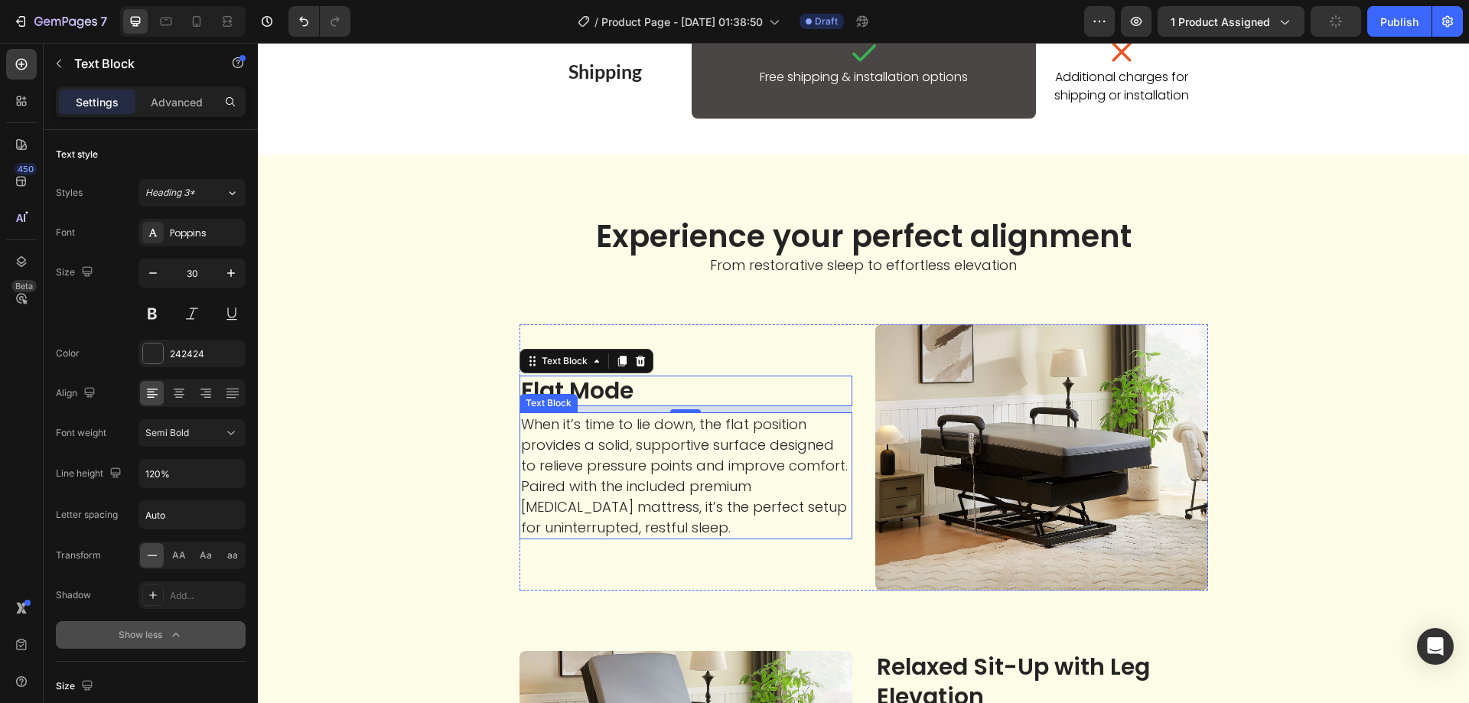
scroll to position [1989, 0]
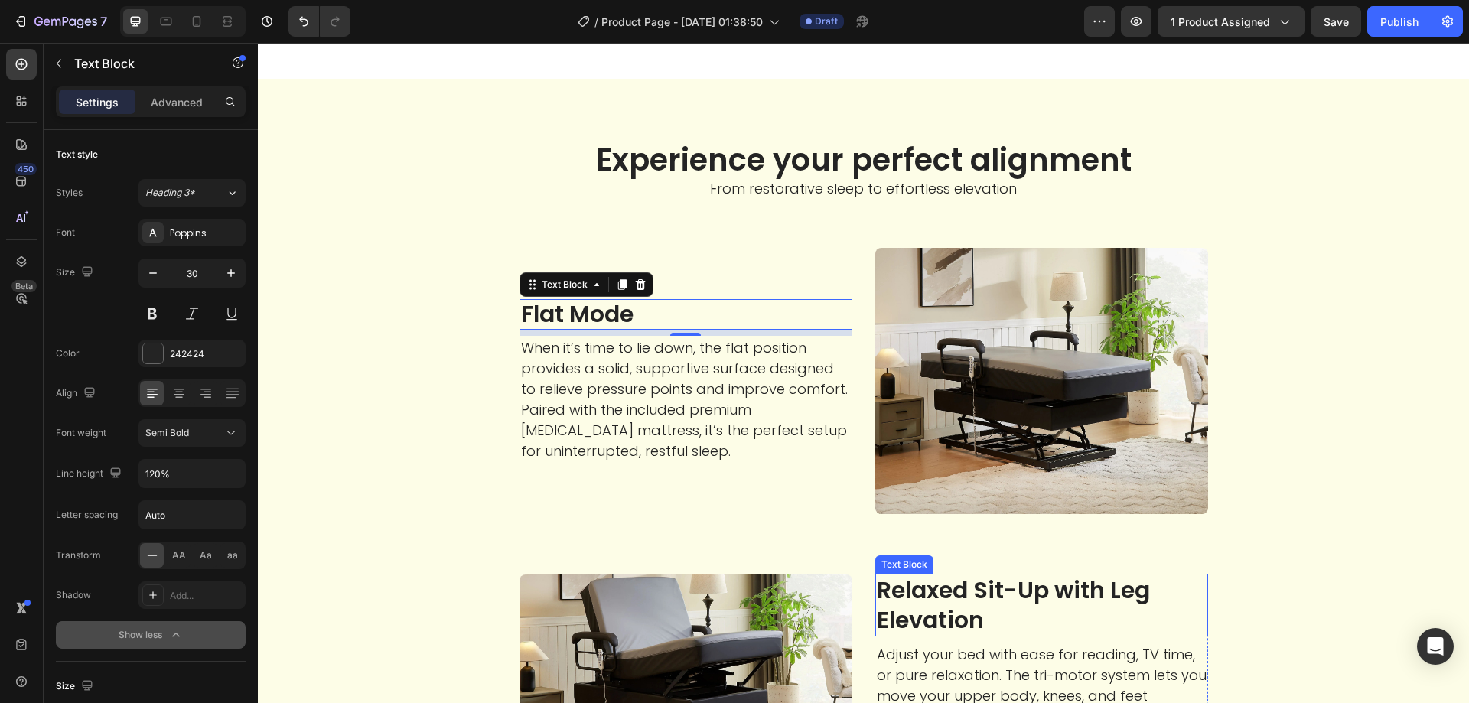
click at [989, 602] on p "Relaxed Sit-Up with Leg Elevation" at bounding box center [1042, 605] width 330 height 60
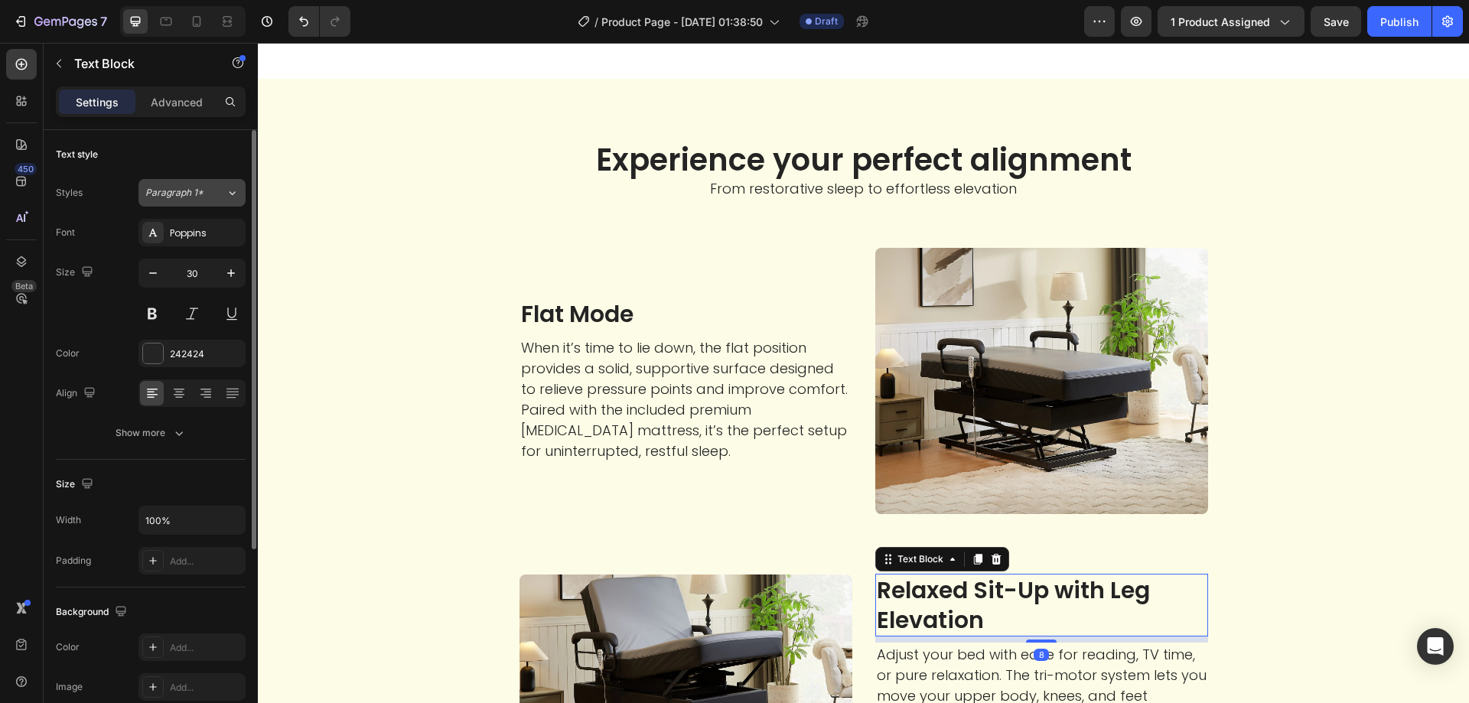
click at [190, 193] on span "Paragraph 1*" at bounding box center [174, 193] width 58 height 14
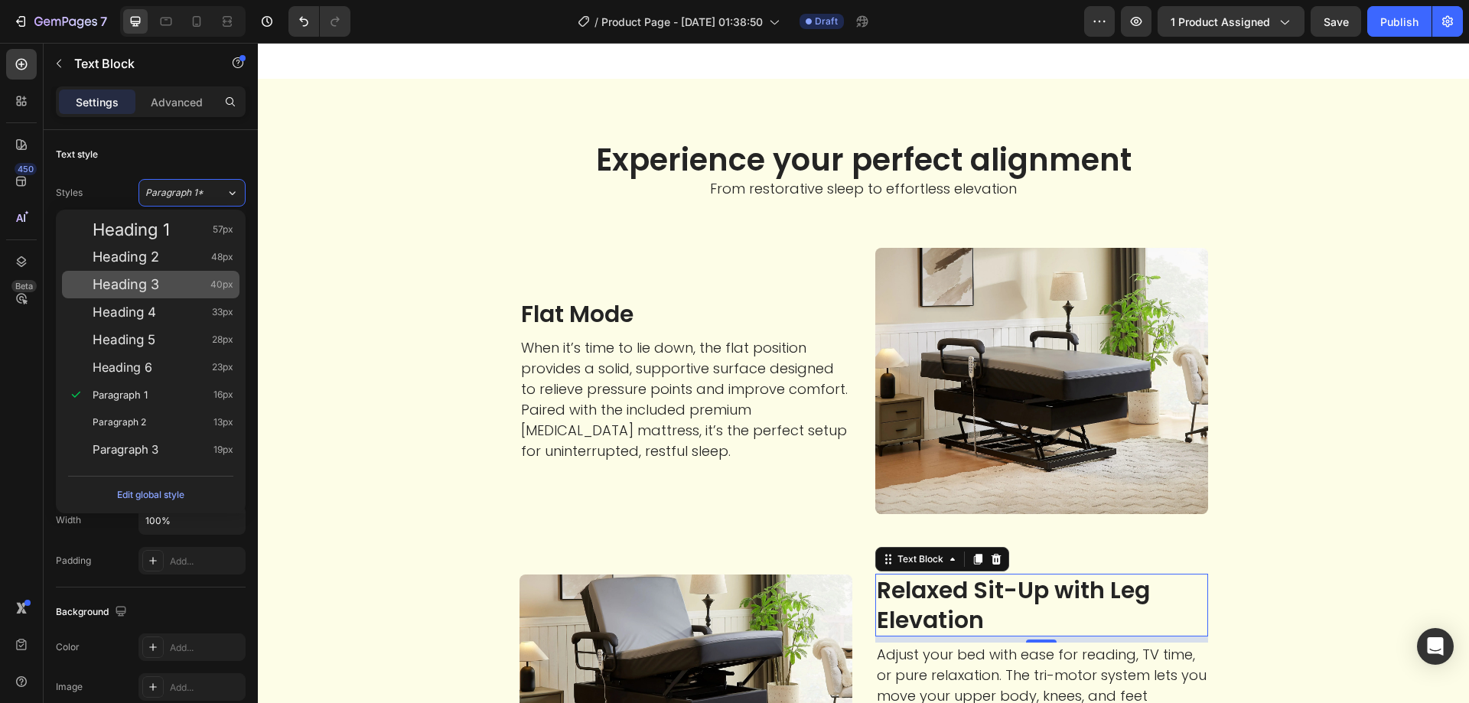
click at [162, 292] on div "Heading 3 40px" at bounding box center [150, 285] width 177 height 28
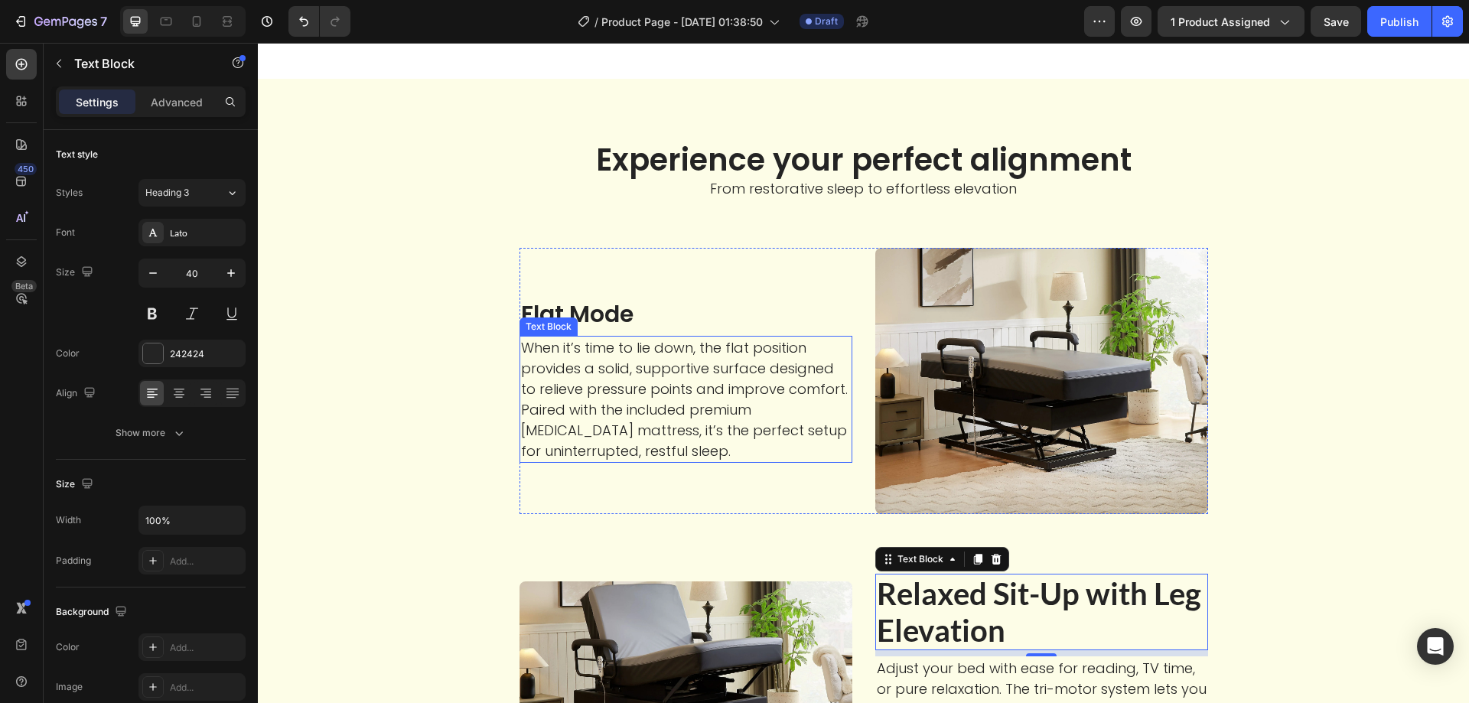
scroll to position [2142, 0]
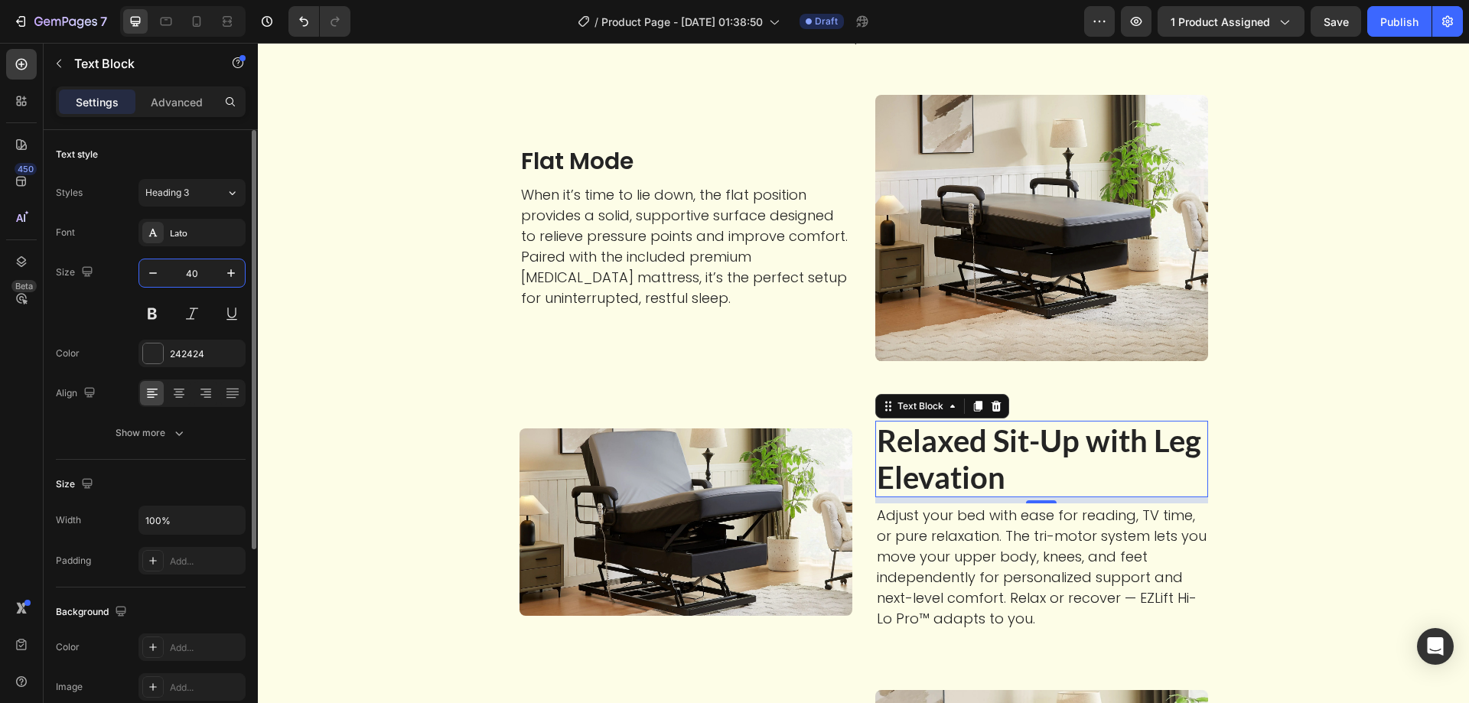
click at [192, 275] on input "40" at bounding box center [192, 273] width 50 height 28
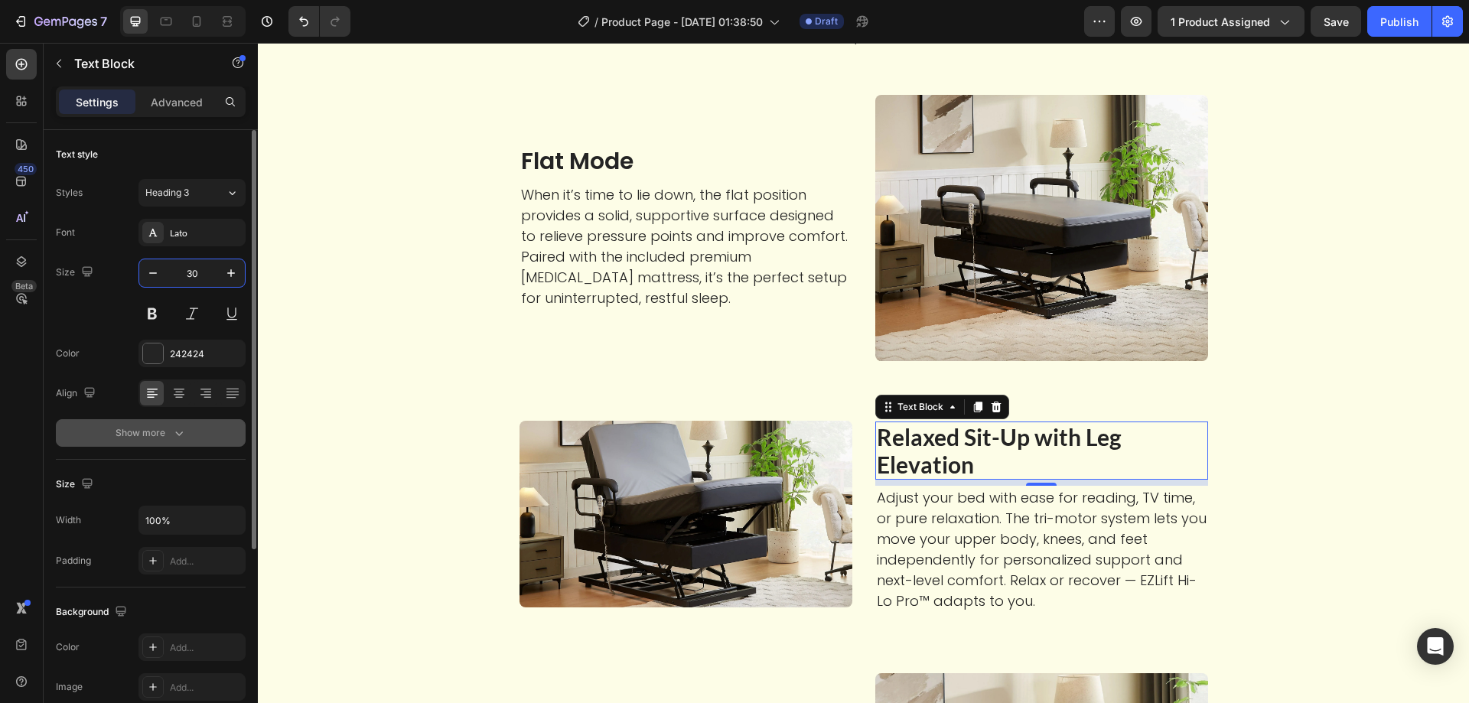
type input "30"
click at [177, 438] on icon "button" at bounding box center [178, 432] width 15 height 15
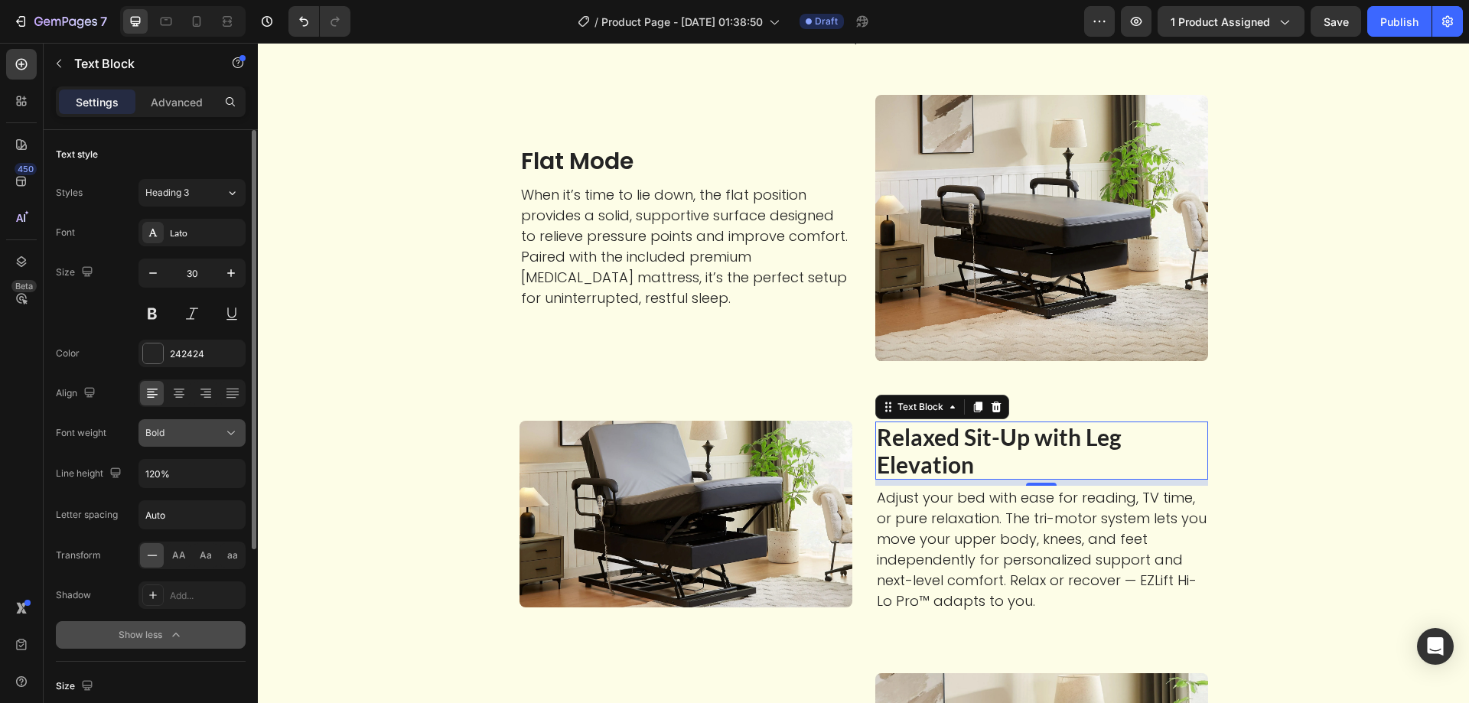
click at [193, 434] on div "Bold" at bounding box center [184, 433] width 78 height 14
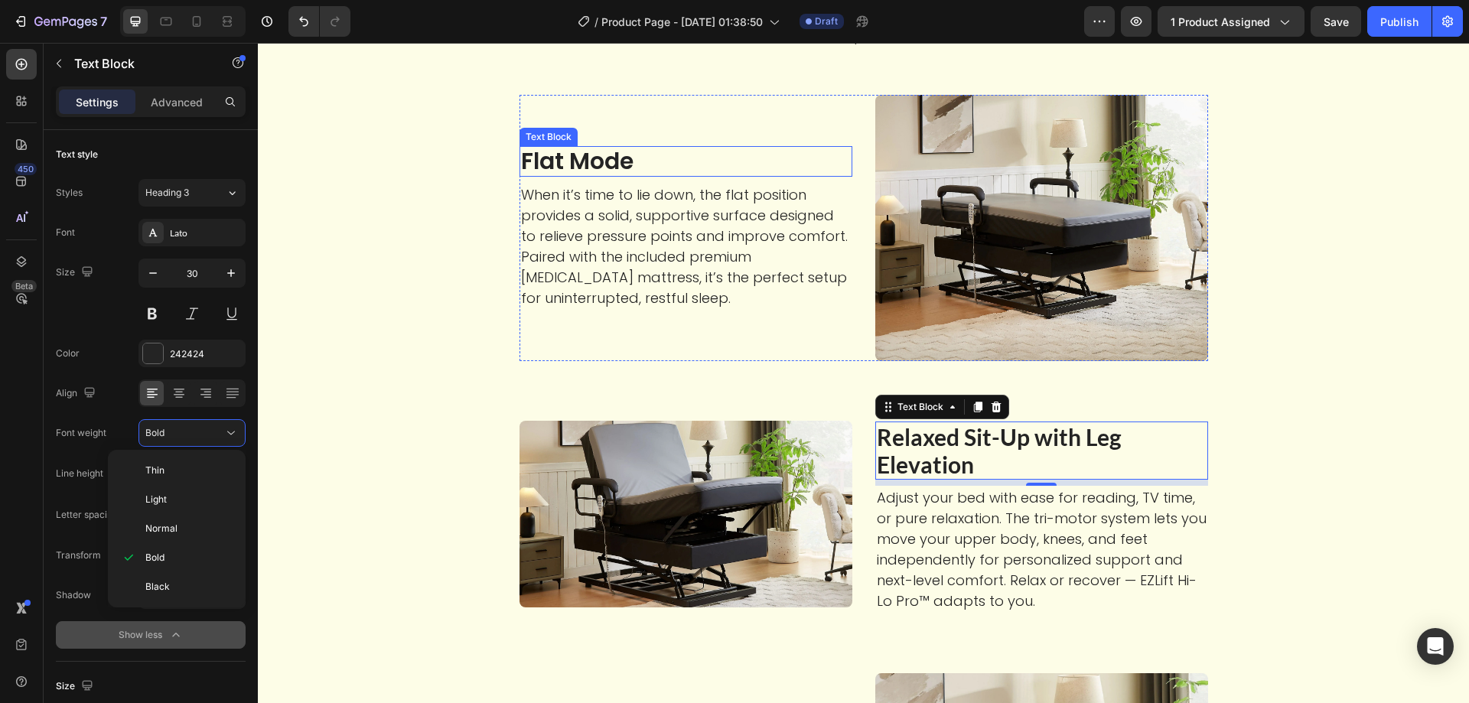
click at [599, 162] on p "Flat Mode" at bounding box center [686, 162] width 330 height 28
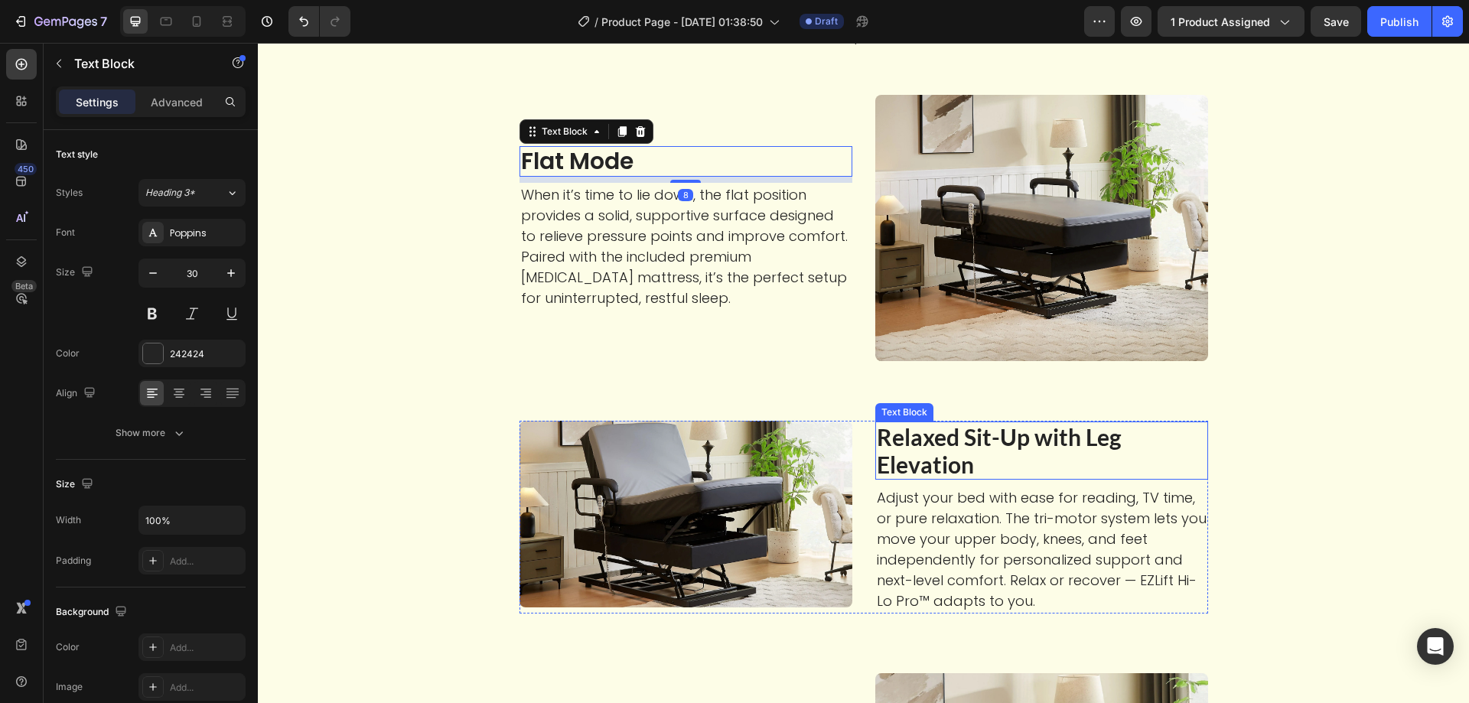
click at [910, 454] on p "Relaxed Sit-Up with Leg Elevation" at bounding box center [1042, 450] width 330 height 55
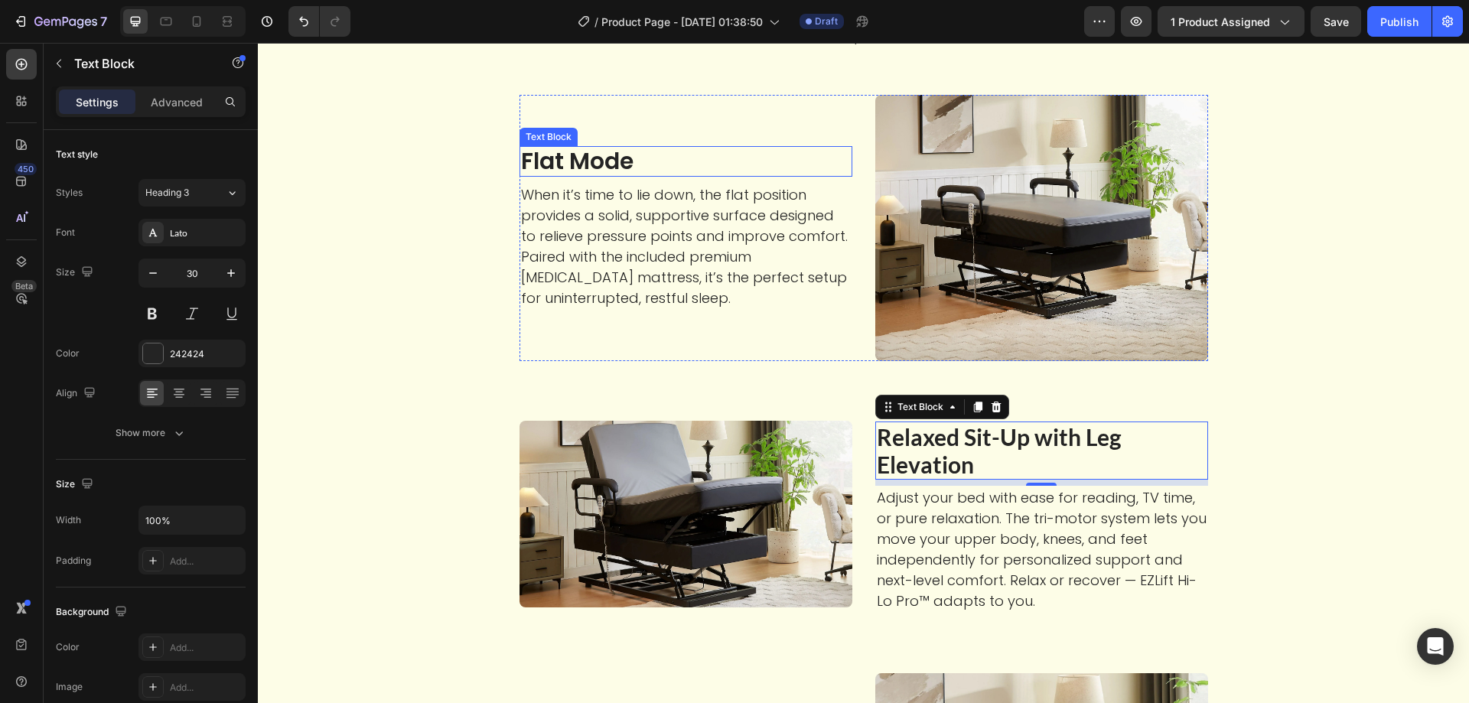
click at [568, 161] on p "Flat Mode" at bounding box center [686, 162] width 330 height 28
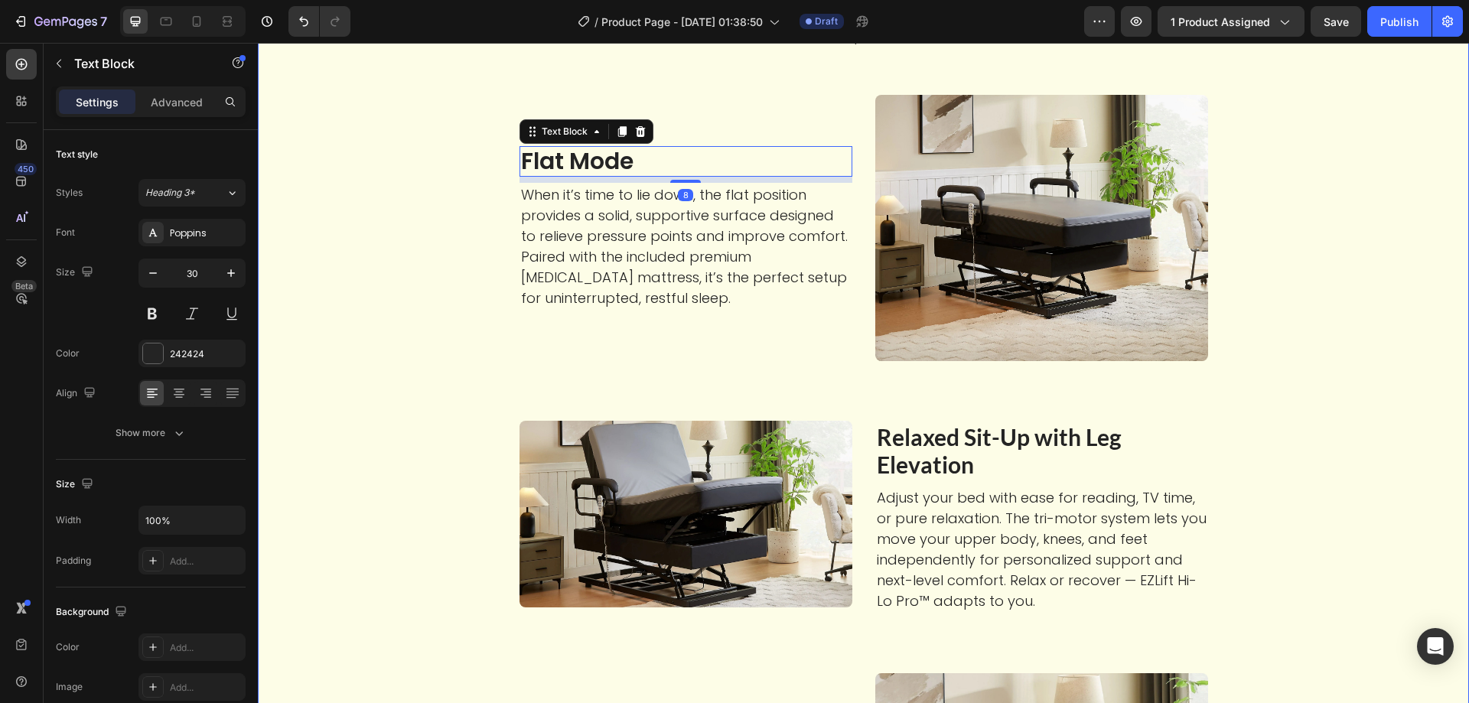
click at [939, 444] on p "Relaxed Sit-Up with Leg Elevation" at bounding box center [1042, 450] width 330 height 55
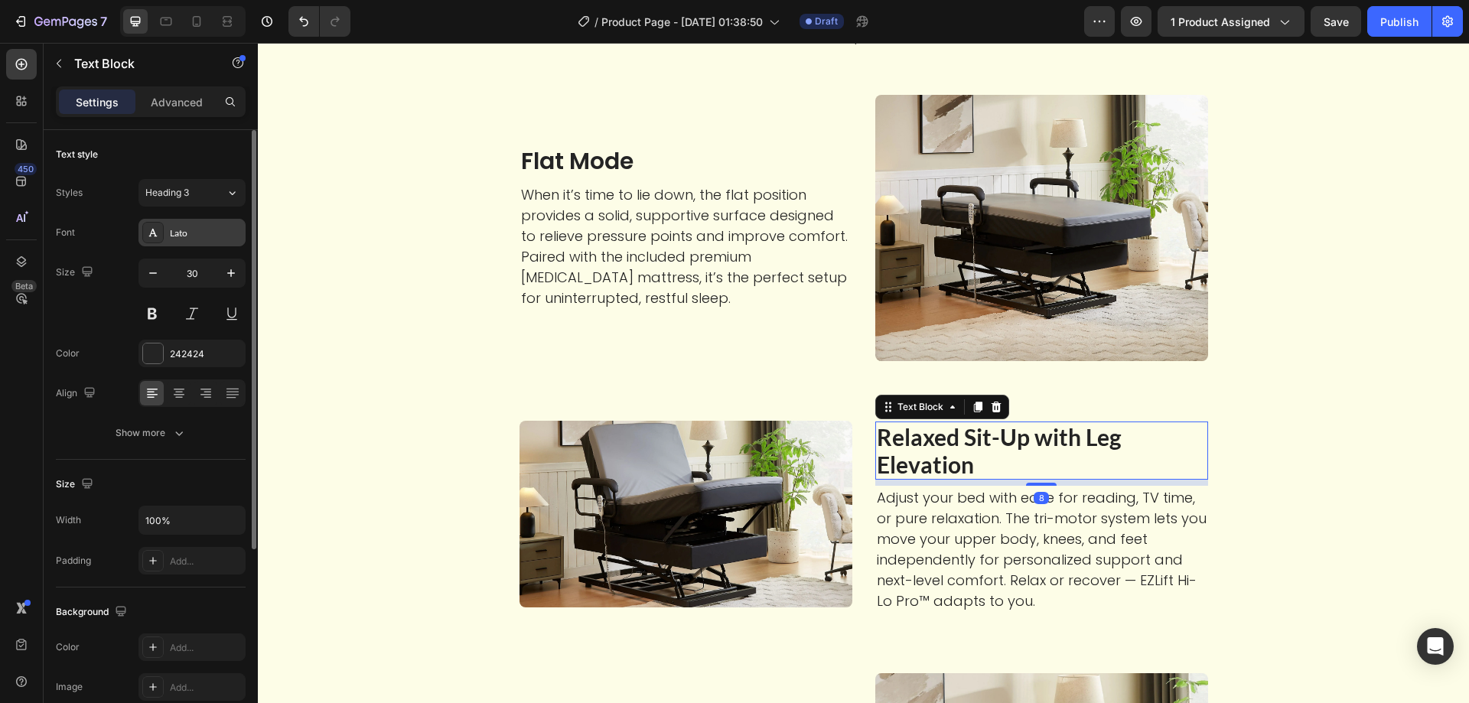
click at [201, 237] on div "Lato" at bounding box center [206, 233] width 72 height 14
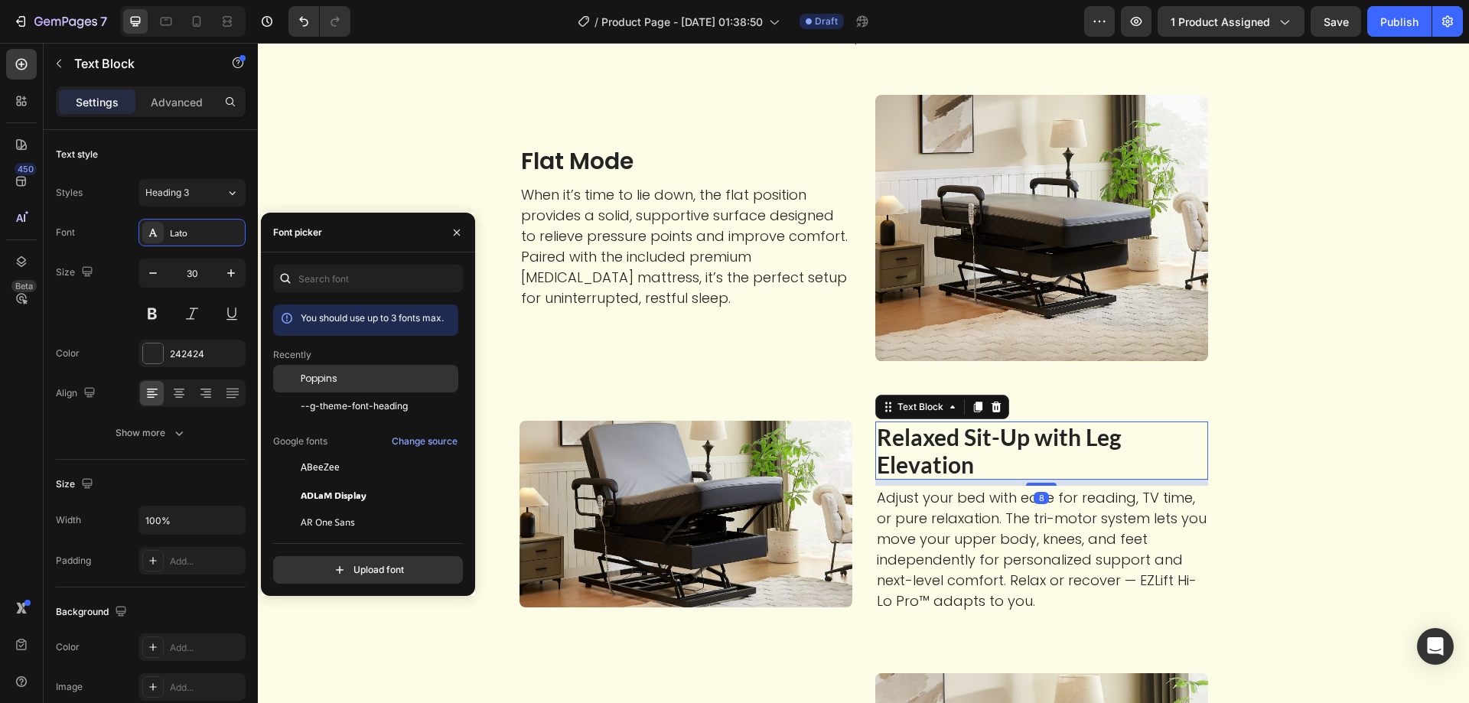
click at [327, 481] on div "Poppins" at bounding box center [365, 495] width 185 height 28
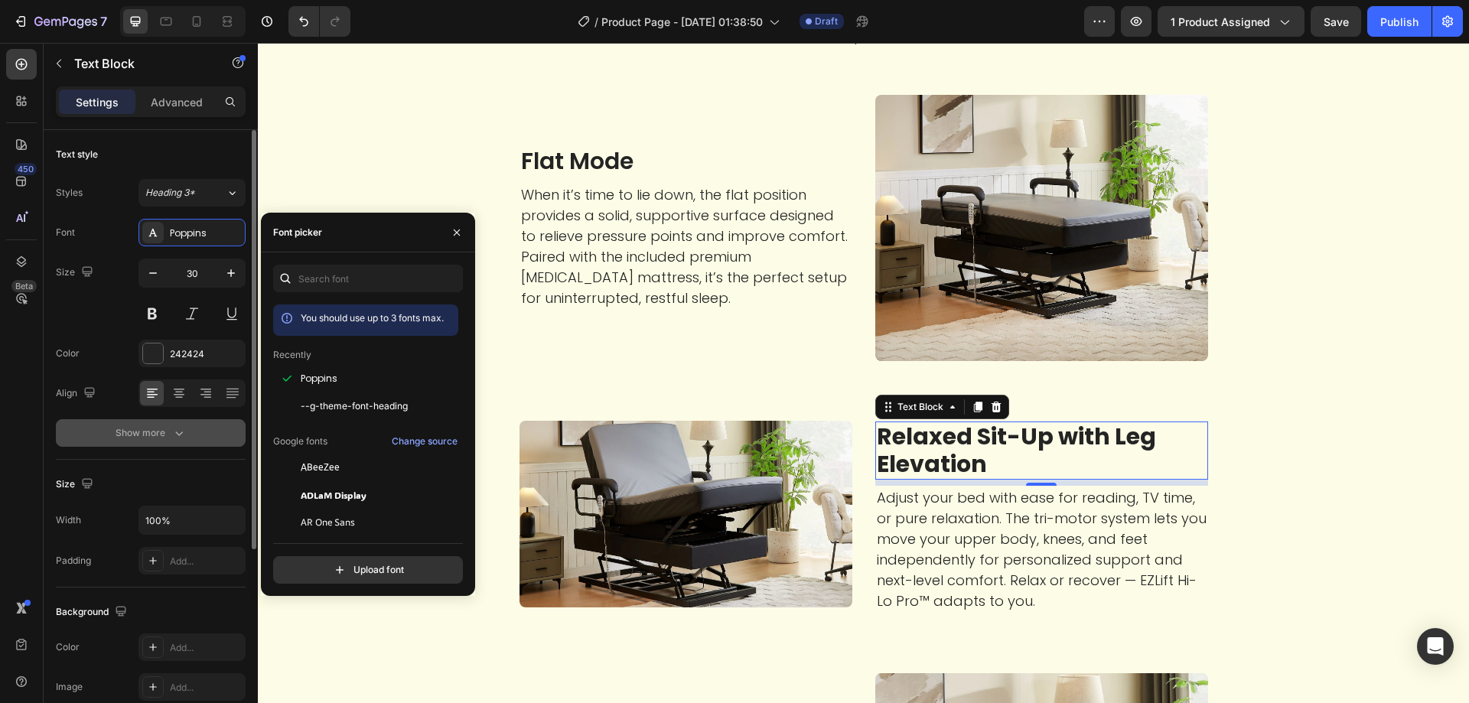
click at [187, 437] on button "Show more" at bounding box center [151, 433] width 190 height 28
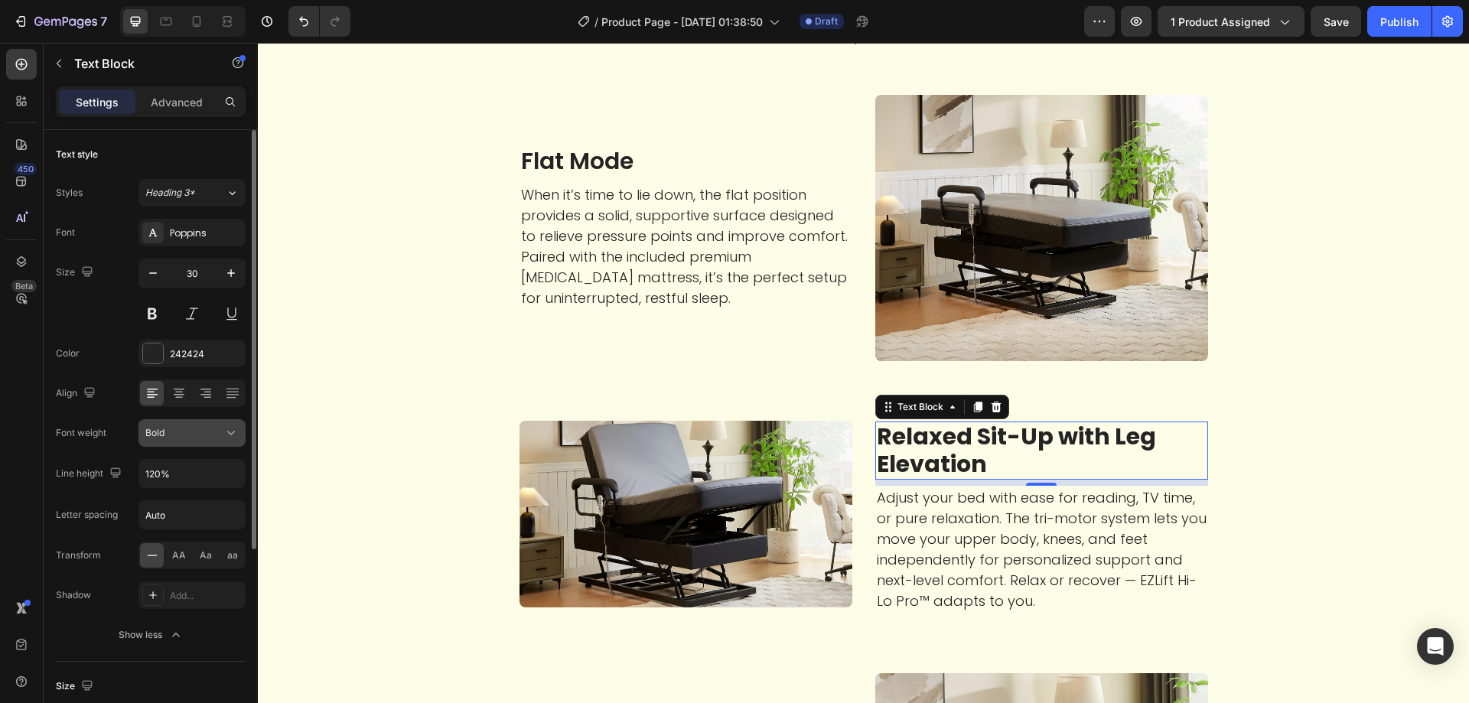
click at [206, 437] on div "Bold" at bounding box center [184, 433] width 78 height 14
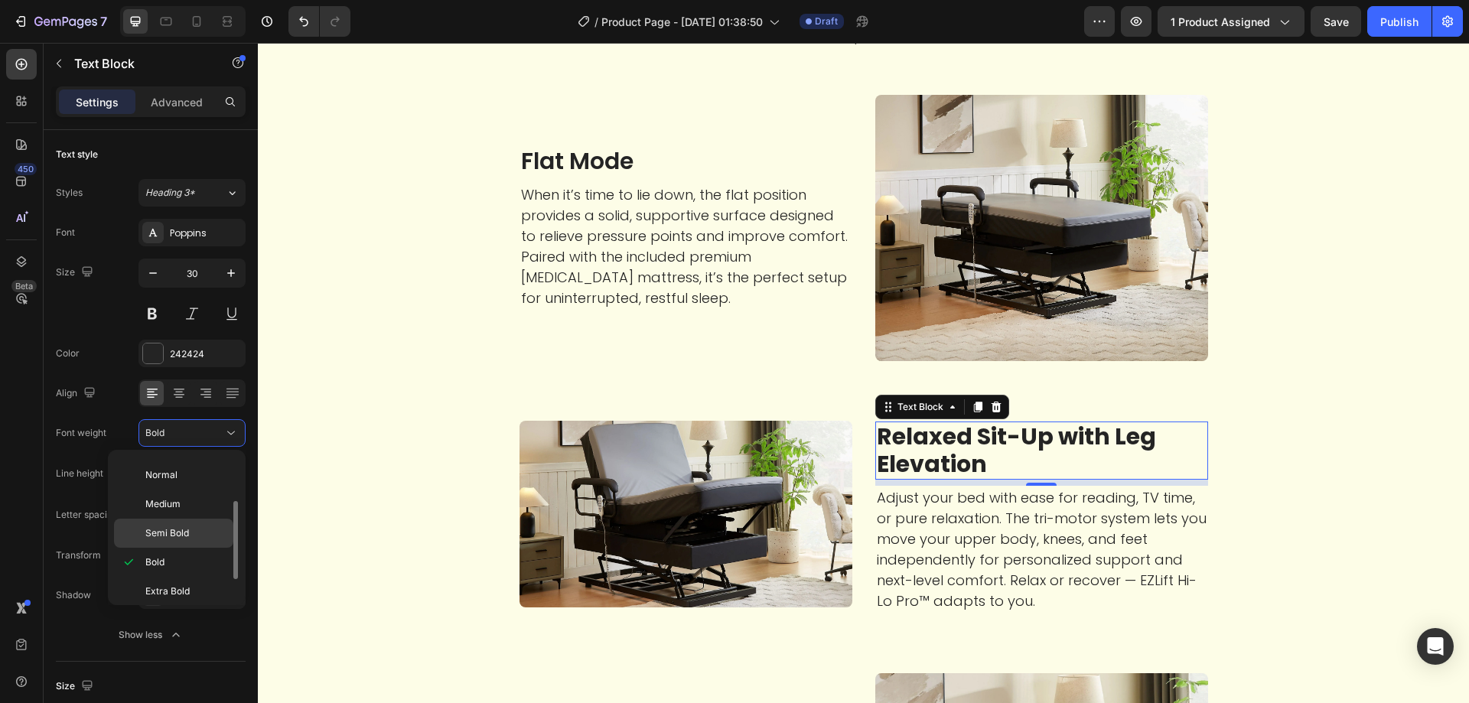
click at [203, 536] on p "Semi Bold" at bounding box center [185, 533] width 81 height 14
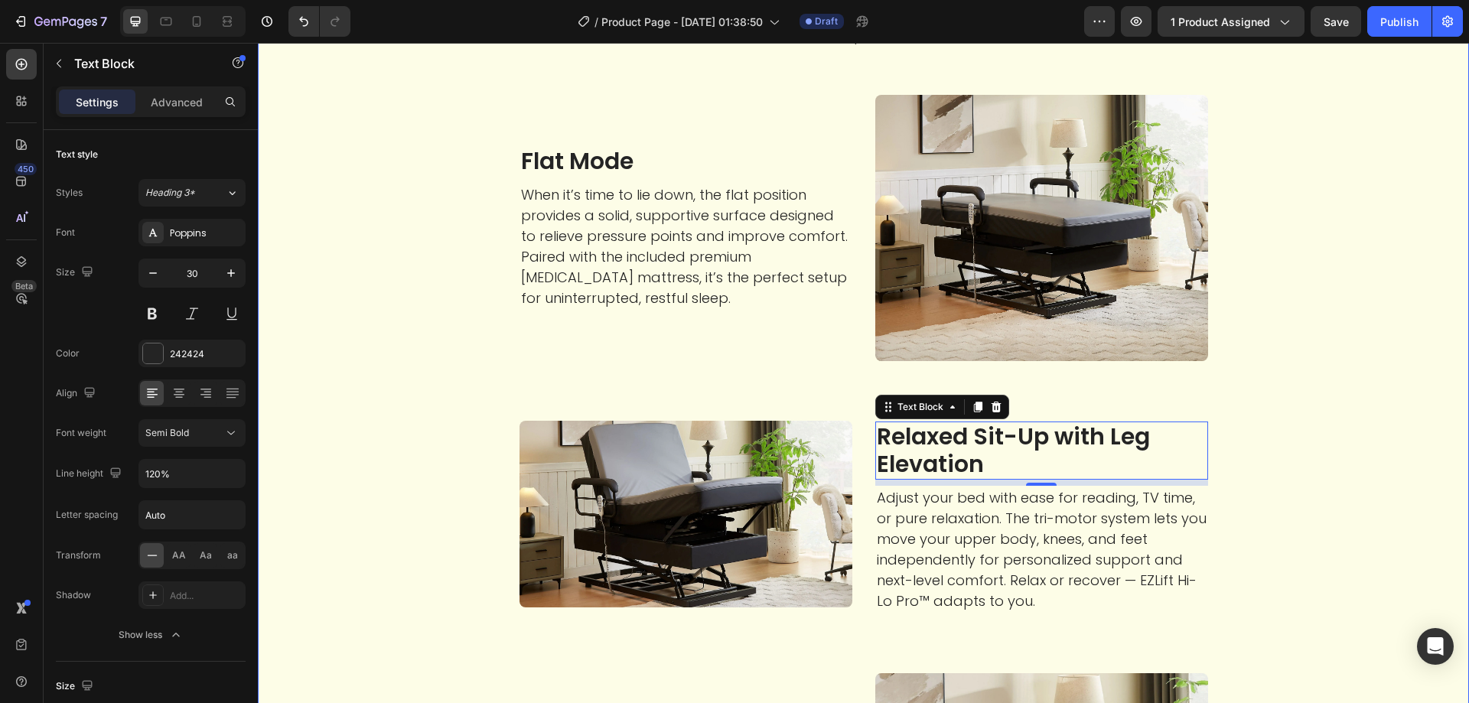
click at [361, 472] on div "Experience your perfect alignment Heading From restorative sleep to effortless …" at bounding box center [863, 631] width 1188 height 1288
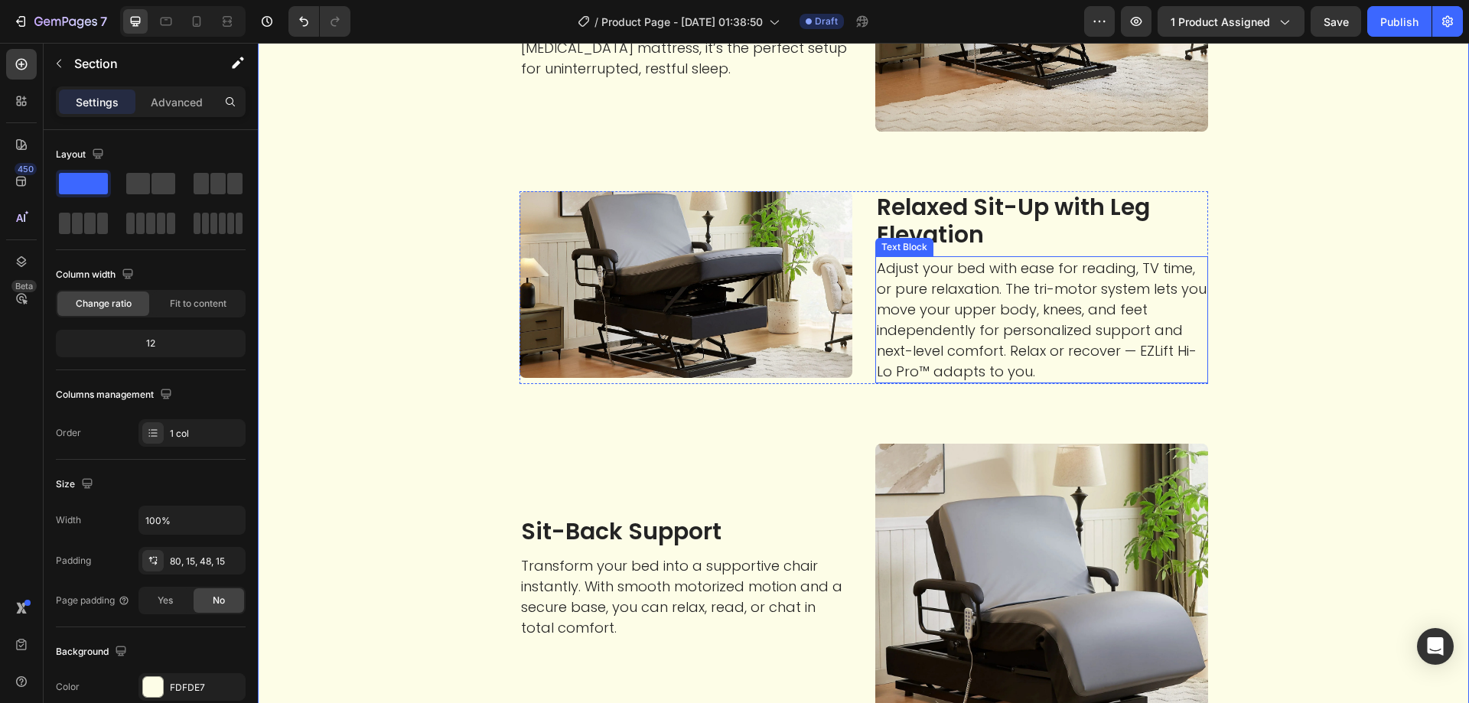
scroll to position [2525, 0]
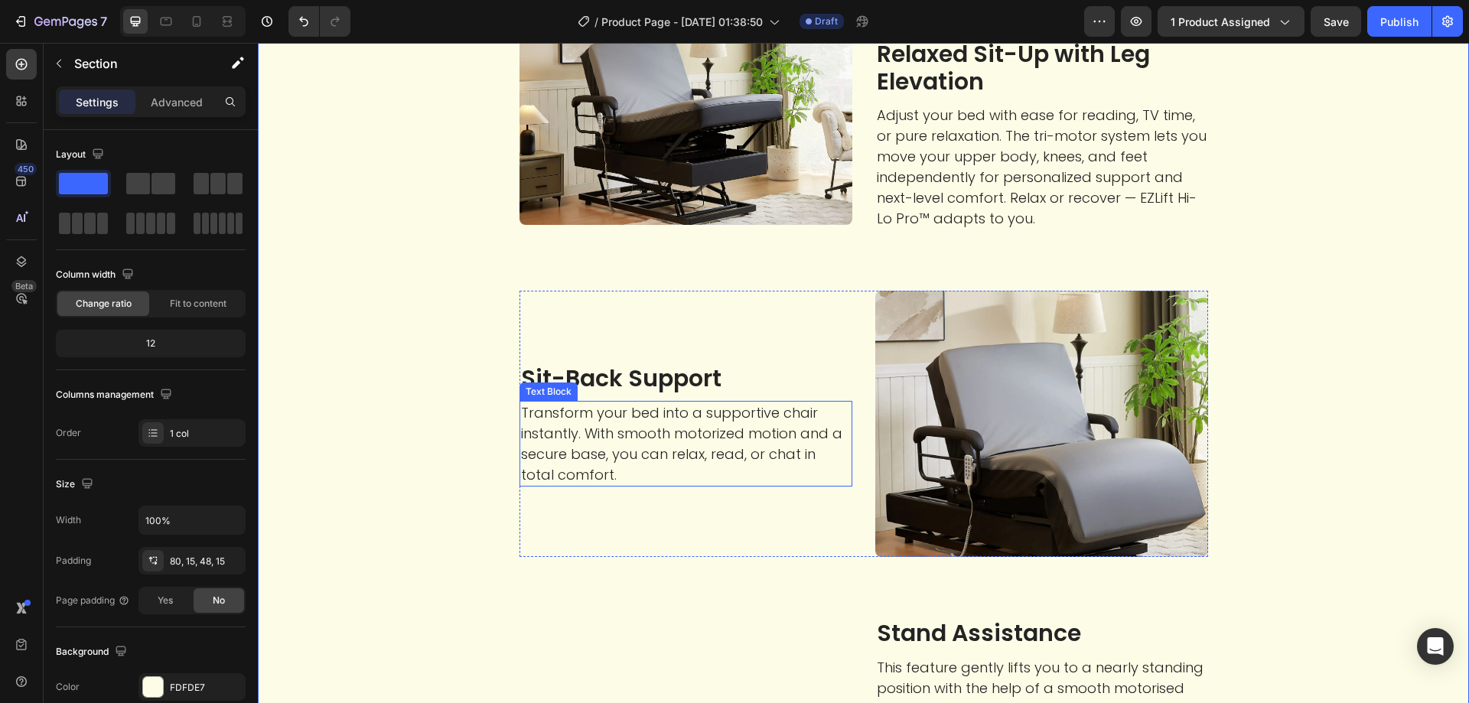
click at [642, 378] on p "Sit-Back Support" at bounding box center [686, 378] width 330 height 30
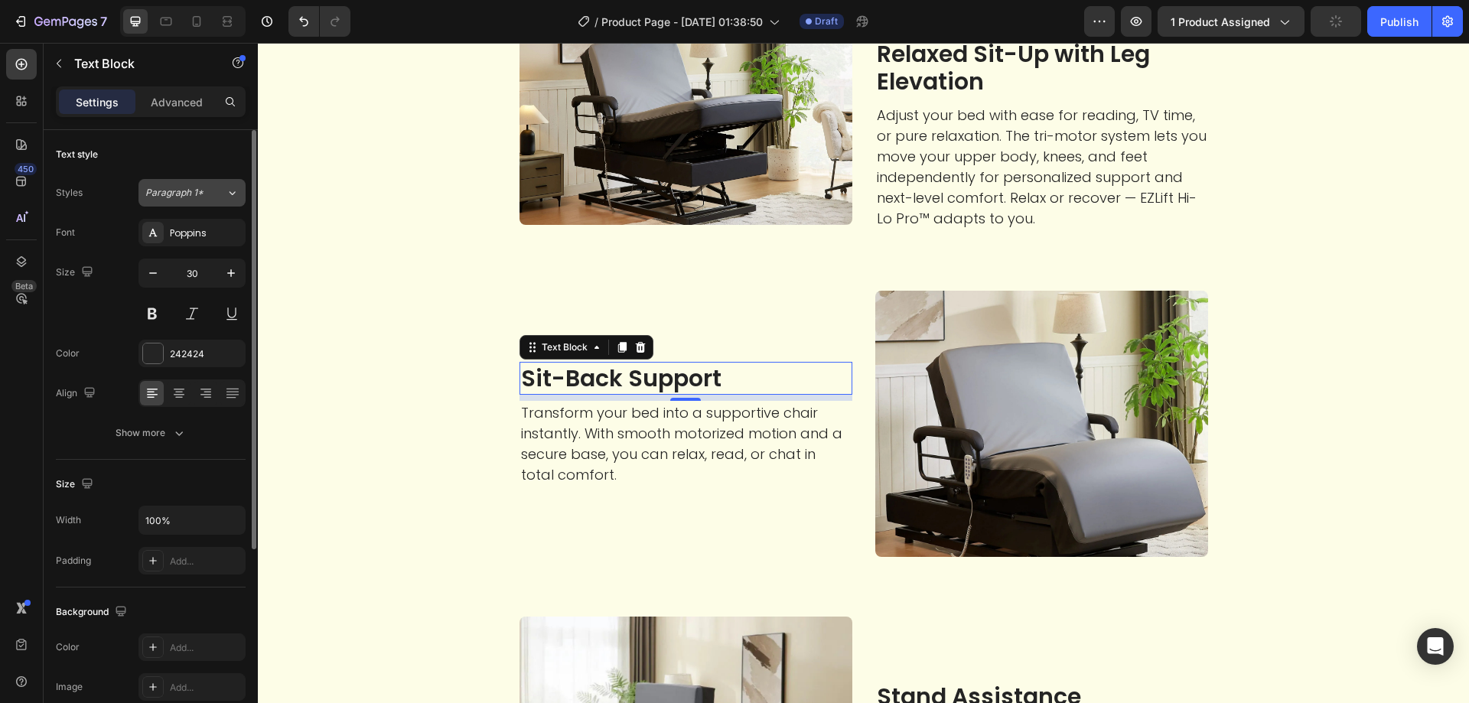
click at [201, 195] on span "Paragraph 1*" at bounding box center [174, 193] width 58 height 14
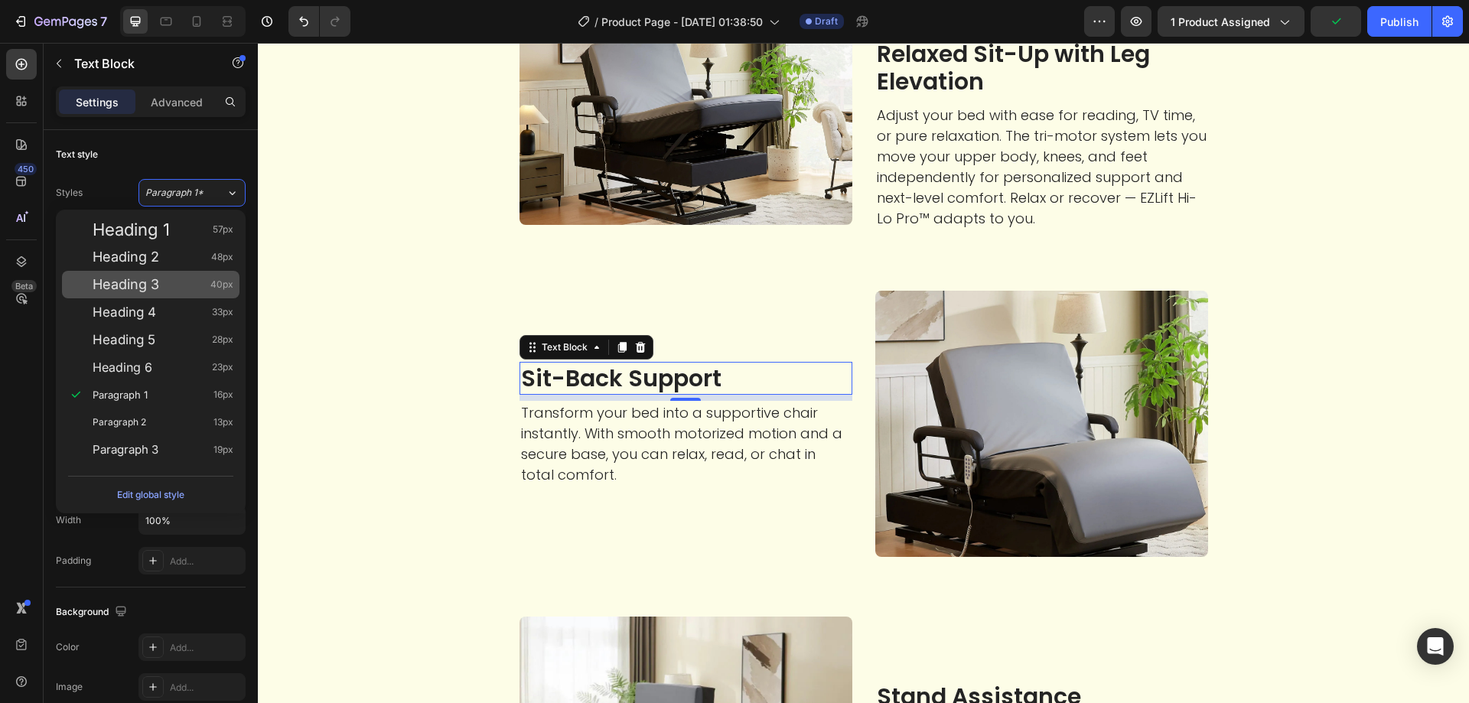
click at [151, 282] on span "Heading 3" at bounding box center [126, 284] width 67 height 15
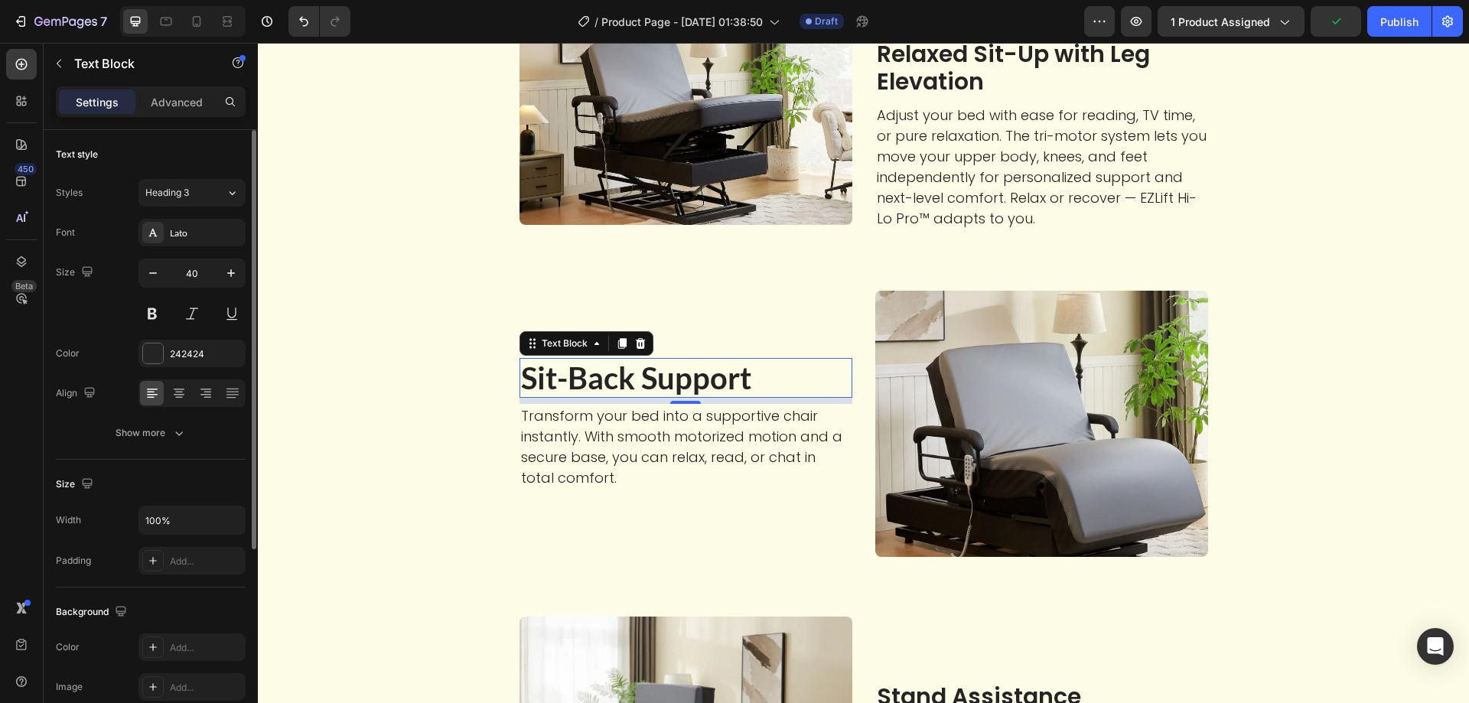
click at [213, 275] on input "40" at bounding box center [192, 273] width 50 height 28
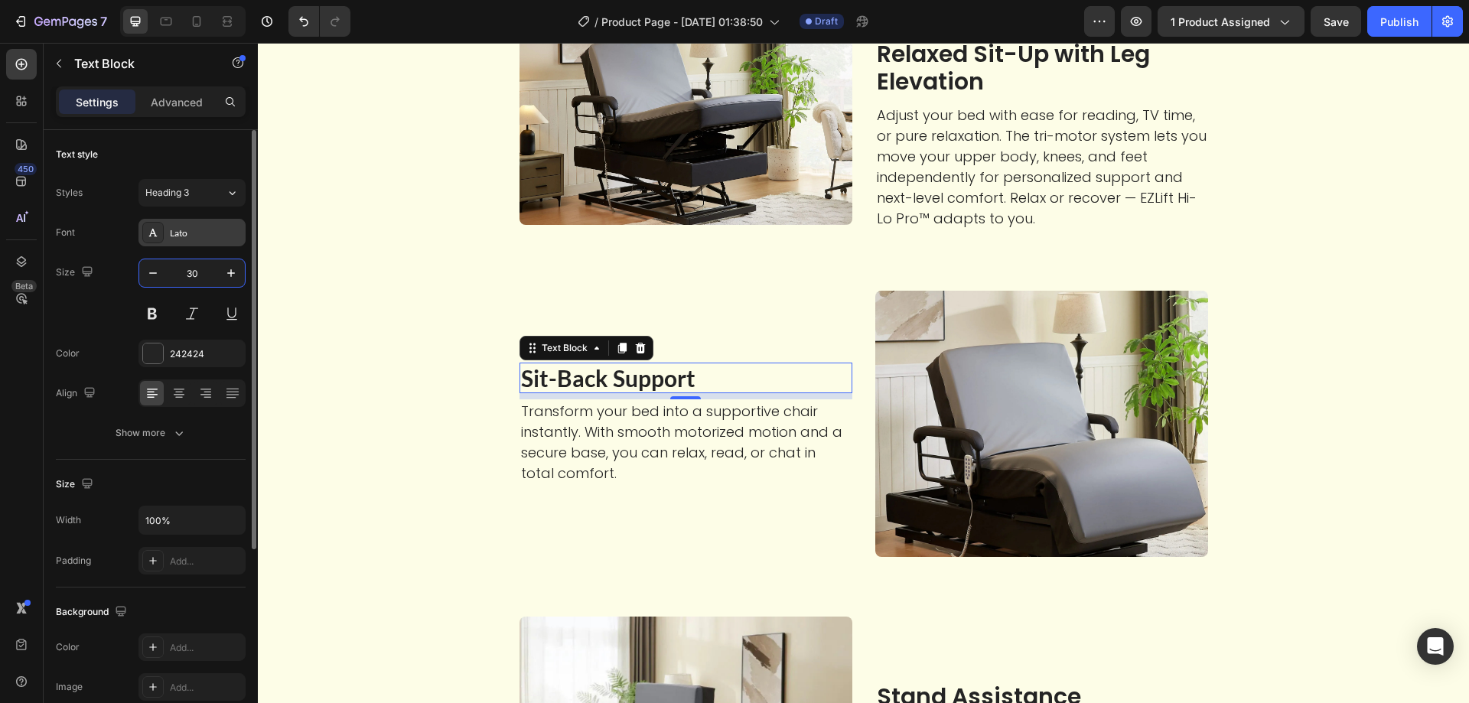
type input "30"
click at [194, 235] on div "Lato" at bounding box center [206, 233] width 72 height 14
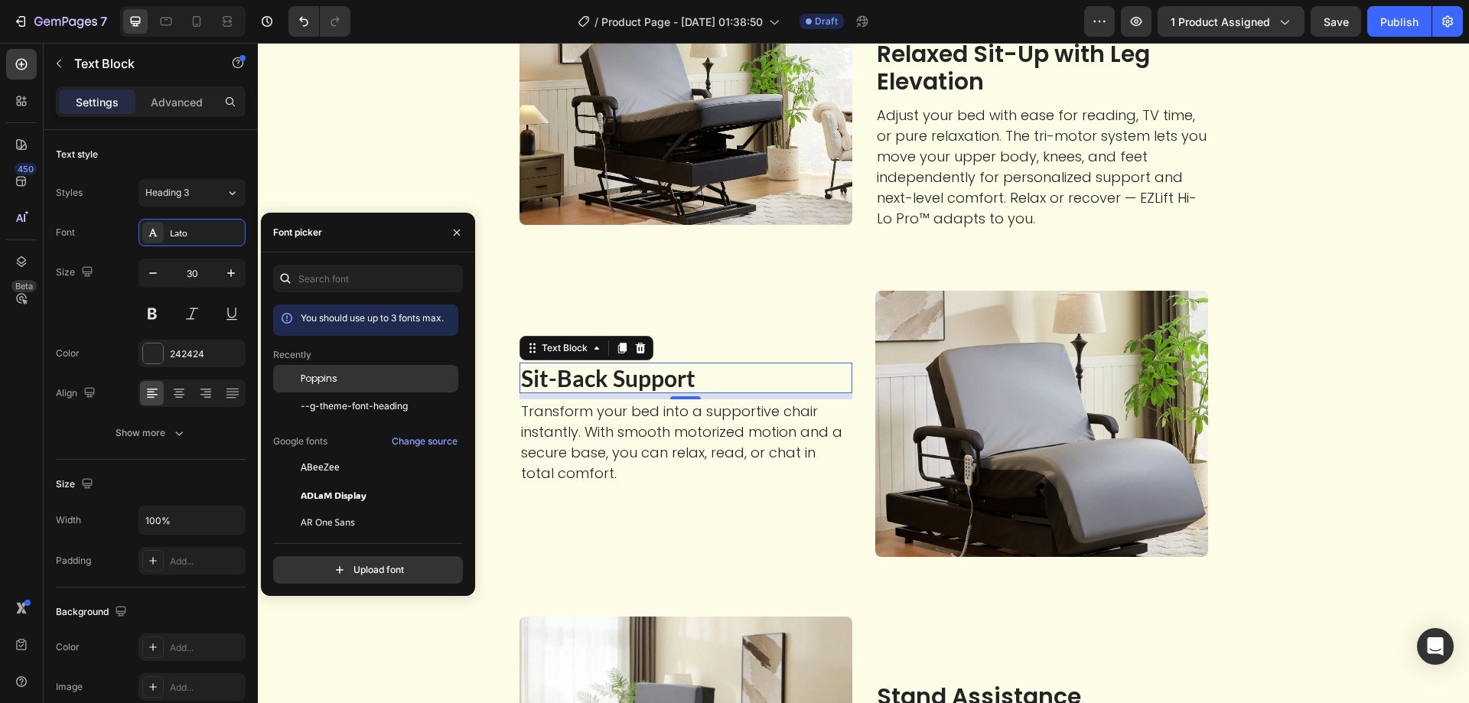
click at [322, 481] on div "Poppins" at bounding box center [365, 495] width 185 height 28
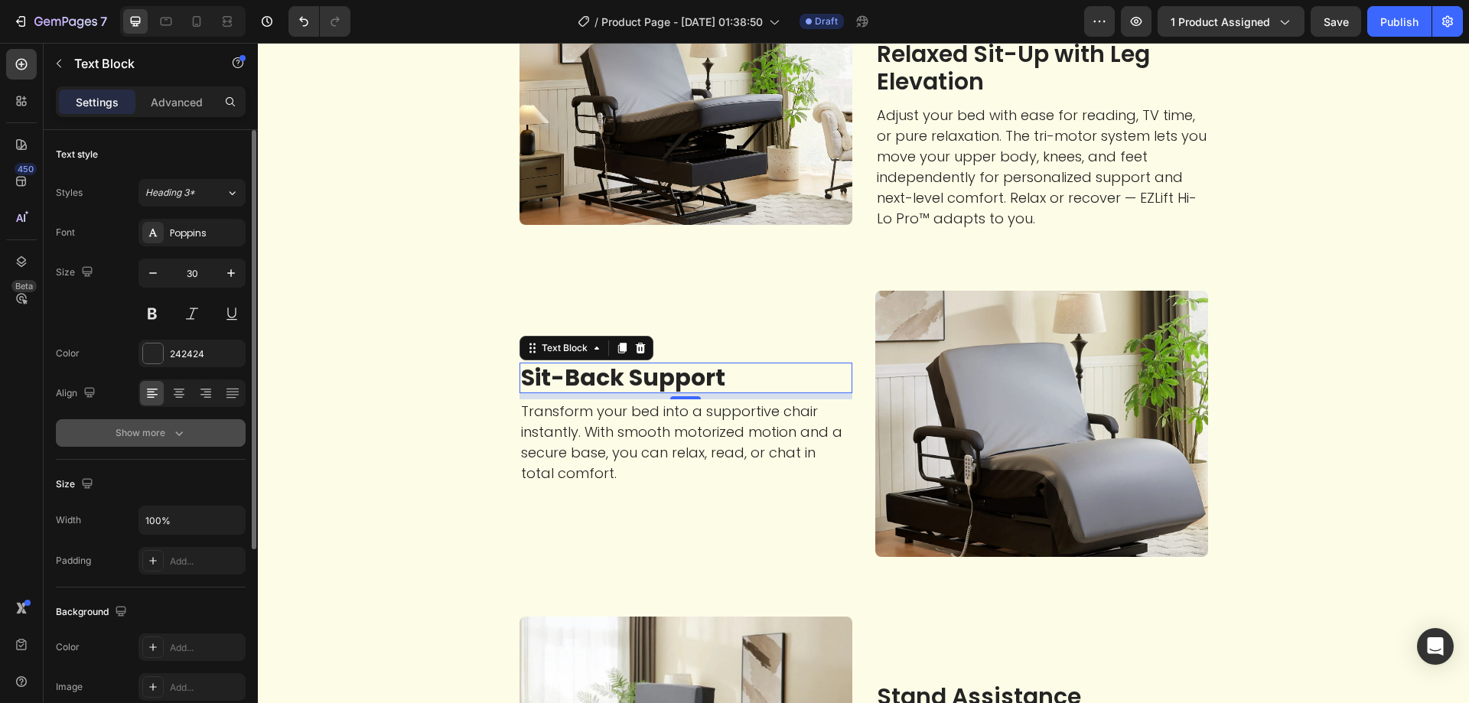
click at [209, 441] on button "Show more" at bounding box center [151, 433] width 190 height 28
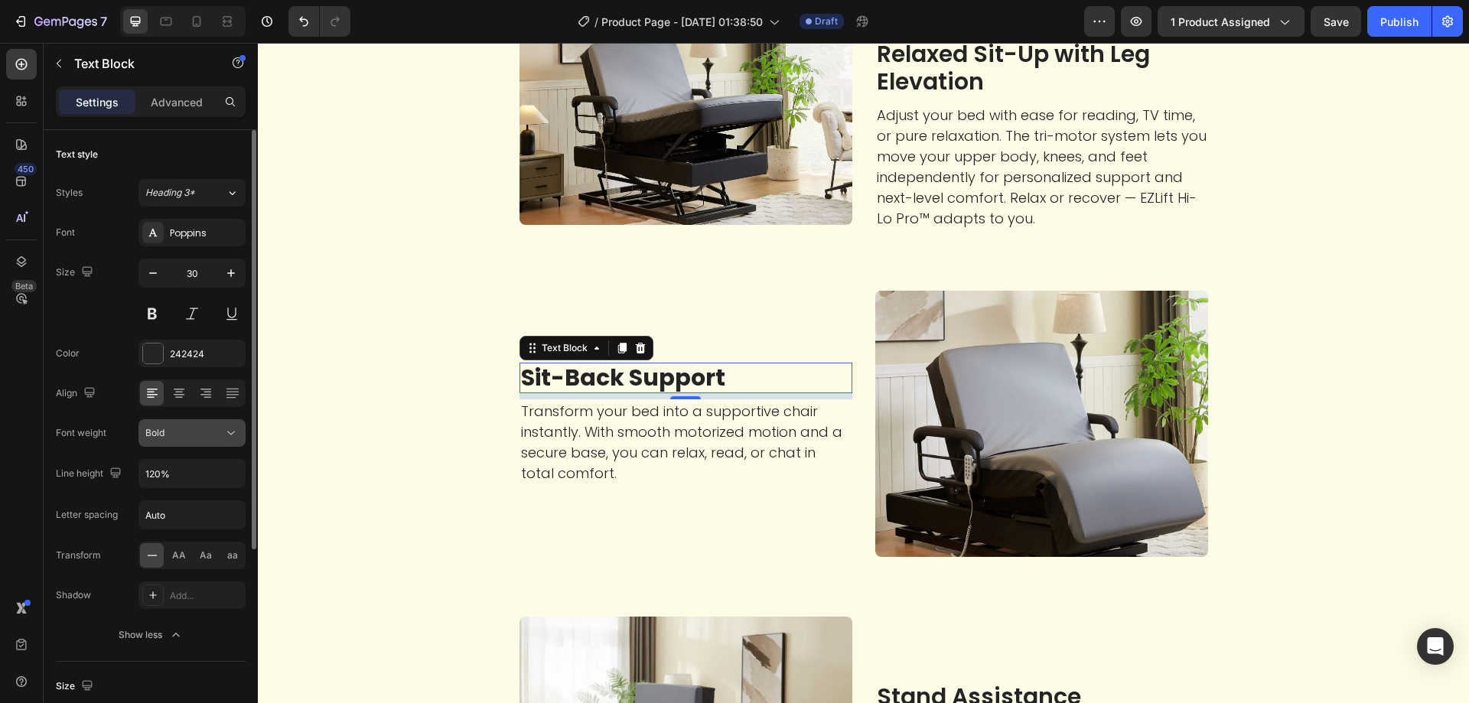
click at [212, 431] on div "Bold" at bounding box center [184, 433] width 78 height 14
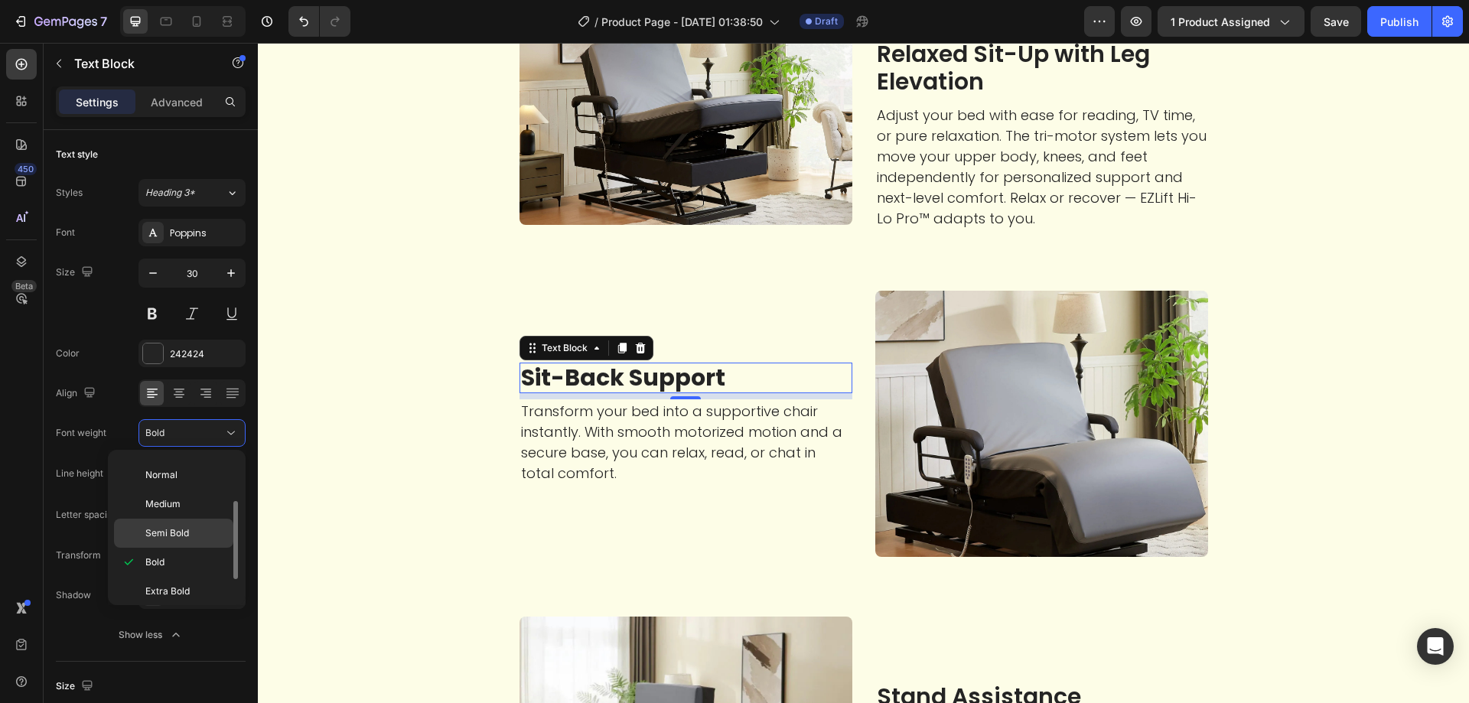
click at [204, 526] on div "Semi Bold" at bounding box center [173, 533] width 119 height 29
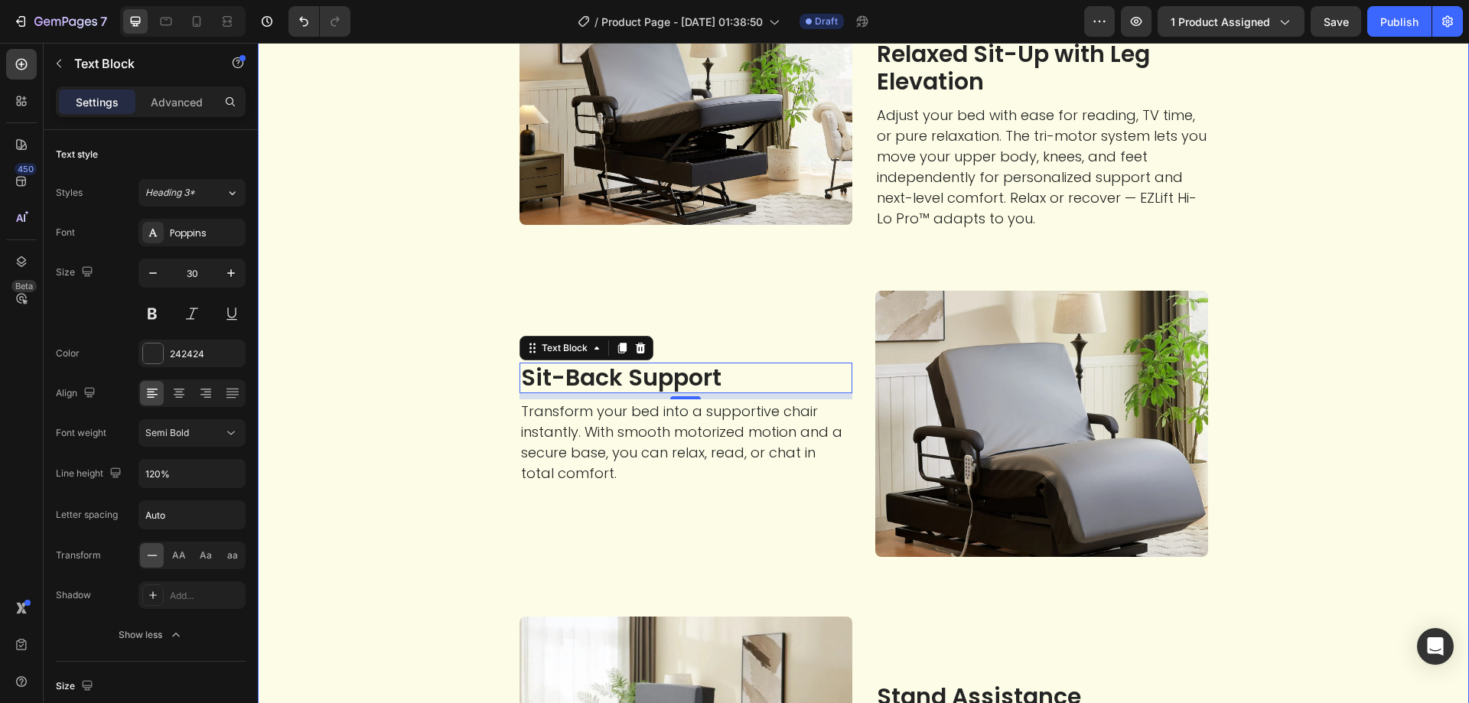
click at [389, 487] on div "Experience your perfect alignment Heading From restorative sleep to effortless …" at bounding box center [863, 311] width 1188 height 1415
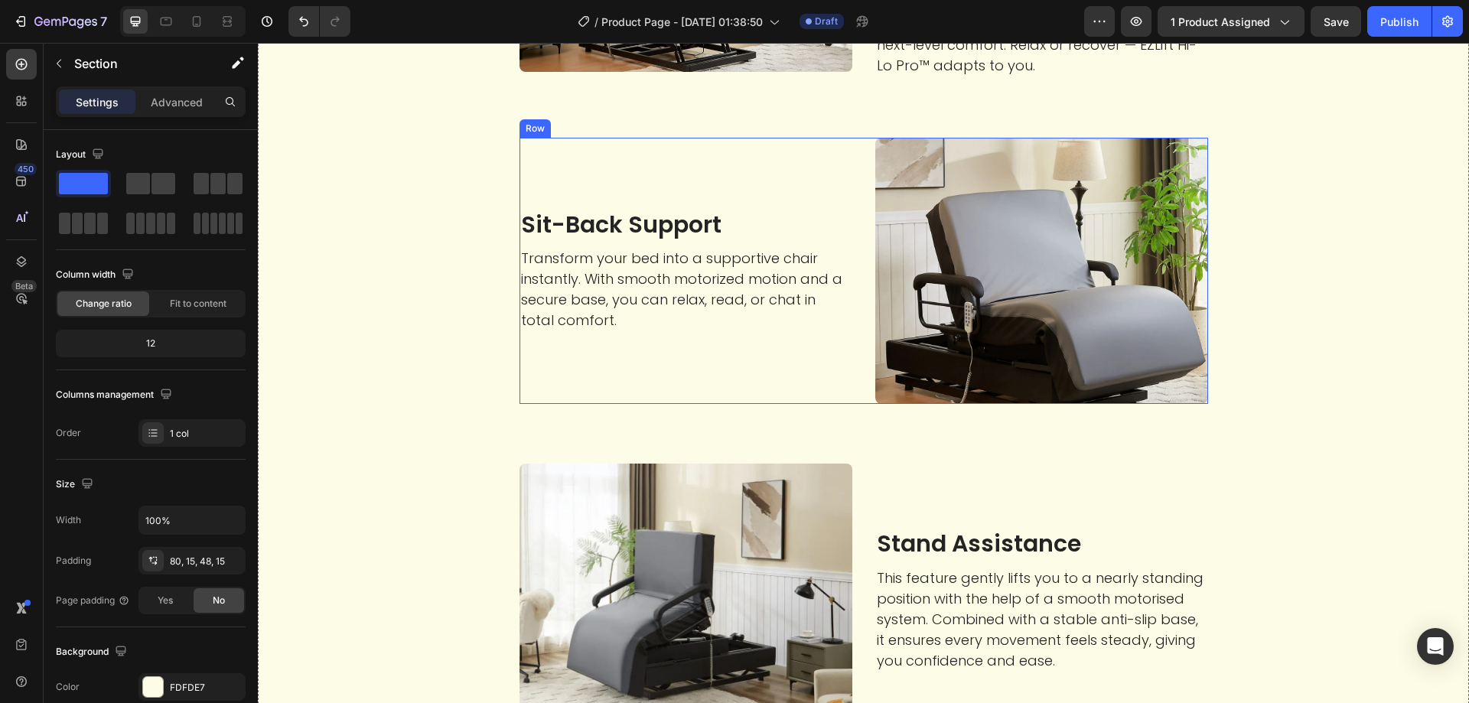
scroll to position [2831, 0]
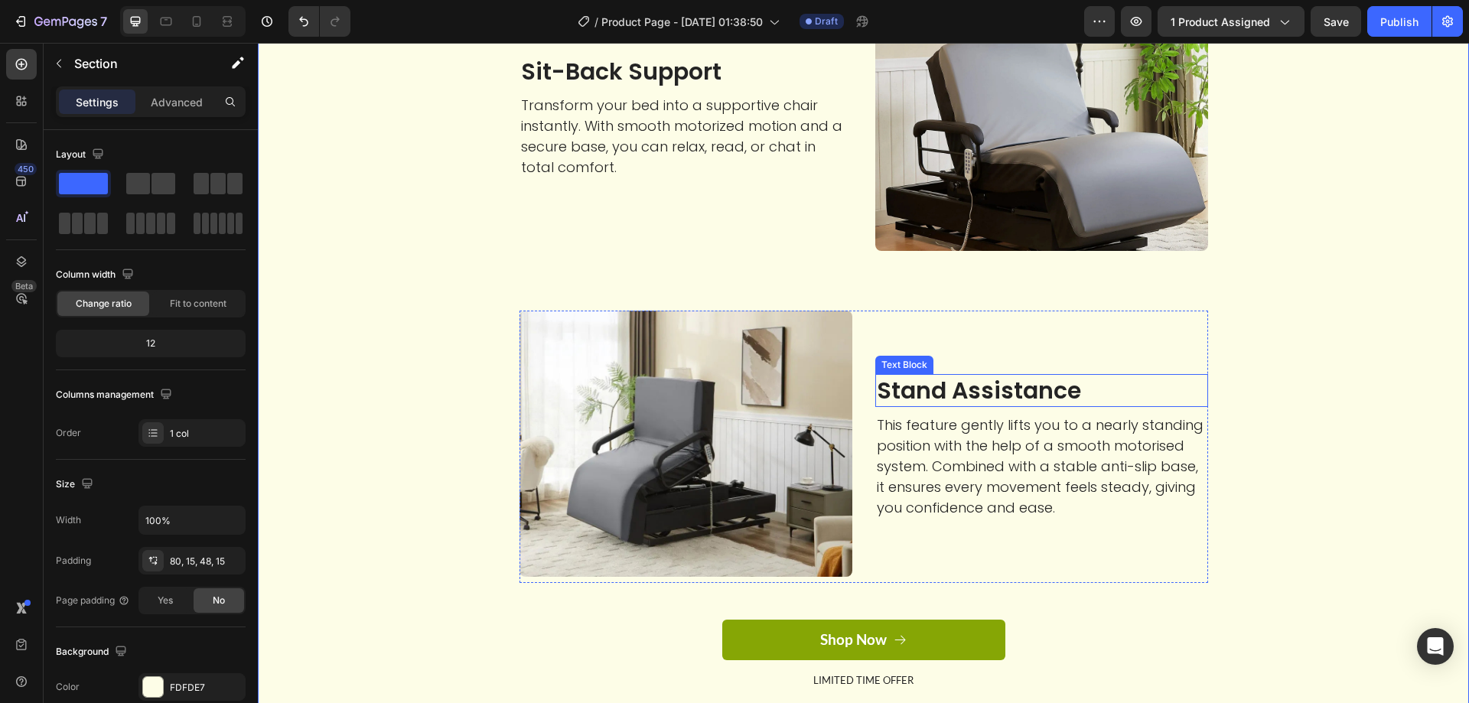
click at [953, 395] on p "Stand Assistance" at bounding box center [1042, 391] width 330 height 30
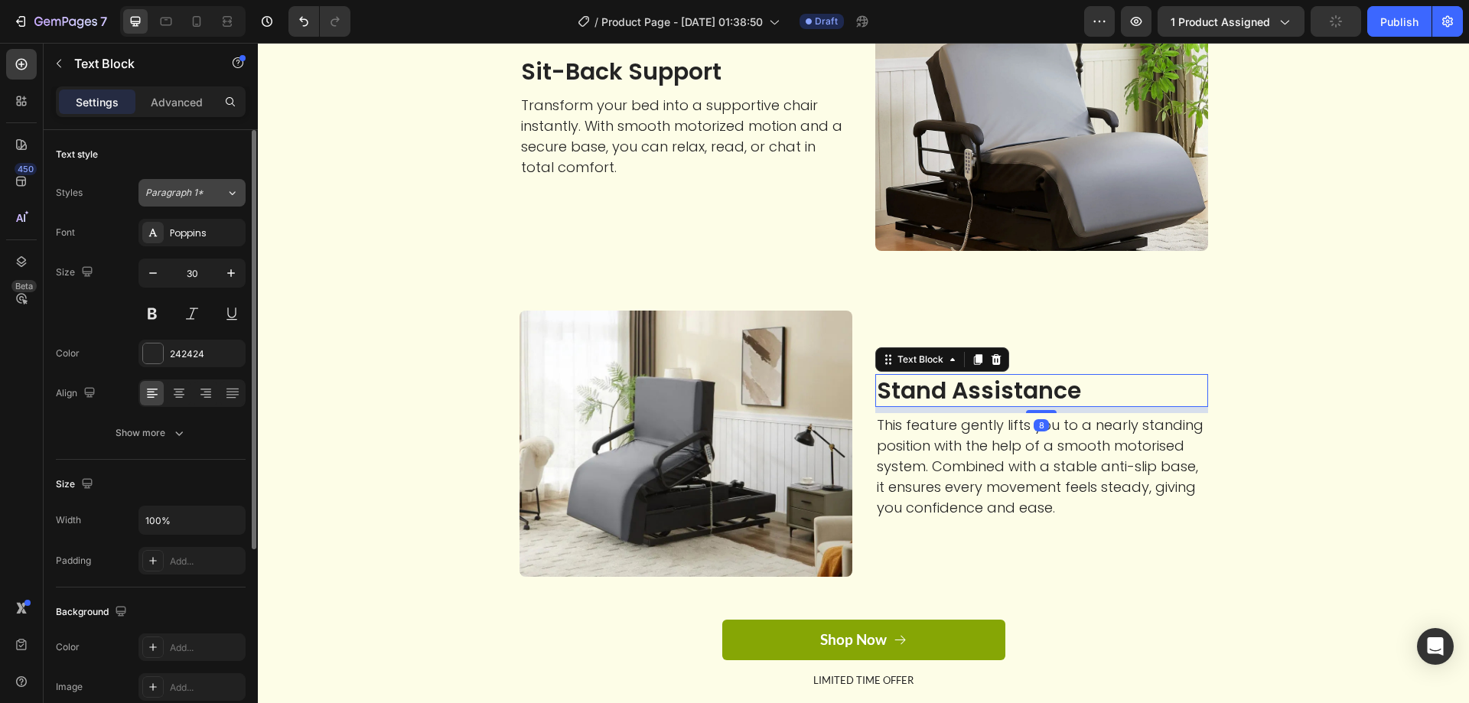
click at [192, 188] on span "Paragraph 1*" at bounding box center [174, 193] width 58 height 14
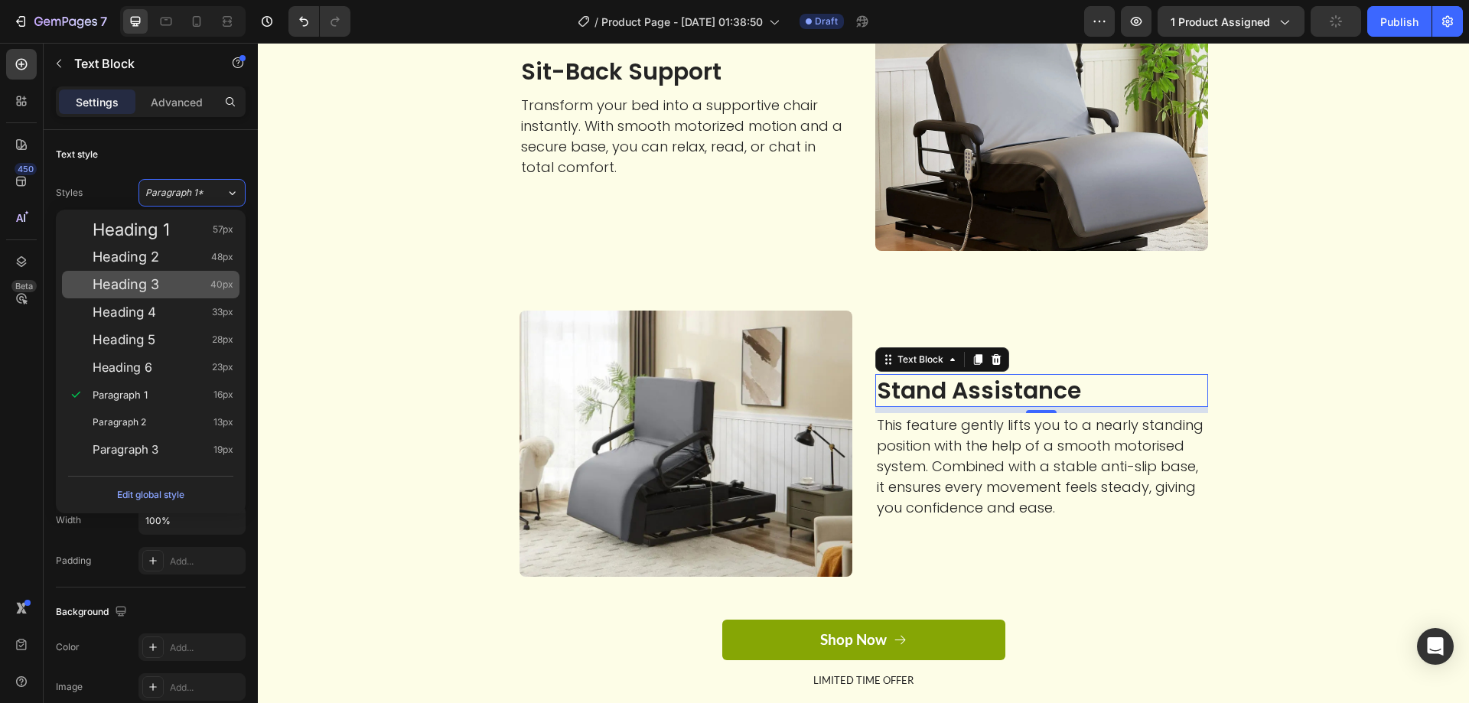
click at [163, 296] on div "Heading 3 40px" at bounding box center [150, 285] width 177 height 28
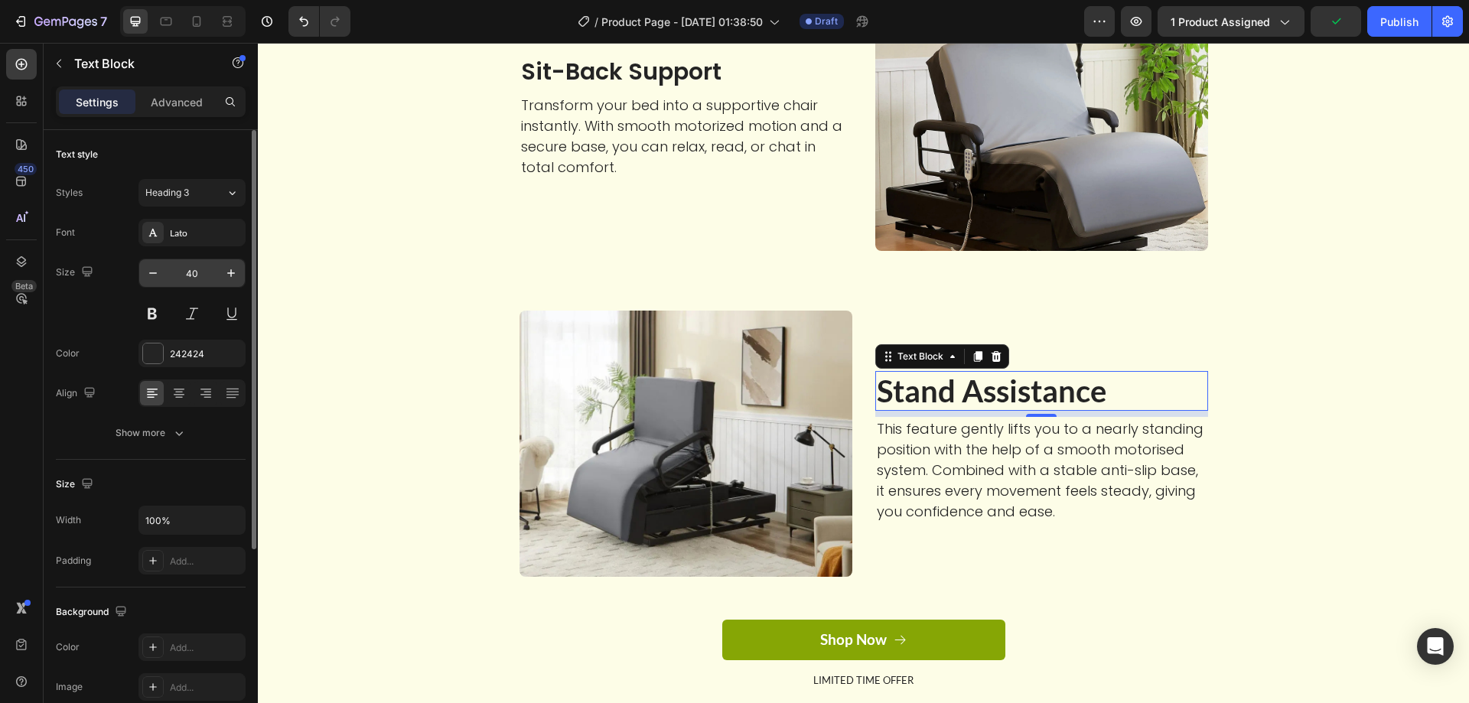
click at [203, 266] on input "40" at bounding box center [192, 273] width 50 height 28
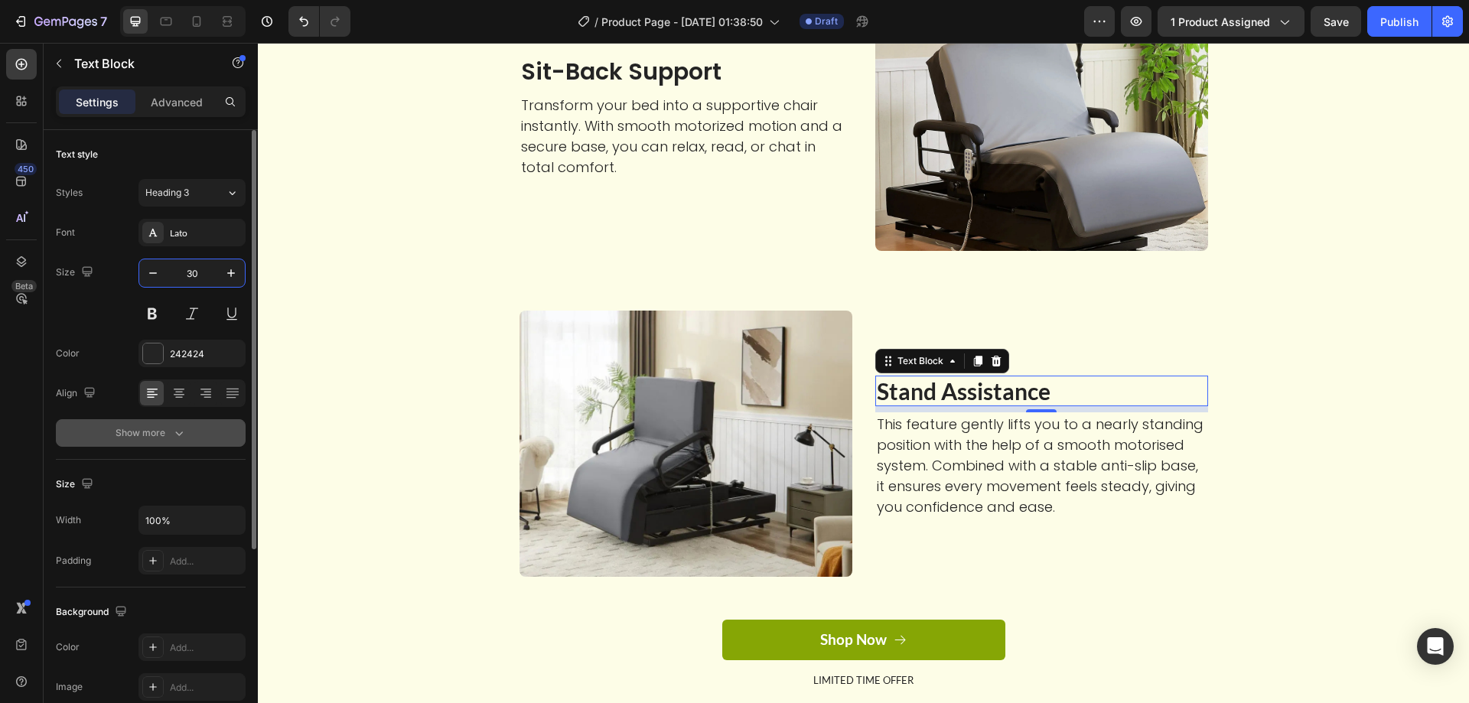
type input "30"
click at [161, 430] on div "Show more" at bounding box center [151, 432] width 71 height 15
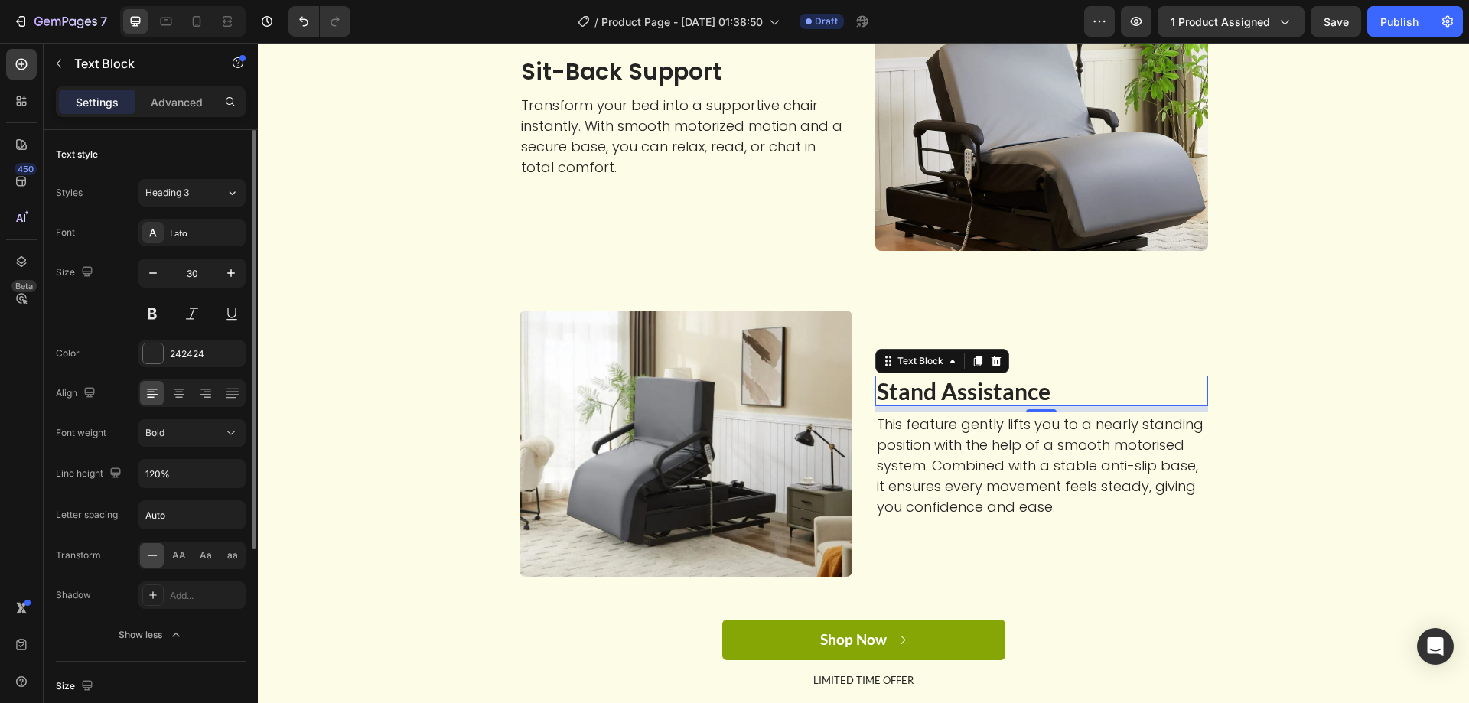
click at [200, 215] on div "Styles Heading 3 Font Lato Size 30 Color 242424 Align Font weight Bold Line hei…" at bounding box center [151, 414] width 190 height 470
click at [202, 225] on div "Lato" at bounding box center [191, 233] width 107 height 28
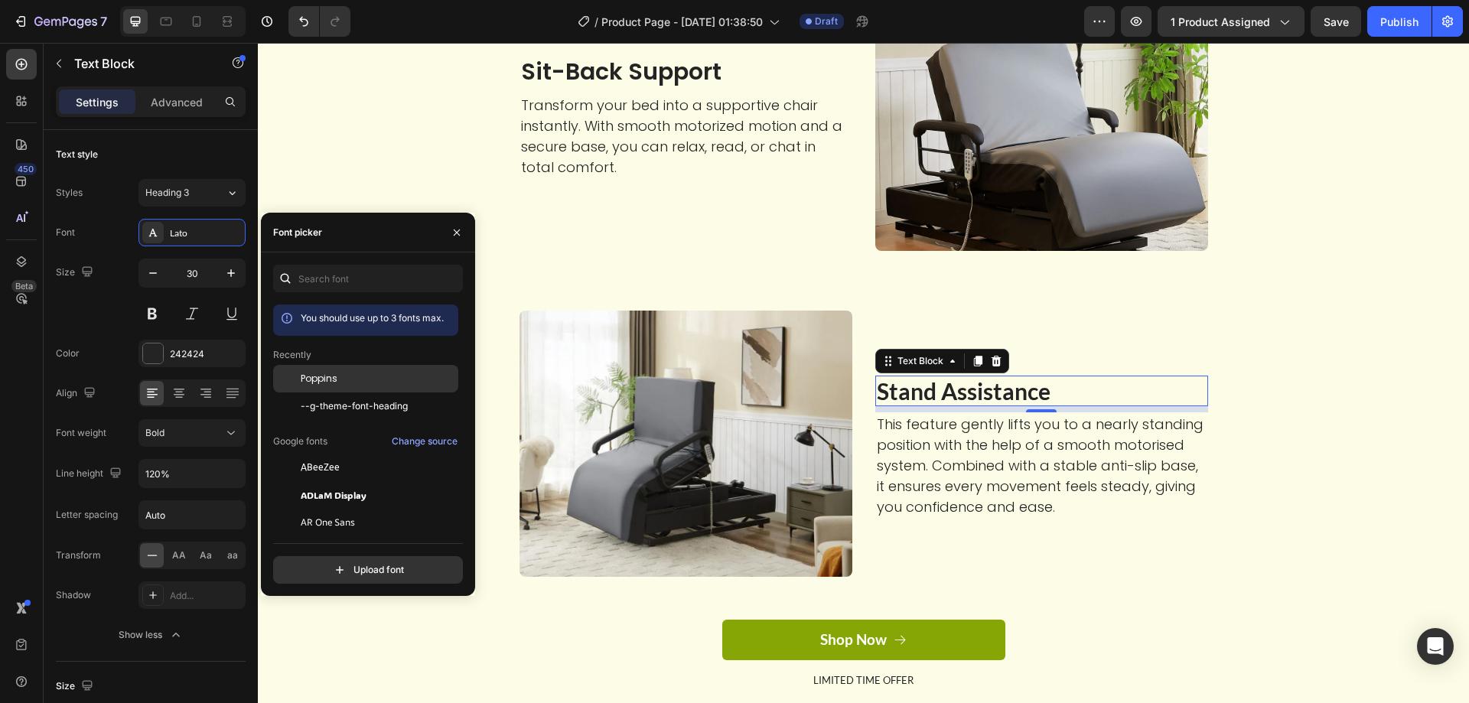
click at [348, 481] on div "Poppins" at bounding box center [365, 495] width 185 height 28
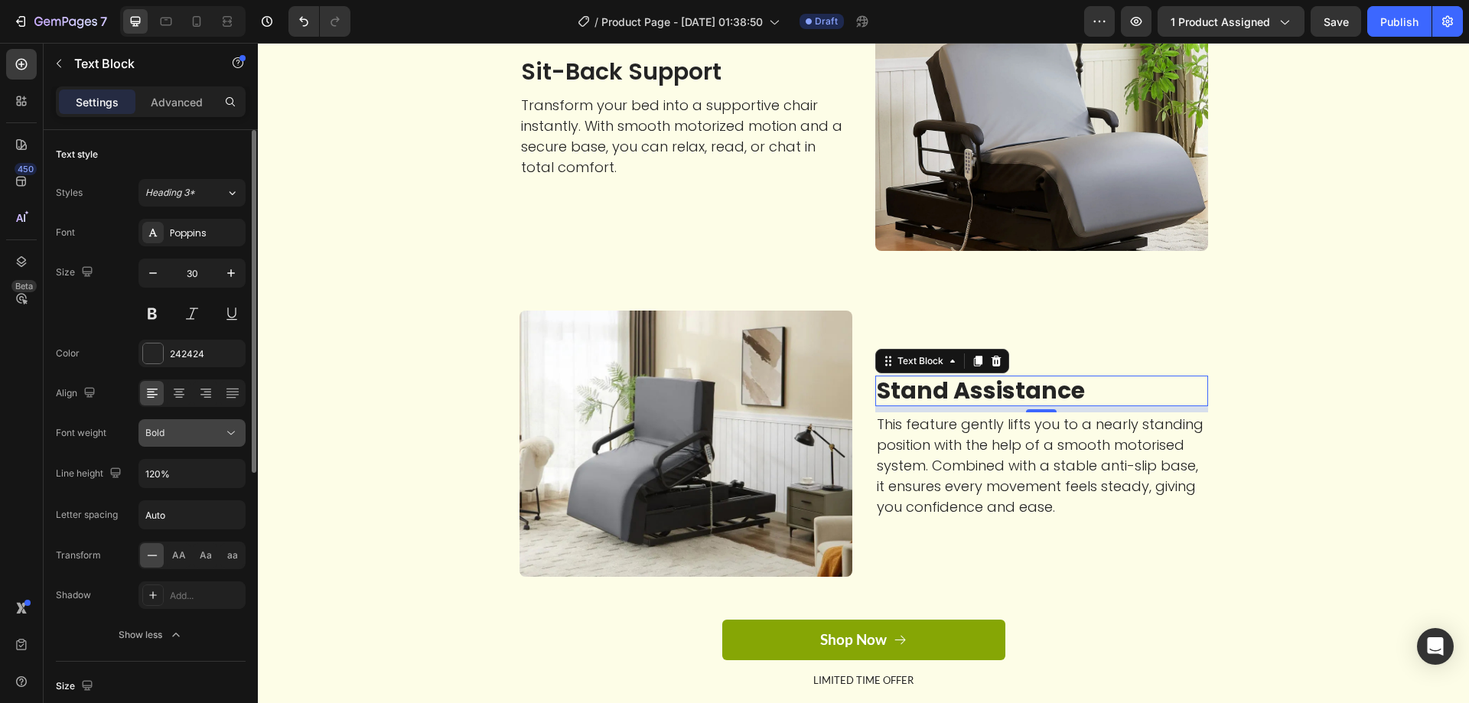
click at [204, 444] on button "Bold" at bounding box center [191, 433] width 107 height 28
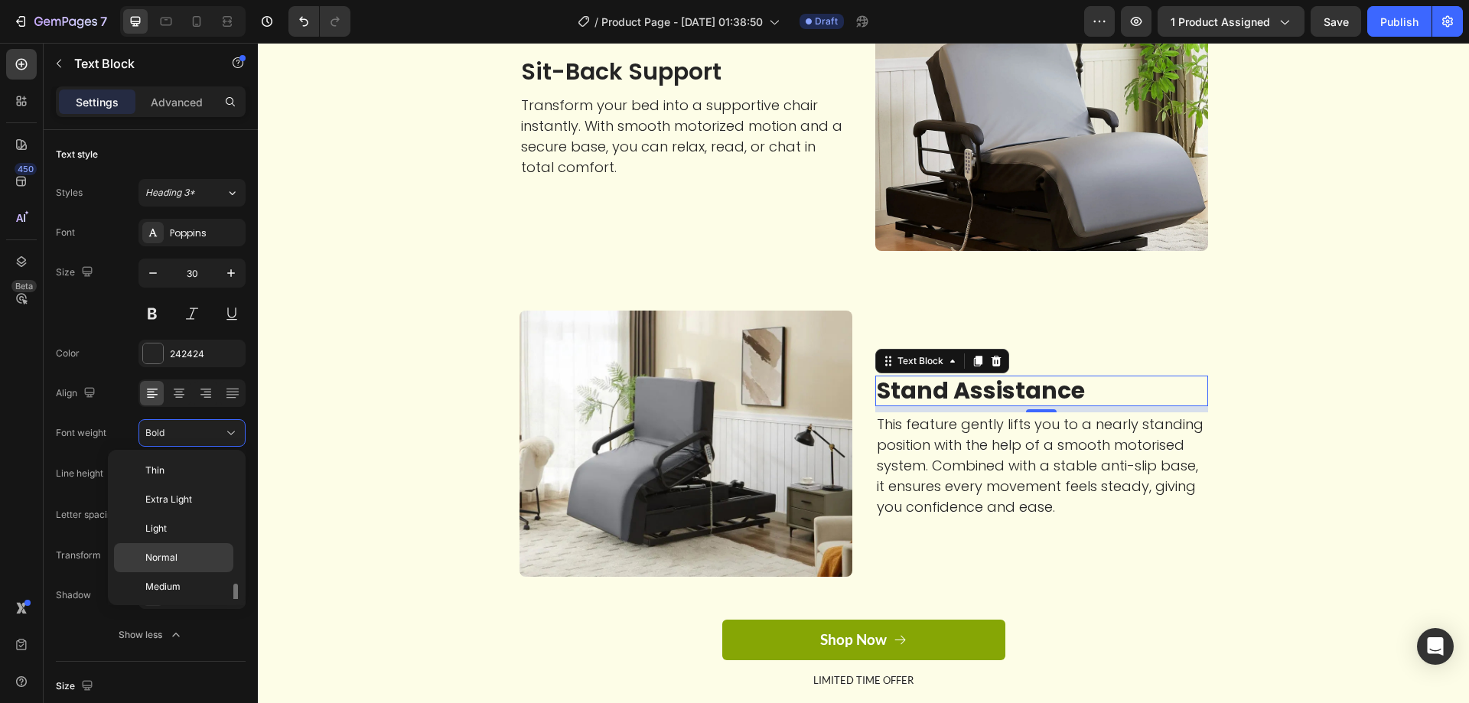
scroll to position [83, 0]
drag, startPoint x: 174, startPoint y: 532, endPoint x: 215, endPoint y: 533, distance: 41.3
click at [174, 533] on span "Semi Bold" at bounding box center [167, 533] width 44 height 14
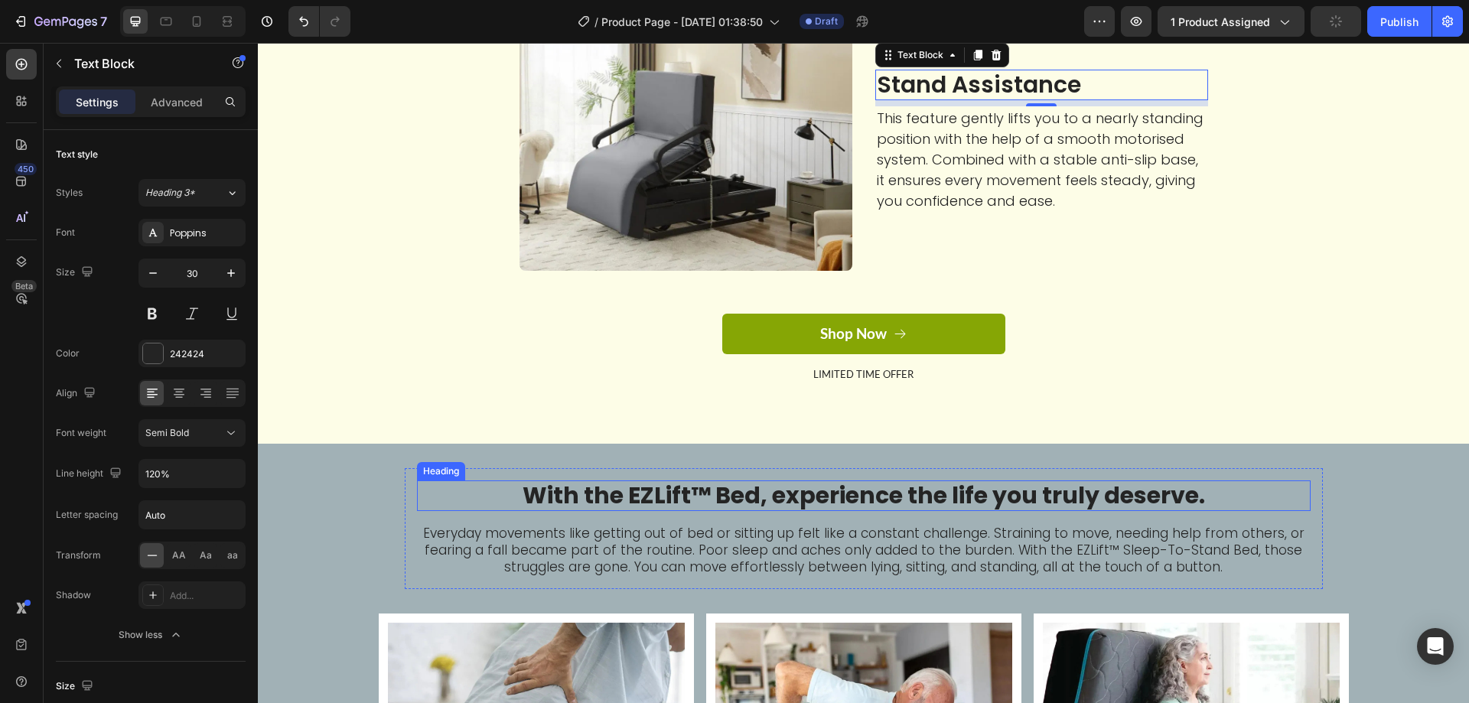
scroll to position [3290, 0]
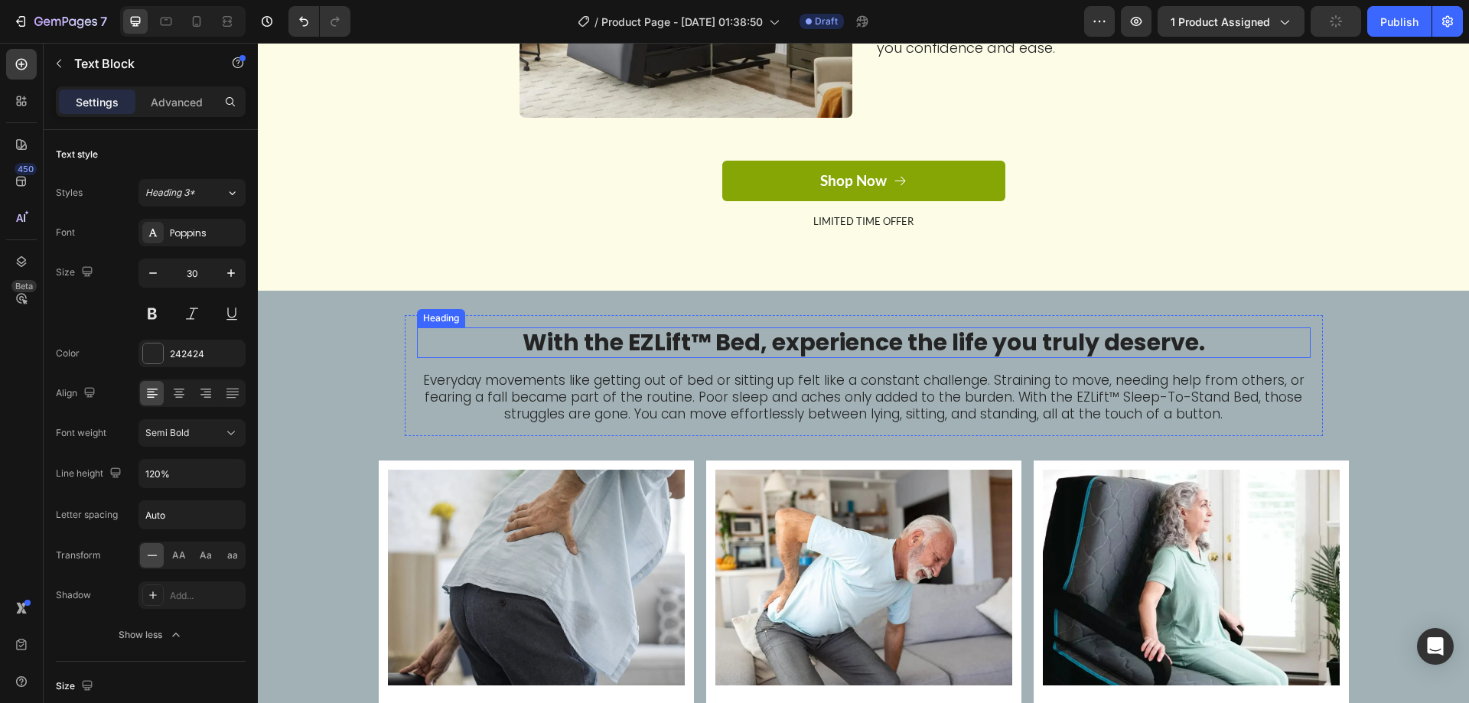
click at [710, 336] on h2 "With the EZLift™ Bed, experience the life you truly deserve." at bounding box center [864, 342] width 894 height 31
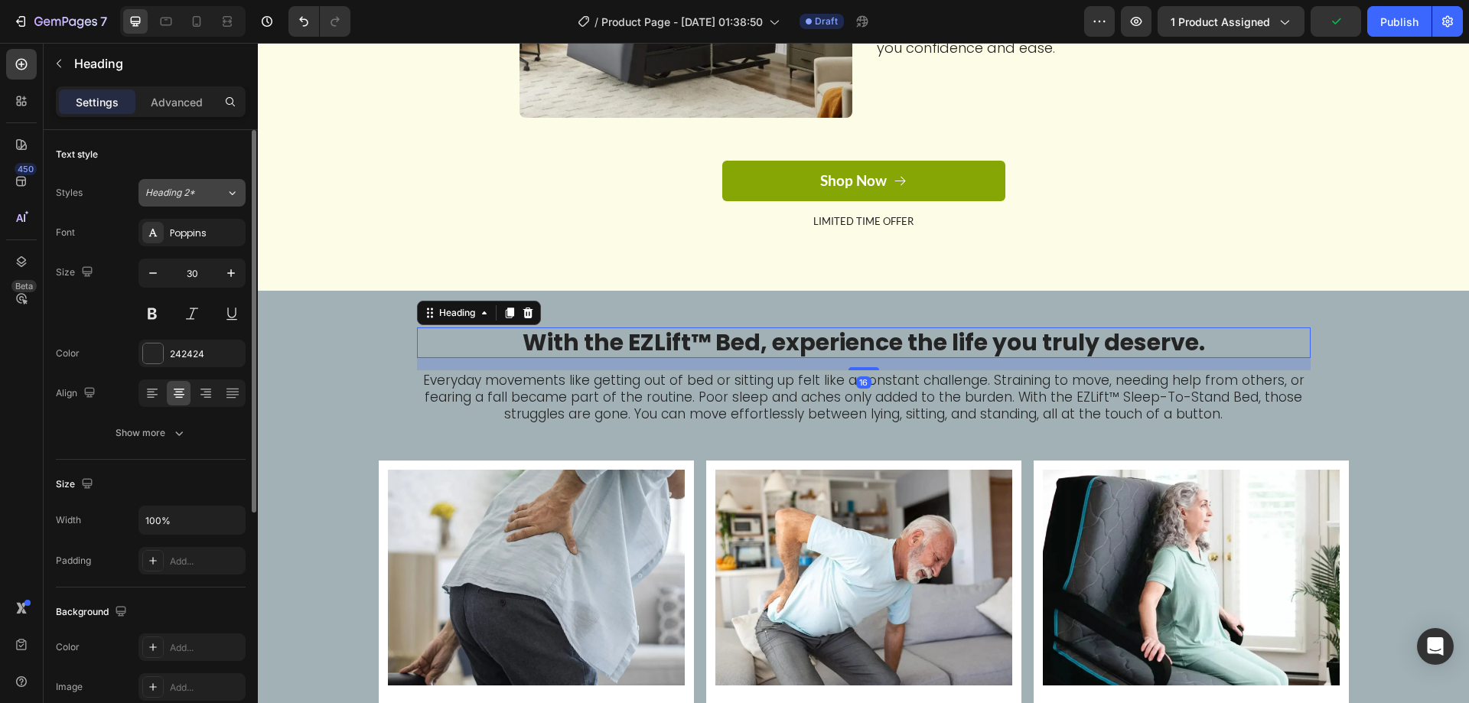
click at [178, 200] on button "Heading 2*" at bounding box center [191, 193] width 107 height 28
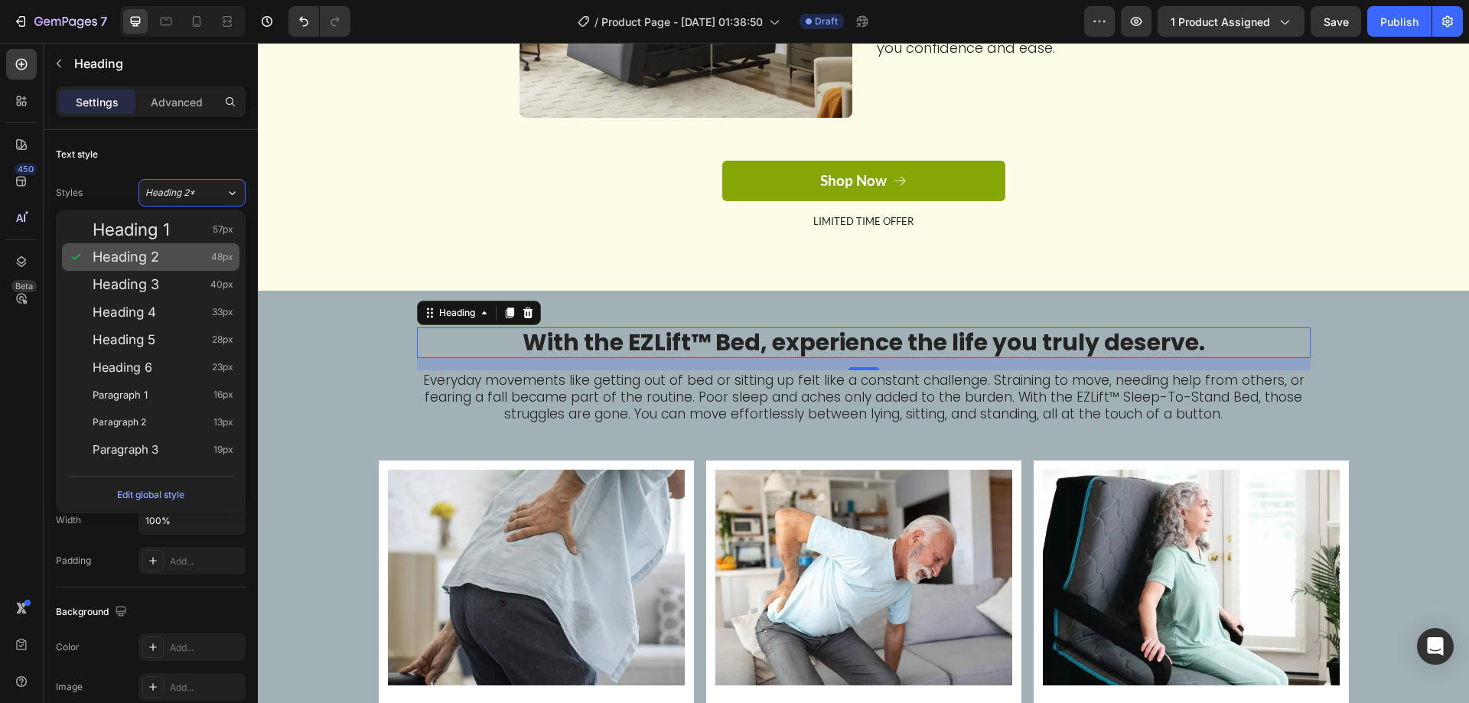
drag, startPoint x: 160, startPoint y: 272, endPoint x: 160, endPoint y: 254, distance: 17.6
click at [160, 254] on div "Heading 1 57px Heading 2 48px Heading 3 40px Heading 4 33px Heading 5 28px Head…" at bounding box center [151, 340] width 190 height 260
click at [301, 331] on div "With the EZLift™ Bed, experience the life you truly deserve. Heading 16 Everyda…" at bounding box center [863, 638] width 1211 height 646
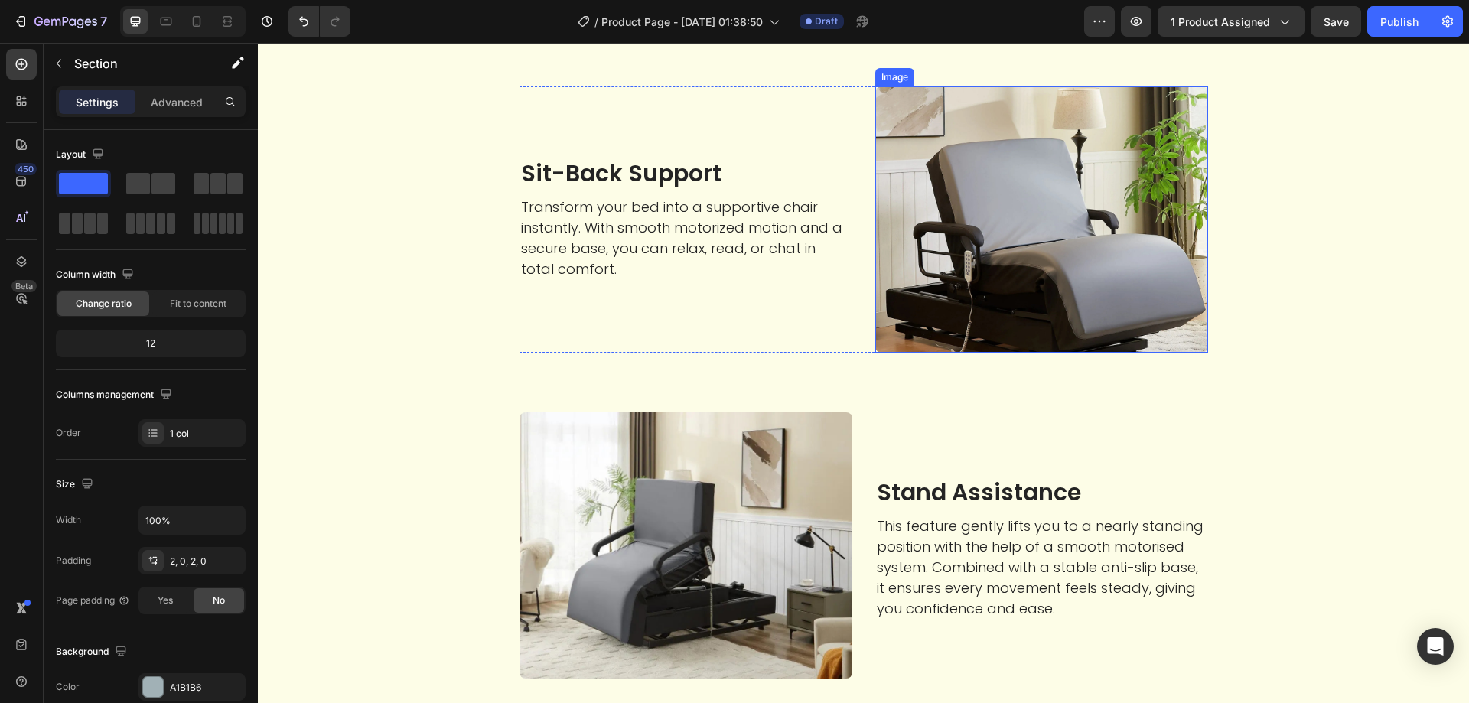
scroll to position [2499, 0]
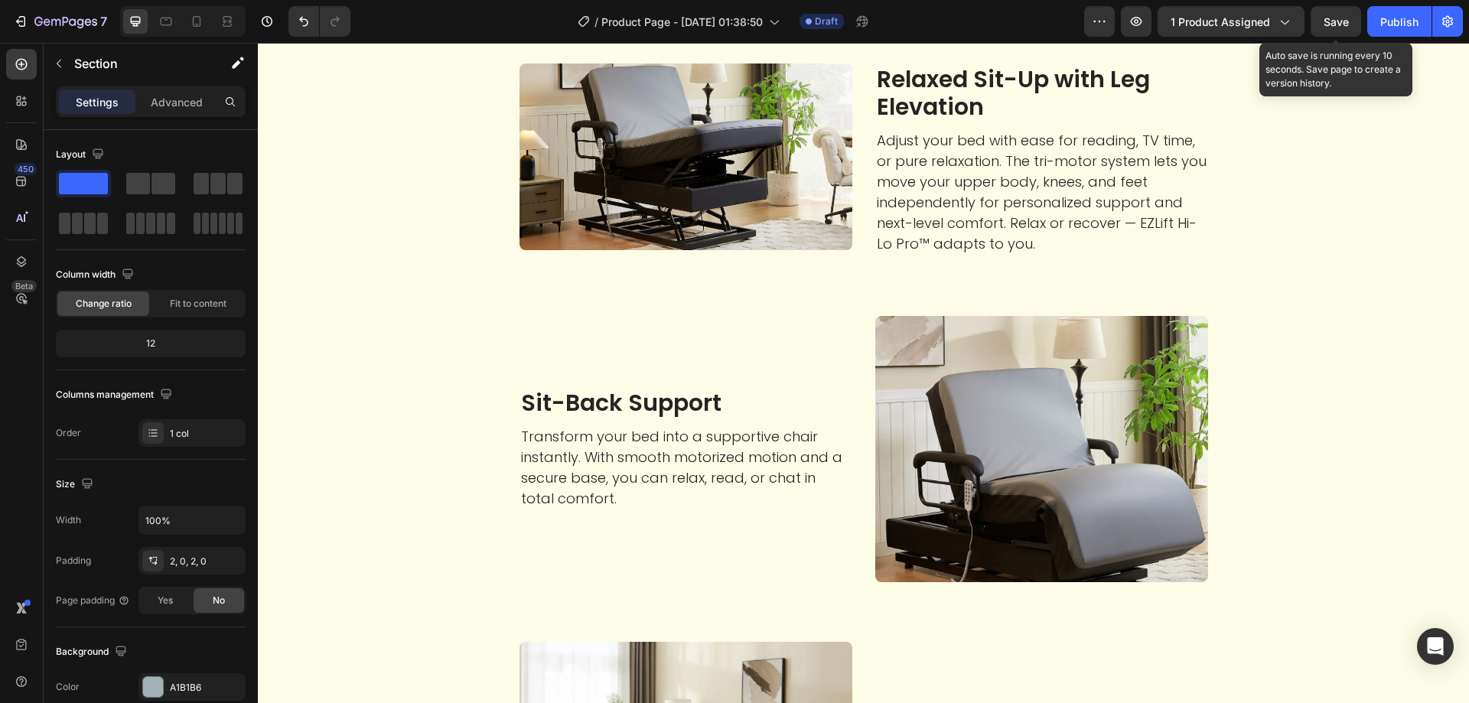
click at [1334, 24] on span "Save" at bounding box center [1336, 21] width 25 height 13
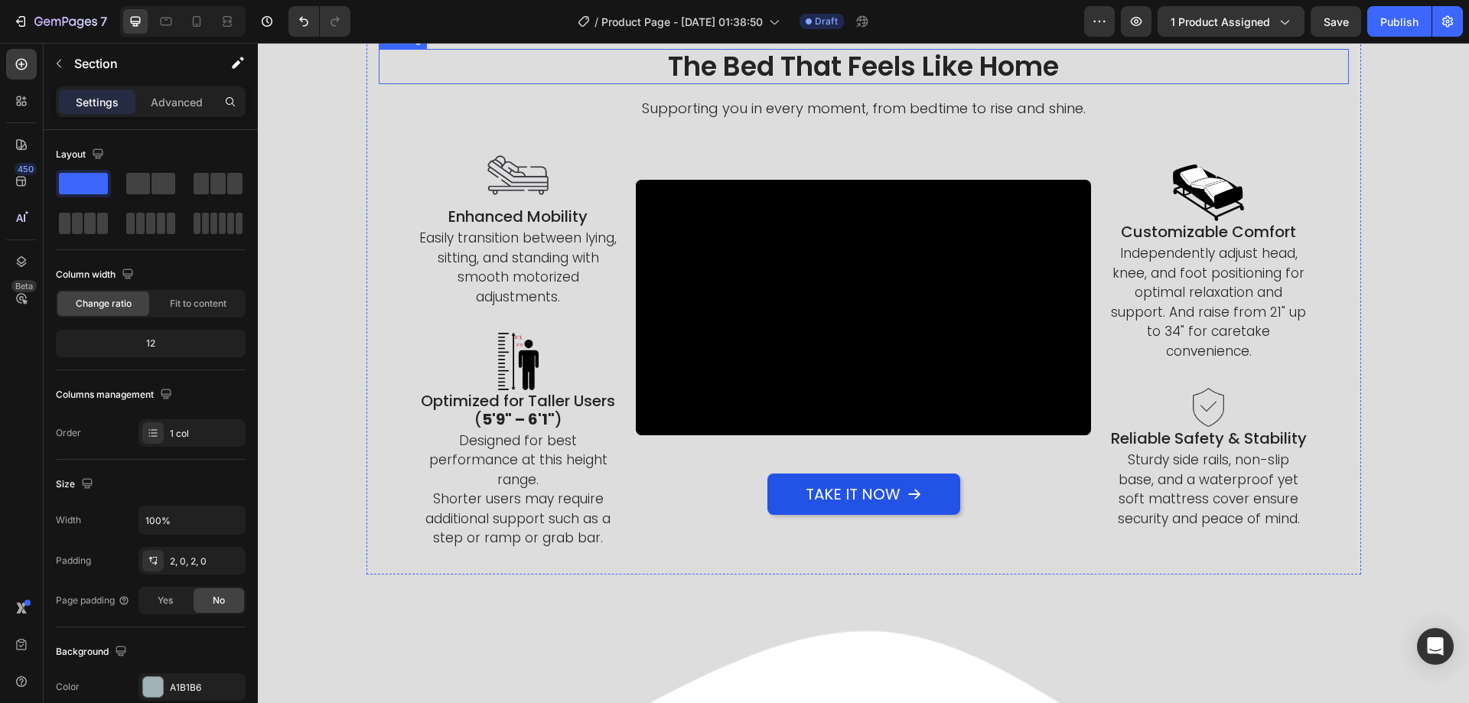
scroll to position [290, 0]
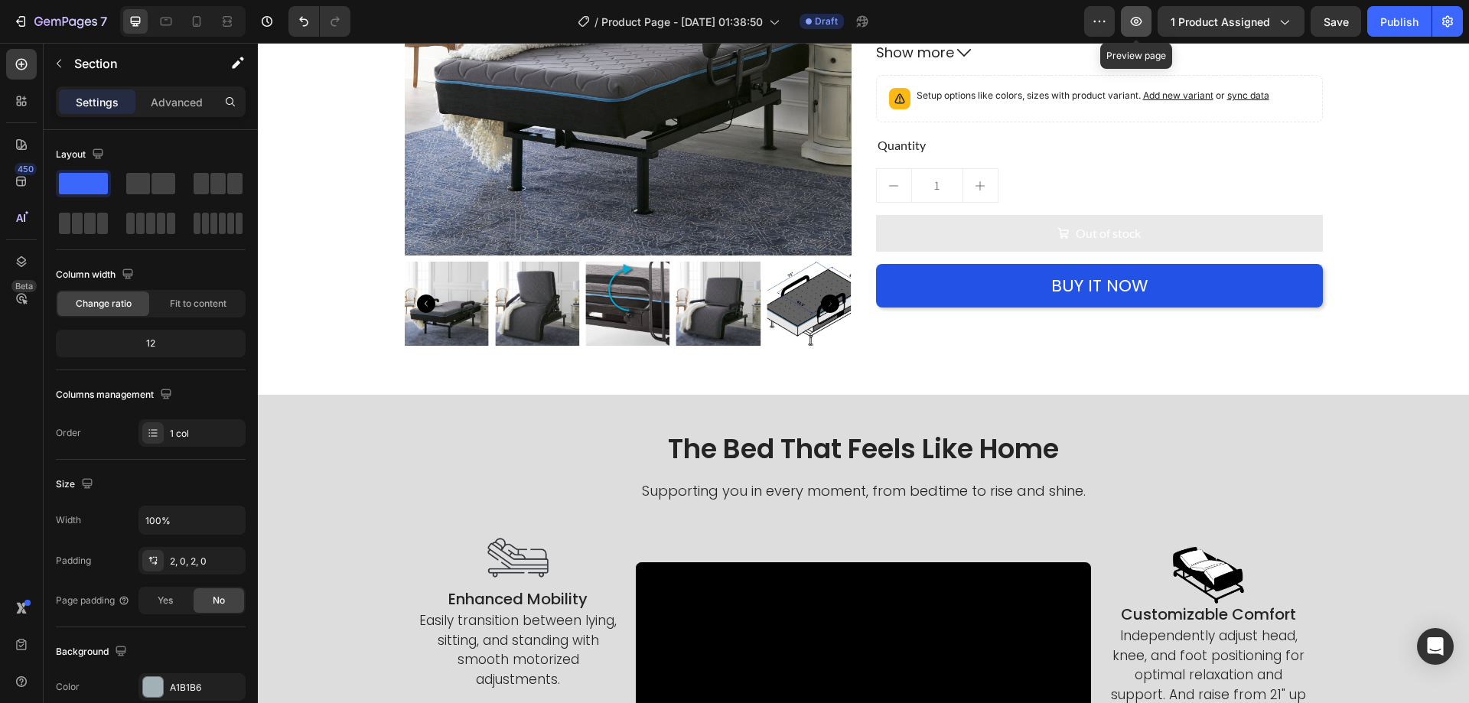
click at [1147, 23] on button "button" at bounding box center [1136, 21] width 31 height 31
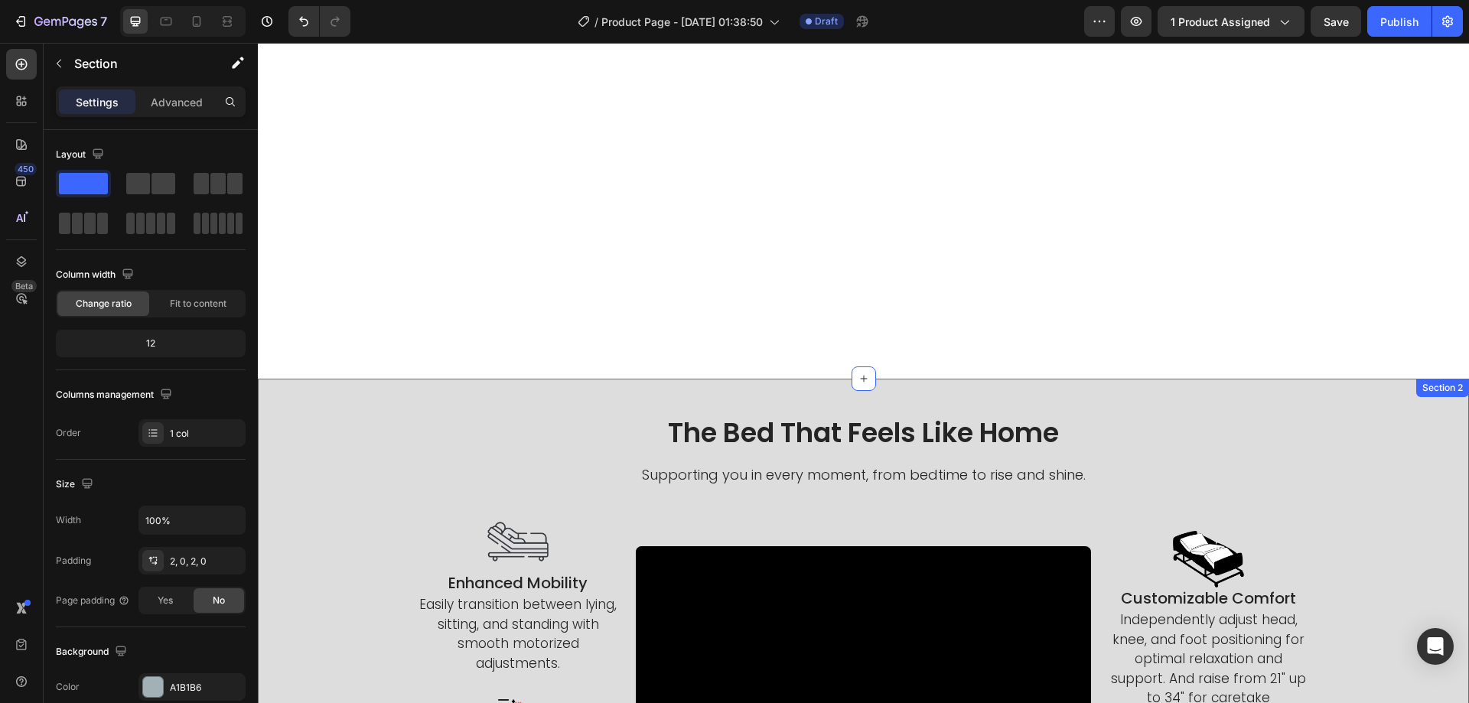
scroll to position [842, 0]
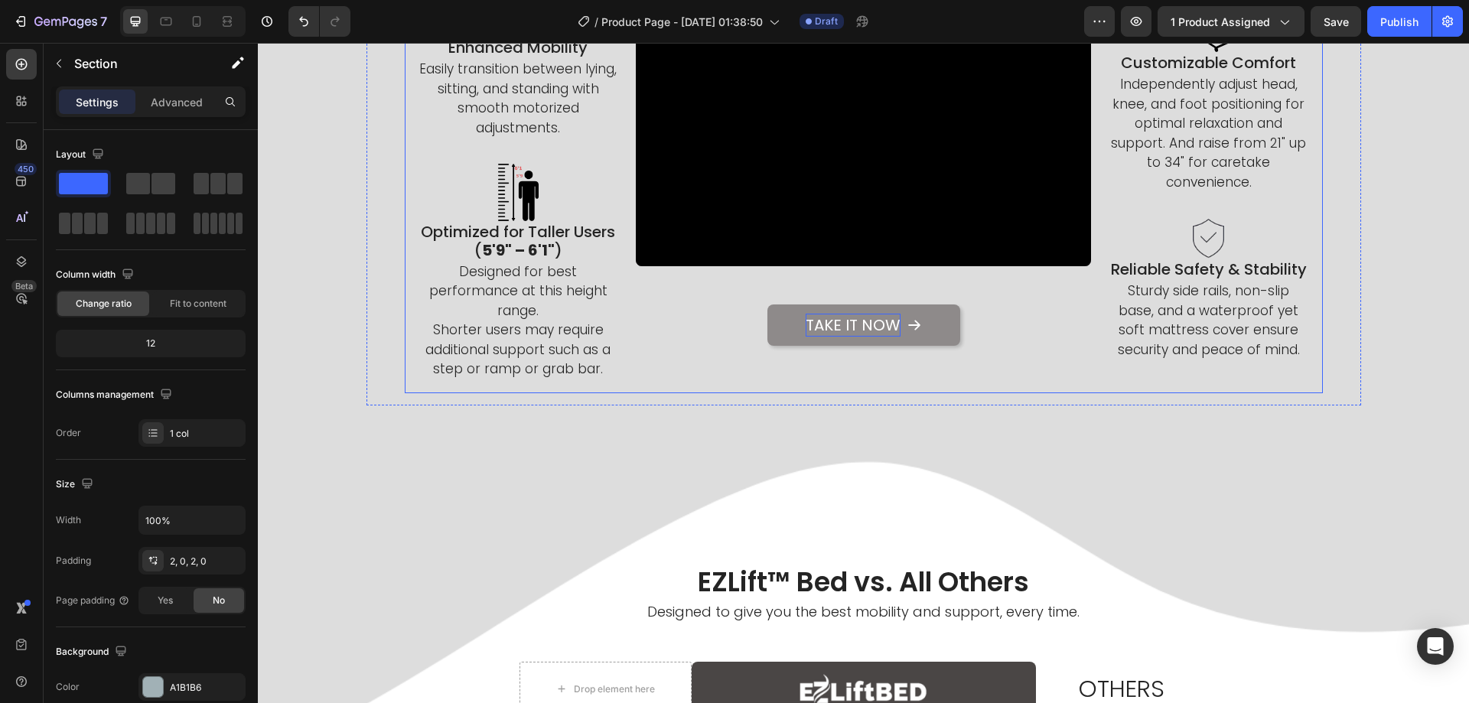
click at [807, 337] on p "Take It Now" at bounding box center [853, 325] width 95 height 23
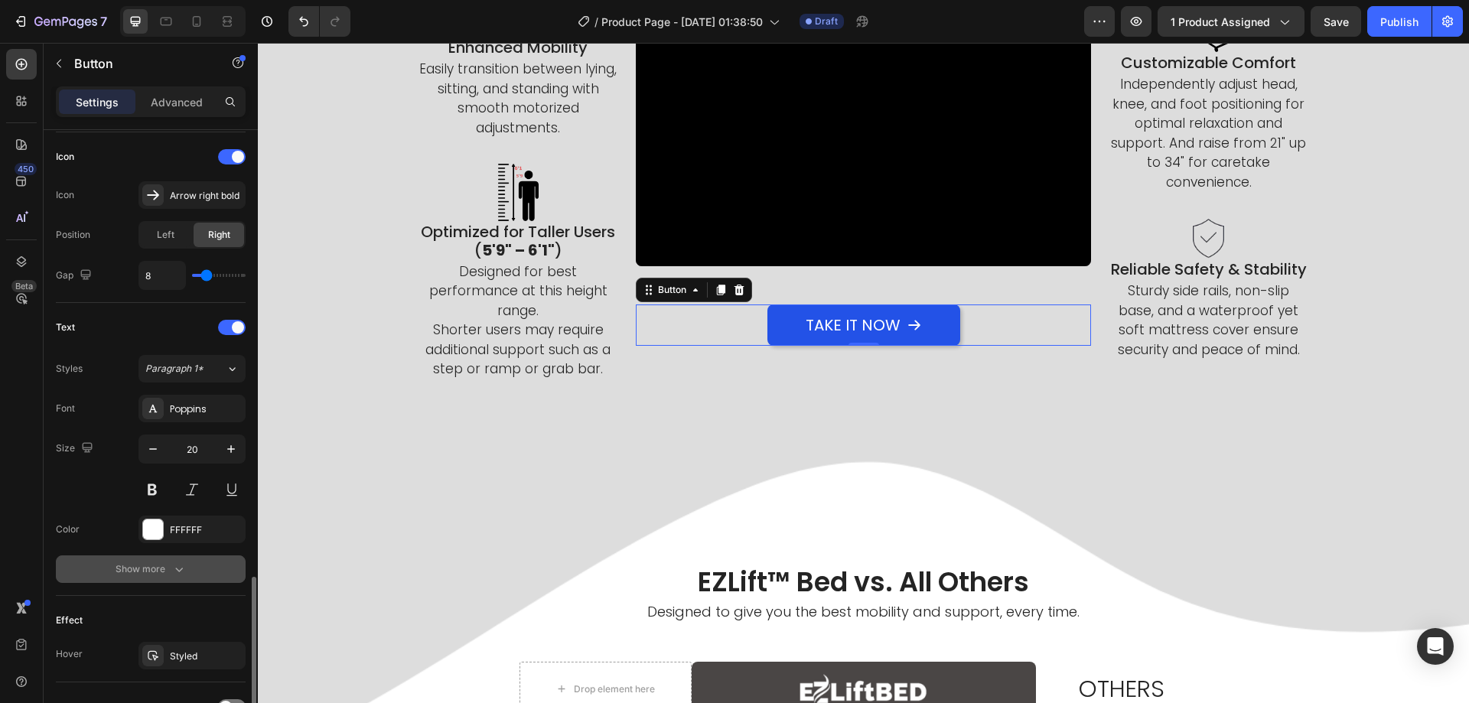
scroll to position [601, 0]
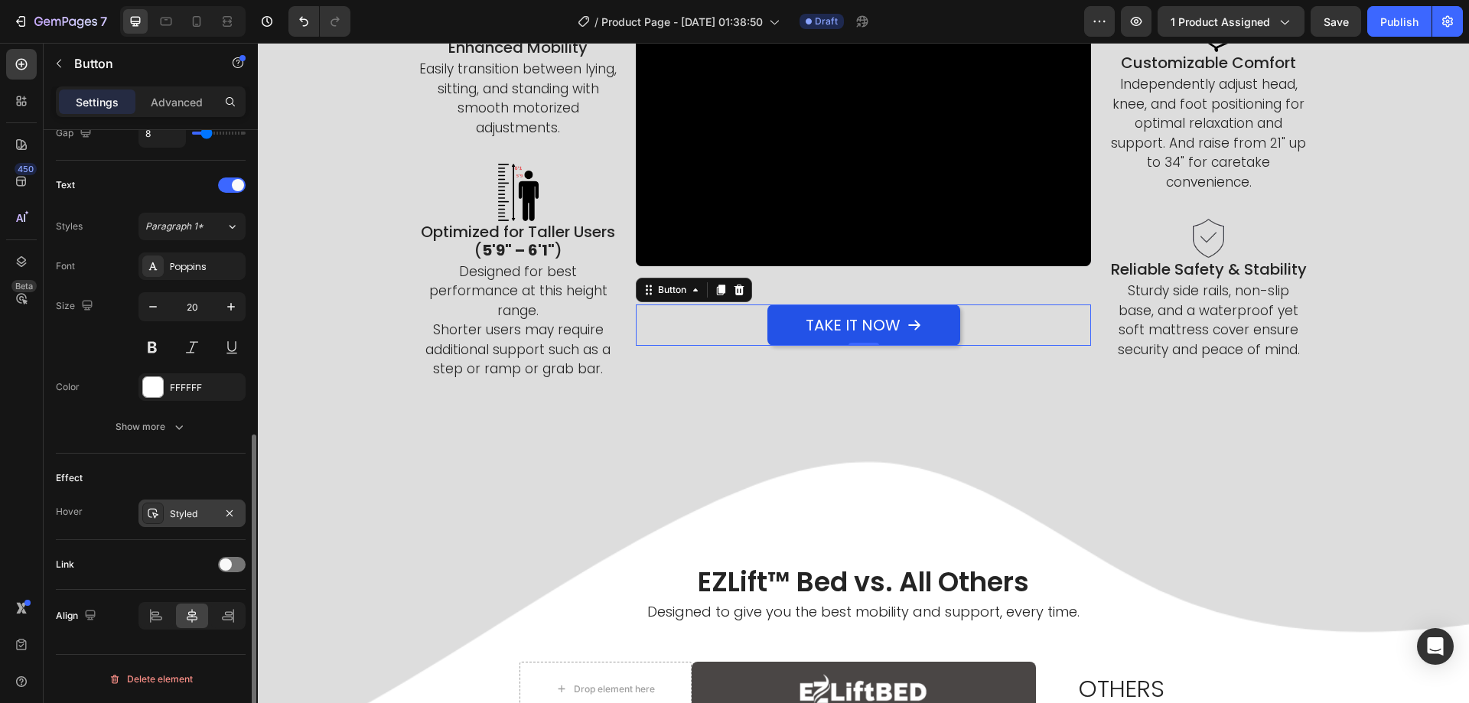
click at [175, 514] on div "Styled" at bounding box center [192, 514] width 44 height 14
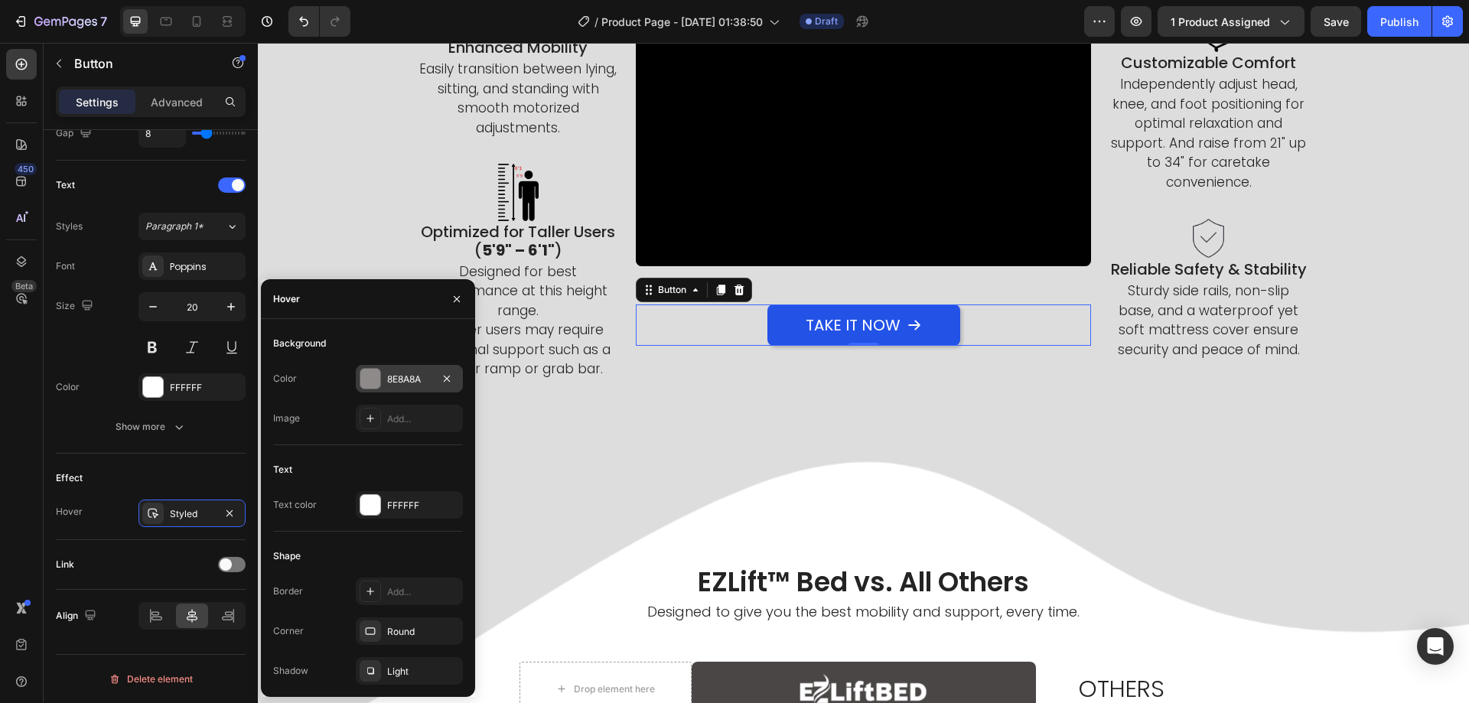
click at [394, 376] on div "8E8A8A" at bounding box center [409, 380] width 44 height 14
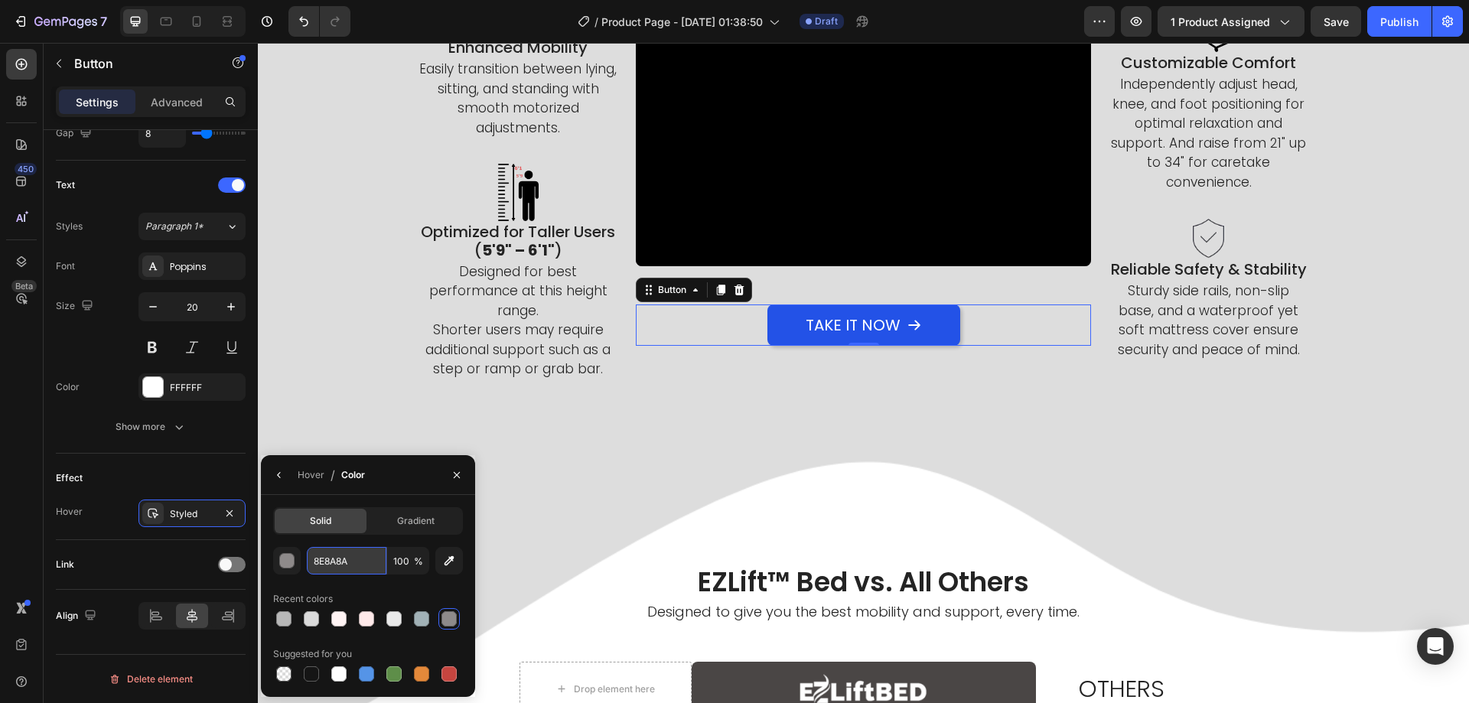
click at [341, 560] on input "8E8A8A" at bounding box center [347, 561] width 80 height 28
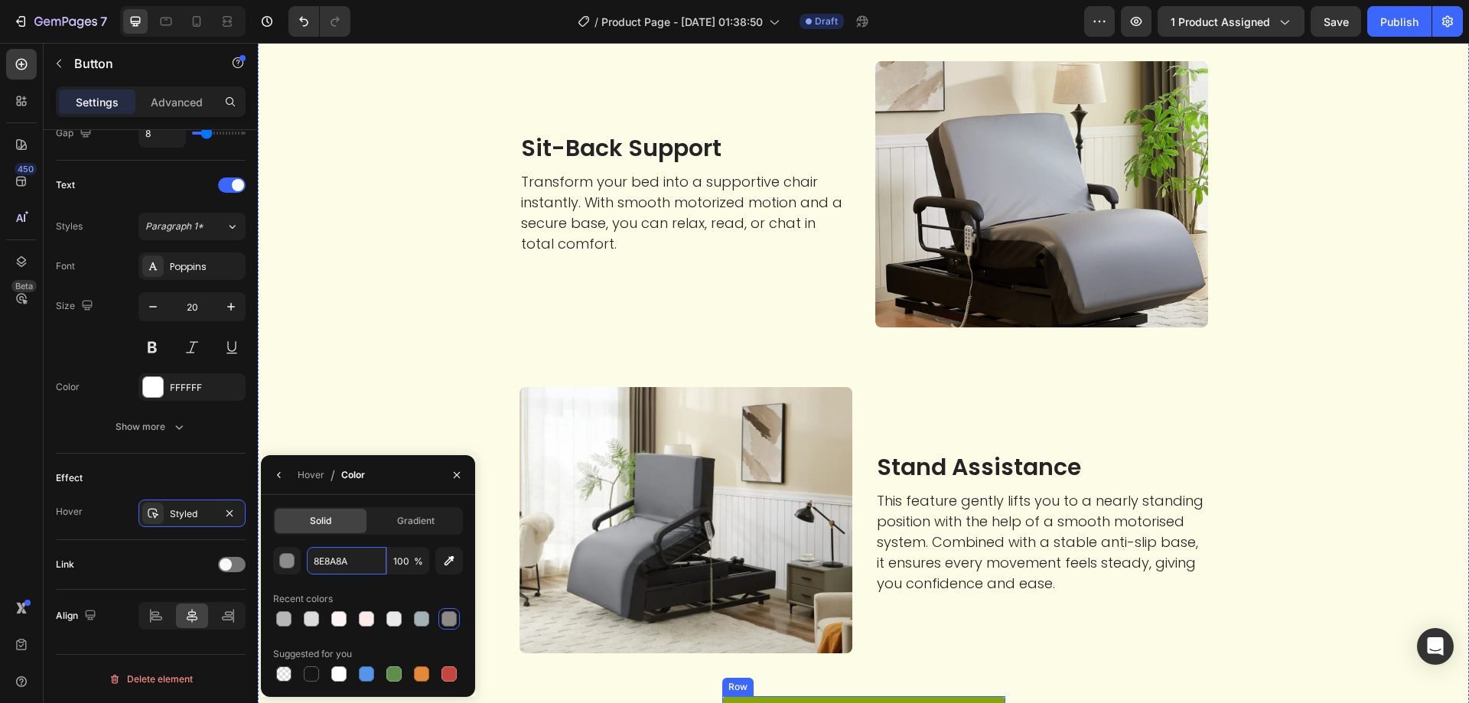
scroll to position [2984, 0]
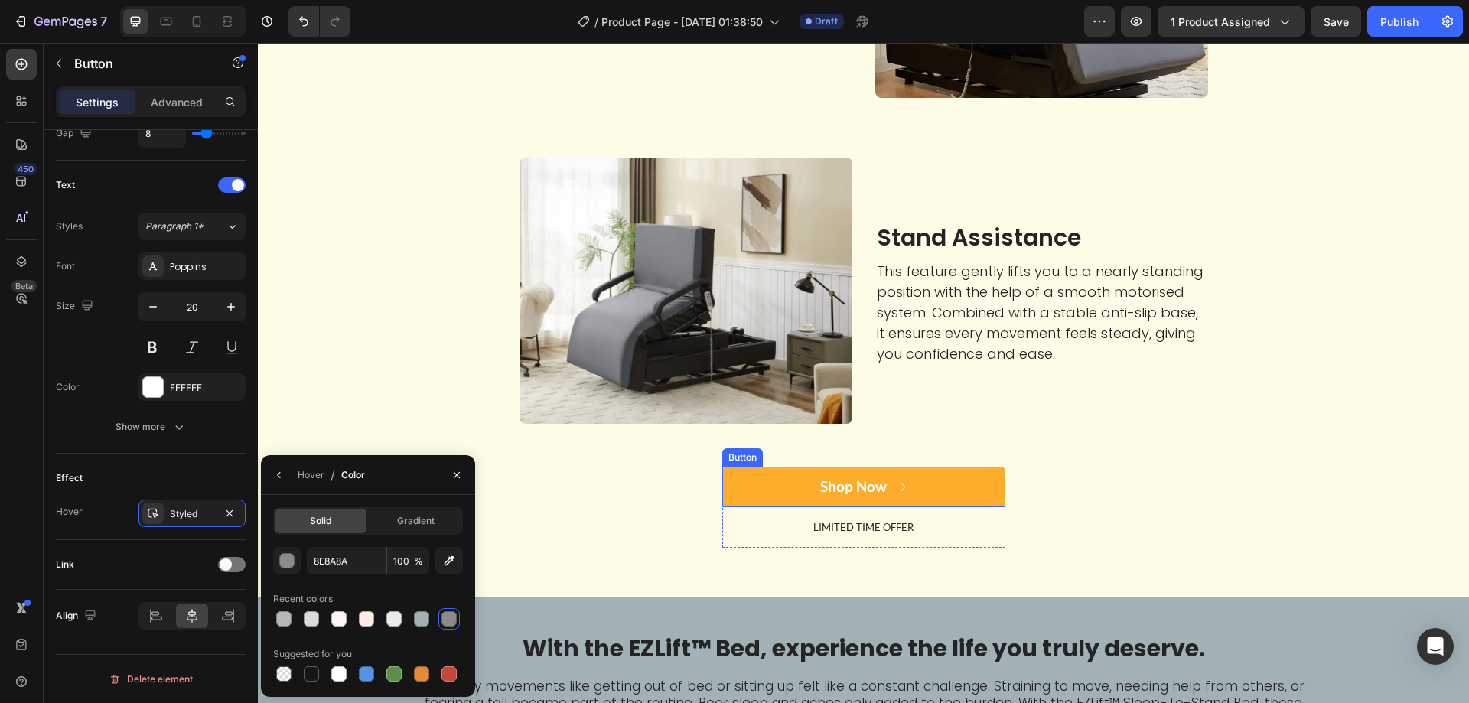
click at [738, 489] on button "Shop Now" at bounding box center [863, 487] width 283 height 41
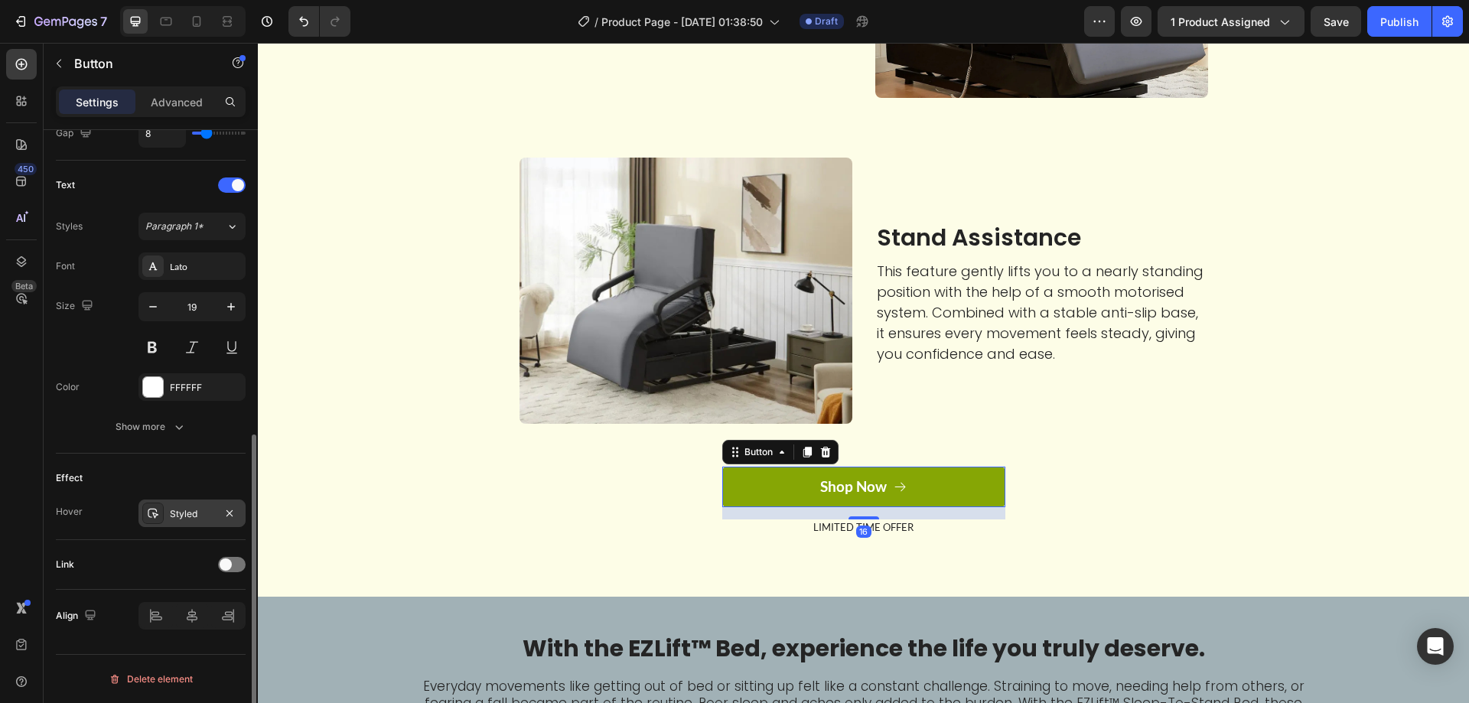
click at [189, 518] on div "Styled" at bounding box center [192, 514] width 44 height 14
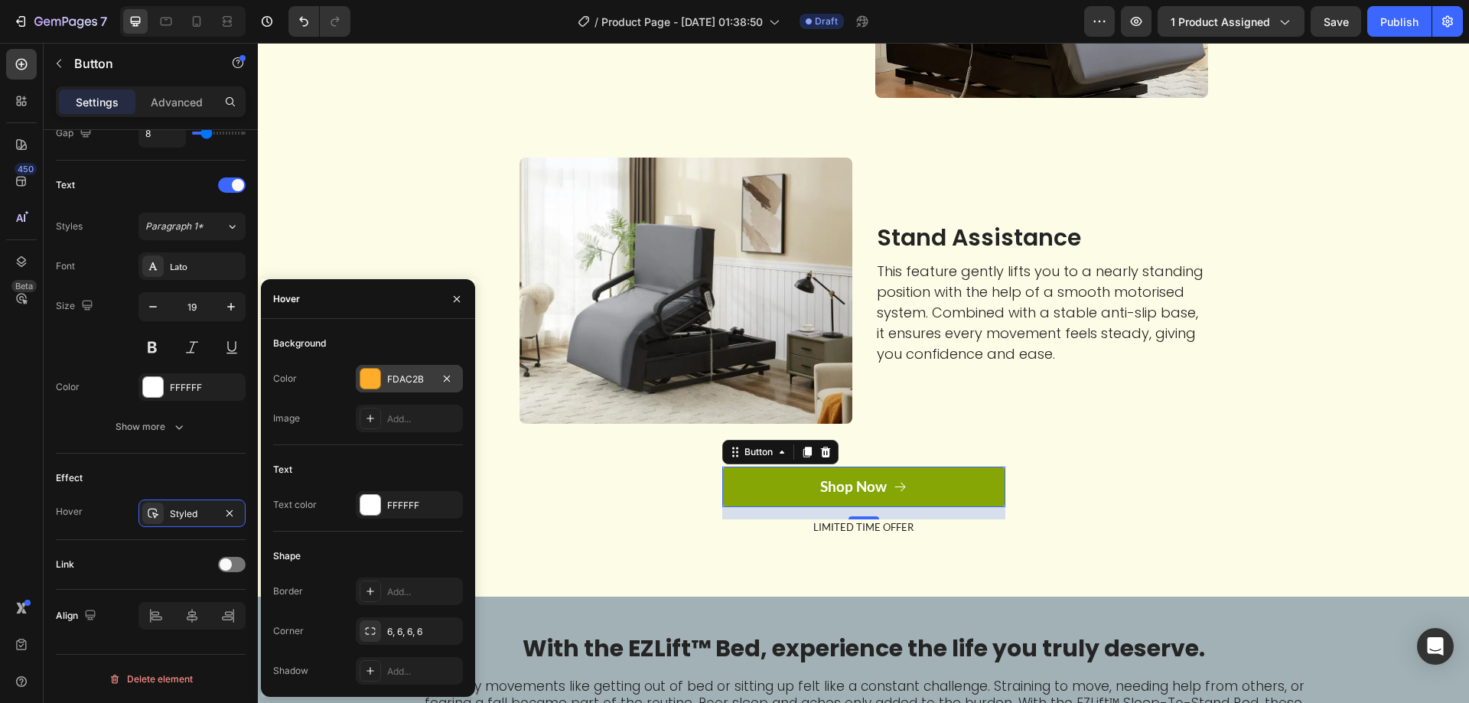
click at [405, 381] on div "FDAC2B" at bounding box center [409, 380] width 44 height 14
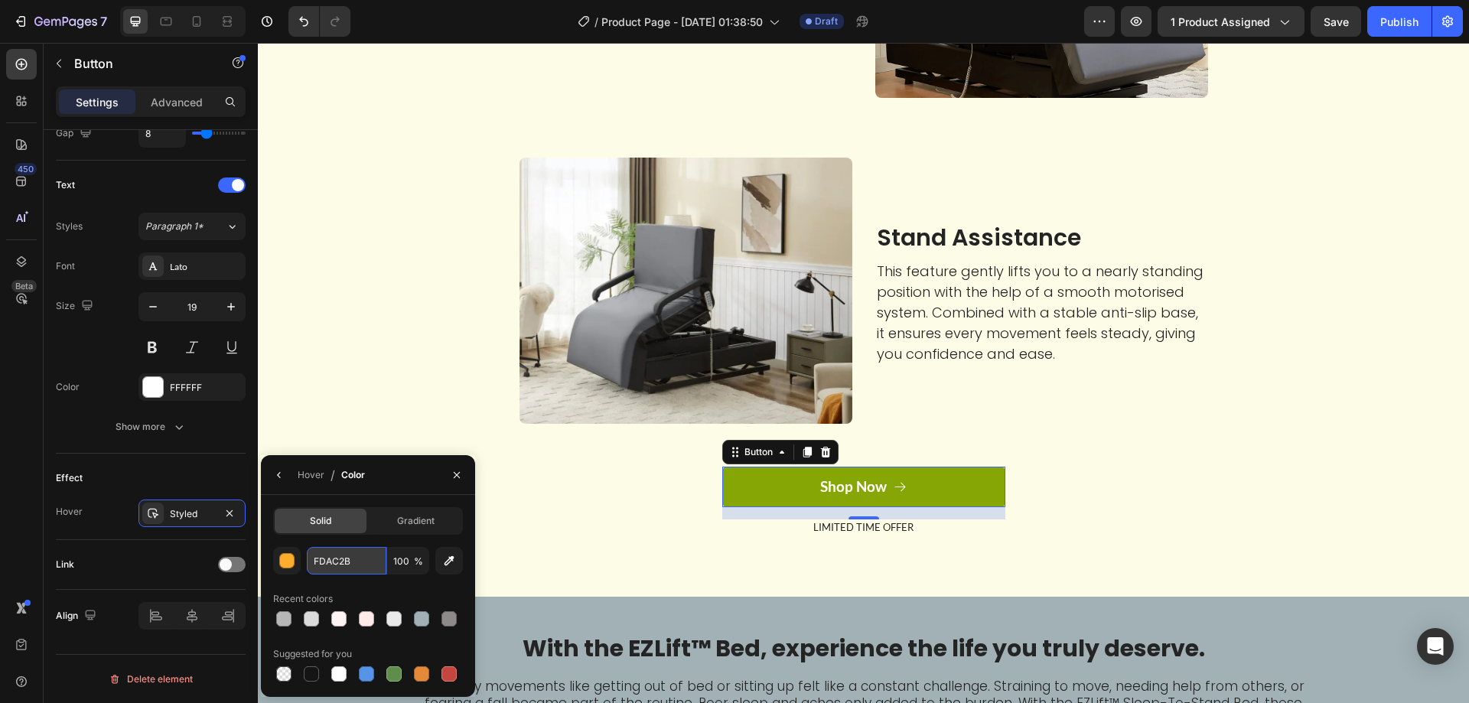
click at [341, 560] on input "FDAC2B" at bounding box center [347, 561] width 80 height 28
paste input "8E8A8A"
type input "8E8A8A"
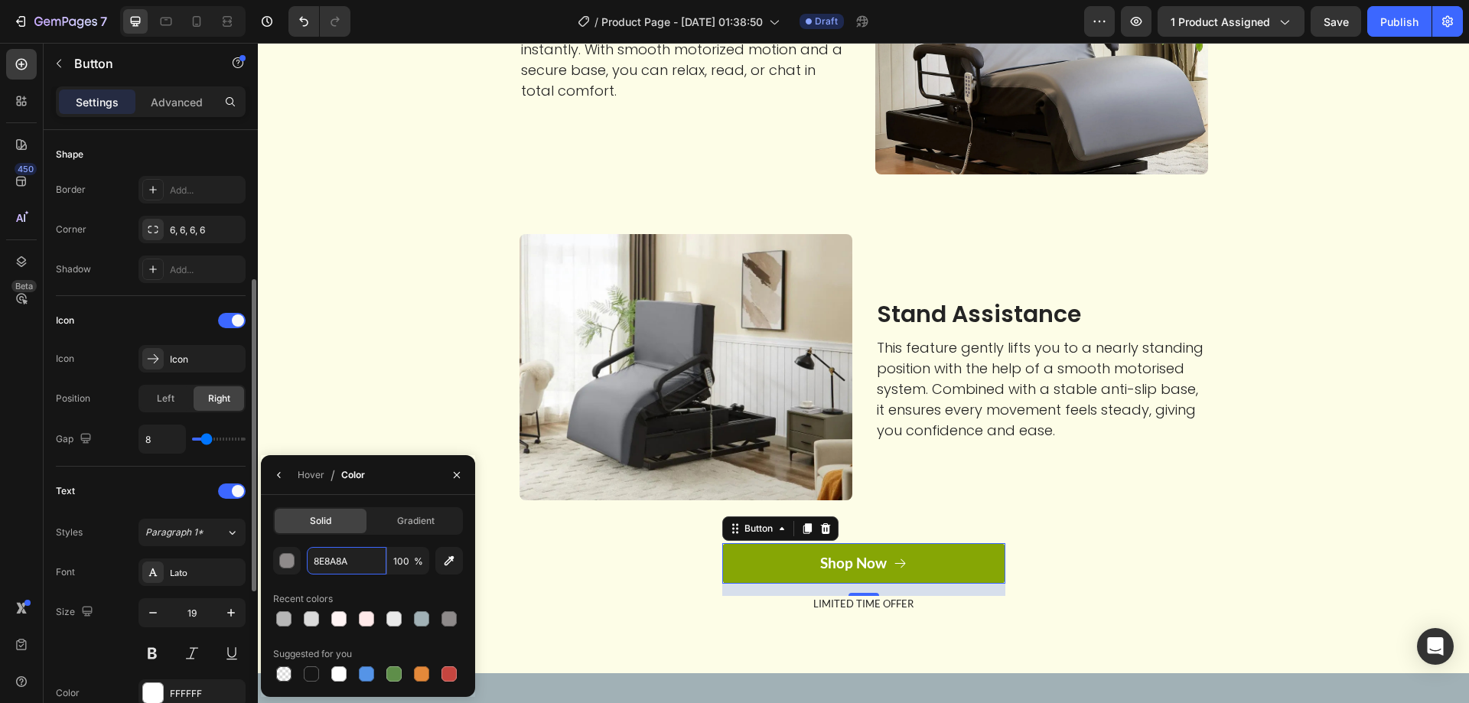
scroll to position [0, 0]
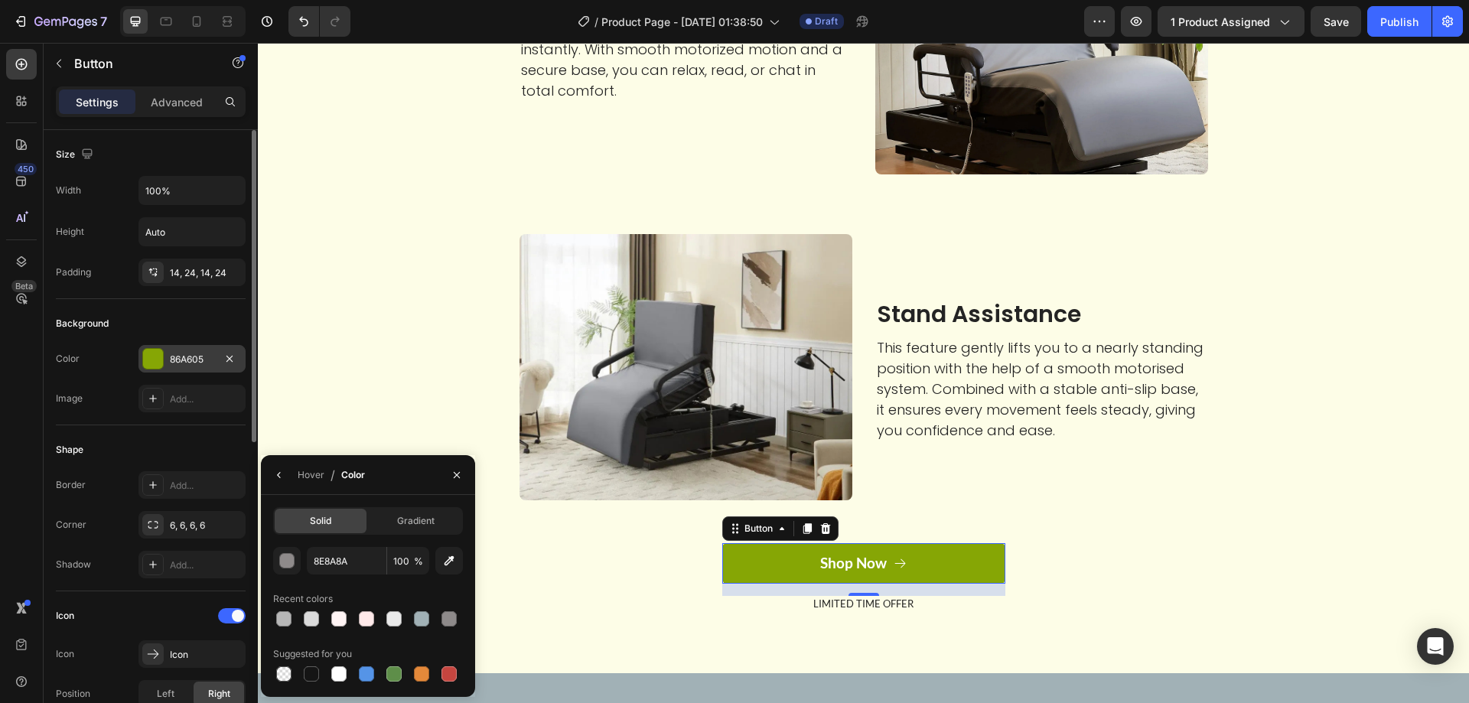
click at [191, 360] on div "86A605" at bounding box center [192, 360] width 44 height 14
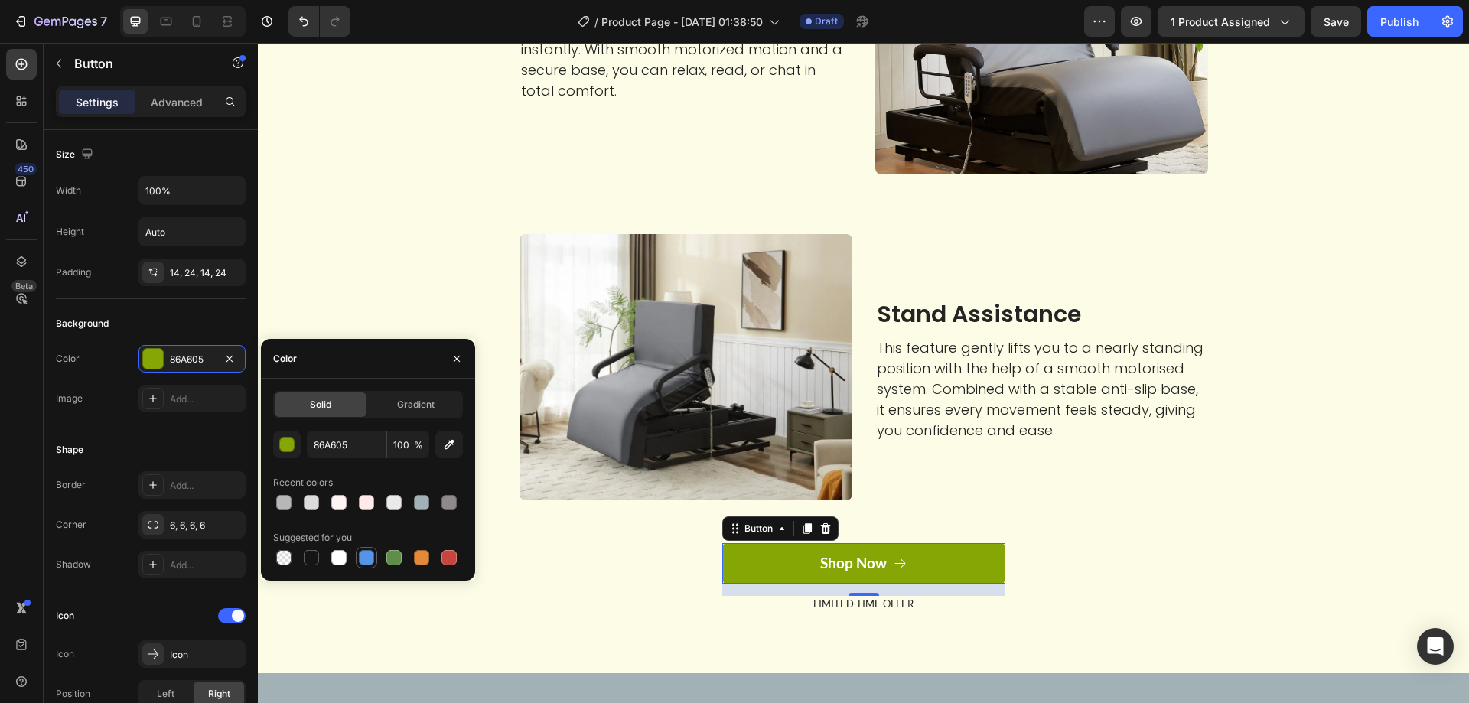
click at [359, 562] on div at bounding box center [366, 557] width 15 height 15
type input "5594E7"
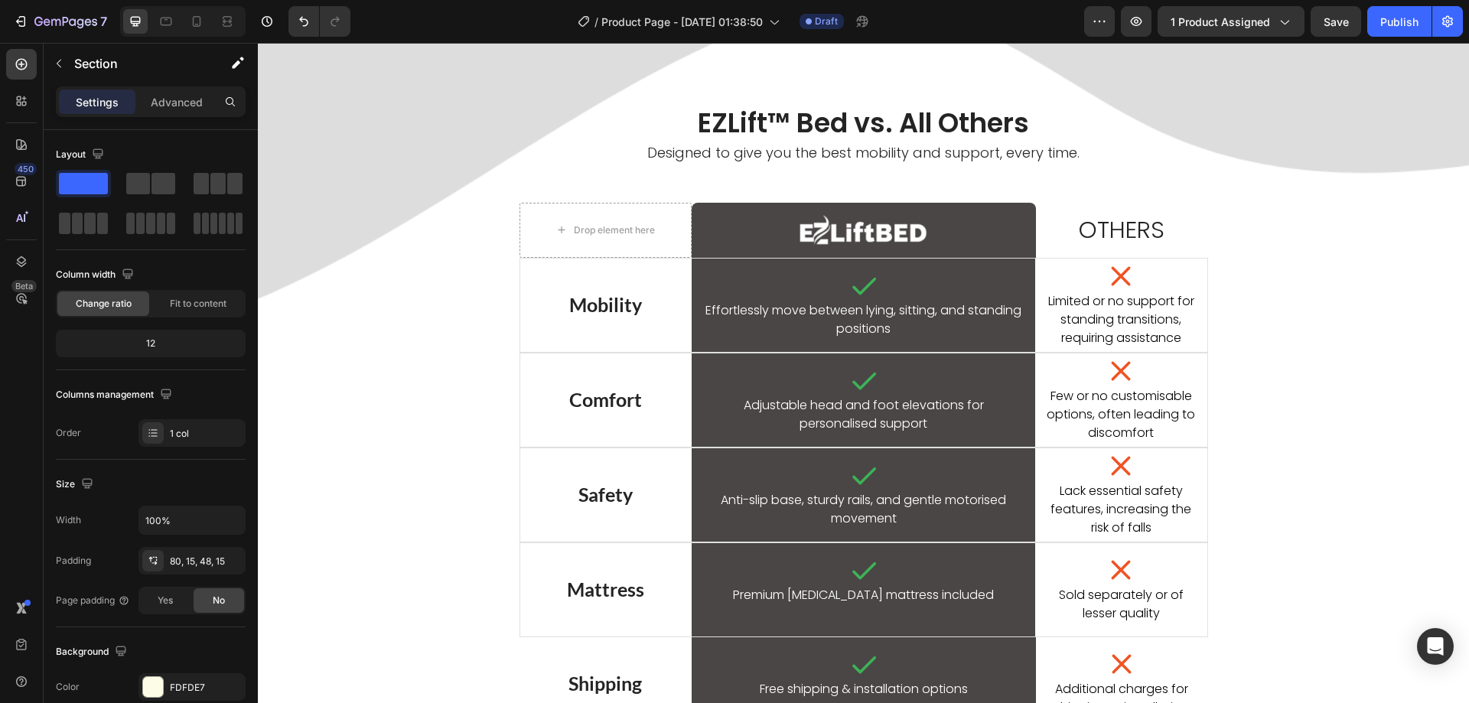
scroll to position [689, 0]
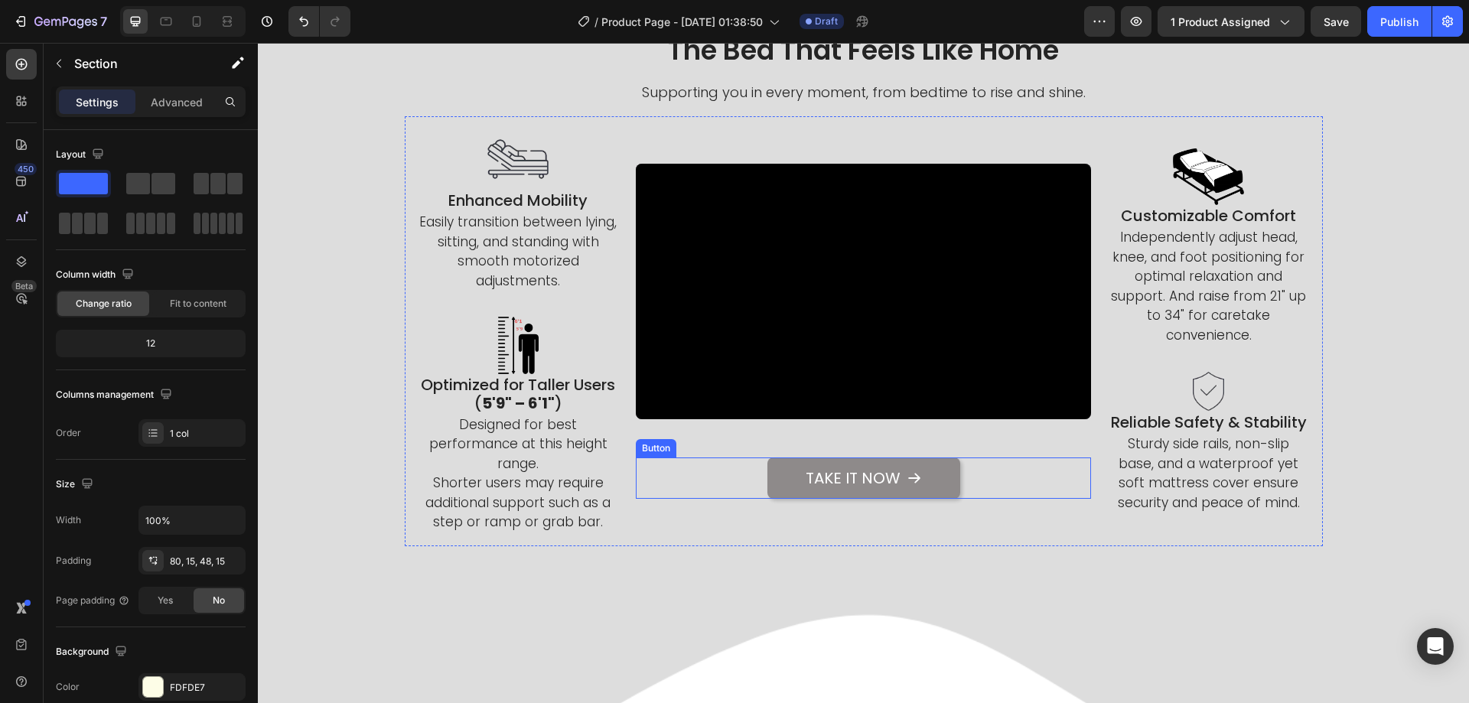
click at [796, 495] on button "Take It Now" at bounding box center [863, 477] width 193 height 41
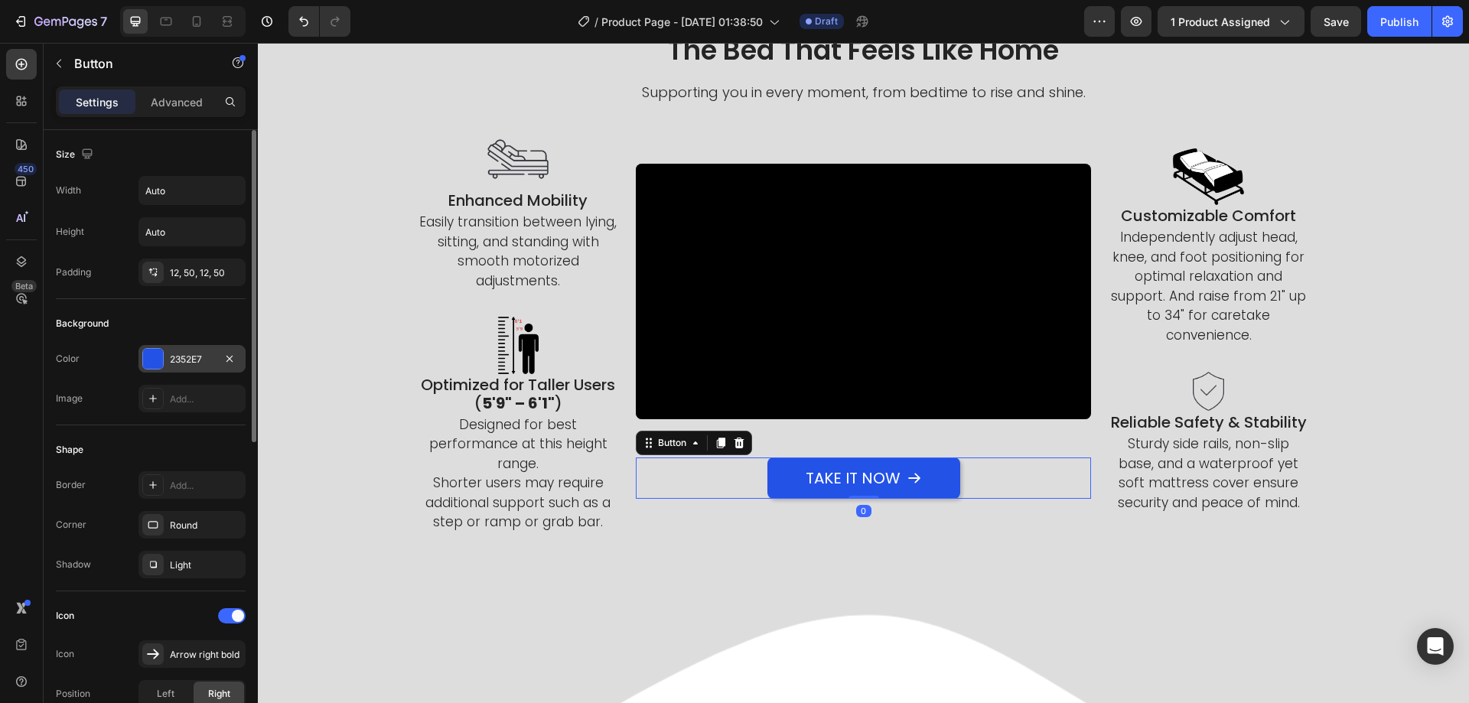
click at [184, 360] on div "2352E7" at bounding box center [192, 360] width 44 height 14
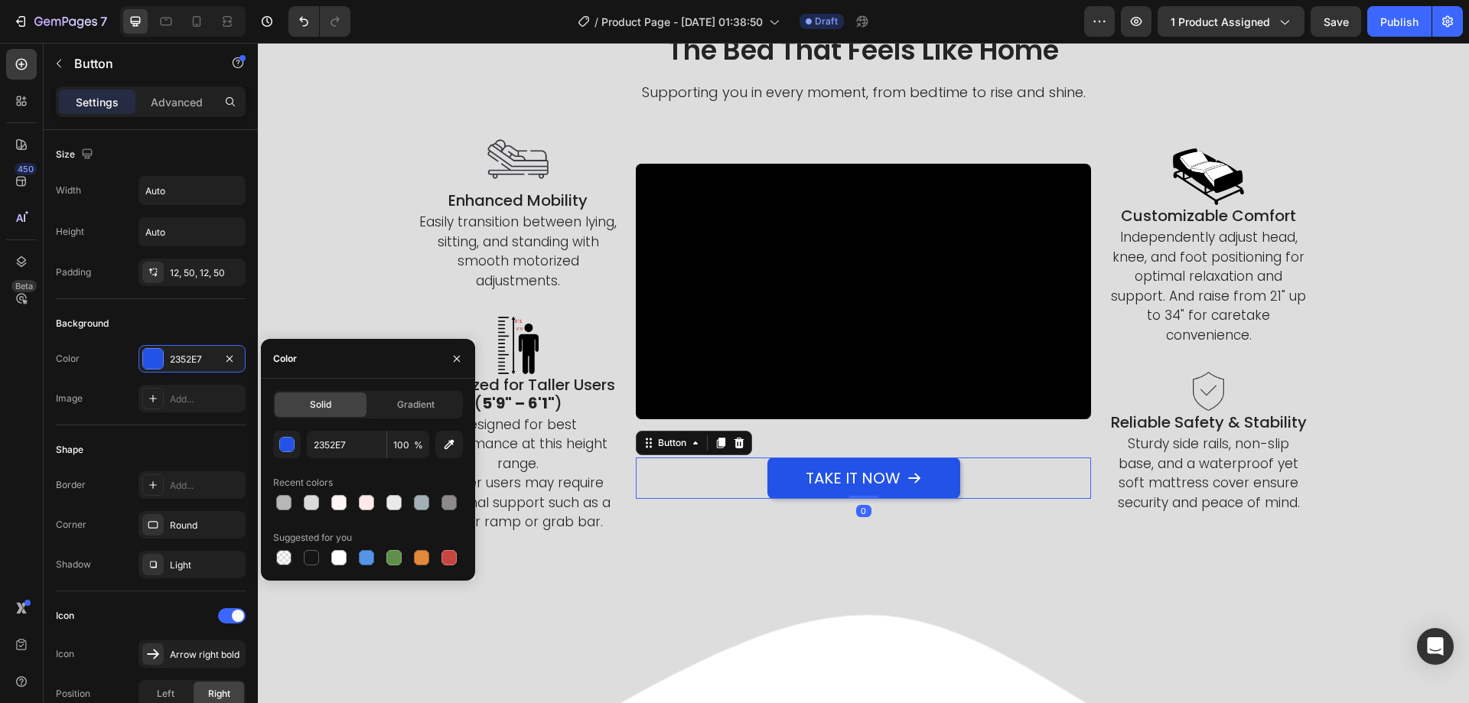
click at [323, 425] on div "Solid Gradient 2352E7 100 % Recent colors Suggested for you" at bounding box center [368, 479] width 190 height 177
click at [331, 436] on input "2352E7" at bounding box center [347, 445] width 80 height 28
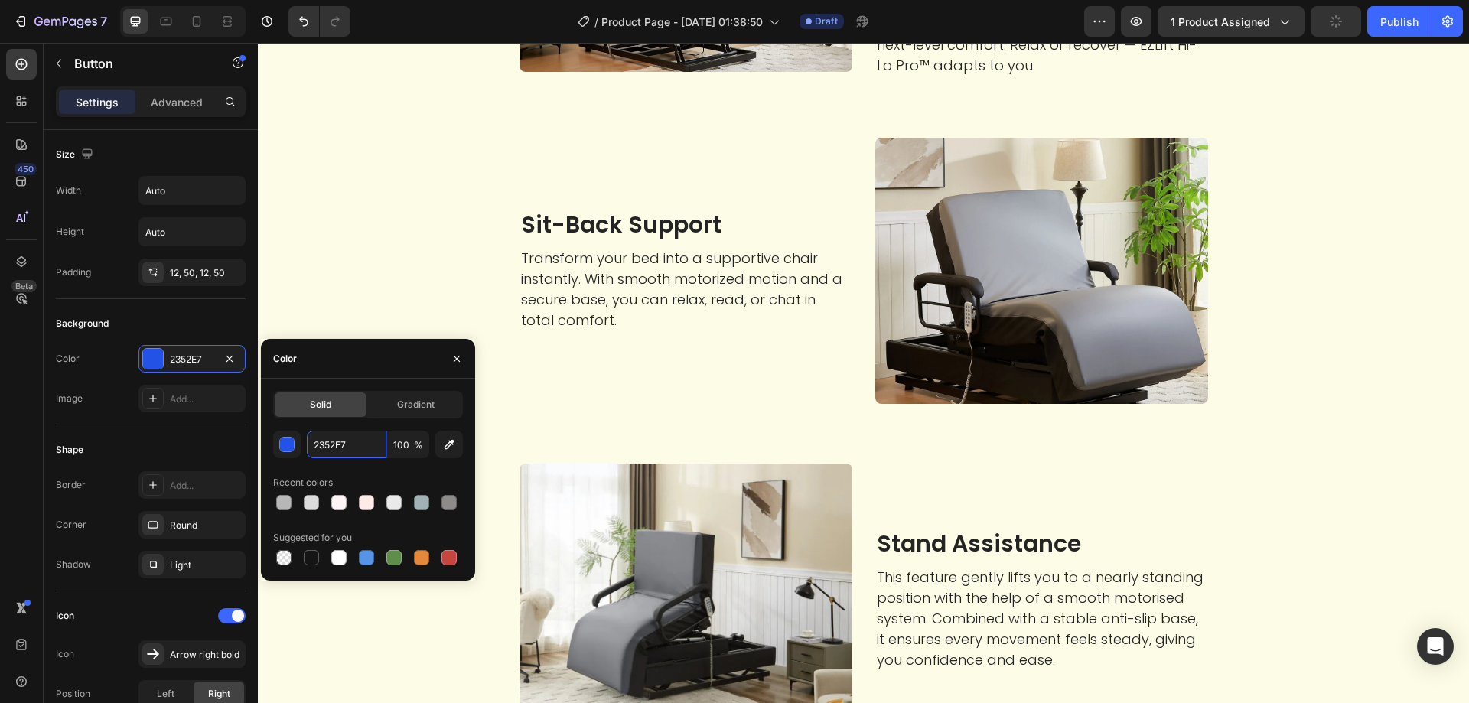
scroll to position [3060, 0]
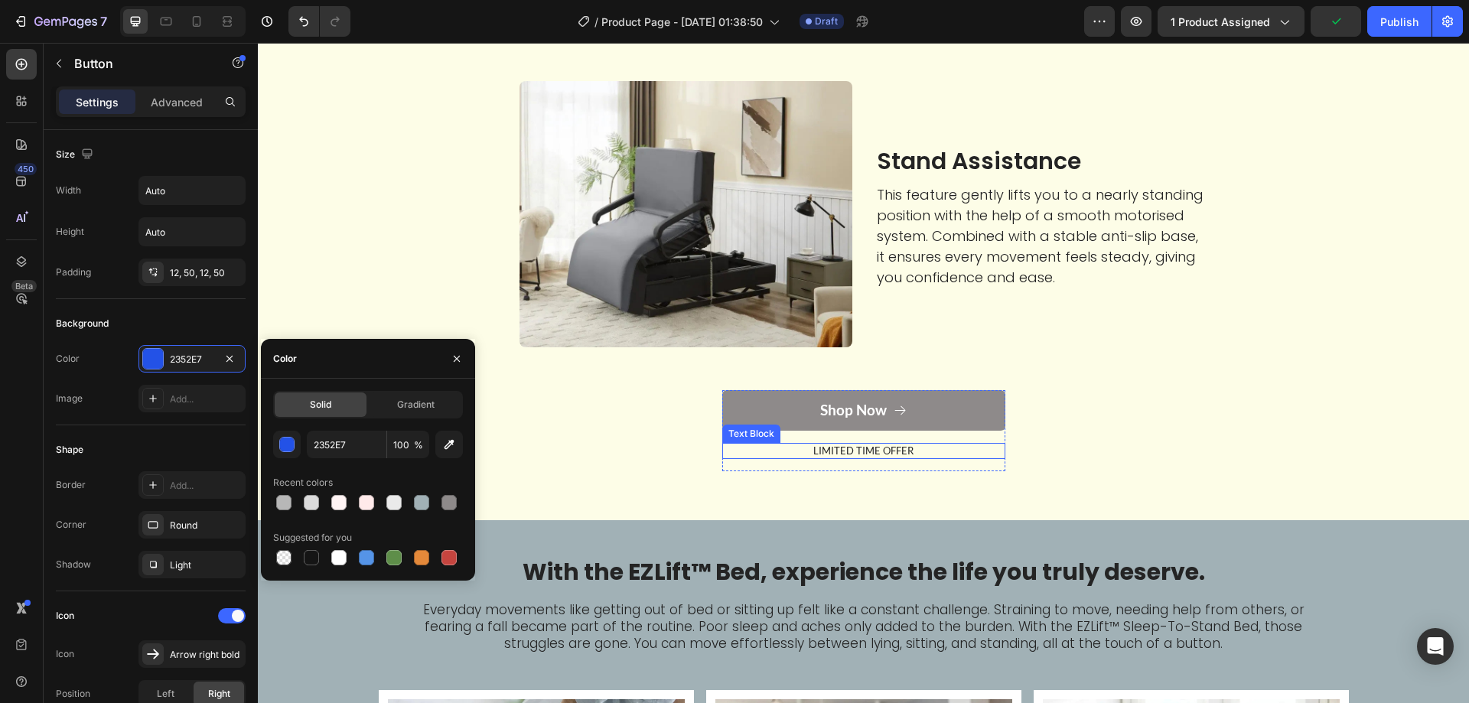
click at [756, 406] on button "Shop Now" at bounding box center [863, 410] width 283 height 41
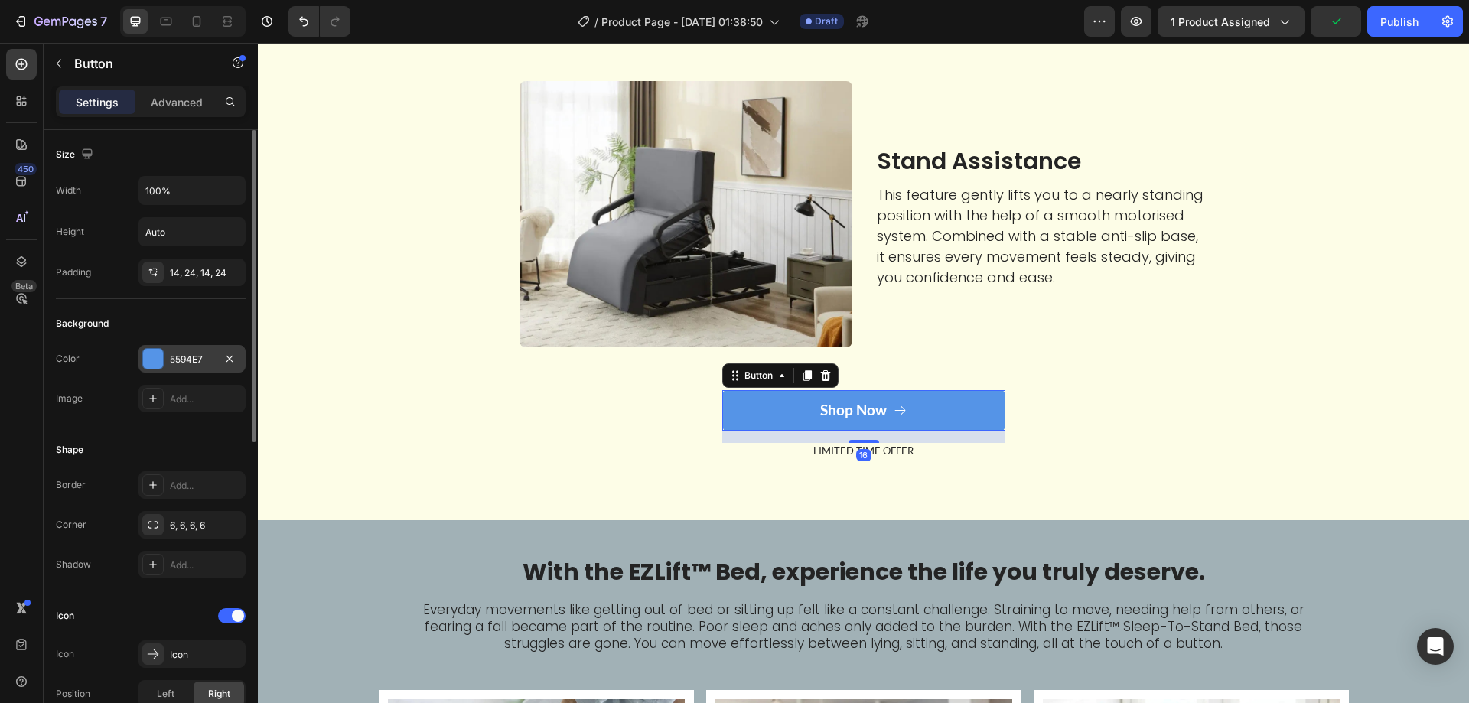
click at [190, 357] on div "5594E7" at bounding box center [192, 360] width 44 height 14
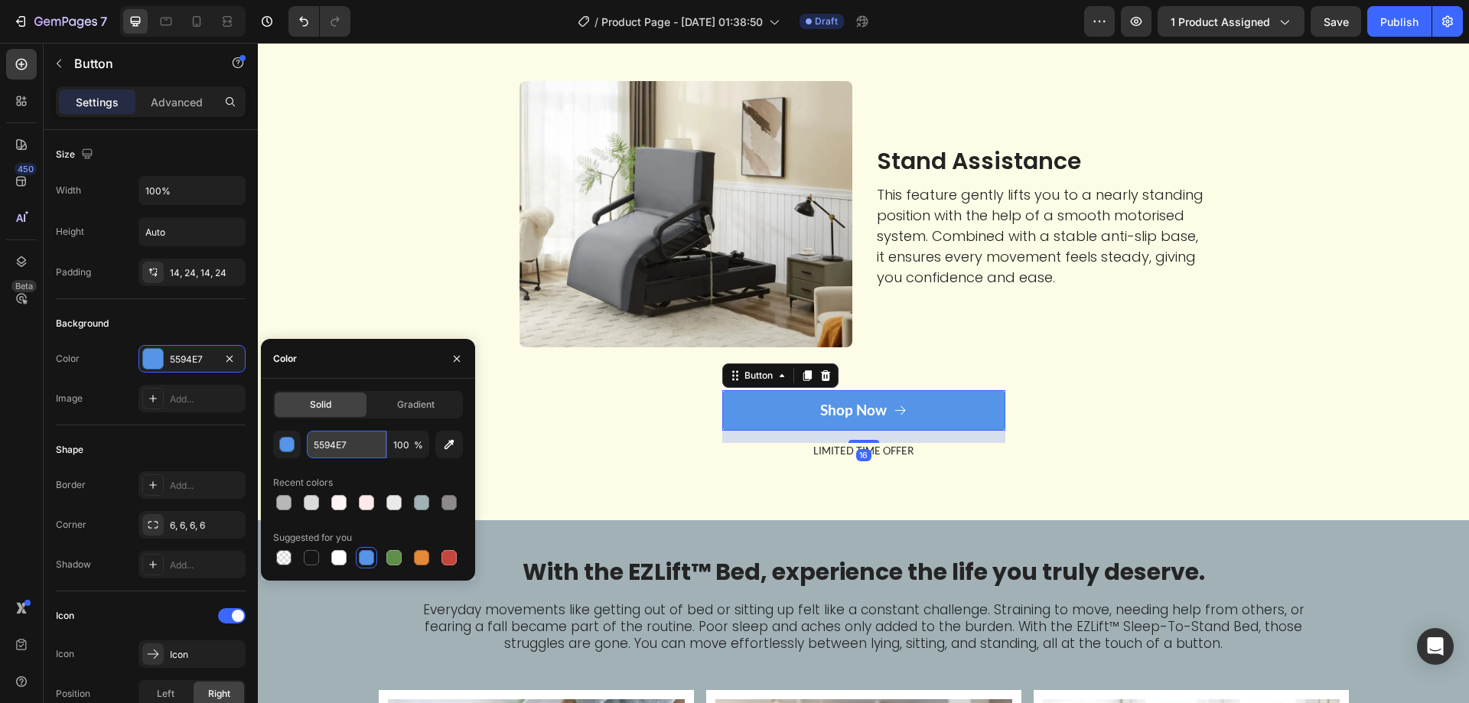
click at [346, 433] on input "5594E7" at bounding box center [347, 445] width 80 height 28
paste input "2352"
type input "2352E7"
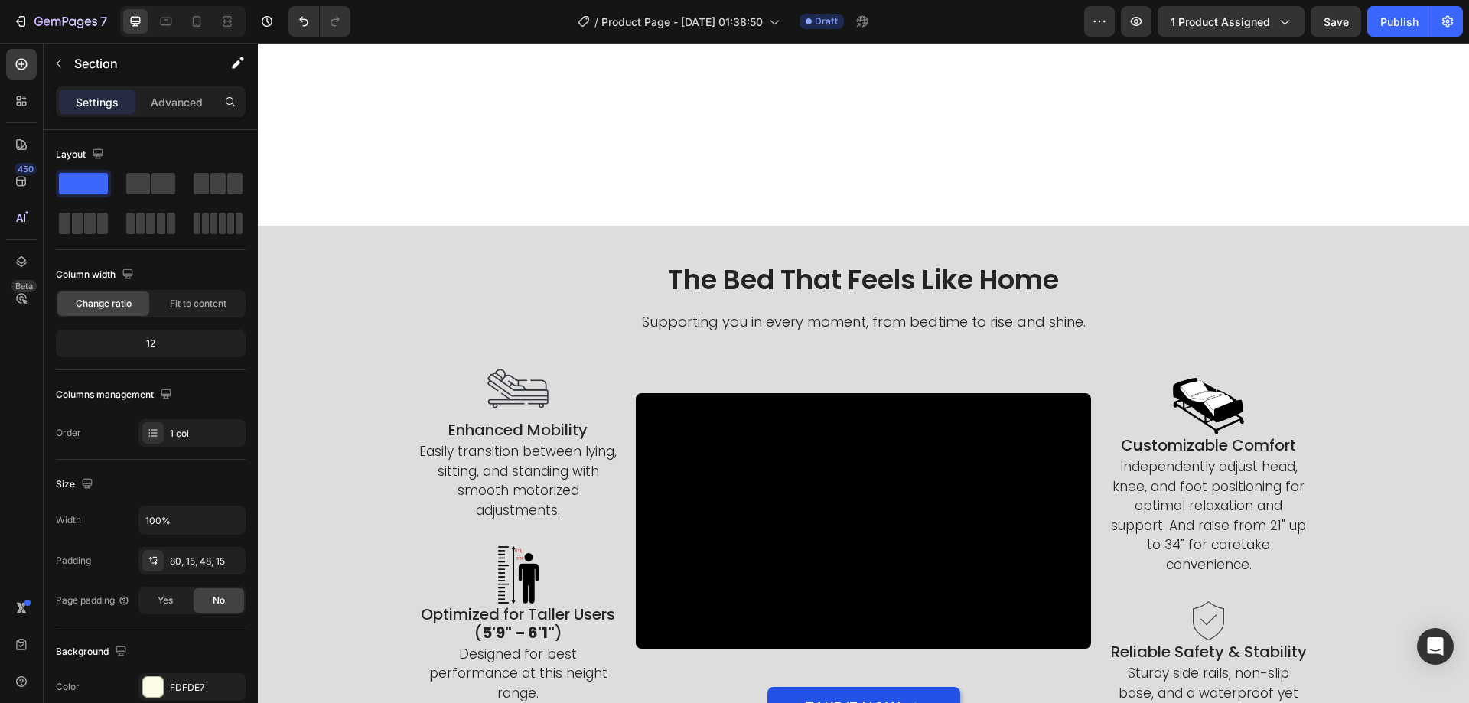
scroll to position [918, 0]
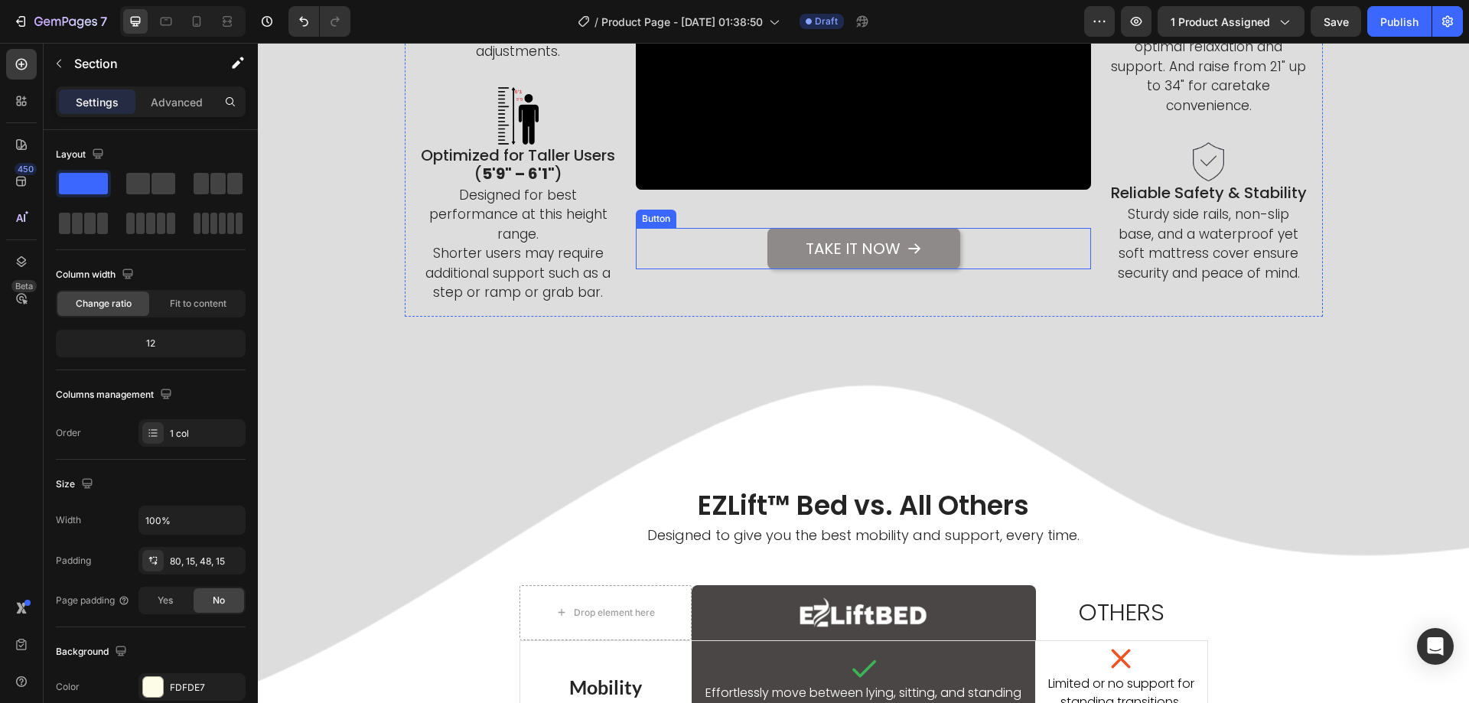
click at [787, 253] on button "Take It Now" at bounding box center [863, 248] width 193 height 41
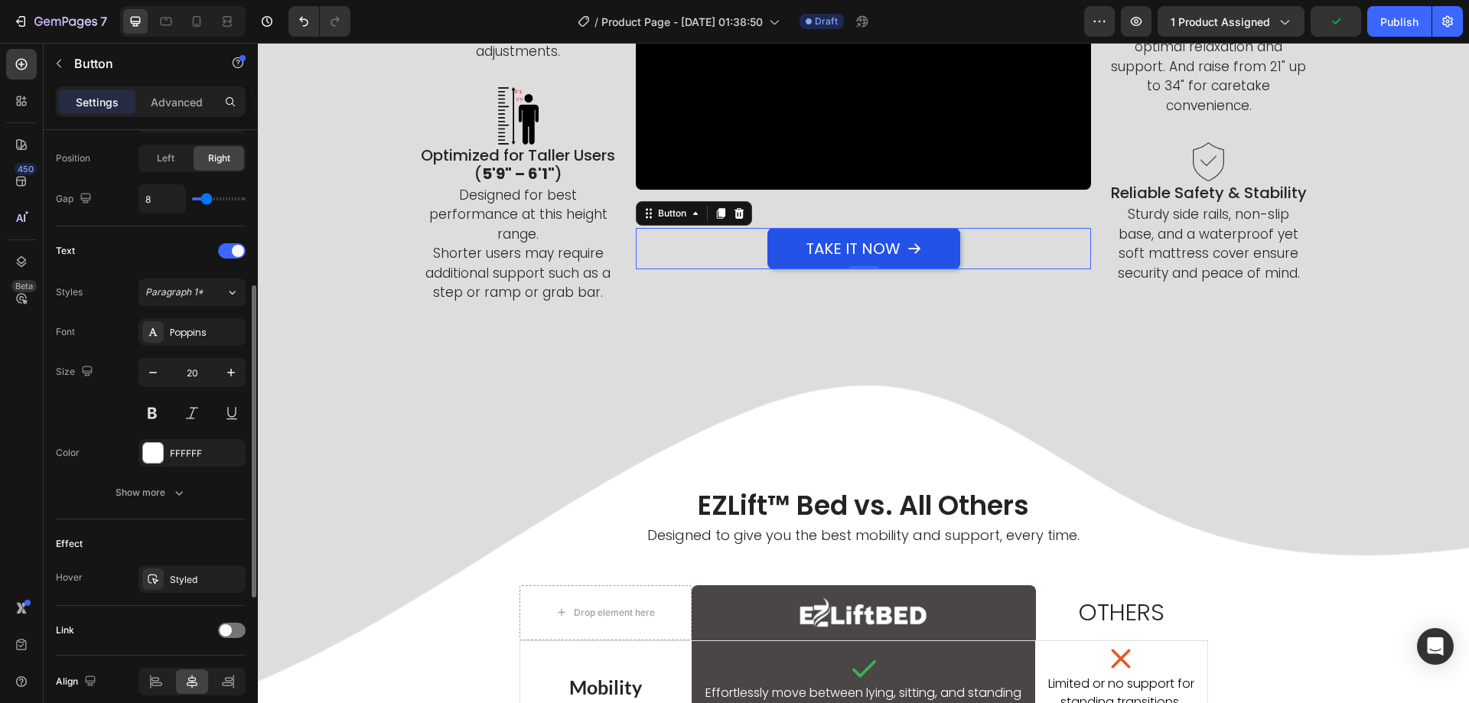
scroll to position [601, 0]
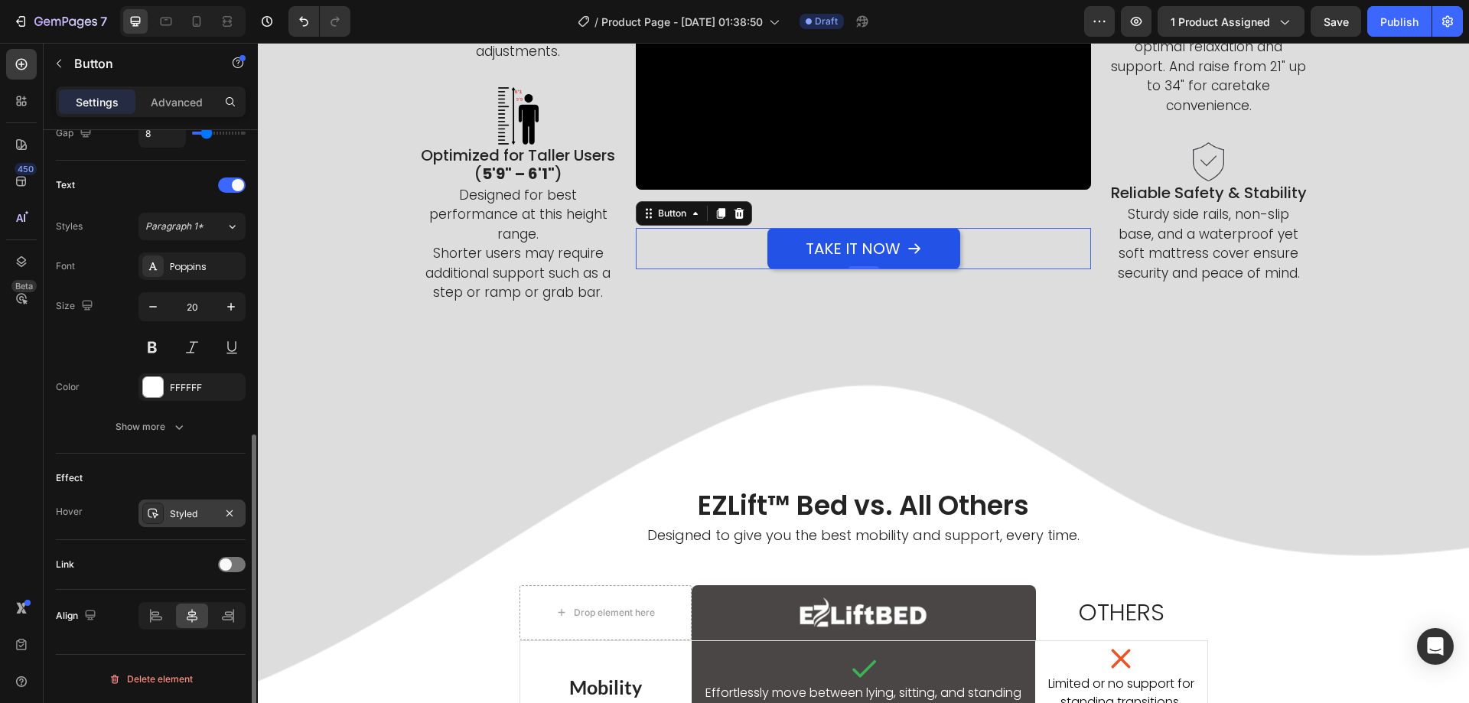
click at [177, 510] on div "Styled" at bounding box center [192, 514] width 44 height 14
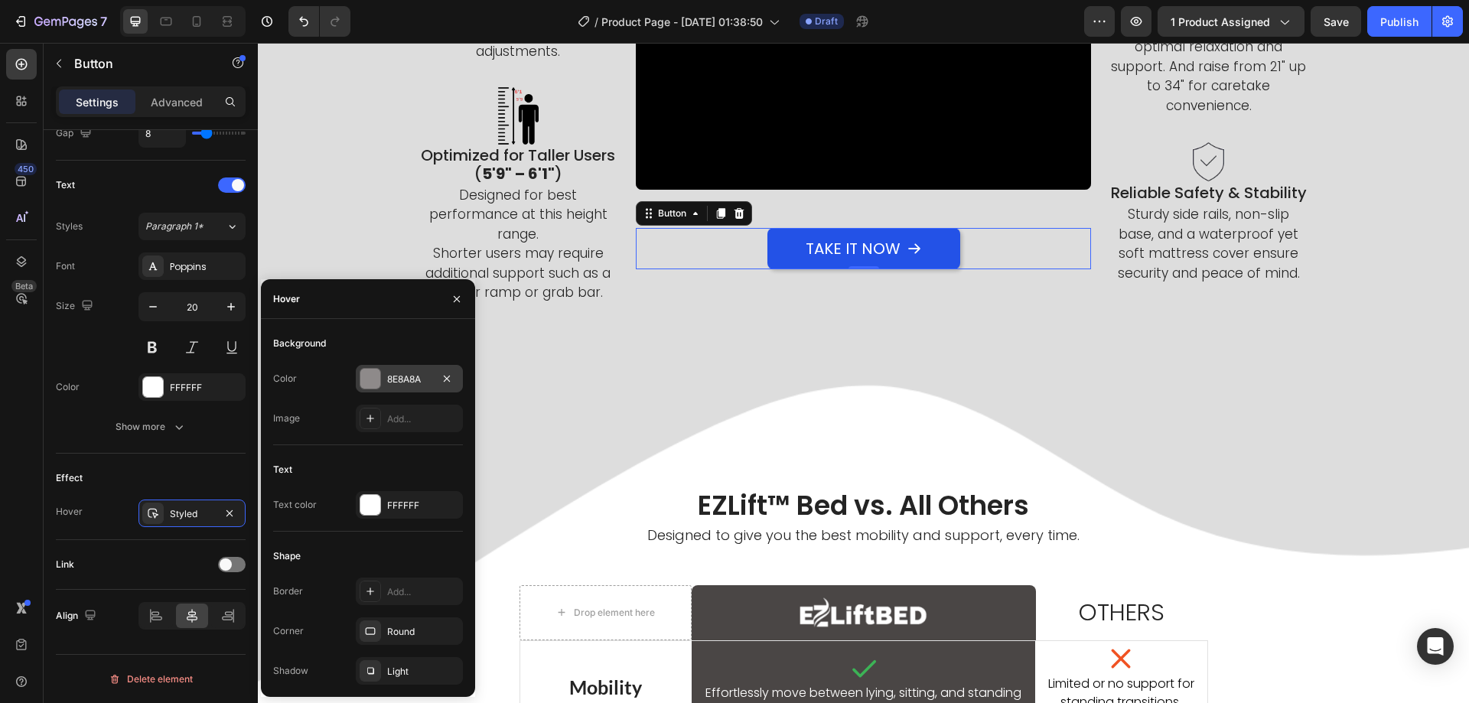
click at [407, 376] on div "8E8A8A" at bounding box center [409, 380] width 44 height 14
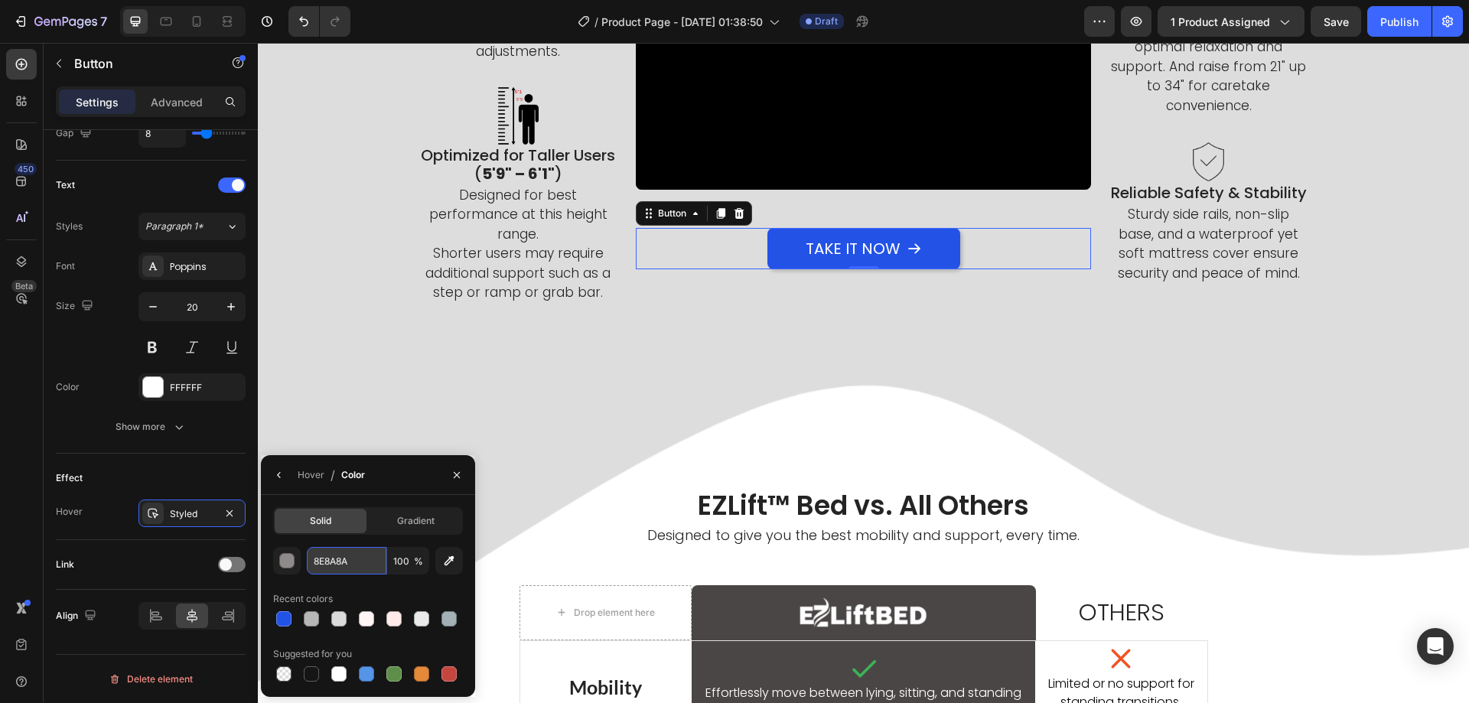
click at [344, 561] on input "8E8A8A" at bounding box center [347, 561] width 80 height 28
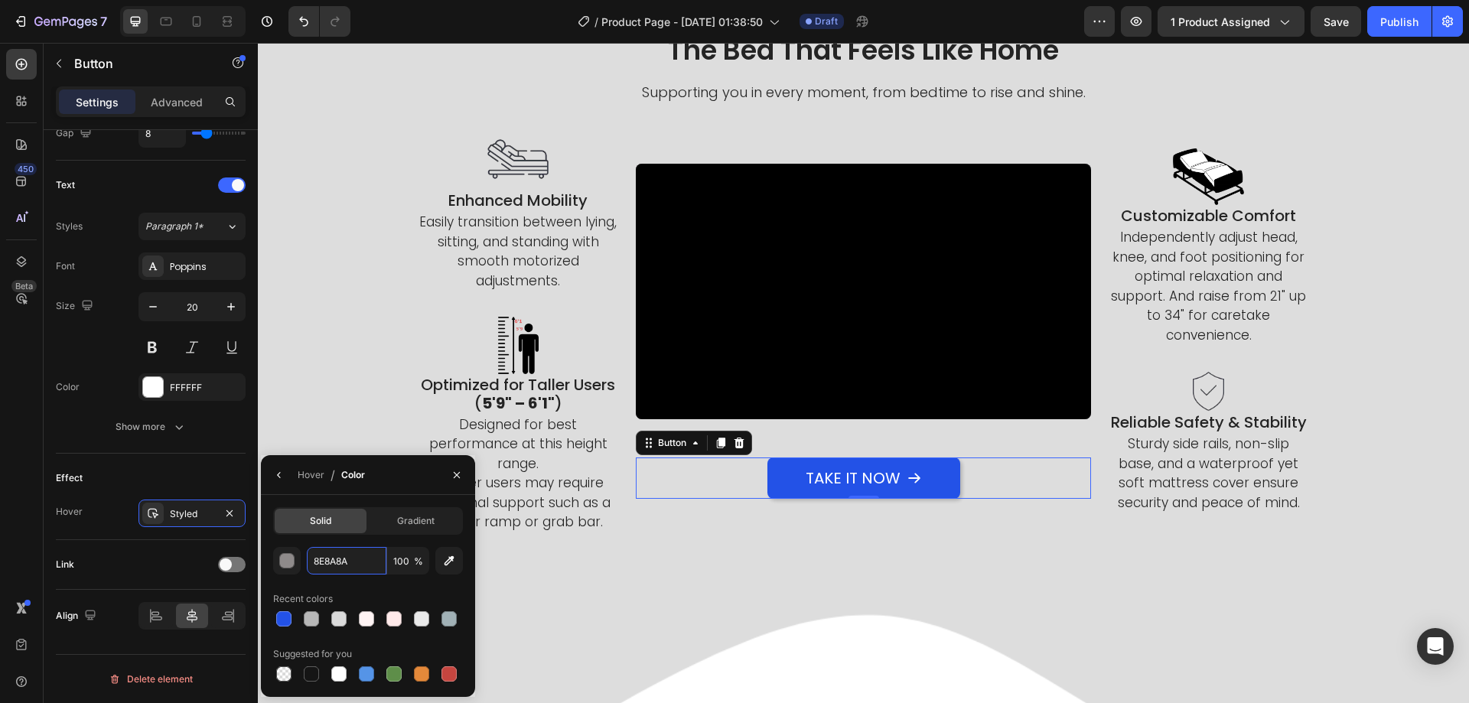
scroll to position [0, 0]
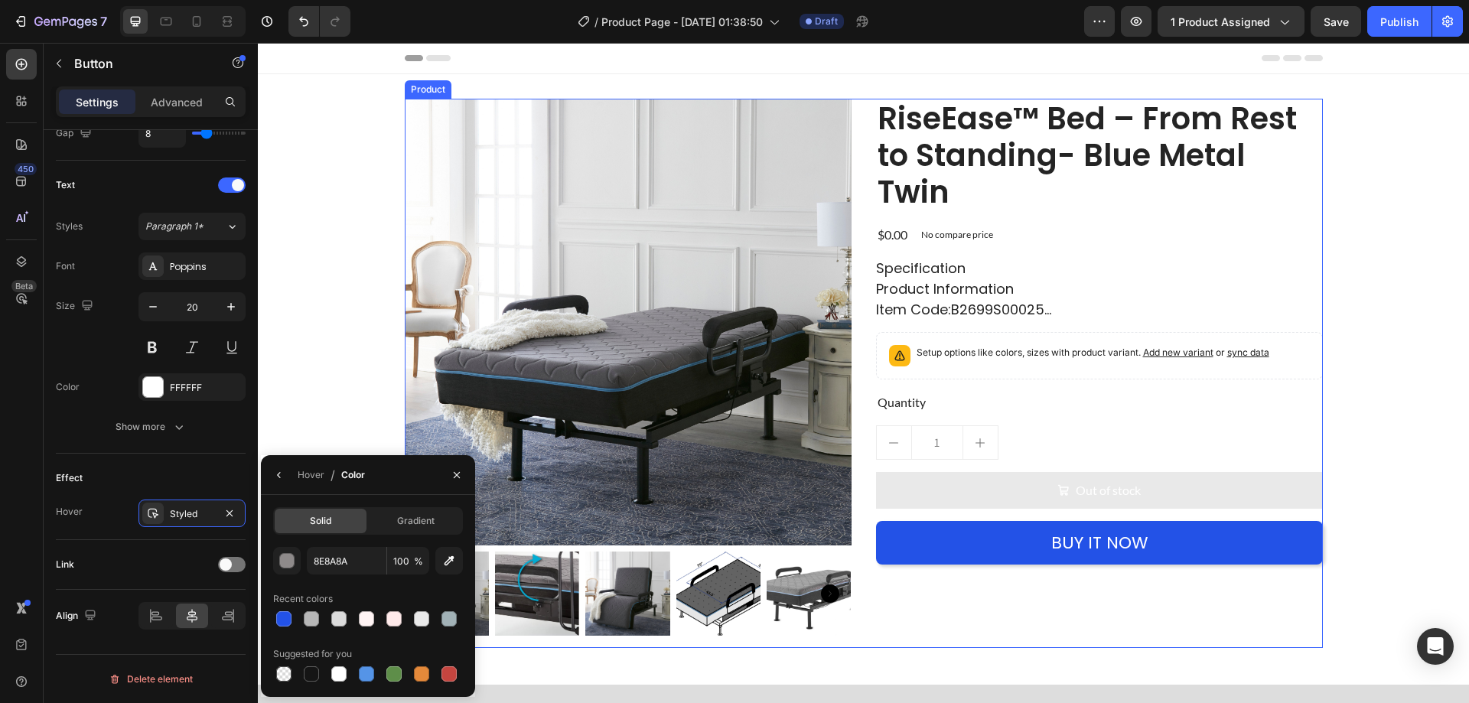
click at [938, 521] on div "Out of stock Add to Cart" at bounding box center [1099, 496] width 447 height 49
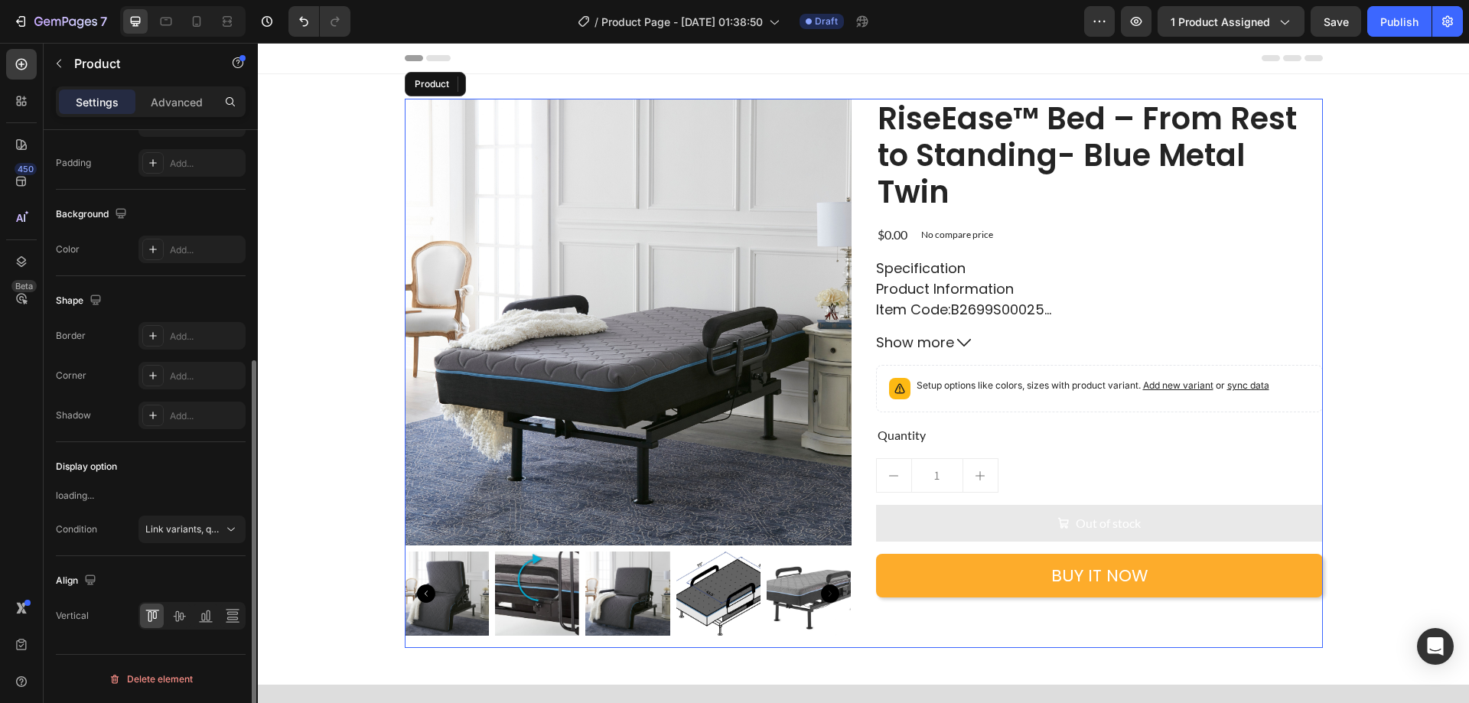
click at [910, 579] on button "Buy it now" at bounding box center [1099, 576] width 447 height 44
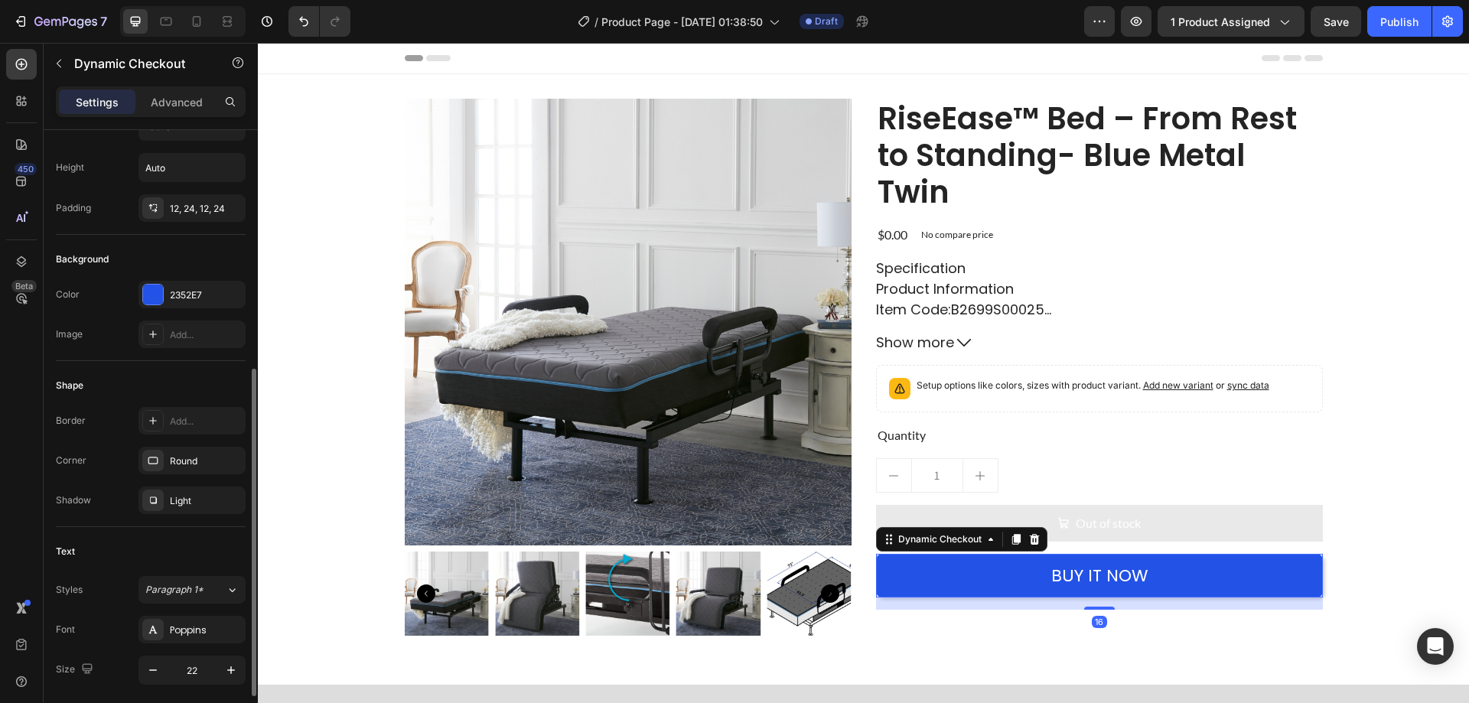
scroll to position [459, 0]
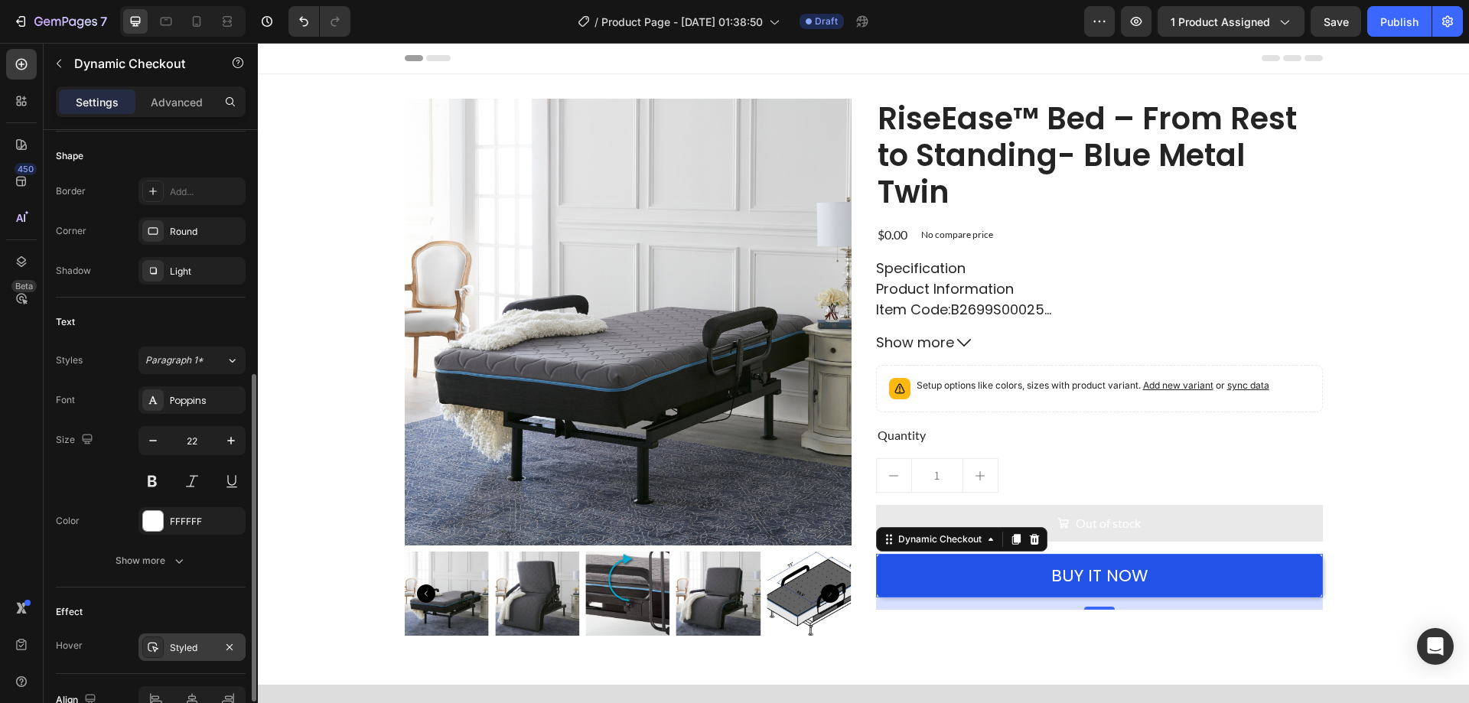
click at [177, 641] on div "Styled" at bounding box center [192, 648] width 44 height 14
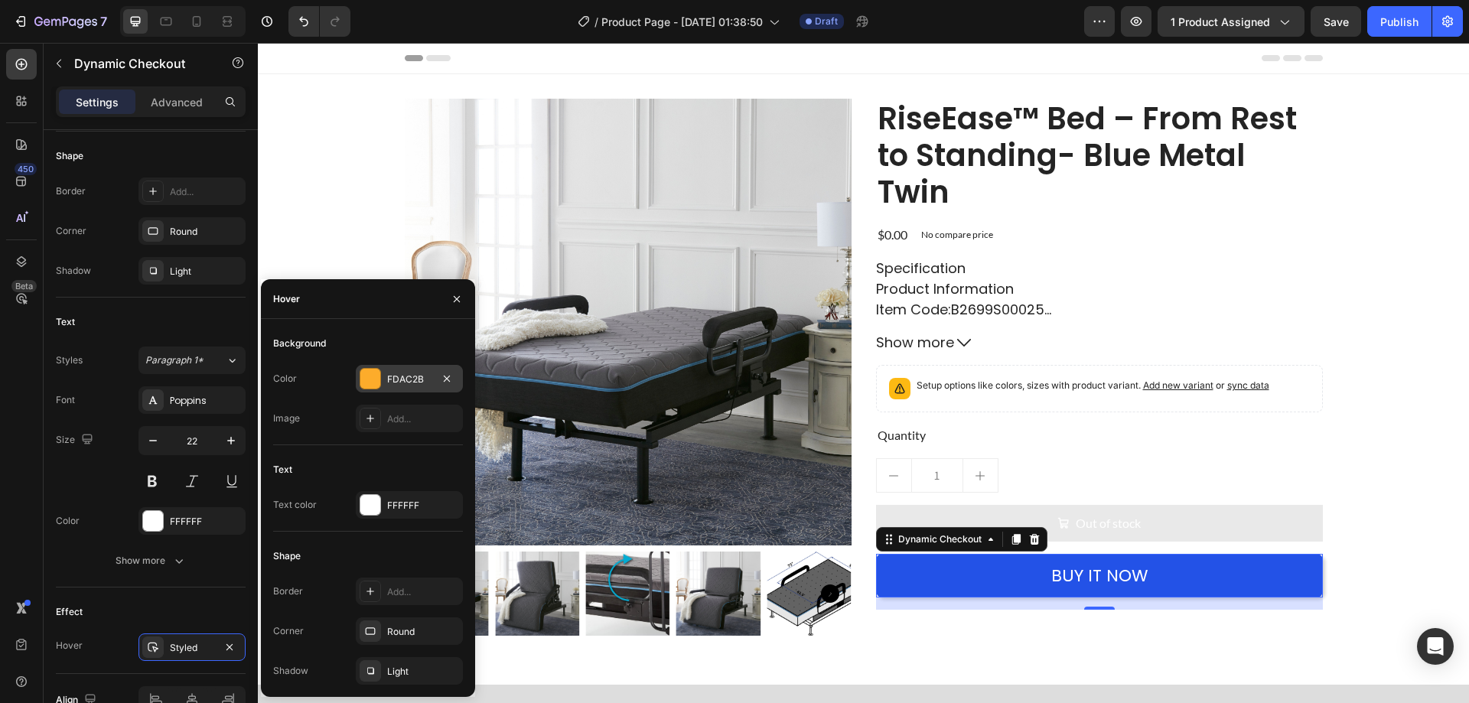
click at [385, 371] on div "FDAC2B" at bounding box center [409, 379] width 107 height 28
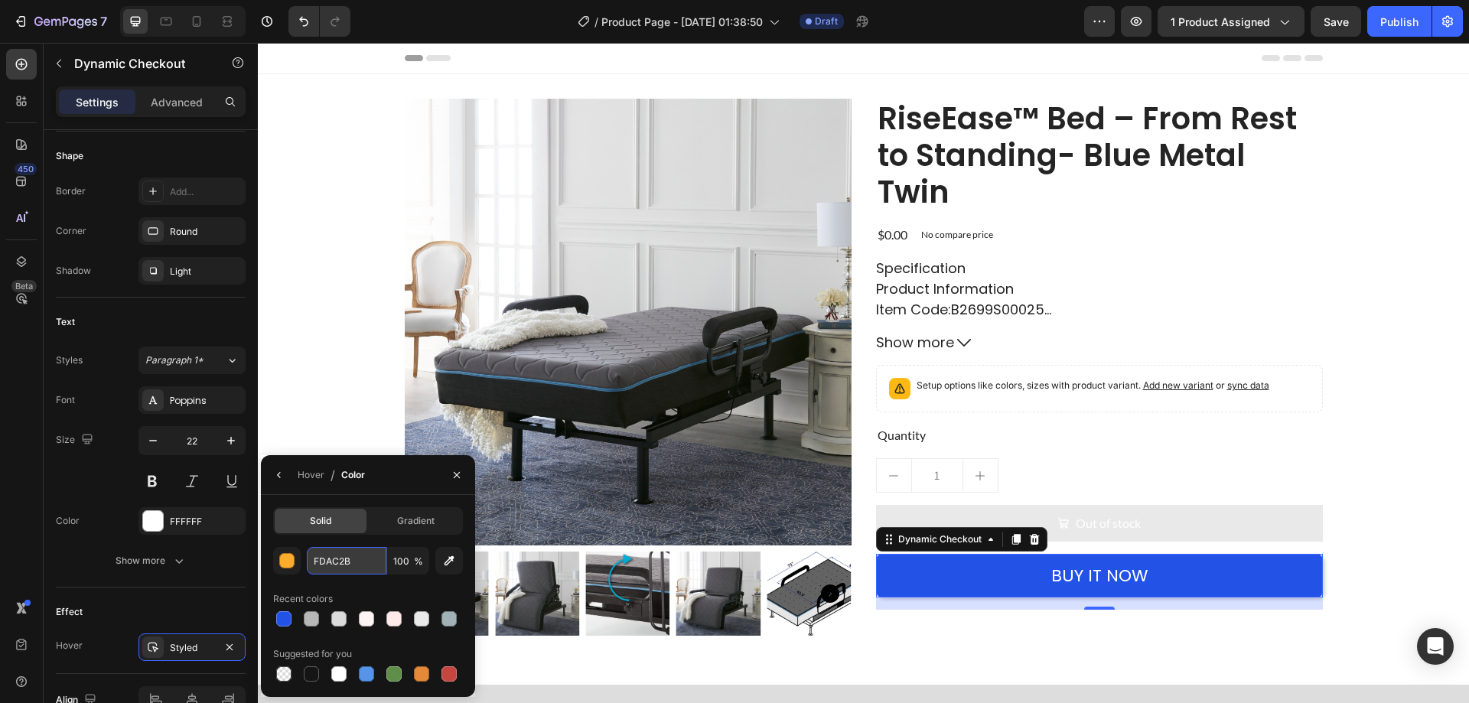
click at [355, 555] on input "FDAC2B" at bounding box center [347, 561] width 80 height 28
paste input "8E8A8A"
type input "8E8A8A"
click at [1184, 512] on button "Out of stock" at bounding box center [1099, 523] width 447 height 37
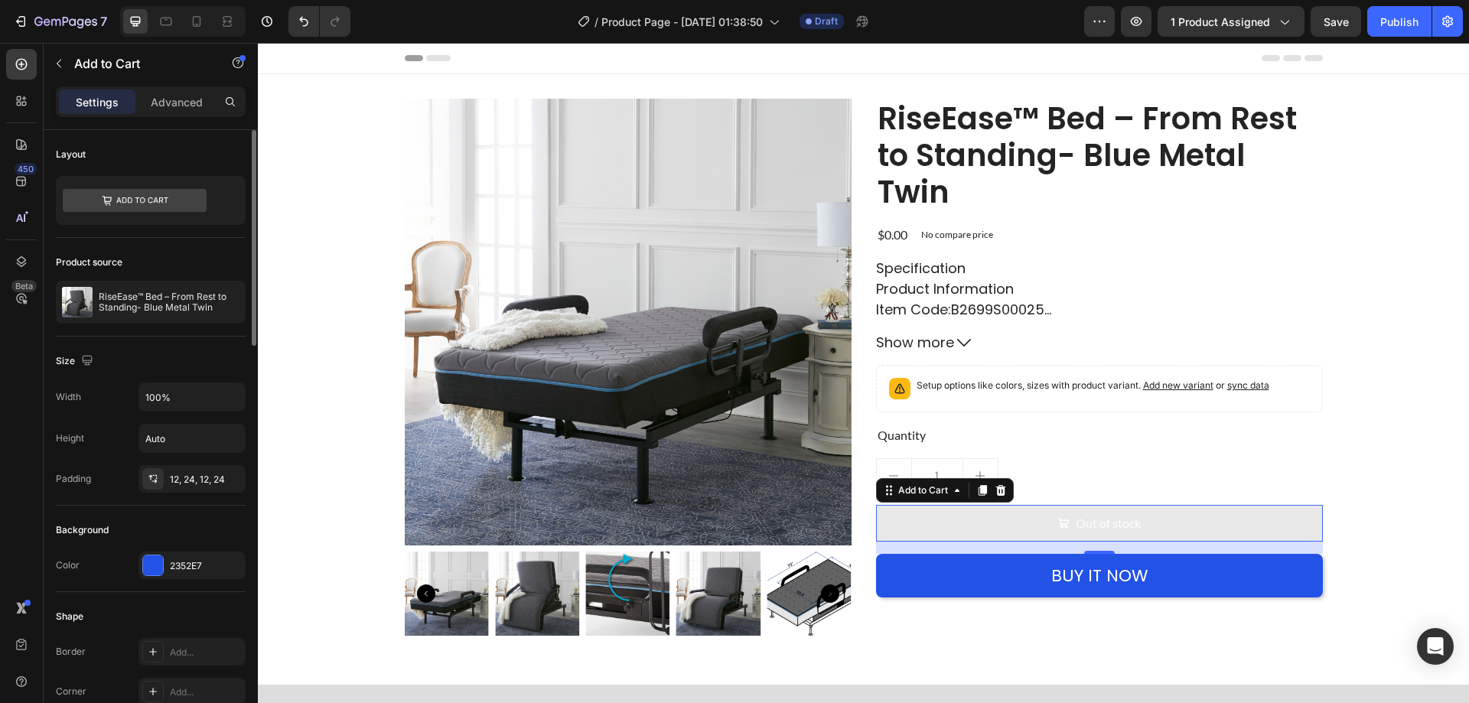
scroll to position [153, 0]
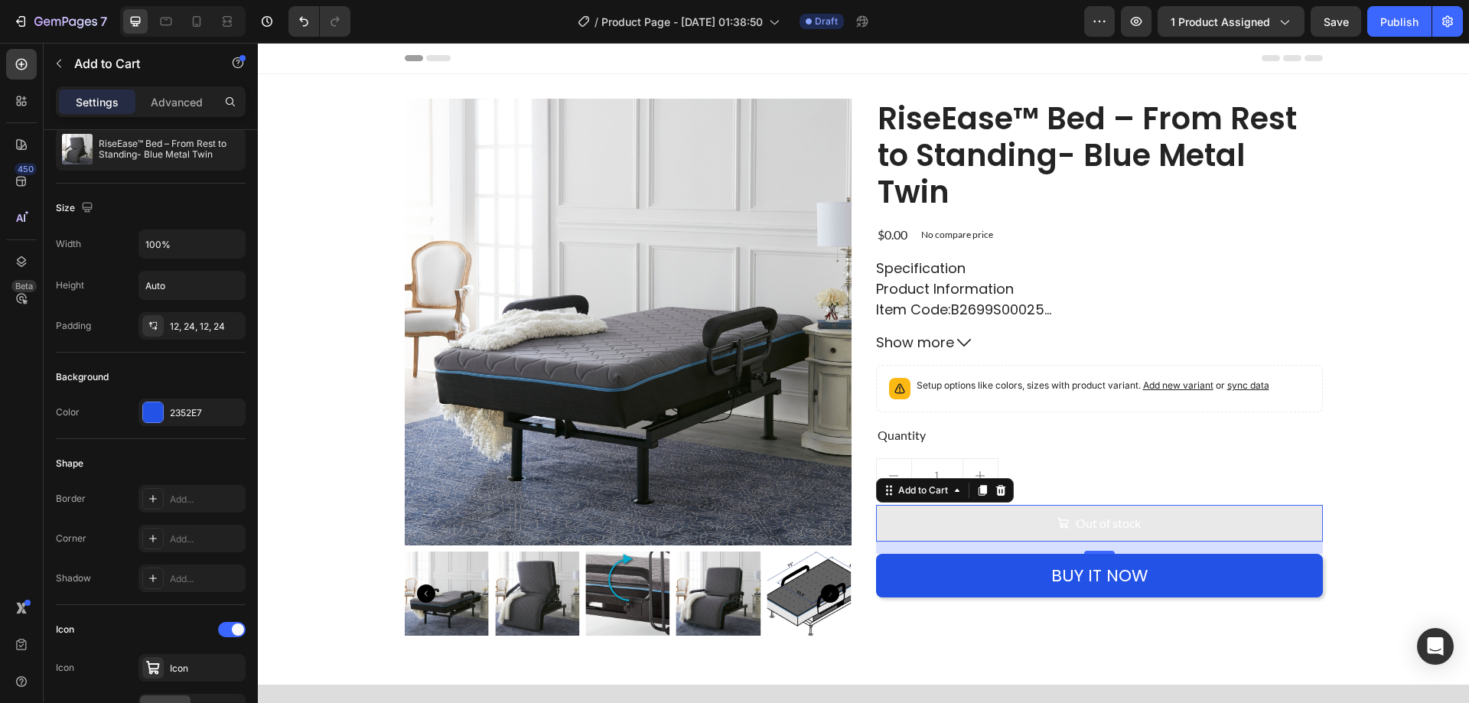
click at [918, 512] on button "Out of stock" at bounding box center [1099, 523] width 447 height 37
click at [996, 492] on icon at bounding box center [1001, 490] width 12 height 12
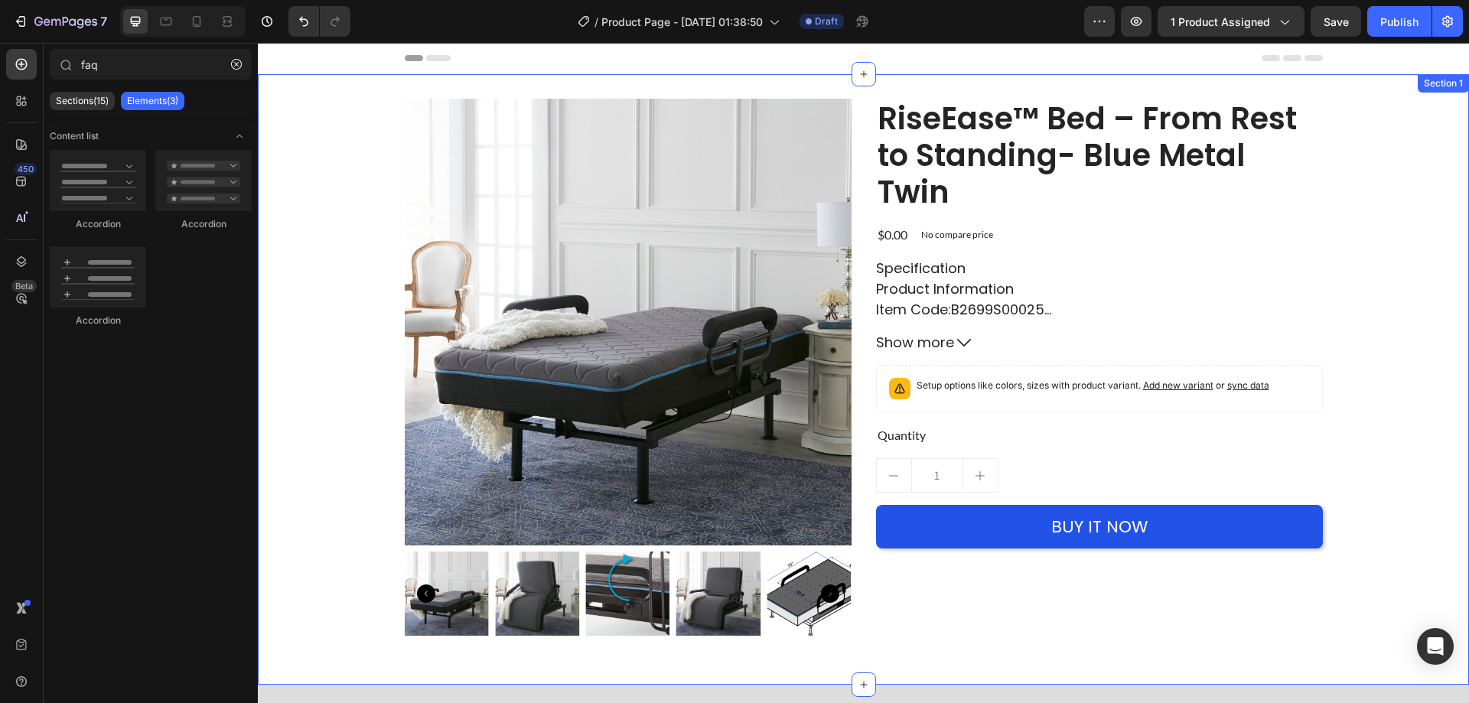
click at [1343, 471] on div "Product Images RiseEase™ Bed – From Rest to Standing- Blue Metal Twin Product T…" at bounding box center [863, 380] width 1211 height 562
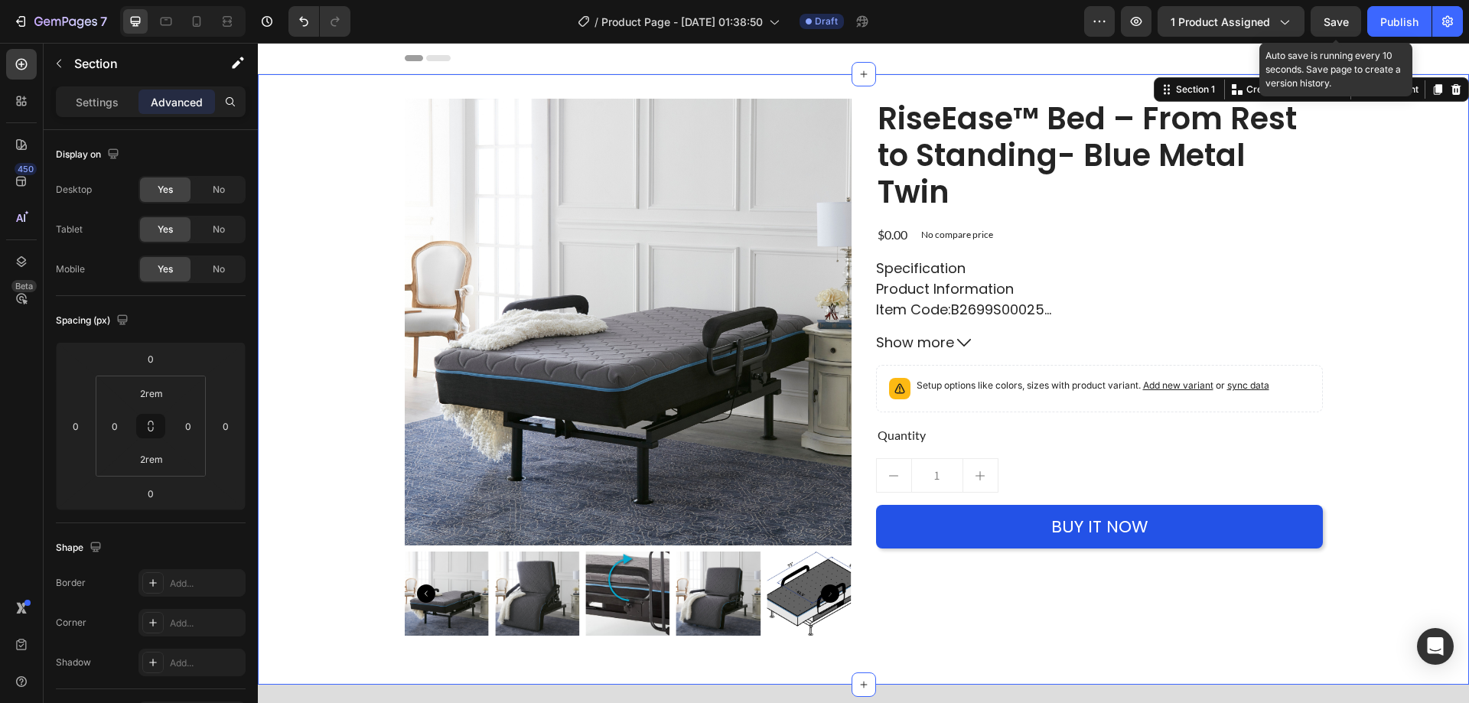
click at [1332, 16] on span "Save" at bounding box center [1336, 21] width 25 height 13
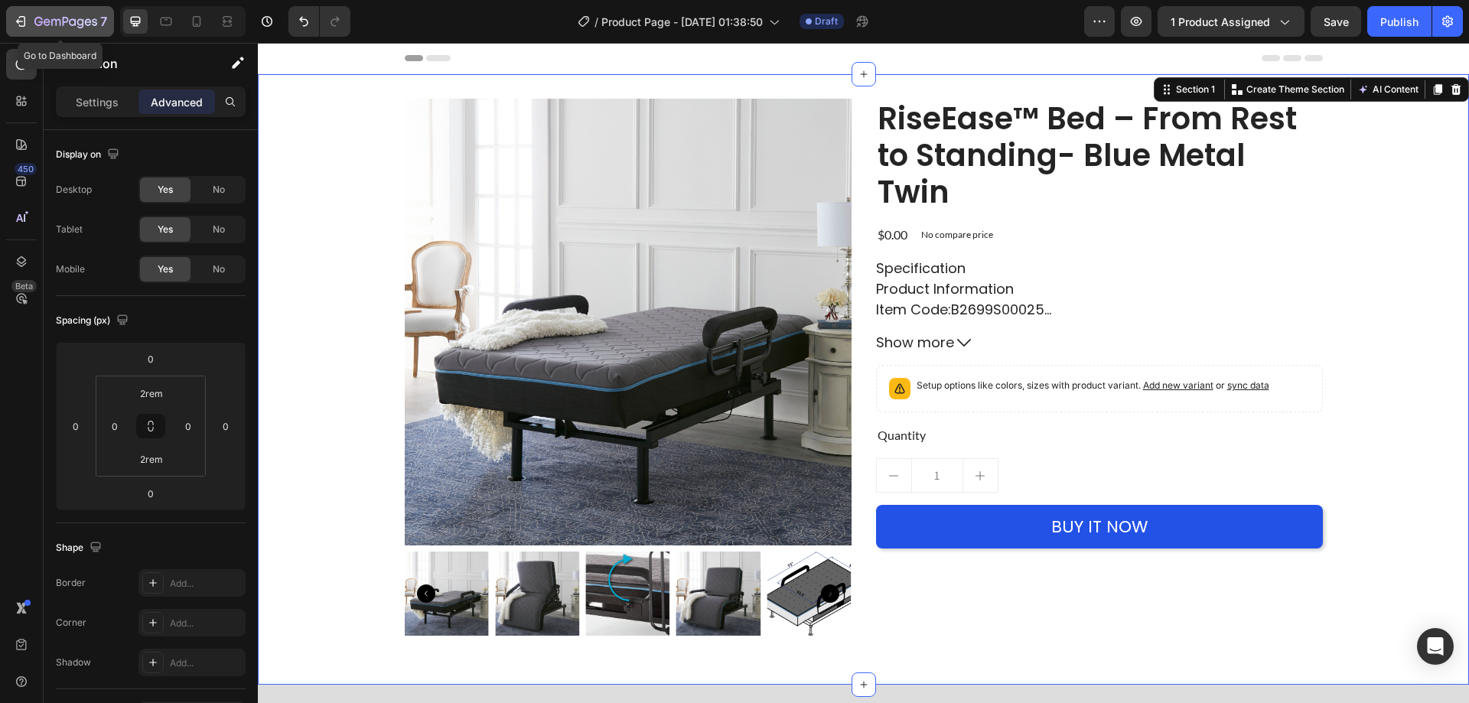
click at [62, 21] on icon "button" at bounding box center [65, 22] width 63 height 13
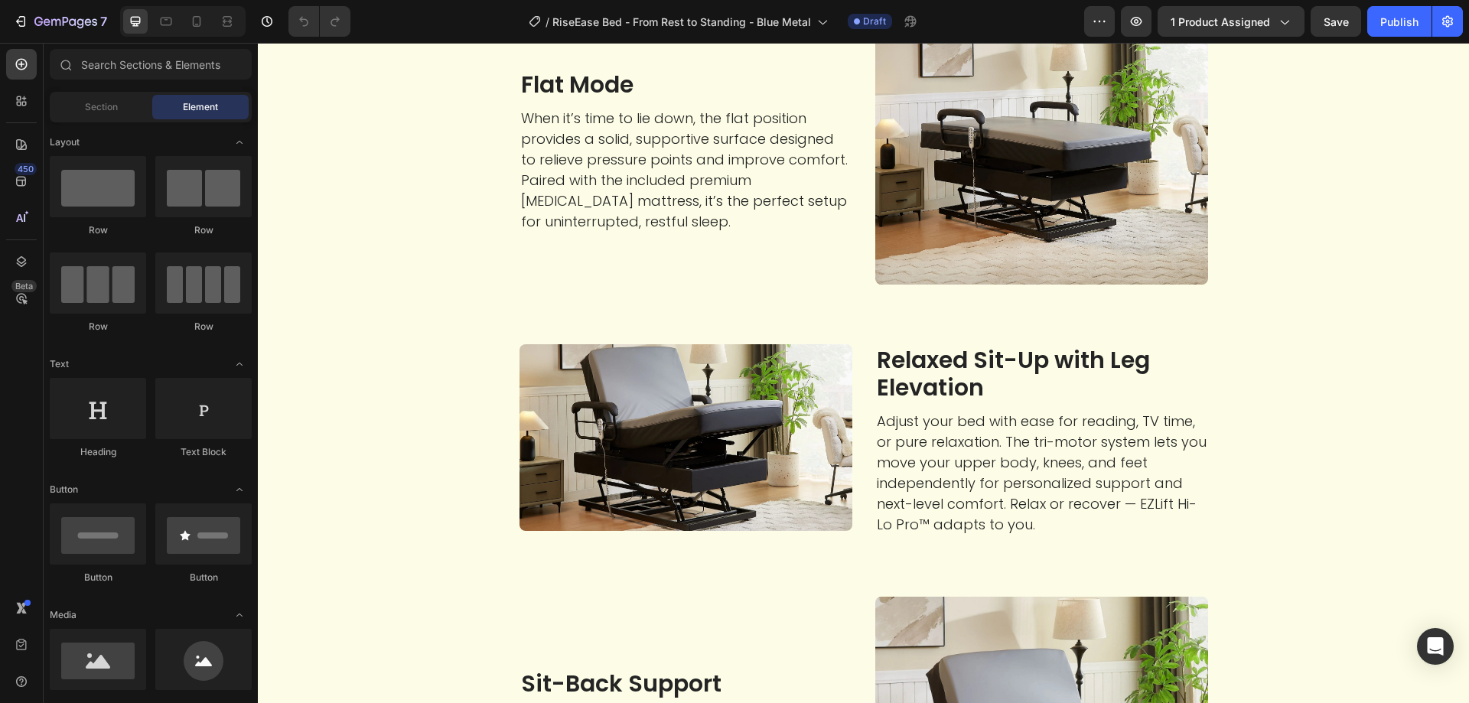
scroll to position [2295, 0]
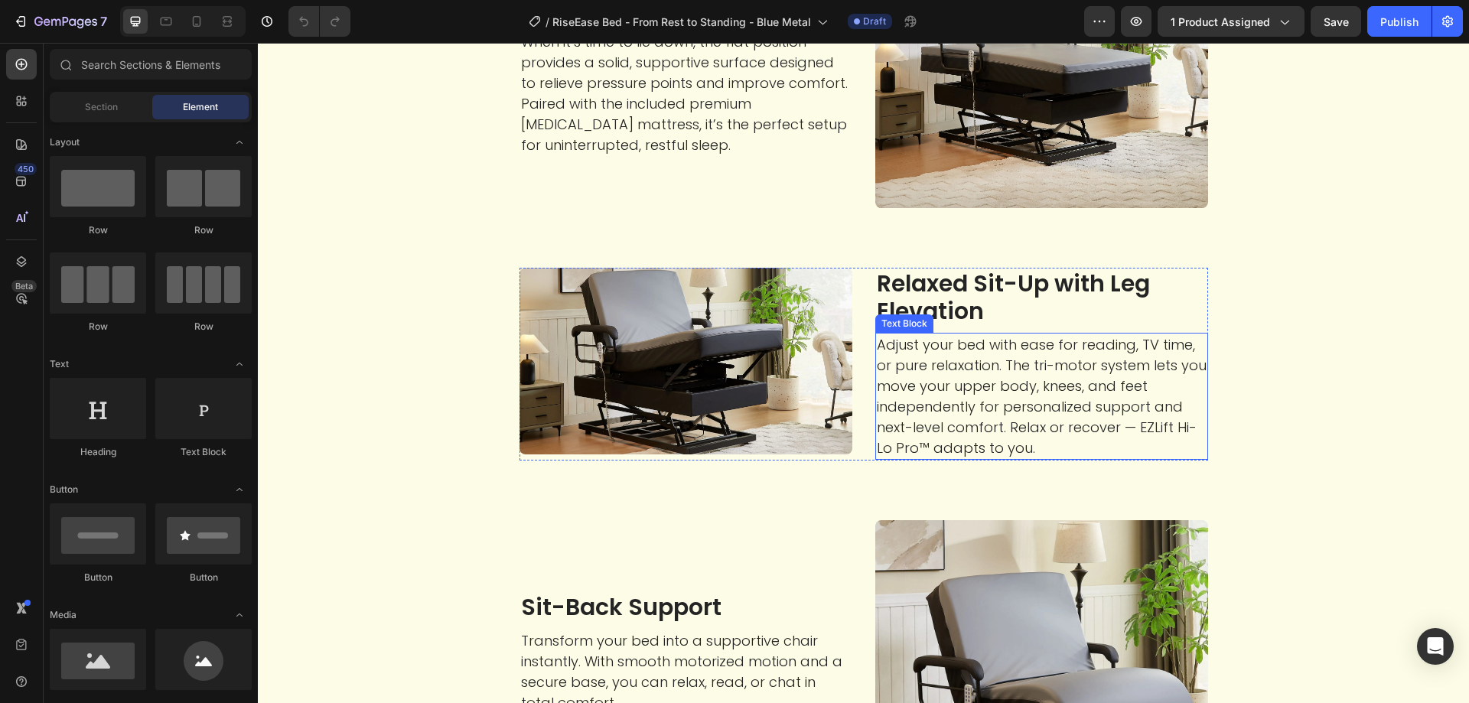
click at [1022, 434] on p "Adjust your bed with ease for reading, TV time, or pure relaxation. The tri-mot…" at bounding box center [1042, 396] width 330 height 124
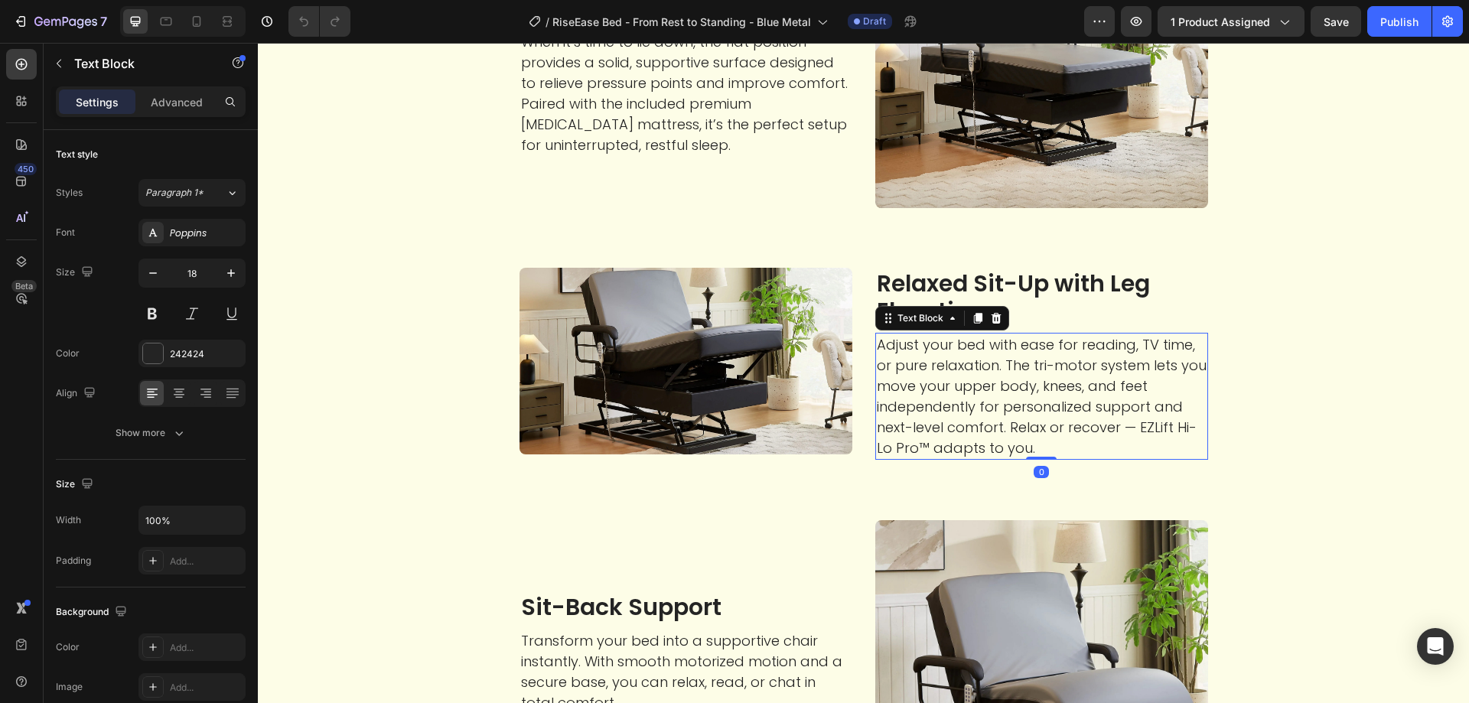
click at [1133, 422] on p "Adjust your bed with ease for reading, TV time, or pure relaxation. The tri-mot…" at bounding box center [1042, 396] width 330 height 124
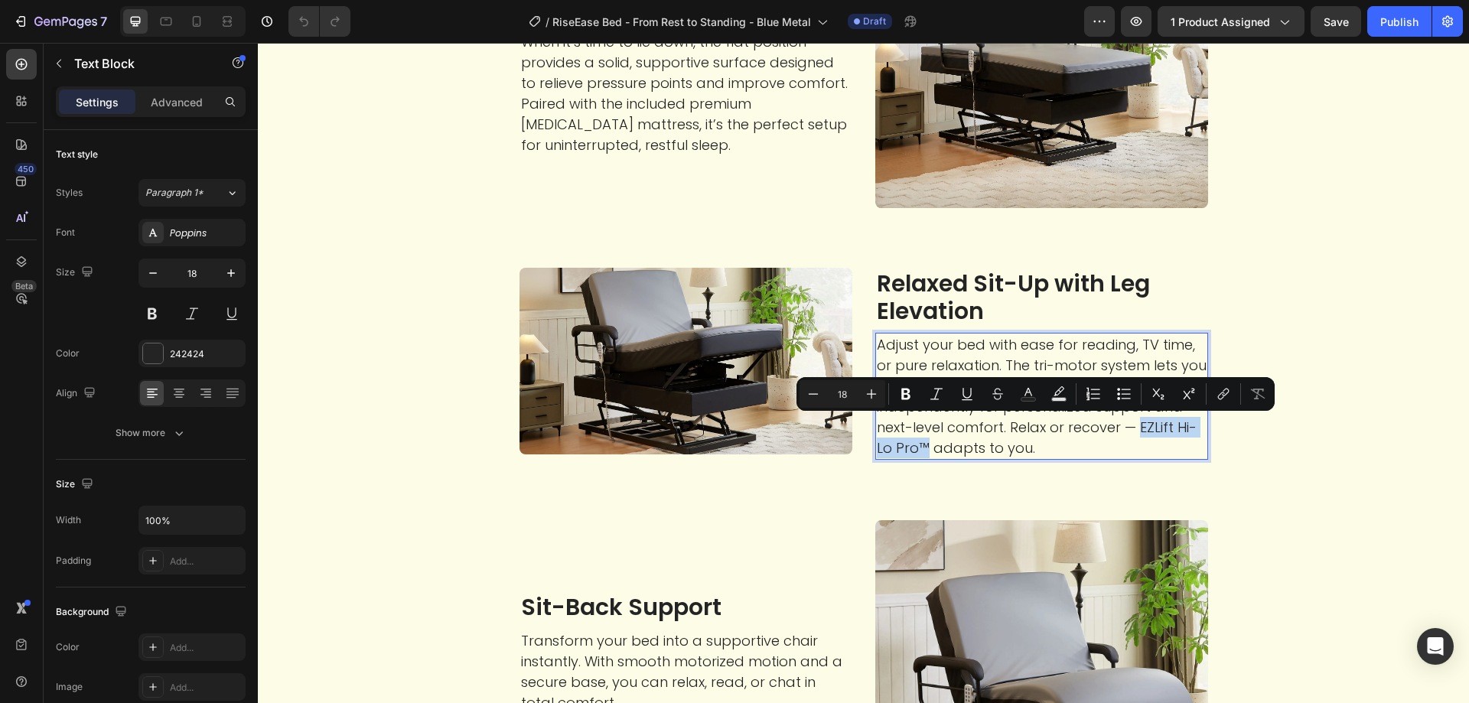
drag, startPoint x: 1131, startPoint y: 426, endPoint x: 902, endPoint y: 456, distance: 230.7
click at [902, 456] on p "Adjust your bed with ease for reading, TV time, or pure relaxation. The tri-mot…" at bounding box center [1042, 396] width 330 height 124
copy p "EZLift Hi-Lo Pro™"
